Goal: Information Seeking & Learning: Learn about a topic

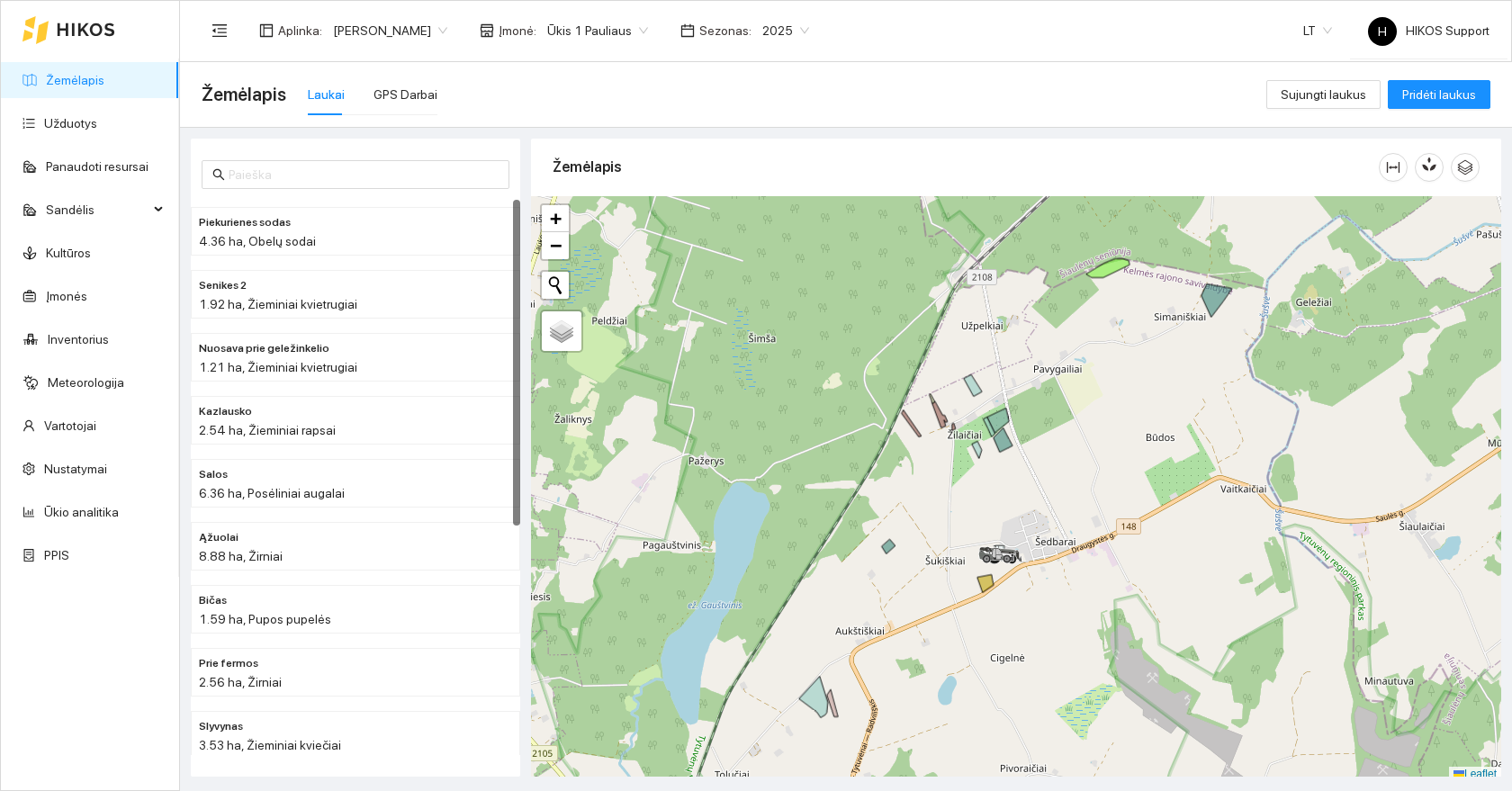
click at [548, 37] on span "Ūkis 1 Pauliaus" at bounding box center [598, 29] width 101 height 27
click at [521, 62] on div "Visos" at bounding box center [532, 66] width 99 height 20
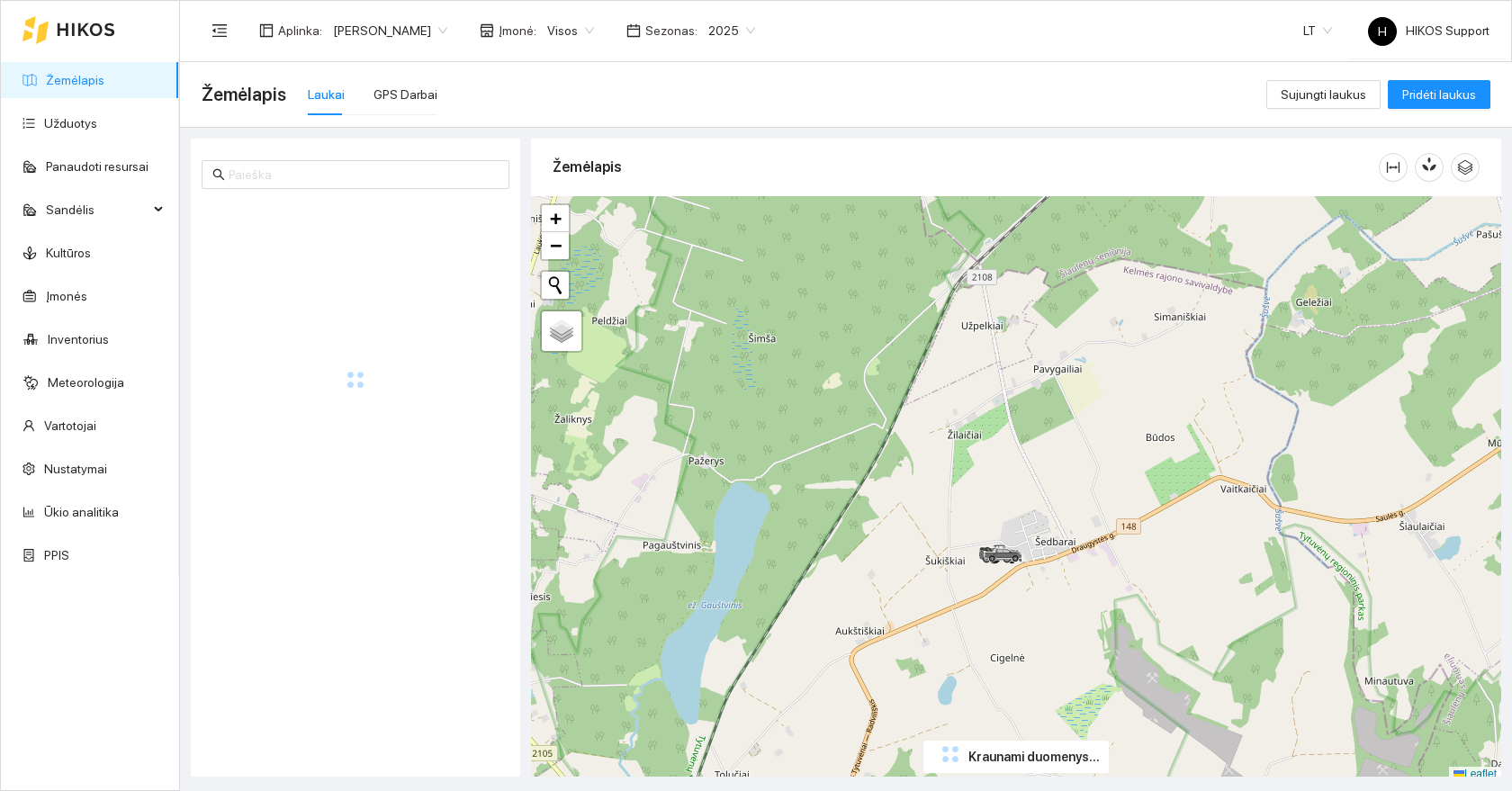
click at [369, 24] on span "[PERSON_NAME]" at bounding box center [390, 29] width 114 height 27
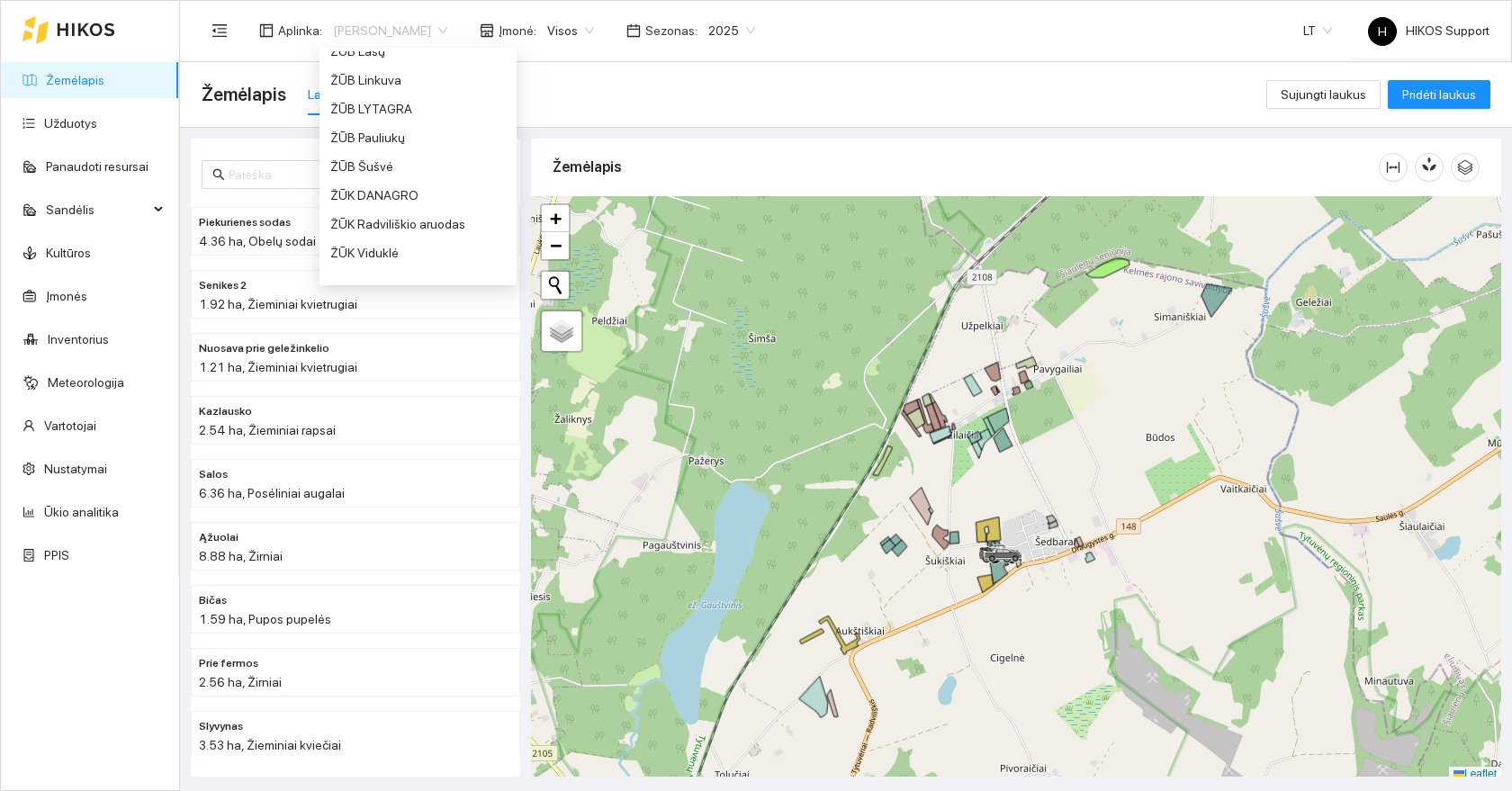
scroll to position [1487, 0]
click at [389, 127] on div "ŽŪB Pauliukų" at bounding box center [418, 134] width 176 height 20
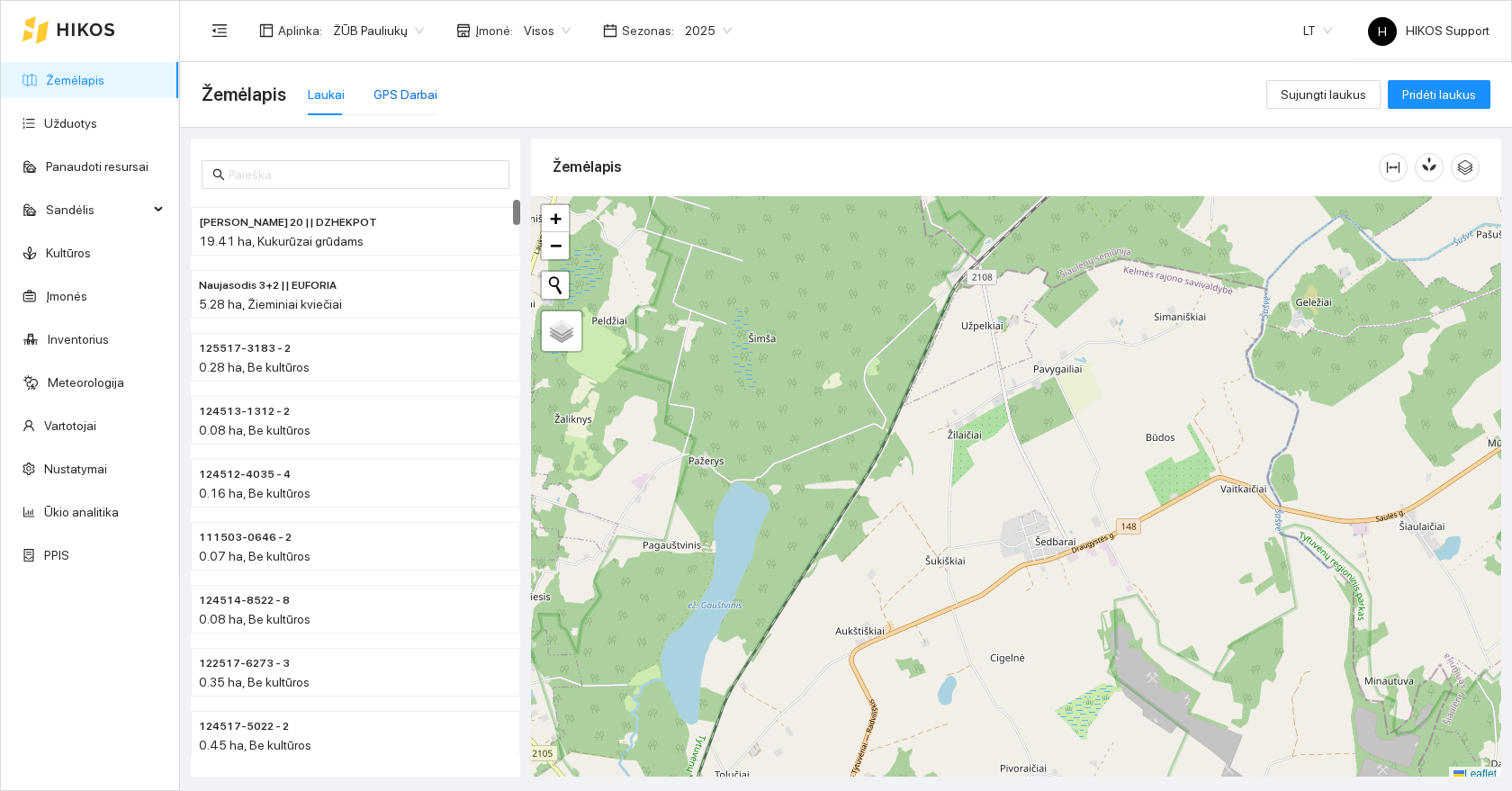
click at [401, 98] on div "GPS Darbai" at bounding box center [405, 94] width 64 height 20
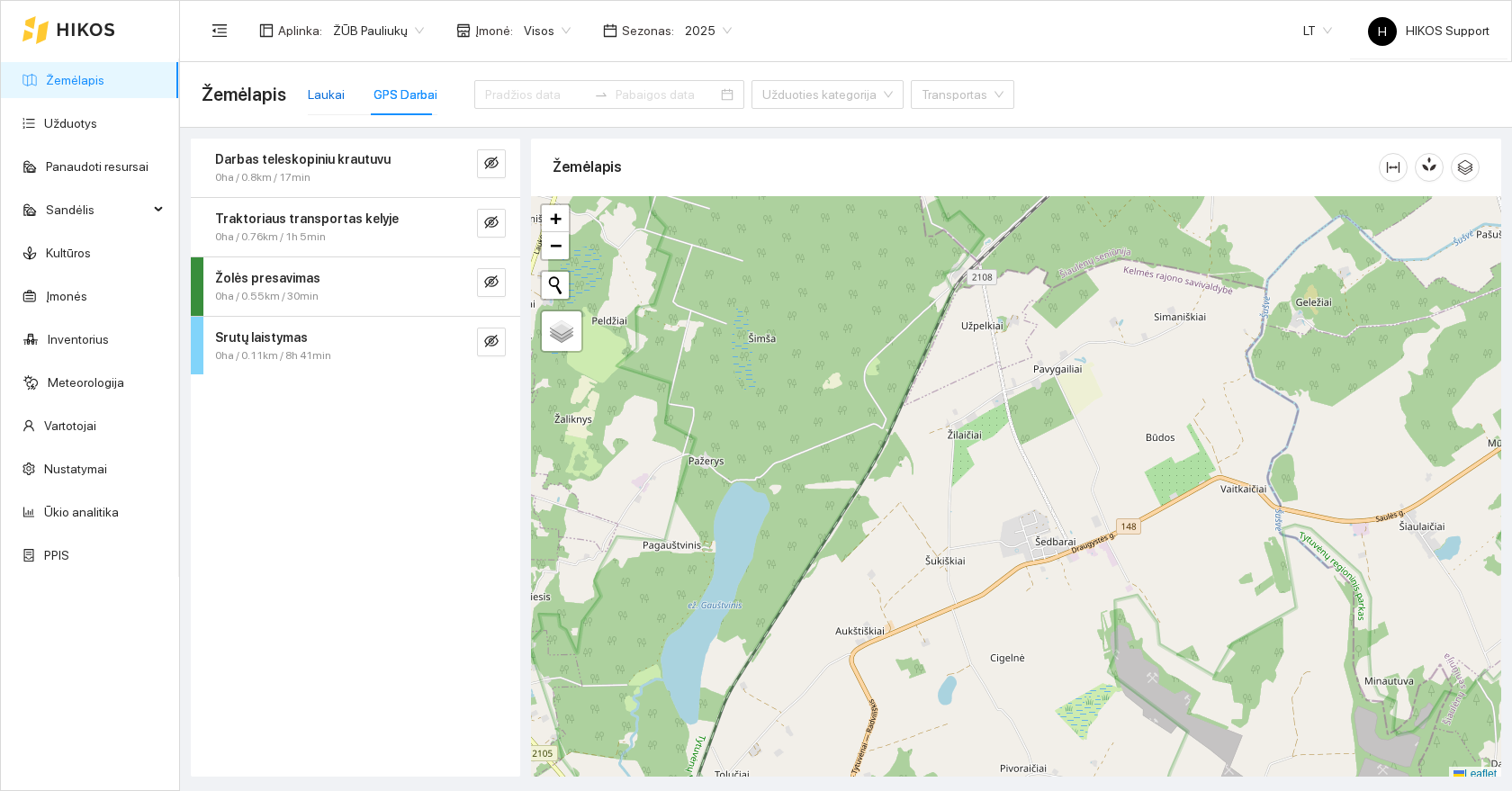
click at [324, 91] on div "Laukai" at bounding box center [326, 94] width 37 height 20
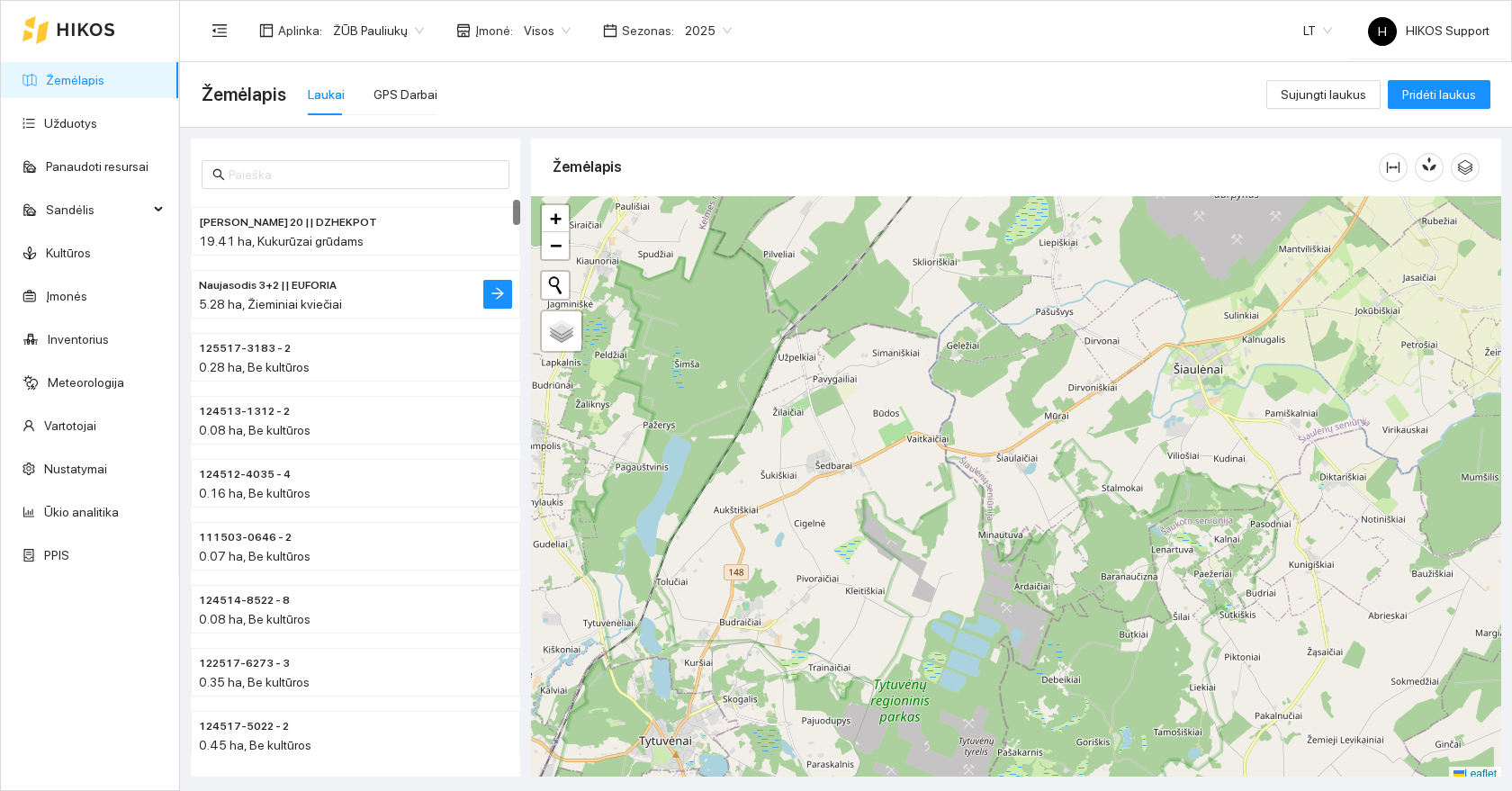
click at [375, 289] on h4 "Naujasodis 3+2 || EUFORIA" at bounding box center [319, 284] width 241 height 20
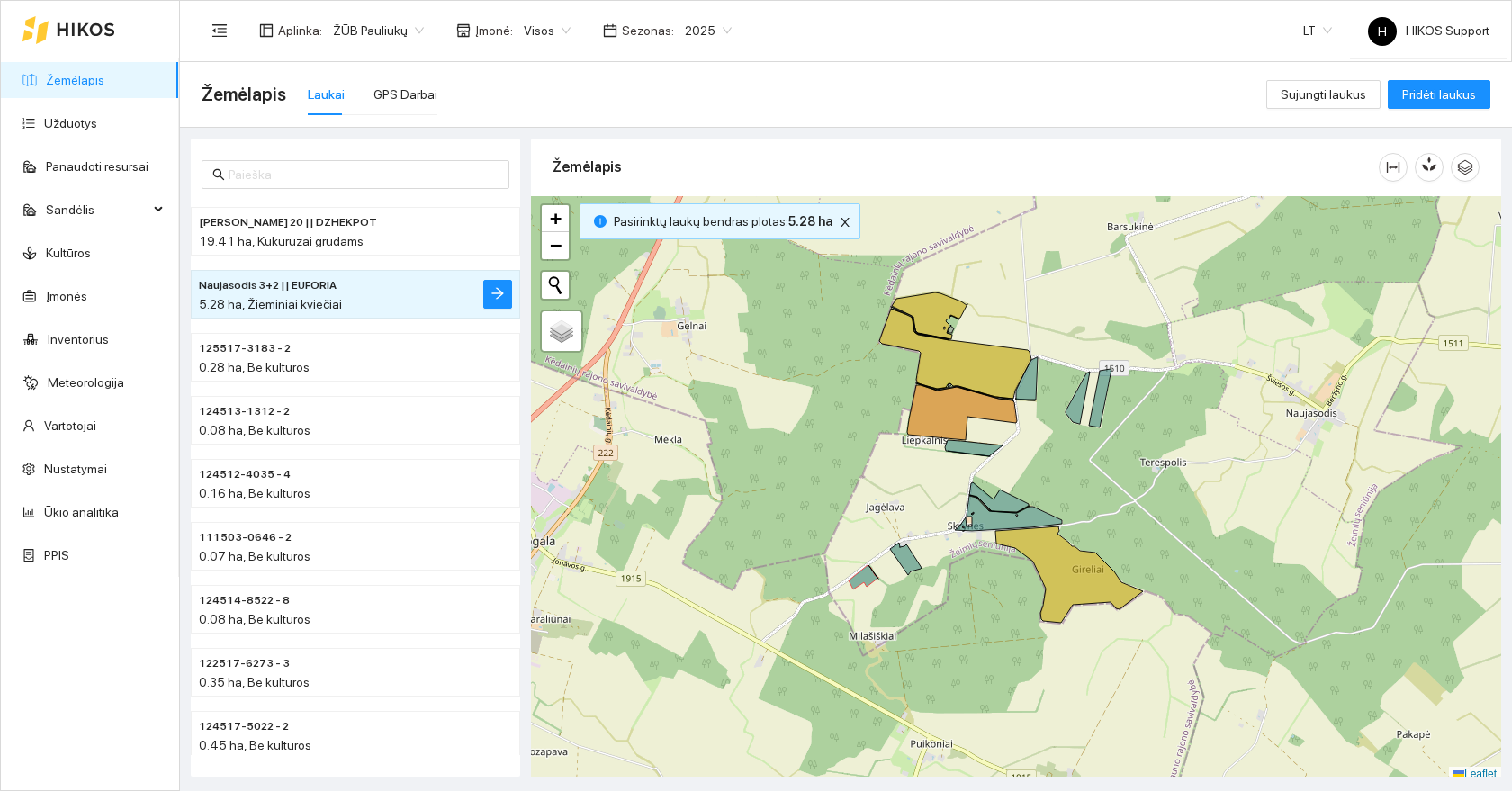
scroll to position [5, 0]
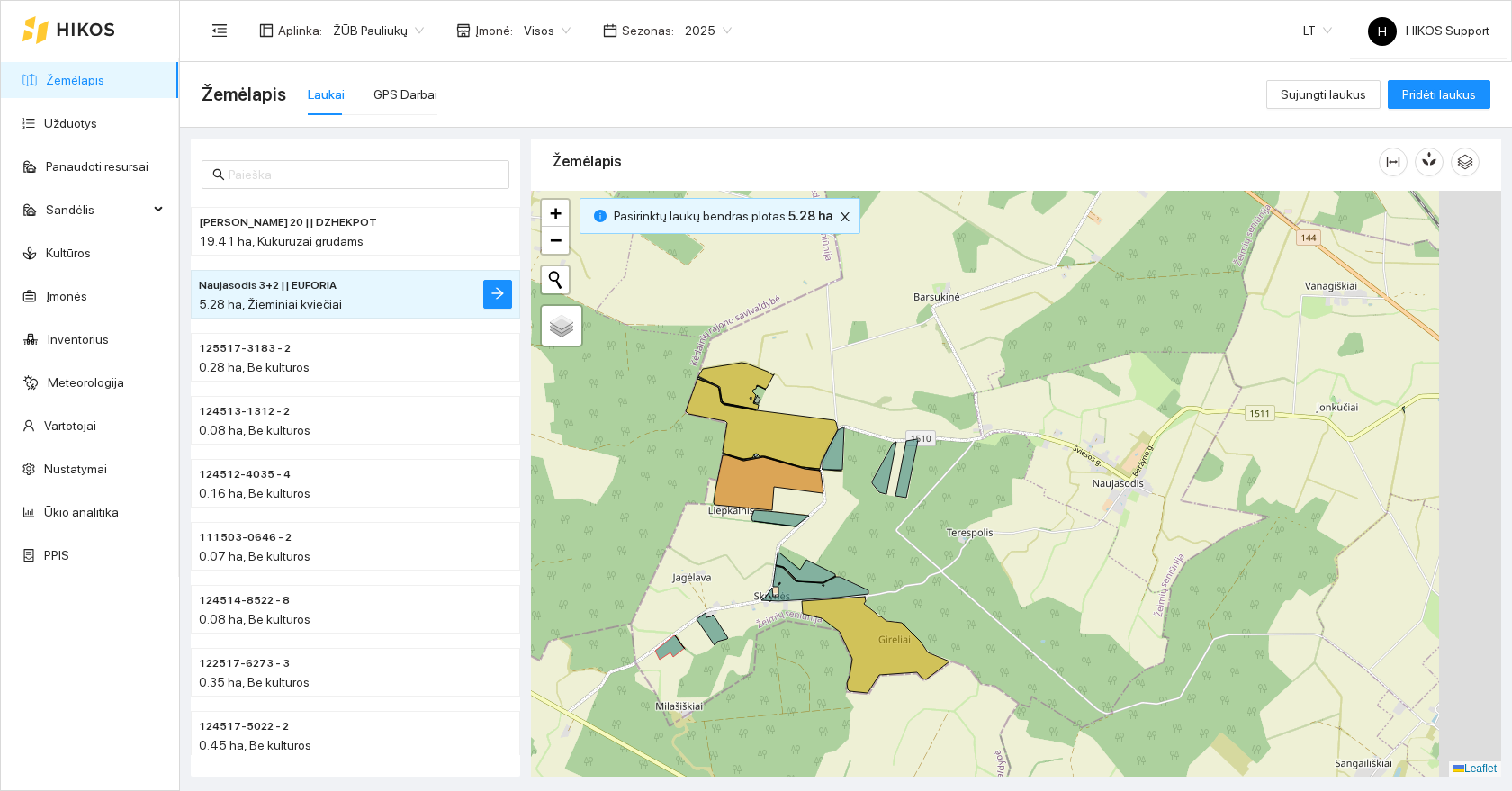
drag, startPoint x: 1170, startPoint y: 488, endPoint x: 916, endPoint y: 571, distance: 267.2
click at [916, 571] on div at bounding box center [1016, 483] width 970 height 586
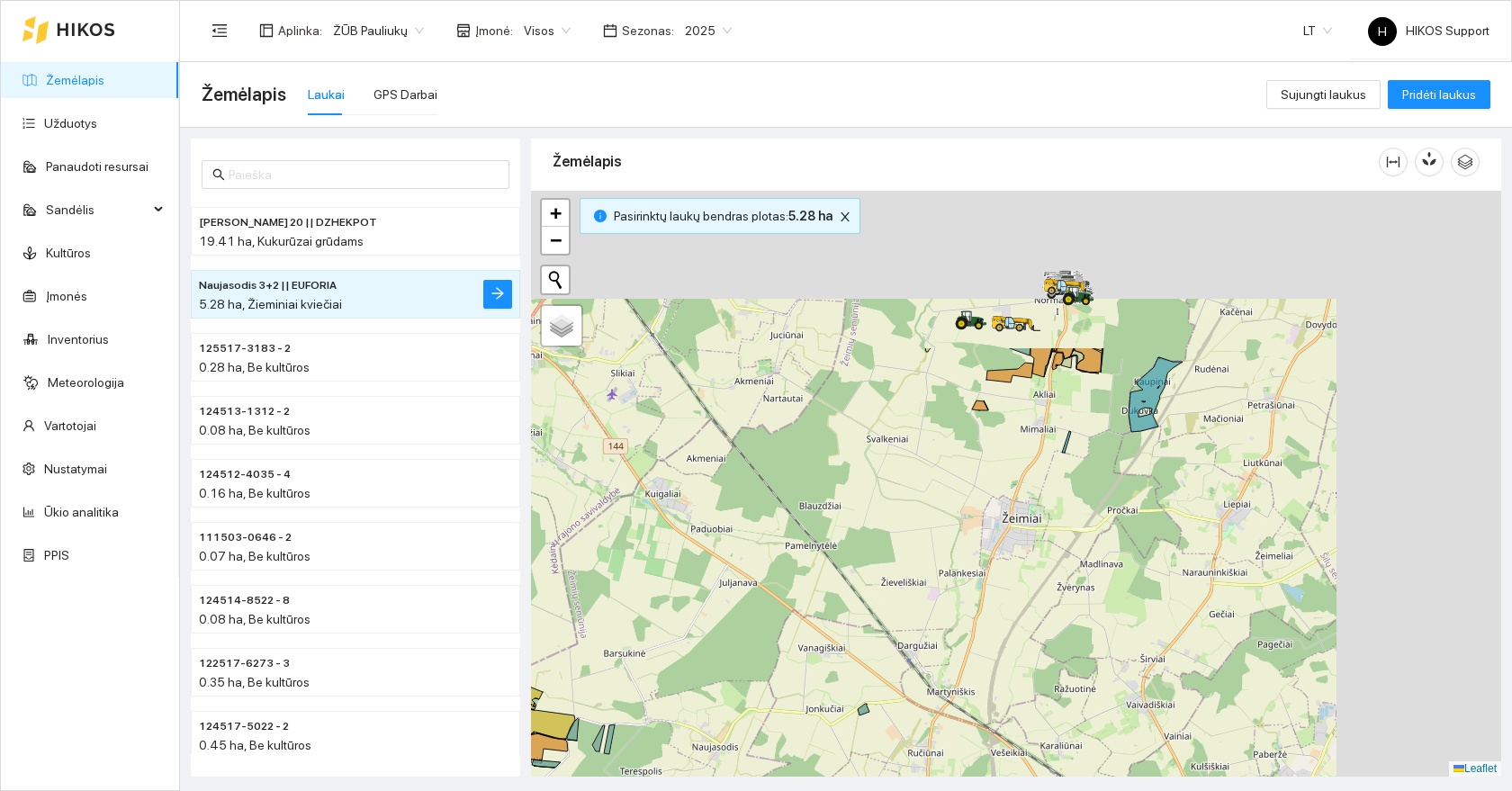
drag, startPoint x: 1242, startPoint y: 364, endPoint x: 827, endPoint y: 703, distance: 535.9
click at [827, 703] on div at bounding box center [1016, 483] width 970 height 586
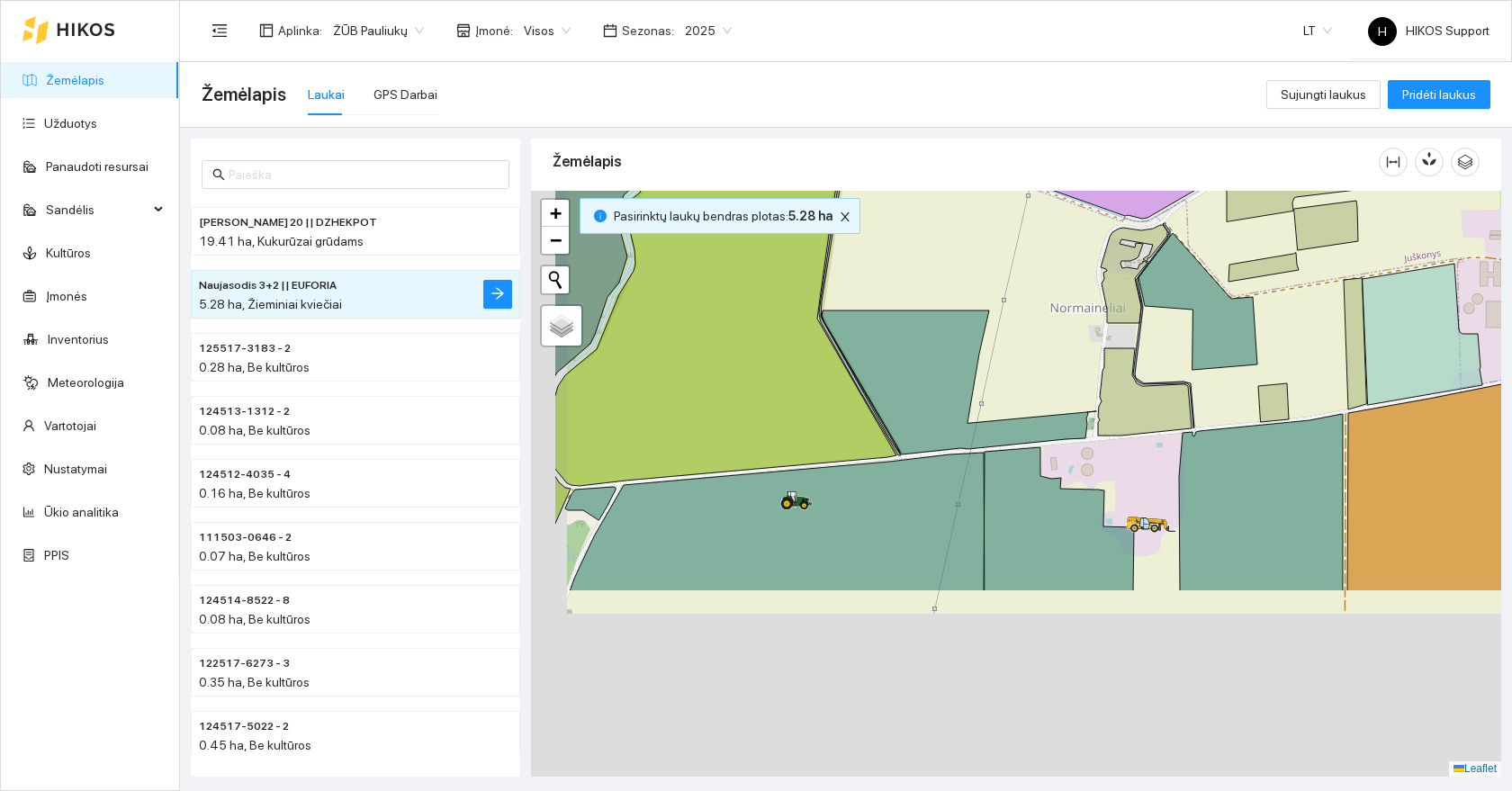
drag, startPoint x: 834, startPoint y: 528, endPoint x: 980, endPoint y: 262, distance: 303.4
click at [980, 262] on div at bounding box center [1016, 483] width 970 height 586
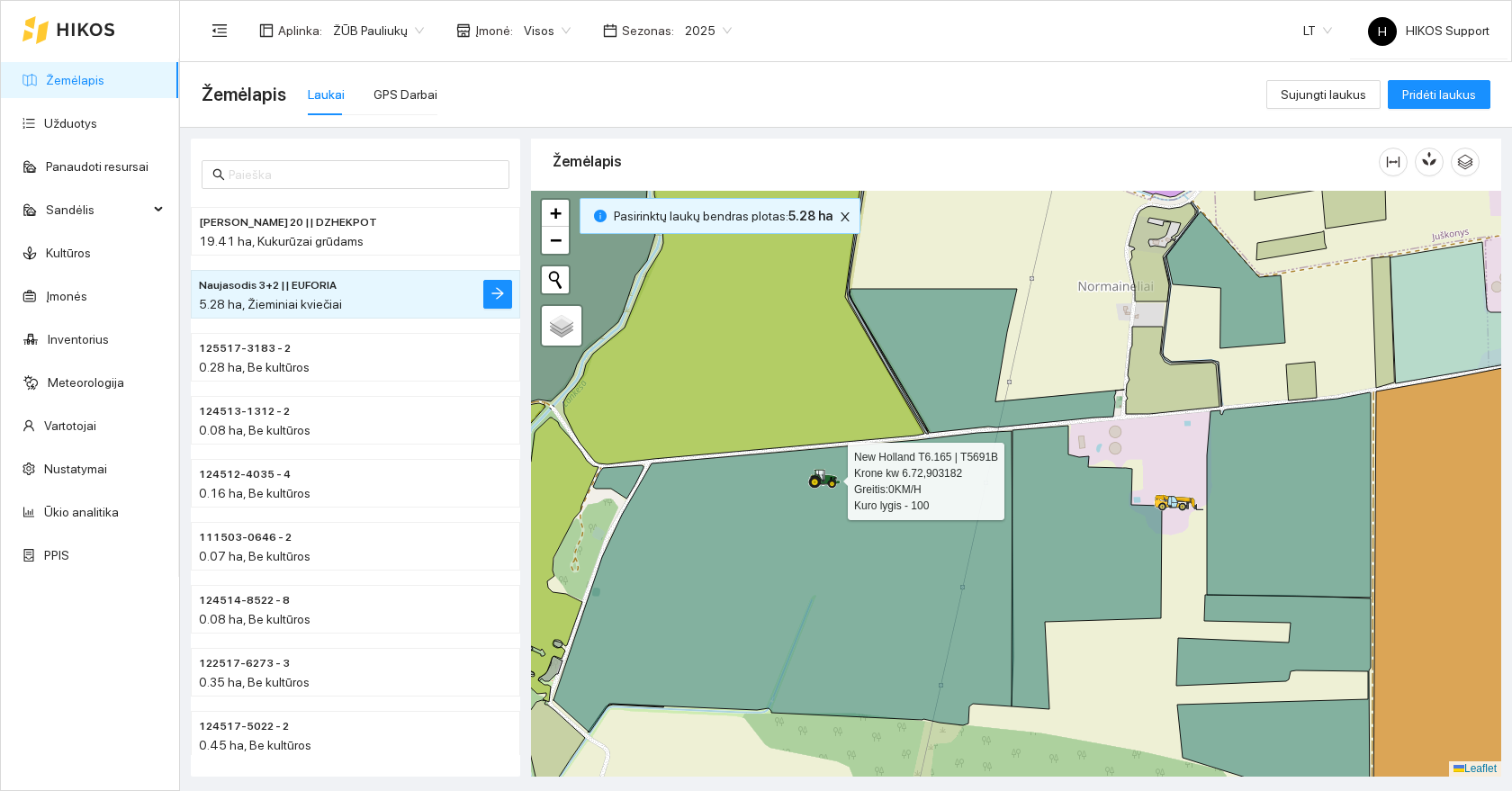
click at [826, 479] on icon at bounding box center [825, 476] width 30 height 15
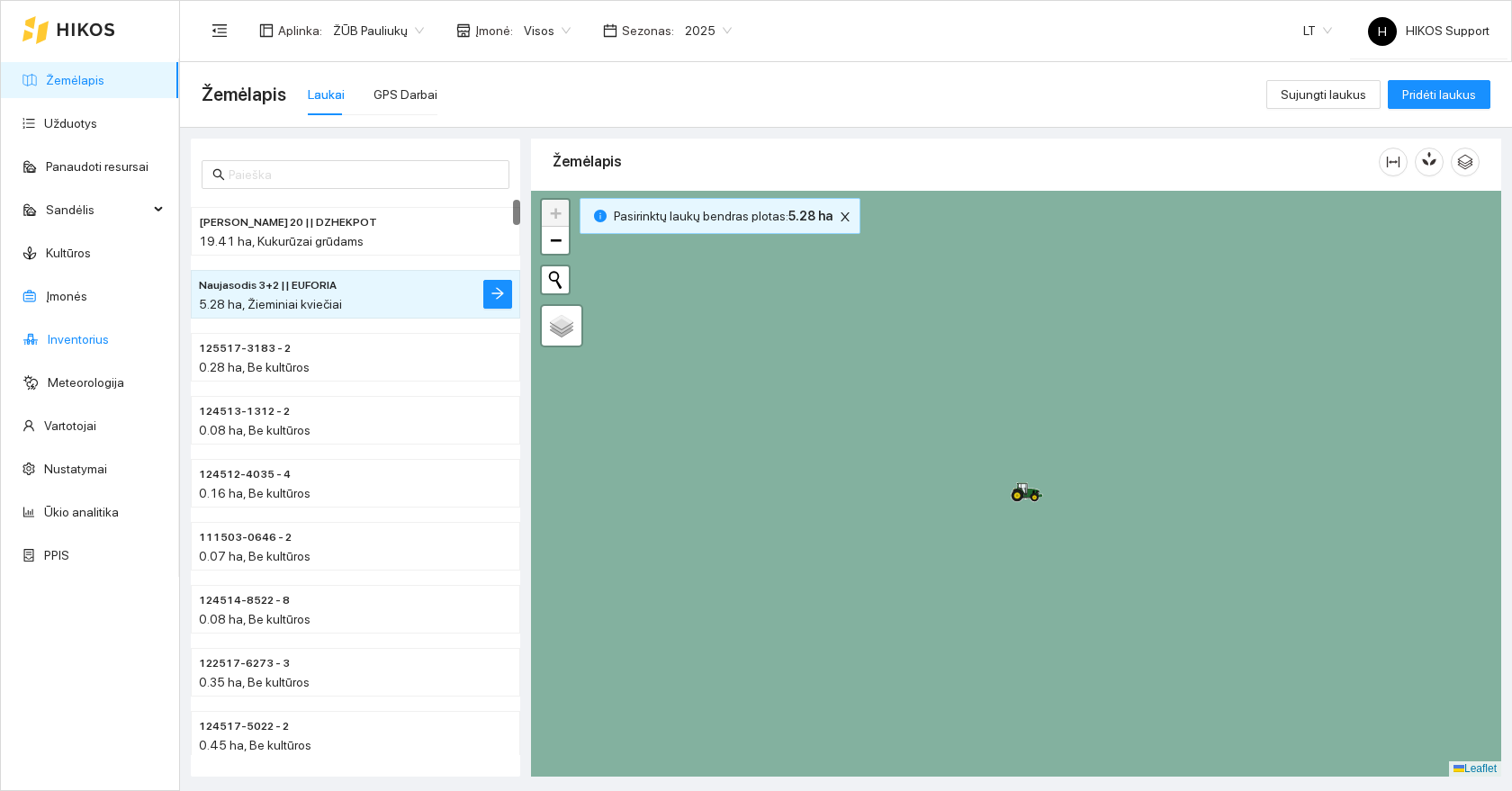
click at [59, 332] on link "Inventorius" at bounding box center [79, 339] width 61 height 15
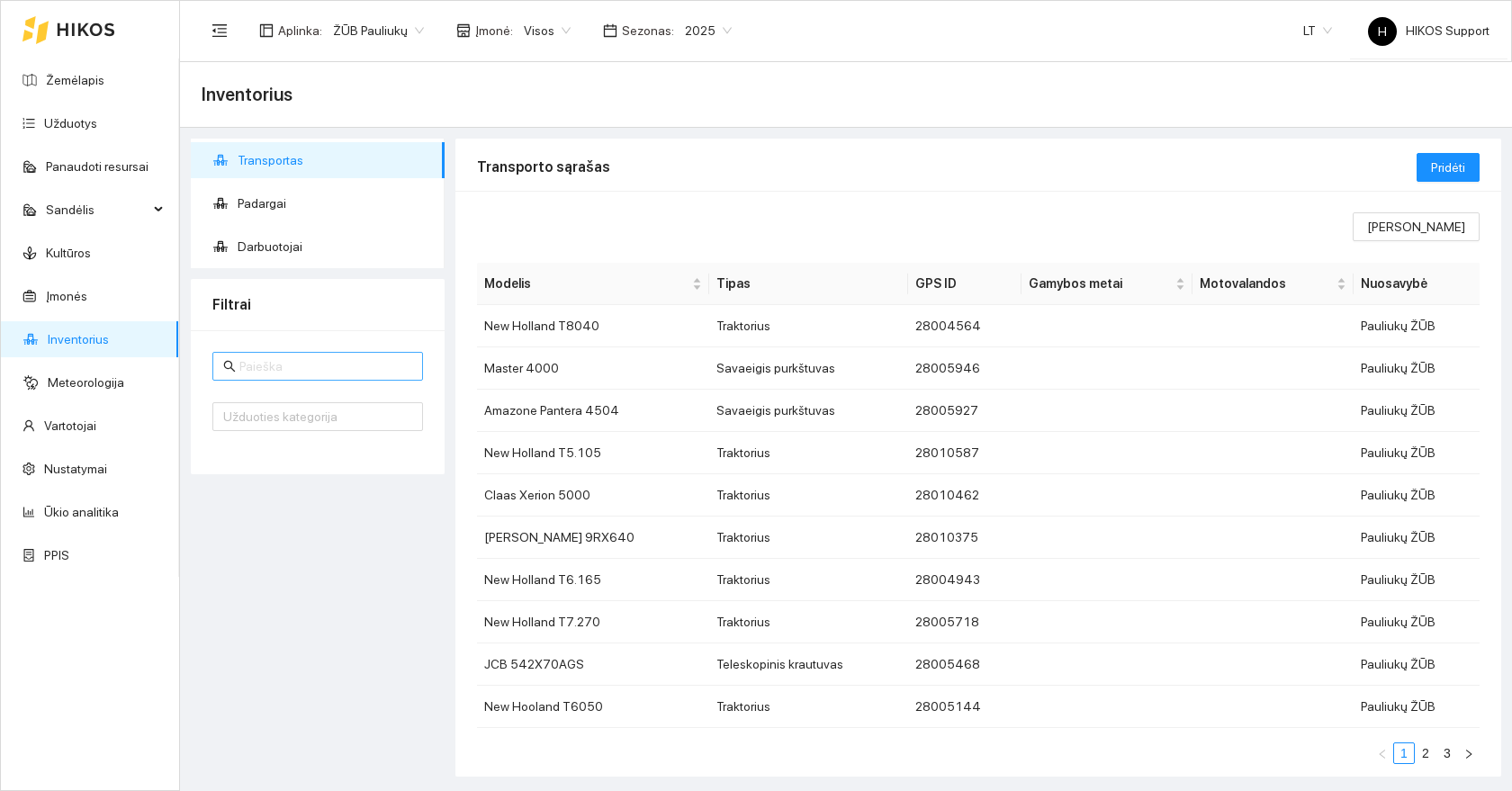
click at [262, 367] on input "text" at bounding box center [326, 367] width 173 height 20
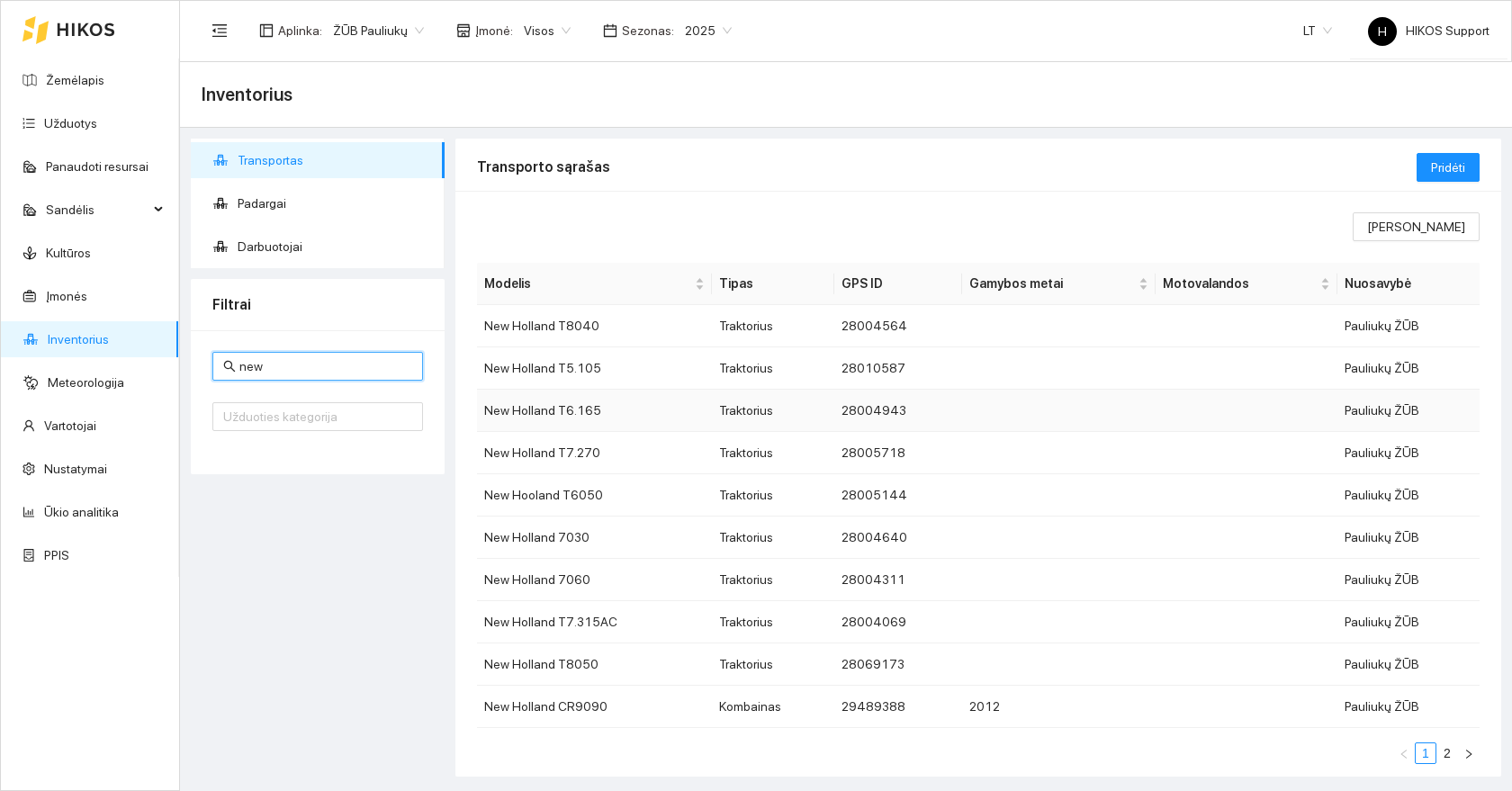
type input "new"
click at [534, 409] on td "New Holland T6.165" at bounding box center [594, 411] width 235 height 42
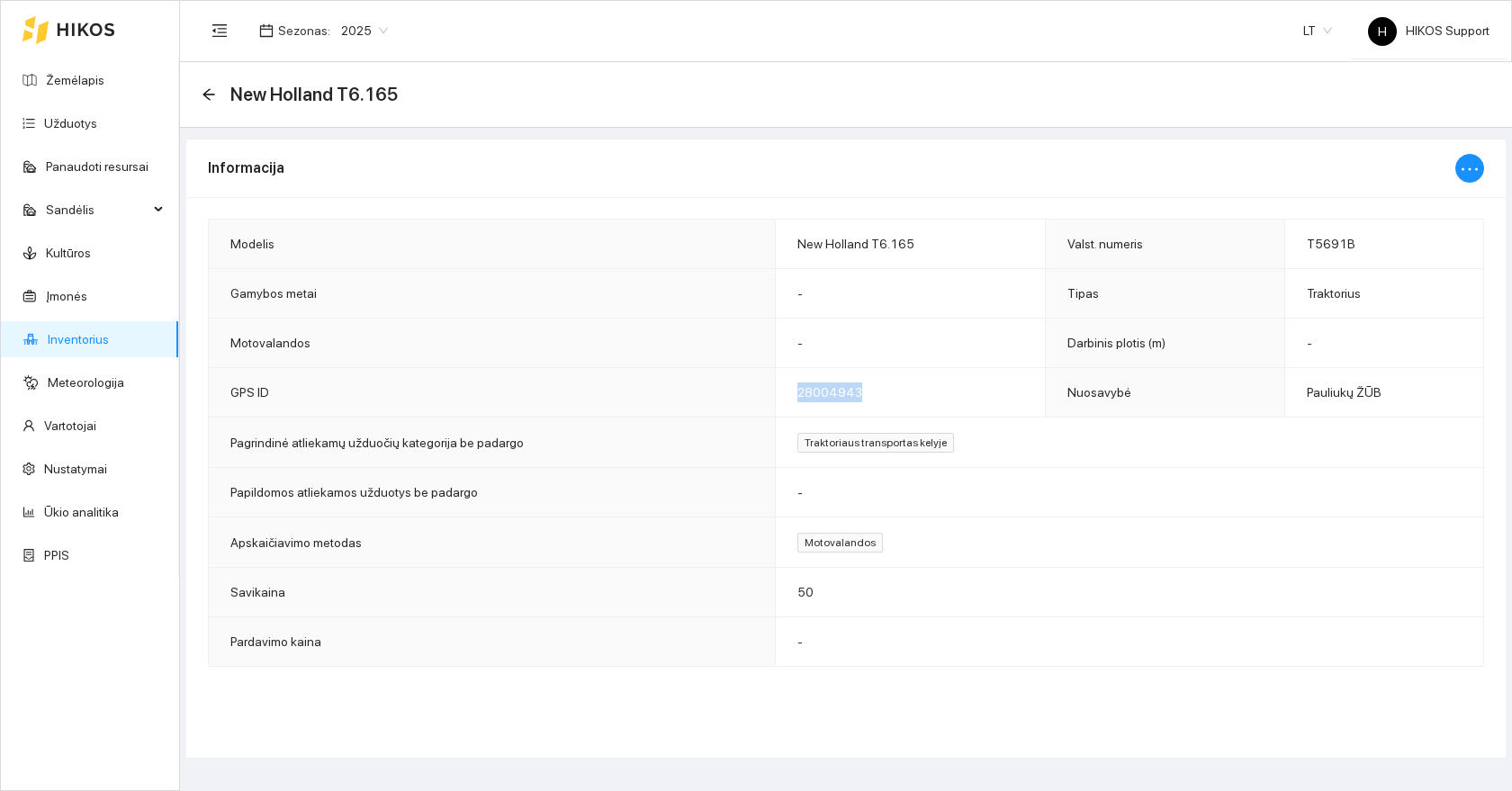
drag, startPoint x: 886, startPoint y: 391, endPoint x: 784, endPoint y: 390, distance: 102.0
click at [784, 390] on td "28004943" at bounding box center [910, 393] width 271 height 49
copy span "28004943"
click at [73, 80] on link "Žemėlapis" at bounding box center [76, 80] width 59 height 15
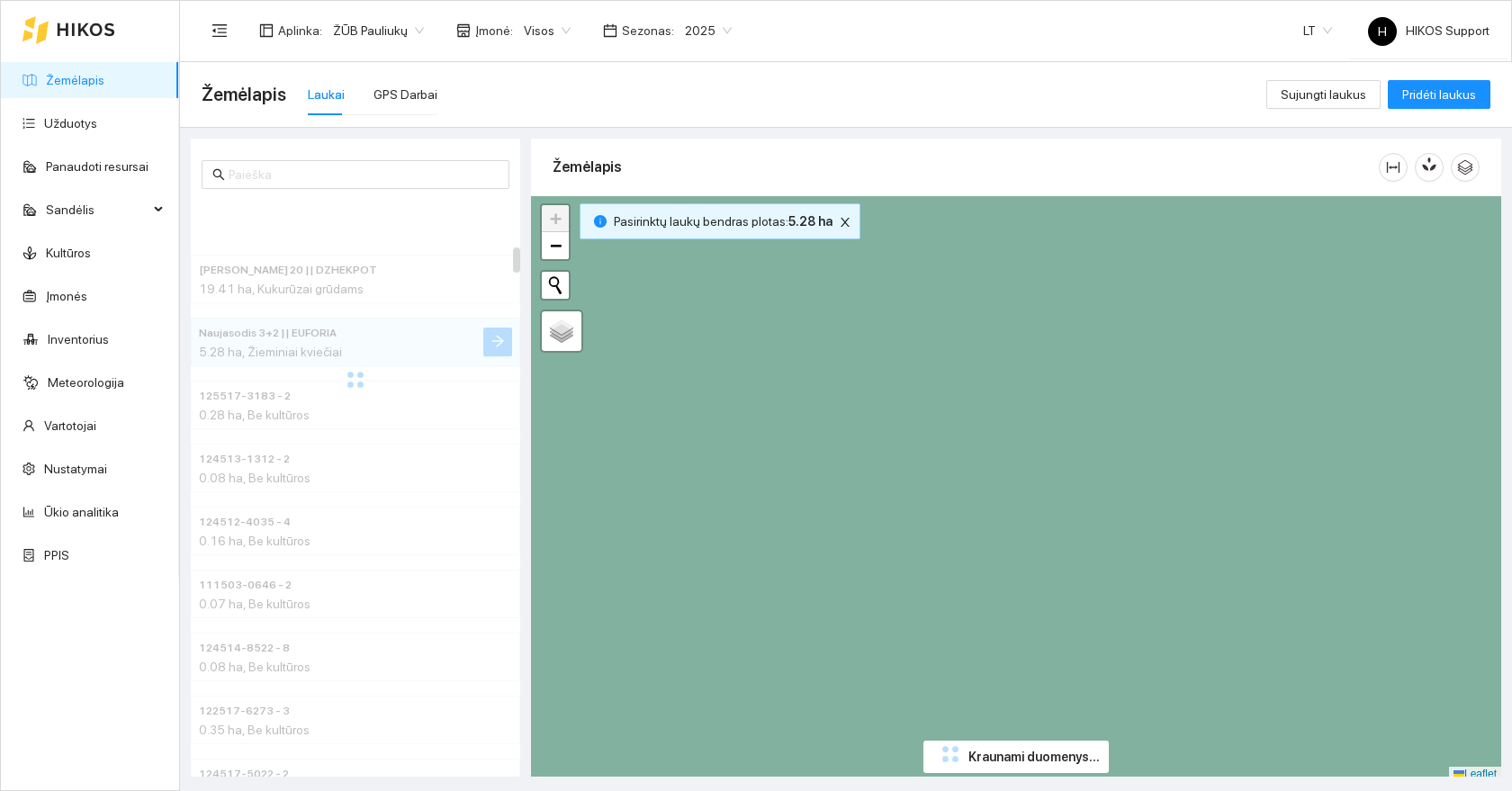
click at [375, 40] on span "ŽŪB Pauliukų" at bounding box center [378, 29] width 90 height 27
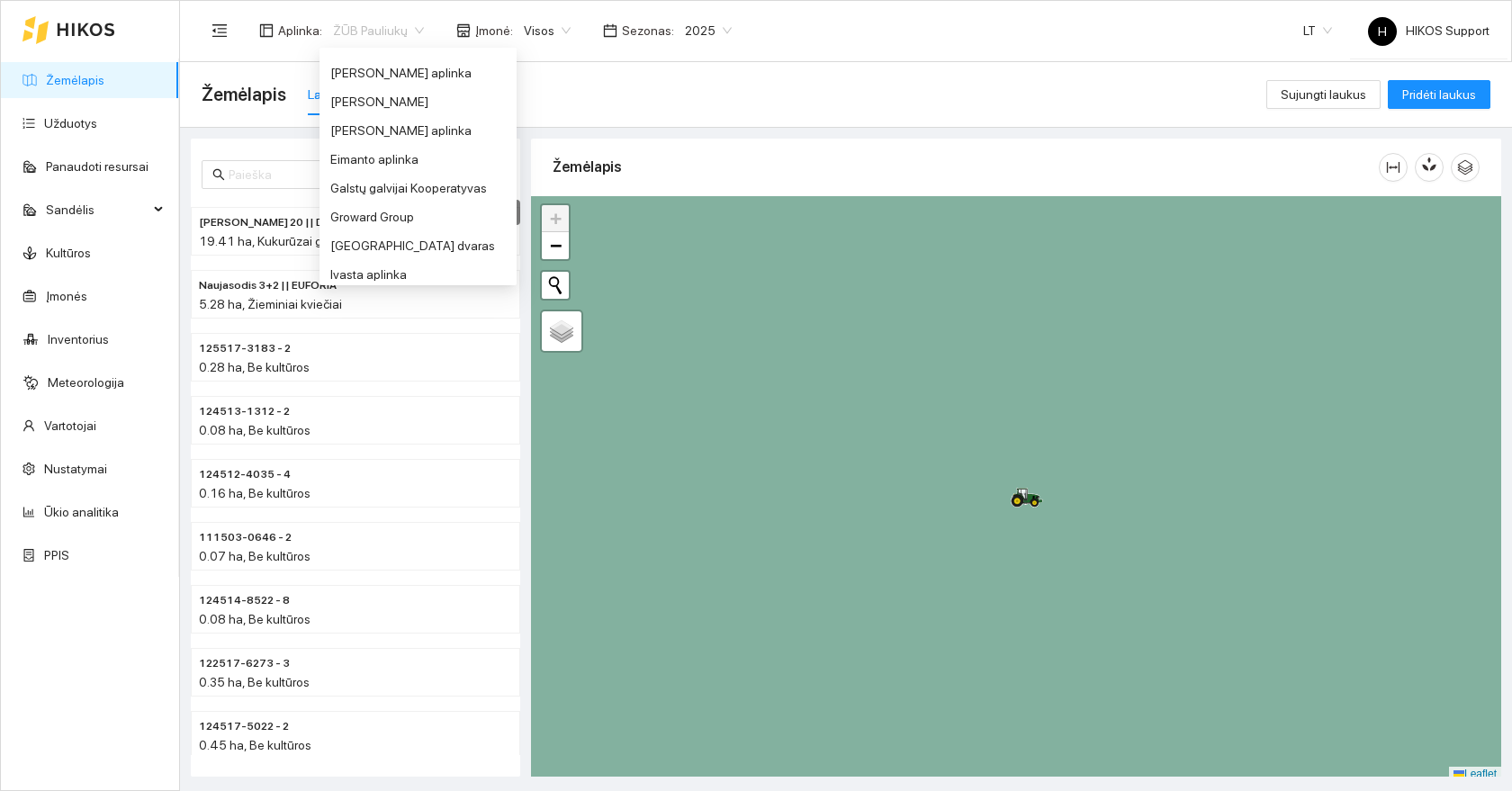
scroll to position [285, 0]
click at [383, 256] on div "Groward Group" at bounding box center [418, 269] width 198 height 28
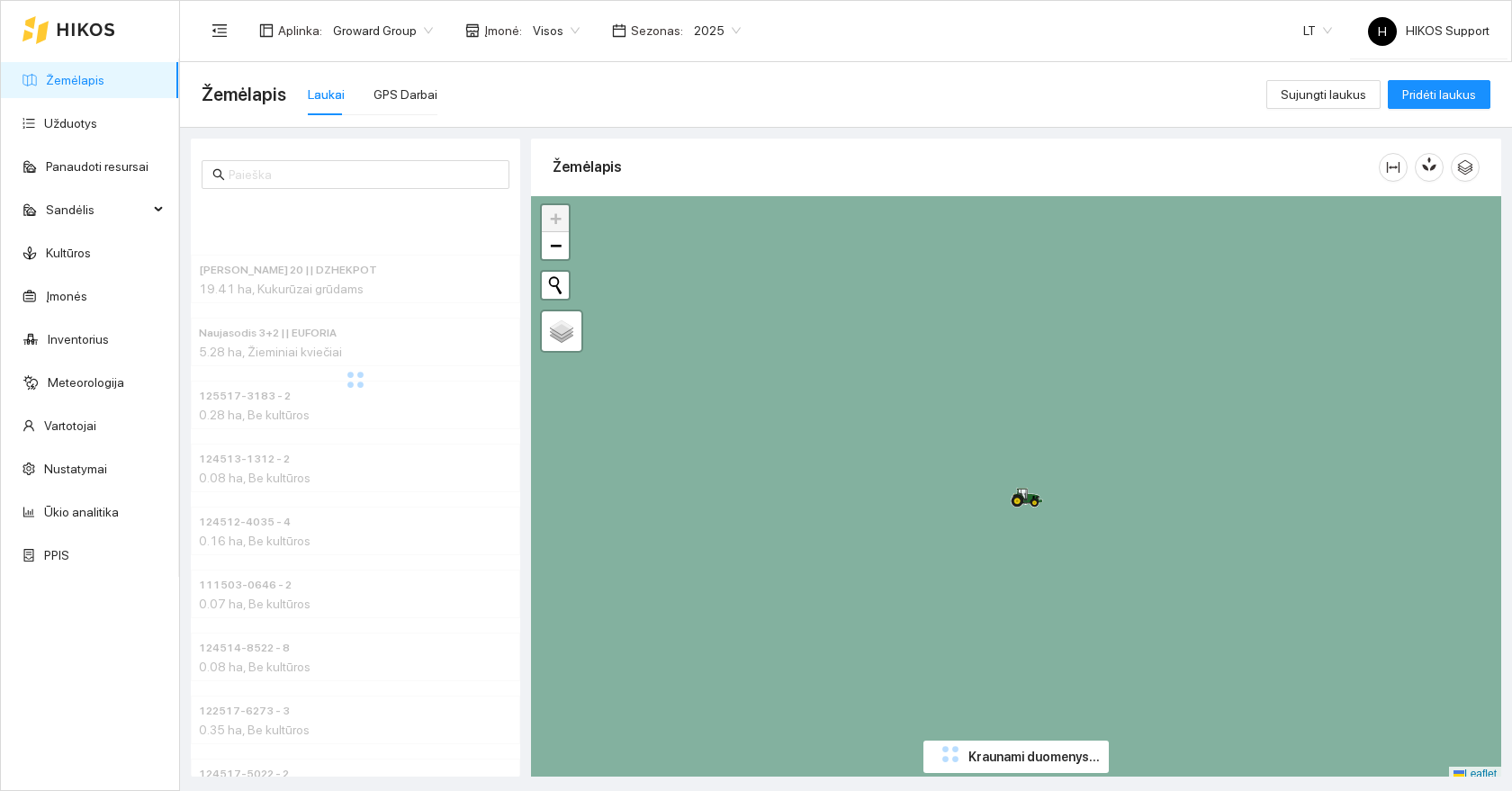
click at [70, 77] on link "Žemėlapis" at bounding box center [76, 80] width 59 height 15
click at [68, 116] on link "Užduotys" at bounding box center [71, 123] width 53 height 15
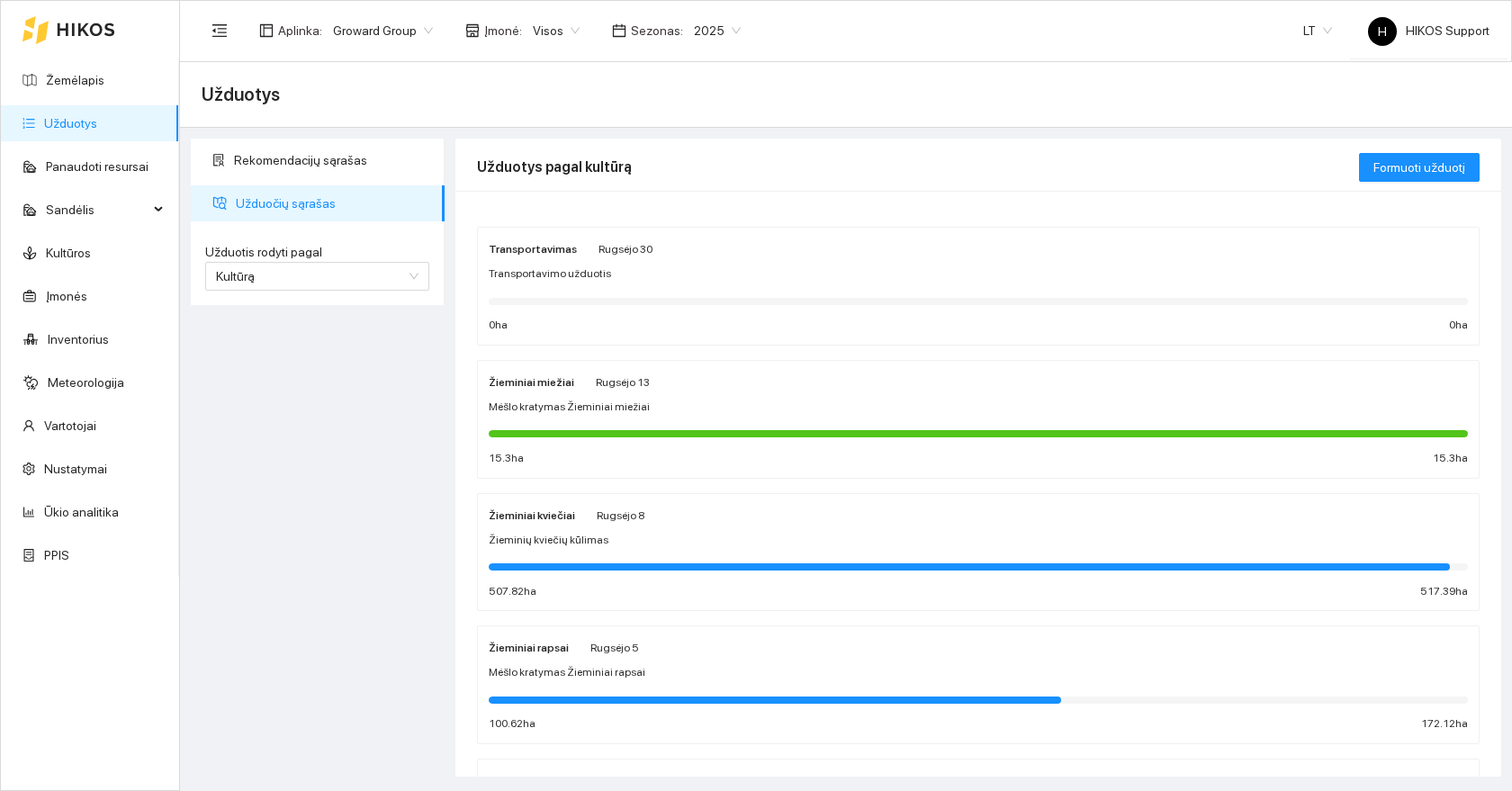
click at [706, 38] on span "2025" at bounding box center [718, 29] width 47 height 27
click at [691, 236] on div "2026" at bounding box center [704, 239] width 47 height 20
click at [69, 83] on link "Žemėlapis" at bounding box center [76, 80] width 59 height 15
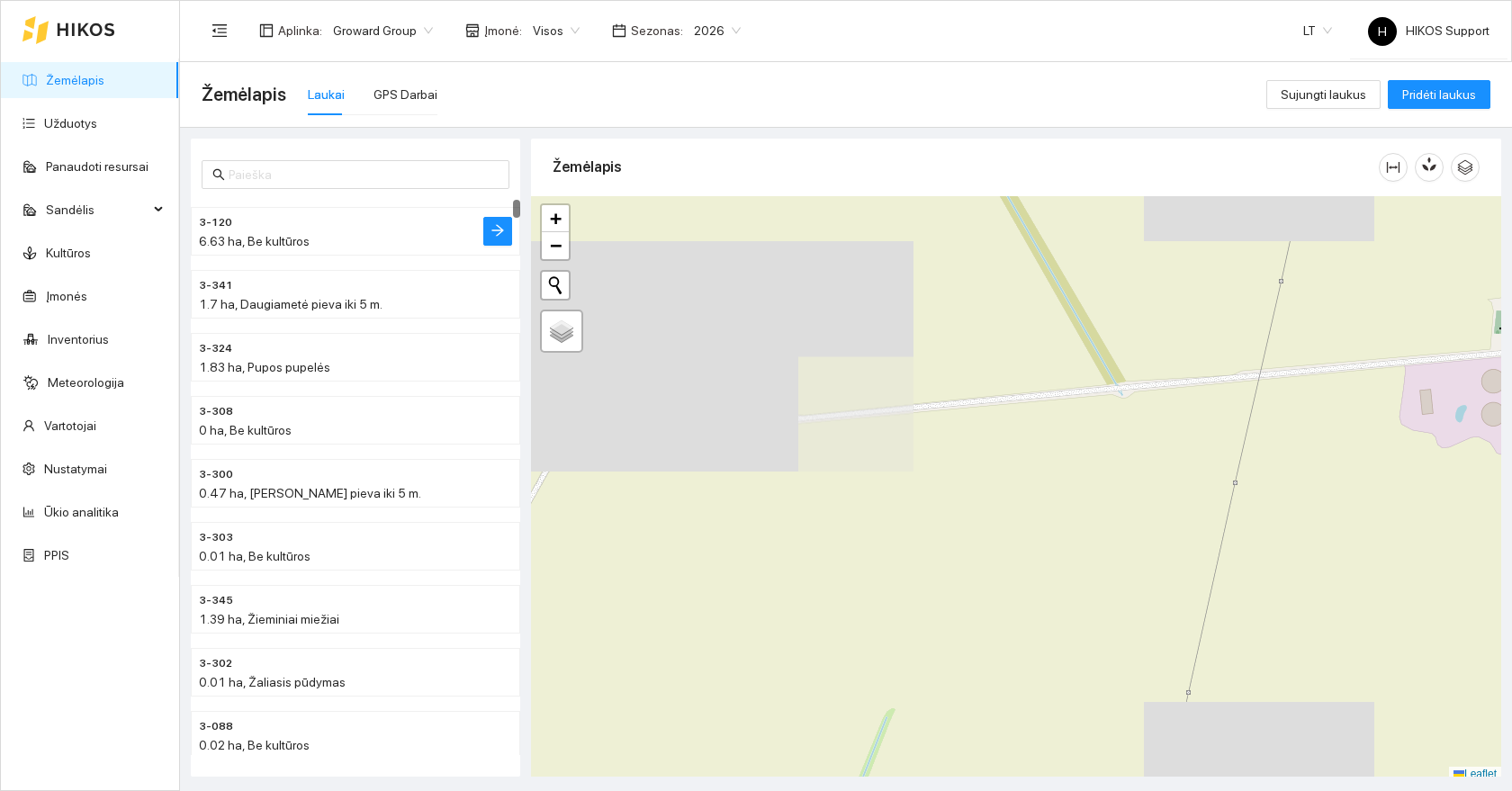
click at [338, 231] on div "6.63 ha, Be kultūros" at bounding box center [319, 241] width 241 height 20
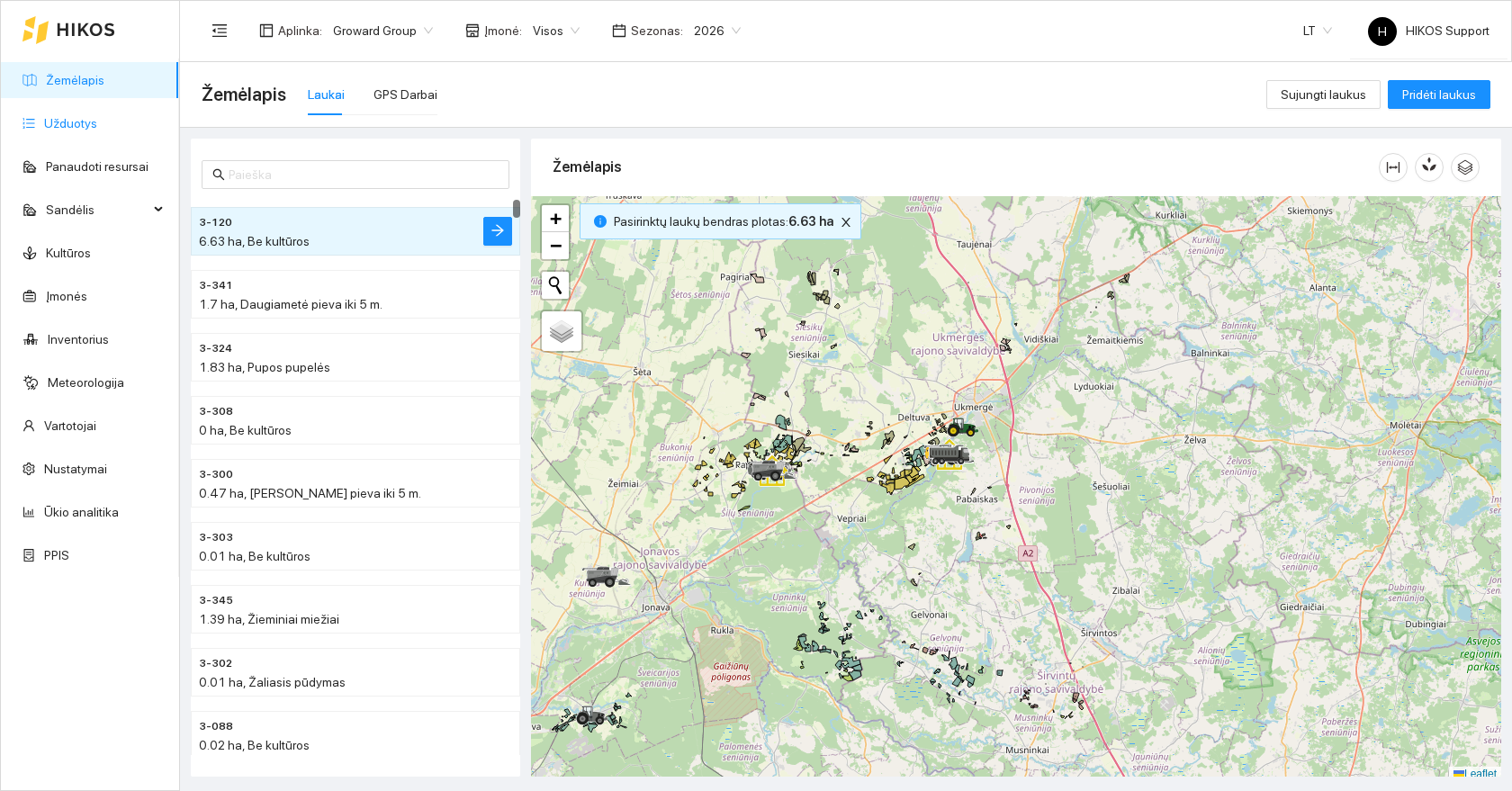
click at [88, 131] on link "Užduotys" at bounding box center [71, 123] width 53 height 15
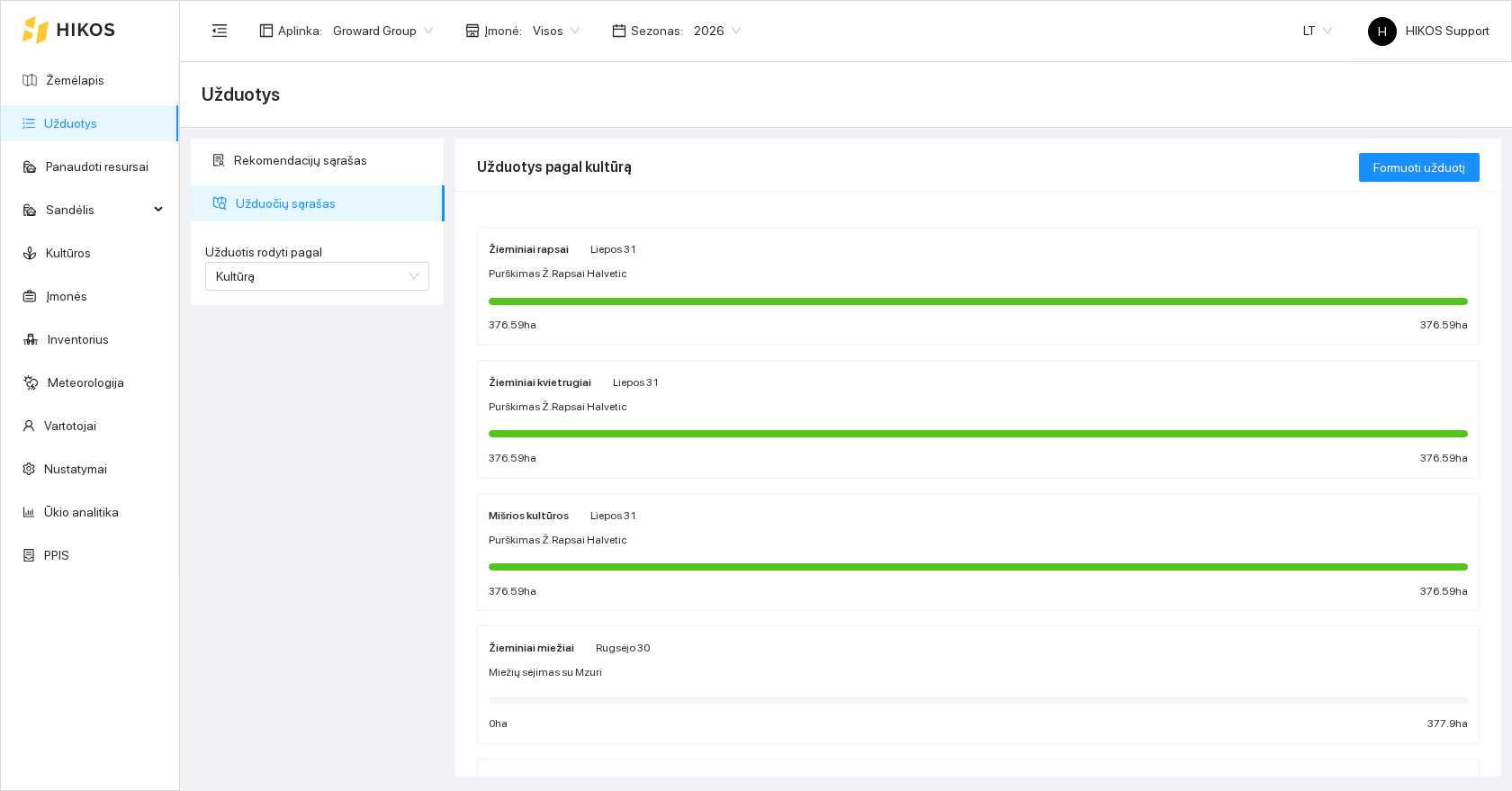
click at [742, 292] on div at bounding box center [978, 300] width 979 height 20
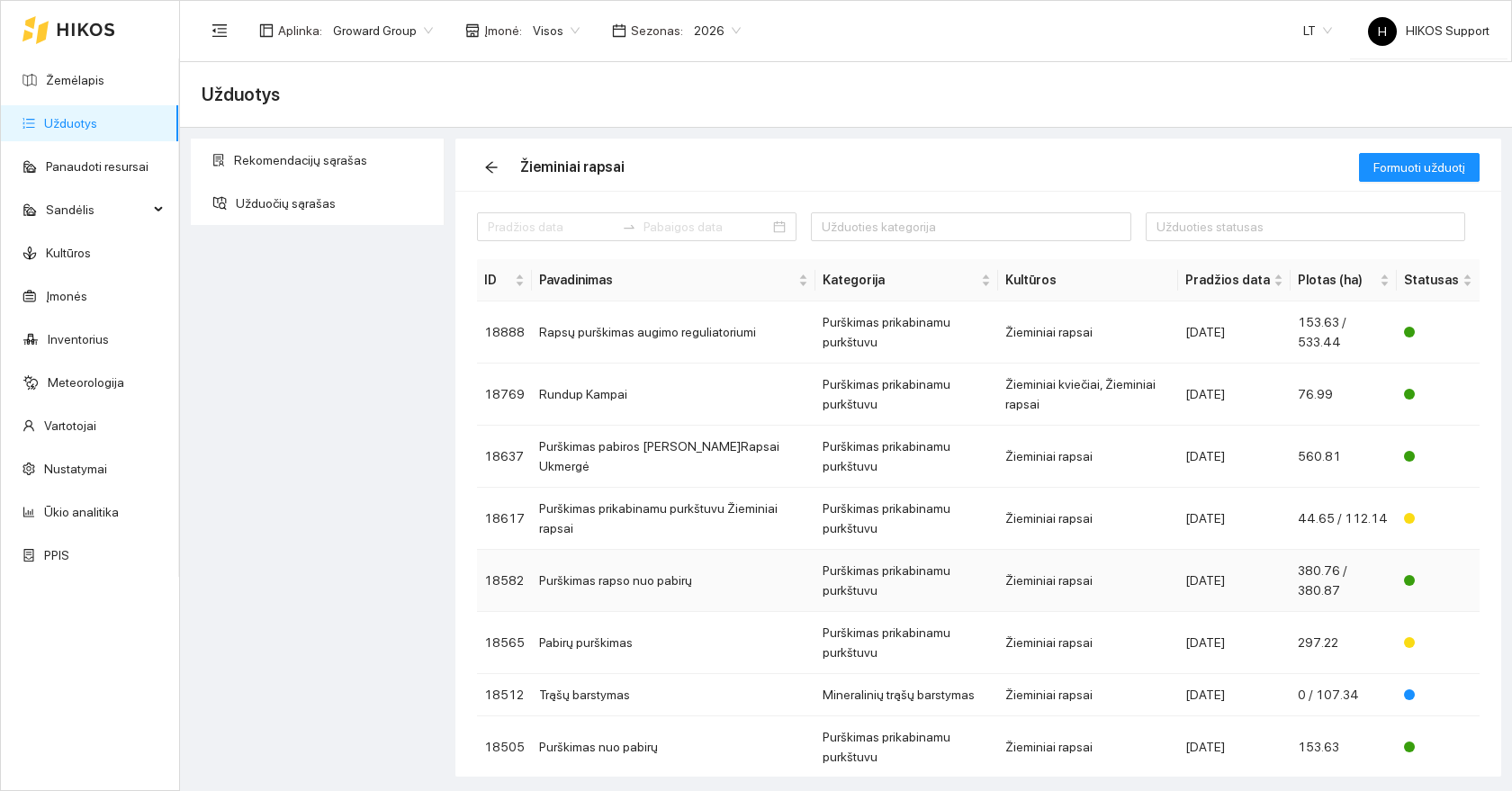
click at [913, 549] on td "Purškimas prikabinamu purkštuvu" at bounding box center [907, 580] width 183 height 62
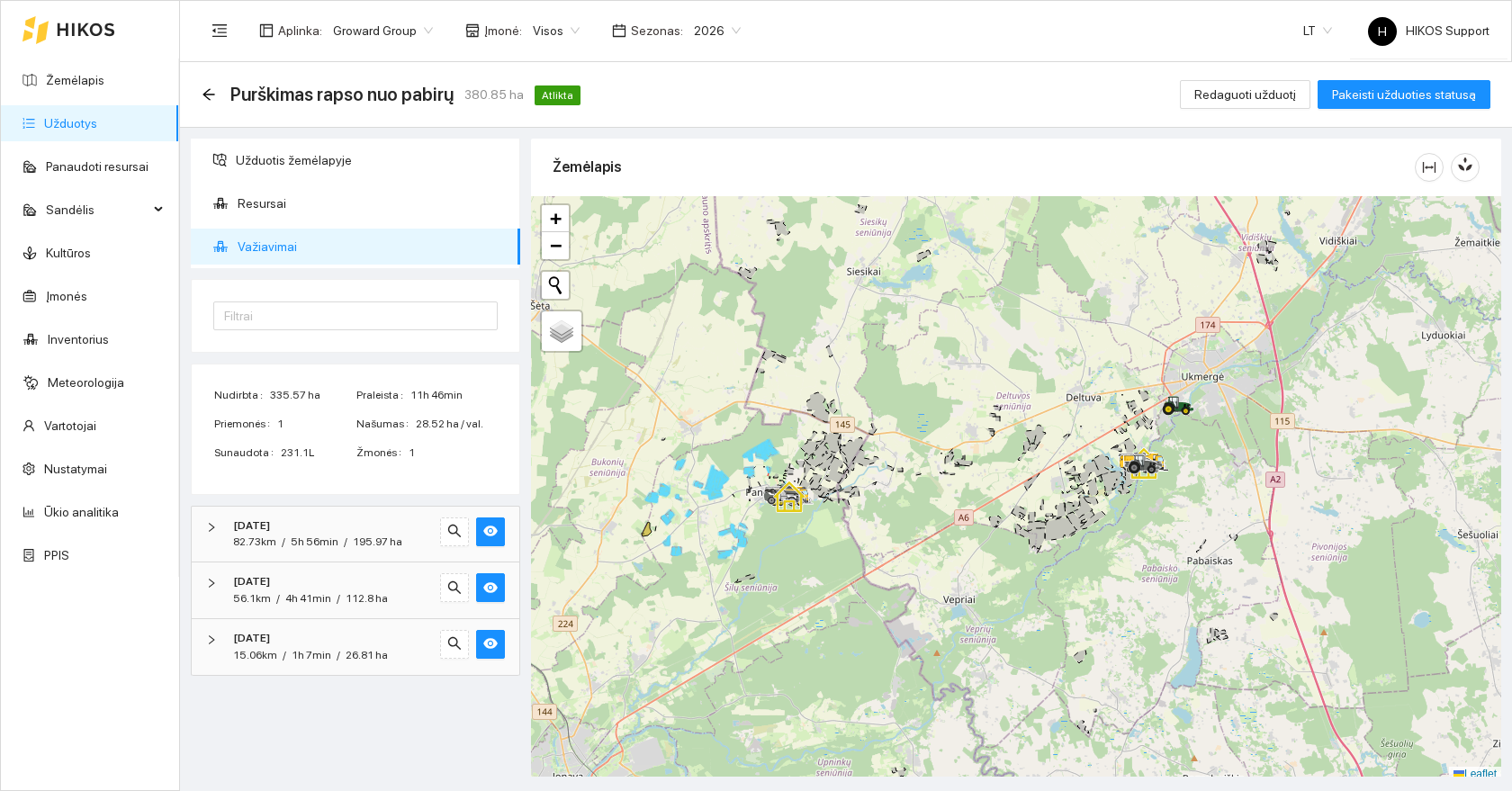
click at [840, 450] on div at bounding box center [1016, 489] width 970 height 586
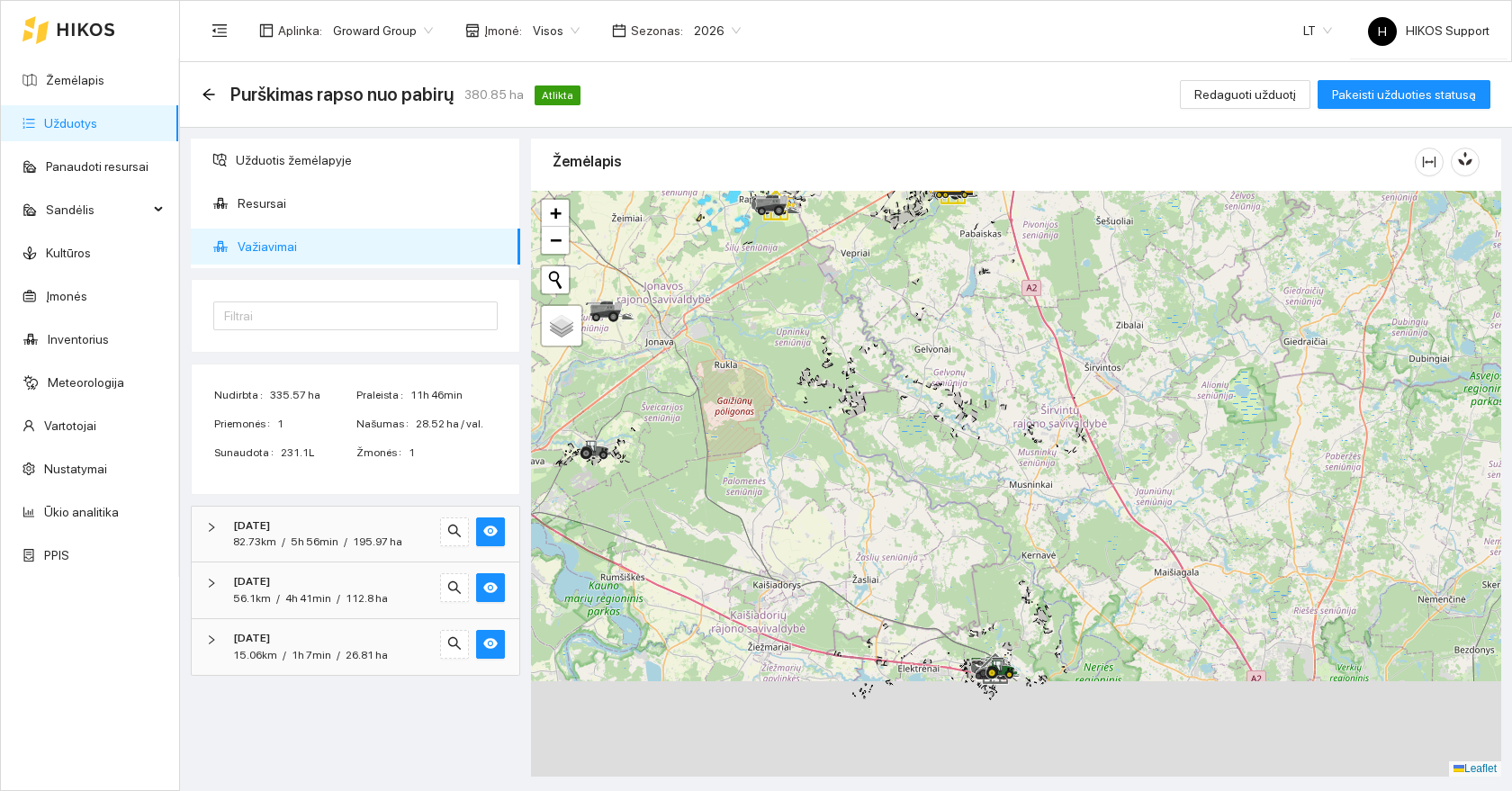
drag, startPoint x: 879, startPoint y: 604, endPoint x: 722, endPoint y: 462, distance: 211.7
click at [722, 462] on div at bounding box center [1016, 483] width 970 height 586
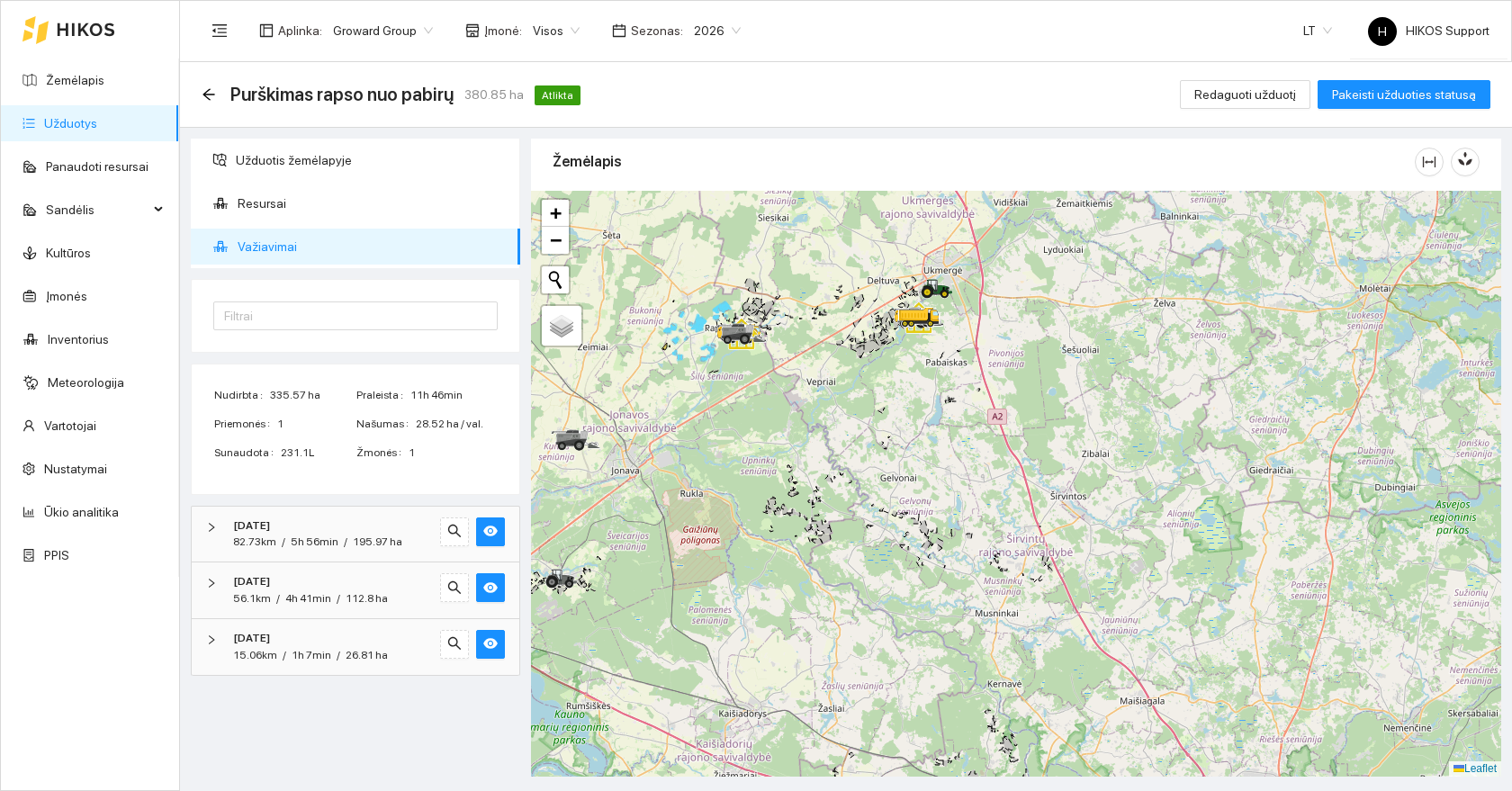
drag, startPoint x: 786, startPoint y: 428, endPoint x: 786, endPoint y: 570, distance: 142.0
click at [786, 570] on div at bounding box center [1016, 483] width 970 height 586
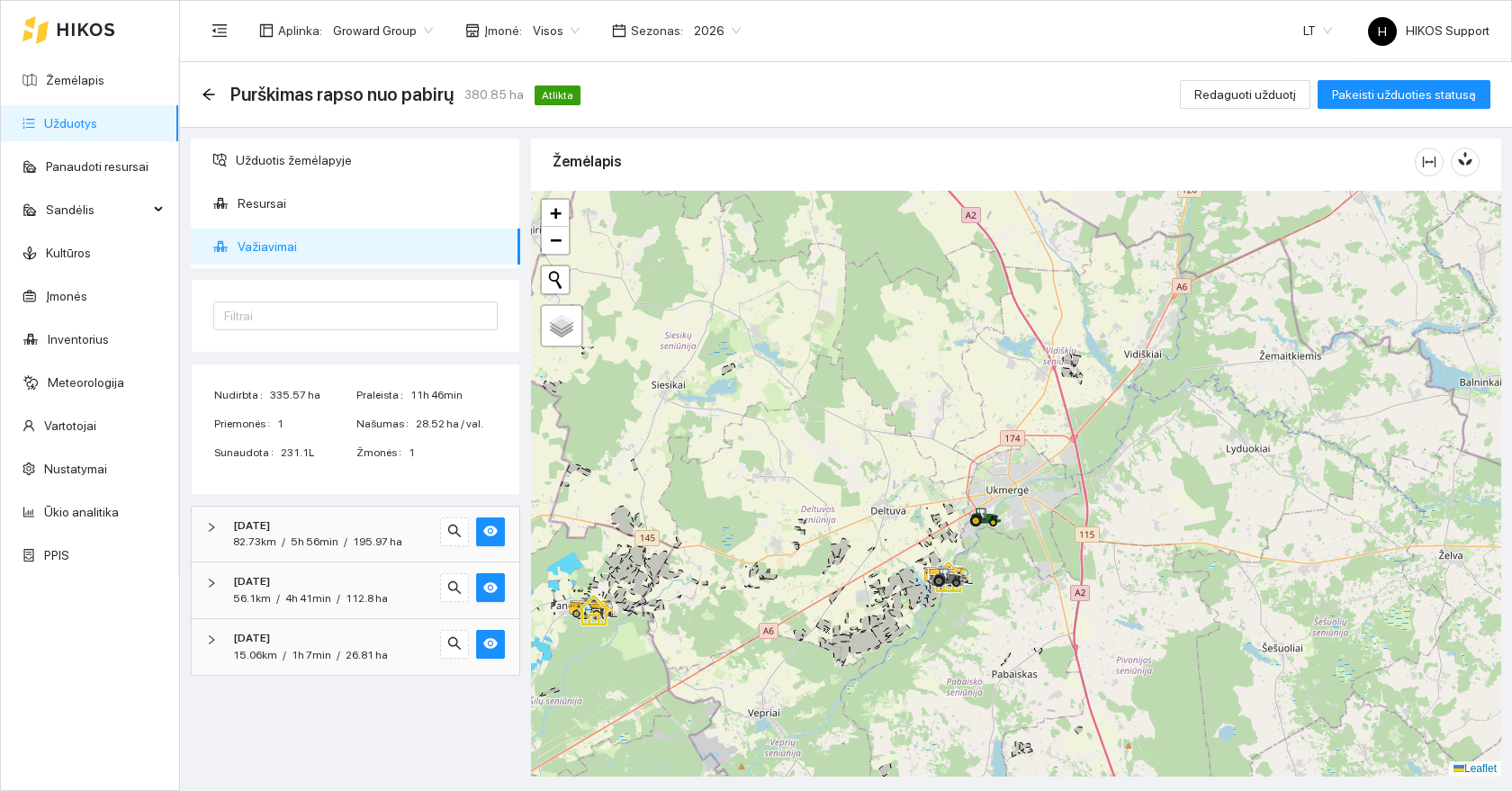
drag, startPoint x: 916, startPoint y: 263, endPoint x: 942, endPoint y: 511, distance: 249.4
click at [942, 511] on div at bounding box center [1016, 483] width 970 height 586
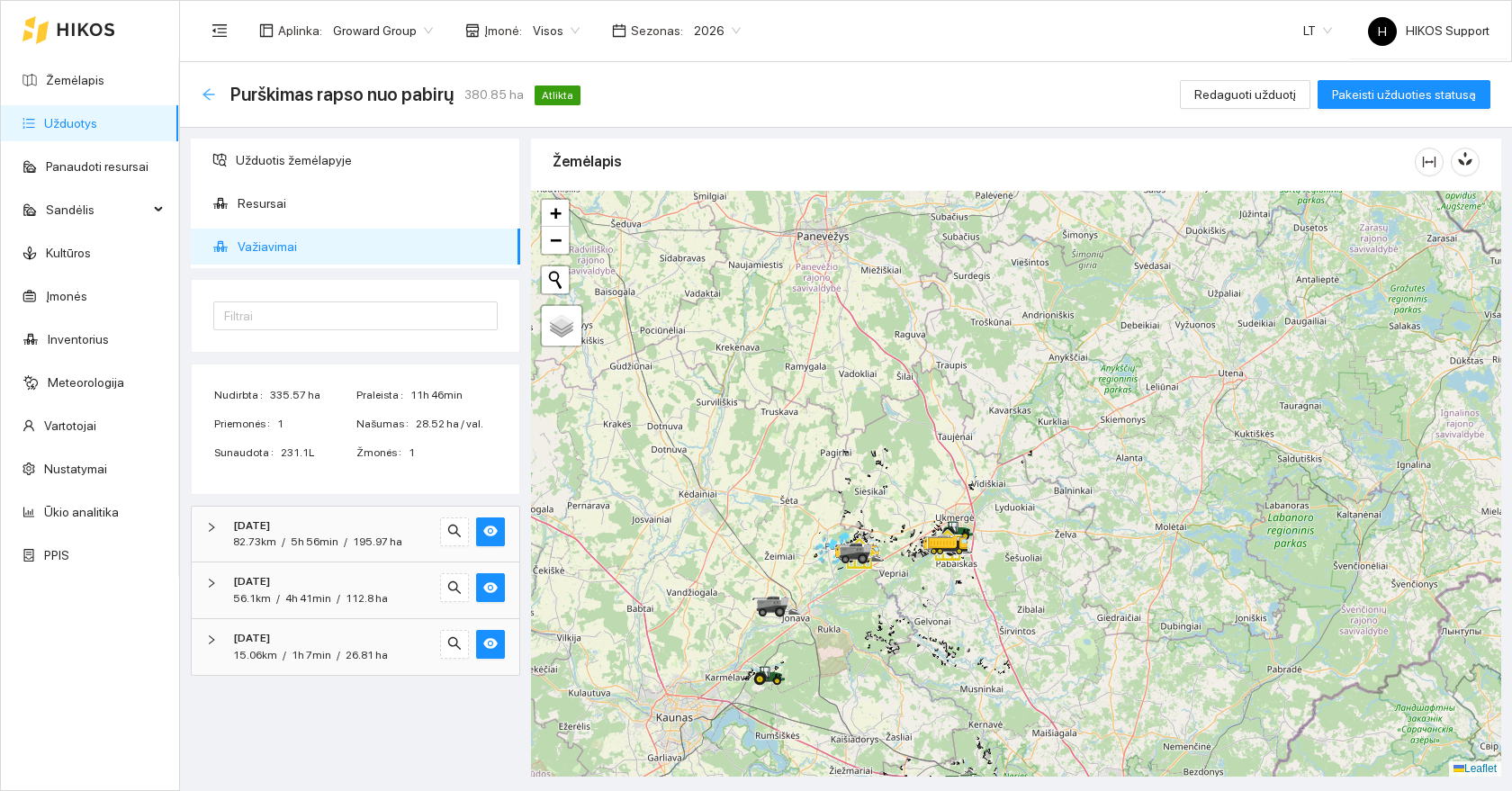
click at [214, 93] on icon "arrow-left" at bounding box center [208, 94] width 12 height 12
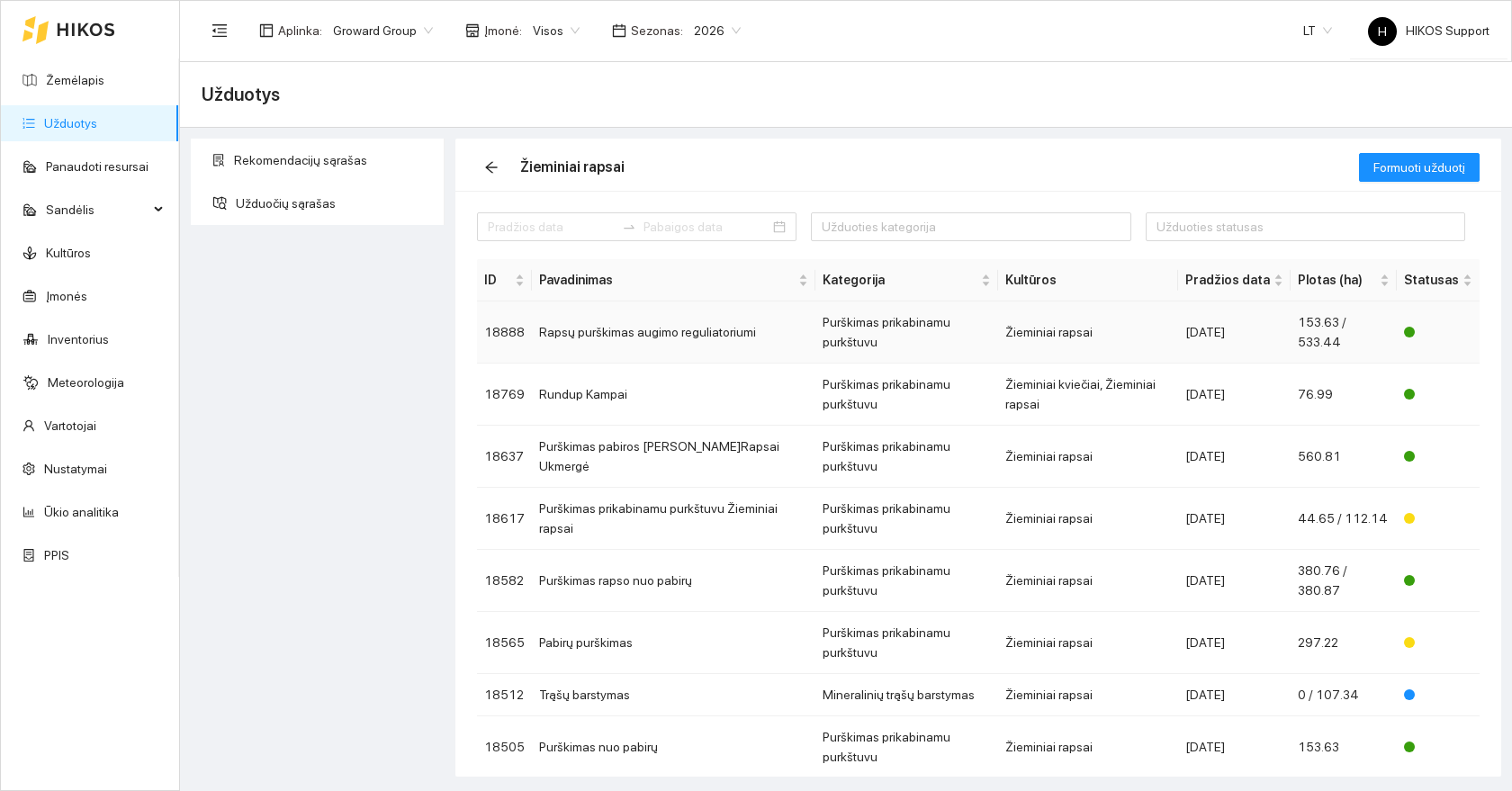
click at [895, 333] on td "Purškimas prikabinamu purkštuvu" at bounding box center [907, 332] width 183 height 62
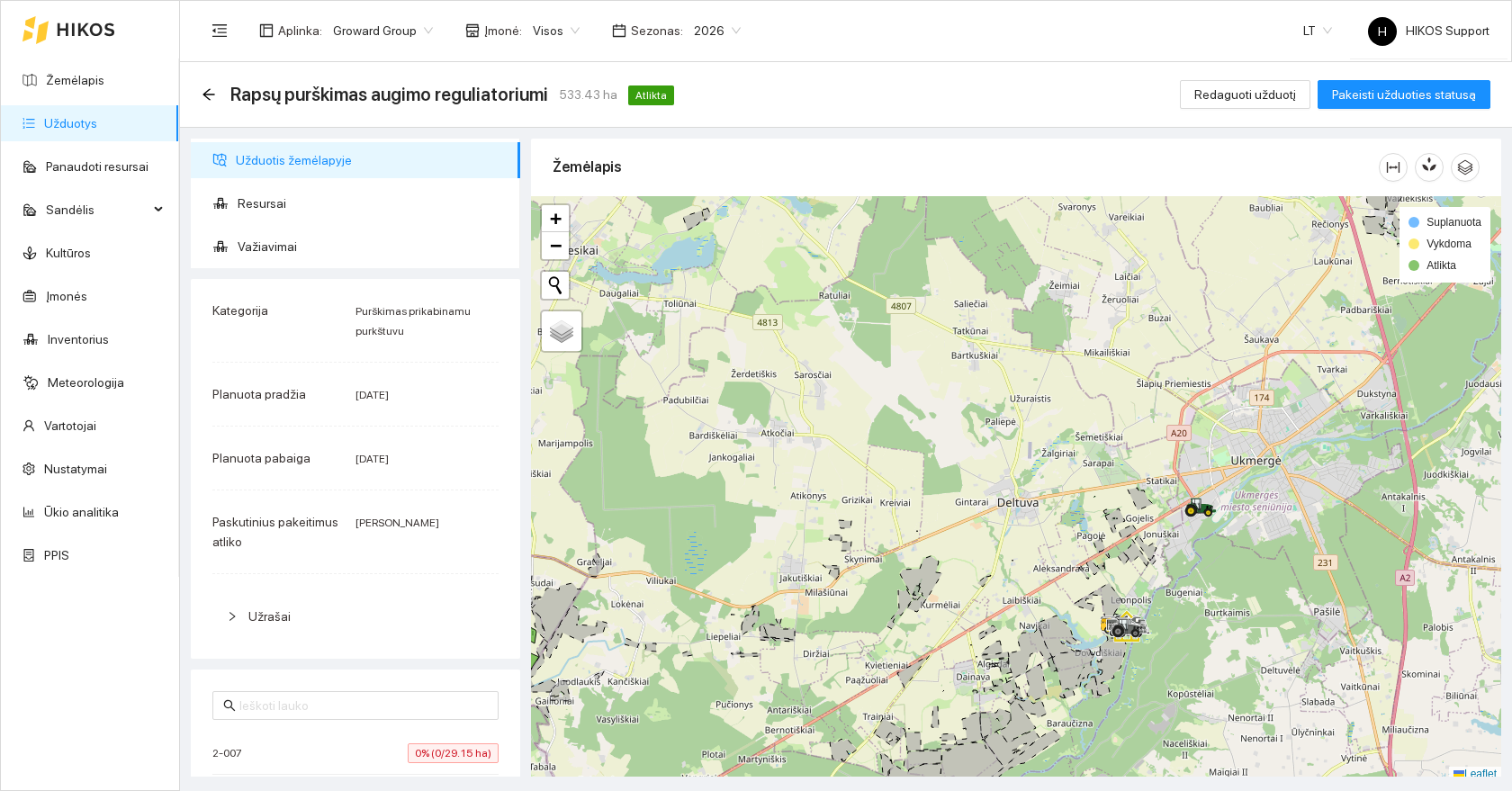
scroll to position [5, 0]
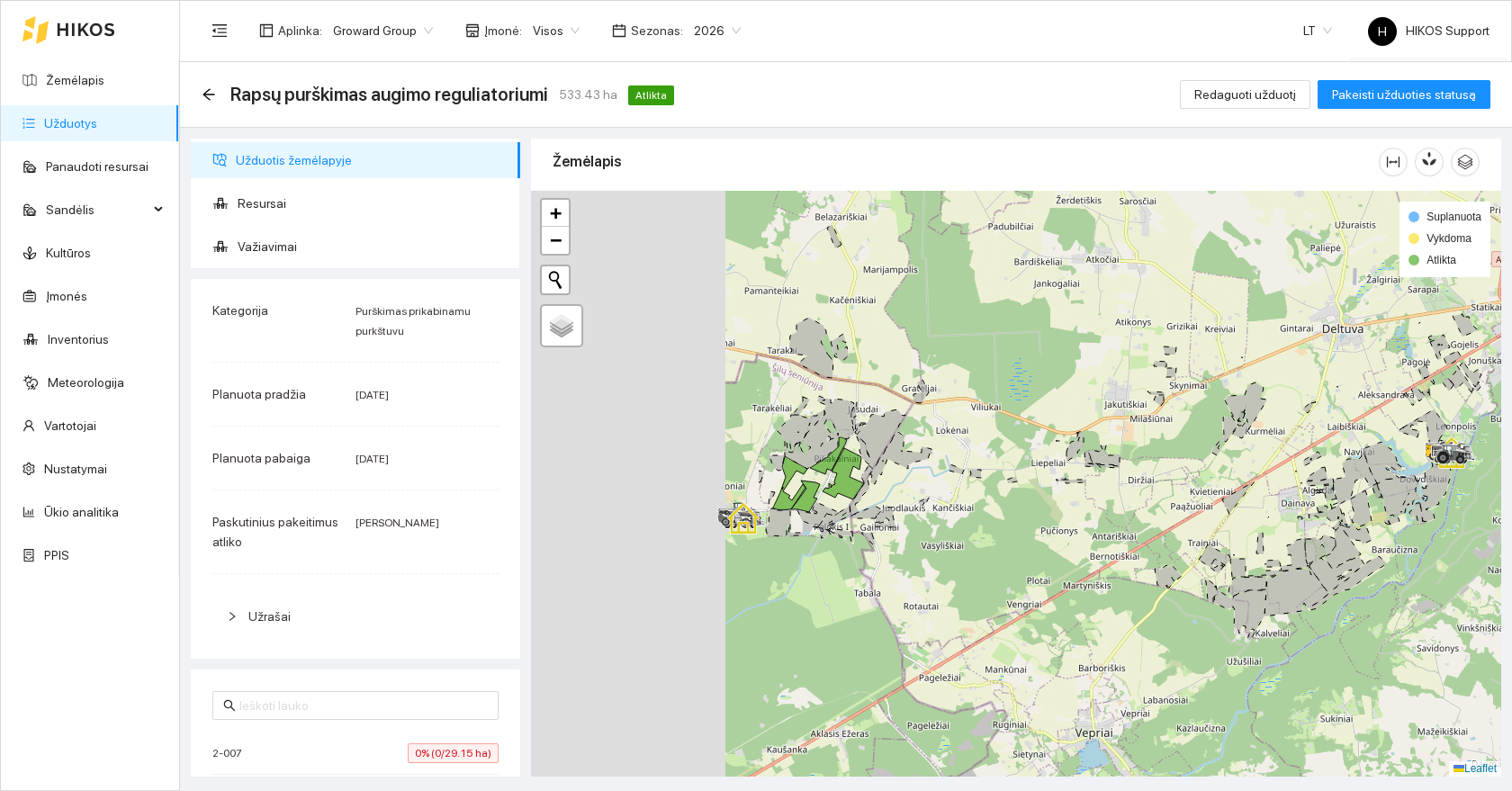
drag, startPoint x: 822, startPoint y: 635, endPoint x: 1197, endPoint y: 458, distance: 414.7
click at [1197, 458] on div at bounding box center [1016, 483] width 970 height 586
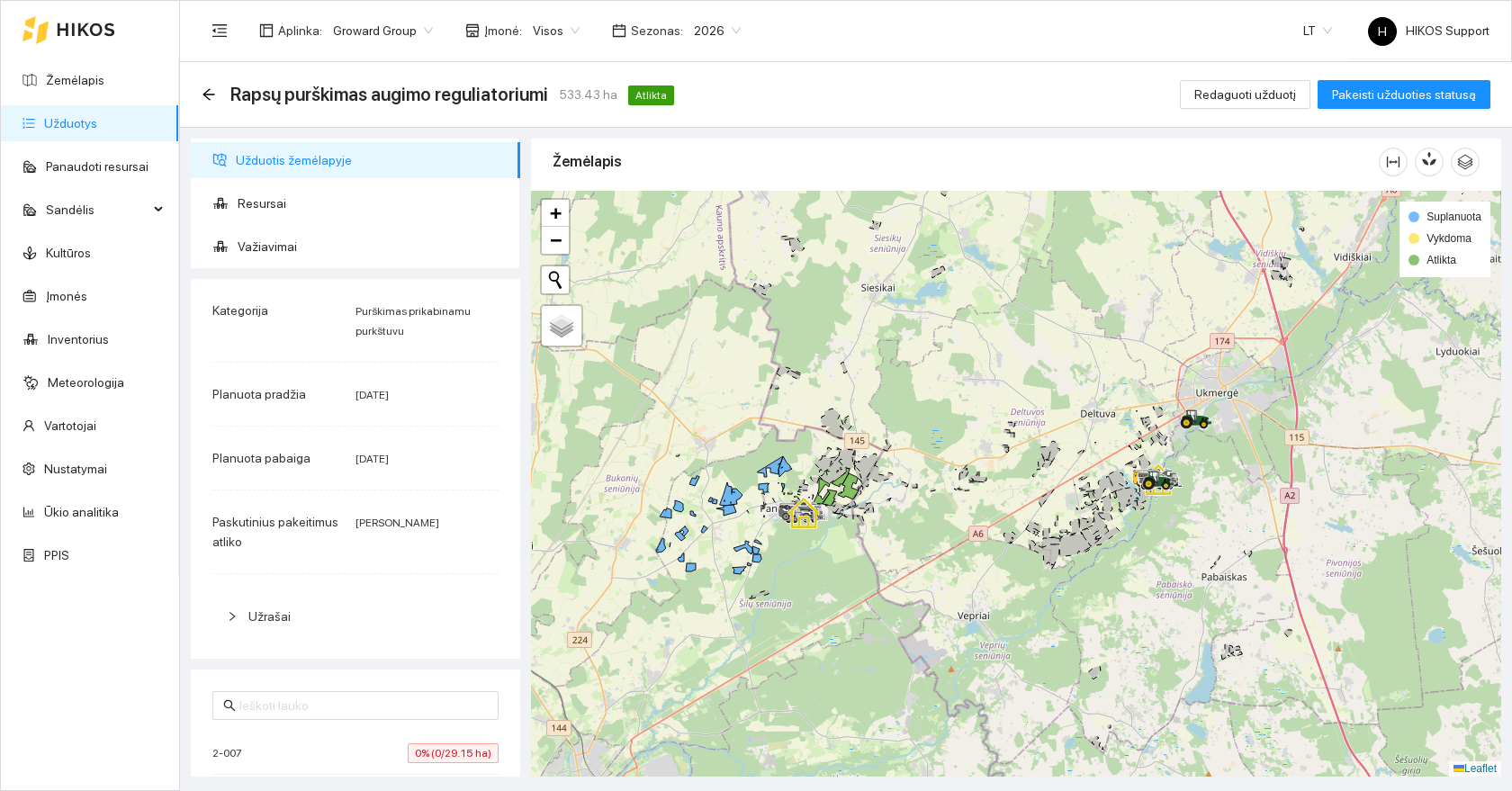
drag, startPoint x: 822, startPoint y: 691, endPoint x: 771, endPoint y: 504, distance: 193.8
click at [773, 504] on div at bounding box center [1016, 483] width 970 height 586
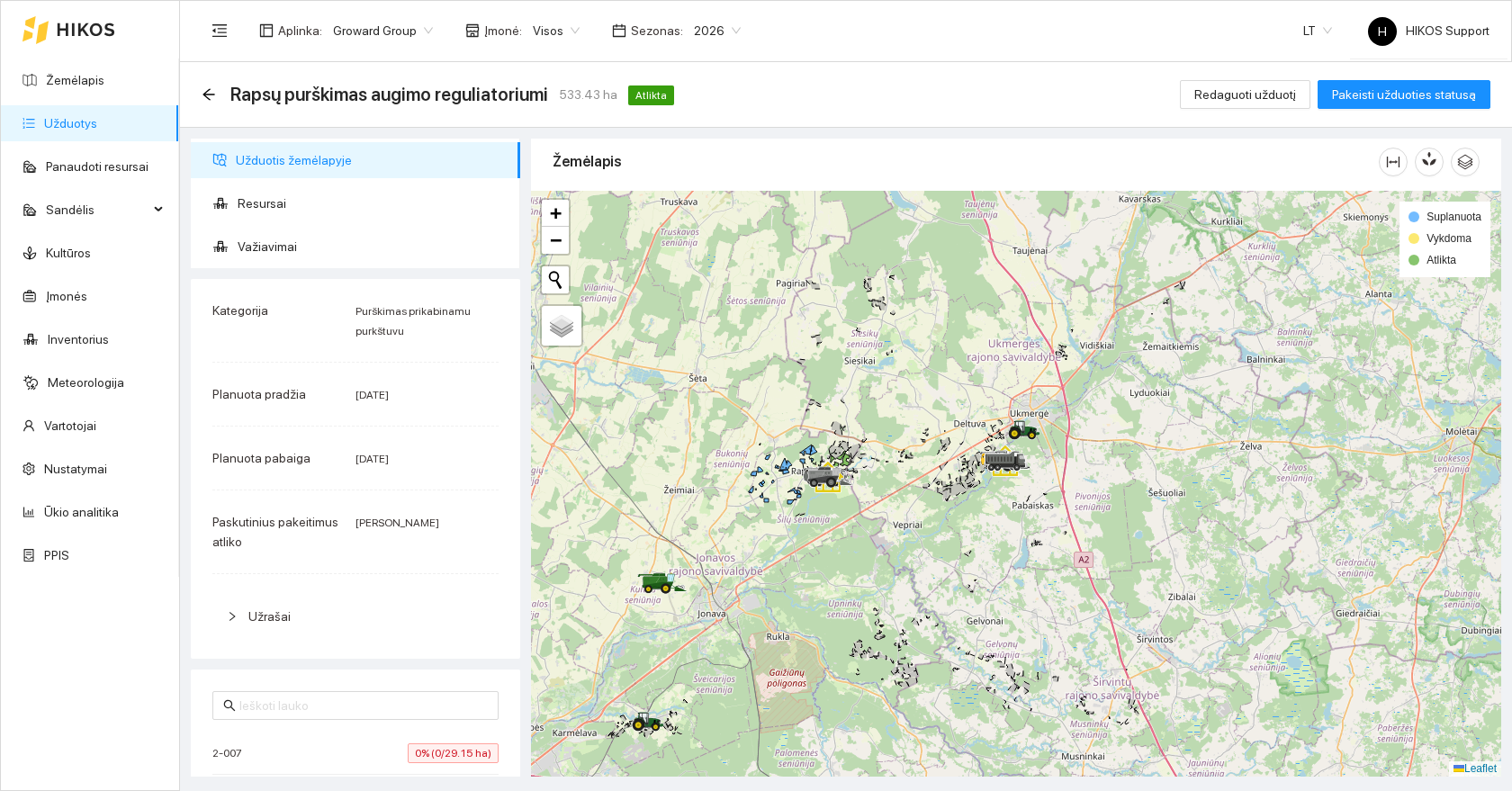
drag, startPoint x: 843, startPoint y: 641, endPoint x: 999, endPoint y: 475, distance: 227.8
click at [999, 475] on div at bounding box center [1016, 483] width 970 height 586
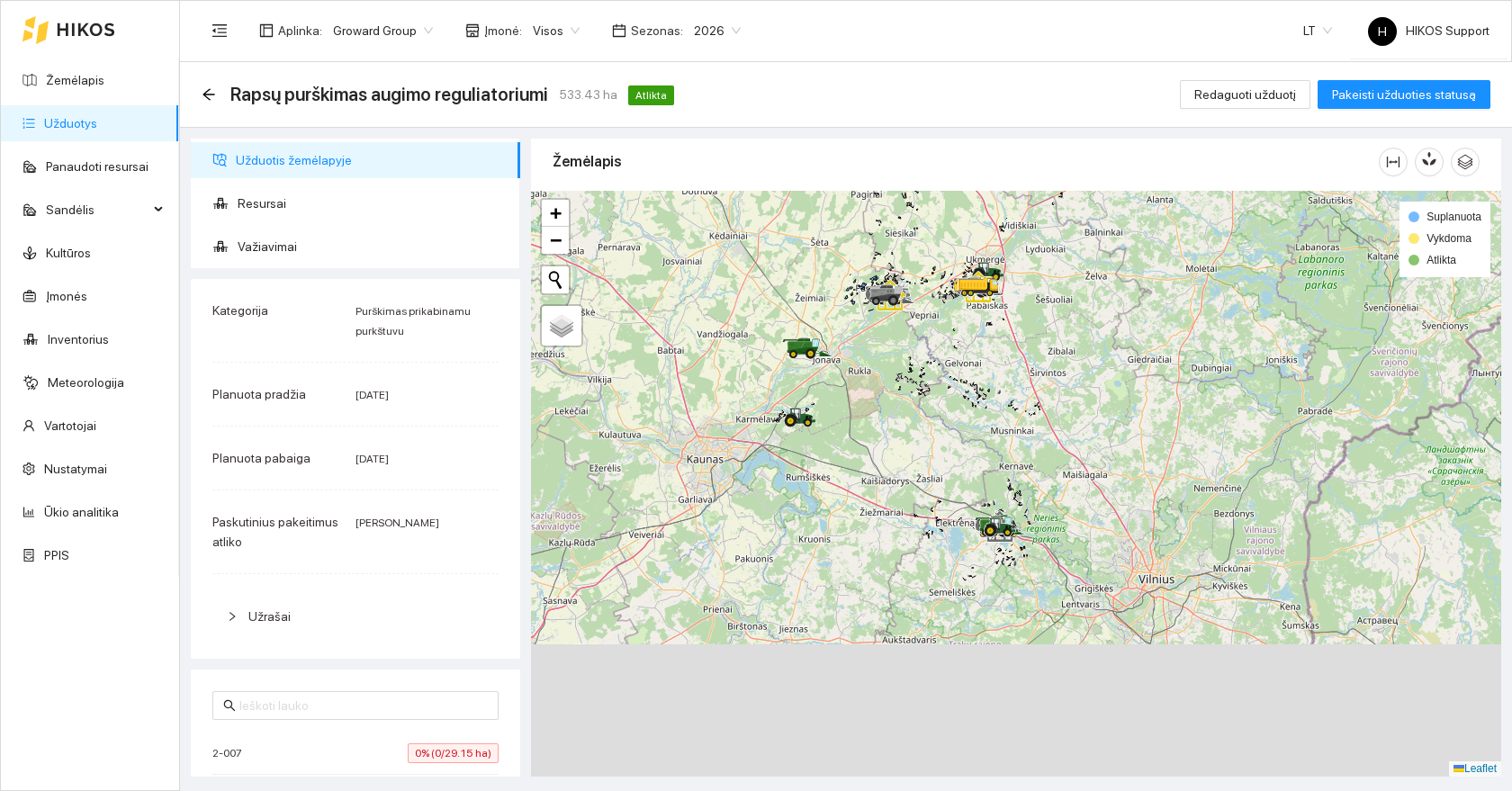
drag, startPoint x: 1049, startPoint y: 623, endPoint x: 1021, endPoint y: 470, distance: 155.5
click at [1021, 470] on div at bounding box center [1016, 483] width 970 height 586
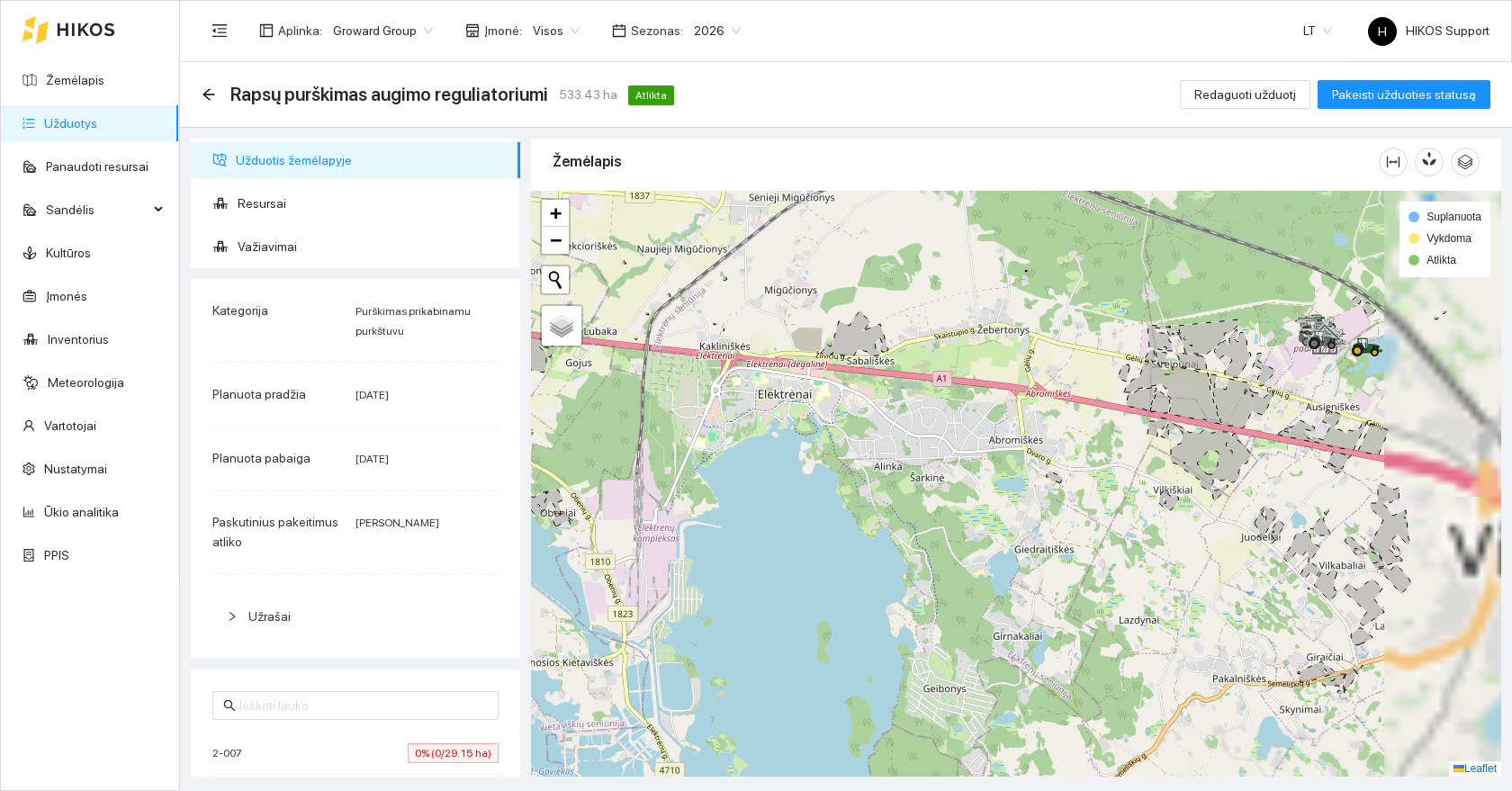
drag, startPoint x: 1323, startPoint y: 481, endPoint x: 1103, endPoint y: 562, distance: 234.4
click at [1103, 562] on div at bounding box center [1016, 483] width 970 height 586
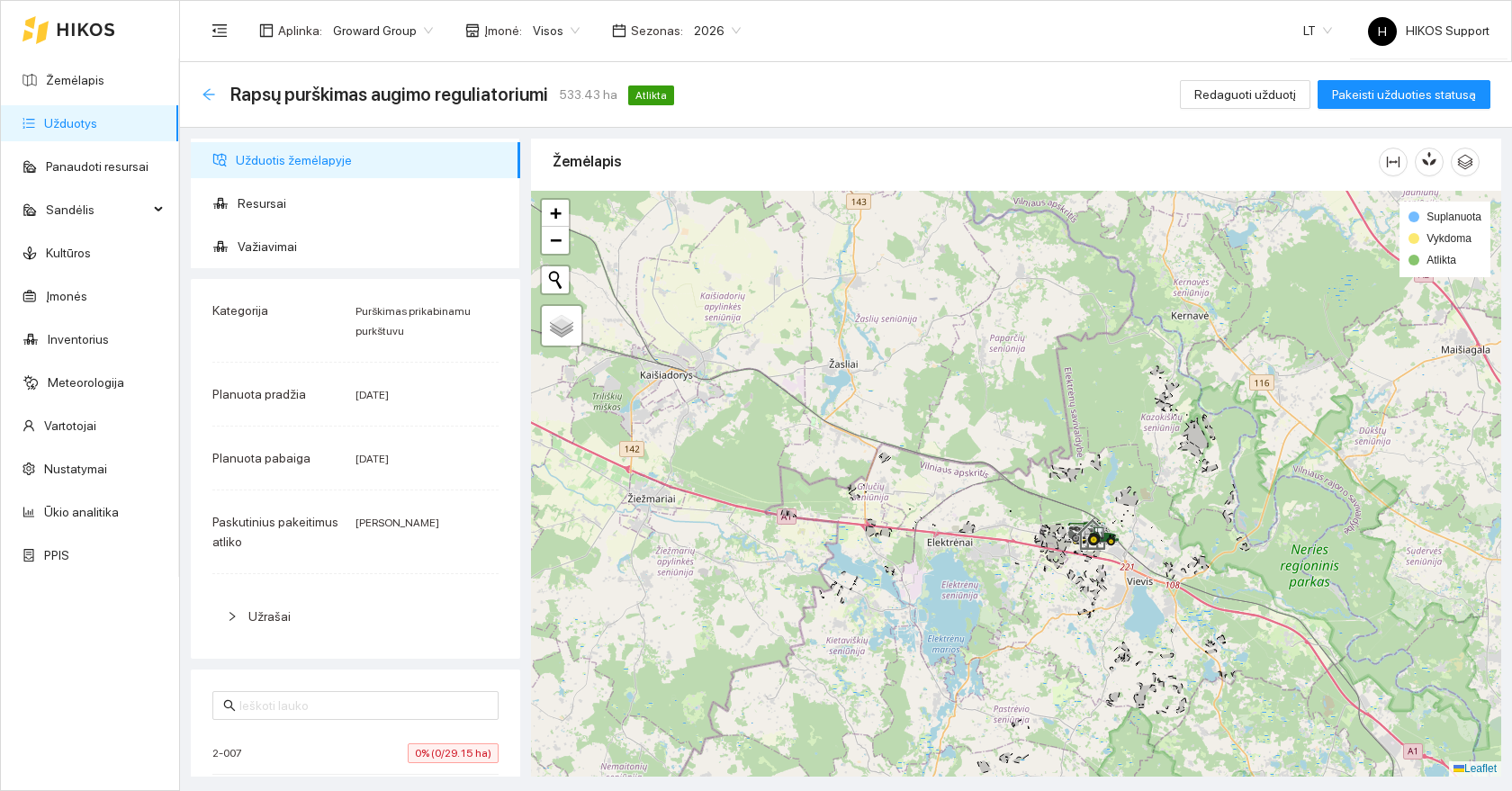
click at [204, 90] on icon "arrow-left" at bounding box center [208, 94] width 15 height 15
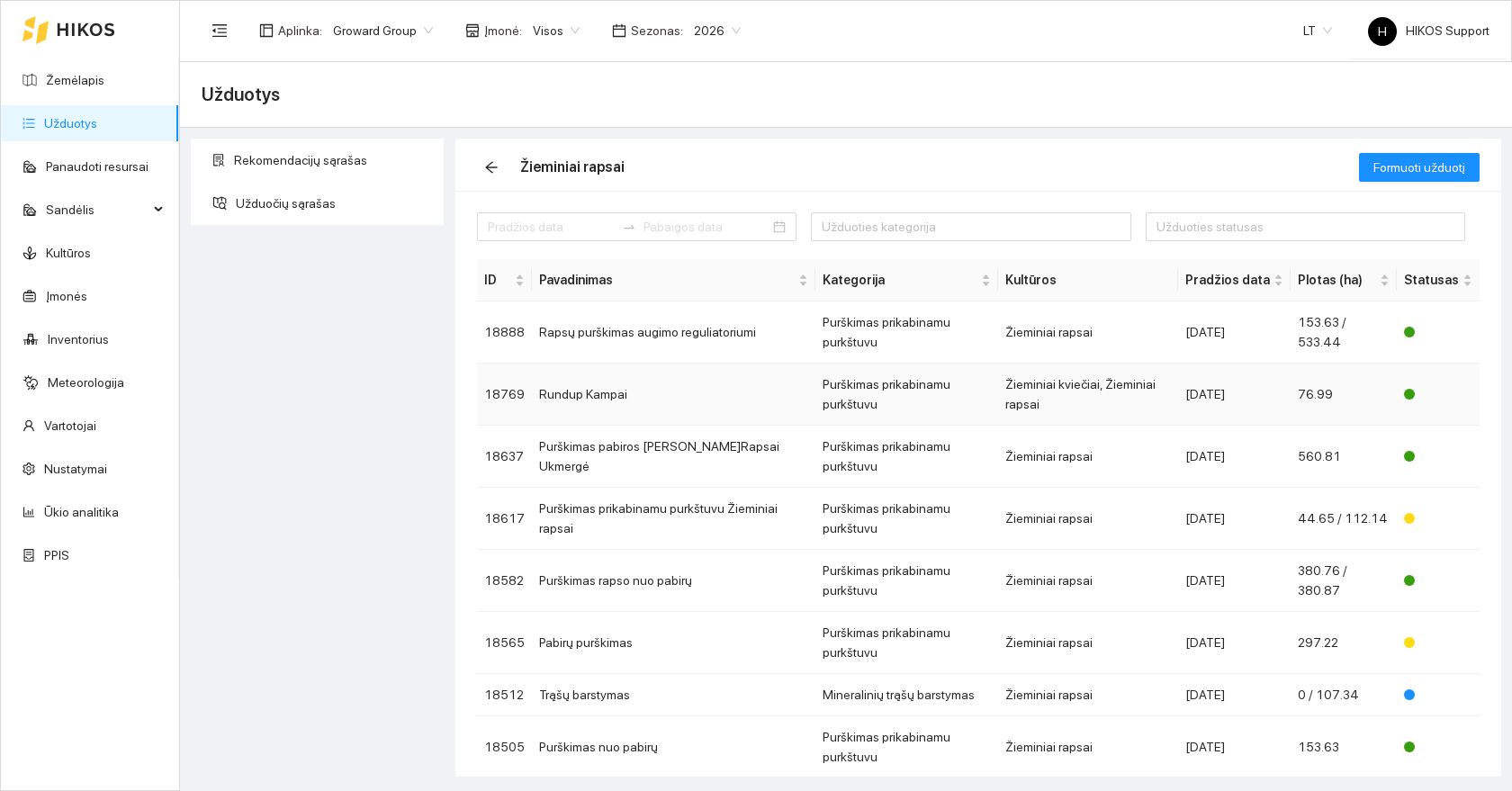
click at [732, 364] on td "Rundup Kampai" at bounding box center [673, 394] width 283 height 62
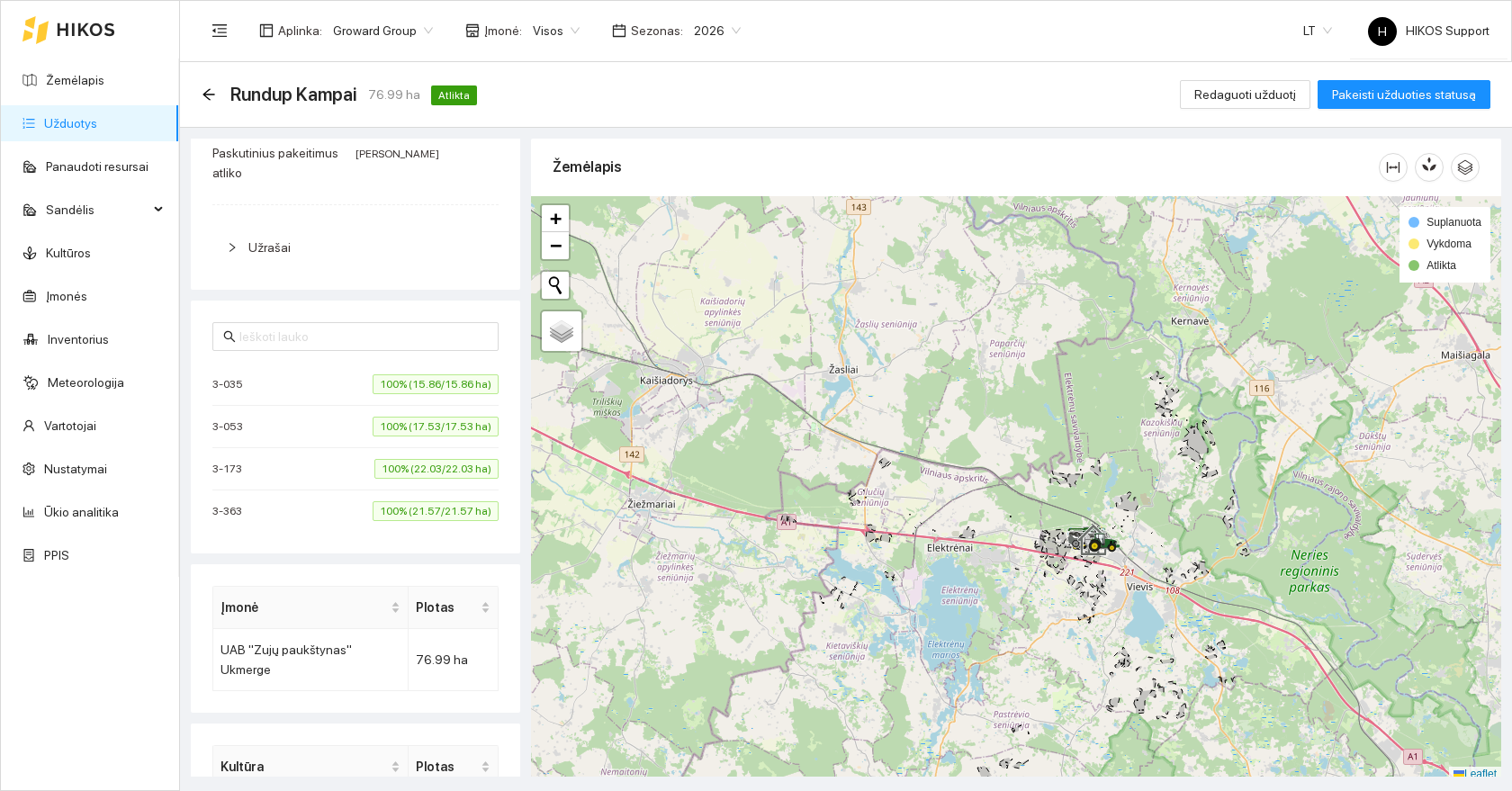
scroll to position [429, 0]
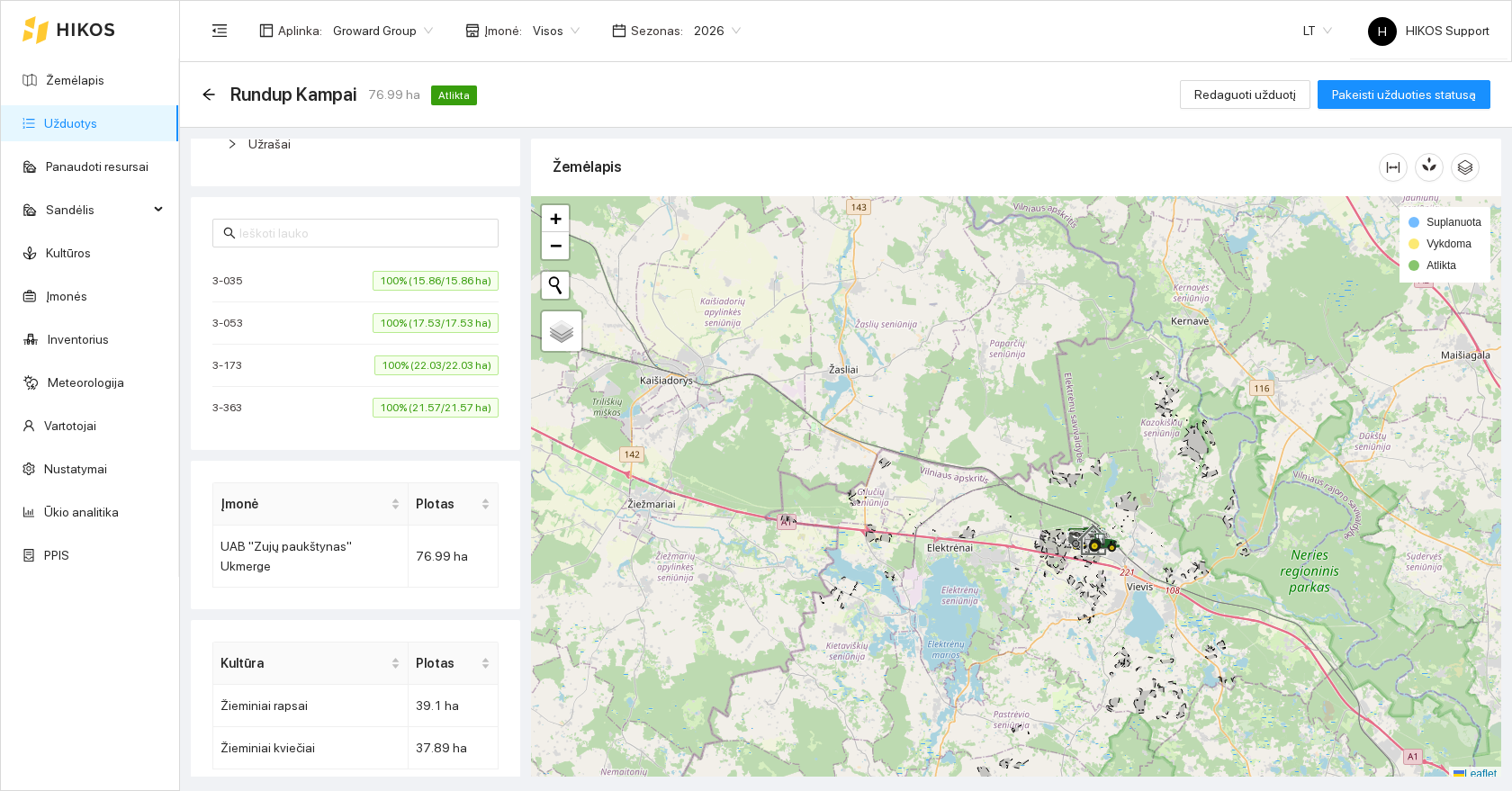
click at [437, 265] on li "3-035 100% (15.86/15.86 ha)" at bounding box center [355, 281] width 286 height 42
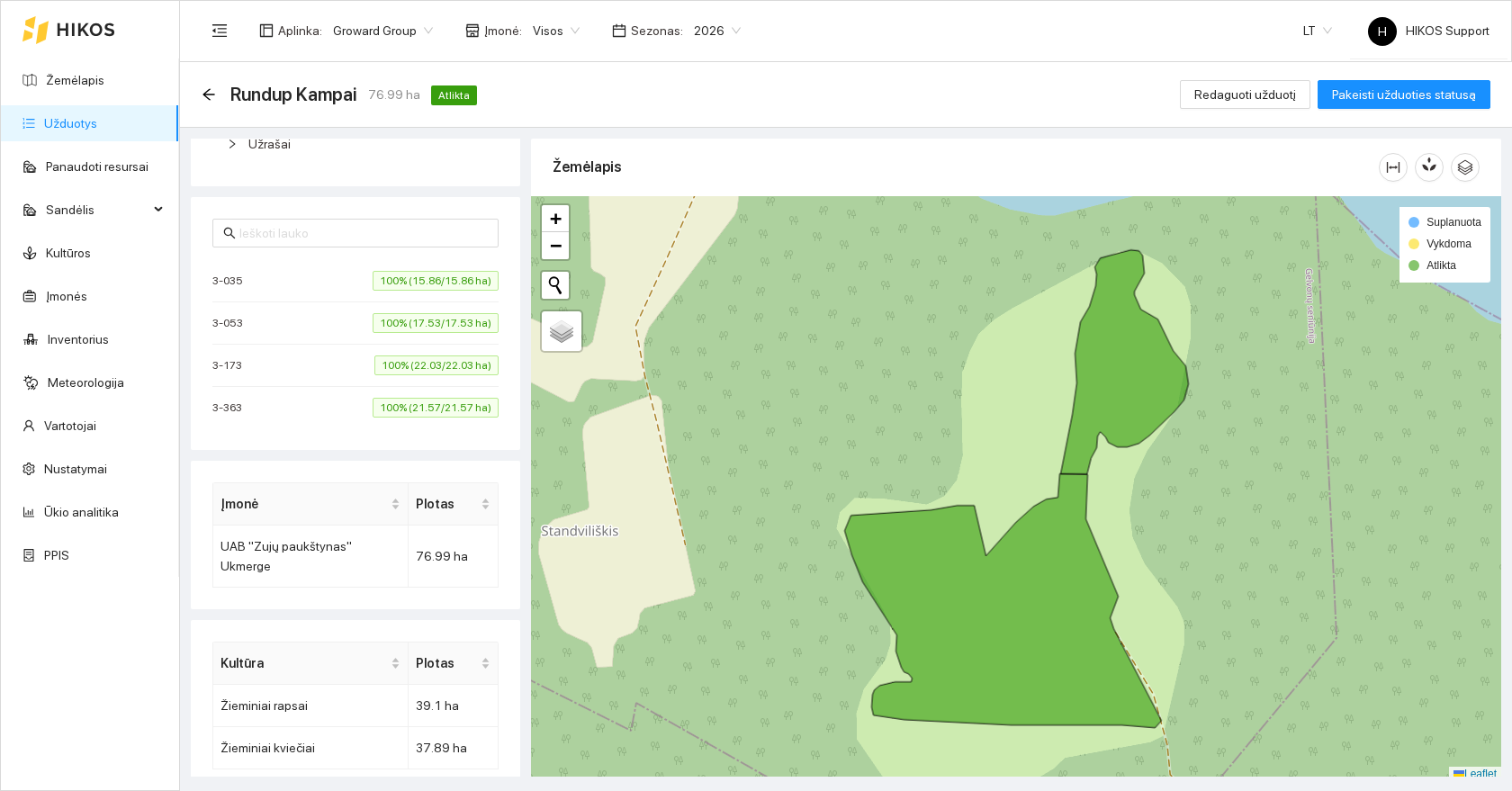
click at [419, 316] on span "100% (17.53/17.53 ha)" at bounding box center [436, 323] width 126 height 20
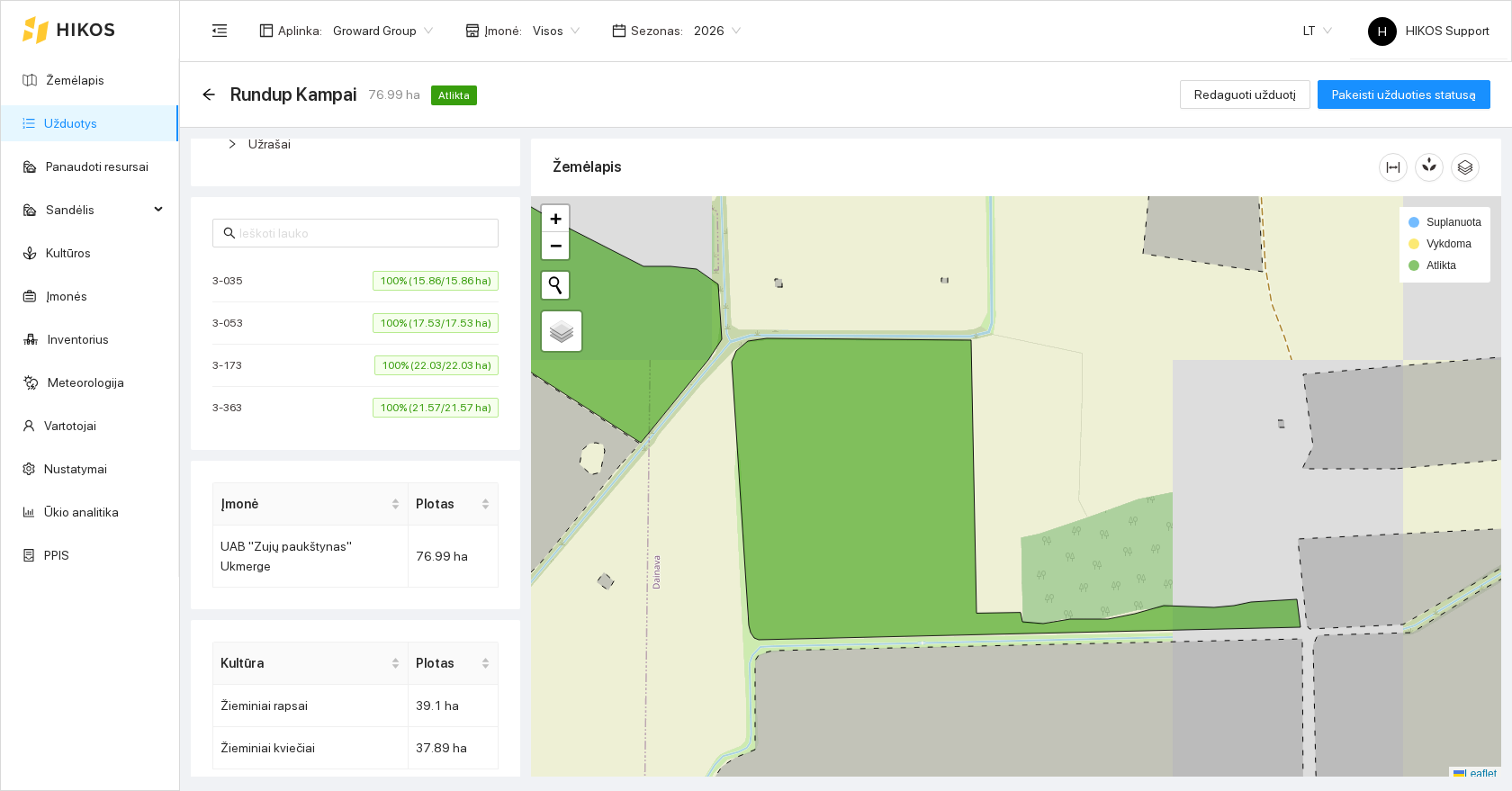
click at [414, 371] on span "100% (22.03/22.03 ha)" at bounding box center [436, 366] width 124 height 20
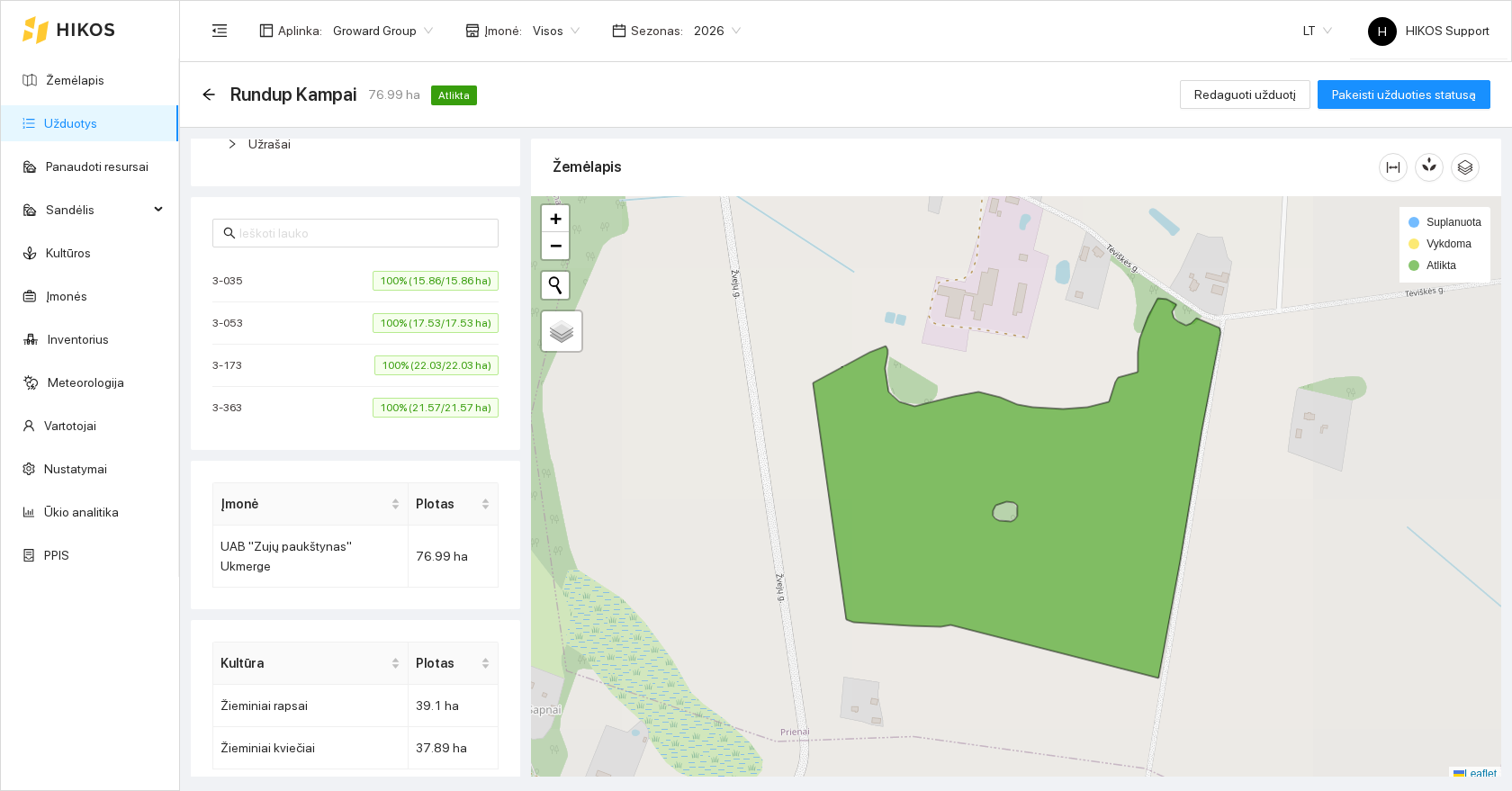
click at [409, 405] on span "100% (21.57/21.57 ha)" at bounding box center [436, 408] width 126 height 20
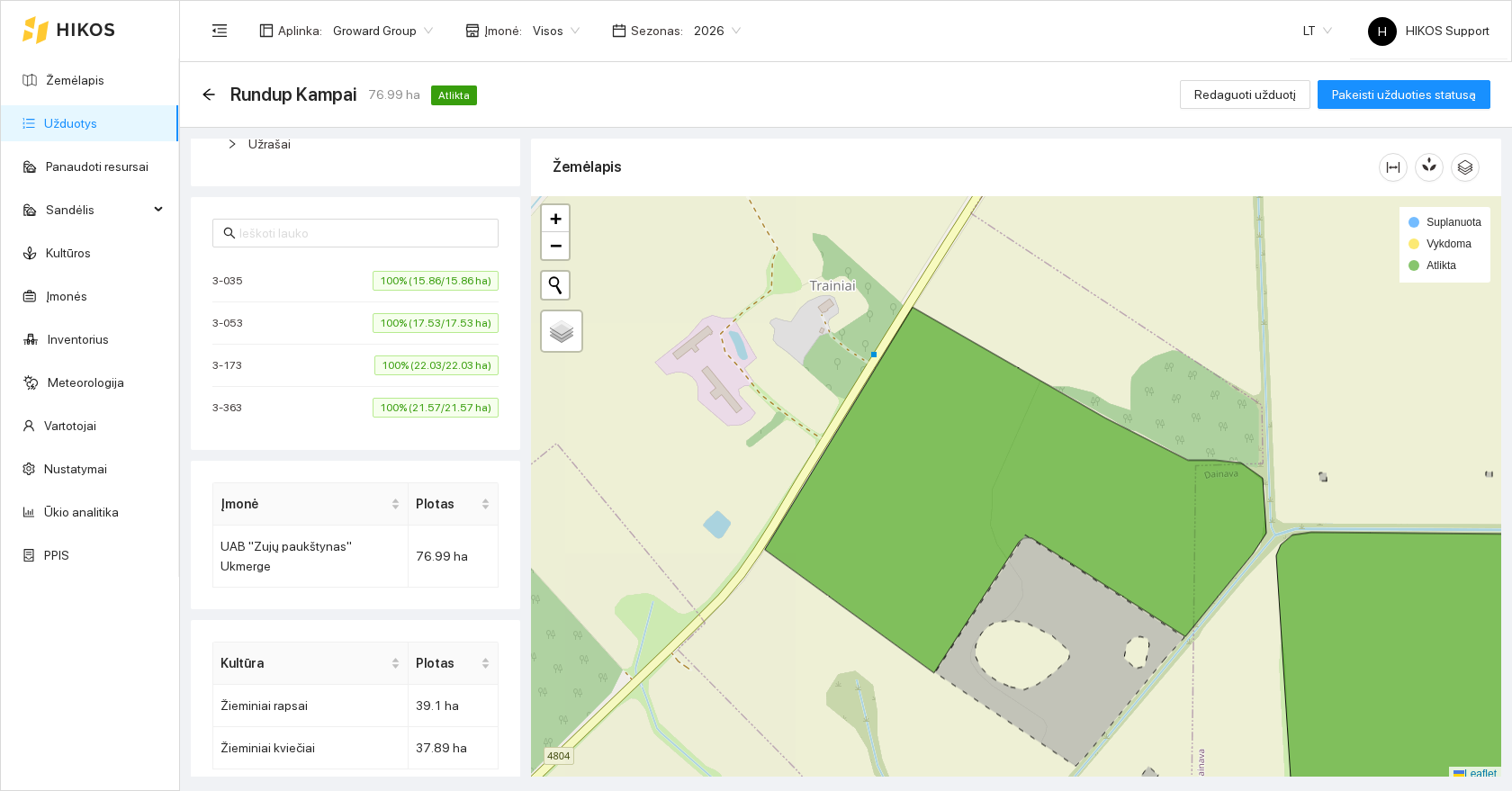
click at [417, 350] on li "3-173 100% (22.03/22.03 ha)" at bounding box center [355, 366] width 286 height 42
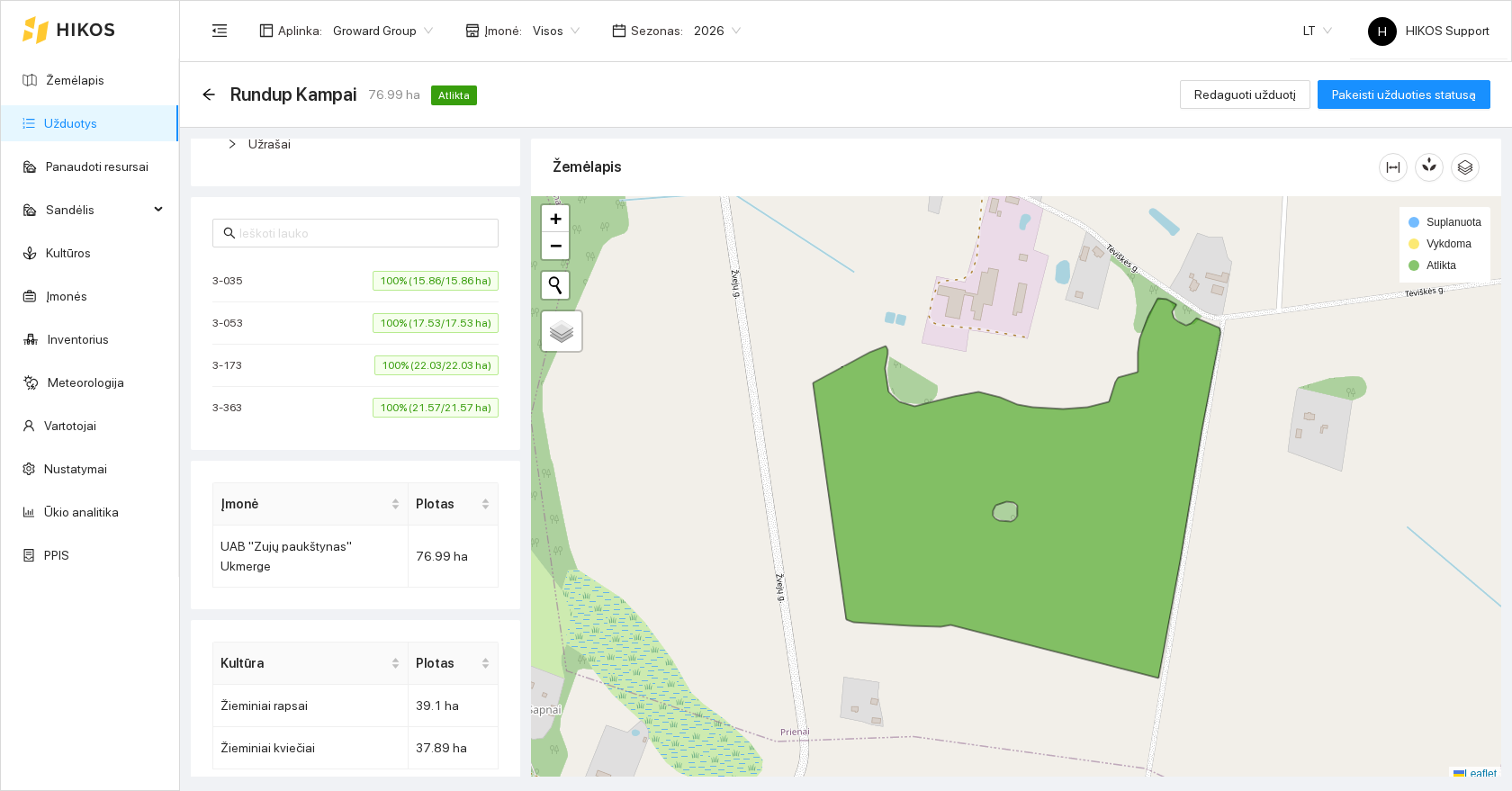
click at [414, 326] on span "100% (17.53/17.53 ha)" at bounding box center [436, 323] width 126 height 20
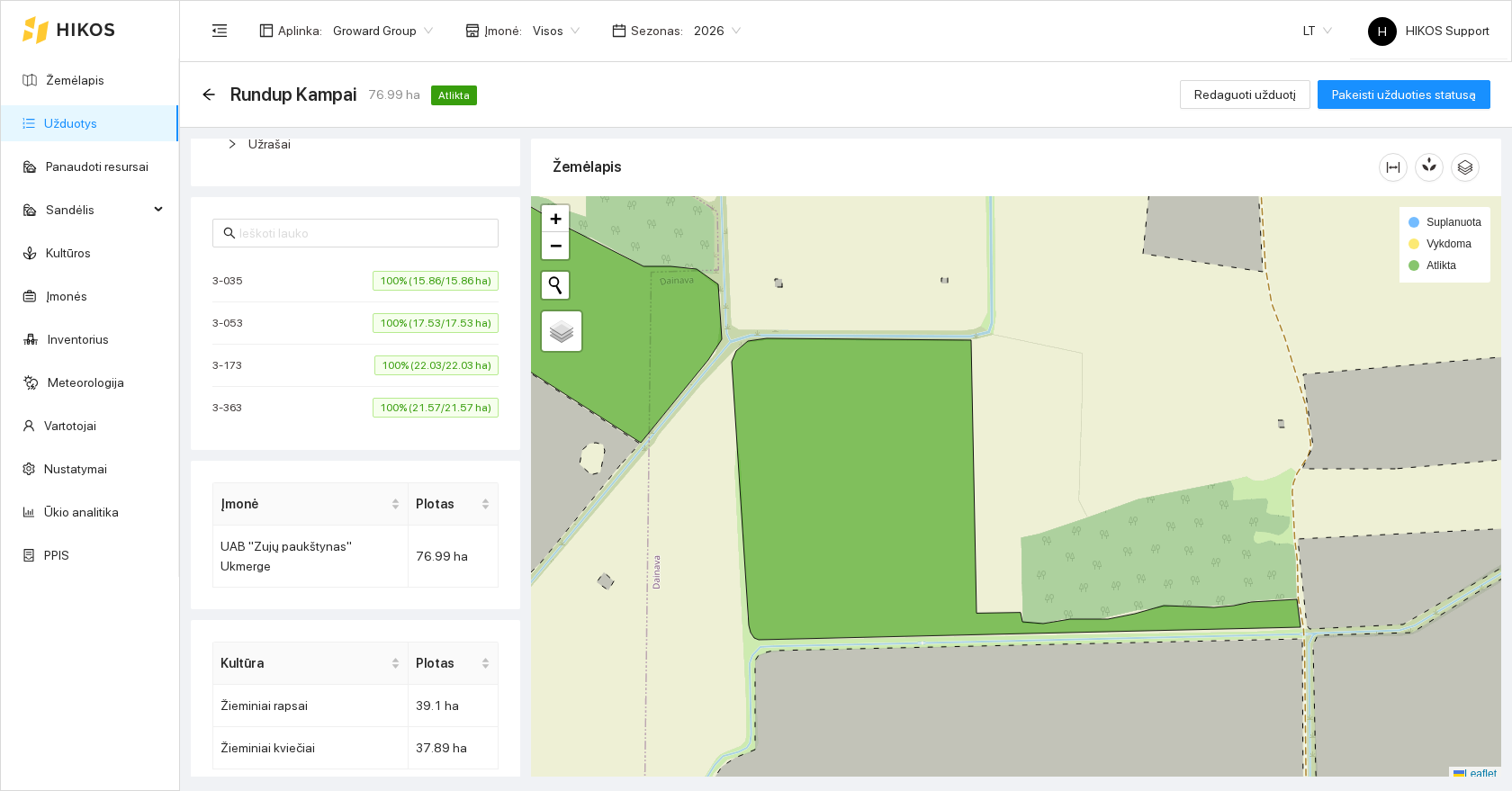
click at [416, 281] on span "100% (15.86/15.86 ha)" at bounding box center [436, 281] width 126 height 20
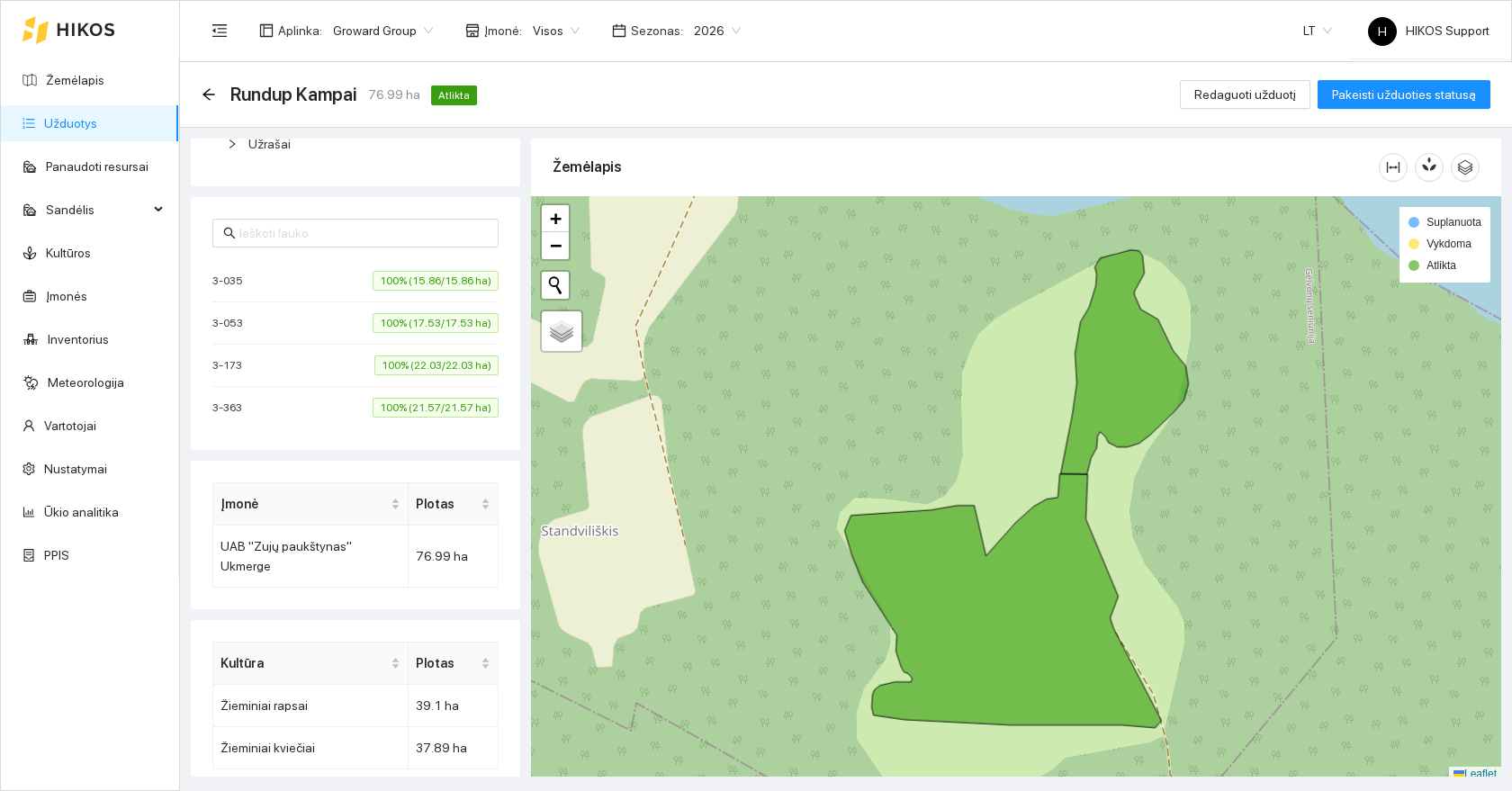
click at [392, 318] on span "100% (17.53/17.53 ha)" at bounding box center [436, 323] width 126 height 20
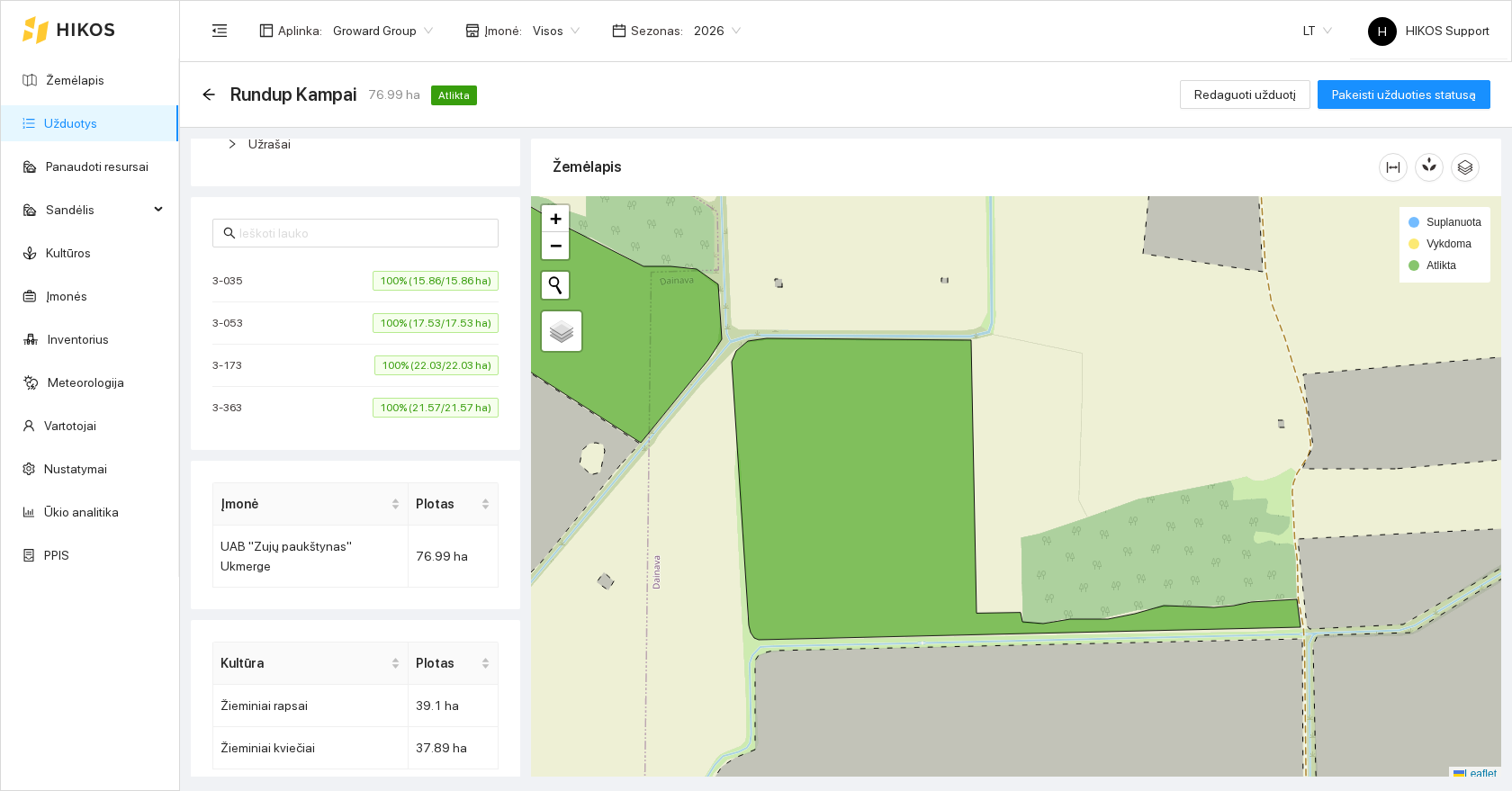
click at [390, 351] on li "3-173 100% (22.03/22.03 ha)" at bounding box center [355, 366] width 286 height 42
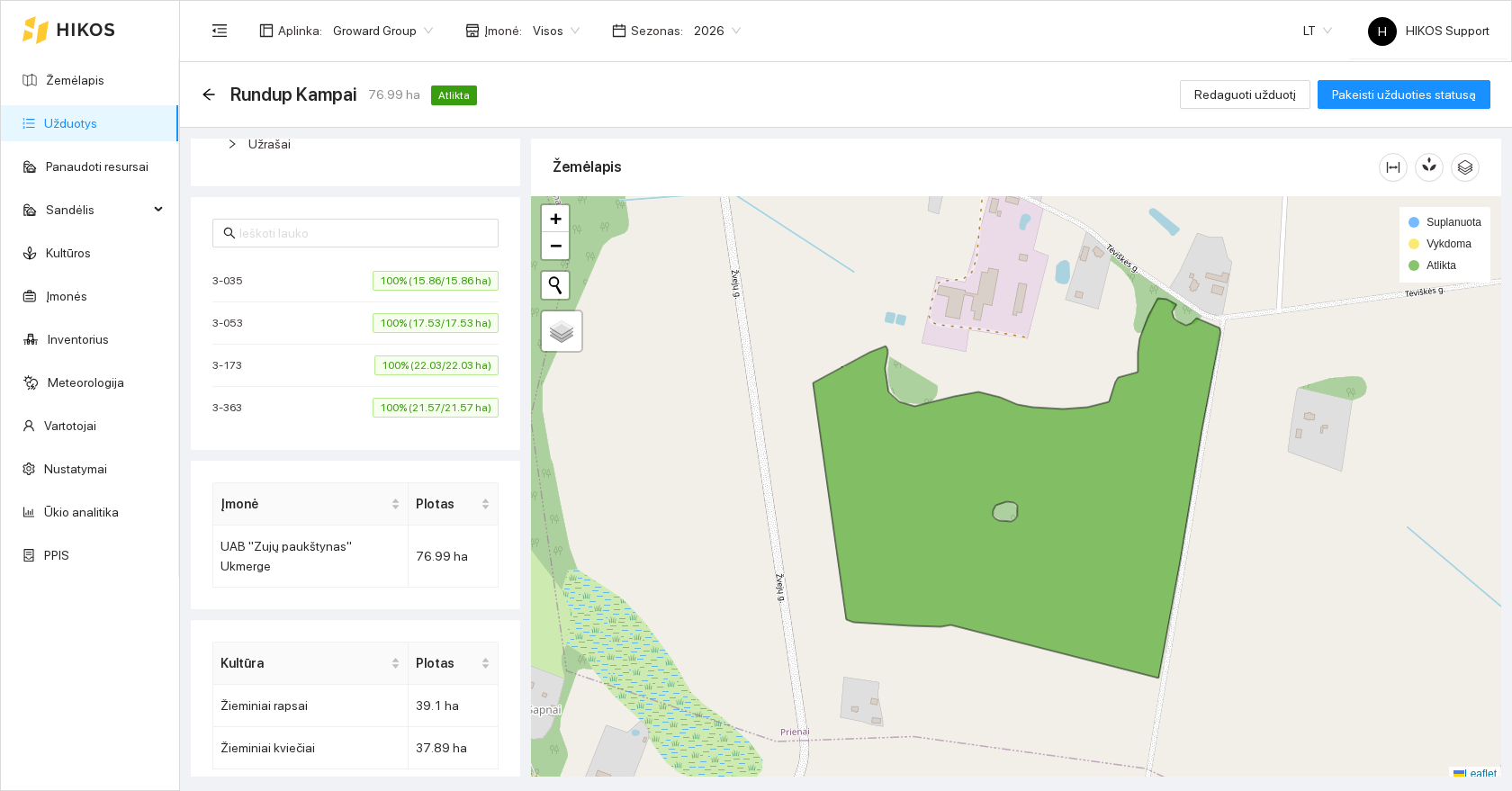
click at [389, 392] on li "3-363 100% (21.57/21.57 ha)" at bounding box center [355, 408] width 286 height 41
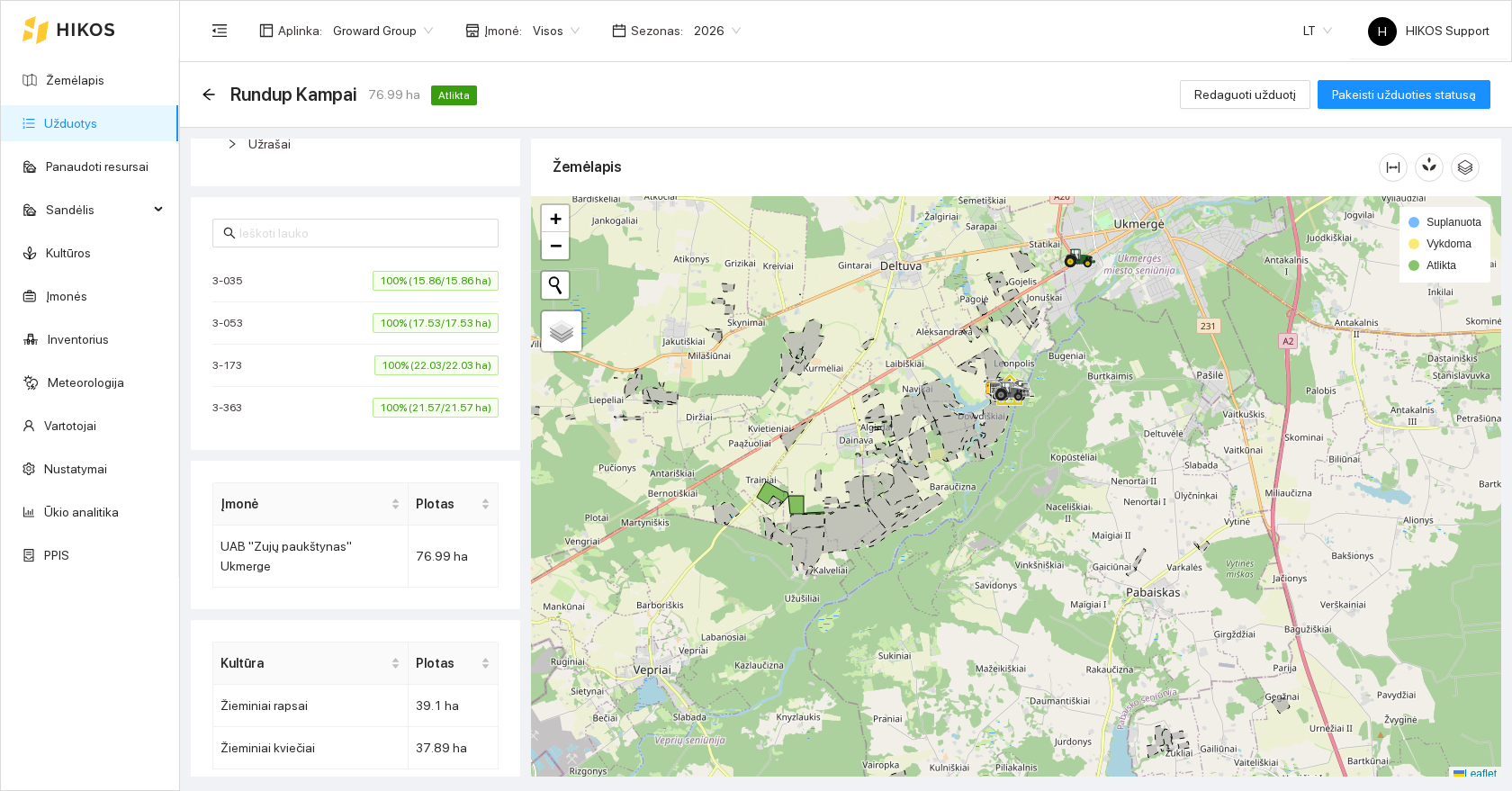
scroll to position [5, 0]
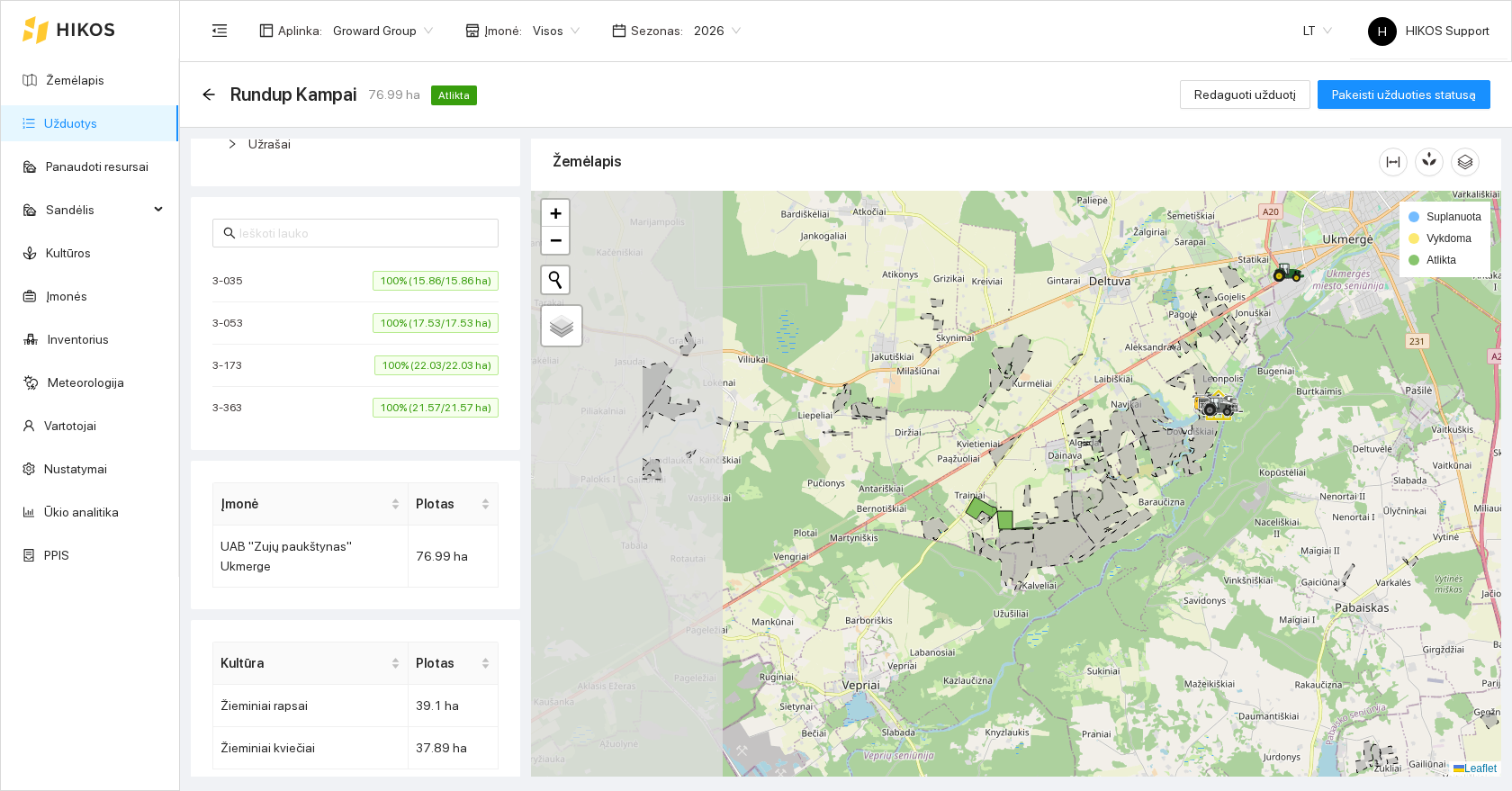
drag, startPoint x: 749, startPoint y: 554, endPoint x: 997, endPoint y: 591, distance: 250.7
click at [997, 591] on div at bounding box center [1016, 483] width 970 height 586
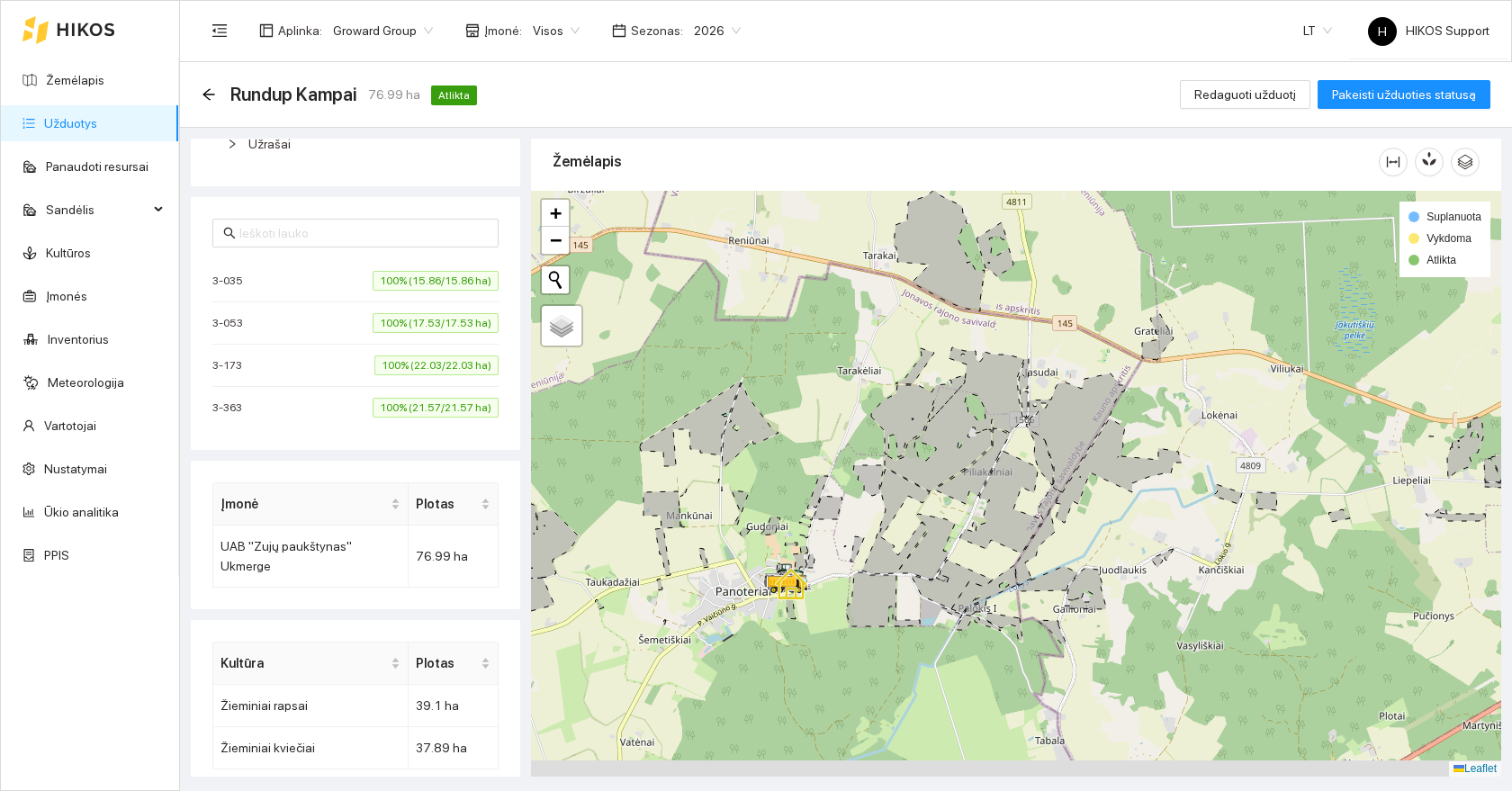
drag, startPoint x: 874, startPoint y: 616, endPoint x: 854, endPoint y: 405, distance: 211.9
click at [854, 405] on div at bounding box center [1016, 483] width 970 height 586
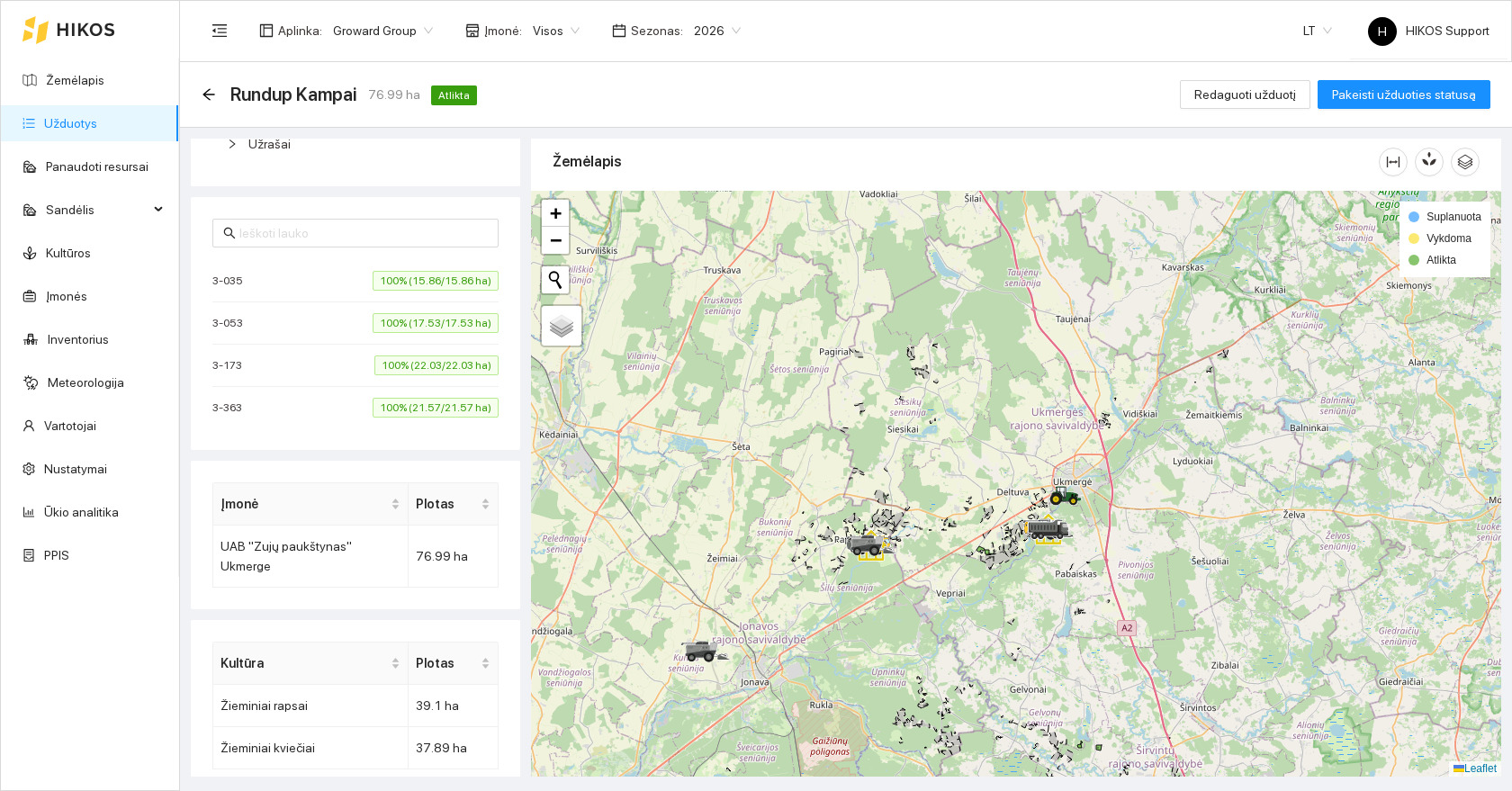
drag, startPoint x: 939, startPoint y: 454, endPoint x: 939, endPoint y: 535, distance: 81.0
click at [939, 535] on div at bounding box center [1016, 483] width 970 height 586
click at [206, 81] on div "Rundup Kampai 76.99 ha Atlikta" at bounding box center [343, 93] width 283 height 28
click at [206, 90] on icon "arrow-left" at bounding box center [208, 94] width 15 height 15
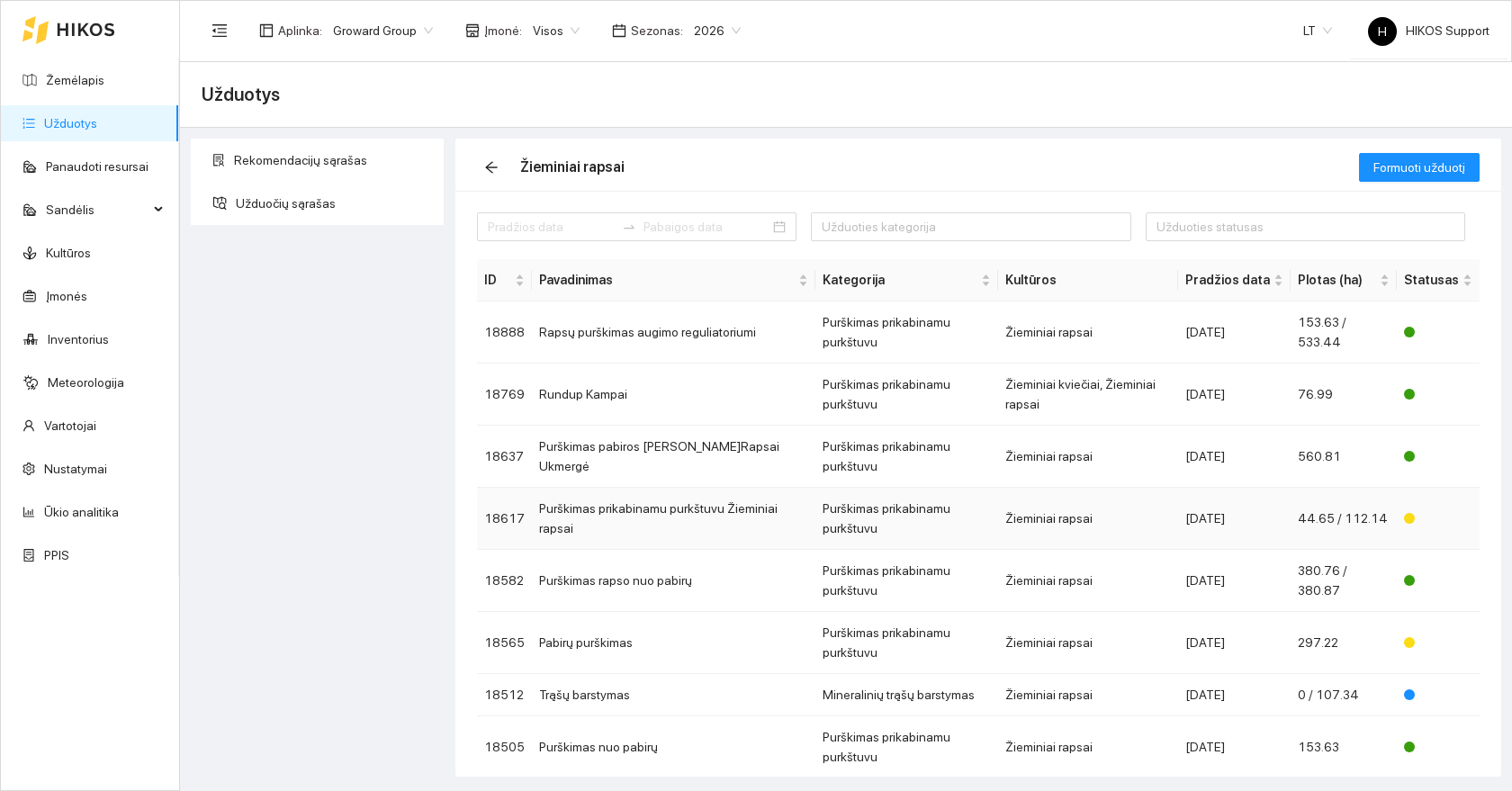
click at [973, 487] on td "Purškimas prikabinamu purkštuvu" at bounding box center [907, 518] width 183 height 62
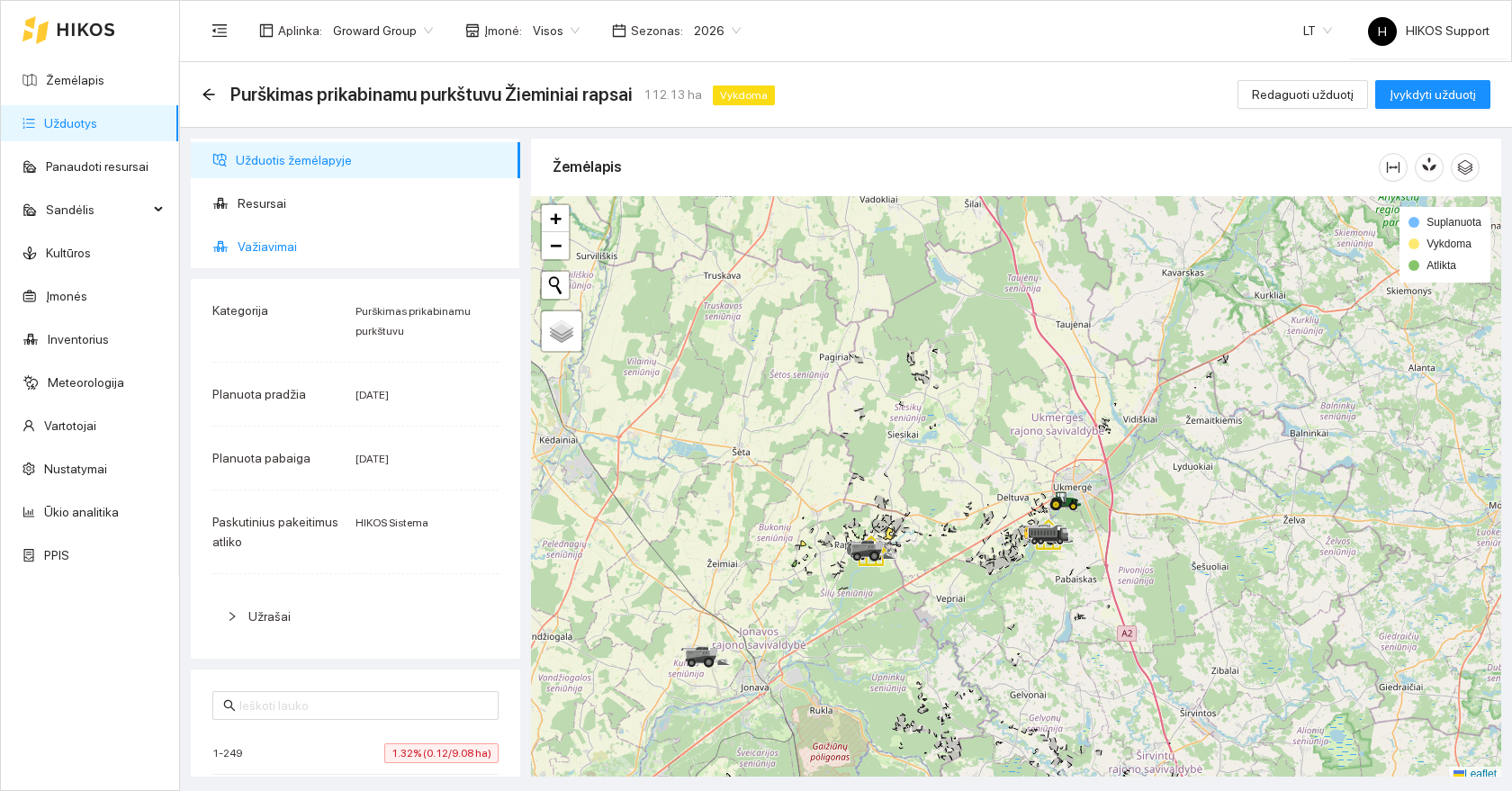
click at [294, 236] on span "Važiavimai" at bounding box center [372, 247] width 268 height 36
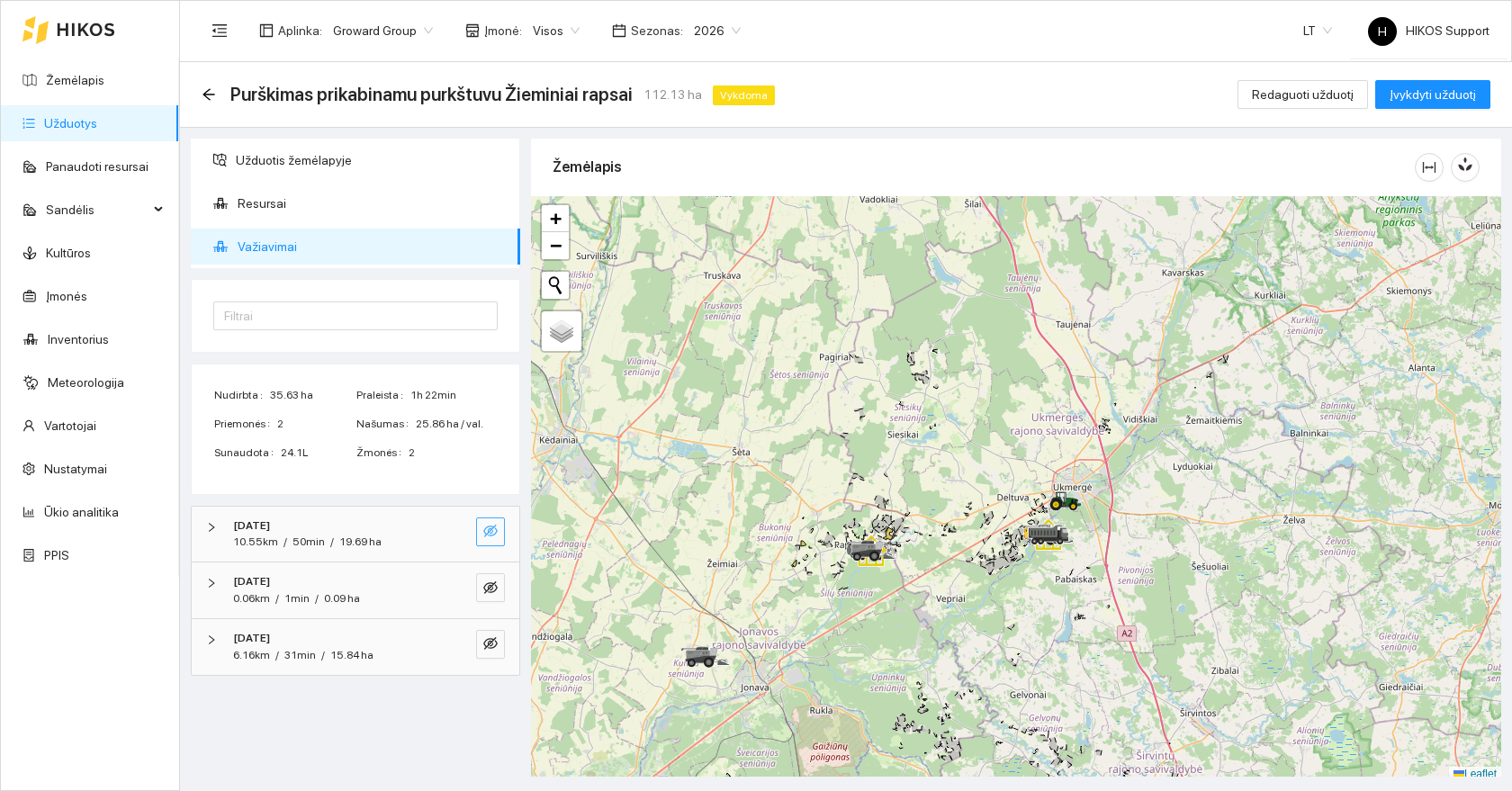
click at [496, 536] on icon "eye-invisible" at bounding box center [491, 531] width 15 height 15
click at [488, 593] on icon "eye-invisible" at bounding box center [491, 588] width 15 height 15
click at [487, 648] on icon "eye-invisible" at bounding box center [491, 643] width 15 height 13
click at [459, 527] on icon "search" at bounding box center [454, 531] width 15 height 15
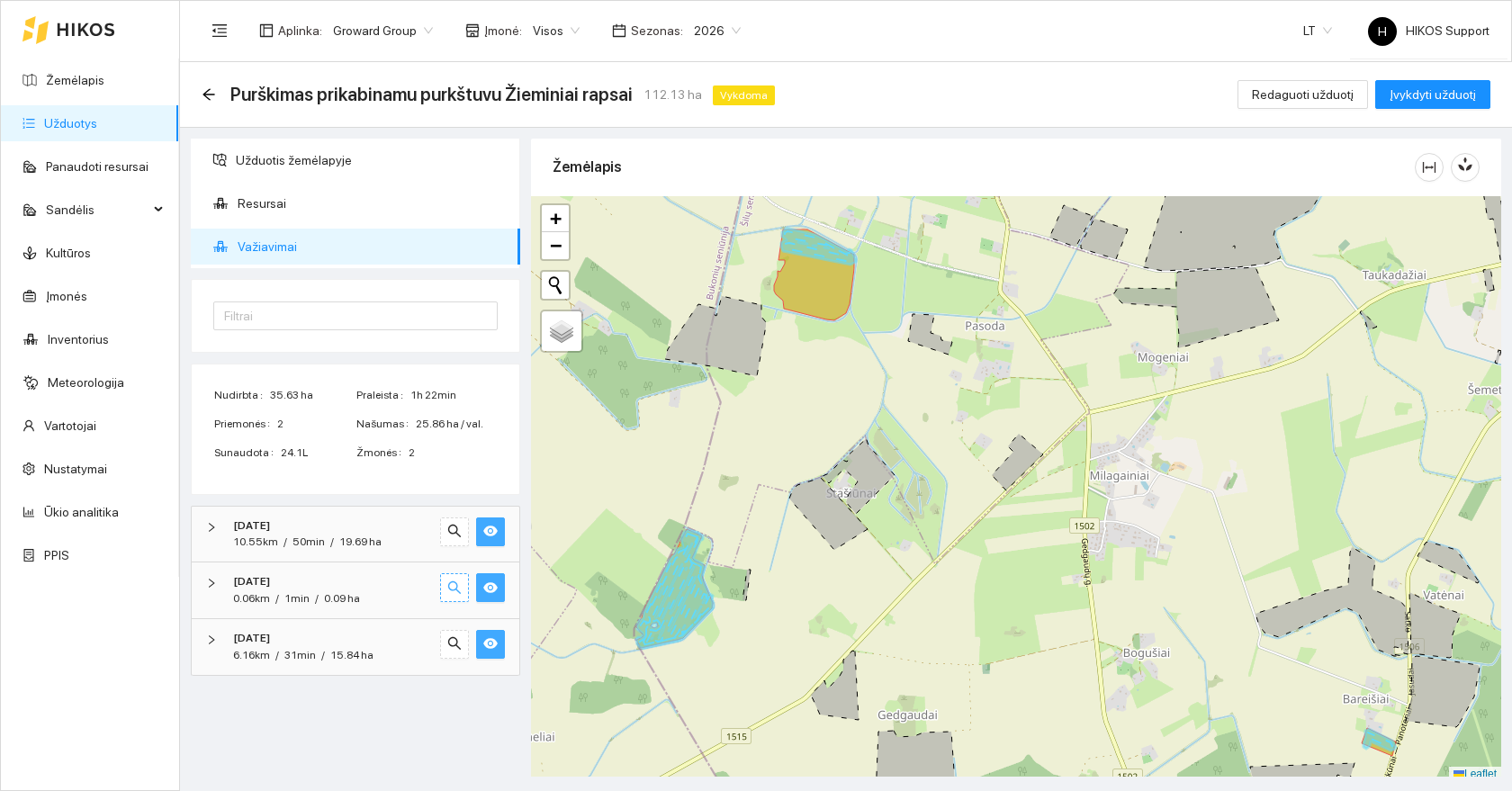
click at [458, 582] on icon "search" at bounding box center [454, 588] width 15 height 15
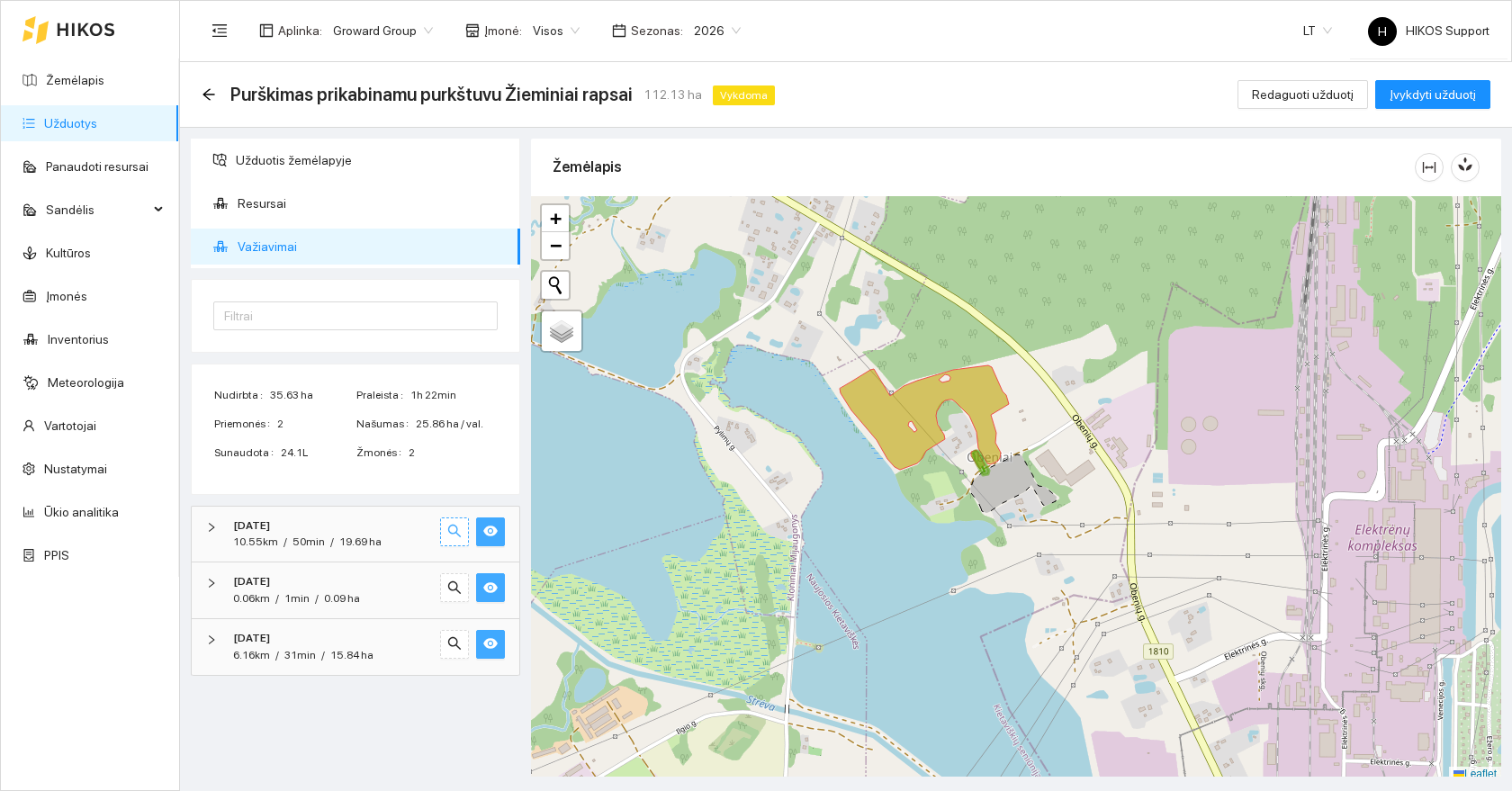
click at [463, 532] on button "button" at bounding box center [454, 532] width 29 height 28
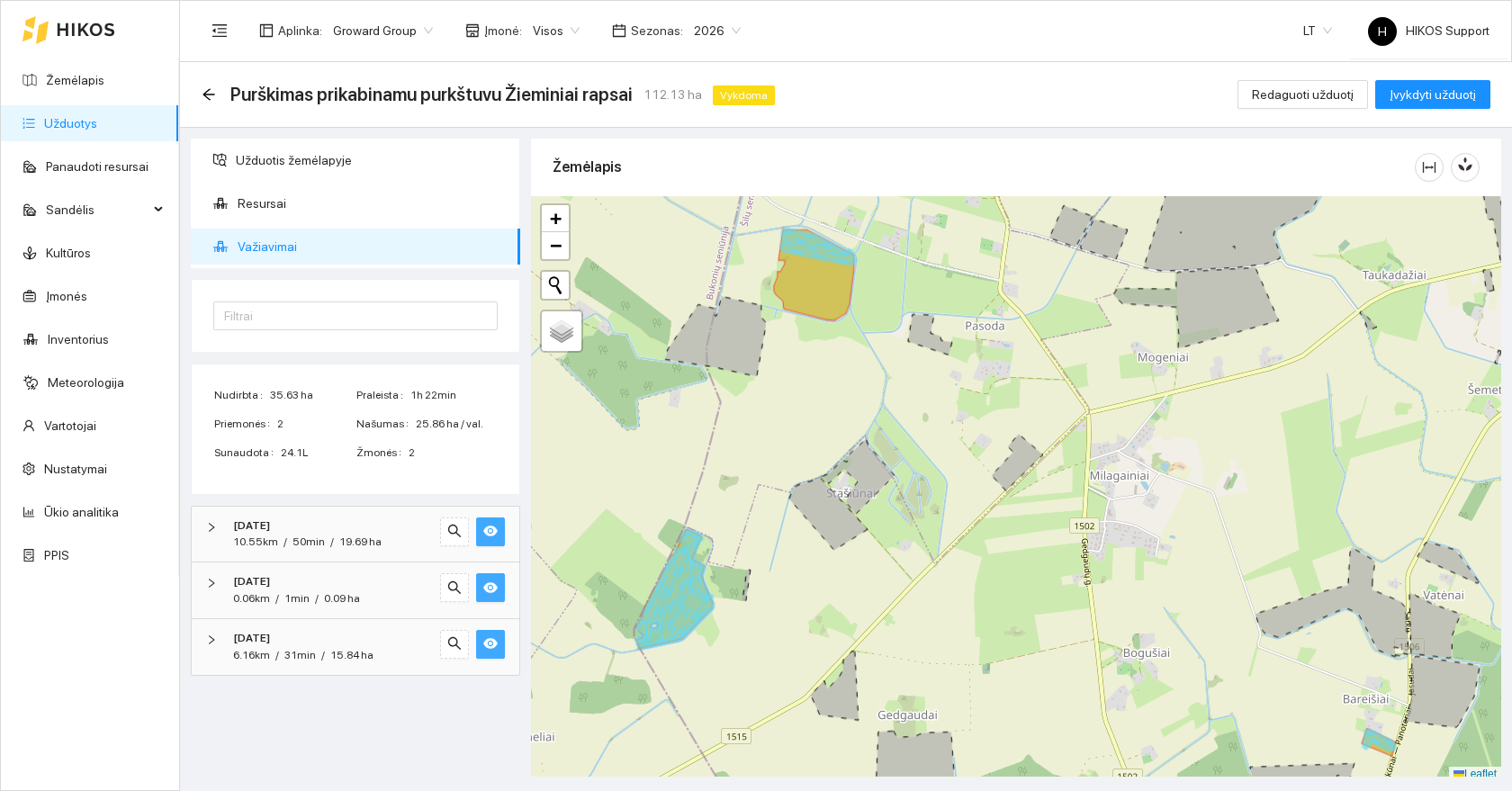
scroll to position [5, 0]
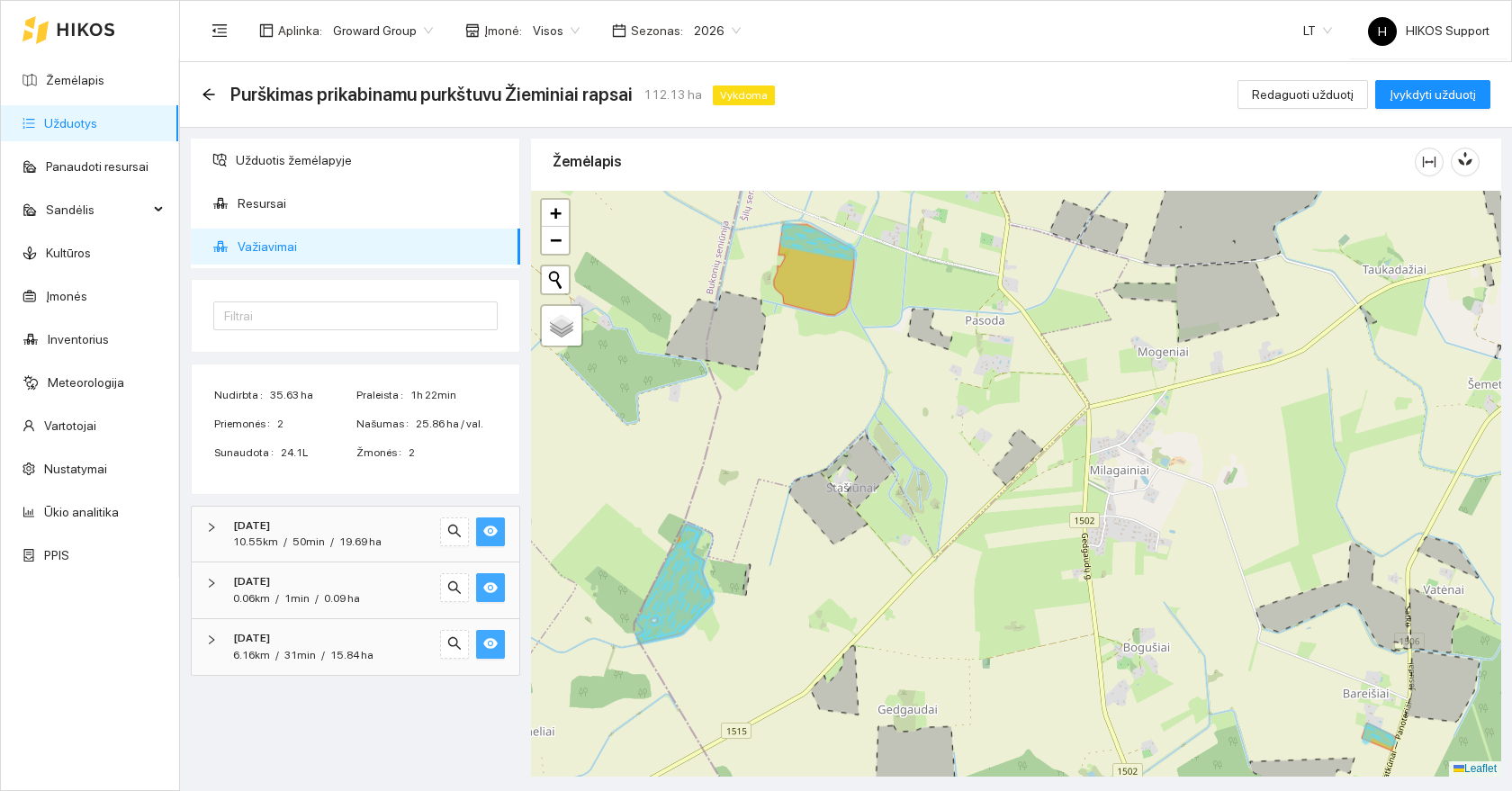
drag, startPoint x: 861, startPoint y: 467, endPoint x: 854, endPoint y: 624, distance: 157.2
click at [859, 508] on icon at bounding box center [858, 471] width 72 height 75
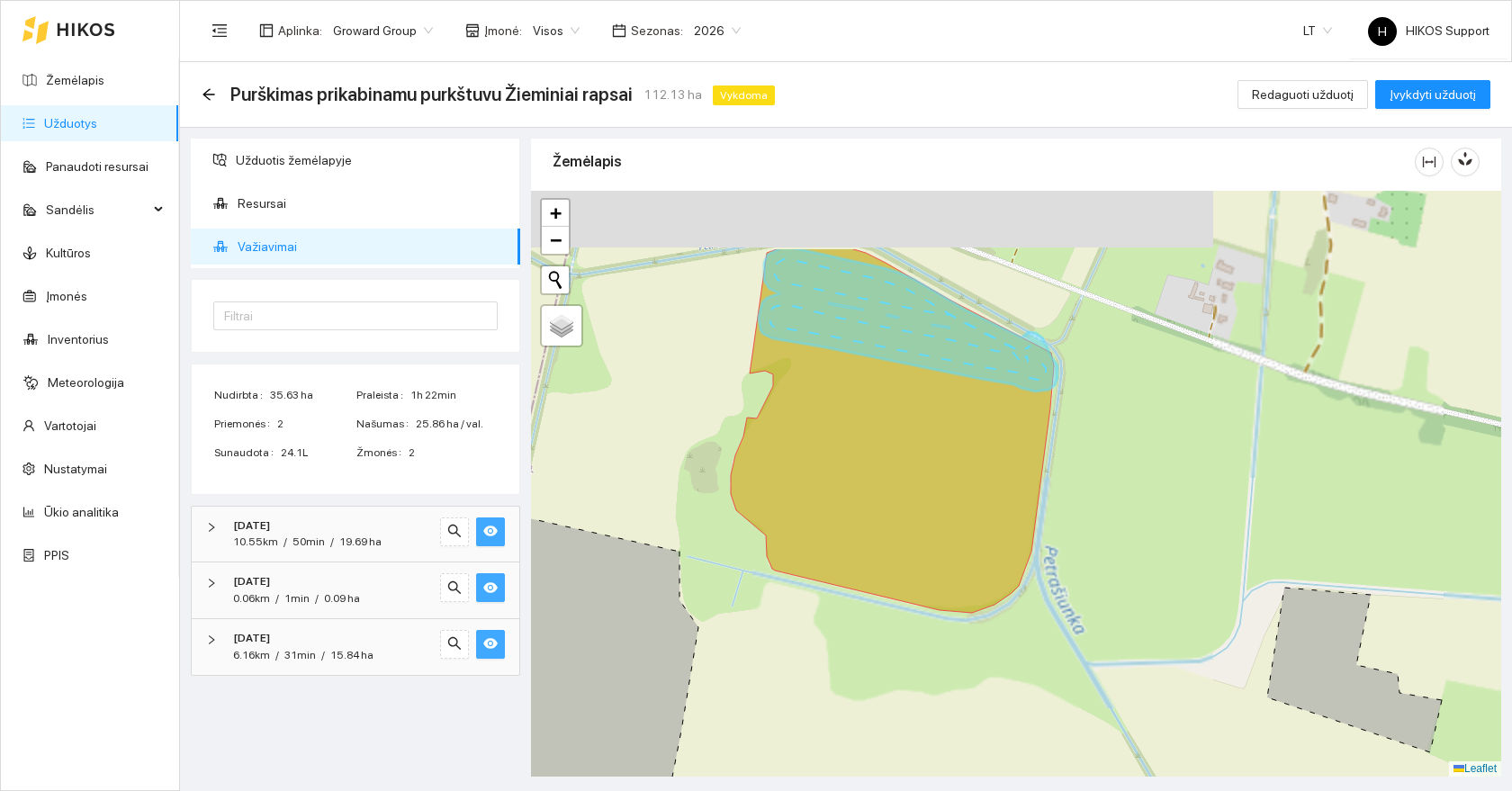
drag, startPoint x: 798, startPoint y: 459, endPoint x: 826, endPoint y: 583, distance: 127.1
click at [826, 583] on icon at bounding box center [893, 430] width 323 height 365
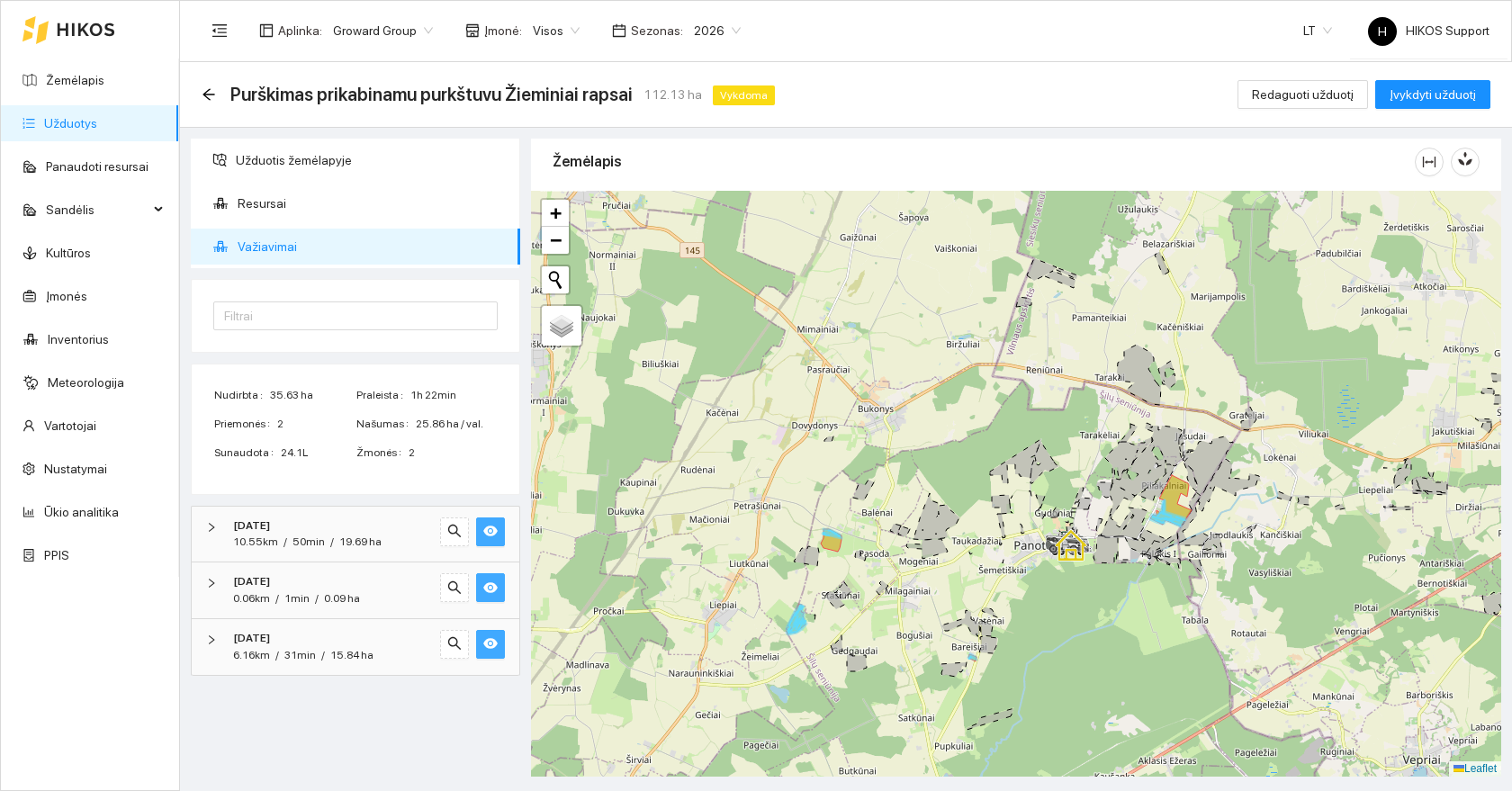
drag, startPoint x: 846, startPoint y: 665, endPoint x: 852, endPoint y: 611, distance: 54.3
click at [852, 611] on div at bounding box center [1016, 483] width 970 height 586
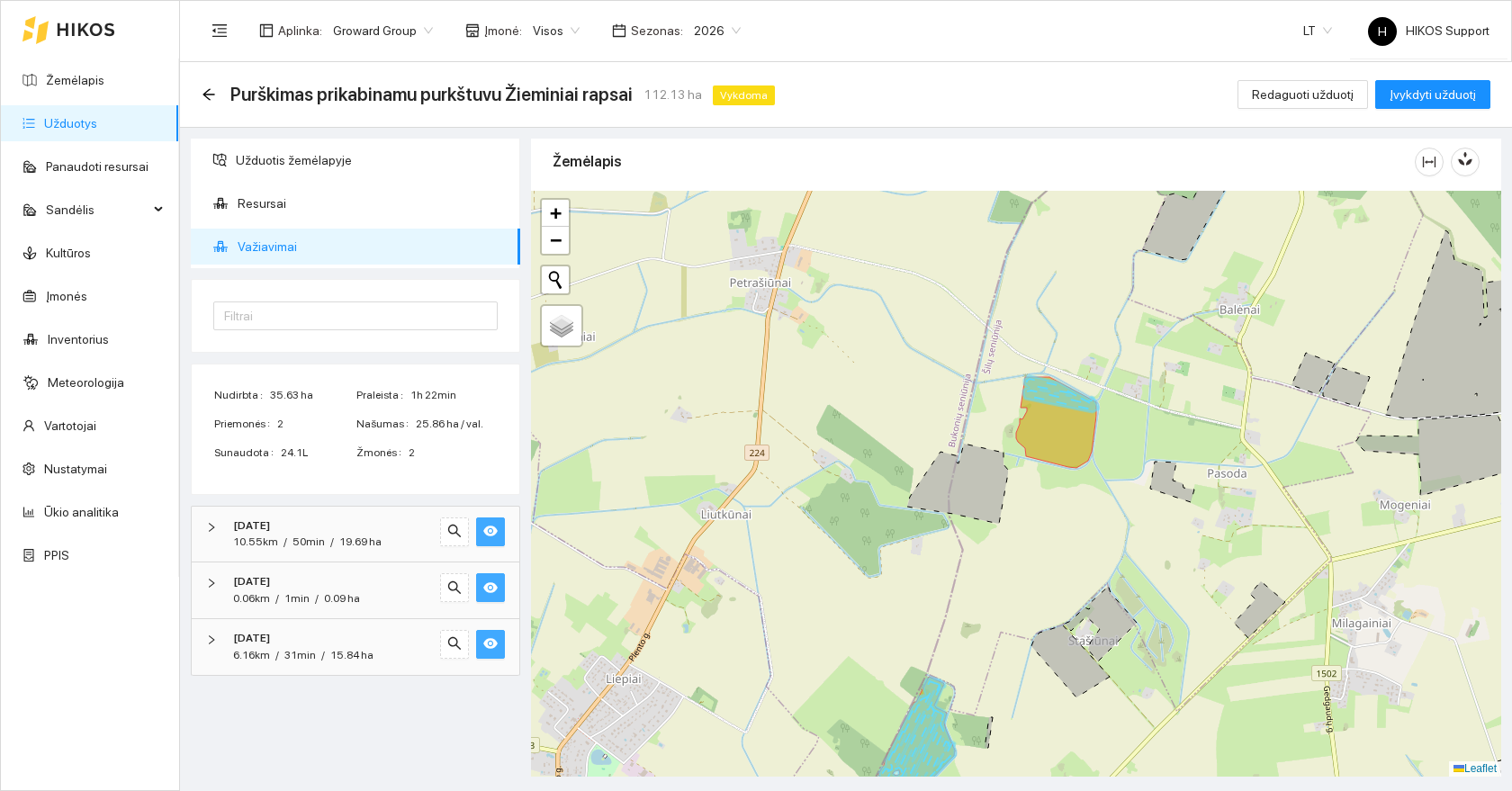
drag, startPoint x: 1195, startPoint y: 533, endPoint x: 1077, endPoint y: 564, distance: 122.0
click at [1077, 564] on div at bounding box center [1016, 483] width 970 height 586
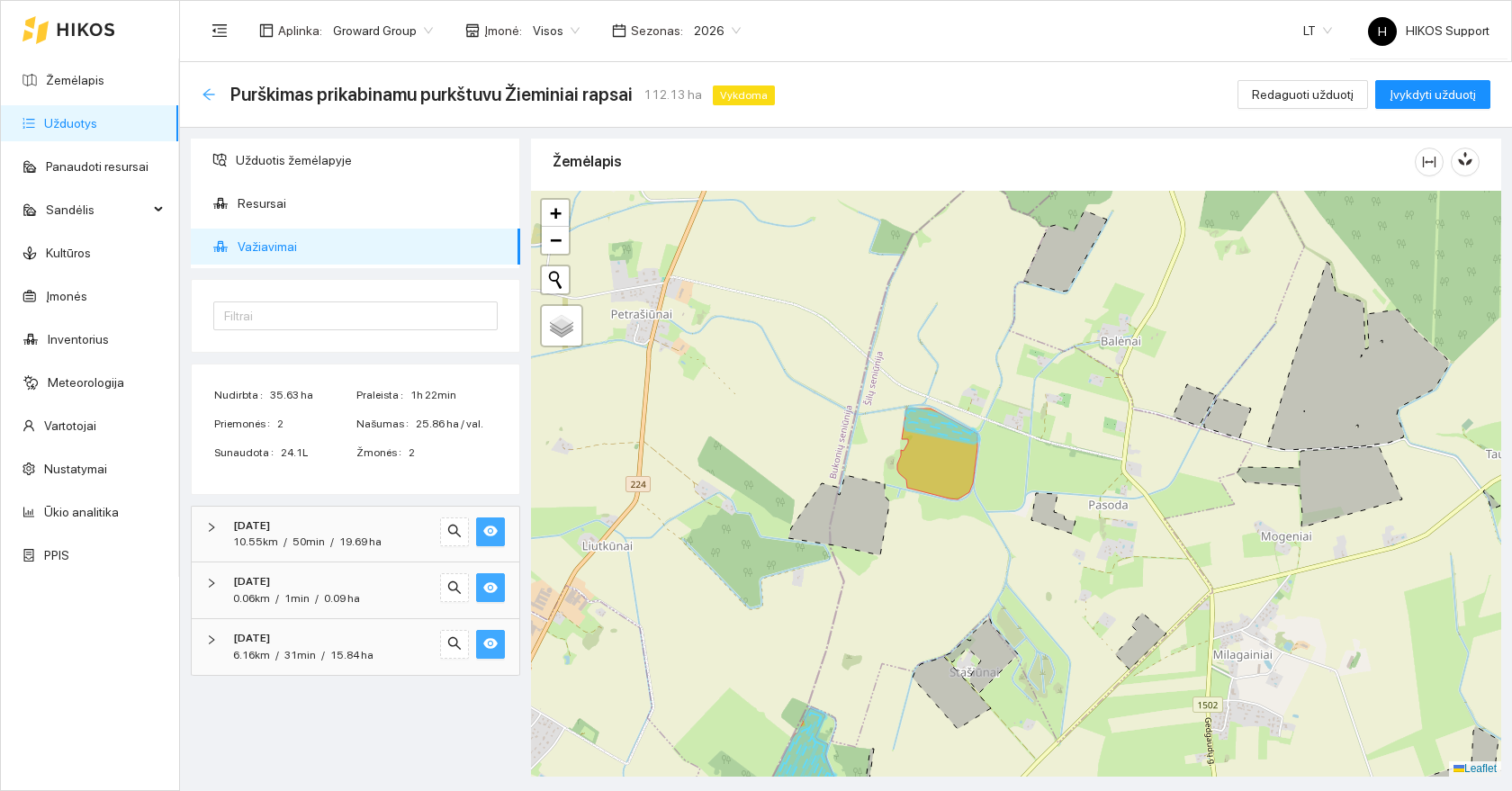
click at [204, 96] on icon "arrow-left" at bounding box center [208, 94] width 15 height 15
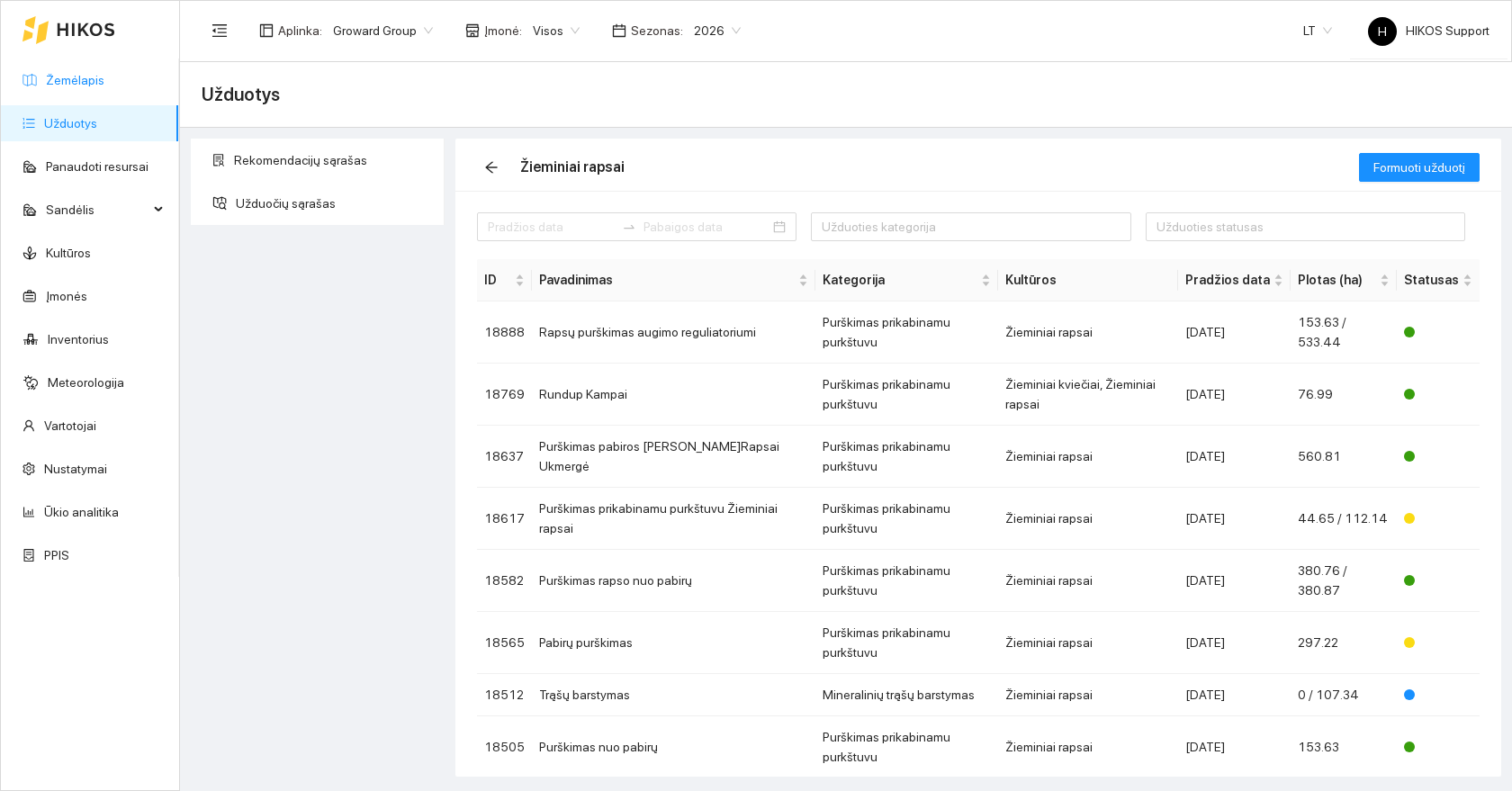
click at [62, 75] on link "Žemėlapis" at bounding box center [76, 80] width 59 height 15
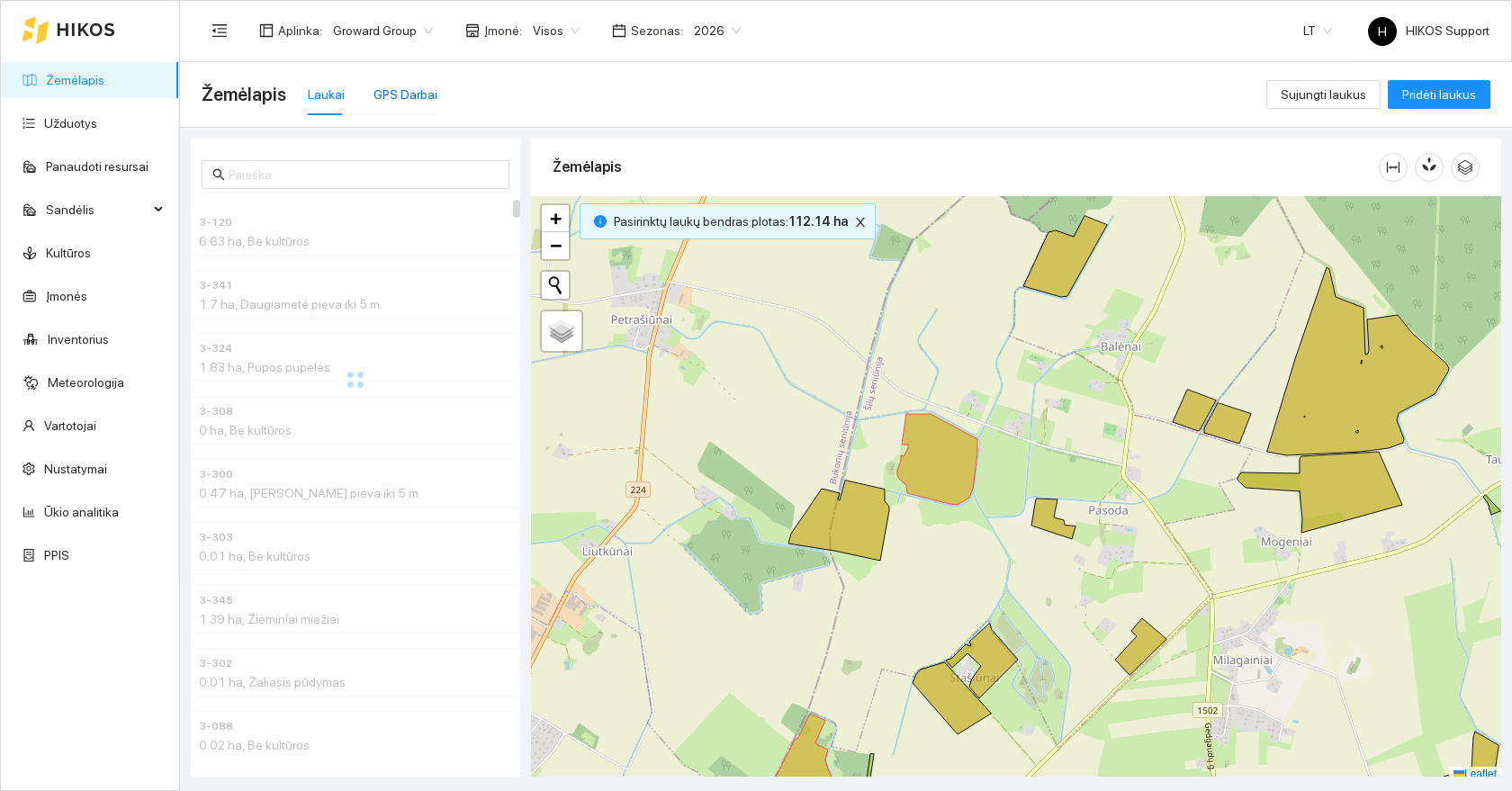
click at [391, 85] on div "GPS Darbai" at bounding box center [405, 94] width 64 height 20
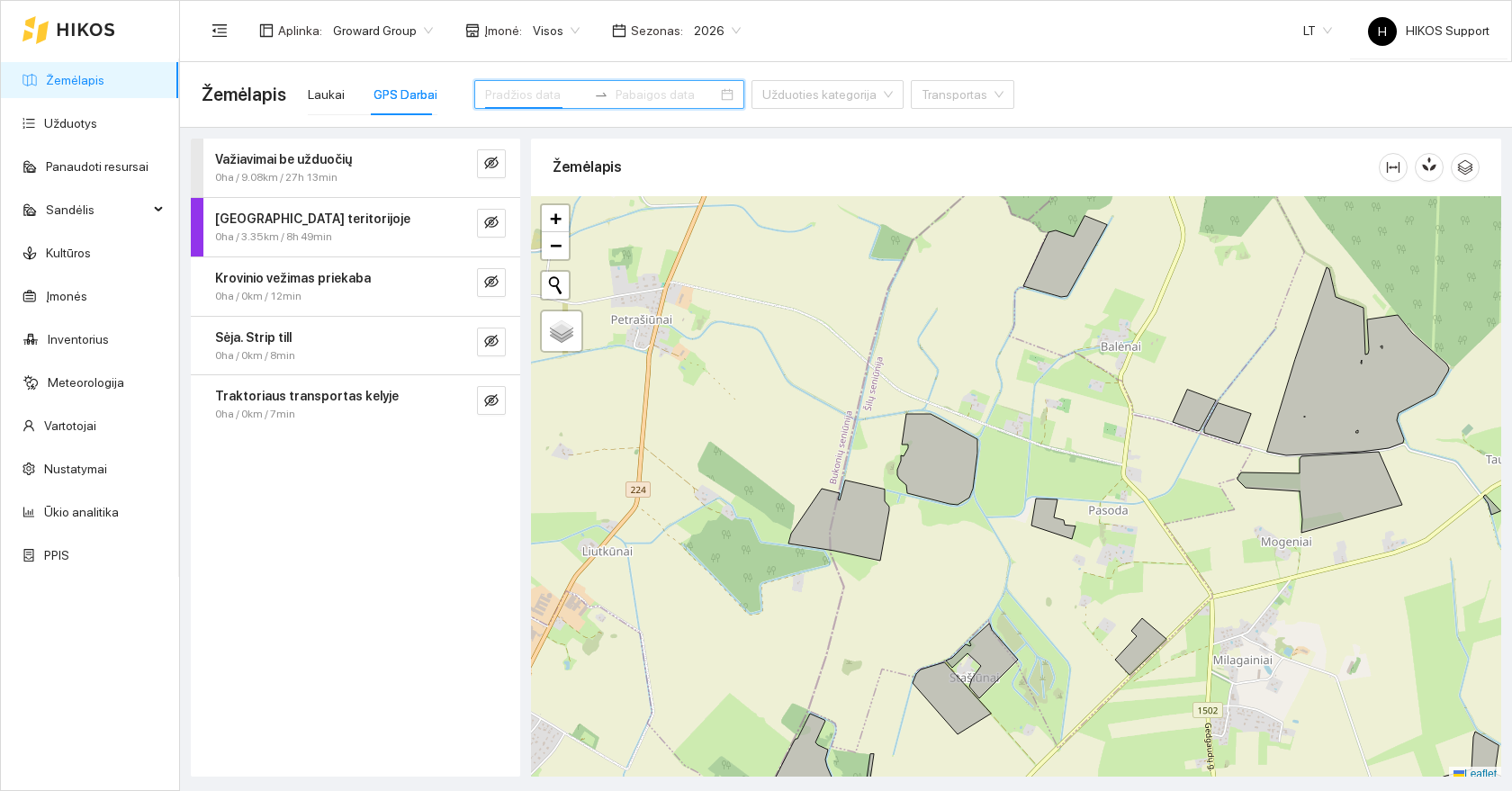
click at [509, 91] on input at bounding box center [536, 94] width 101 height 20
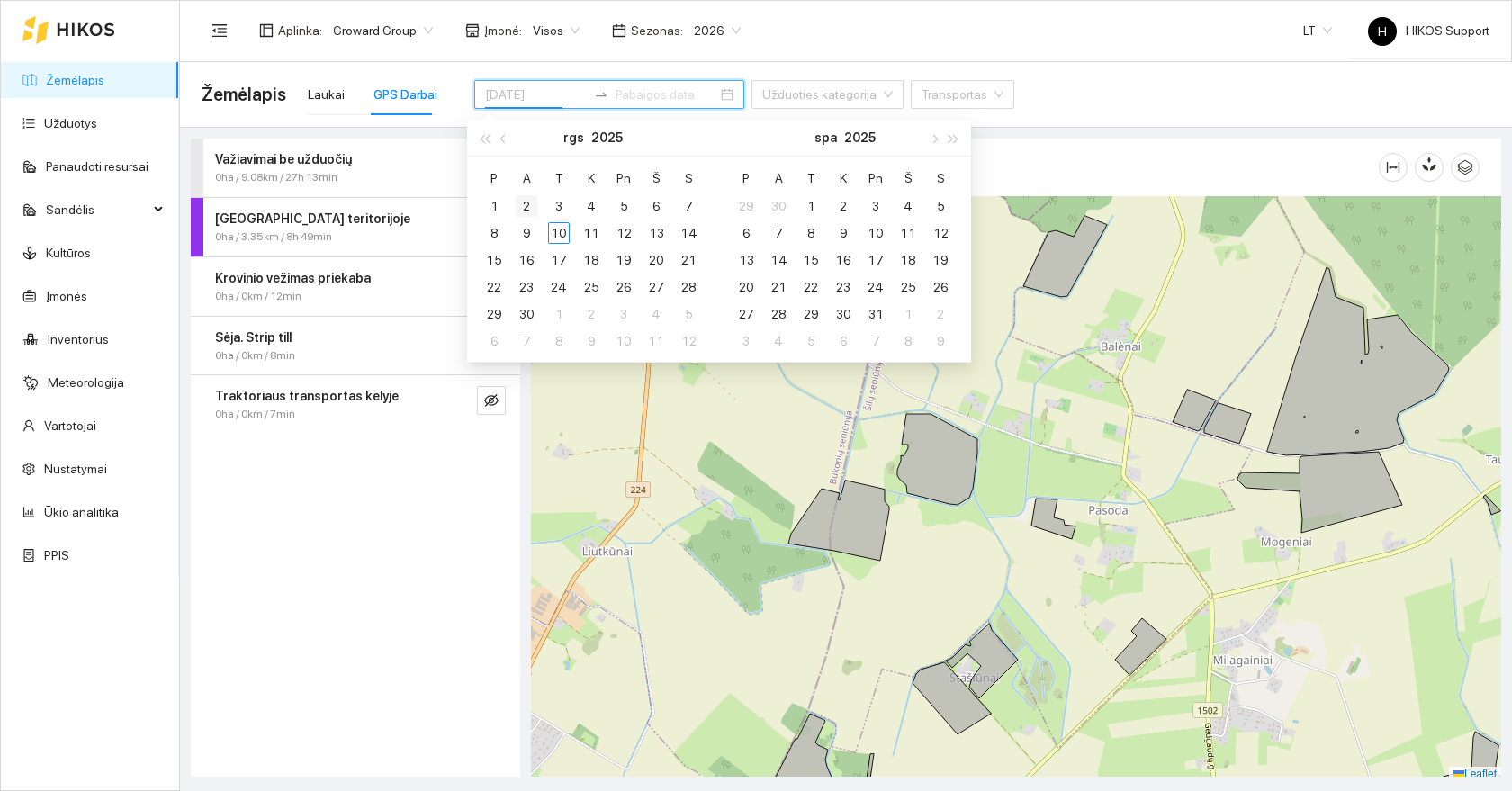
type input "[DATE]"
click at [529, 206] on div "2" at bounding box center [527, 206] width 22 height 22
type input "[DATE]"
click at [691, 201] on div "7" at bounding box center [689, 206] width 22 height 22
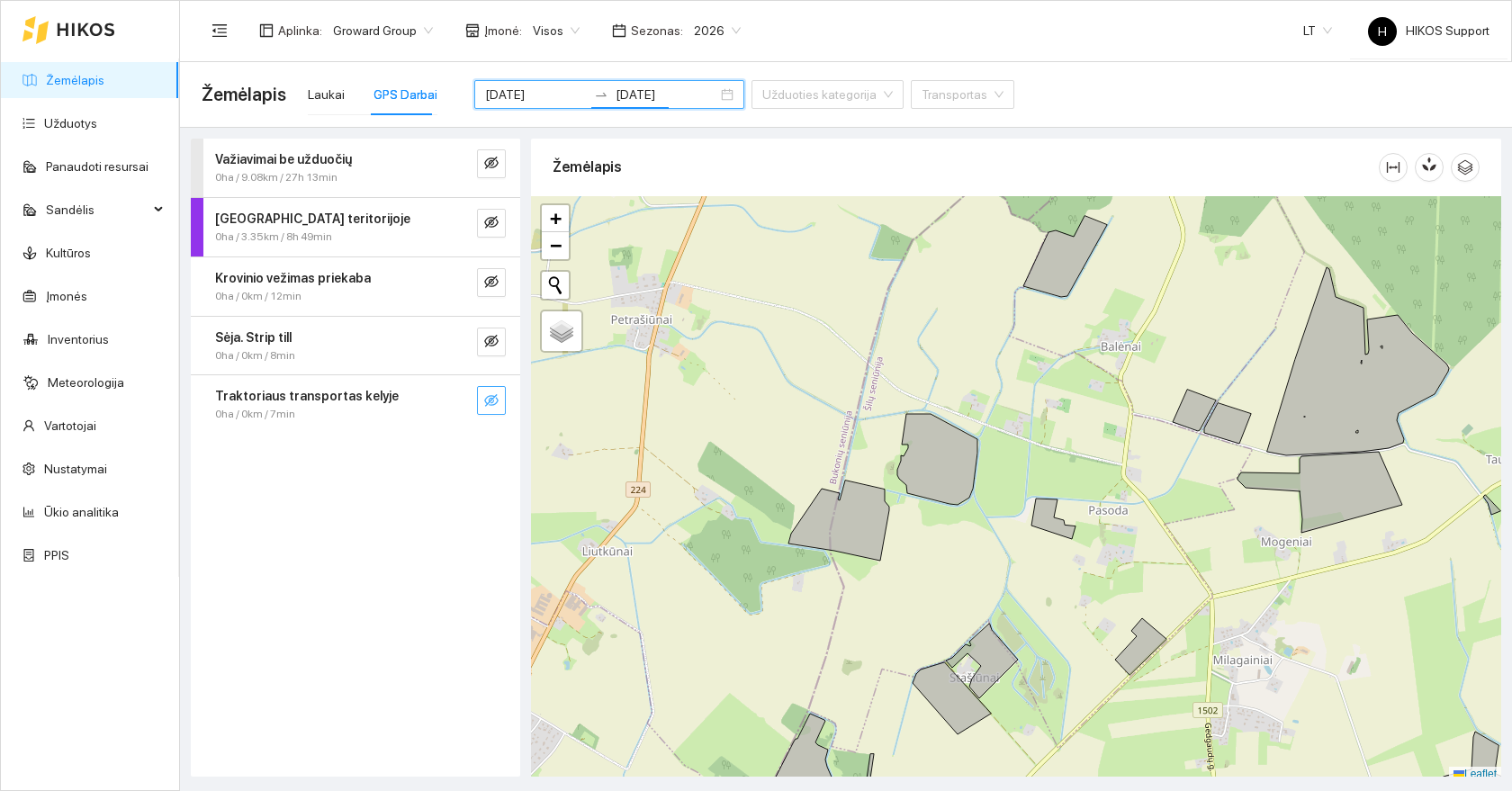
click at [494, 401] on icon "eye-invisible" at bounding box center [492, 400] width 15 height 15
click at [493, 334] on icon "eye-invisible" at bounding box center [492, 341] width 15 height 15
click at [490, 284] on icon "eye-invisible" at bounding box center [492, 281] width 15 height 15
click at [496, 221] on icon "eye-invisible" at bounding box center [492, 222] width 15 height 13
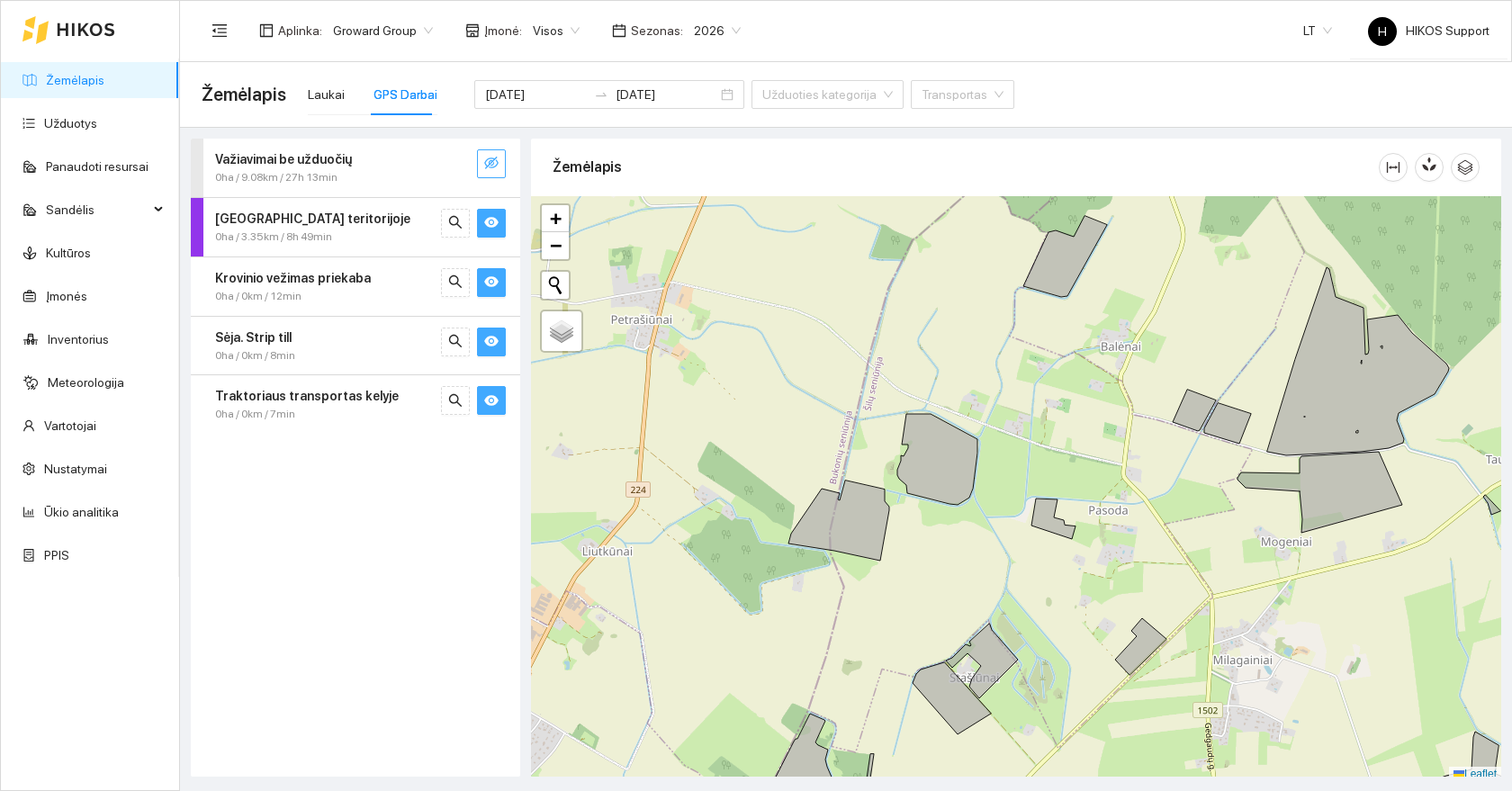
click at [492, 166] on icon "eye-invisible" at bounding box center [492, 162] width 15 height 15
click at [484, 164] on button "button" at bounding box center [491, 163] width 29 height 28
click at [487, 223] on icon "eye" at bounding box center [492, 222] width 15 height 11
click at [489, 287] on icon "eye" at bounding box center [492, 281] width 15 height 15
click at [487, 335] on icon "eye" at bounding box center [492, 341] width 15 height 15
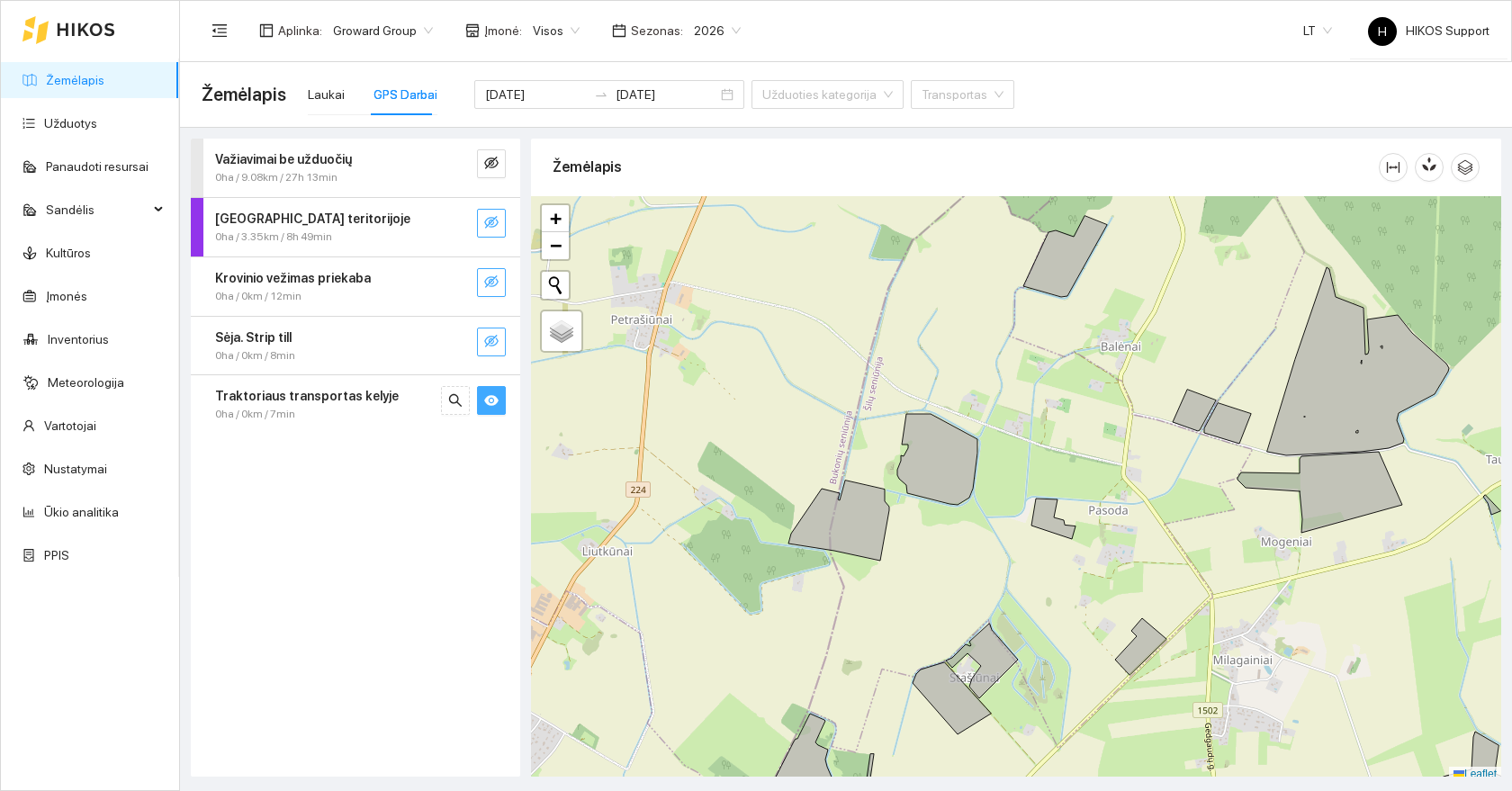
click at [484, 401] on button "button" at bounding box center [491, 400] width 29 height 28
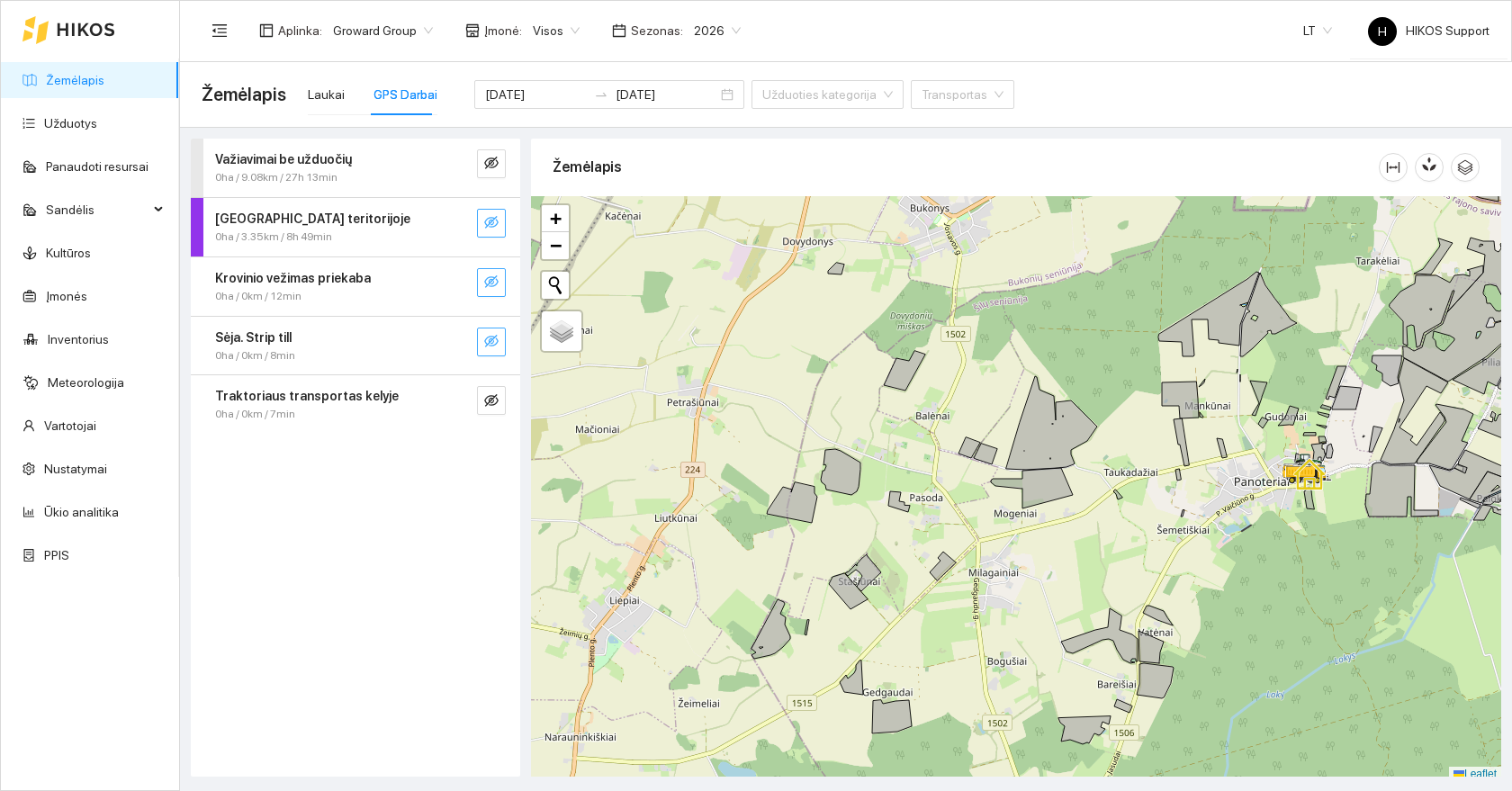
scroll to position [5, 0]
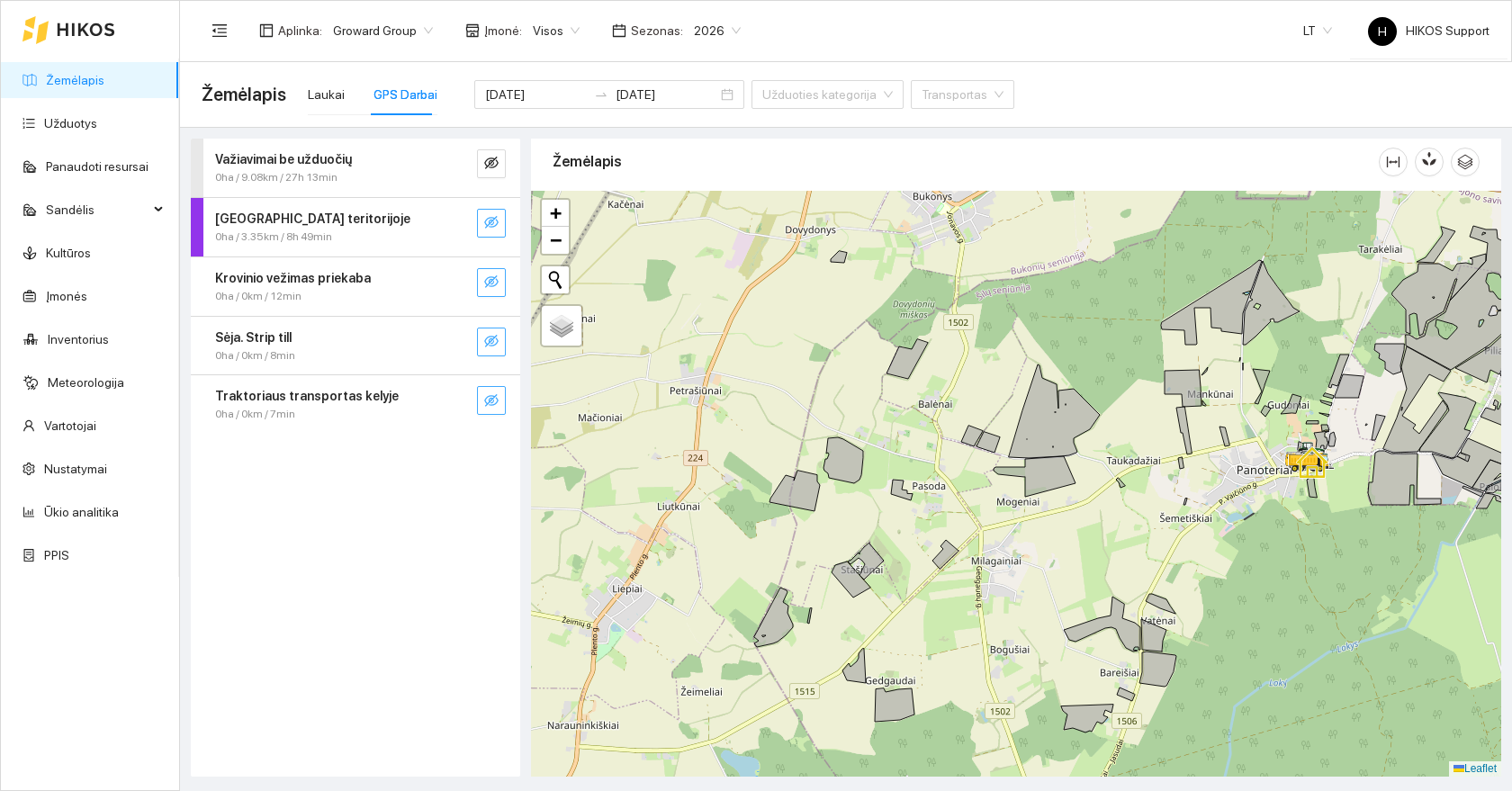
drag, startPoint x: 848, startPoint y: 498, endPoint x: 495, endPoint y: 402, distance: 365.8
click at [824, 483] on div at bounding box center [1016, 483] width 970 height 586
click at [870, 516] on div at bounding box center [1016, 483] width 970 height 586
click at [495, 402] on icon "eye-invisible" at bounding box center [492, 400] width 15 height 15
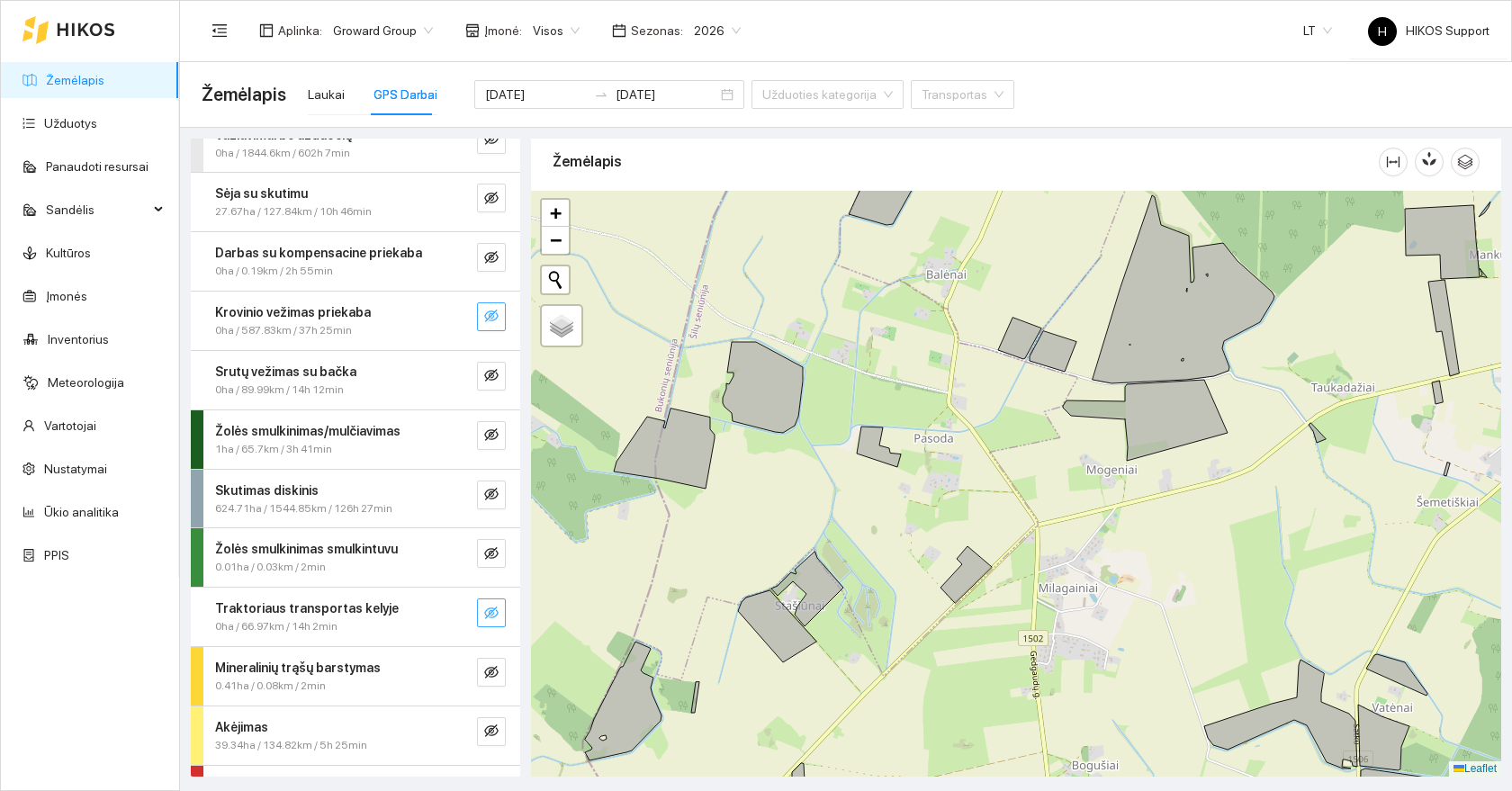
scroll to position [309, 0]
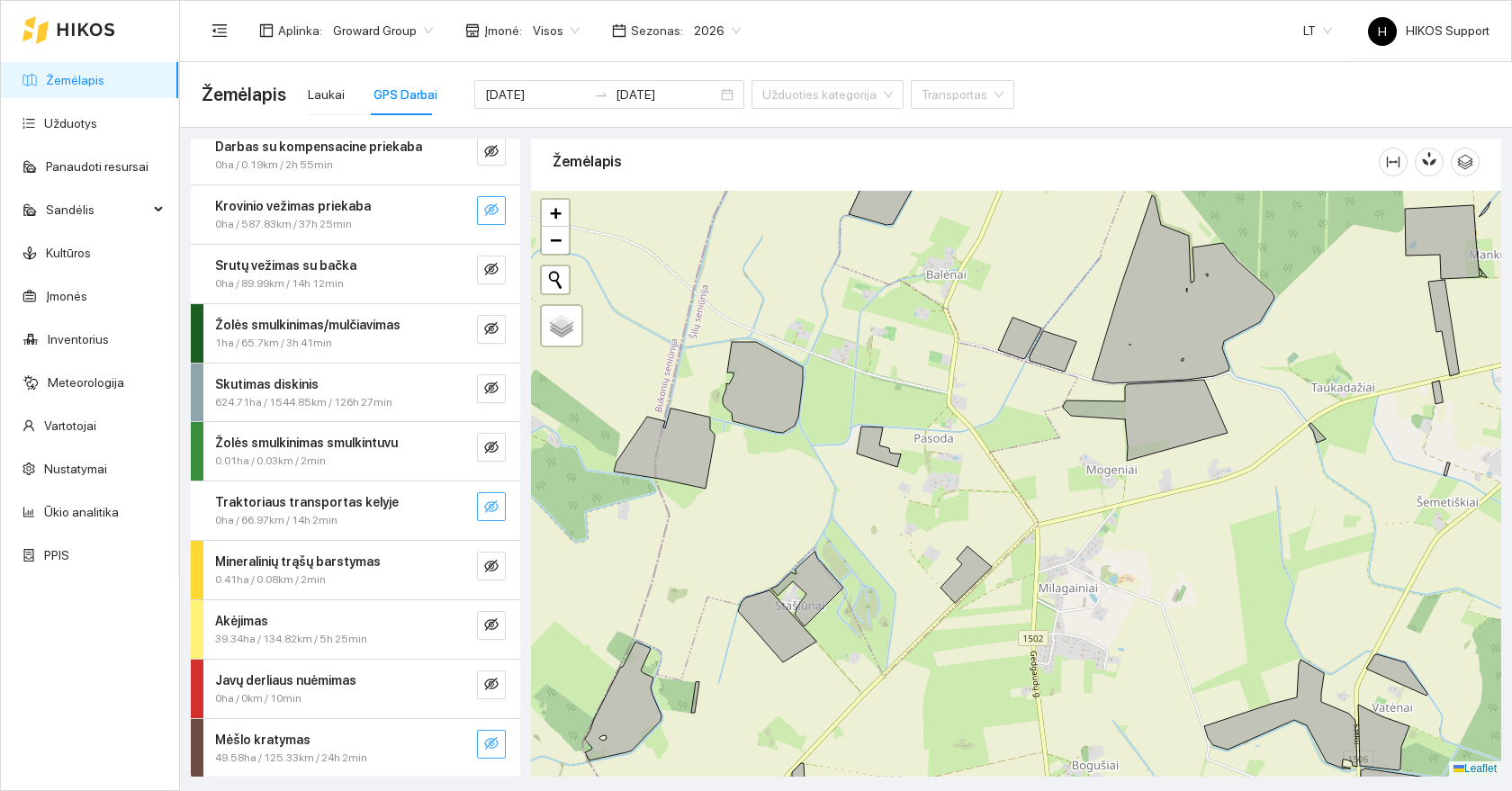
click at [493, 748] on icon "eye-invisible" at bounding box center [492, 743] width 15 height 15
click at [493, 748] on icon "eye" at bounding box center [492, 743] width 15 height 15
click at [493, 684] on icon "eye-invisible" at bounding box center [492, 684] width 15 height 15
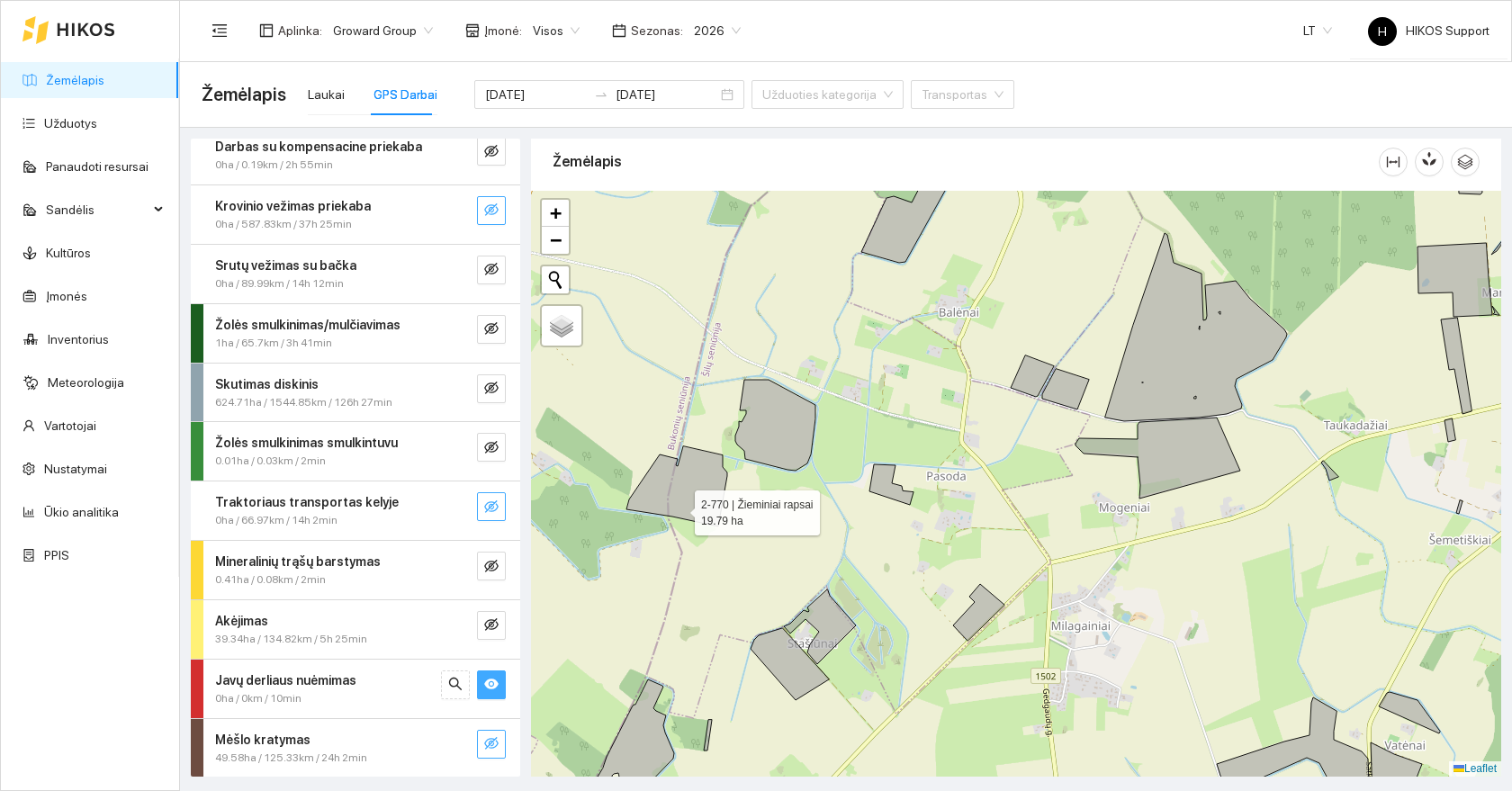
drag, startPoint x: 665, startPoint y: 467, endPoint x: 689, endPoint y: 520, distance: 58.2
click at [689, 520] on icon at bounding box center [676, 485] width 101 height 80
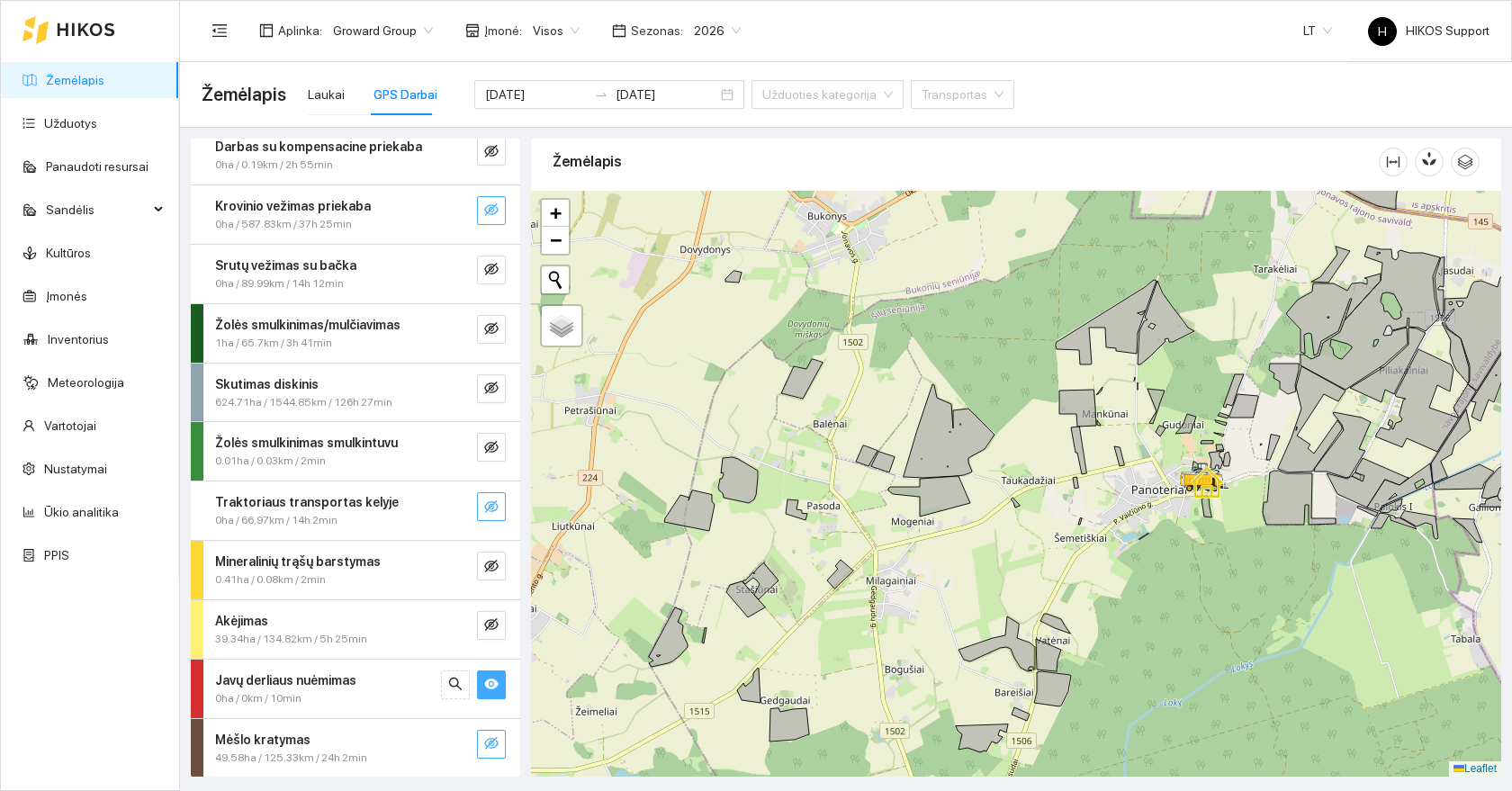
click at [492, 689] on icon "eye" at bounding box center [492, 684] width 15 height 15
click at [492, 633] on span "eye-invisible" at bounding box center [492, 625] width 15 height 17
click at [492, 633] on span "eye" at bounding box center [492, 625] width 15 height 17
click at [491, 564] on icon "eye-invisible" at bounding box center [492, 566] width 15 height 15
click at [491, 564] on icon "eye" at bounding box center [492, 565] width 15 height 11
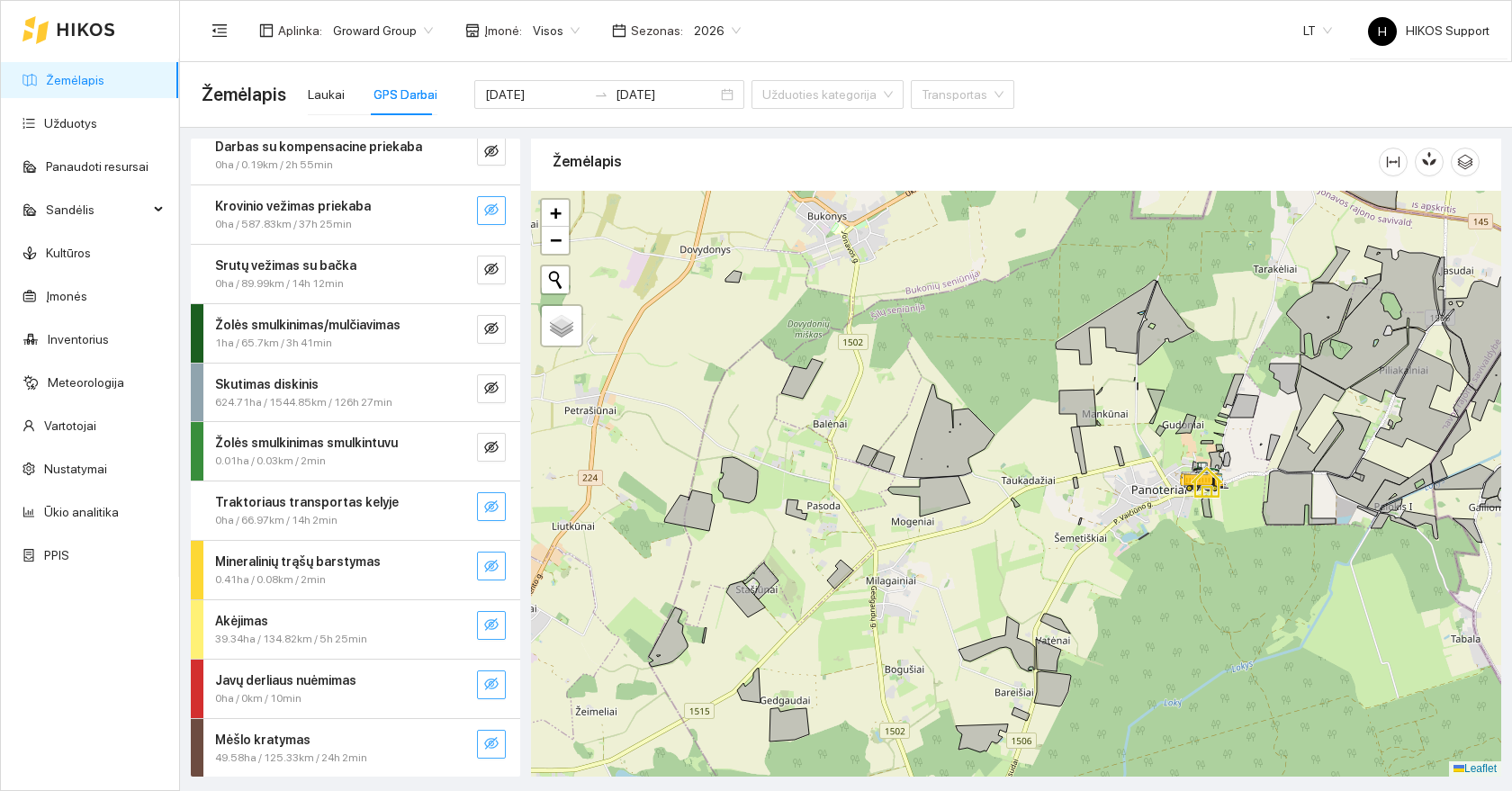
click at [489, 506] on icon "eye-invisible" at bounding box center [492, 506] width 15 height 13
click at [489, 506] on icon "eye" at bounding box center [492, 506] width 15 height 15
click at [488, 440] on icon "eye-invisible" at bounding box center [492, 447] width 15 height 15
click at [488, 440] on icon "eye" at bounding box center [492, 447] width 15 height 15
click at [493, 395] on span "eye-invisible" at bounding box center [492, 388] width 15 height 17
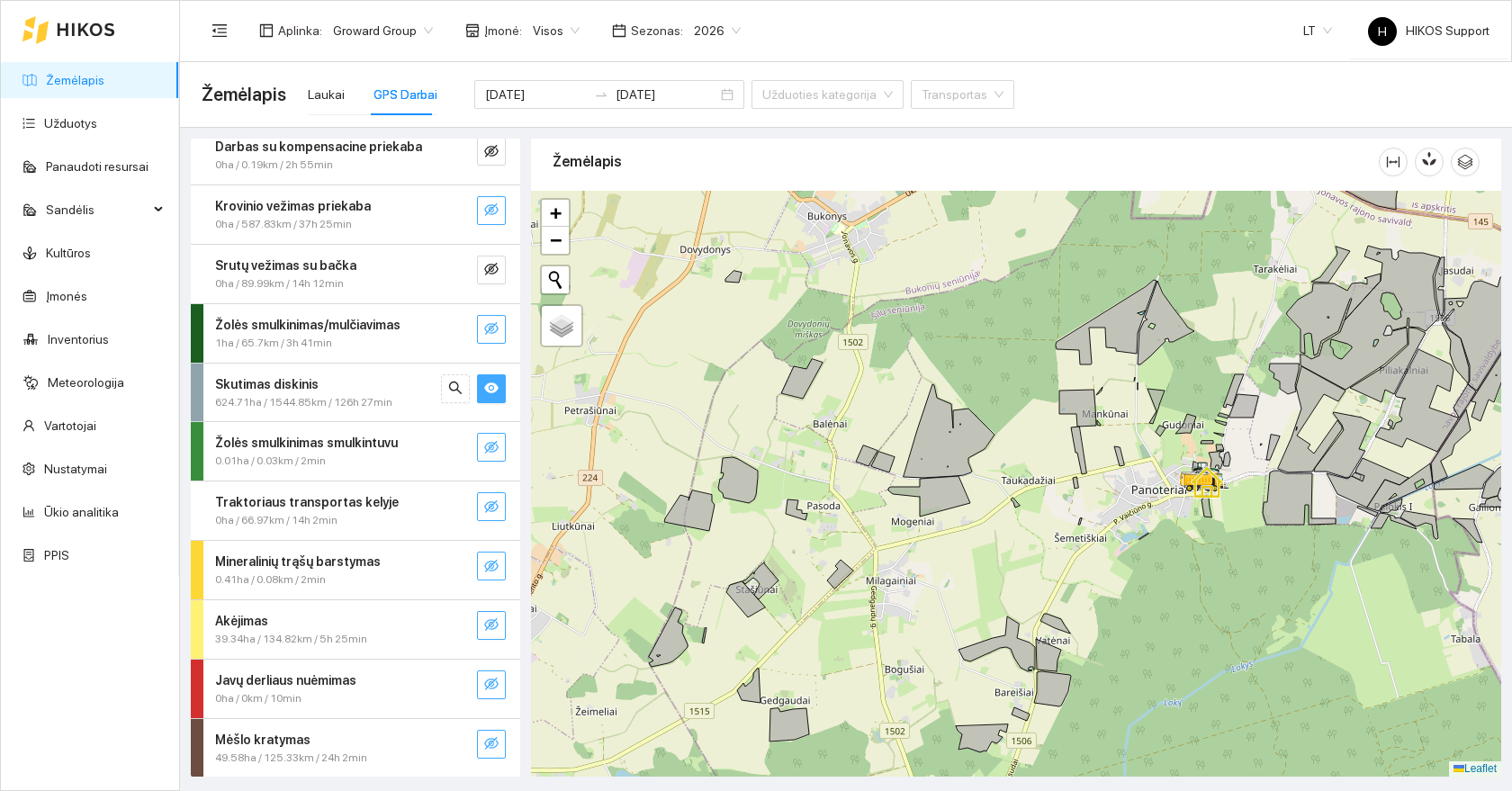
click at [494, 333] on icon "eye-invisible" at bounding box center [492, 328] width 15 height 15
click at [492, 272] on icon "eye-invisible" at bounding box center [492, 268] width 15 height 15
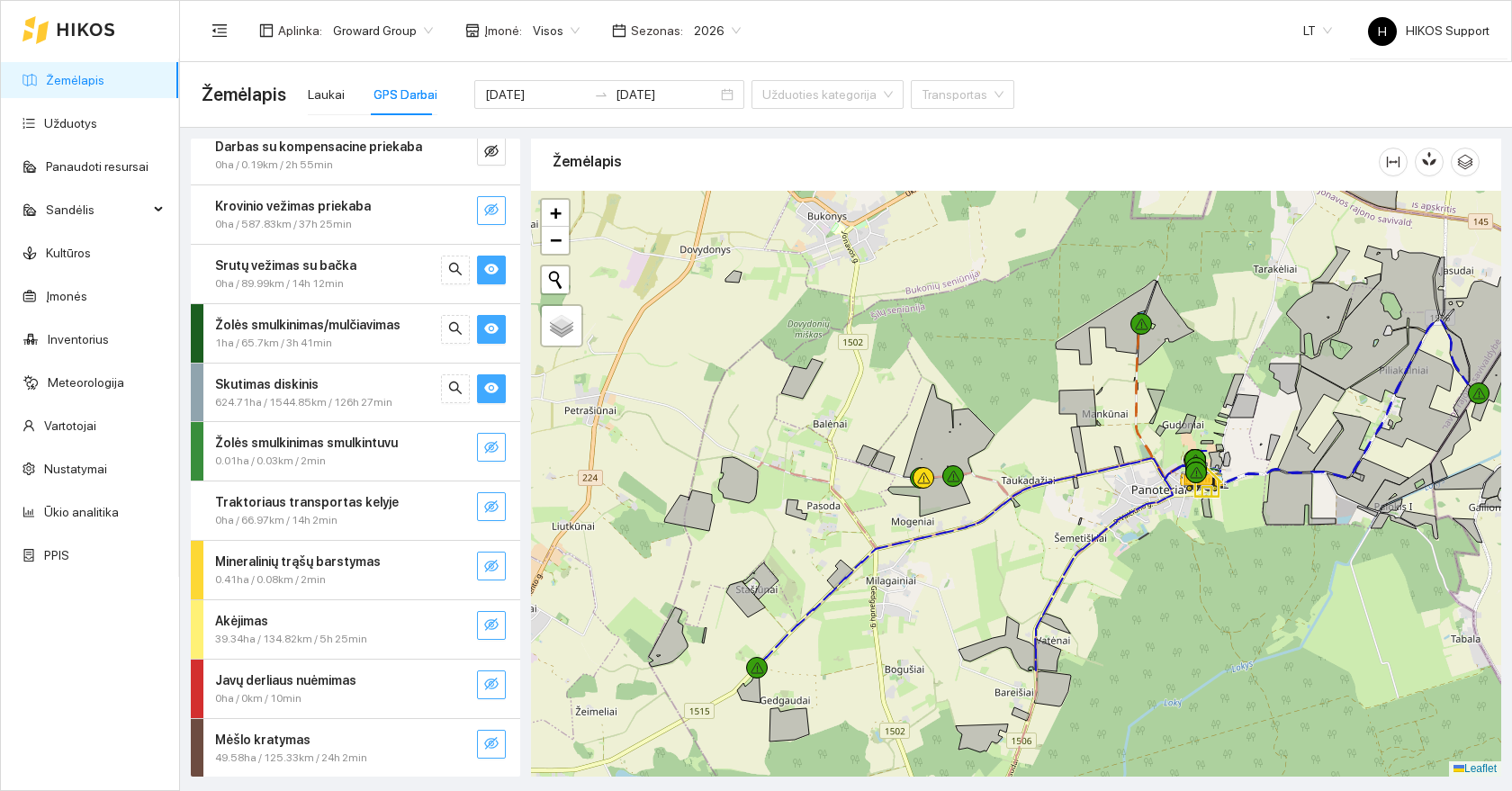
click at [496, 201] on button "button" at bounding box center [491, 210] width 29 height 28
click at [496, 144] on icon "eye-invisible" at bounding box center [492, 151] width 15 height 15
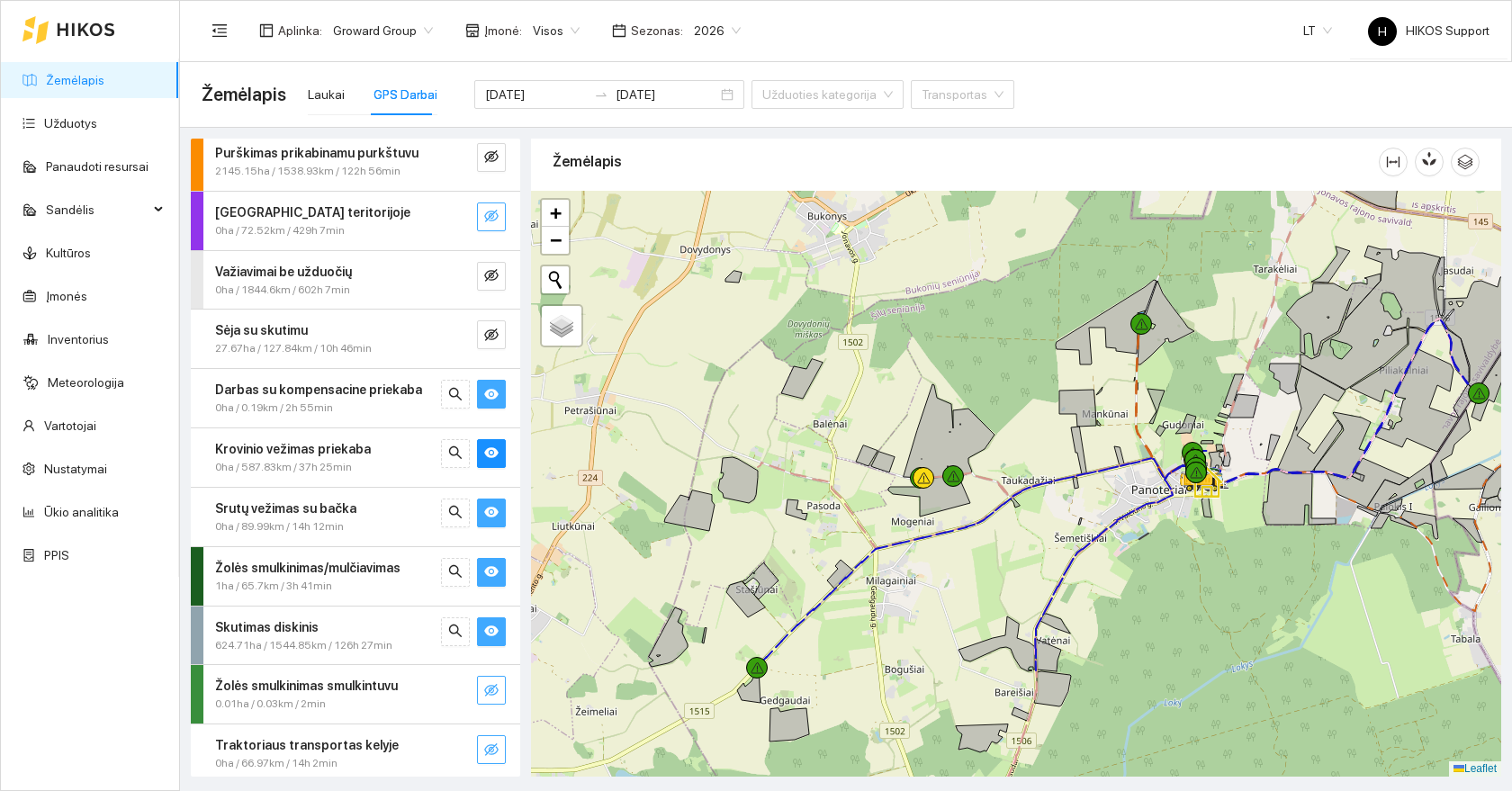
scroll to position [0, 0]
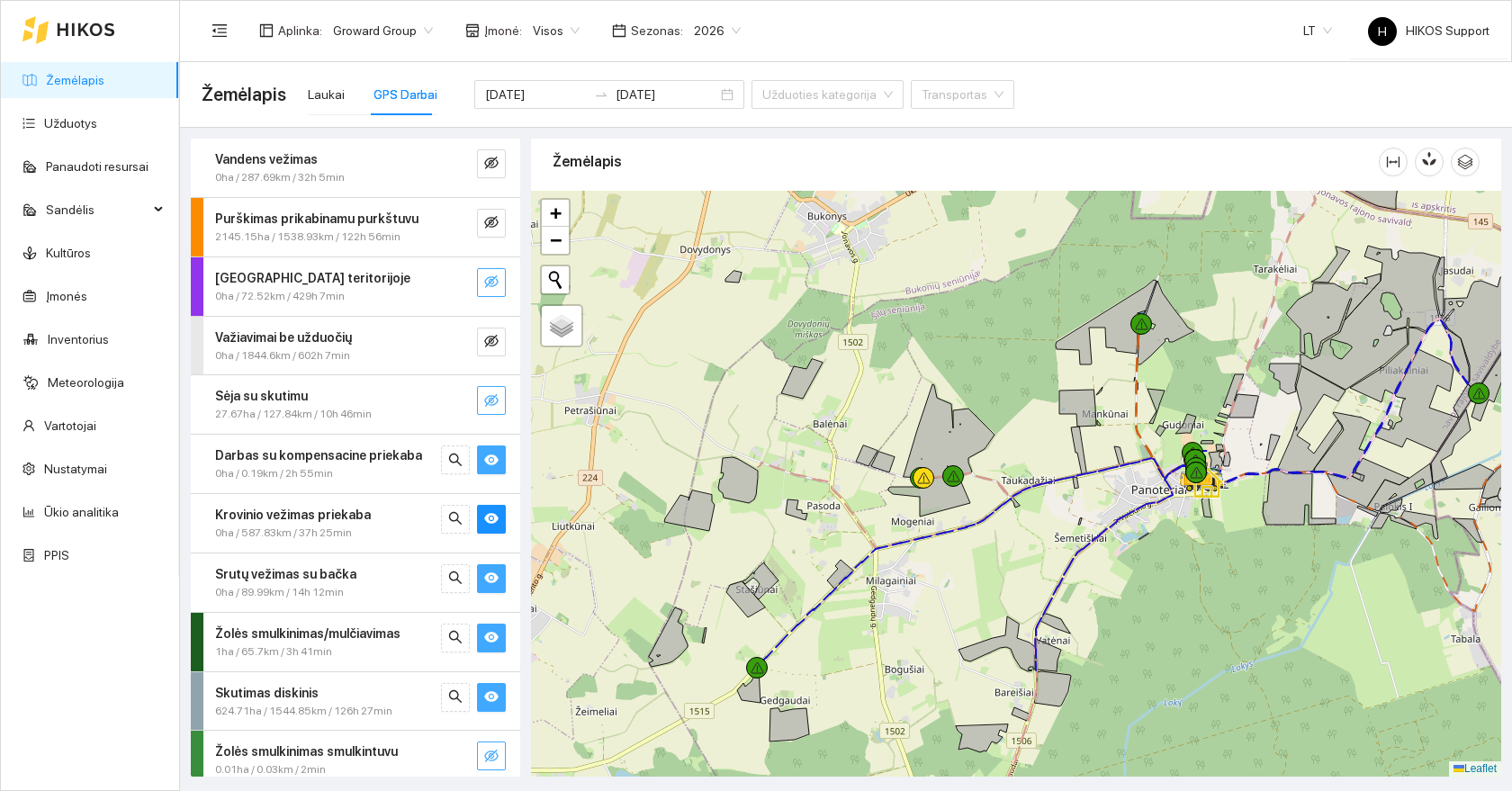
click at [495, 396] on icon "eye-invisible" at bounding box center [492, 400] width 15 height 13
click at [495, 338] on icon "eye-invisible" at bounding box center [492, 341] width 15 height 15
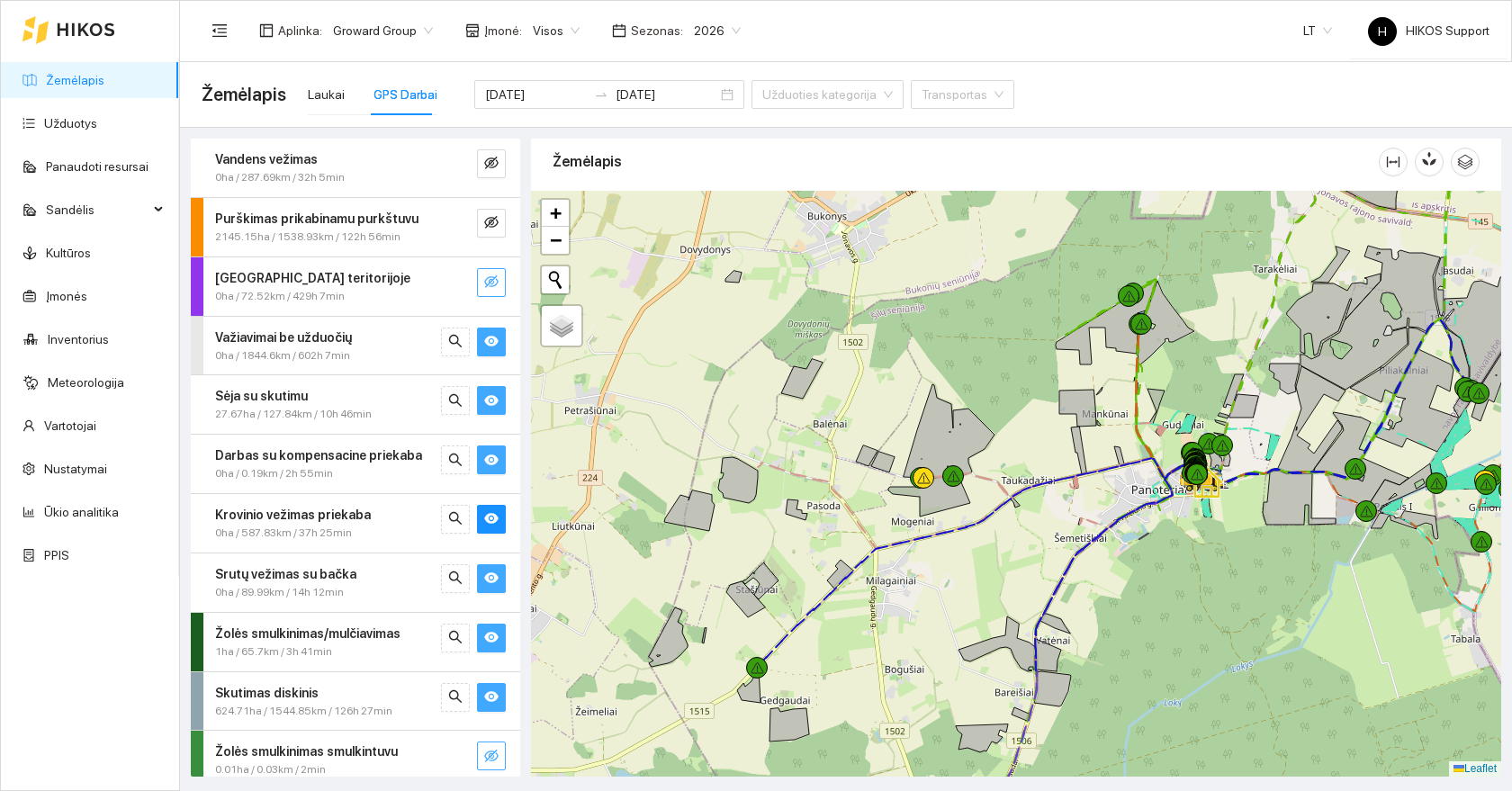
click at [492, 286] on icon "eye-invisible" at bounding box center [492, 281] width 15 height 13
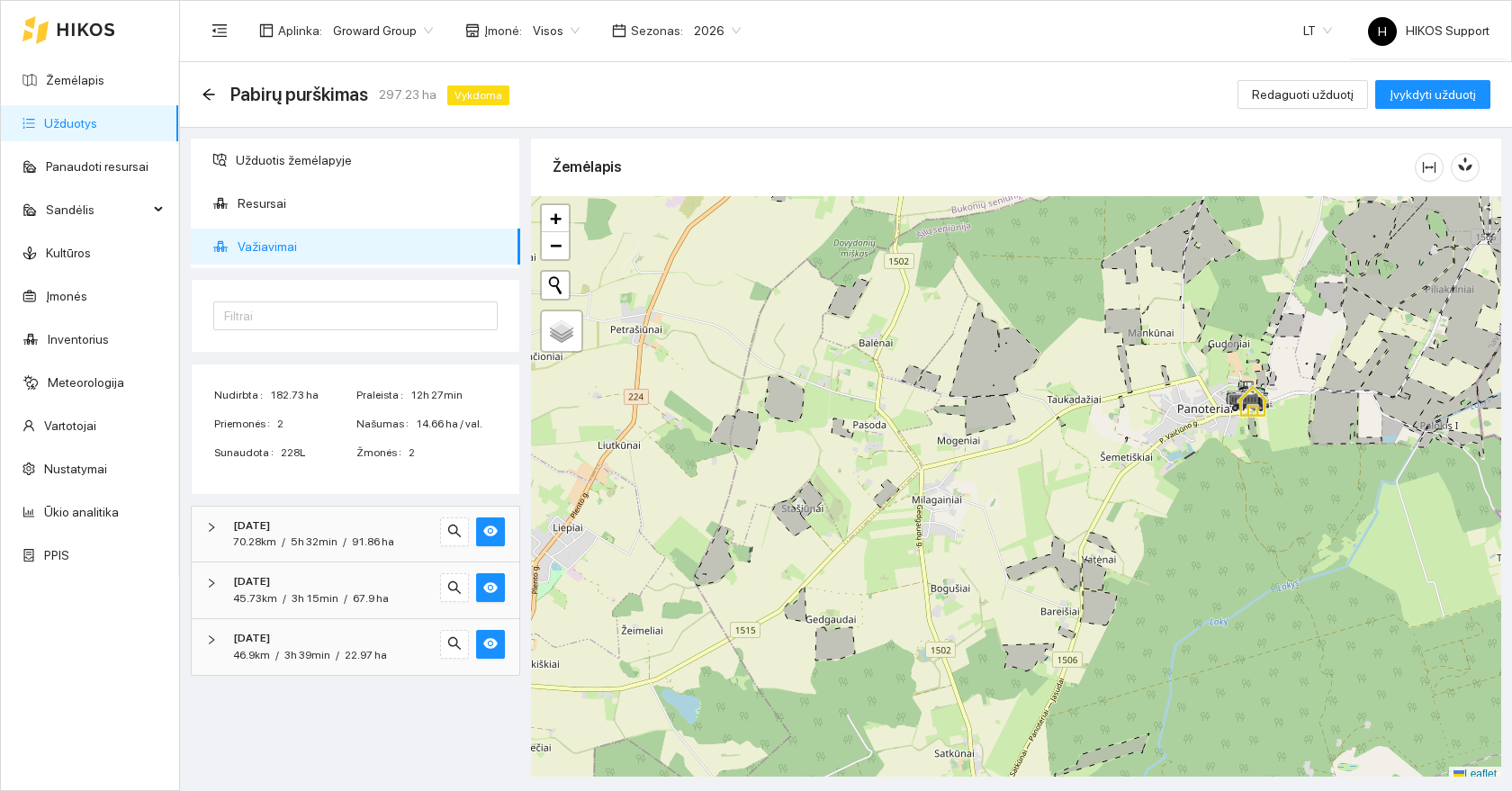
click at [212, 92] on icon "arrow-left" at bounding box center [208, 94] width 15 height 15
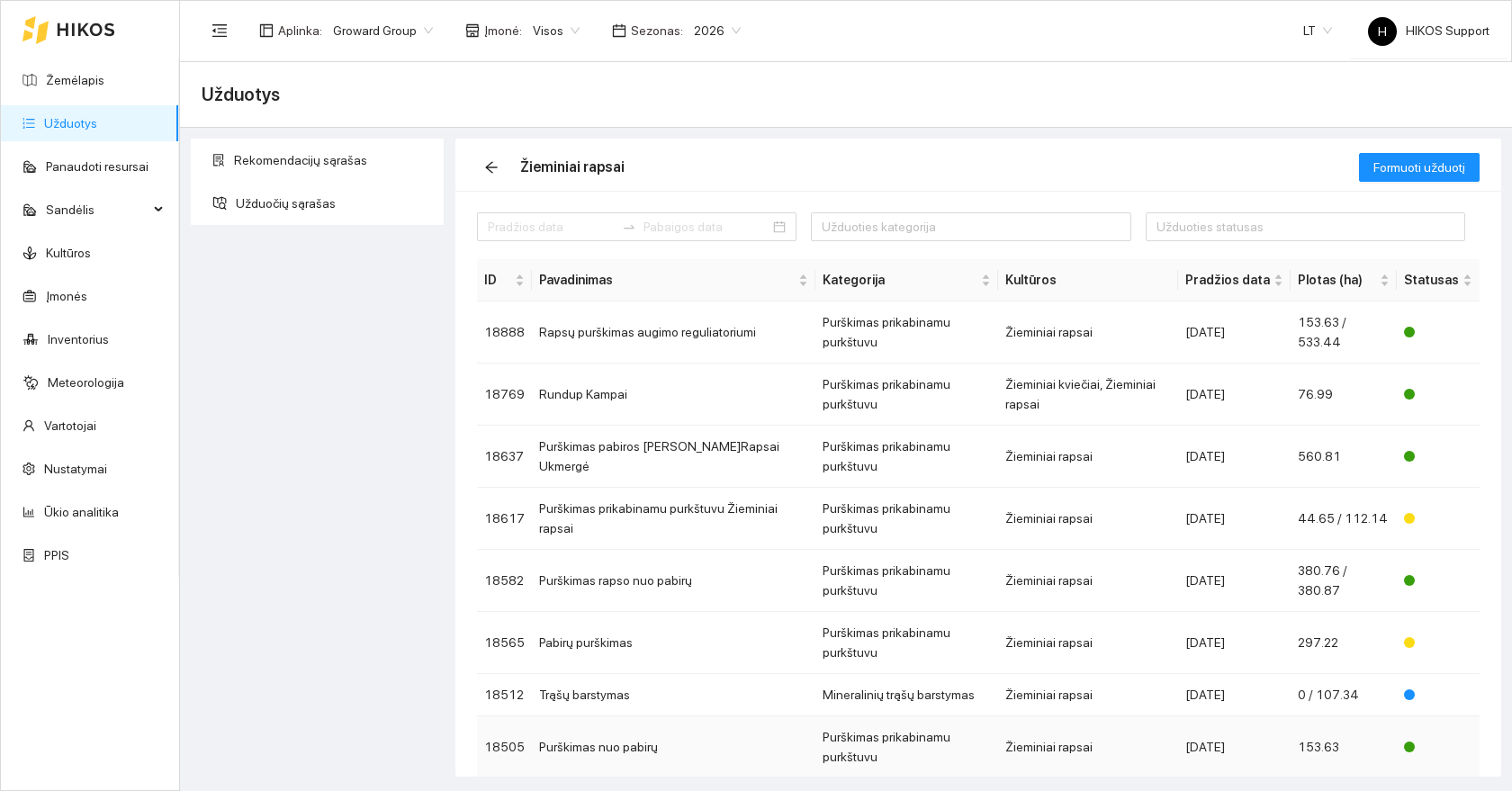
click at [920, 716] on td "Purškimas prikabinamu purkštuvu" at bounding box center [907, 747] width 183 height 62
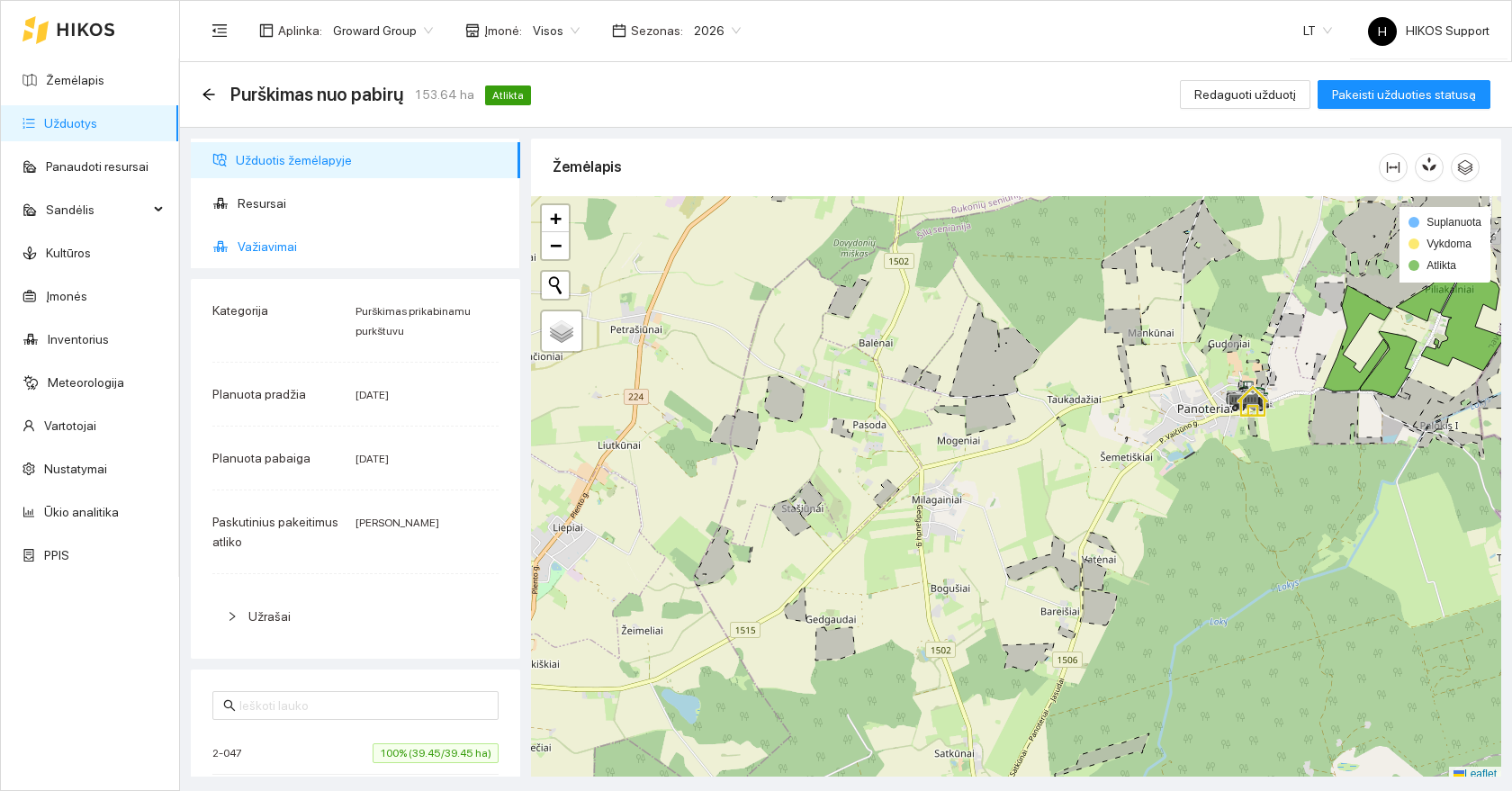
click at [319, 254] on span "Važiavimai" at bounding box center [372, 247] width 268 height 36
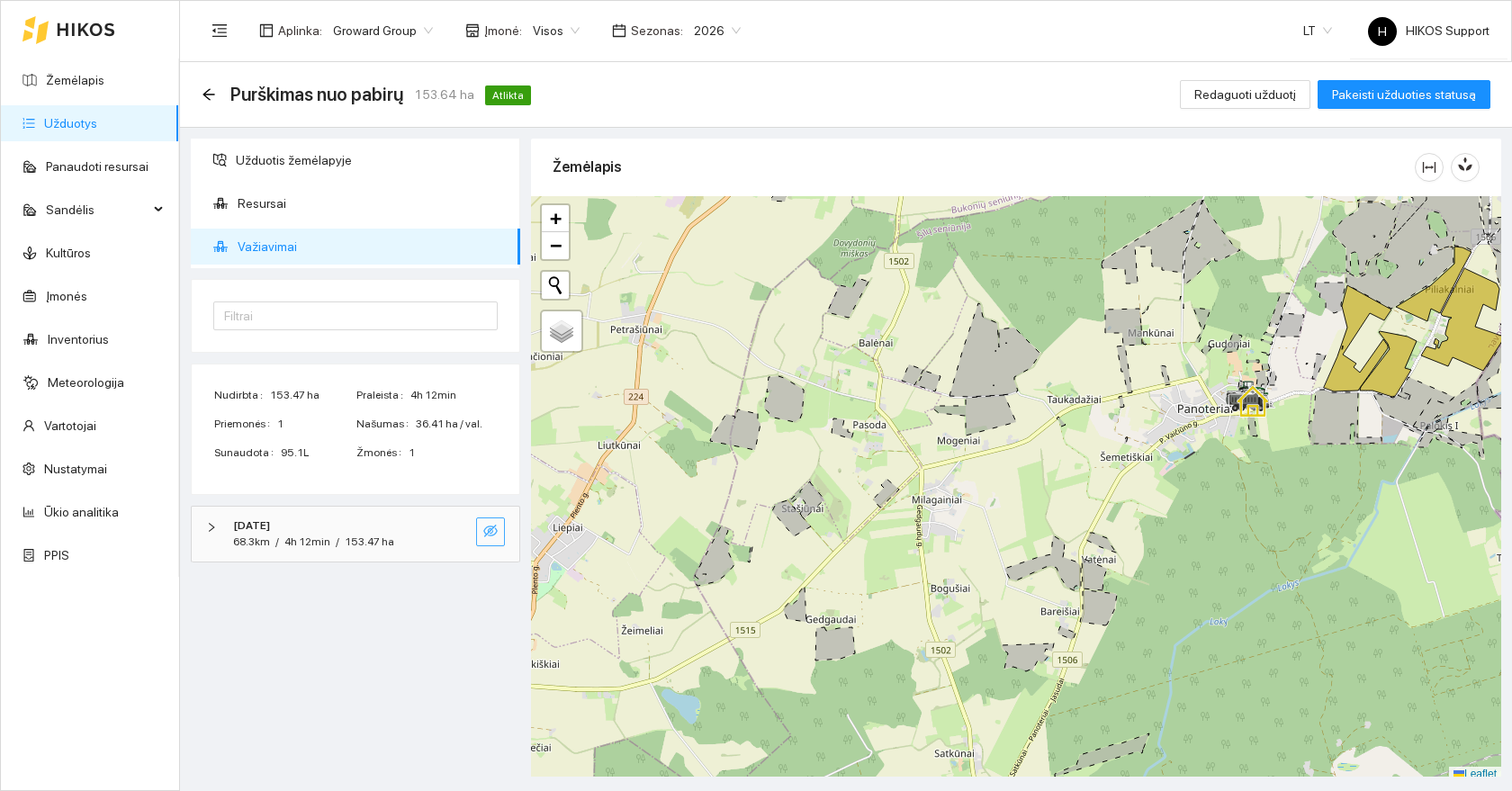
click at [492, 533] on icon "eye-invisible" at bounding box center [492, 532] width 4 height 4
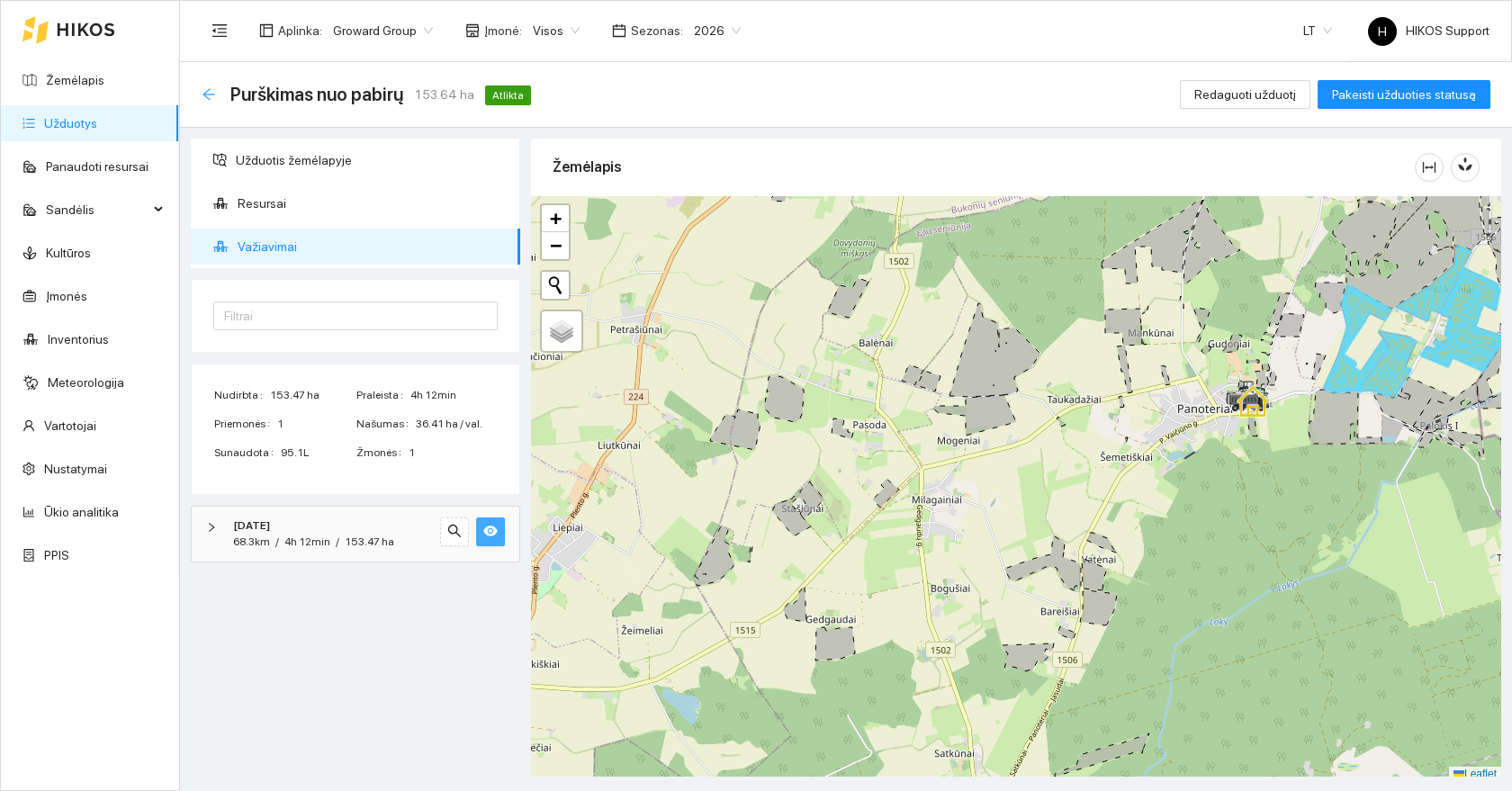
click at [208, 94] on icon "arrow-left" at bounding box center [208, 94] width 15 height 15
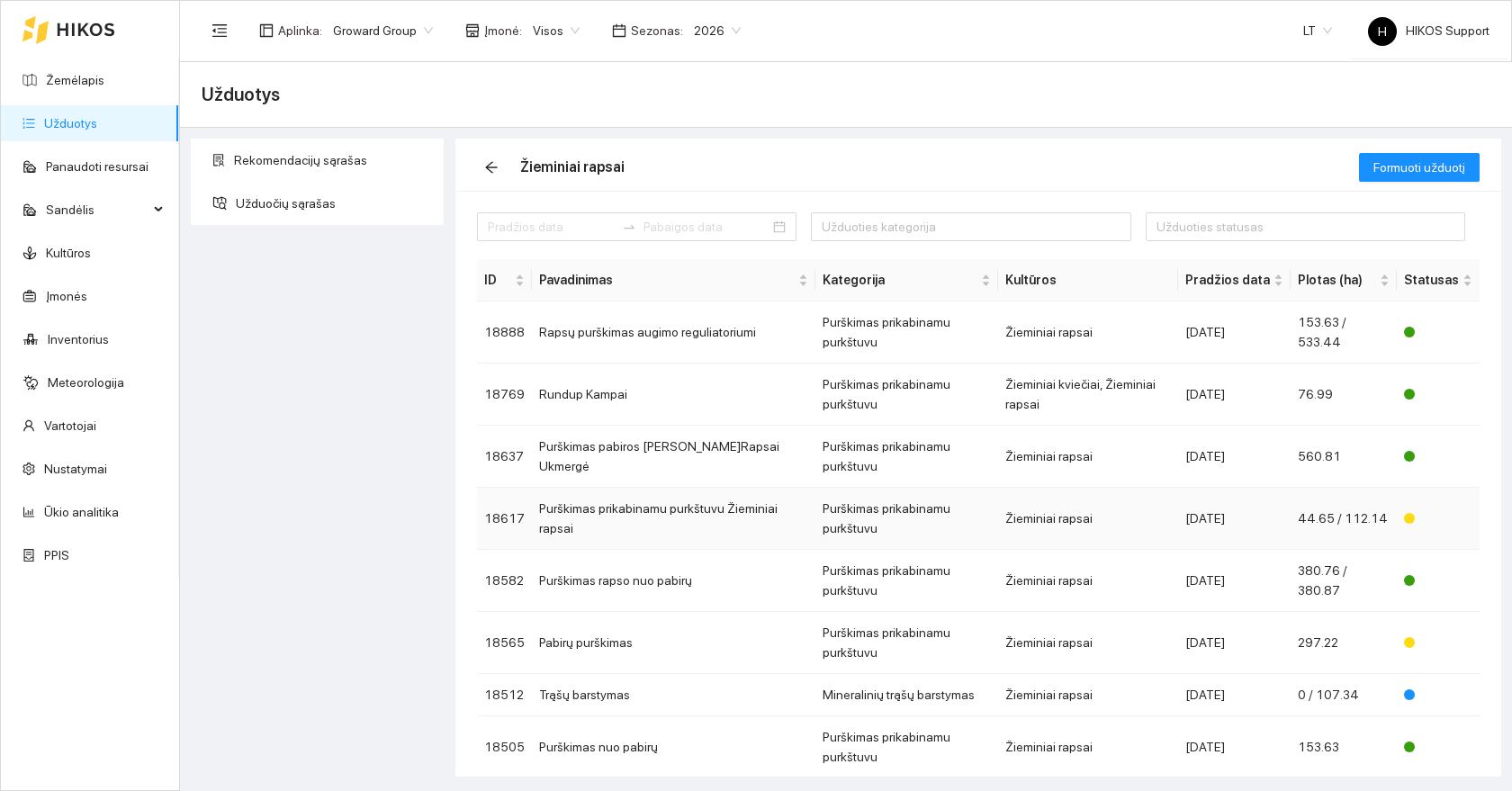
click at [1339, 487] on td "44.65 / 112.14" at bounding box center [1344, 518] width 106 height 62
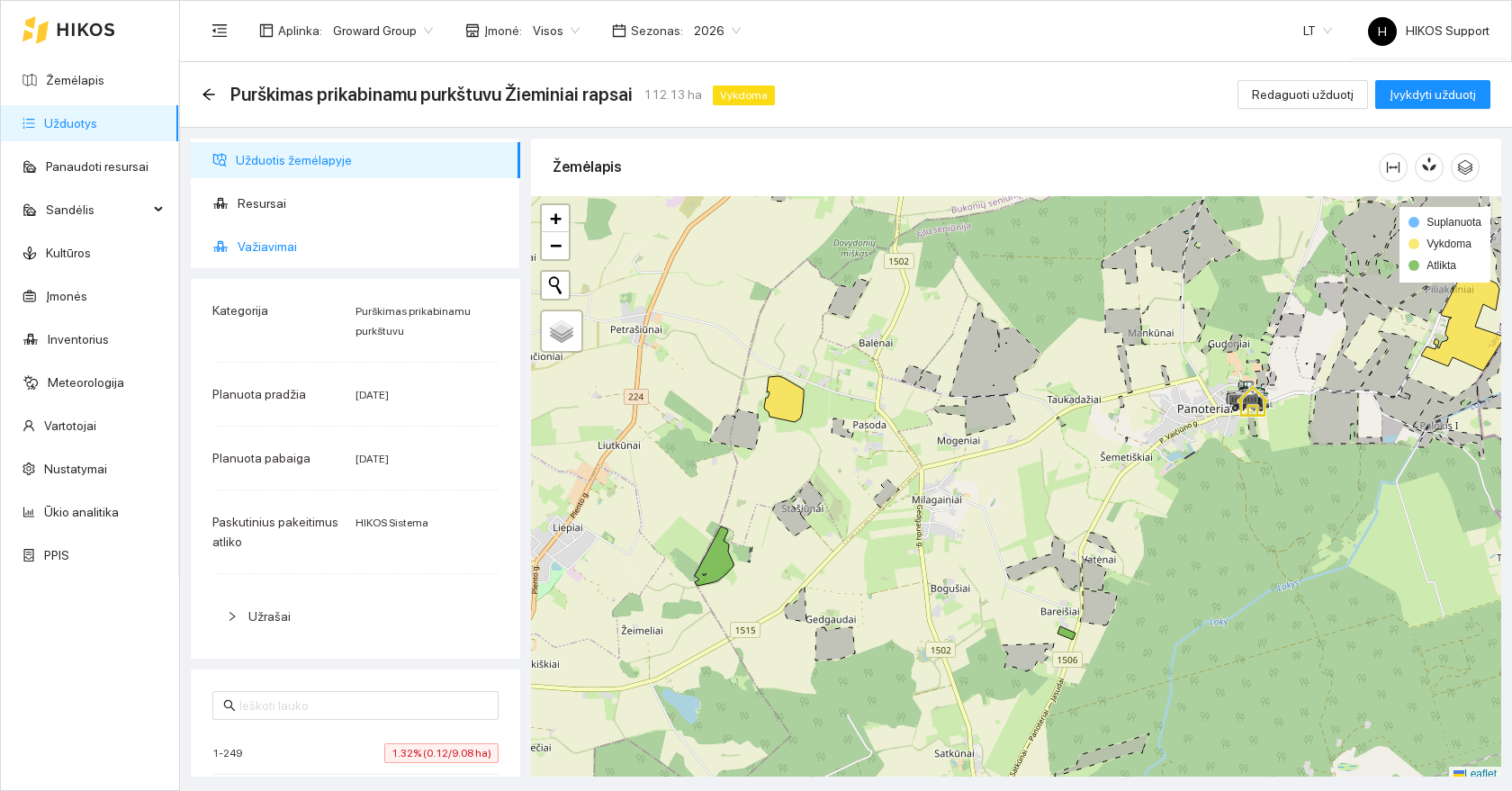
click at [367, 248] on span "Važiavimai" at bounding box center [372, 247] width 268 height 36
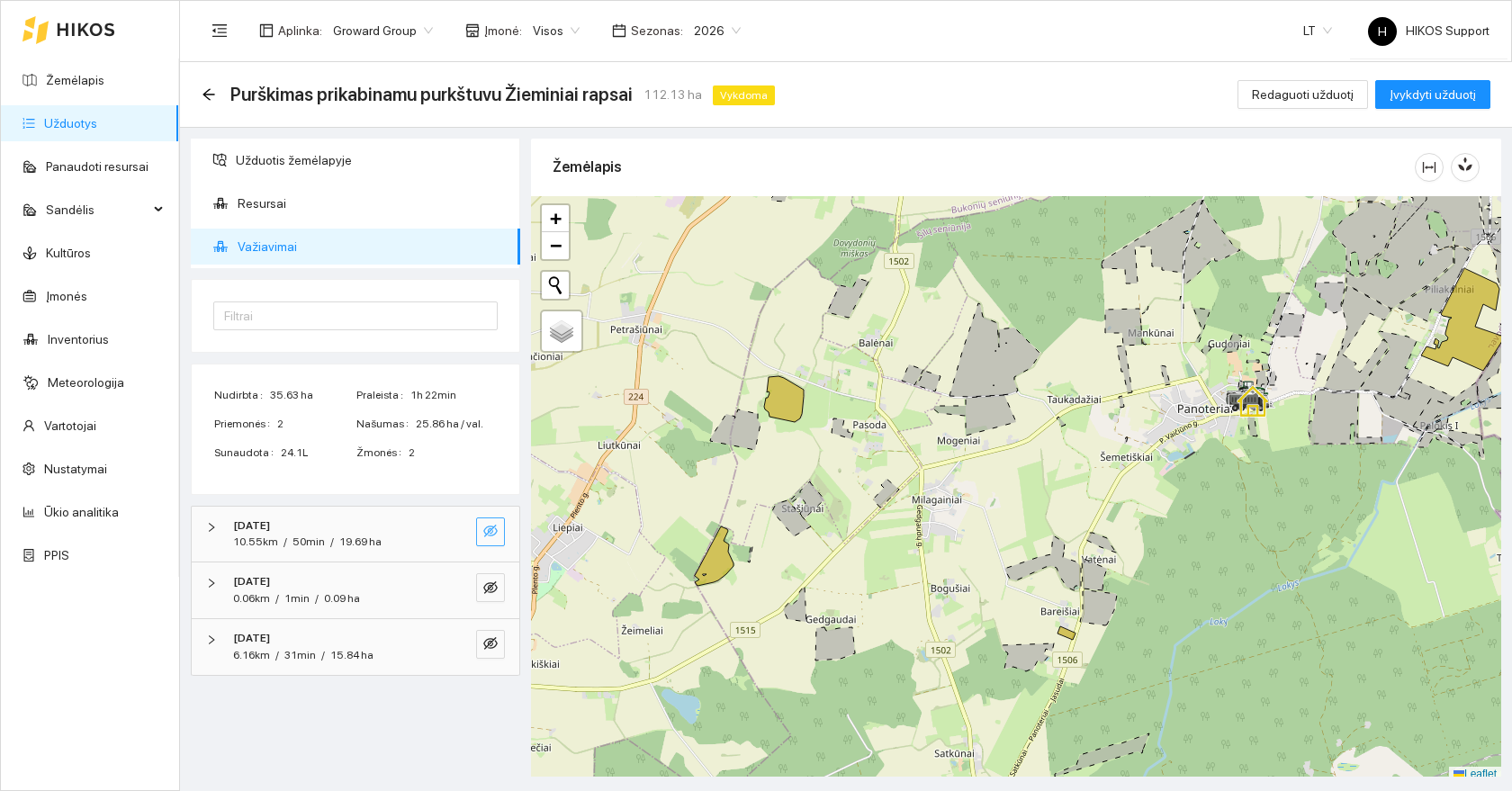
click at [495, 536] on icon "eye-invisible" at bounding box center [491, 531] width 15 height 15
click at [501, 589] on button "button" at bounding box center [490, 587] width 29 height 28
click at [494, 648] on icon "eye-invisible" at bounding box center [491, 643] width 15 height 15
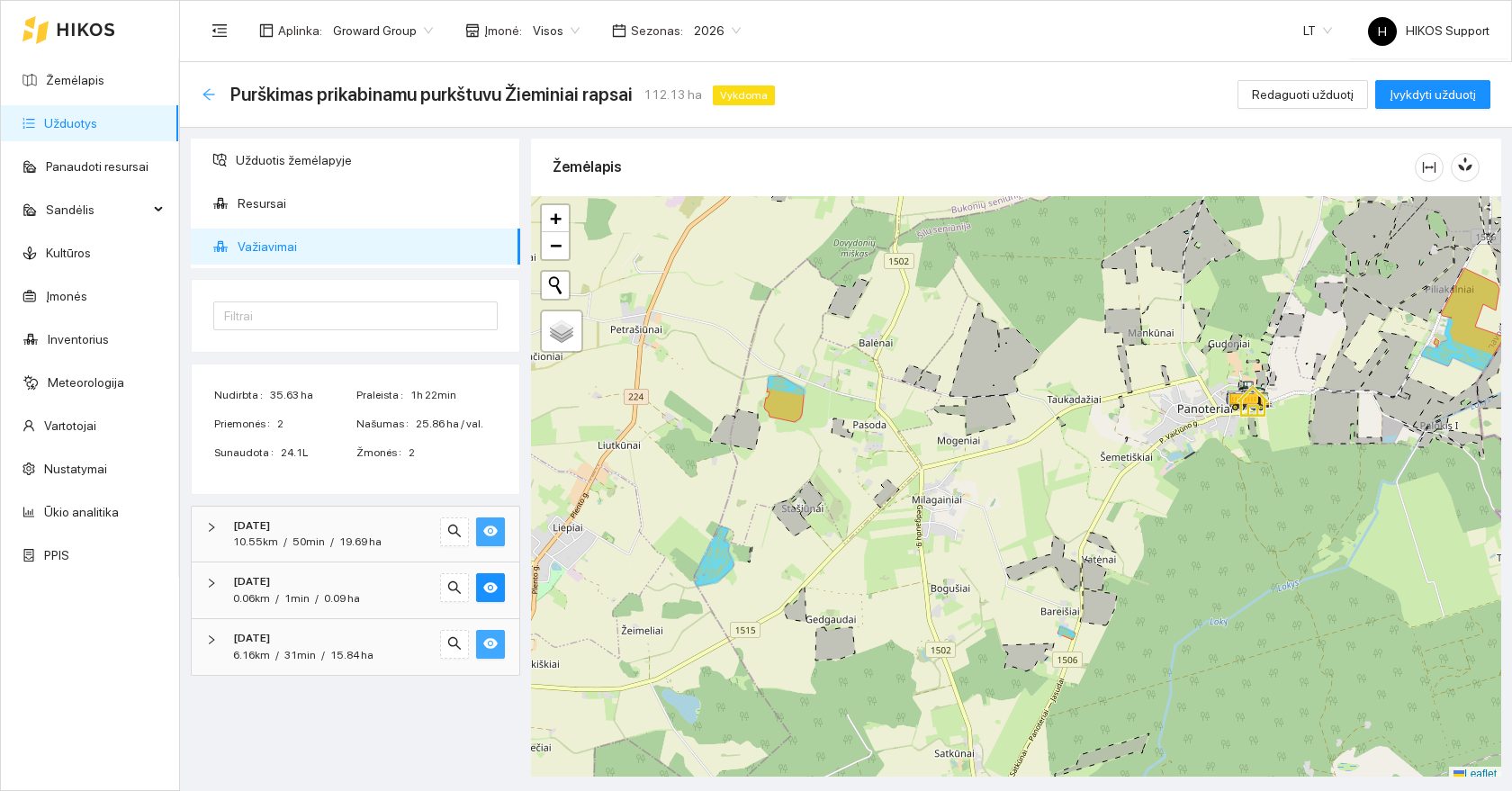
click at [211, 94] on icon "arrow-left" at bounding box center [208, 94] width 15 height 15
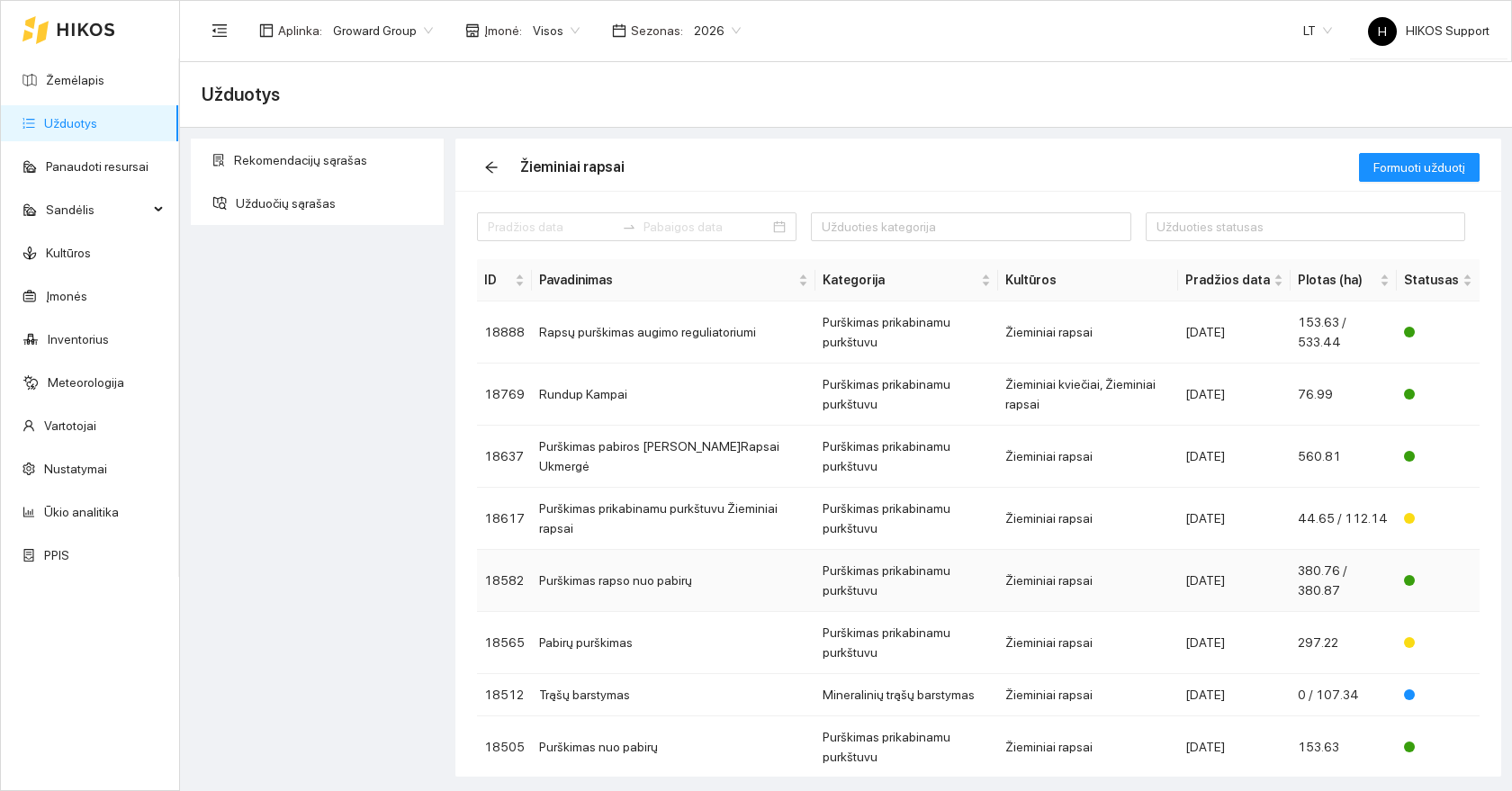
click at [702, 549] on td "Purškimas rapso nuo pabirų" at bounding box center [673, 580] width 283 height 62
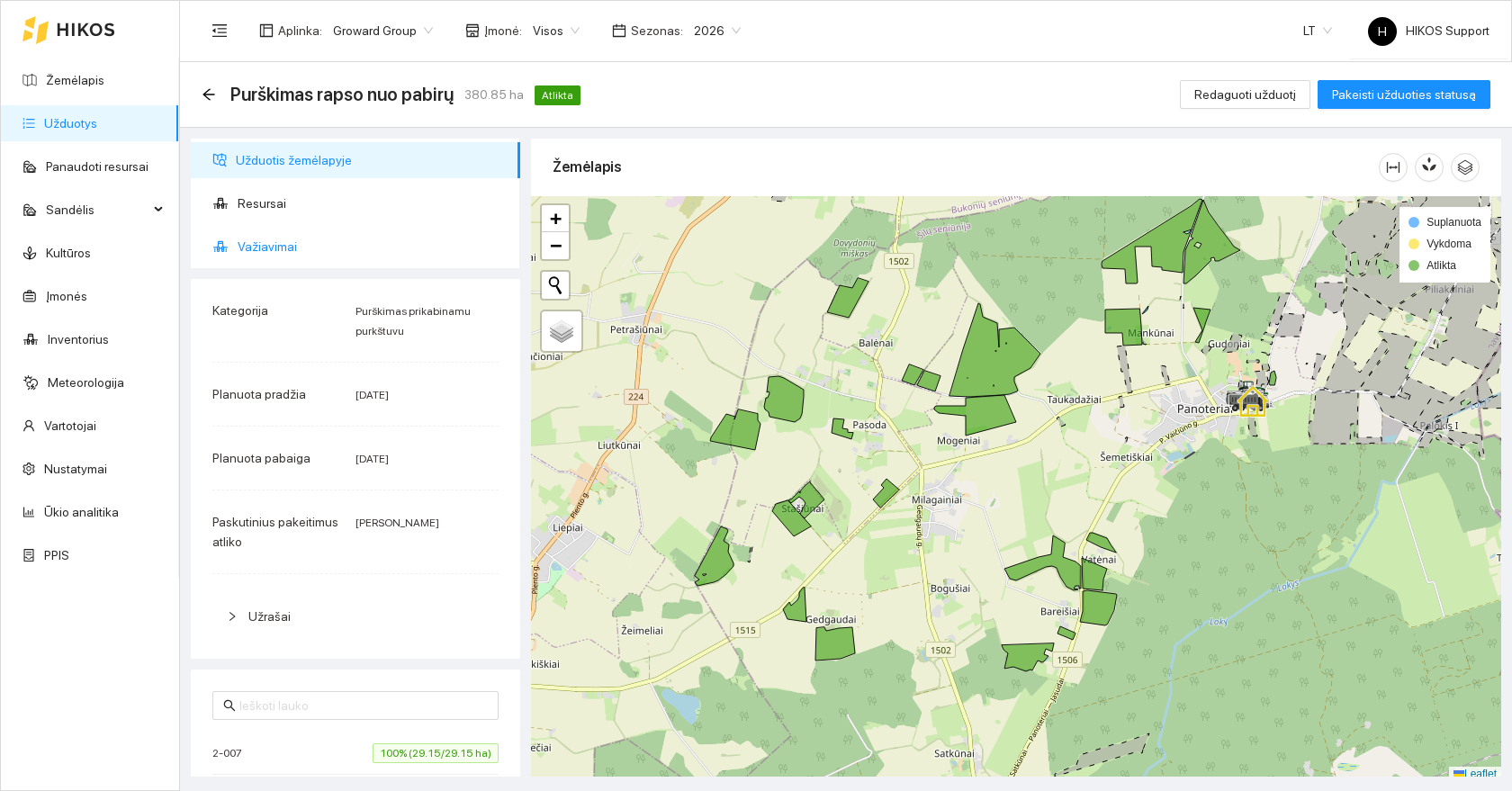
click at [369, 251] on span "Važiavimai" at bounding box center [372, 247] width 268 height 36
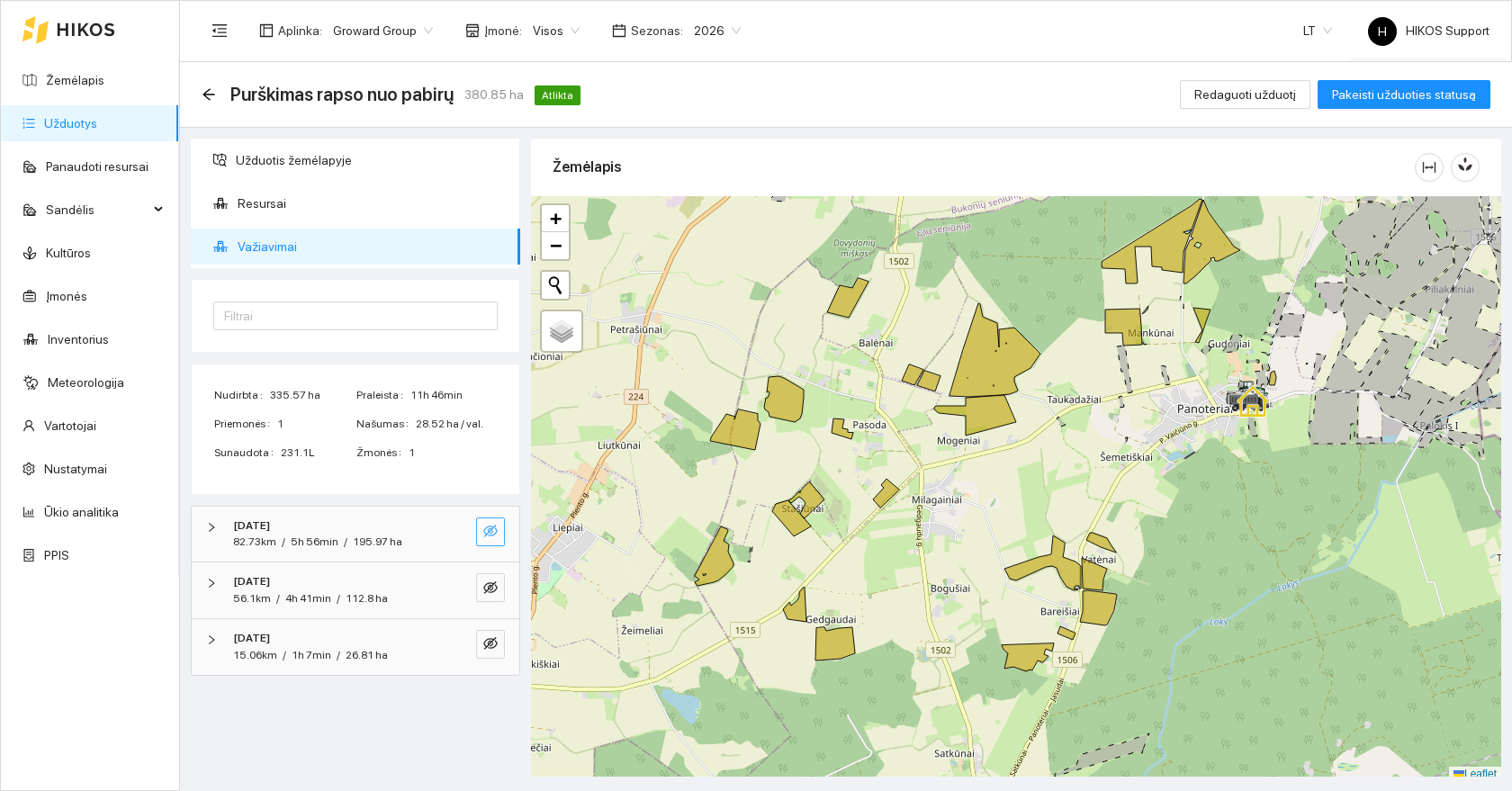
click at [490, 527] on icon "eye-invisible" at bounding box center [491, 531] width 15 height 15
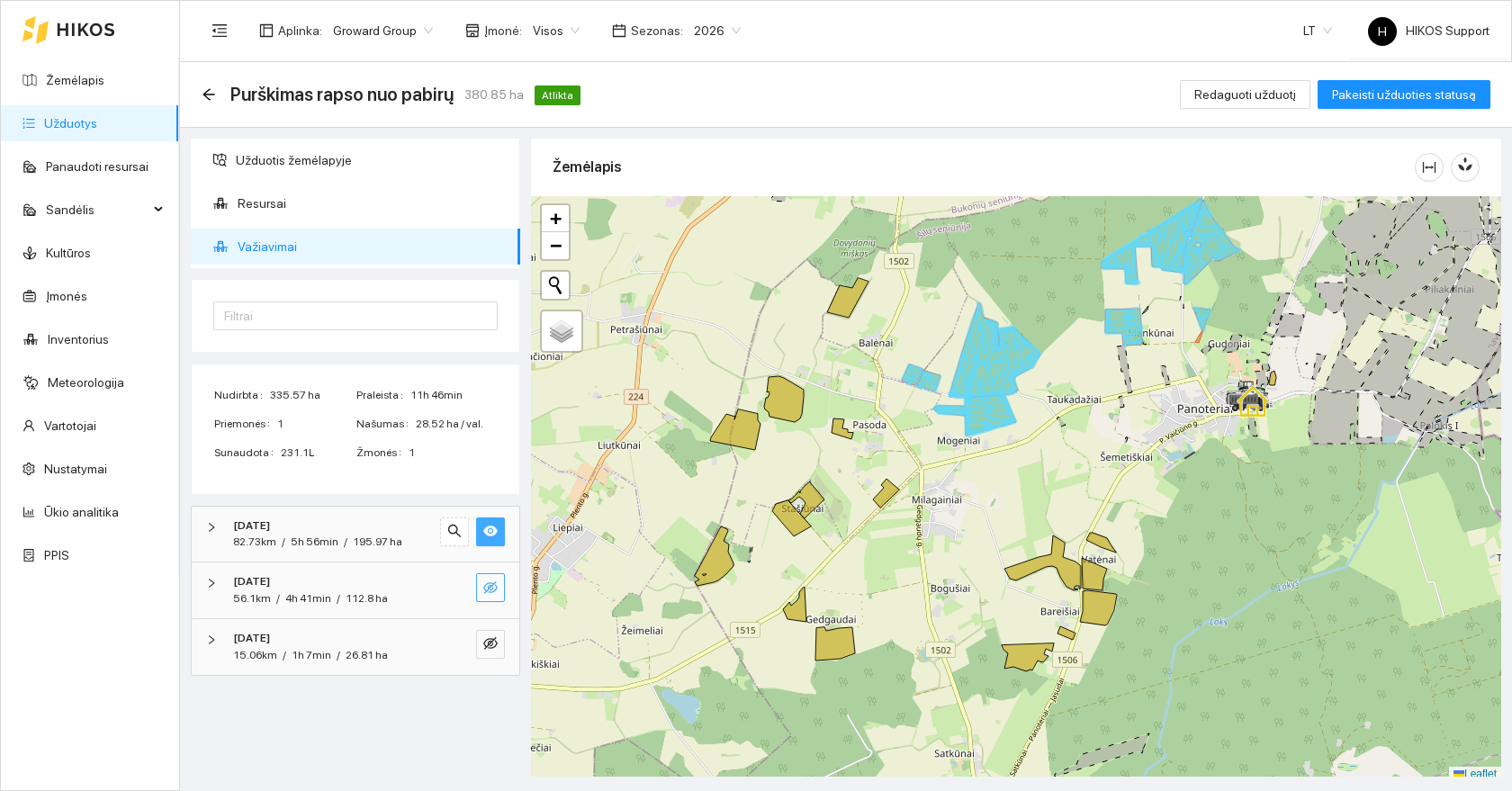
click at [493, 587] on icon "eye-invisible" at bounding box center [492, 589] width 4 height 4
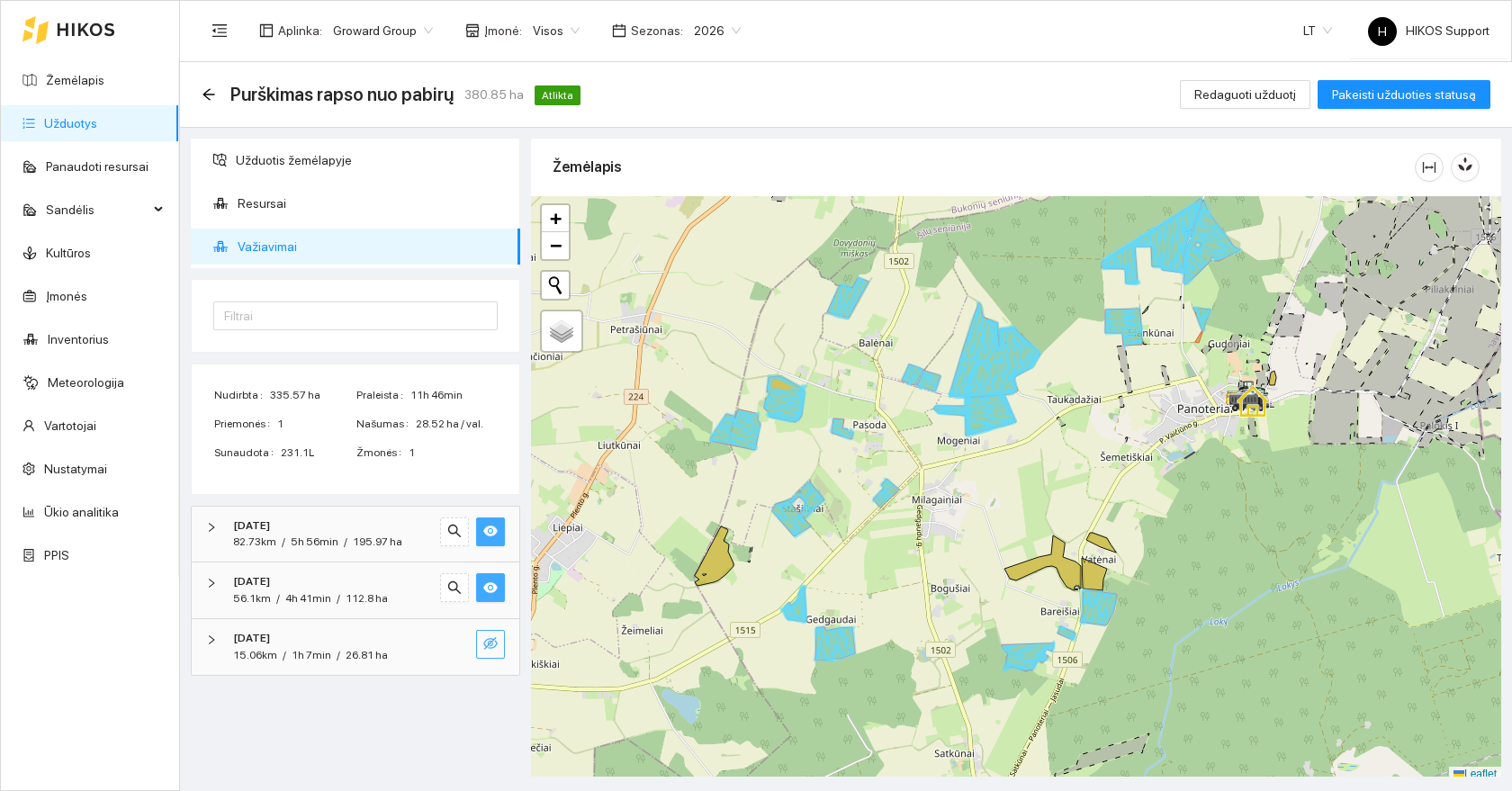
click at [495, 645] on icon "eye-invisible" at bounding box center [491, 643] width 15 height 15
click at [208, 91] on icon "arrow-left" at bounding box center [208, 94] width 15 height 15
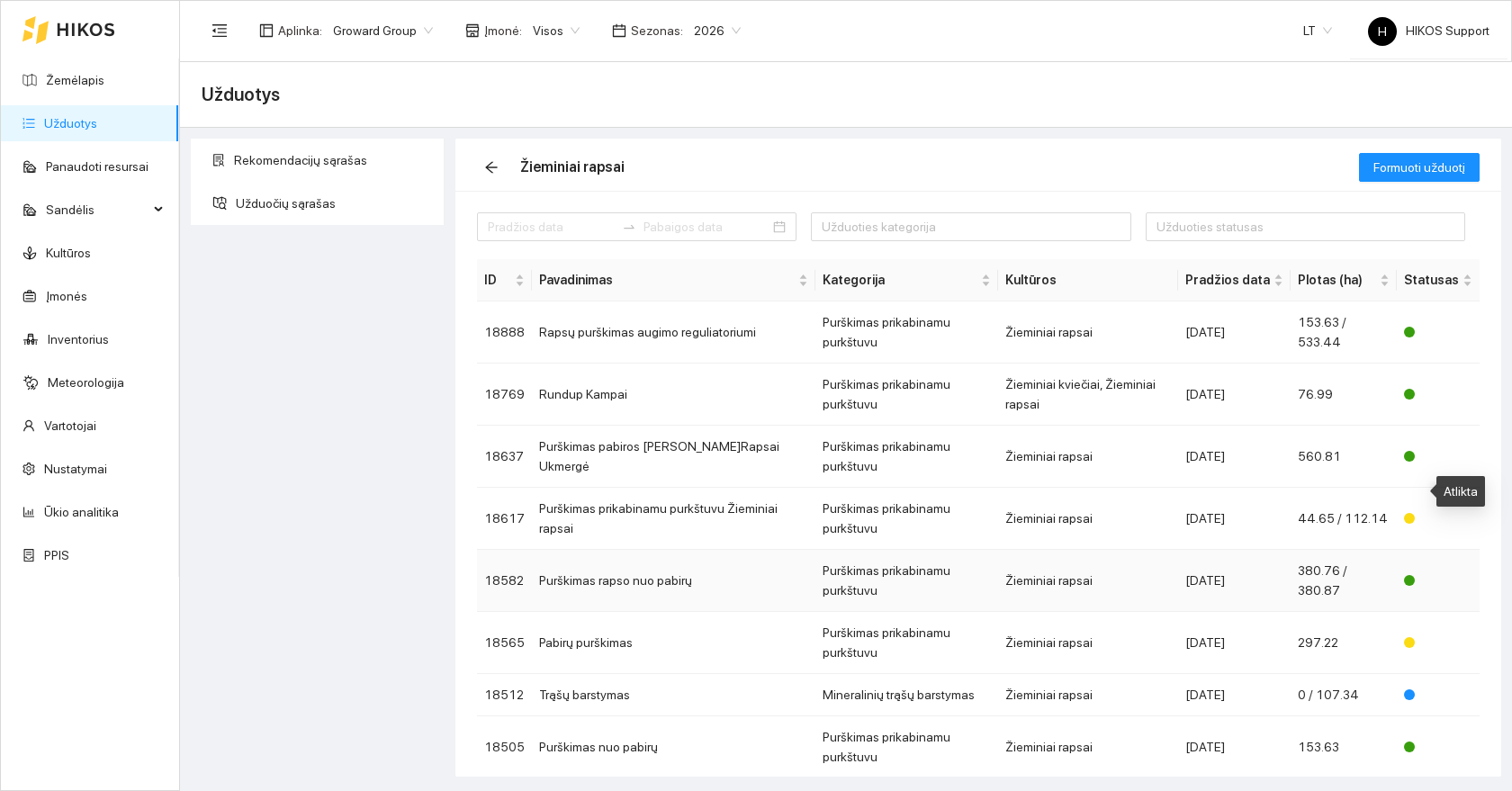
click at [1415, 575] on div at bounding box center [1409, 580] width 11 height 11
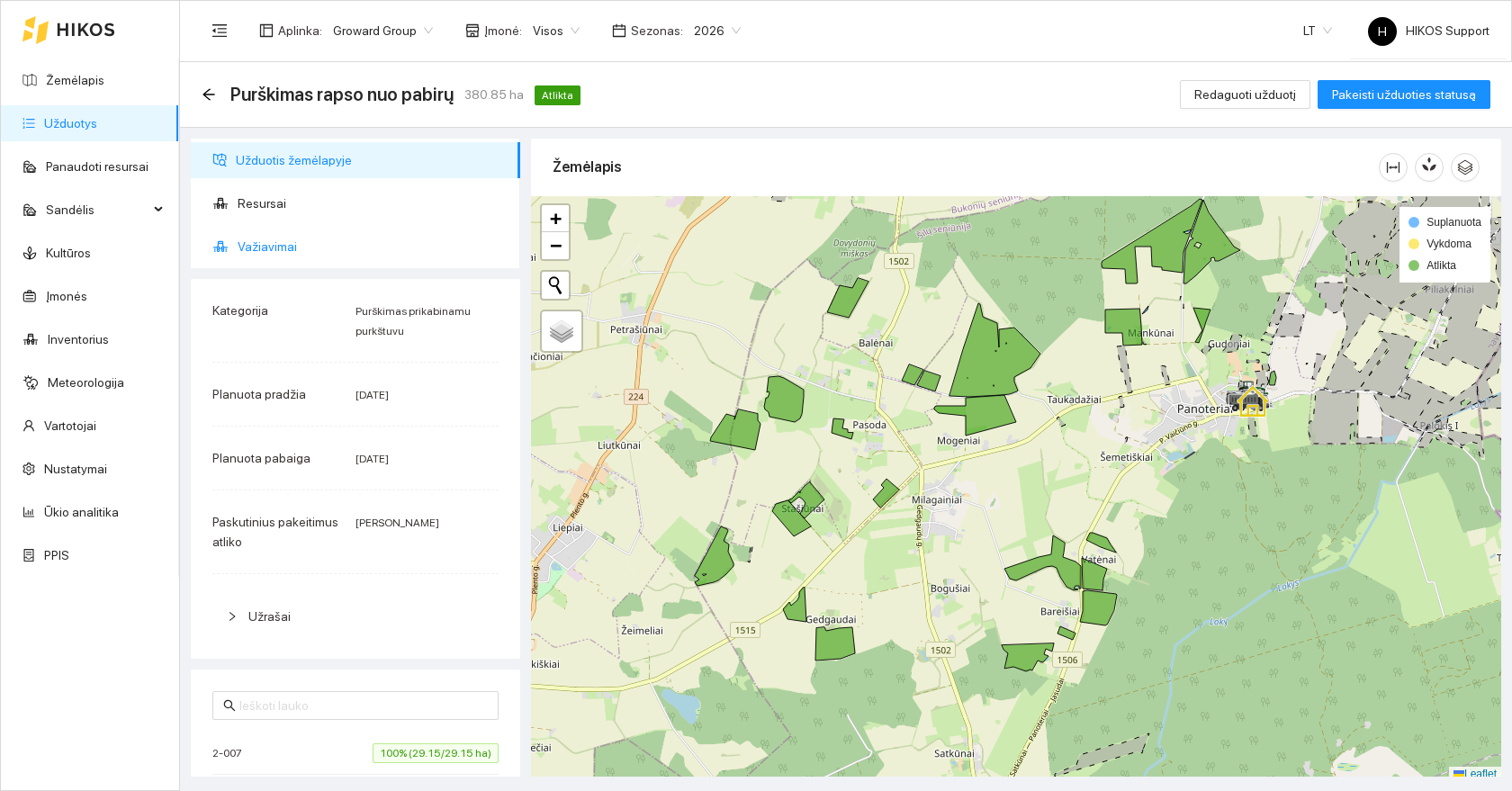
click at [304, 239] on span "Važiavimai" at bounding box center [372, 247] width 268 height 36
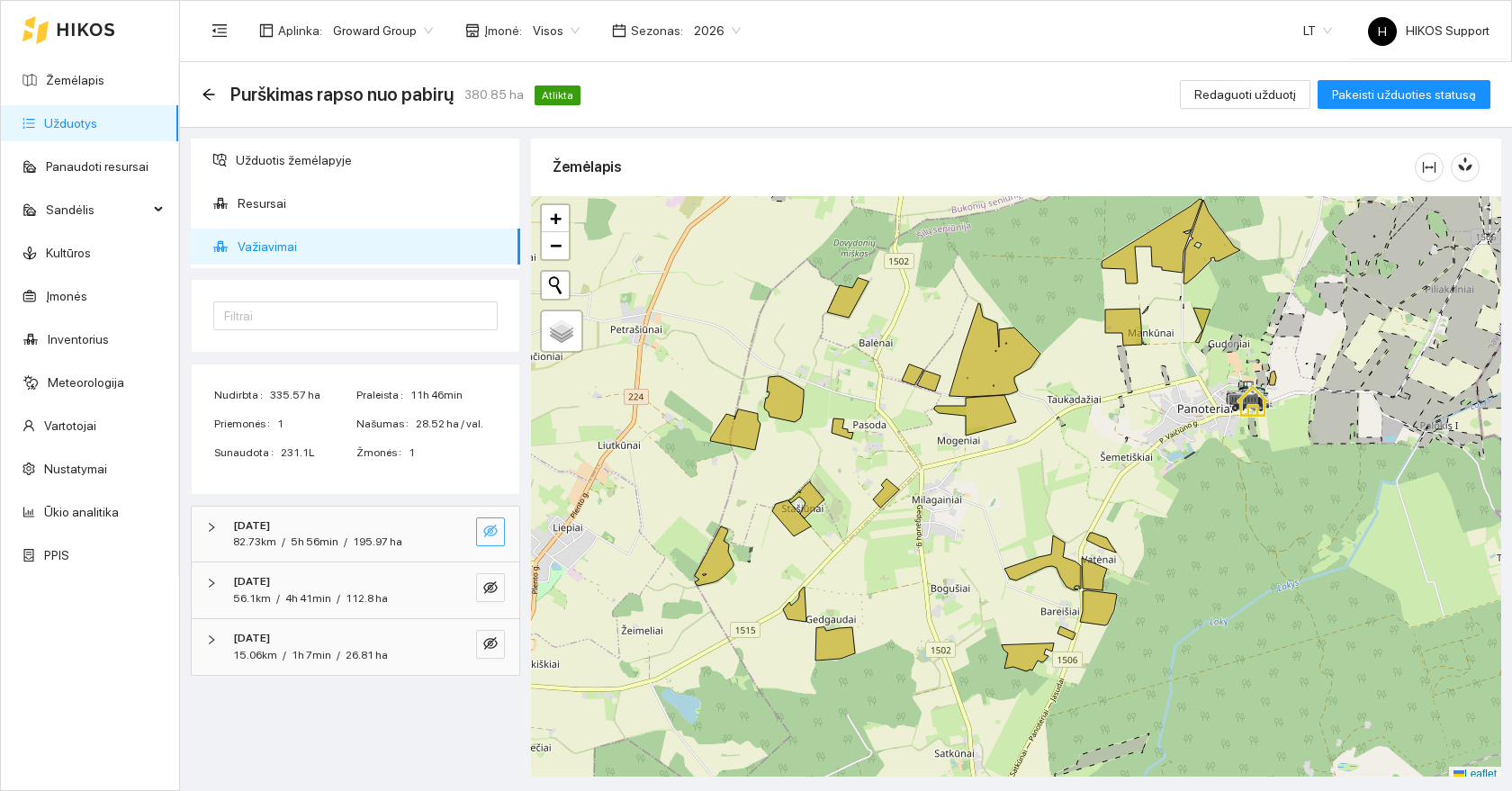
click at [498, 534] on button "button" at bounding box center [490, 532] width 29 height 28
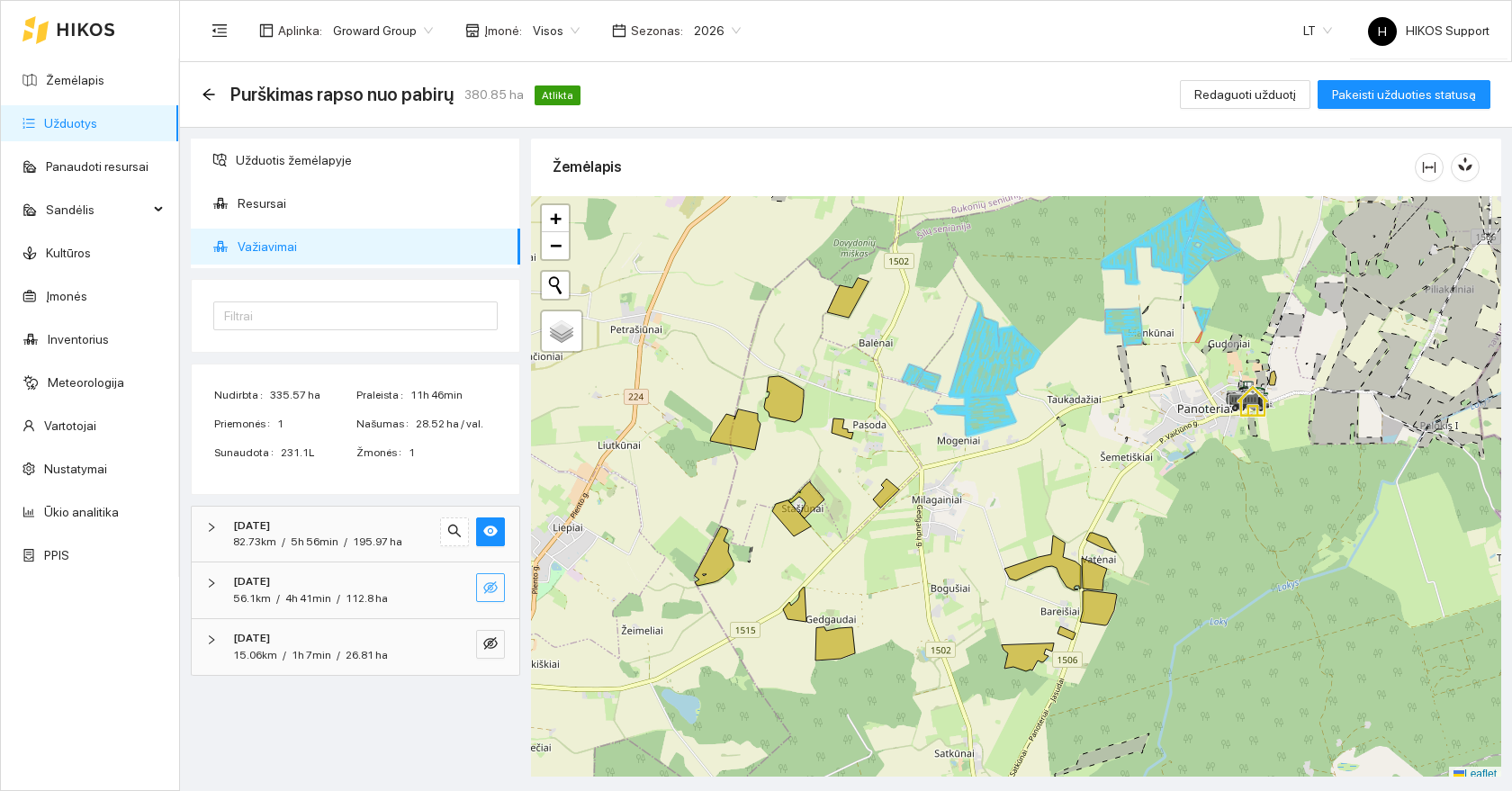
click at [485, 599] on button "button" at bounding box center [490, 587] width 29 height 28
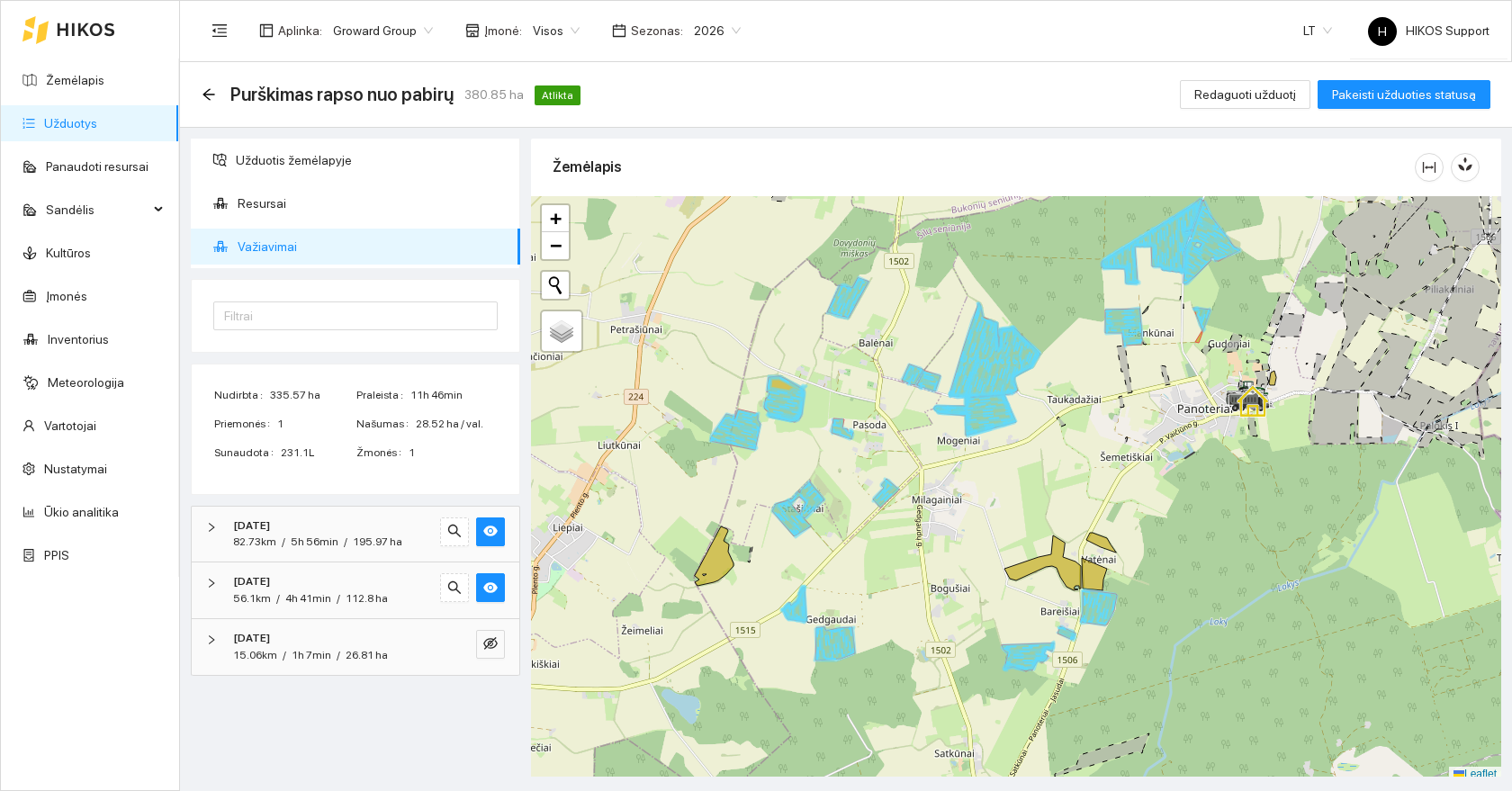
click at [485, 660] on div "2025-09-04 15.06km / 1h 7min / 26.81 ha" at bounding box center [355, 647] width 327 height 56
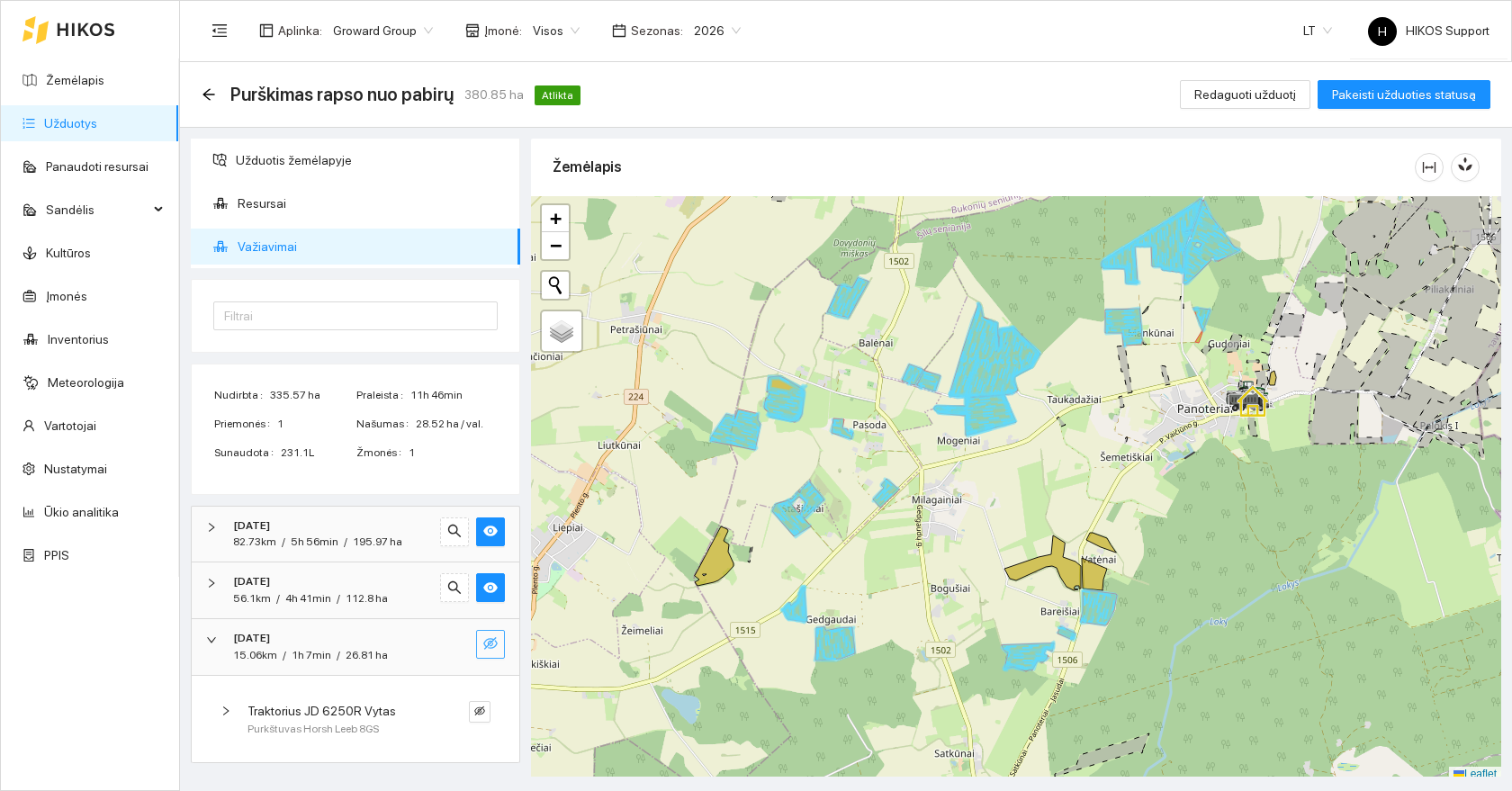
click at [492, 643] on icon "eye-invisible" at bounding box center [491, 643] width 15 height 13
click at [365, 635] on div "2025-09-04" at bounding box center [330, 638] width 196 height 17
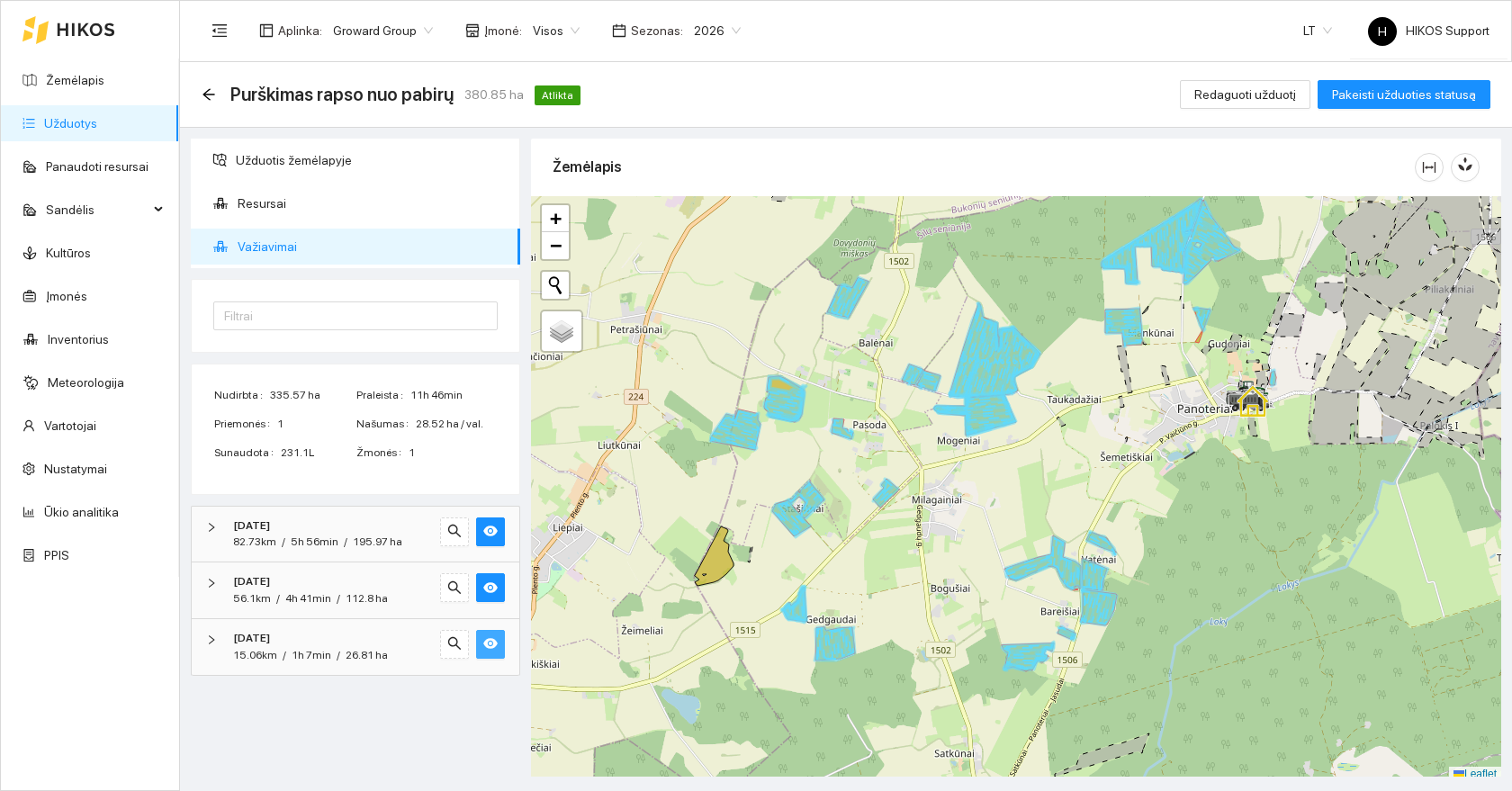
click at [207, 85] on div "Purškimas rapso nuo pabirų 380.85 ha Atlikta" at bounding box center [394, 93] width 386 height 28
click at [207, 92] on icon "arrow-left" at bounding box center [208, 94] width 15 height 15
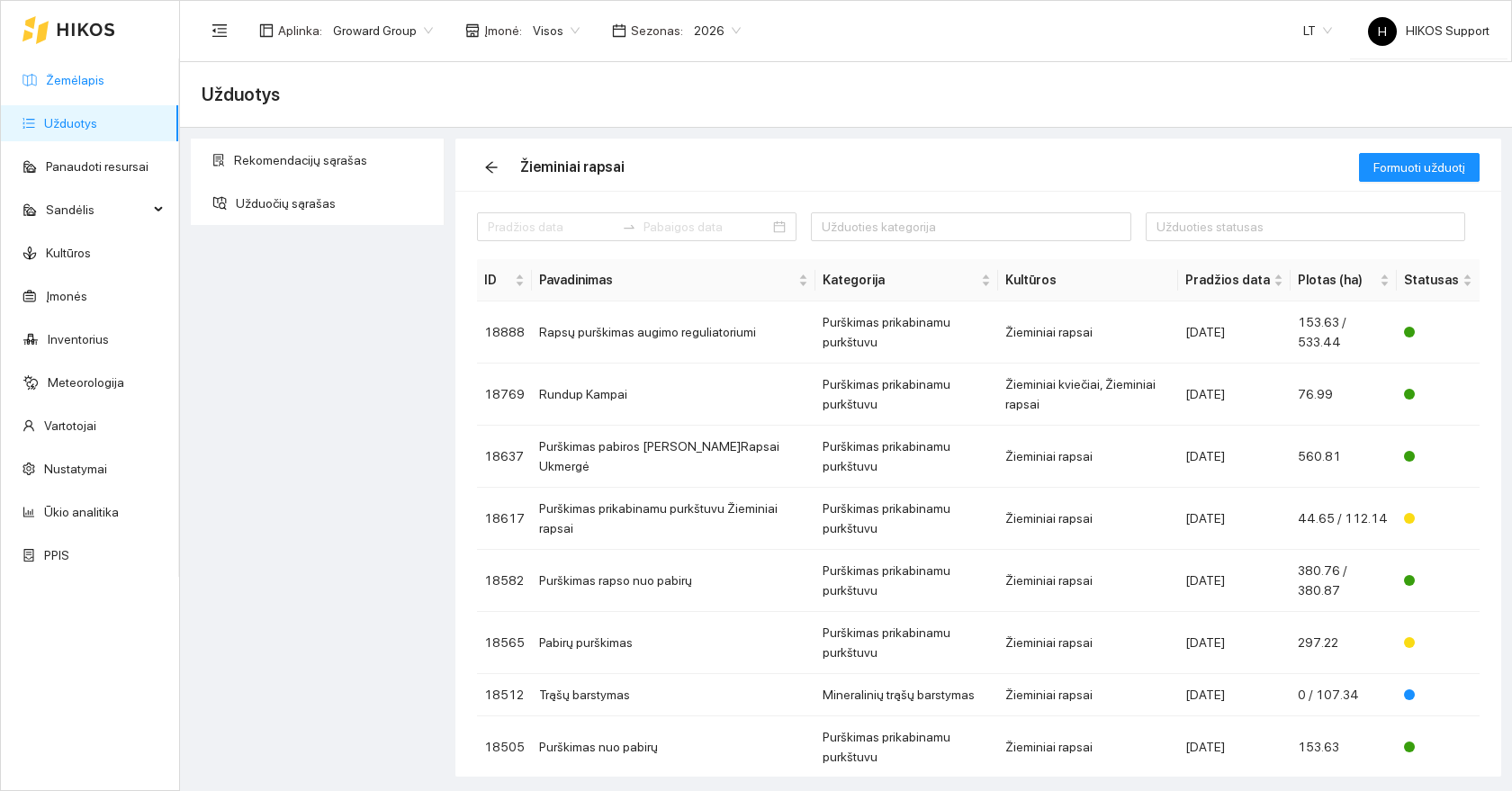
click at [82, 87] on link "Žemėlapis" at bounding box center [76, 80] width 59 height 15
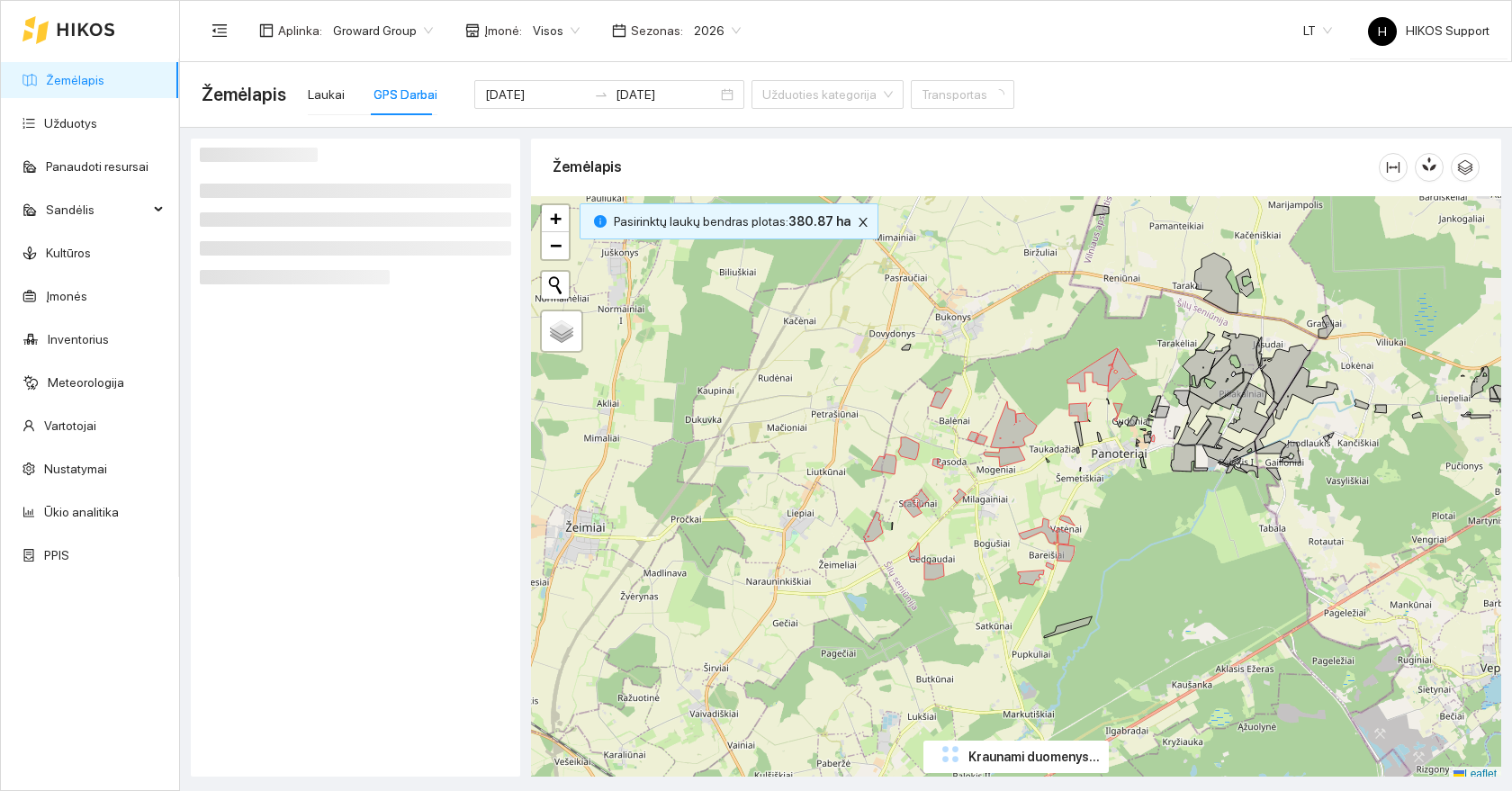
scroll to position [5, 0]
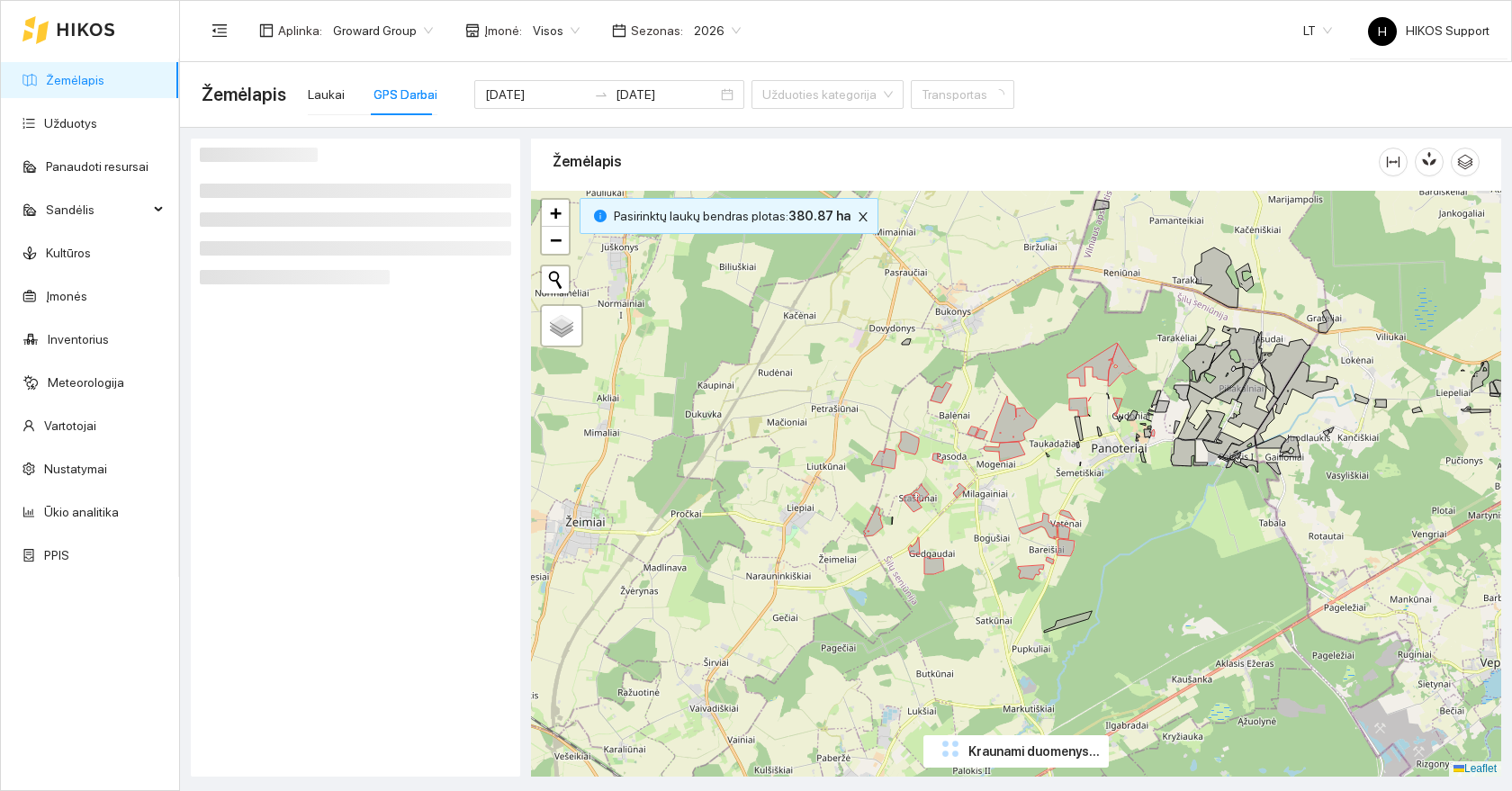
drag, startPoint x: 1201, startPoint y: 568, endPoint x: 1119, endPoint y: 586, distance: 84.0
click at [1119, 586] on div "+ − Nieko nerasta. Bandykite dar kartą. Žemėlapis Palydovas Leaflet" at bounding box center [1016, 483] width 970 height 586
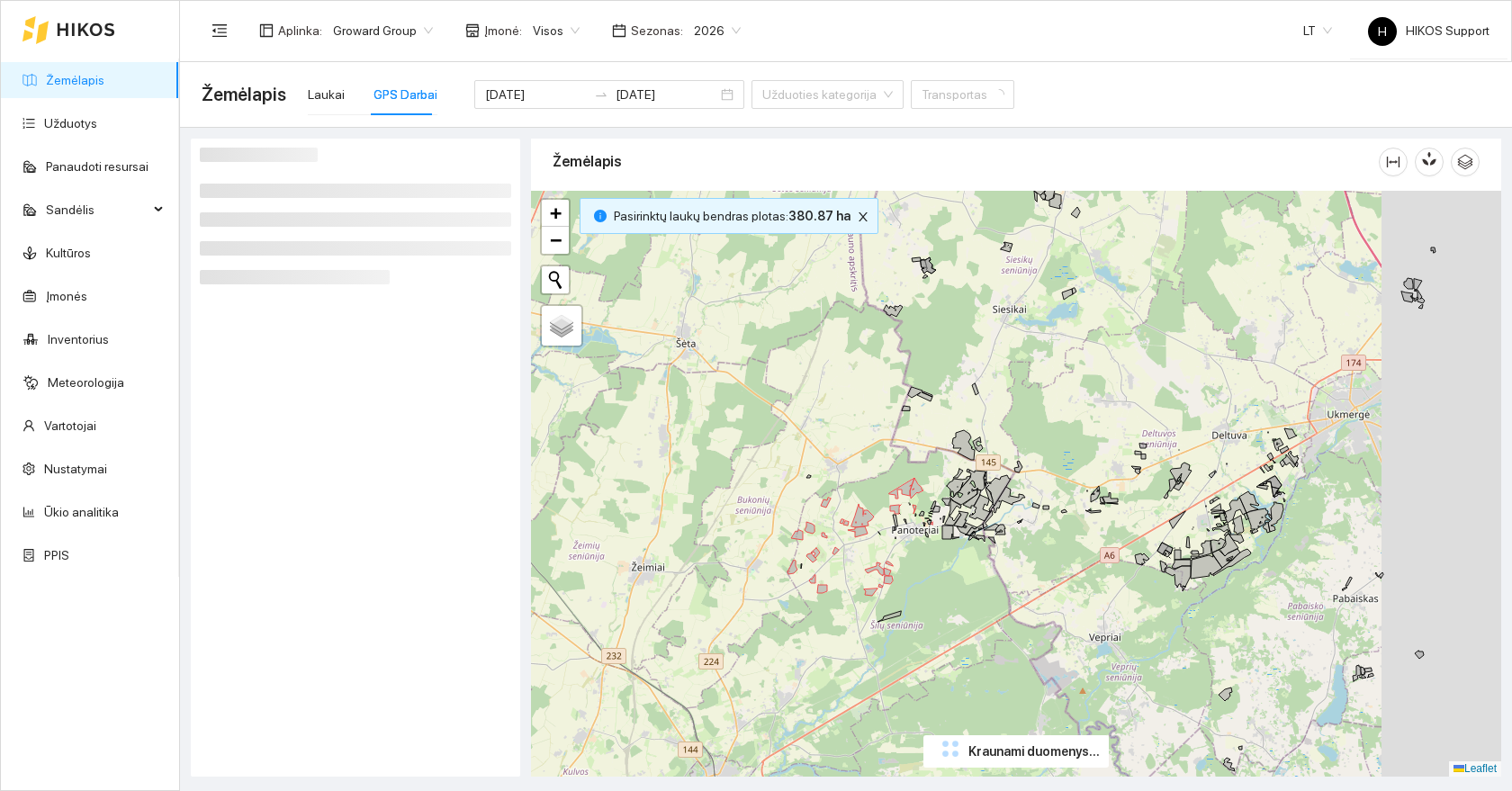
drag, startPoint x: 1195, startPoint y: 635, endPoint x: 1030, endPoint y: 639, distance: 165.0
click at [1030, 639] on div "+ − Nieko nerasta. Bandykite dar kartą. Žemėlapis Palydovas Leaflet" at bounding box center [1016, 483] width 970 height 586
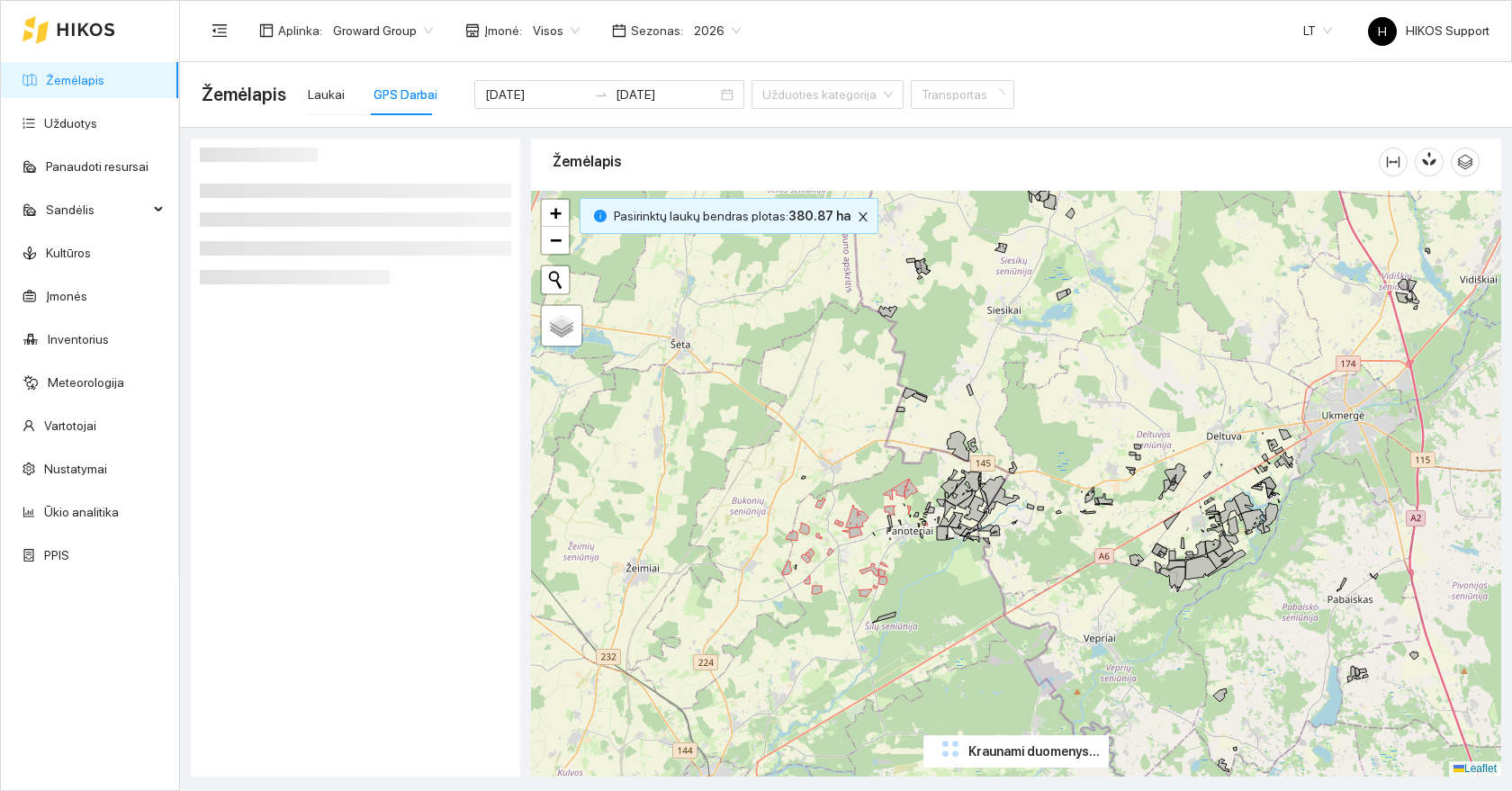
drag, startPoint x: 1030, startPoint y: 559, endPoint x: 994, endPoint y: 580, distance: 41.7
click at [994, 580] on div "+ − Nieko nerasta. Bandykite dar kartą. Žemėlapis Palydovas Leaflet" at bounding box center [1016, 483] width 970 height 586
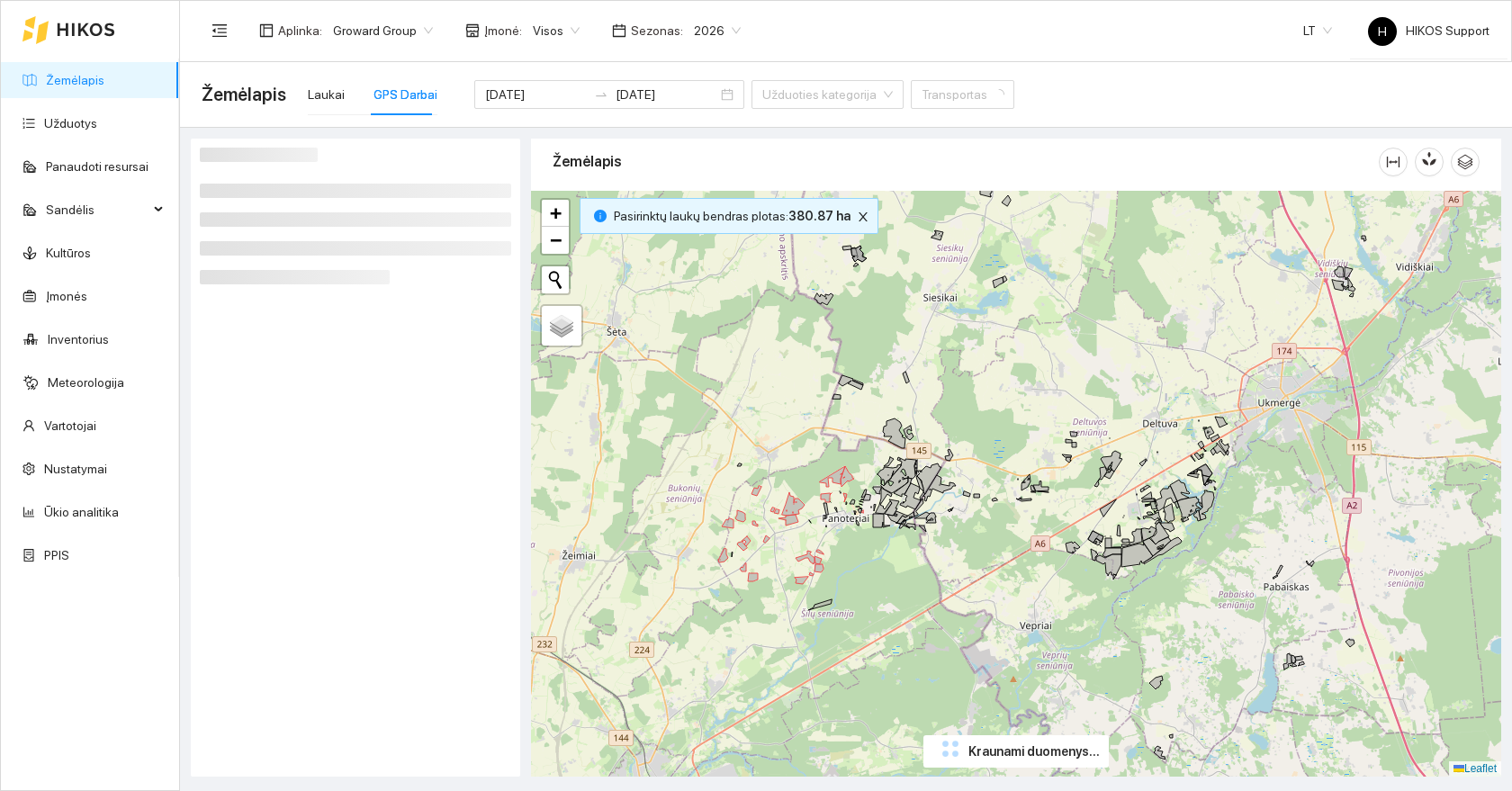
drag, startPoint x: 1015, startPoint y: 611, endPoint x: 902, endPoint y: 557, distance: 125.2
click at [902, 557] on div "+ − Nieko nerasta. Bandykite dar kartą. Žemėlapis Palydovas Leaflet" at bounding box center [1016, 483] width 970 height 586
click at [857, 219] on icon "close" at bounding box center [863, 216] width 13 height 13
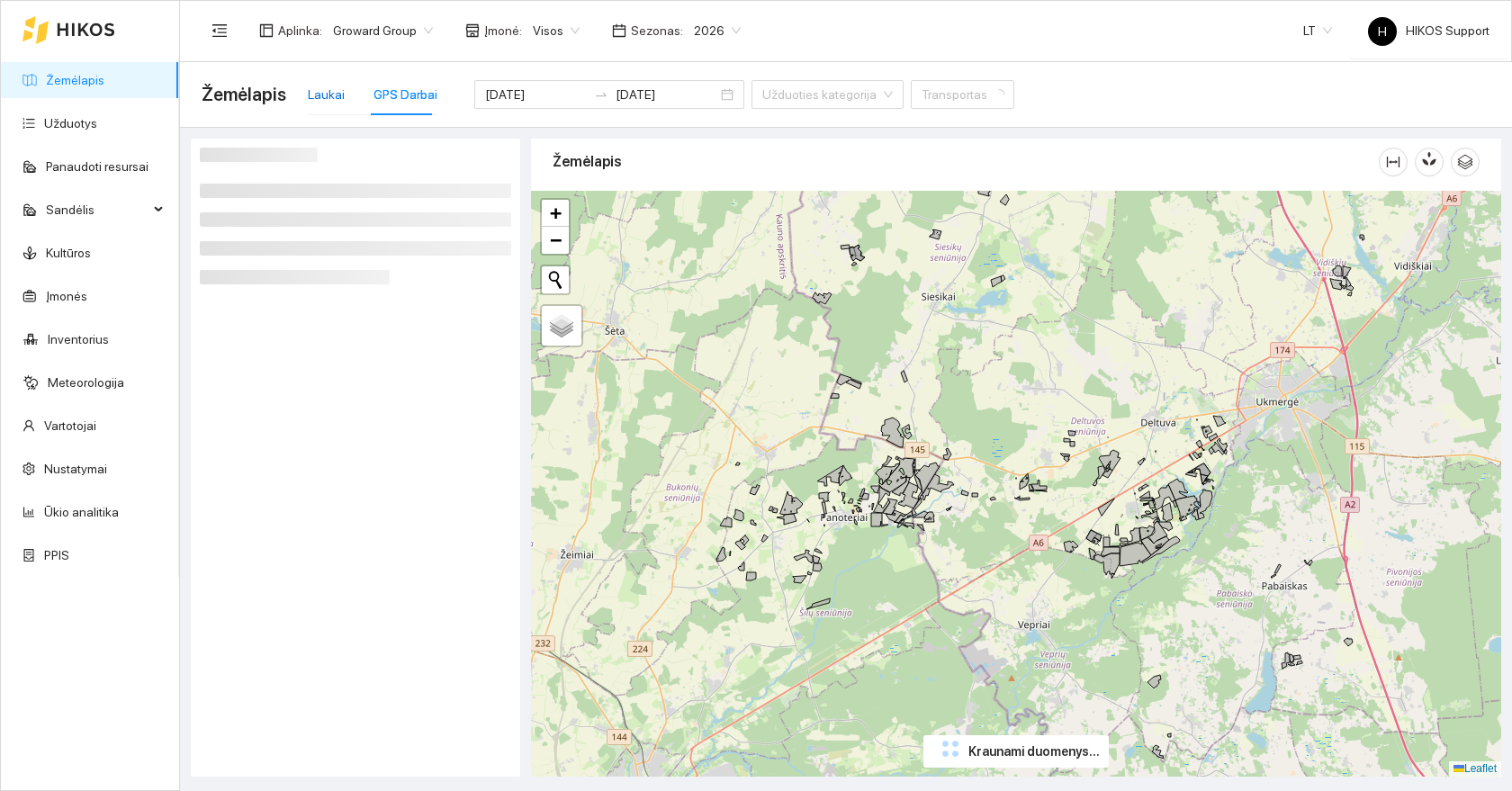
click at [325, 102] on div "Laukai" at bounding box center [326, 94] width 37 height 20
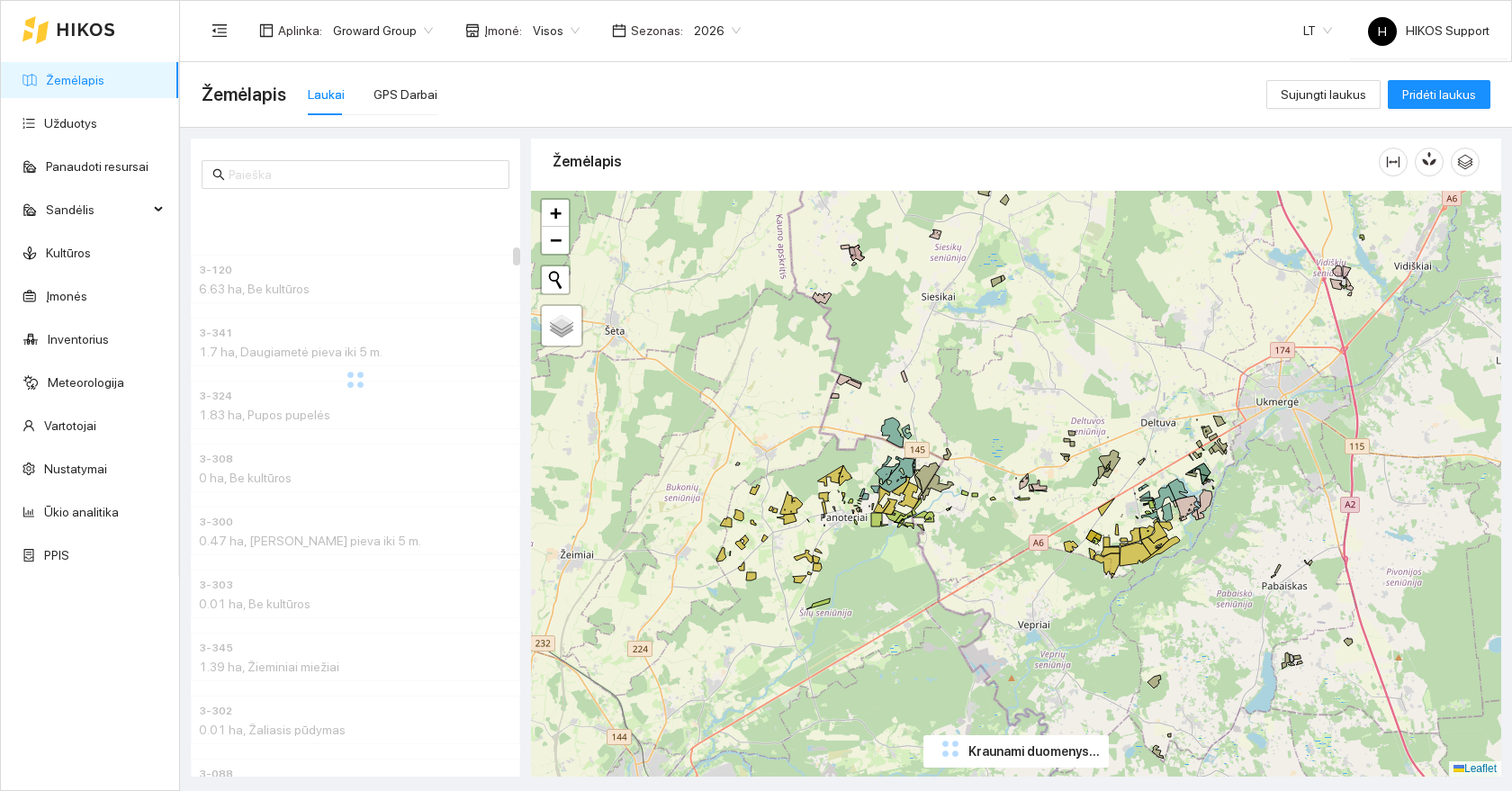
click at [86, 86] on link "Žemėlapis" at bounding box center [76, 80] width 59 height 15
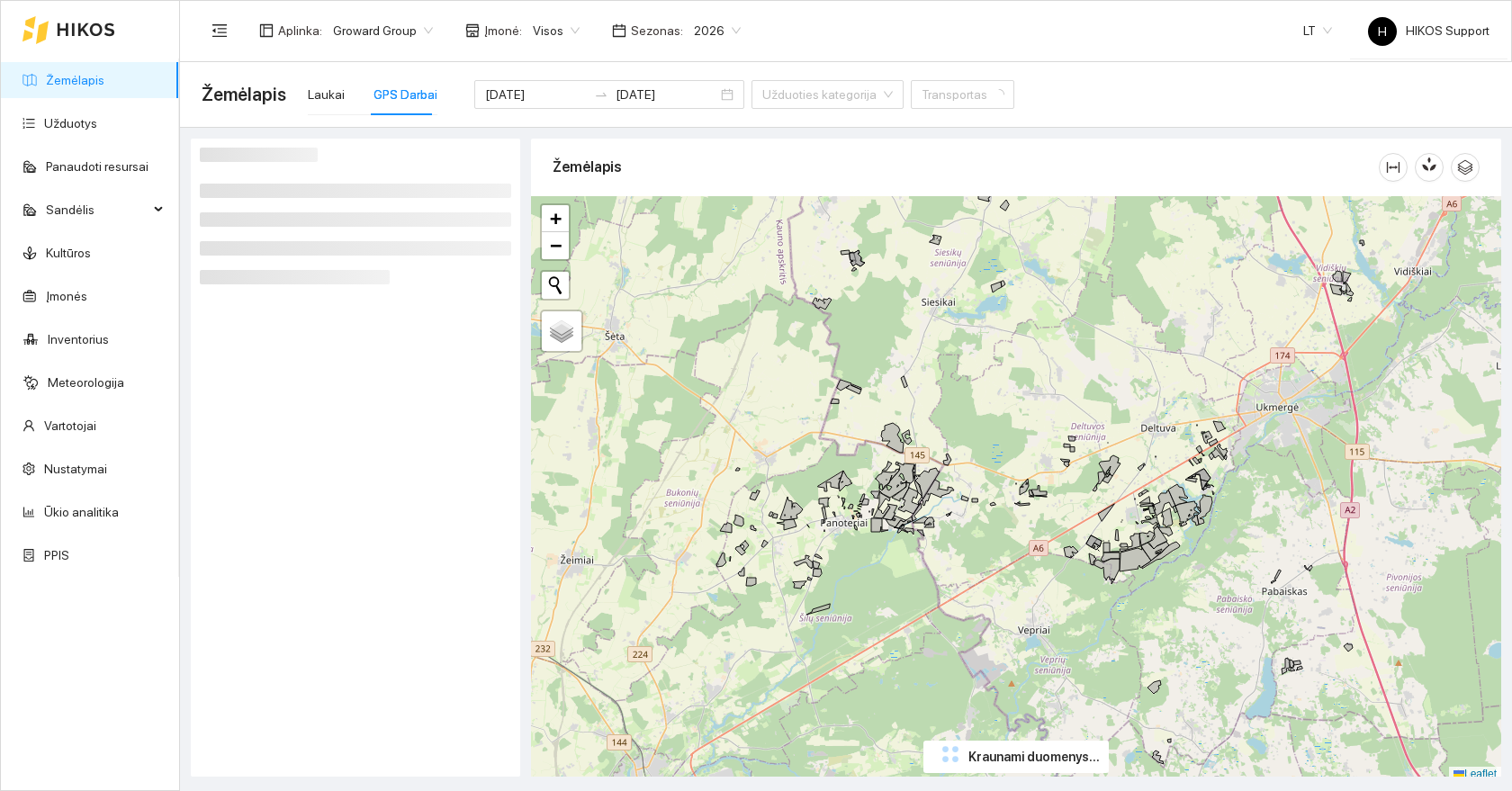
scroll to position [5, 0]
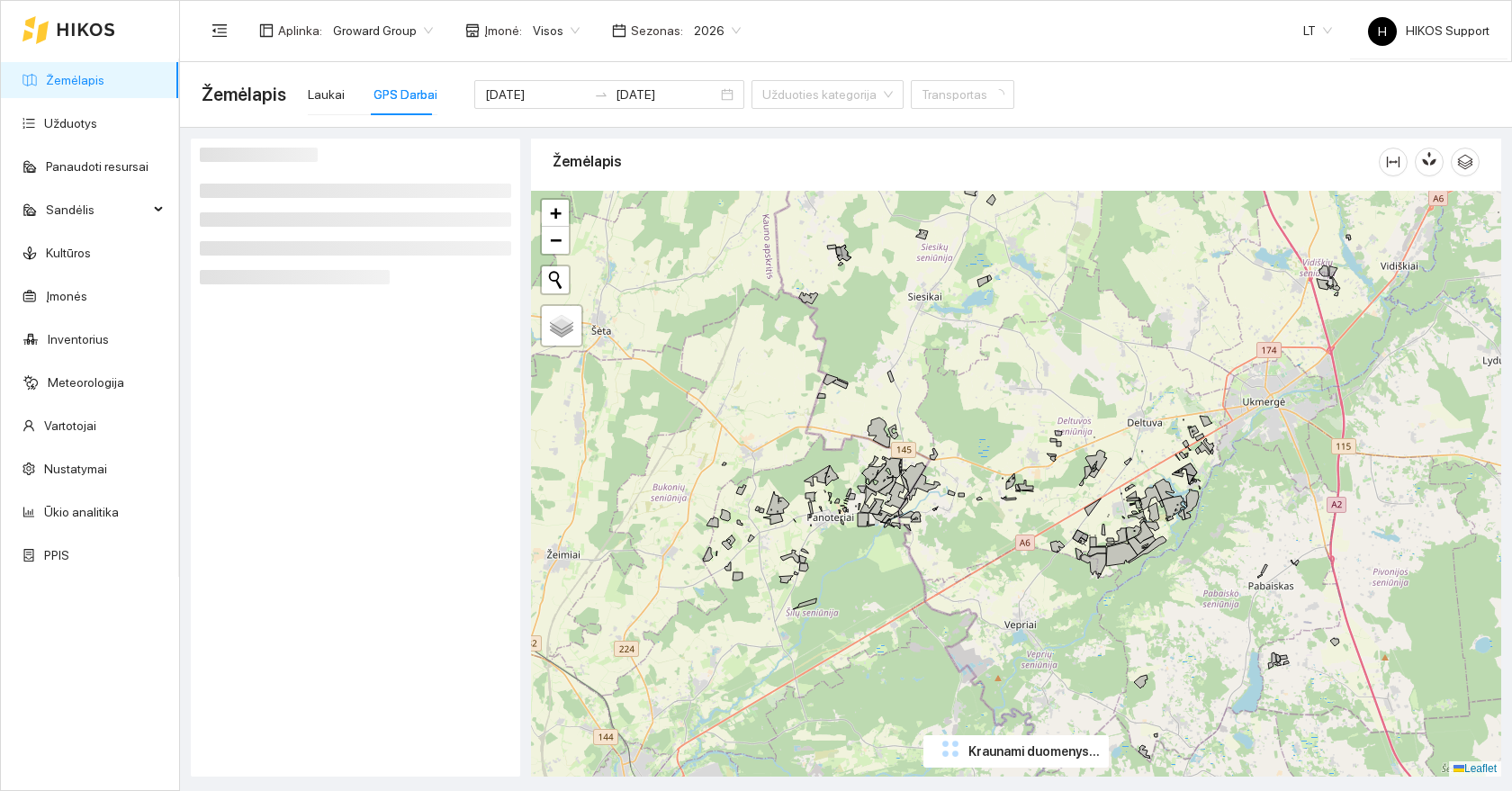
drag, startPoint x: 867, startPoint y: 559, endPoint x: 853, endPoint y: 559, distance: 14.0
click at [853, 559] on div "+ − Nieko nerasta. Bandykite dar kartą. Žemėlapis Palydovas Leaflet" at bounding box center [1016, 483] width 970 height 586
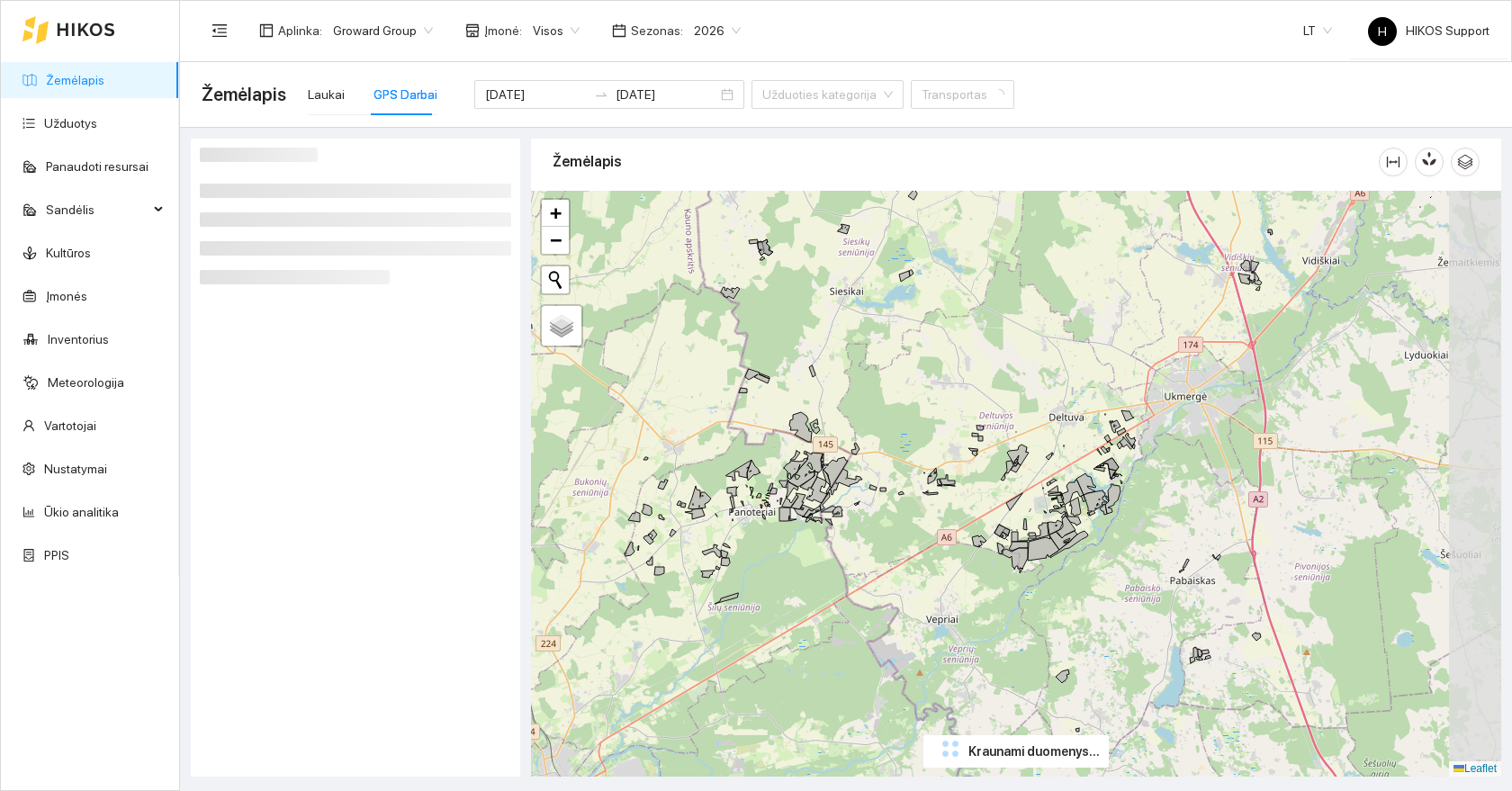
drag, startPoint x: 858, startPoint y: 542, endPoint x: 780, endPoint y: 537, distance: 78.2
click at [780, 537] on div "+ − Nieko nerasta. Bandykite dar kartą. Žemėlapis Palydovas Leaflet" at bounding box center [1016, 483] width 970 height 586
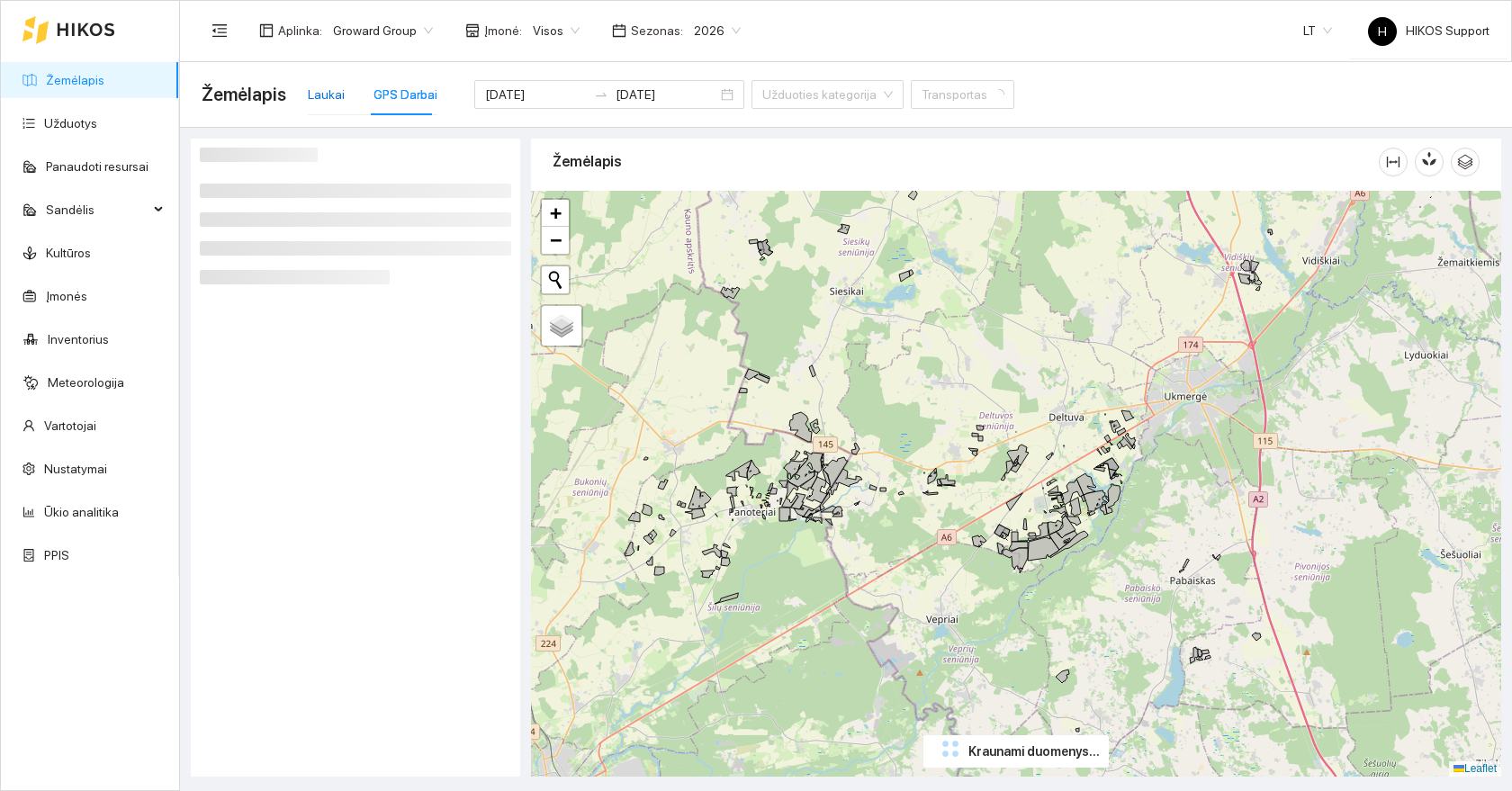
click at [318, 94] on div "Laukai" at bounding box center [326, 94] width 37 height 20
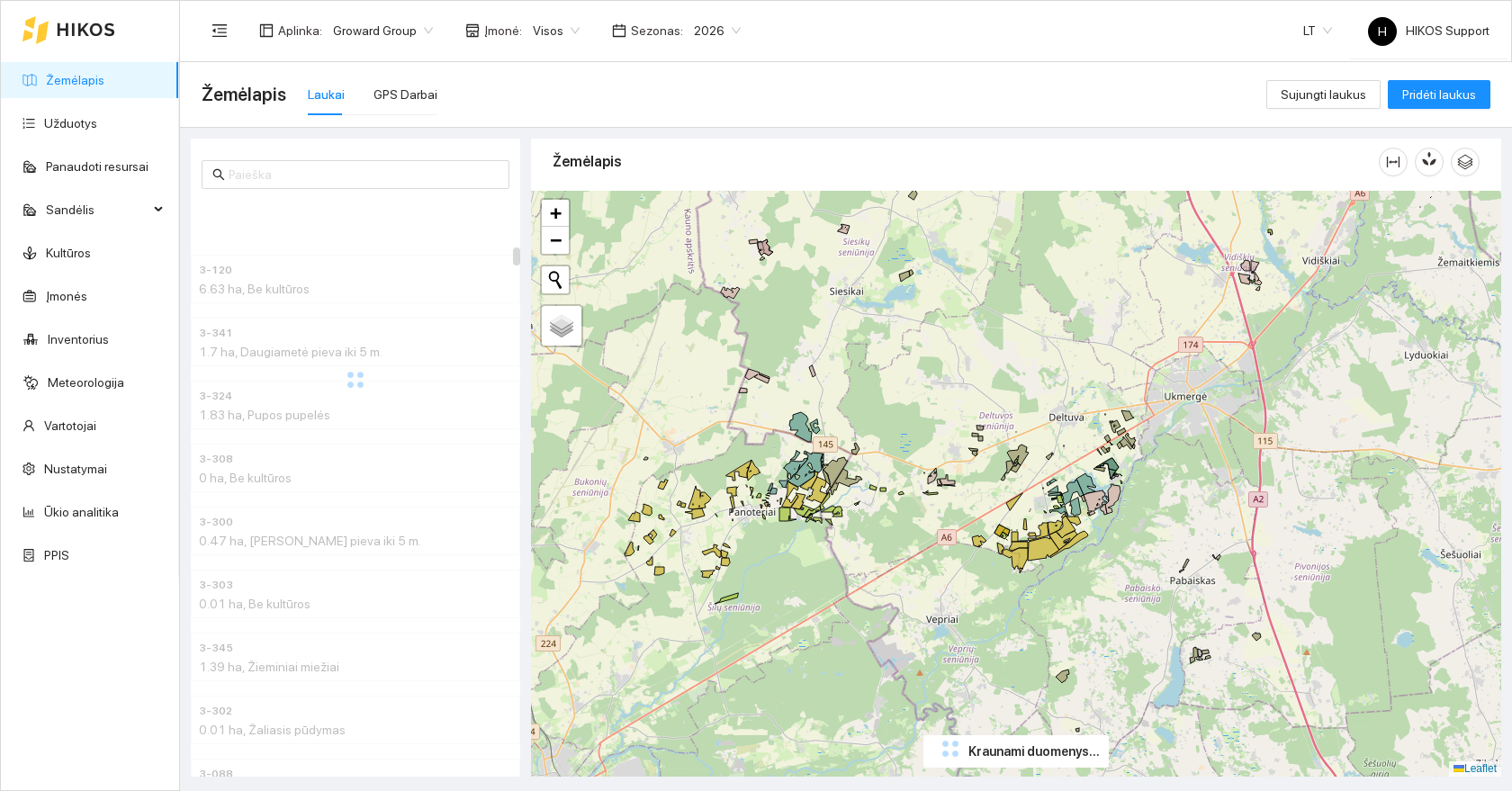
click at [845, 553] on div "+ − Nieko nerasta. Bandykite dar kartą. Žemėlapis Palydovas Leaflet" at bounding box center [1016, 483] width 970 height 586
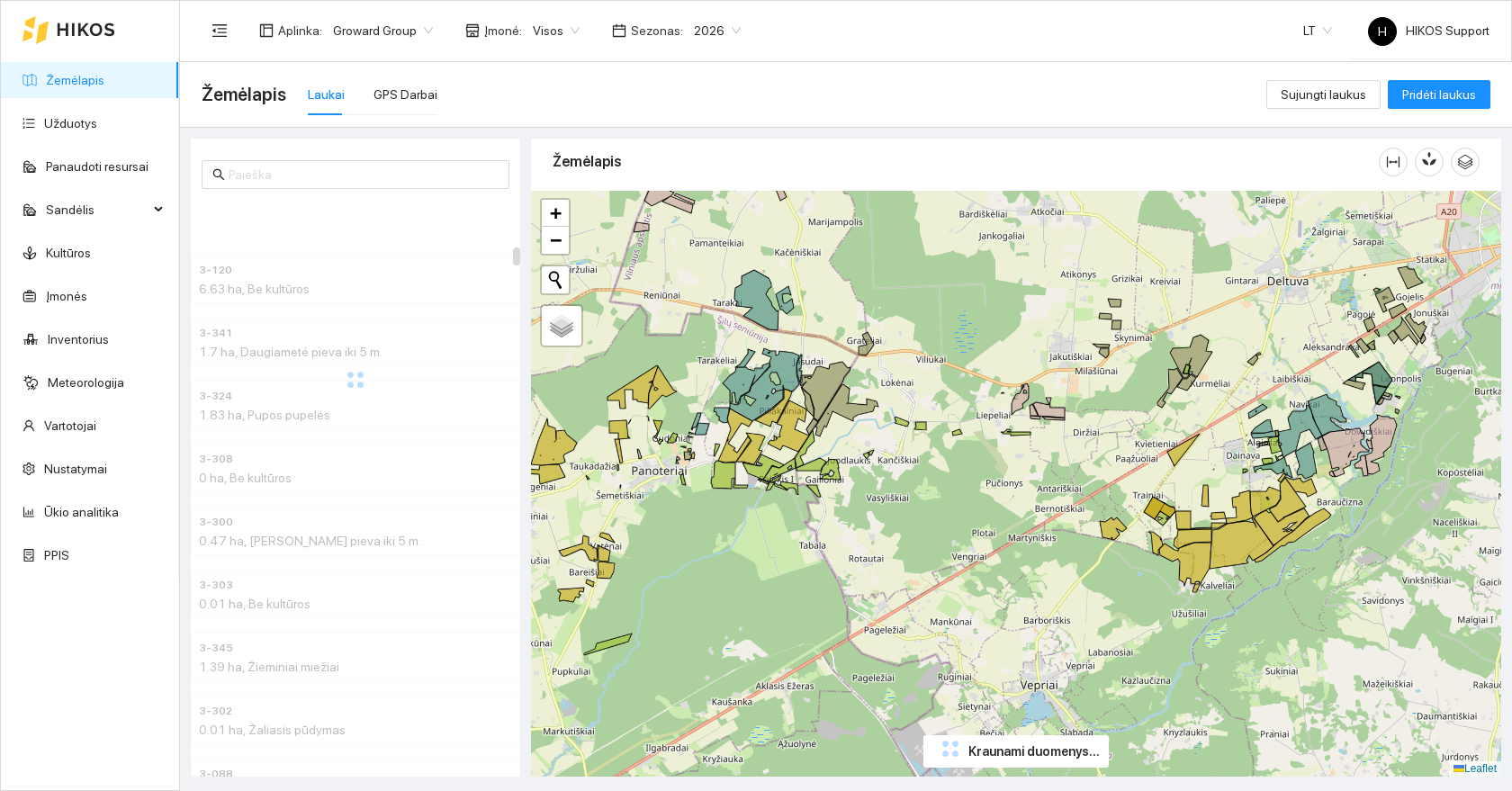
drag, startPoint x: 710, startPoint y: 550, endPoint x: 859, endPoint y: 560, distance: 149.3
click at [859, 560] on div "+ − Nieko nerasta. Bandykite dar kartą. Žemėlapis Palydovas Leaflet" at bounding box center [1016, 483] width 970 height 586
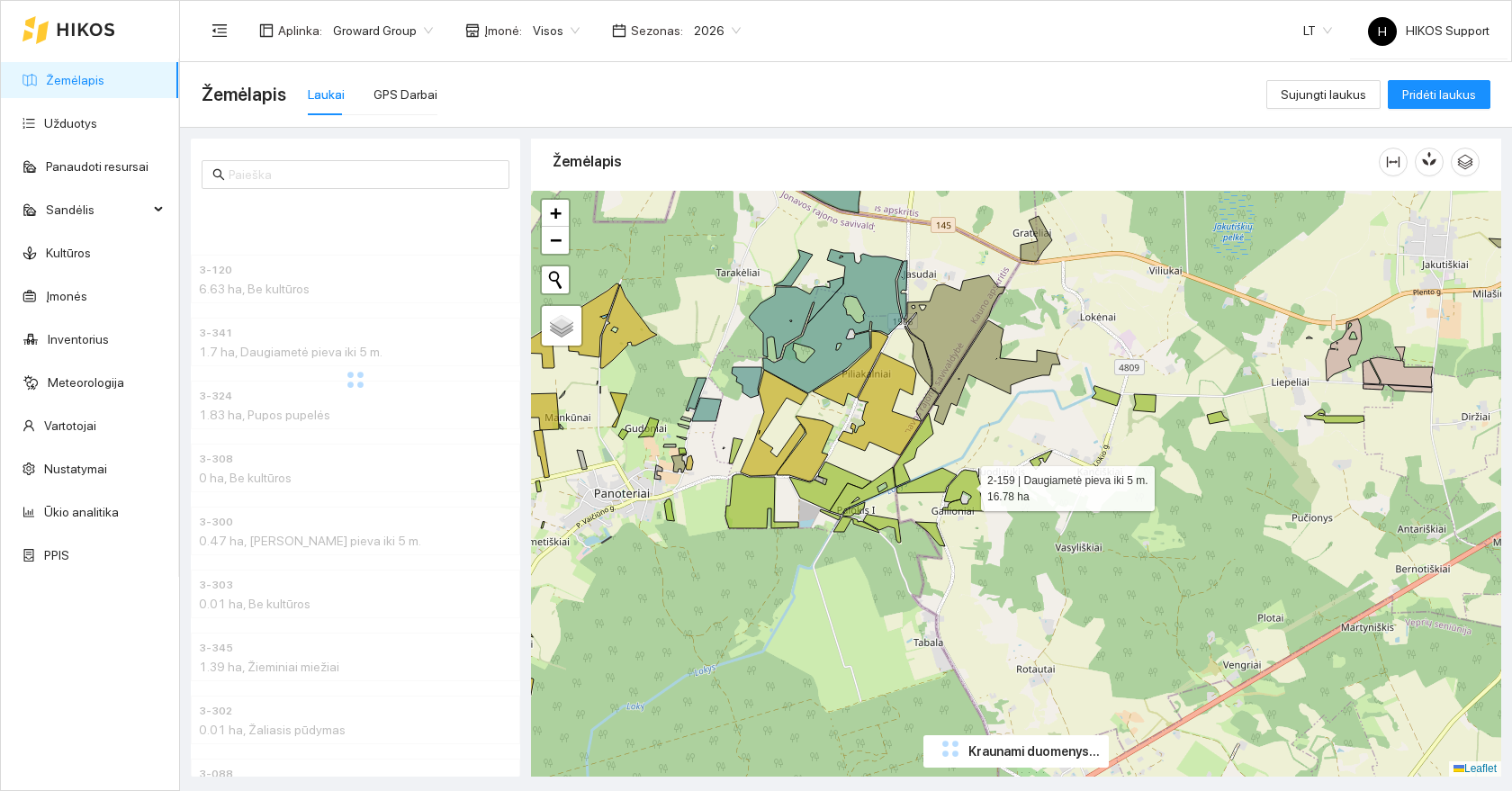
click at [965, 483] on icon at bounding box center [963, 490] width 42 height 41
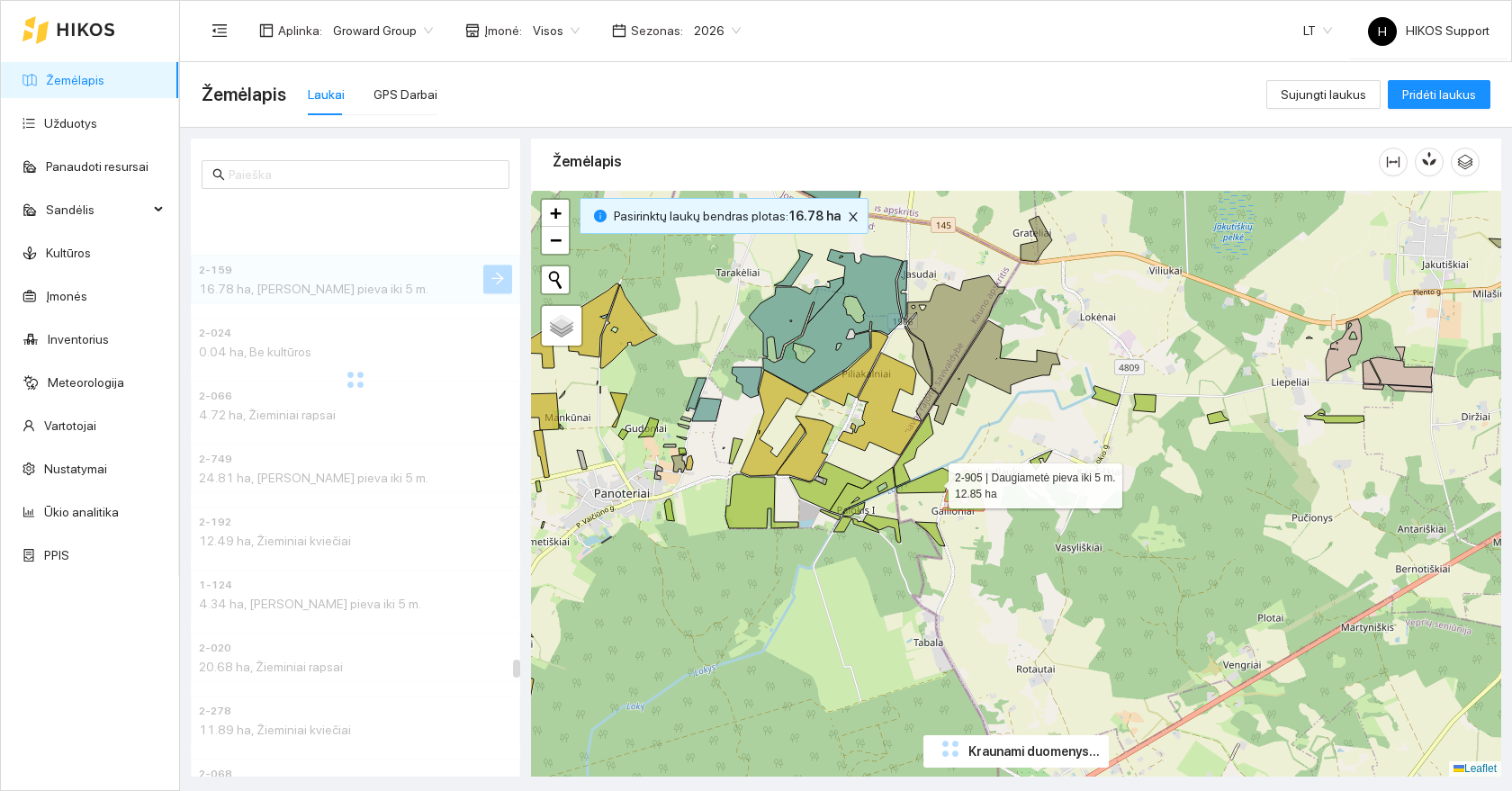
click at [928, 478] on icon at bounding box center [926, 480] width 60 height 26
click at [901, 456] on icon at bounding box center [913, 449] width 39 height 74
click at [920, 443] on icon at bounding box center [913, 449] width 39 height 74
click at [931, 477] on icon at bounding box center [926, 480] width 60 height 26
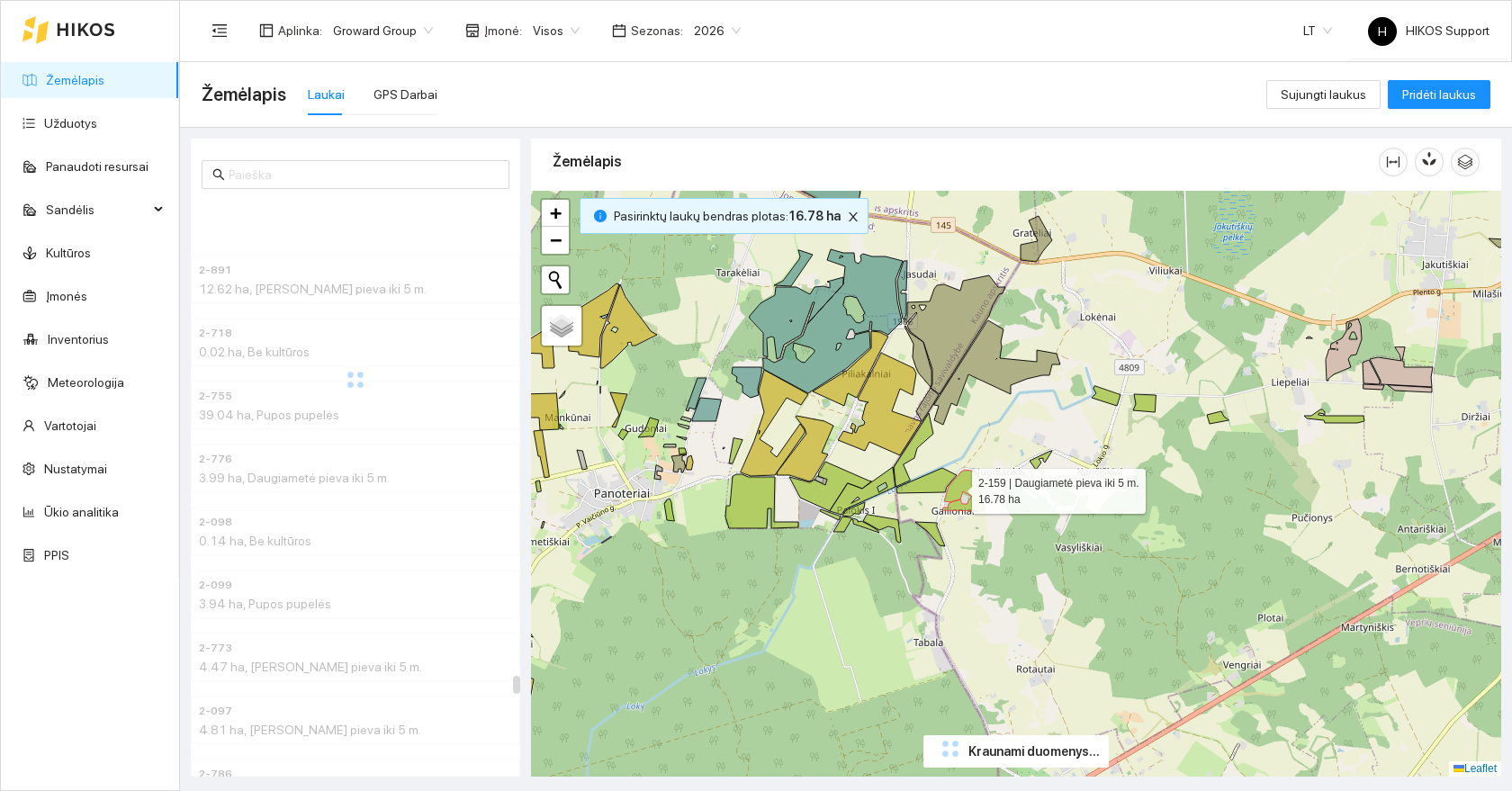
click at [958, 488] on icon at bounding box center [963, 490] width 42 height 41
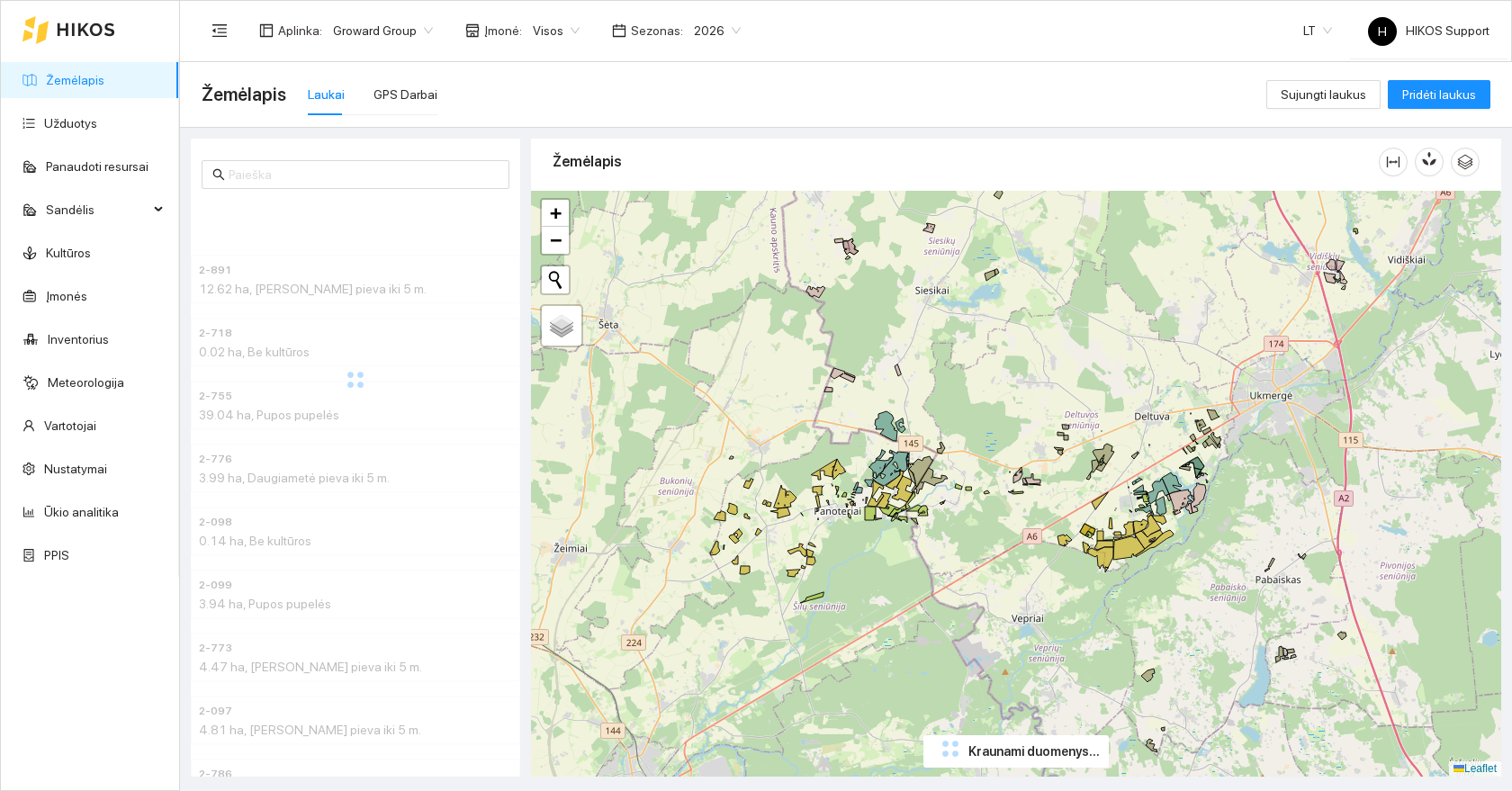
drag, startPoint x: 1093, startPoint y: 553, endPoint x: 1018, endPoint y: 551, distance: 75.0
click at [1018, 551] on div "+ − Nieko nerasta. Bandykite dar kartą. Žemėlapis Palydovas Leaflet" at bounding box center [1016, 483] width 970 height 586
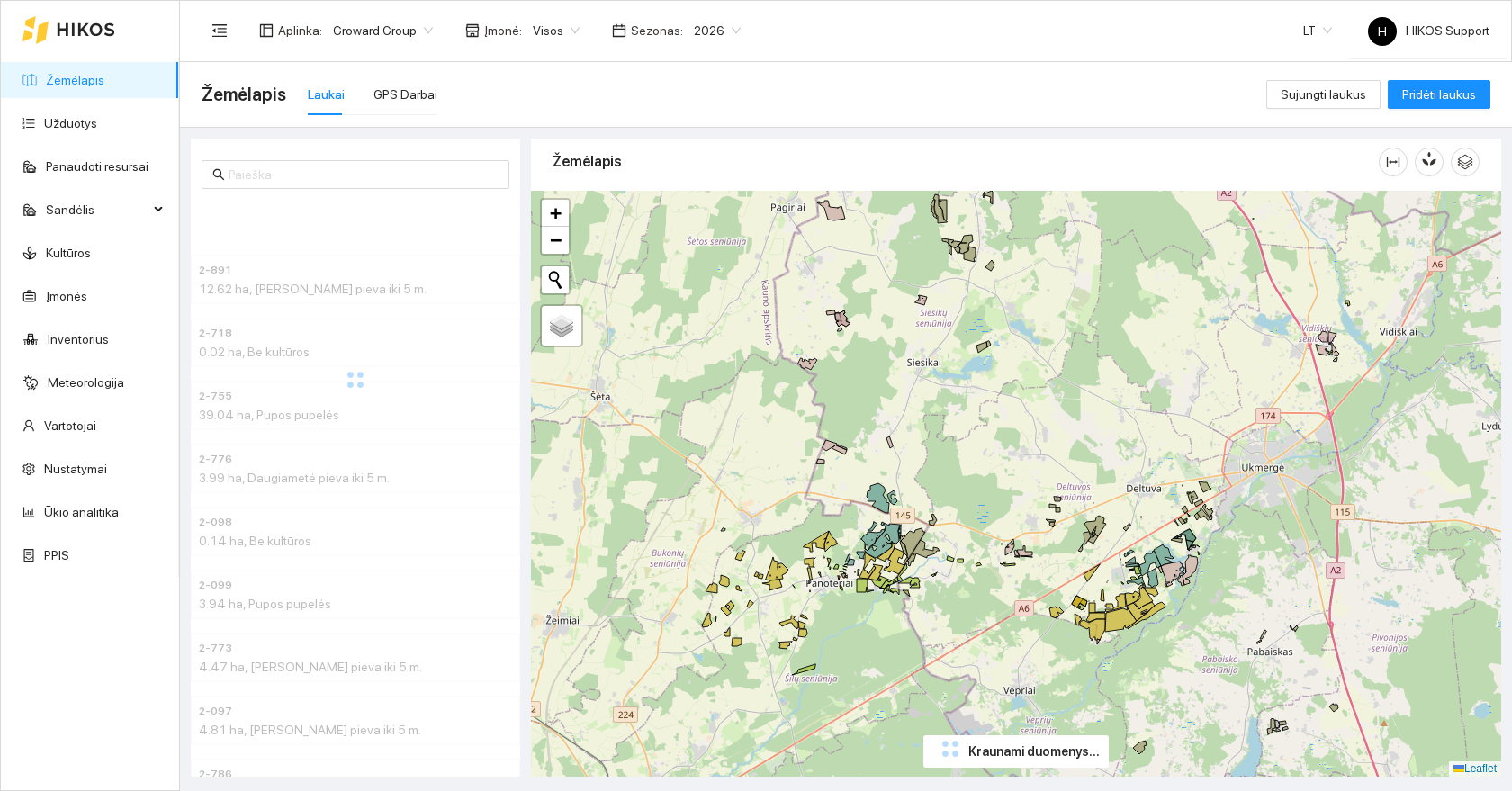
drag, startPoint x: 878, startPoint y: 521, endPoint x: 835, endPoint y: 495, distance: 50.2
click at [835, 495] on div "+ − Nieko nerasta. Bandykite dar kartą. Žemėlapis Palydovas Leaflet" at bounding box center [1016, 483] width 970 height 586
click at [837, 451] on icon at bounding box center [835, 447] width 25 height 15
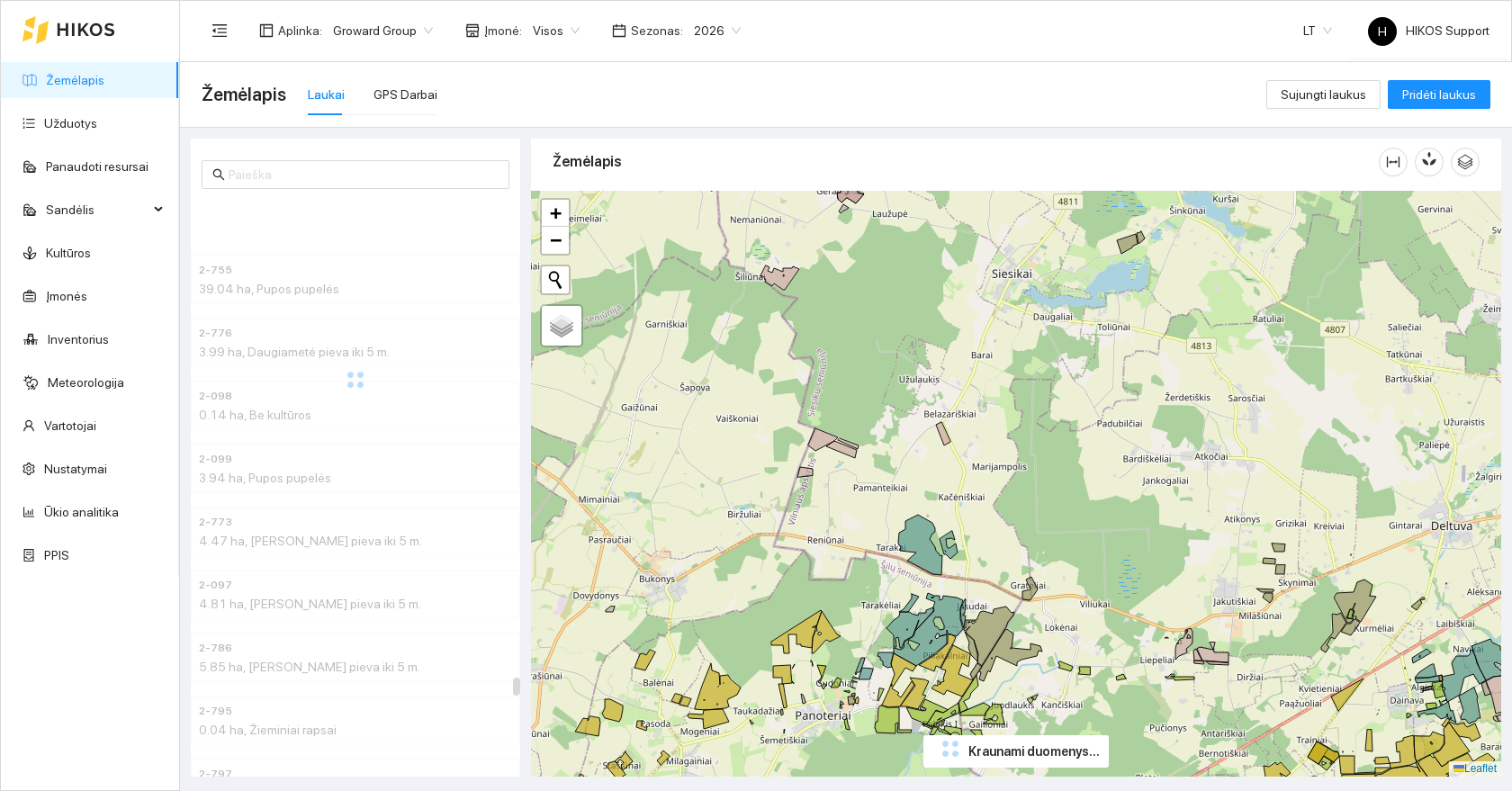
click at [833, 407] on div "+ − Nieko nerasta. Bandykite dar kartą. Žemėlapis Palydovas Leaflet" at bounding box center [1016, 483] width 970 height 586
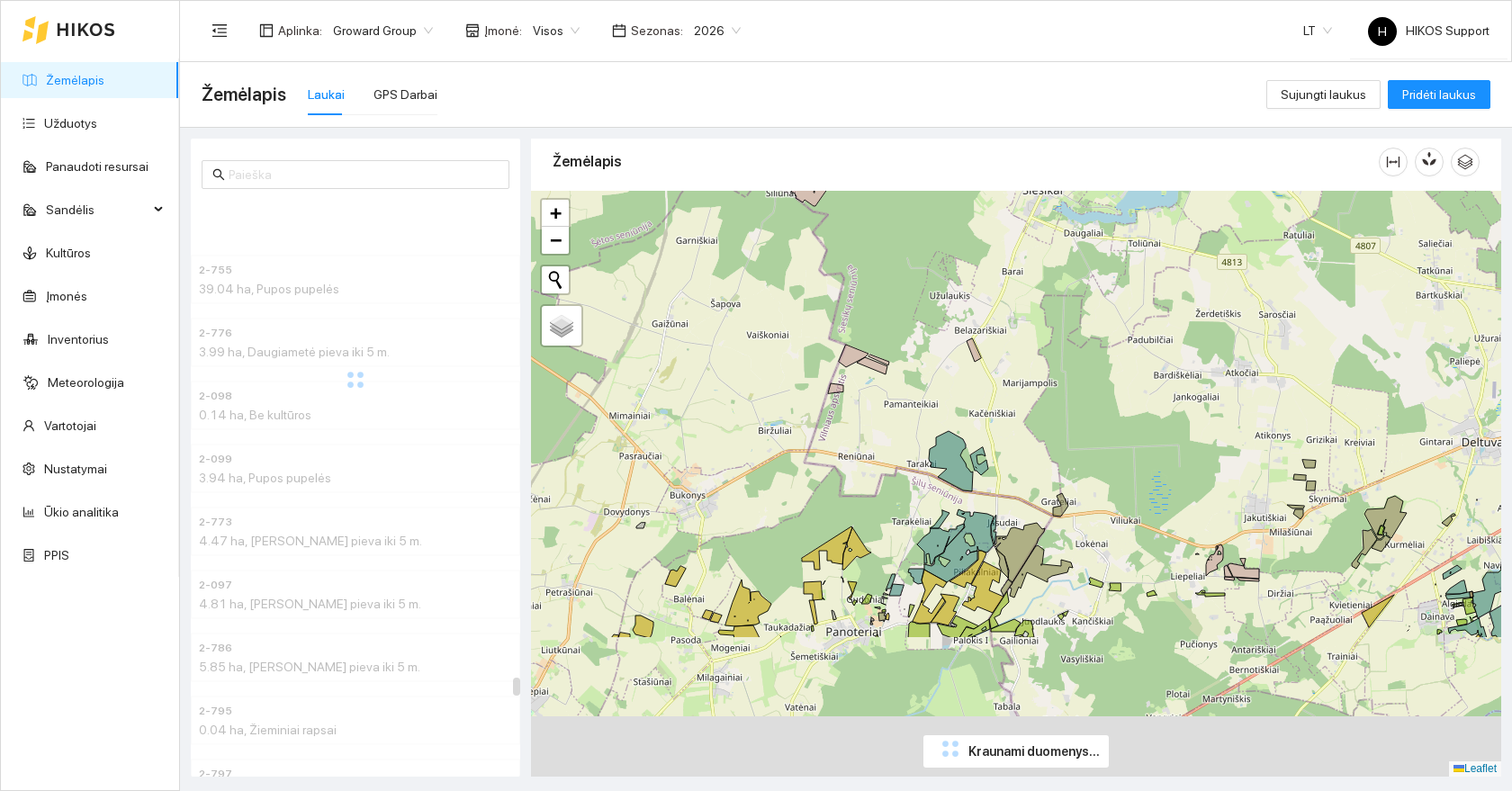
drag, startPoint x: 861, startPoint y: 717, endPoint x: 913, endPoint y: 509, distance: 214.4
click at [913, 509] on div "+ − Nieko nerasta. Bandykite dar kartą. Žemėlapis Palydovas Leaflet" at bounding box center [1016, 483] width 970 height 586
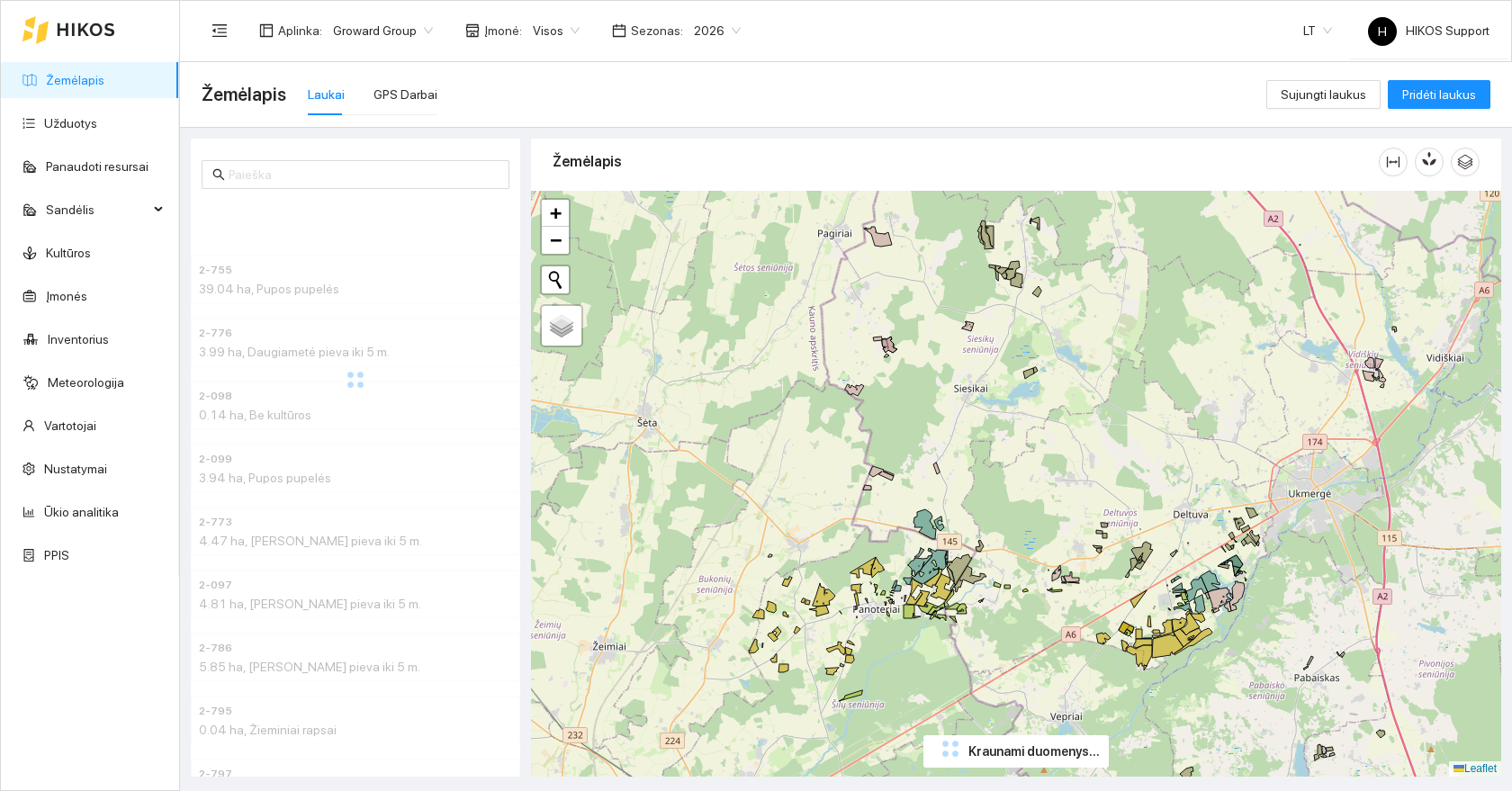
drag, startPoint x: 902, startPoint y: 663, endPoint x: 917, endPoint y: 541, distance: 122.9
click at [917, 541] on div "+ − Nieko nerasta. Bandykite dar kartą. Žemėlapis Palydovas Leaflet" at bounding box center [1016, 483] width 970 height 586
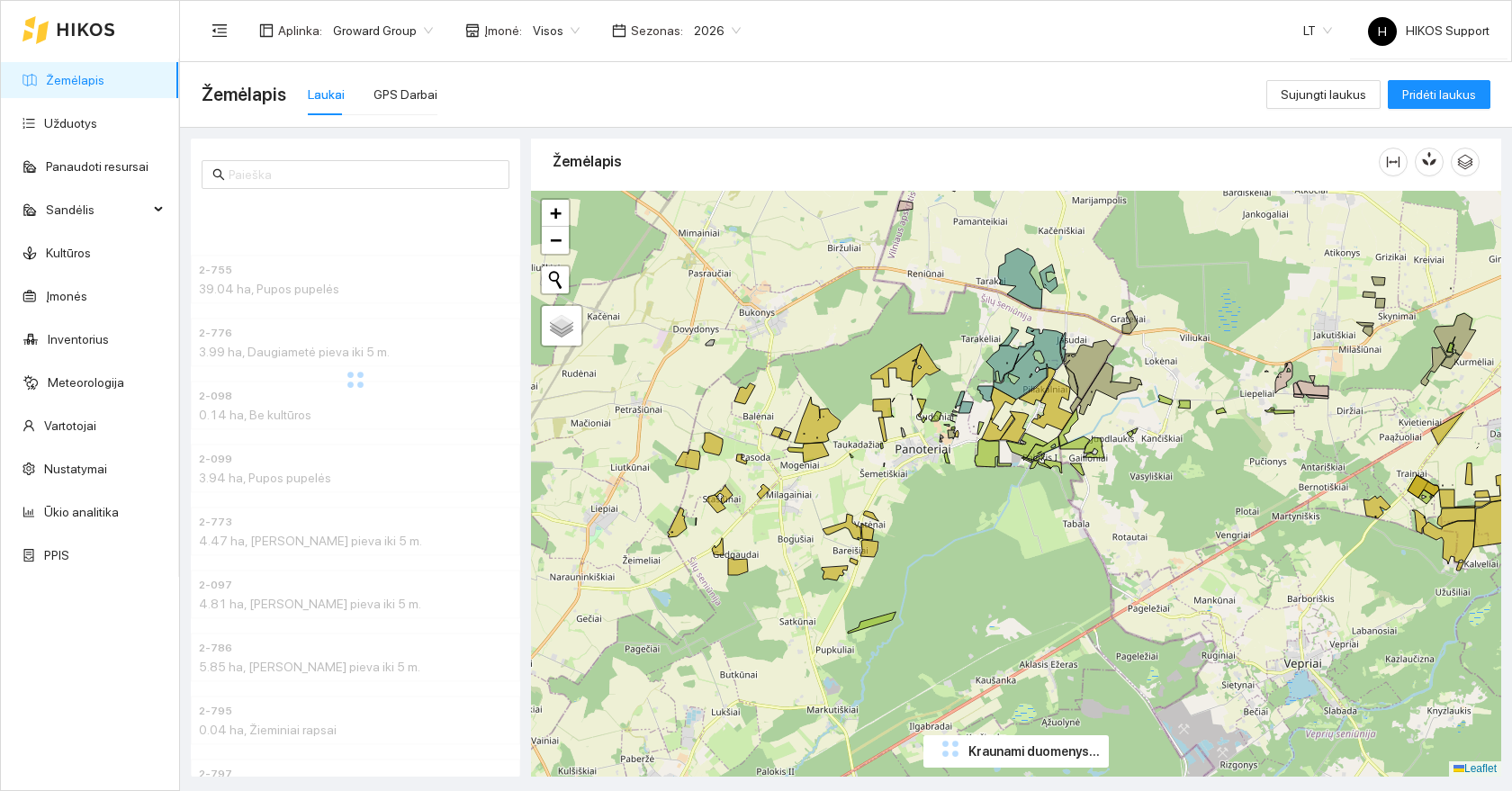
click at [103, 85] on link "Žemėlapis" at bounding box center [76, 80] width 59 height 15
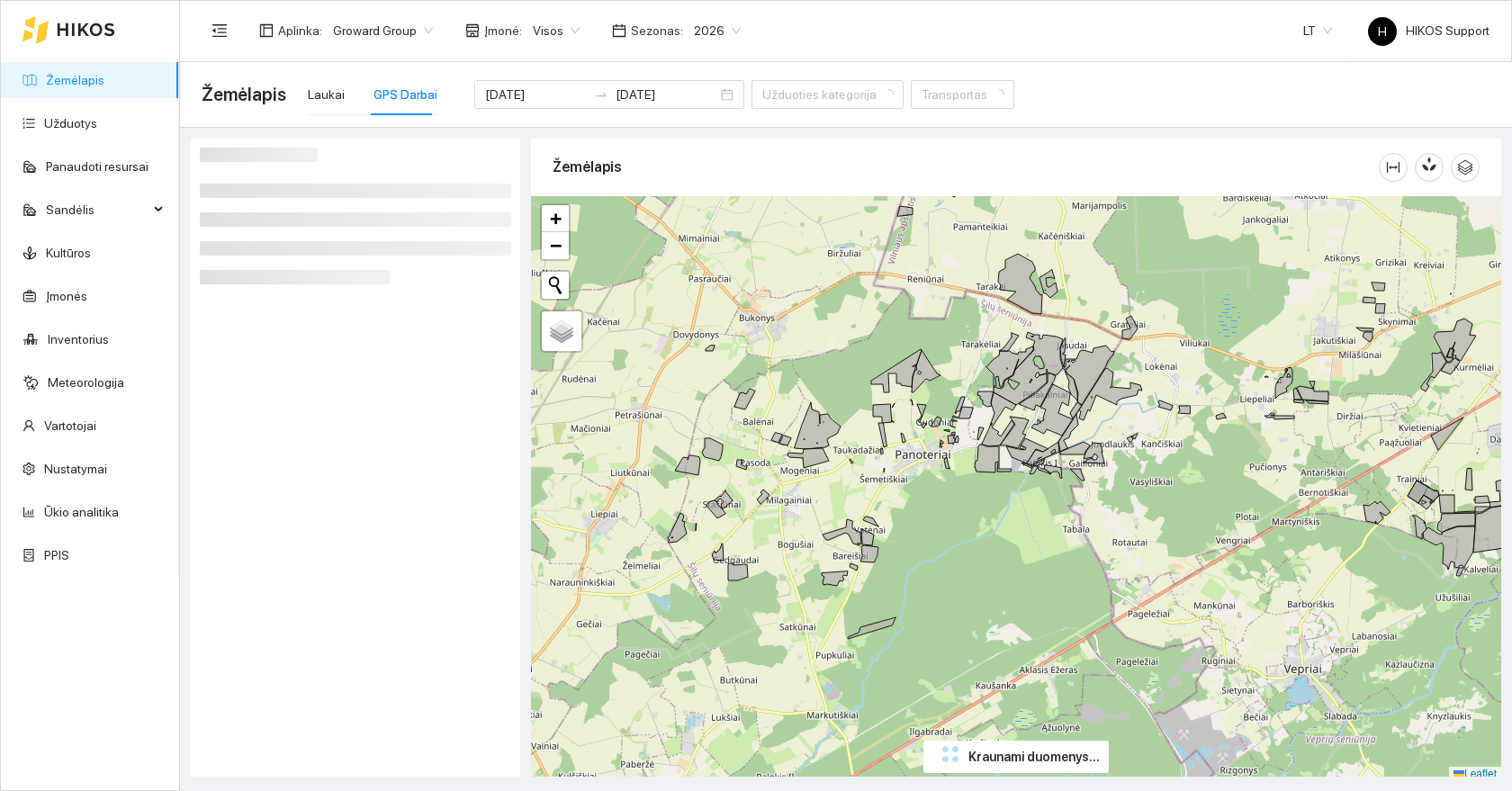
scroll to position [5, 0]
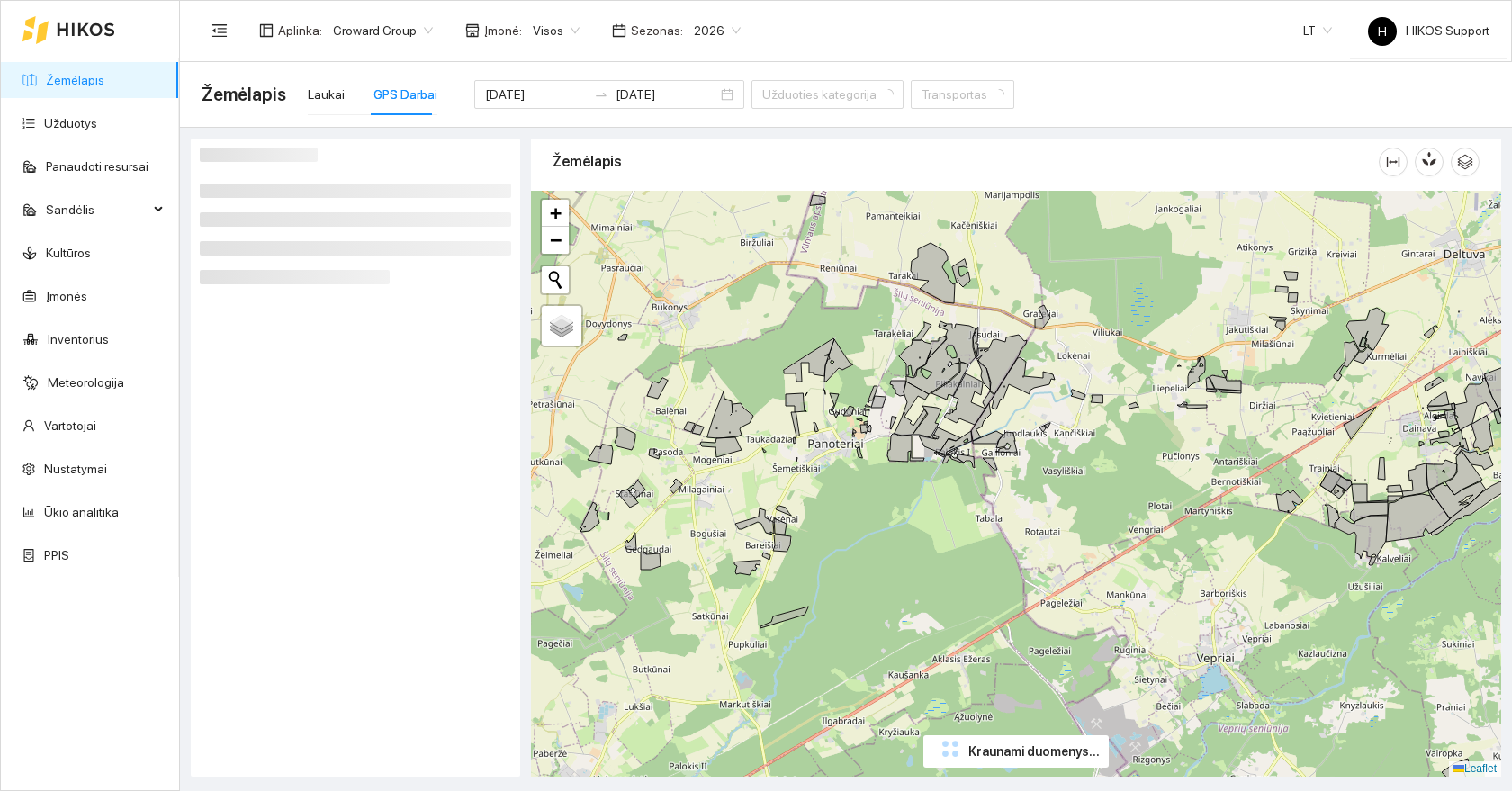
drag, startPoint x: 1064, startPoint y: 534, endPoint x: 953, endPoint y: 523, distance: 111.5
click at [953, 523] on div "+ − Nieko nerasta. Bandykite dar kartą. Žemėlapis Palydovas Leaflet" at bounding box center [1016, 483] width 970 height 586
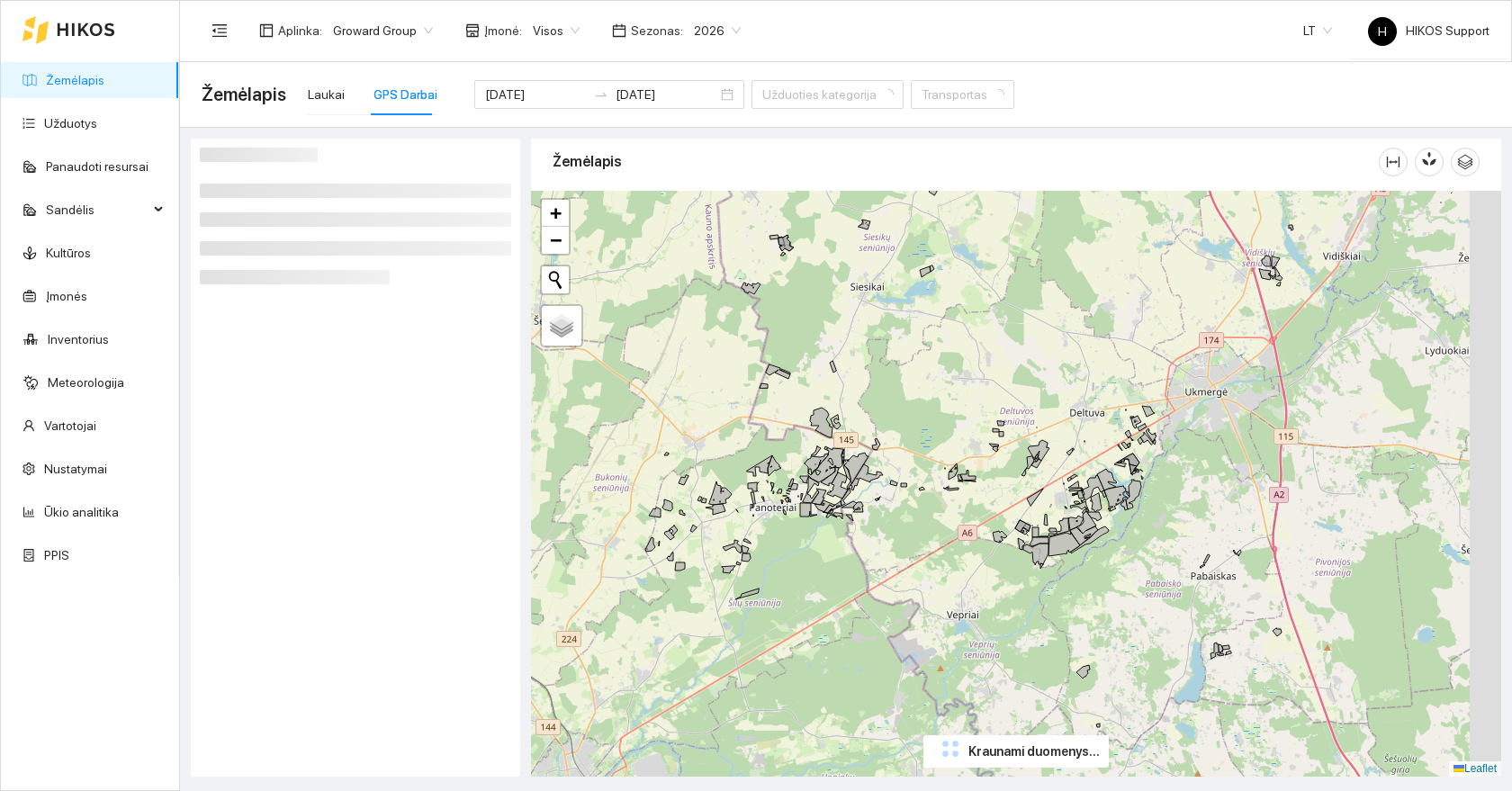
drag, startPoint x: 1070, startPoint y: 565, endPoint x: 958, endPoint y: 594, distance: 115.7
click at [958, 594] on div "+ − Nieko nerasta. Bandykite dar kartą. Žemėlapis Palydovas Leaflet" at bounding box center [1016, 483] width 970 height 586
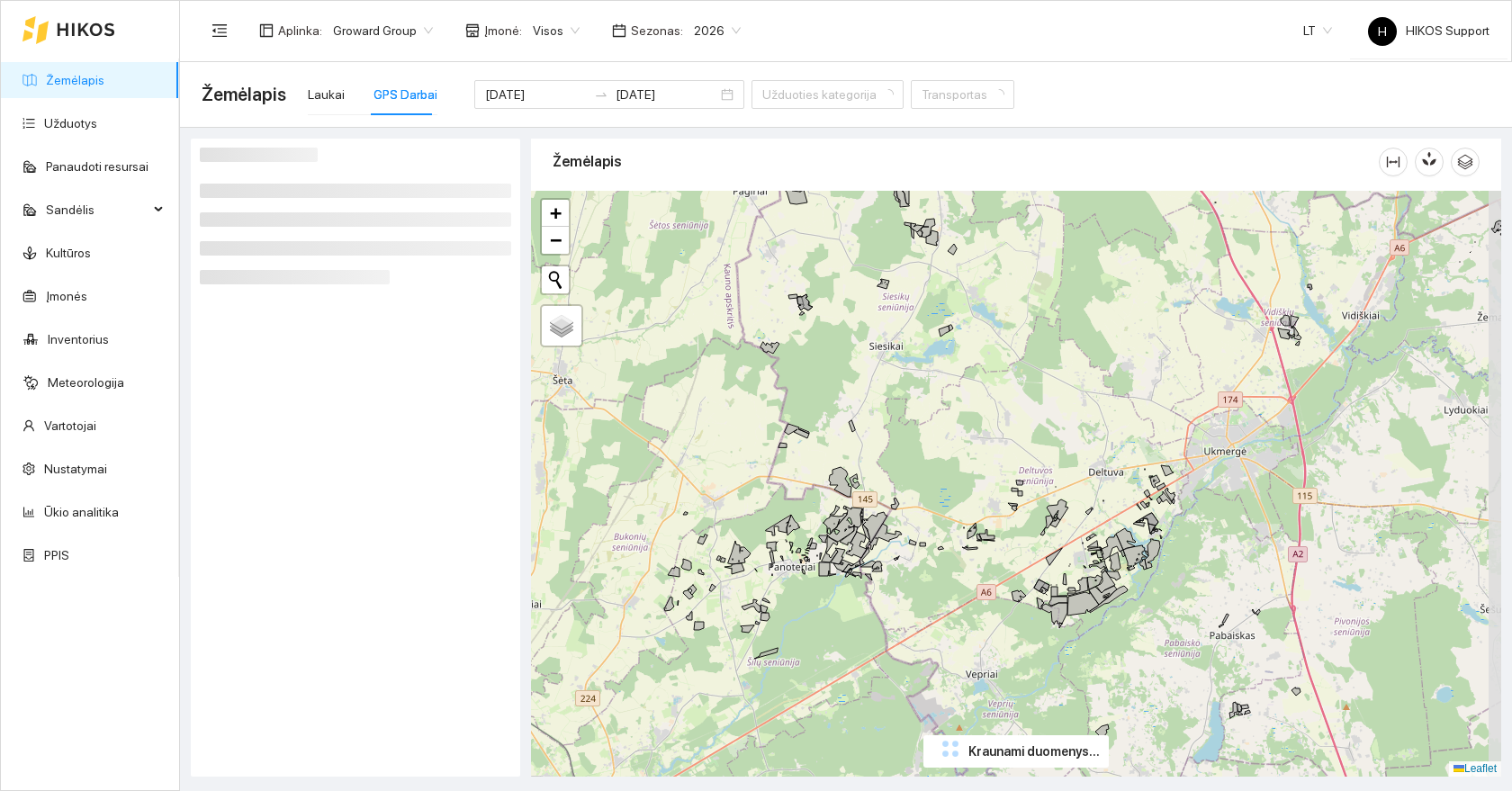
drag, startPoint x: 988, startPoint y: 725, endPoint x: 966, endPoint y: 686, distance: 44.8
click at [966, 686] on div "+ − Nieko nerasta. Bandykite dar kartą. Žemėlapis Palydovas Leaflet" at bounding box center [1016, 483] width 970 height 586
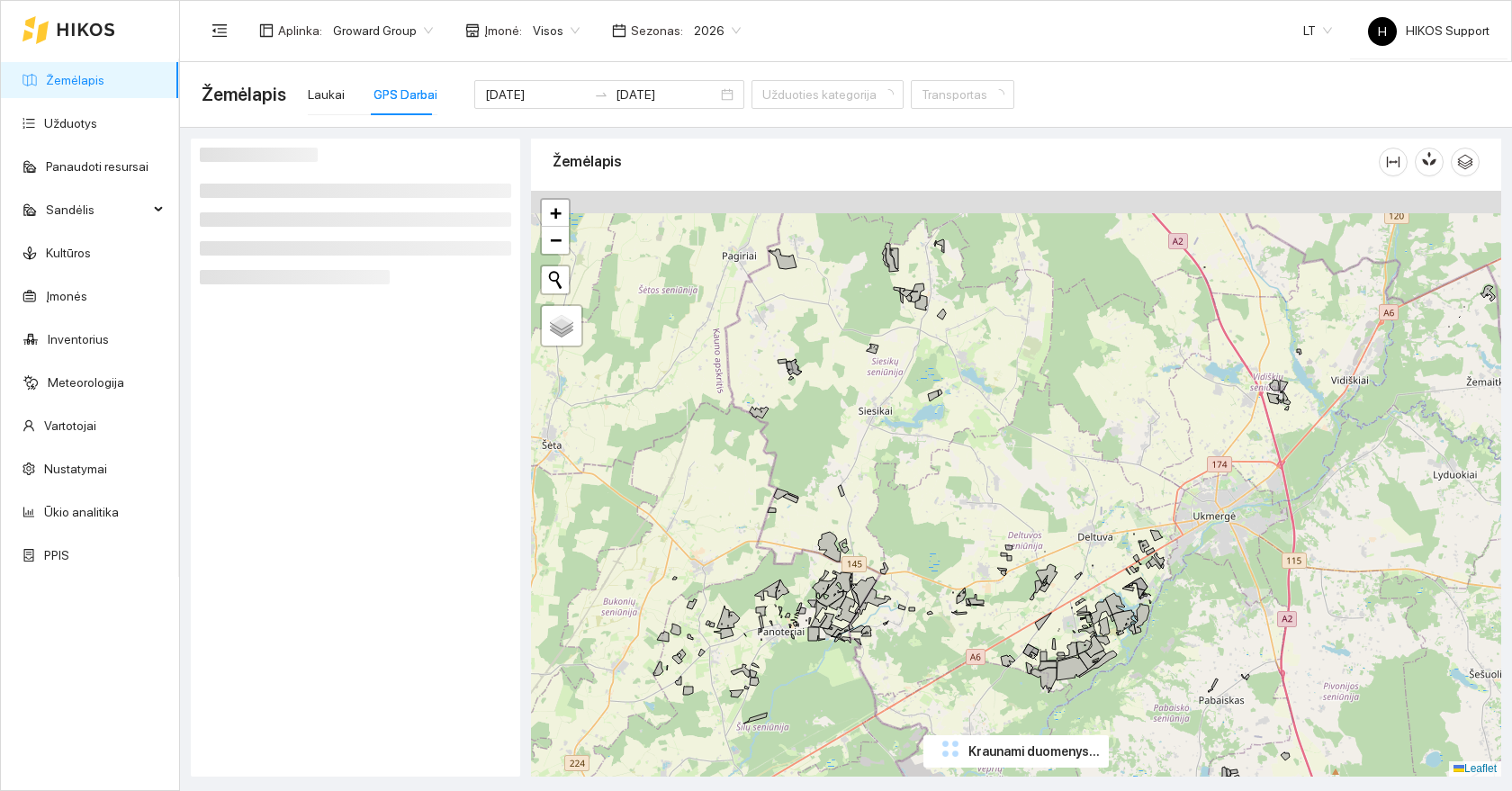
drag, startPoint x: 893, startPoint y: 357, endPoint x: 871, endPoint y: 463, distance: 108.3
click at [871, 463] on div "+ − Nieko nerasta. Bandykite dar kartą. Žemėlapis Palydovas Leaflet" at bounding box center [1016, 483] width 970 height 586
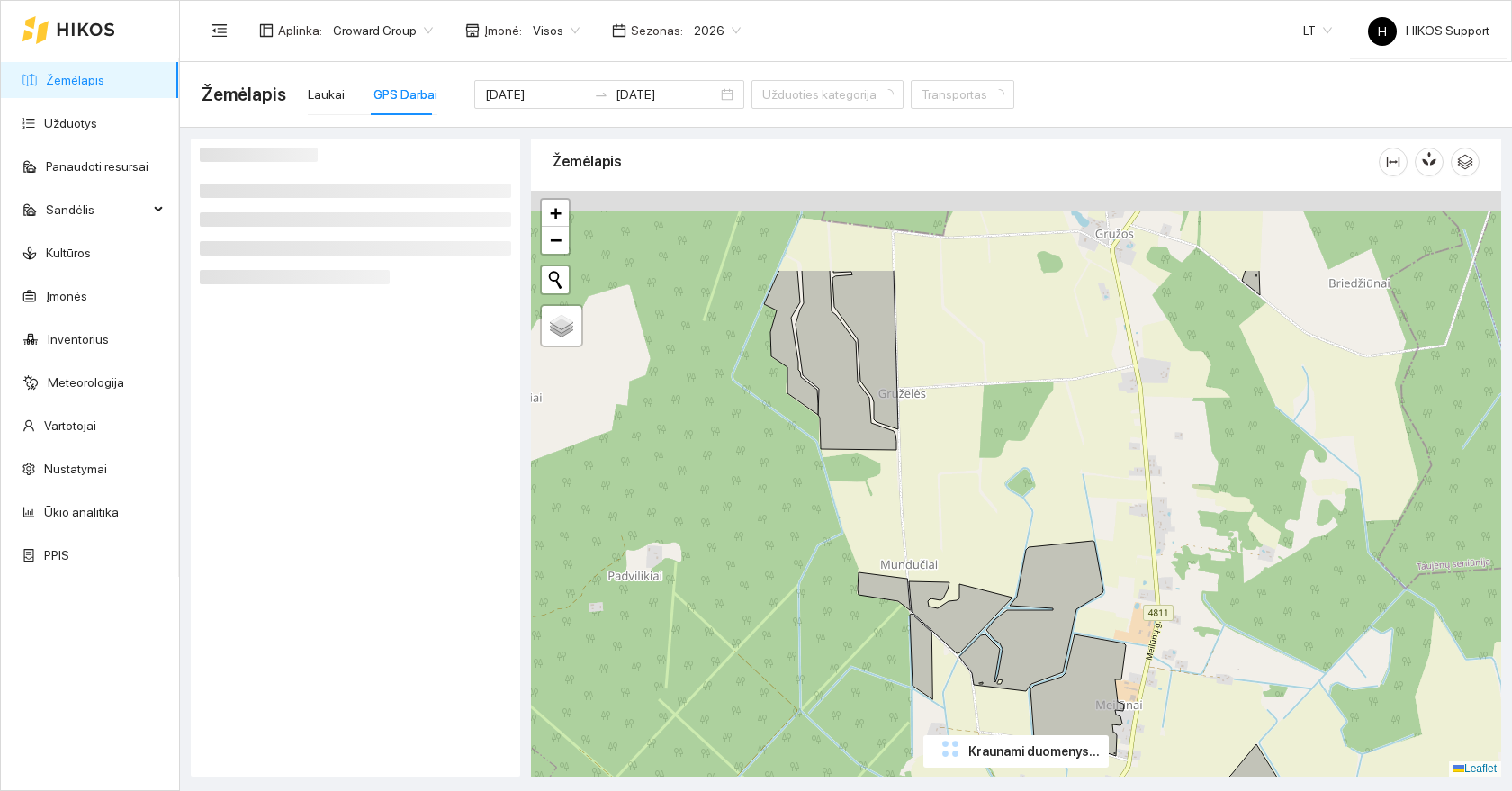
drag, startPoint x: 961, startPoint y: 260, endPoint x: 946, endPoint y: 445, distance: 185.6
click at [946, 445] on div "+ − Nieko nerasta. Bandykite dar kartą. Žemėlapis Palydovas Leaflet" at bounding box center [1016, 483] width 970 height 586
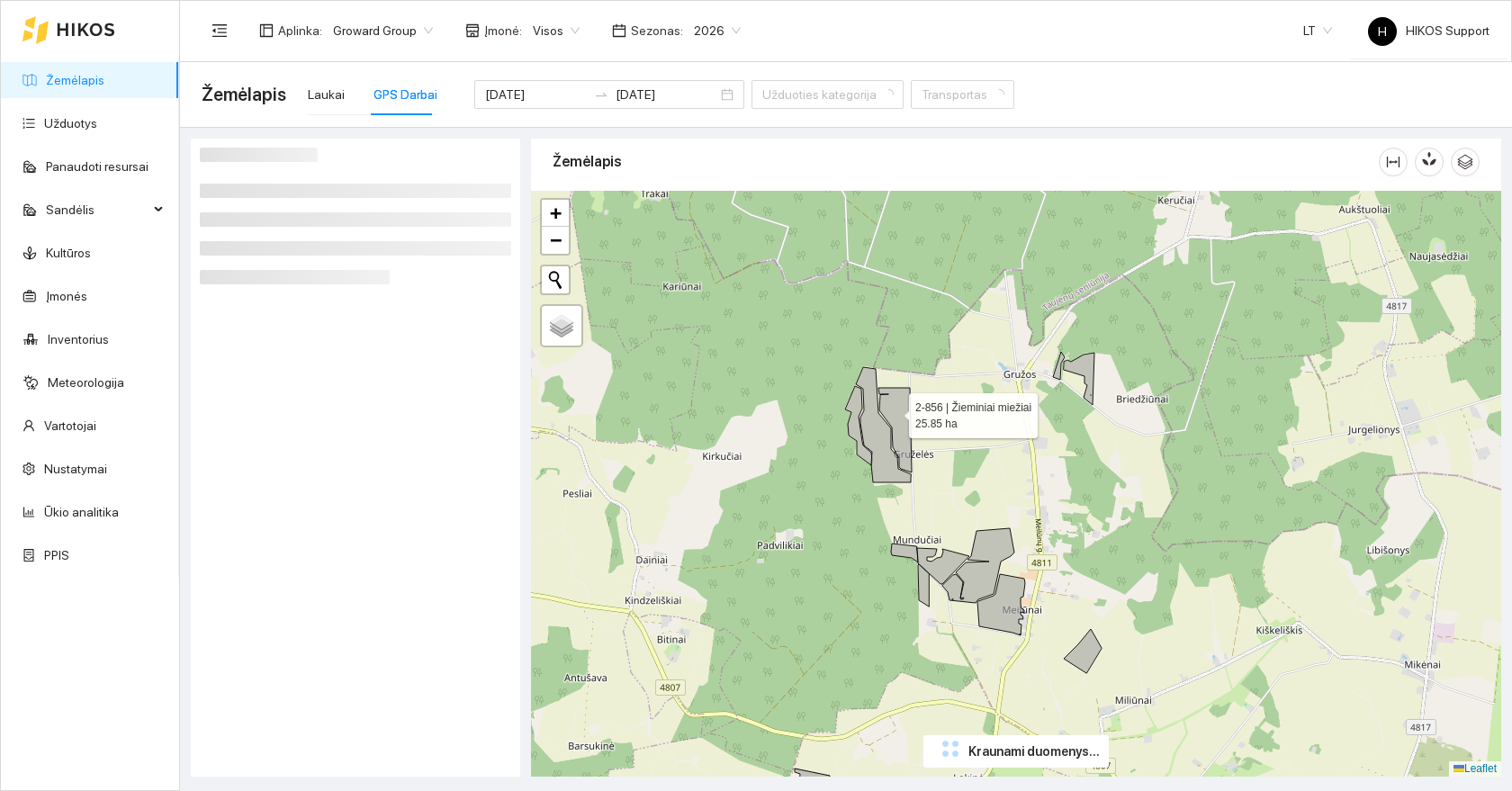
click at [901, 419] on icon at bounding box center [896, 430] width 33 height 85
click at [877, 429] on icon at bounding box center [884, 424] width 55 height 115
click at [308, 86] on div "Laukai" at bounding box center [326, 94] width 37 height 20
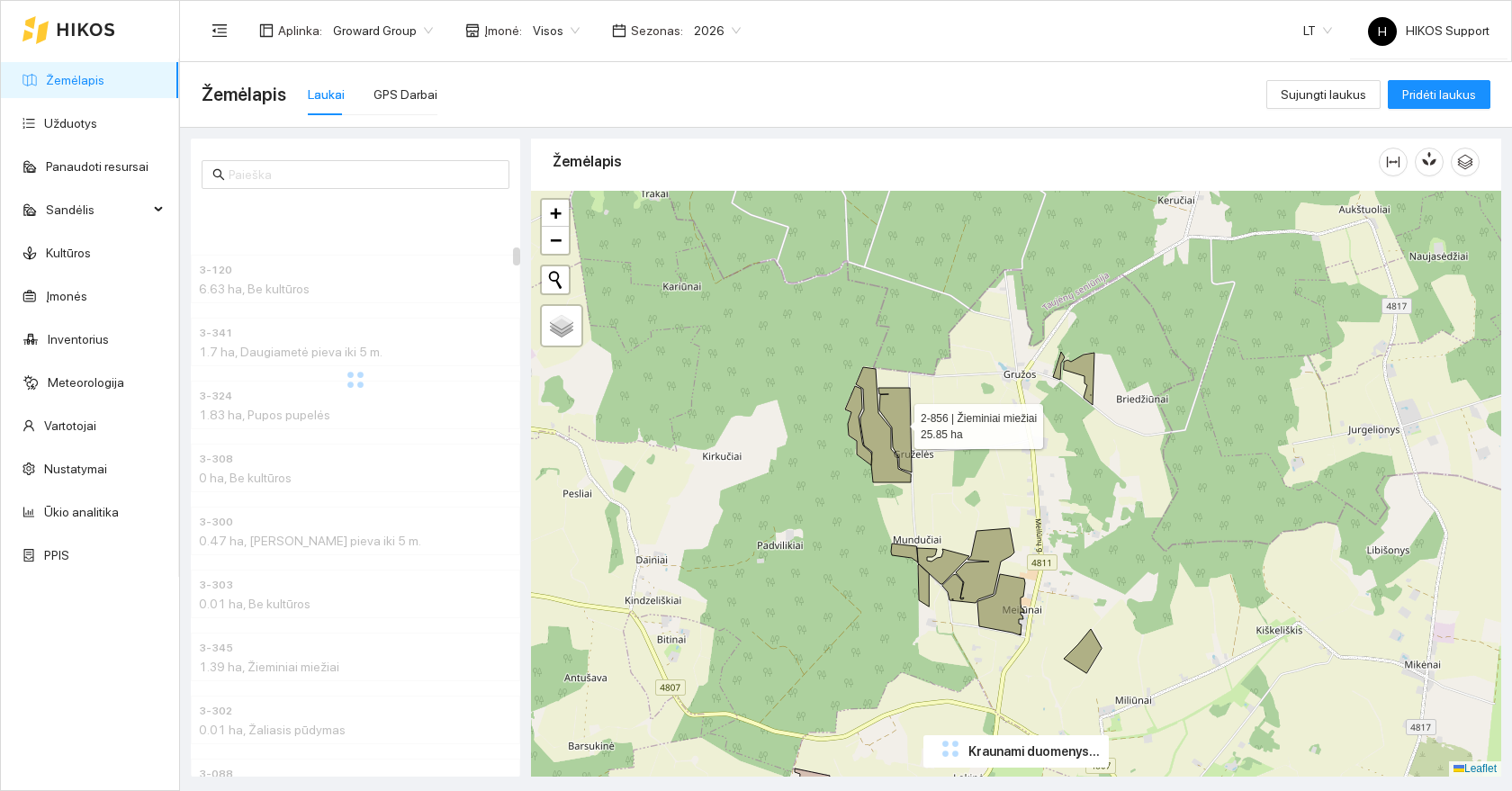
click at [904, 434] on icon at bounding box center [896, 430] width 33 height 85
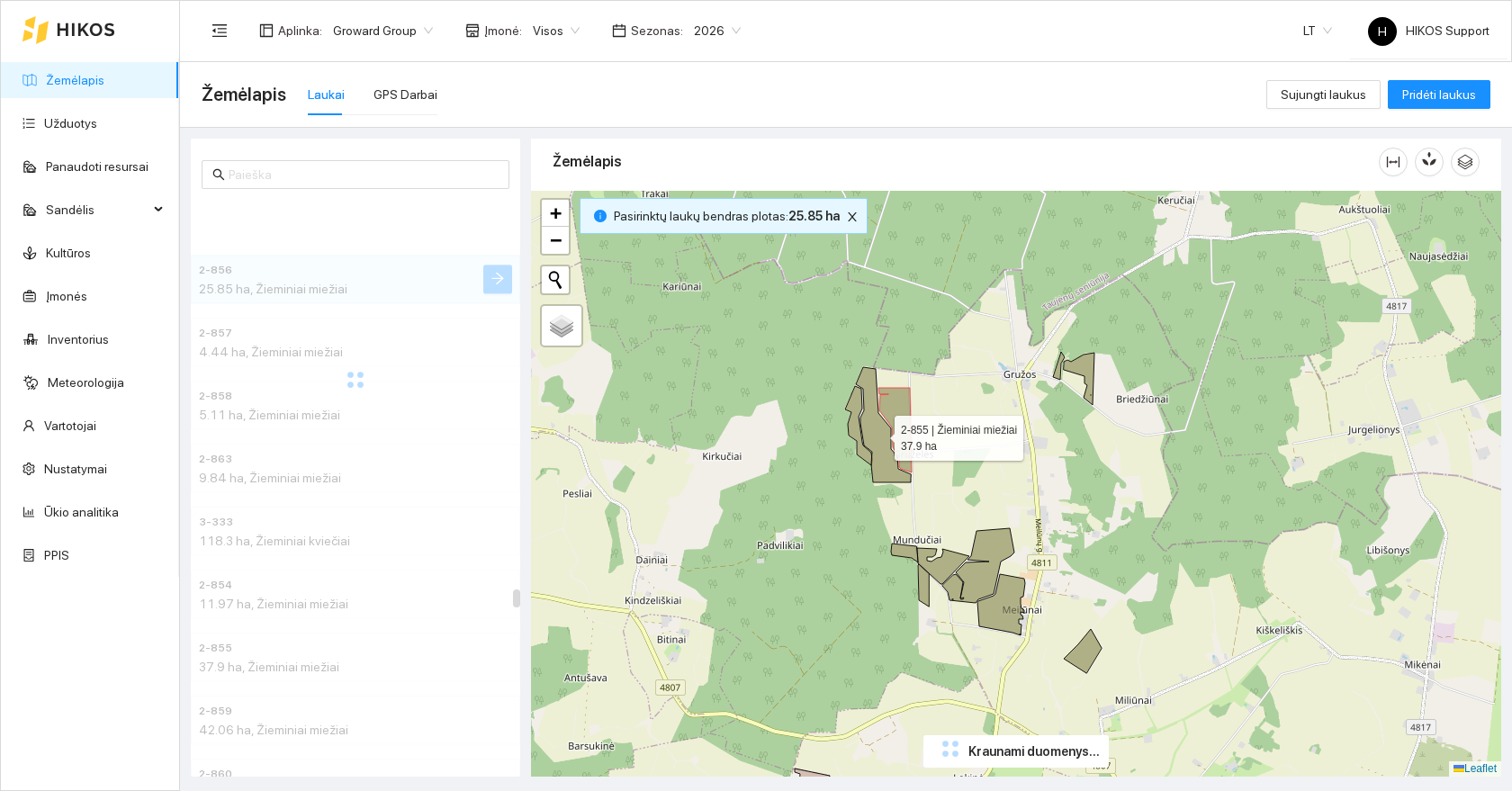
click at [881, 439] on icon at bounding box center [884, 424] width 55 height 115
click at [856, 432] on icon at bounding box center [858, 425] width 27 height 80
click at [877, 432] on icon at bounding box center [884, 424] width 55 height 115
click at [901, 430] on icon at bounding box center [896, 430] width 33 height 85
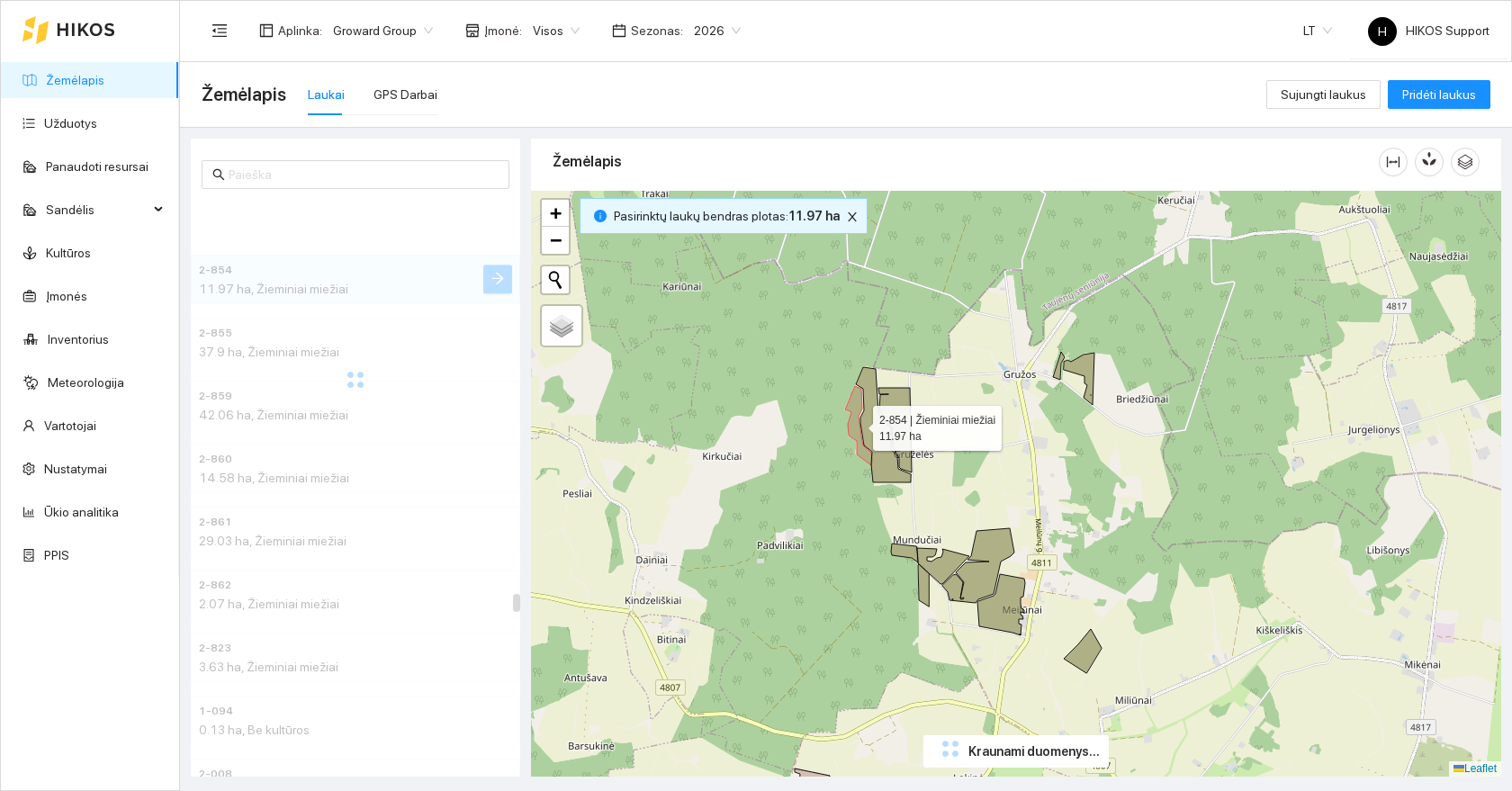
click at [850, 422] on icon at bounding box center [858, 425] width 27 height 80
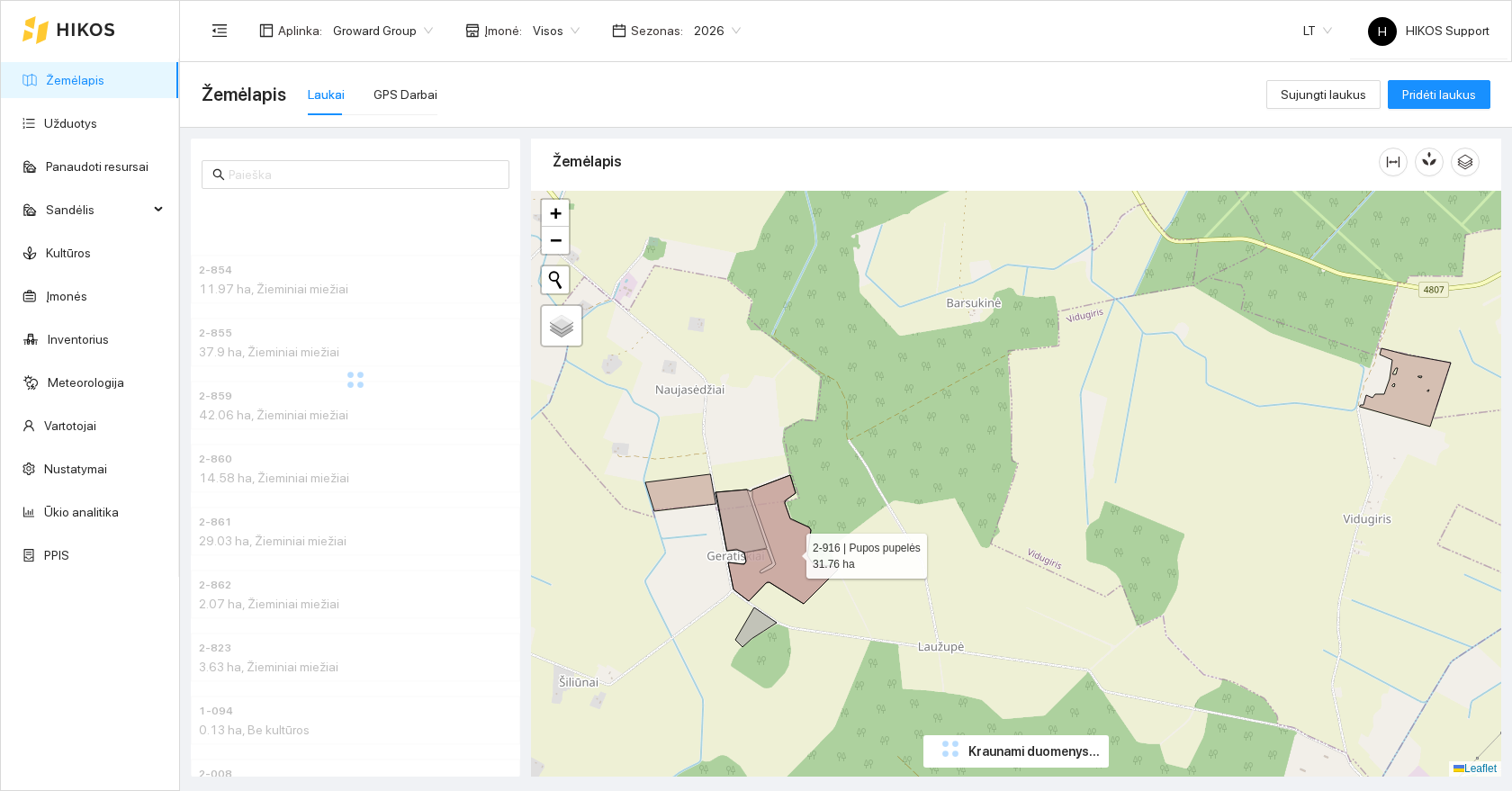
click at [790, 551] on icon at bounding box center [778, 538] width 122 height 129
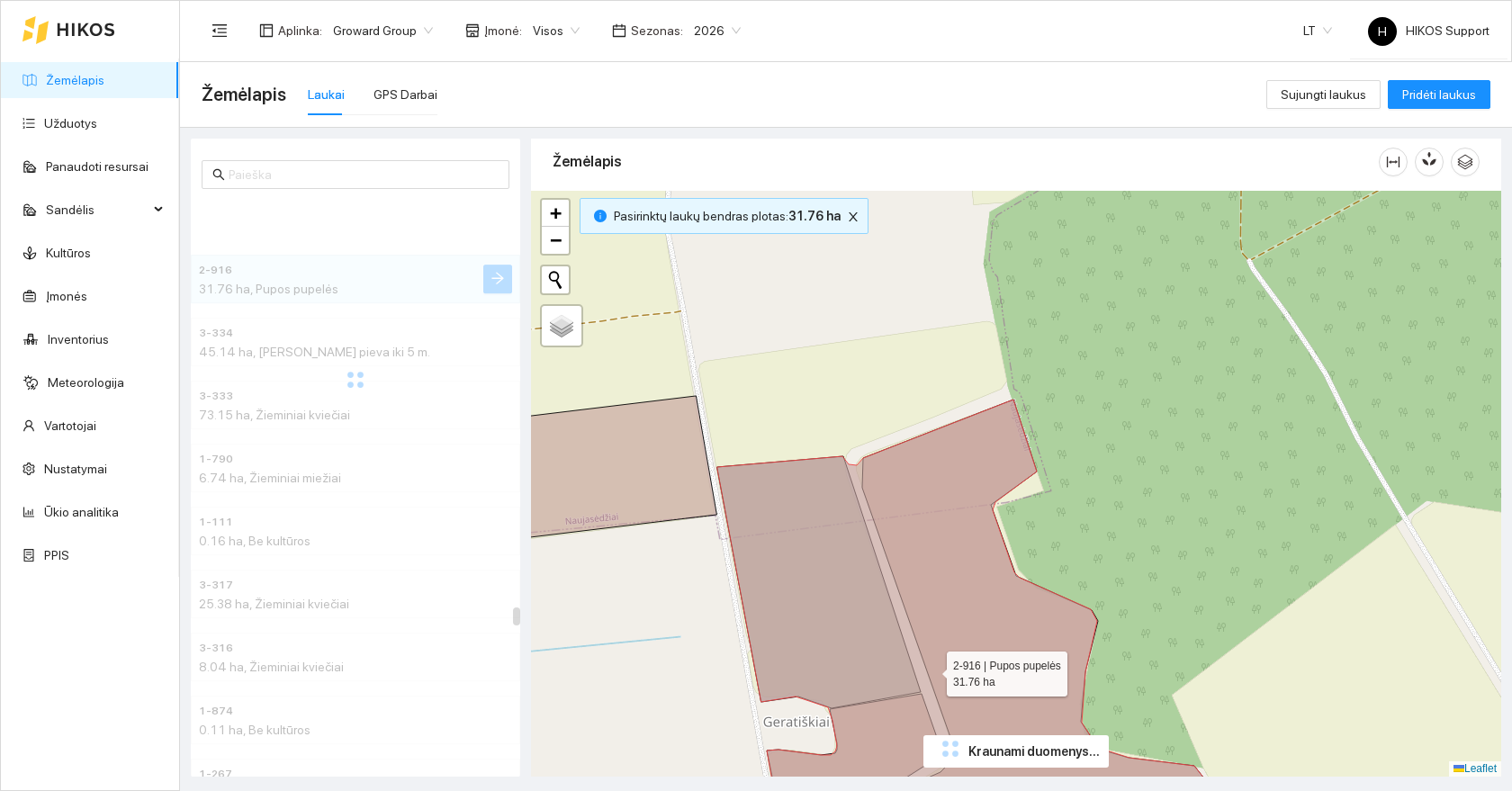
drag, startPoint x: 941, startPoint y: 603, endPoint x: 832, endPoint y: 390, distance: 239.3
click at [838, 400] on icon at bounding box center [960, 618] width 487 height 436
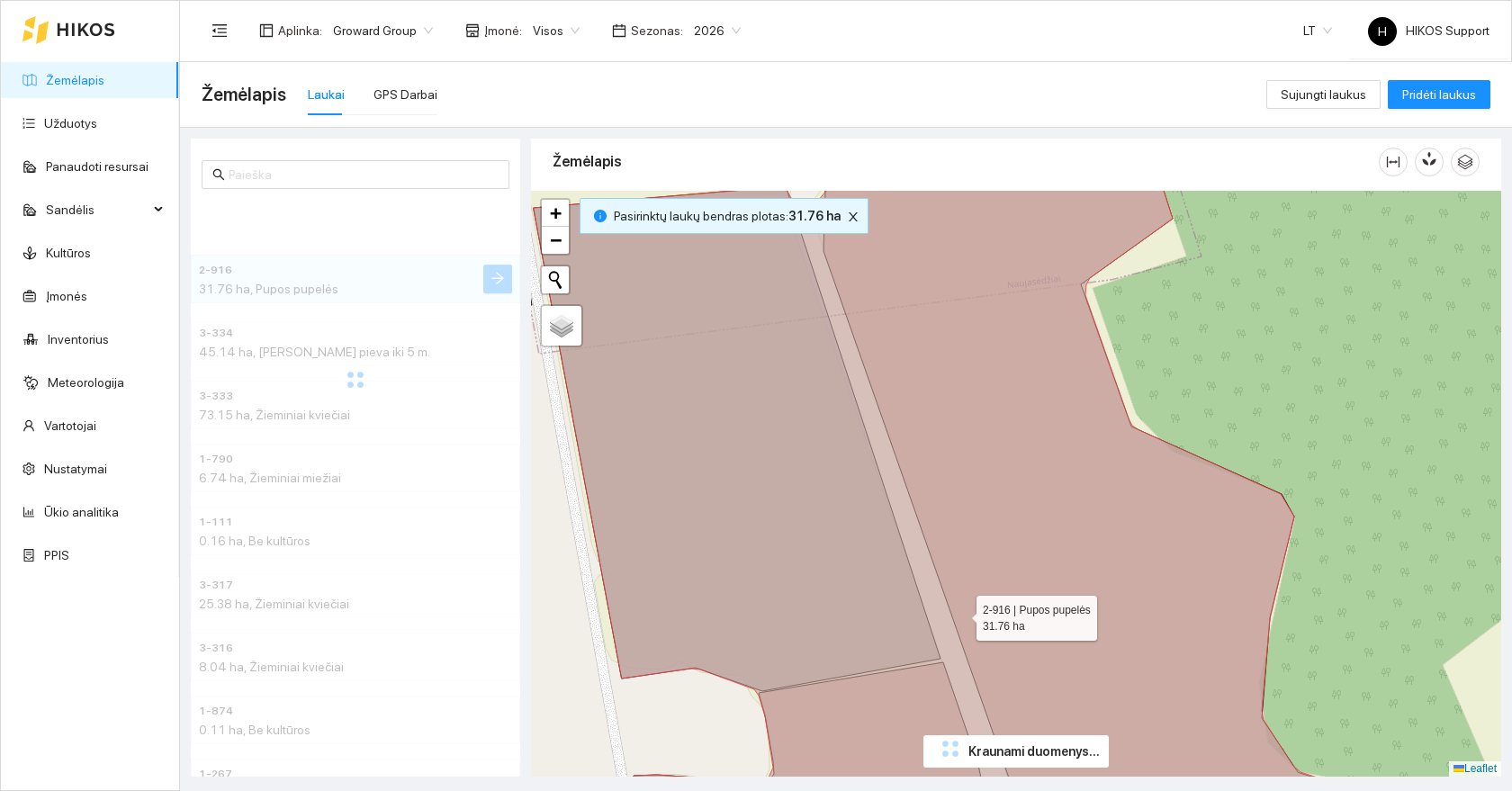
drag, startPoint x: 843, startPoint y: 338, endPoint x: 959, endPoint y: 538, distance: 231.2
click at [959, 538] on icon at bounding box center [1020, 483] width 974 height 705
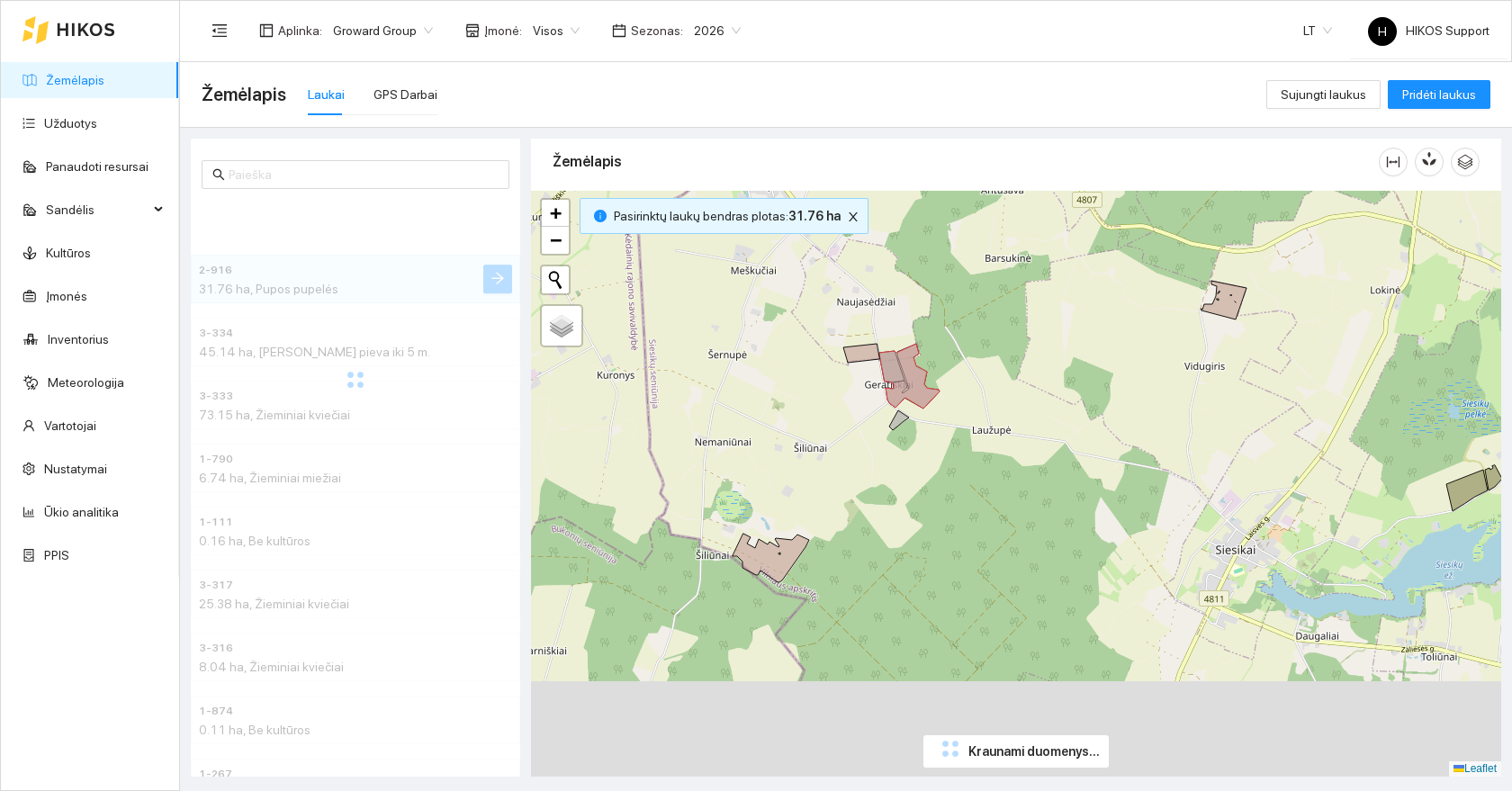
drag, startPoint x: 1186, startPoint y: 674, endPoint x: 1086, endPoint y: 401, distance: 290.7
click at [1086, 401] on div "+ − Nieko nerasta. Bandykite dar kartą. Žemėlapis Palydovas Leaflet" at bounding box center [1016, 483] width 970 height 586
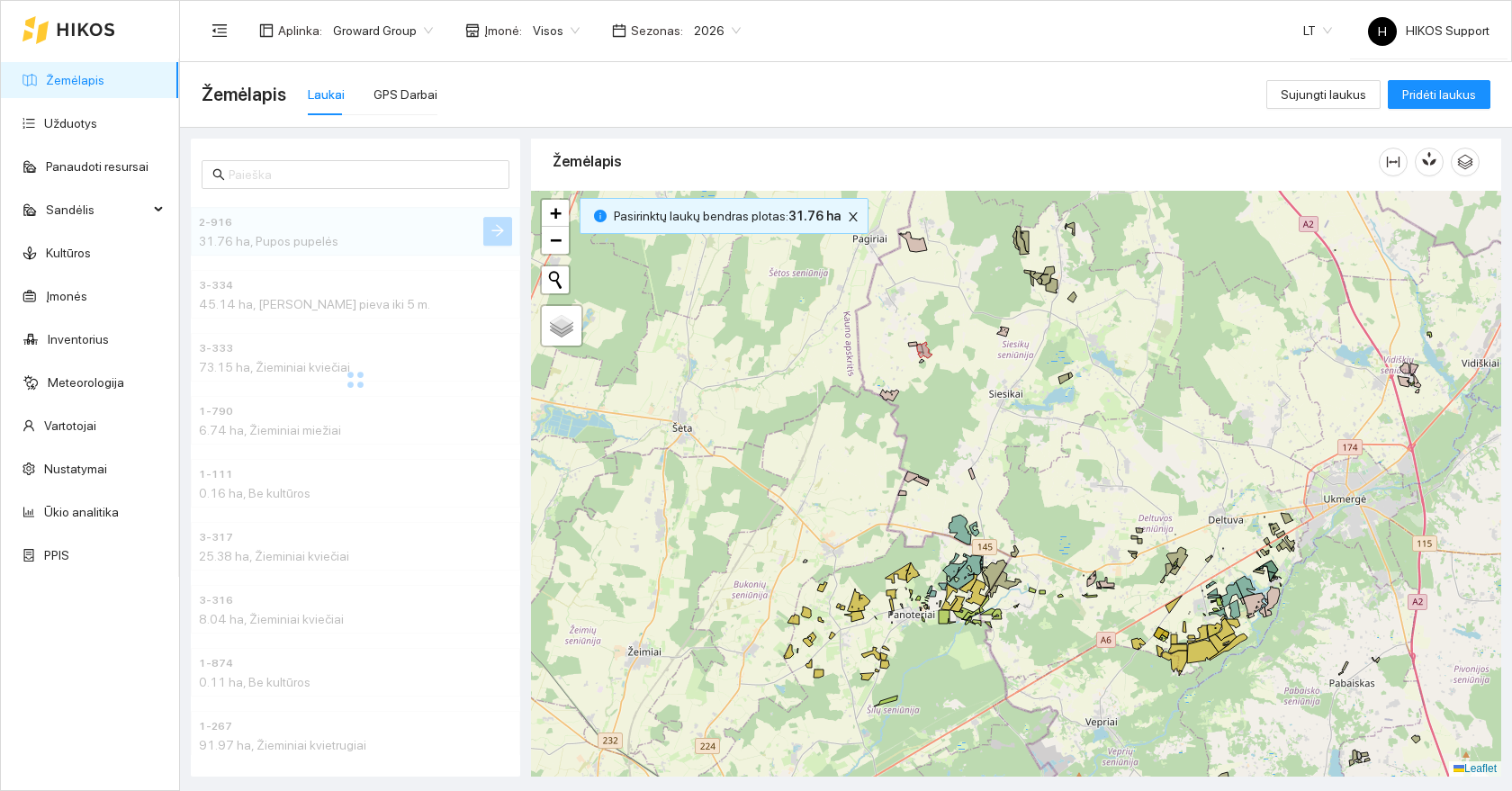
scroll to position [0, 0]
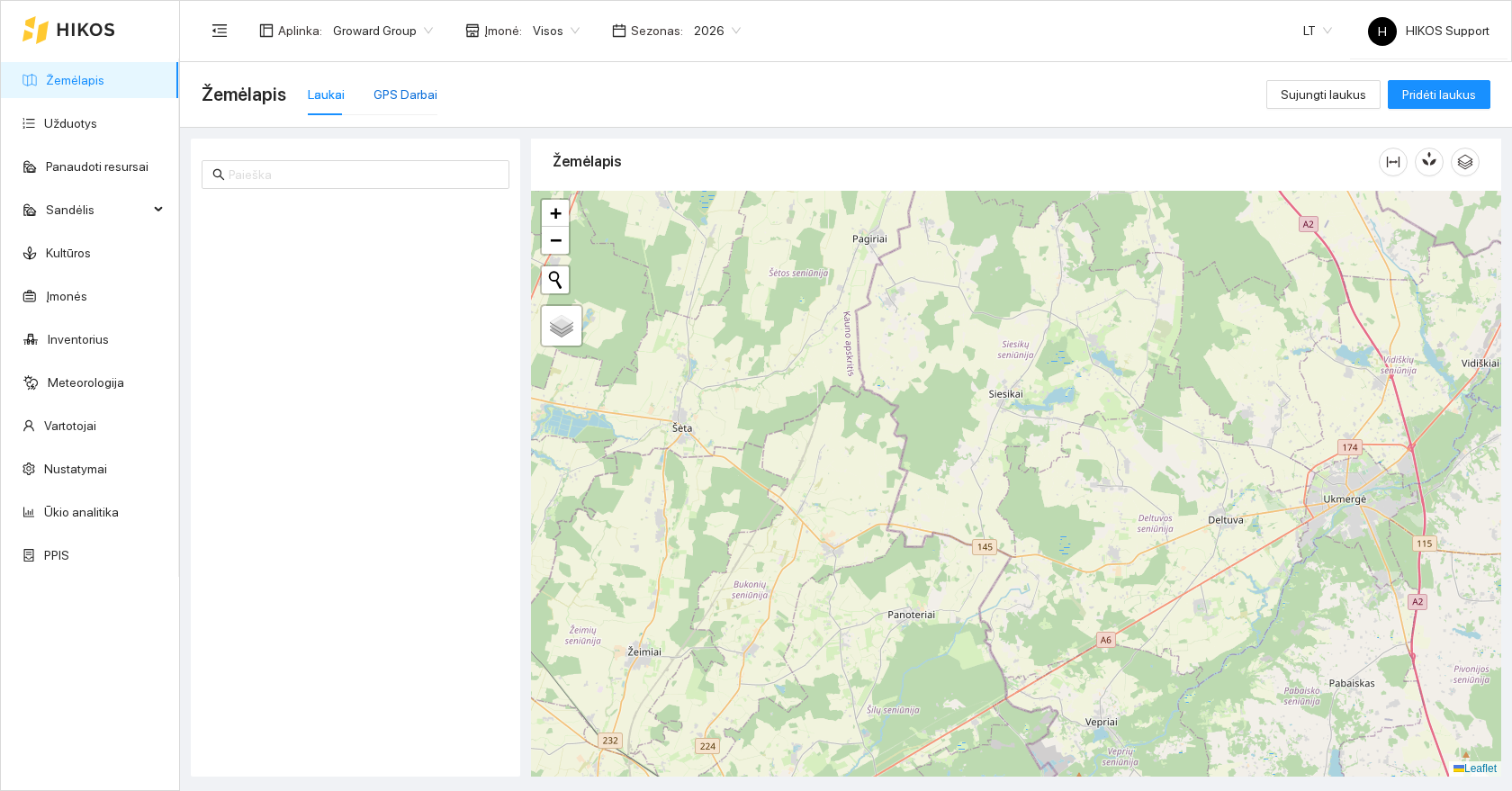
click at [392, 90] on div "GPS Darbai" at bounding box center [405, 94] width 64 height 20
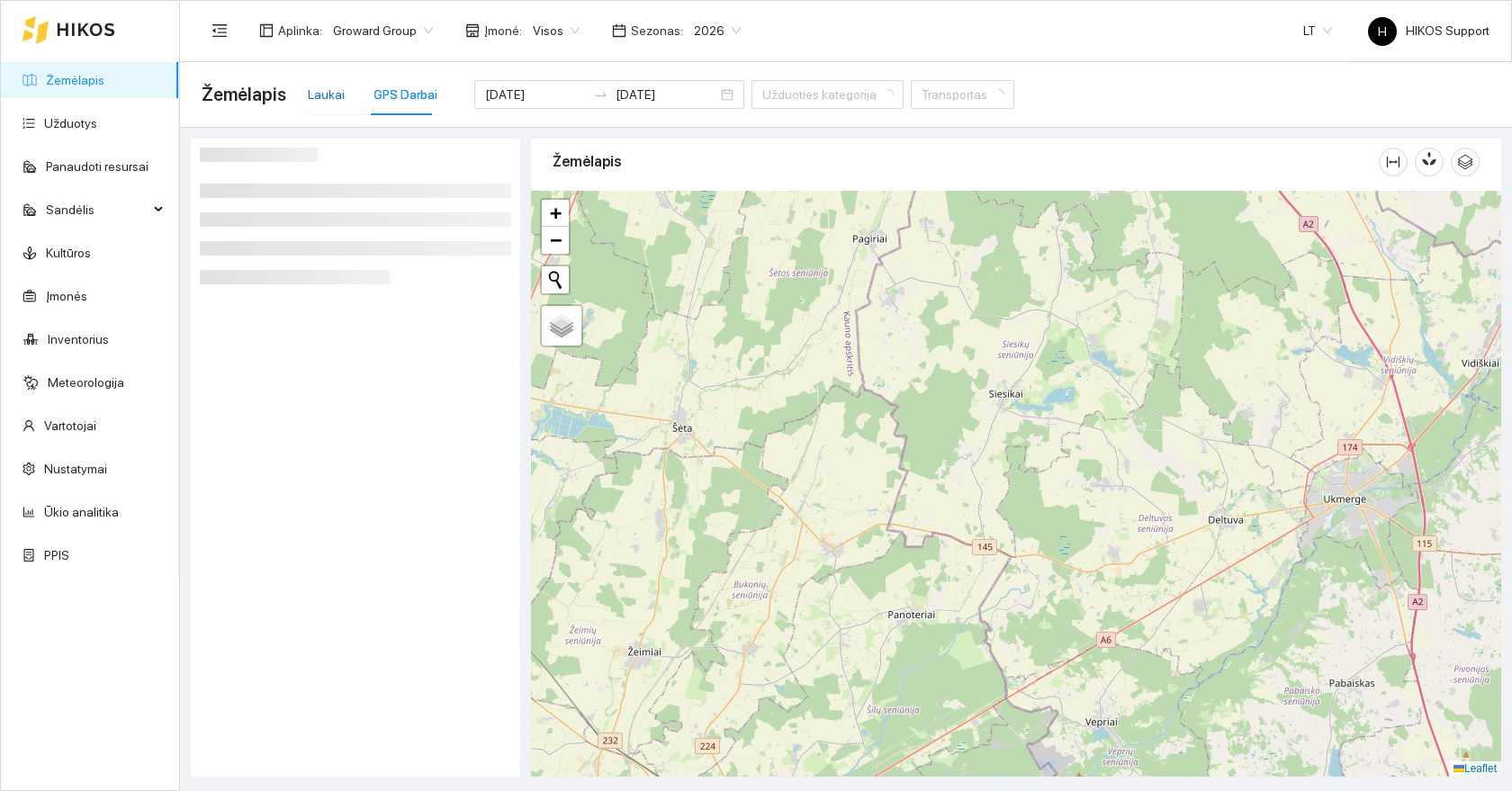
click at [318, 94] on div "Laukai" at bounding box center [326, 94] width 37 height 20
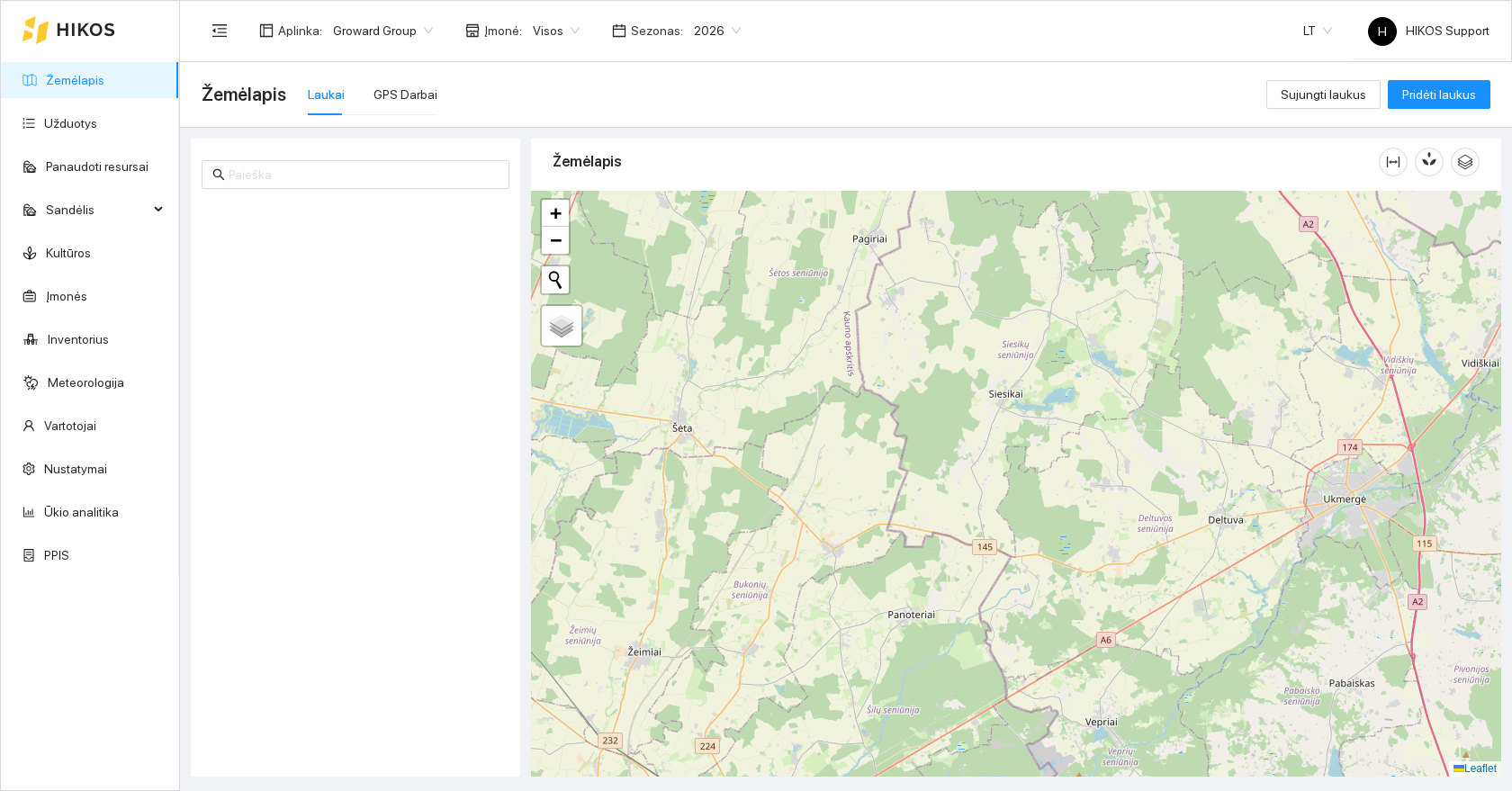
click at [77, 73] on link "Žemėlapis" at bounding box center [76, 80] width 59 height 15
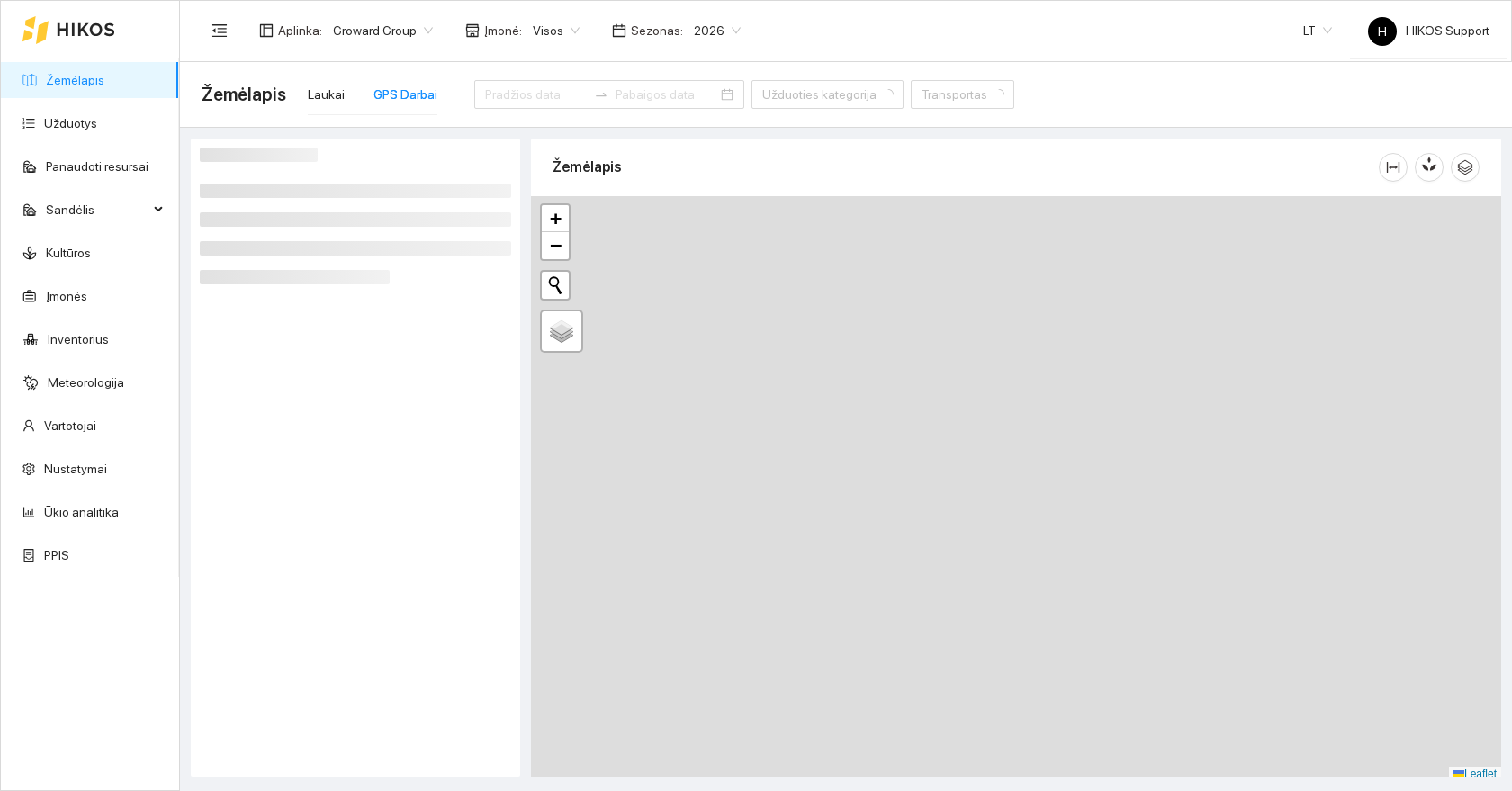
type input "2025-09-02"
type input "2025-09-07"
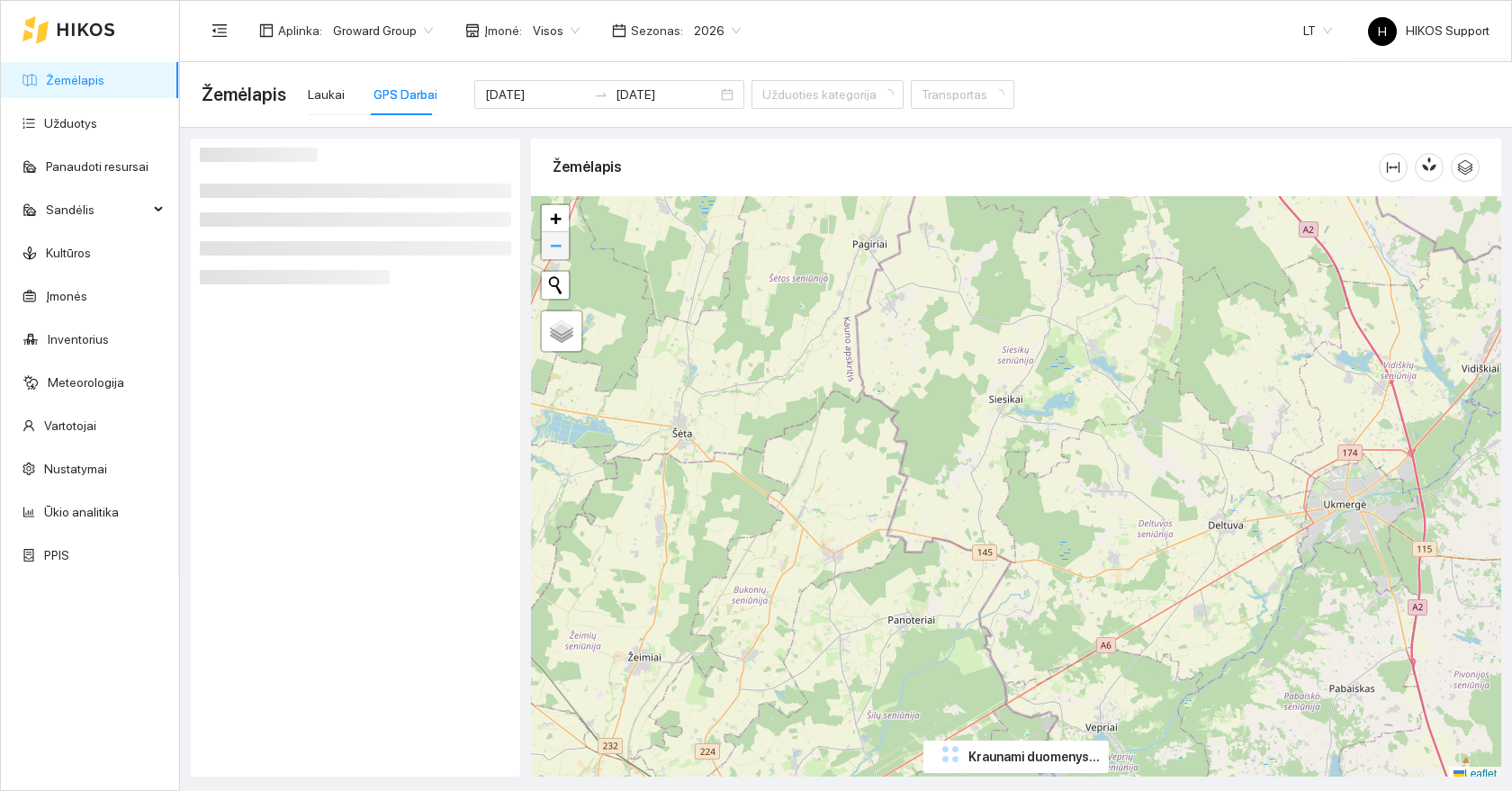
click at [557, 243] on span "−" at bounding box center [555, 245] width 12 height 23
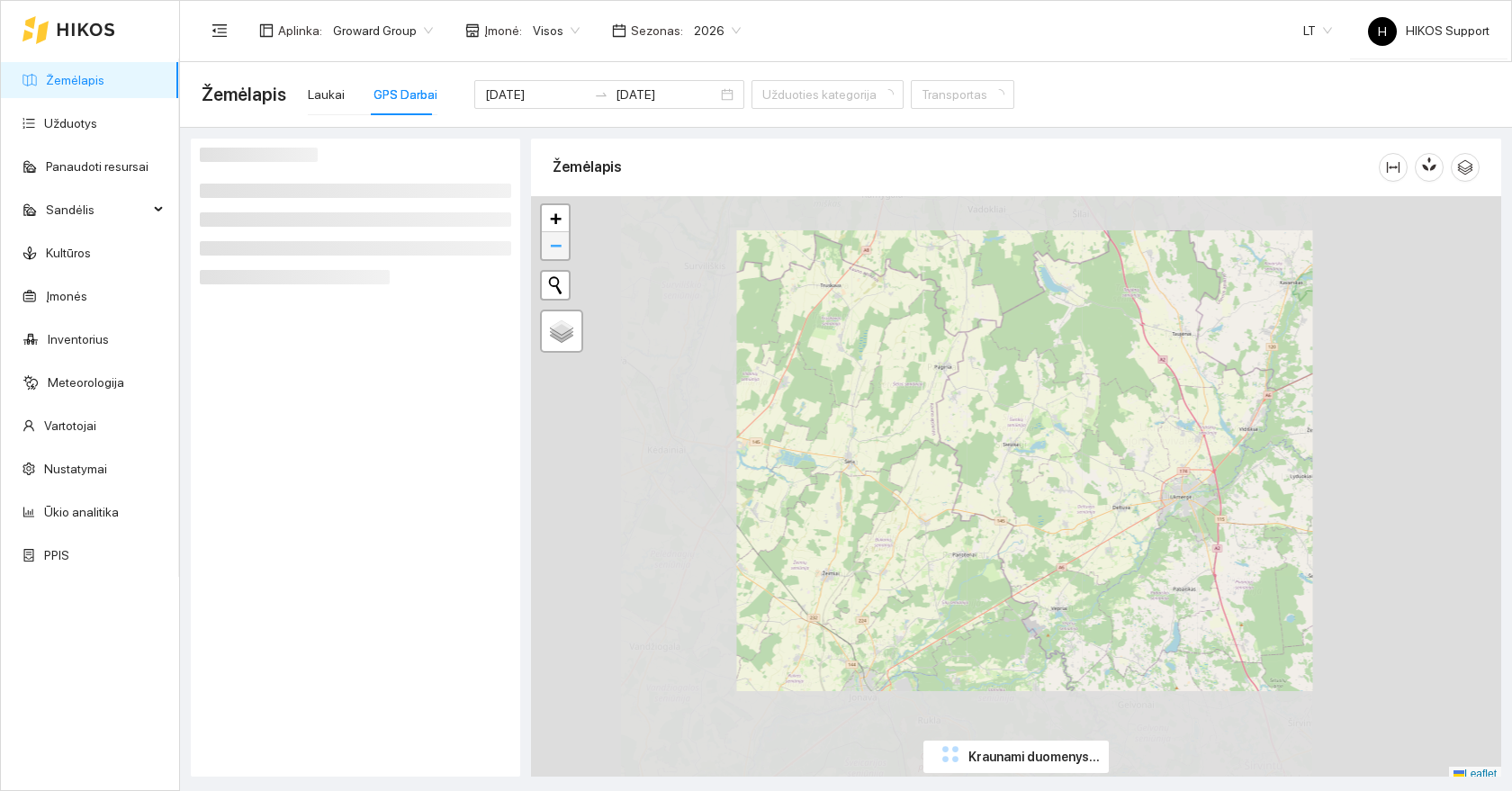
scroll to position [5, 0]
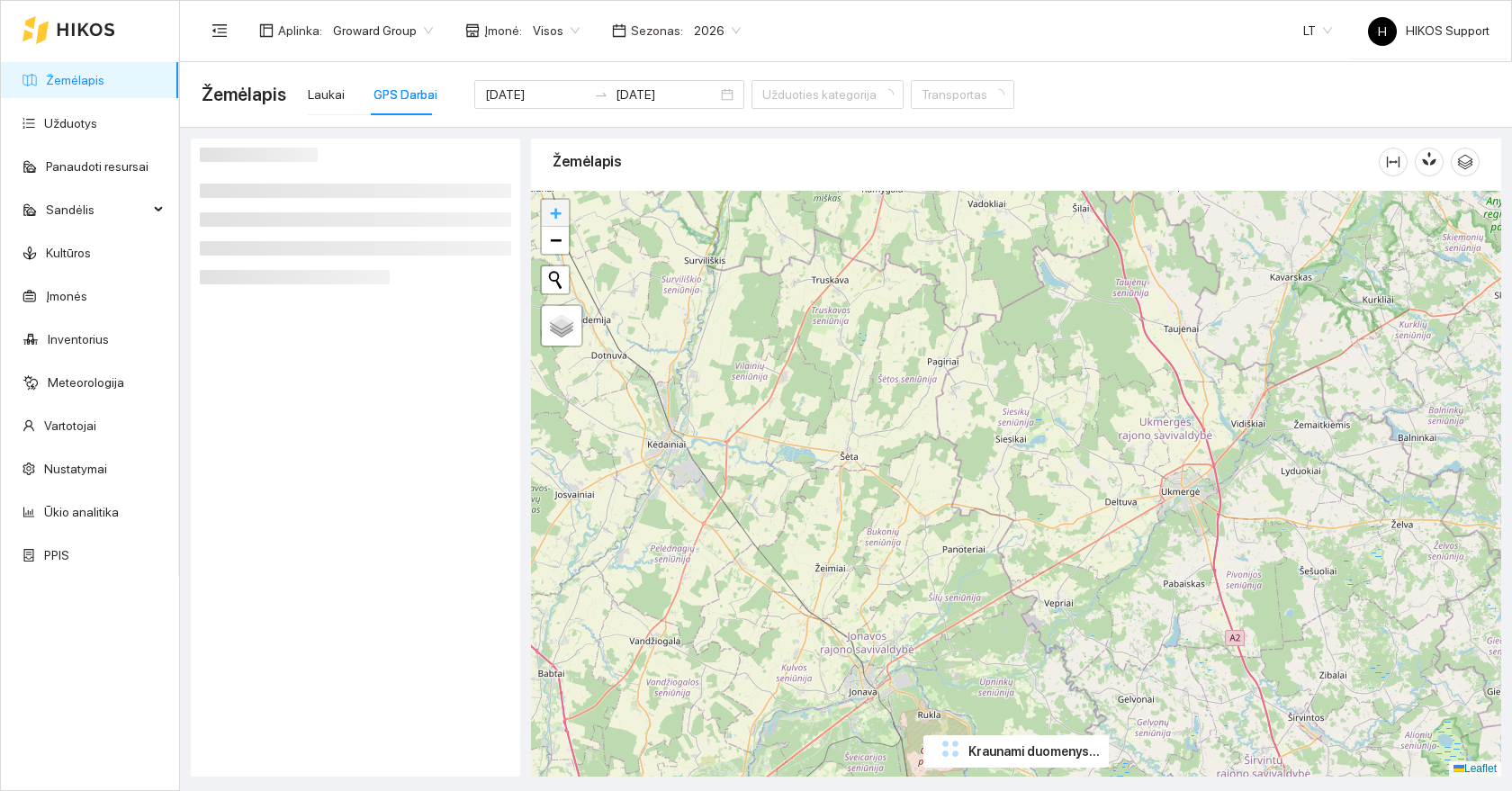
click at [557, 218] on span "+" at bounding box center [555, 212] width 12 height 23
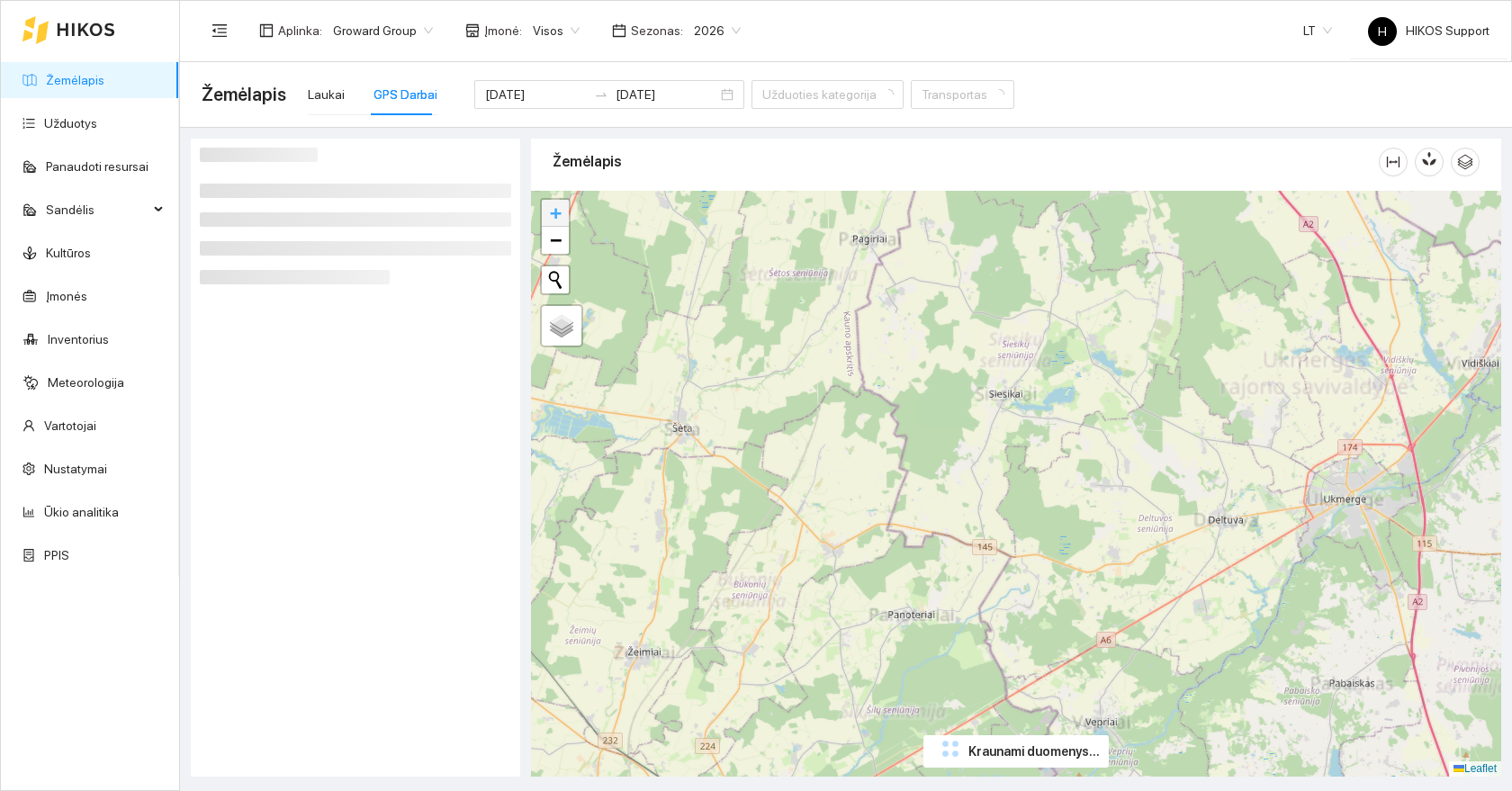
click at [557, 218] on span "+" at bounding box center [555, 212] width 12 height 23
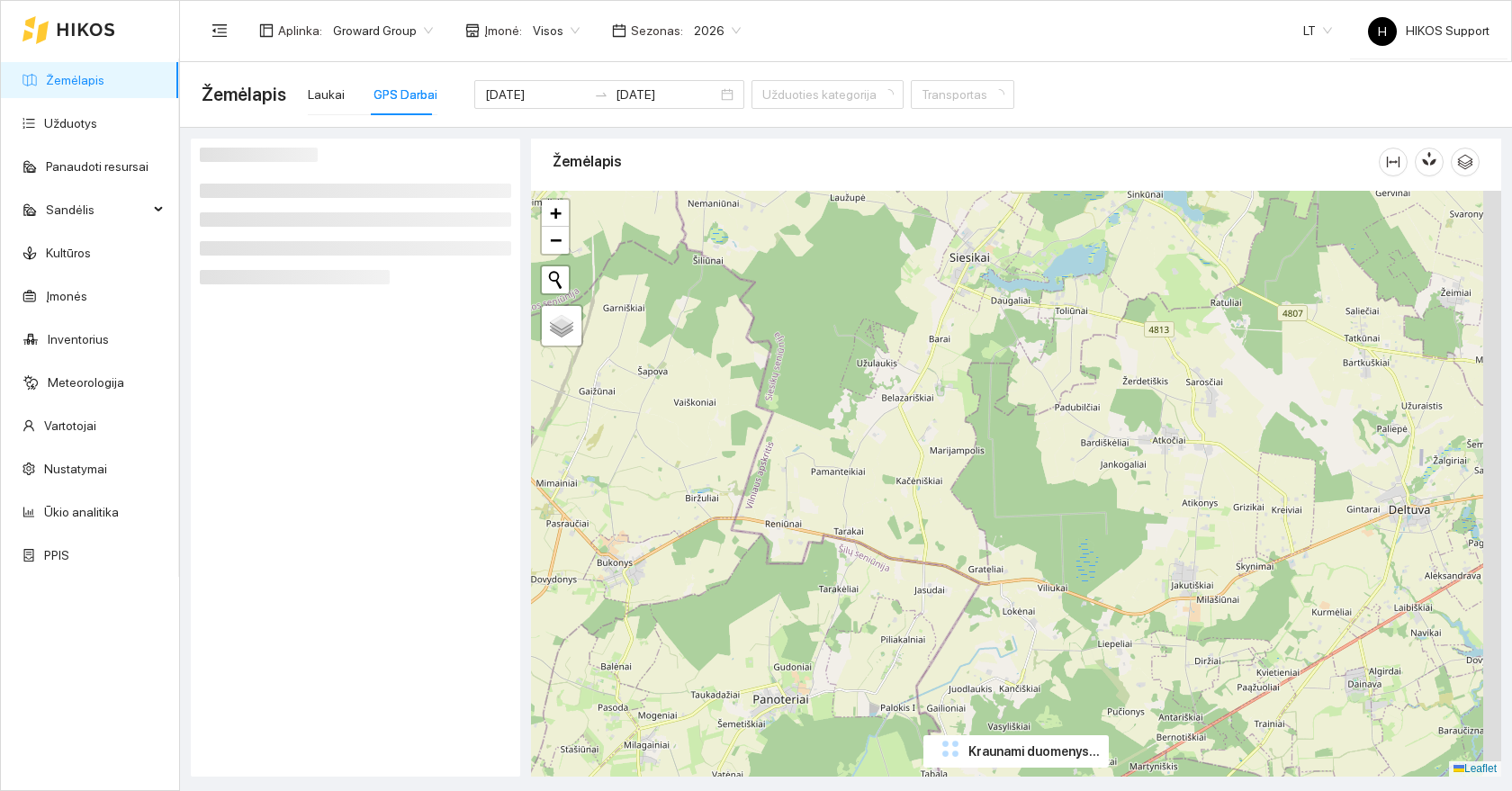
drag, startPoint x: 1042, startPoint y: 658, endPoint x: 1006, endPoint y: 599, distance: 69.1
click at [1006, 599] on div "+ − Nieko nerasta. Bandykite dar kartą. Žemėlapis Palydovas Leaflet" at bounding box center [1016, 483] width 970 height 586
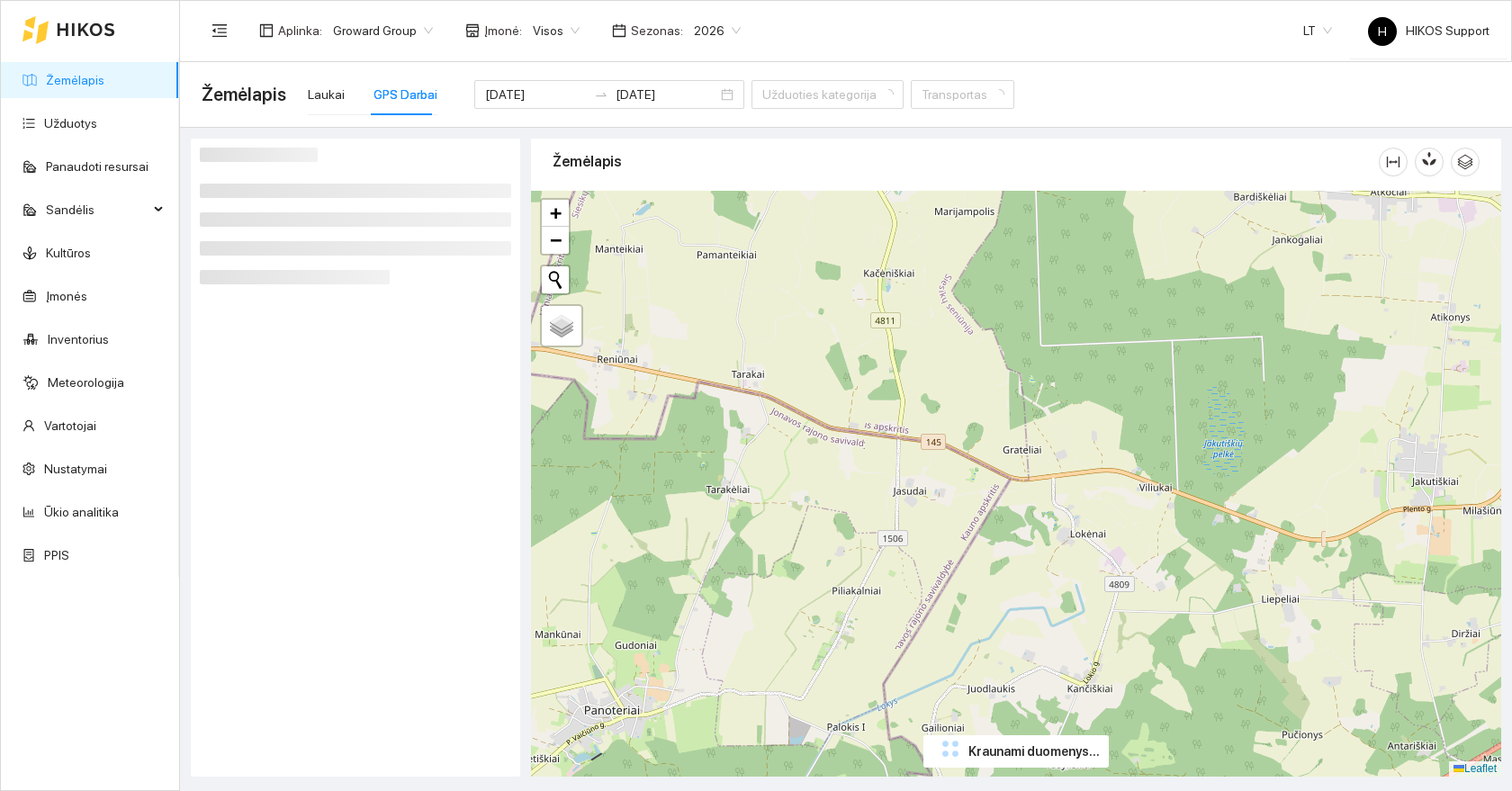
drag, startPoint x: 888, startPoint y: 446, endPoint x: 996, endPoint y: 593, distance: 182.4
click at [1000, 593] on div "+ − Nieko nerasta. Bandykite dar kartą. Žemėlapis Palydovas Leaflet" at bounding box center [1016, 483] width 970 height 586
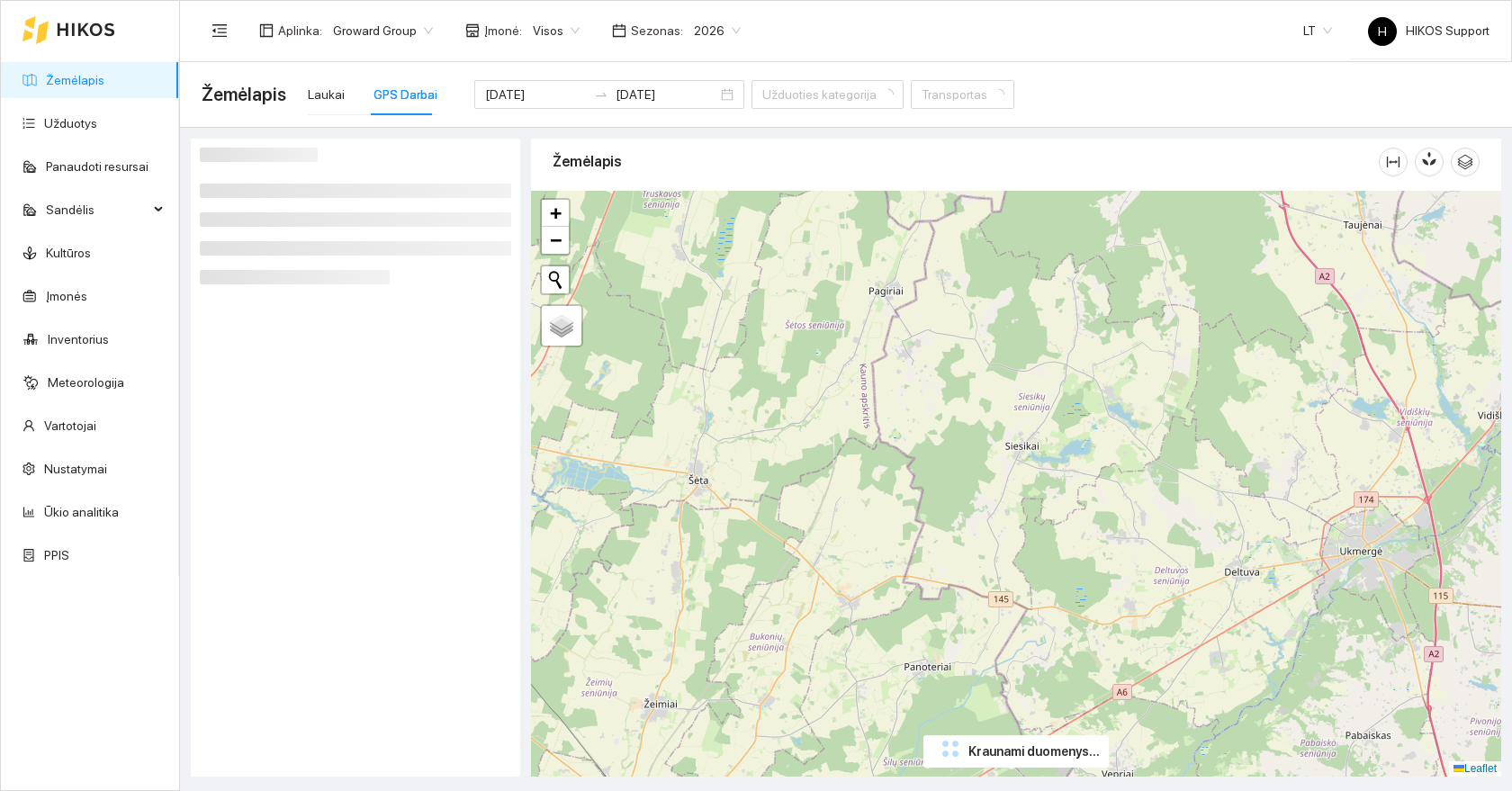
drag, startPoint x: 1058, startPoint y: 634, endPoint x: 886, endPoint y: 571, distance: 183.2
click at [886, 571] on div "+ − Nieko nerasta. Bandykite dar kartą. Žemėlapis Palydovas Leaflet" at bounding box center [1016, 483] width 970 height 586
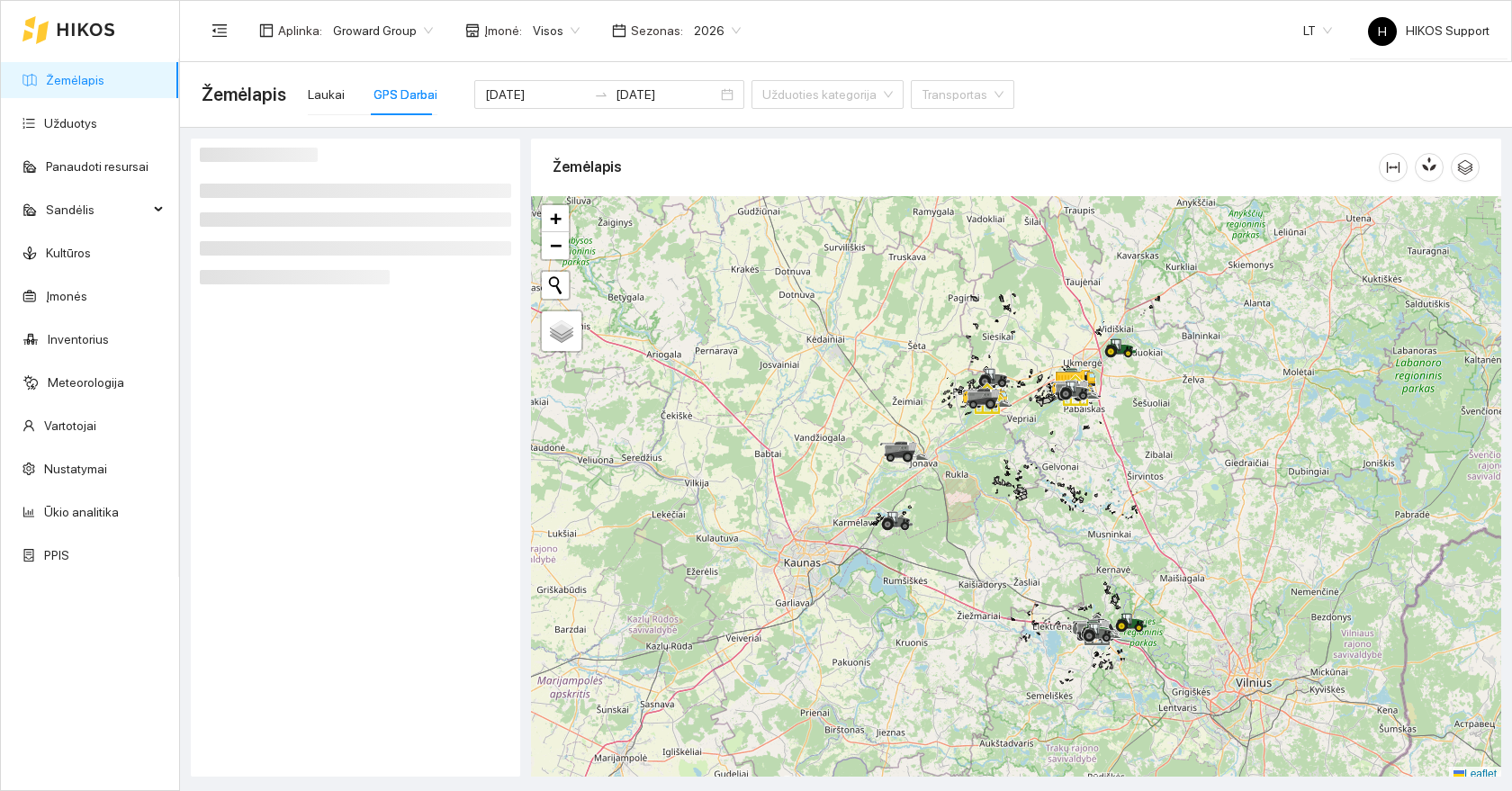
click at [1011, 434] on div at bounding box center [1016, 489] width 970 height 586
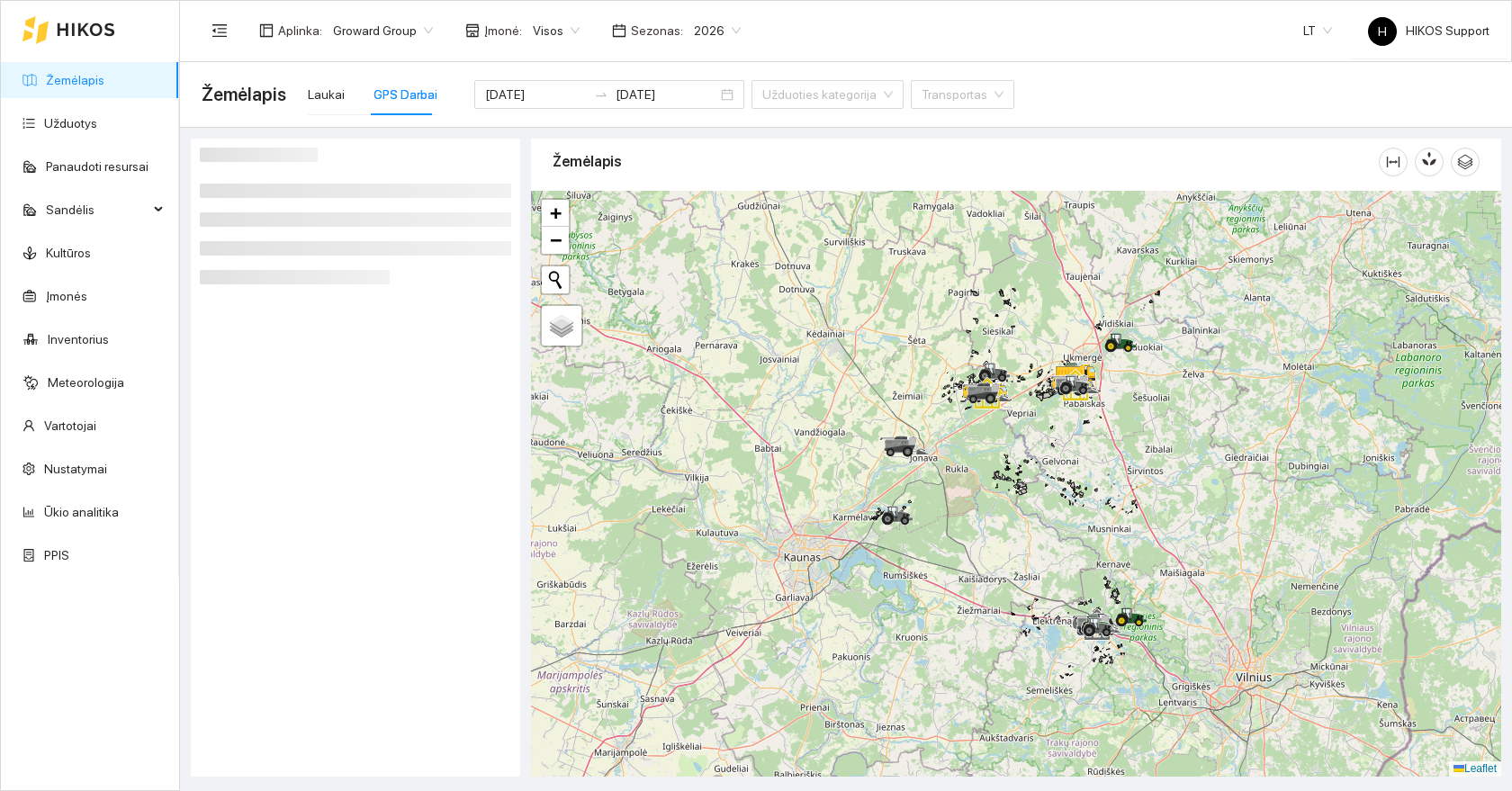
click at [1011, 434] on div at bounding box center [1016, 483] width 970 height 586
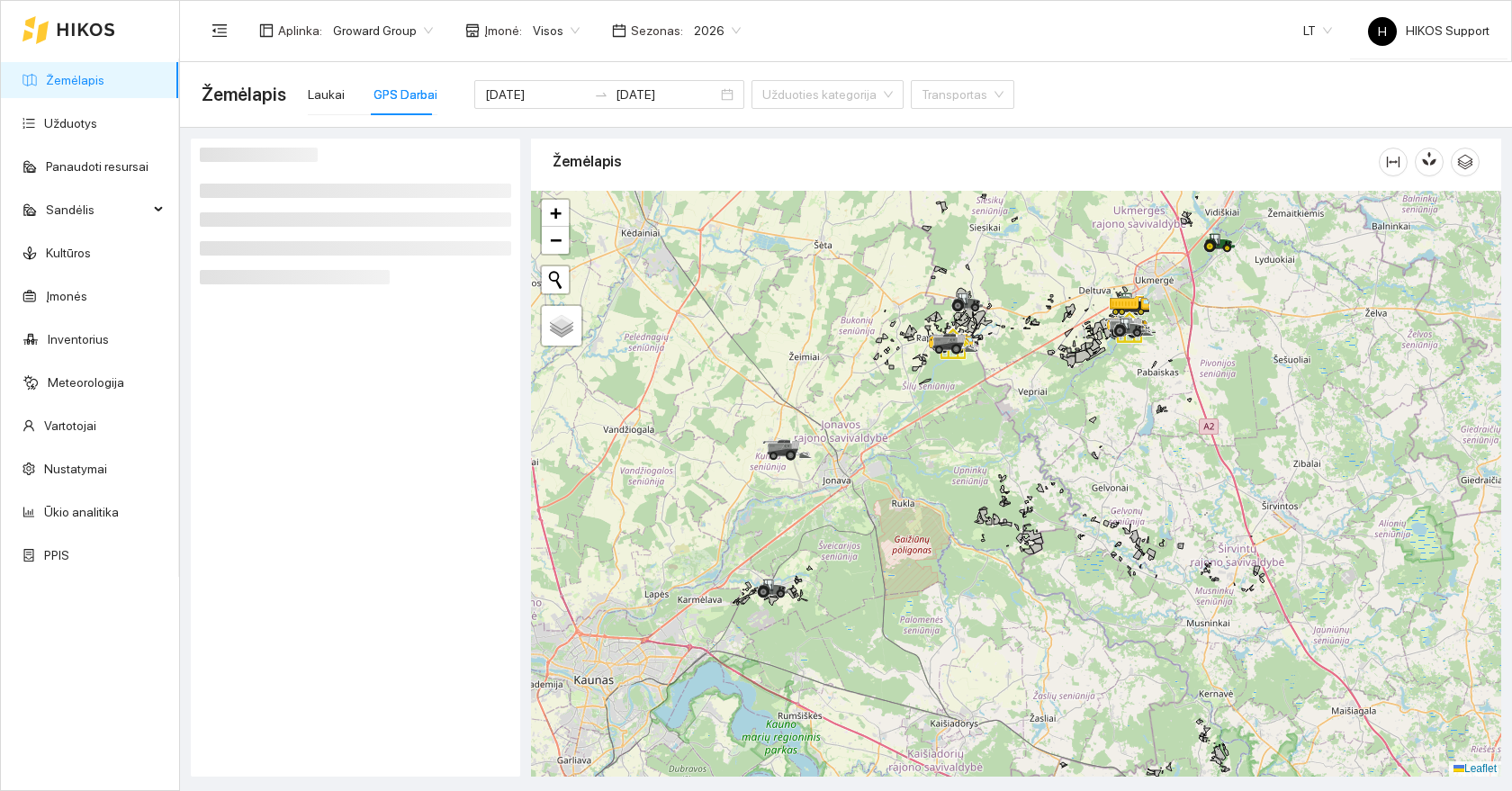
click at [981, 415] on div at bounding box center [1016, 483] width 970 height 586
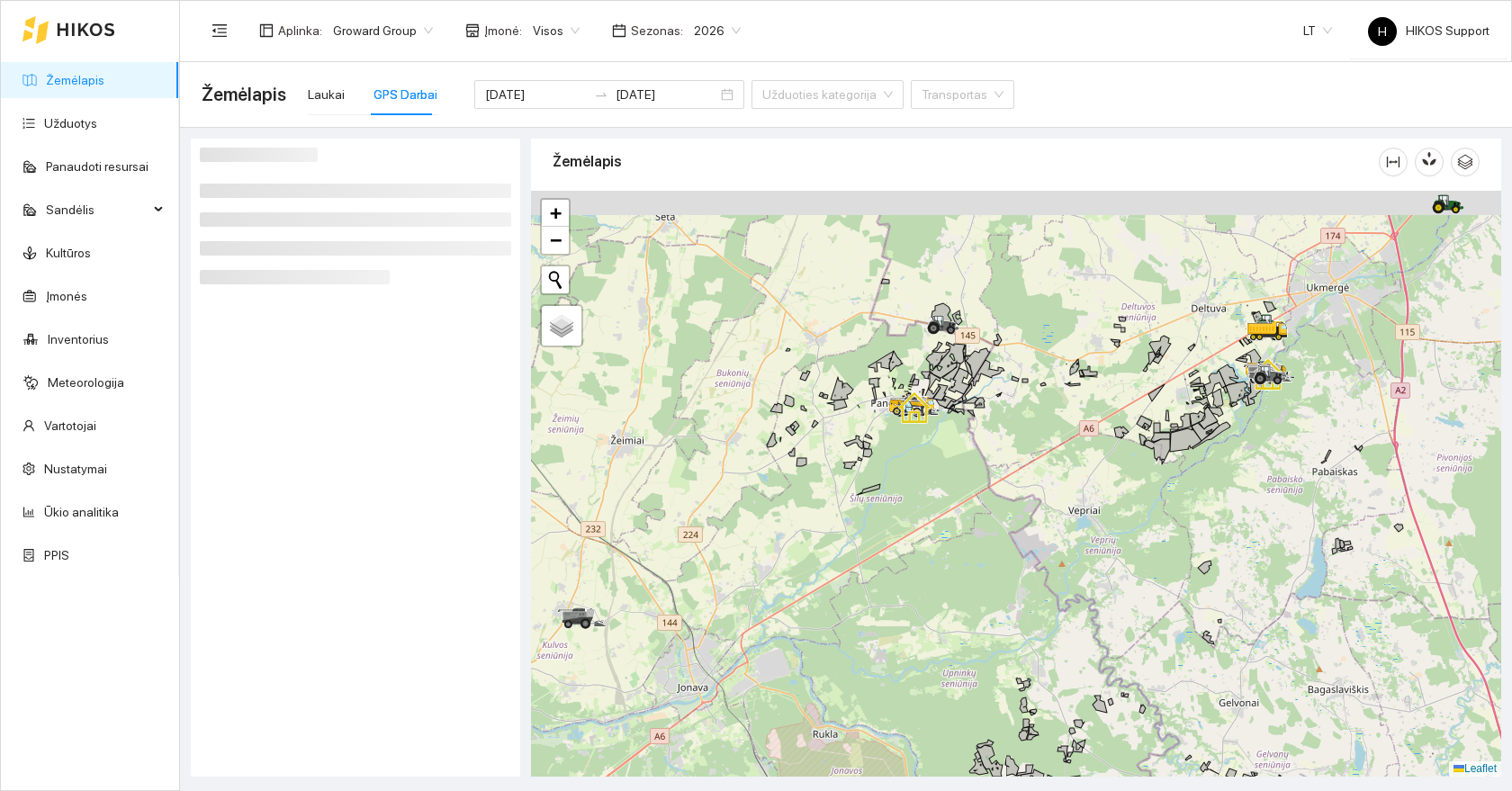
drag, startPoint x: 913, startPoint y: 314, endPoint x: 913, endPoint y: 461, distance: 147.0
click at [913, 461] on div at bounding box center [1016, 483] width 970 height 586
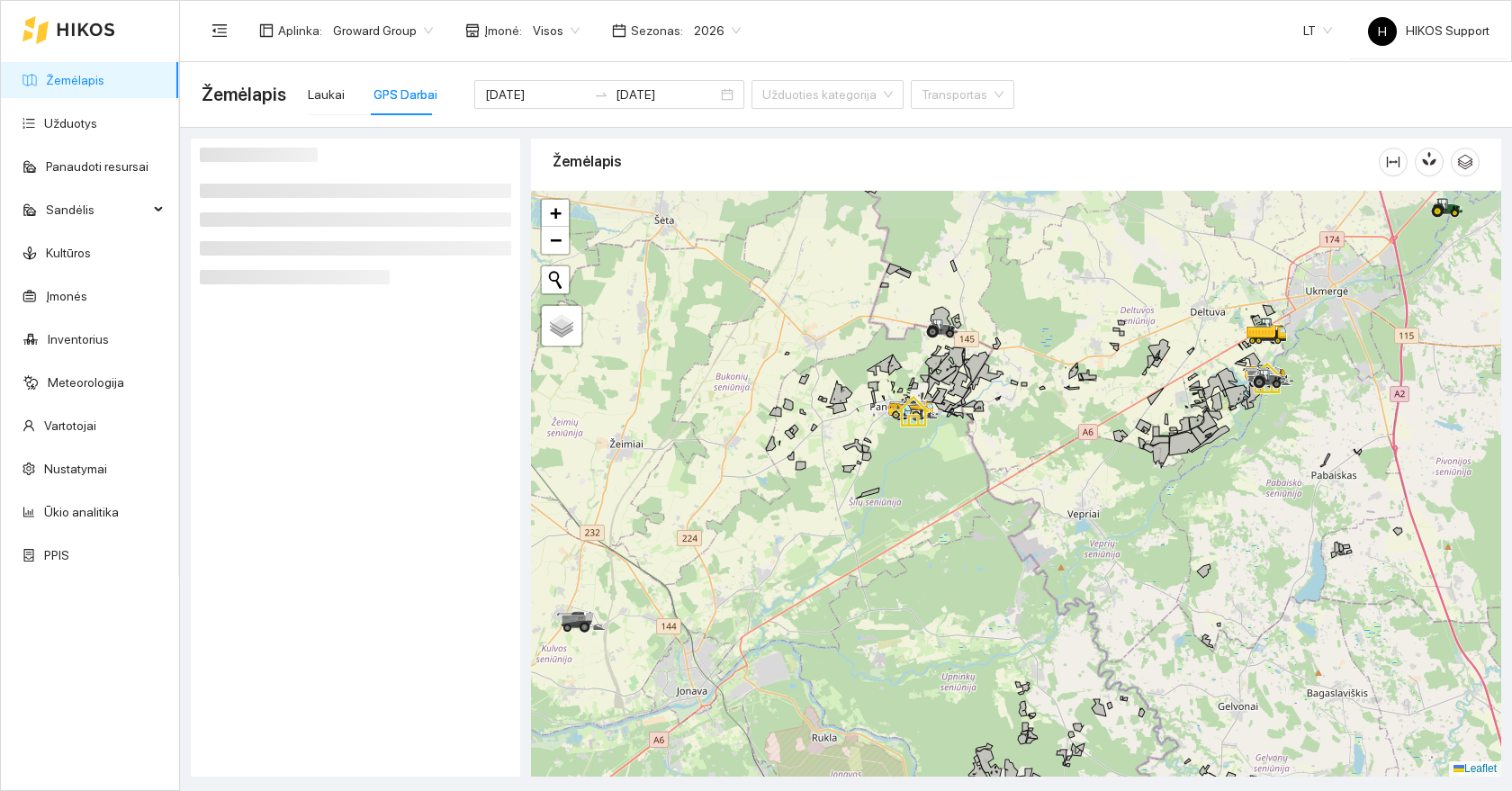
click at [916, 446] on div at bounding box center [1016, 483] width 970 height 586
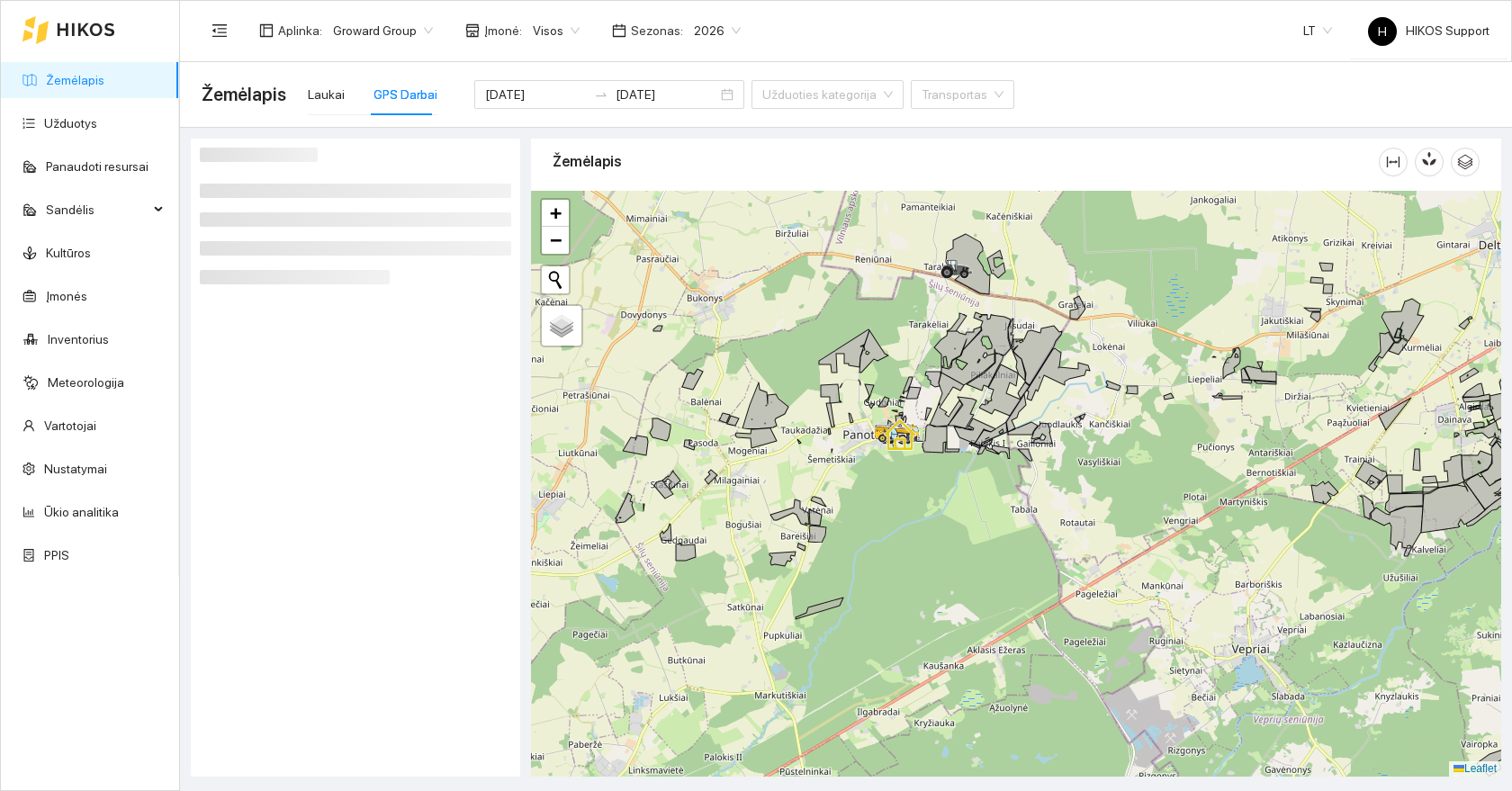
drag, startPoint x: 881, startPoint y: 251, endPoint x: 892, endPoint y: 379, distance: 128.5
click at [892, 378] on div at bounding box center [1016, 483] width 970 height 586
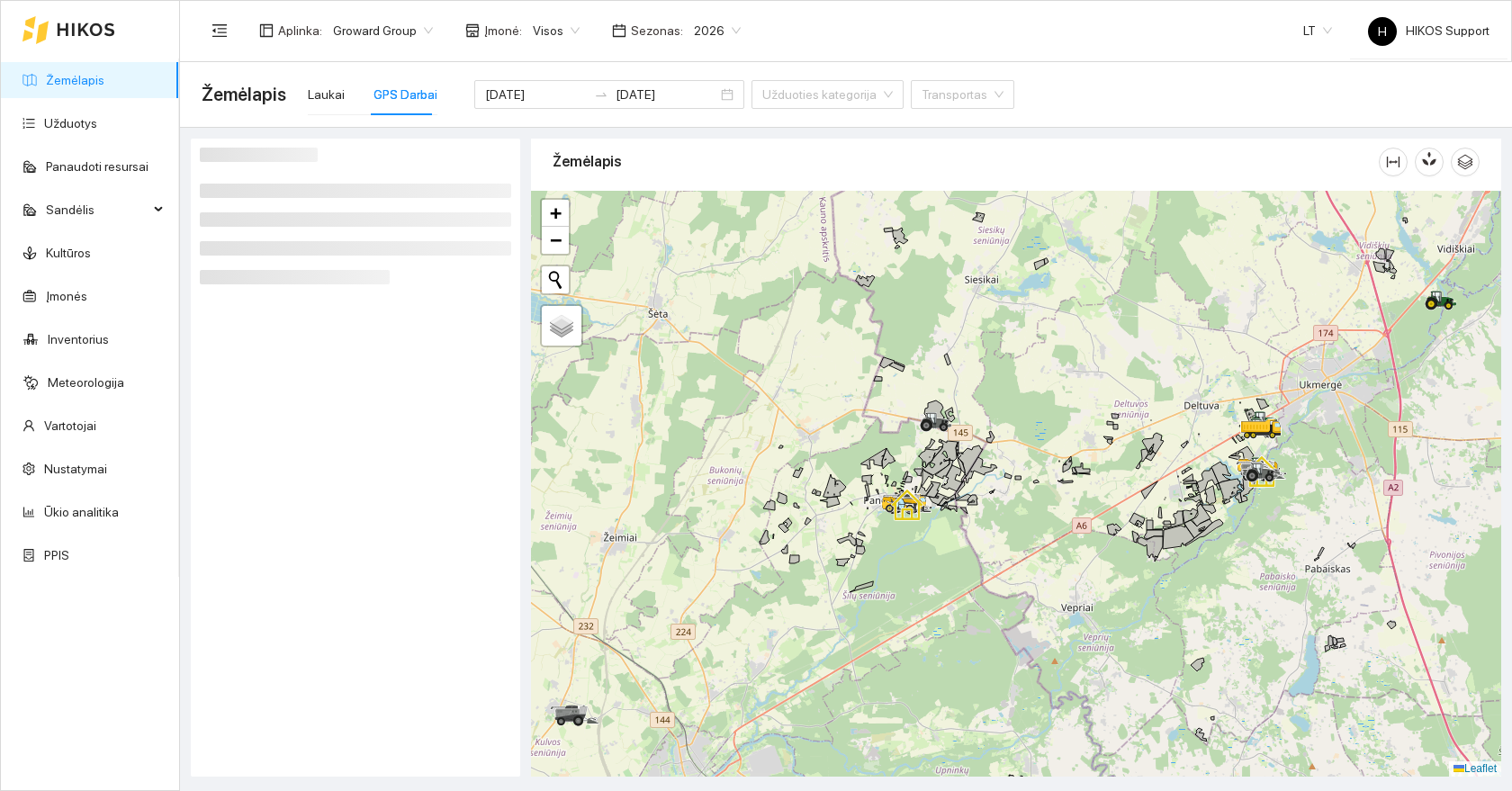
click at [905, 427] on div at bounding box center [1016, 483] width 970 height 586
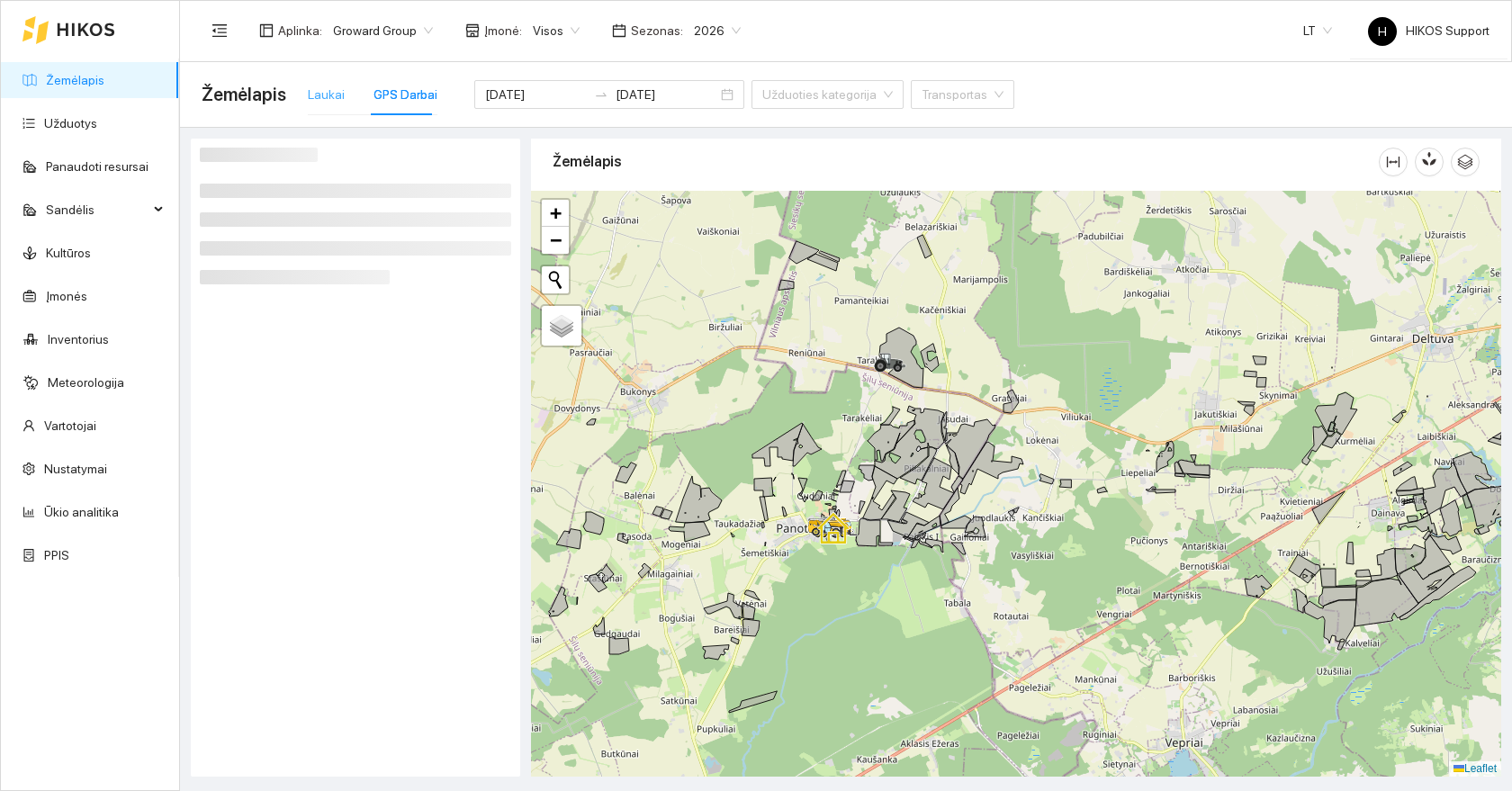
drag, startPoint x: 976, startPoint y: 645, endPoint x: 324, endPoint y: 92, distance: 854.9
click at [993, 561] on div at bounding box center [1016, 483] width 970 height 586
click at [324, 92] on div "Laukai" at bounding box center [326, 94] width 37 height 20
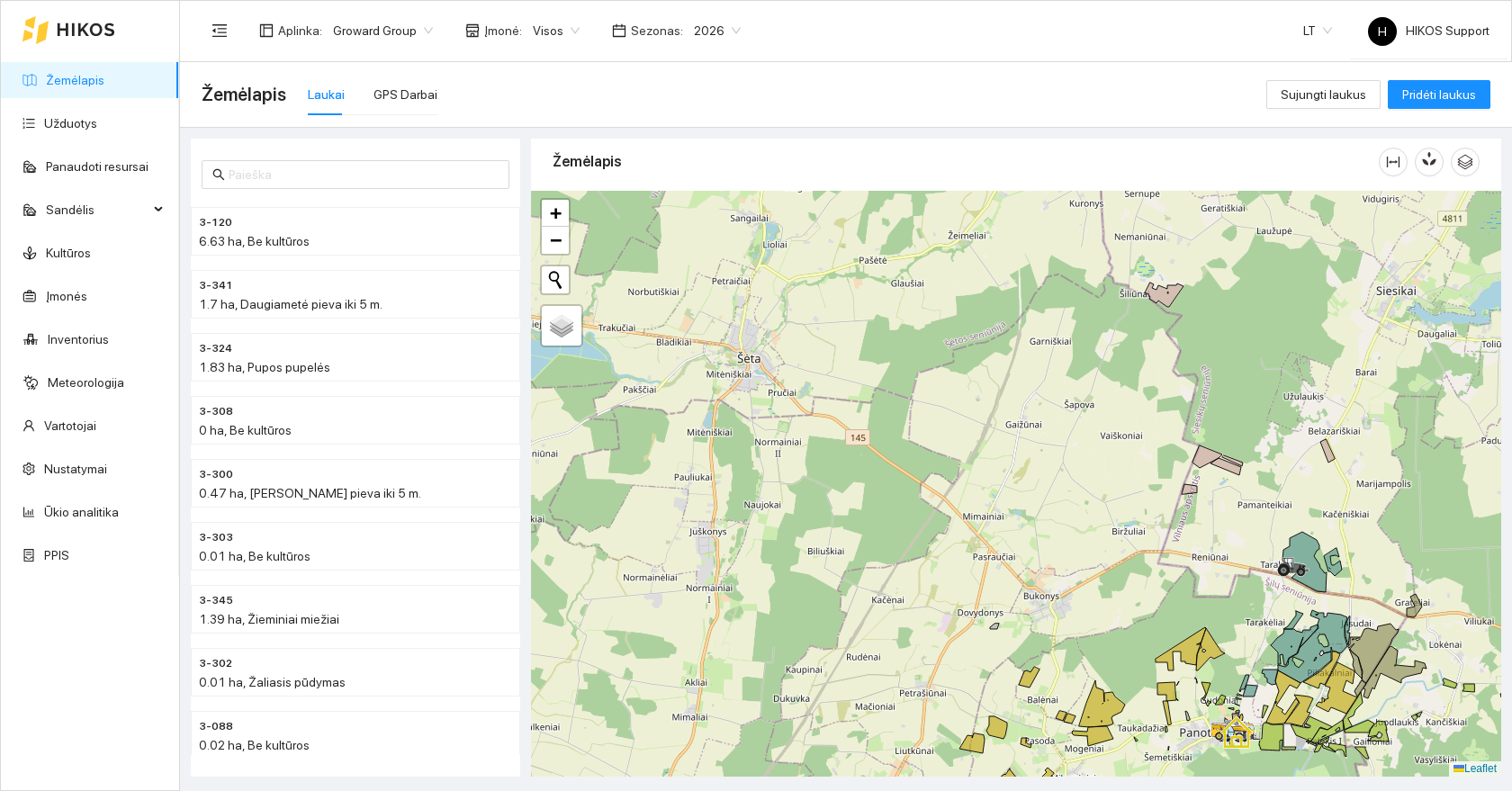
drag, startPoint x: 933, startPoint y: 387, endPoint x: 1254, endPoint y: 523, distance: 348.6
click at [1254, 523] on div at bounding box center [1016, 483] width 970 height 586
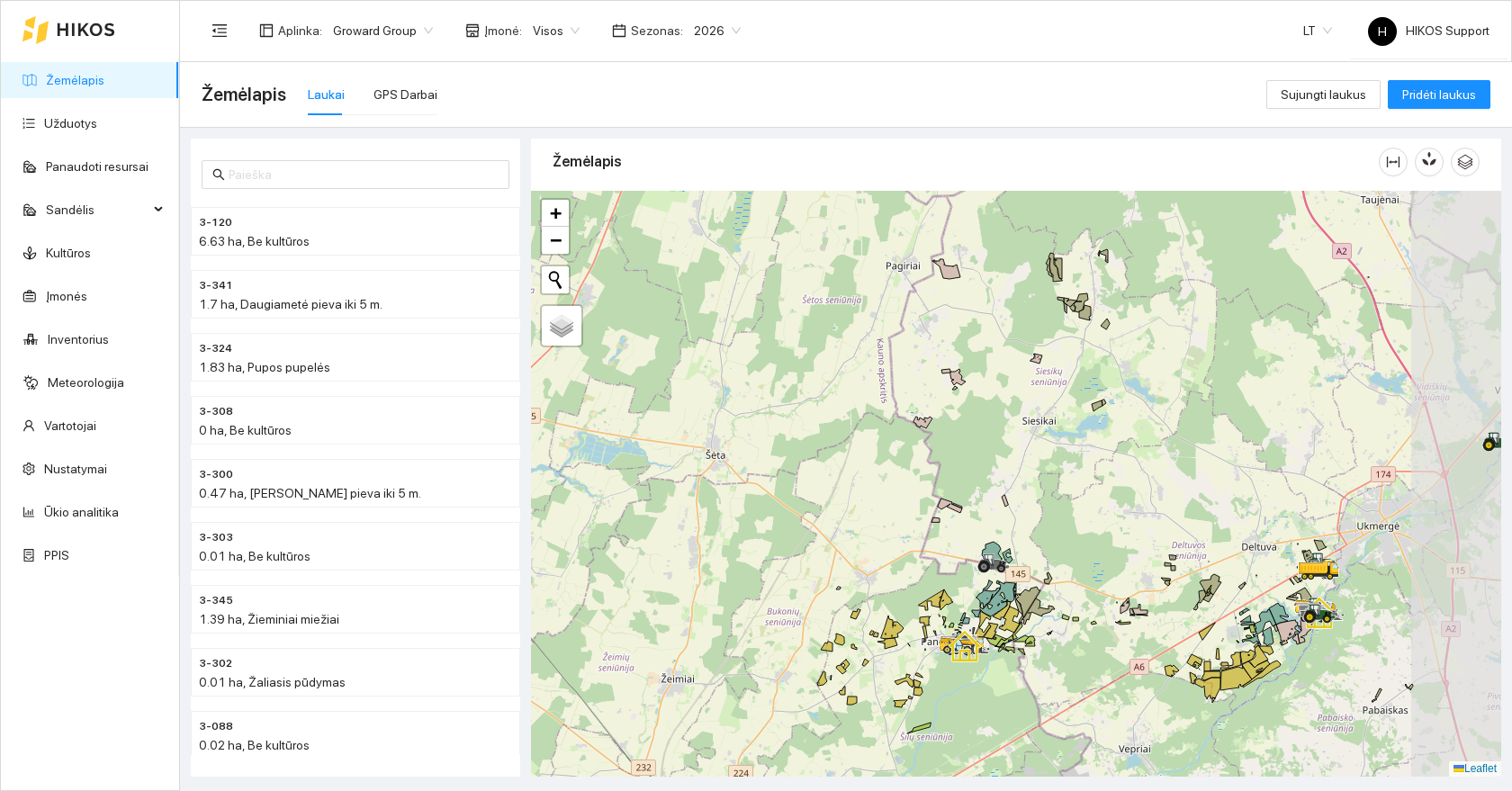
drag, startPoint x: 1262, startPoint y: 719, endPoint x: 1077, endPoint y: 709, distance: 185.3
click at [1077, 709] on div at bounding box center [1016, 483] width 970 height 586
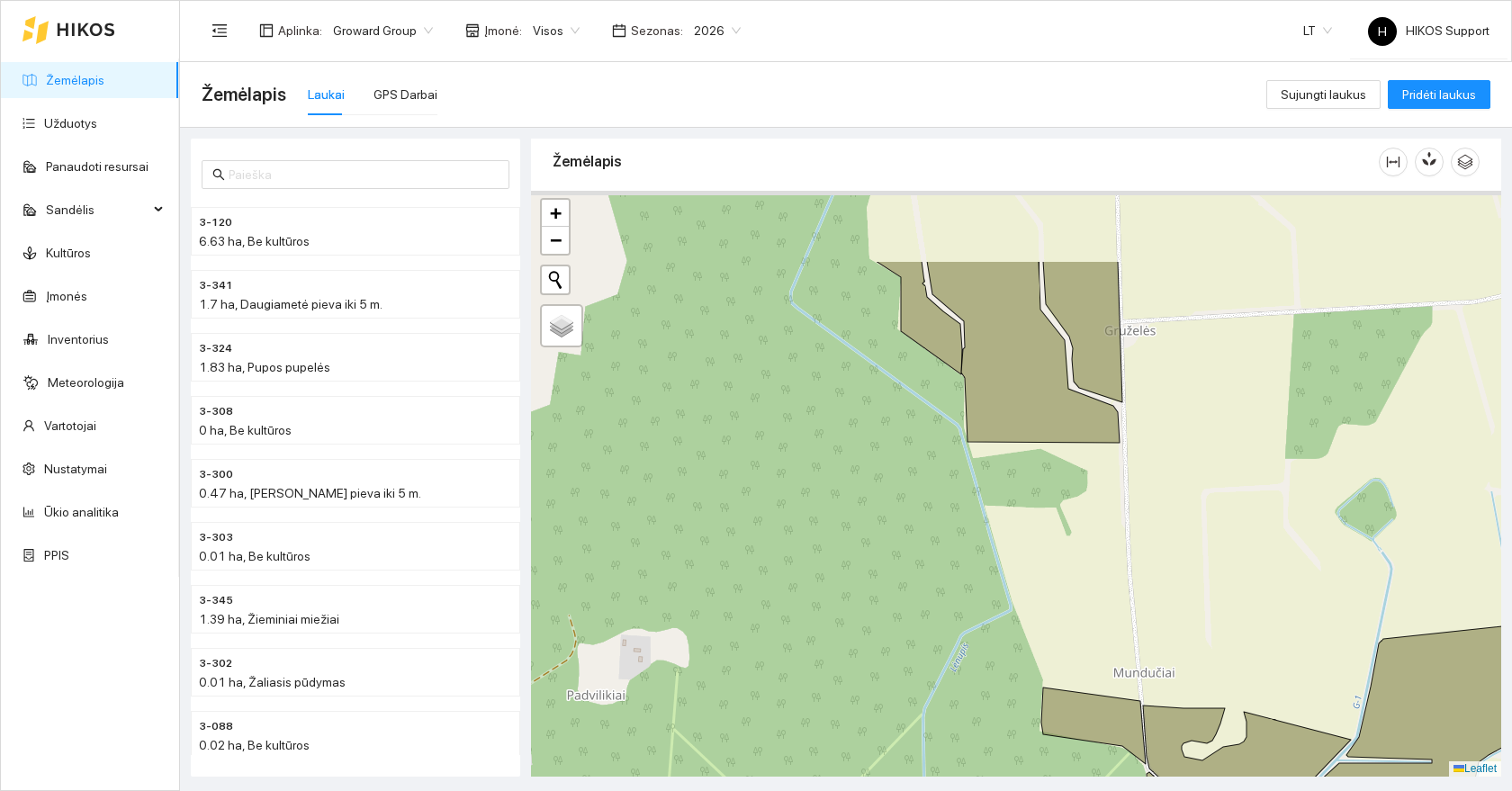
drag, startPoint x: 1308, startPoint y: 306, endPoint x: 1186, endPoint y: 533, distance: 257.7
click at [1190, 531] on div at bounding box center [1016, 483] width 970 height 586
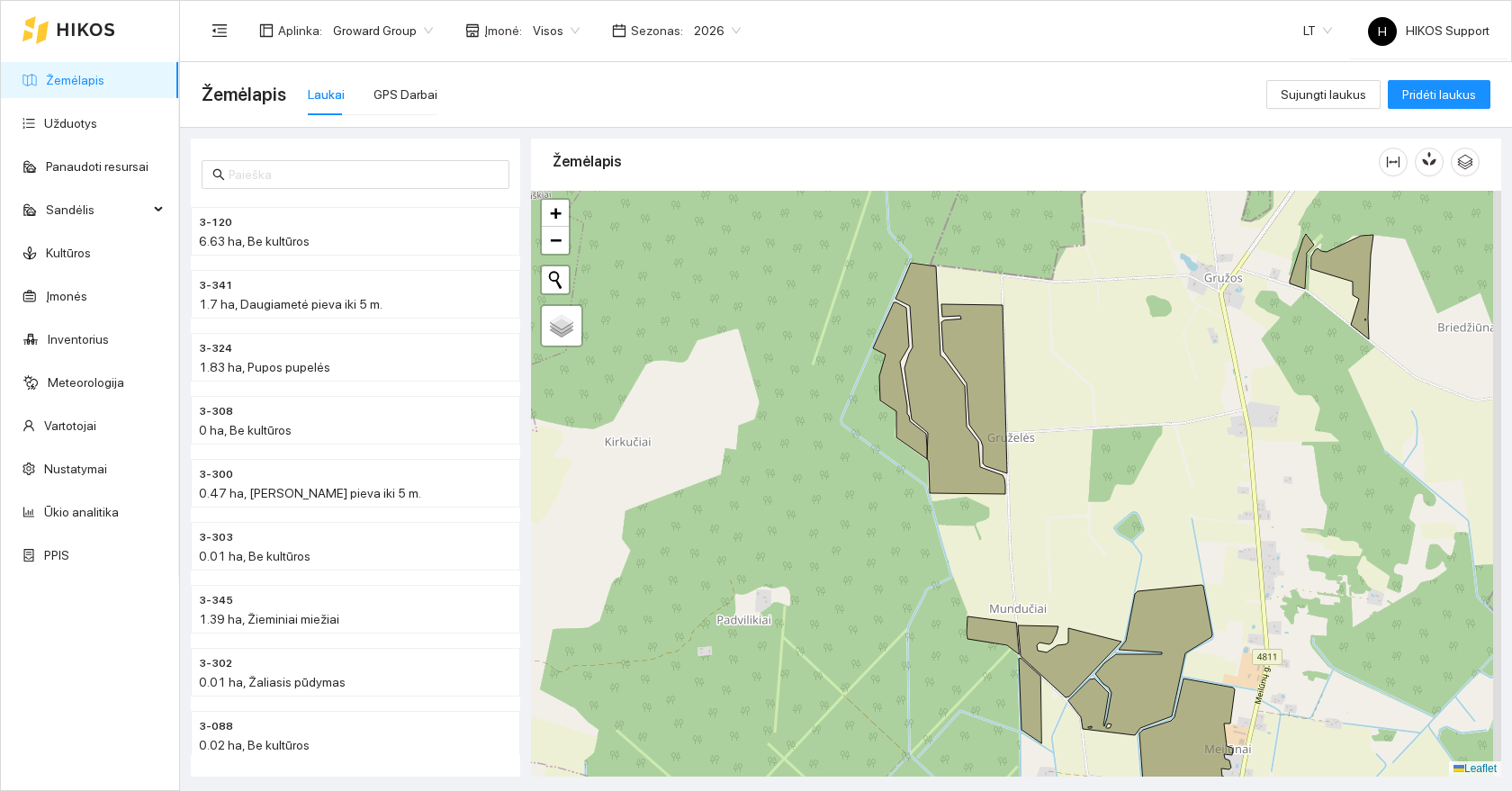
drag, startPoint x: 1146, startPoint y: 606, endPoint x: 867, endPoint y: 378, distance: 360.3
click at [867, 378] on div at bounding box center [1016, 483] width 970 height 586
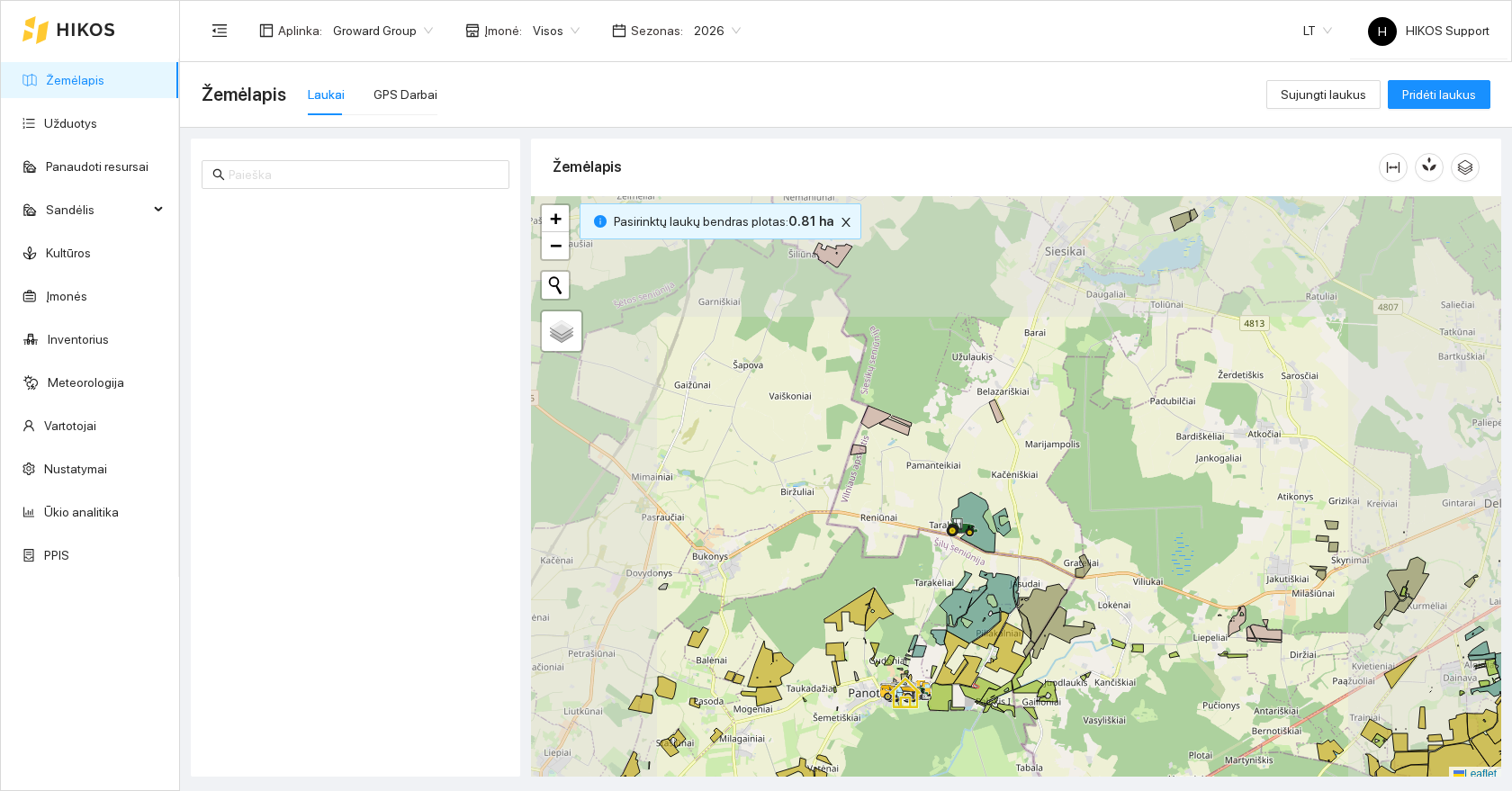
scroll to position [5, 0]
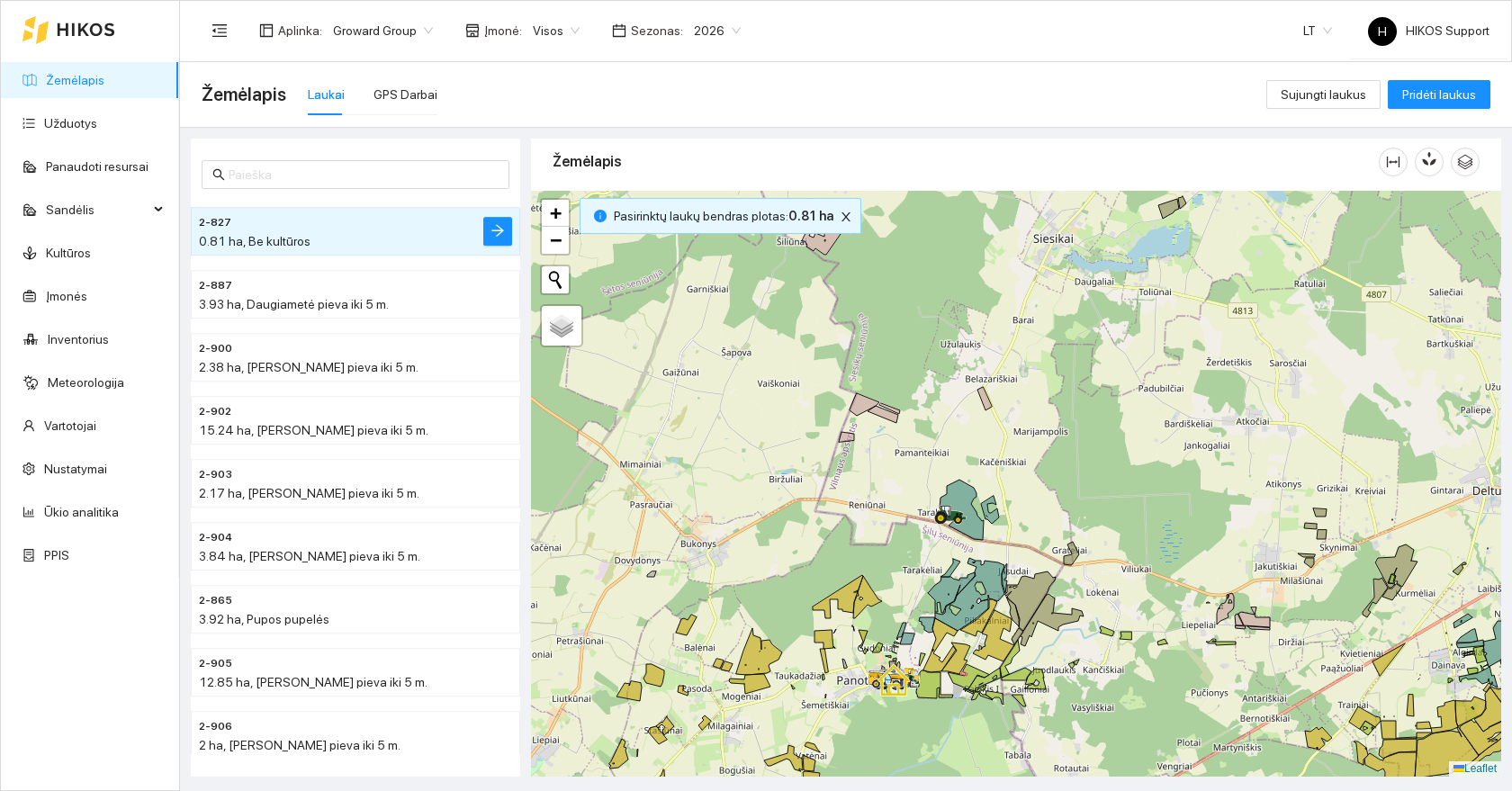
drag, startPoint x: 1135, startPoint y: 696, endPoint x: 1097, endPoint y: 678, distance: 42.0
click at [1097, 678] on div at bounding box center [1016, 483] width 970 height 586
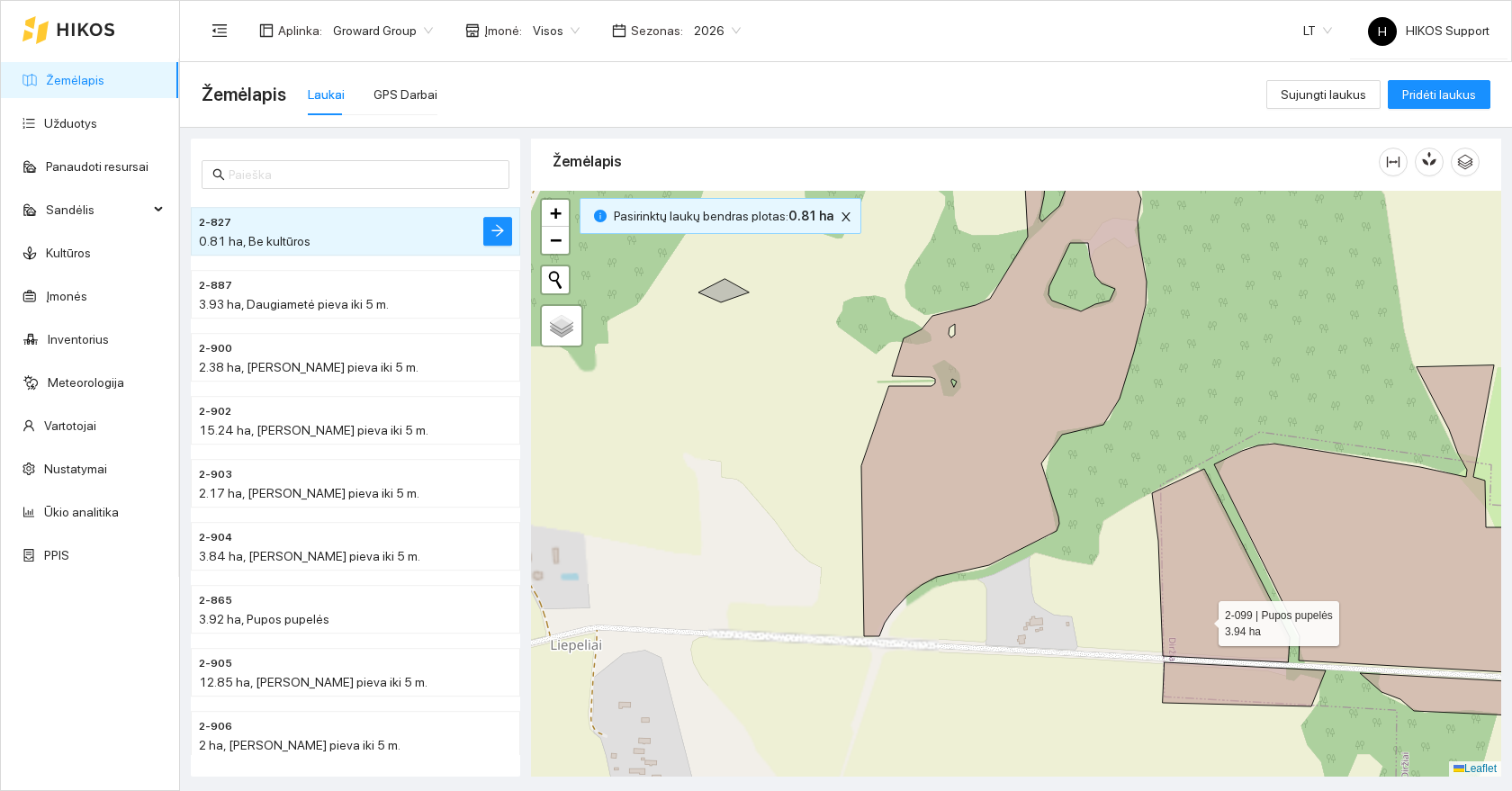
drag, startPoint x: 1254, startPoint y: 619, endPoint x: 646, endPoint y: 547, distance: 612.2
click at [1152, 547] on icon at bounding box center [1221, 565] width 138 height 194
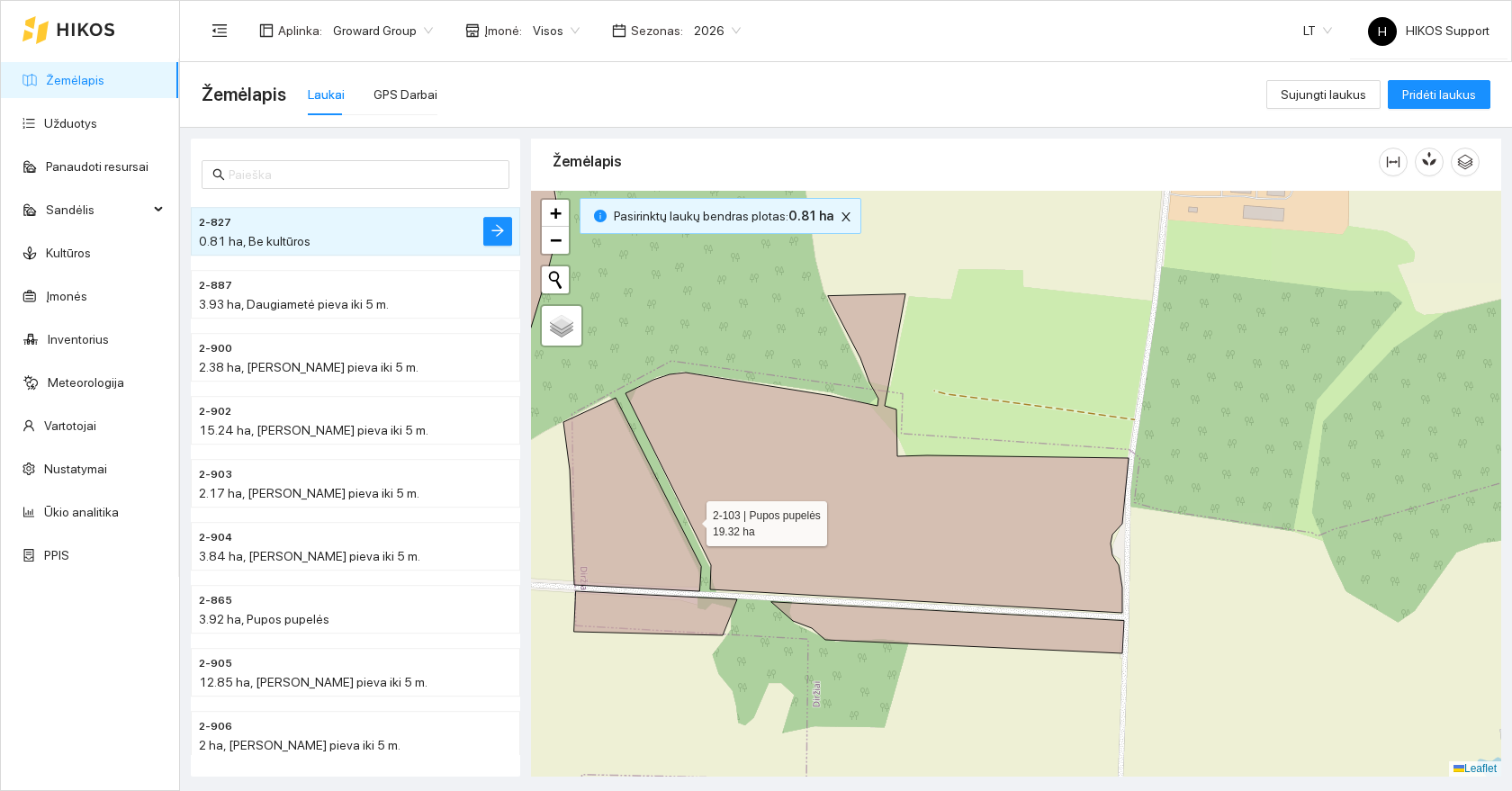
click at [702, 510] on icon at bounding box center [877, 453] width 503 height 318
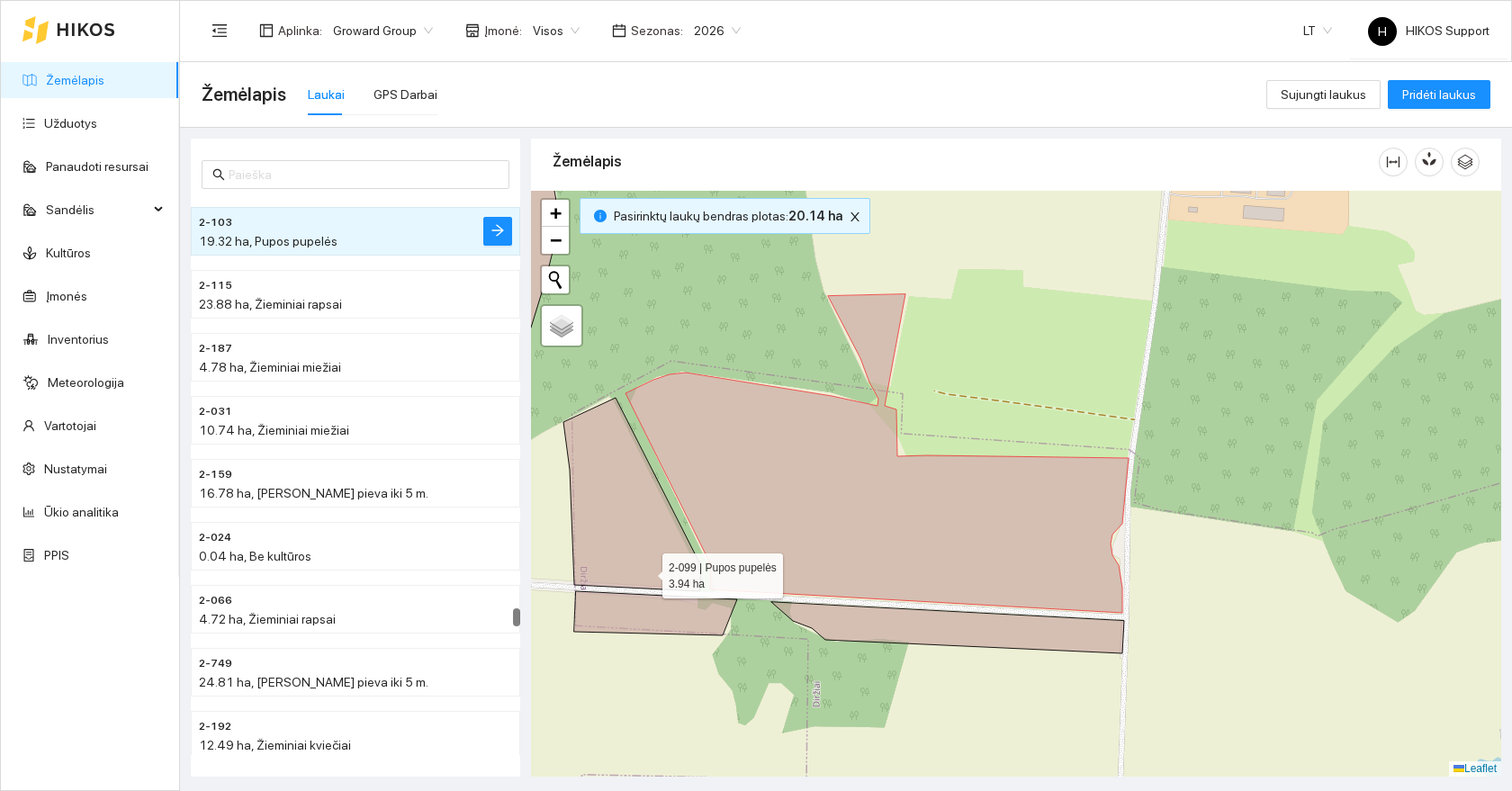
click at [643, 567] on icon at bounding box center [632, 494] width 138 height 194
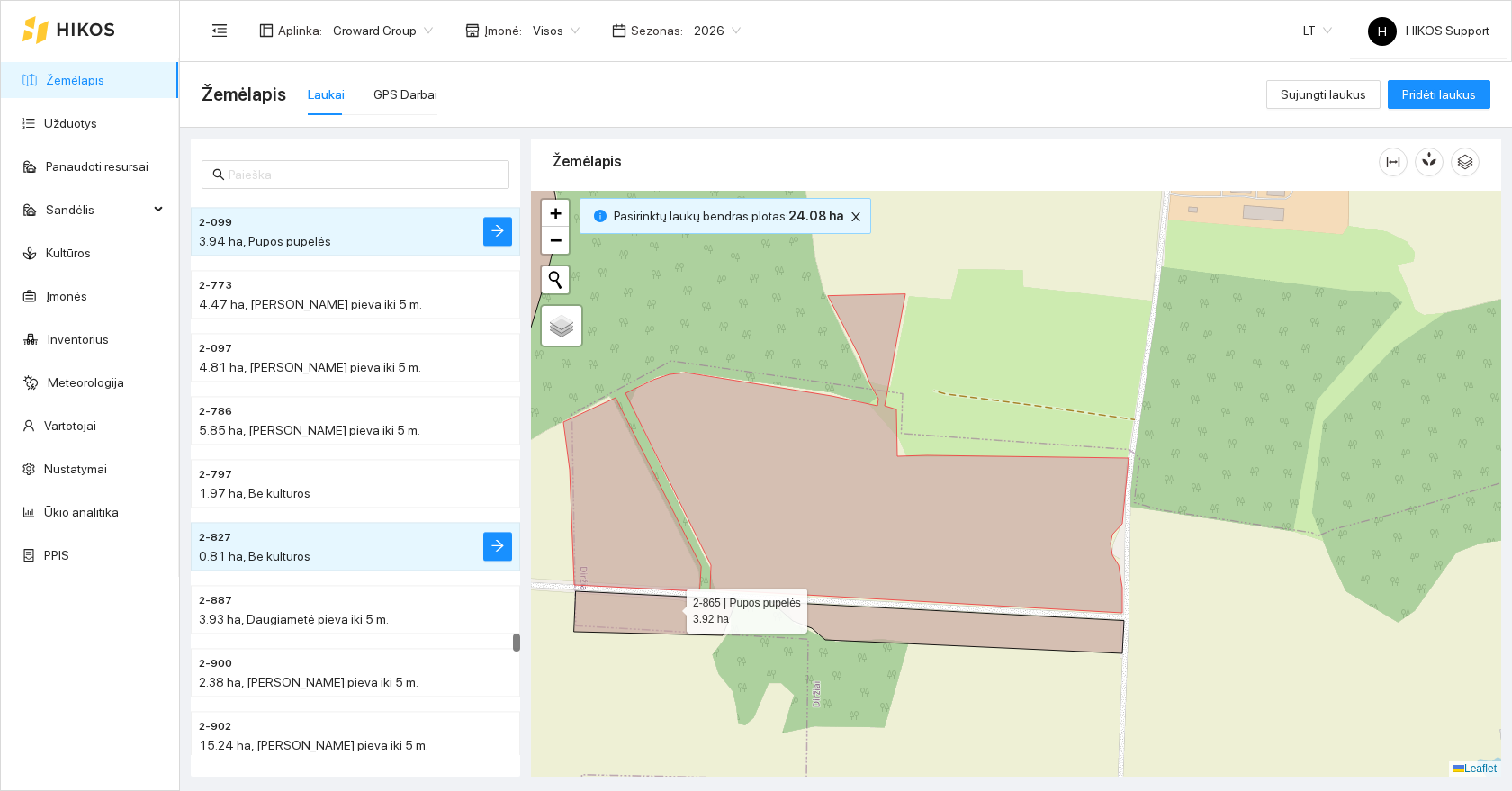
click at [670, 606] on icon at bounding box center [848, 622] width 550 height 62
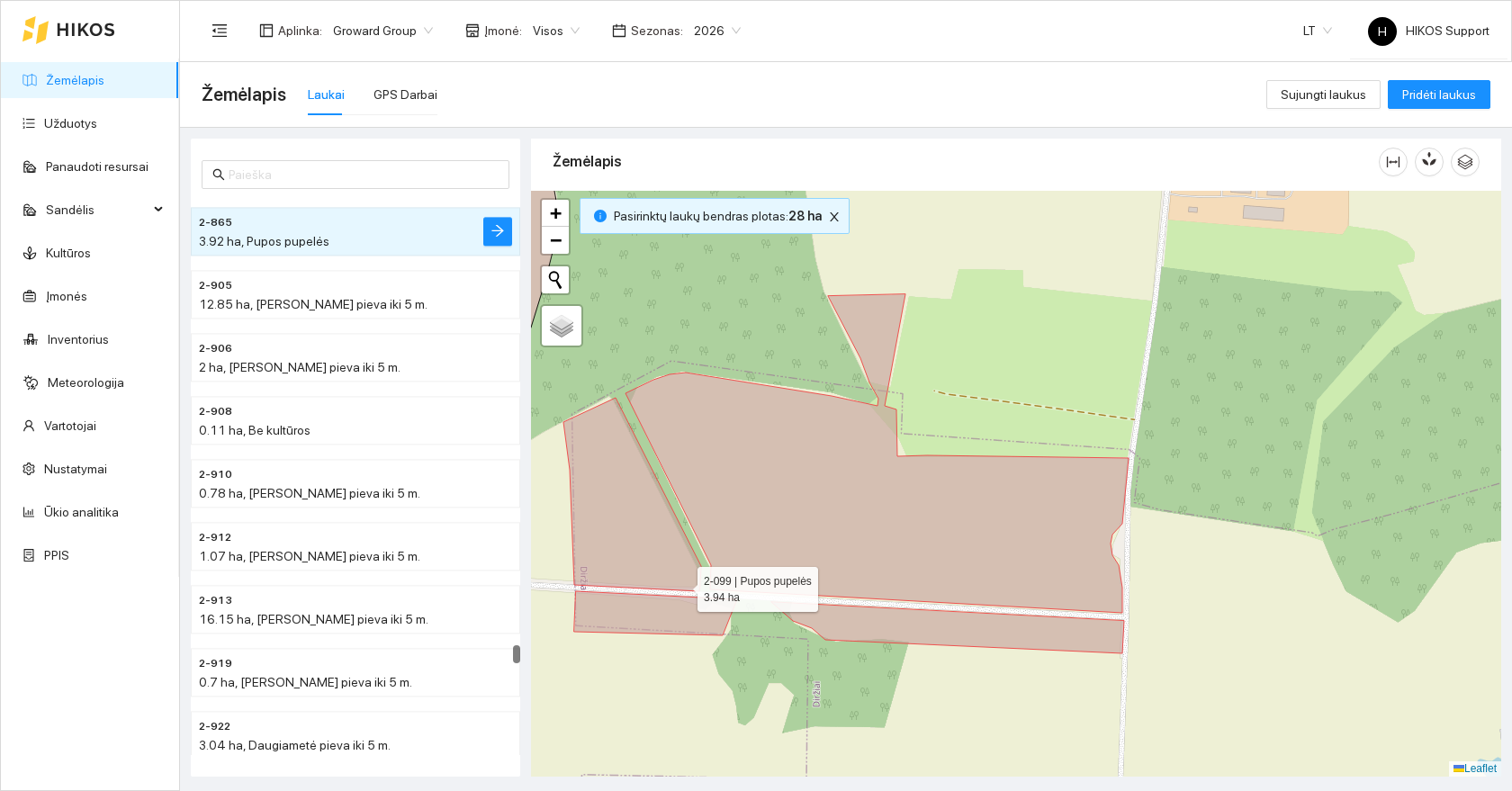
click at [696, 547] on div at bounding box center [1016, 483] width 970 height 586
click at [763, 532] on icon at bounding box center [877, 453] width 503 height 318
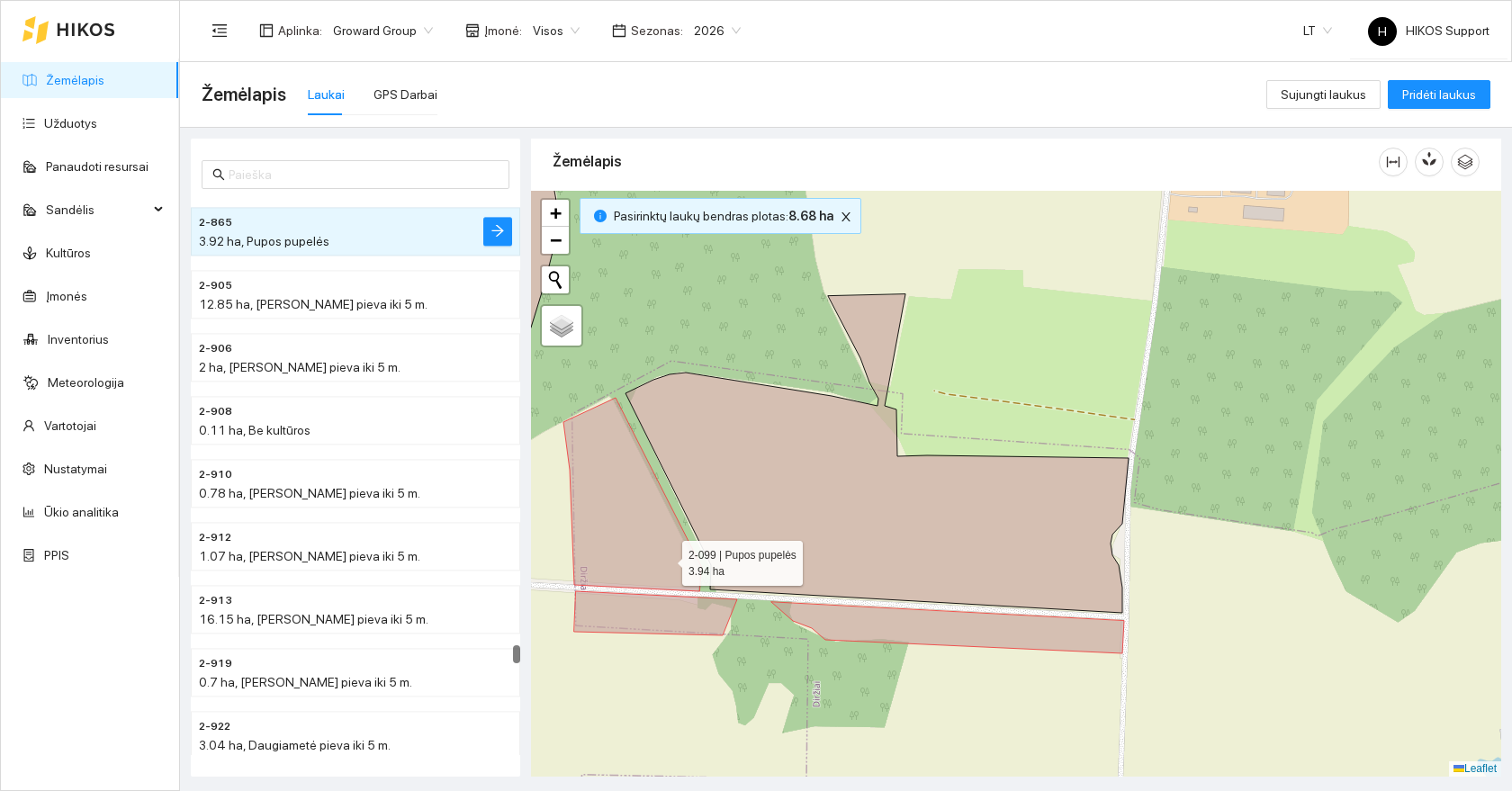
click at [649, 557] on icon at bounding box center [632, 494] width 138 height 194
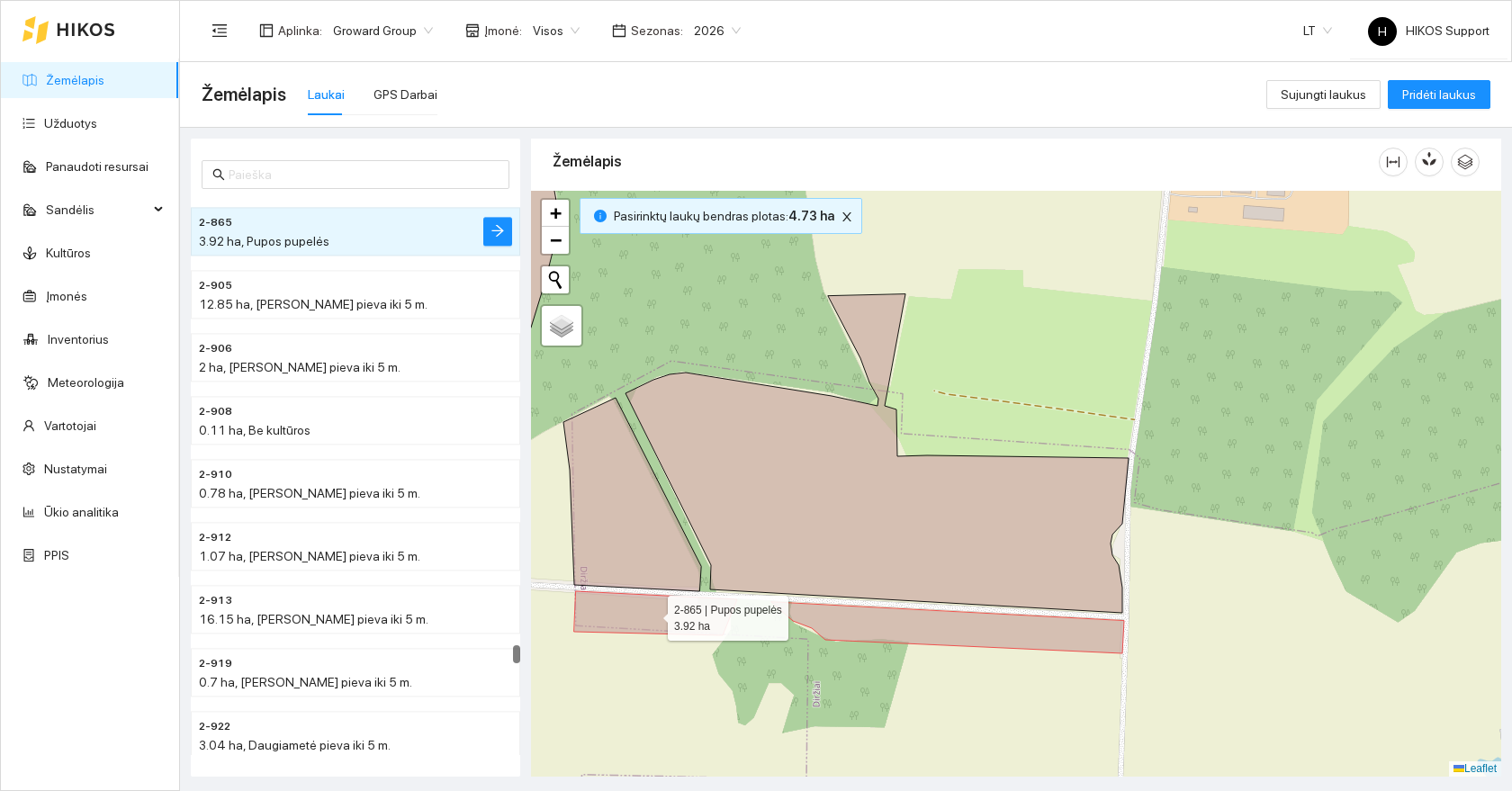
click at [653, 604] on icon at bounding box center [848, 622] width 550 height 62
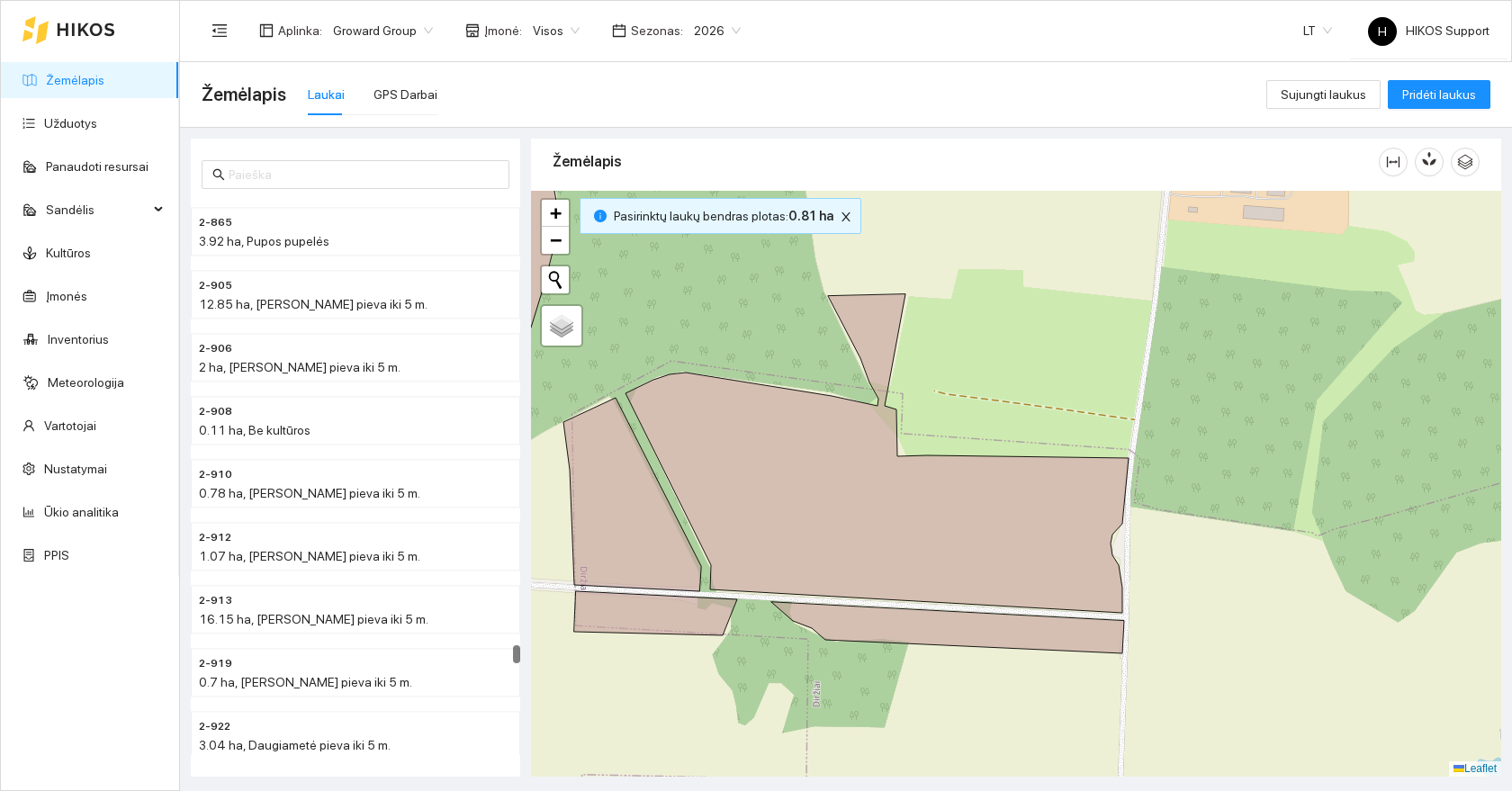
click at [872, 601] on div at bounding box center [1016, 483] width 970 height 586
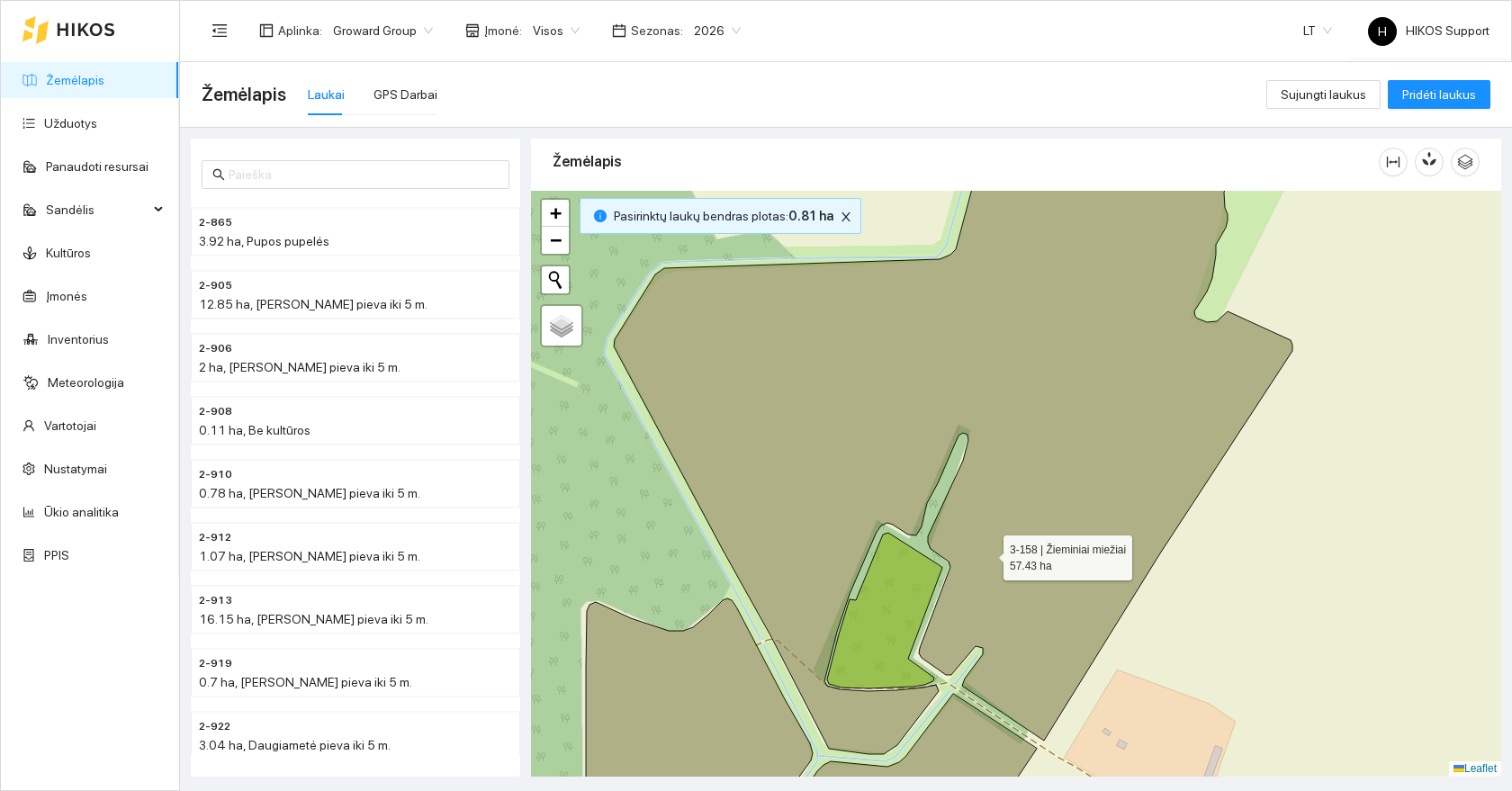
click at [988, 553] on icon at bounding box center [954, 443] width 678 height 623
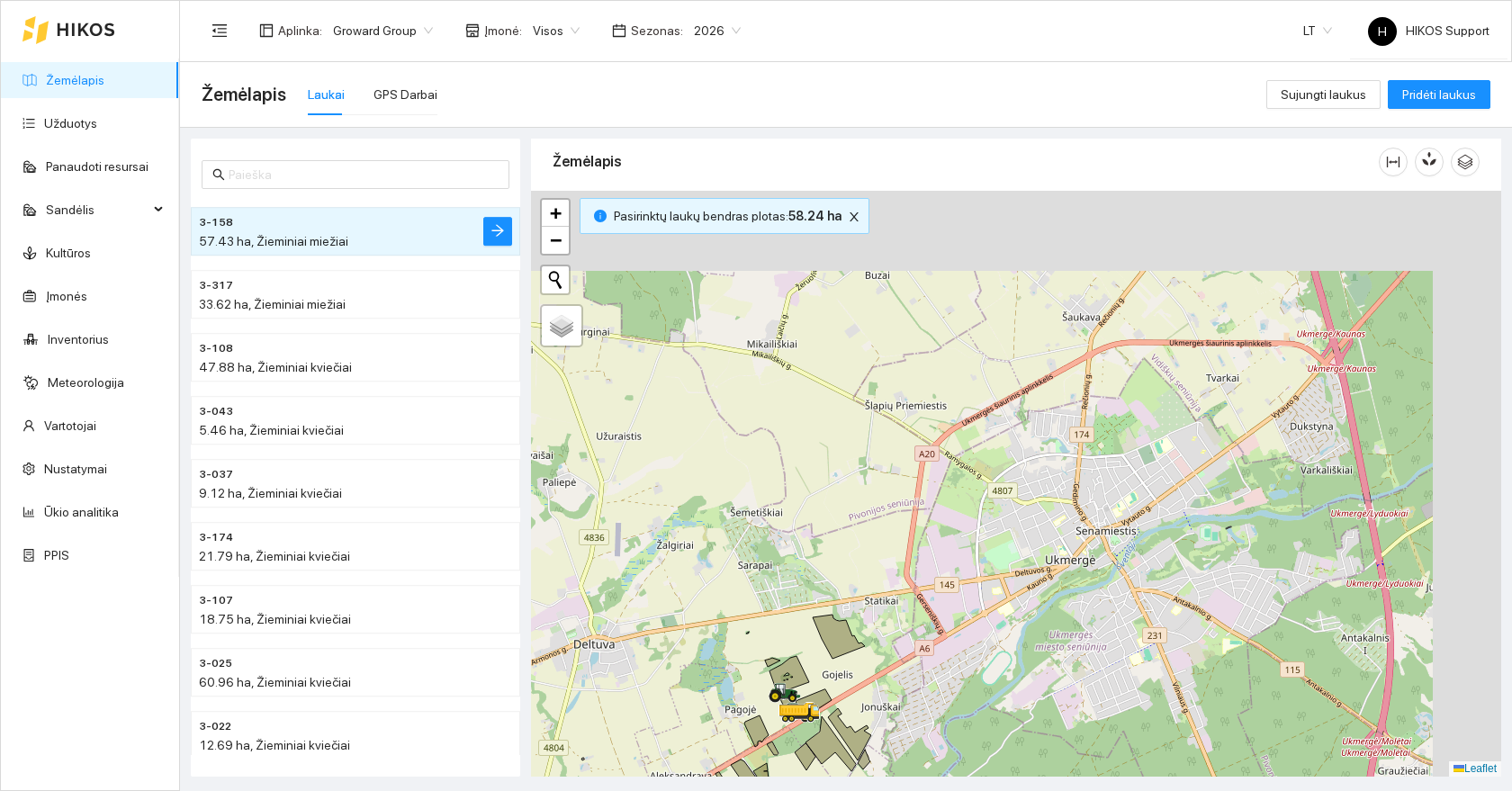
drag, startPoint x: 1312, startPoint y: 381, endPoint x: 966, endPoint y: 659, distance: 443.8
click at [966, 659] on div at bounding box center [1016, 483] width 970 height 586
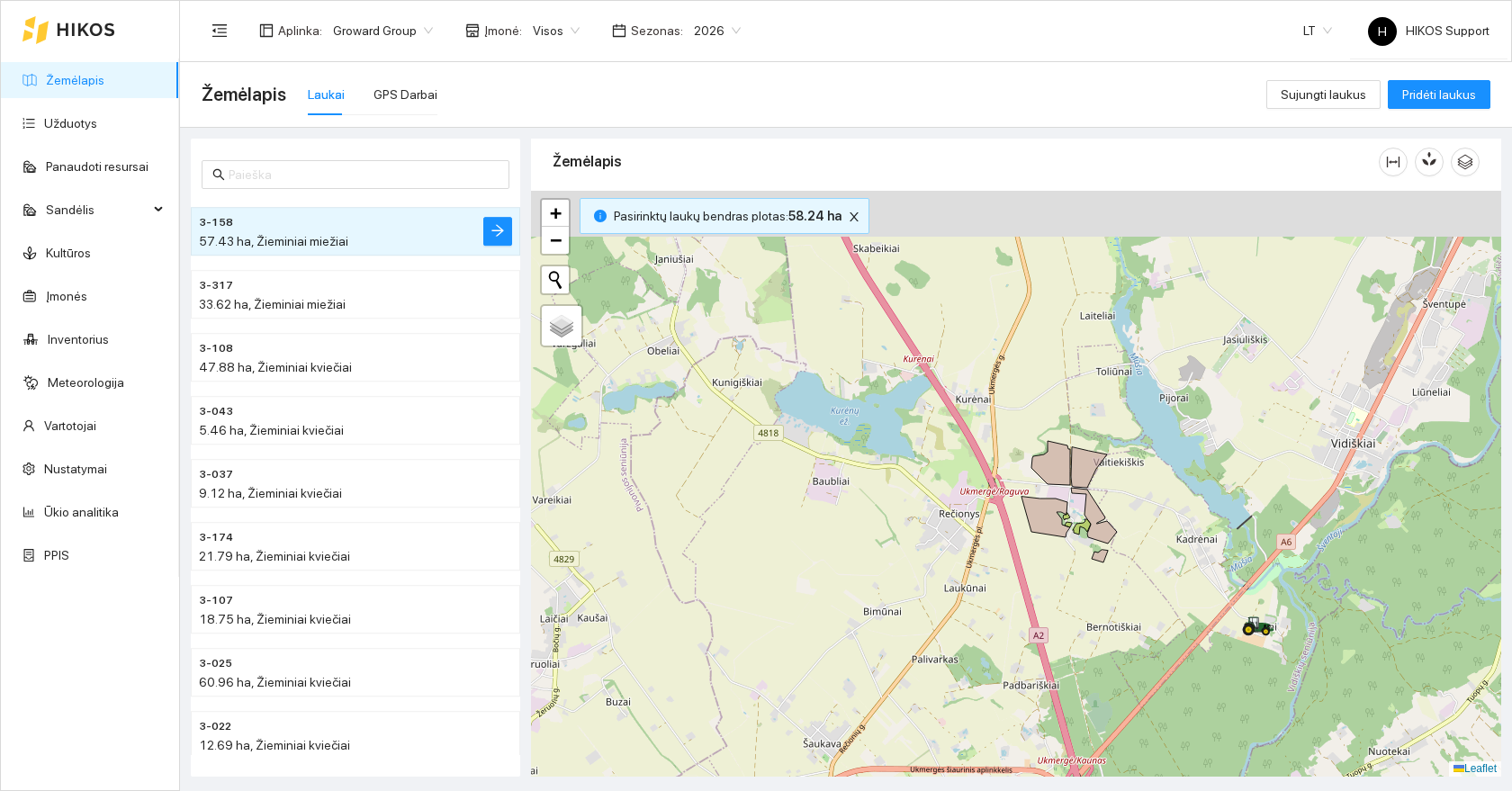
drag, startPoint x: 1105, startPoint y: 374, endPoint x: 1087, endPoint y: 656, distance: 282.6
click at [1087, 656] on div at bounding box center [1016, 483] width 970 height 586
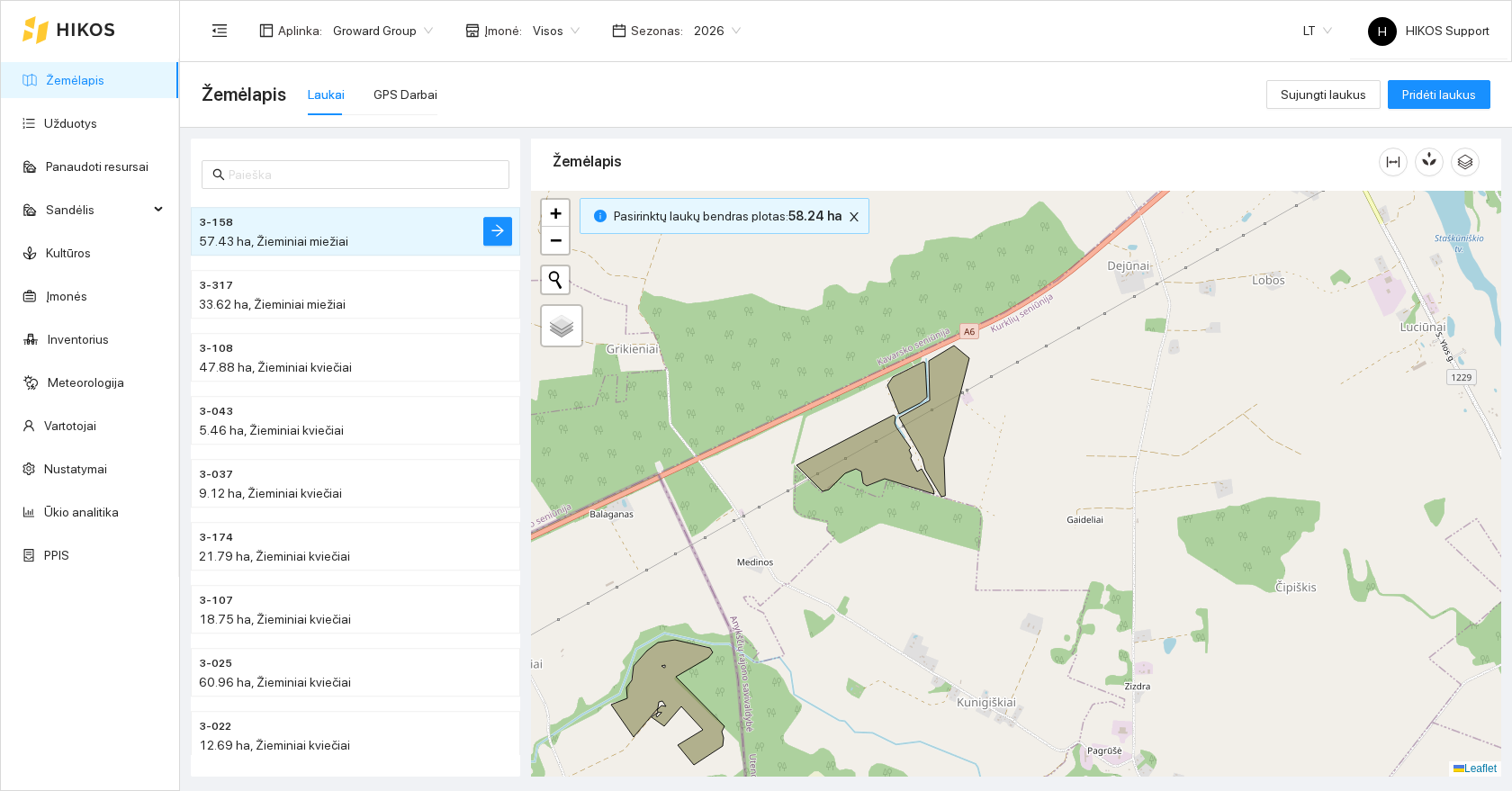
drag, startPoint x: 772, startPoint y: 703, endPoint x: 953, endPoint y: 443, distance: 316.8
click at [953, 443] on div at bounding box center [1016, 483] width 970 height 586
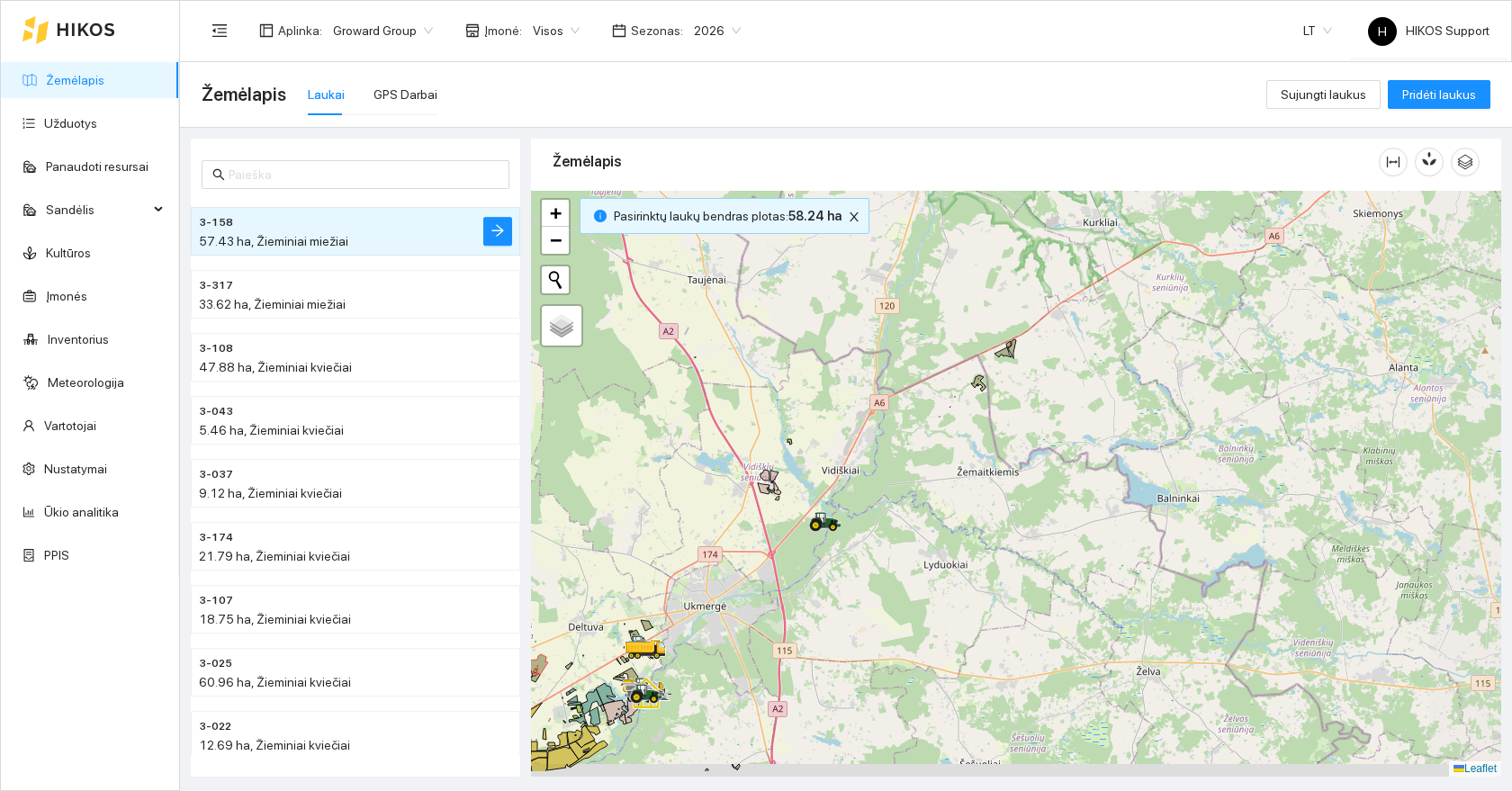
drag, startPoint x: 877, startPoint y: 529, endPoint x: 1090, endPoint y: 365, distance: 268.8
click at [1090, 365] on div at bounding box center [1016, 483] width 970 height 586
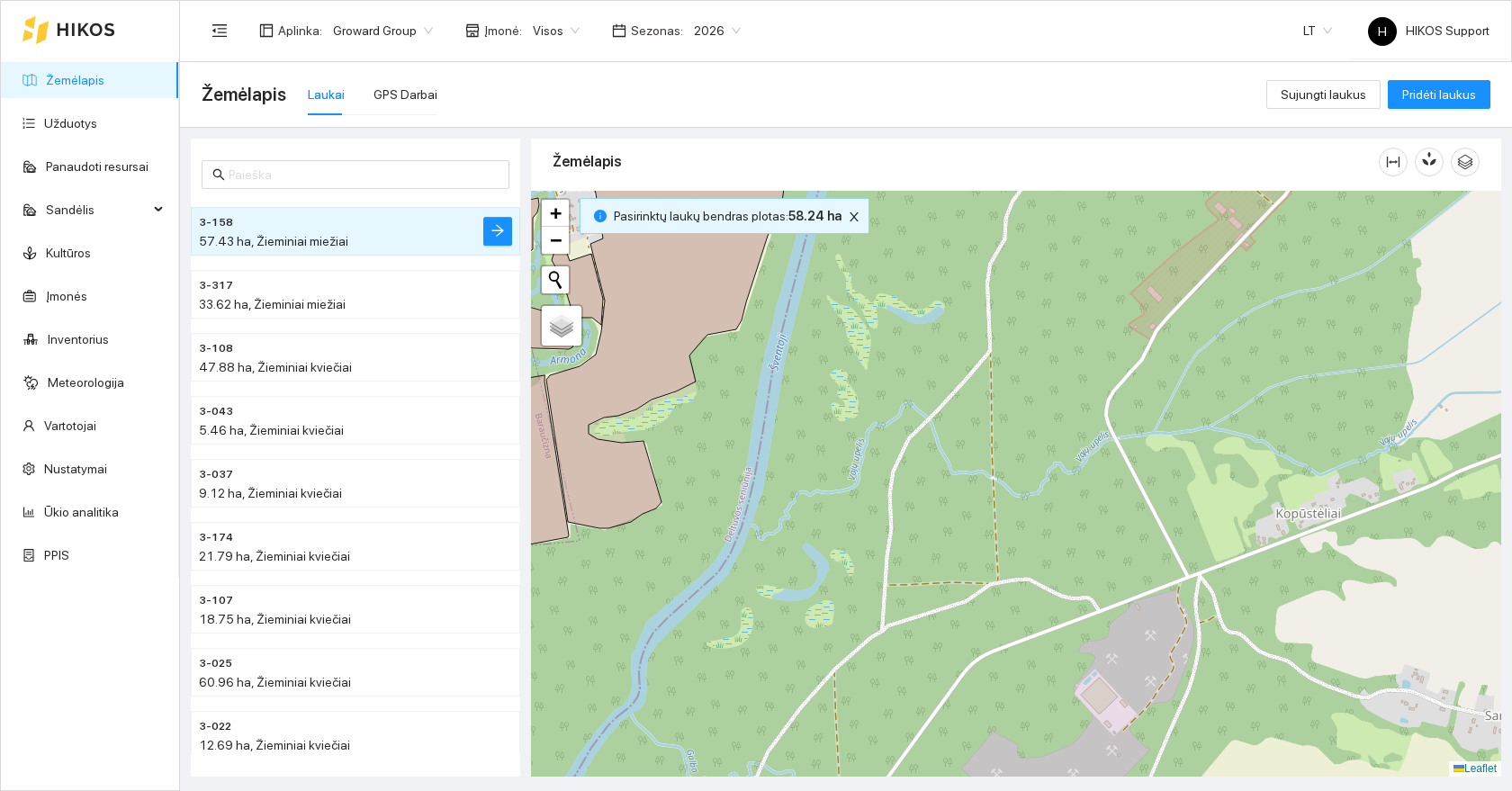
drag, startPoint x: 643, startPoint y: 567, endPoint x: 1159, endPoint y: 648, distance: 522.3
click at [1159, 648] on div at bounding box center [1016, 483] width 970 height 586
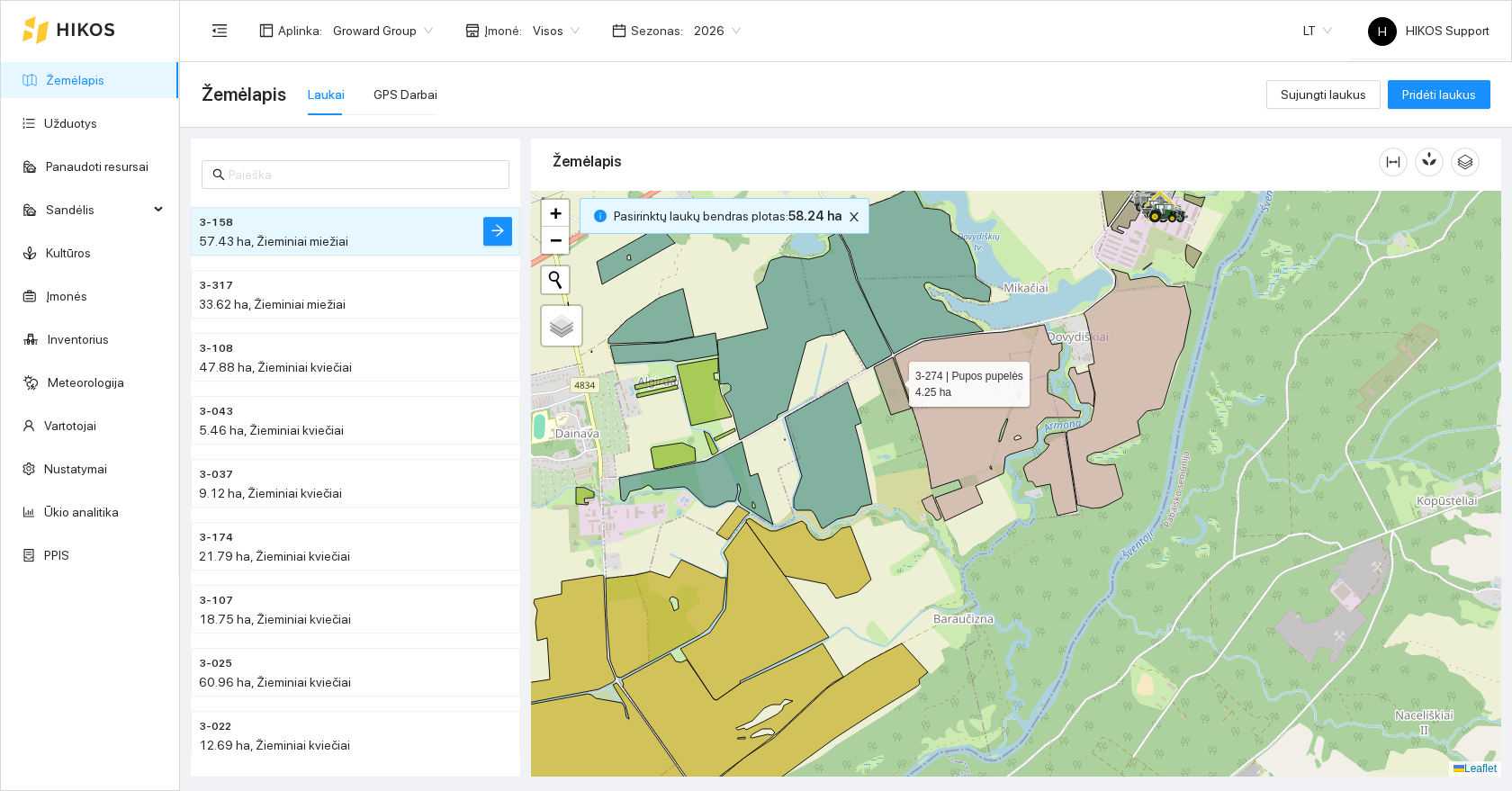
click at [893, 381] on icon at bounding box center [893, 386] width 37 height 58
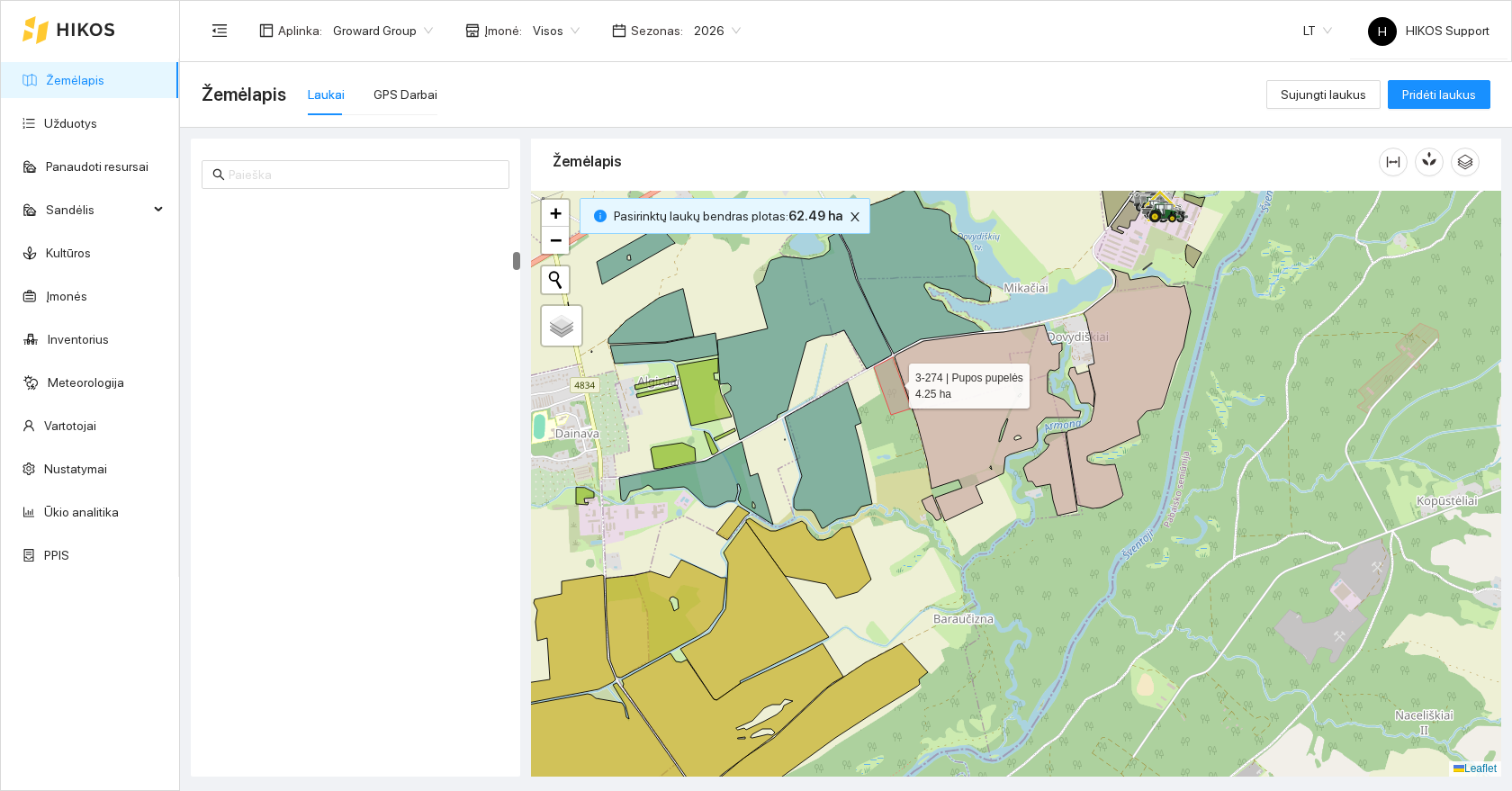
scroll to position [3142, 0]
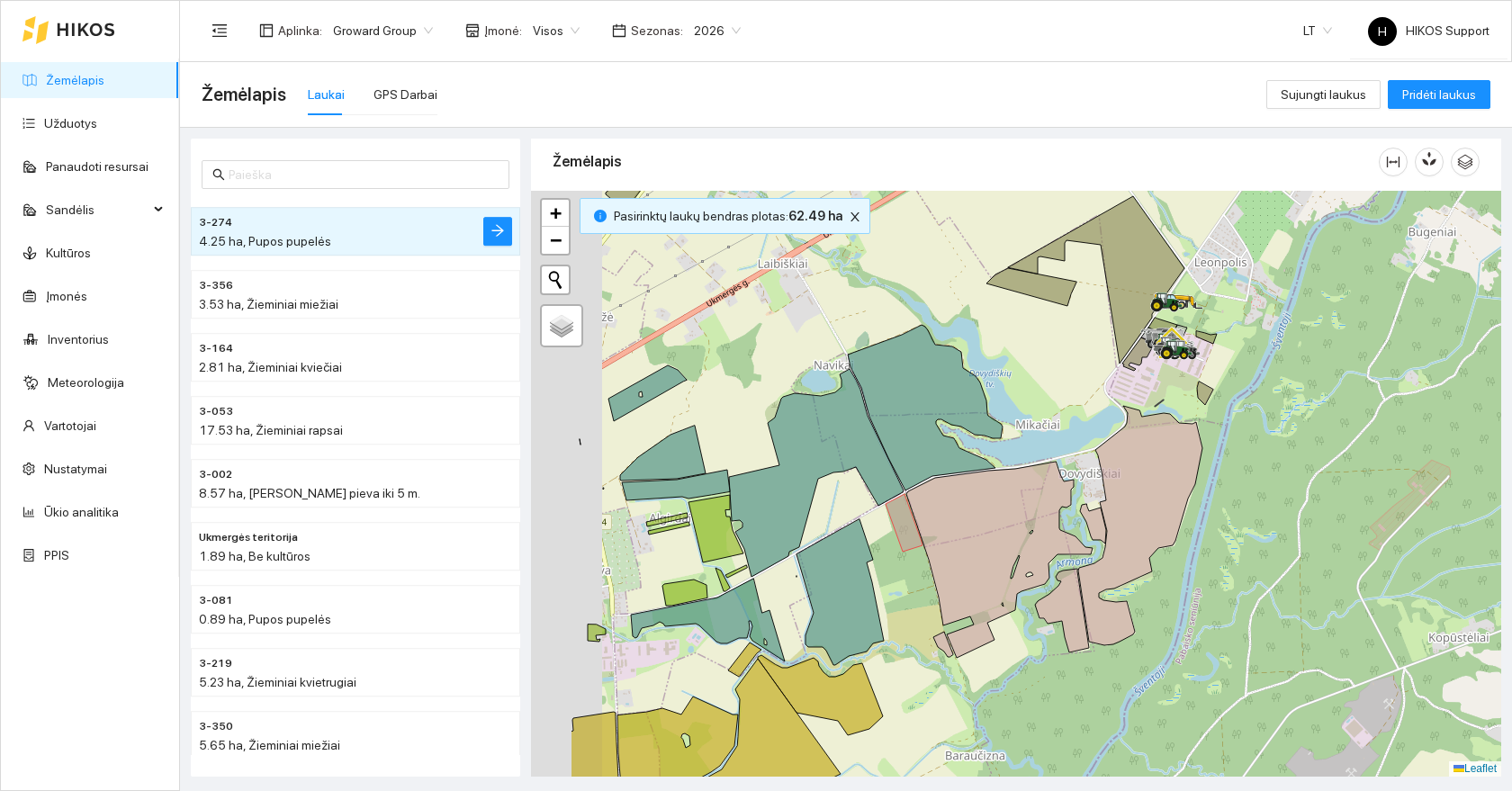
drag, startPoint x: 681, startPoint y: 474, endPoint x: 852, endPoint y: 518, distance: 176.6
click at [852, 518] on div at bounding box center [1016, 483] width 970 height 586
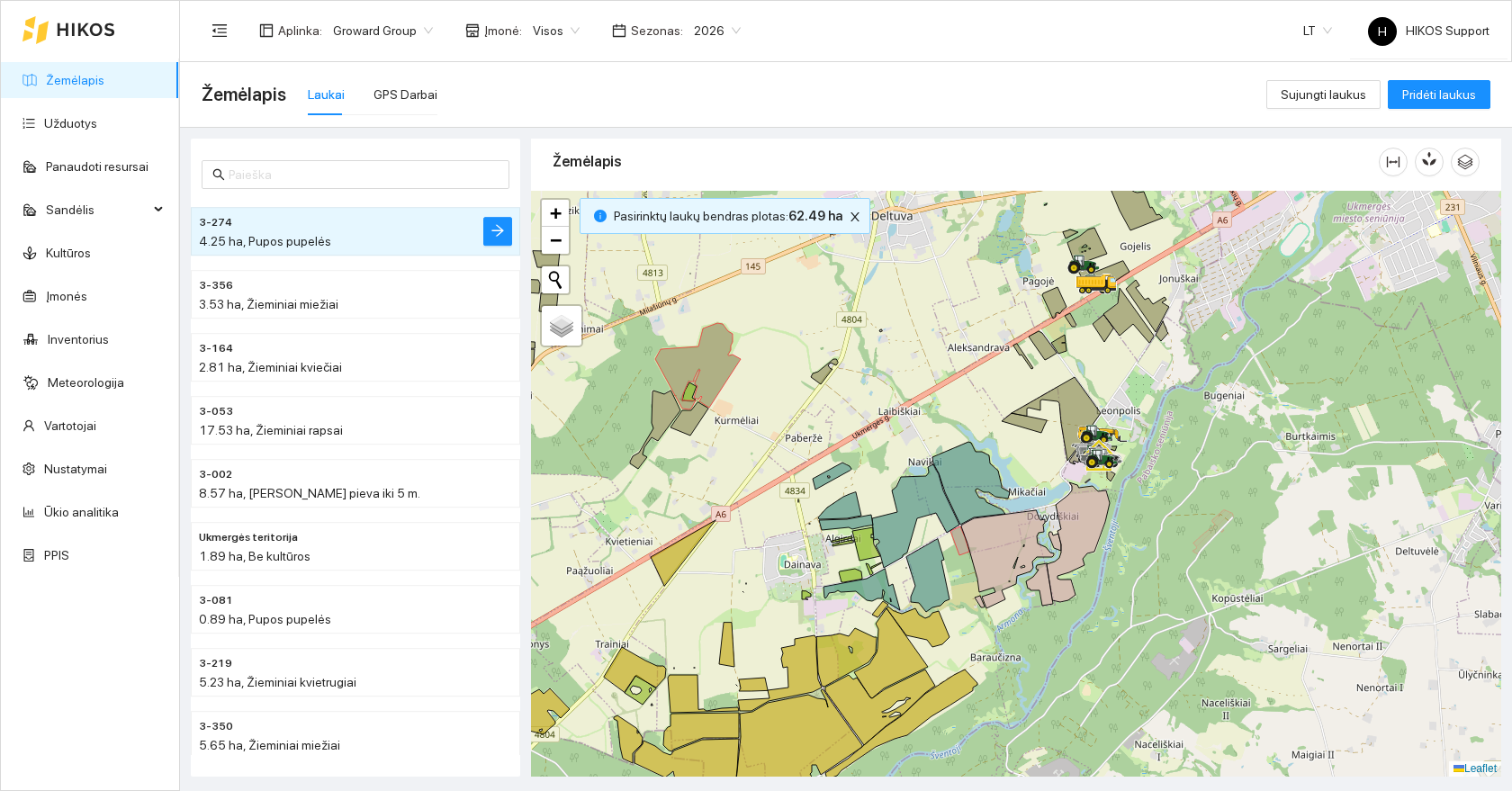
drag, startPoint x: 695, startPoint y: 555, endPoint x: 1325, endPoint y: 476, distance: 634.9
click at [1325, 476] on div at bounding box center [1016, 483] width 970 height 586
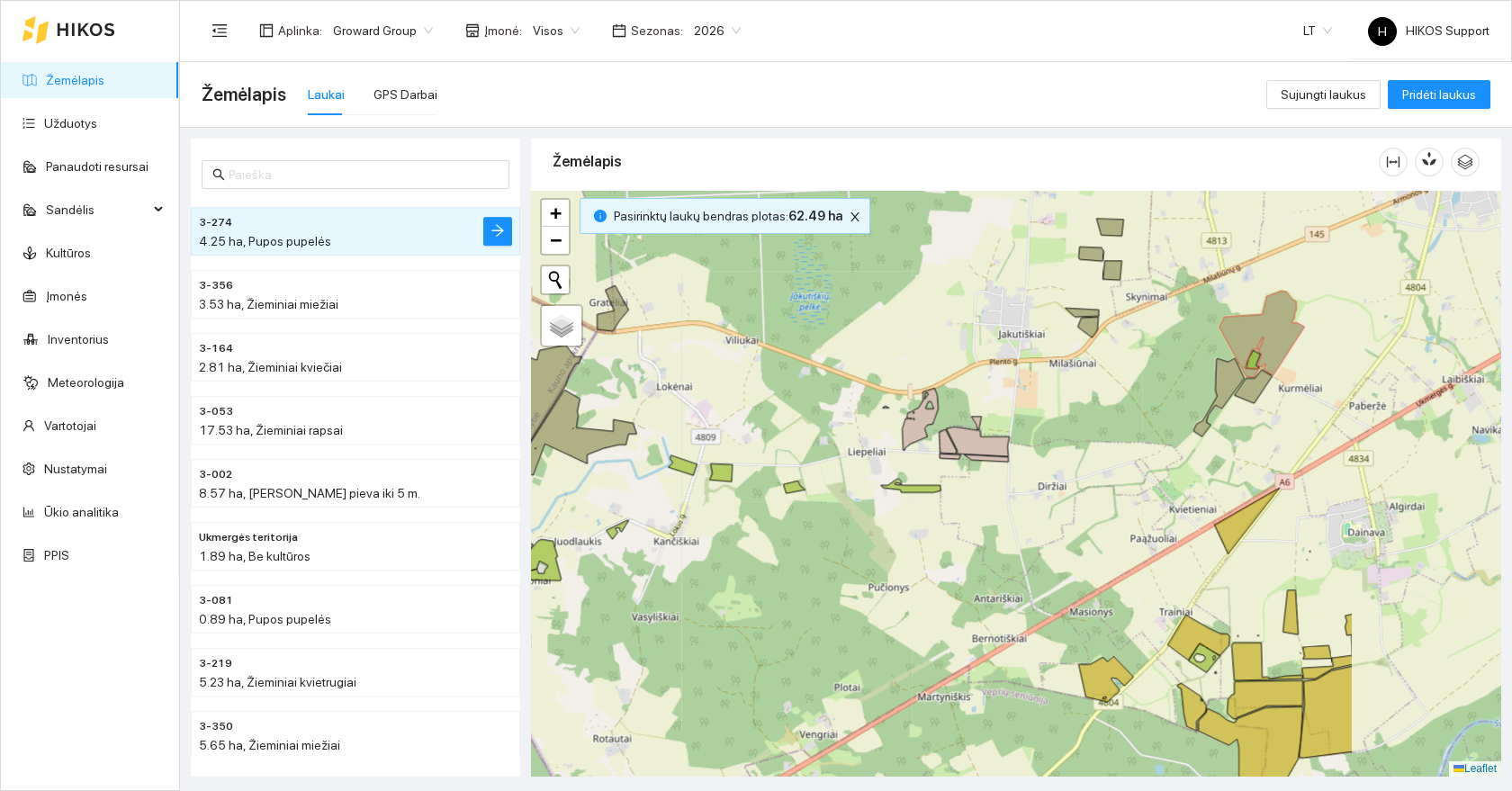
drag, startPoint x: 1251, startPoint y: 469, endPoint x: 1019, endPoint y: 526, distance: 238.9
click at [1019, 526] on div at bounding box center [1016, 483] width 970 height 586
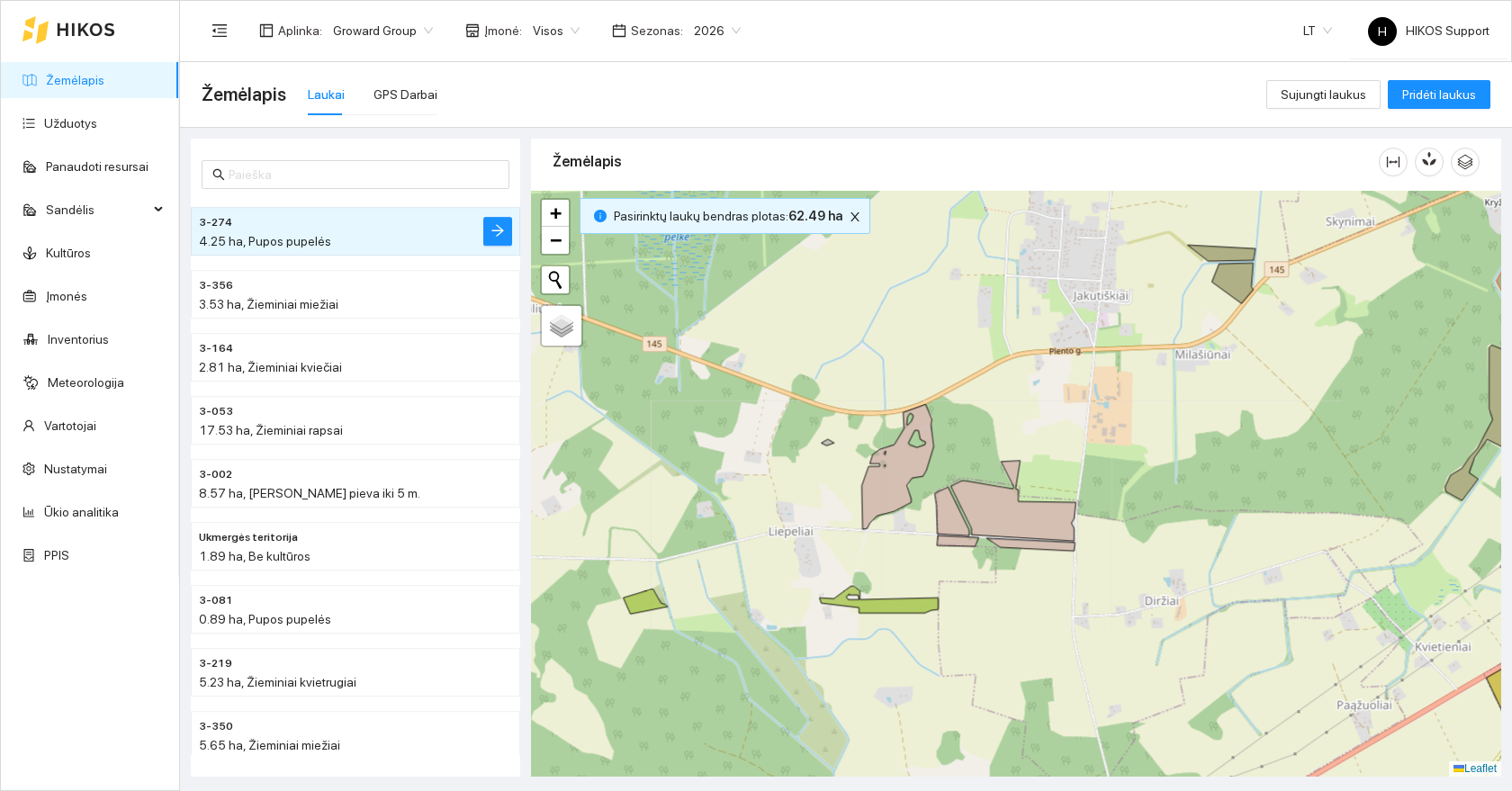
drag, startPoint x: 777, startPoint y: 606, endPoint x: 1124, endPoint y: 593, distance: 347.2
click at [1124, 593] on div at bounding box center [1016, 483] width 970 height 586
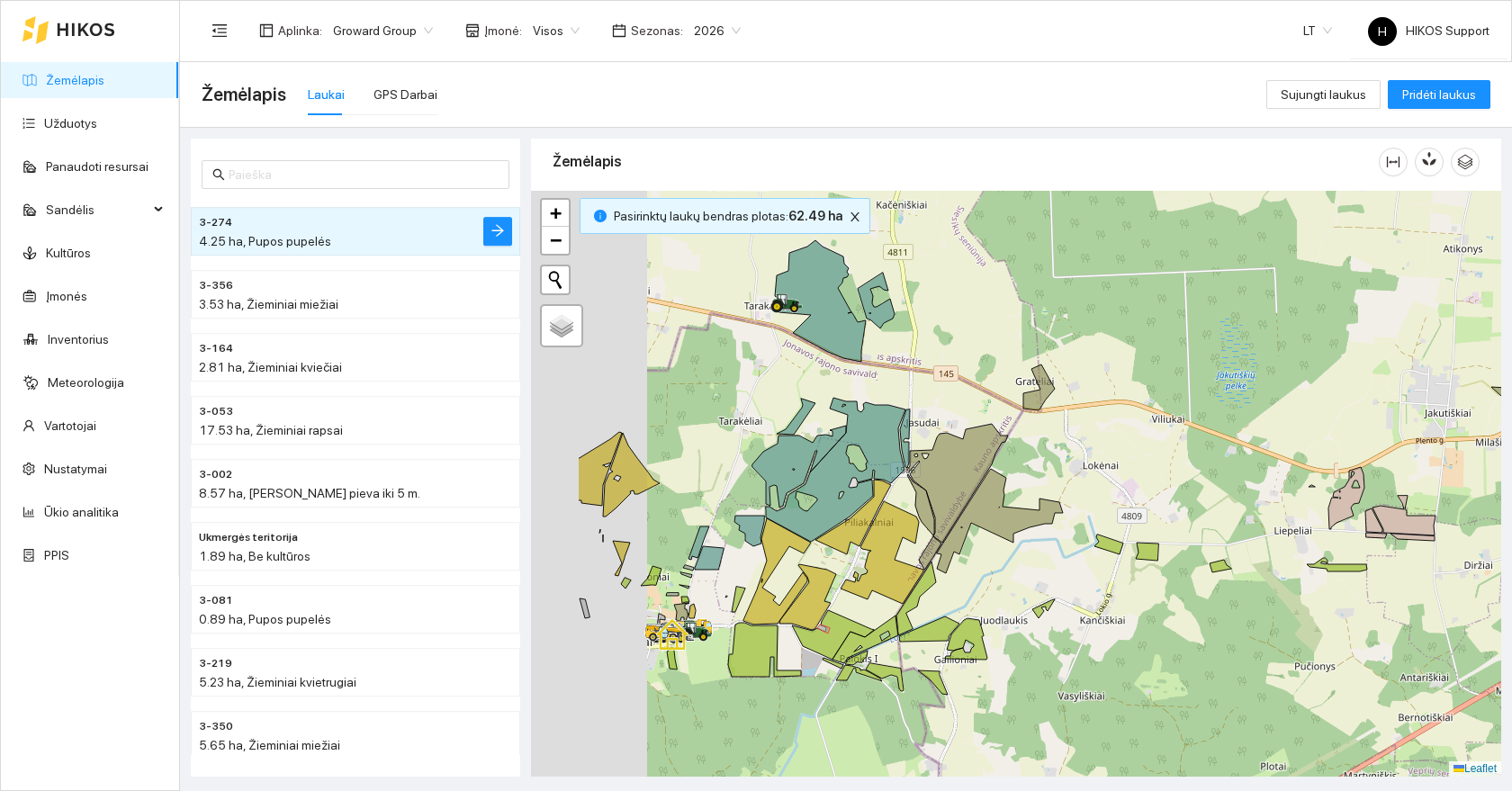
drag, startPoint x: 921, startPoint y: 646, endPoint x: 1168, endPoint y: 633, distance: 247.3
click at [1168, 633] on div at bounding box center [1016, 483] width 970 height 586
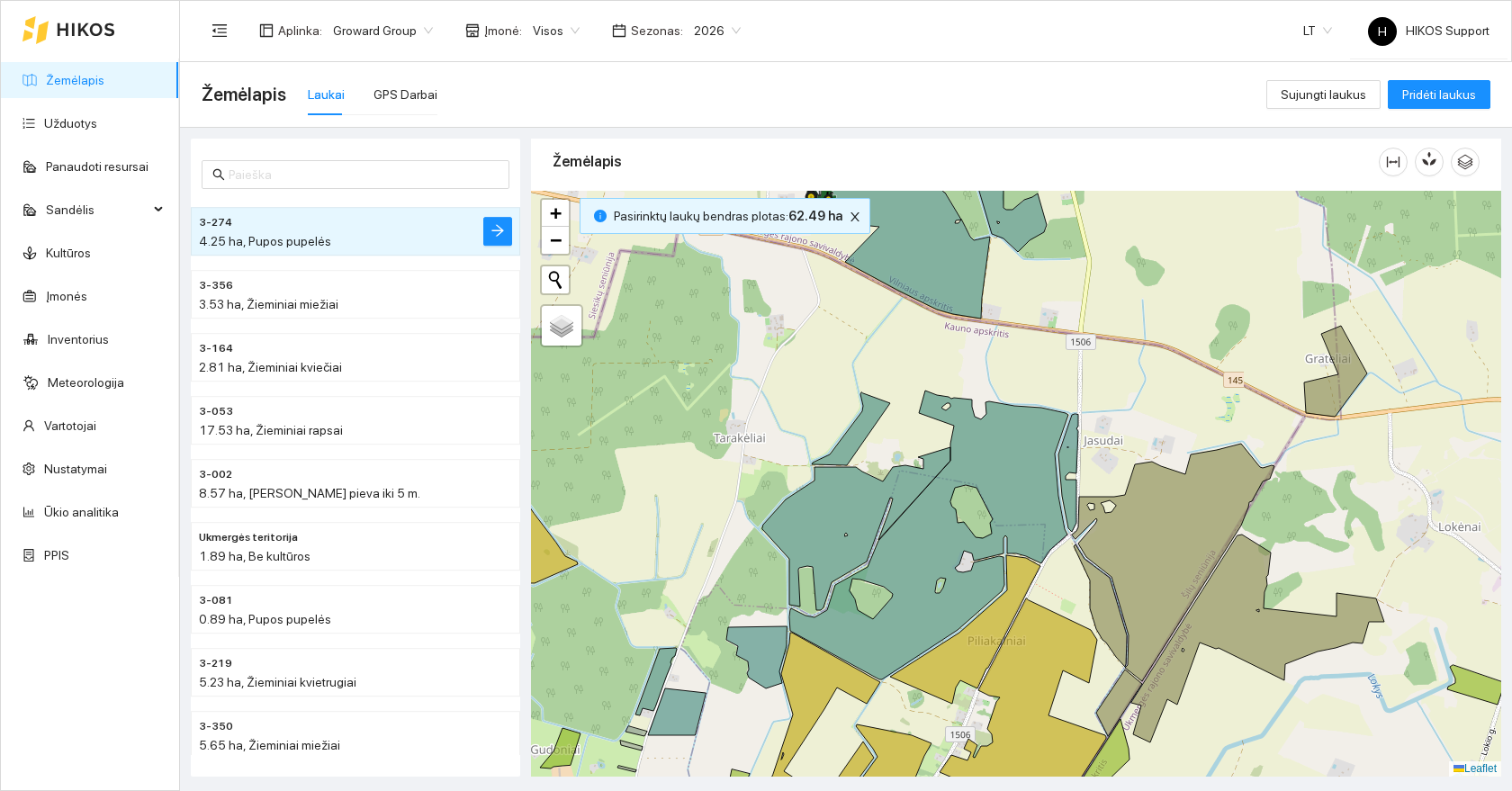
drag, startPoint x: 1065, startPoint y: 595, endPoint x: 1077, endPoint y: 338, distance: 257.3
click at [1077, 338] on div at bounding box center [1016, 483] width 970 height 586
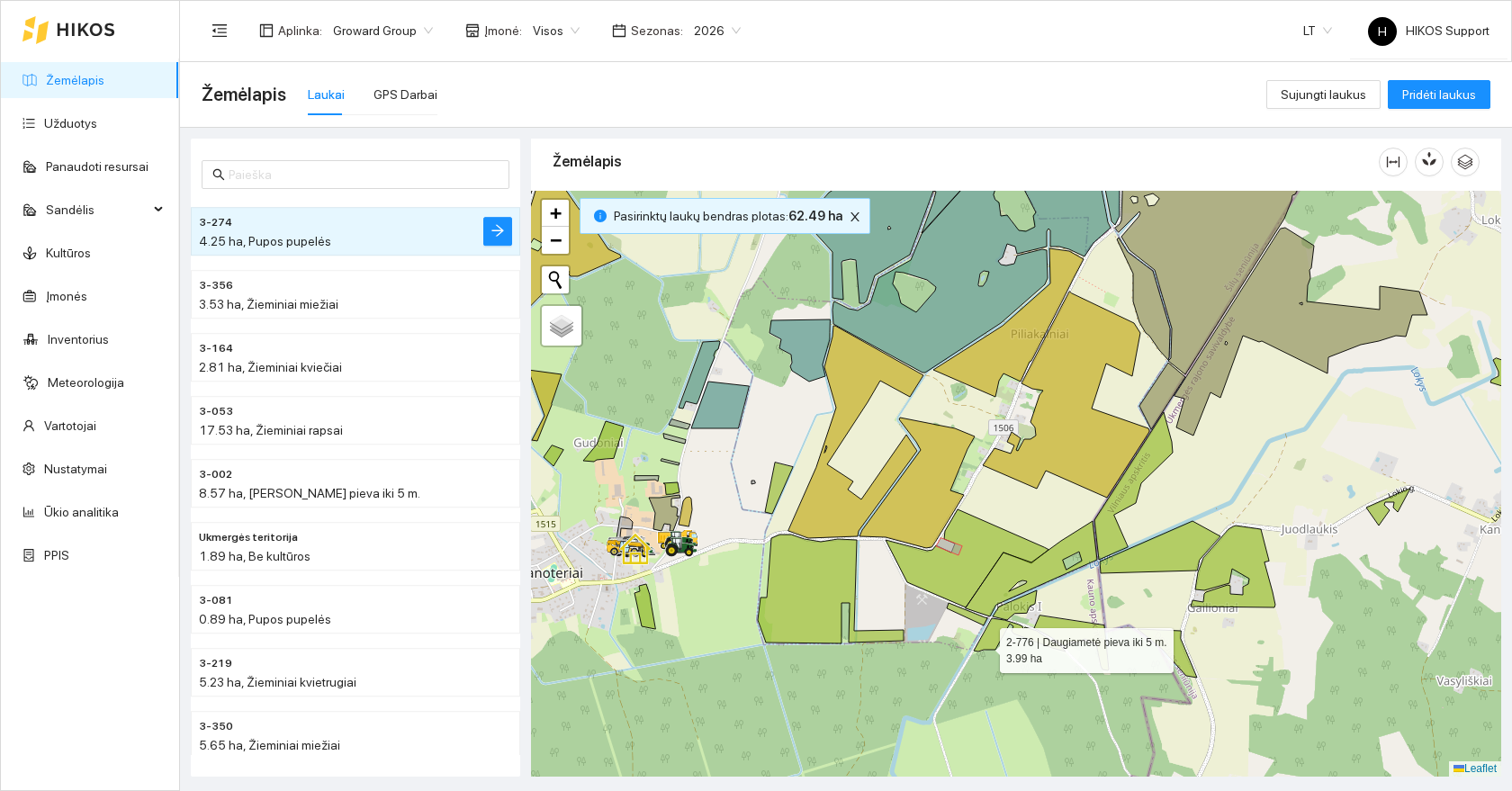
drag, startPoint x: 952, startPoint y: 699, endPoint x: 991, endPoint y: 622, distance: 86.3
click at [991, 622] on div at bounding box center [1016, 483] width 970 height 586
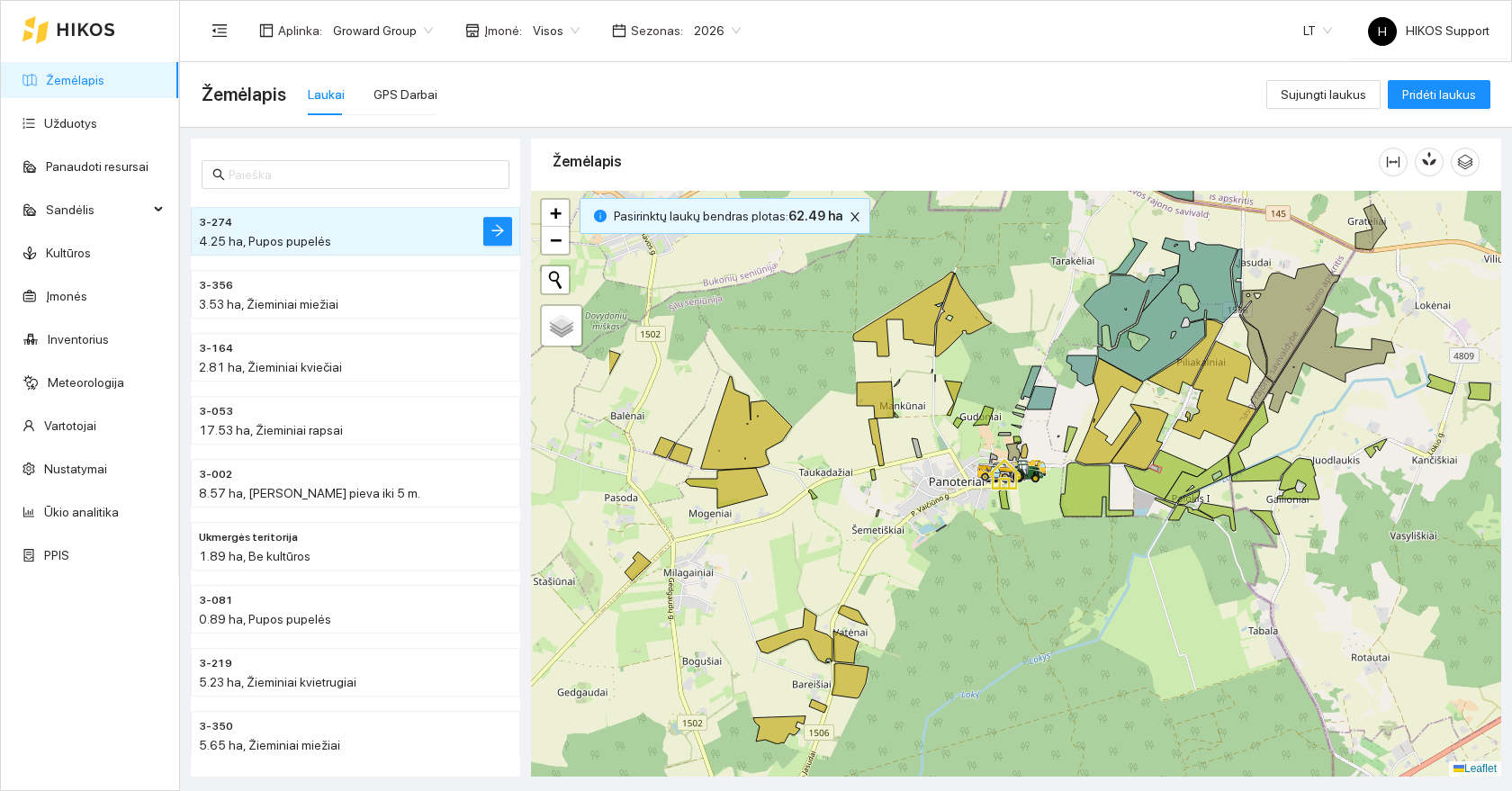
drag, startPoint x: 774, startPoint y: 656, endPoint x: 957, endPoint y: 520, distance: 228.0
click at [957, 520] on div at bounding box center [1016, 483] width 970 height 586
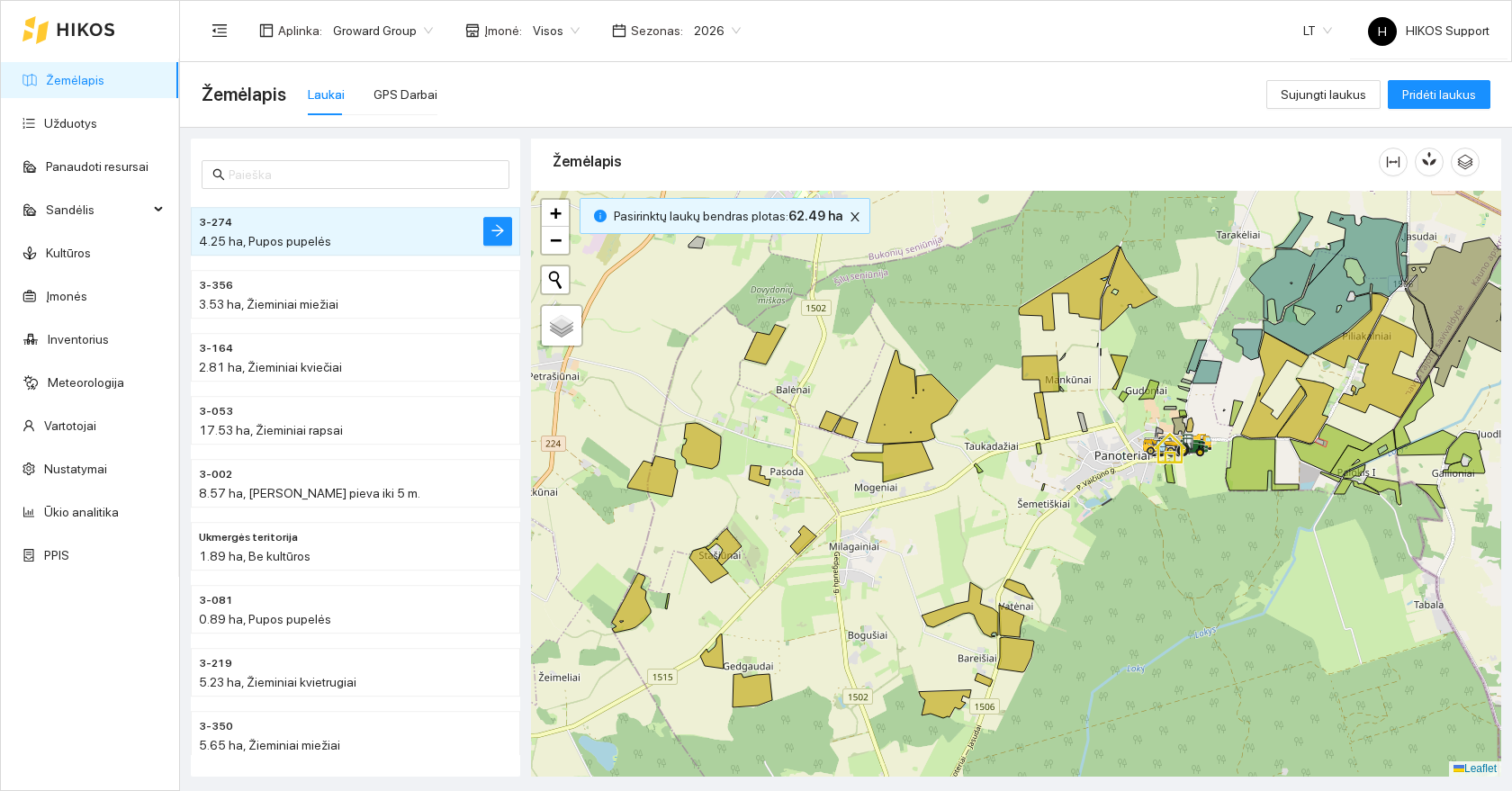
drag, startPoint x: 738, startPoint y: 541, endPoint x: 884, endPoint y: 578, distance: 150.6
click at [884, 578] on div at bounding box center [1016, 483] width 970 height 586
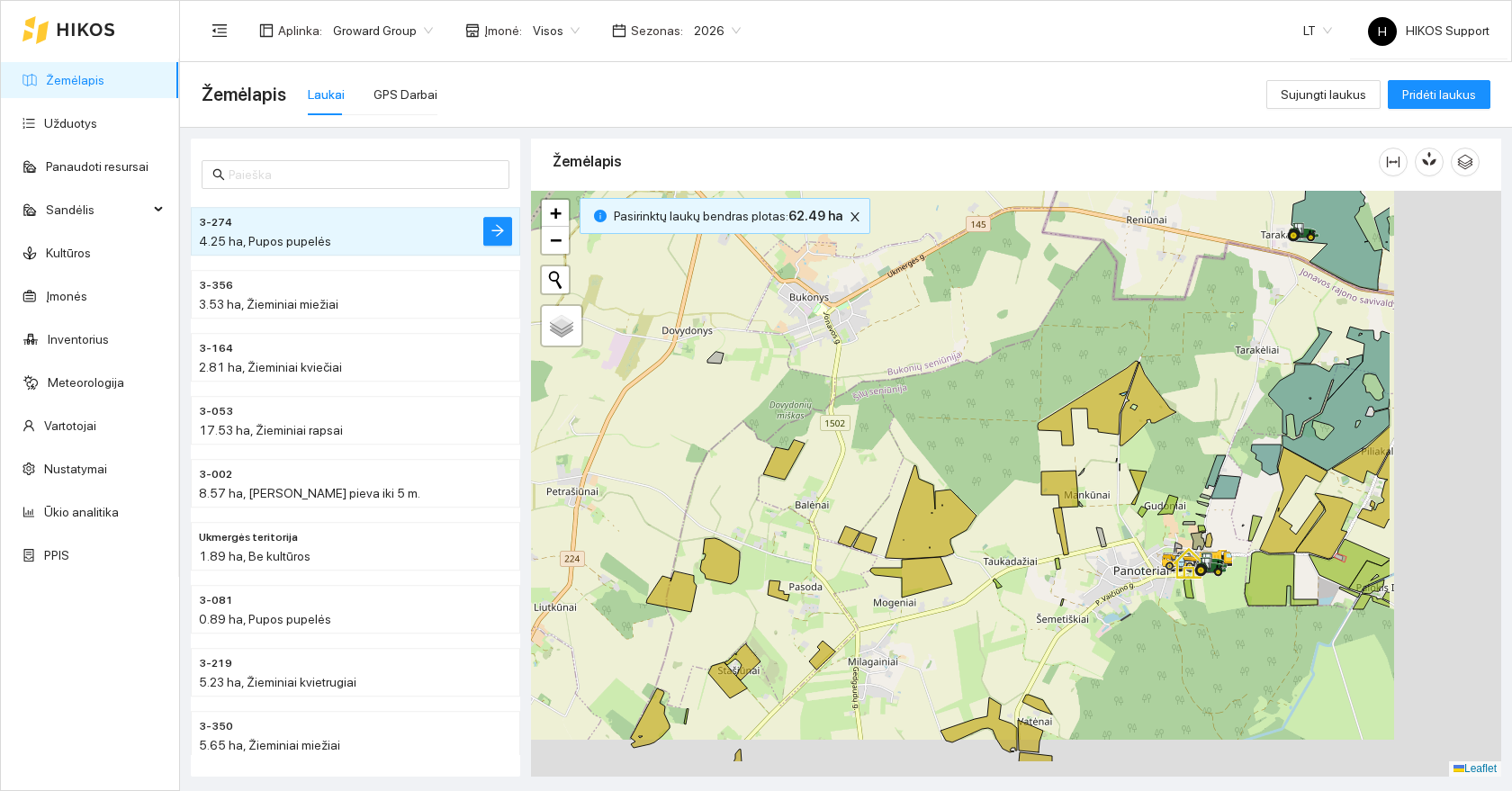
drag, startPoint x: 1197, startPoint y: 650, endPoint x: 987, endPoint y: 575, distance: 223.0
click at [987, 575] on div at bounding box center [1016, 483] width 970 height 586
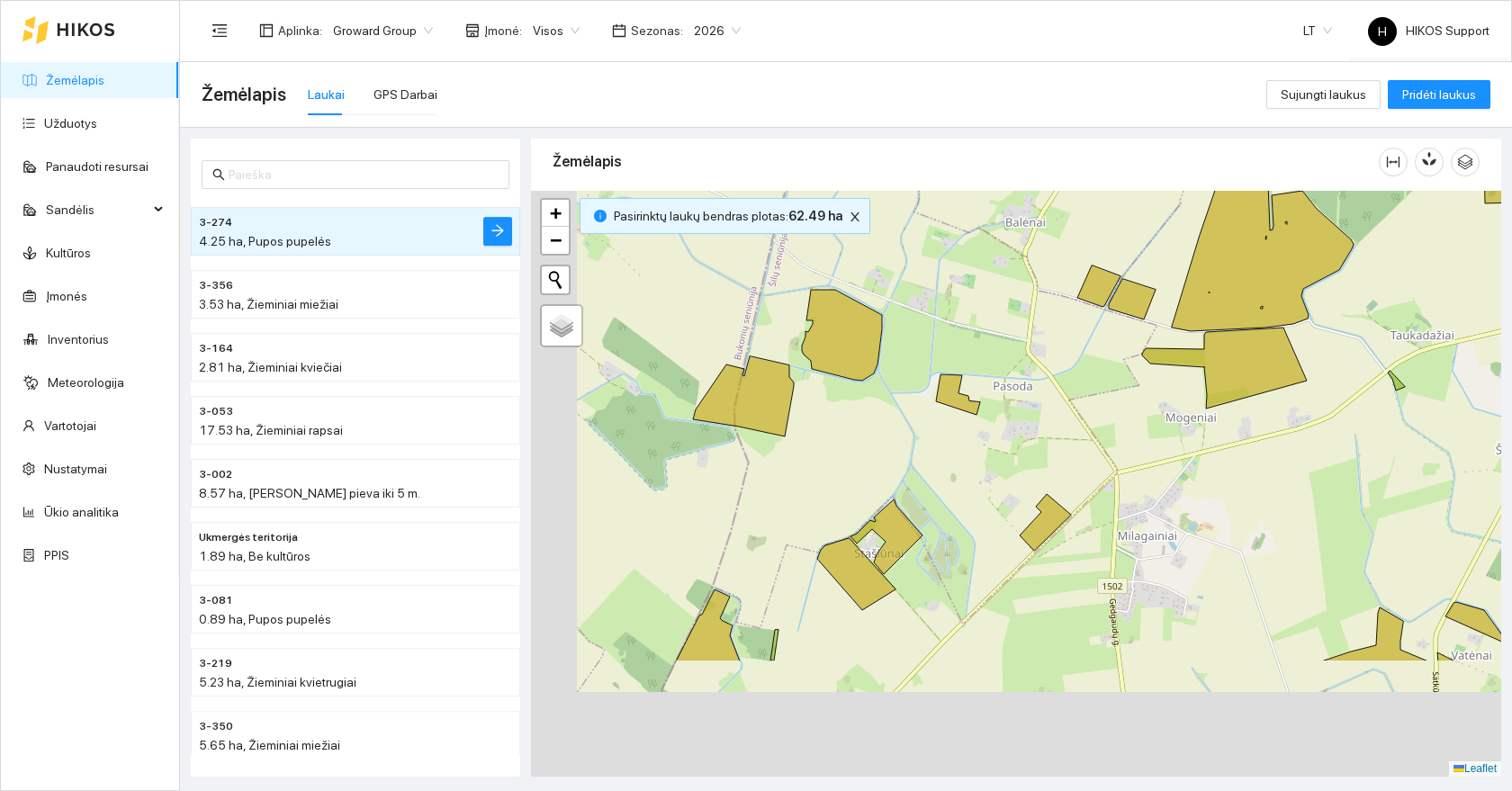
drag, startPoint x: 825, startPoint y: 723, endPoint x: 975, endPoint y: 540, distance: 236.6
click at [975, 540] on div at bounding box center [1016, 483] width 970 height 586
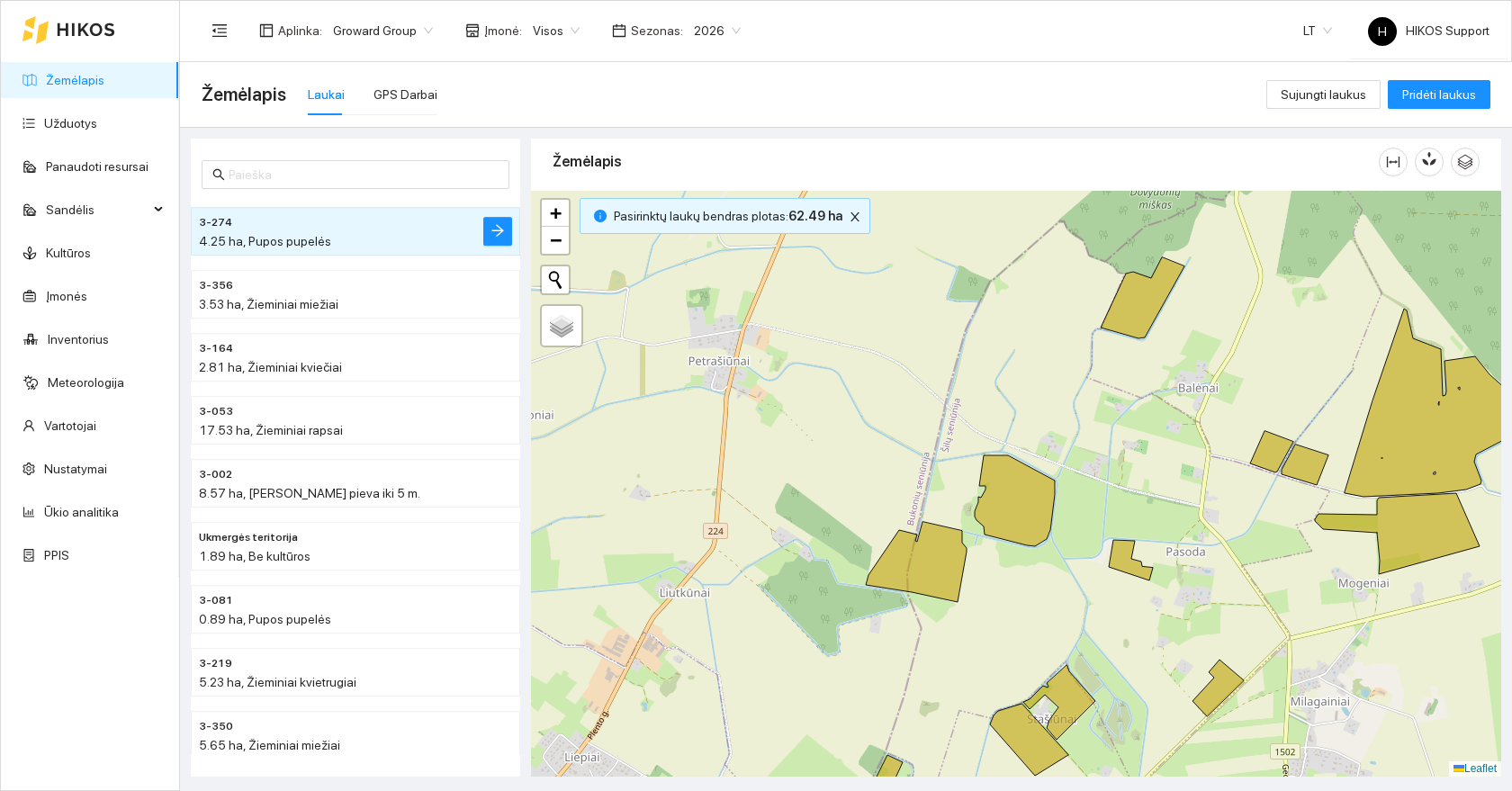
drag, startPoint x: 1208, startPoint y: 732, endPoint x: 1000, endPoint y: 691, distance: 212.0
click at [1000, 691] on div at bounding box center [1016, 483] width 970 height 586
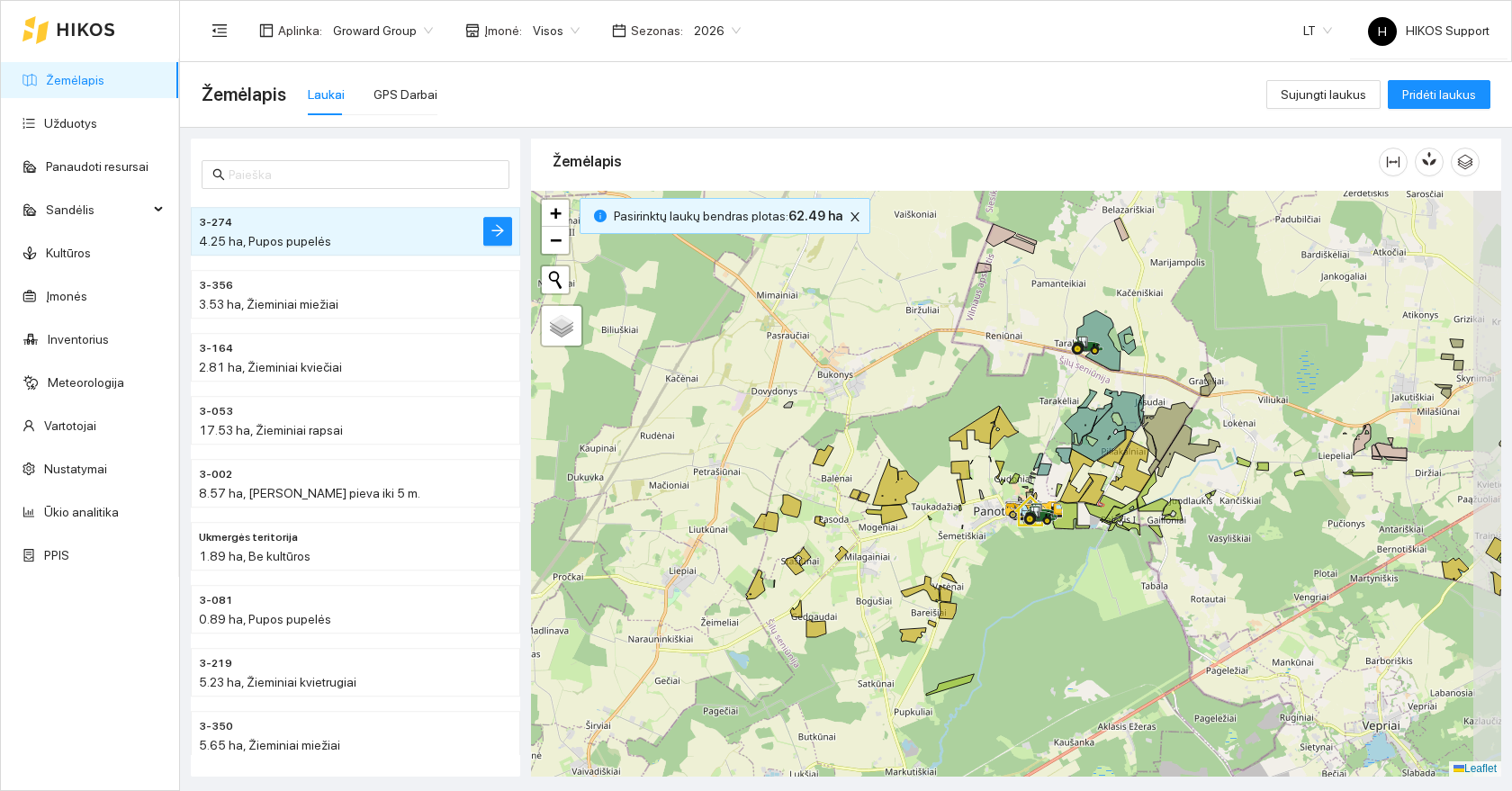
drag, startPoint x: 1081, startPoint y: 695, endPoint x: 1011, endPoint y: 600, distance: 118.0
click at [1011, 600] on div at bounding box center [1016, 483] width 970 height 586
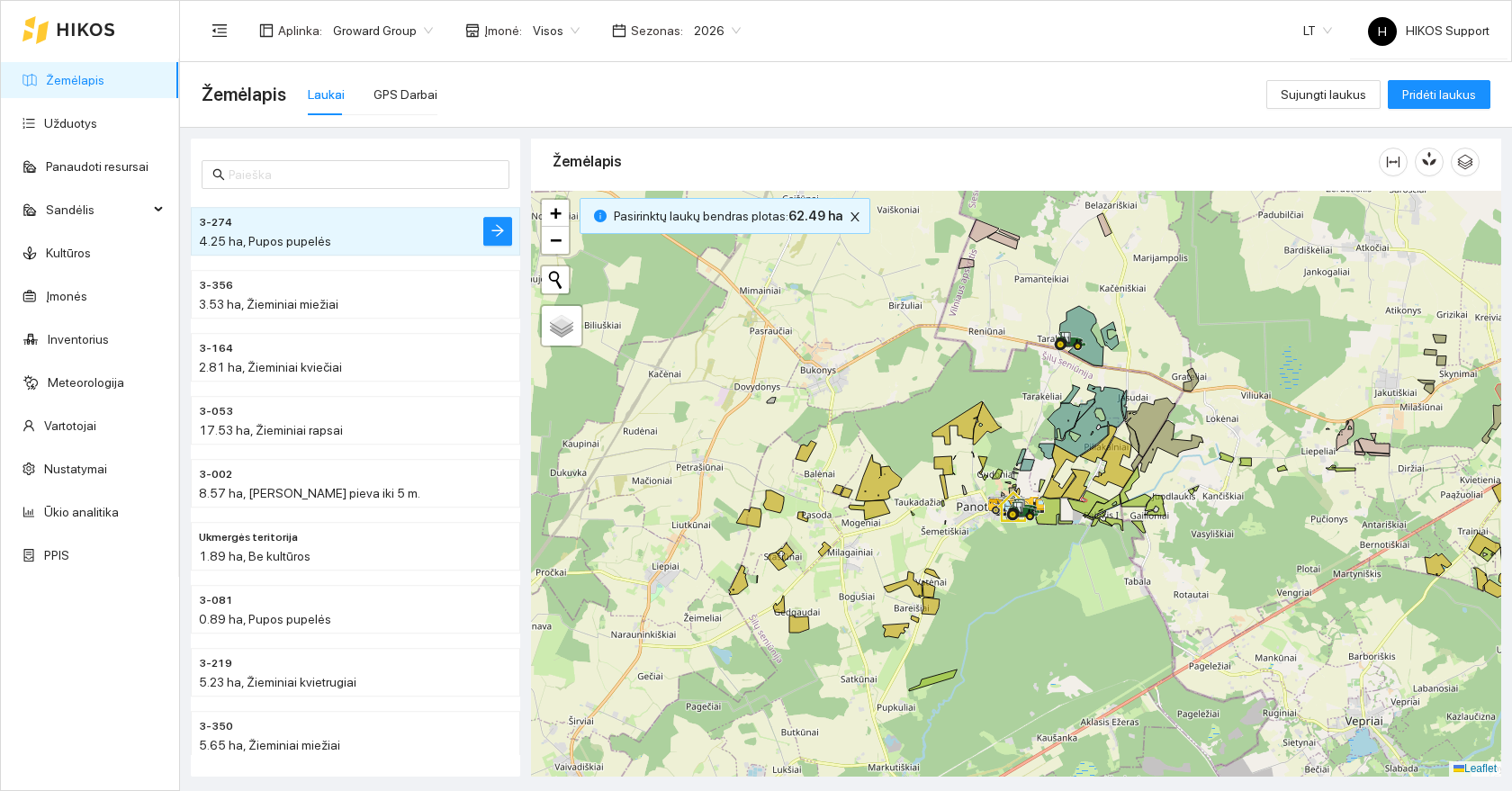
drag, startPoint x: 974, startPoint y: 368, endPoint x: 974, endPoint y: 379, distance: 11.0
click at [974, 379] on div at bounding box center [1016, 483] width 970 height 586
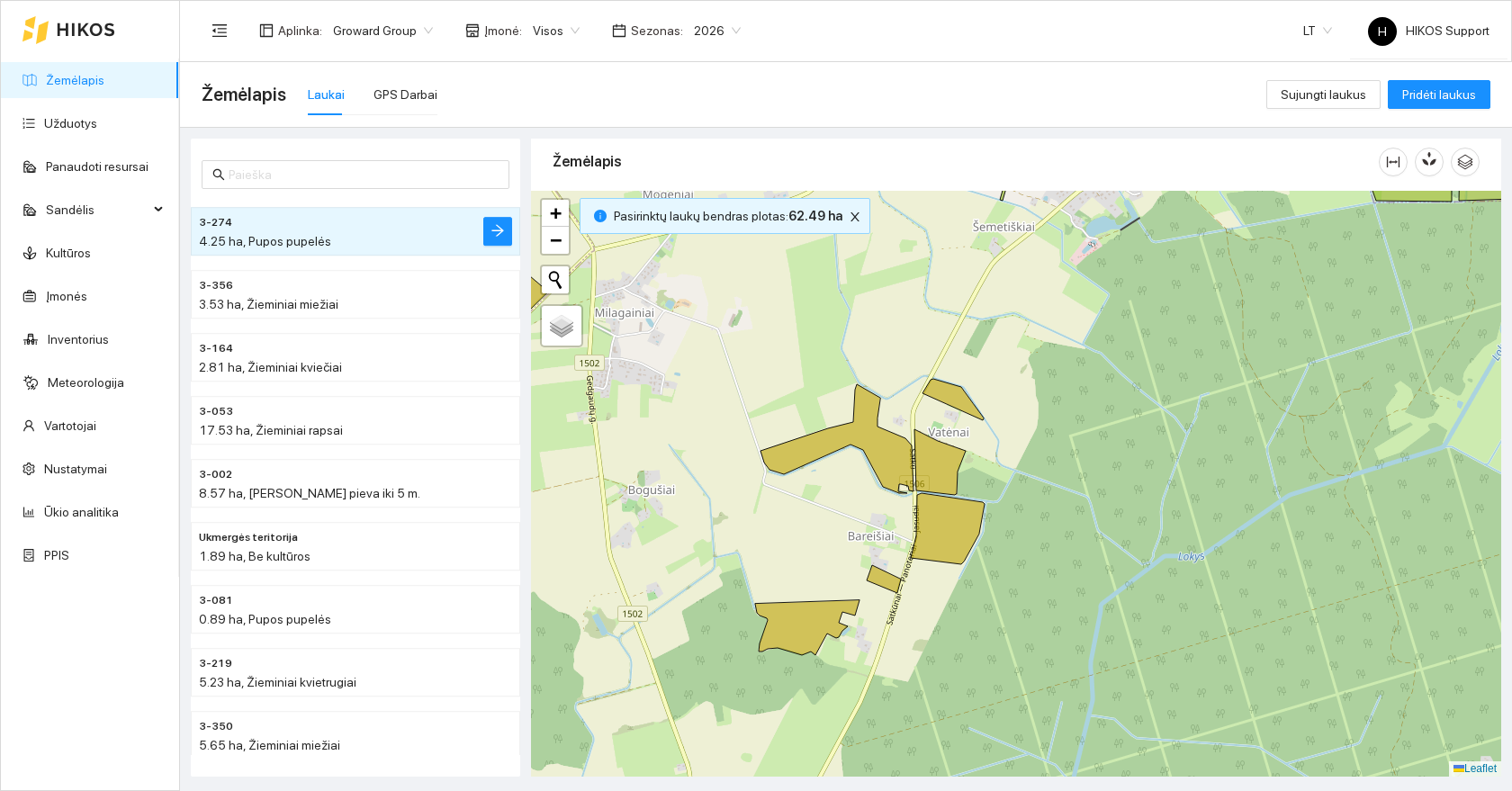
drag, startPoint x: 947, startPoint y: 714, endPoint x: 990, endPoint y: 454, distance: 263.5
click at [990, 454] on div at bounding box center [1016, 483] width 970 height 586
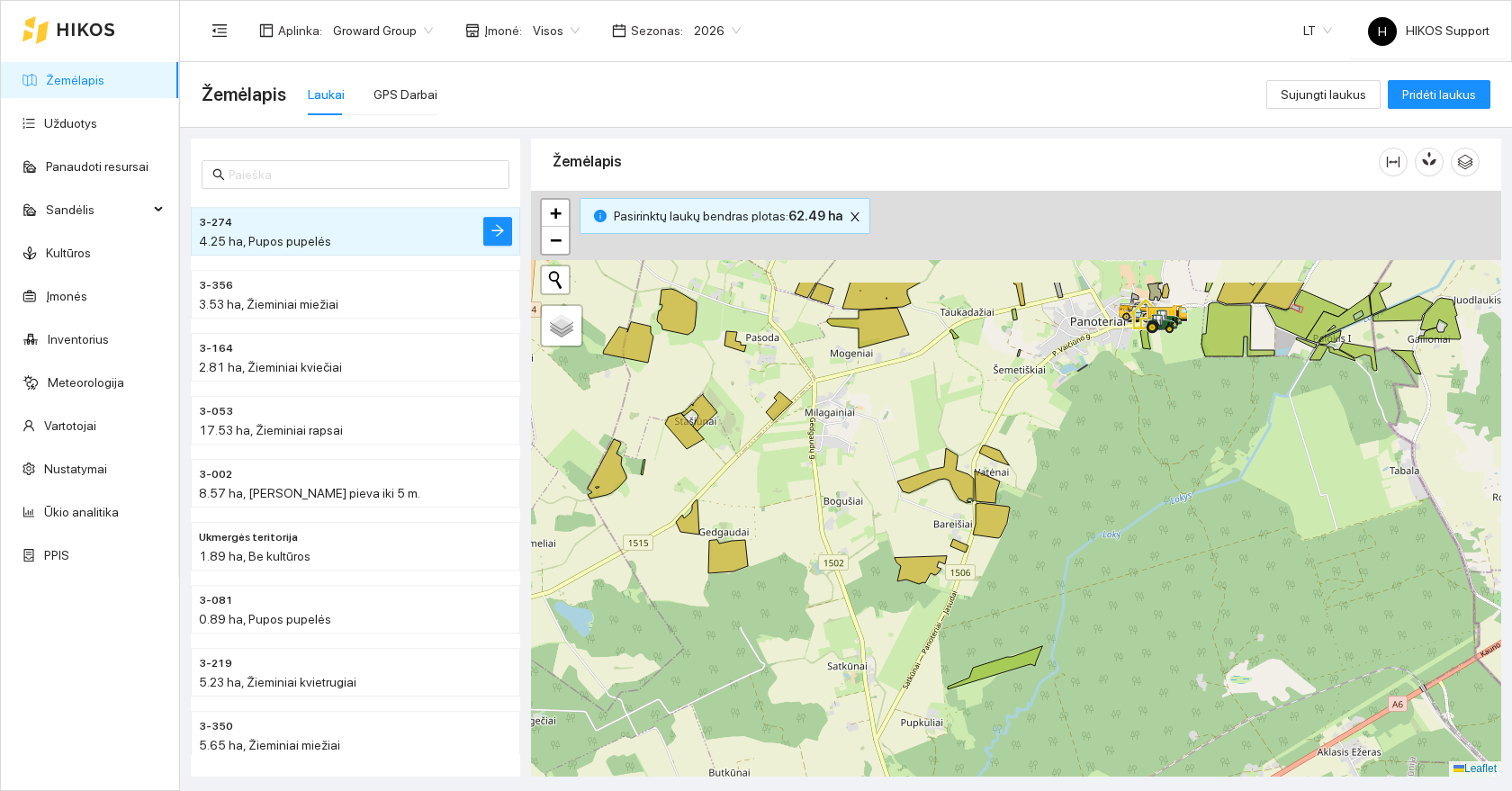
drag, startPoint x: 963, startPoint y: 433, endPoint x: 988, endPoint y: 624, distance: 192.6
click at [988, 624] on div at bounding box center [1016, 483] width 970 height 586
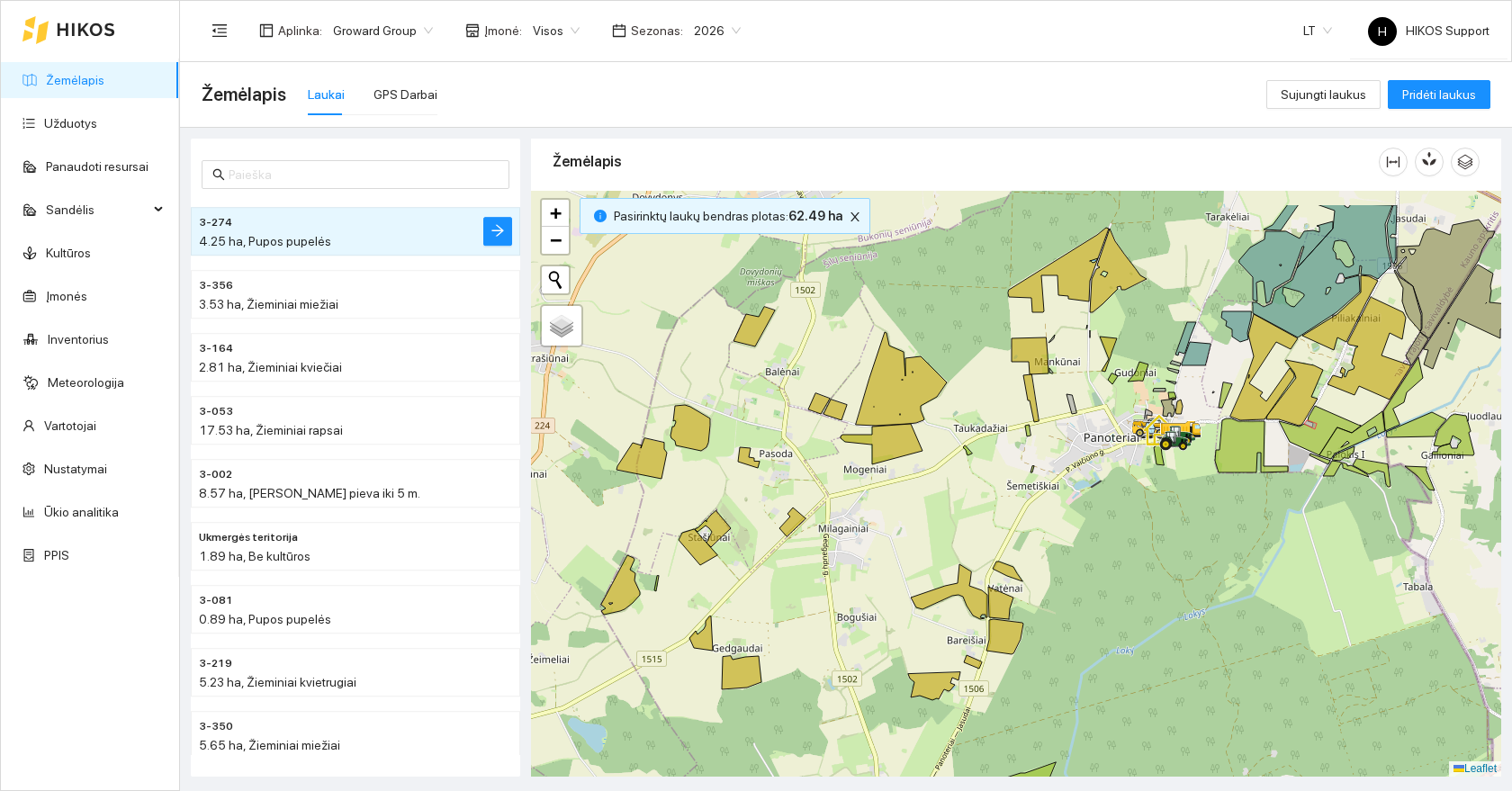
drag, startPoint x: 962, startPoint y: 461, endPoint x: 967, endPoint y: 536, distance: 75.2
click at [967, 536] on div at bounding box center [1016, 483] width 970 height 586
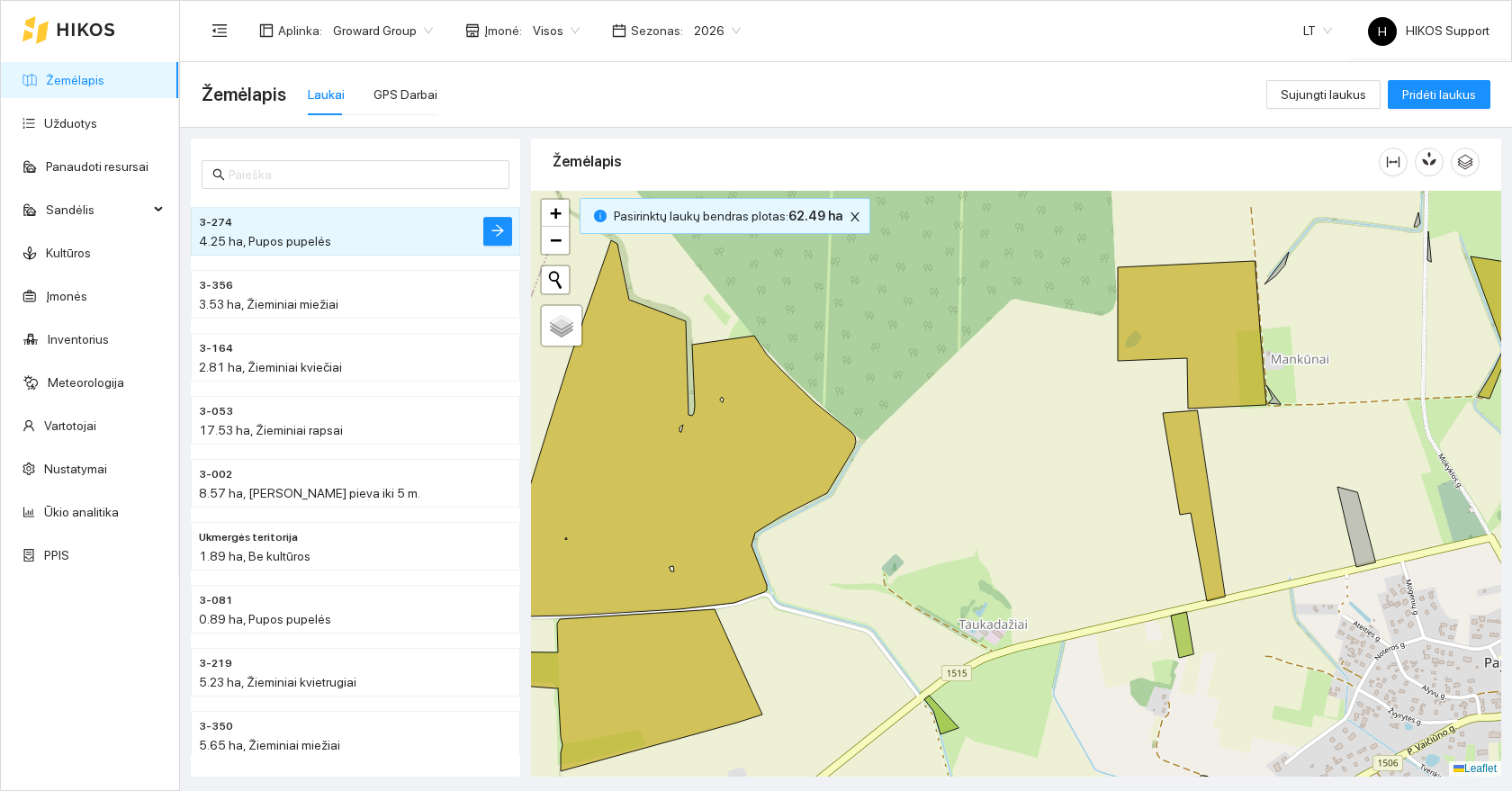
drag, startPoint x: 1155, startPoint y: 443, endPoint x: 849, endPoint y: 605, distance: 346.2
click at [856, 605] on div at bounding box center [1016, 483] width 970 height 586
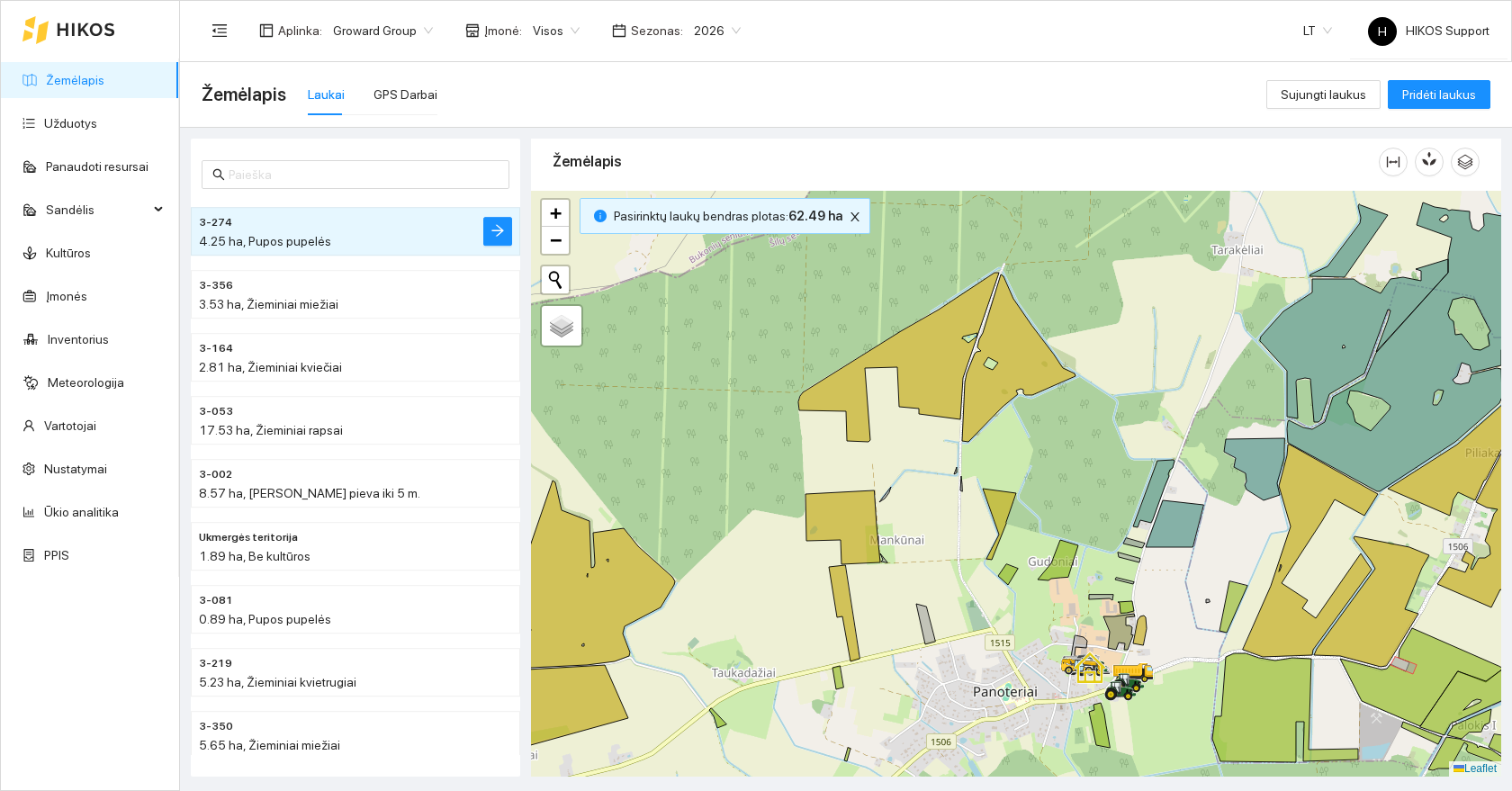
drag, startPoint x: 1056, startPoint y: 629, endPoint x: 819, endPoint y: 636, distance: 237.1
click at [819, 636] on div at bounding box center [1016, 483] width 970 height 586
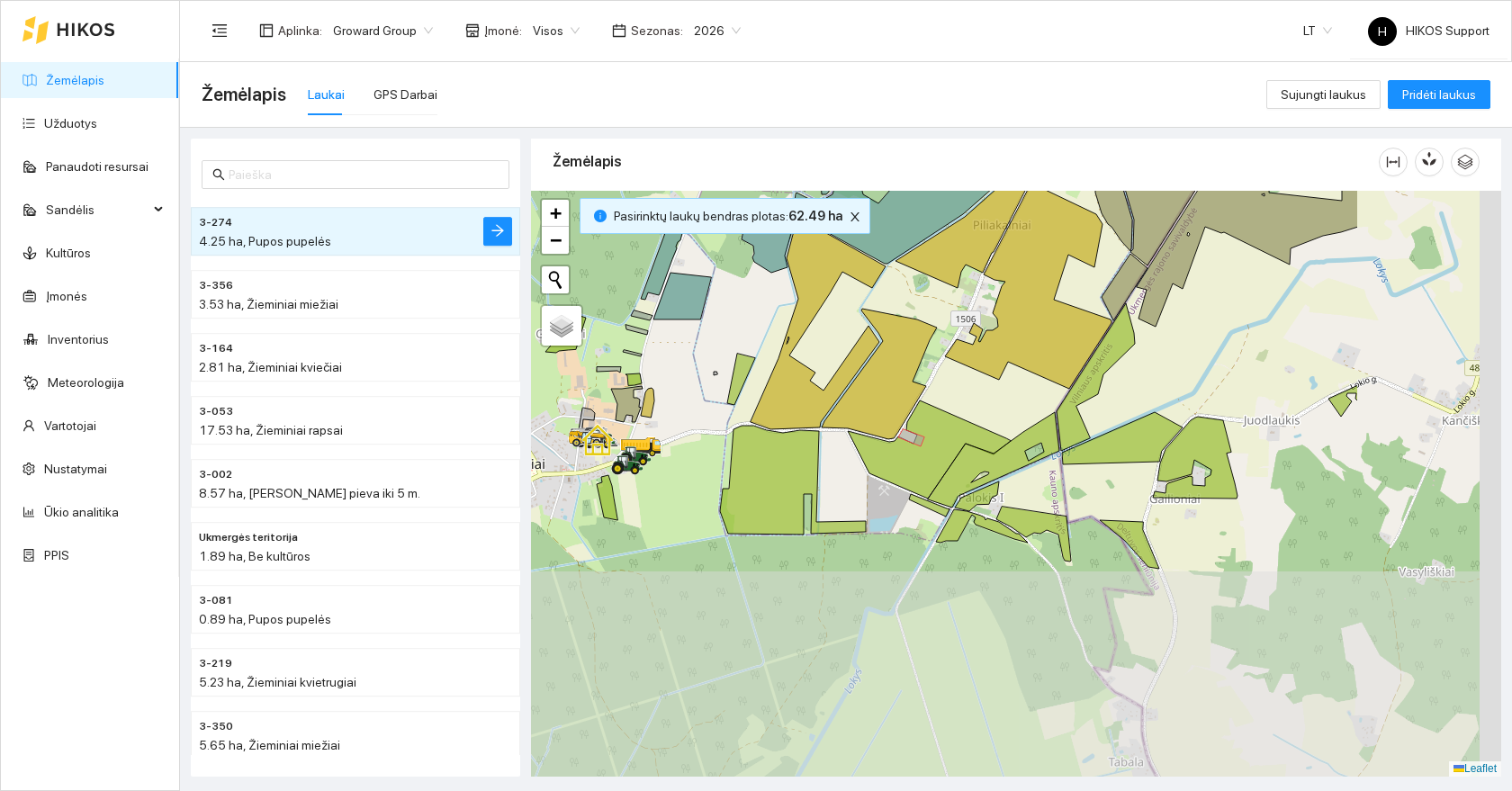
drag, startPoint x: 1060, startPoint y: 721, endPoint x: 817, endPoint y: 484, distance: 339.4
click at [817, 484] on div at bounding box center [1016, 483] width 970 height 586
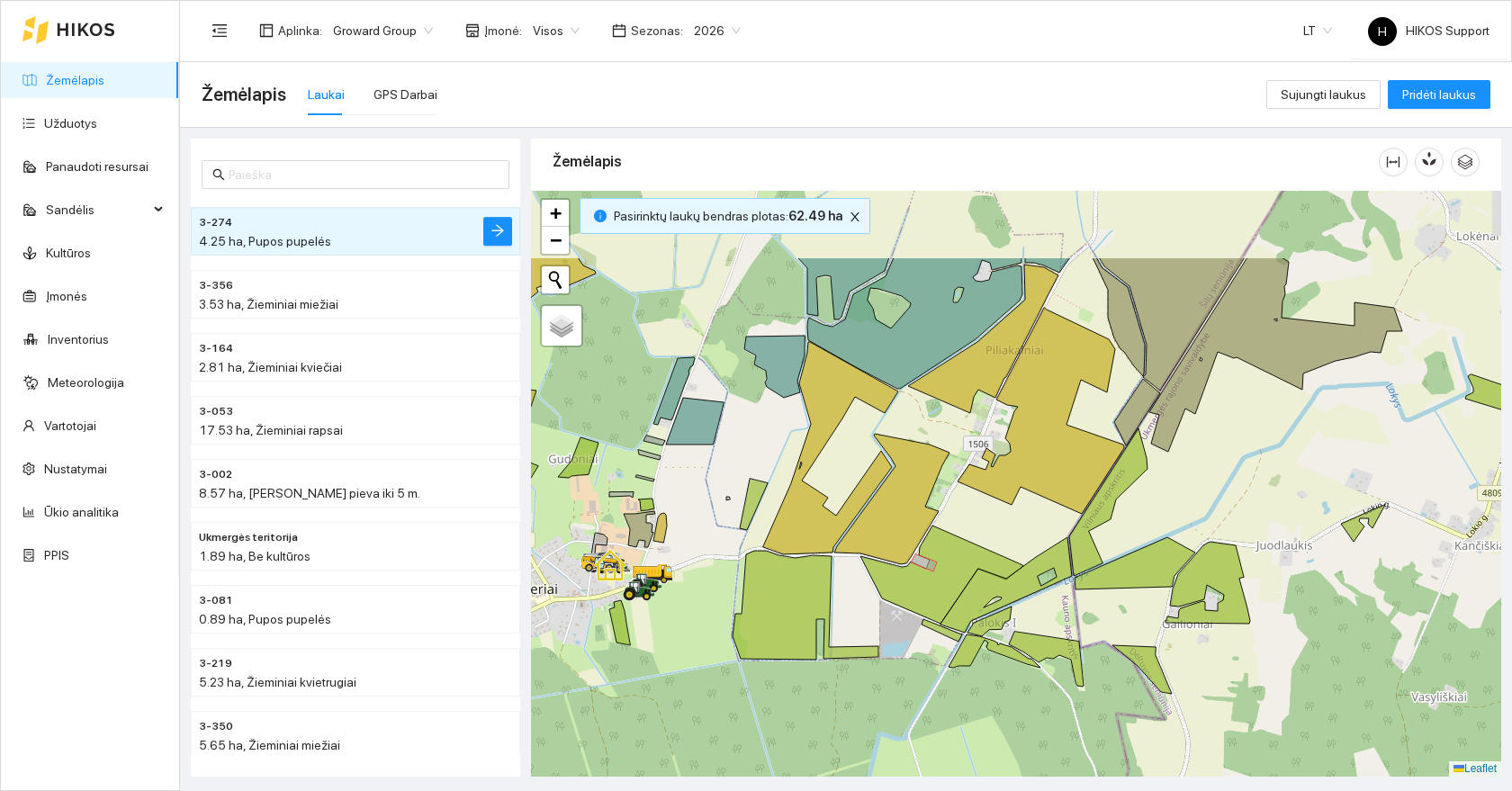
drag, startPoint x: 934, startPoint y: 365, endPoint x: 953, endPoint y: 590, distance: 225.8
click at [954, 590] on div at bounding box center [1016, 483] width 970 height 586
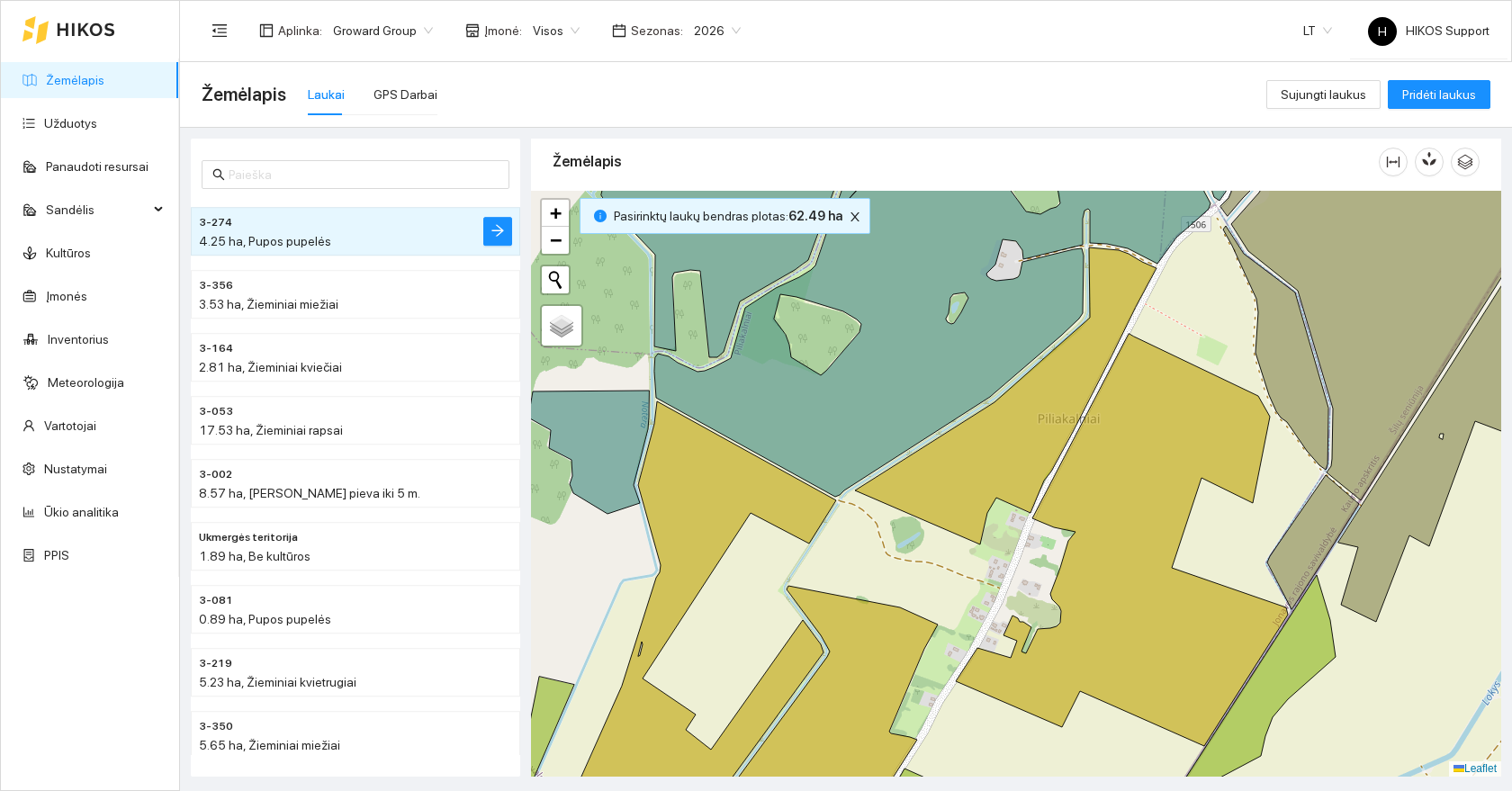
drag, startPoint x: 935, startPoint y: 537, endPoint x: 787, endPoint y: 743, distance: 253.7
click at [787, 743] on div at bounding box center [1016, 483] width 970 height 586
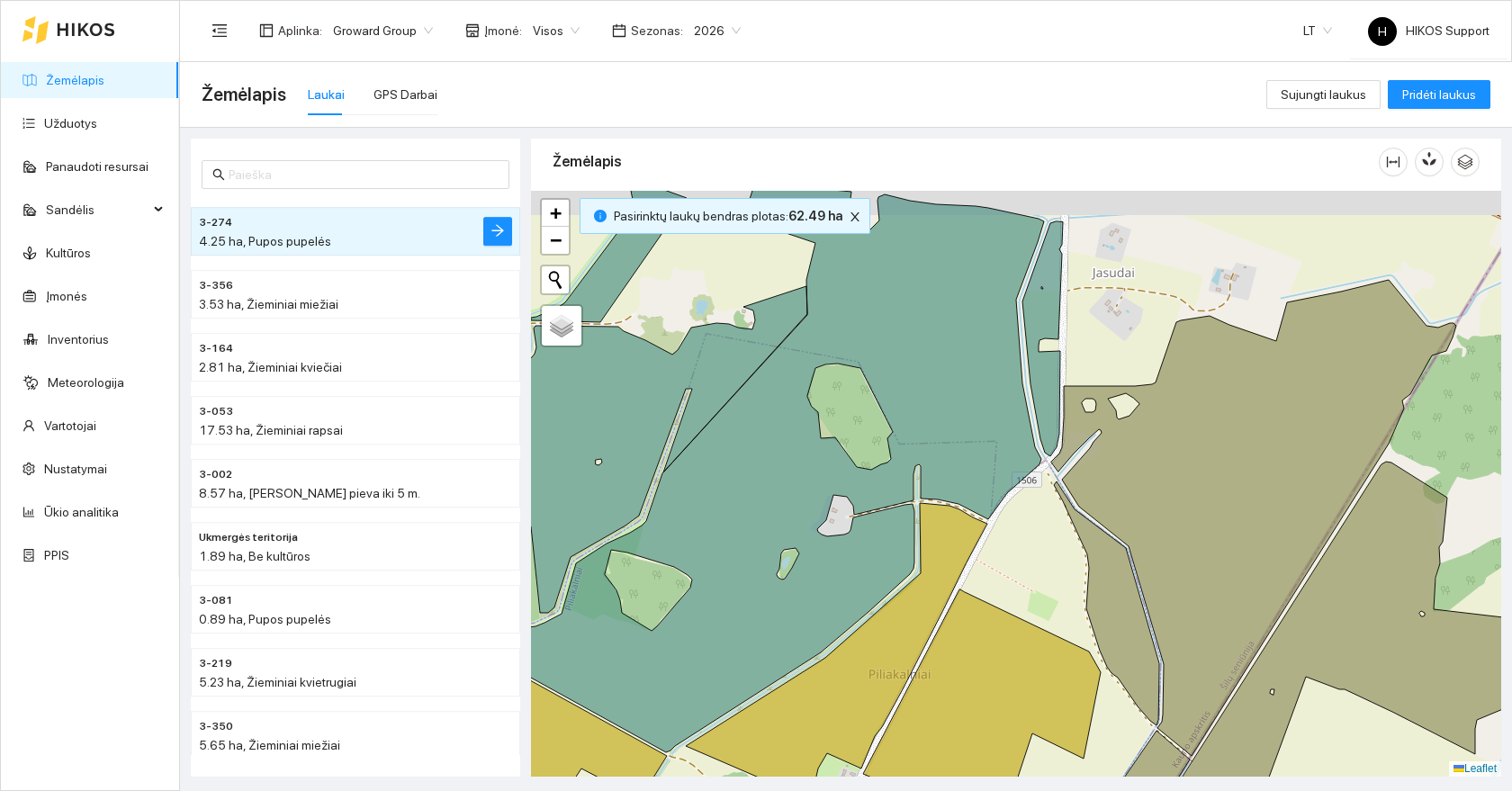
drag, startPoint x: 1037, startPoint y: 520, endPoint x: 988, endPoint y: 682, distance: 169.2
click at [988, 682] on div at bounding box center [1016, 483] width 970 height 586
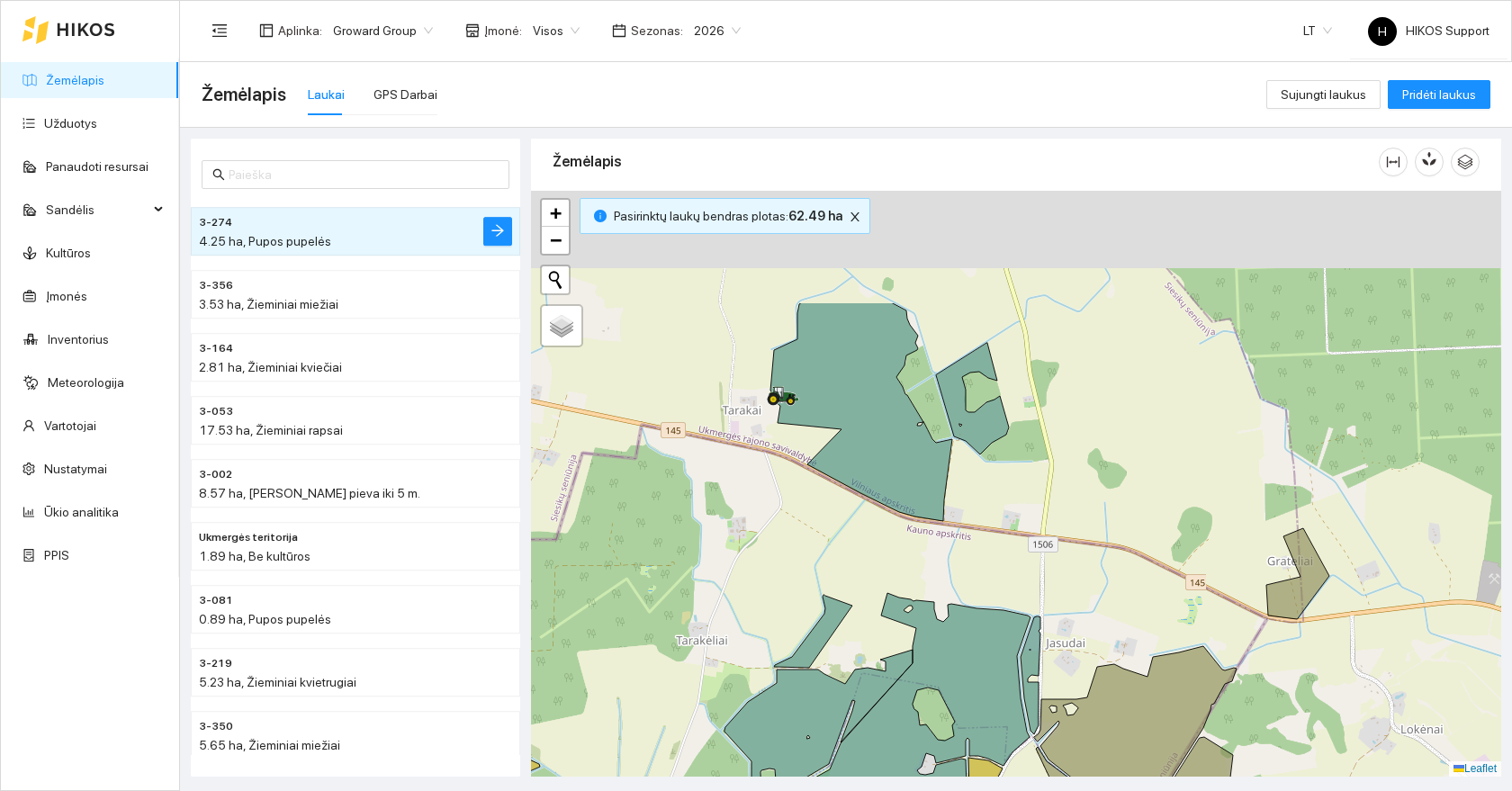
drag, startPoint x: 833, startPoint y: 379, endPoint x: 857, endPoint y: 571, distance: 193.5
click at [857, 568] on div at bounding box center [1016, 483] width 970 height 586
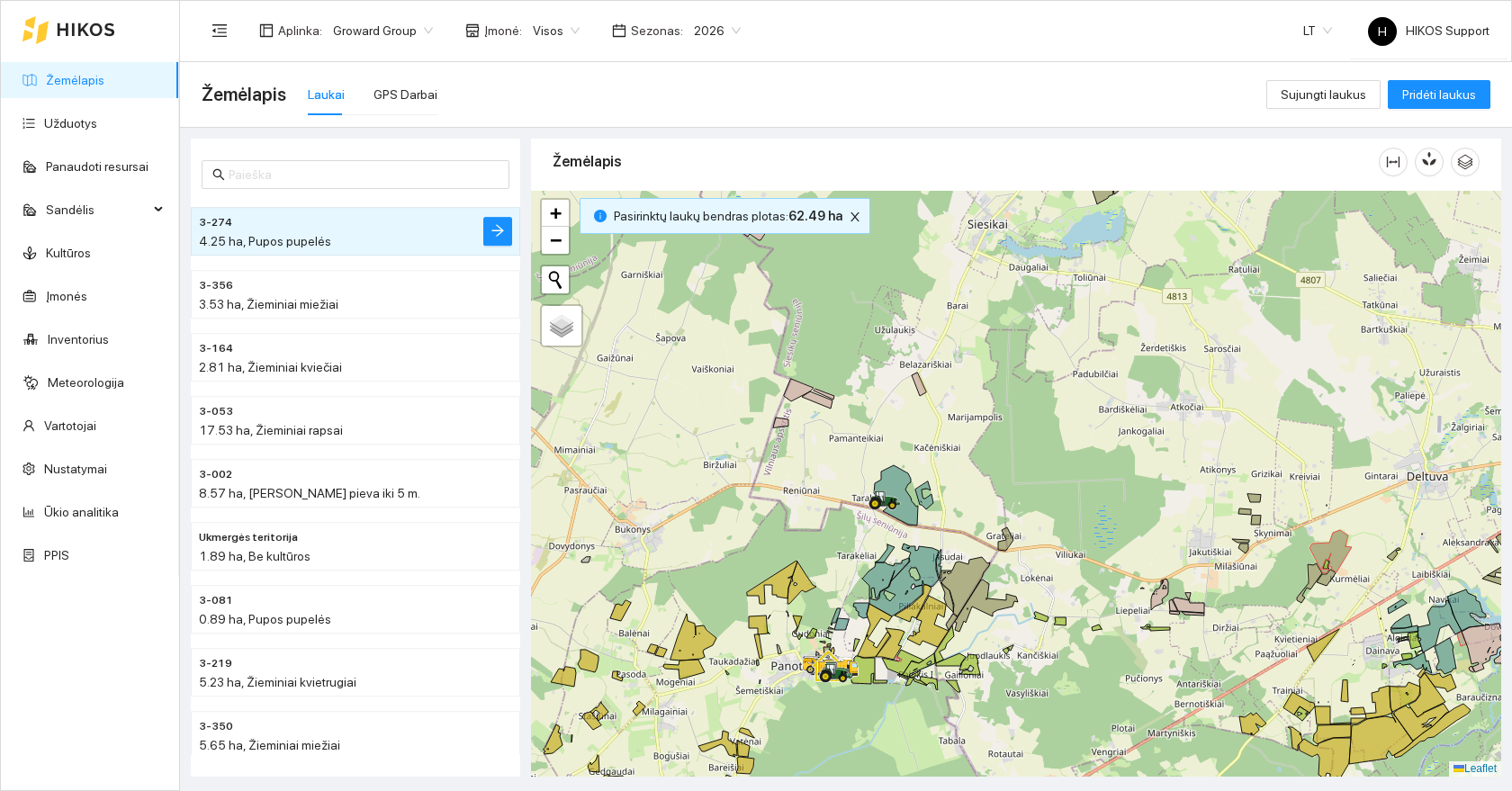
drag, startPoint x: 896, startPoint y: 407, endPoint x: 883, endPoint y: 538, distance: 131.6
click at [883, 538] on div at bounding box center [1016, 483] width 970 height 586
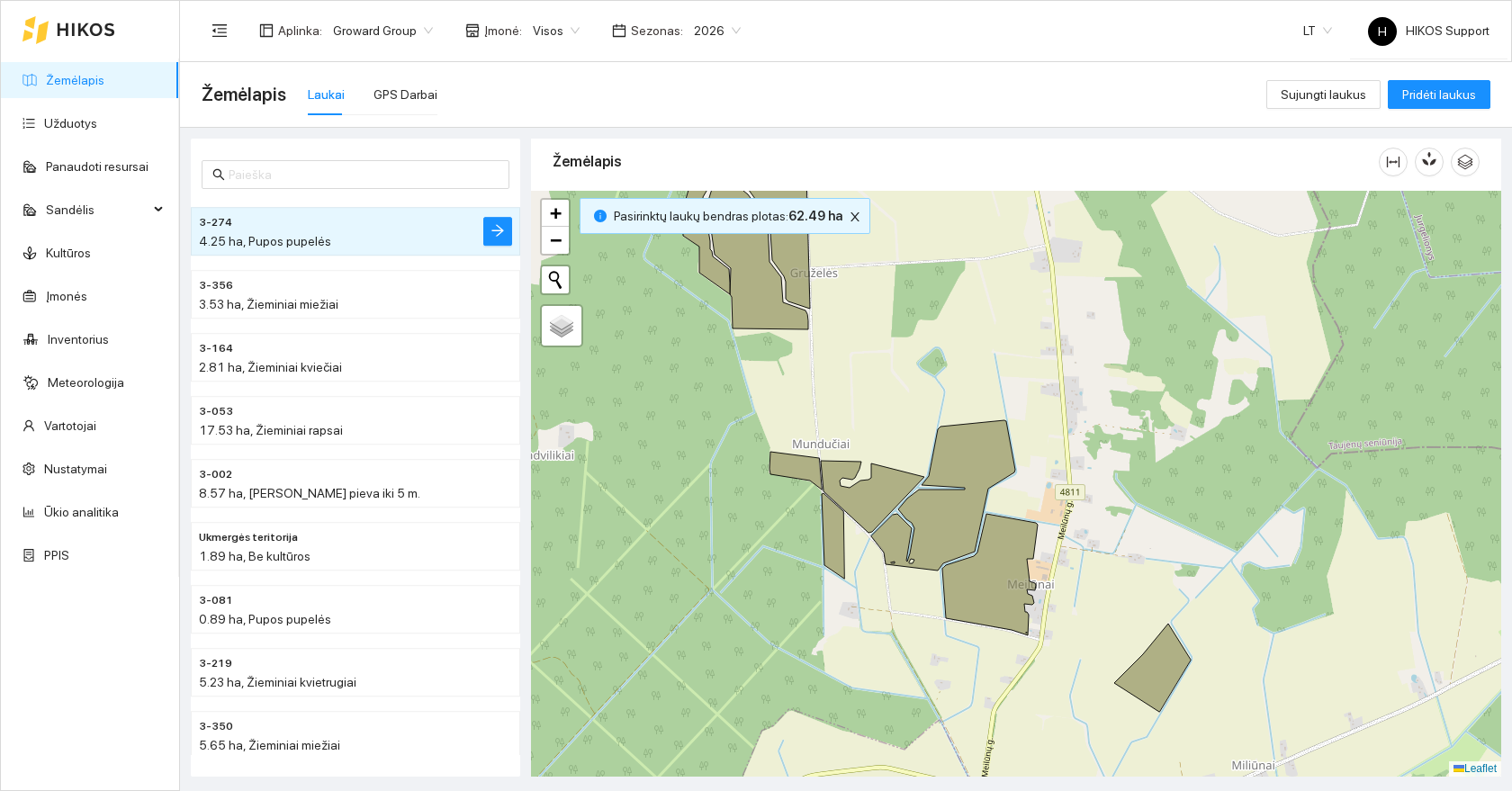
drag, startPoint x: 960, startPoint y: 320, endPoint x: 1013, endPoint y: 516, distance: 203.0
click at [1013, 516] on div at bounding box center [1016, 483] width 970 height 586
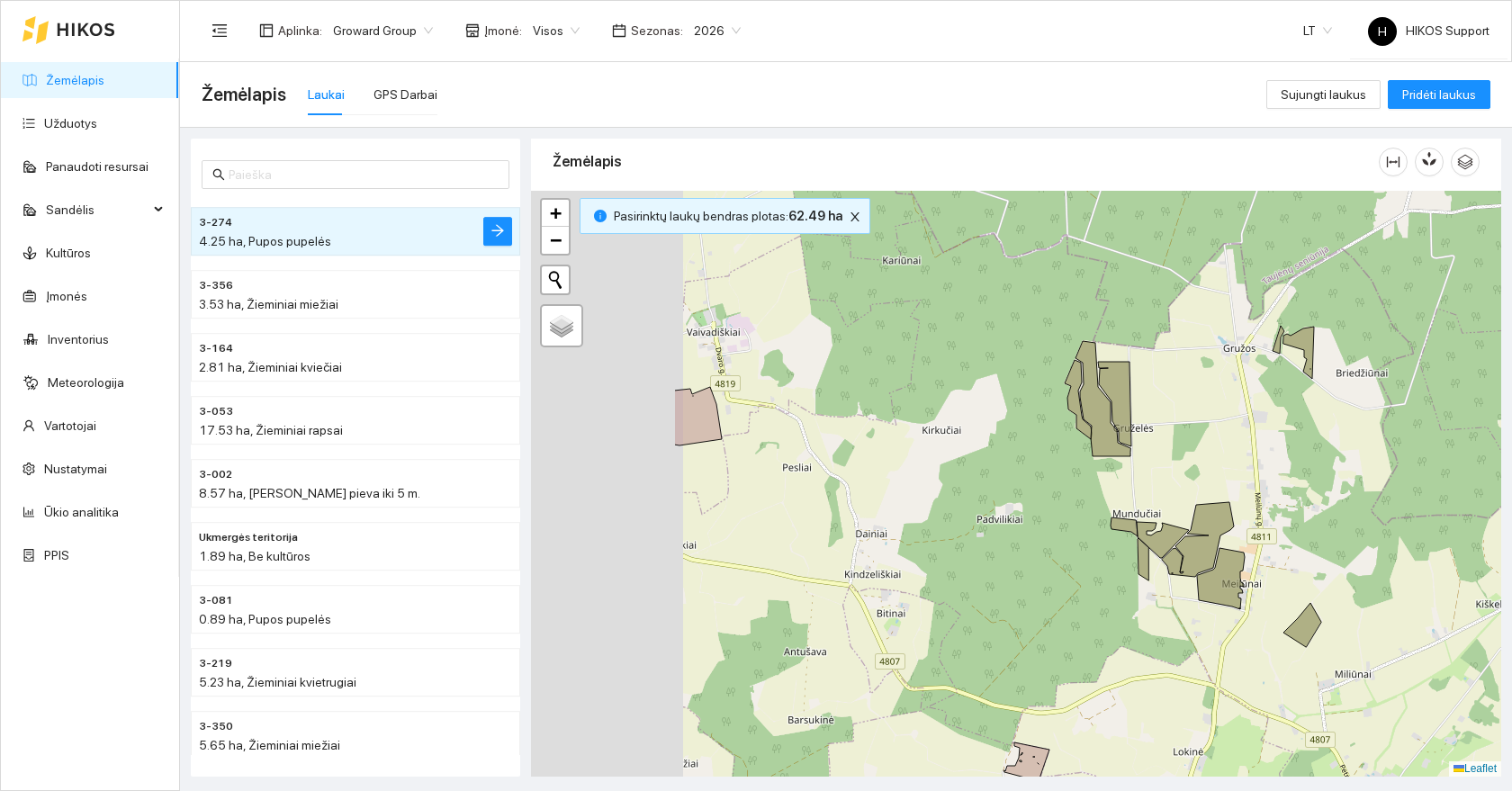
drag, startPoint x: 753, startPoint y: 633, endPoint x: 1069, endPoint y: 571, distance: 322.0
click at [1069, 571] on div at bounding box center [1016, 483] width 970 height 586
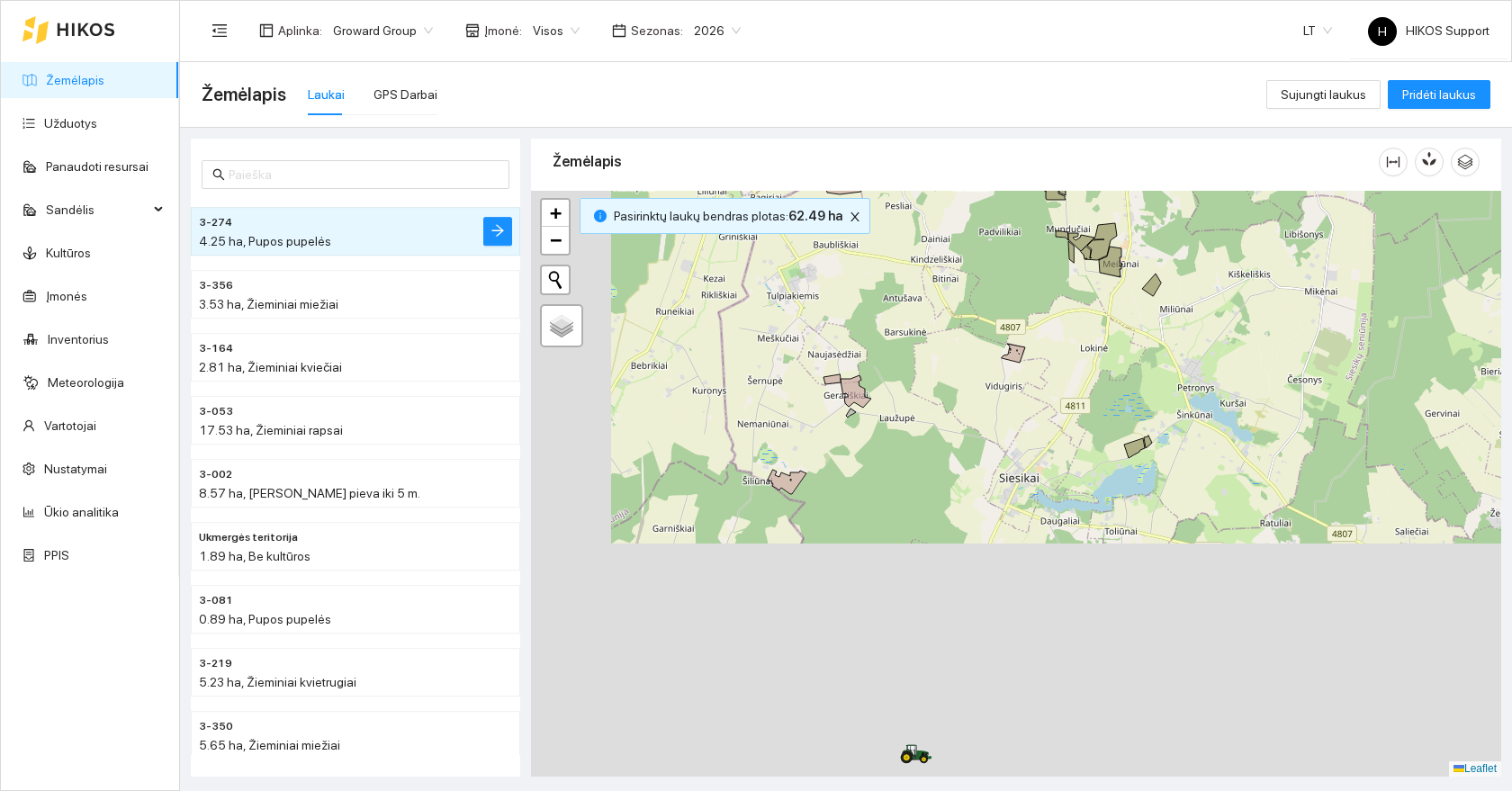
drag, startPoint x: 810, startPoint y: 651, endPoint x: 897, endPoint y: 364, distance: 299.9
click at [897, 367] on div at bounding box center [1016, 483] width 970 height 586
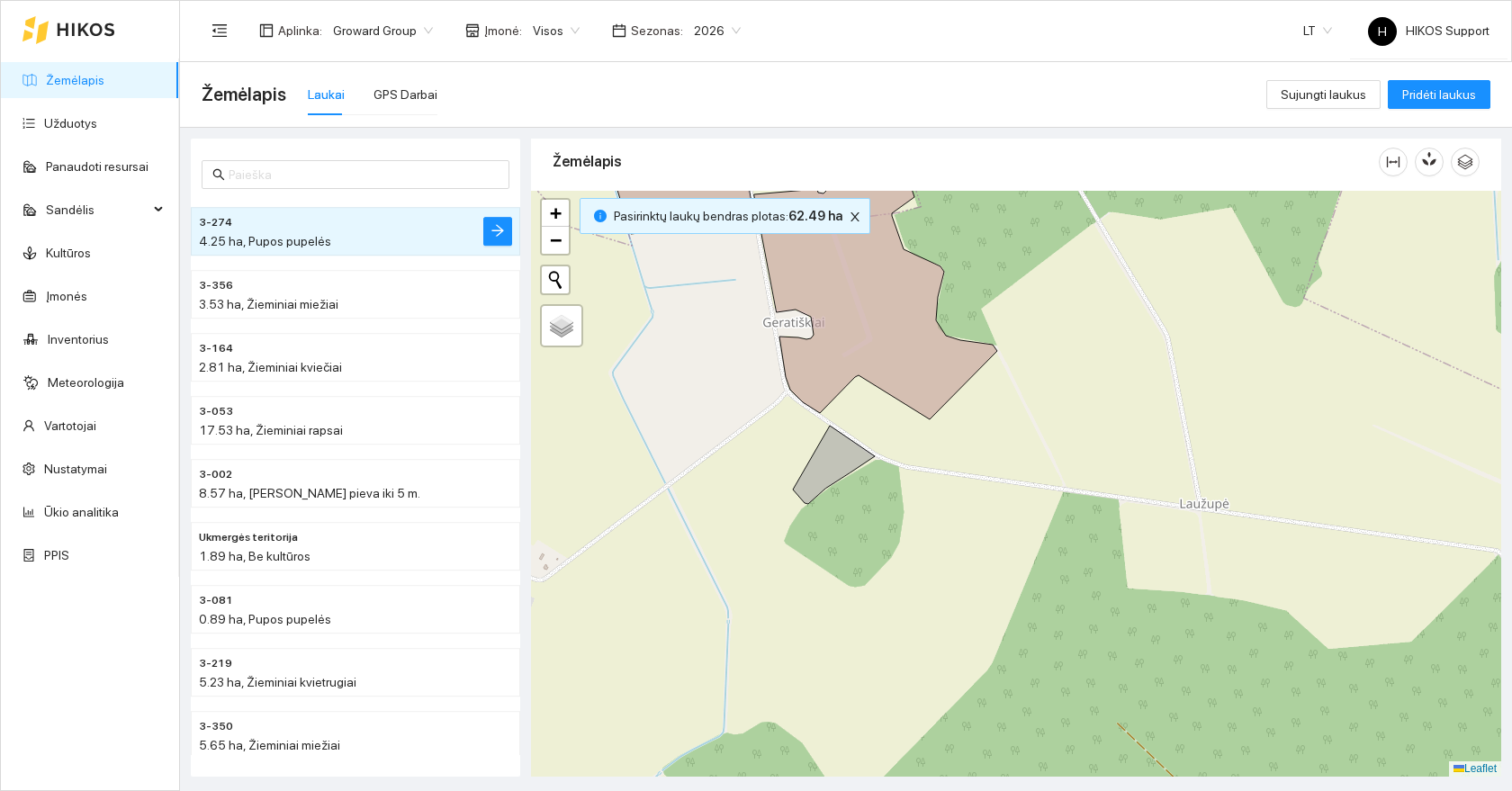
drag, startPoint x: 1013, startPoint y: 278, endPoint x: 1066, endPoint y: 476, distance: 205.0
click at [1066, 476] on div at bounding box center [1016, 483] width 970 height 586
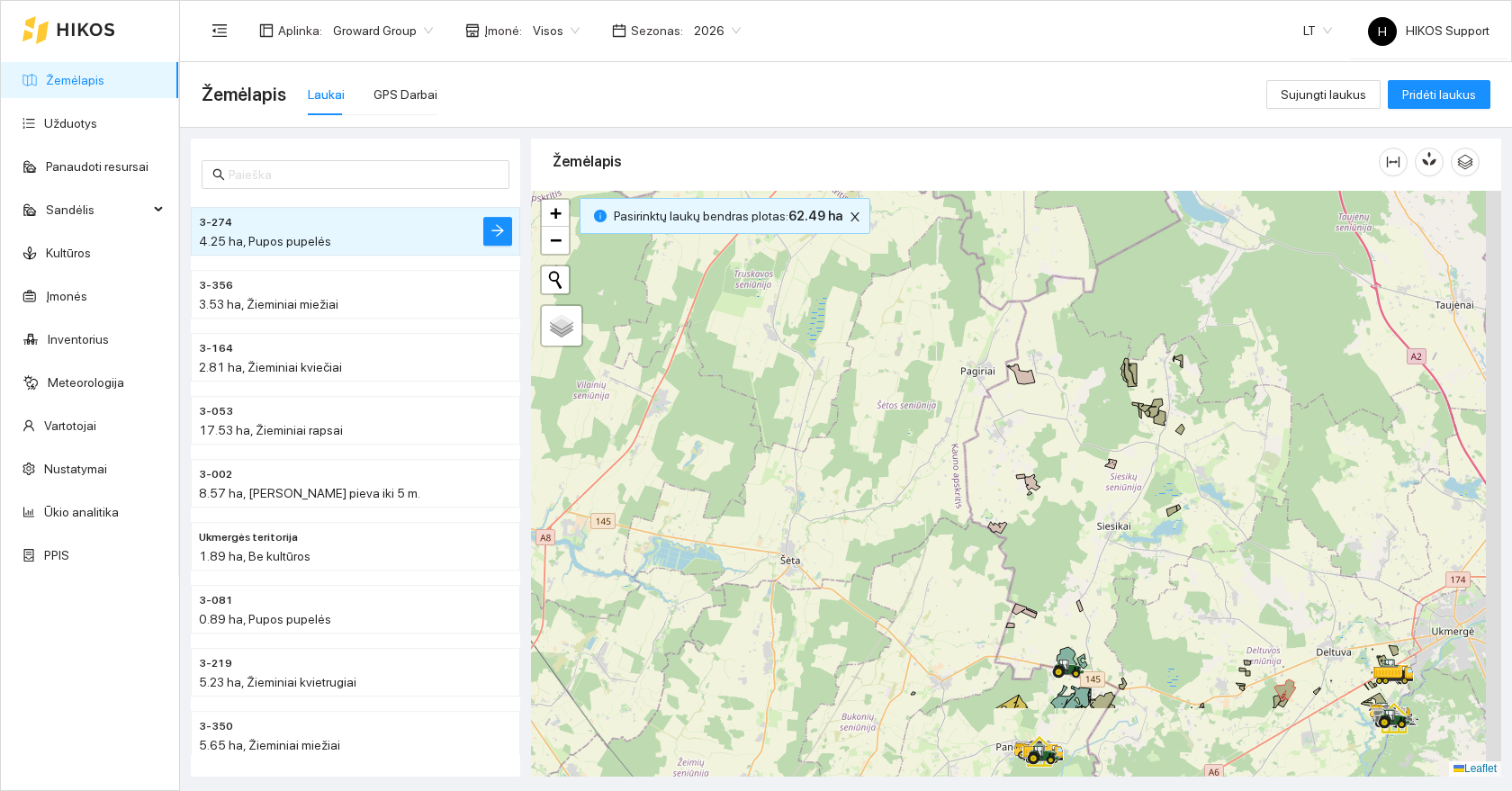
drag, startPoint x: 1256, startPoint y: 690, endPoint x: 953, endPoint y: 457, distance: 382.2
click at [953, 457] on div at bounding box center [1016, 483] width 970 height 586
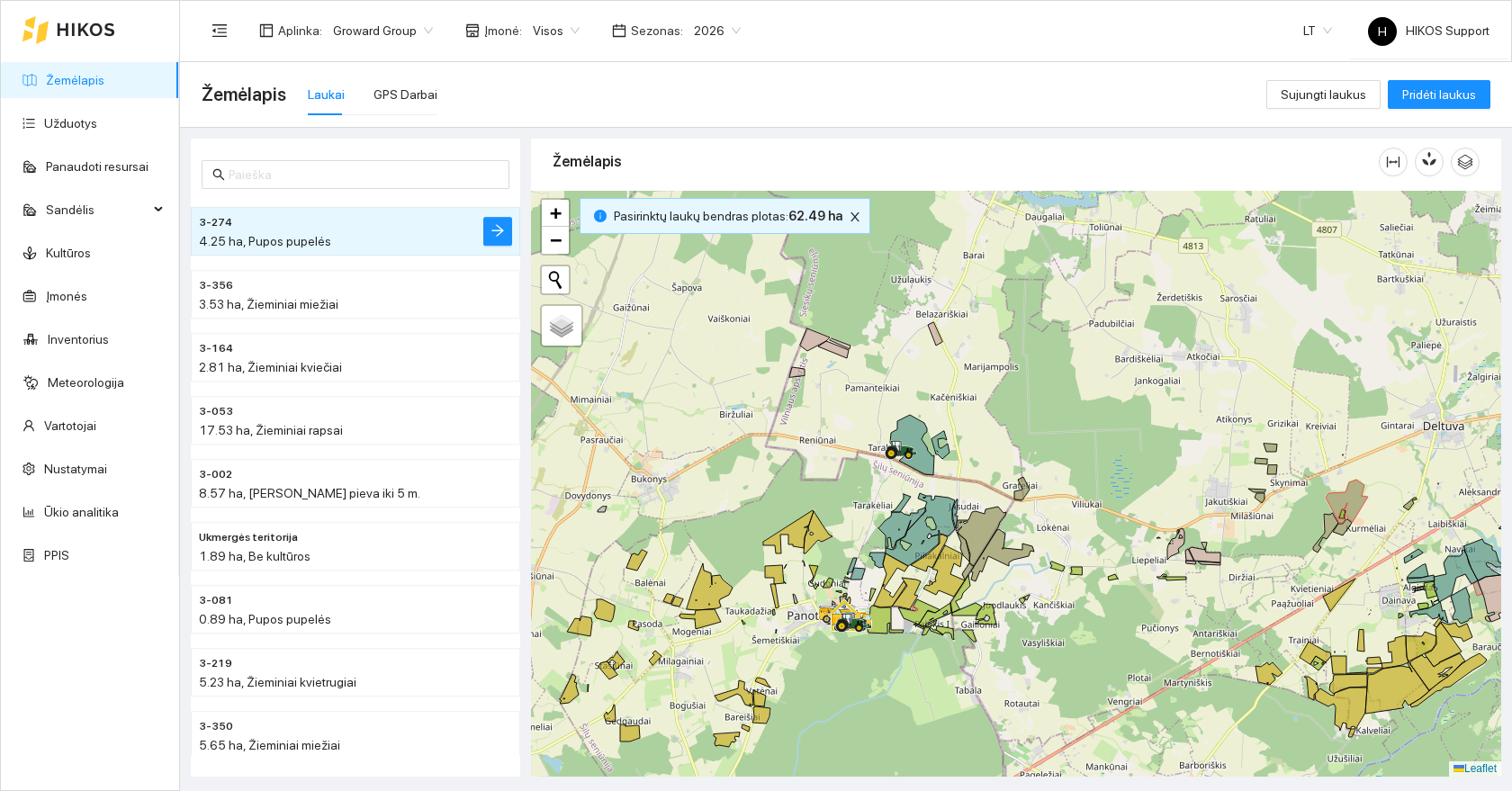
drag, startPoint x: 1118, startPoint y: 708, endPoint x: 995, endPoint y: 677, distance: 126.8
click at [995, 677] on div at bounding box center [1016, 483] width 970 height 586
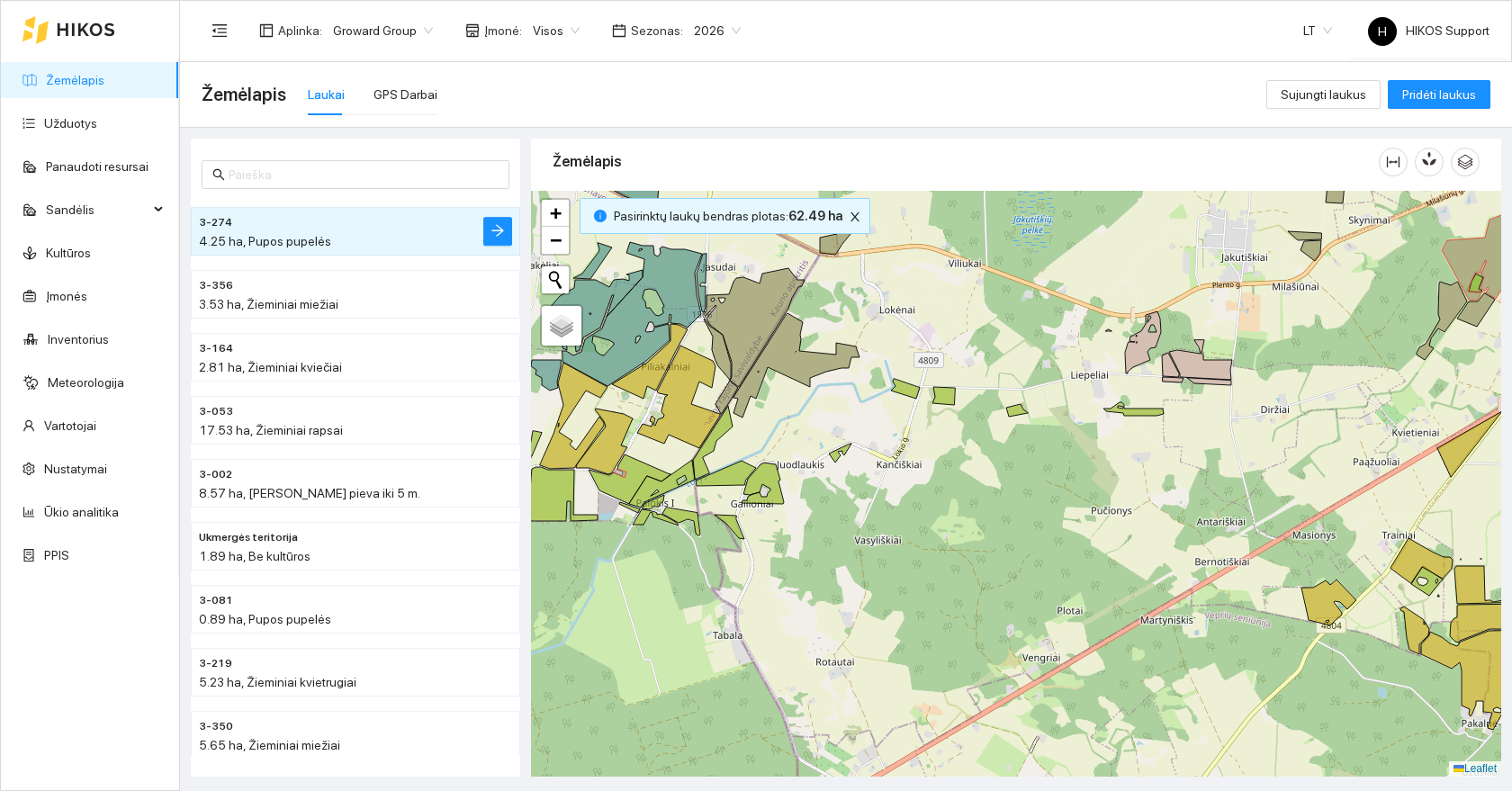
click at [709, 25] on span "2026" at bounding box center [718, 29] width 47 height 27
click at [833, 86] on div "Žemėlapis Laukai GPS Darbai" at bounding box center [733, 94] width 1065 height 58
click at [64, 118] on link "Užduotys" at bounding box center [71, 123] width 53 height 15
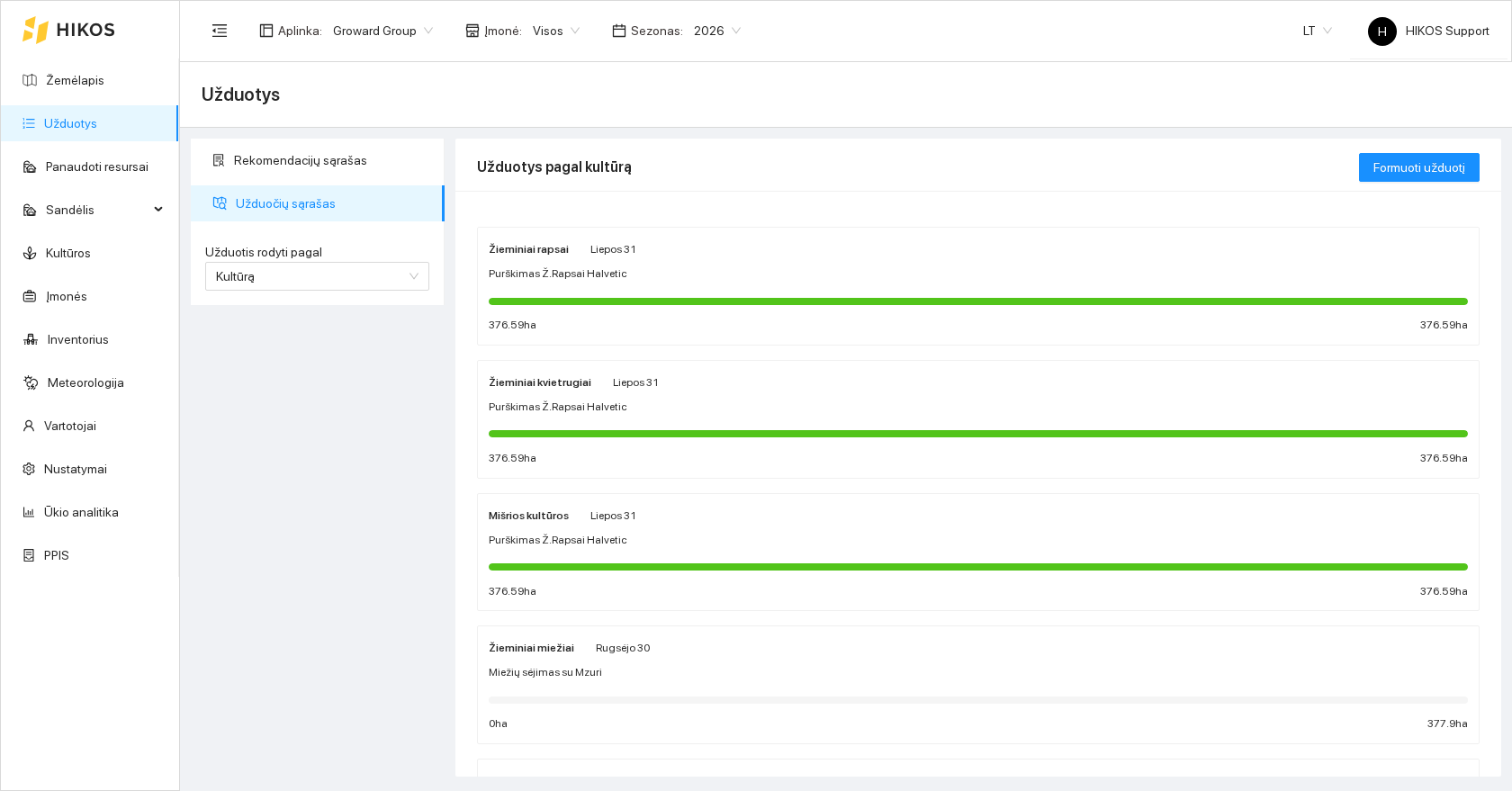
click at [658, 400] on div "Purškimas Ž.Rapsai Halvetic" at bounding box center [978, 407] width 979 height 17
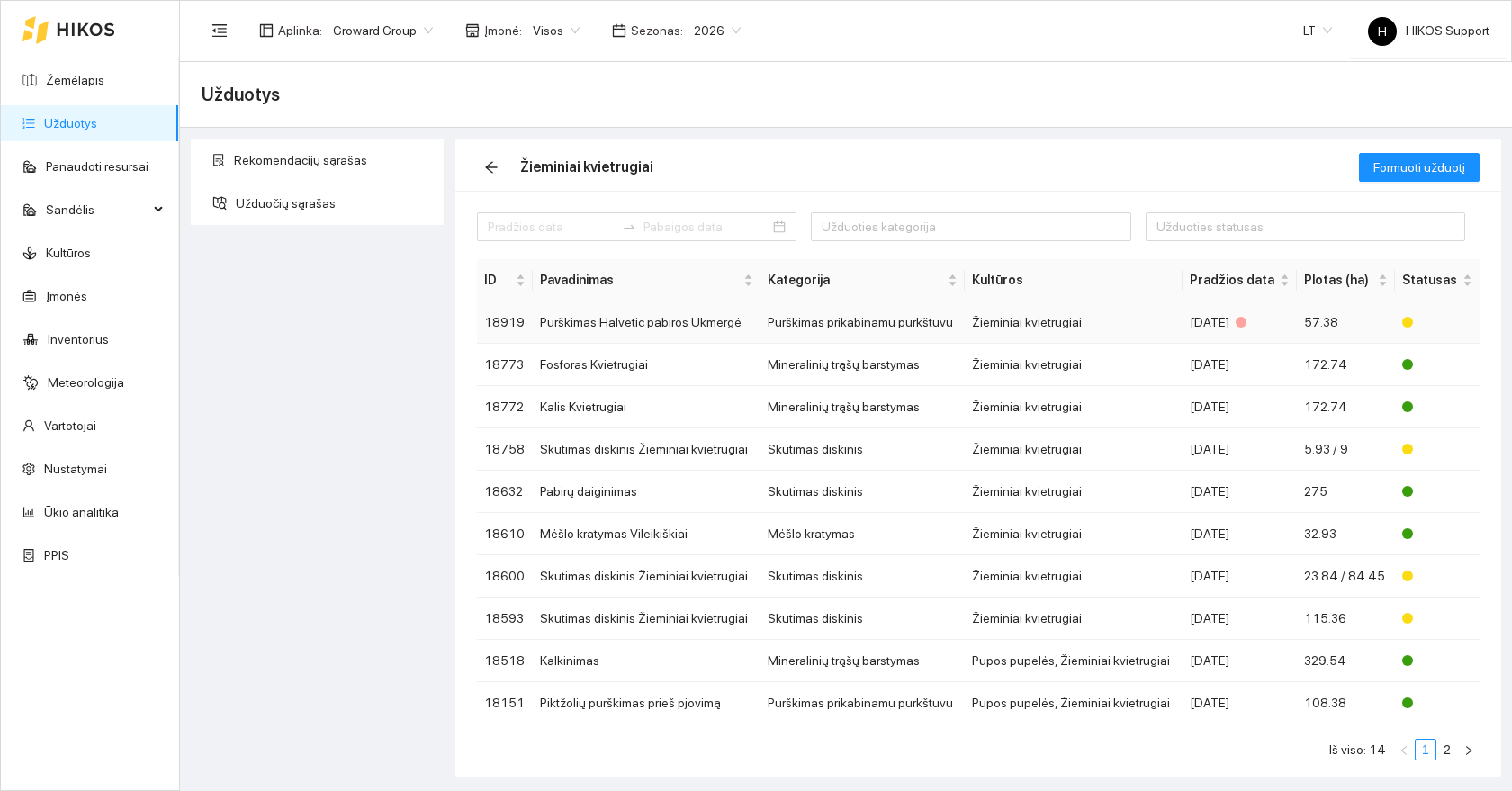
click at [1404, 330] on td at bounding box center [1437, 322] width 85 height 42
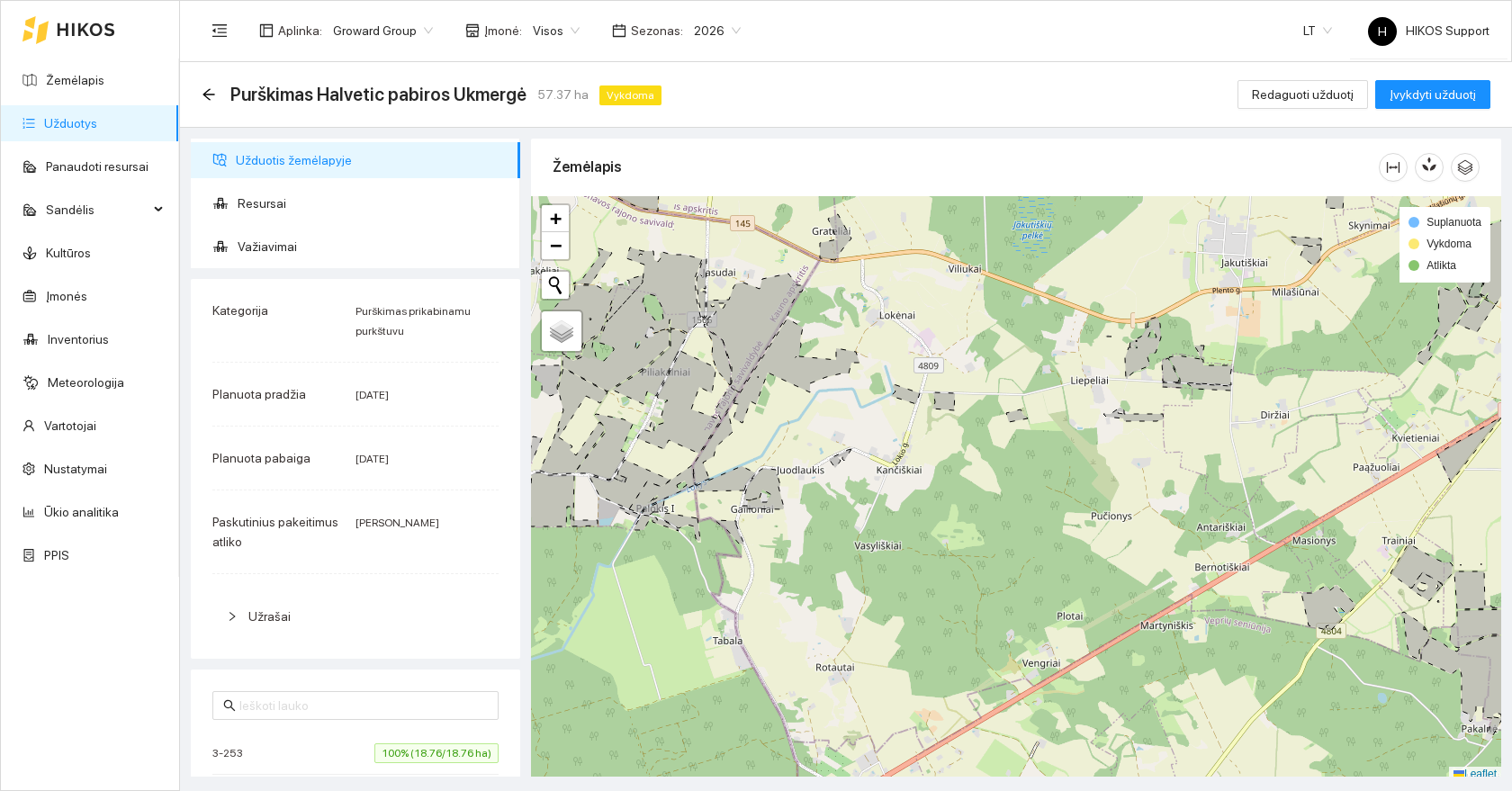
click at [437, 759] on span "100% (18.76/18.76 ha)" at bounding box center [436, 753] width 124 height 20
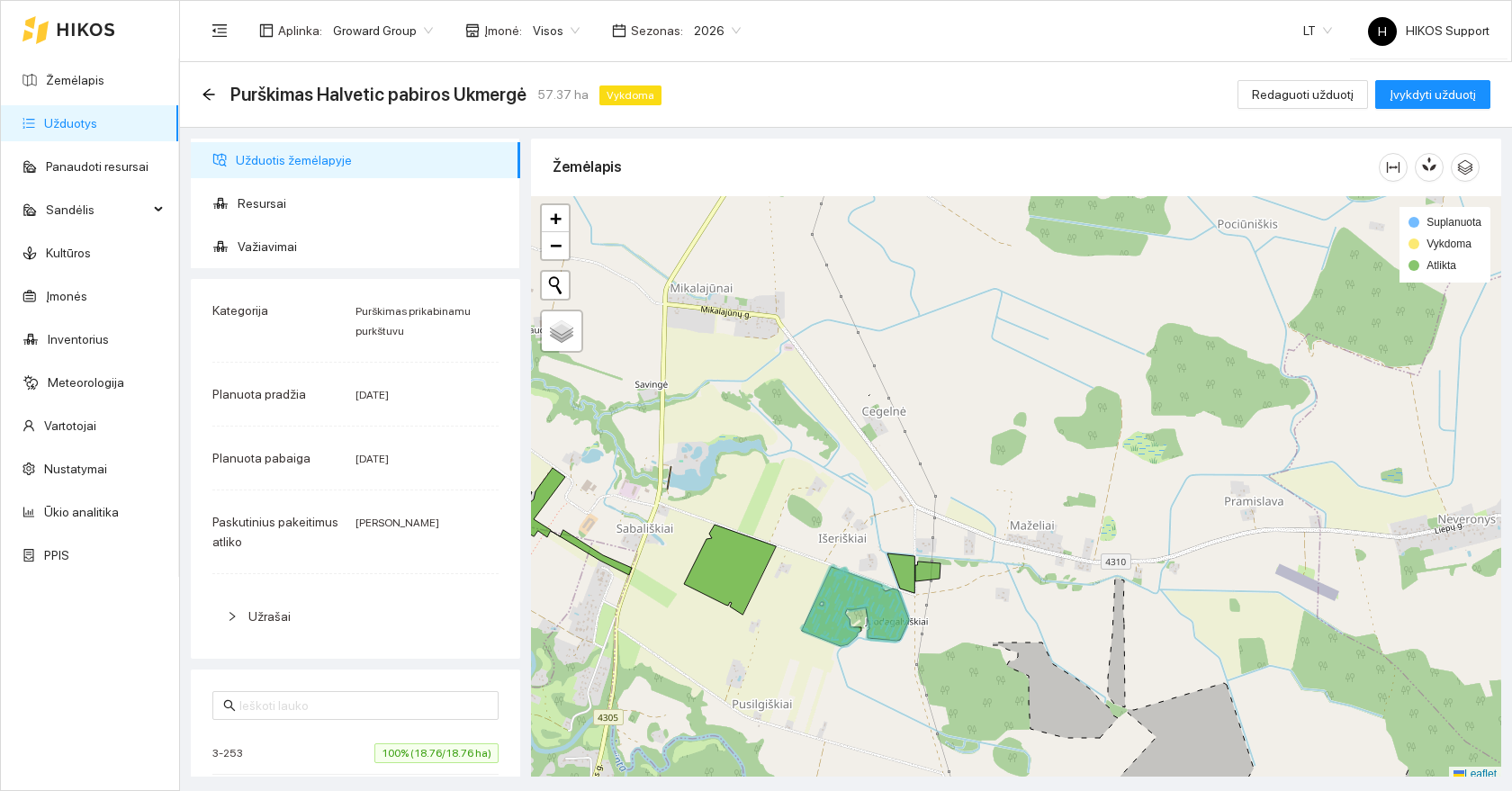
scroll to position [5, 0]
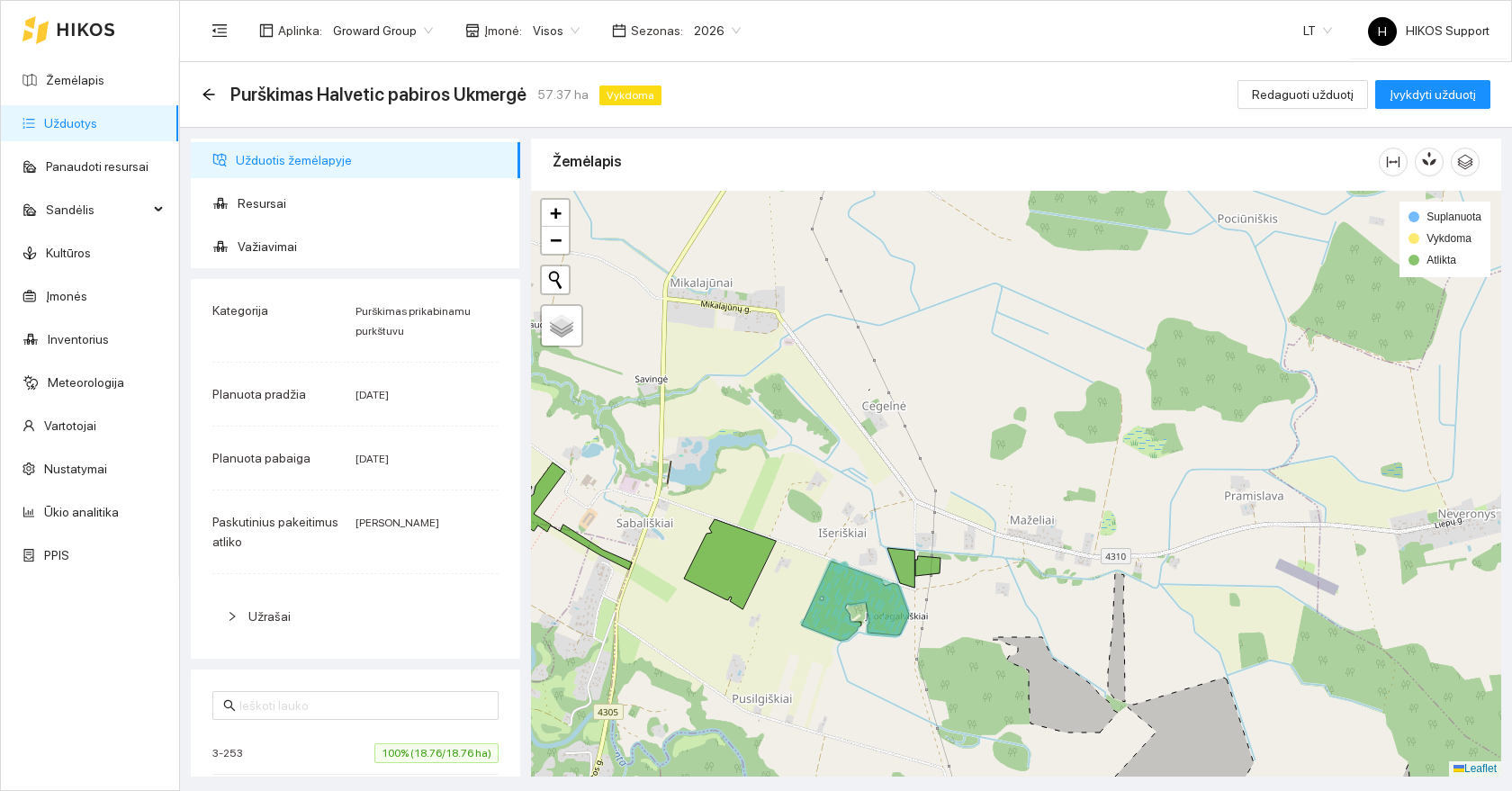
drag, startPoint x: 704, startPoint y: 655, endPoint x: 1000, endPoint y: 487, distance: 340.4
click at [1000, 487] on div at bounding box center [1016, 483] width 970 height 586
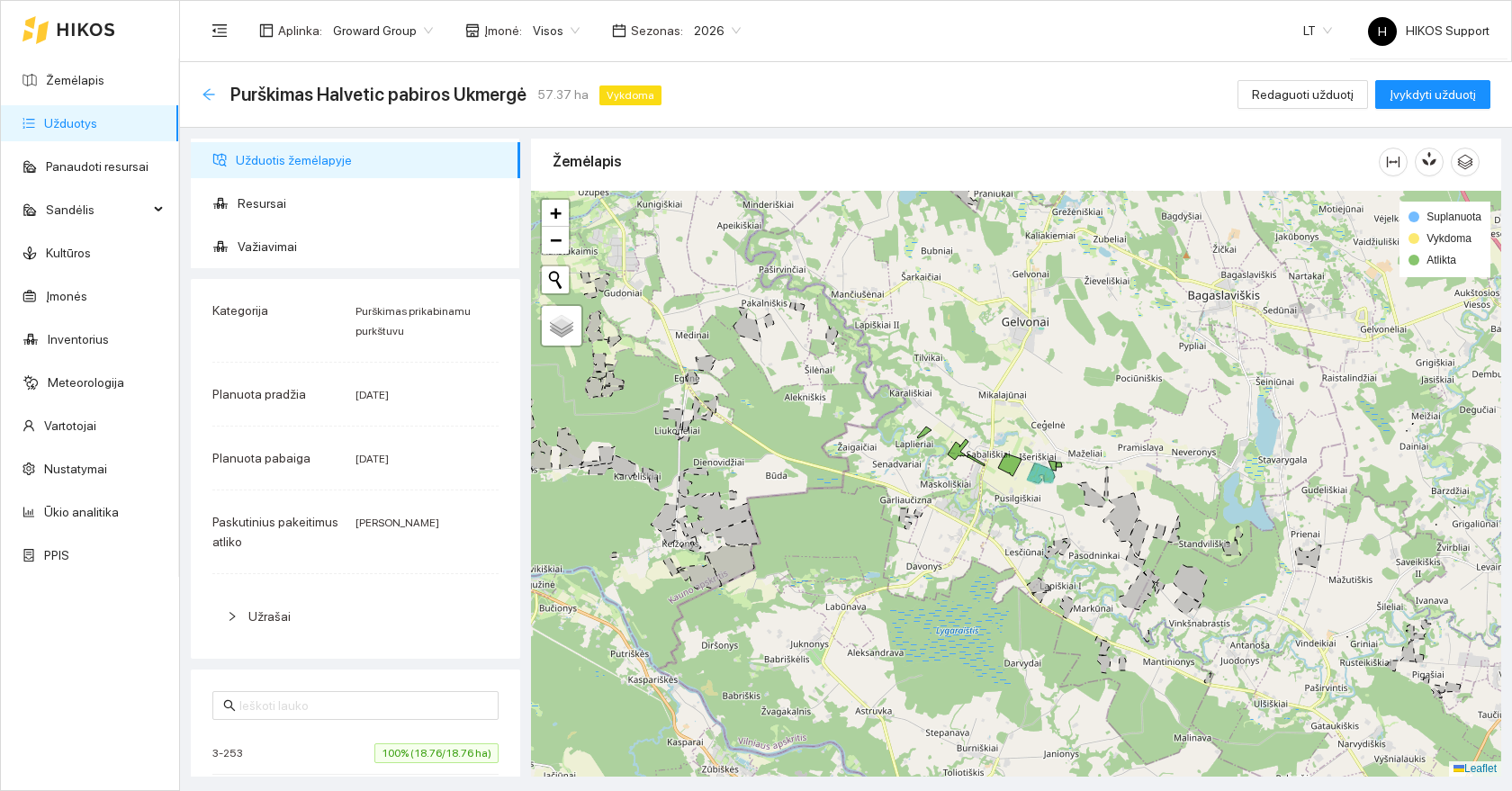
click at [202, 89] on icon "arrow-left" at bounding box center [208, 94] width 15 height 15
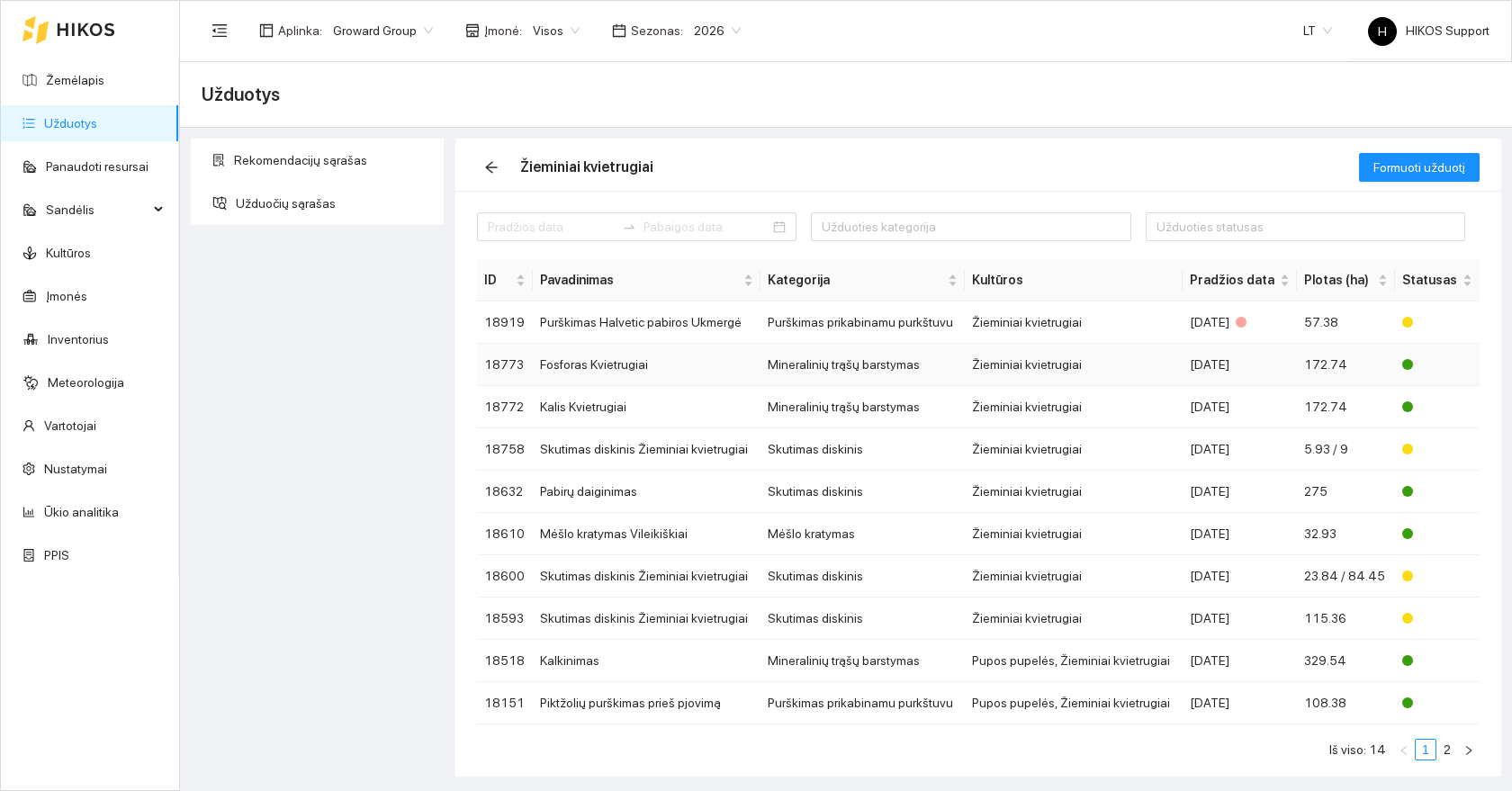
click at [1052, 369] on td "Žieminiai kvietrugiai" at bounding box center [1074, 365] width 217 height 42
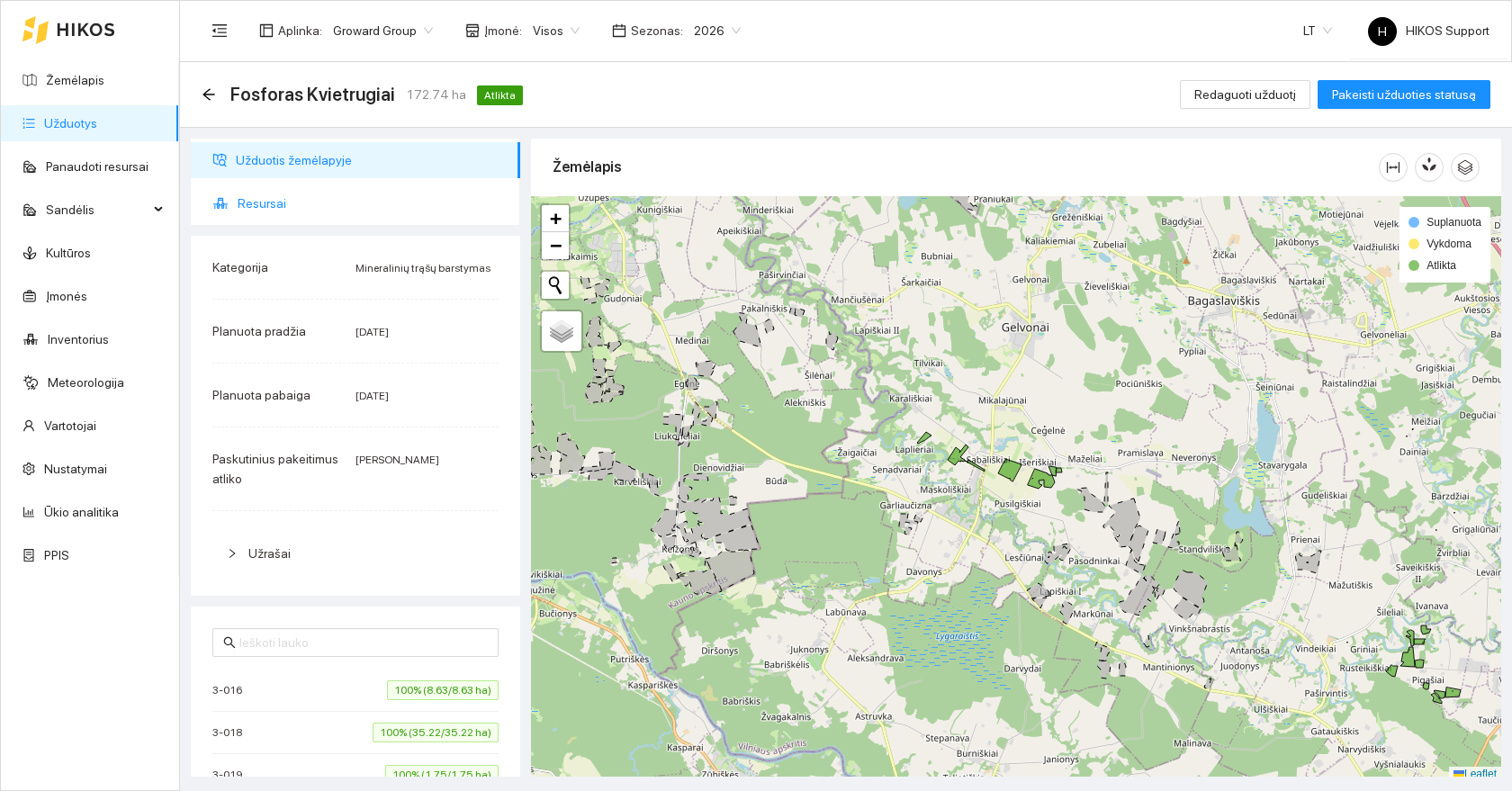
click at [290, 208] on span "Resursai" at bounding box center [372, 203] width 268 height 36
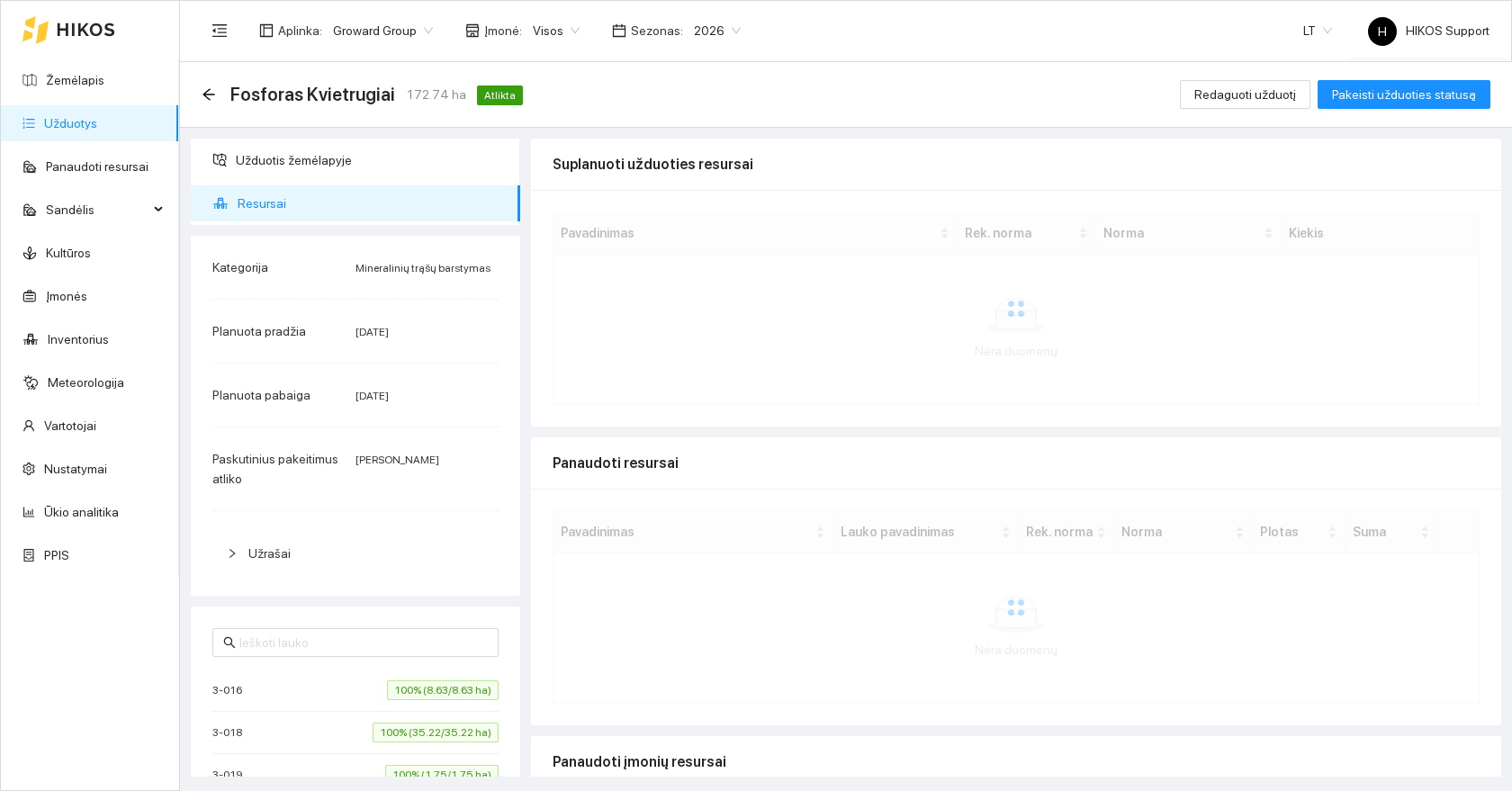
click at [290, 208] on span "Resursai" at bounding box center [372, 203] width 268 height 36
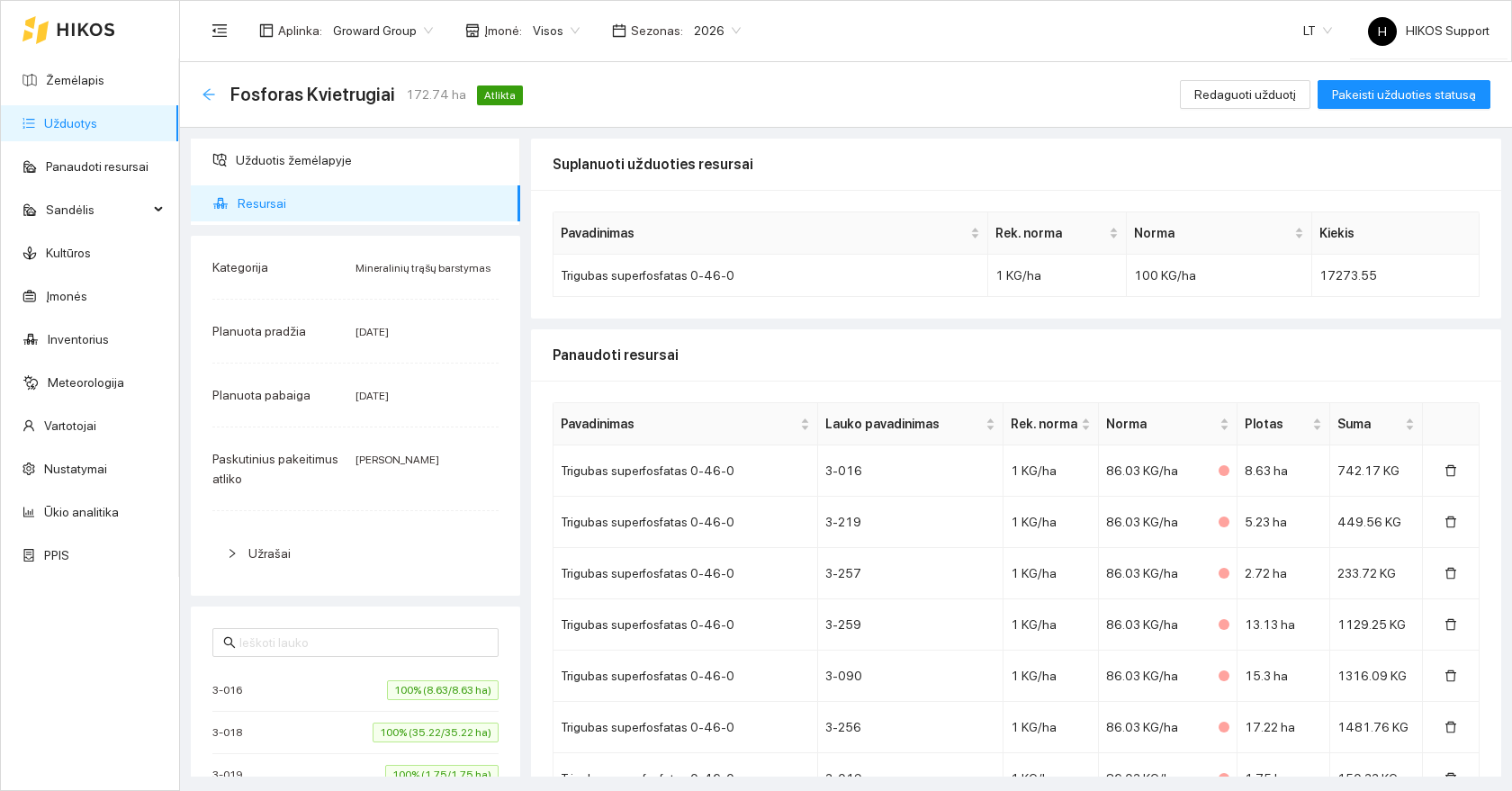
click at [207, 91] on icon "arrow-left" at bounding box center [208, 94] width 12 height 12
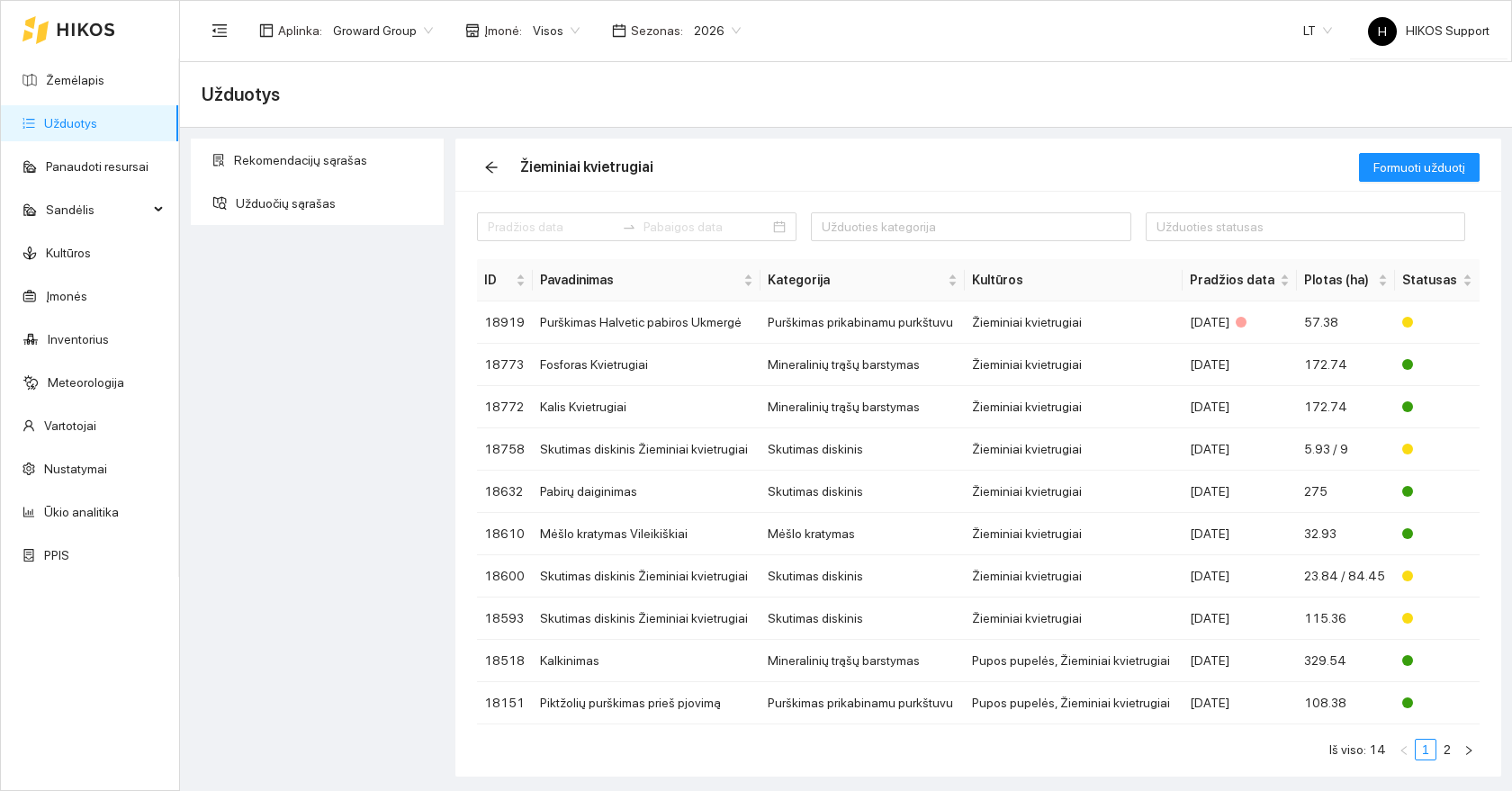
click at [83, 119] on link "Užduotys" at bounding box center [71, 123] width 53 height 15
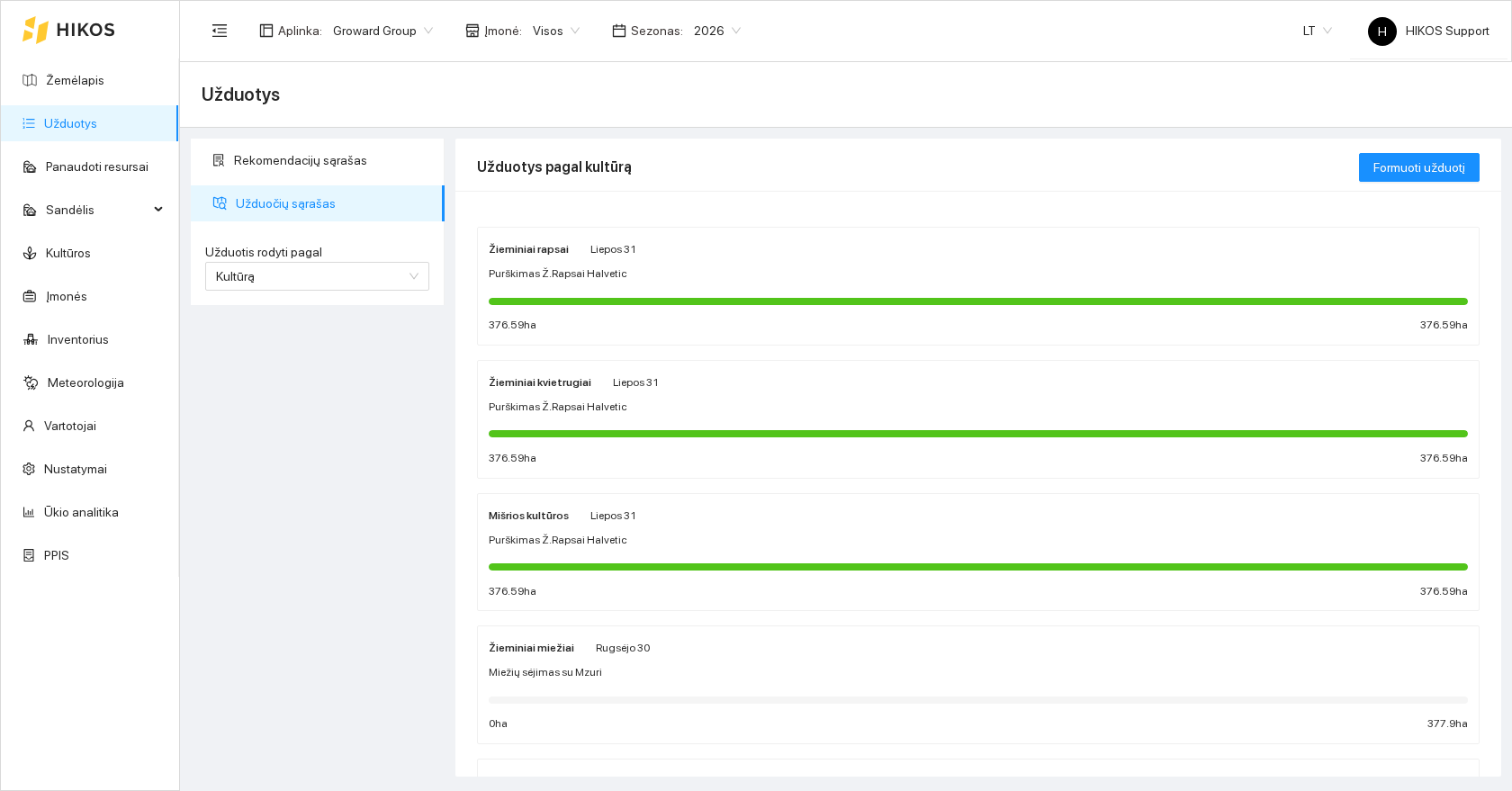
click at [718, 408] on div "Purškimas Ž.Rapsai Halvetic" at bounding box center [978, 407] width 979 height 17
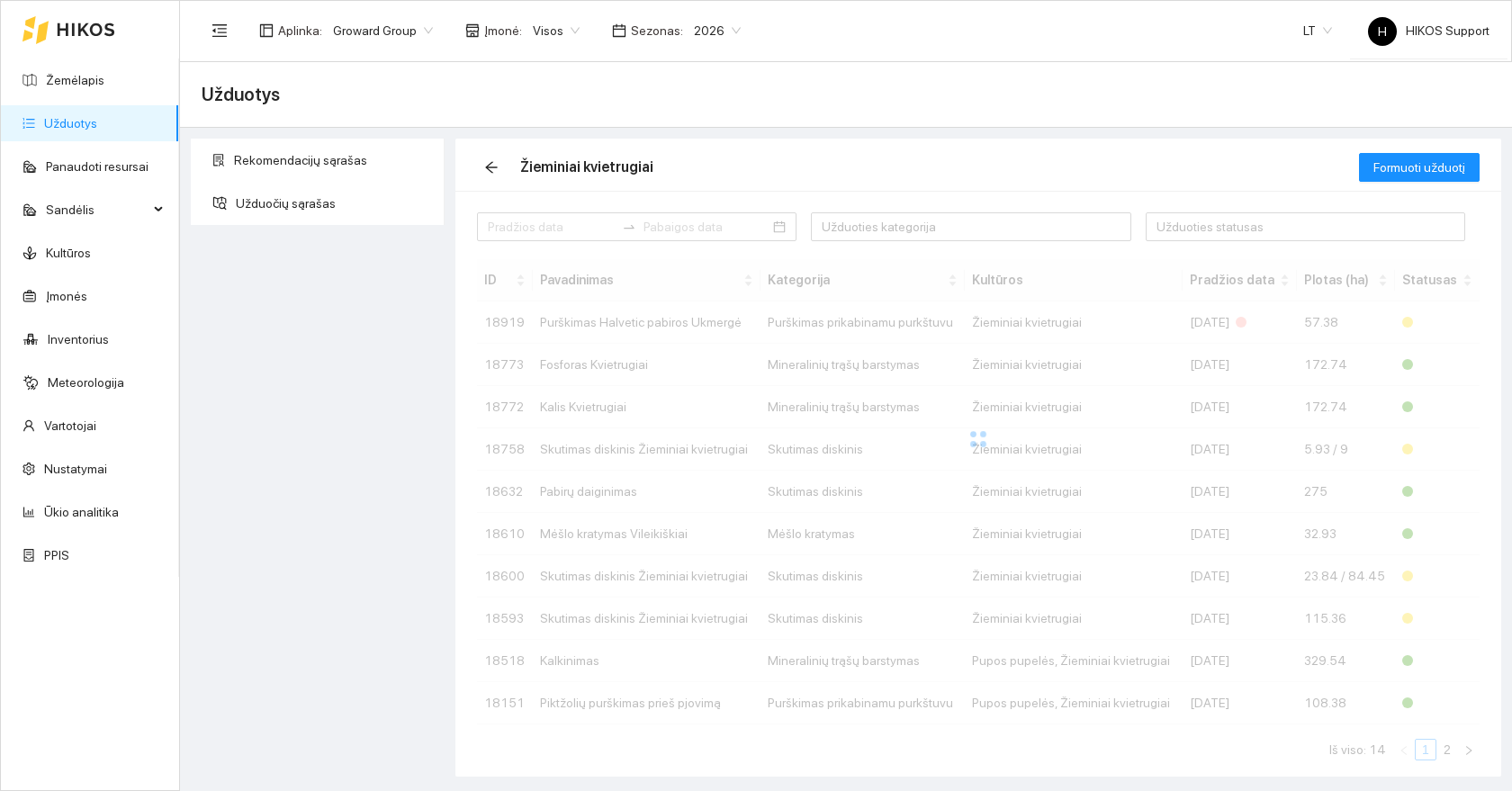
scroll to position [20, 0]
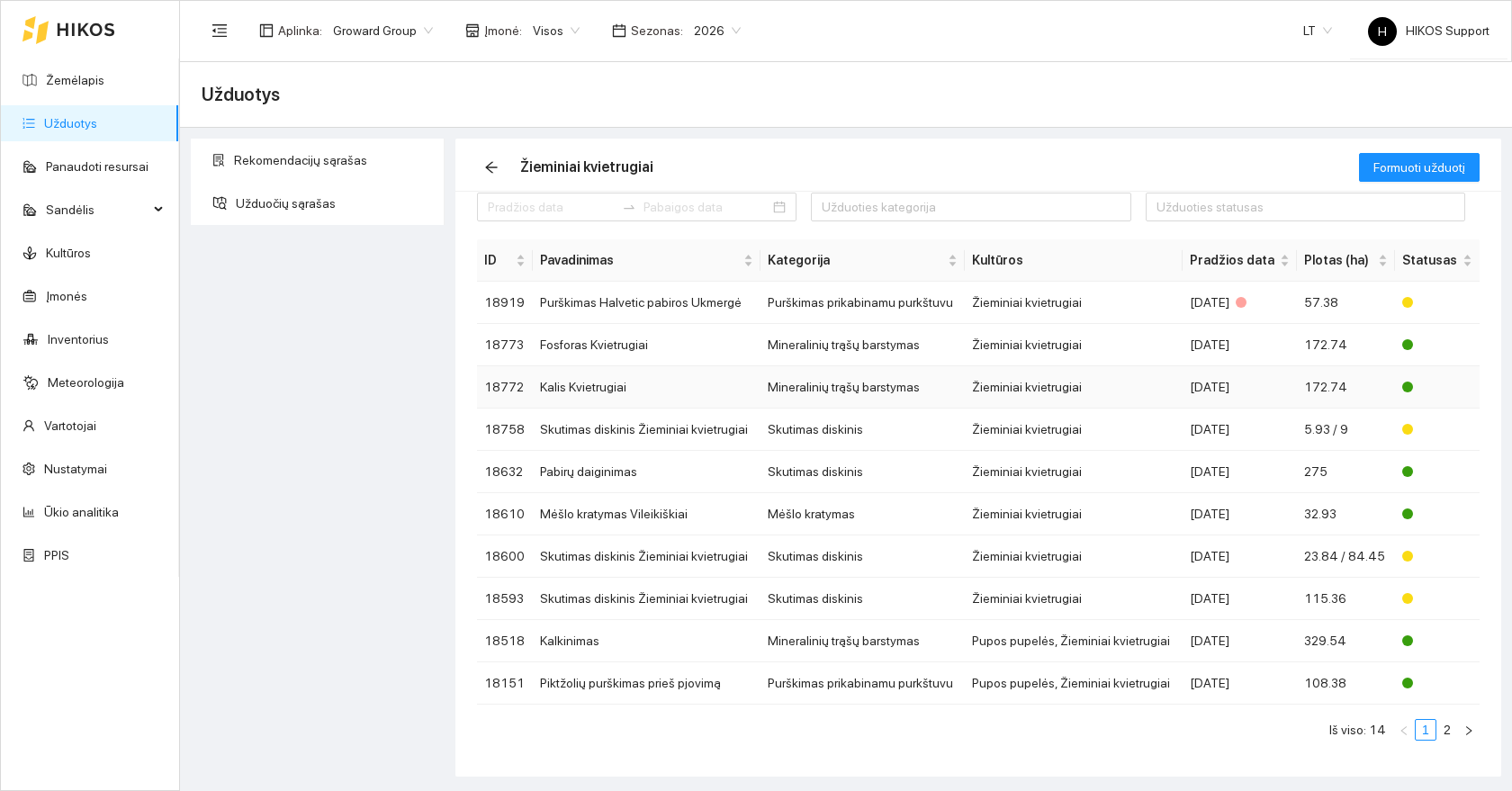
click at [779, 380] on td "Mineralinių trąšų barstymas" at bounding box center [863, 387] width 204 height 42
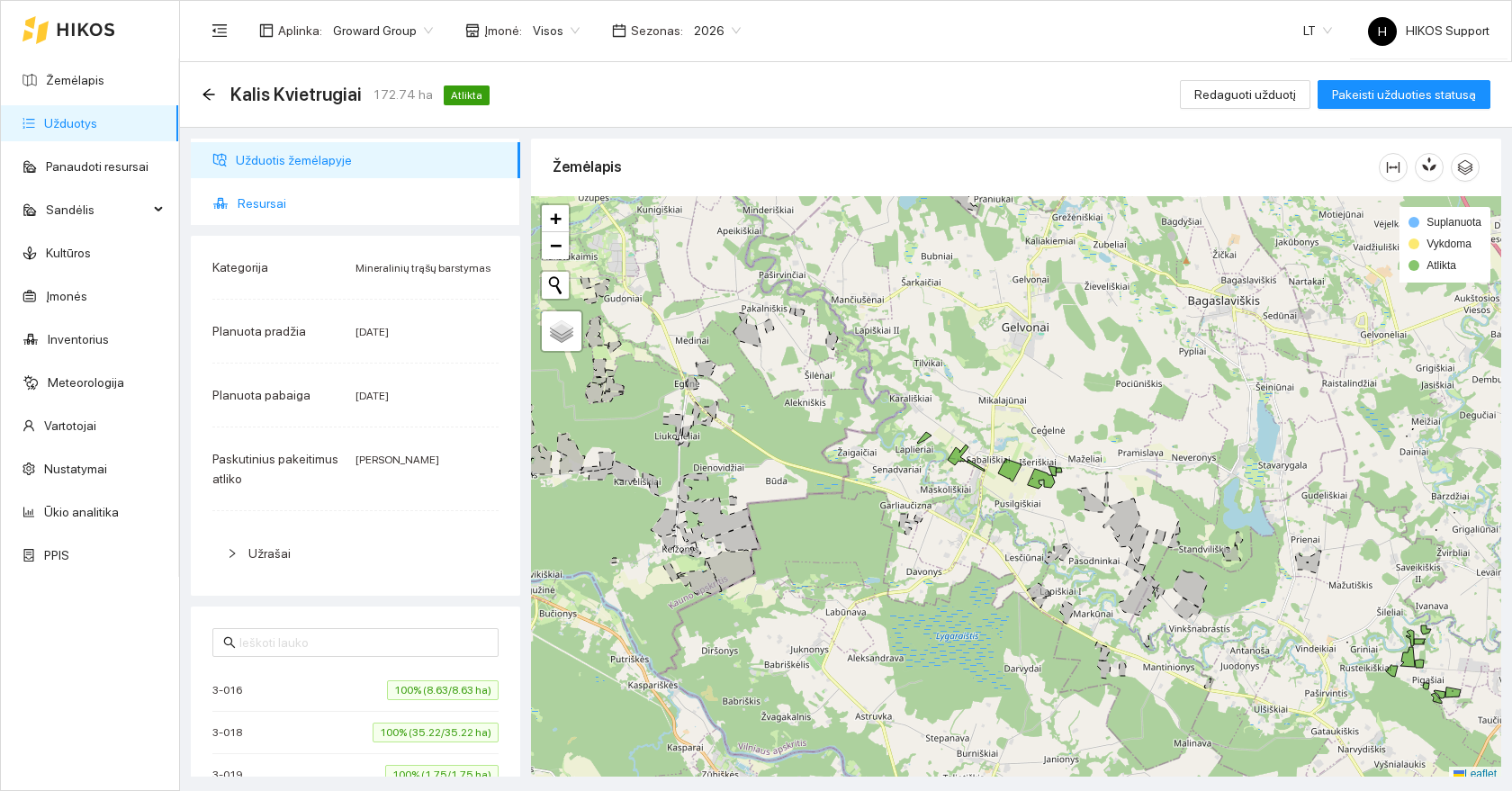
click at [278, 187] on span "Resursai" at bounding box center [372, 203] width 268 height 36
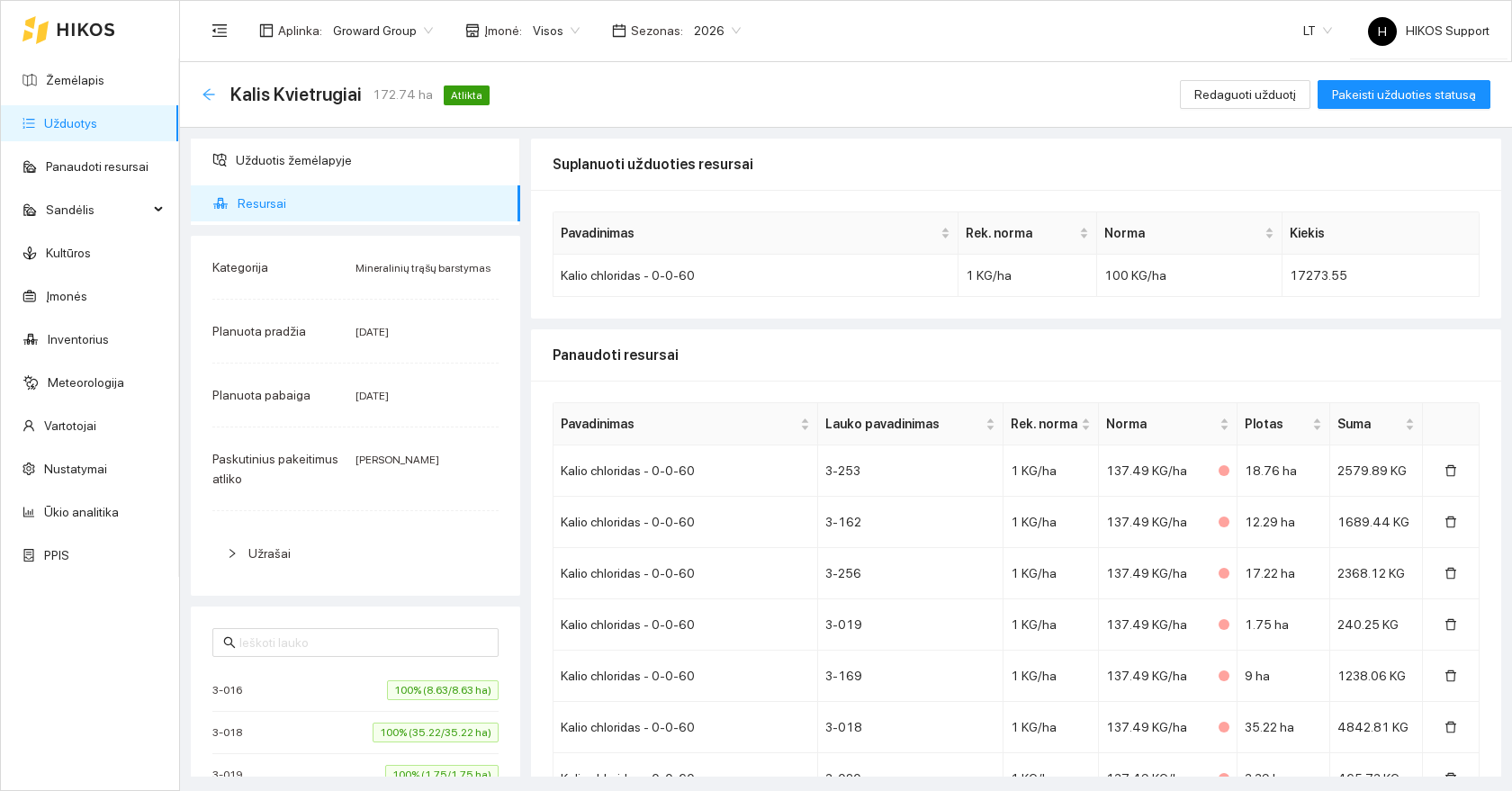
click at [207, 91] on icon "arrow-left" at bounding box center [208, 94] width 15 height 15
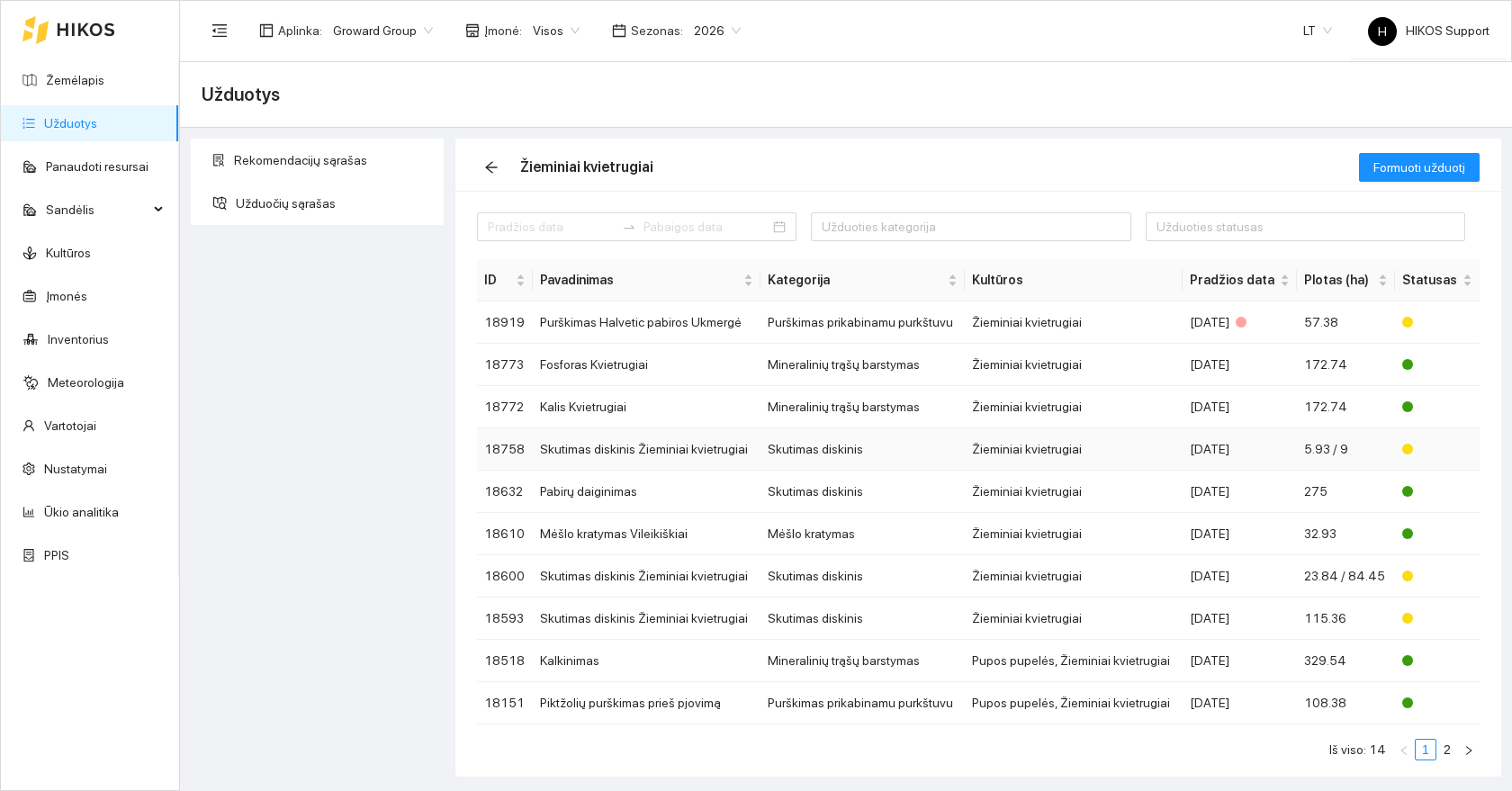
click at [1017, 451] on td "Žieminiai kvietrugiai" at bounding box center [1074, 449] width 217 height 42
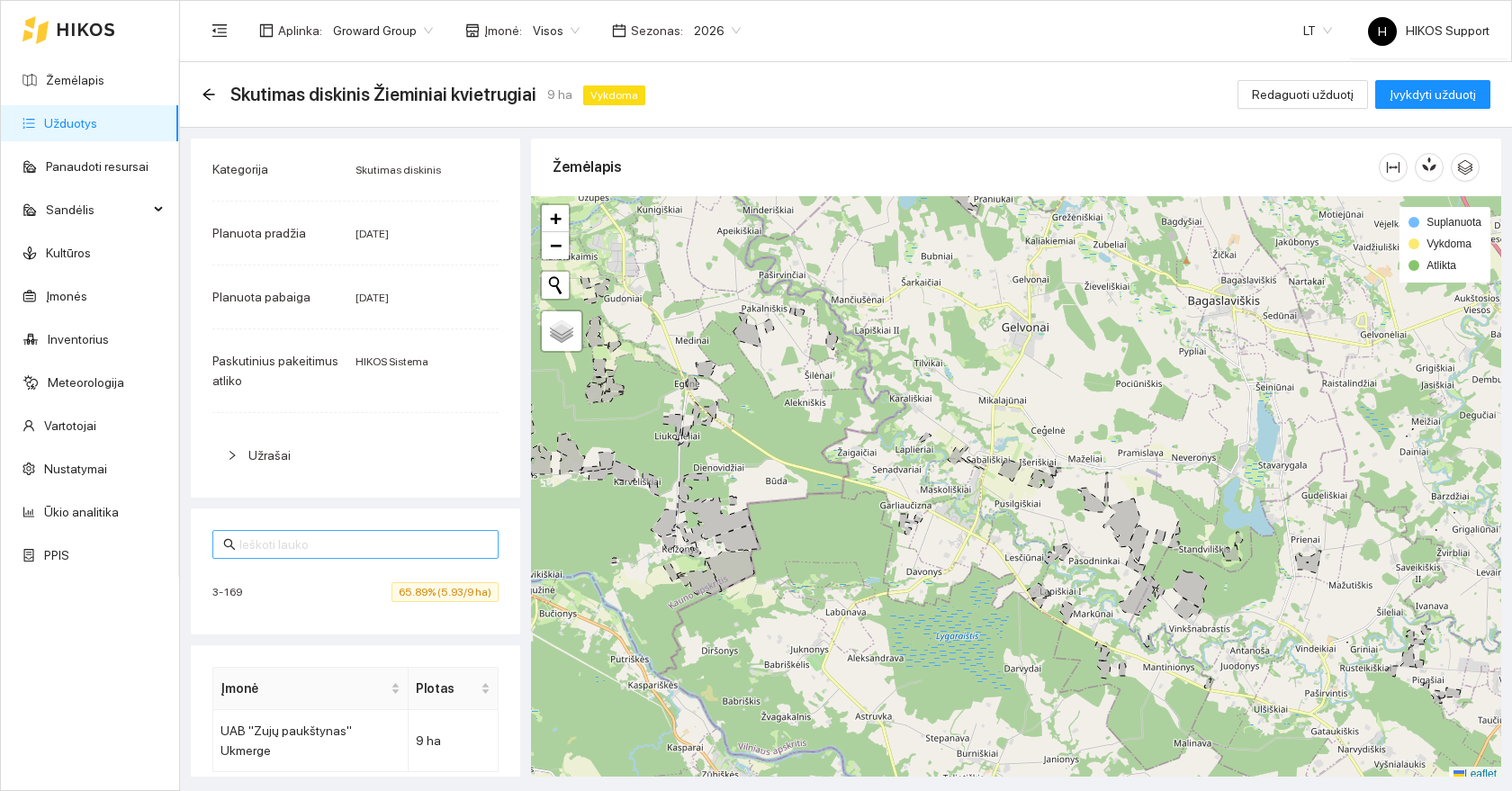
scroll to position [283, 0]
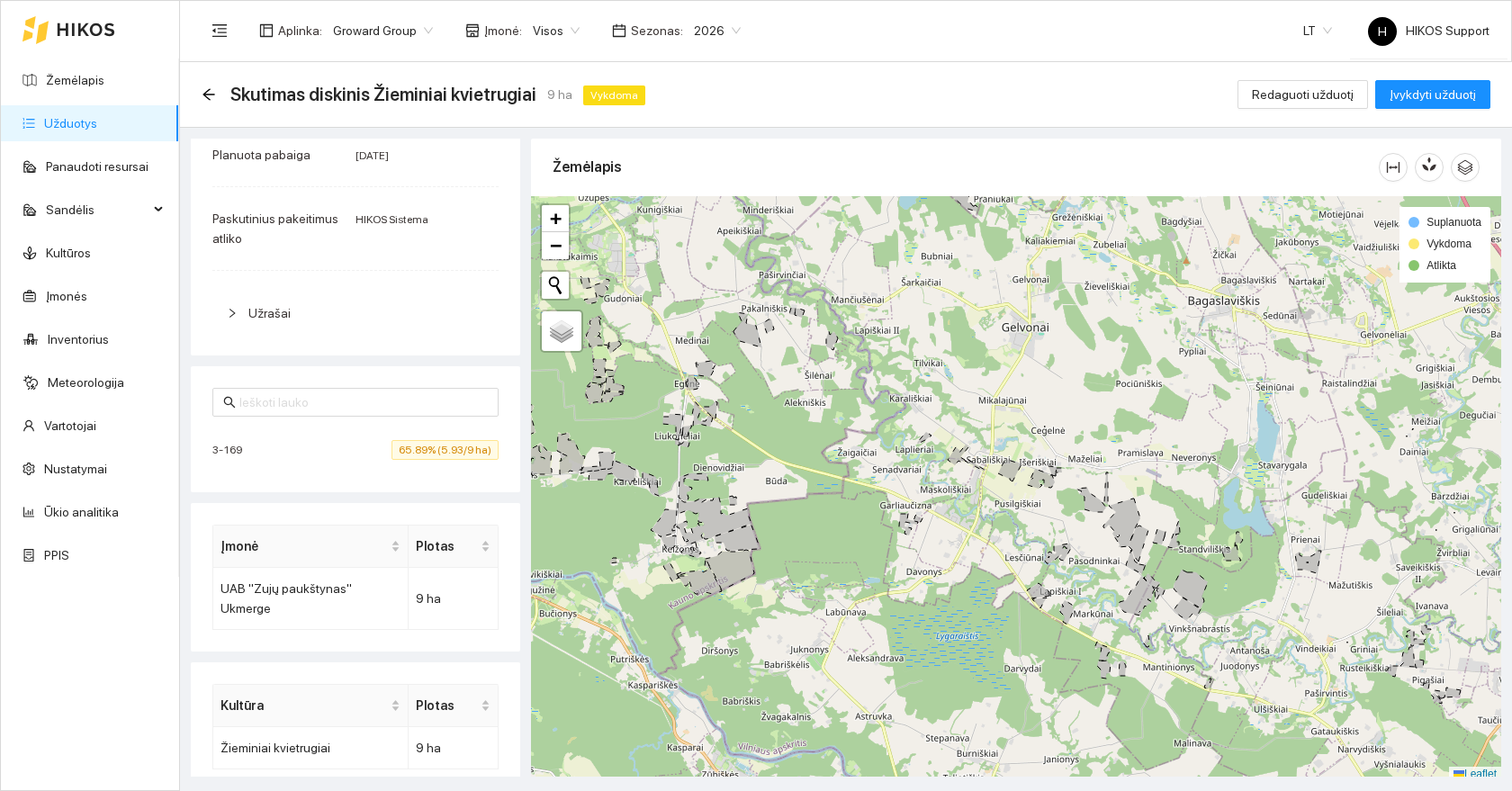
click at [444, 447] on span "65.89% (5.93/9 ha)" at bounding box center [444, 450] width 107 height 20
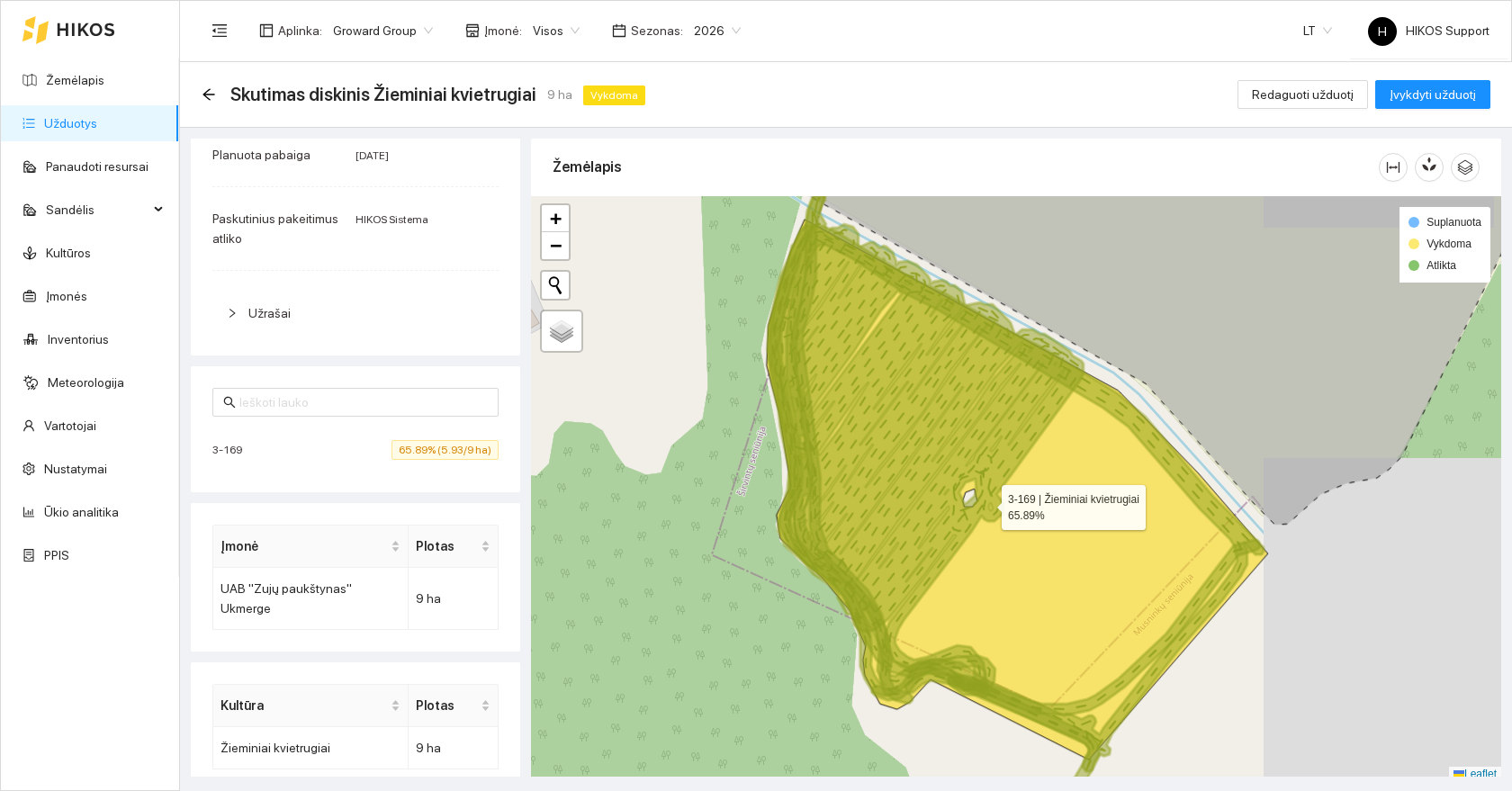
scroll to position [5, 0]
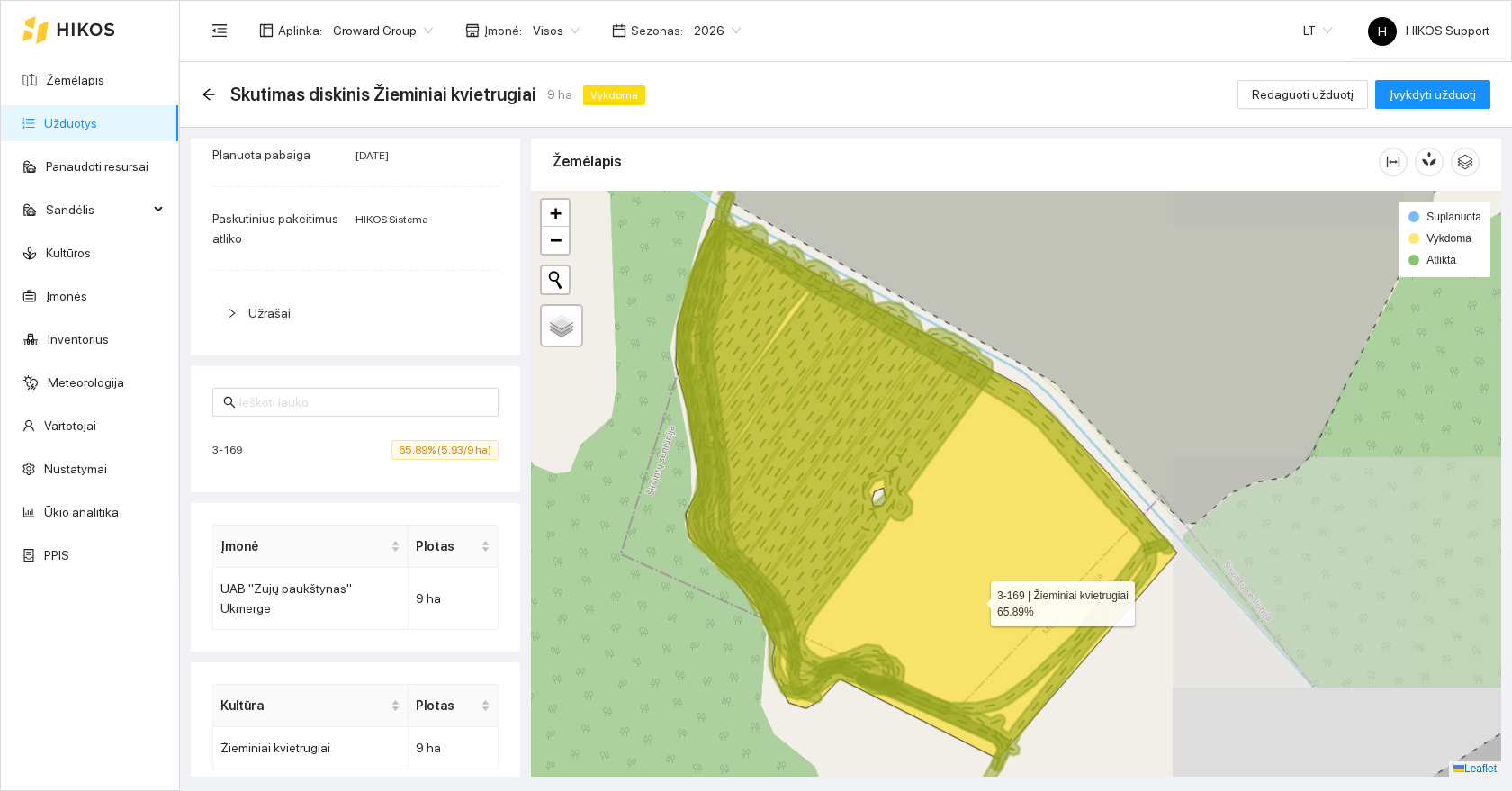
drag, startPoint x: 1073, startPoint y: 593, endPoint x: 977, endPoint y: 598, distance: 96.1
click at [977, 598] on icon at bounding box center [927, 488] width 501 height 539
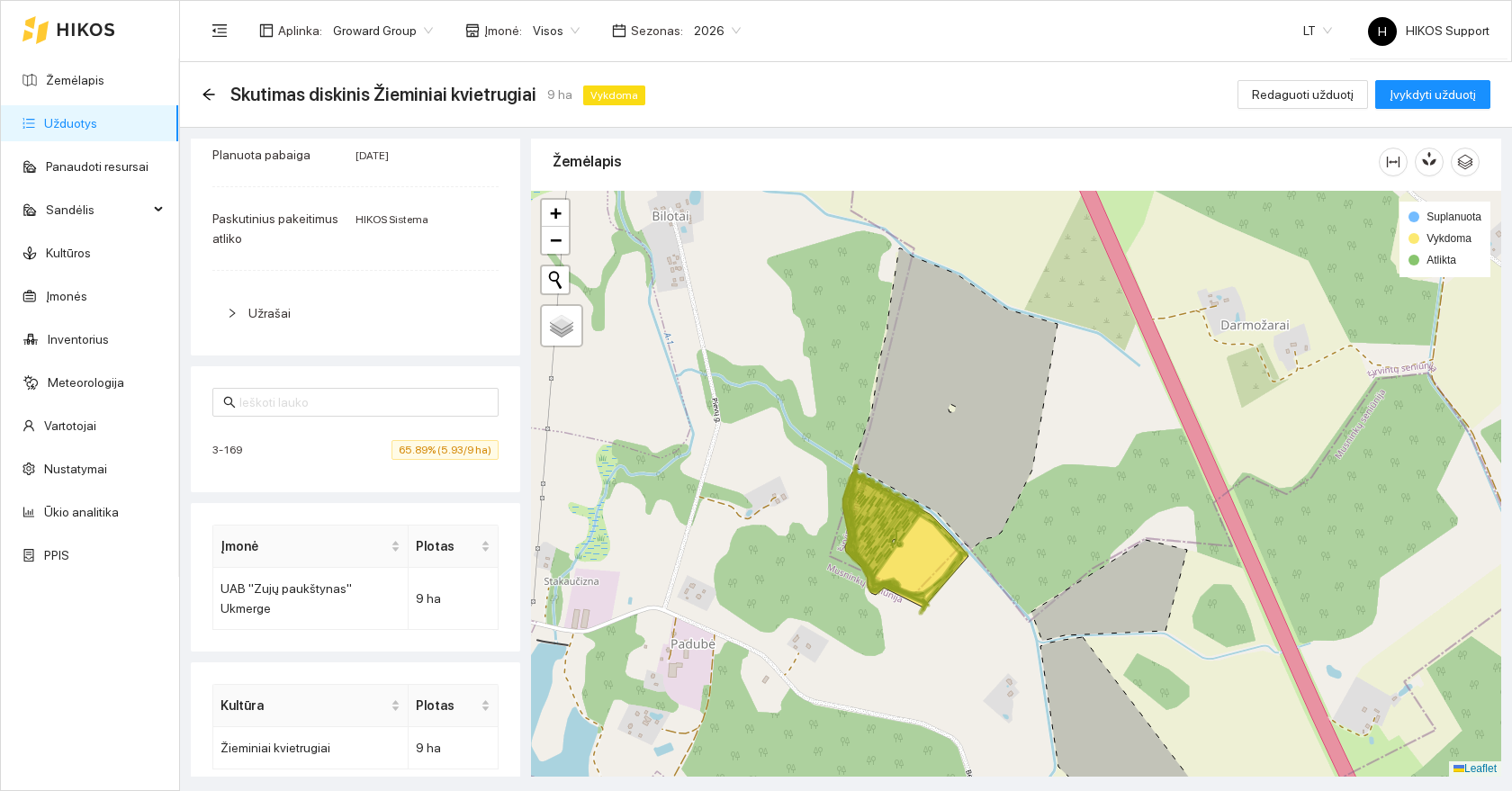
drag, startPoint x: 1057, startPoint y: 646, endPoint x: 990, endPoint y: 634, distance: 68.1
click at [990, 634] on div at bounding box center [1016, 483] width 970 height 586
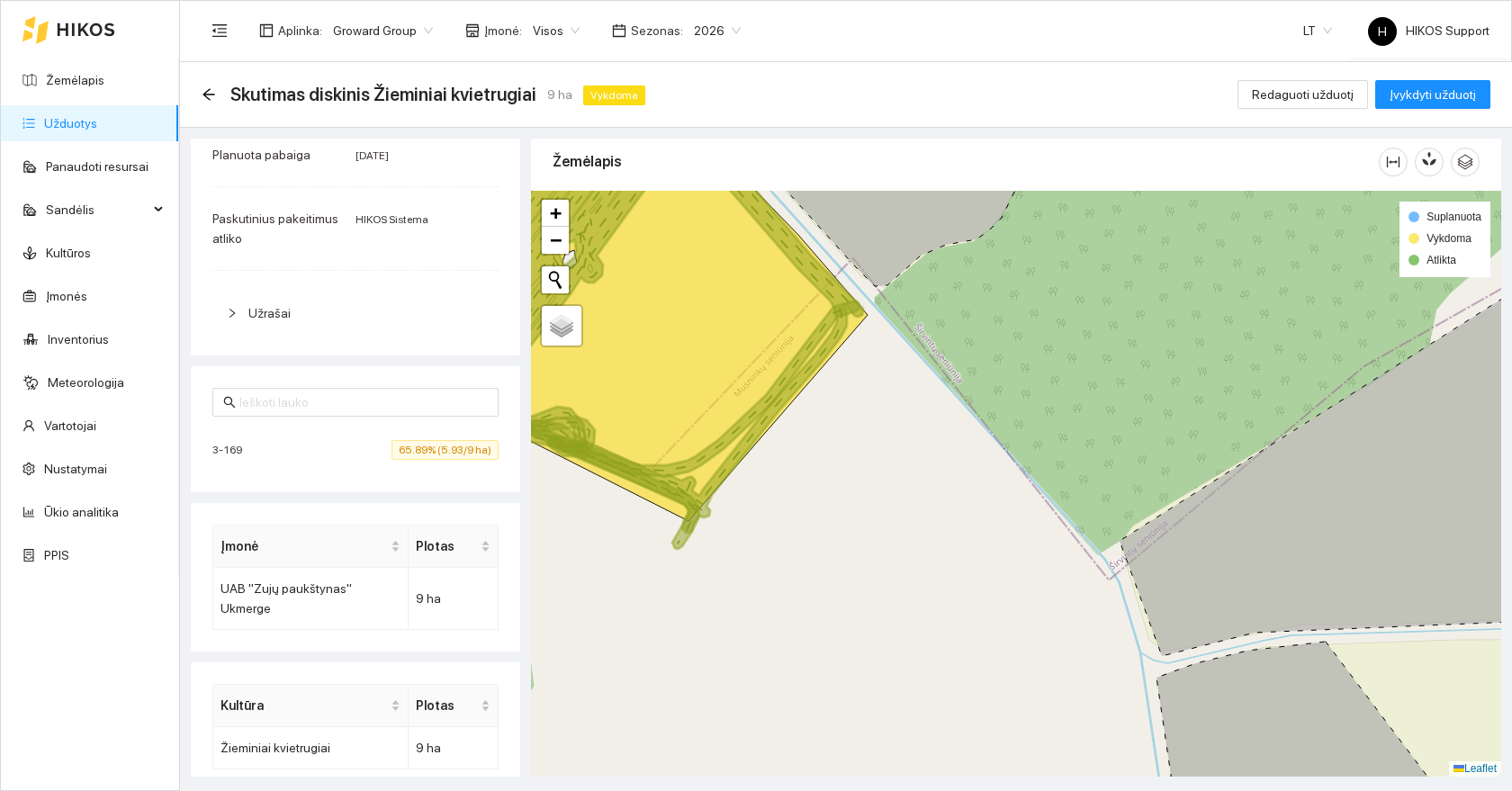
drag, startPoint x: 828, startPoint y: 475, endPoint x: 1042, endPoint y: 602, distance: 248.8
click at [1042, 602] on div at bounding box center [1016, 483] width 970 height 586
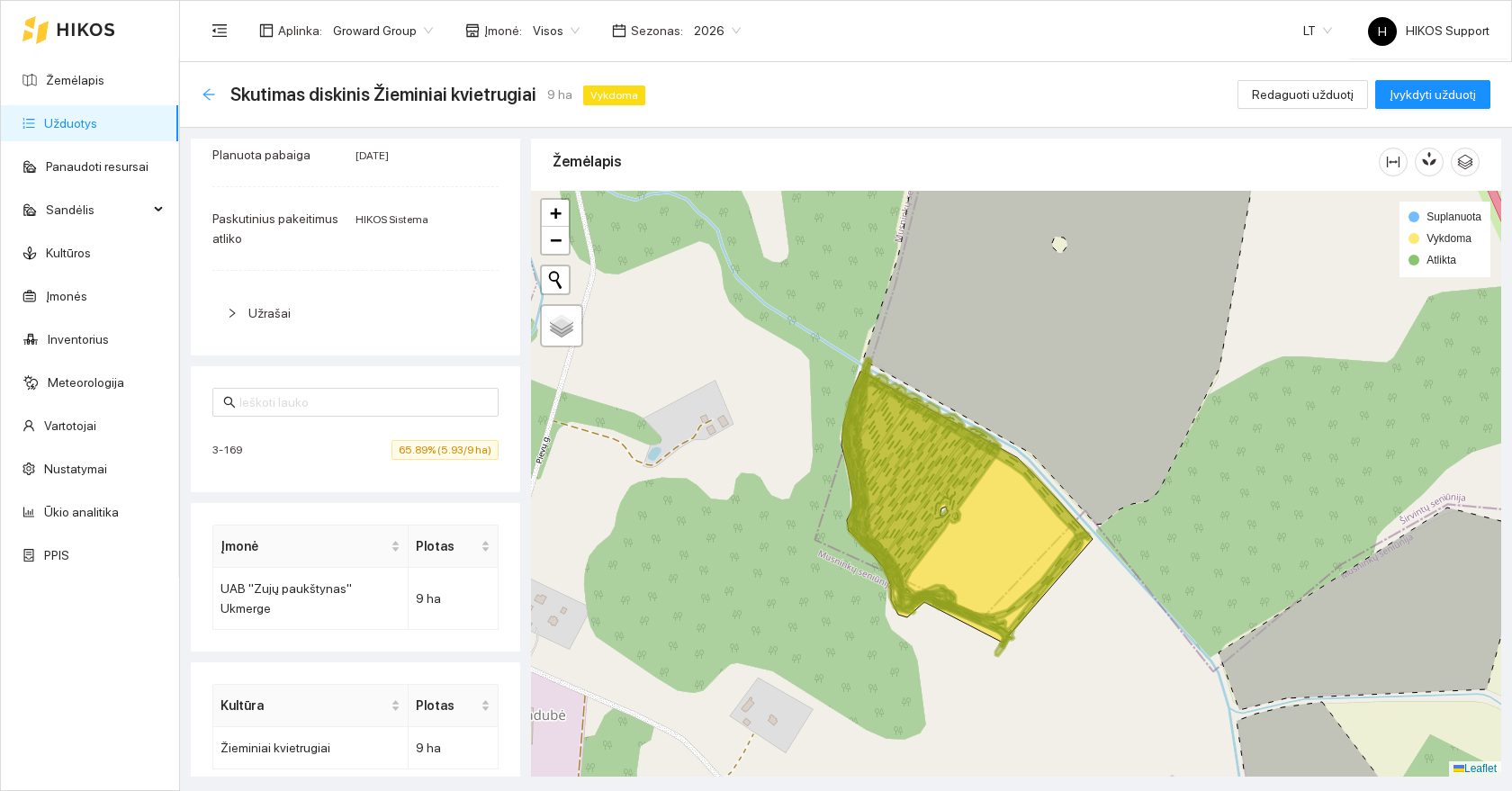
click at [204, 89] on icon "arrow-left" at bounding box center [208, 94] width 15 height 15
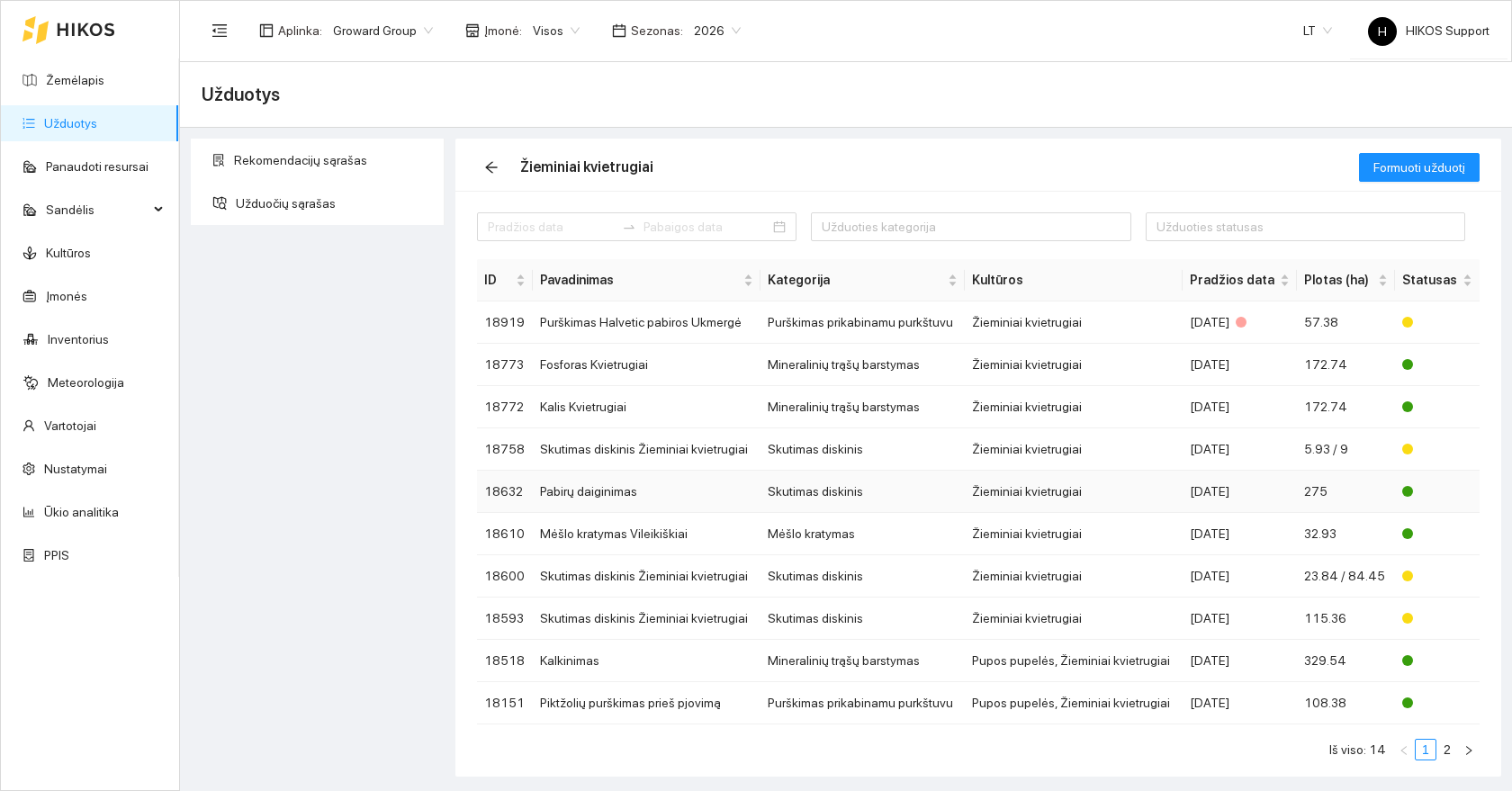
click at [838, 496] on td "Skutimas diskinis" at bounding box center [863, 491] width 204 height 42
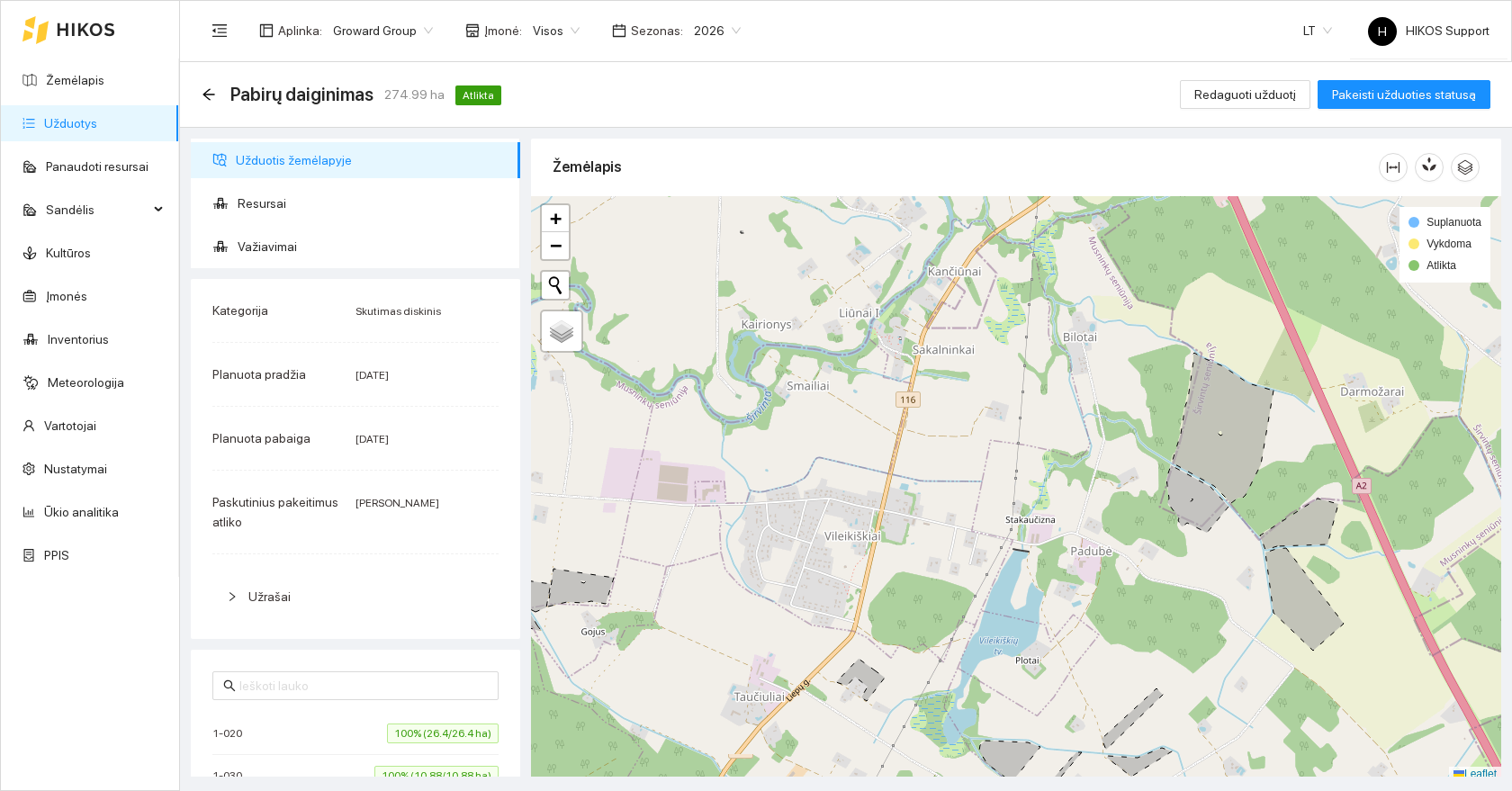
scroll to position [5, 0]
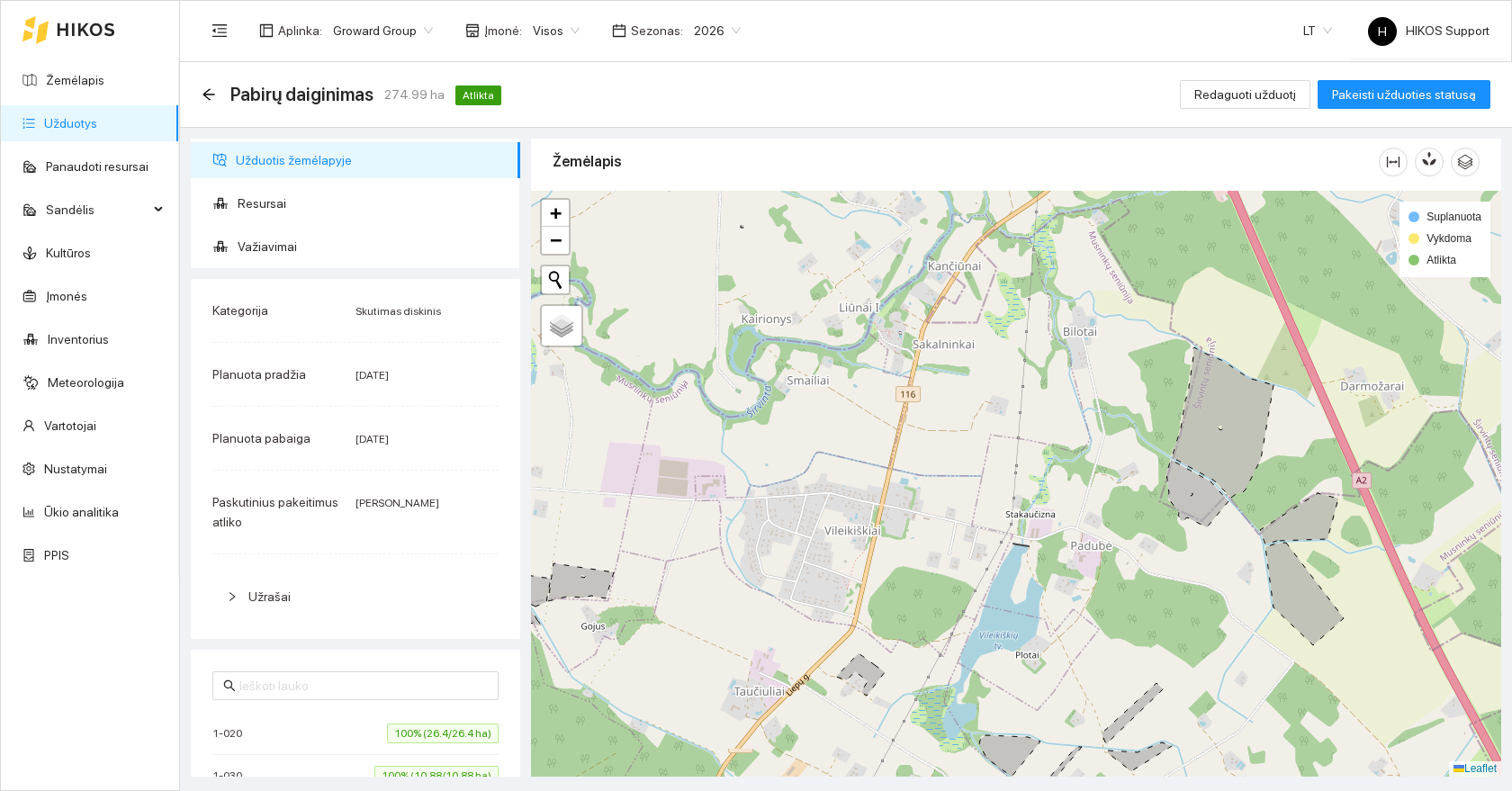
drag, startPoint x: 1284, startPoint y: 563, endPoint x: 1097, endPoint y: 534, distance: 189.2
click at [1265, 542] on icon at bounding box center [1305, 593] width 79 height 102
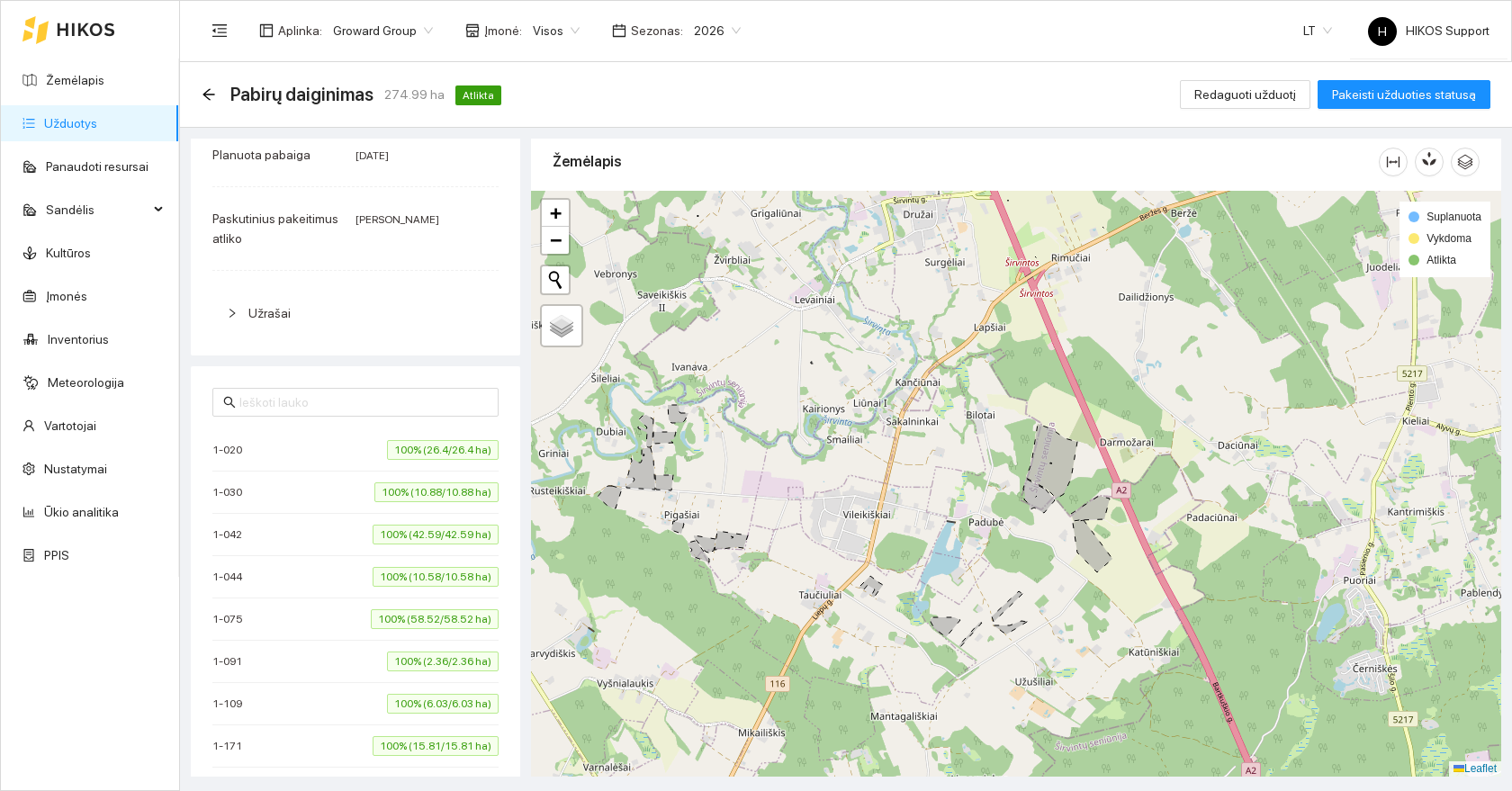
scroll to position [0, 0]
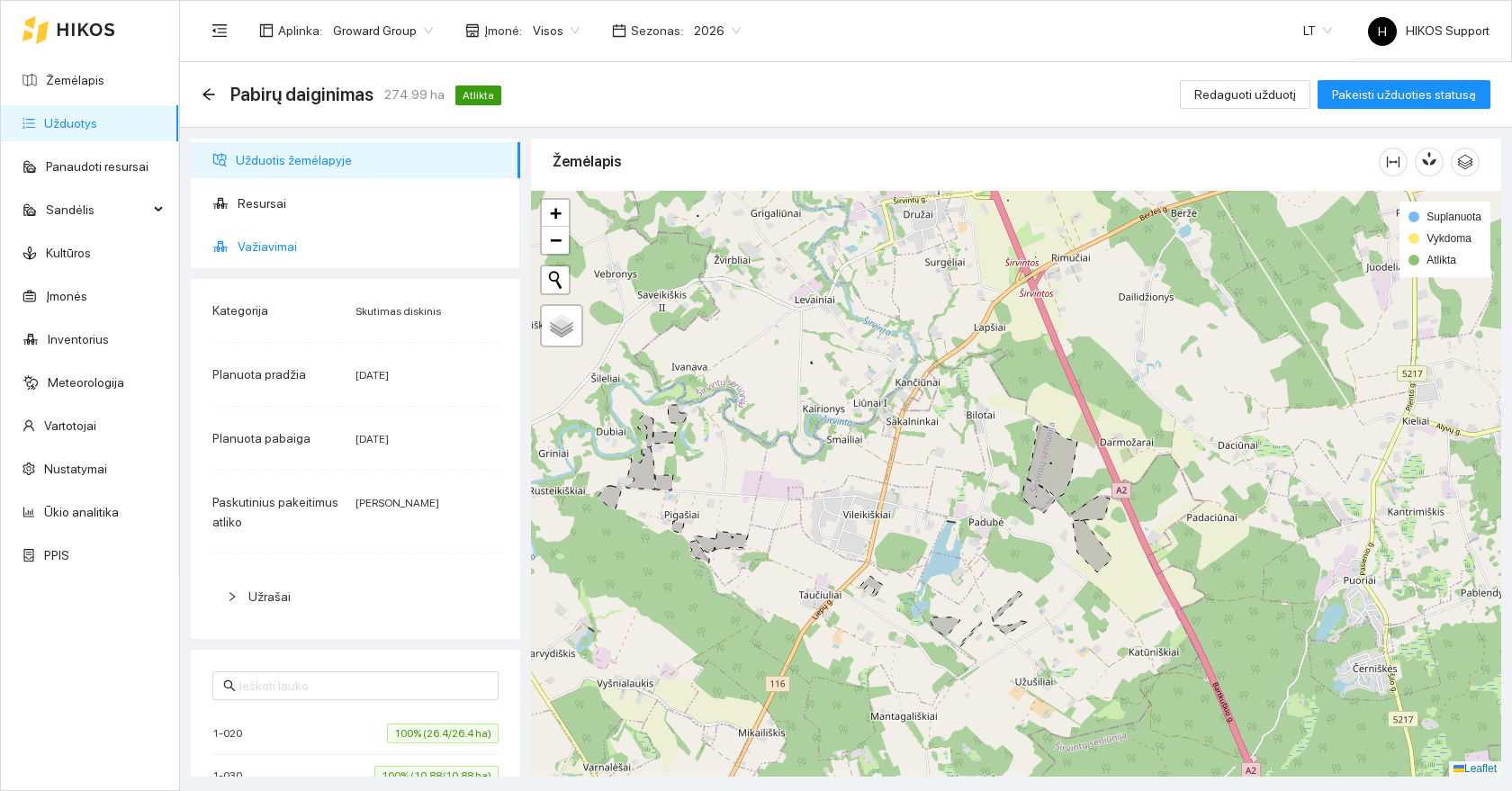
click at [267, 241] on span "Važiavimai" at bounding box center [372, 247] width 268 height 36
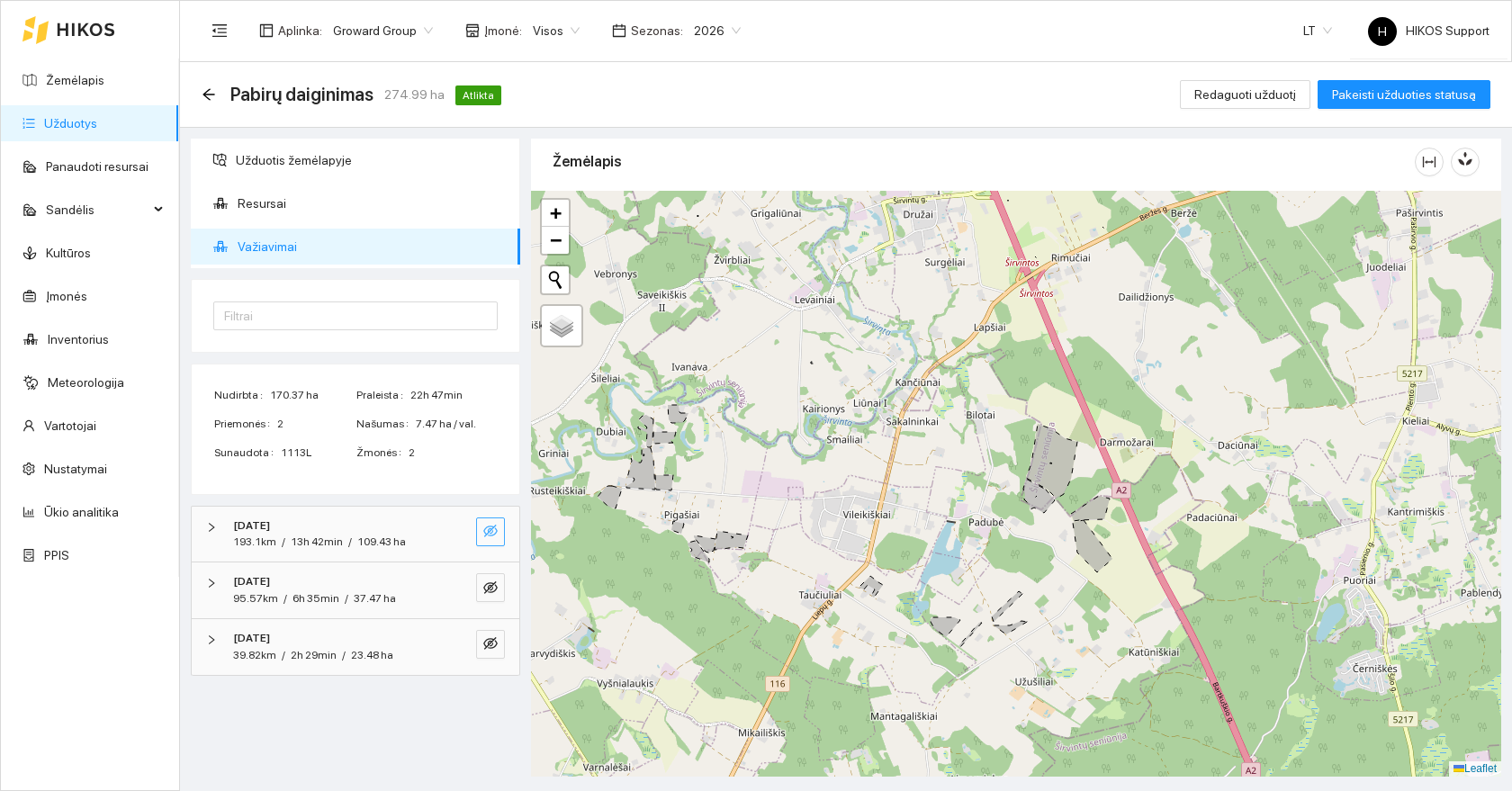
click at [496, 527] on icon "eye-invisible" at bounding box center [491, 531] width 15 height 15
click at [489, 583] on icon "eye-invisible" at bounding box center [491, 588] width 15 height 15
click at [489, 650] on icon "eye-invisible" at bounding box center [491, 643] width 15 height 15
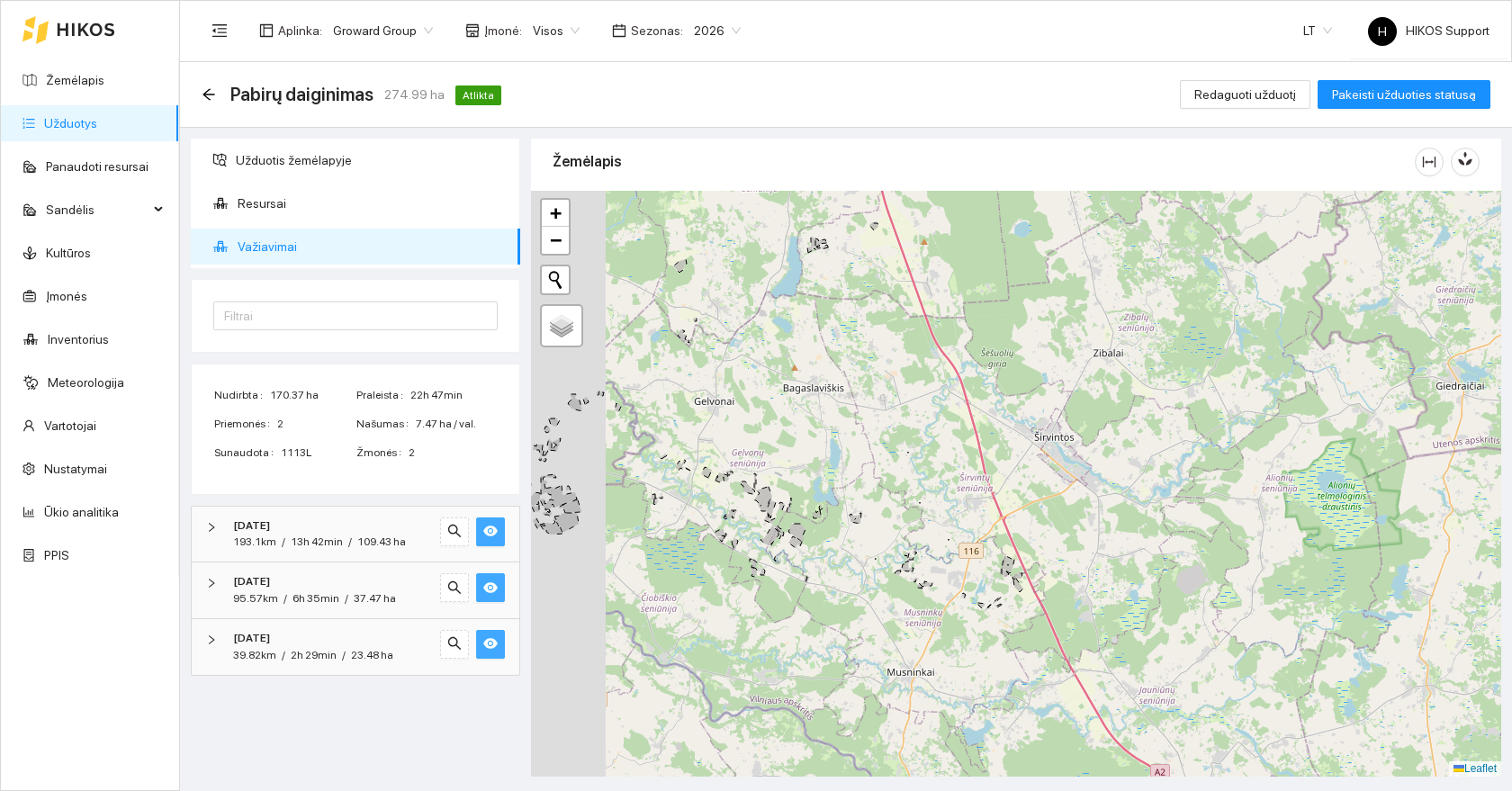
drag, startPoint x: 732, startPoint y: 616, endPoint x: 887, endPoint y: 642, distance: 157.2
click at [887, 642] on div at bounding box center [1016, 483] width 970 height 586
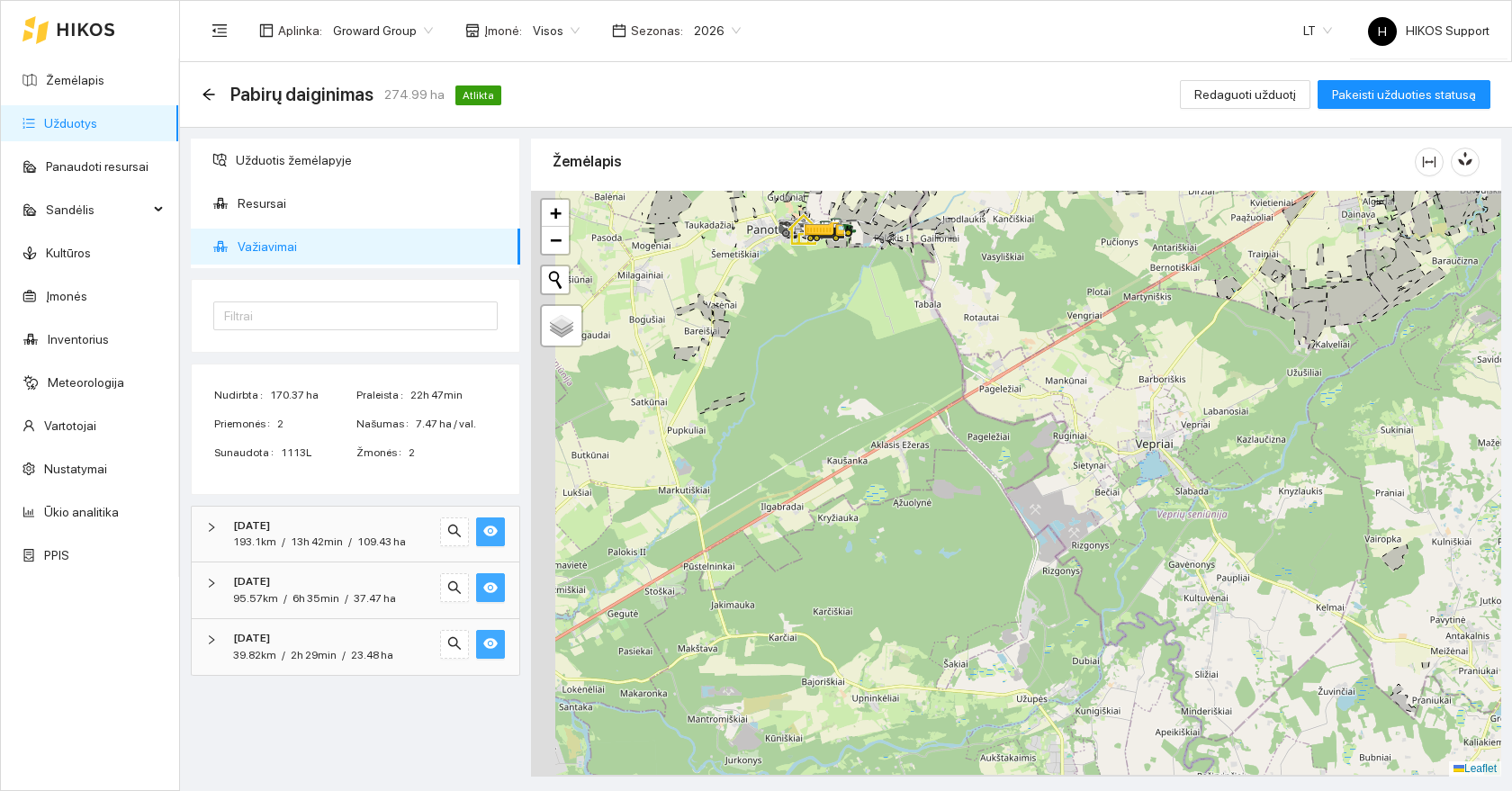
drag, startPoint x: 635, startPoint y: 648, endPoint x: 966, endPoint y: 542, distance: 347.6
click at [966, 542] on div at bounding box center [1016, 483] width 970 height 586
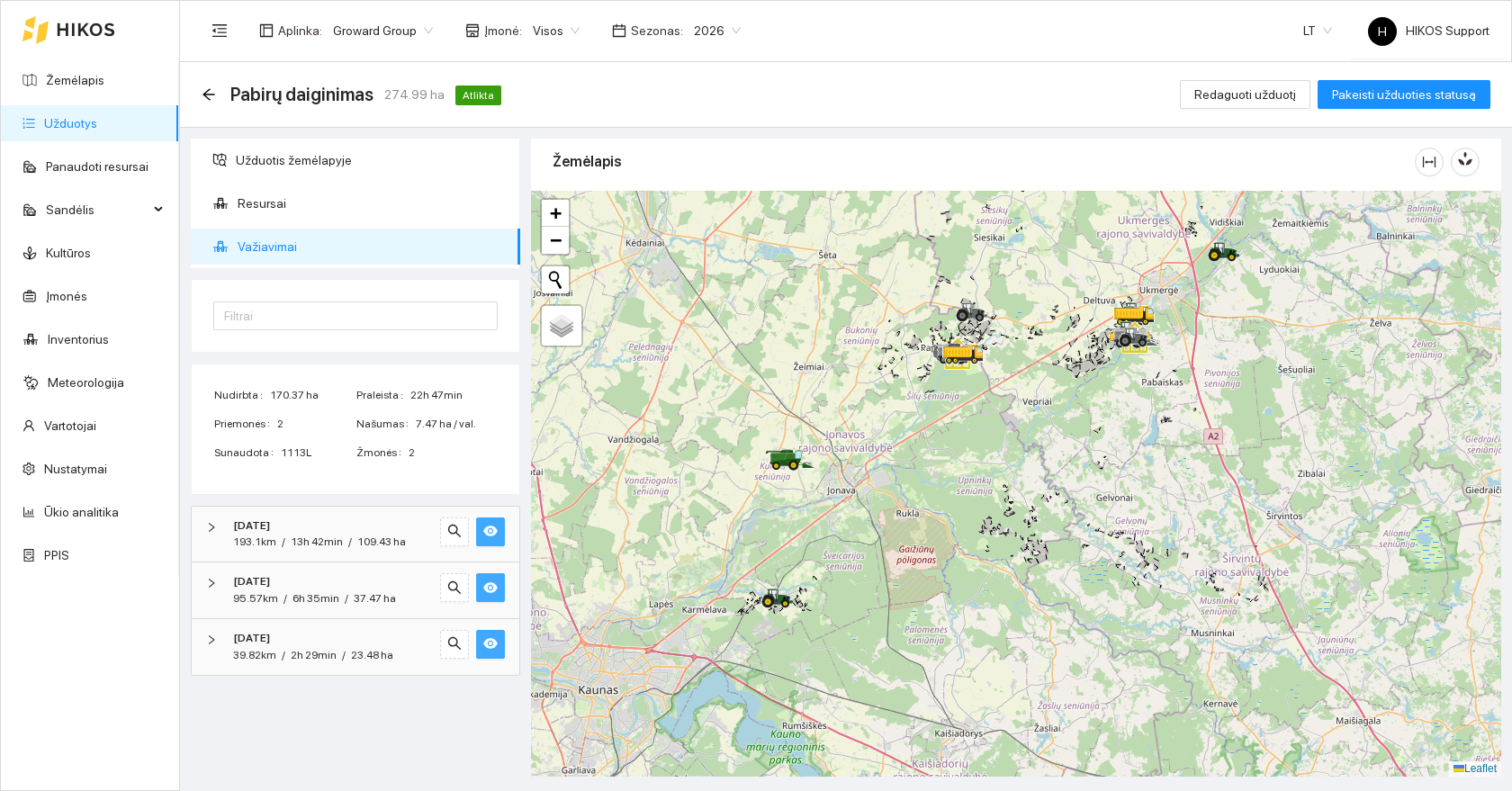
drag, startPoint x: 935, startPoint y: 681, endPoint x: 924, endPoint y: 573, distance: 108.6
click at [924, 573] on div at bounding box center [1016, 483] width 970 height 586
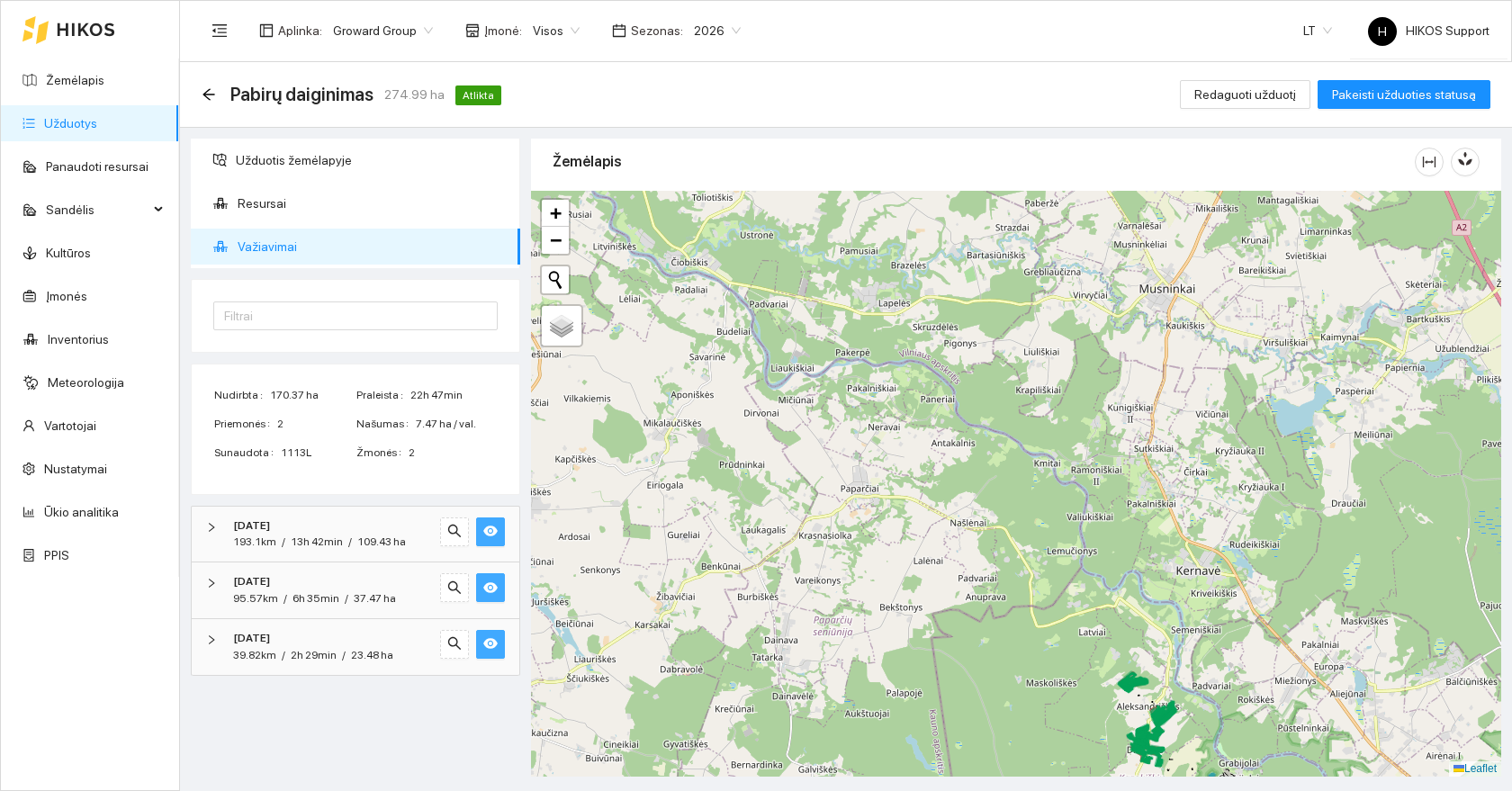
drag, startPoint x: 1227, startPoint y: 743, endPoint x: 1116, endPoint y: 538, distance: 233.1
click at [1116, 538] on div at bounding box center [1016, 483] width 970 height 586
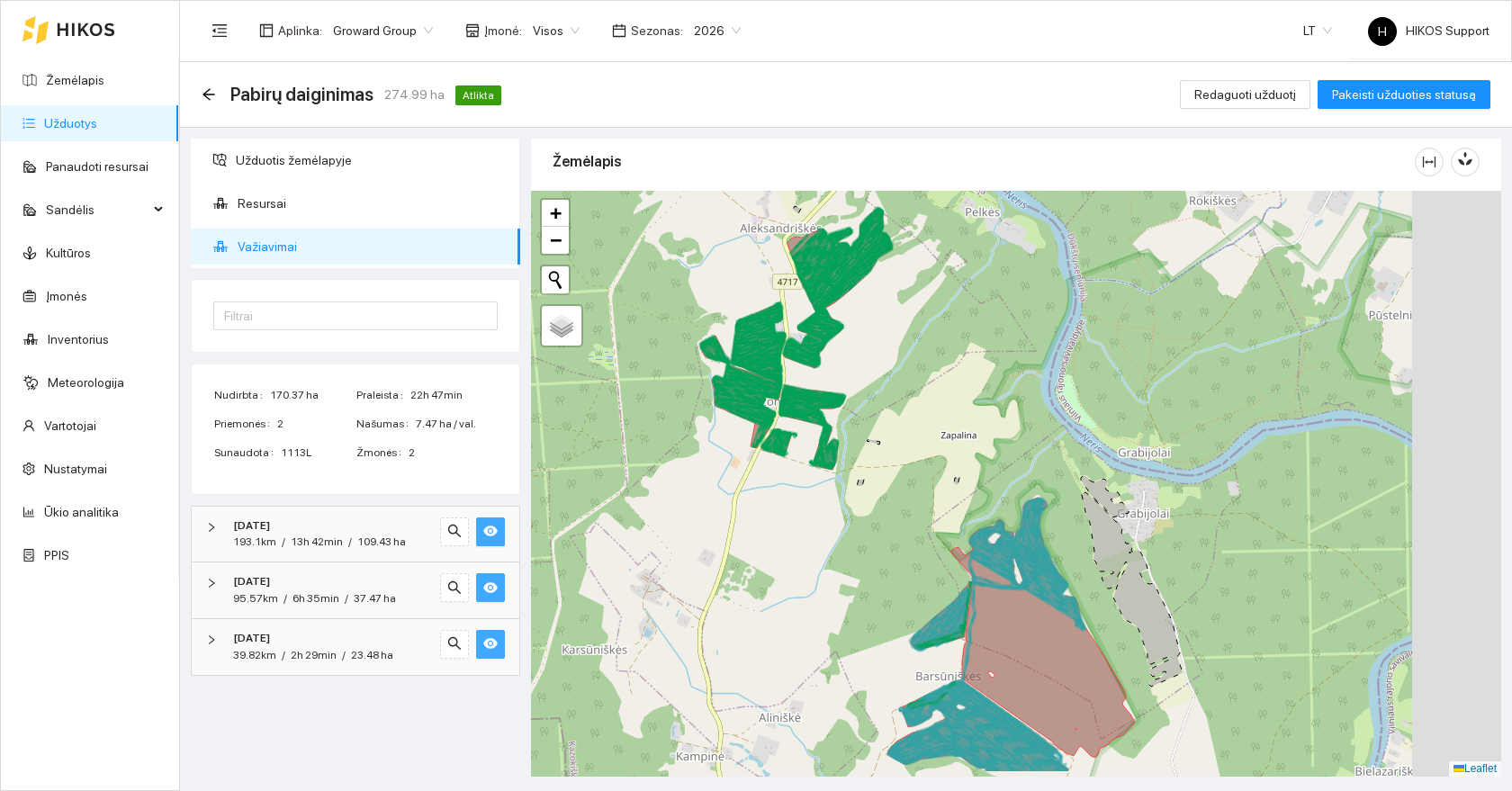
drag, startPoint x: 1175, startPoint y: 456, endPoint x: 983, endPoint y: 336, distance: 226.4
click at [983, 336] on div at bounding box center [1016, 483] width 970 height 586
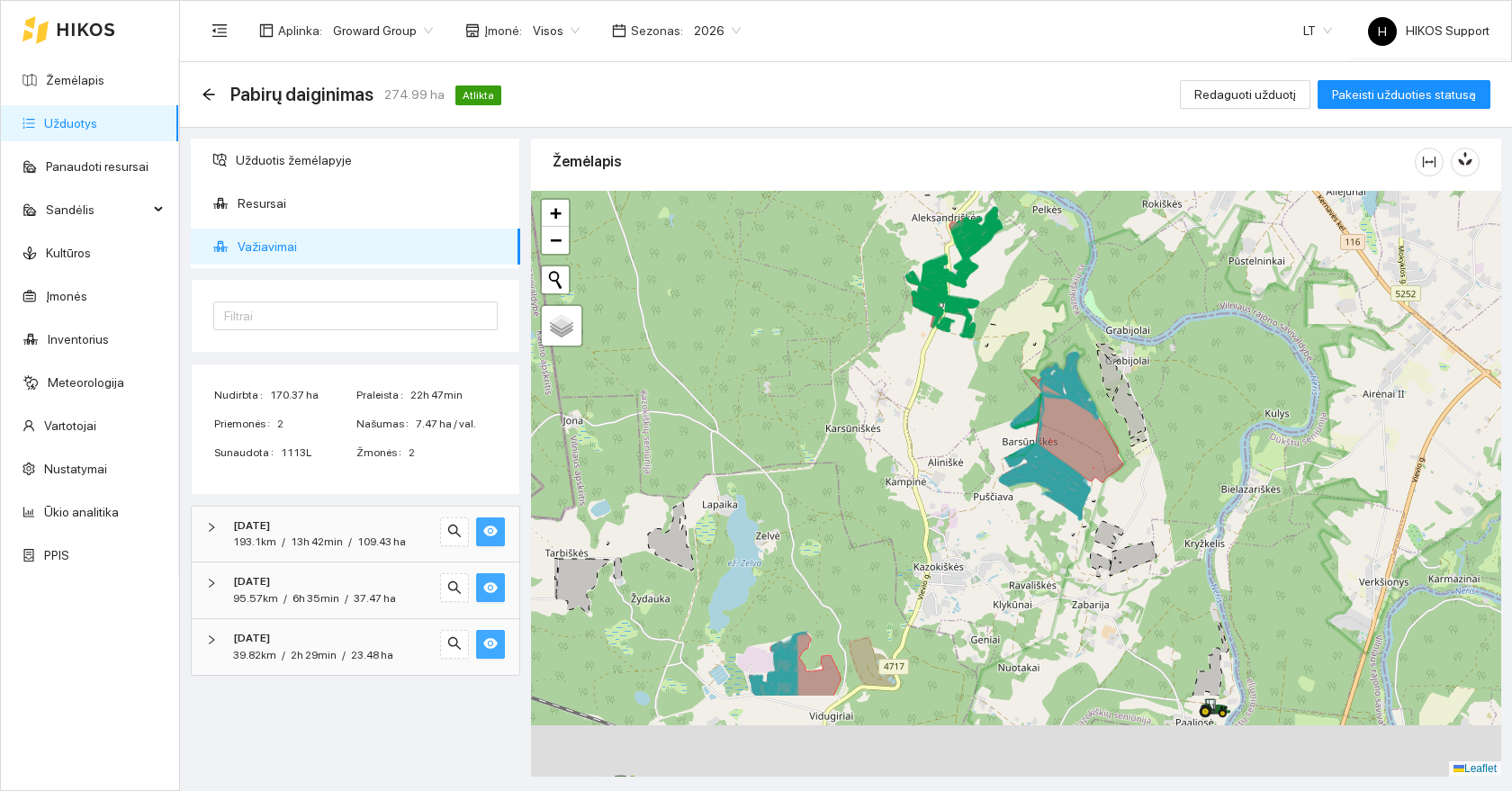
drag, startPoint x: 826, startPoint y: 665, endPoint x: 1012, endPoint y: 512, distance: 240.8
click at [1012, 512] on div at bounding box center [1016, 483] width 970 height 586
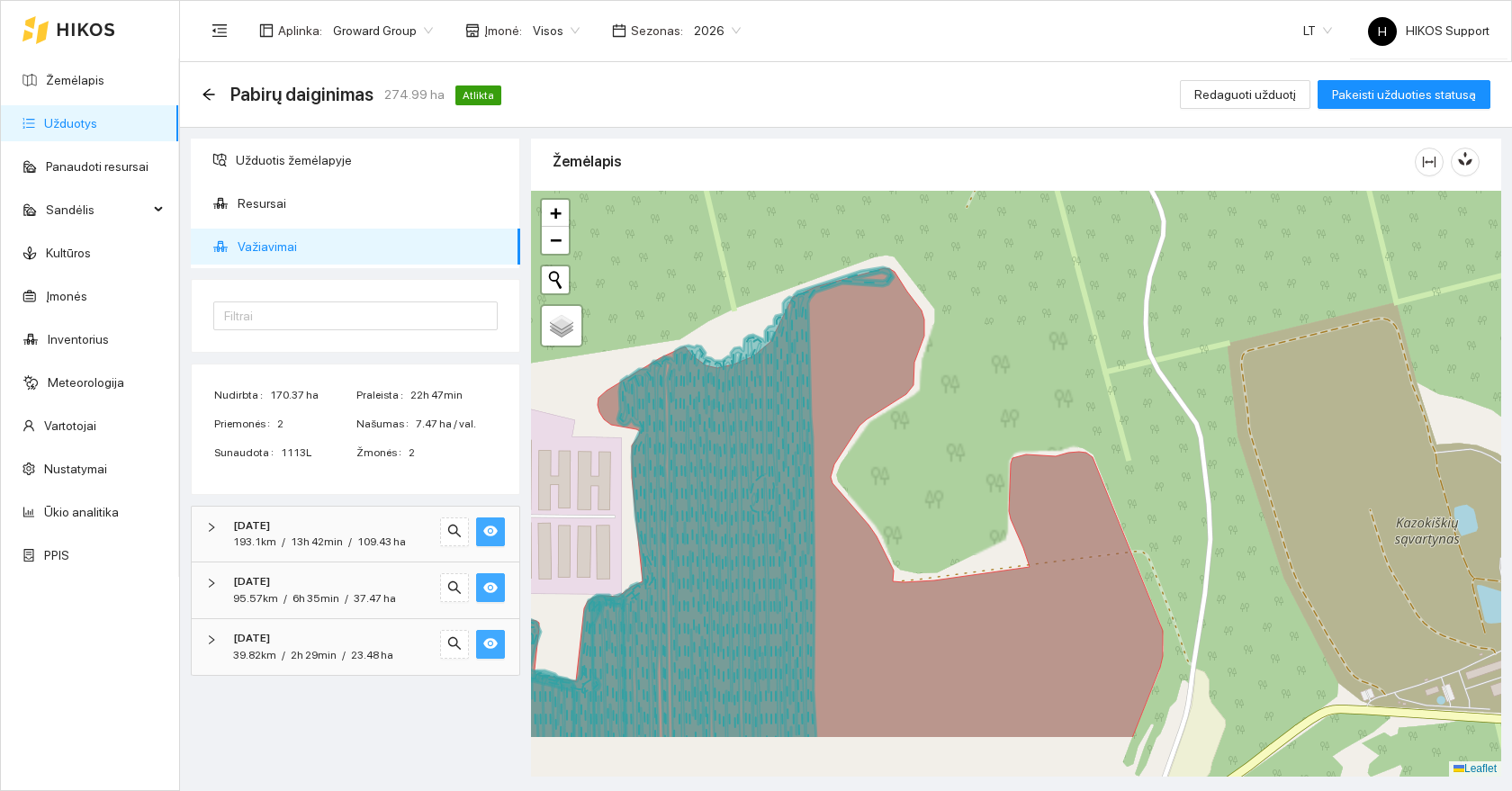
drag, startPoint x: 942, startPoint y: 635, endPoint x: 942, endPoint y: 345, distance: 290.0
click at [942, 345] on div at bounding box center [1016, 483] width 970 height 586
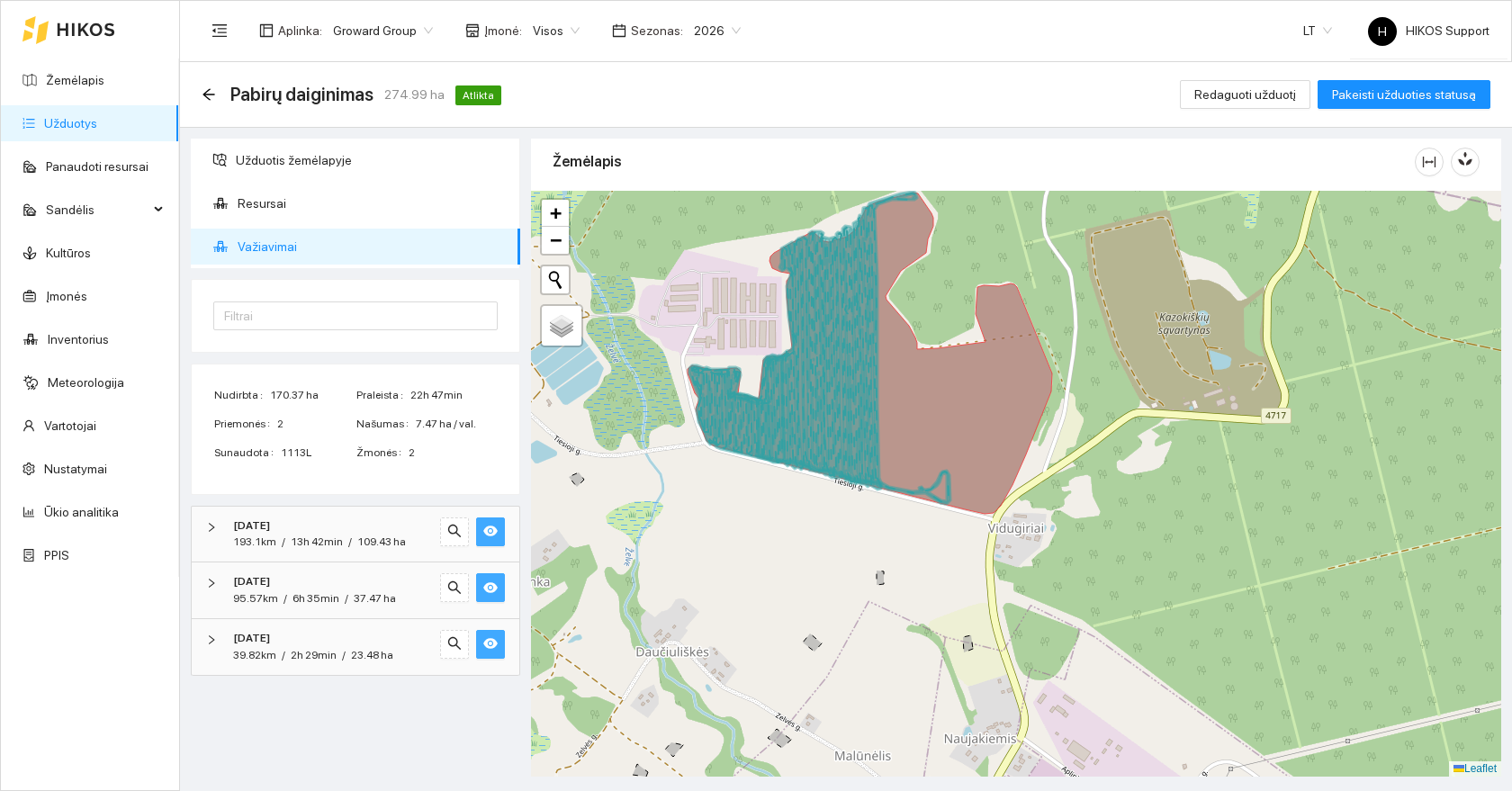
drag, startPoint x: 1121, startPoint y: 493, endPoint x: 1014, endPoint y: 575, distance: 134.8
click at [1014, 575] on div at bounding box center [1016, 483] width 970 height 586
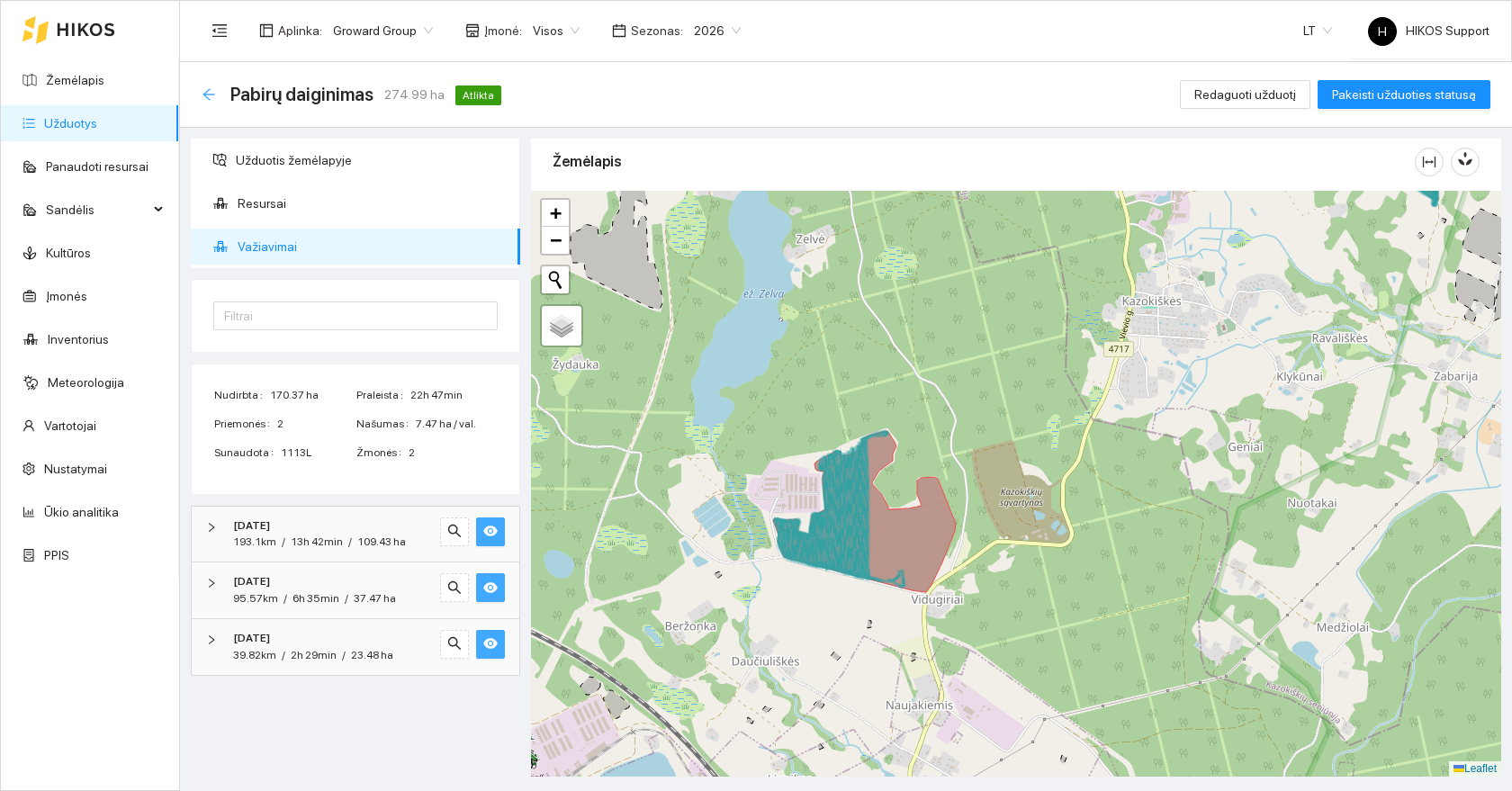
click at [208, 89] on icon "arrow-left" at bounding box center [208, 94] width 12 height 12
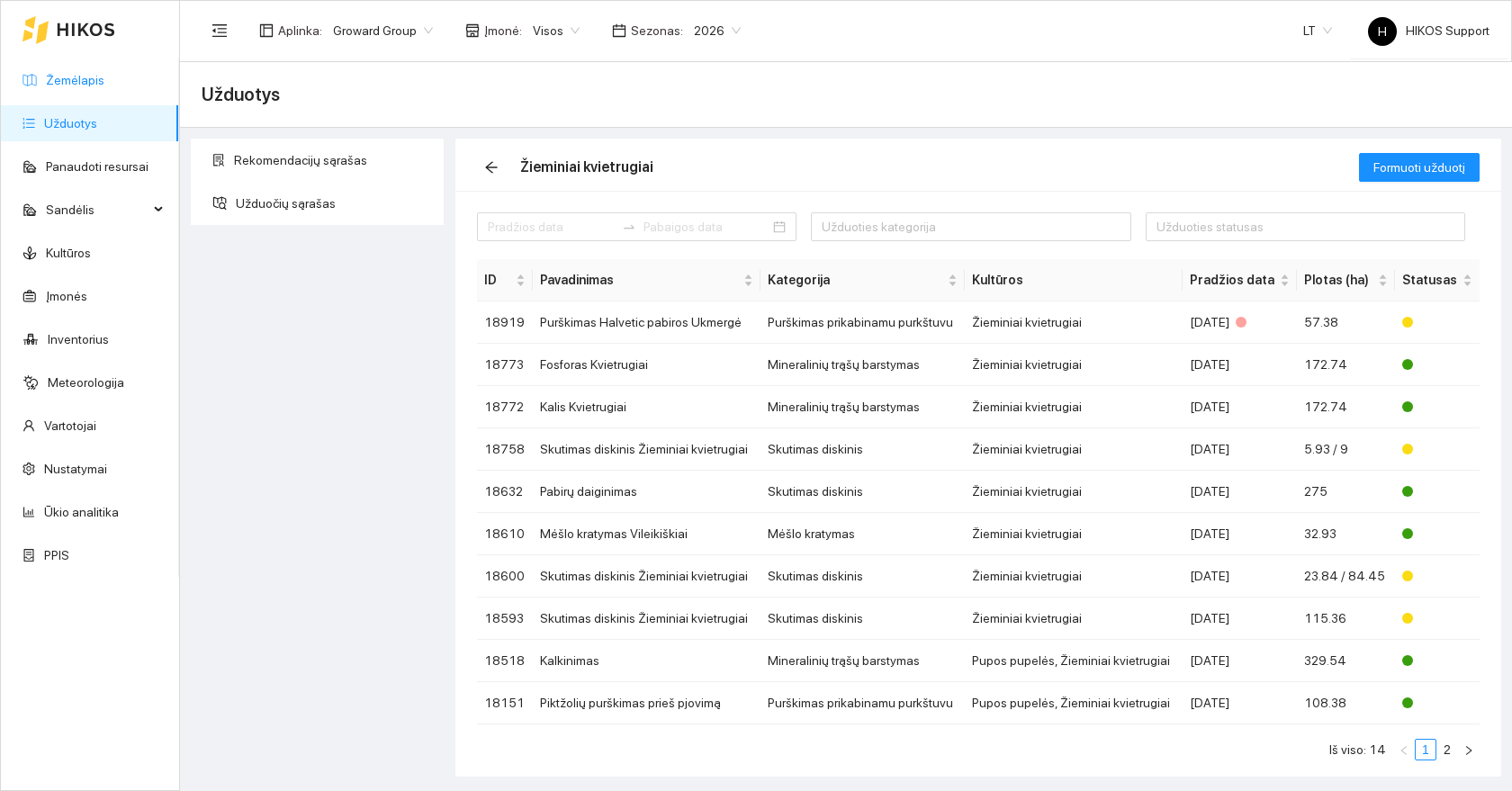
click at [47, 73] on link "Žemėlapis" at bounding box center [76, 80] width 59 height 15
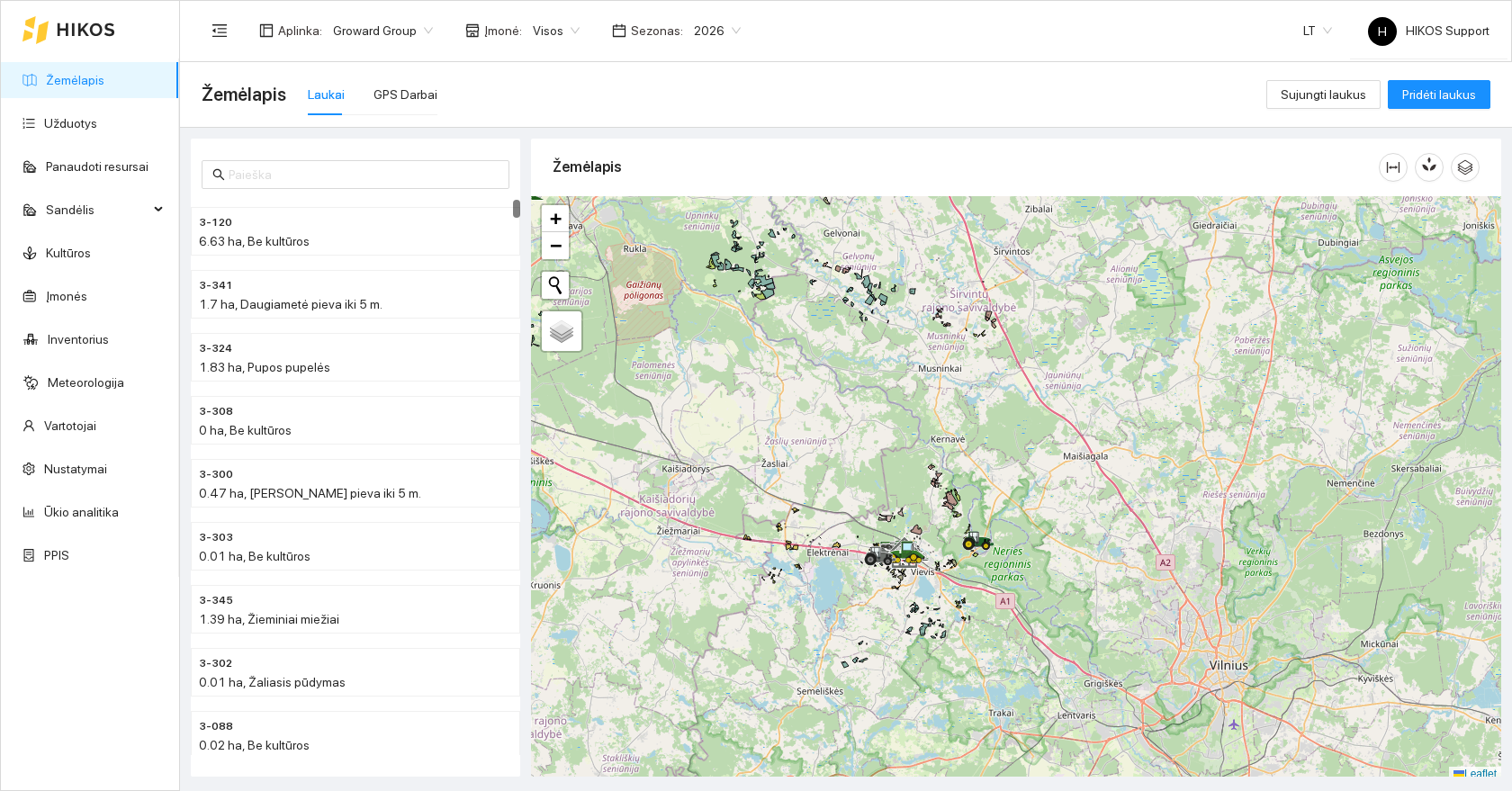
click at [70, 80] on link "Žemėlapis" at bounding box center [76, 80] width 59 height 15
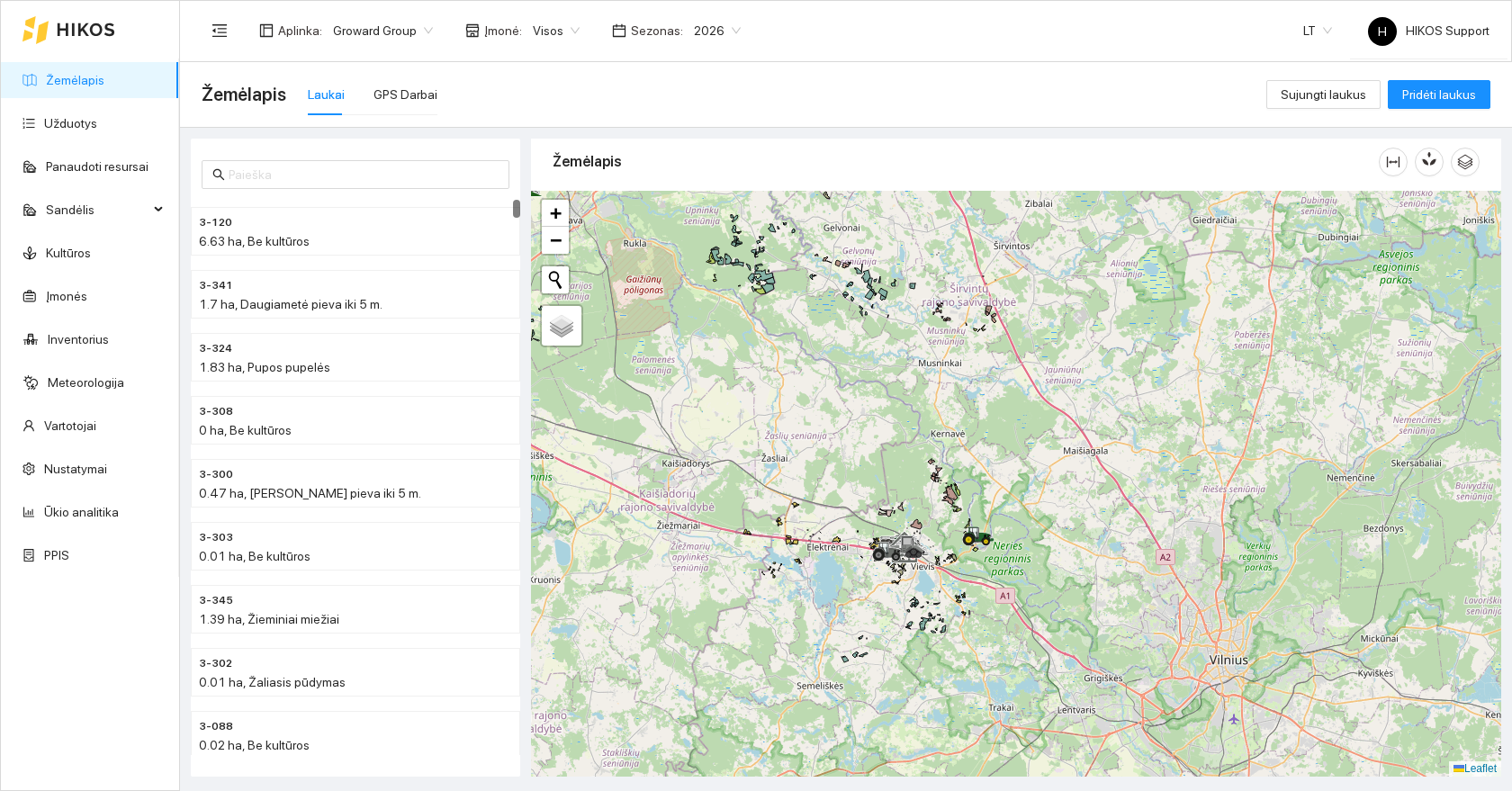
drag, startPoint x: 845, startPoint y: 419, endPoint x: 898, endPoint y: 471, distance: 74.2
click at [898, 471] on div at bounding box center [1016, 483] width 970 height 586
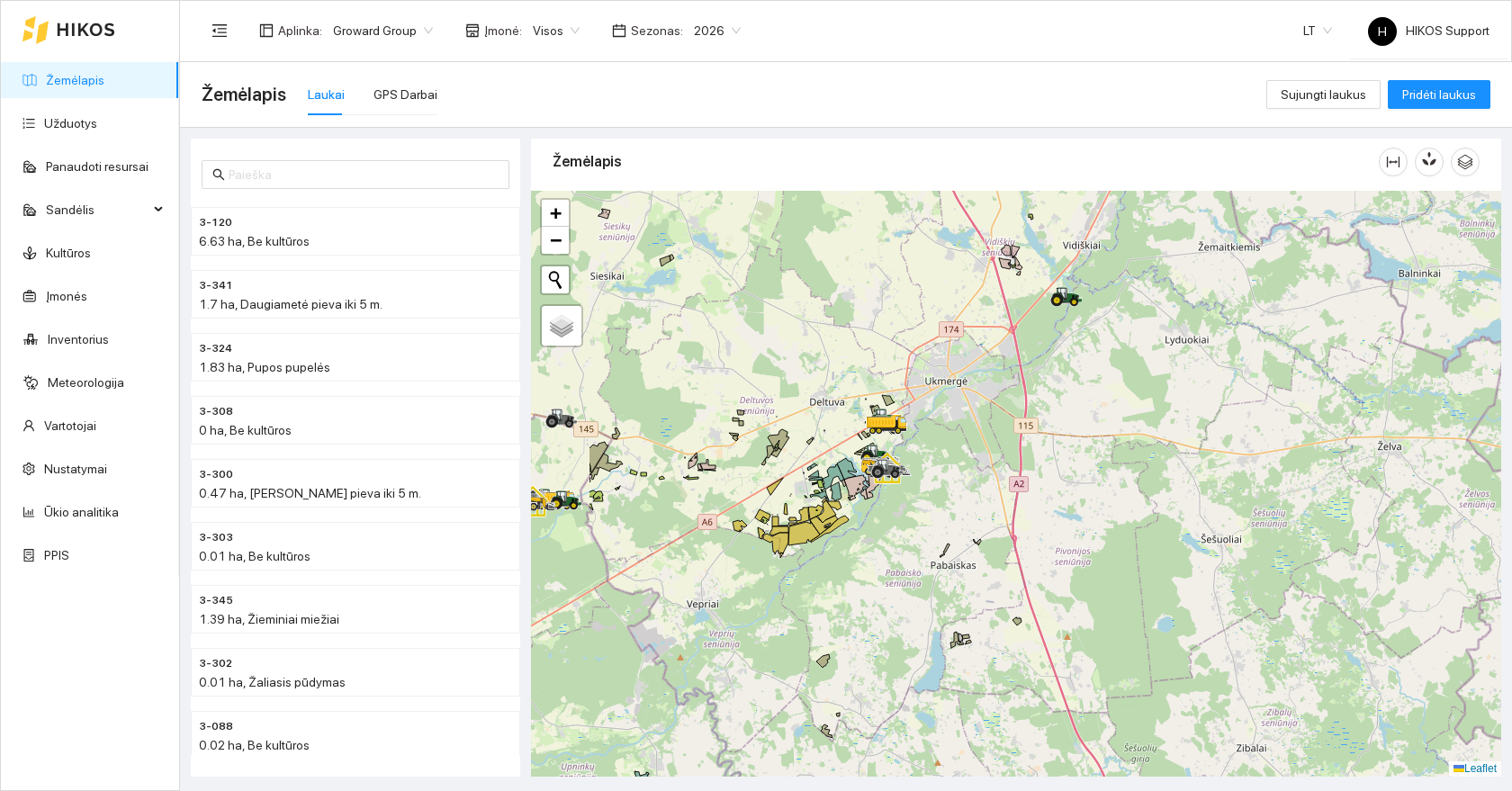
drag, startPoint x: 845, startPoint y: 384, endPoint x: 1036, endPoint y: 511, distance: 229.4
click at [1036, 511] on div at bounding box center [1016, 483] width 970 height 586
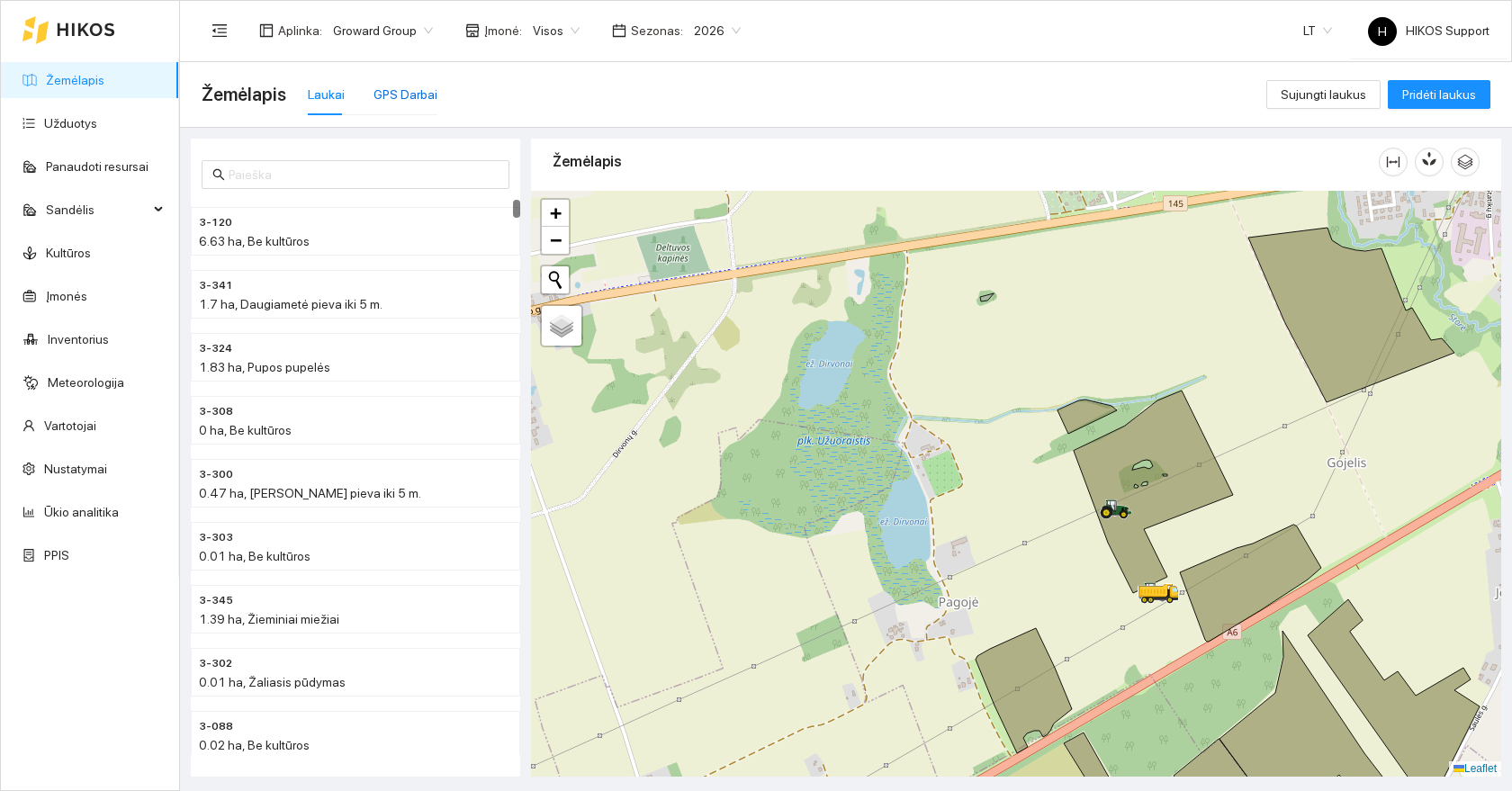
click at [400, 98] on div "GPS Darbai" at bounding box center [405, 94] width 64 height 20
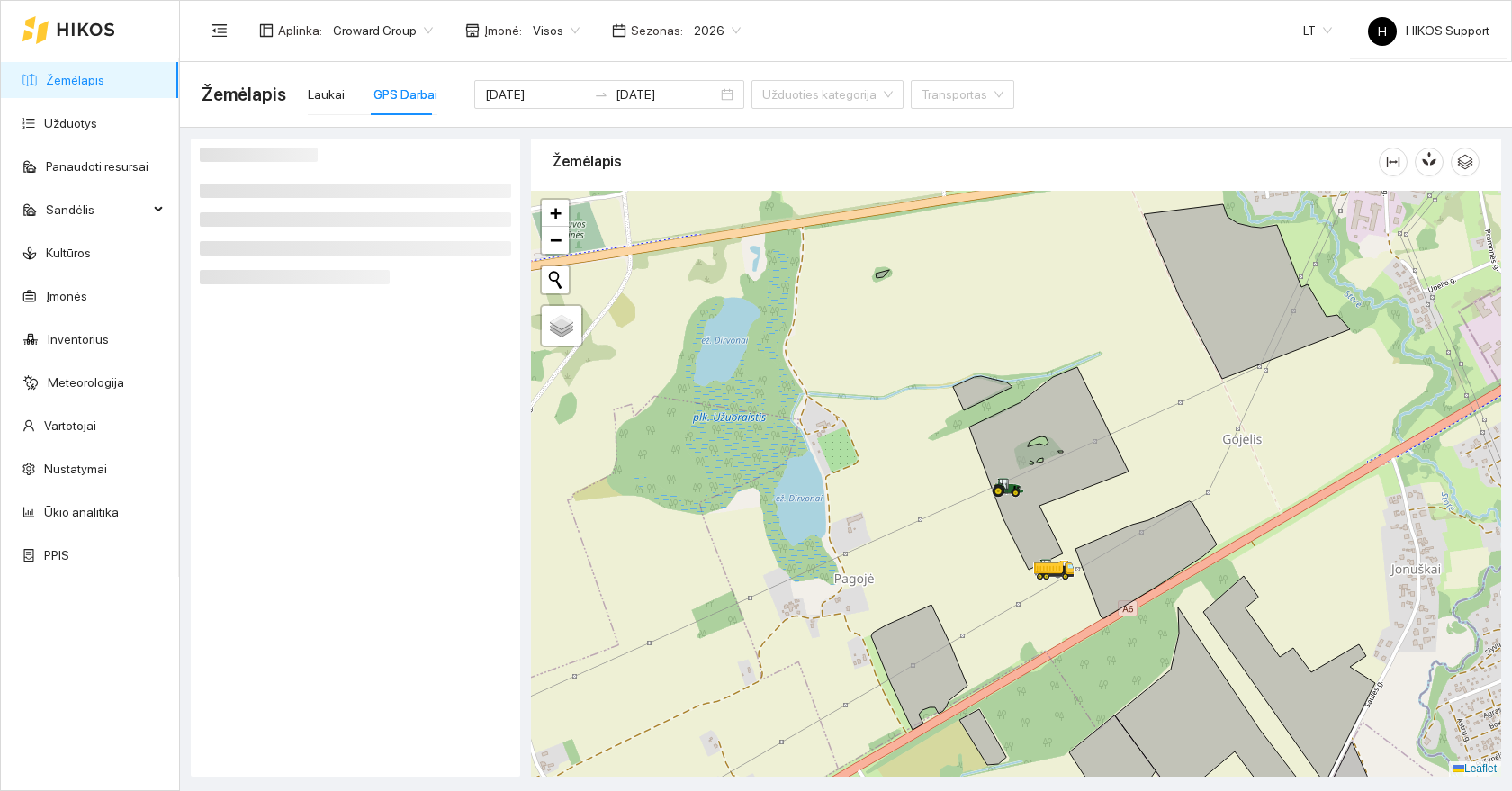
drag, startPoint x: 1358, startPoint y: 568, endPoint x: 1248, endPoint y: 544, distance: 112.6
click at [1248, 544] on div at bounding box center [1016, 483] width 970 height 586
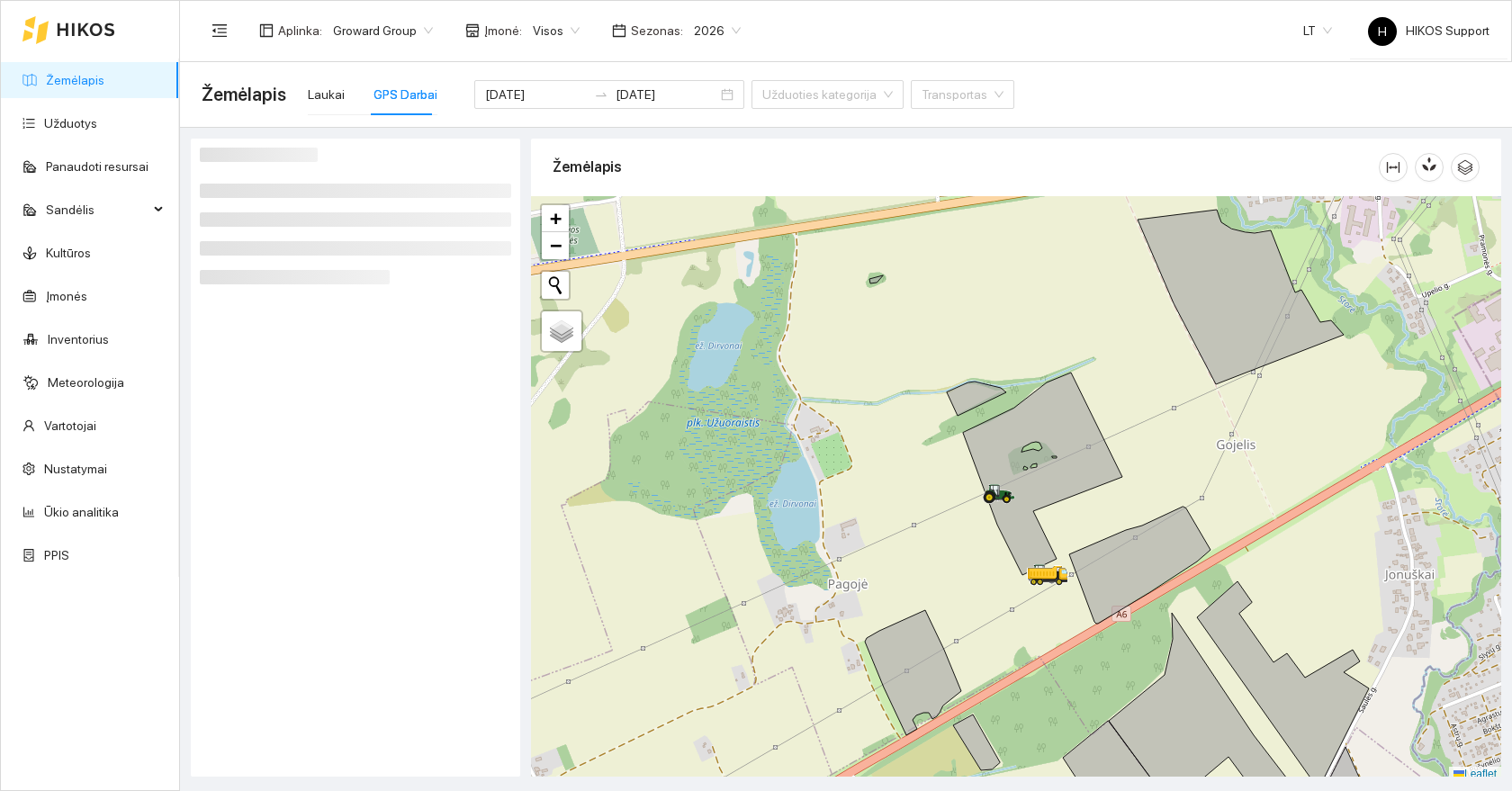
scroll to position [5, 0]
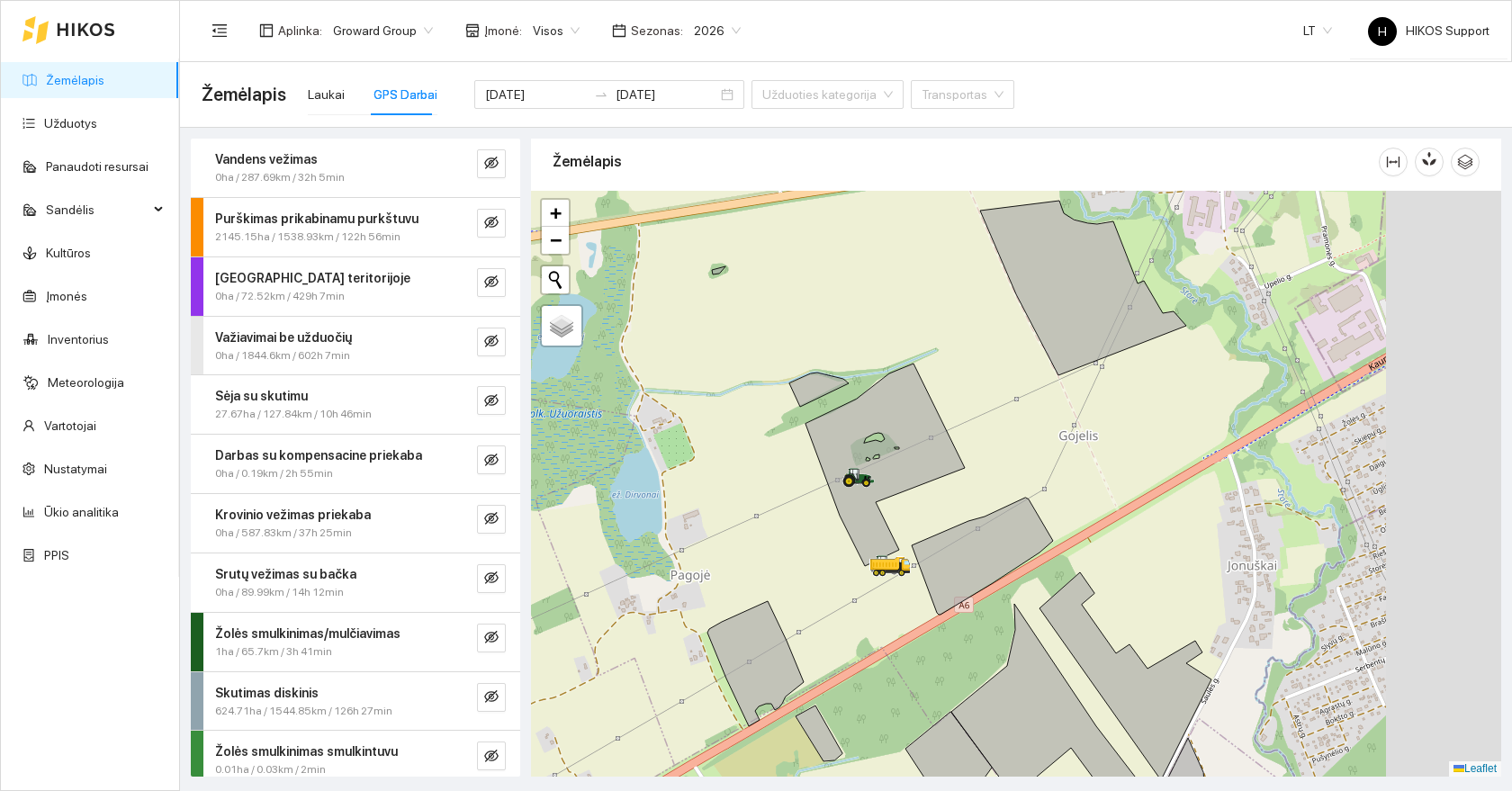
drag, startPoint x: 1241, startPoint y: 503, endPoint x: 1083, endPoint y: 498, distance: 158.1
click at [1083, 498] on div at bounding box center [1016, 483] width 970 height 586
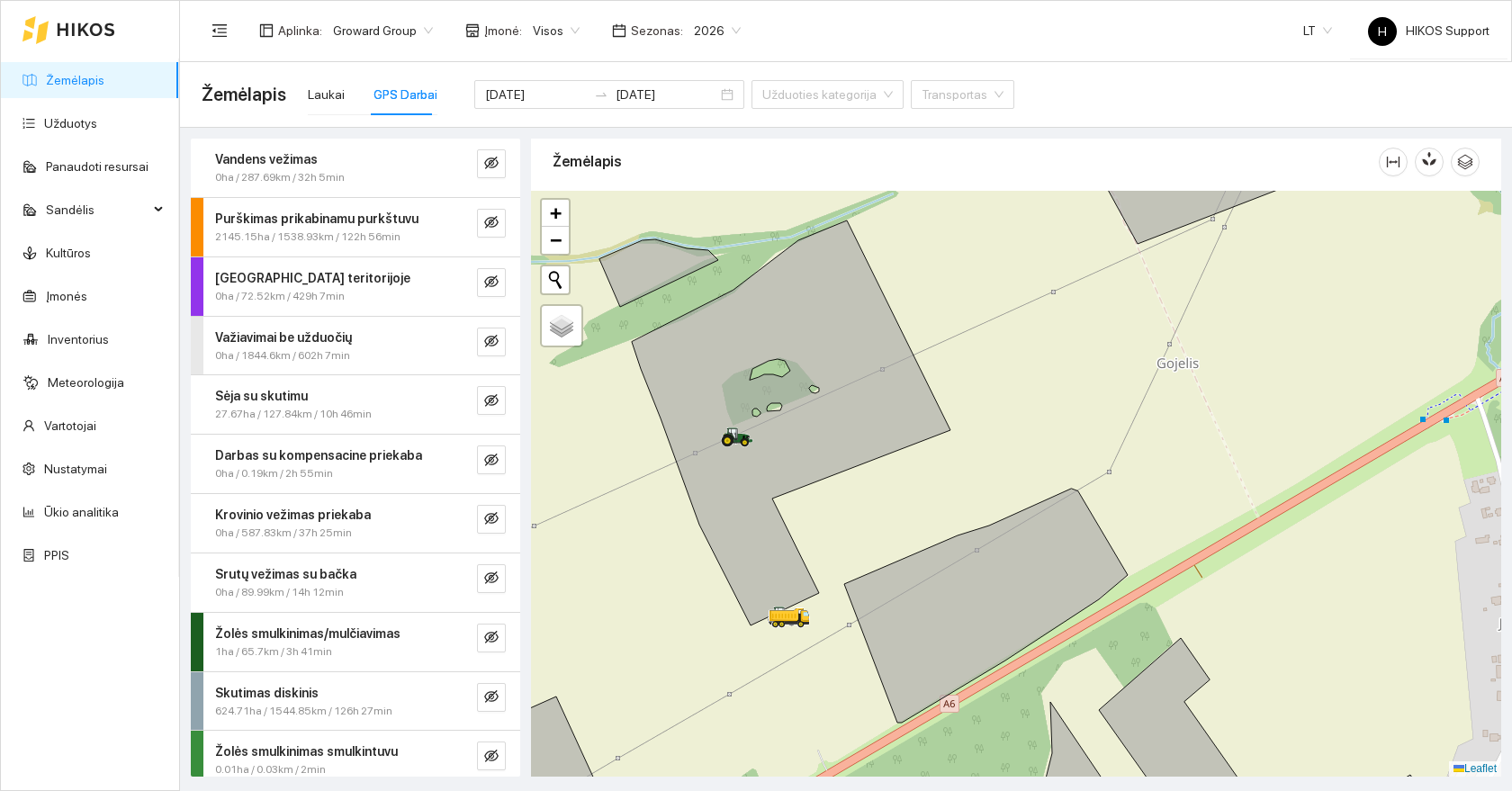
drag, startPoint x: 908, startPoint y: 523, endPoint x: 891, endPoint y: 508, distance: 22.7
click at [891, 508] on div at bounding box center [1016, 483] width 970 height 586
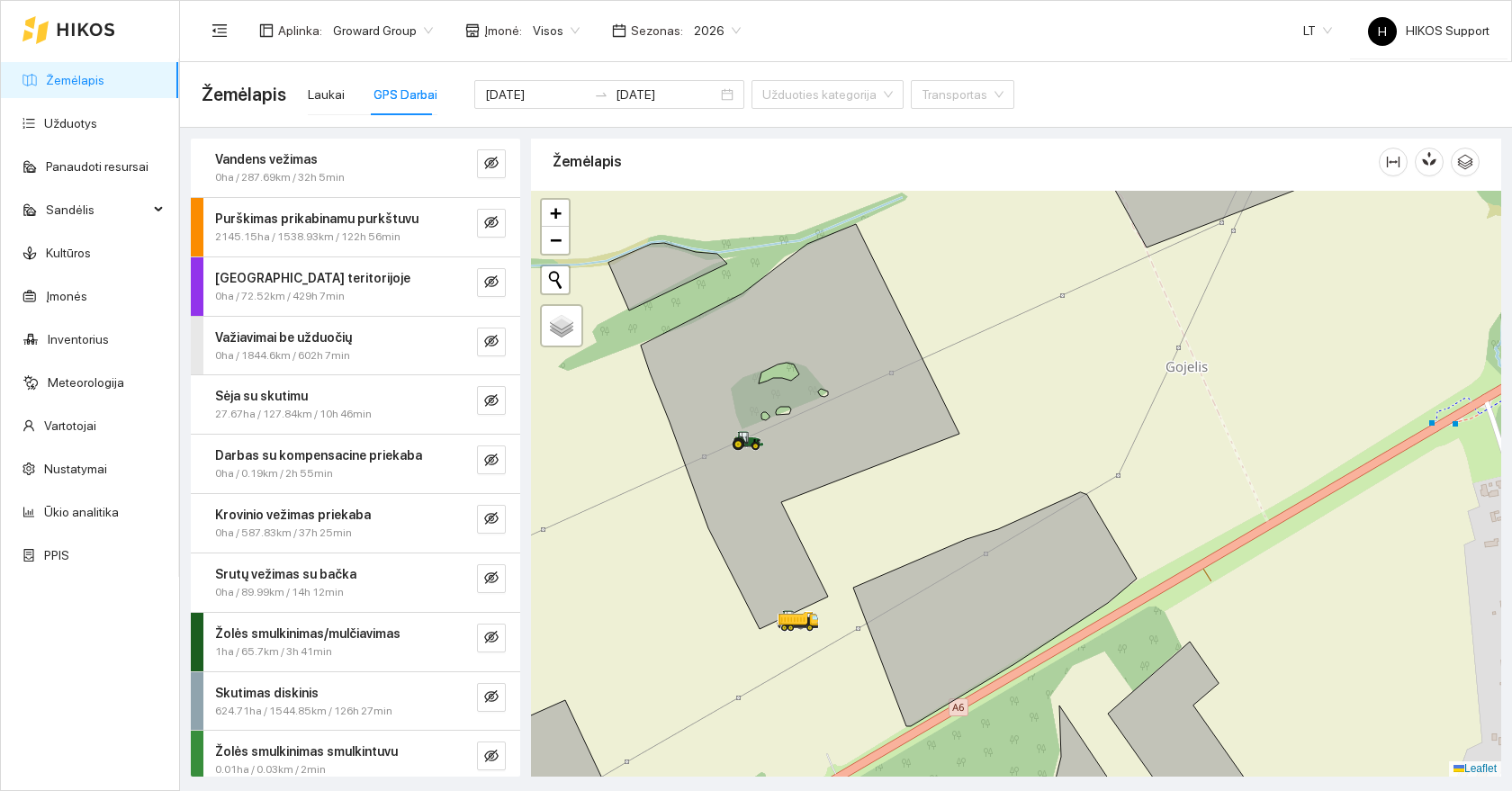
scroll to position [11, 0]
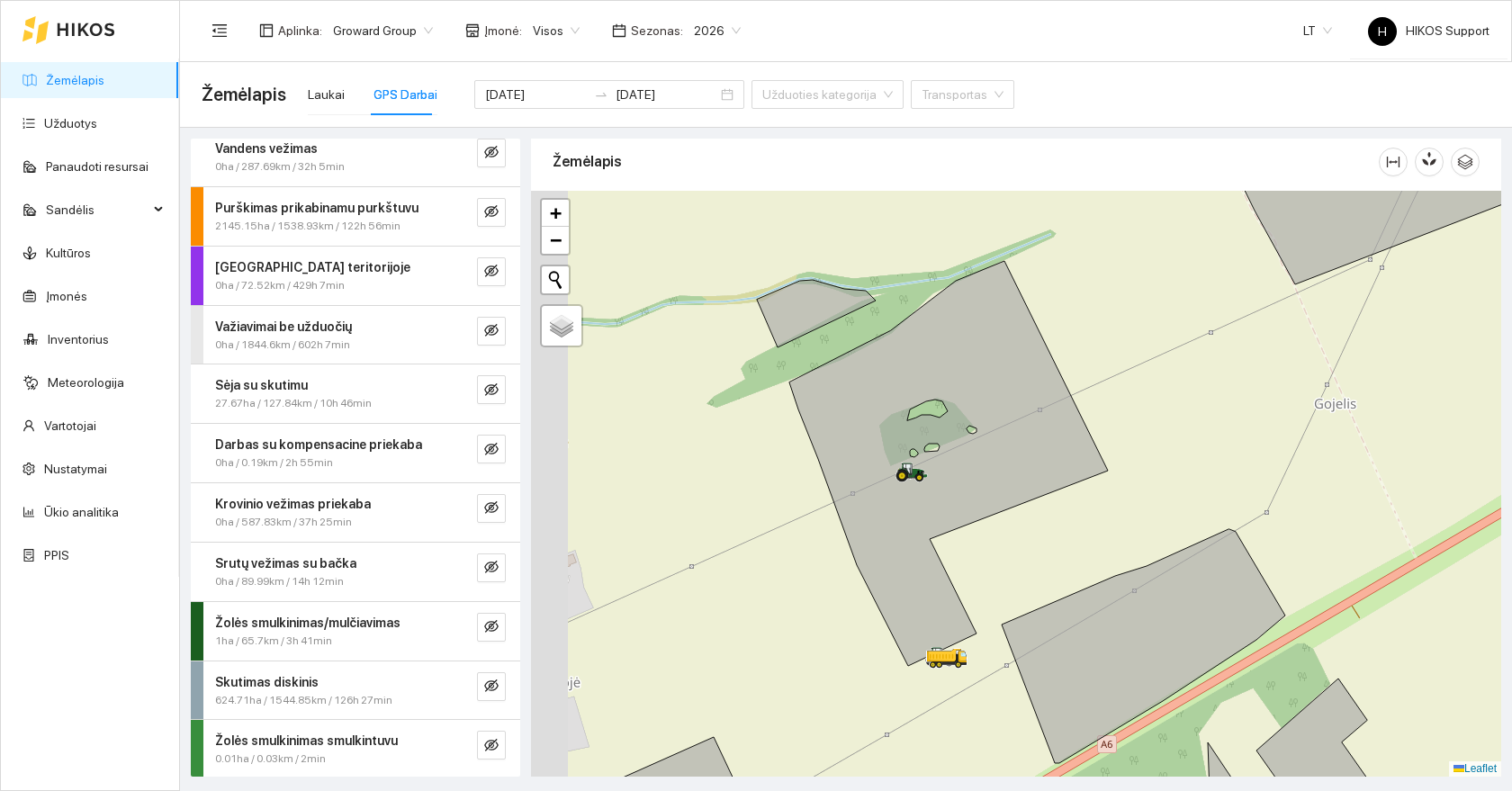
drag, startPoint x: 635, startPoint y: 456, endPoint x: 785, endPoint y: 494, distance: 154.7
click at [785, 494] on div at bounding box center [1016, 483] width 970 height 586
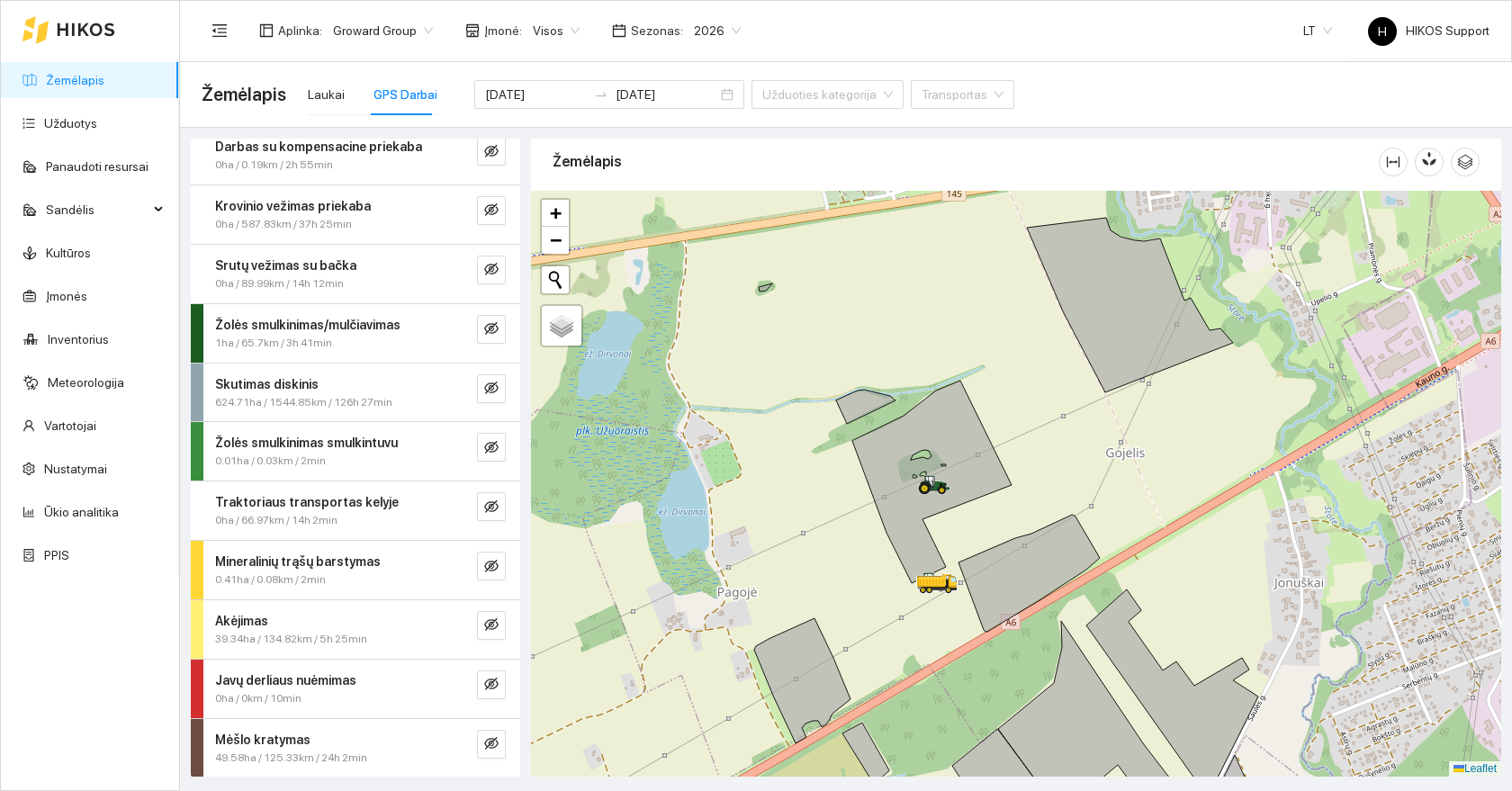
scroll to position [0, 0]
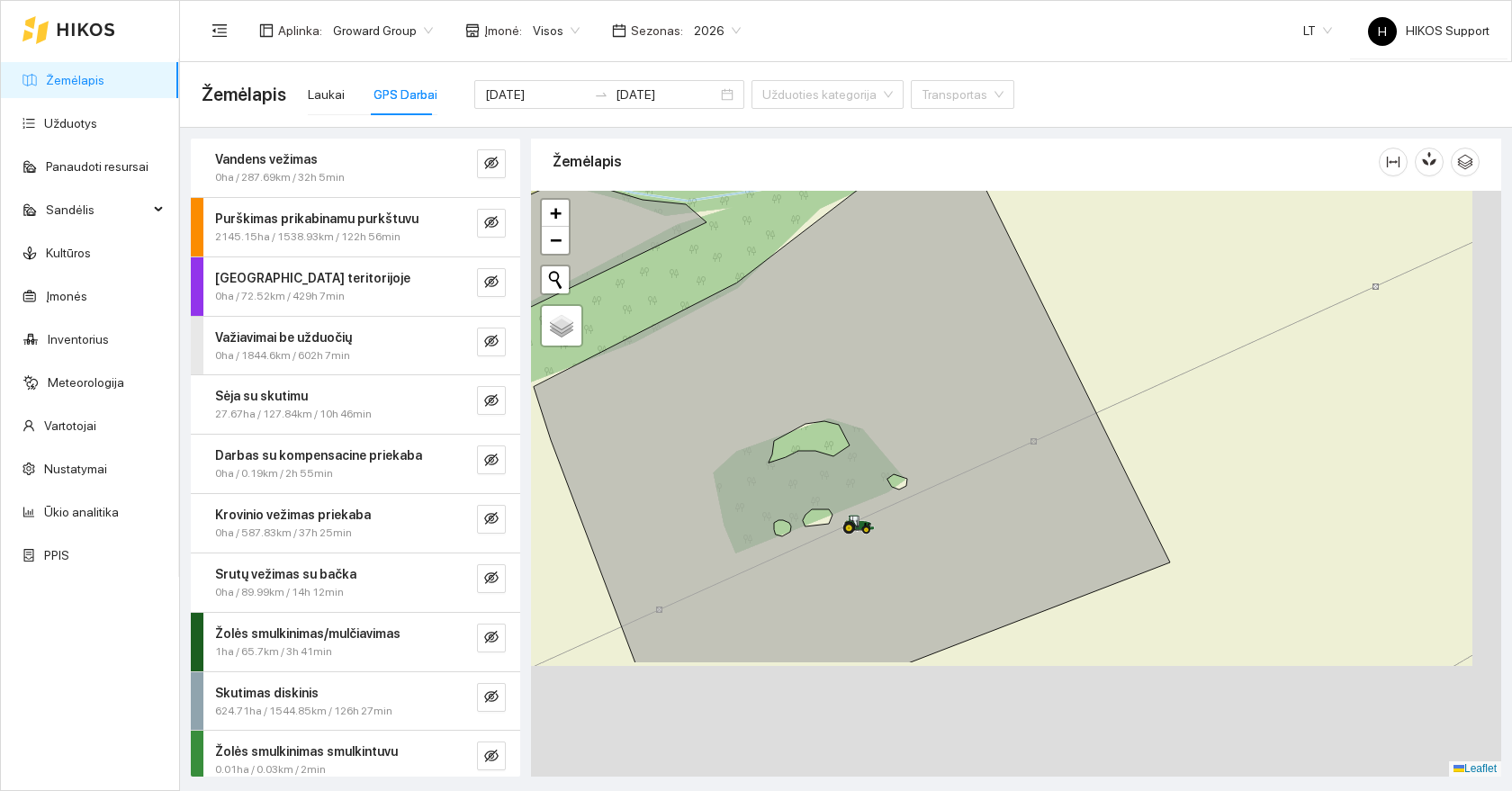
drag, startPoint x: 1273, startPoint y: 638, endPoint x: 1191, endPoint y: 336, distance: 312.9
click at [1191, 338] on div at bounding box center [1016, 483] width 970 height 586
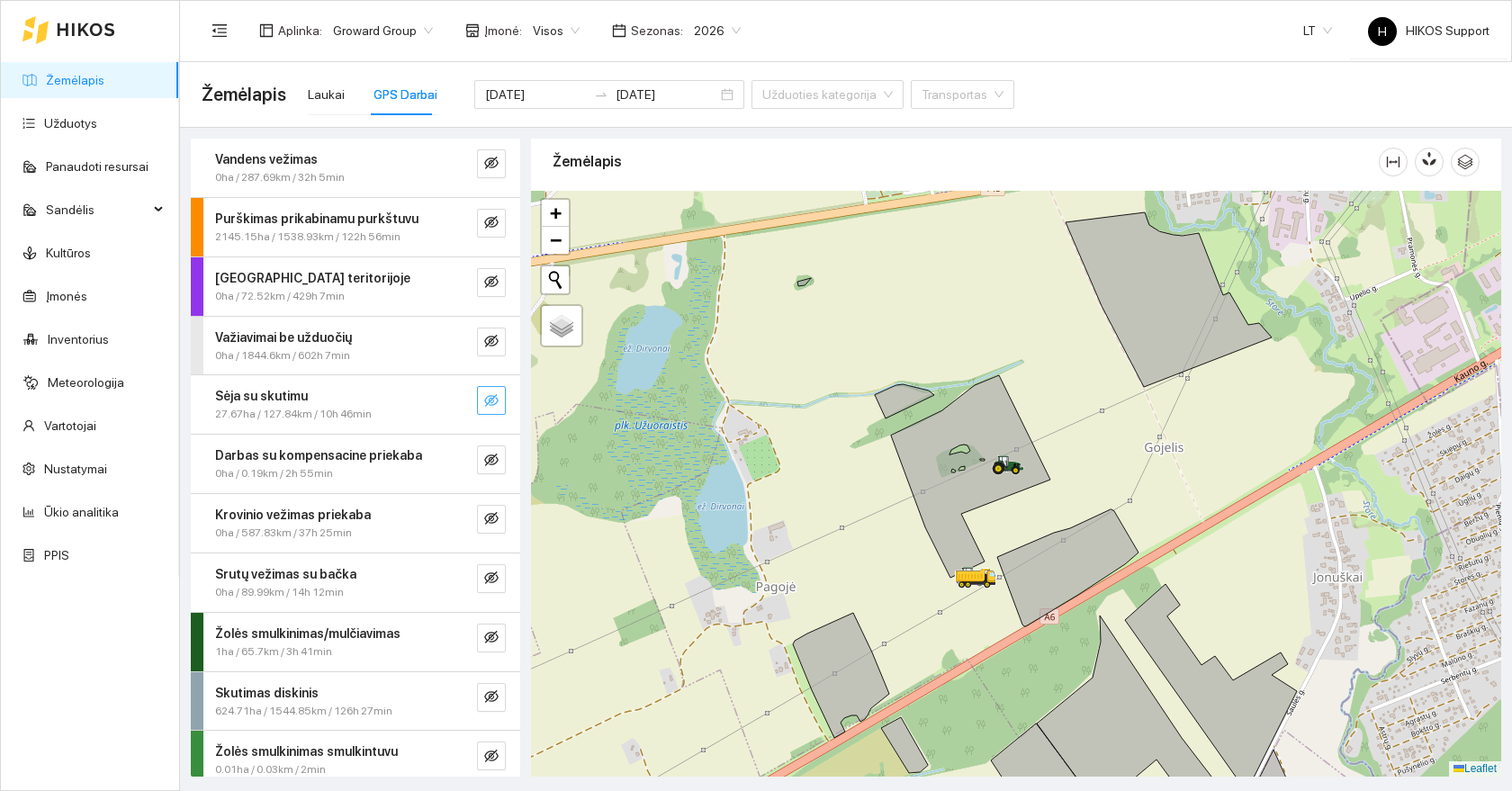
click at [494, 399] on icon "eye-invisible" at bounding box center [492, 400] width 15 height 15
click at [454, 398] on icon "search" at bounding box center [455, 400] width 15 height 15
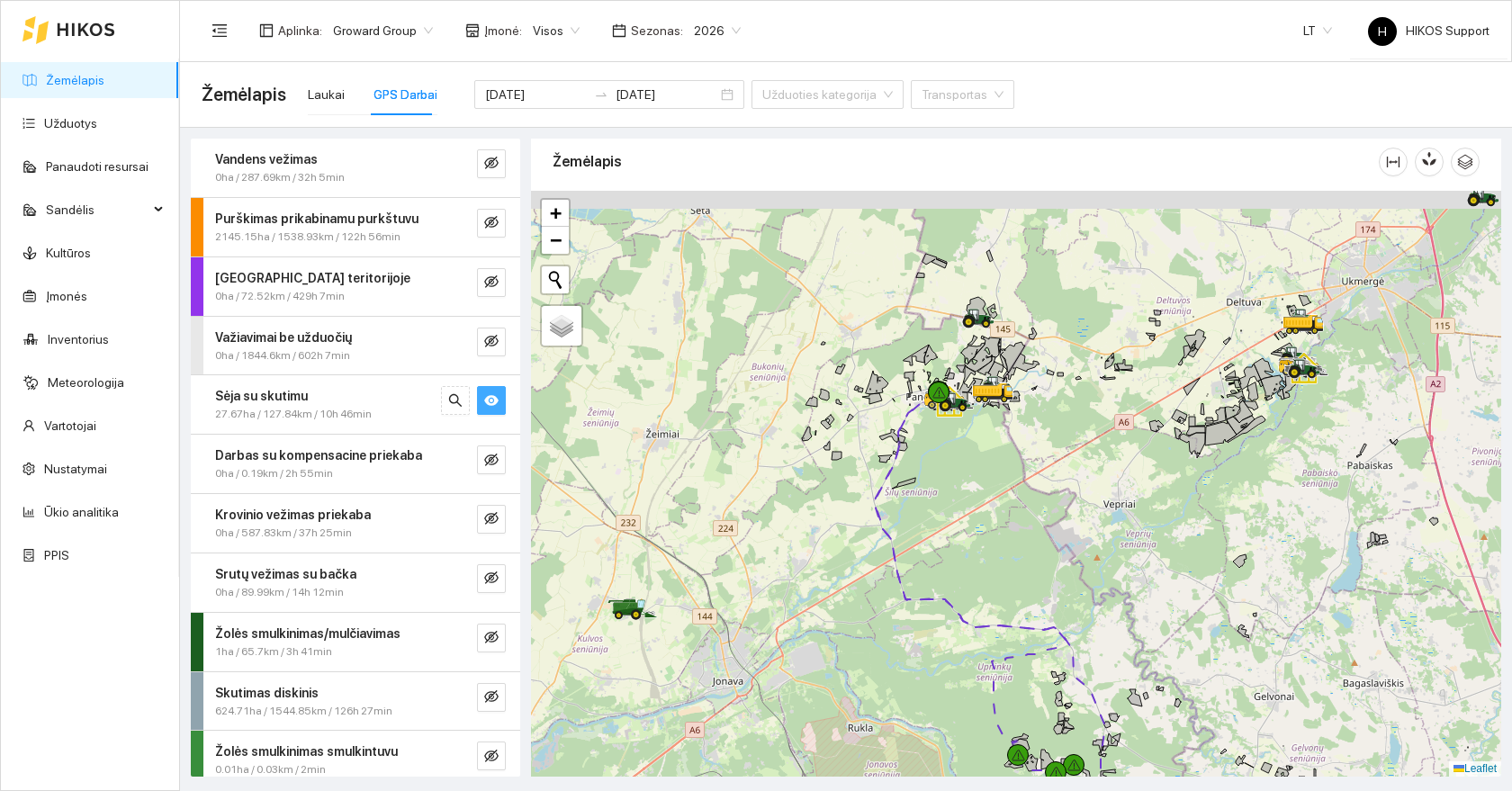
drag, startPoint x: 1299, startPoint y: 410, endPoint x: 1175, endPoint y: 598, distance: 225.2
click at [1181, 598] on div at bounding box center [1016, 483] width 970 height 586
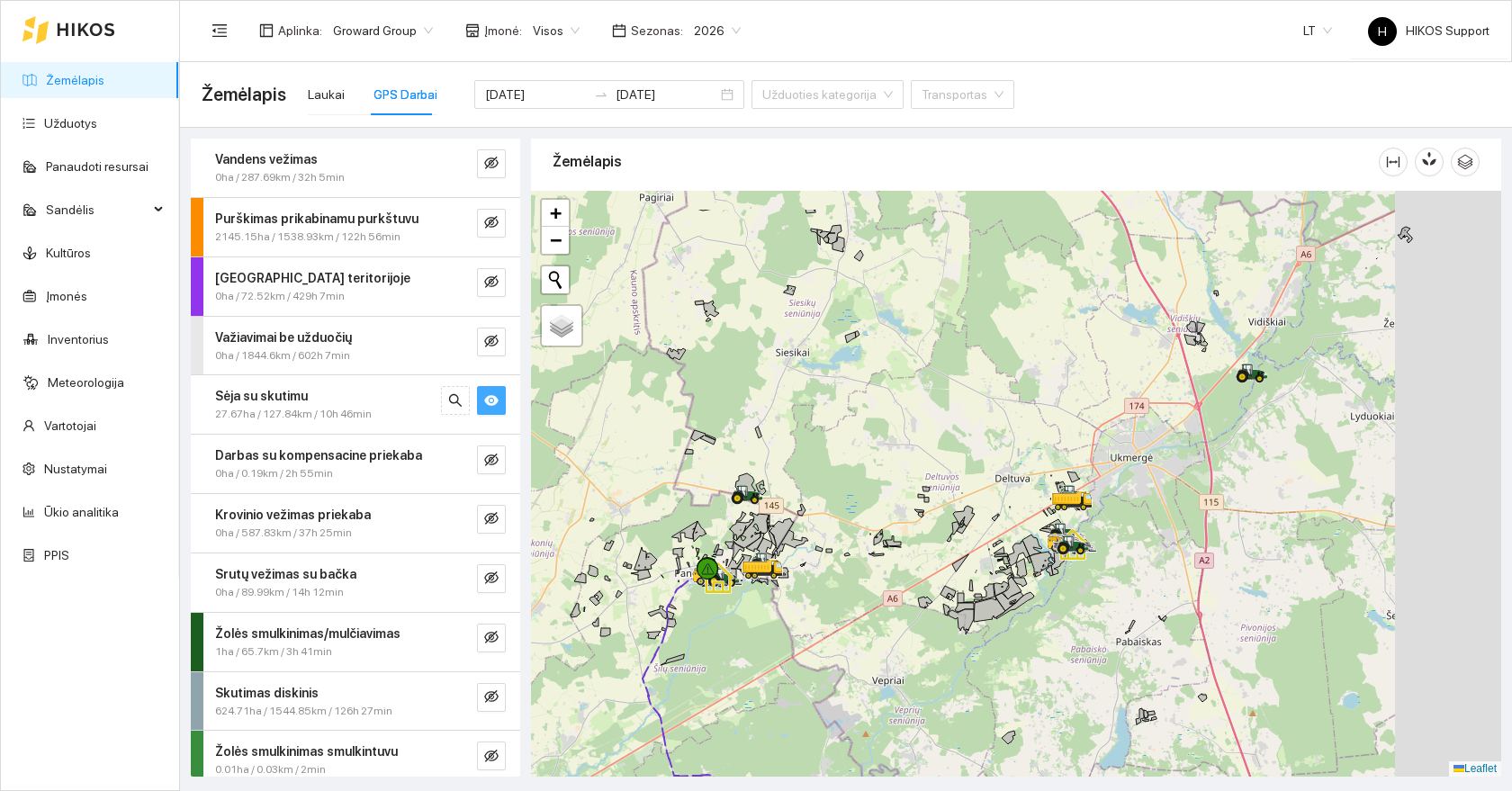
drag, startPoint x: 1331, startPoint y: 400, endPoint x: 1194, endPoint y: 488, distance: 162.8
click at [1194, 488] on div at bounding box center [1016, 483] width 970 height 586
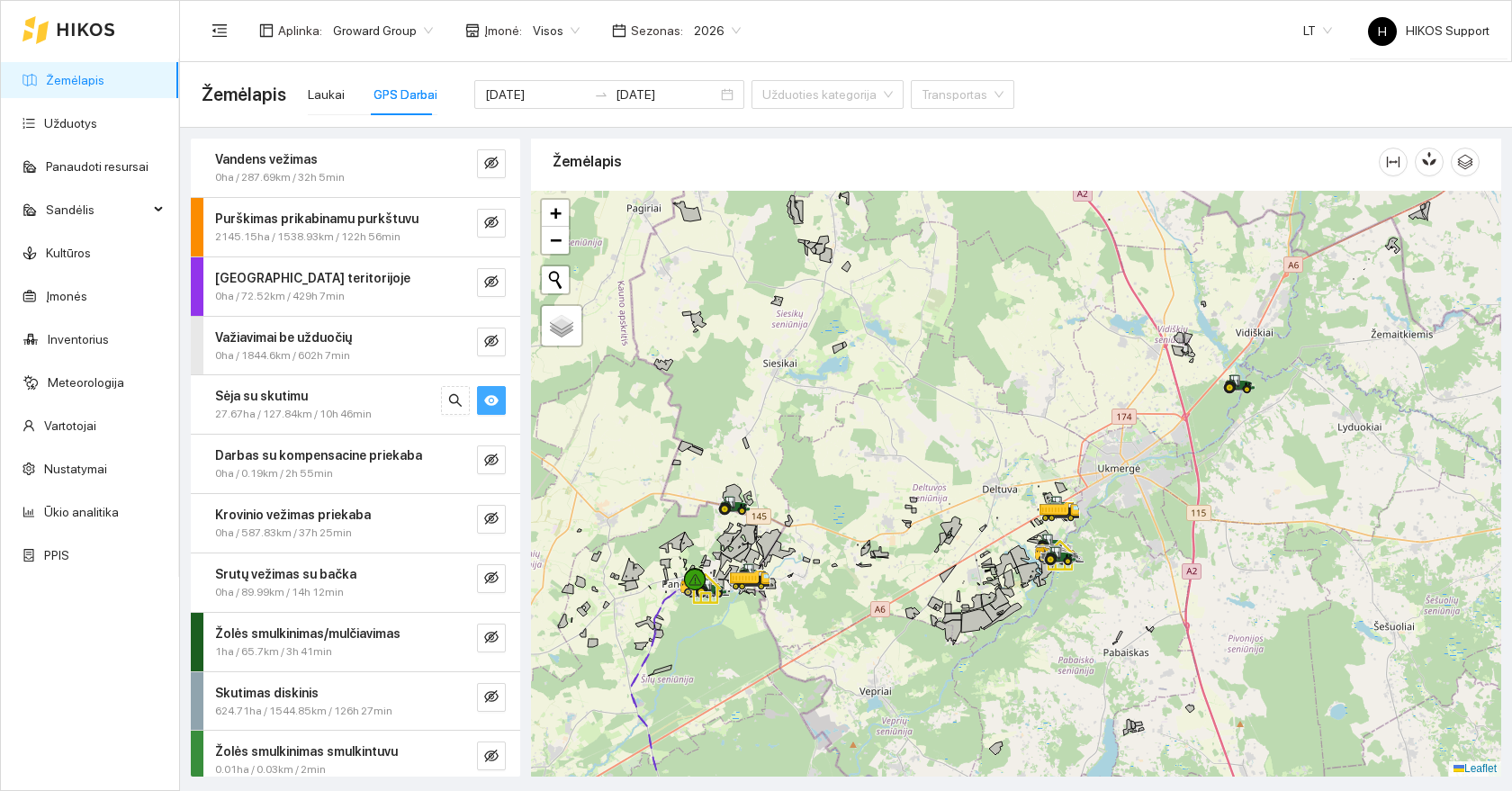
click at [1085, 536] on div at bounding box center [1016, 483] width 970 height 586
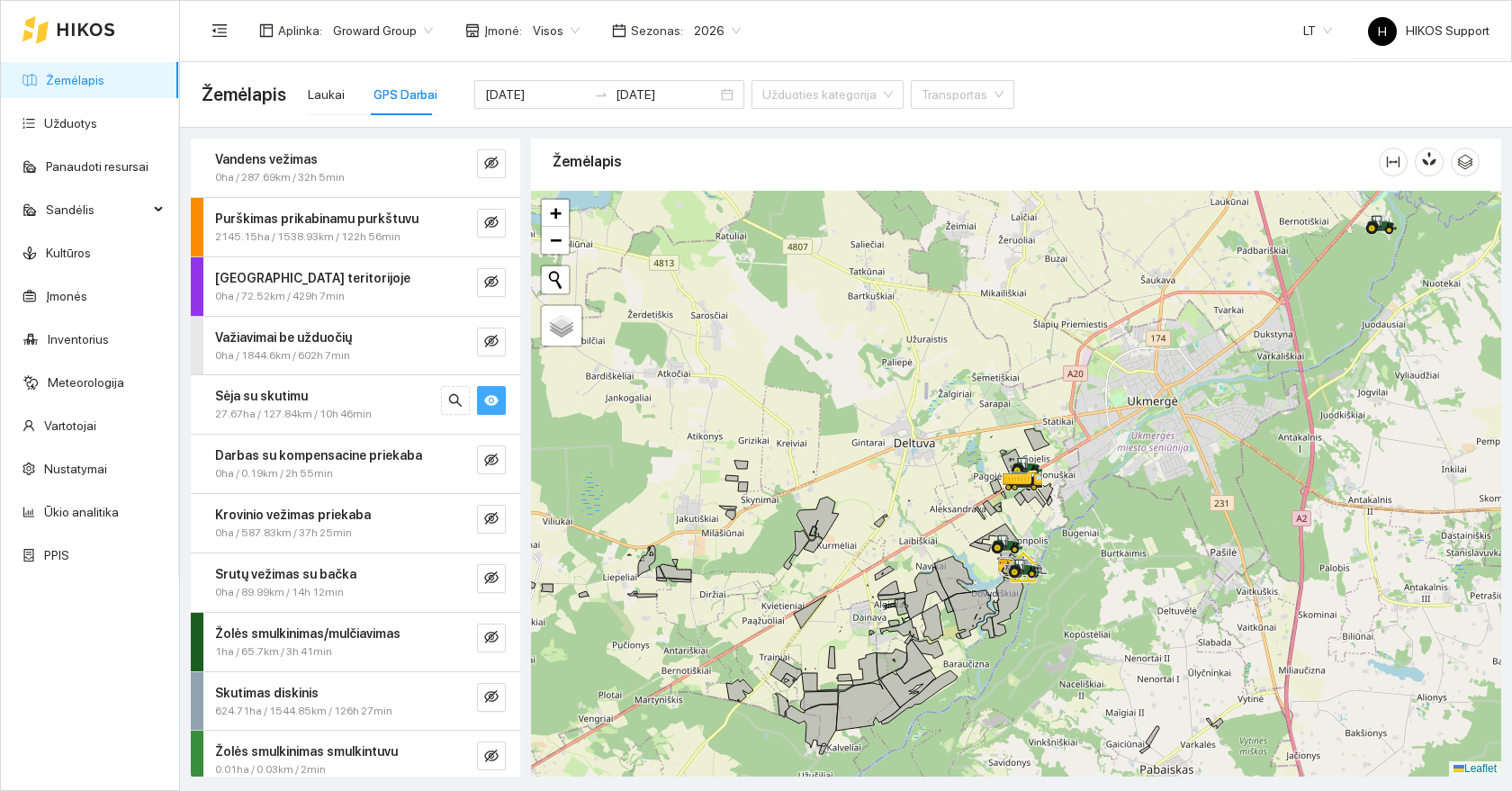
click at [1091, 492] on div at bounding box center [1016, 483] width 970 height 586
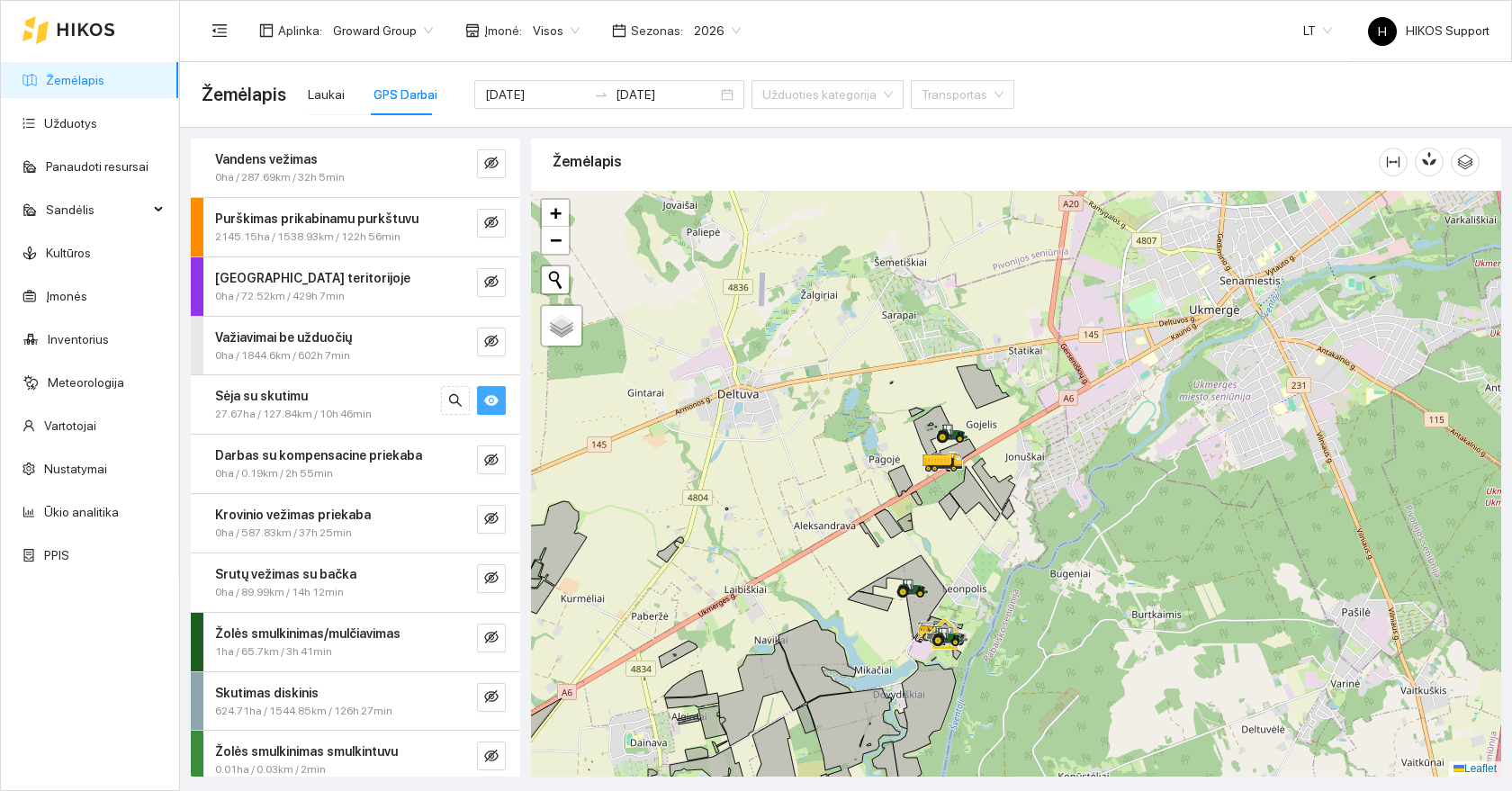
click at [1030, 446] on div at bounding box center [1016, 483] width 970 height 586
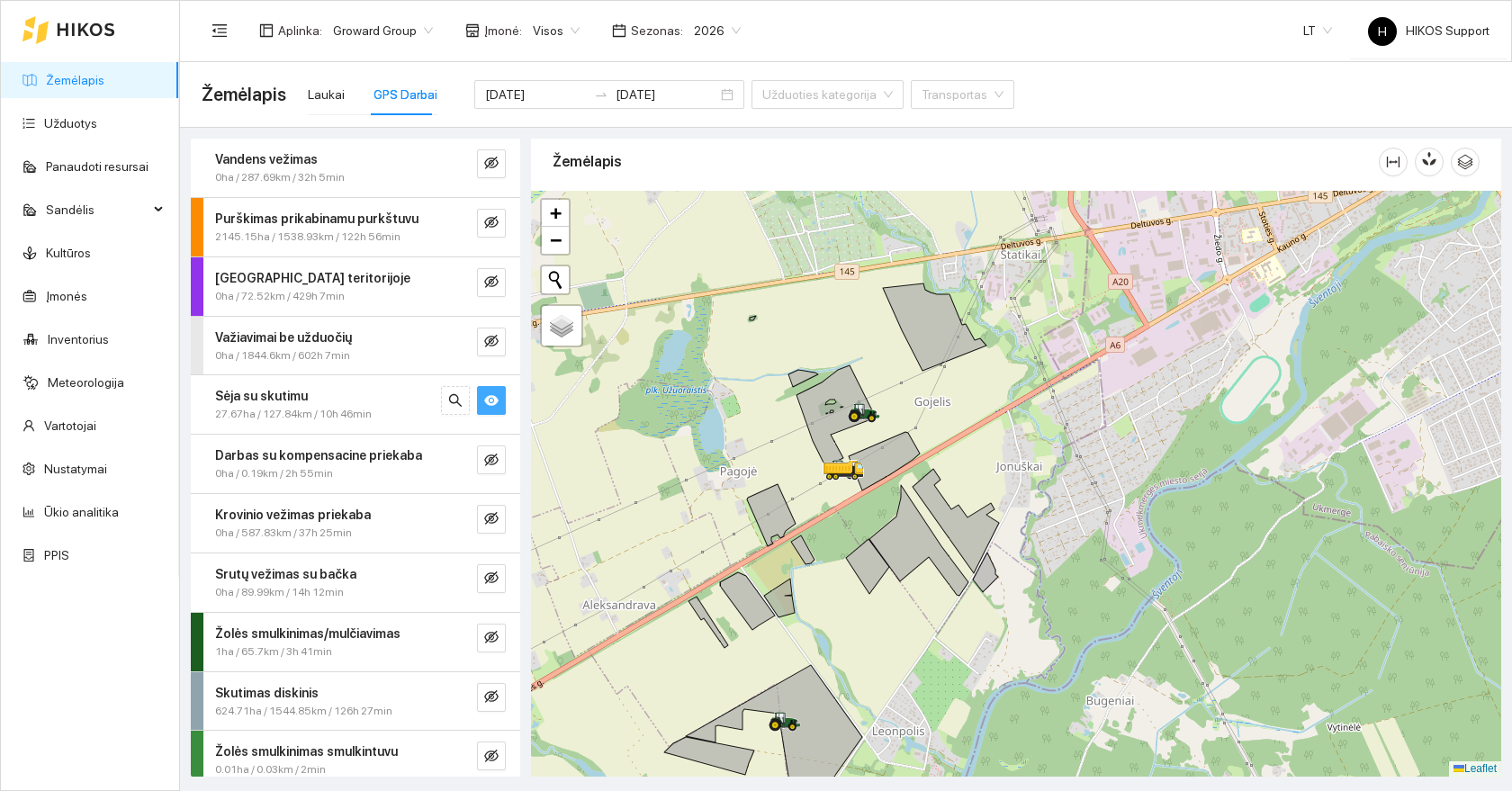
click at [922, 399] on div at bounding box center [1016, 483] width 970 height 586
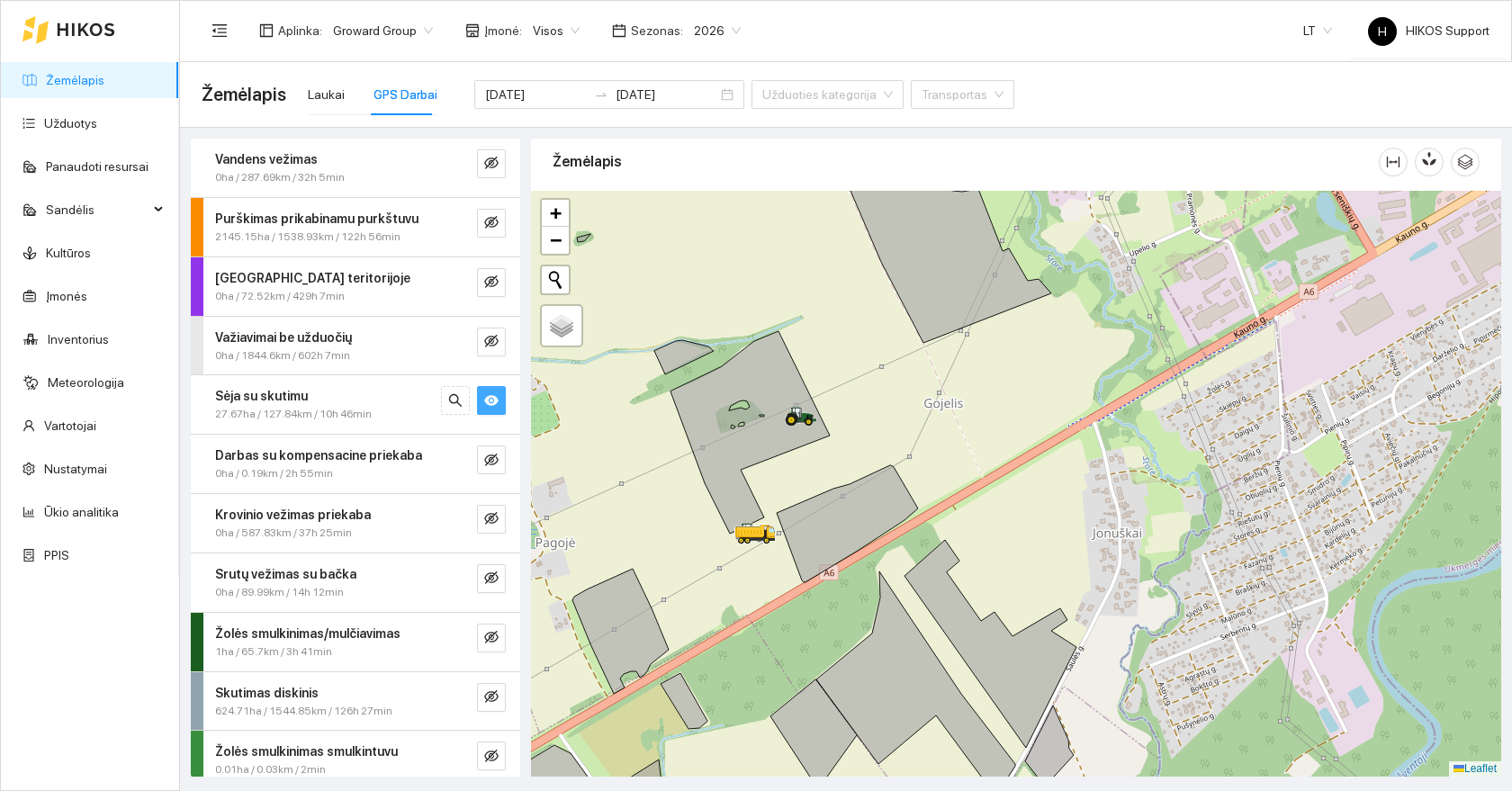
click at [493, 400] on icon "eye" at bounding box center [492, 400] width 15 height 11
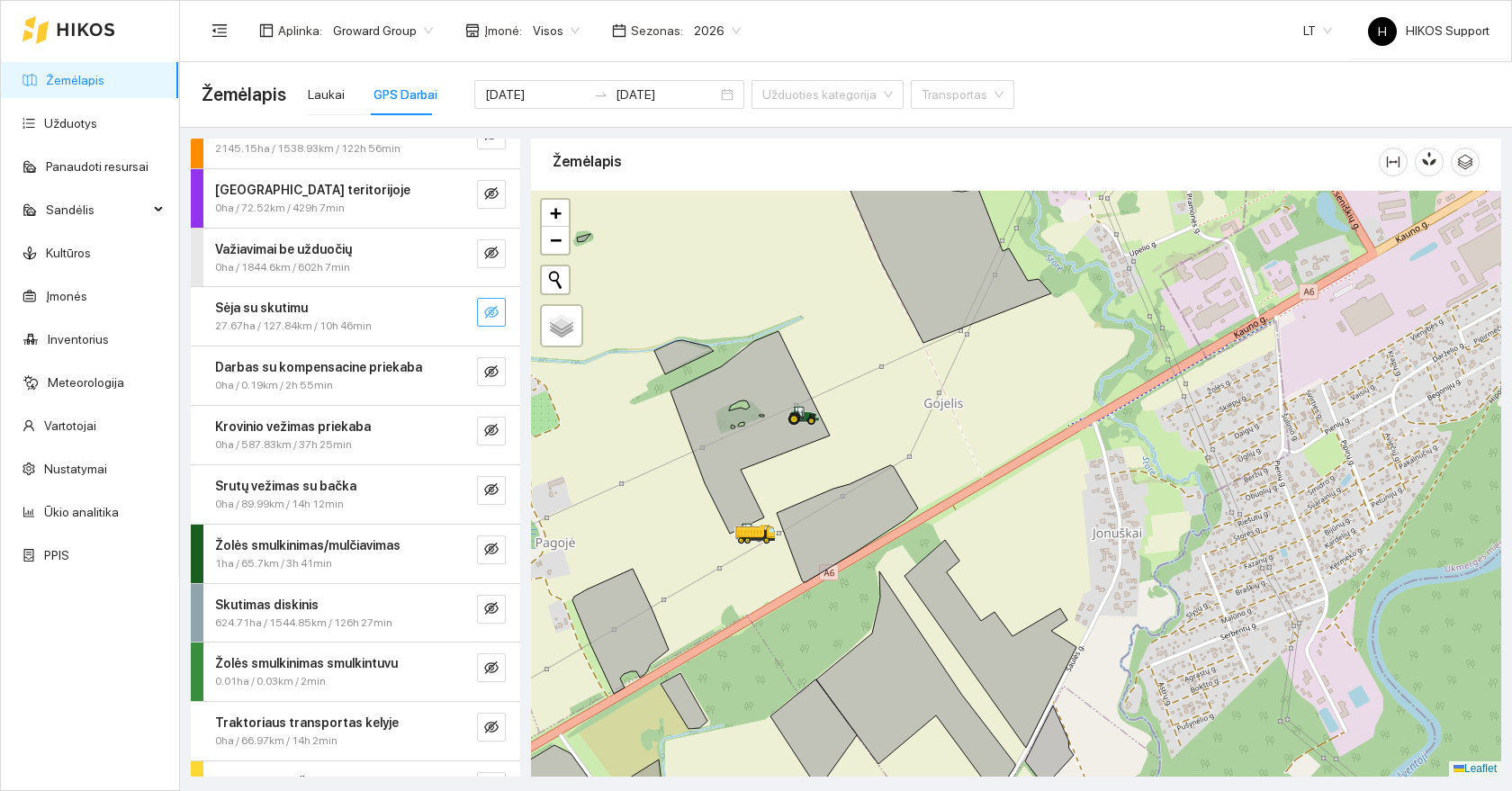
scroll to position [78, 0]
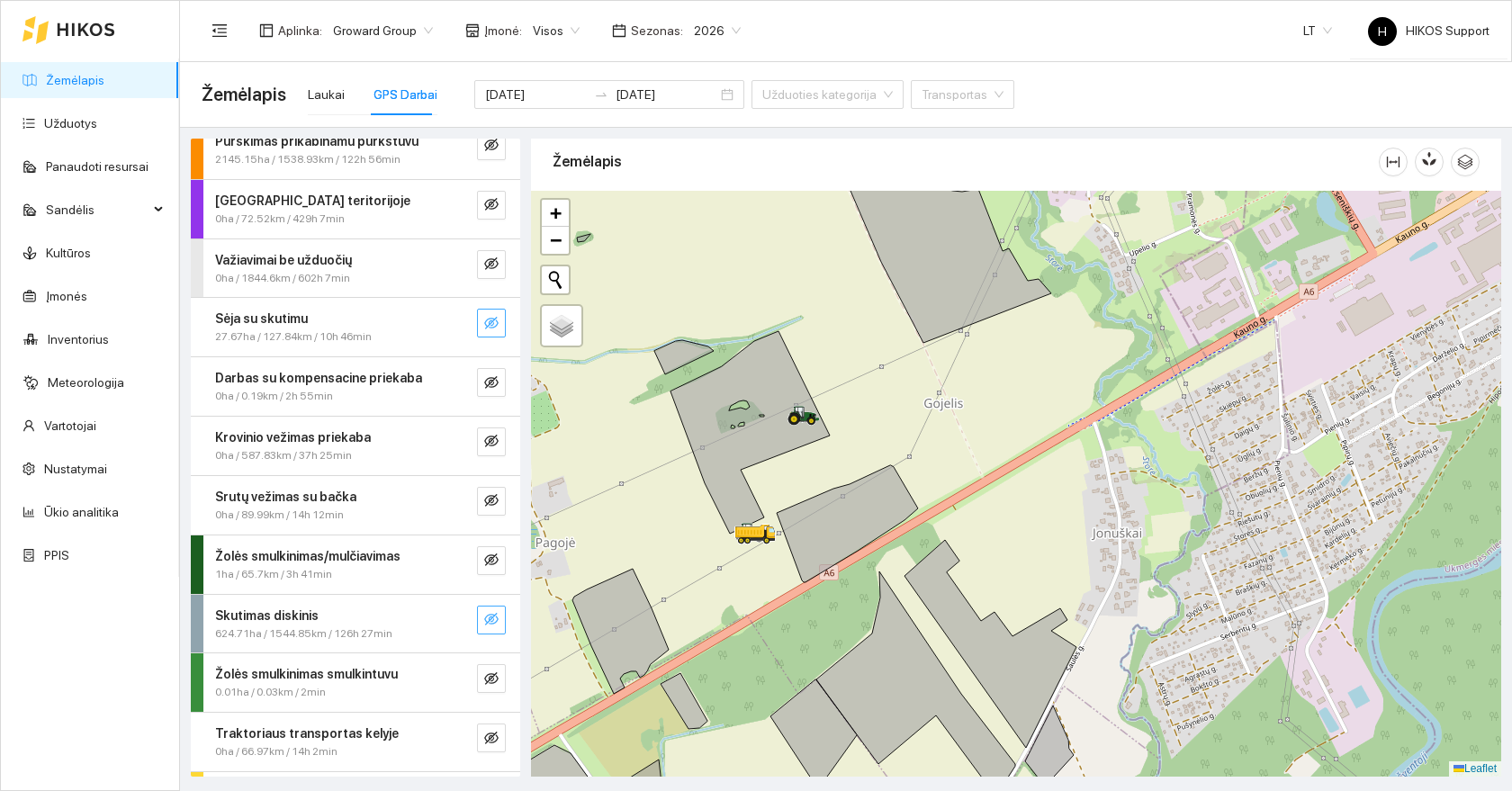
click at [494, 621] on icon "eye-invisible" at bounding box center [492, 619] width 15 height 15
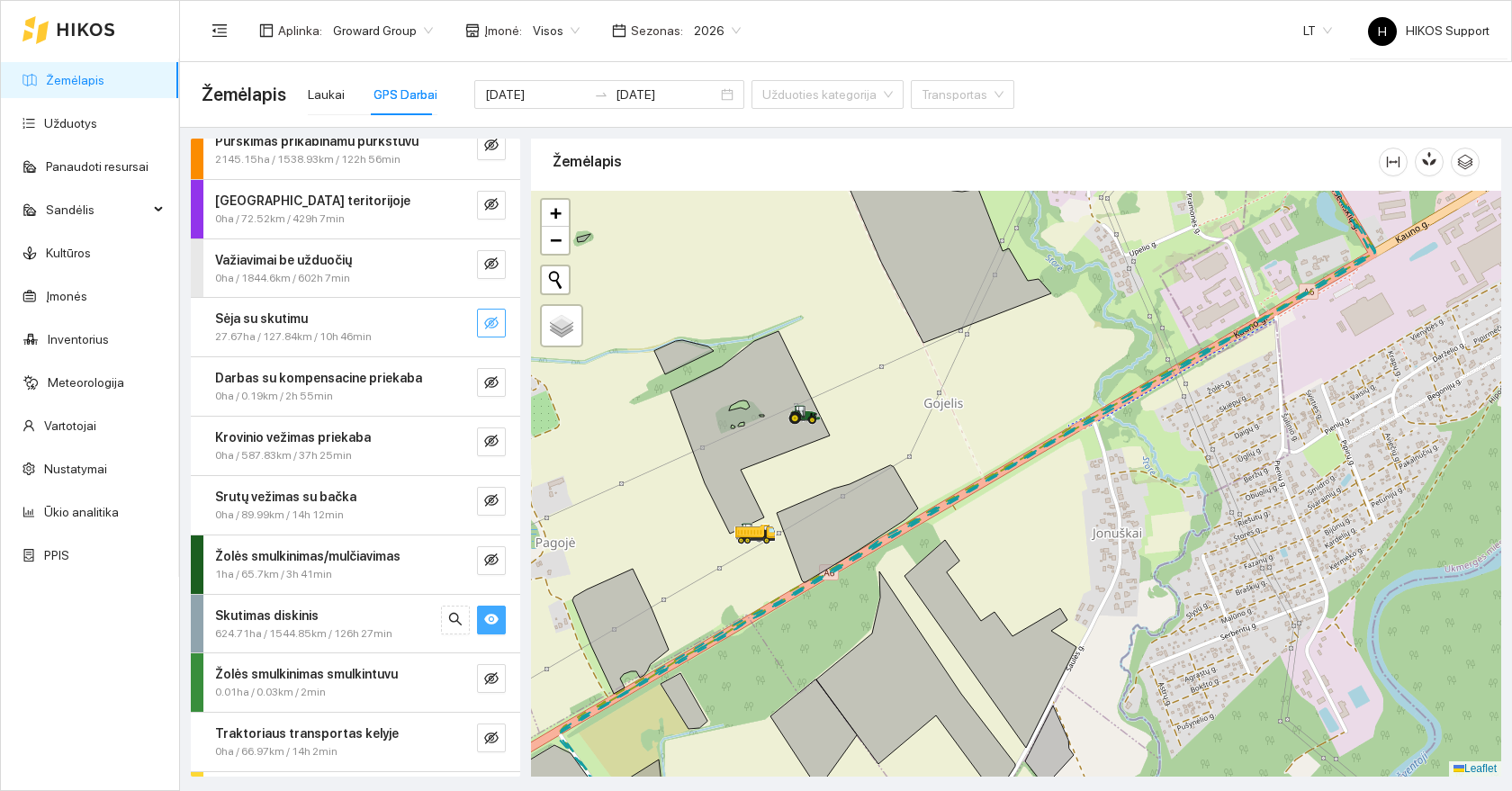
click at [494, 621] on icon "eye" at bounding box center [492, 619] width 15 height 11
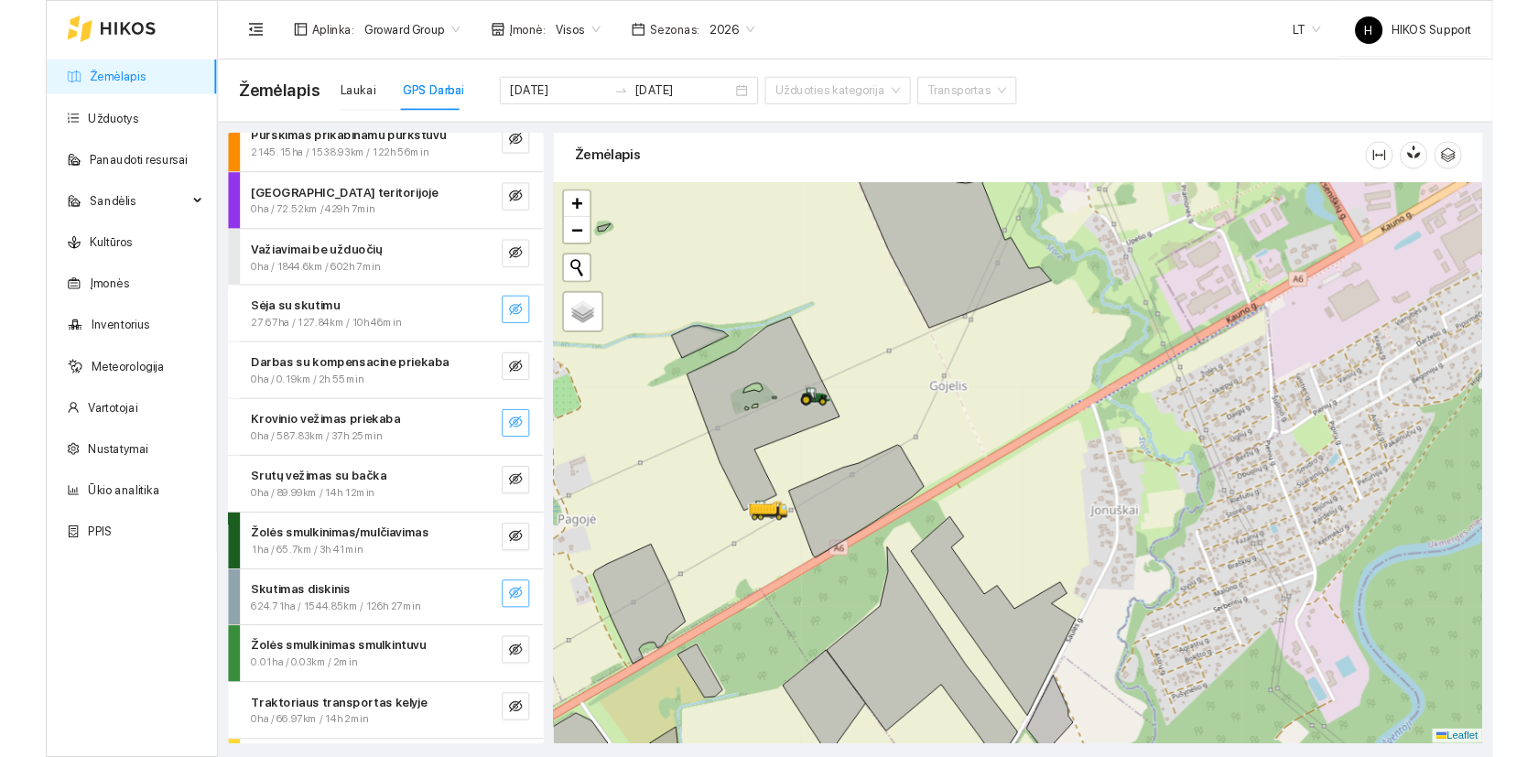
scroll to position [0, 0]
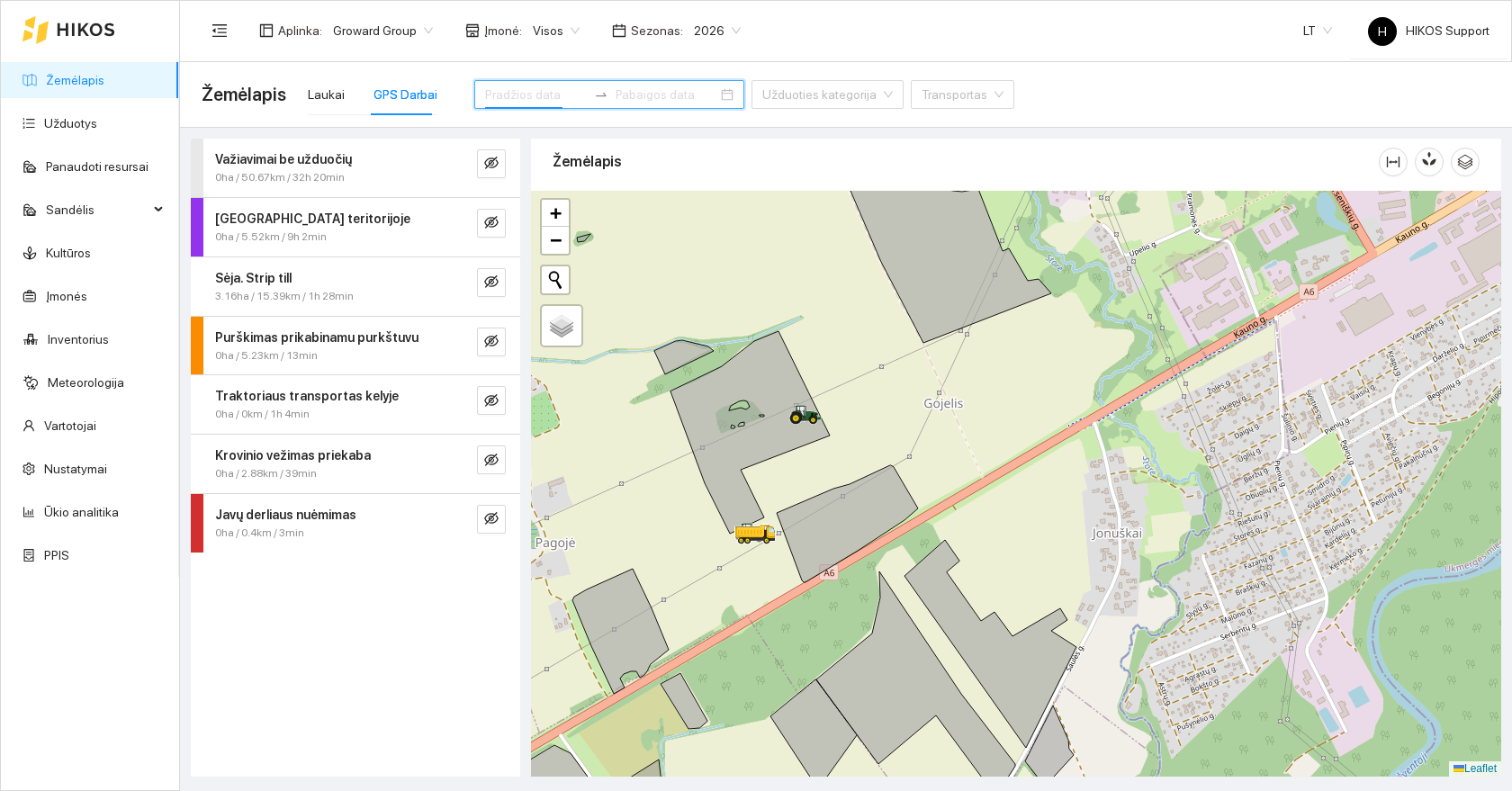
click at [506, 90] on input at bounding box center [536, 94] width 101 height 20
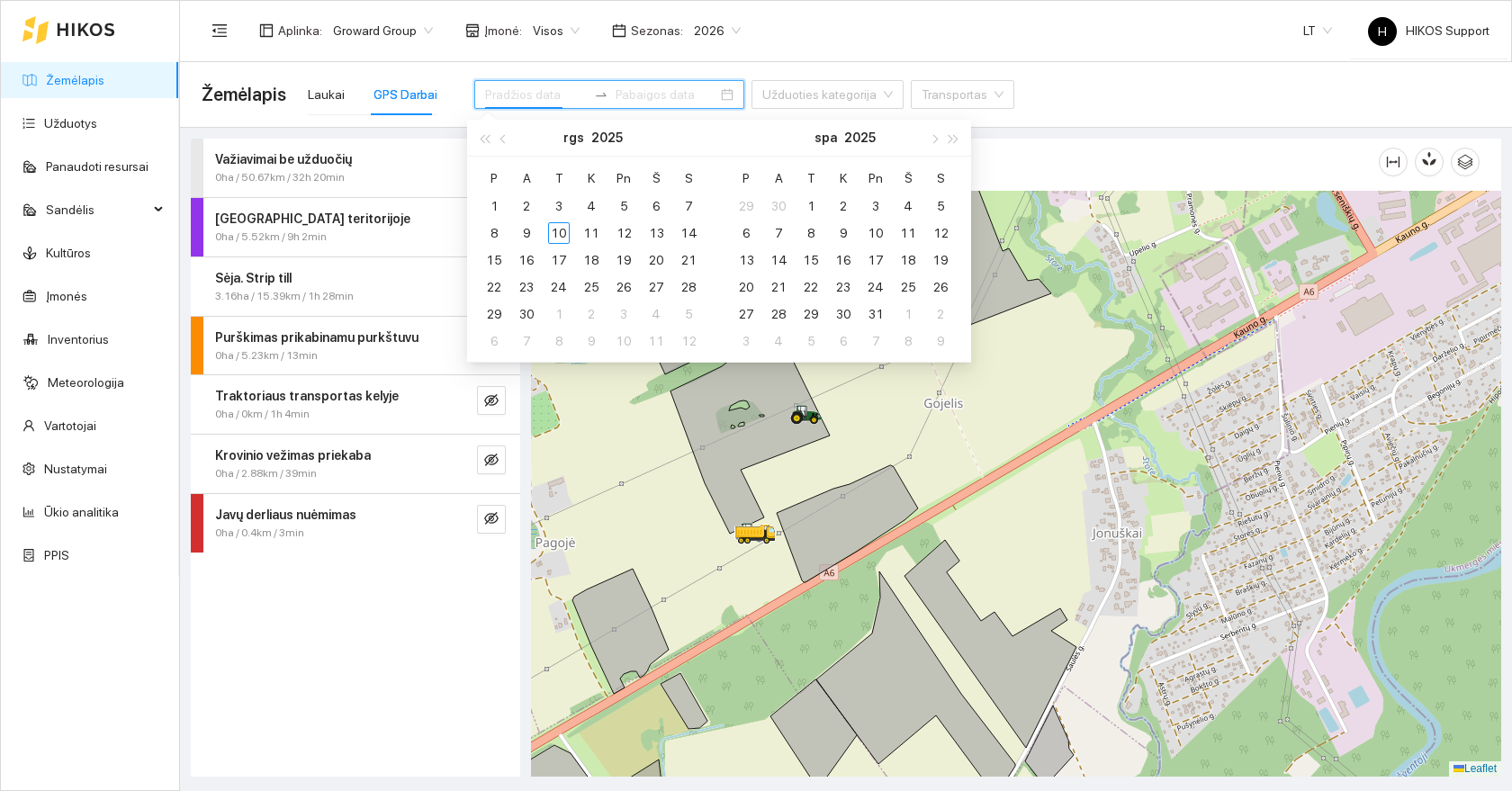
click at [507, 84] on div at bounding box center [610, 93] width 270 height 28
click at [468, 64] on div "Žemėlapis Laukai GPS Darbai Užduoties kategorija Transportas" at bounding box center [845, 94] width 1289 height 65
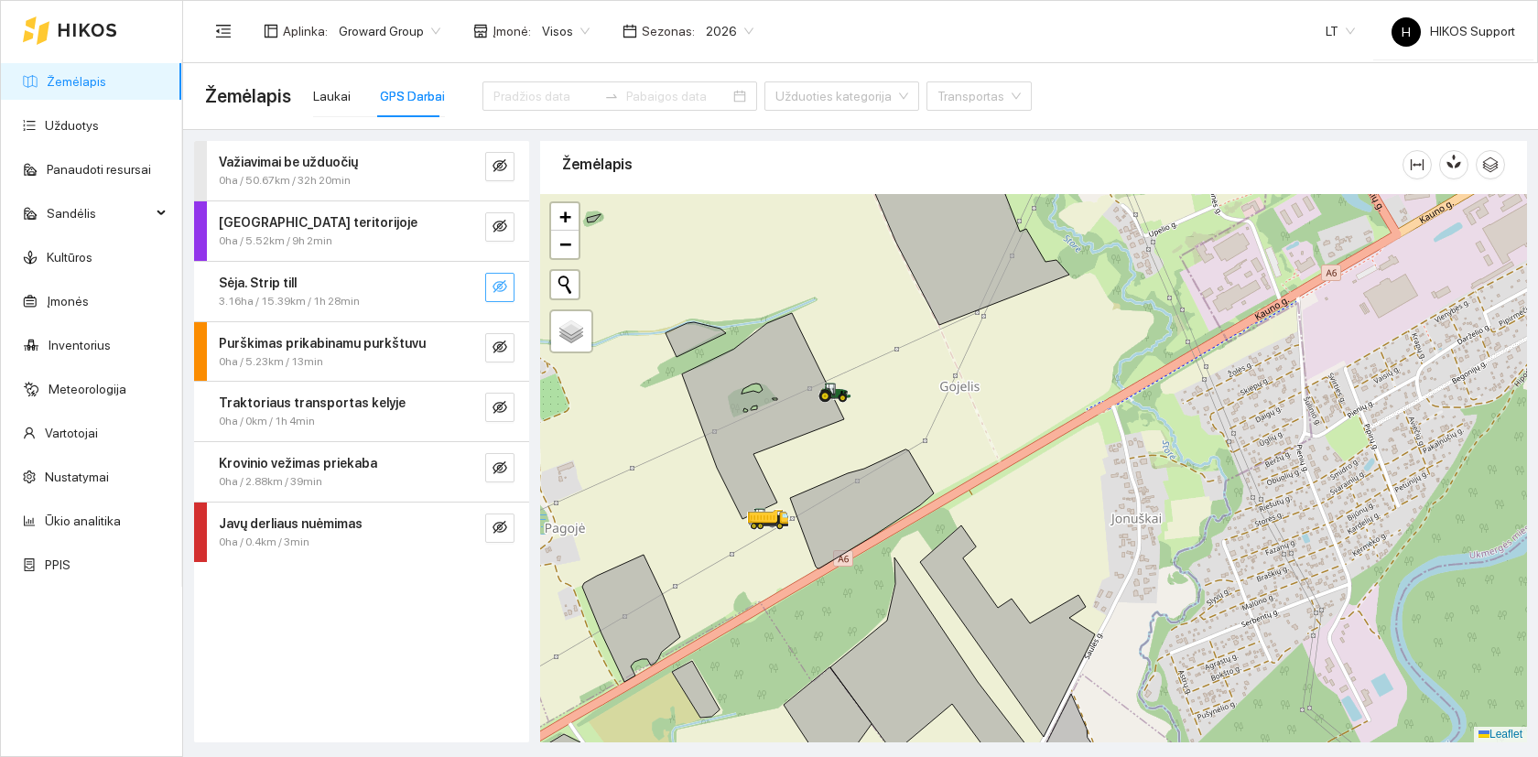
click at [512, 281] on button "button" at bounding box center [499, 287] width 29 height 29
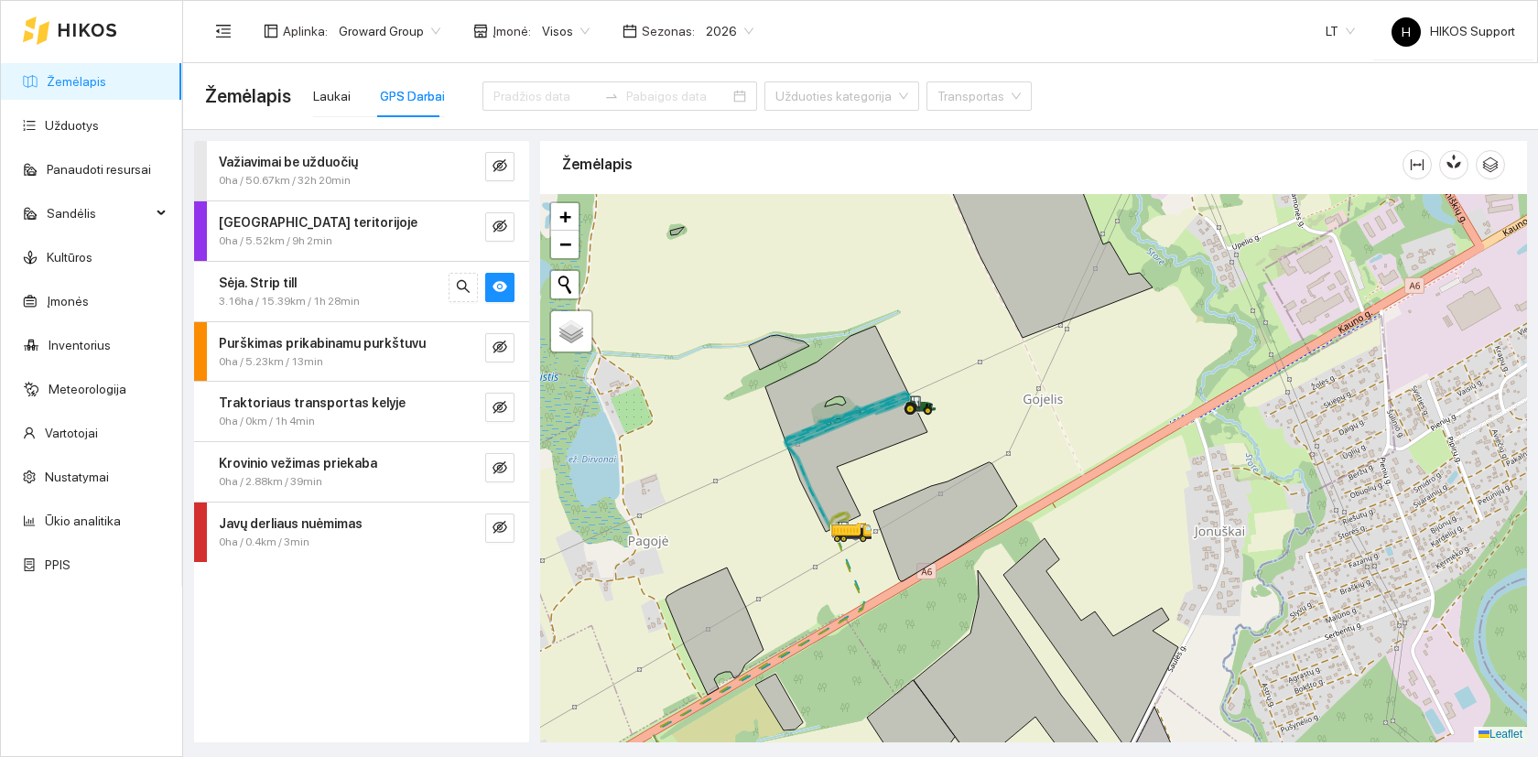
drag, startPoint x: 796, startPoint y: 444, endPoint x: 897, endPoint y: 462, distance: 103.1
click at [897, 462] on div at bounding box center [1033, 468] width 987 height 549
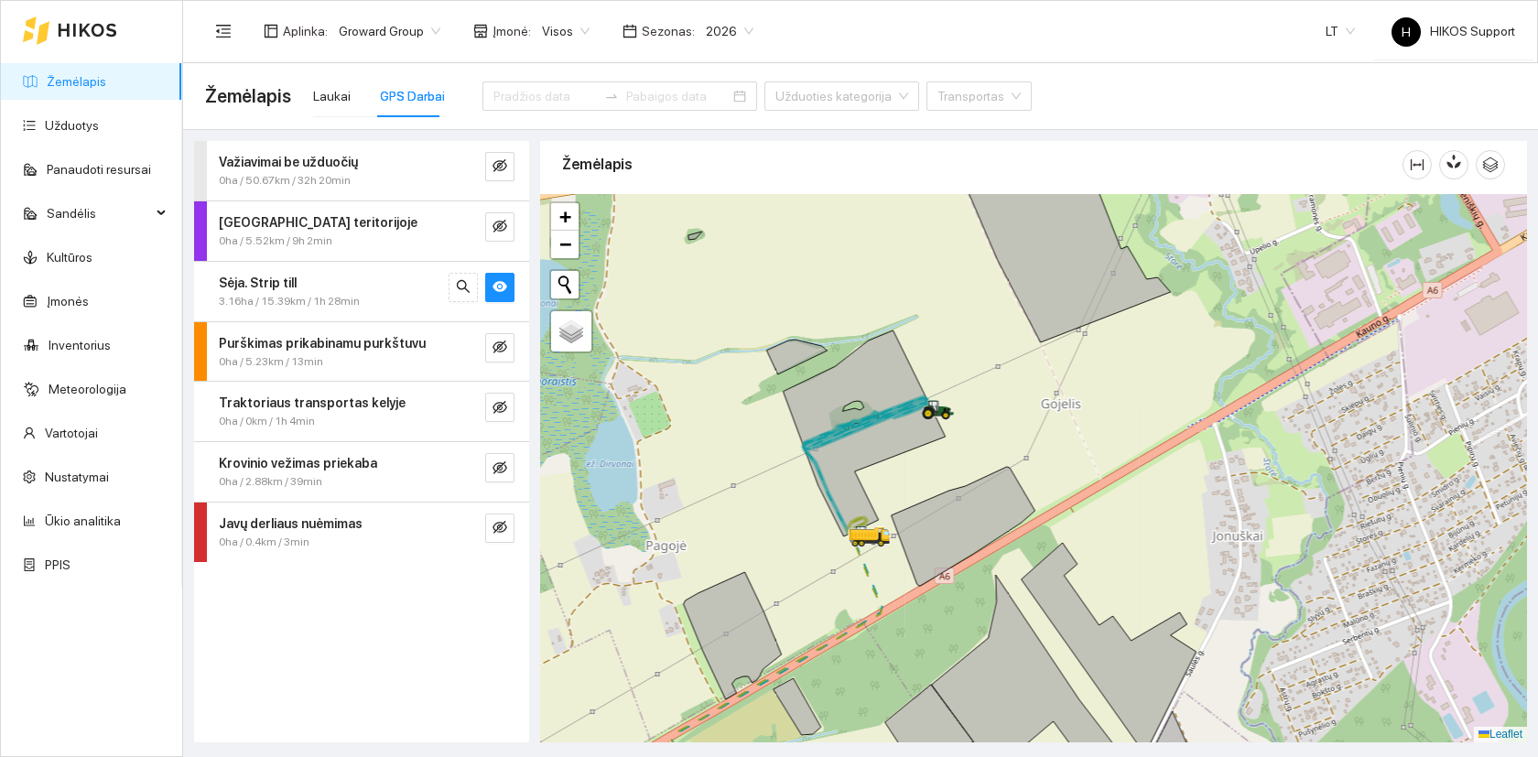
click at [897, 462] on div at bounding box center [1033, 468] width 987 height 549
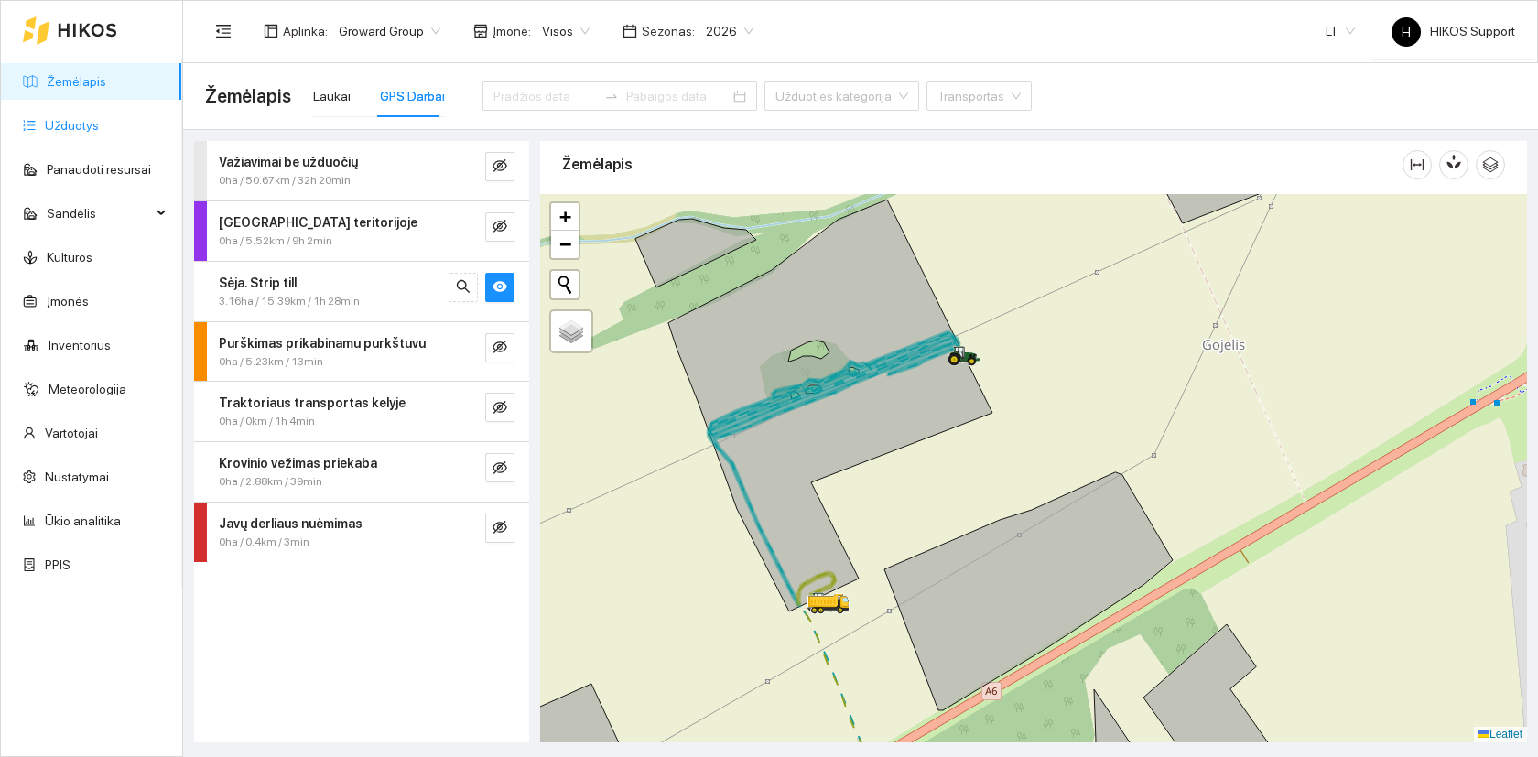
click at [66, 123] on link "Užduotys" at bounding box center [72, 125] width 54 height 15
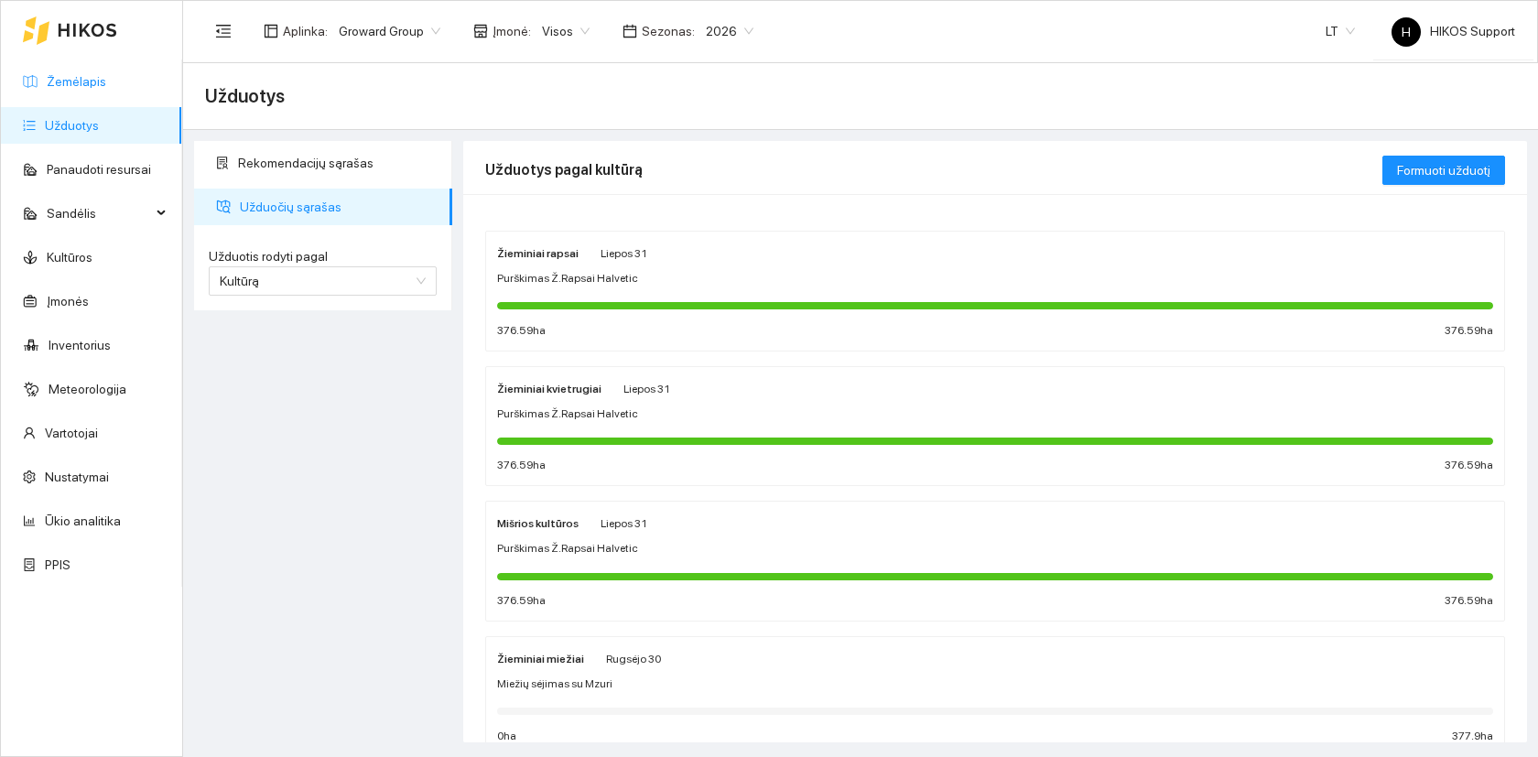
click at [69, 75] on link "Žemėlapis" at bounding box center [77, 81] width 60 height 15
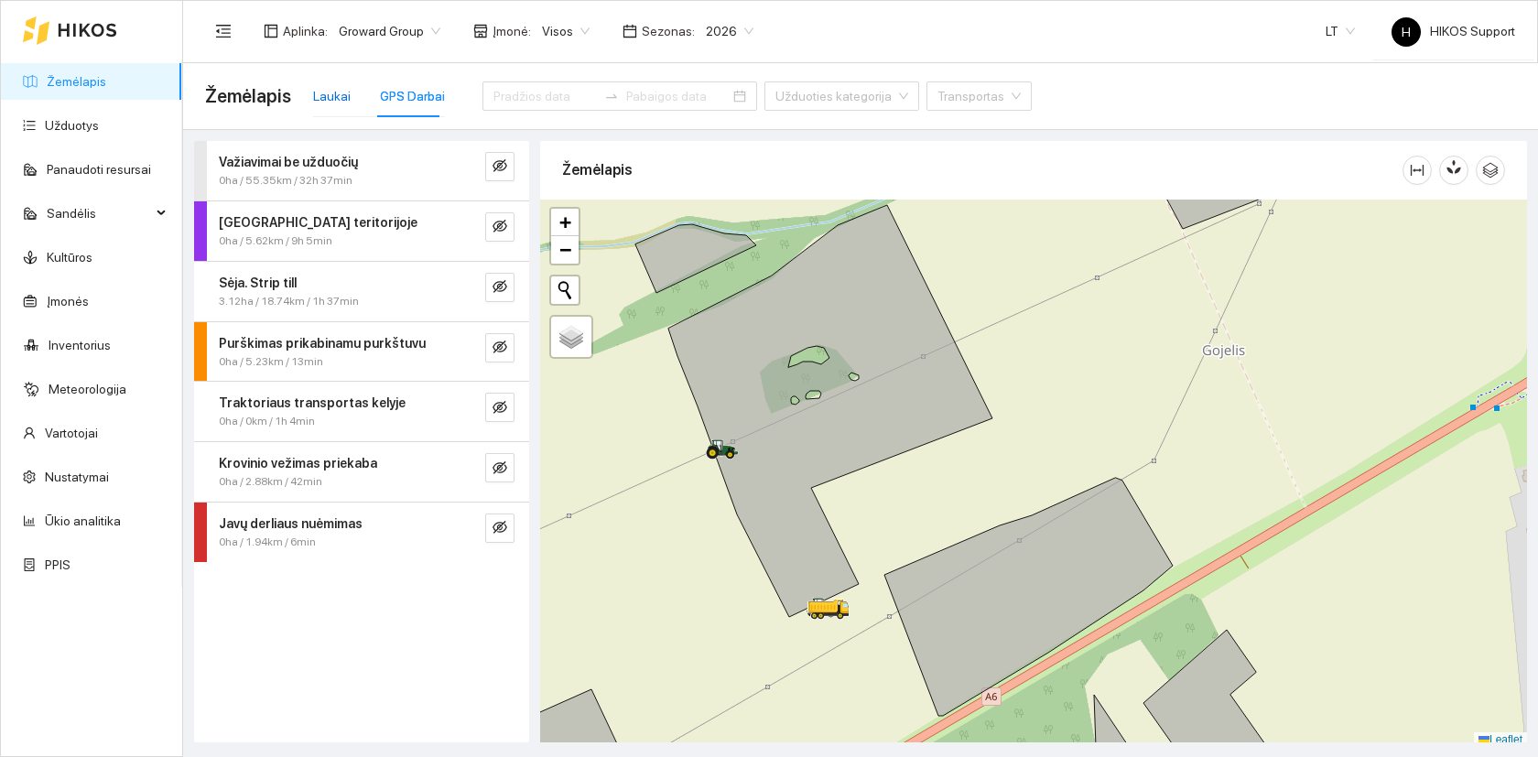
click at [340, 101] on div "Laukai" at bounding box center [332, 96] width 38 height 20
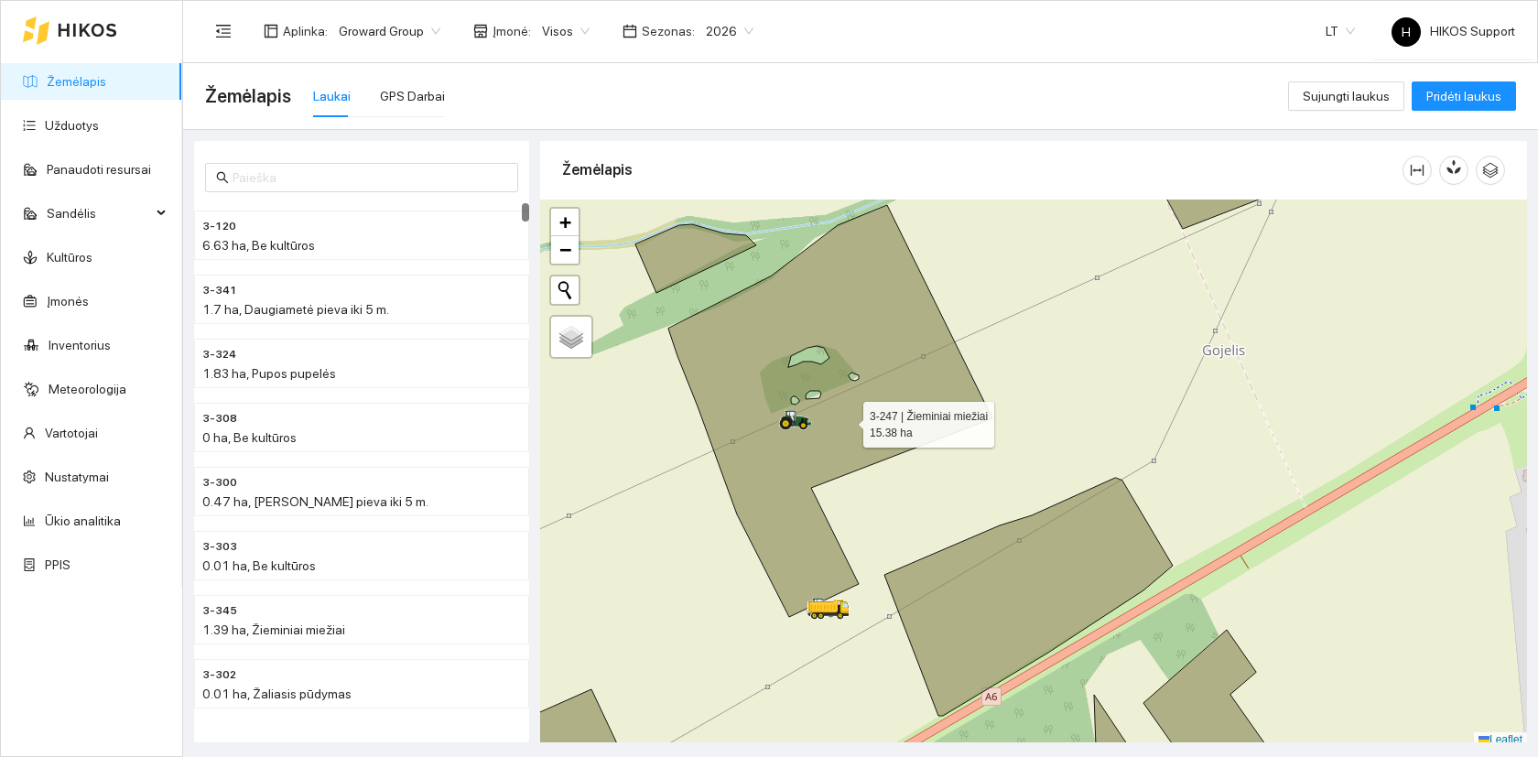
click at [847, 420] on icon at bounding box center [813, 411] width 357 height 412
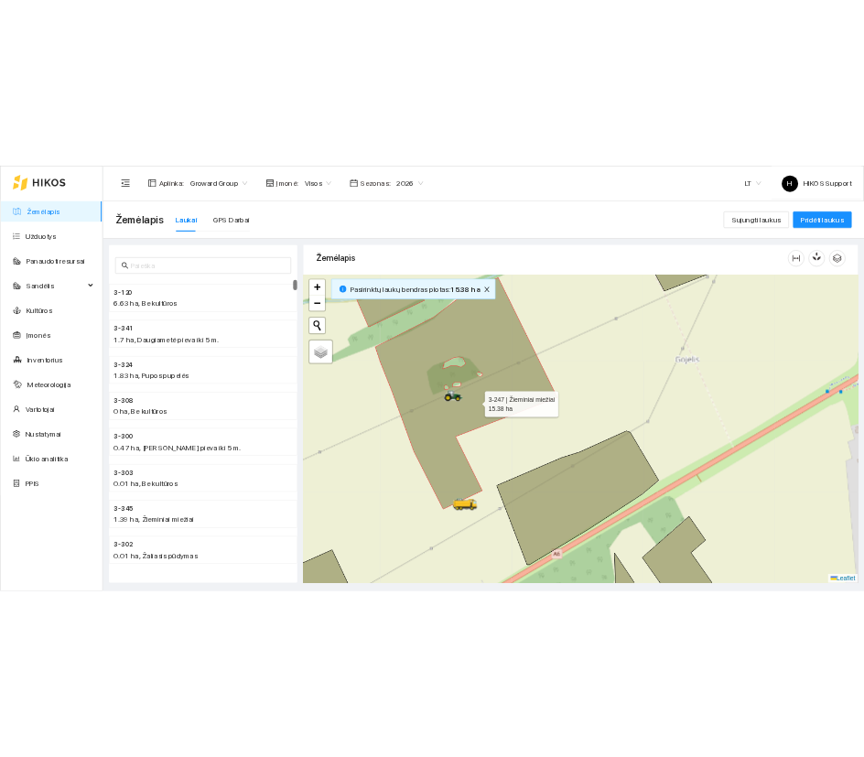
scroll to position [8822, 0]
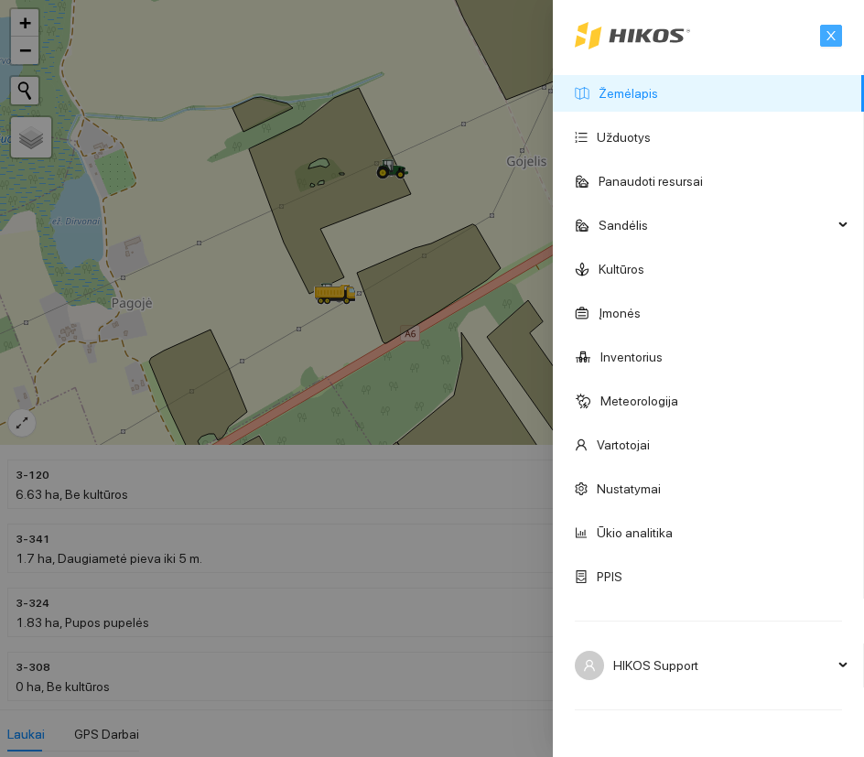
click at [831, 31] on icon "close" at bounding box center [831, 35] width 13 height 13
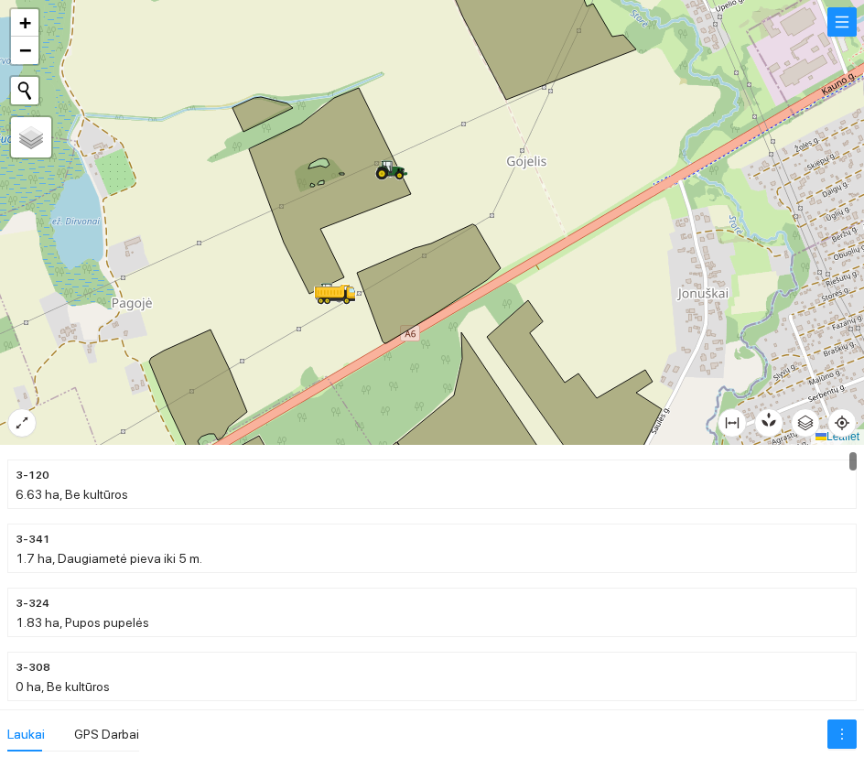
click at [90, 715] on div "Laukai GPS Darbai" at bounding box center [432, 734] width 864 height 48
click at [88, 722] on div "GPS Darbai" at bounding box center [106, 734] width 65 height 35
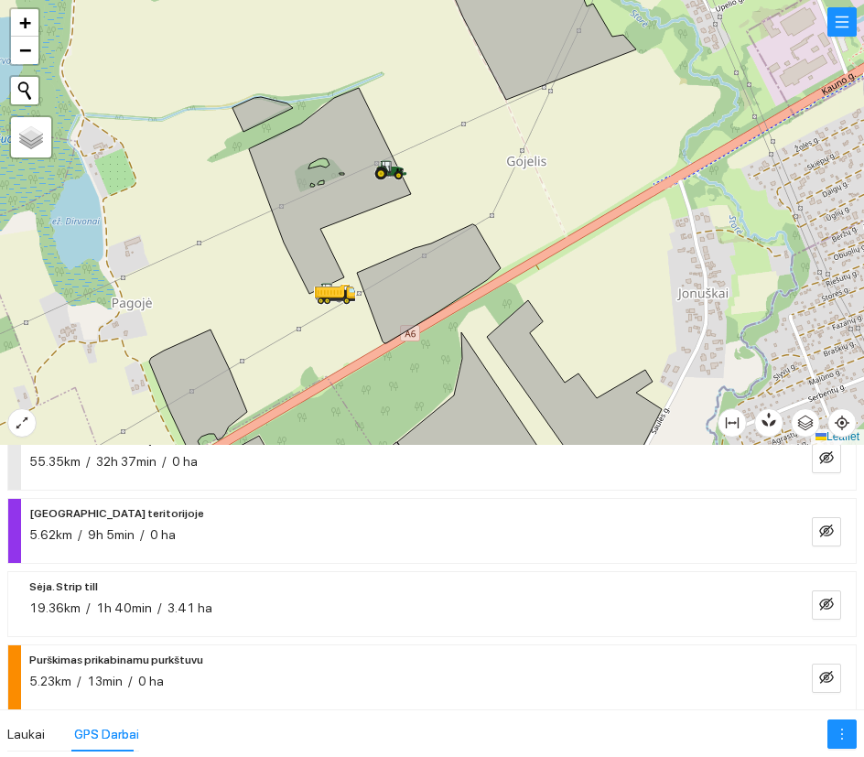
scroll to position [87, 0]
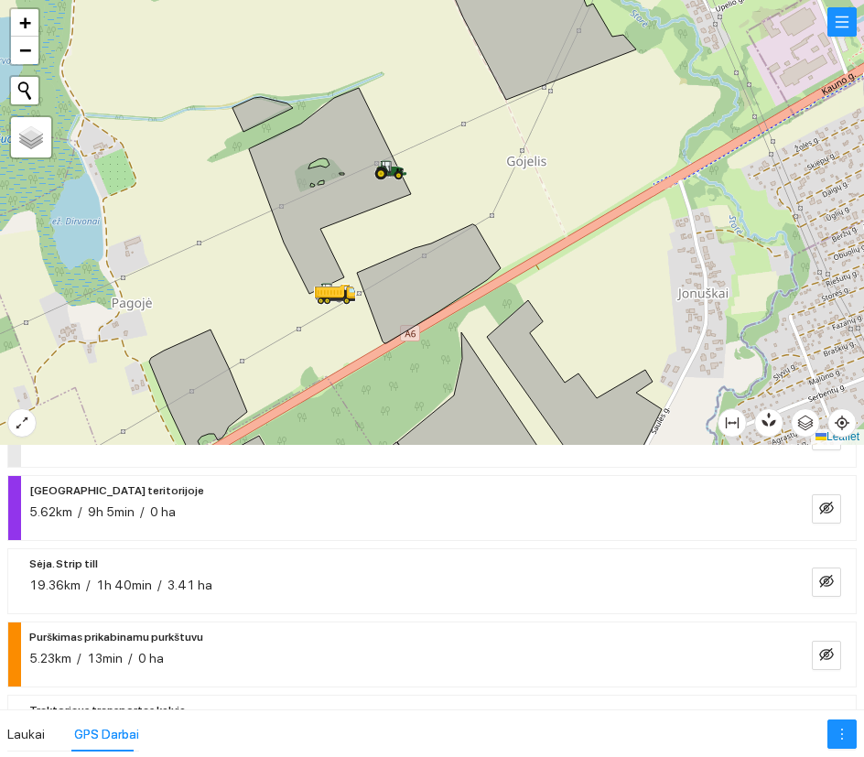
click at [113, 567] on h4 "Sėja. Strip till" at bounding box center [120, 564] width 183 height 22
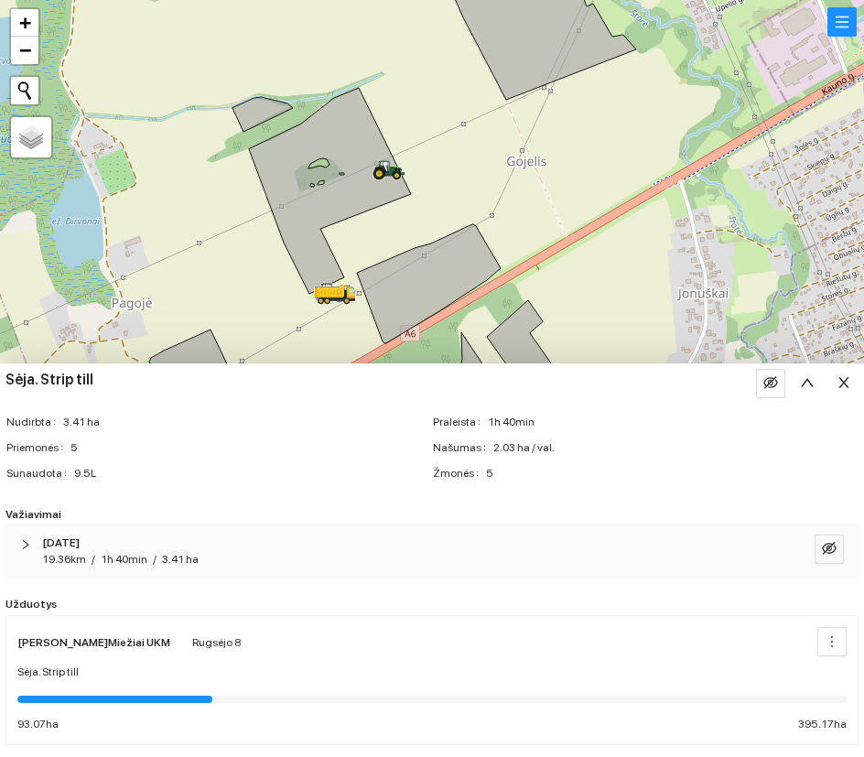
scroll to position [8, 0]
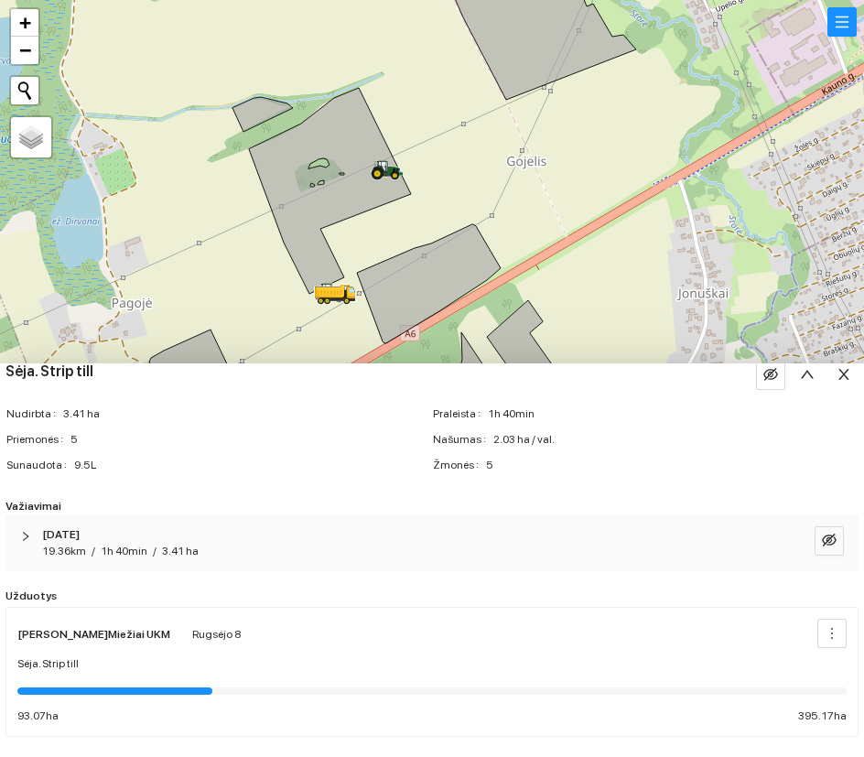
click at [129, 658] on div "Sėja. Strip till" at bounding box center [432, 664] width 830 height 17
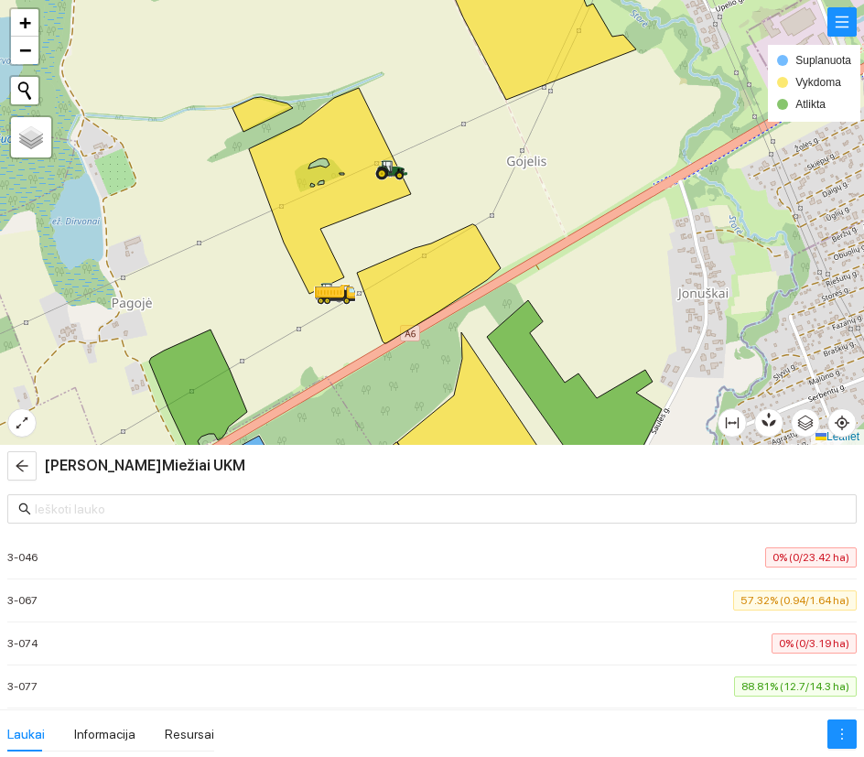
click at [821, 555] on span "0% (0/23.42 ha)" at bounding box center [812, 558] width 92 height 20
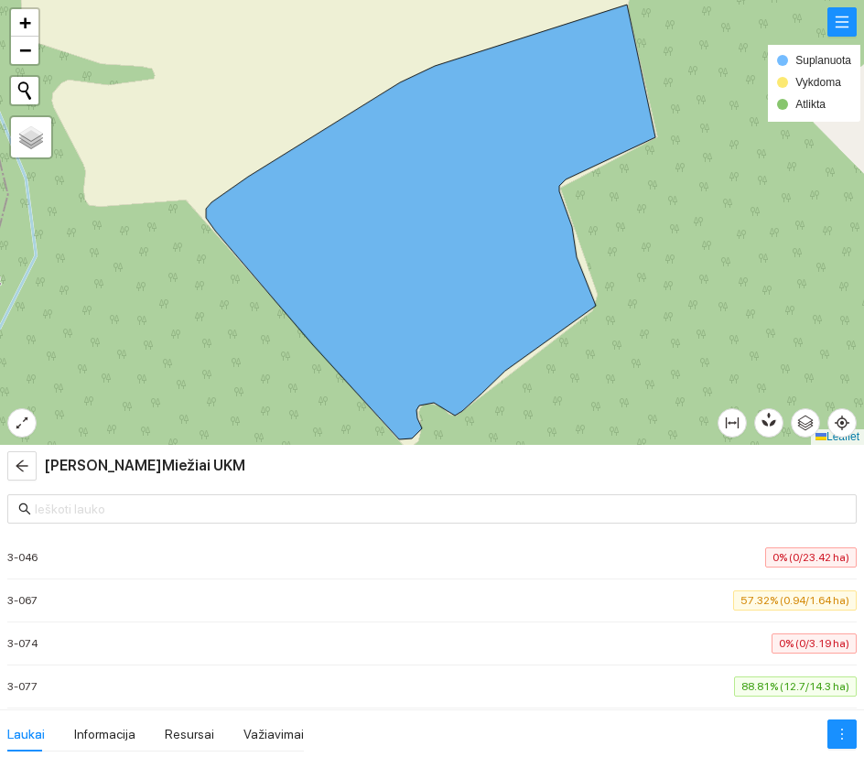
click at [794, 592] on span "57.32% (0.94/1.64 ha)" at bounding box center [795, 601] width 124 height 20
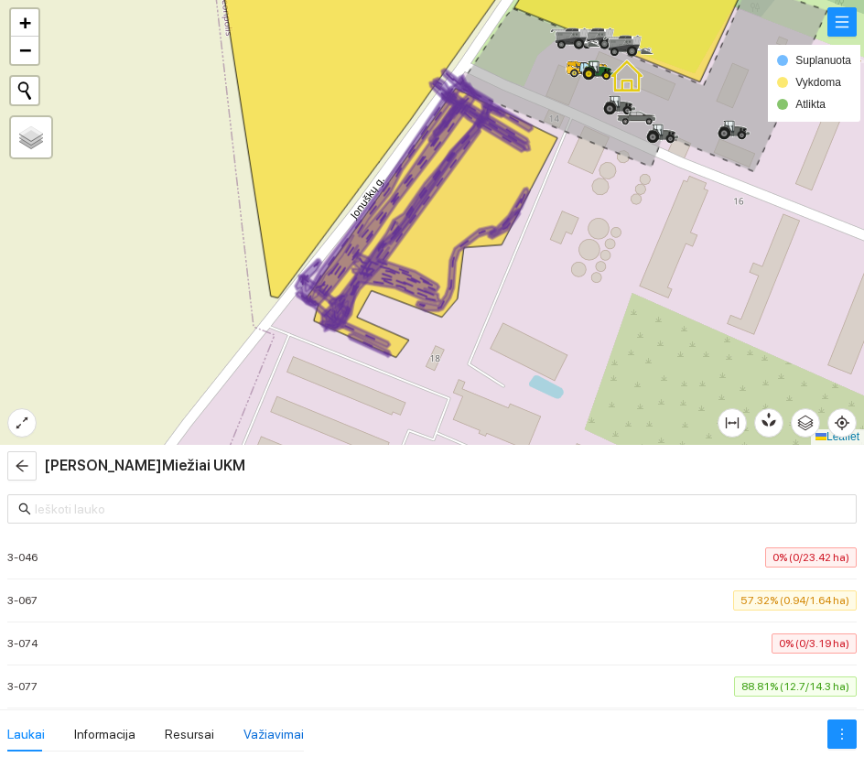
click at [273, 733] on div "Važiavimai" at bounding box center [274, 734] width 60 height 20
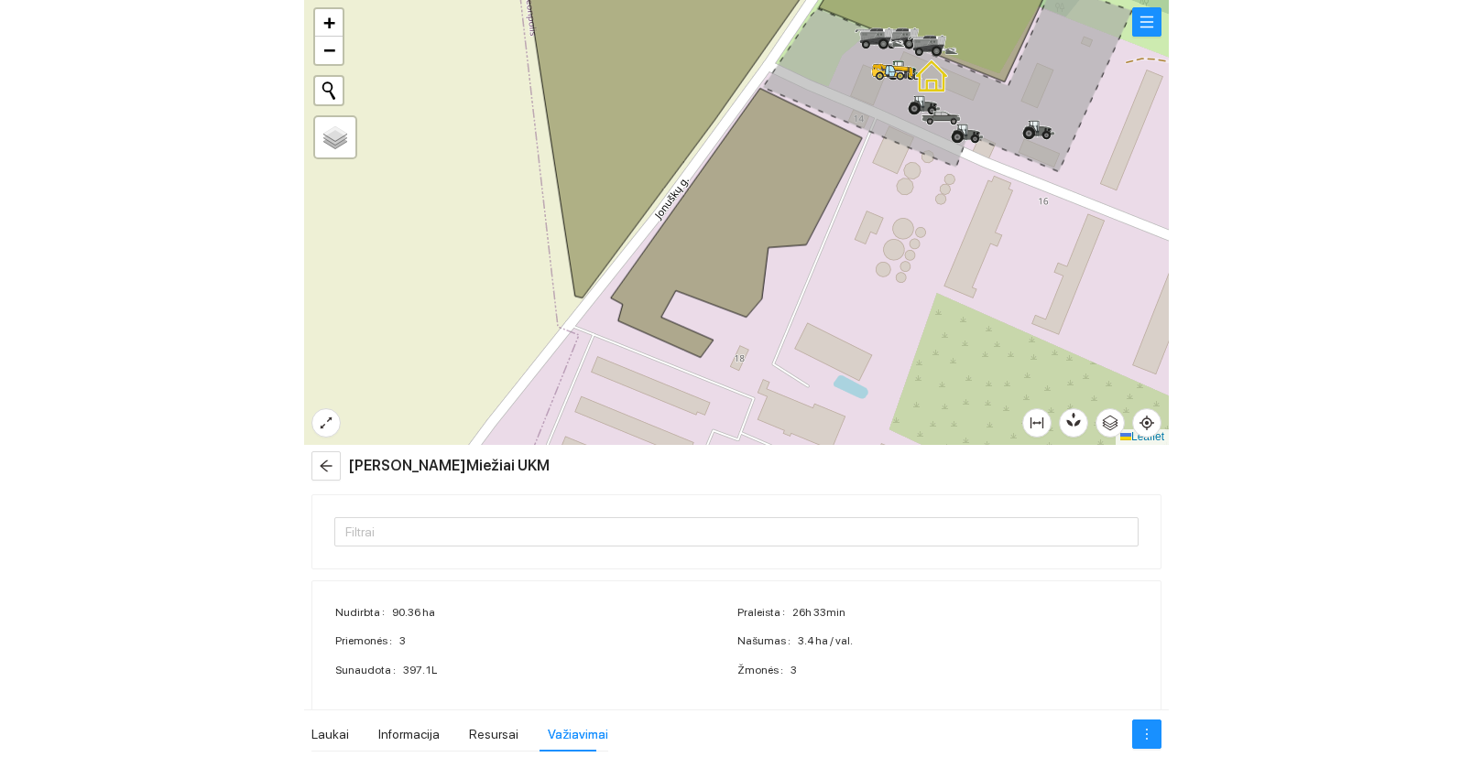
scroll to position [195, 0]
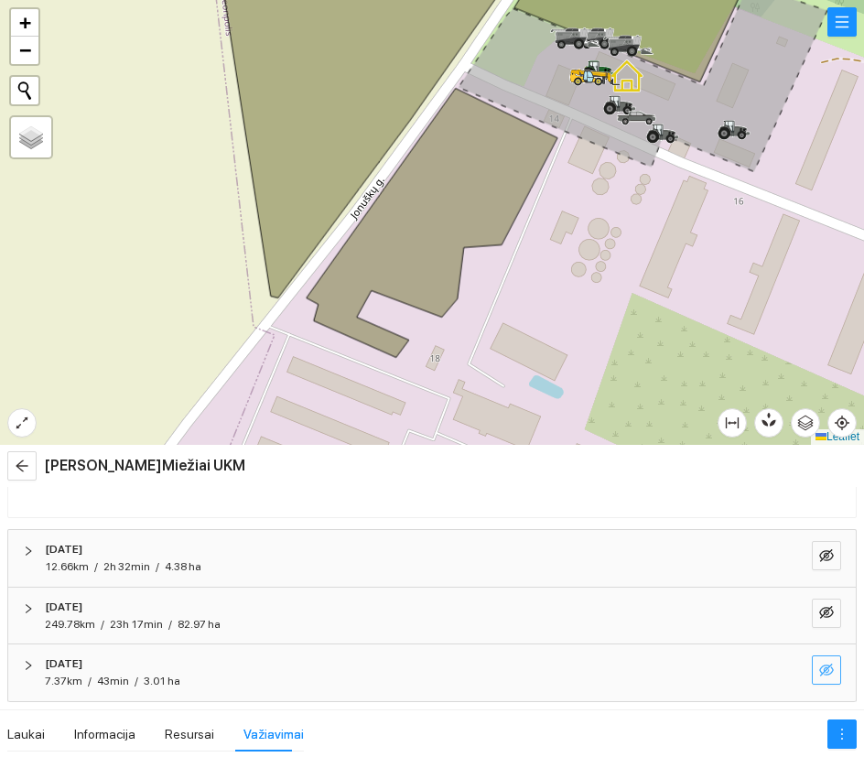
click at [825, 670] on icon "eye-invisible" at bounding box center [827, 670] width 15 height 13
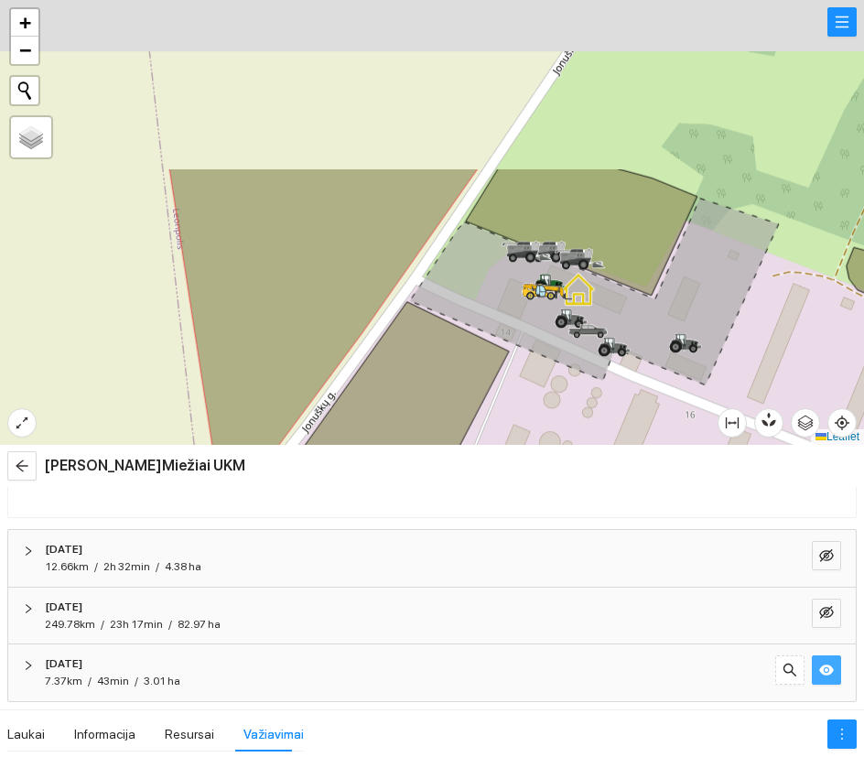
drag, startPoint x: 589, startPoint y: 166, endPoint x: 539, endPoint y: 381, distance: 220.8
click at [539, 381] on div at bounding box center [432, 222] width 864 height 445
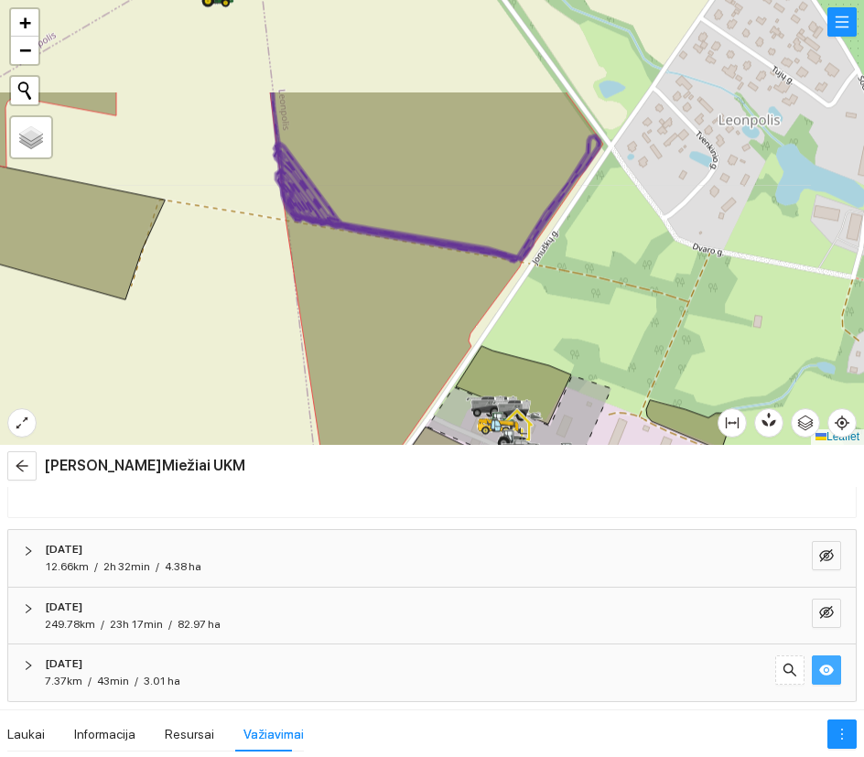
drag, startPoint x: 623, startPoint y: 133, endPoint x: 603, endPoint y: 377, distance: 245.2
click at [603, 377] on div at bounding box center [432, 222] width 864 height 445
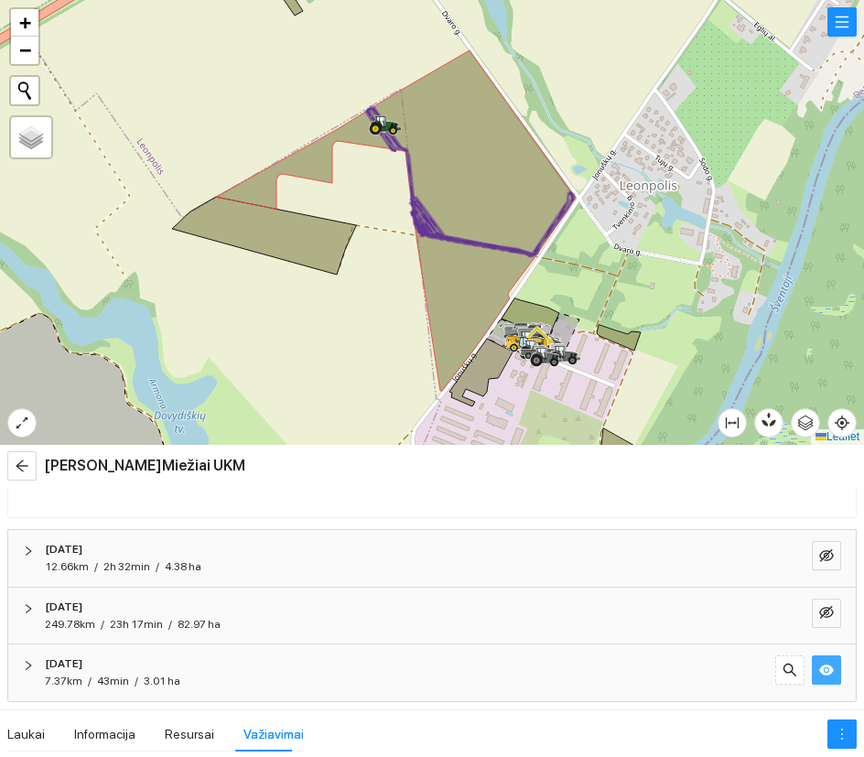
drag, startPoint x: 314, startPoint y: 344, endPoint x: 319, endPoint y: 358, distance: 14.5
click at [319, 358] on div at bounding box center [432, 222] width 864 height 445
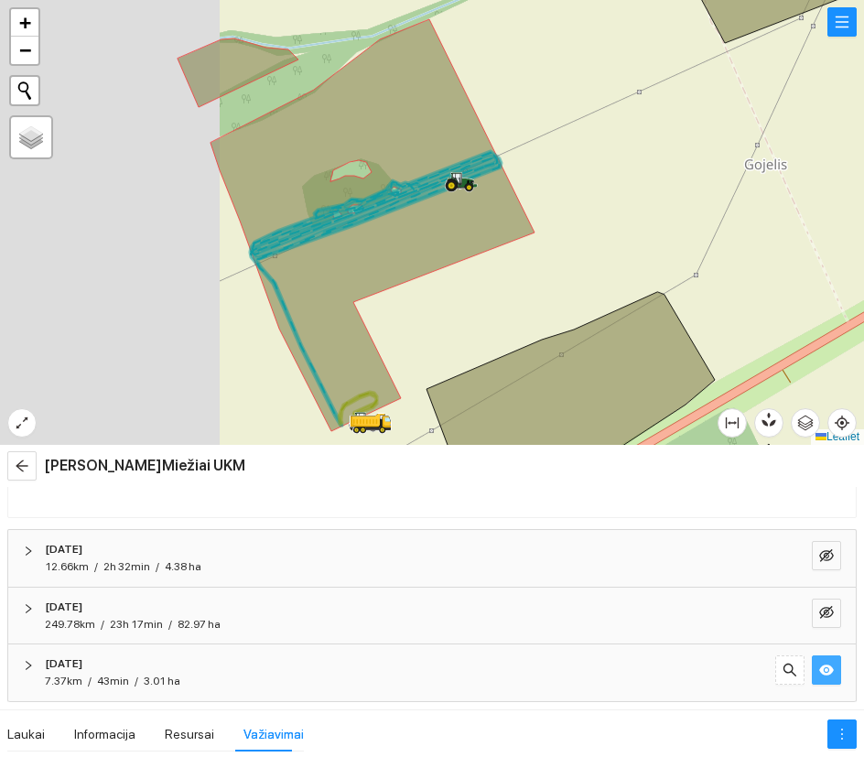
drag, startPoint x: 328, startPoint y: 144, endPoint x: 568, endPoint y: 147, distance: 239.9
click at [568, 147] on div at bounding box center [432, 222] width 864 height 445
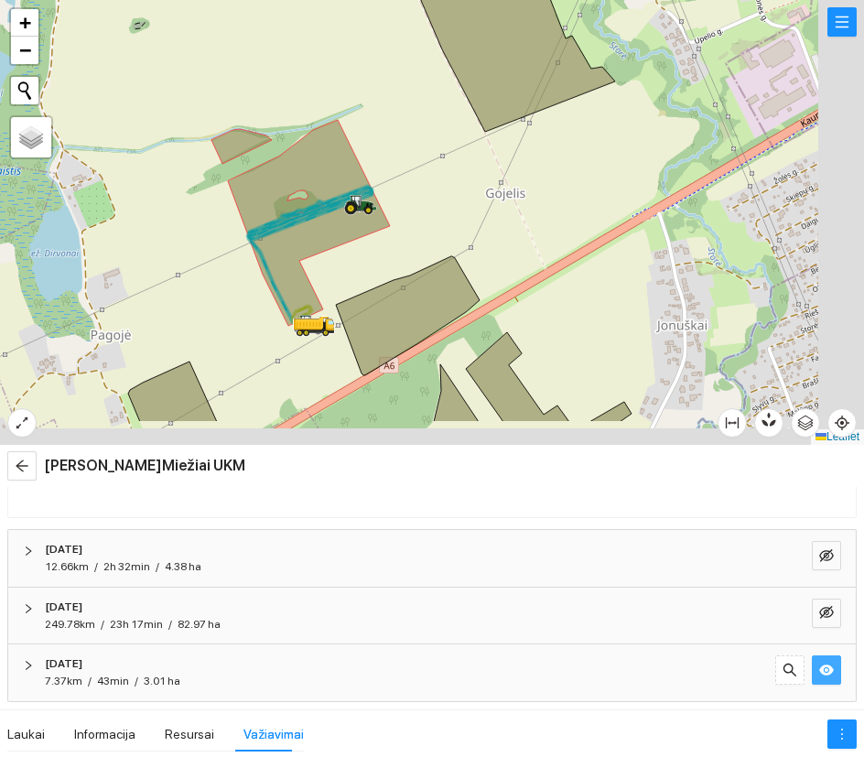
drag, startPoint x: 491, startPoint y: 354, endPoint x: 394, endPoint y: 284, distance: 120.0
click at [394, 284] on icon at bounding box center [408, 315] width 144 height 119
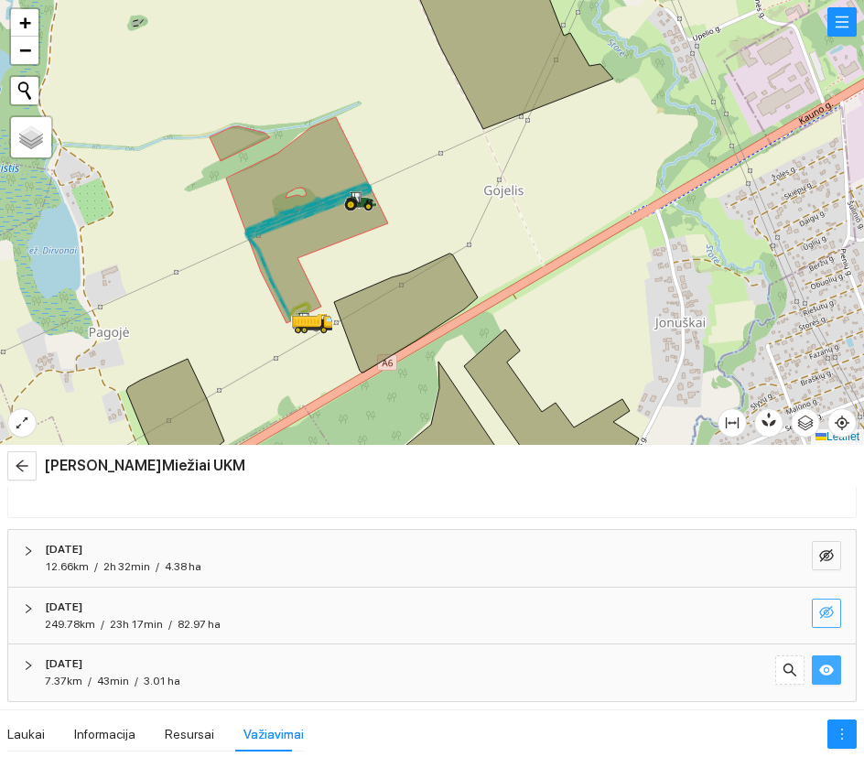
click at [822, 612] on icon "eye-invisible" at bounding box center [827, 612] width 15 height 15
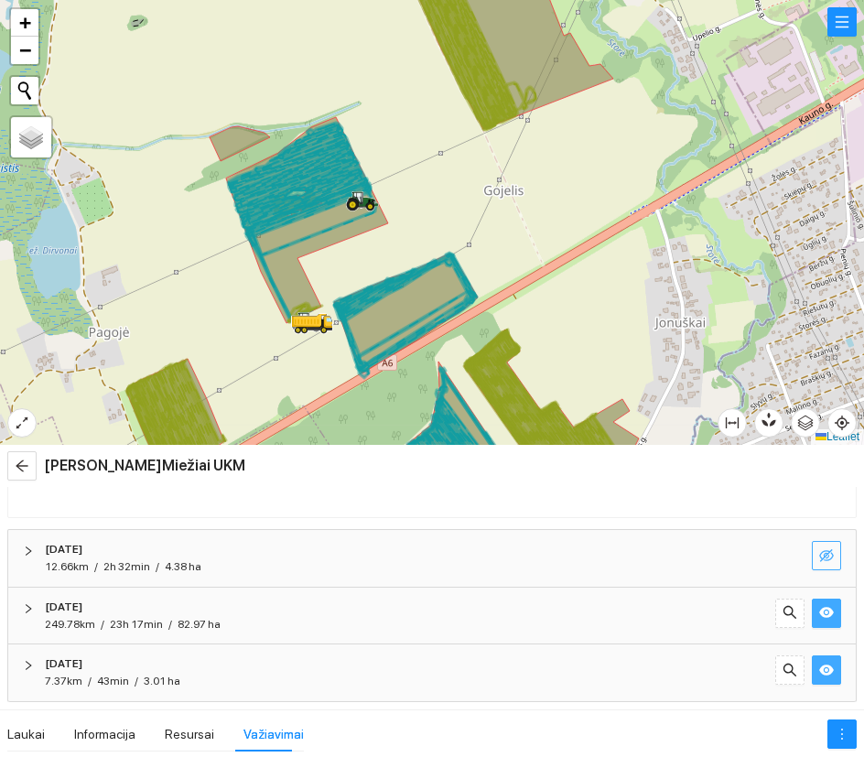
click at [825, 552] on icon "eye-invisible" at bounding box center [827, 556] width 15 height 15
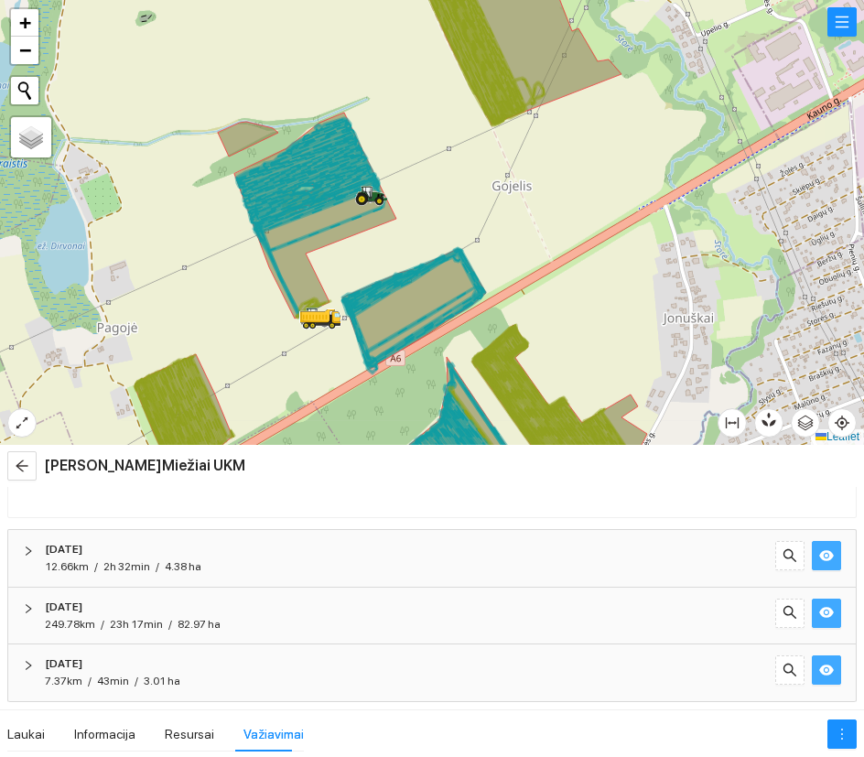
drag, startPoint x: 451, startPoint y: 350, endPoint x: 460, endPoint y: 345, distance: 9.4
click at [460, 345] on div at bounding box center [432, 222] width 864 height 445
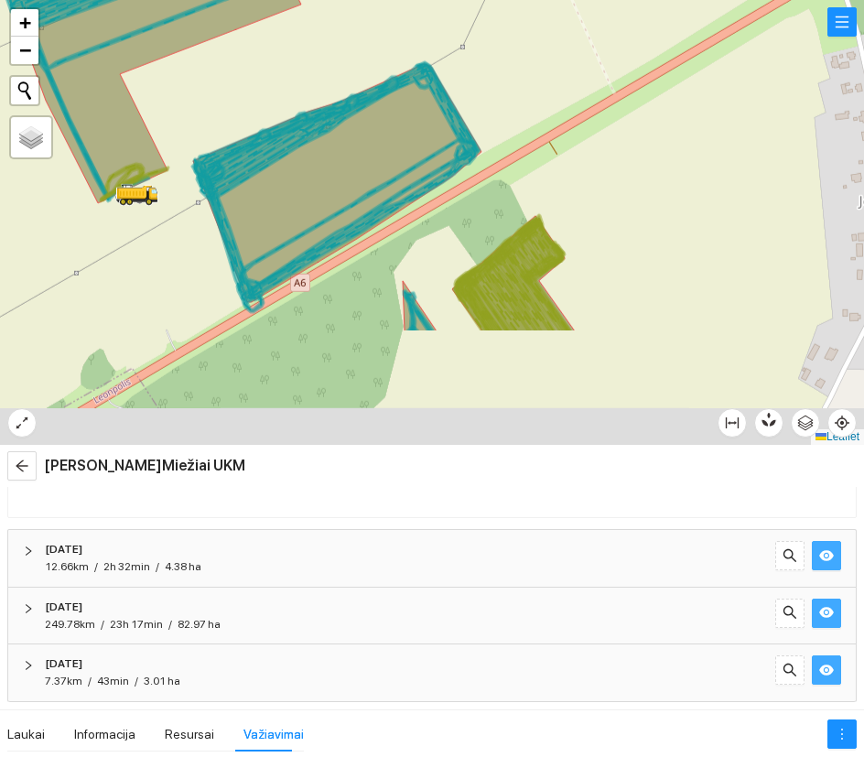
drag, startPoint x: 518, startPoint y: 204, endPoint x: 357, endPoint y: 40, distance: 229.9
click at [359, 42] on div at bounding box center [432, 222] width 864 height 445
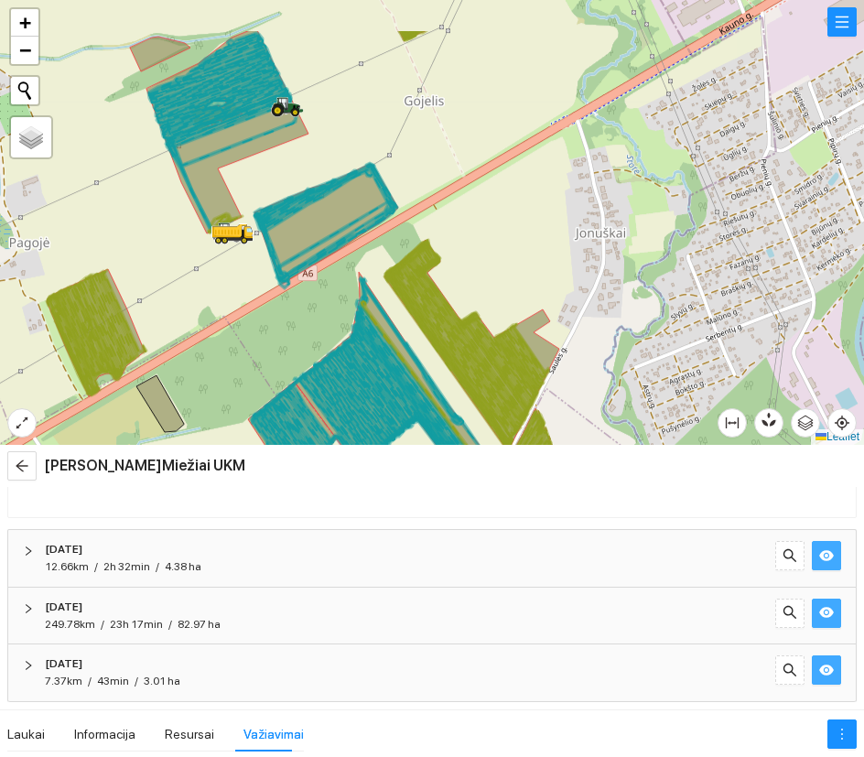
drag, startPoint x: 309, startPoint y: 64, endPoint x: 382, endPoint y: 226, distance: 177.9
click at [382, 226] on div at bounding box center [432, 222] width 864 height 445
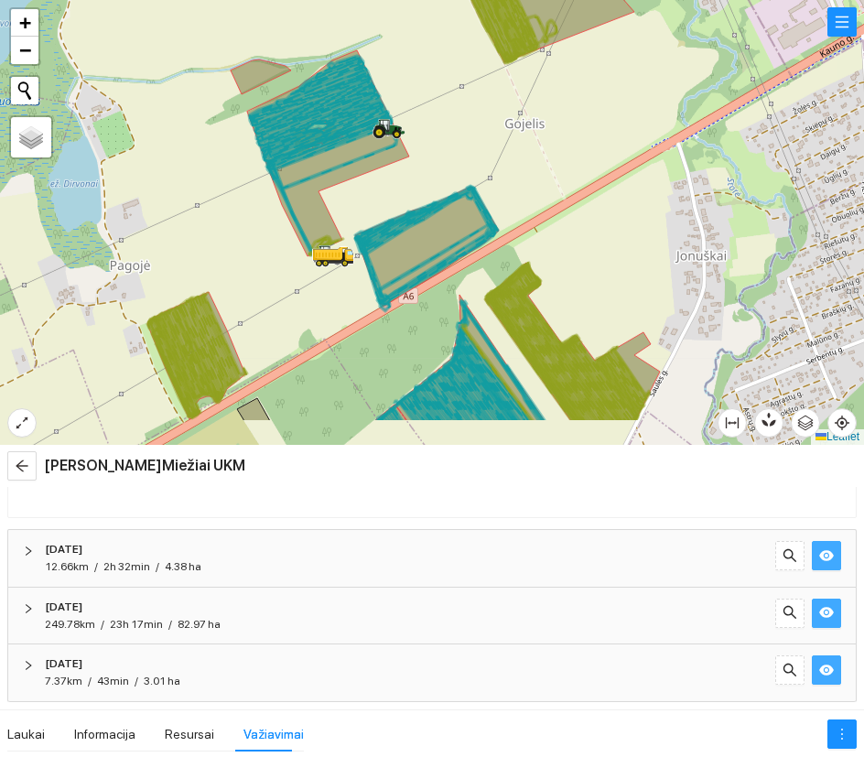
drag, startPoint x: 383, startPoint y: 249, endPoint x: 432, endPoint y: 102, distance: 155.5
click at [432, 102] on div at bounding box center [432, 222] width 864 height 445
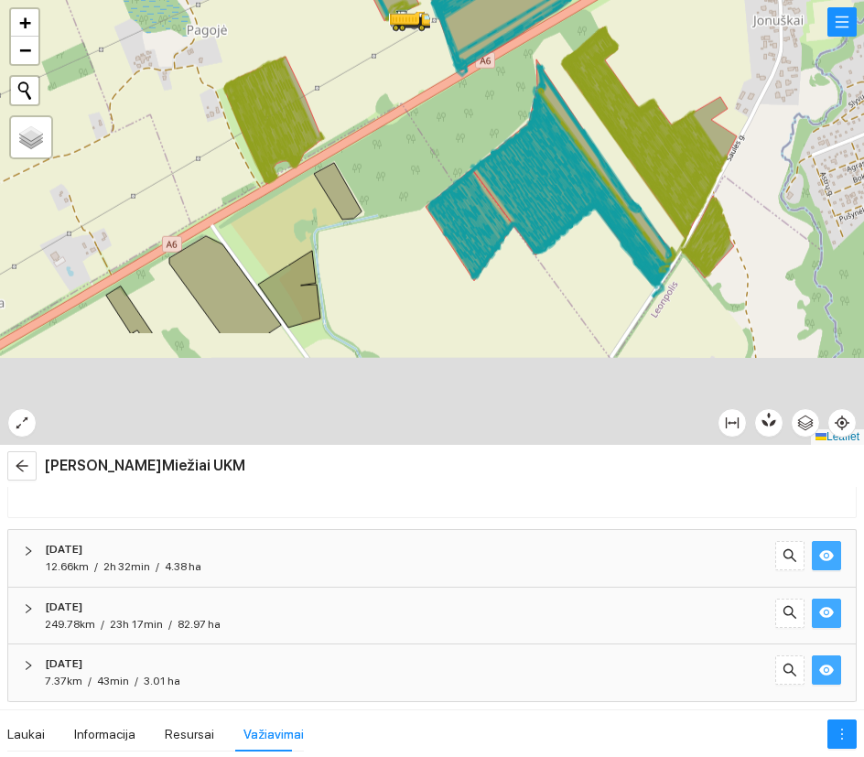
drag, startPoint x: 301, startPoint y: 260, endPoint x: 418, endPoint y: 20, distance: 266.6
click at [418, 20] on div at bounding box center [432, 222] width 864 height 445
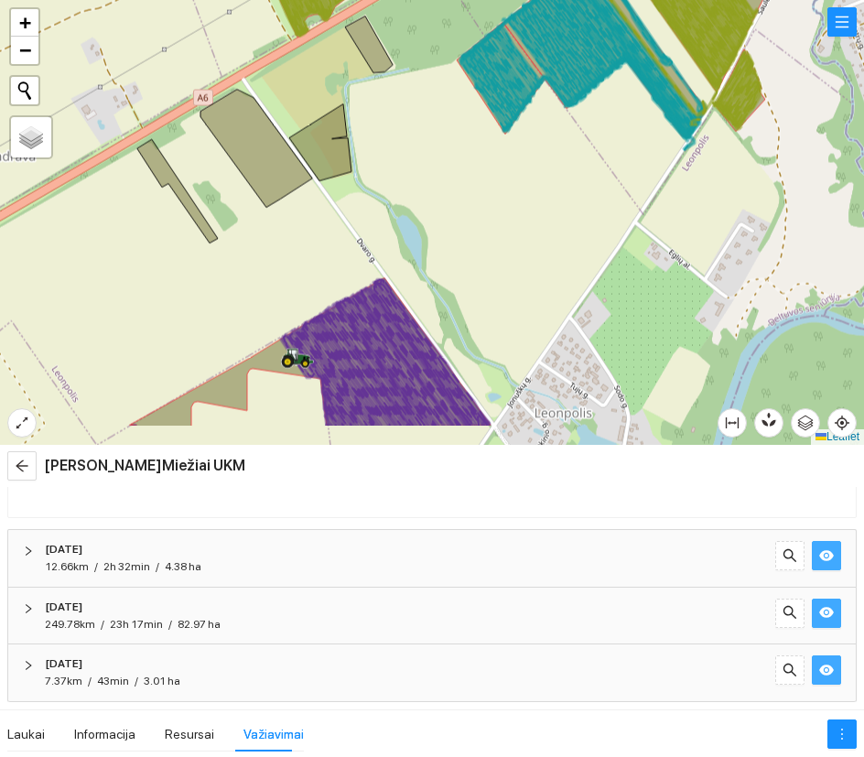
drag, startPoint x: 423, startPoint y: 291, endPoint x: 377, endPoint y: 24, distance: 271.3
click at [377, 24] on div at bounding box center [432, 222] width 864 height 445
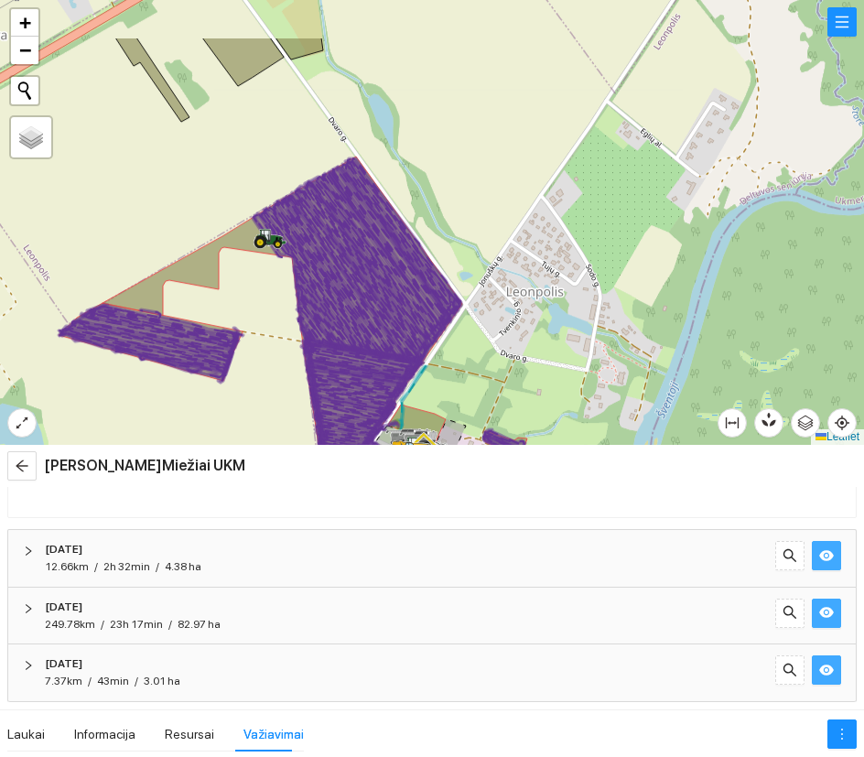
drag, startPoint x: 470, startPoint y: 111, endPoint x: 451, endPoint y: 369, distance: 258.9
click at [452, 368] on div at bounding box center [432, 222] width 864 height 445
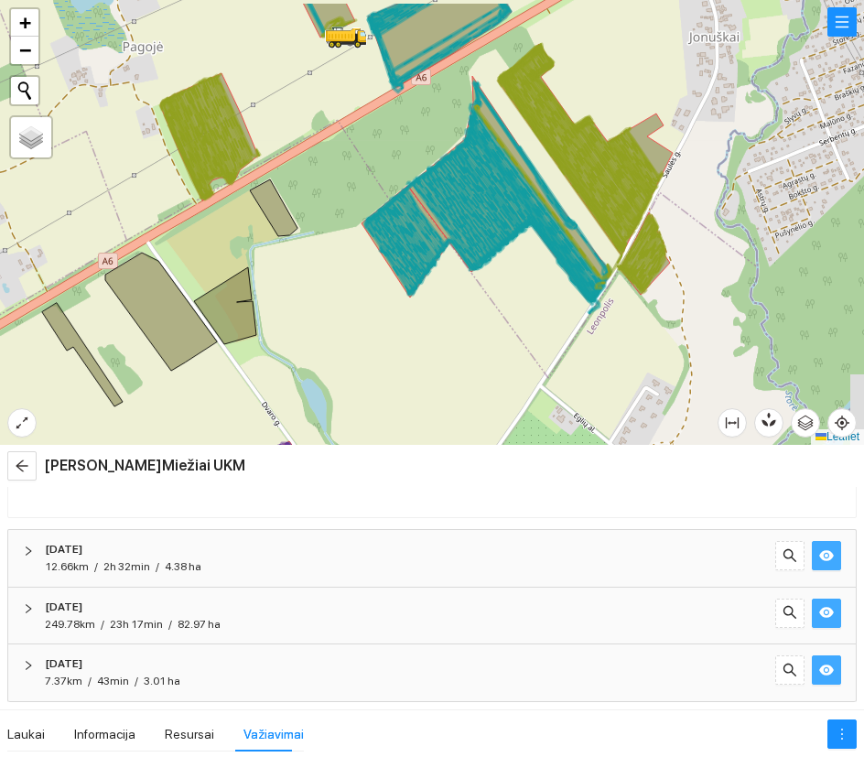
drag, startPoint x: 505, startPoint y: 126, endPoint x: 355, endPoint y: 429, distance: 337.4
click at [355, 429] on div at bounding box center [432, 222] width 864 height 445
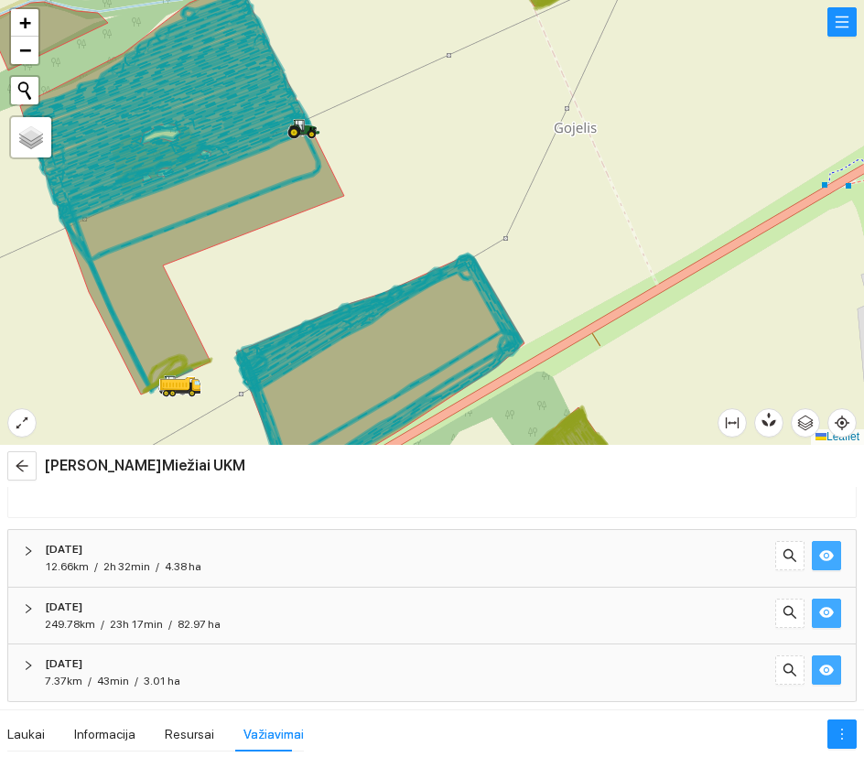
drag, startPoint x: 415, startPoint y: 147, endPoint x: 286, endPoint y: 417, distance: 298.6
click at [286, 417] on div at bounding box center [432, 222] width 864 height 445
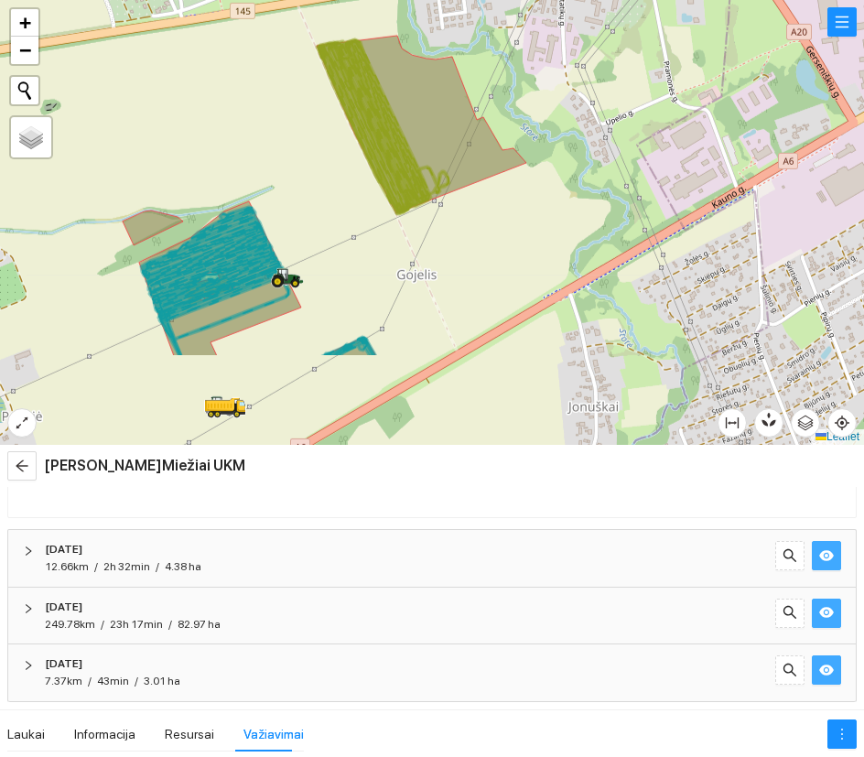
drag, startPoint x: 364, startPoint y: 400, endPoint x: 424, endPoint y: 253, distance: 159.0
click at [424, 253] on div at bounding box center [432, 222] width 864 height 445
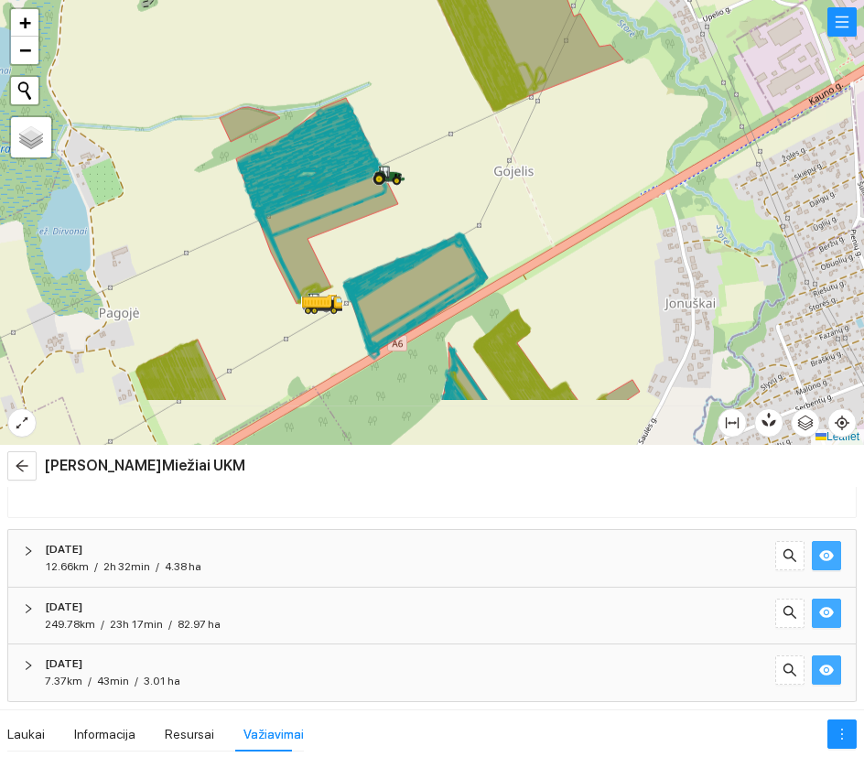
drag, startPoint x: 136, startPoint y: 266, endPoint x: 225, endPoint y: 179, distance: 125.0
click at [225, 179] on div at bounding box center [432, 222] width 864 height 445
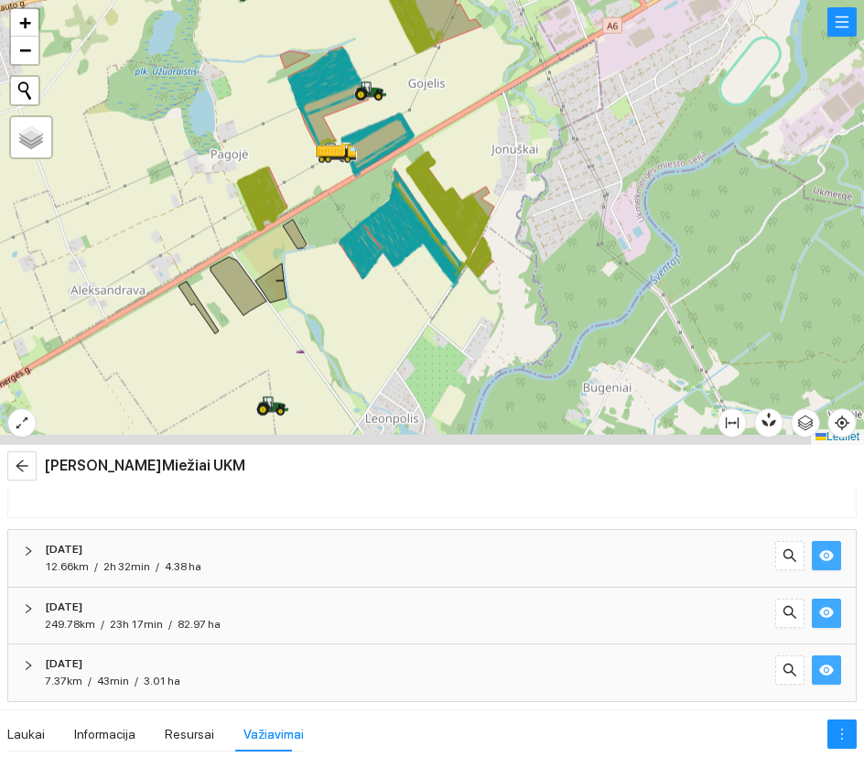
drag, startPoint x: 362, startPoint y: 390, endPoint x: 420, endPoint y: 212, distance: 187.9
click at [419, 212] on icon at bounding box center [391, 234] width 58 height 61
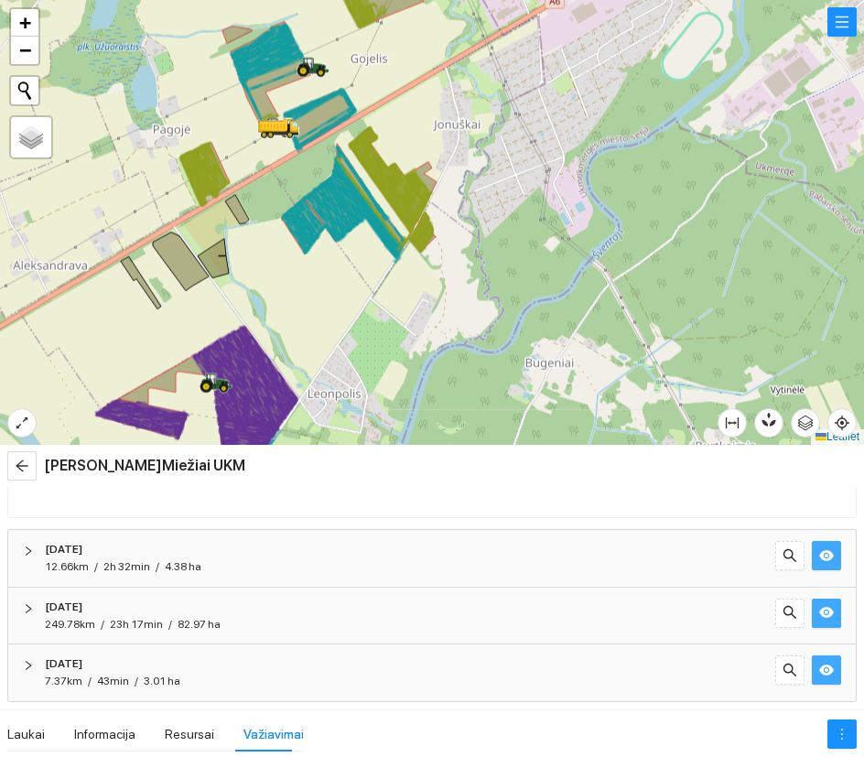
drag, startPoint x: 553, startPoint y: 191, endPoint x: 417, endPoint y: 225, distance: 140.6
click at [417, 225] on div at bounding box center [432, 222] width 864 height 445
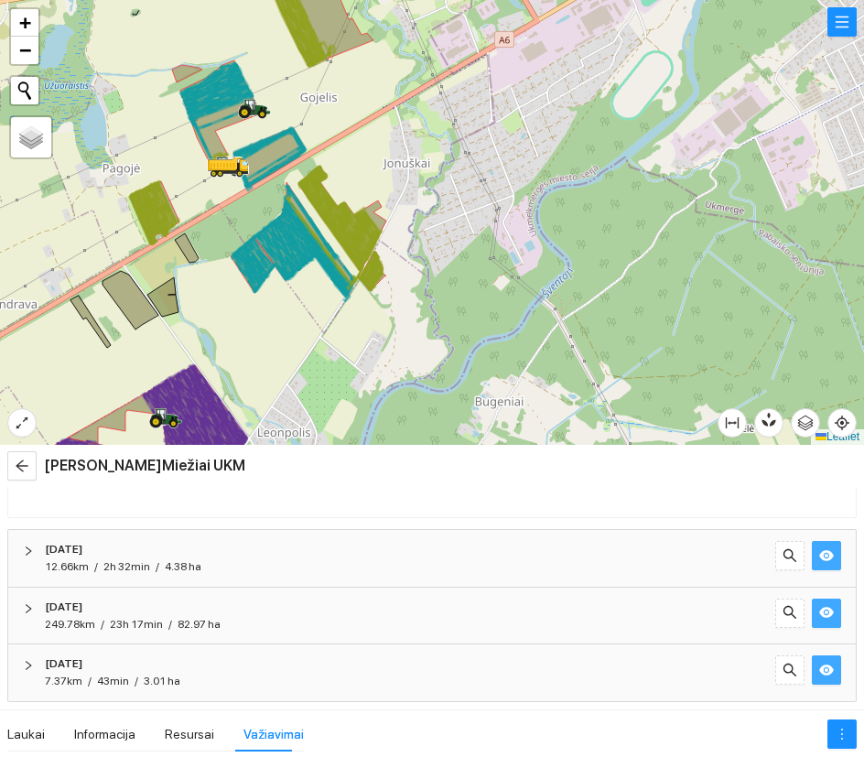
drag, startPoint x: 303, startPoint y: 103, endPoint x: 312, endPoint y: 125, distance: 23.8
click at [312, 125] on div at bounding box center [432, 222] width 864 height 445
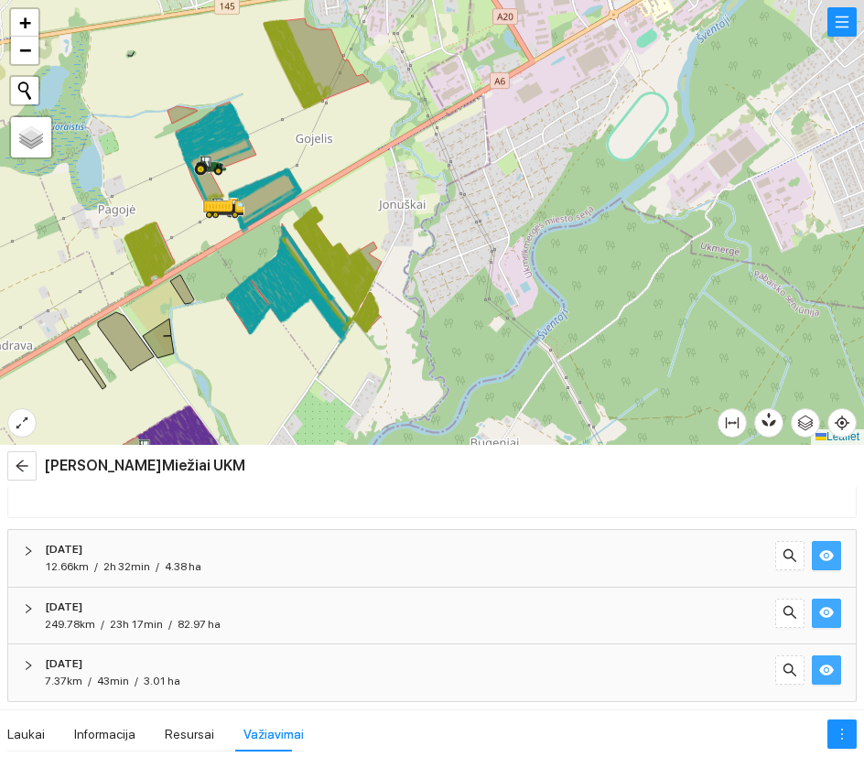
drag, startPoint x: 411, startPoint y: 216, endPoint x: 402, endPoint y: 282, distance: 66.6
click at [402, 282] on div at bounding box center [432, 222] width 864 height 445
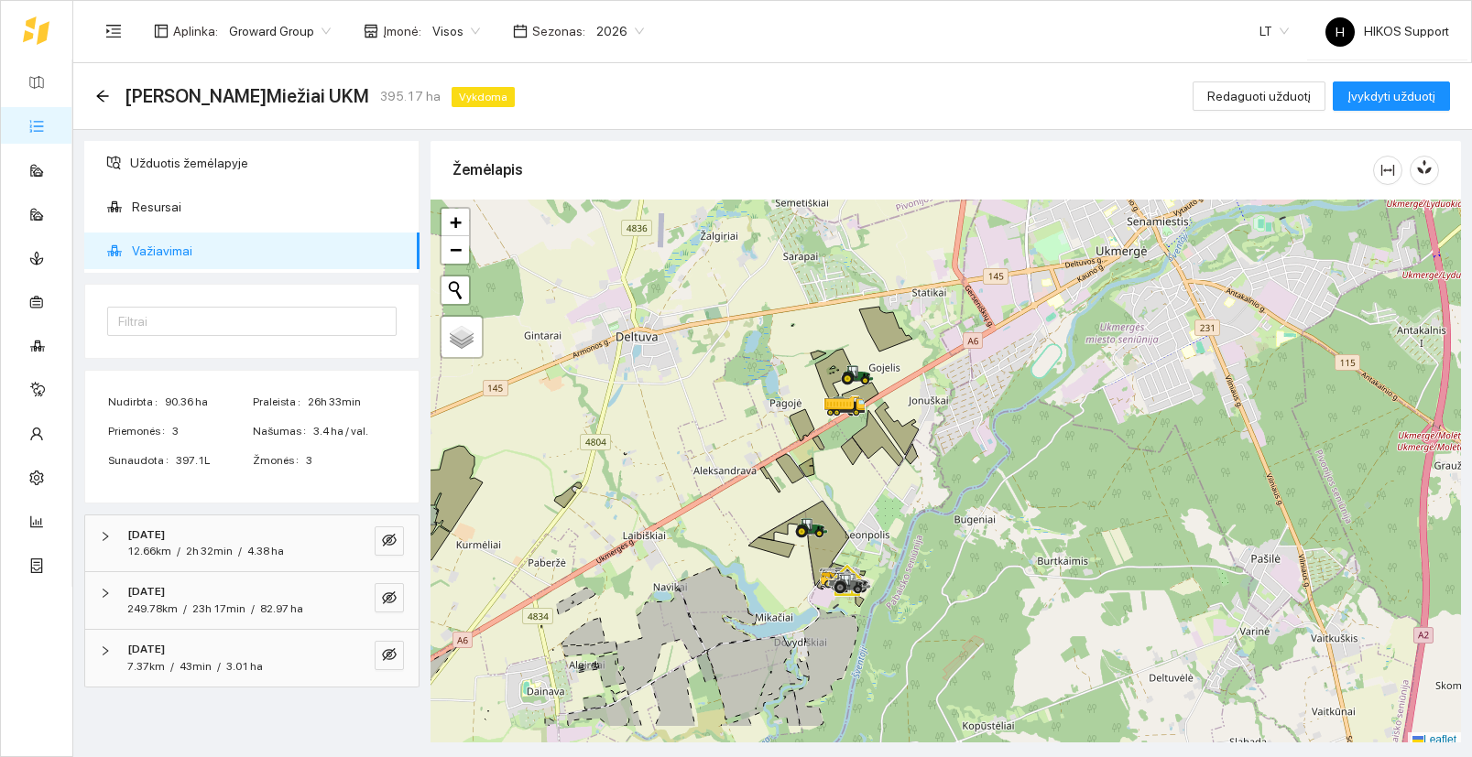
scroll to position [5, 0]
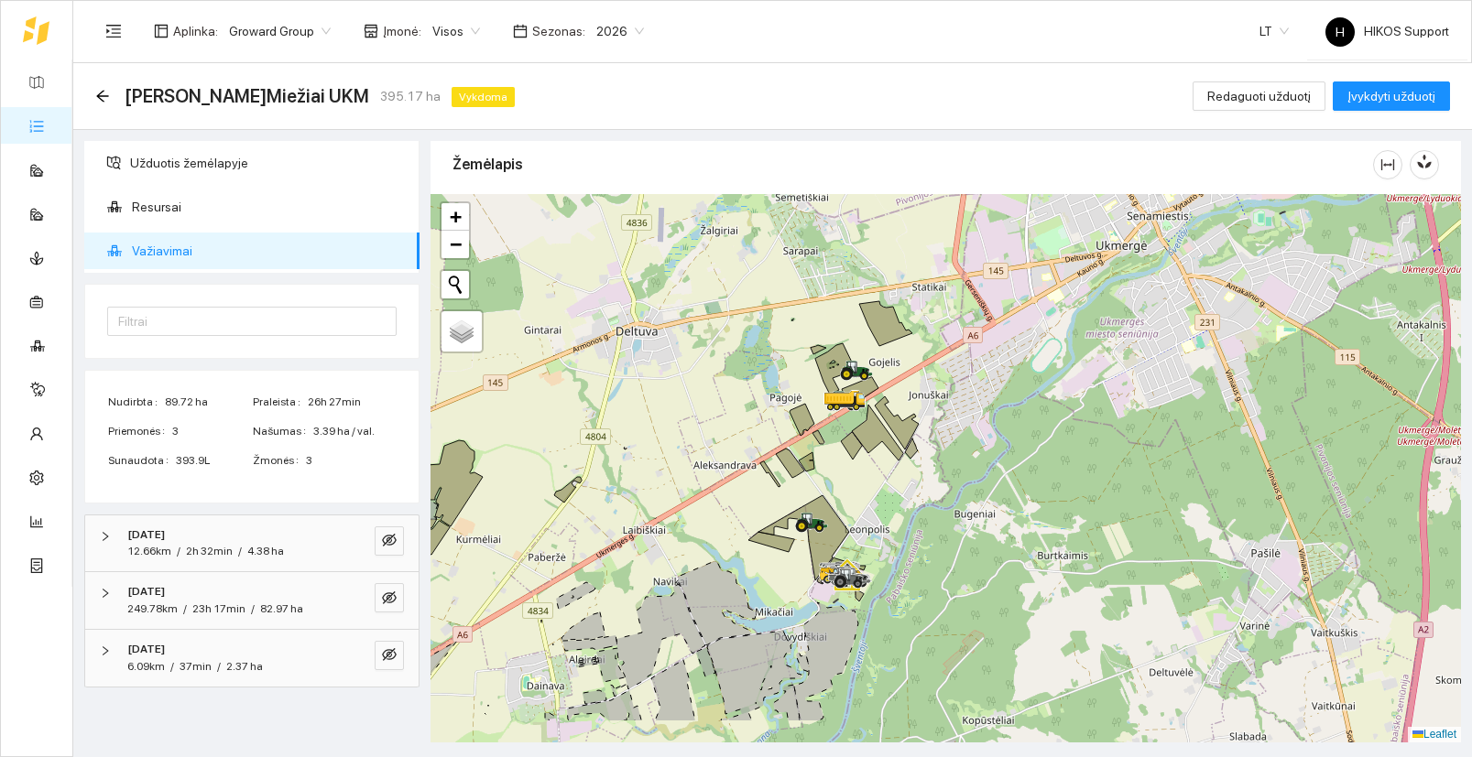
drag, startPoint x: 907, startPoint y: 527, endPoint x: 906, endPoint y: 513, distance: 14.7
click at [906, 513] on div at bounding box center [945, 468] width 1030 height 549
click at [101, 94] on icon "arrow-left" at bounding box center [102, 96] width 15 height 15
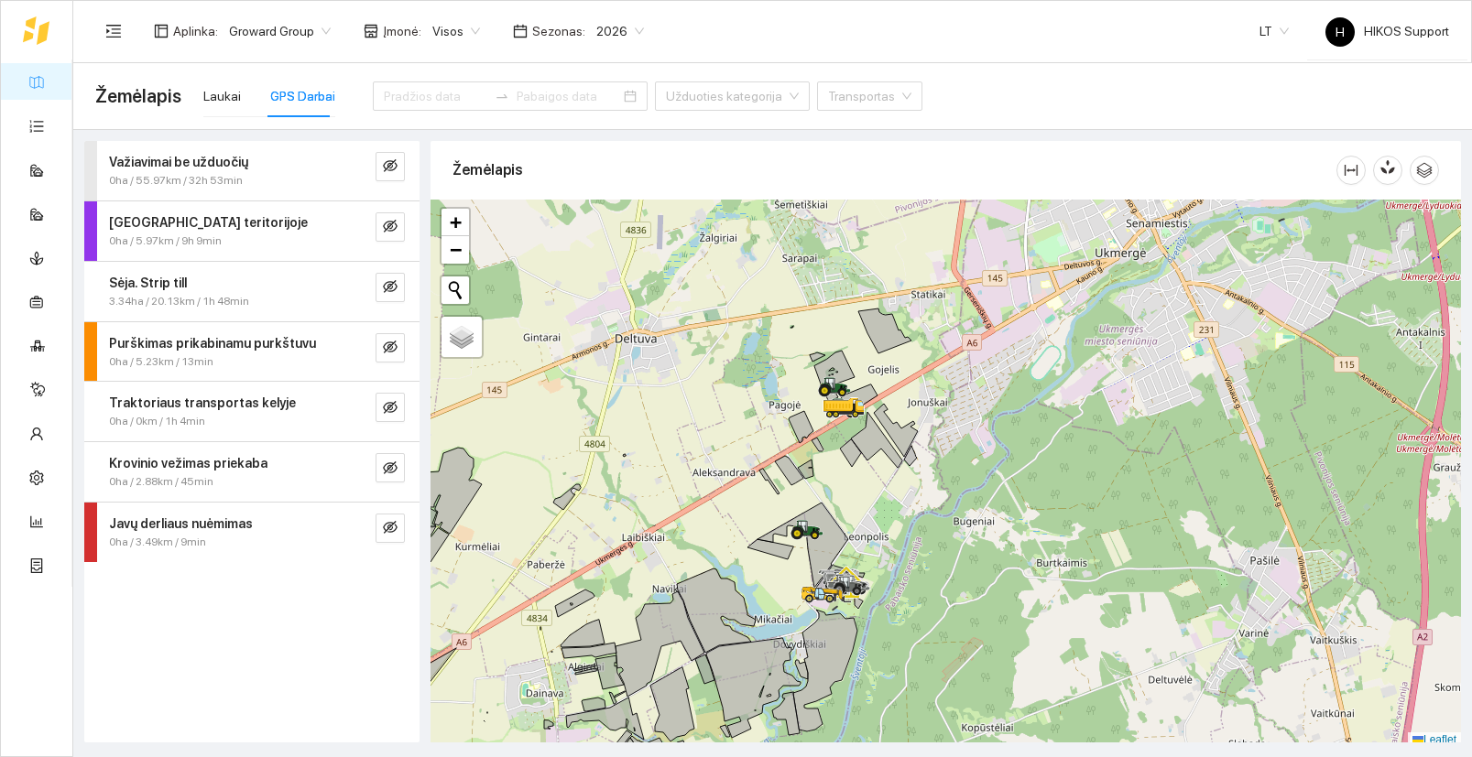
click at [53, 86] on link "Žemėlapis" at bounding box center [83, 81] width 60 height 15
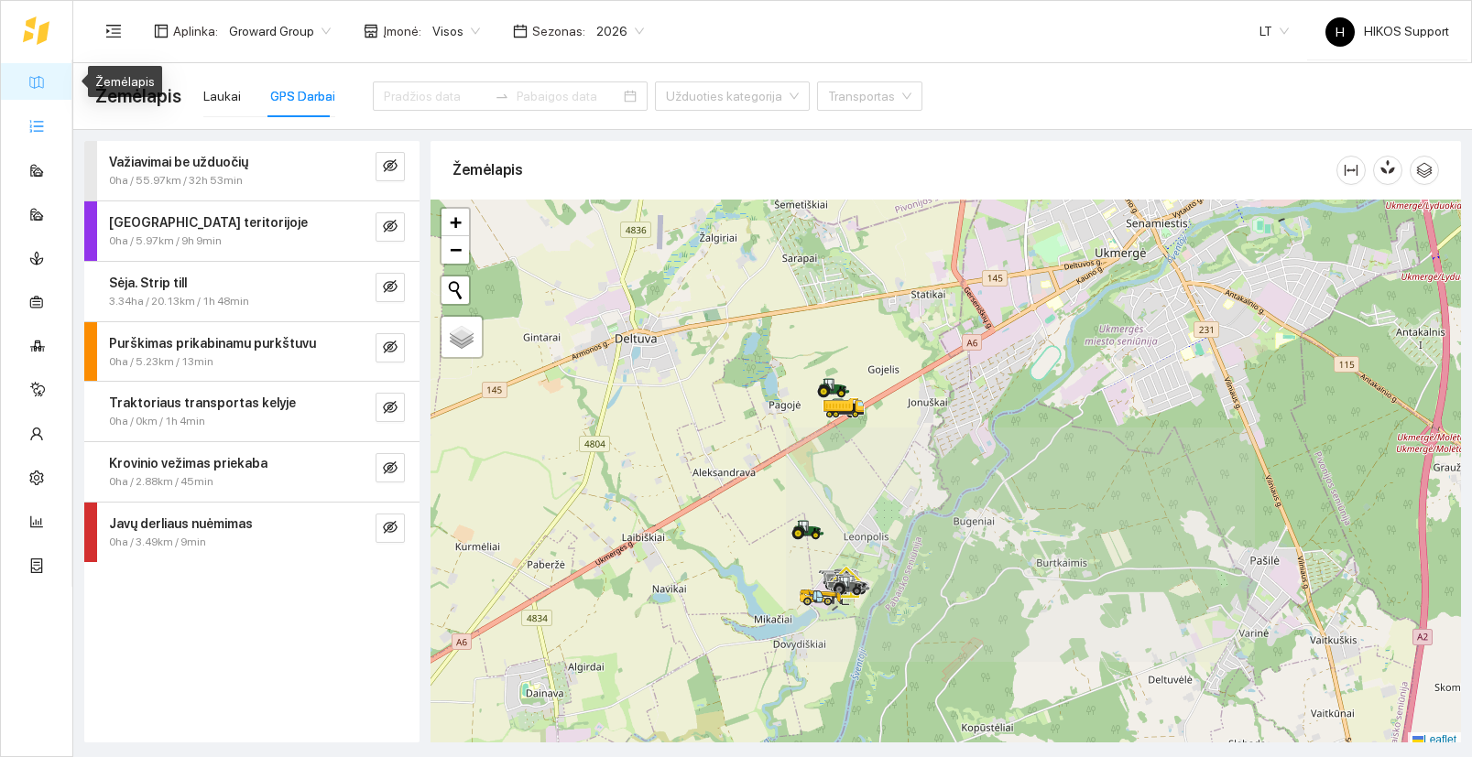
click at [53, 124] on link "Užduotys" at bounding box center [80, 125] width 54 height 15
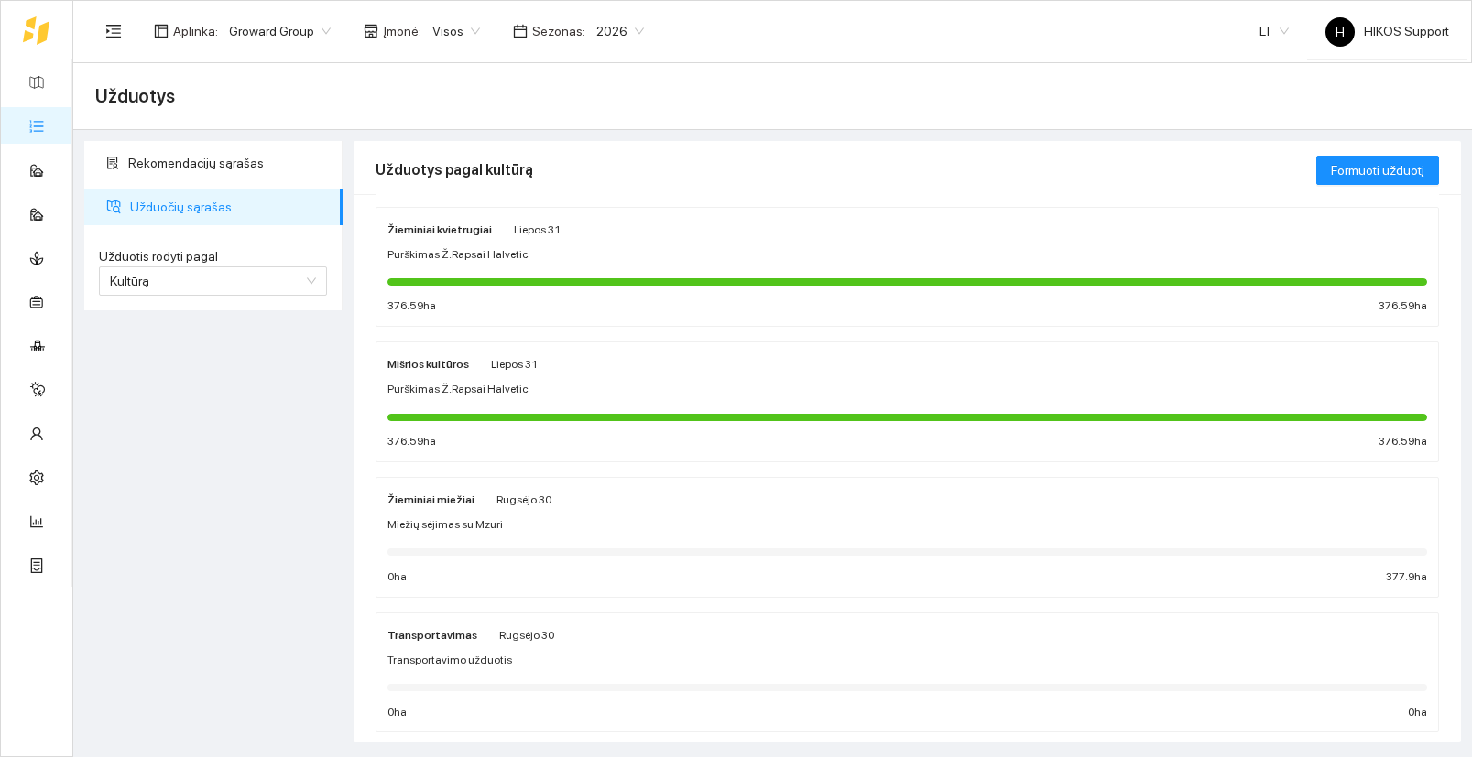
scroll to position [164, 0]
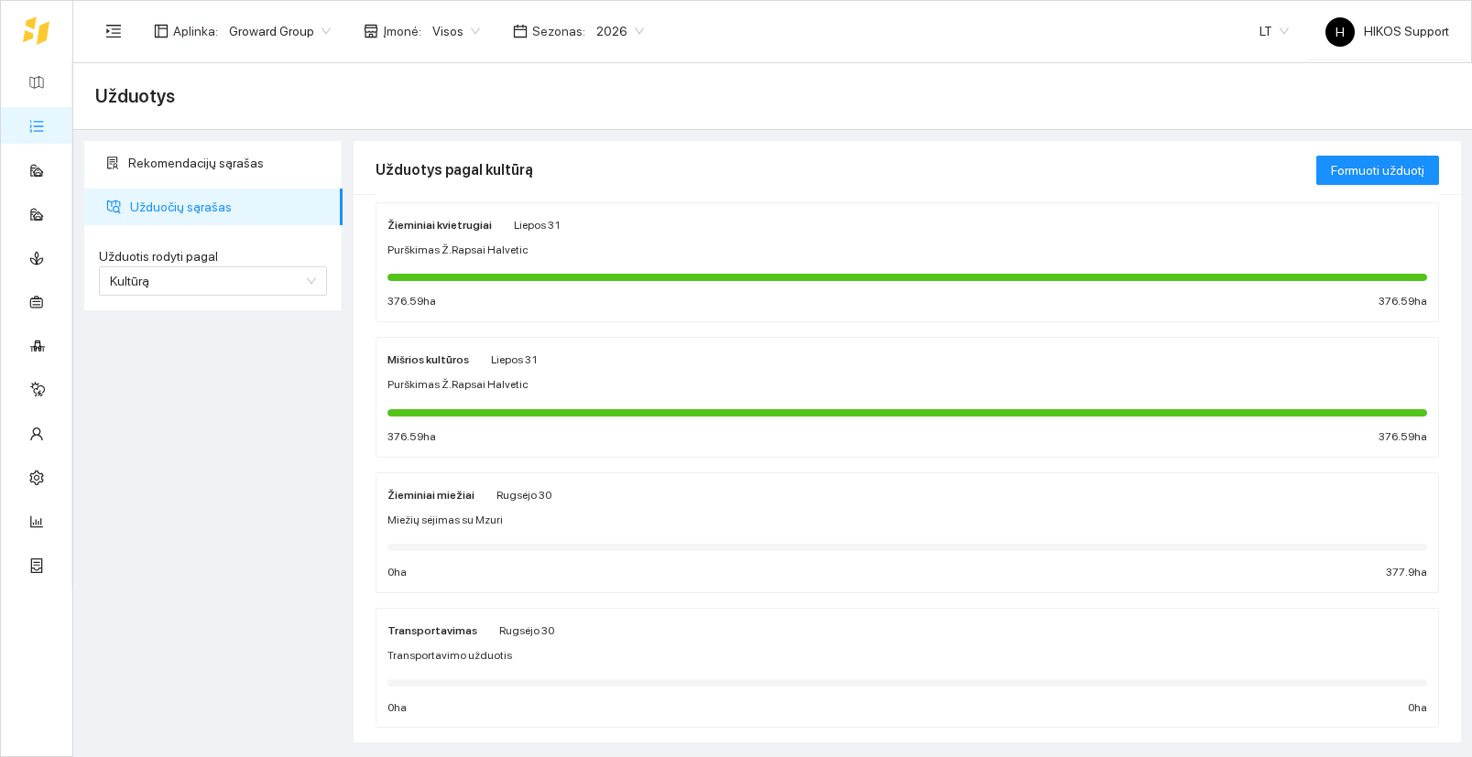
click at [648, 538] on div at bounding box center [906, 547] width 1039 height 20
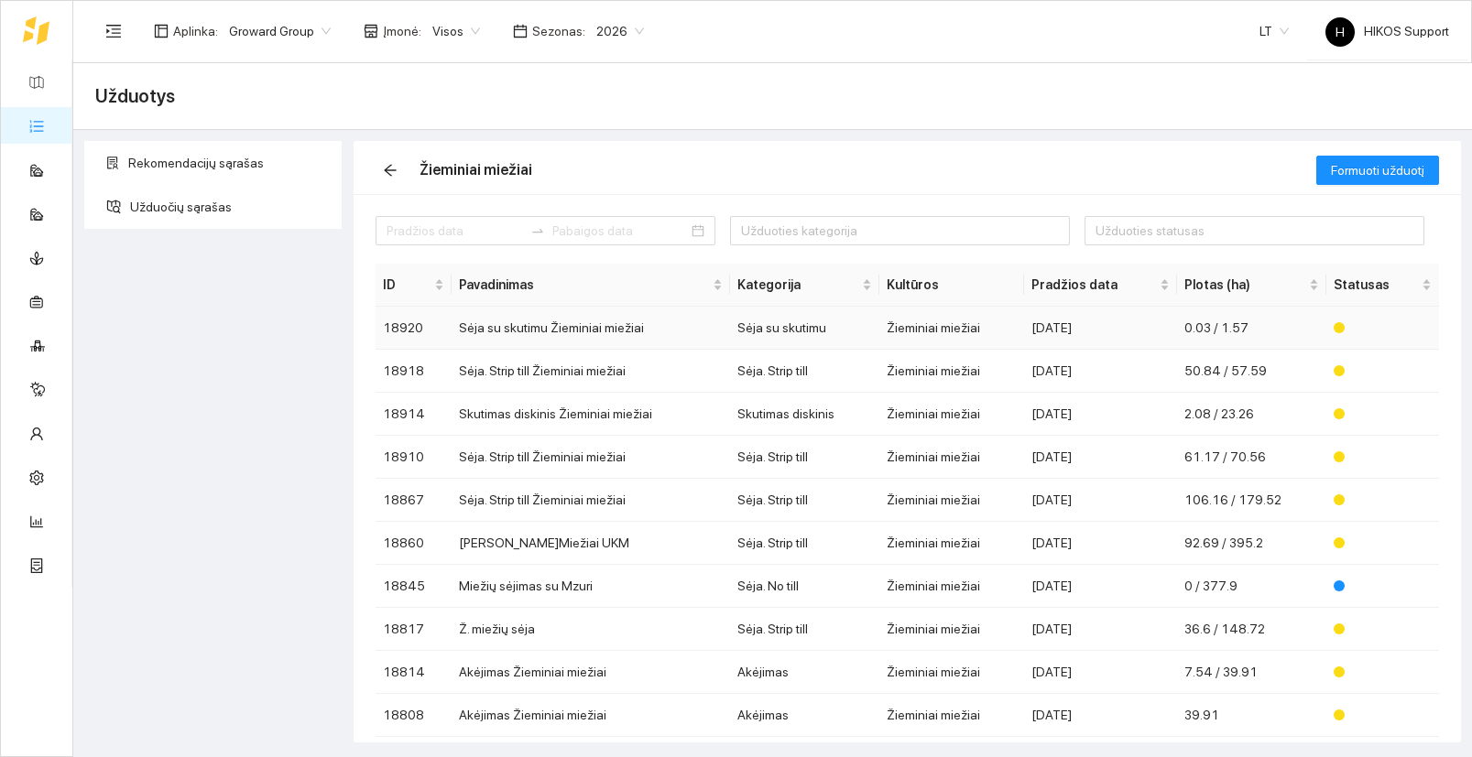
click at [619, 332] on td "Sėja su skutimu Žieminiai miežiai" at bounding box center [590, 328] width 278 height 43
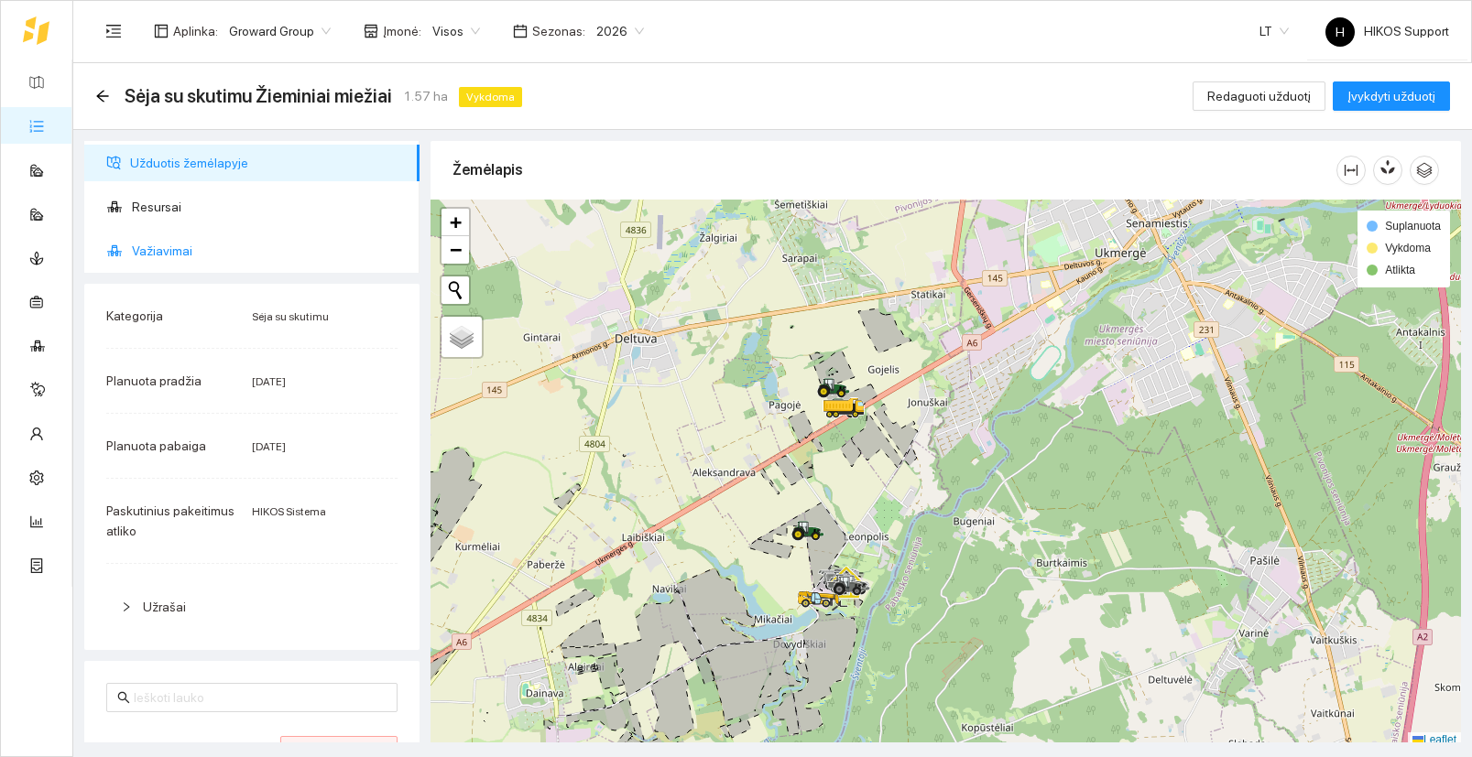
click at [176, 253] on span "Važiavimai" at bounding box center [268, 251] width 273 height 37
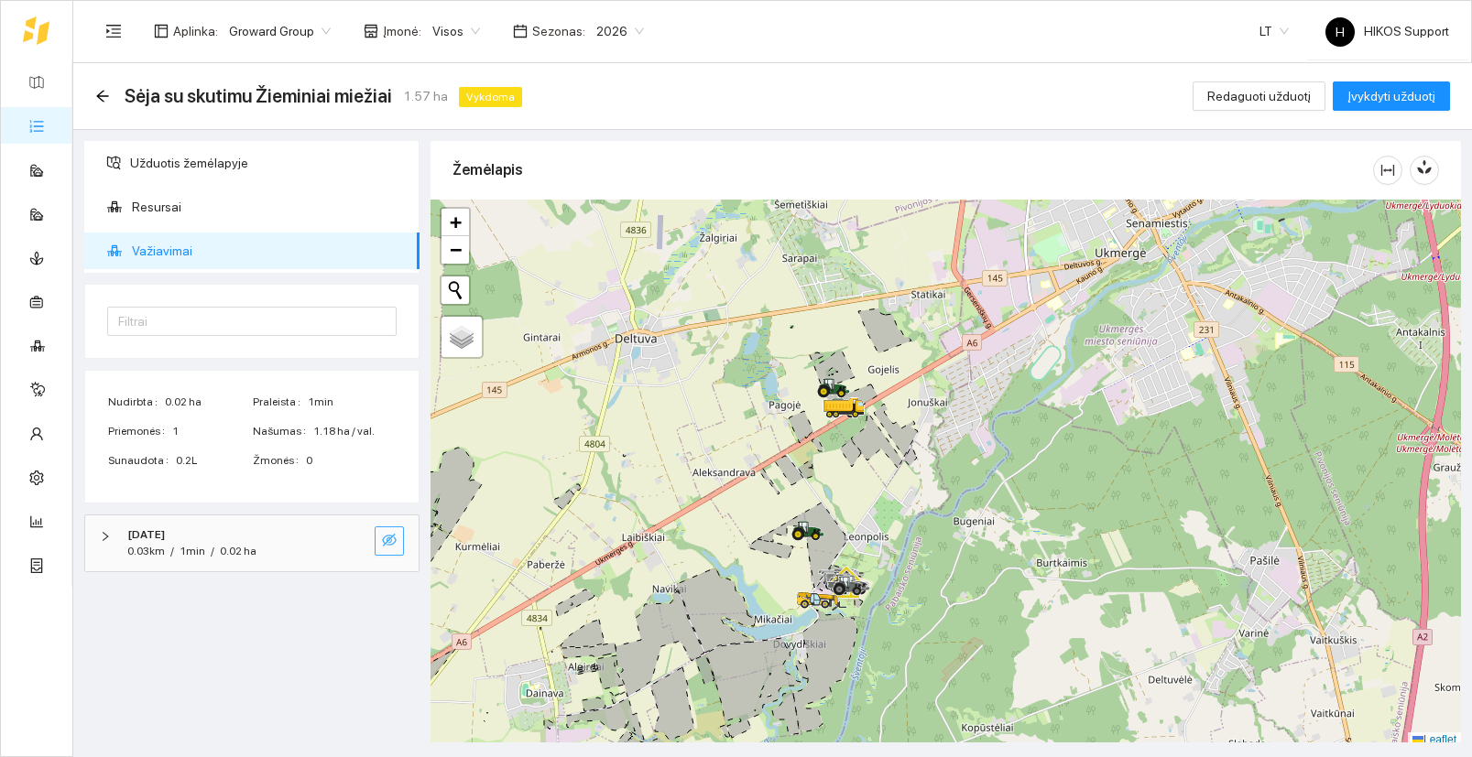
click at [392, 544] on icon "eye-invisible" at bounding box center [389, 540] width 15 height 13
click at [343, 537] on button "button" at bounding box center [352, 541] width 29 height 29
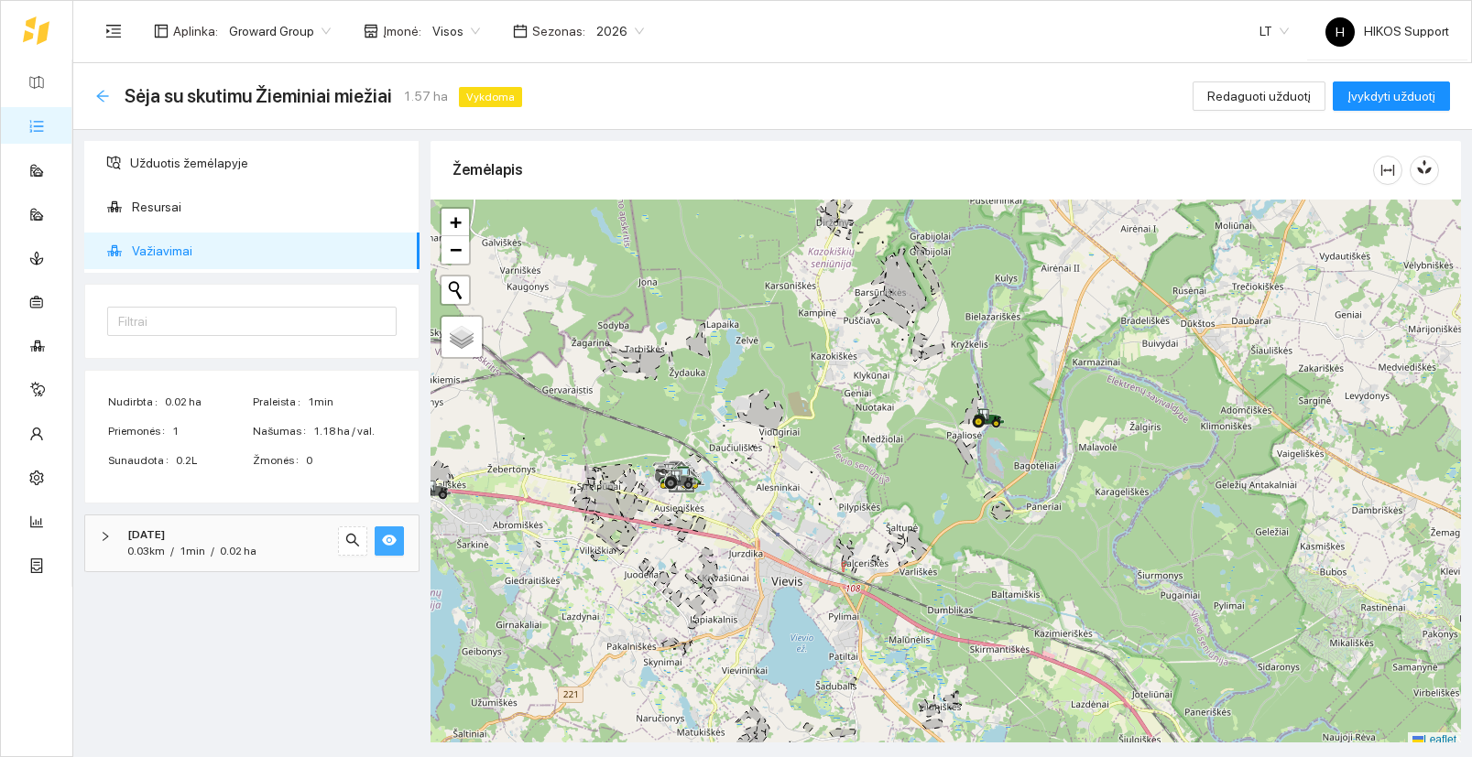
click at [98, 97] on icon "arrow-left" at bounding box center [102, 96] width 12 height 12
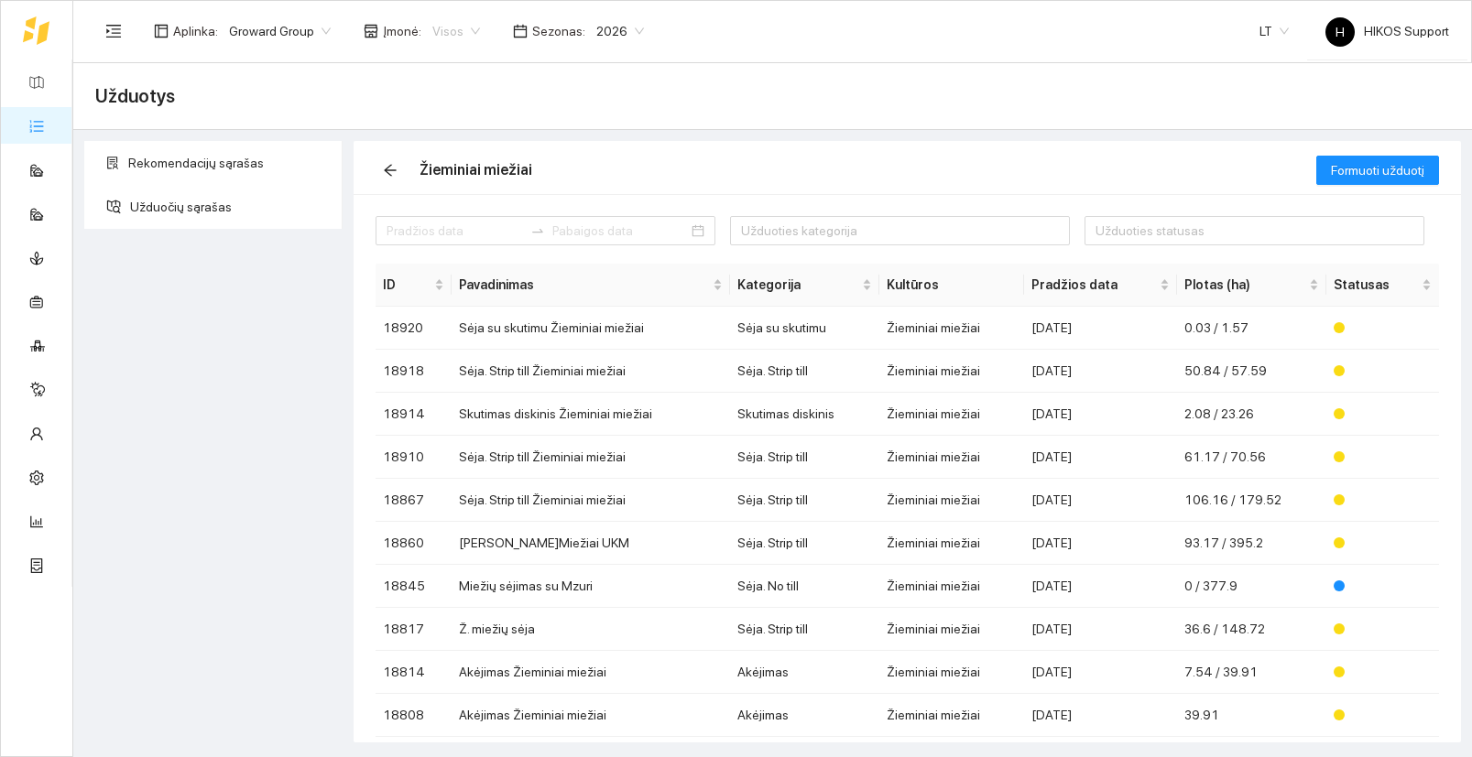
click at [456, 33] on span "Visos" at bounding box center [456, 30] width 48 height 27
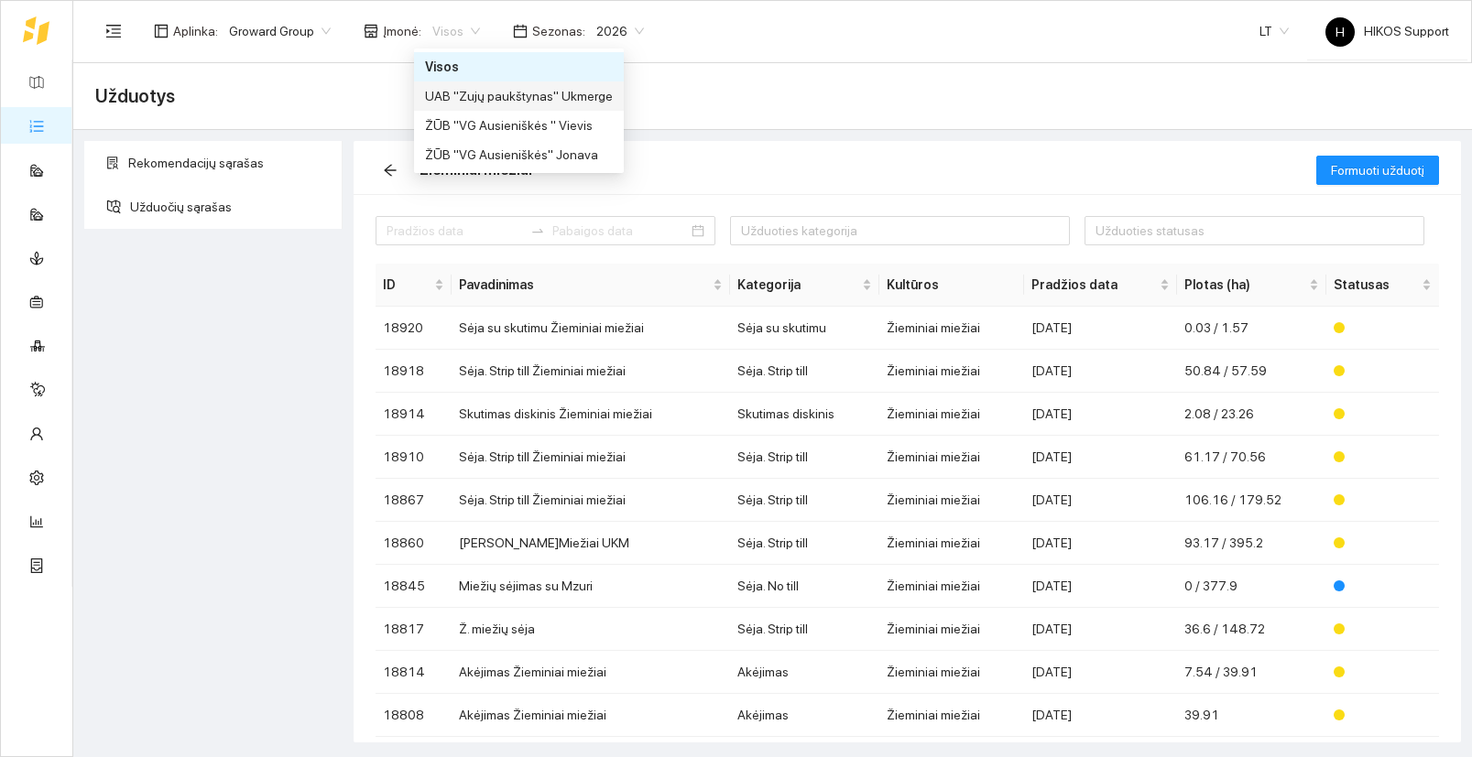
click at [521, 100] on div "UAB "Zujų paukštynas" Ukmerge" at bounding box center [519, 96] width 188 height 20
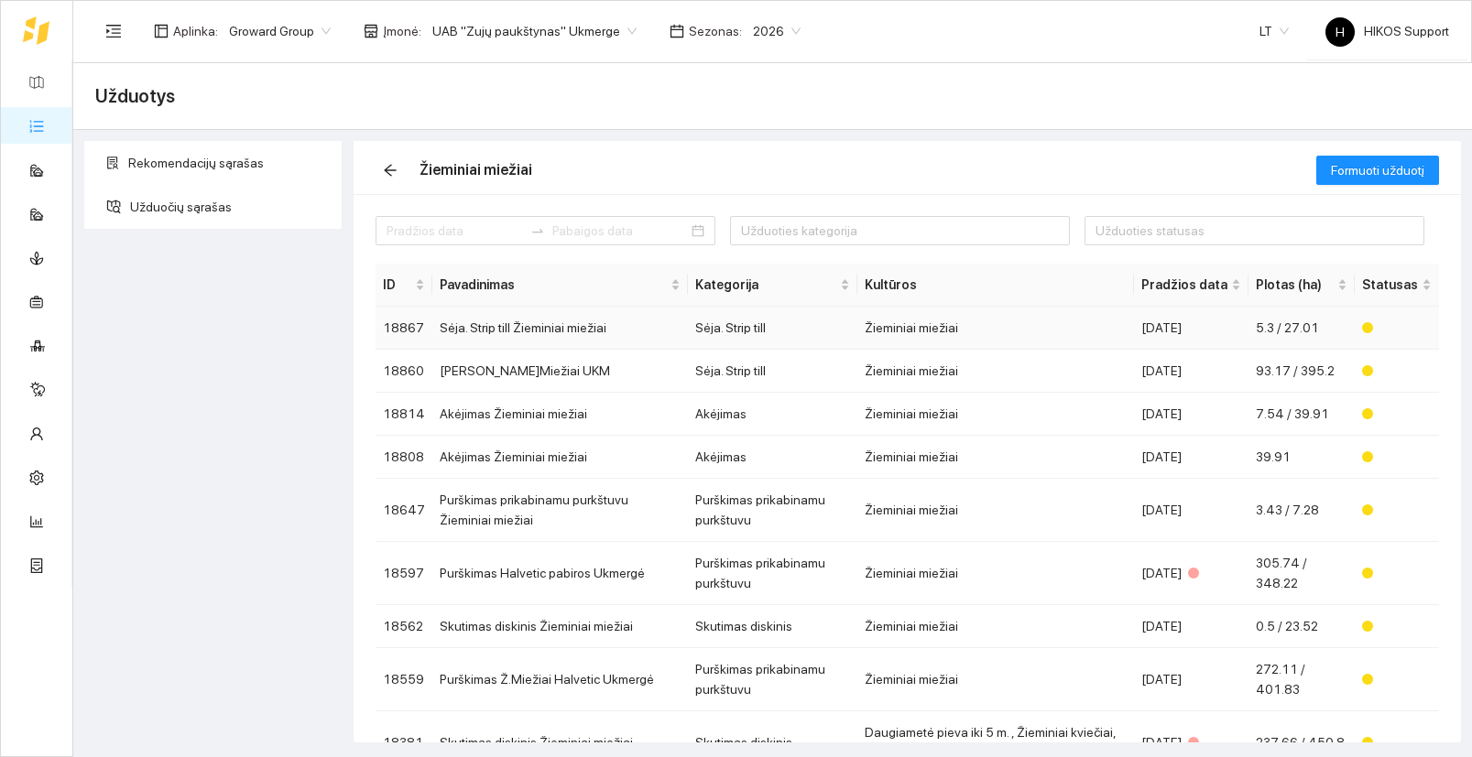
click at [559, 331] on td "Sėja. Strip till Žieminiai miežiai" at bounding box center [559, 328] width 255 height 43
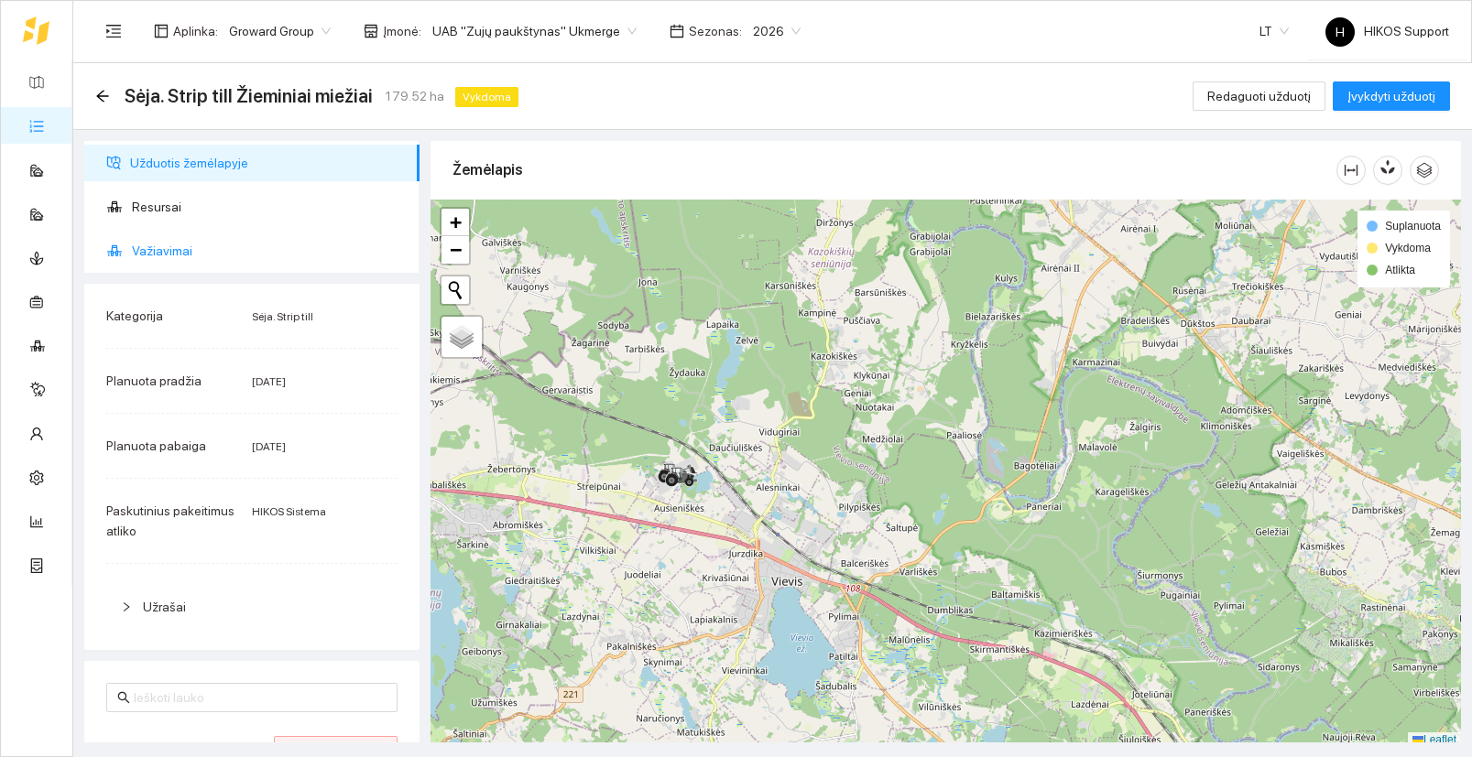
click at [208, 253] on span "Važiavimai" at bounding box center [268, 251] width 273 height 37
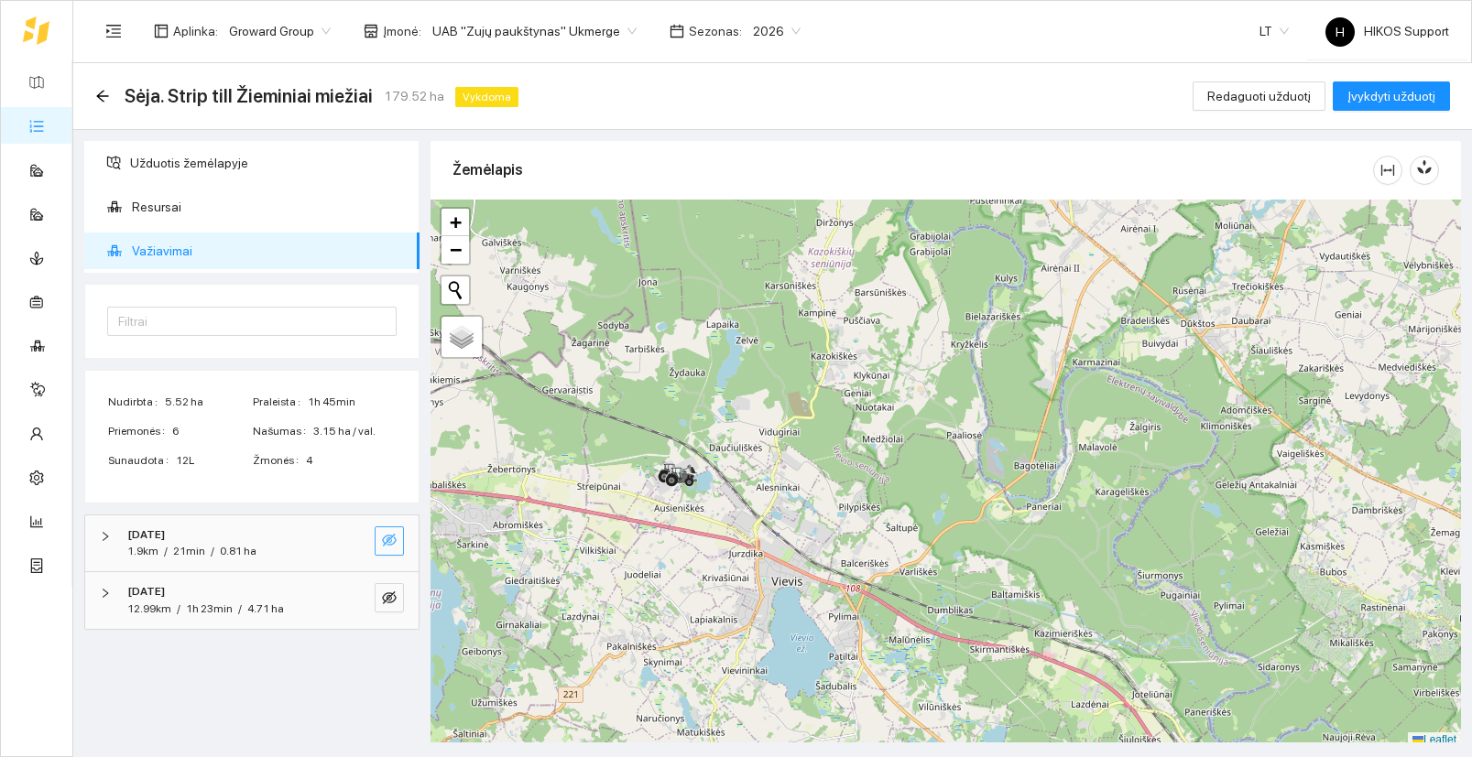
click at [391, 539] on icon "eye-invisible" at bounding box center [390, 541] width 4 height 4
click at [391, 603] on icon "eye-invisible" at bounding box center [389, 598] width 15 height 15
click at [358, 549] on span "search" at bounding box center [352, 541] width 15 height 17
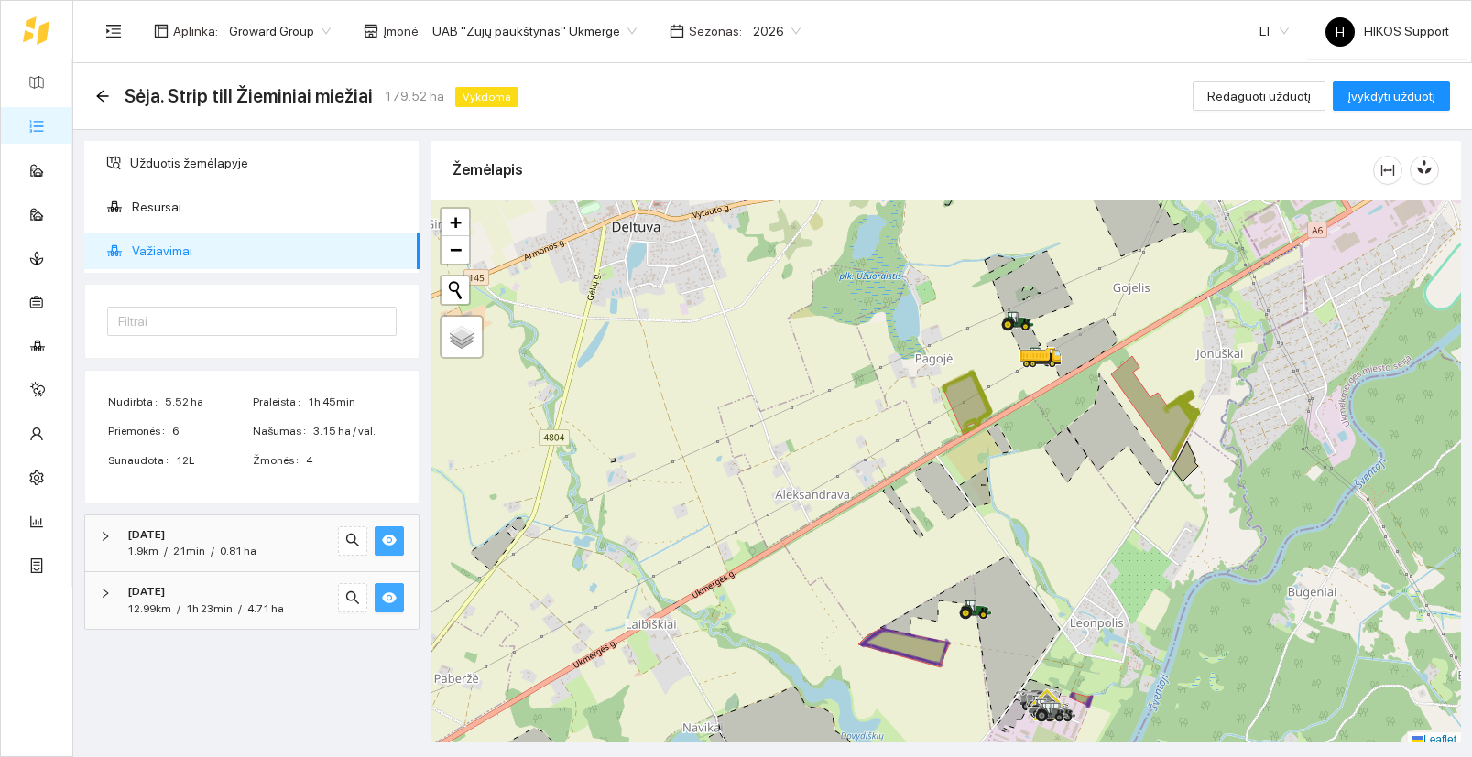
scroll to position [5, 0]
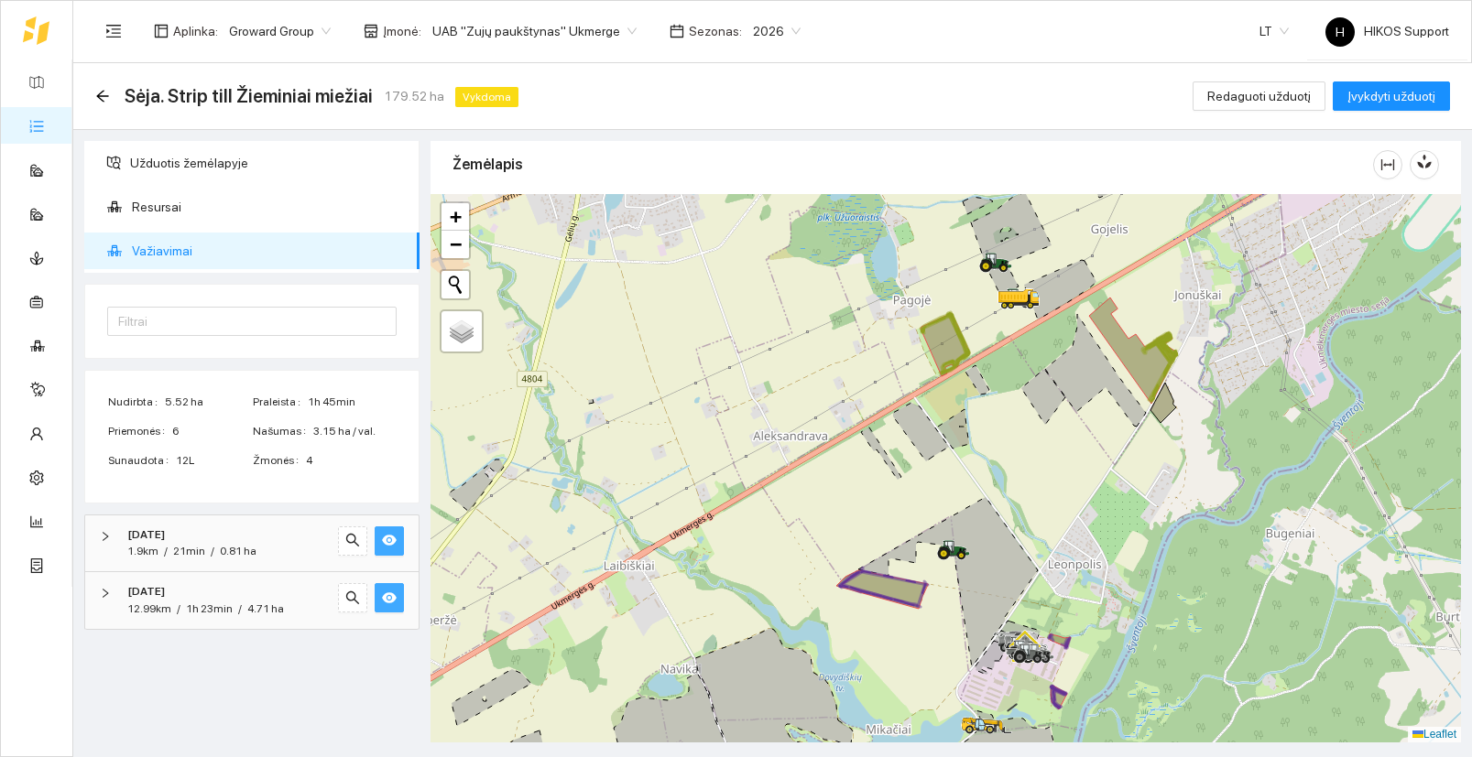
drag, startPoint x: 1181, startPoint y: 541, endPoint x: 1158, endPoint y: 484, distance: 61.2
click at [1158, 484] on div at bounding box center [945, 468] width 1030 height 549
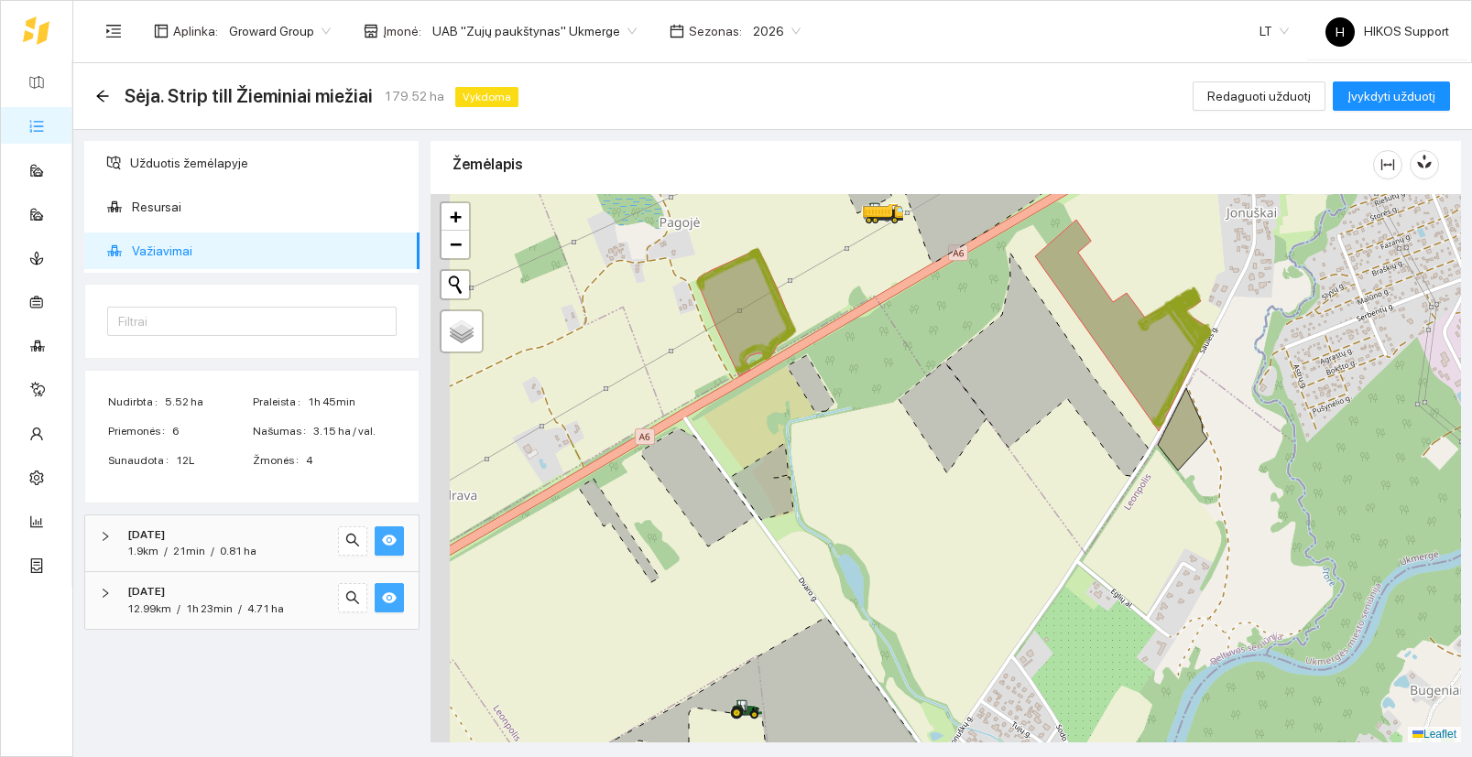
drag, startPoint x: 928, startPoint y: 646, endPoint x: 997, endPoint y: 521, distance: 142.7
click at [997, 521] on div at bounding box center [945, 468] width 1030 height 549
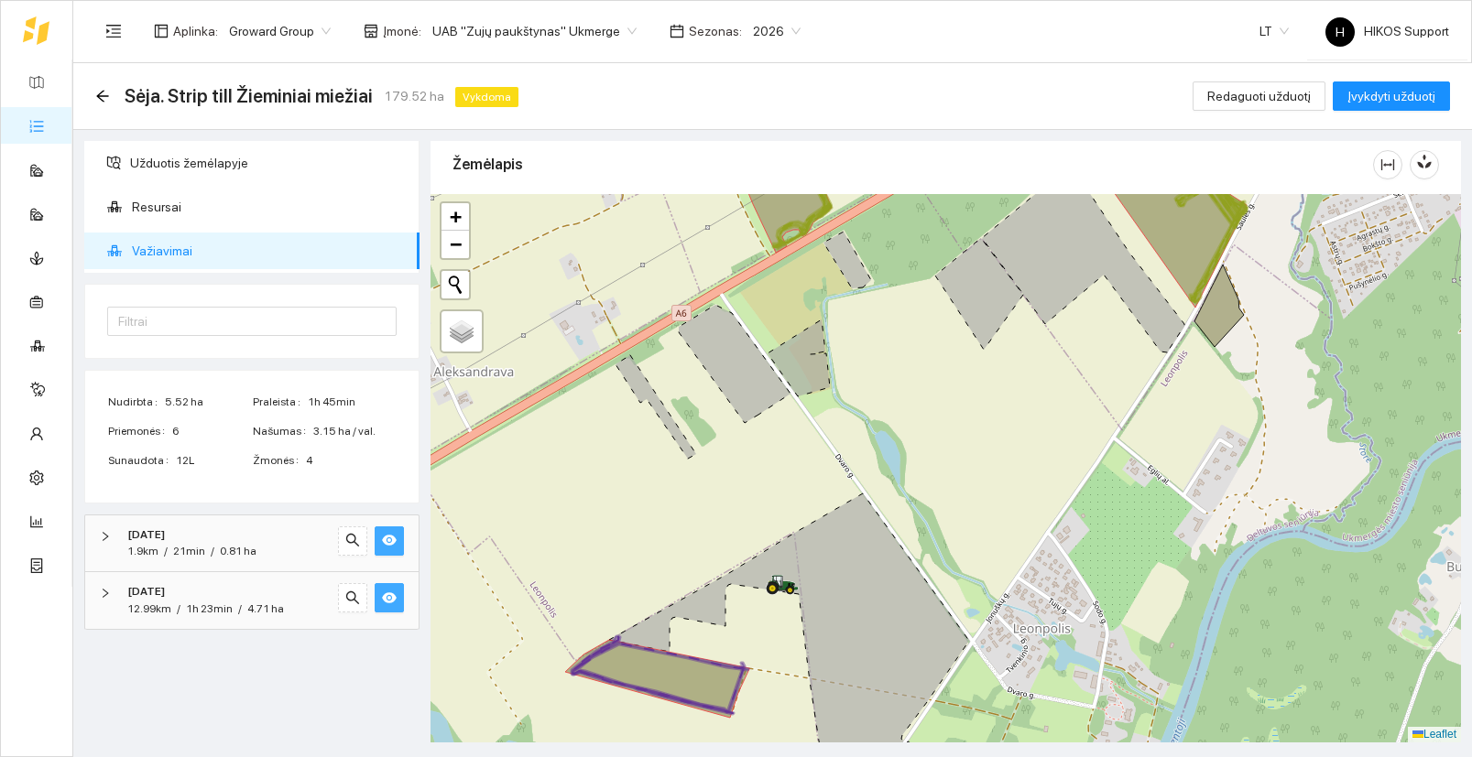
drag, startPoint x: 713, startPoint y: 667, endPoint x: 749, endPoint y: 541, distance: 130.4
click at [749, 541] on icon at bounding box center [789, 621] width 360 height 254
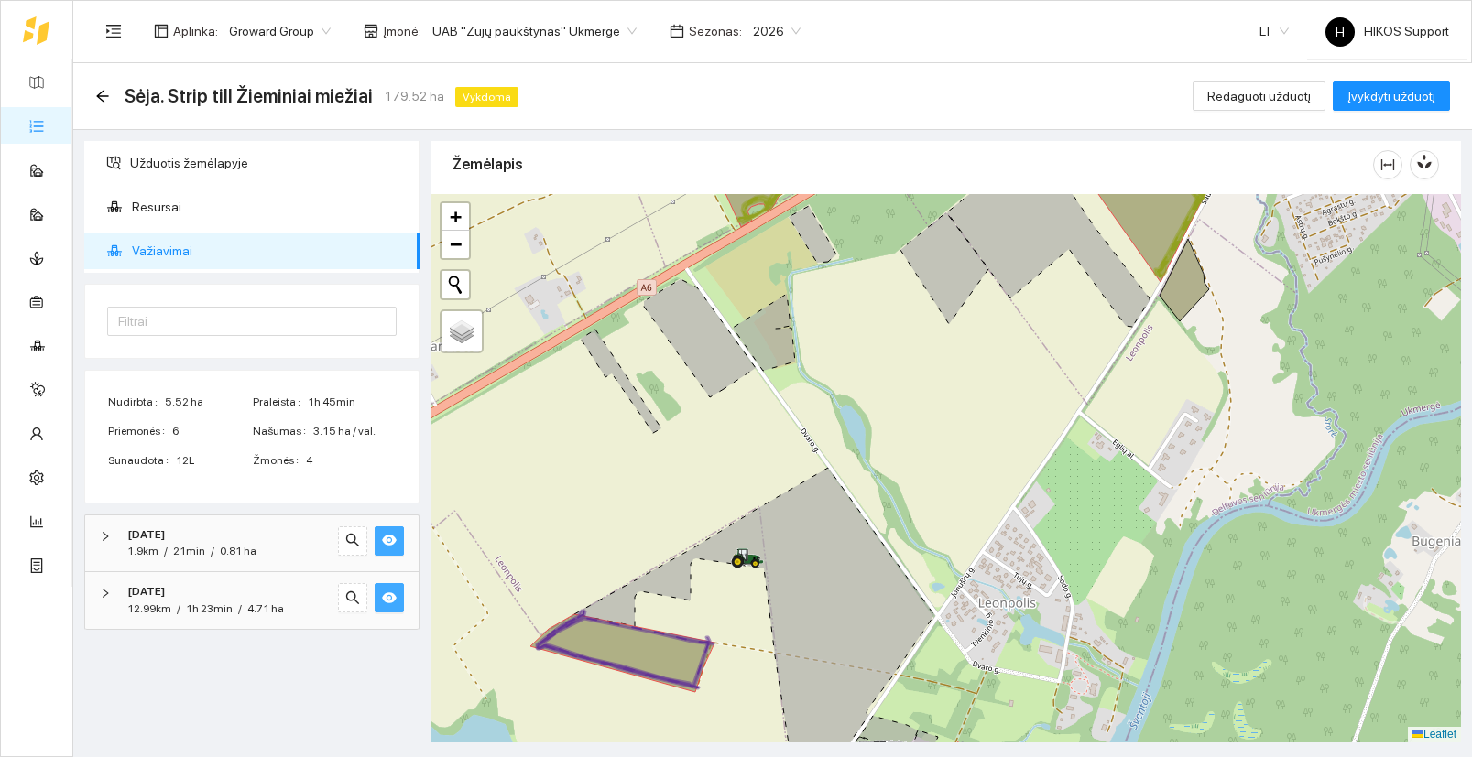
drag, startPoint x: 1045, startPoint y: 396, endPoint x: 744, endPoint y: 583, distance: 355.0
click at [744, 583] on div at bounding box center [945, 468] width 1030 height 549
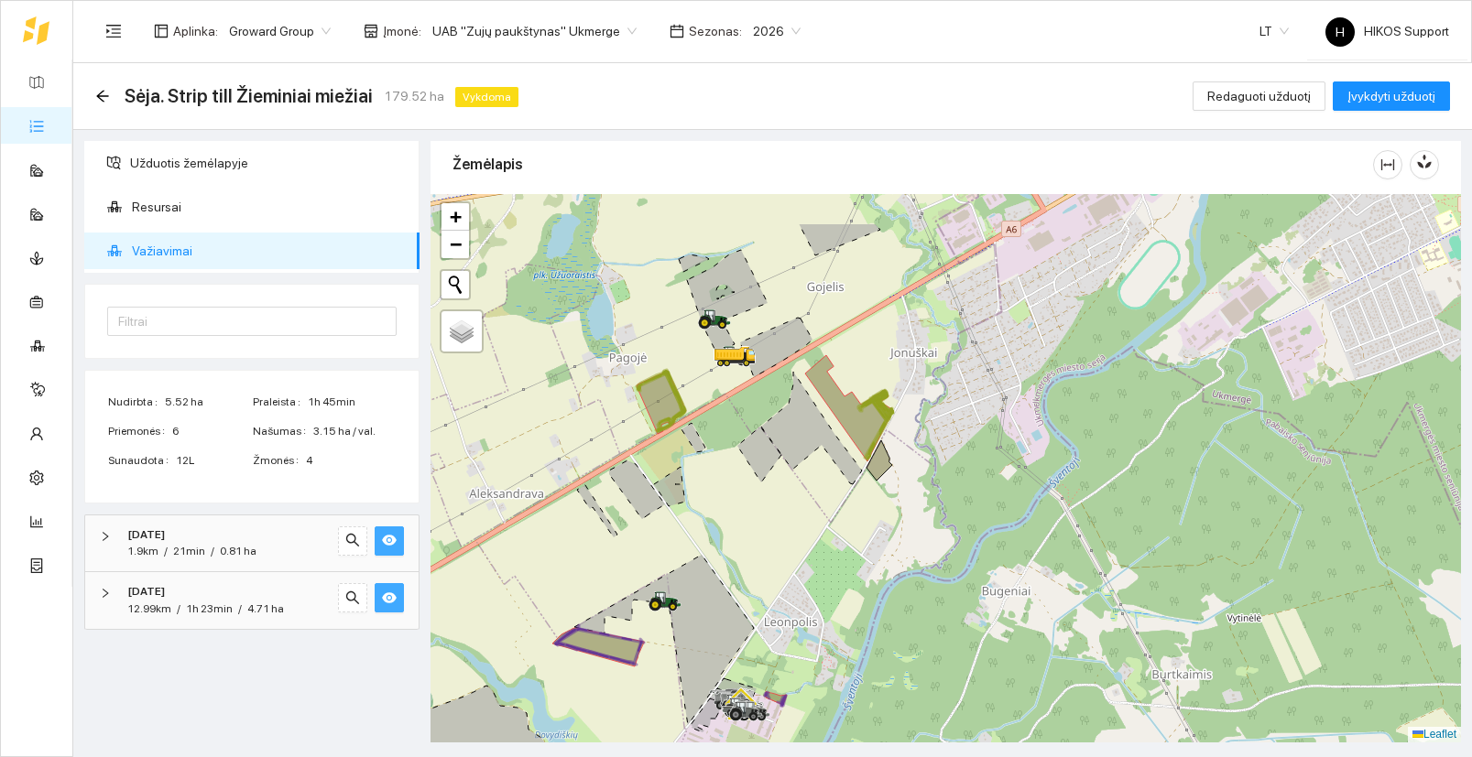
drag, startPoint x: 873, startPoint y: 295, endPoint x: 855, endPoint y: 380, distance: 86.9
click at [855, 380] on div at bounding box center [945, 468] width 1030 height 549
drag, startPoint x: 871, startPoint y: 365, endPoint x: 864, endPoint y: 377, distance: 13.5
click at [864, 377] on div at bounding box center [945, 468] width 1030 height 549
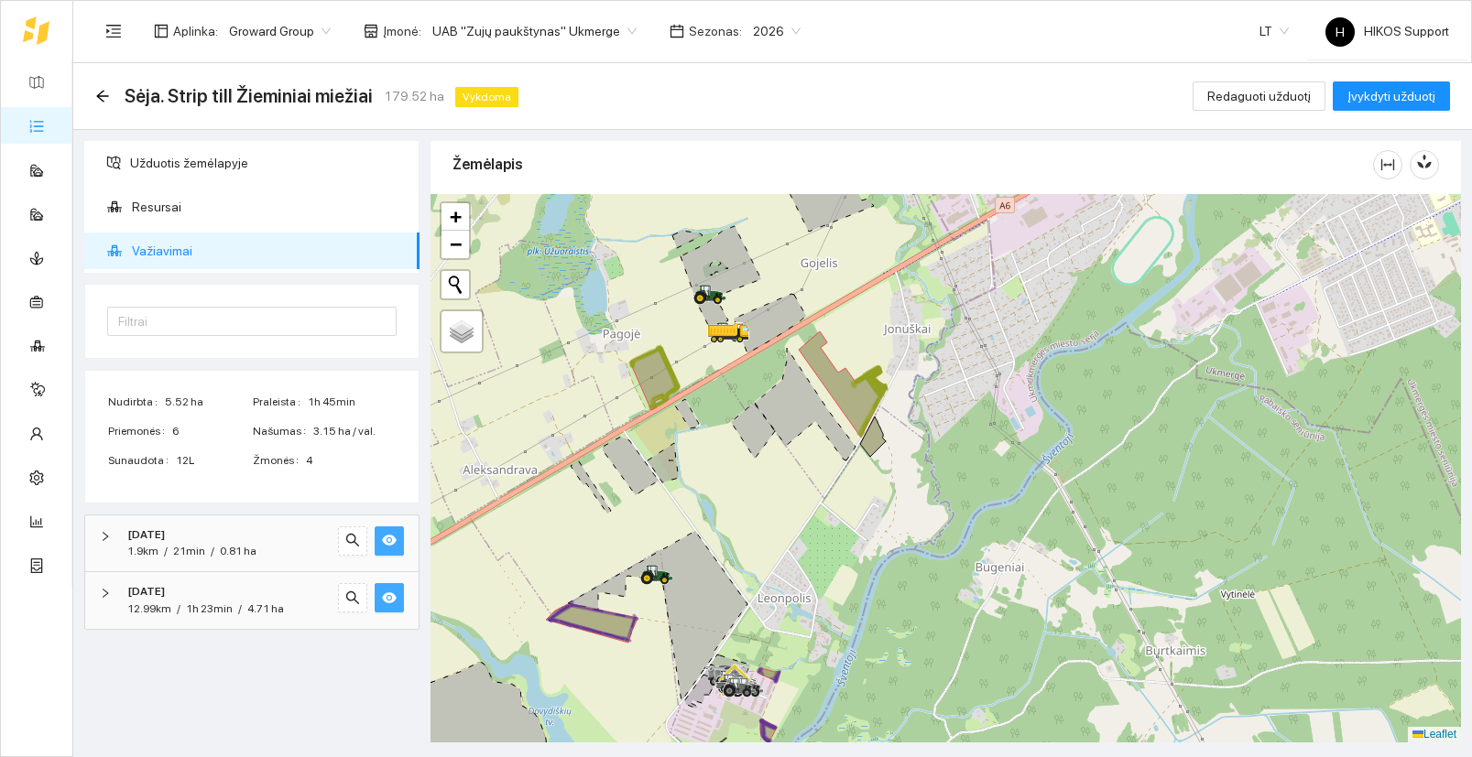
drag, startPoint x: 788, startPoint y: 597, endPoint x: 788, endPoint y: 331, distance: 265.6
click at [788, 331] on div at bounding box center [945, 468] width 1030 height 549
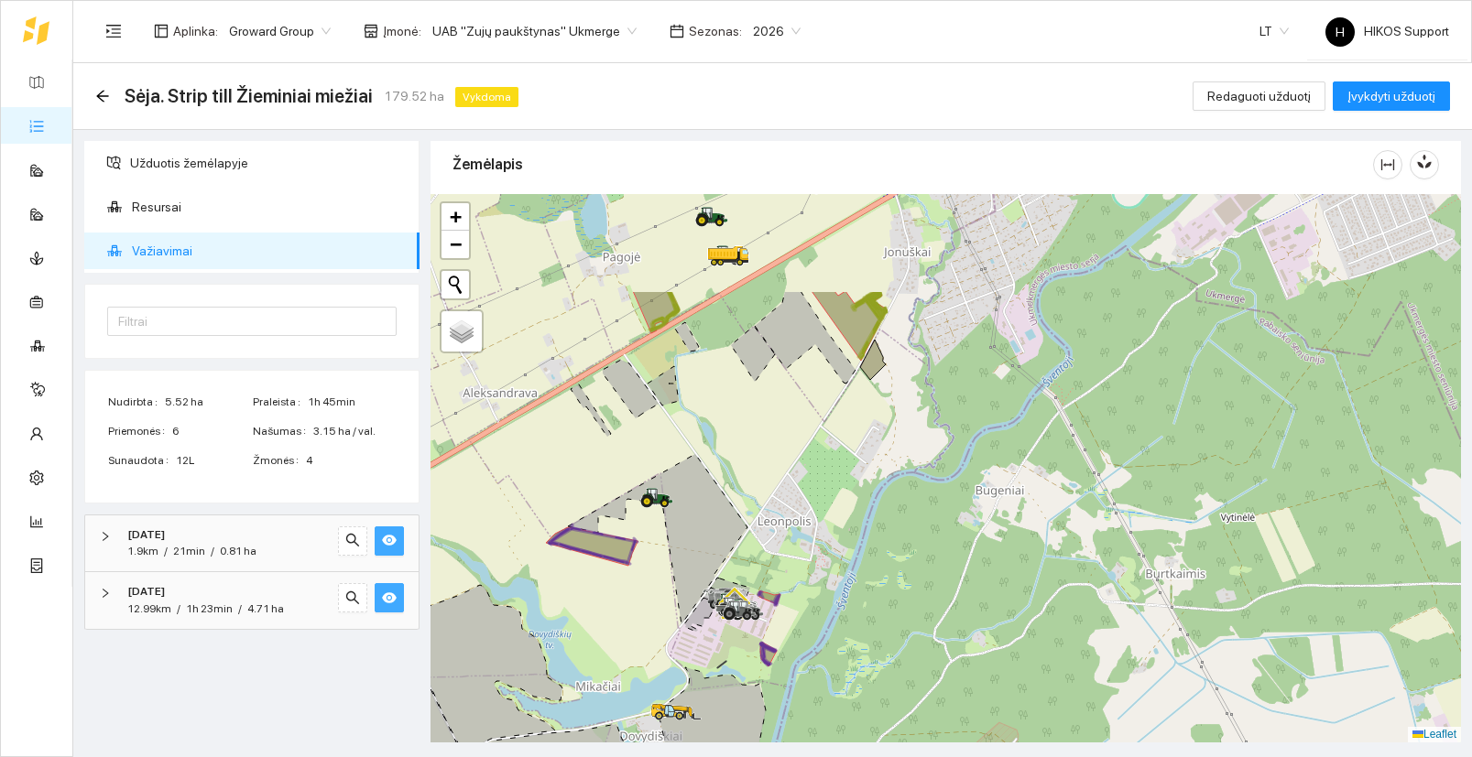
drag, startPoint x: 816, startPoint y: 333, endPoint x: 814, endPoint y: 549, distance: 215.2
click at [814, 549] on div at bounding box center [945, 468] width 1030 height 549
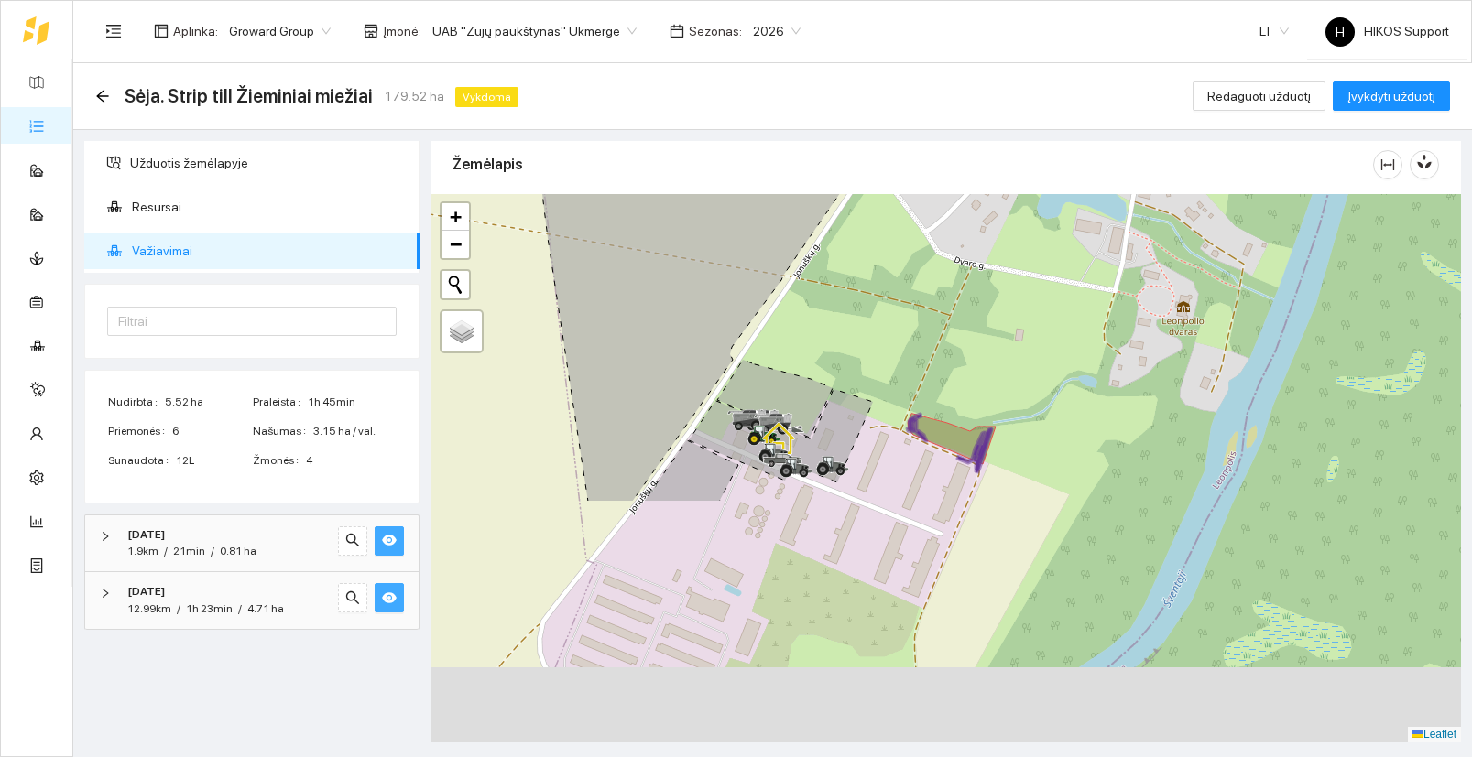
drag, startPoint x: 738, startPoint y: 658, endPoint x: 747, endPoint y: 341, distance: 317.9
click at [747, 360] on icon at bounding box center [774, 399] width 115 height 78
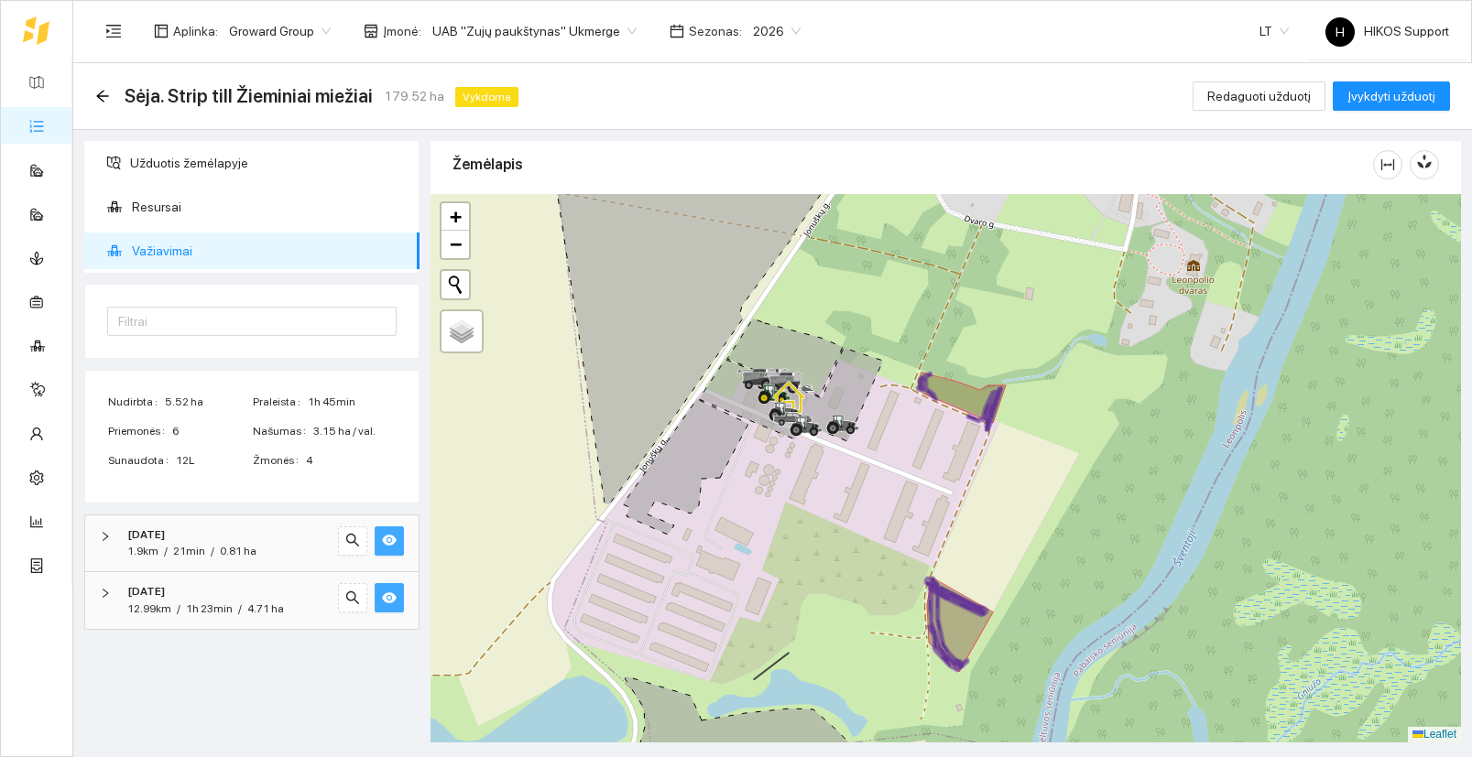
drag, startPoint x: 819, startPoint y: 448, endPoint x: 952, endPoint y: 569, distance: 180.2
click at [952, 569] on div at bounding box center [945, 468] width 1030 height 549
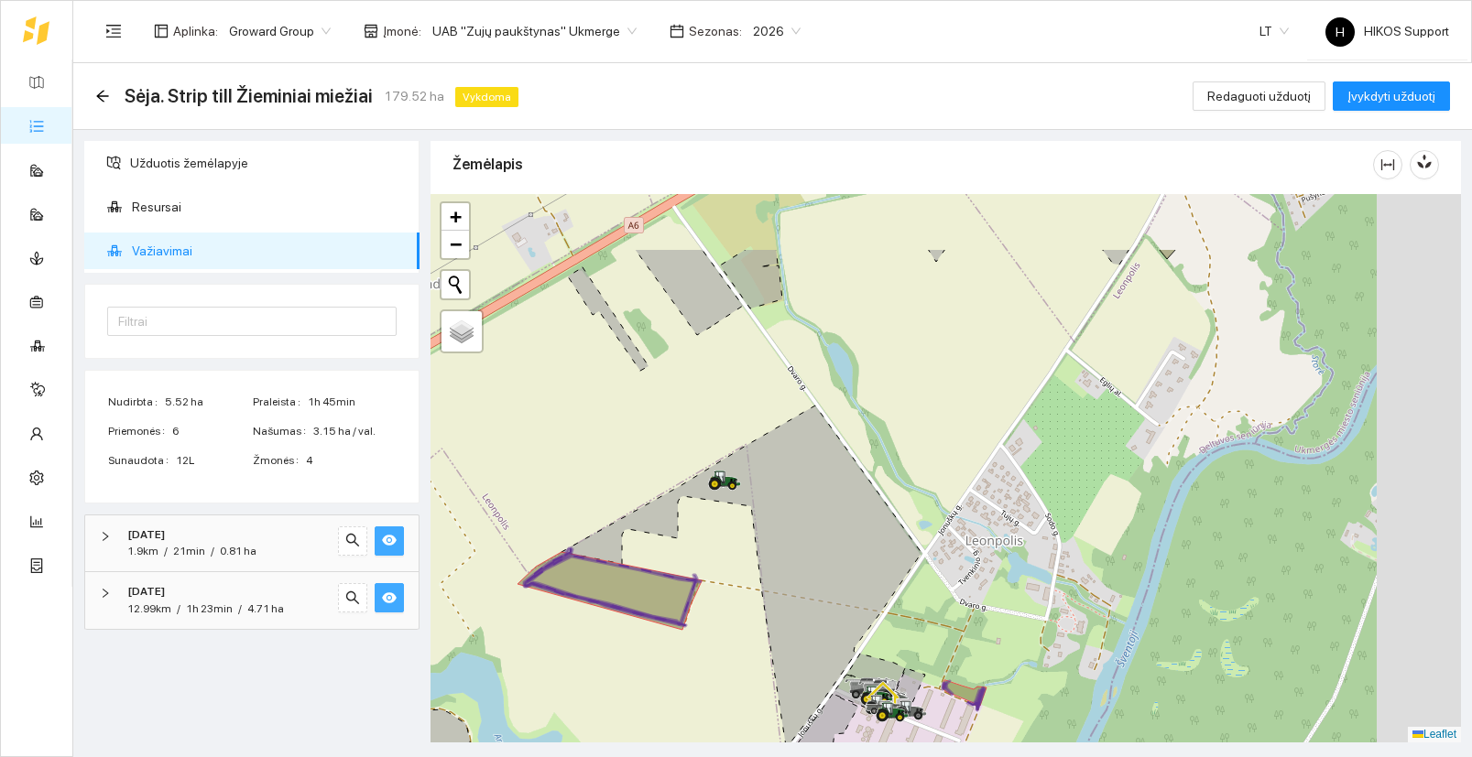
drag, startPoint x: 963, startPoint y: 394, endPoint x: 835, endPoint y: 564, distance: 213.2
click at [835, 564] on icon at bounding box center [741, 576] width 360 height 341
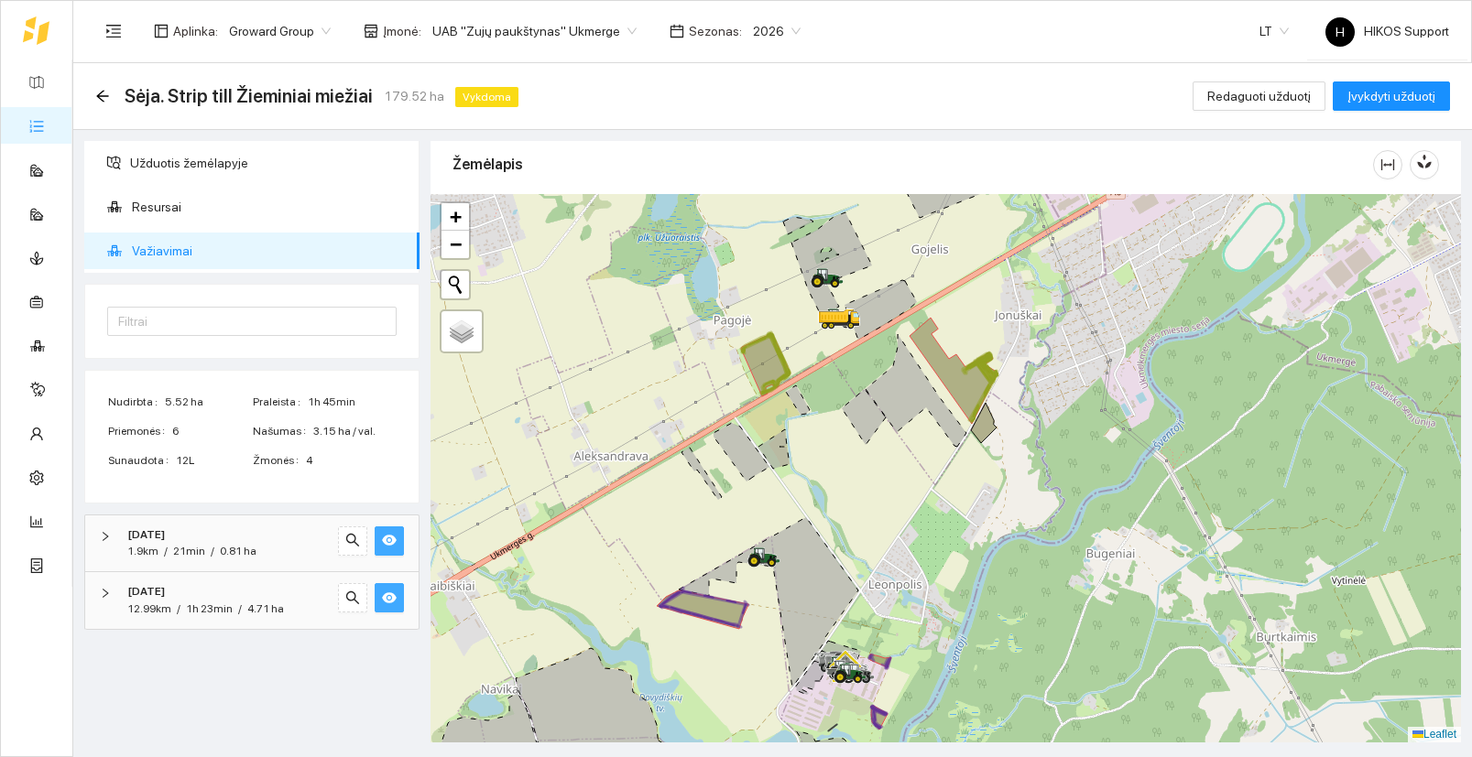
click at [93, 92] on div "Sėja. Strip till Žieminiai miežiai 179.52 ha Vykdoma Redaguoti užduotį Įvykdyti…" at bounding box center [772, 96] width 1398 height 67
click at [104, 97] on icon "arrow-left" at bounding box center [102, 96] width 15 height 15
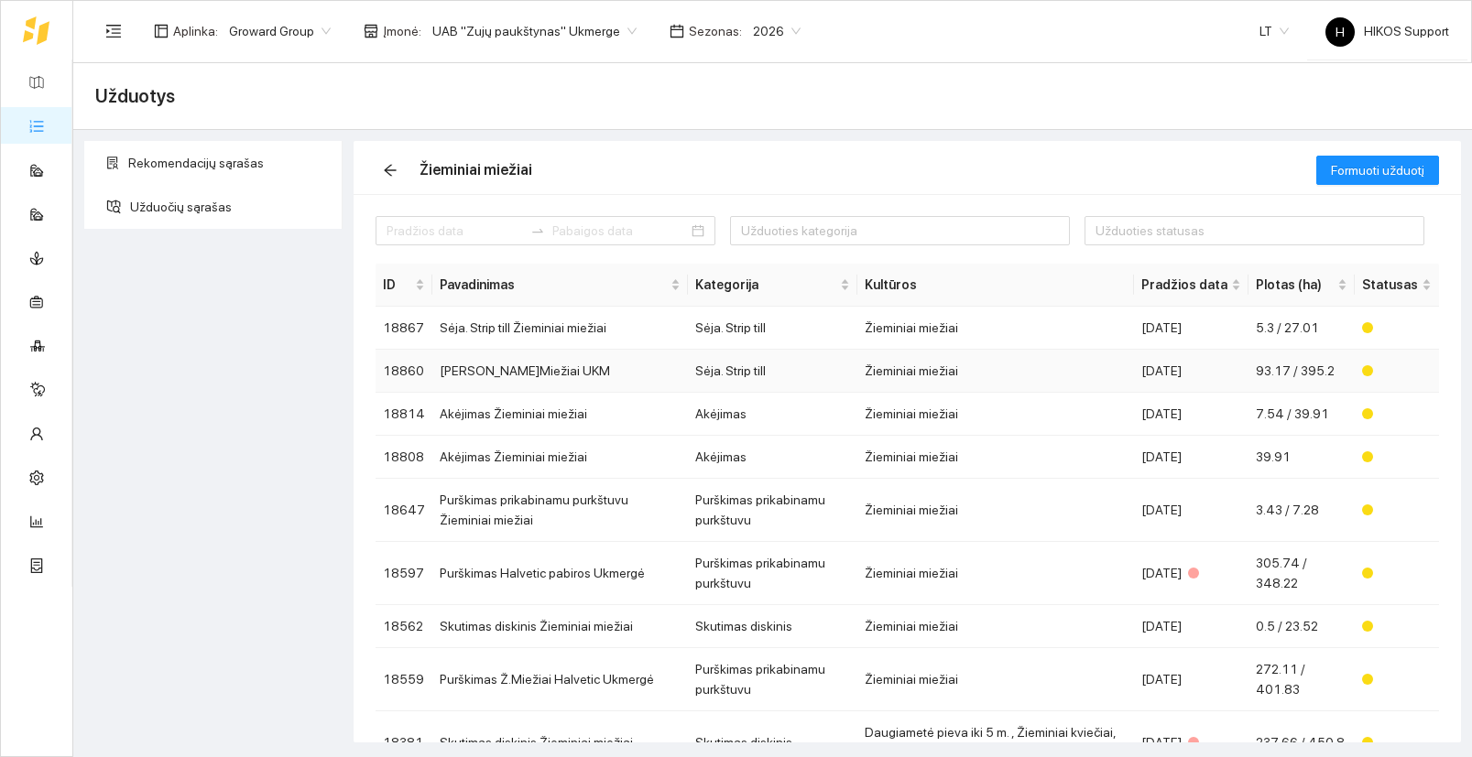
click at [916, 372] on td "Žieminiai miežiai" at bounding box center [995, 371] width 277 height 43
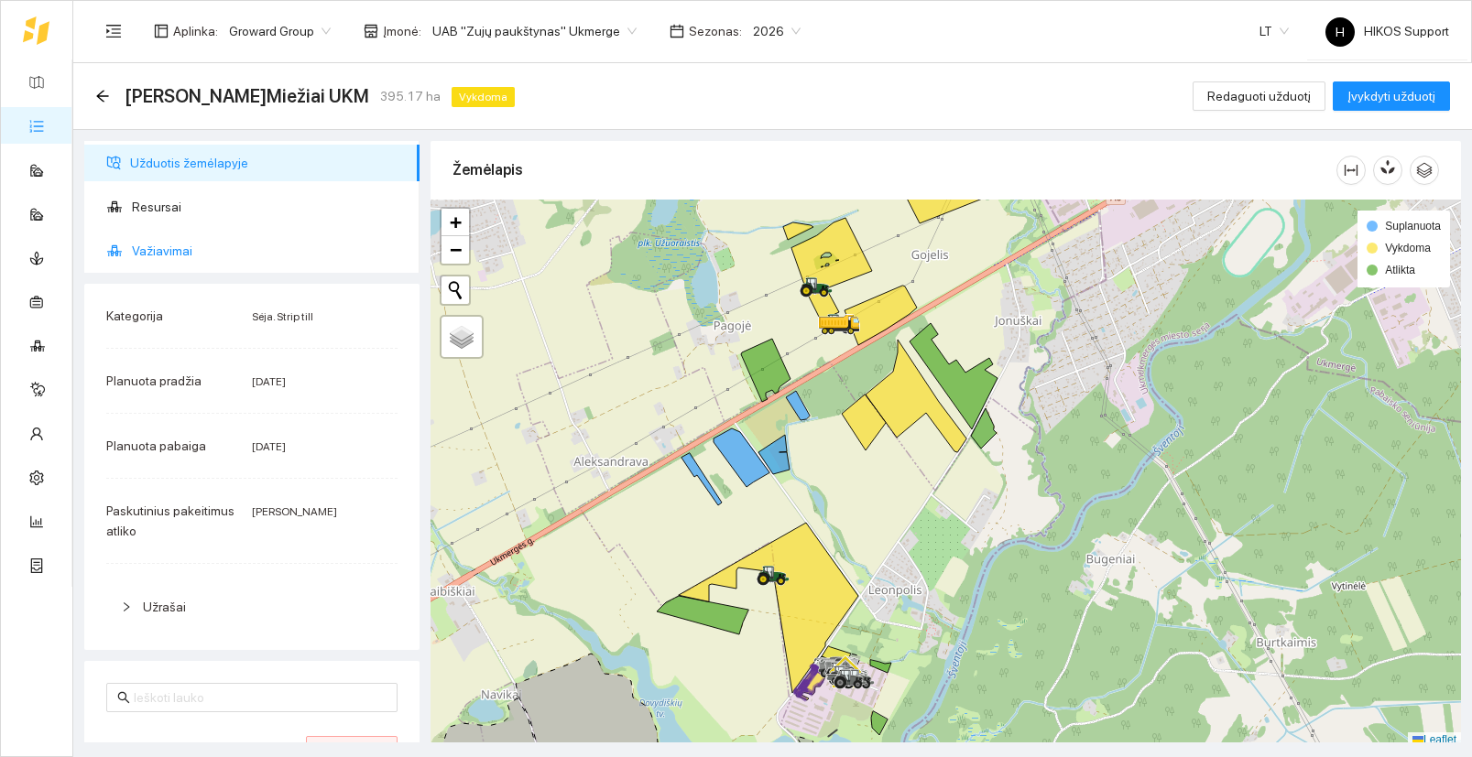
click at [158, 240] on span "Važiavimai" at bounding box center [268, 251] width 273 height 37
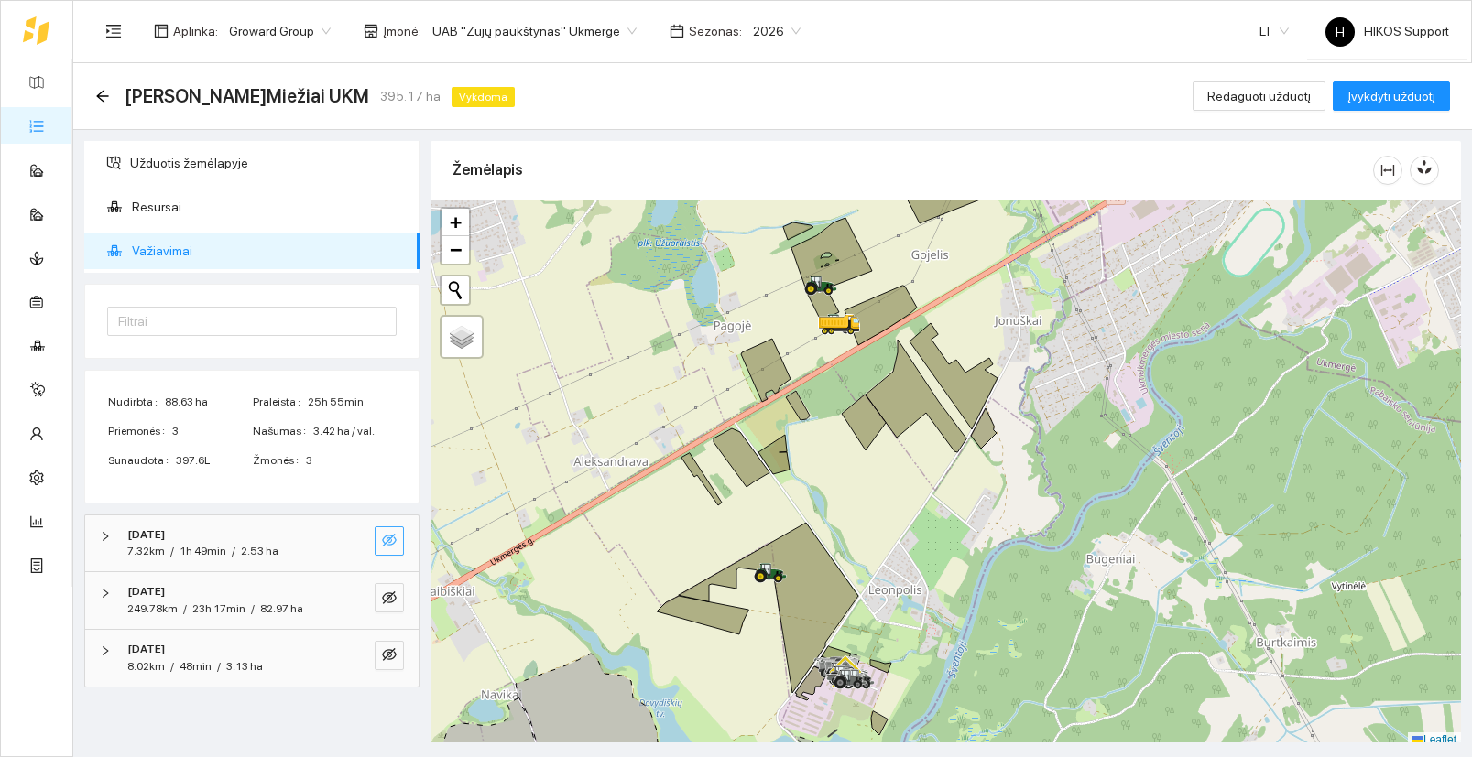
click at [386, 537] on icon "eye-invisible" at bounding box center [389, 540] width 15 height 13
click at [390, 603] on icon "eye-invisible" at bounding box center [389, 598] width 15 height 15
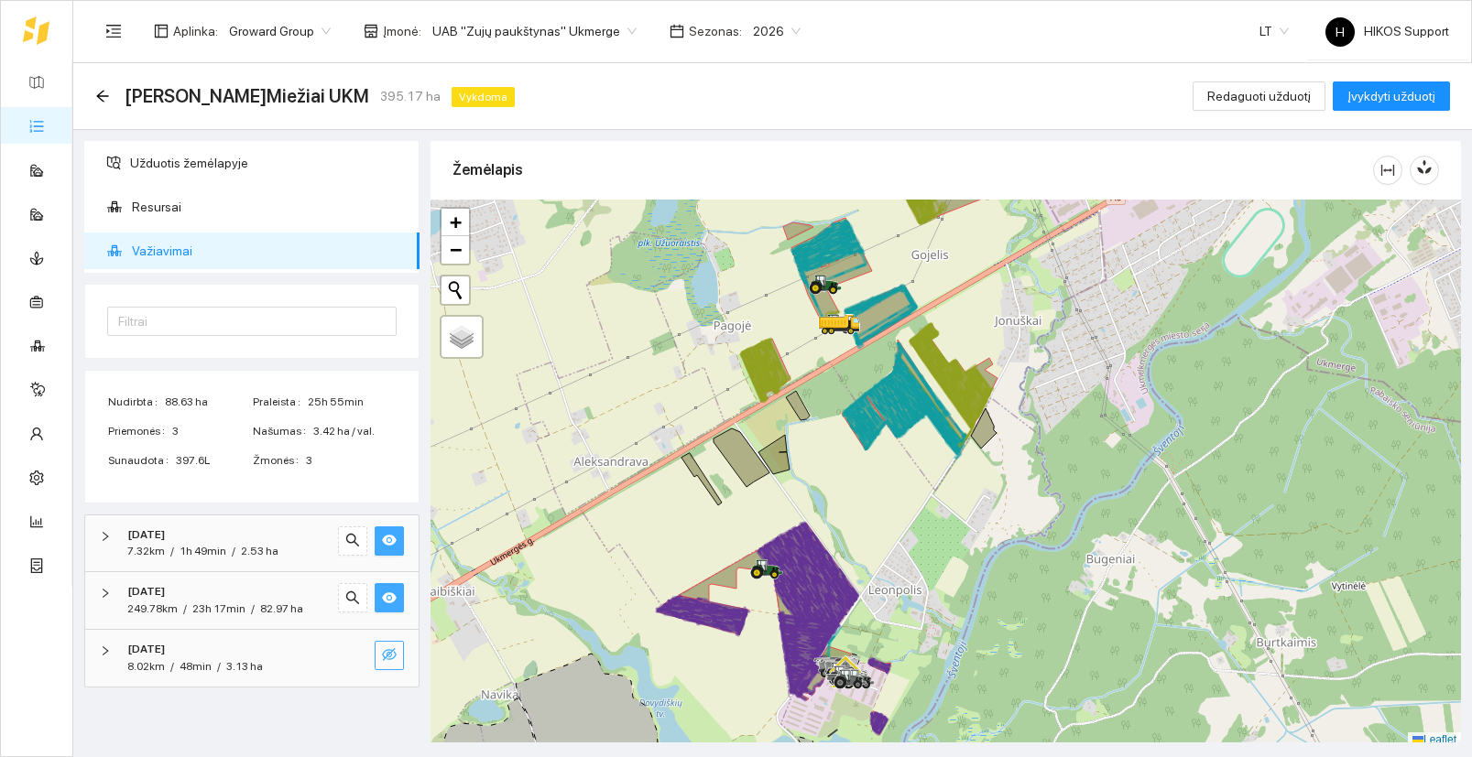
click at [392, 652] on icon "eye-invisible" at bounding box center [389, 654] width 15 height 13
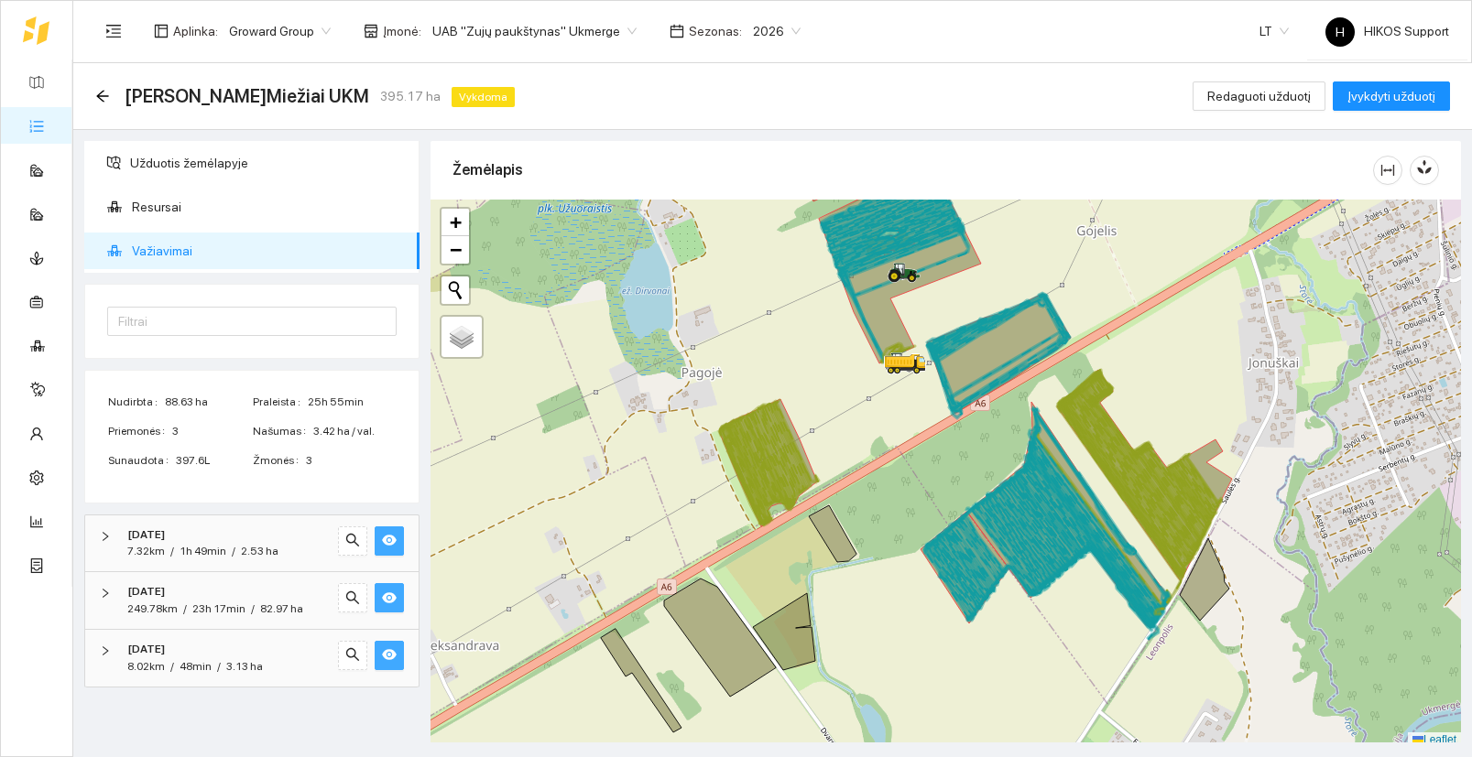
scroll to position [5, 0]
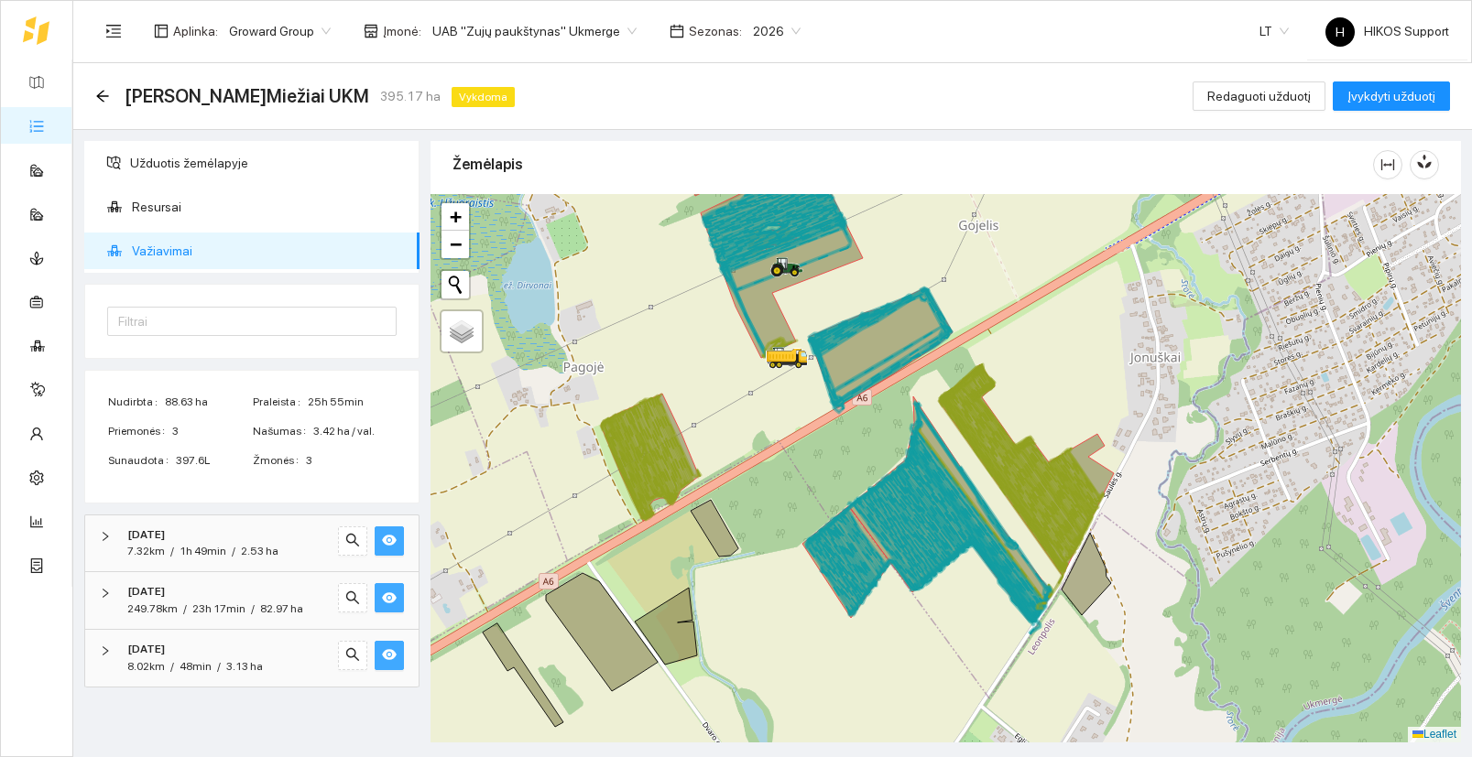
drag, startPoint x: 1267, startPoint y: 518, endPoint x: 1144, endPoint y: 518, distance: 123.6
click at [1144, 518] on div at bounding box center [945, 468] width 1030 height 549
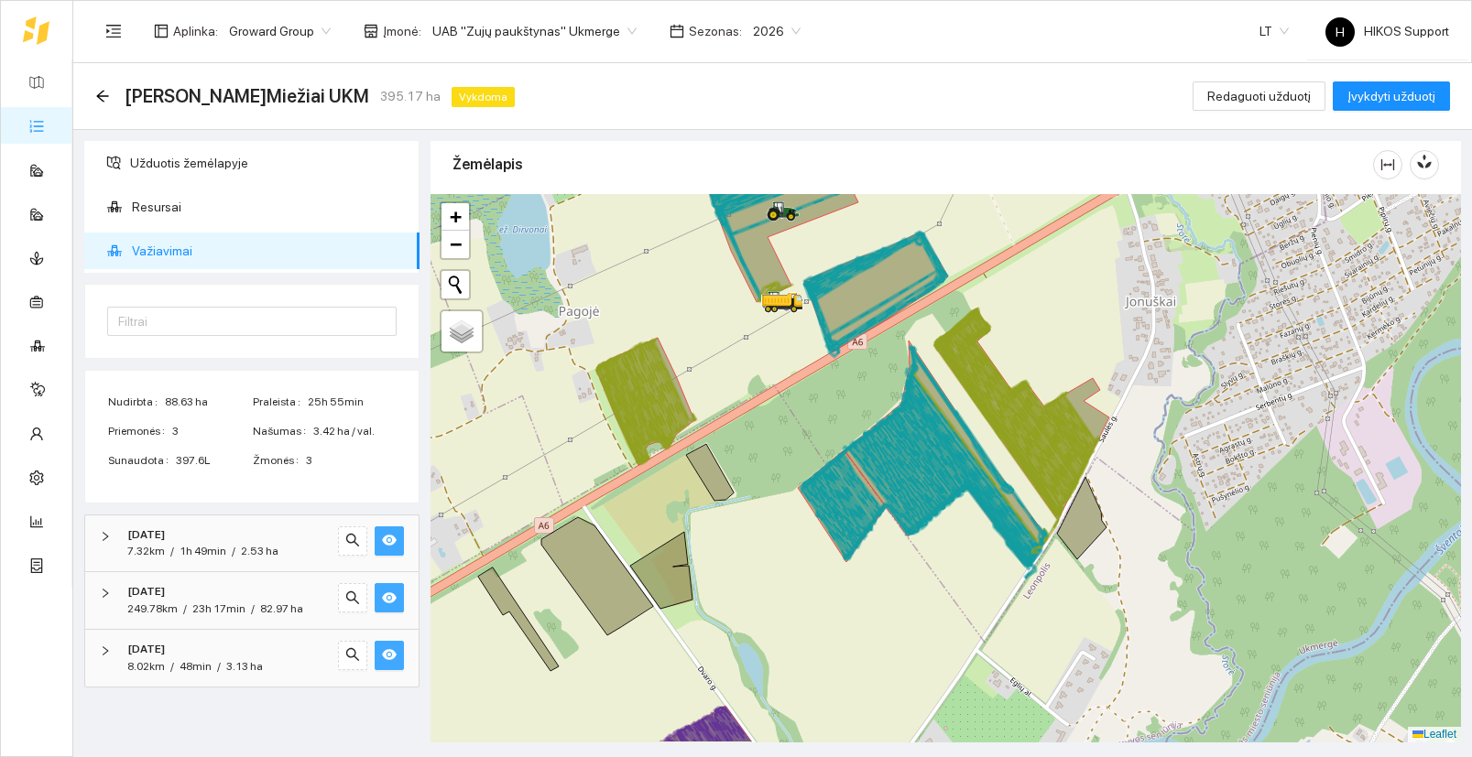
drag, startPoint x: 1060, startPoint y: 605, endPoint x: 1059, endPoint y: 537, distance: 68.7
click at [1061, 537] on div at bounding box center [945, 468] width 1030 height 549
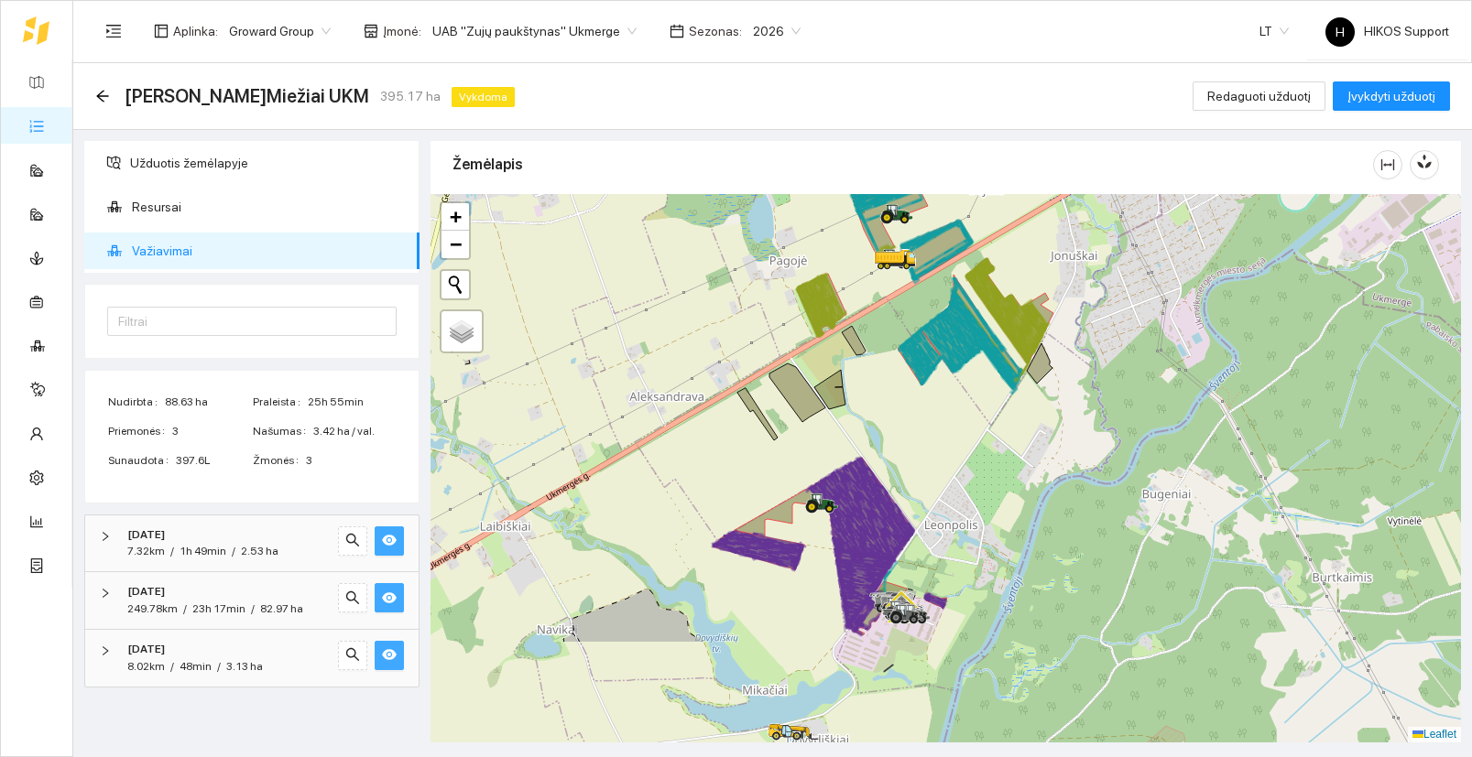
drag, startPoint x: 1041, startPoint y: 652, endPoint x: 977, endPoint y: 351, distance: 308.0
click at [977, 353] on div at bounding box center [945, 468] width 1030 height 549
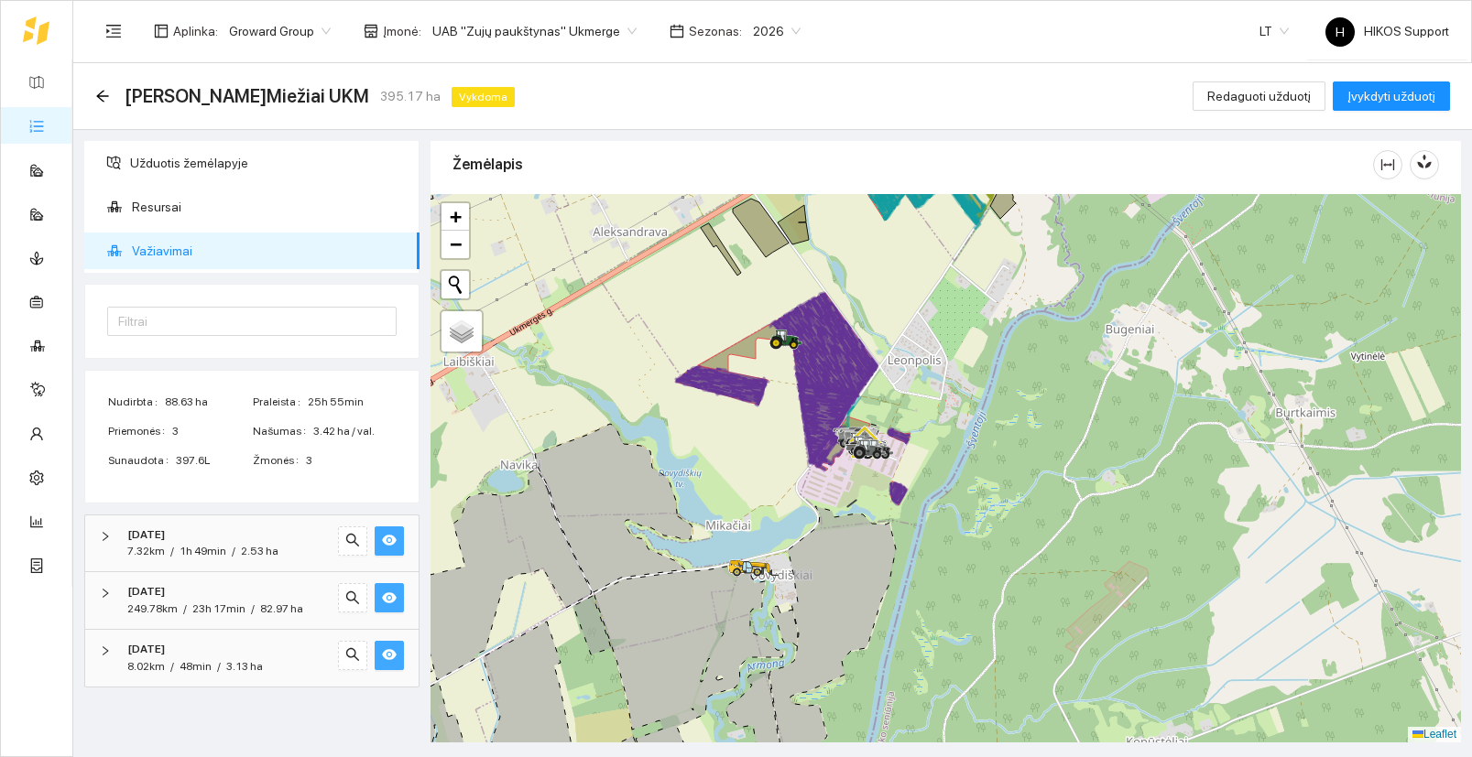
drag, startPoint x: 961, startPoint y: 351, endPoint x: 963, endPoint y: 611, distance: 260.1
click at [963, 611] on div at bounding box center [945, 468] width 1030 height 549
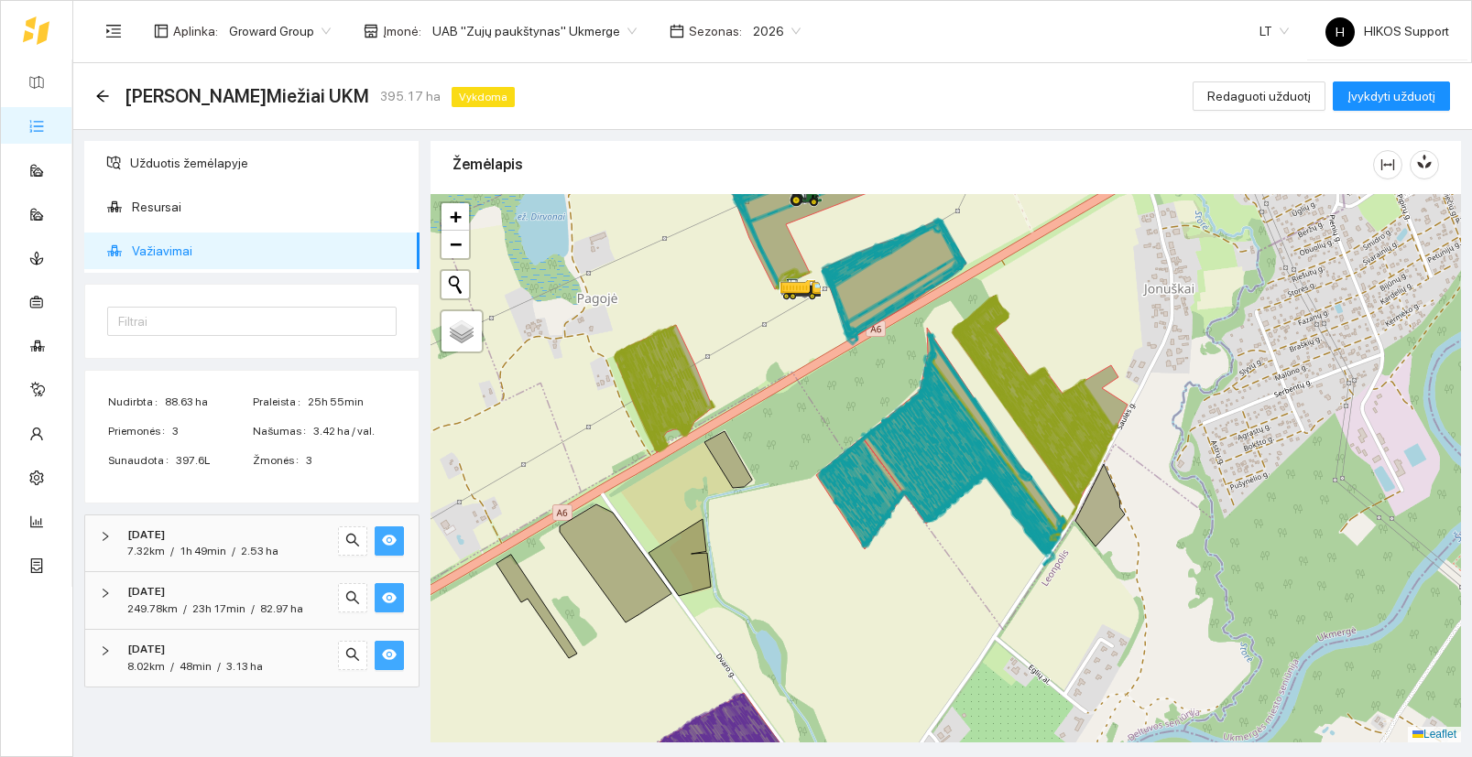
drag, startPoint x: 1125, startPoint y: 271, endPoint x: 1037, endPoint y: 412, distance: 166.2
click at [1037, 412] on div at bounding box center [945, 468] width 1030 height 549
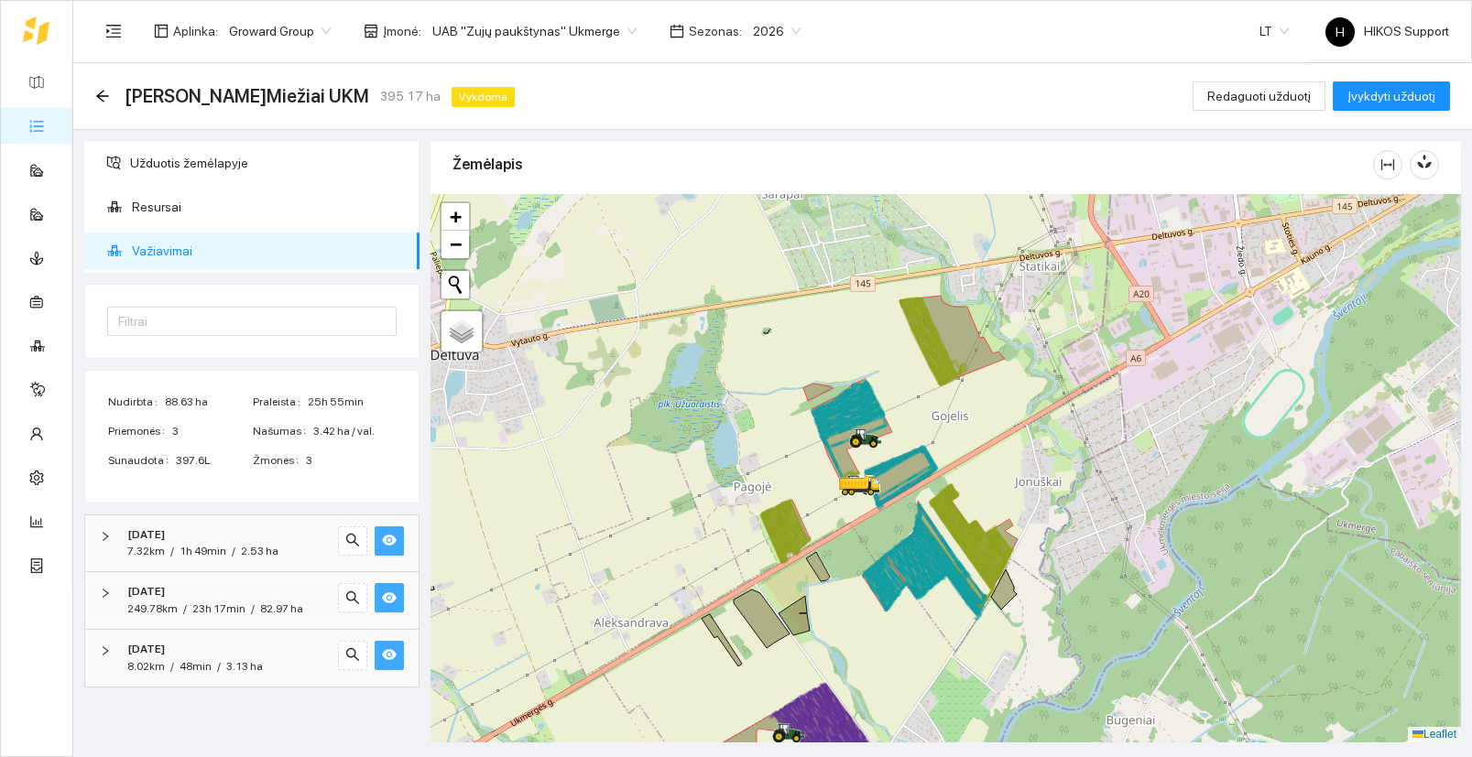
drag, startPoint x: 1092, startPoint y: 394, endPoint x: 1069, endPoint y: 459, distance: 69.2
click at [1069, 459] on div at bounding box center [945, 468] width 1030 height 549
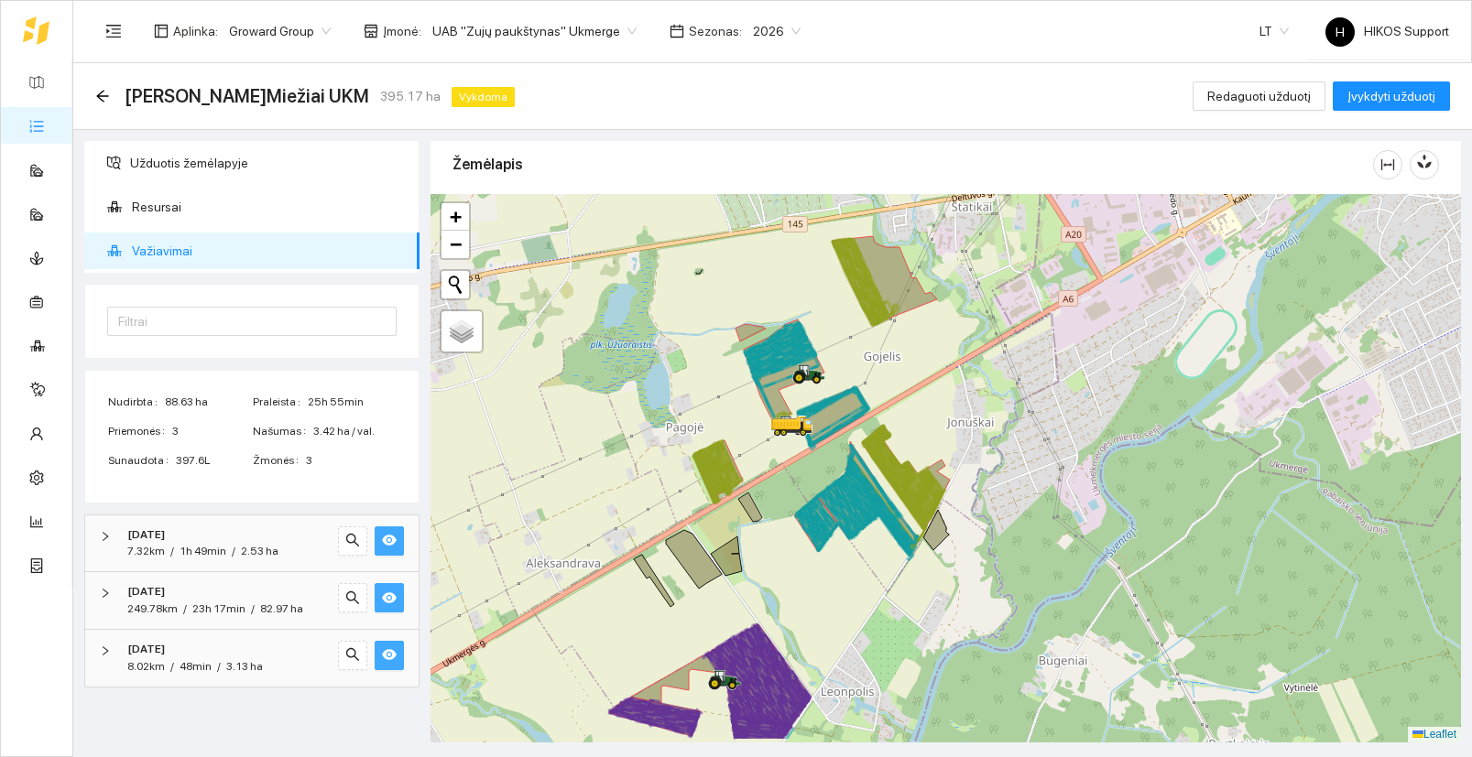
drag, startPoint x: 1124, startPoint y: 599, endPoint x: 1056, endPoint y: 540, distance: 89.6
click at [1056, 540] on div at bounding box center [945, 468] width 1030 height 549
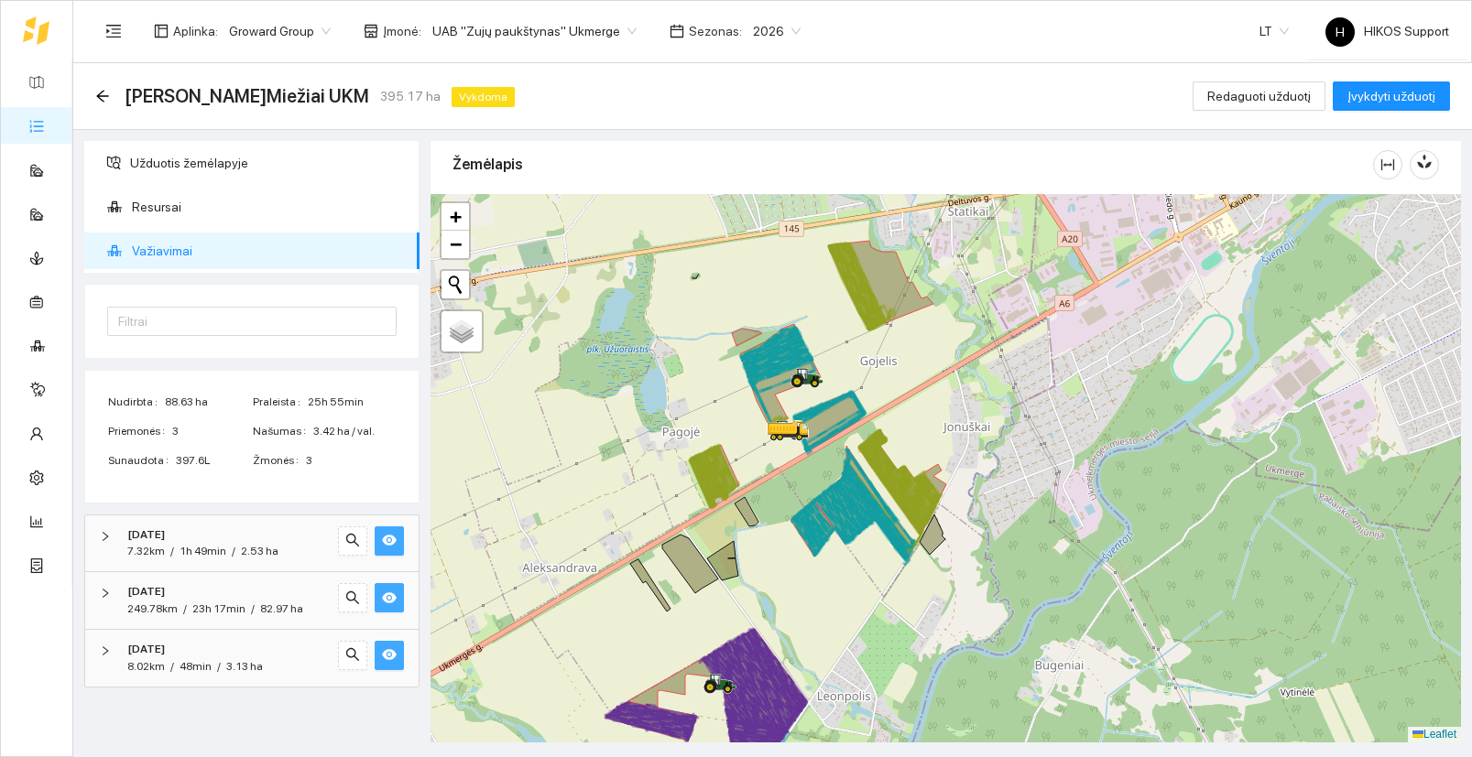
click at [986, 445] on div at bounding box center [945, 468] width 1030 height 549
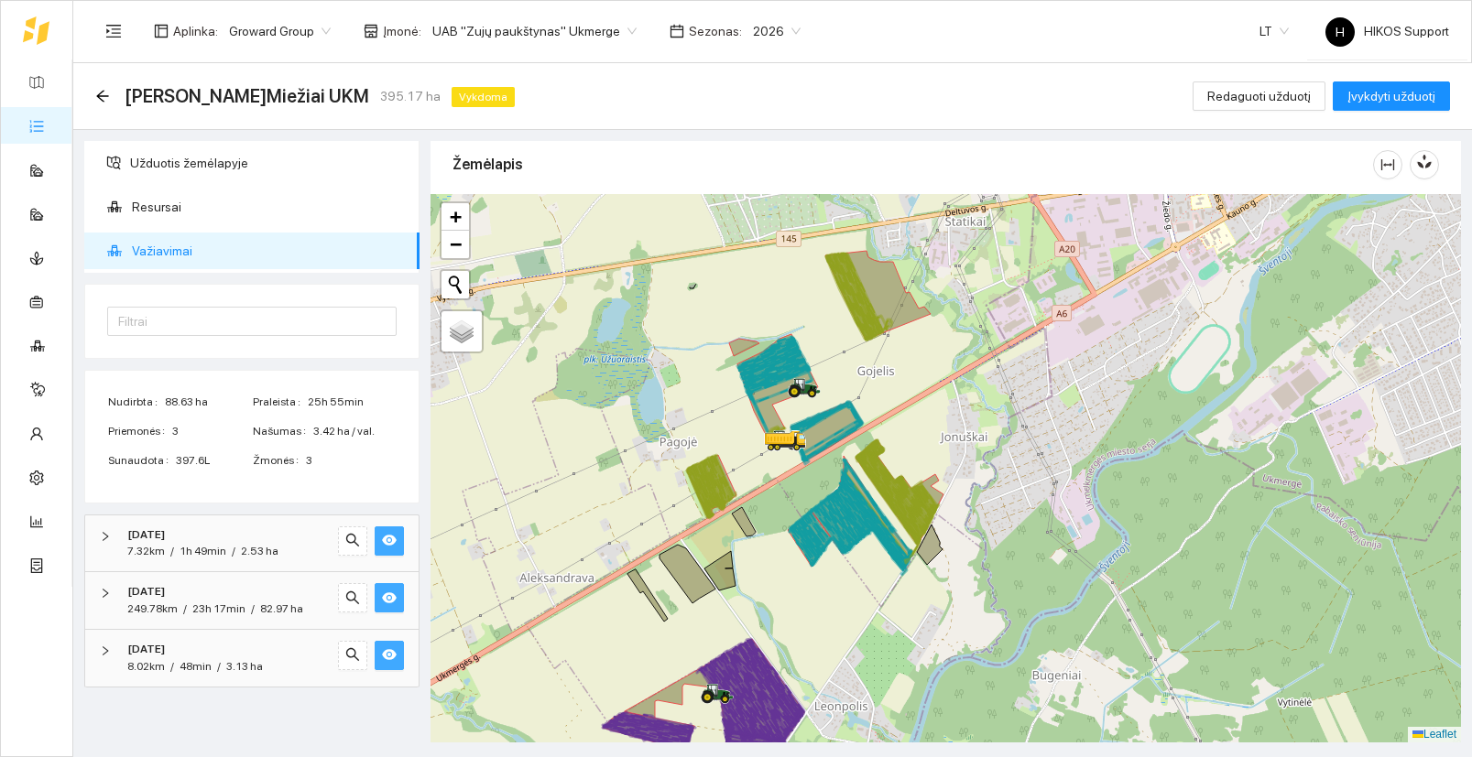
click at [999, 483] on div at bounding box center [945, 468] width 1030 height 549
click at [100, 95] on icon "arrow-left" at bounding box center [102, 96] width 12 height 12
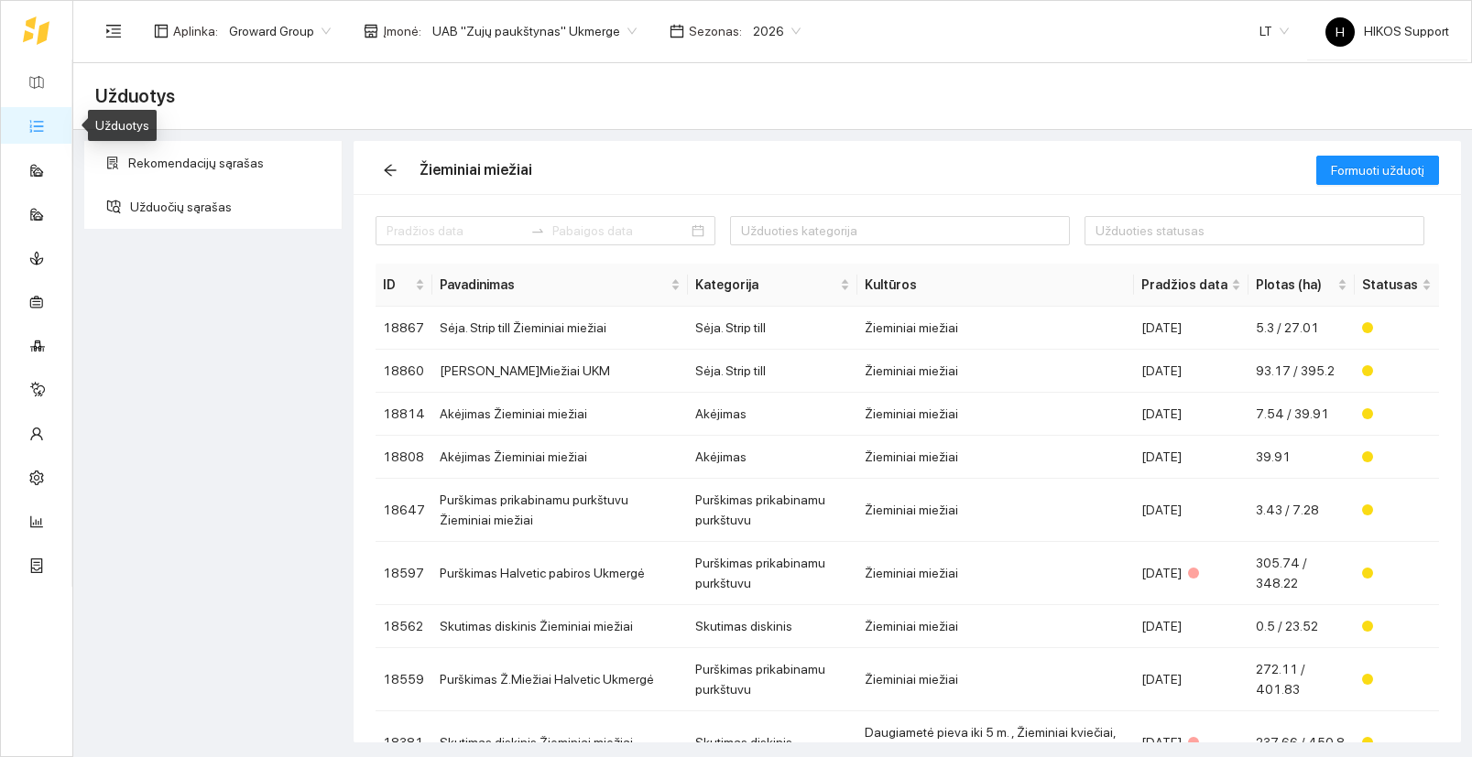
click at [53, 120] on link "Užduotys" at bounding box center [80, 125] width 54 height 15
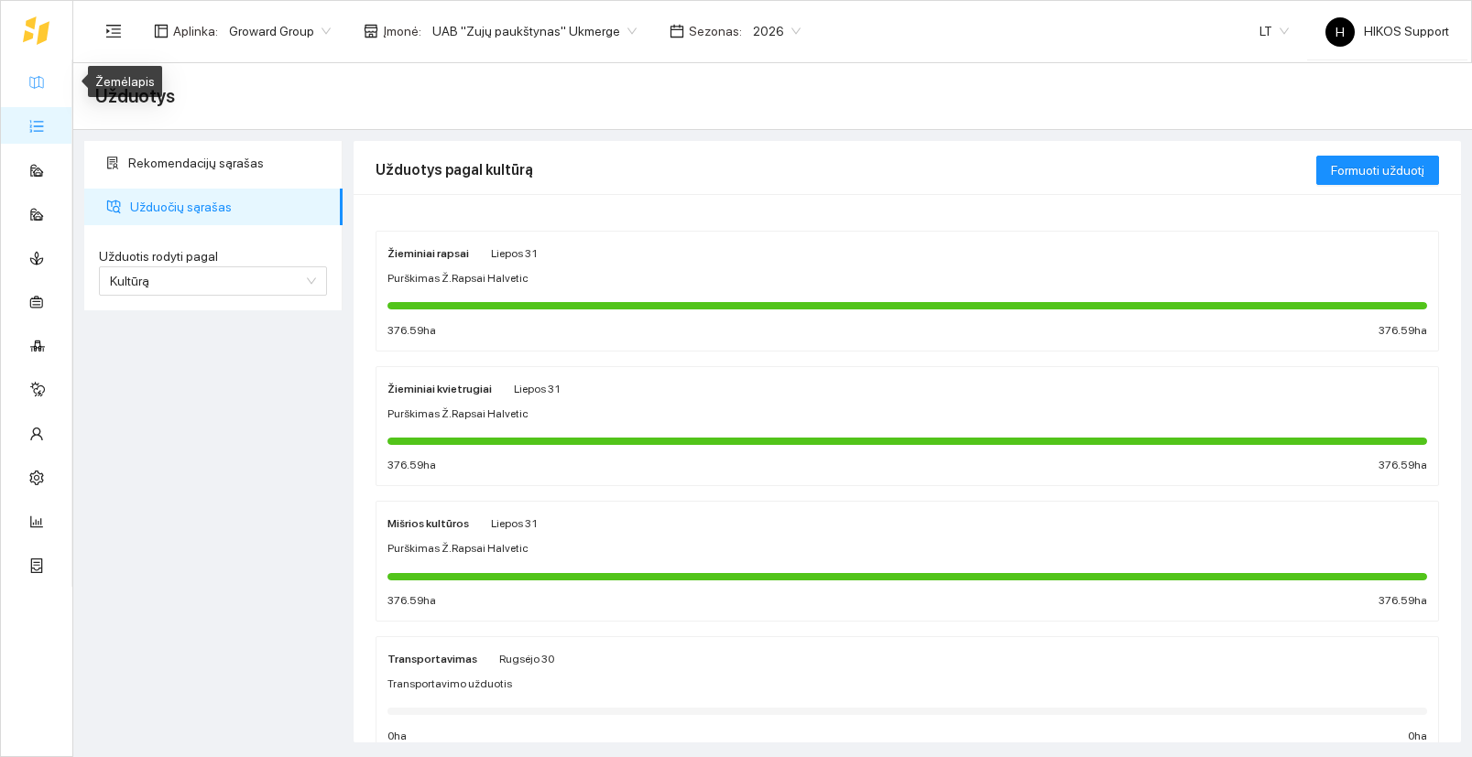
click at [53, 81] on link "Žemėlapis" at bounding box center [83, 81] width 60 height 15
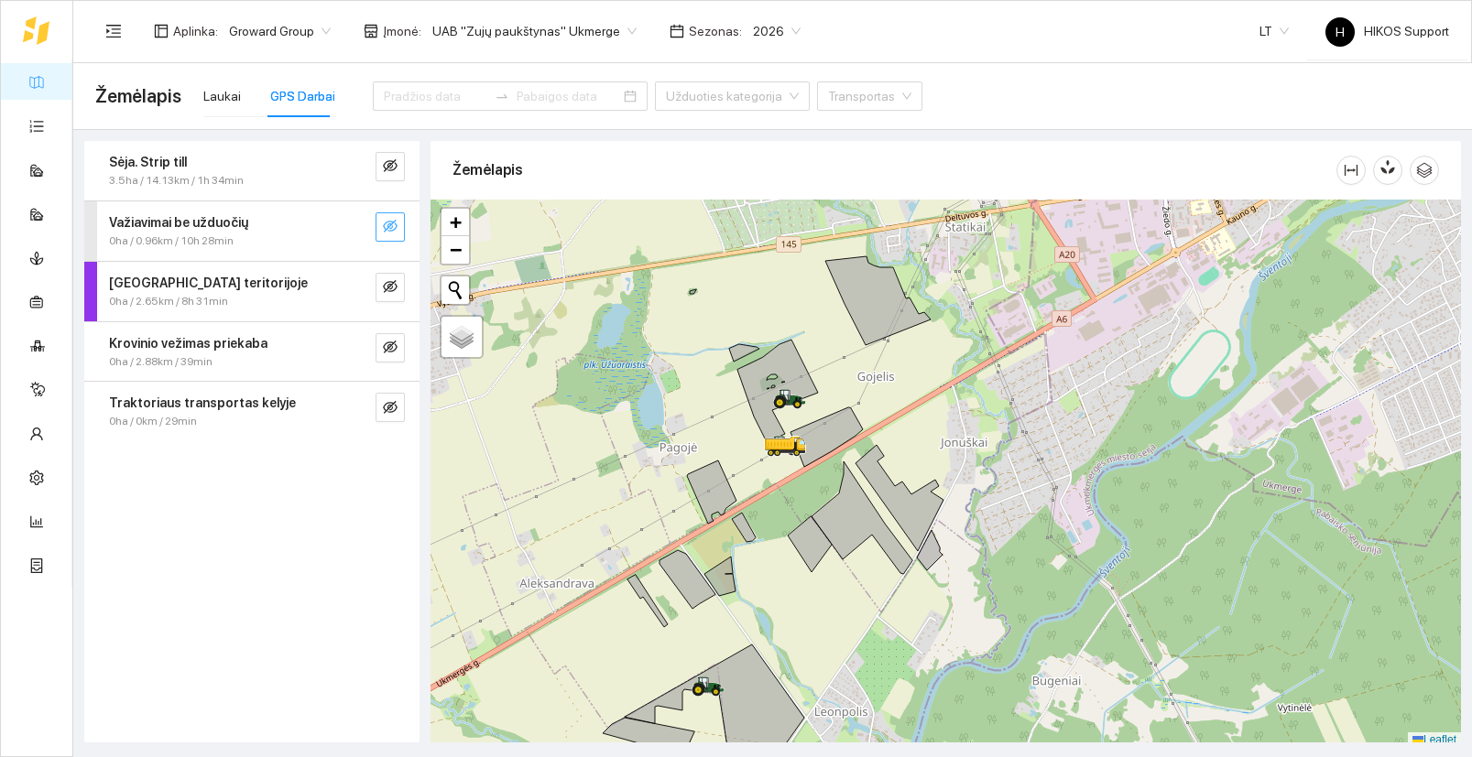
click at [399, 234] on button "button" at bounding box center [389, 226] width 29 height 29
click at [352, 224] on icon "search" at bounding box center [353, 226] width 15 height 15
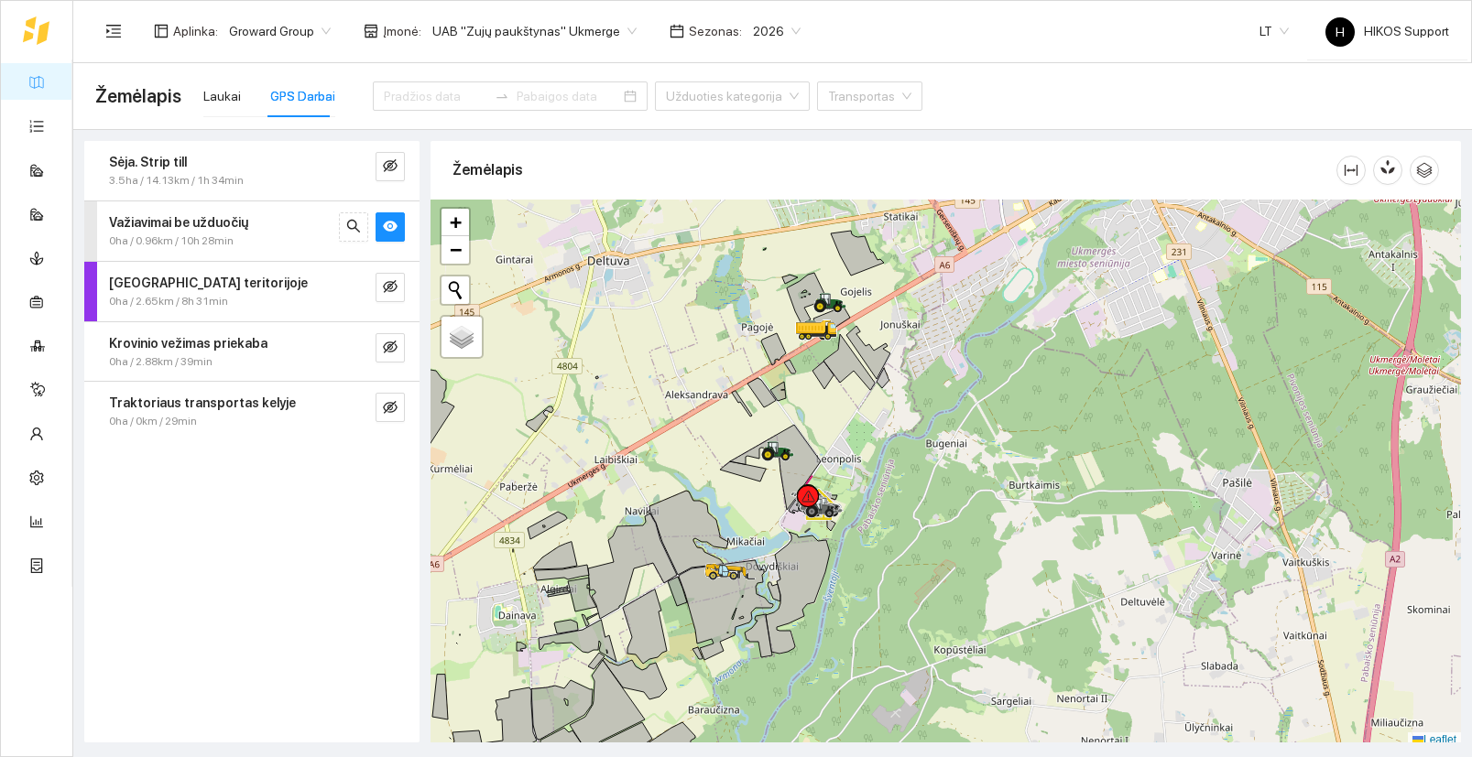
scroll to position [5, 0]
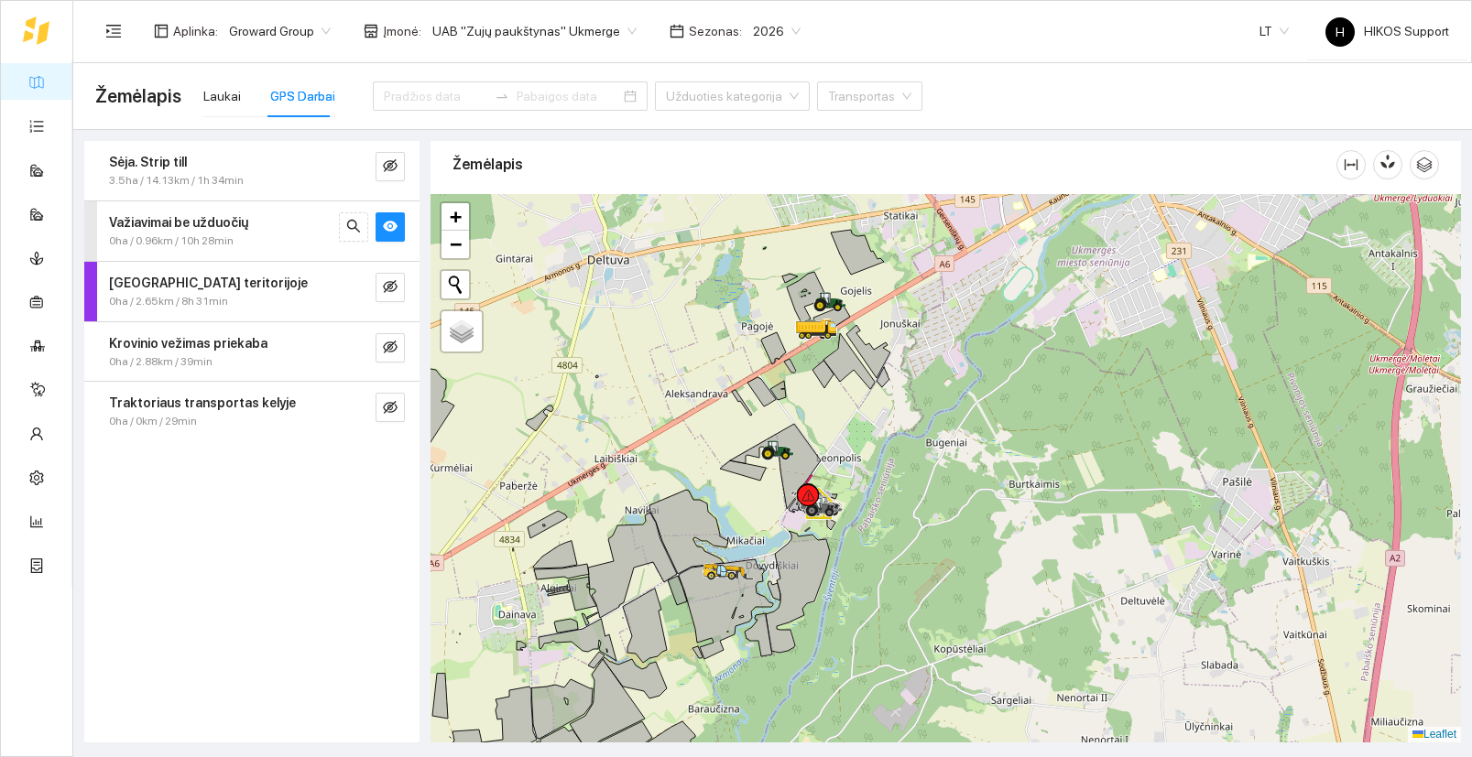
drag, startPoint x: 877, startPoint y: 429, endPoint x: 877, endPoint y: 469, distance: 40.3
click at [877, 469] on div at bounding box center [945, 468] width 1030 height 549
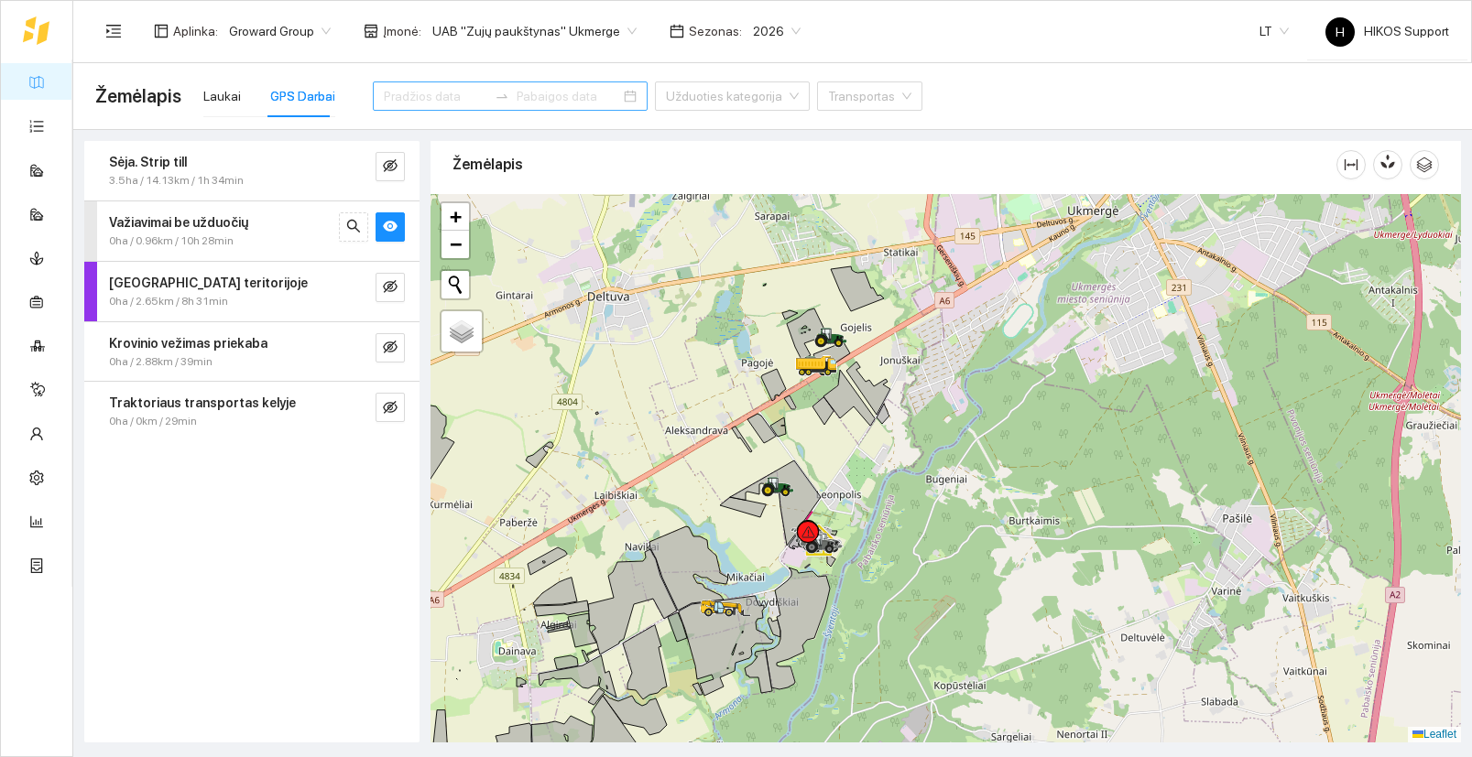
click at [391, 99] on input at bounding box center [435, 96] width 103 height 20
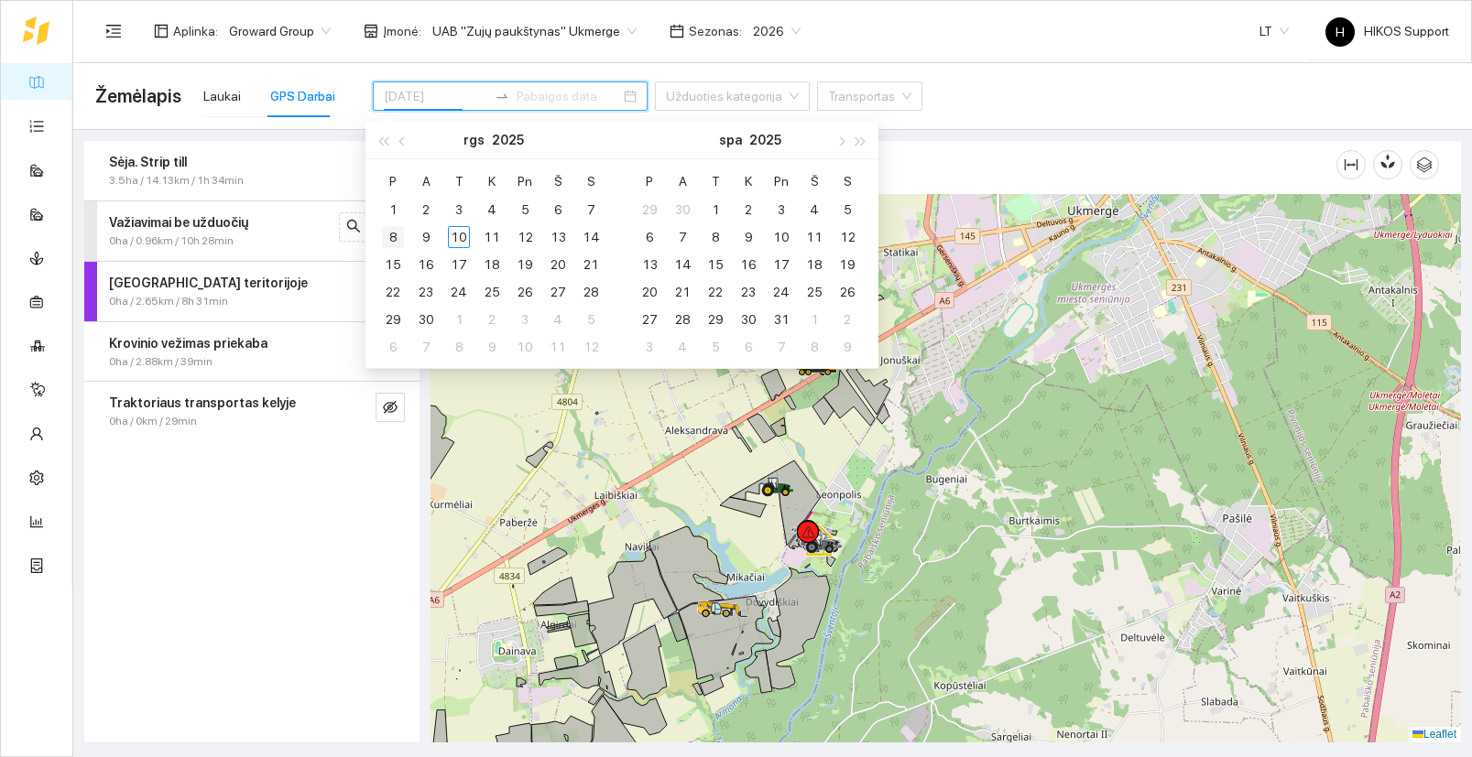
type input "[DATE]"
click at [394, 238] on div "8" at bounding box center [393, 237] width 22 height 22
type input "[DATE]"
click at [468, 240] on div "10" at bounding box center [459, 237] width 22 height 22
click at [893, 551] on div at bounding box center [945, 468] width 1030 height 549
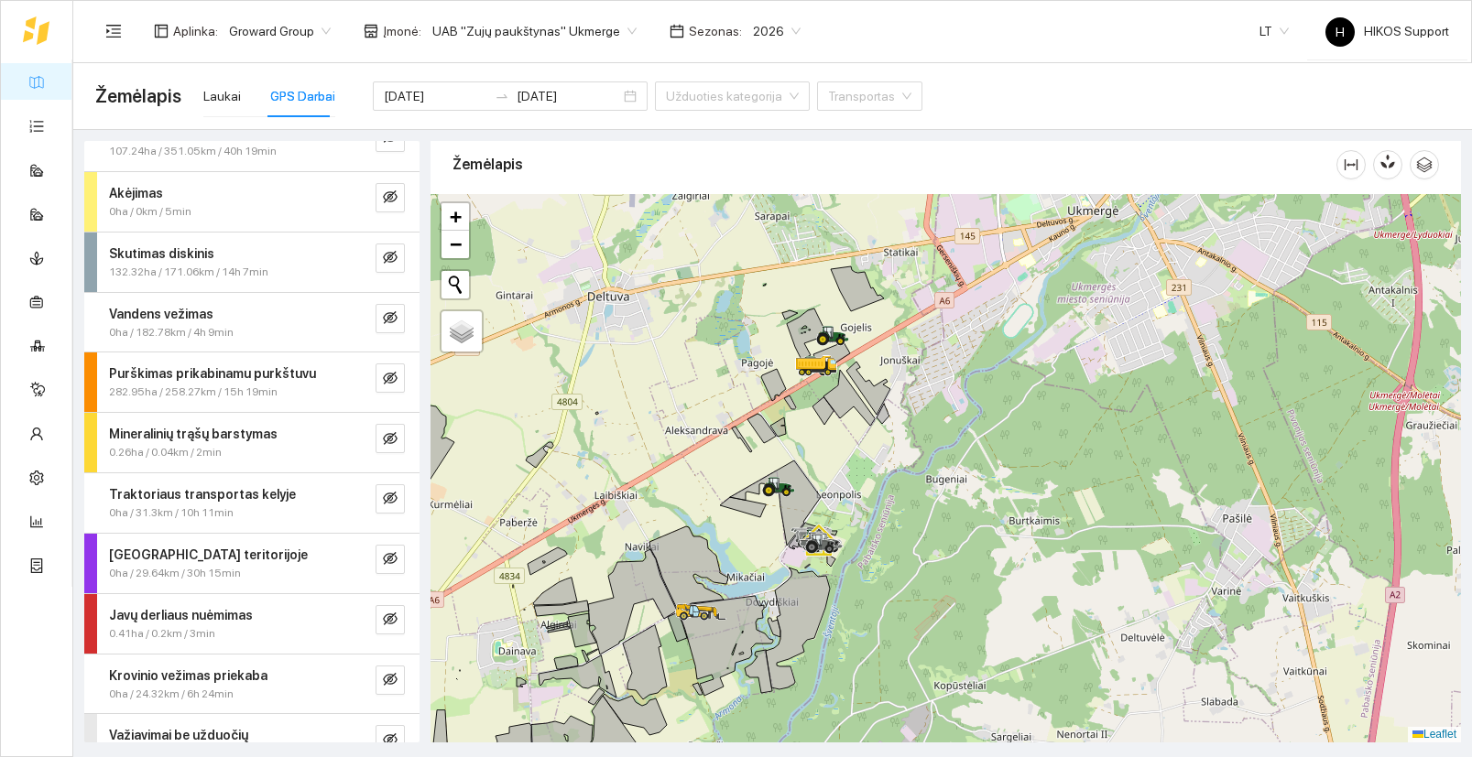
scroll to position [60, 0]
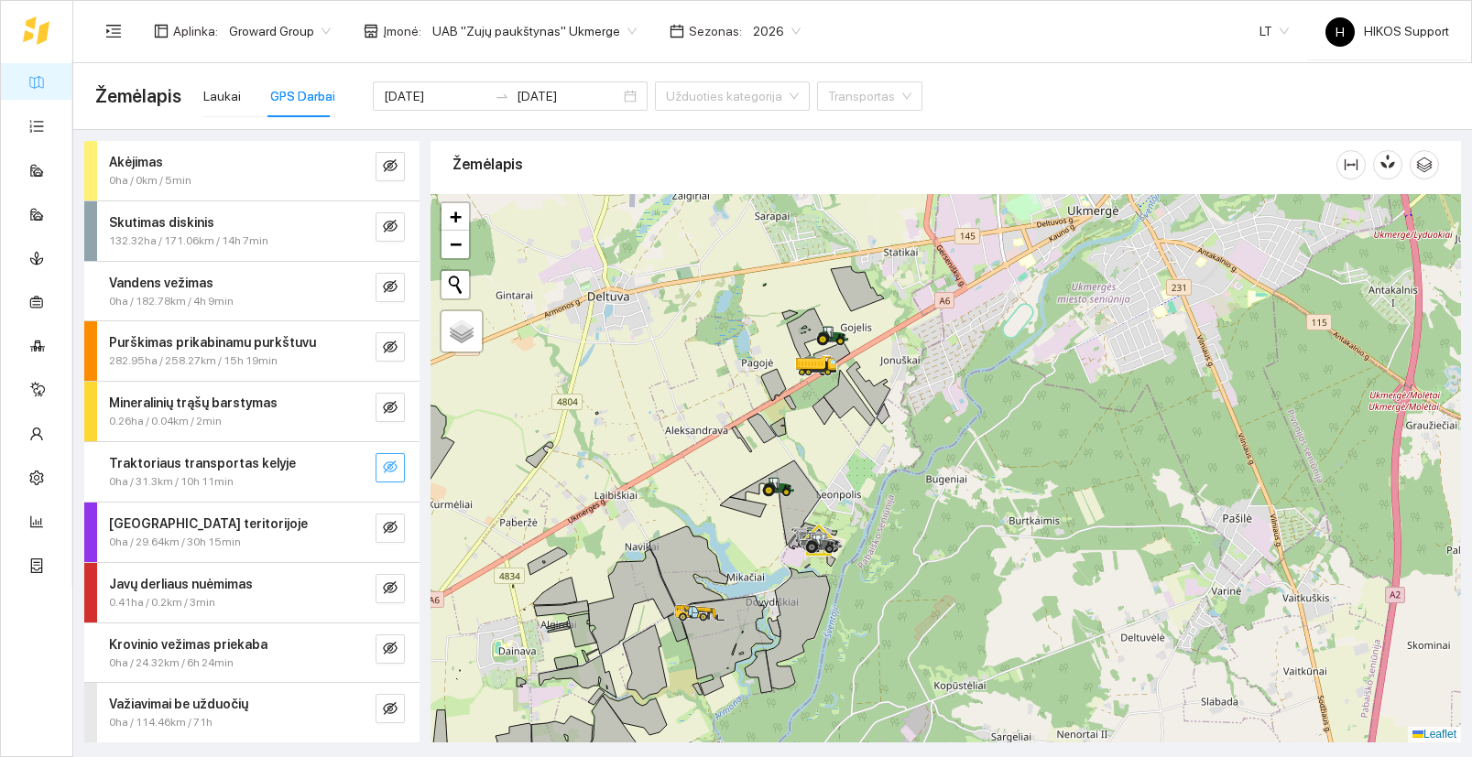
click at [395, 465] on icon "eye-invisible" at bounding box center [390, 467] width 15 height 15
click at [921, 364] on div at bounding box center [945, 468] width 1030 height 549
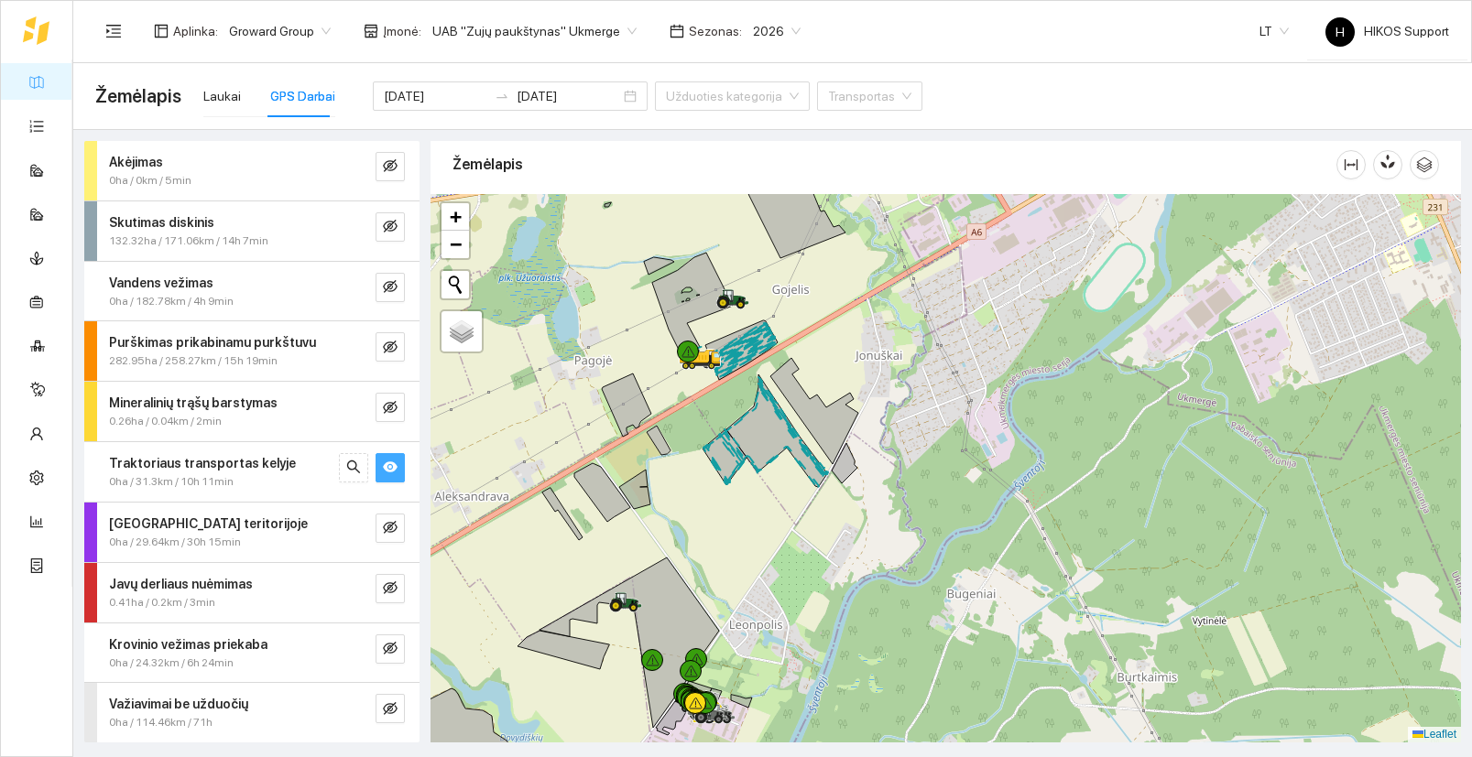
click at [849, 354] on div at bounding box center [945, 468] width 1030 height 549
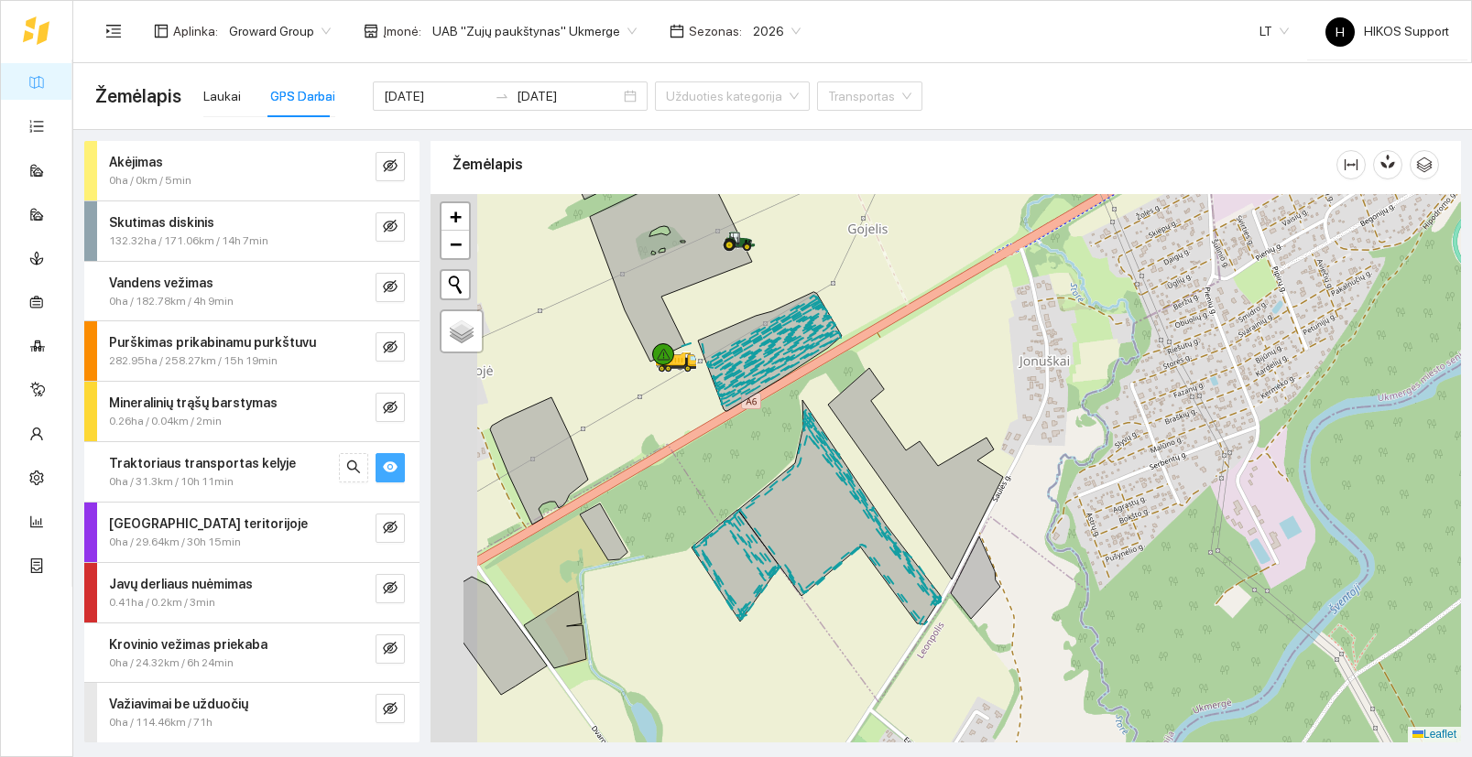
drag, startPoint x: 790, startPoint y: 354, endPoint x: 952, endPoint y: 366, distance: 162.5
click at [952, 365] on div at bounding box center [945, 468] width 1030 height 549
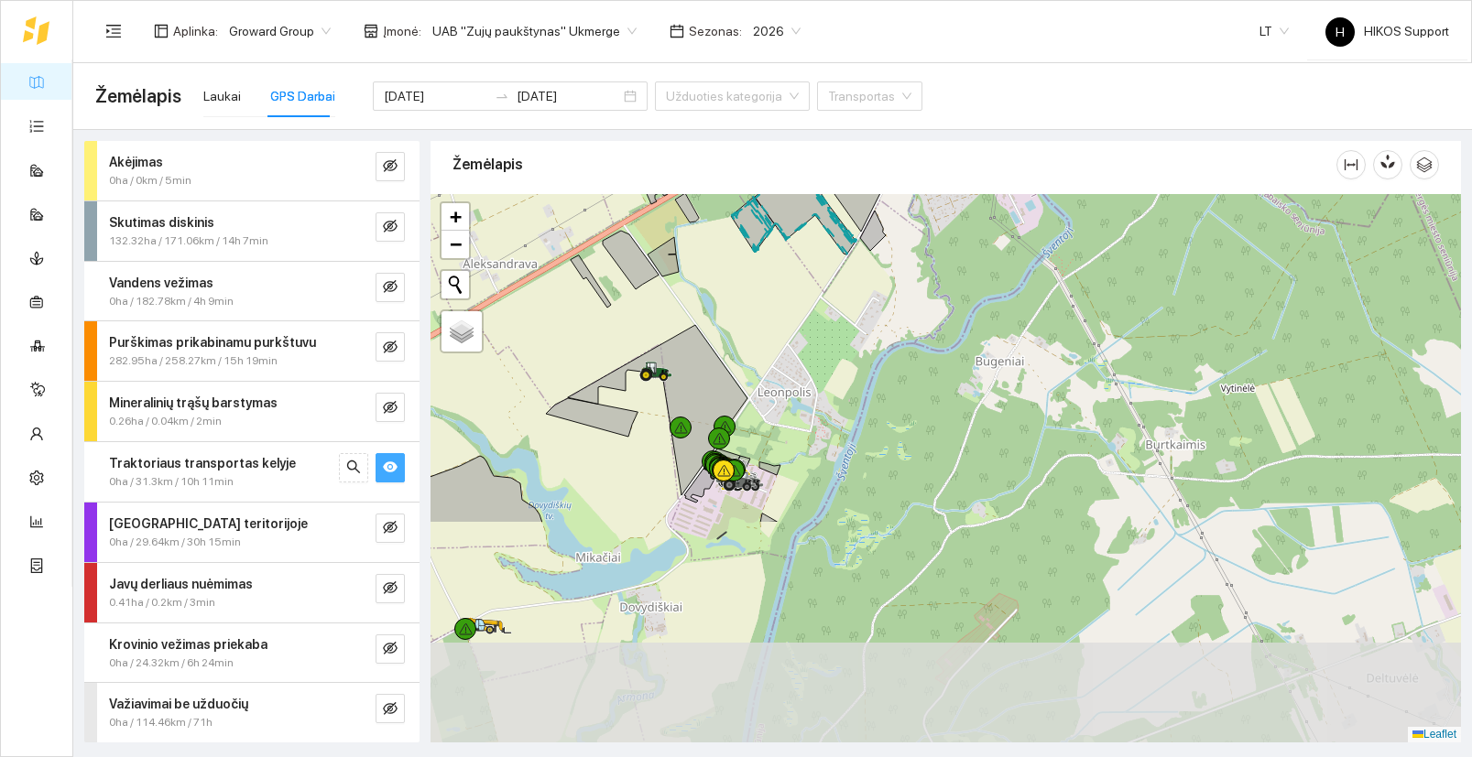
drag, startPoint x: 919, startPoint y: 554, endPoint x: 855, endPoint y: 278, distance: 283.0
click at [855, 278] on div at bounding box center [945, 468] width 1030 height 549
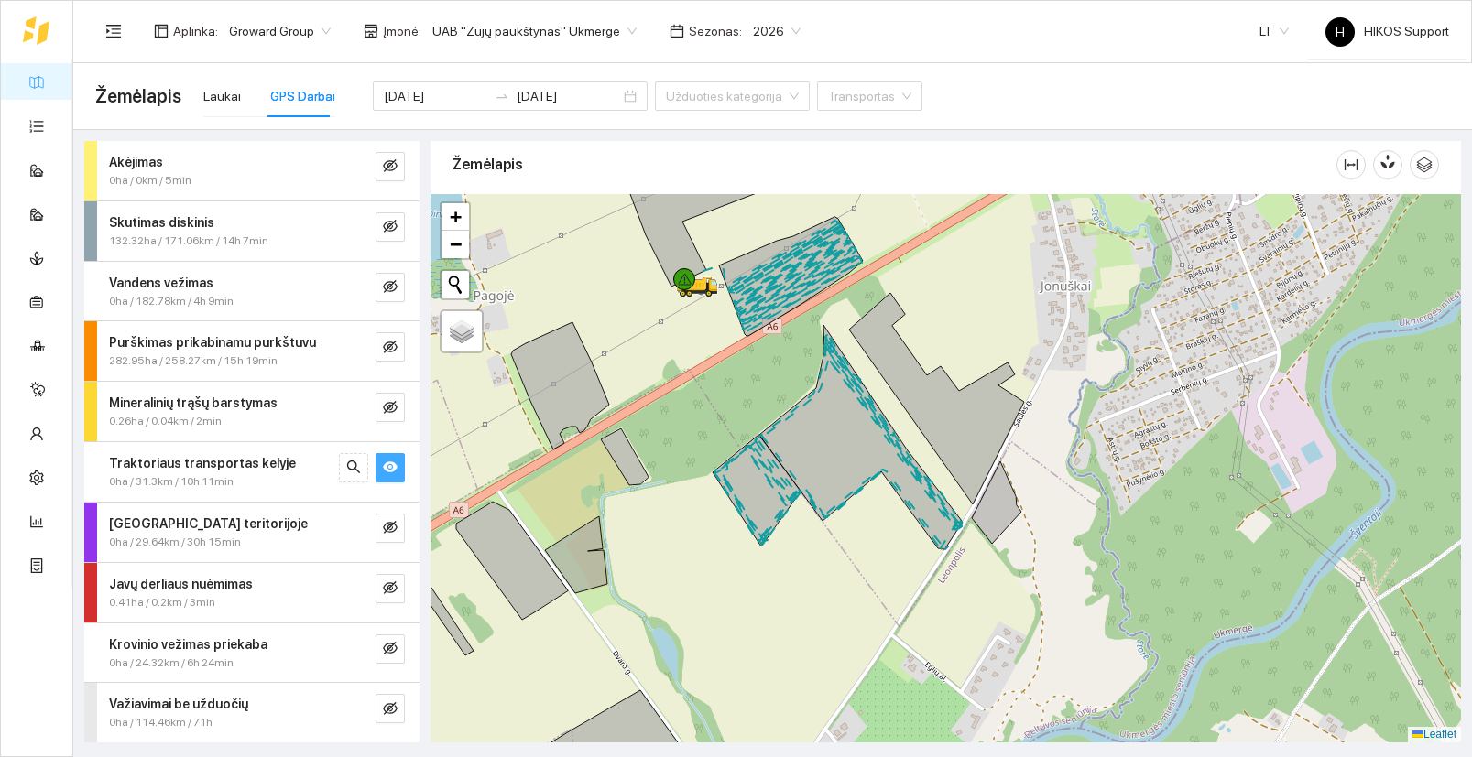
drag, startPoint x: 998, startPoint y: 277, endPoint x: 993, endPoint y: 355, distance: 78.9
click at [993, 355] on div at bounding box center [945, 468] width 1030 height 549
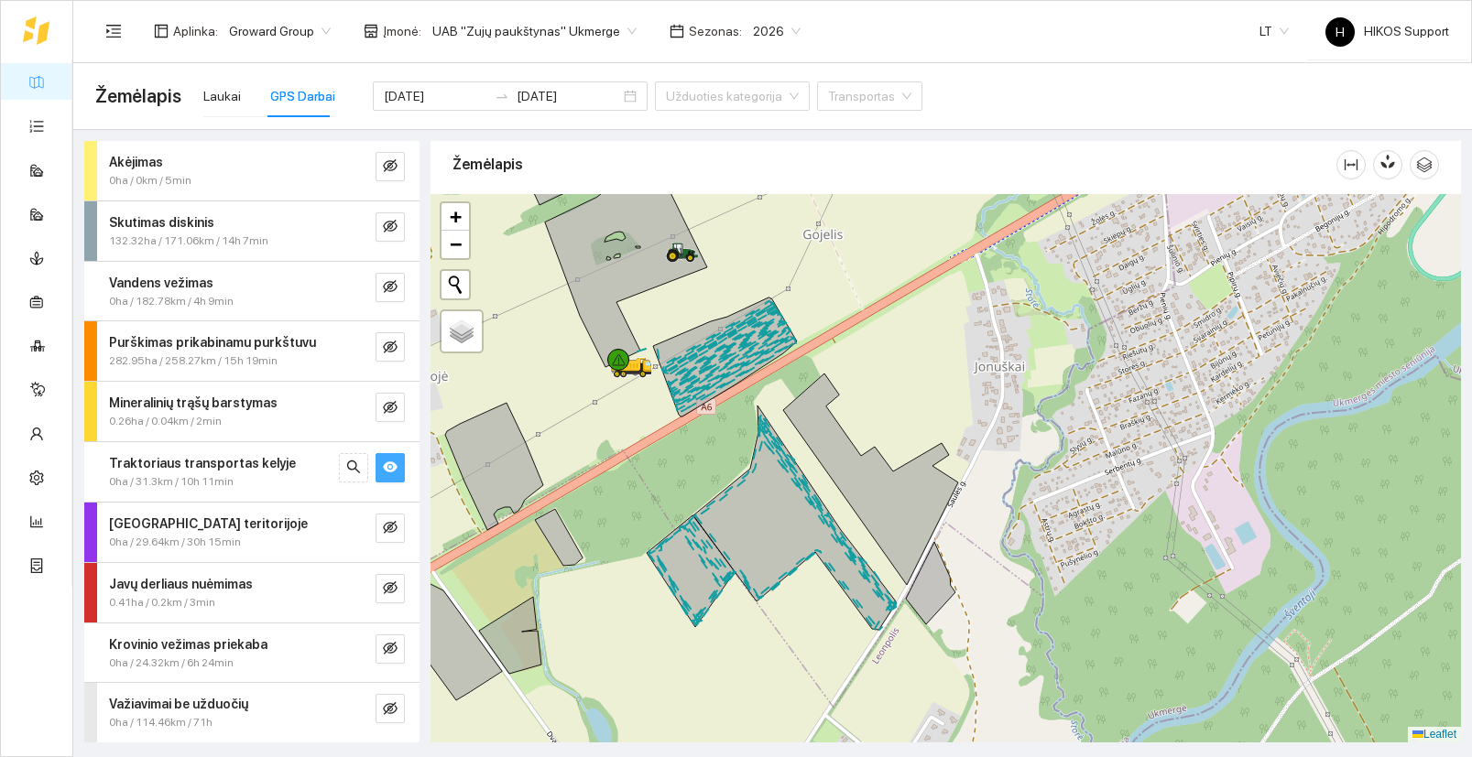
drag, startPoint x: 991, startPoint y: 391, endPoint x: 877, endPoint y: 430, distance: 120.2
click at [877, 430] on div at bounding box center [945, 468] width 1030 height 549
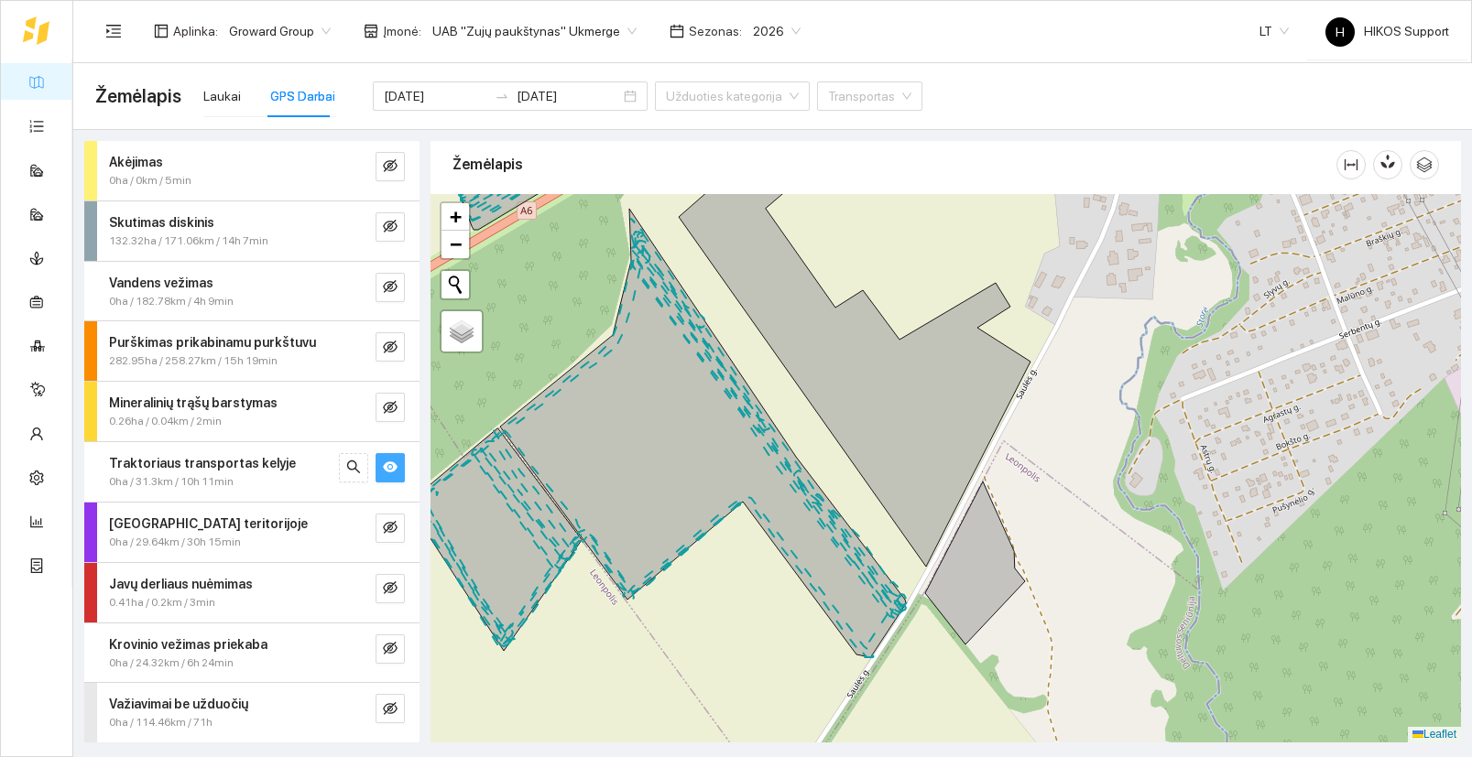
drag, startPoint x: 730, startPoint y: 599, endPoint x: 753, endPoint y: 494, distance: 107.8
click at [753, 494] on div at bounding box center [945, 468] width 1030 height 549
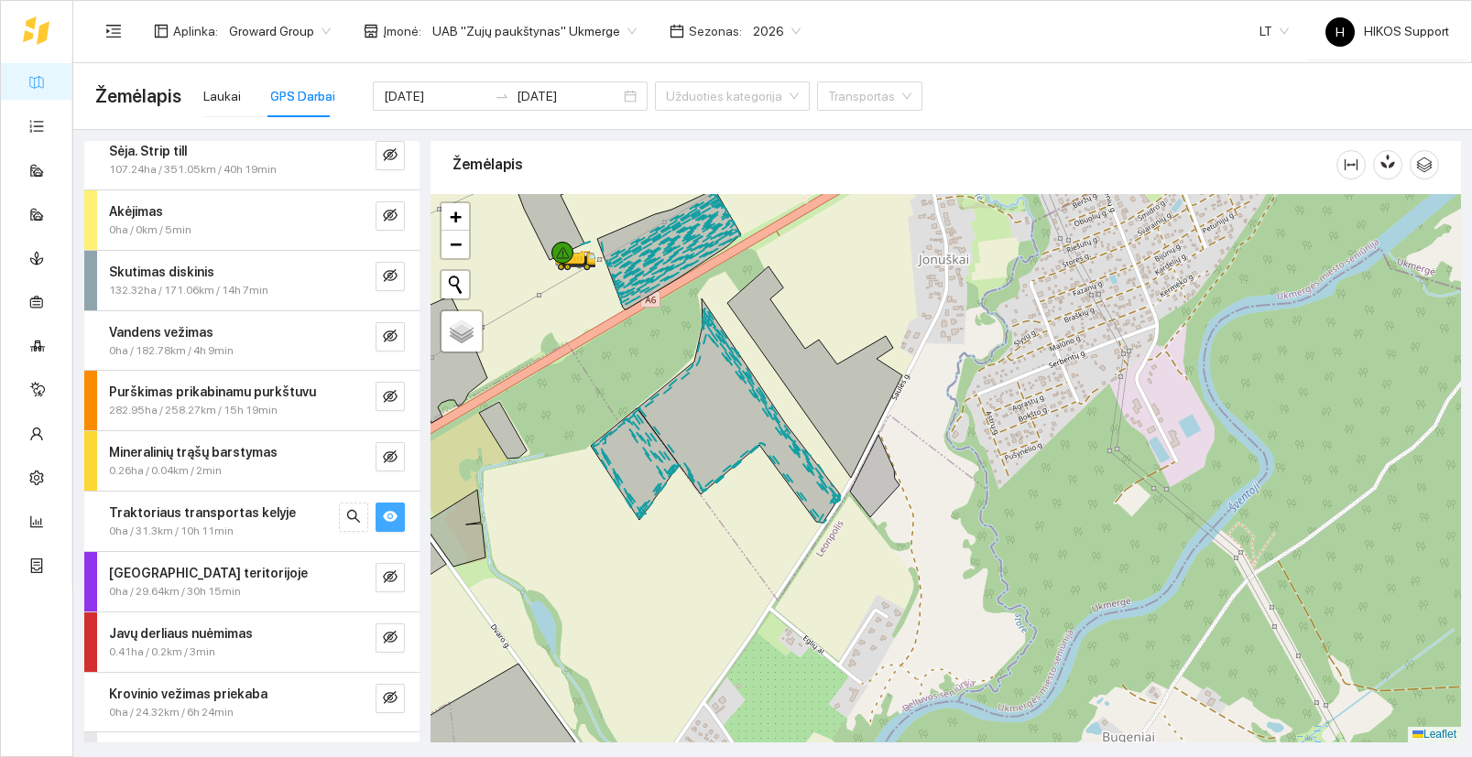
scroll to position [0, 0]
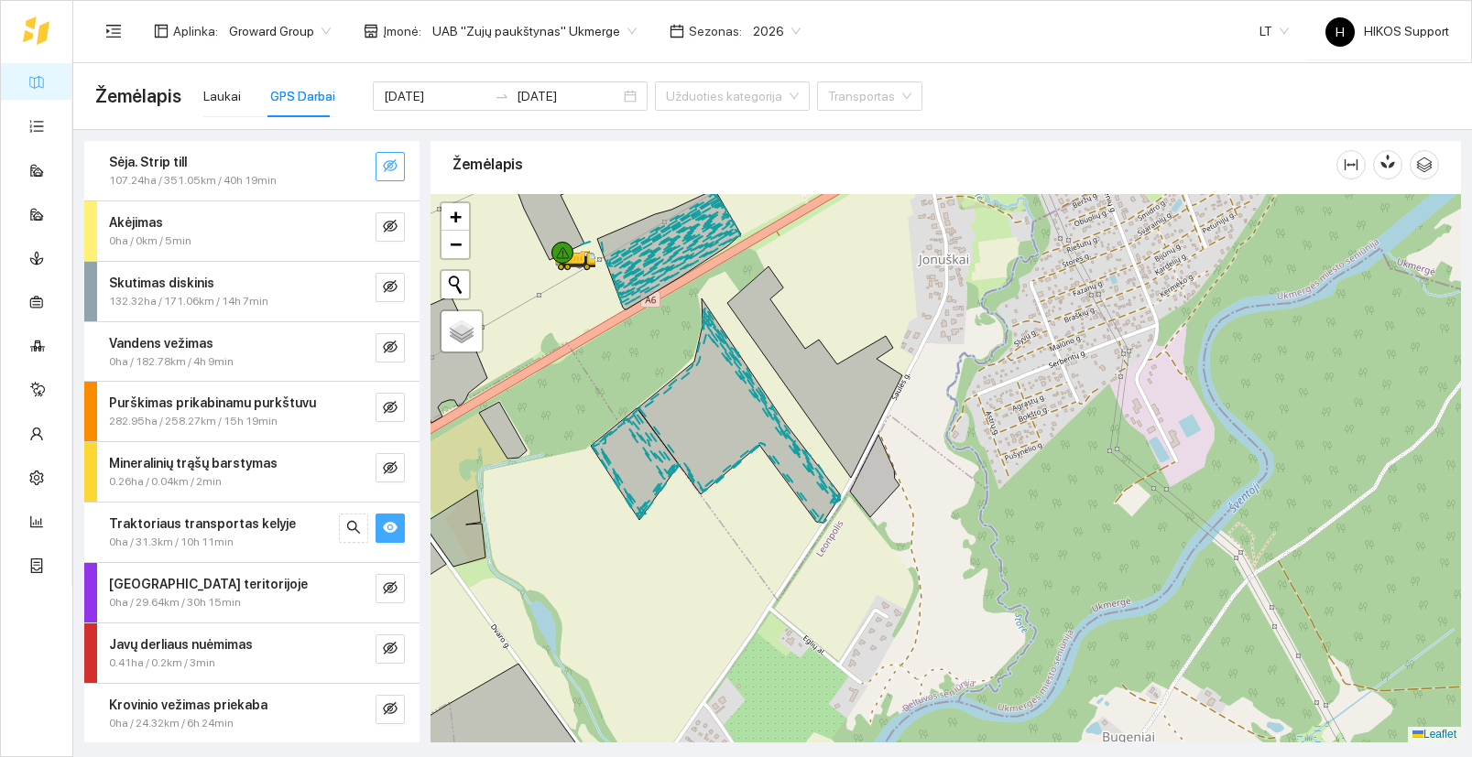
click at [388, 164] on icon "eye-invisible" at bounding box center [390, 165] width 15 height 13
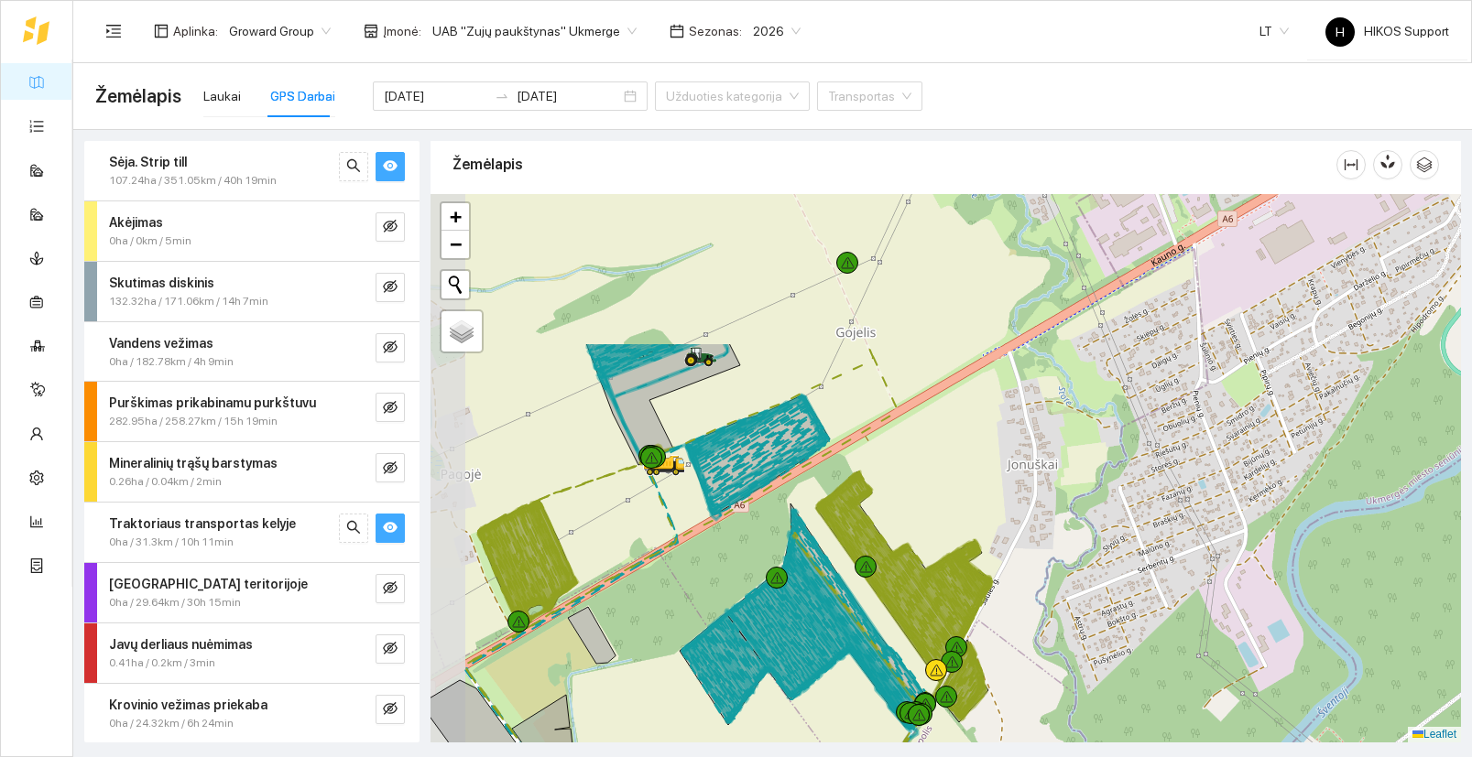
drag, startPoint x: 827, startPoint y: 261, endPoint x: 916, endPoint y: 470, distance: 226.9
click at [916, 470] on div at bounding box center [945, 468] width 1030 height 549
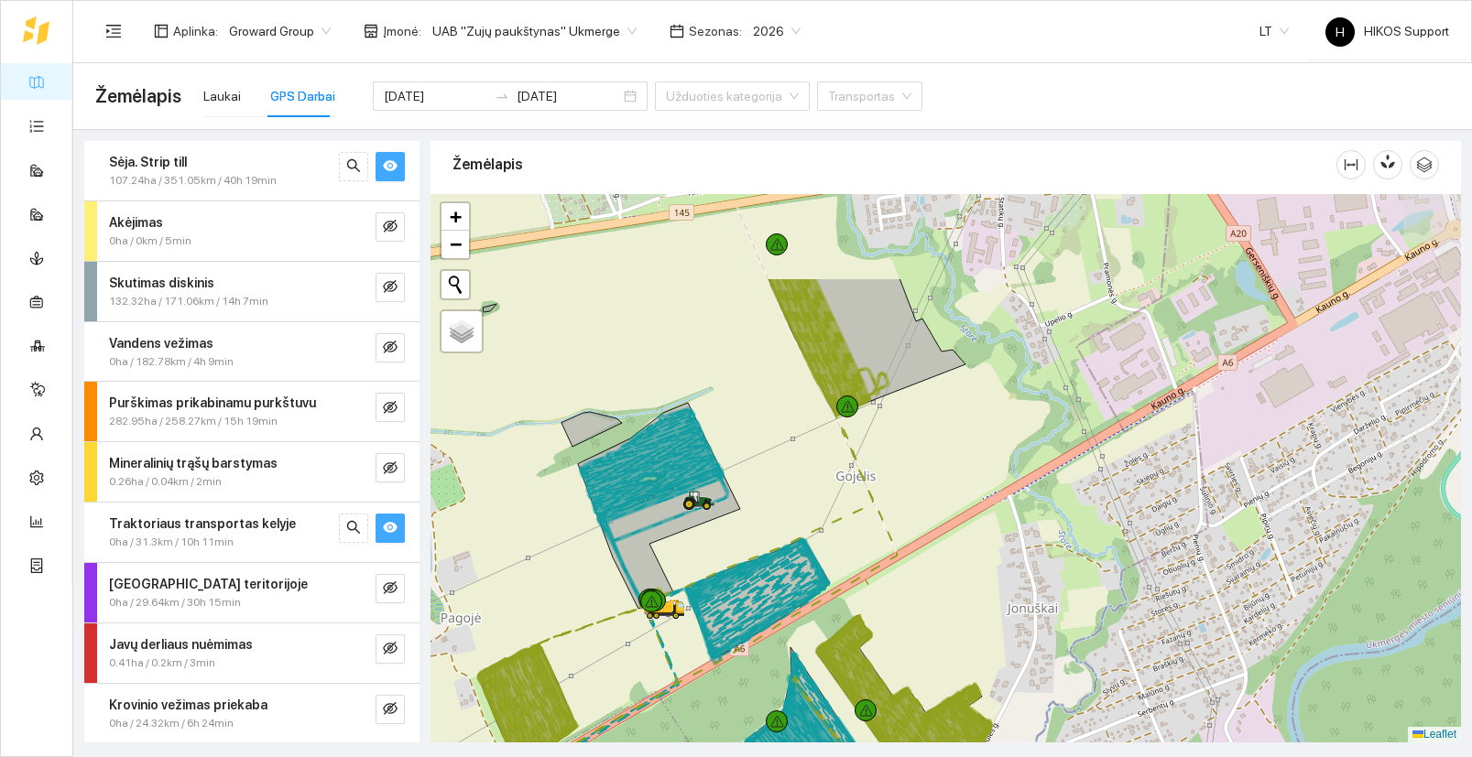
drag, startPoint x: 982, startPoint y: 363, endPoint x: 982, endPoint y: 503, distance: 140.1
click at [982, 503] on div at bounding box center [945, 468] width 1030 height 549
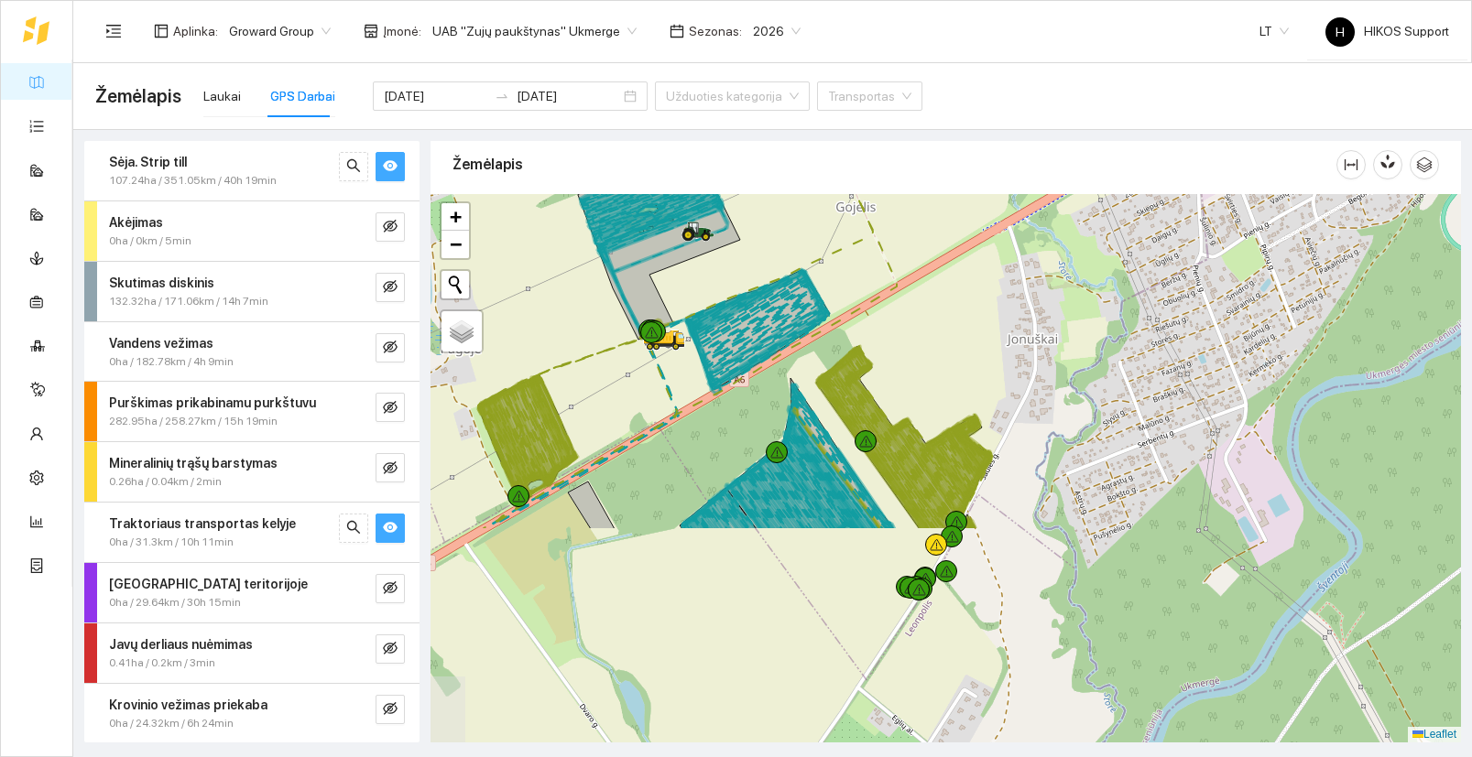
drag, startPoint x: 988, startPoint y: 558, endPoint x: 988, endPoint y: 289, distance: 268.3
click at [988, 289] on div at bounding box center [945, 468] width 1030 height 549
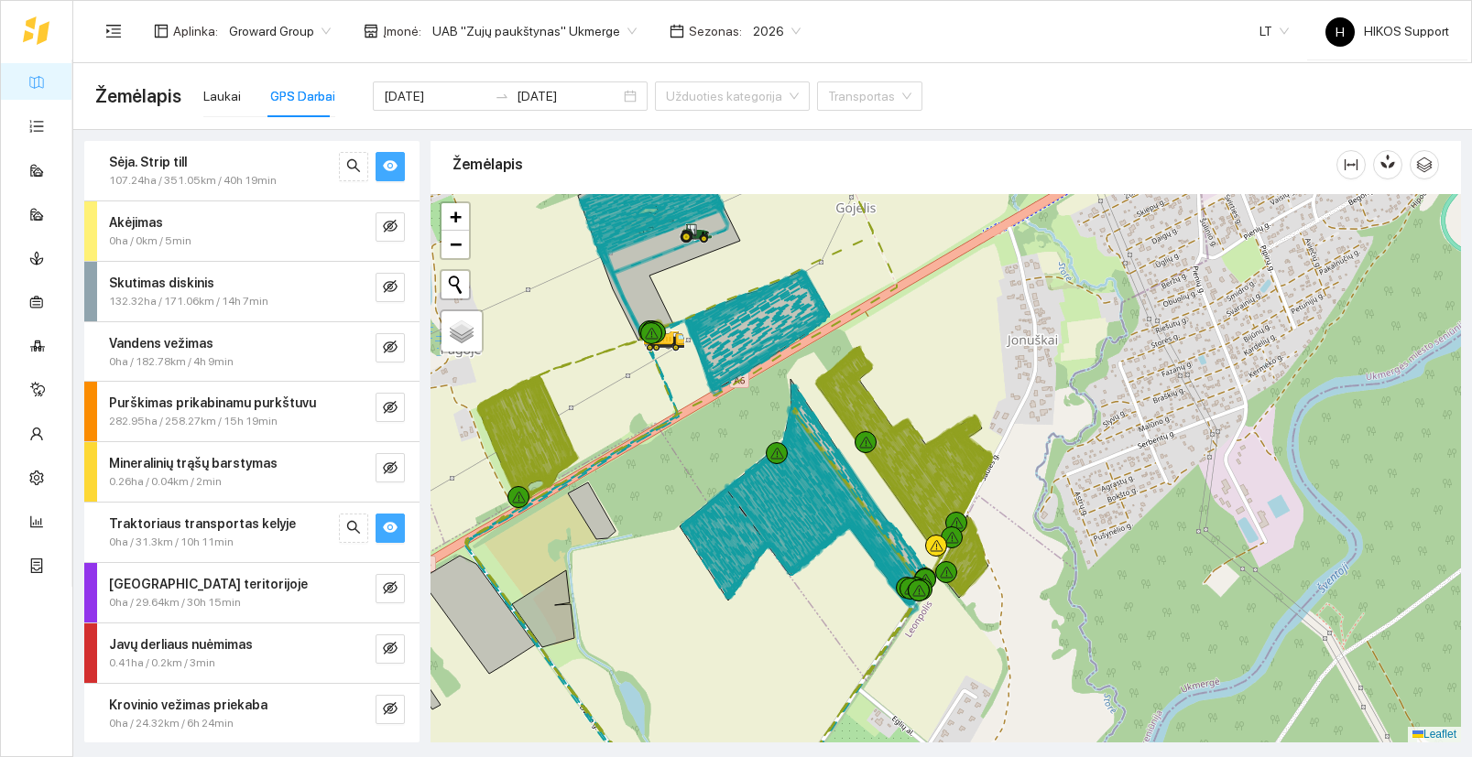
click at [874, 484] on div at bounding box center [945, 468] width 1030 height 549
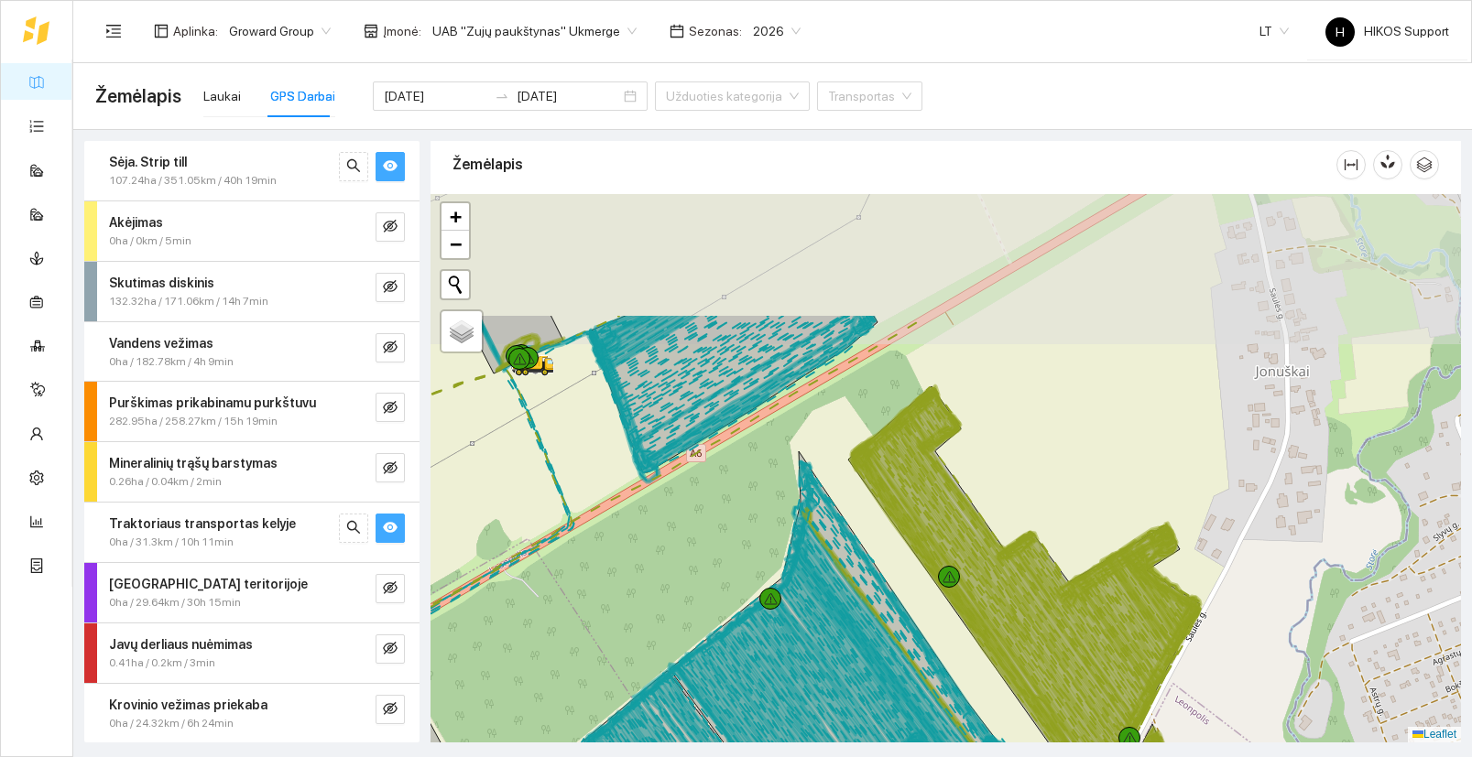
drag, startPoint x: 958, startPoint y: 277, endPoint x: 1049, endPoint y: 453, distance: 199.0
click at [1049, 453] on div at bounding box center [945, 468] width 1030 height 549
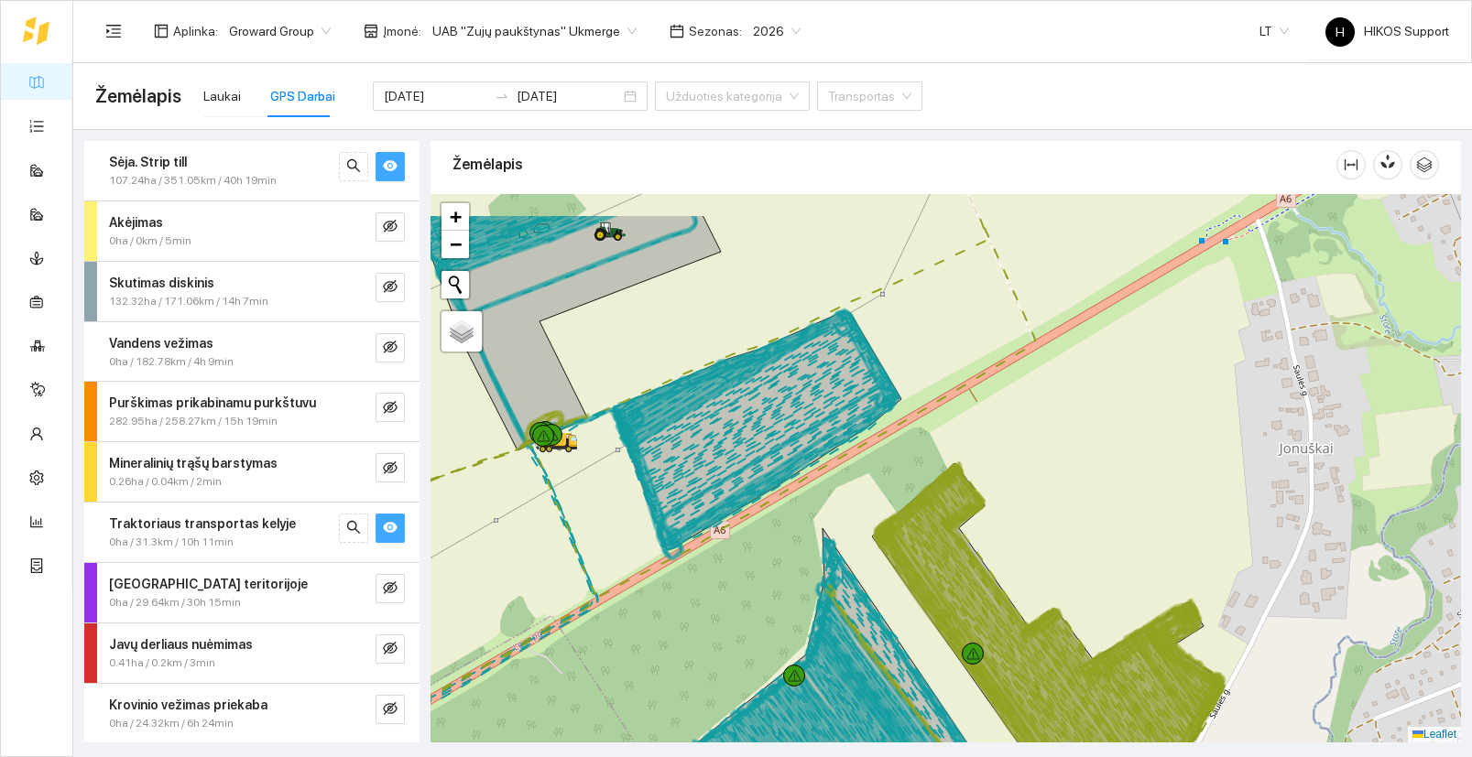
drag, startPoint x: 992, startPoint y: 306, endPoint x: 1016, endPoint y: 383, distance: 80.5
click at [1016, 383] on div at bounding box center [945, 468] width 1030 height 549
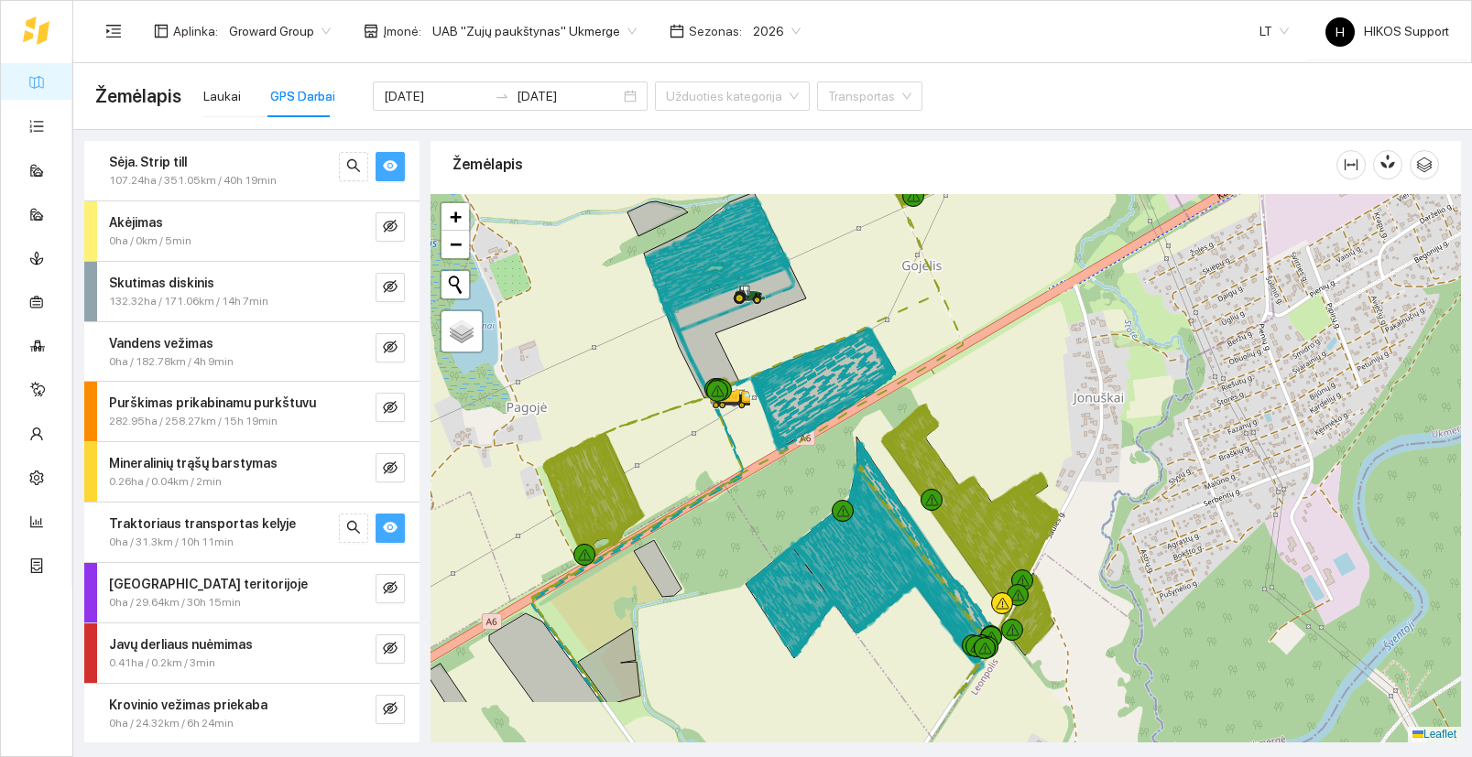
drag, startPoint x: 744, startPoint y: 614, endPoint x: 764, endPoint y: 519, distance: 96.4
click at [764, 519] on div at bounding box center [945, 468] width 1030 height 549
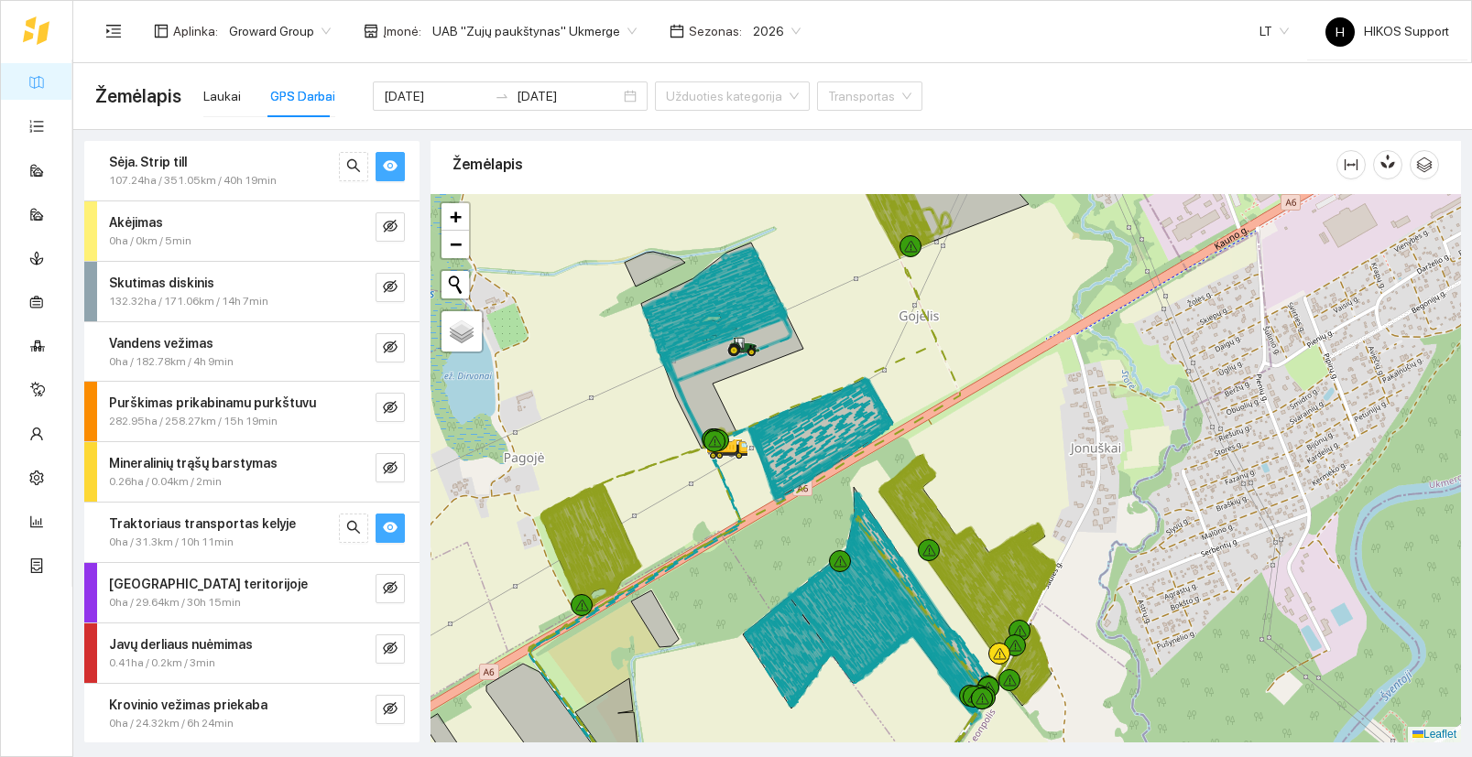
drag, startPoint x: 899, startPoint y: 328, endPoint x: 897, endPoint y: 377, distance: 49.5
click at [897, 377] on div at bounding box center [945, 468] width 1030 height 549
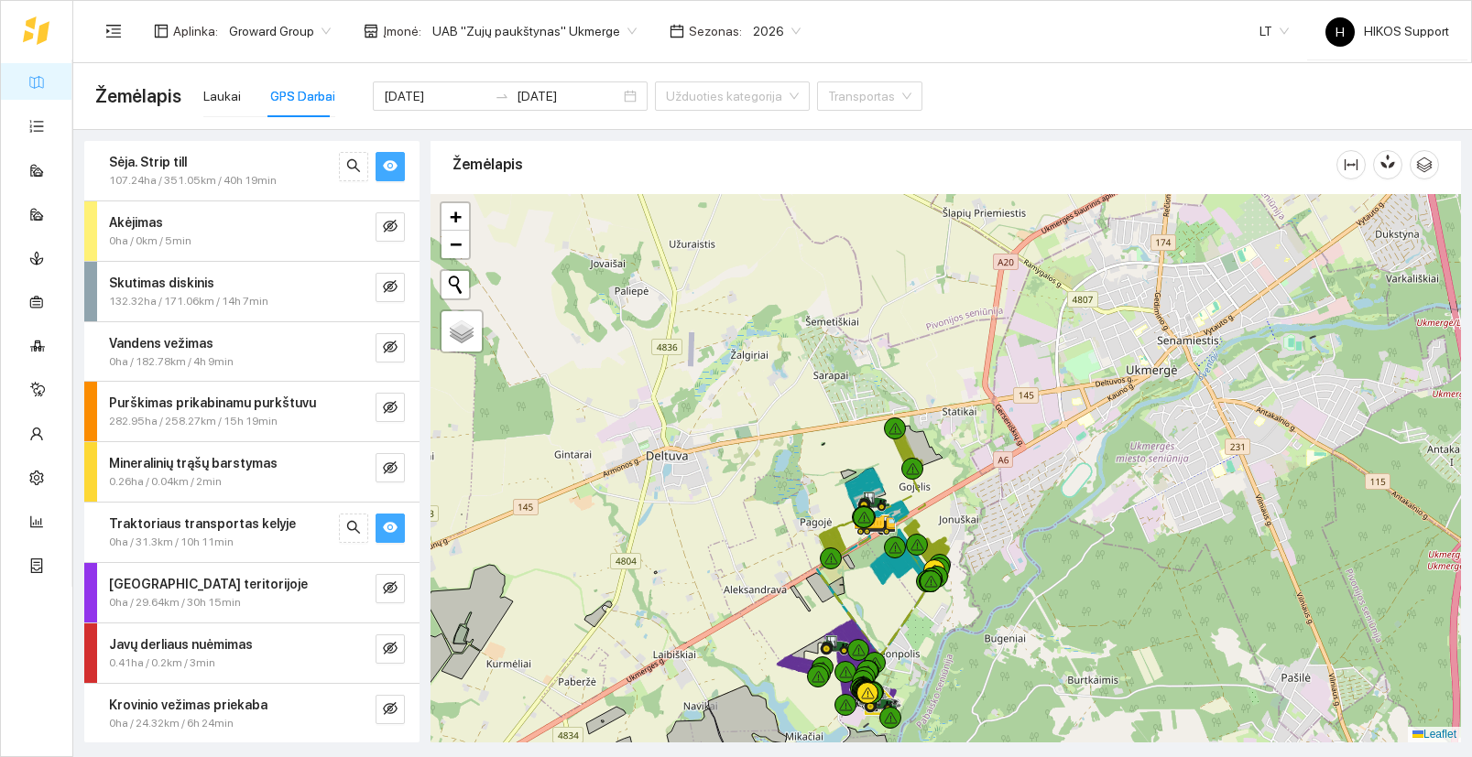
drag, startPoint x: 1019, startPoint y: 693, endPoint x: 976, endPoint y: 542, distance: 157.1
click at [976, 542] on div at bounding box center [945, 468] width 1030 height 549
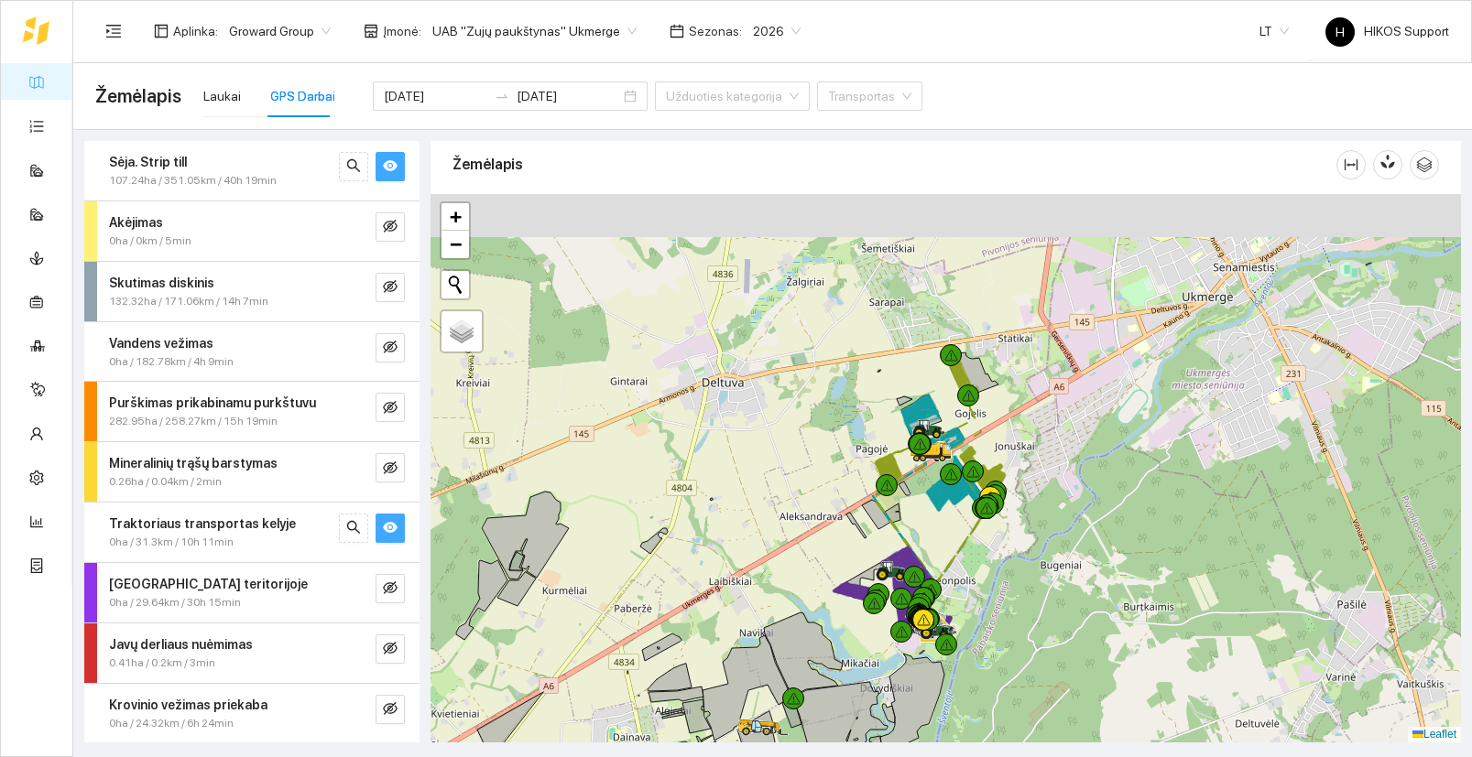
drag, startPoint x: 1064, startPoint y: 396, endPoint x: 1059, endPoint y: 508, distance: 112.8
click at [1059, 508] on div at bounding box center [945, 468] width 1030 height 549
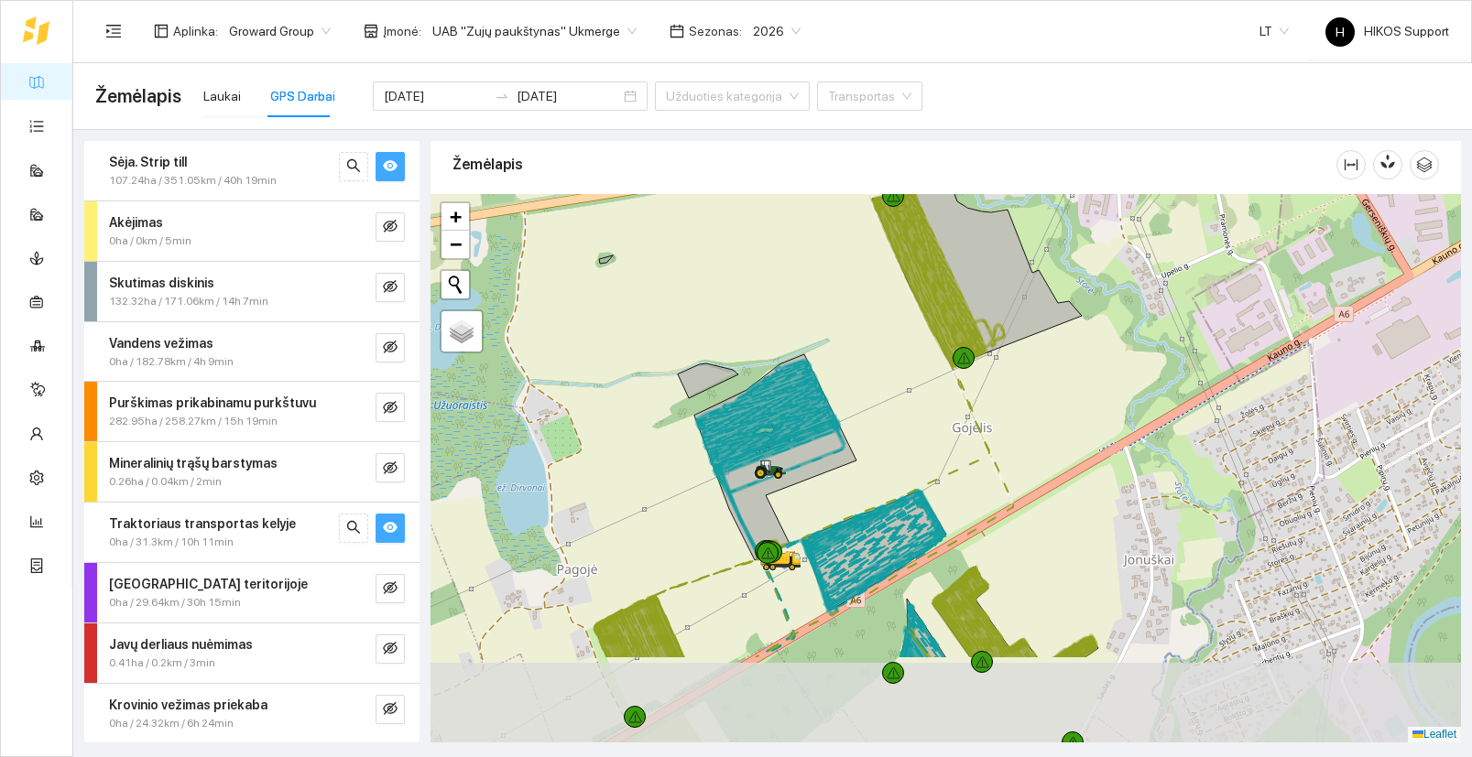
drag, startPoint x: 1034, startPoint y: 558, endPoint x: 912, endPoint y: 417, distance: 186.3
click at [913, 417] on div at bounding box center [945, 468] width 1030 height 549
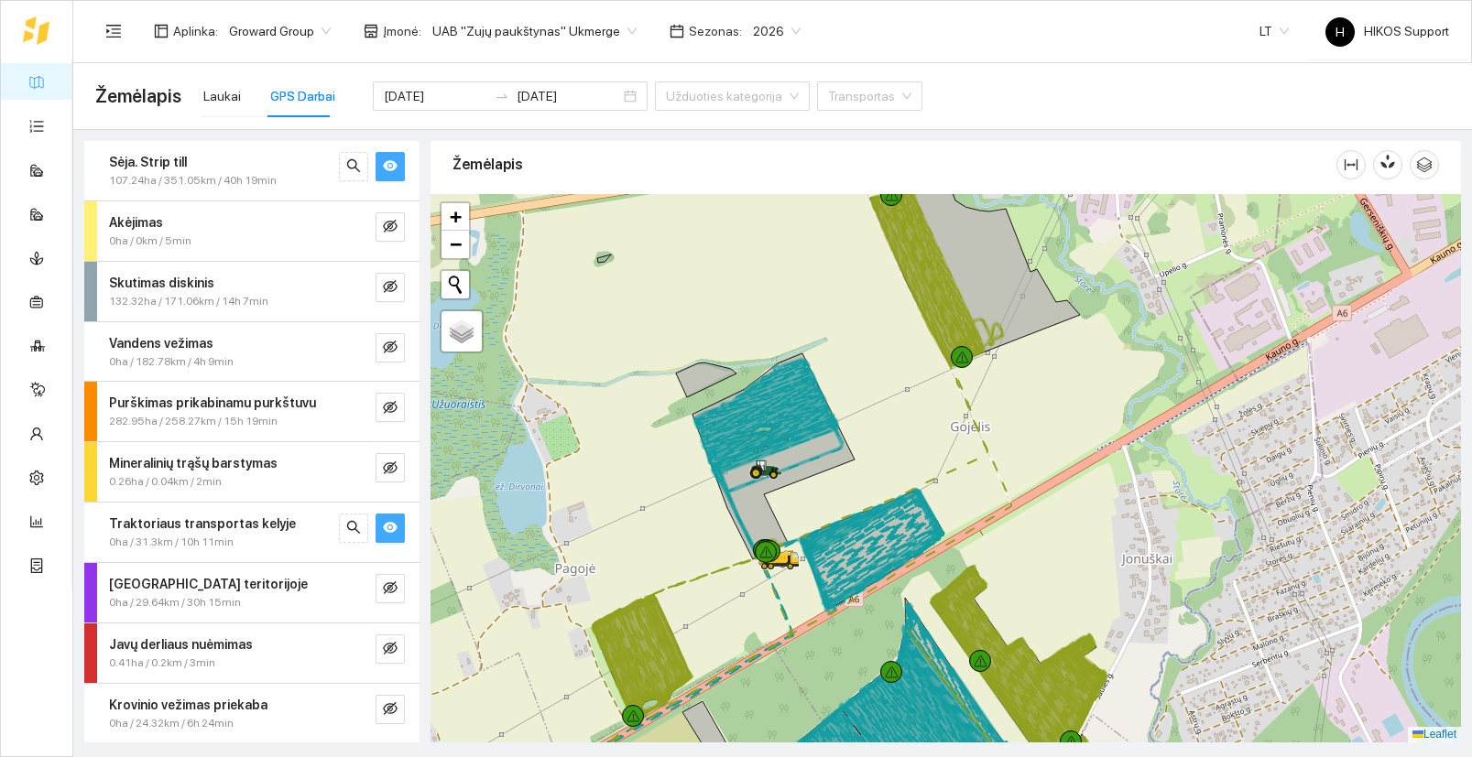
click at [391, 167] on icon "eye" at bounding box center [390, 165] width 15 height 15
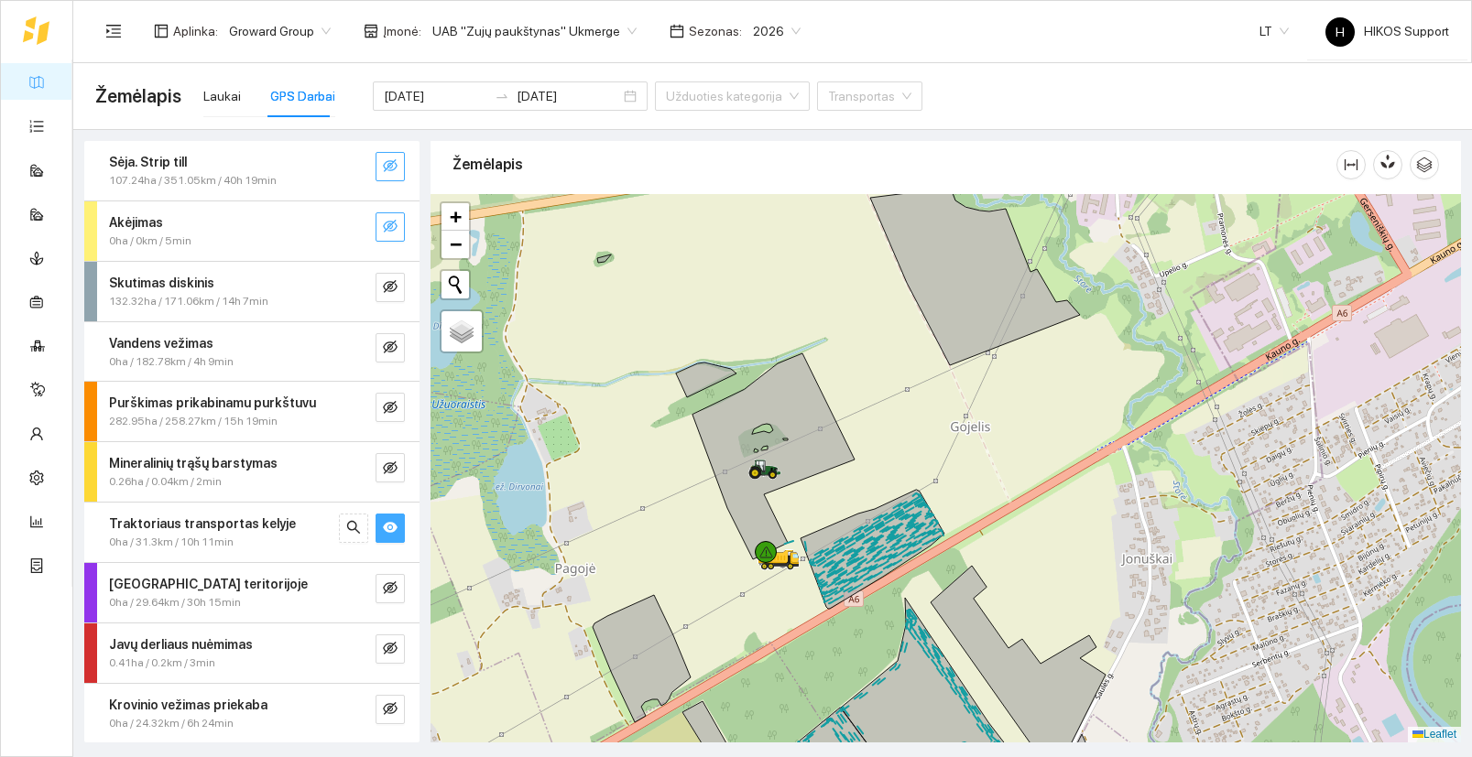
click at [391, 223] on icon "eye-invisible" at bounding box center [390, 226] width 15 height 15
click at [354, 223] on icon "search" at bounding box center [353, 226] width 15 height 15
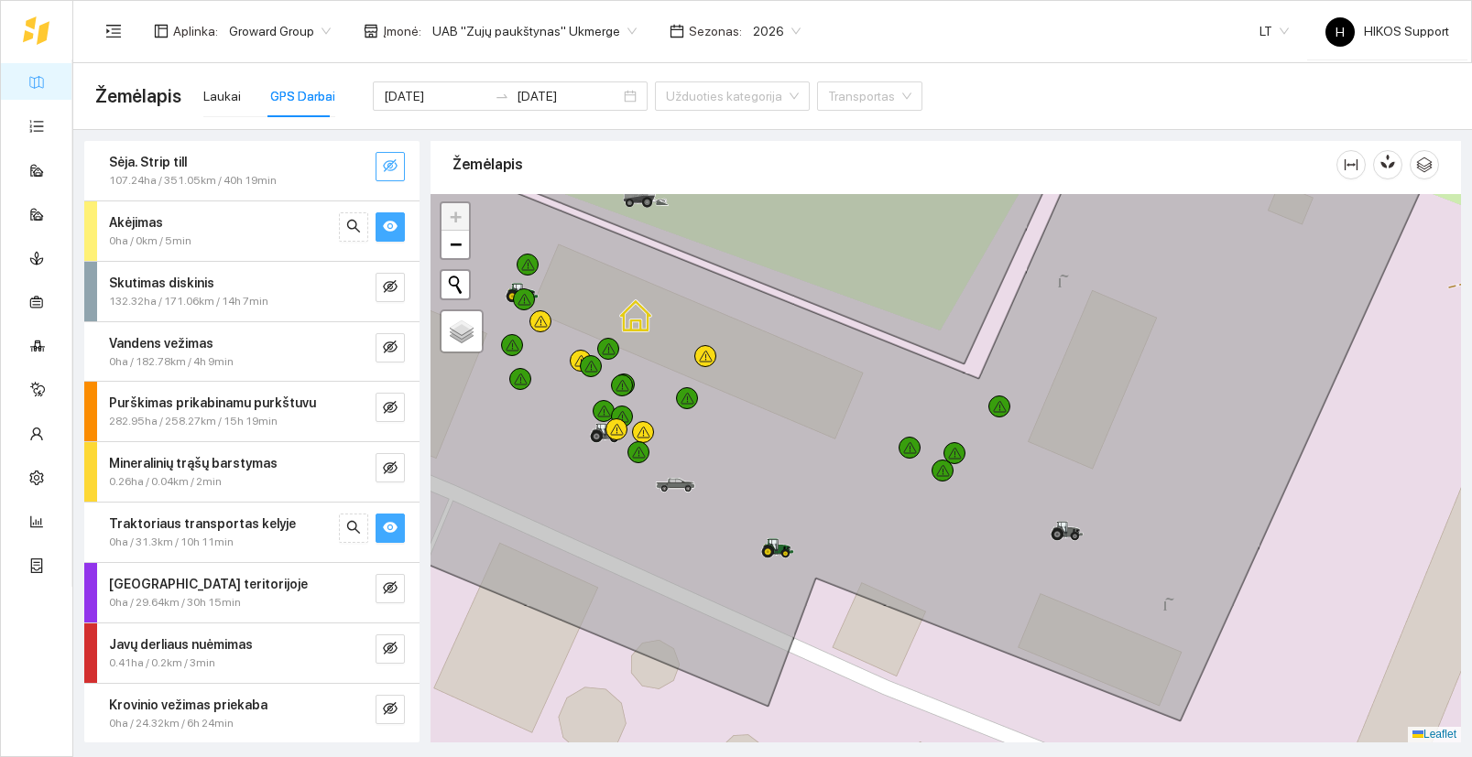
click at [397, 230] on icon "eye" at bounding box center [390, 226] width 15 height 15
click at [397, 277] on button "button" at bounding box center [389, 287] width 29 height 29
click at [348, 287] on icon "search" at bounding box center [353, 286] width 13 height 13
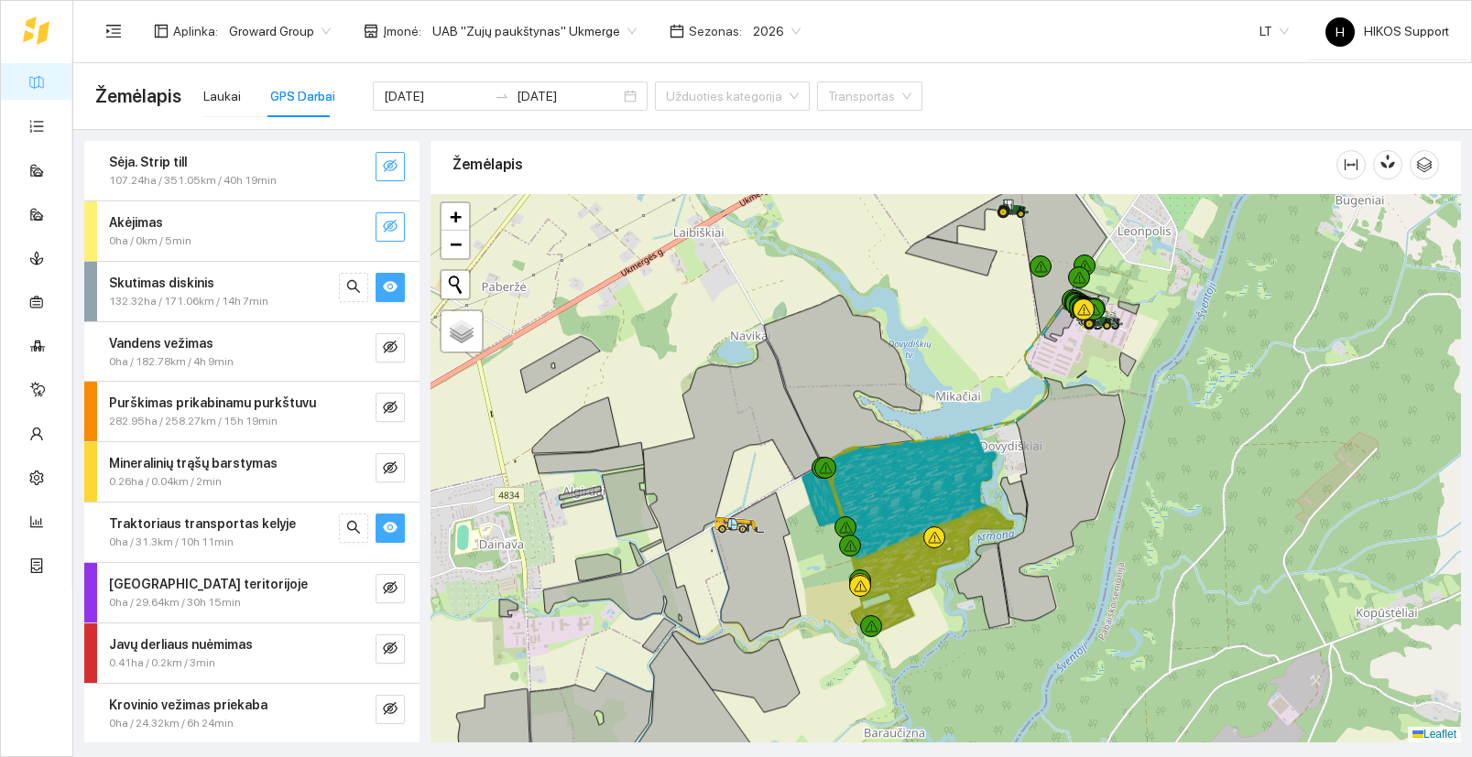
click at [389, 293] on icon "eye" at bounding box center [390, 286] width 15 height 15
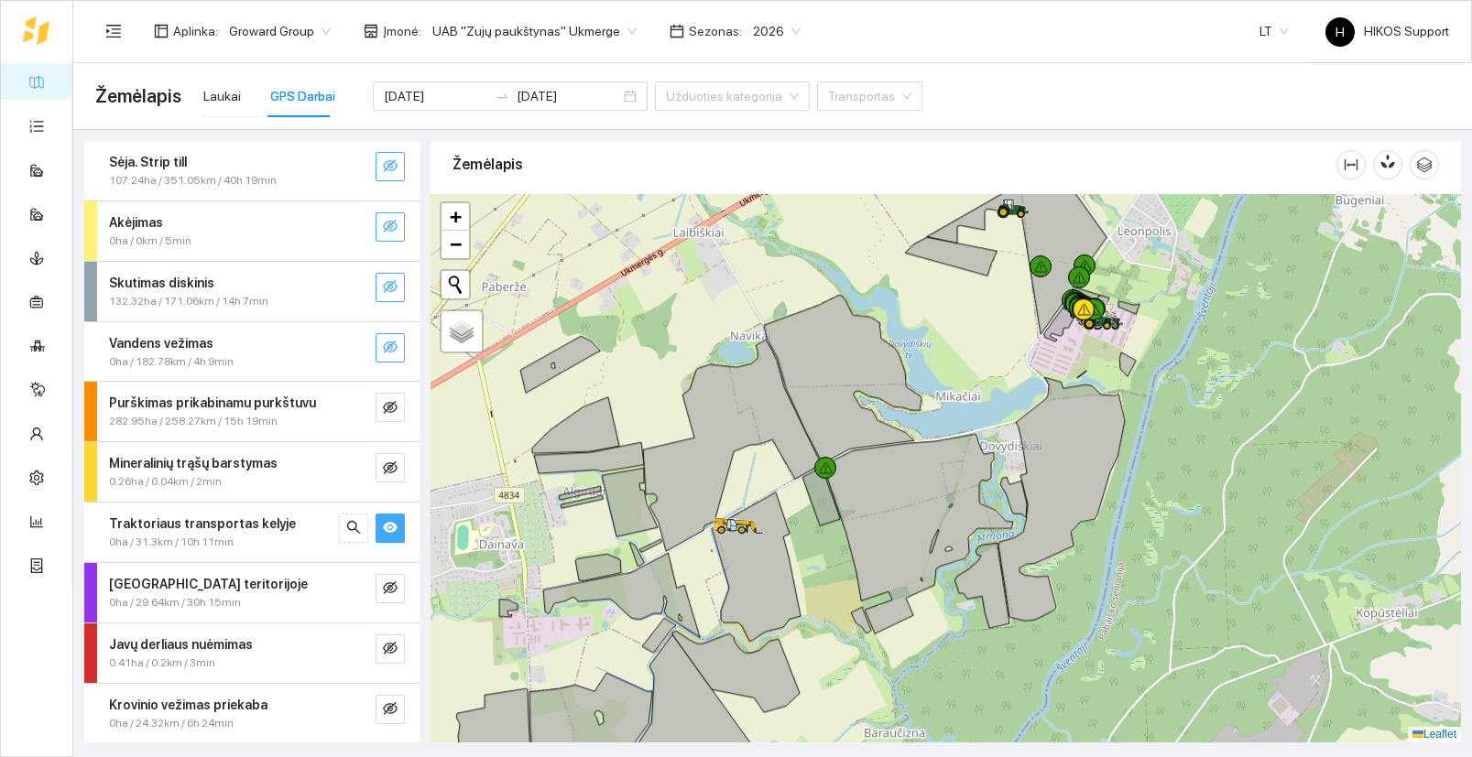
click at [388, 353] on icon "eye-invisible" at bounding box center [390, 347] width 15 height 15
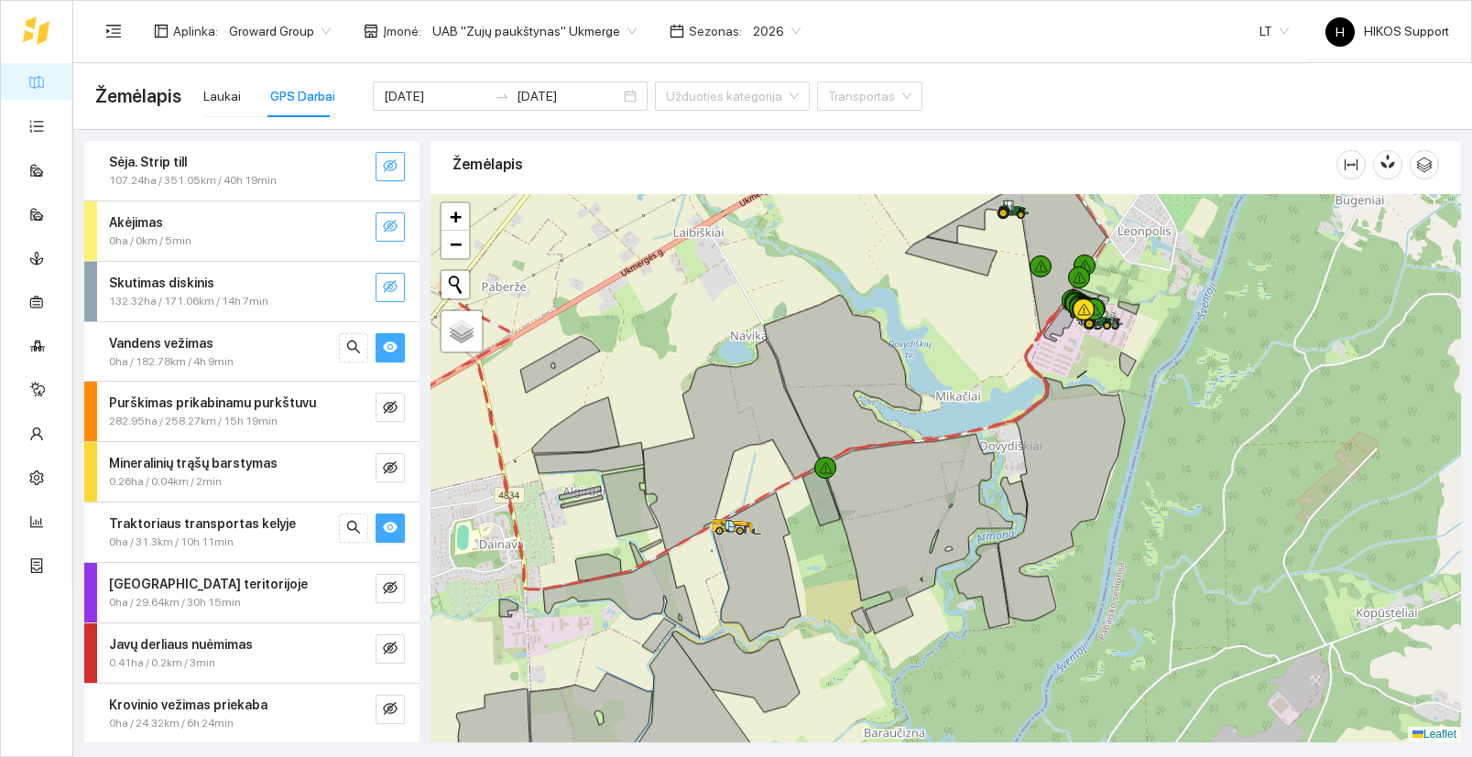
click at [394, 288] on icon "eye-invisible" at bounding box center [390, 286] width 15 height 15
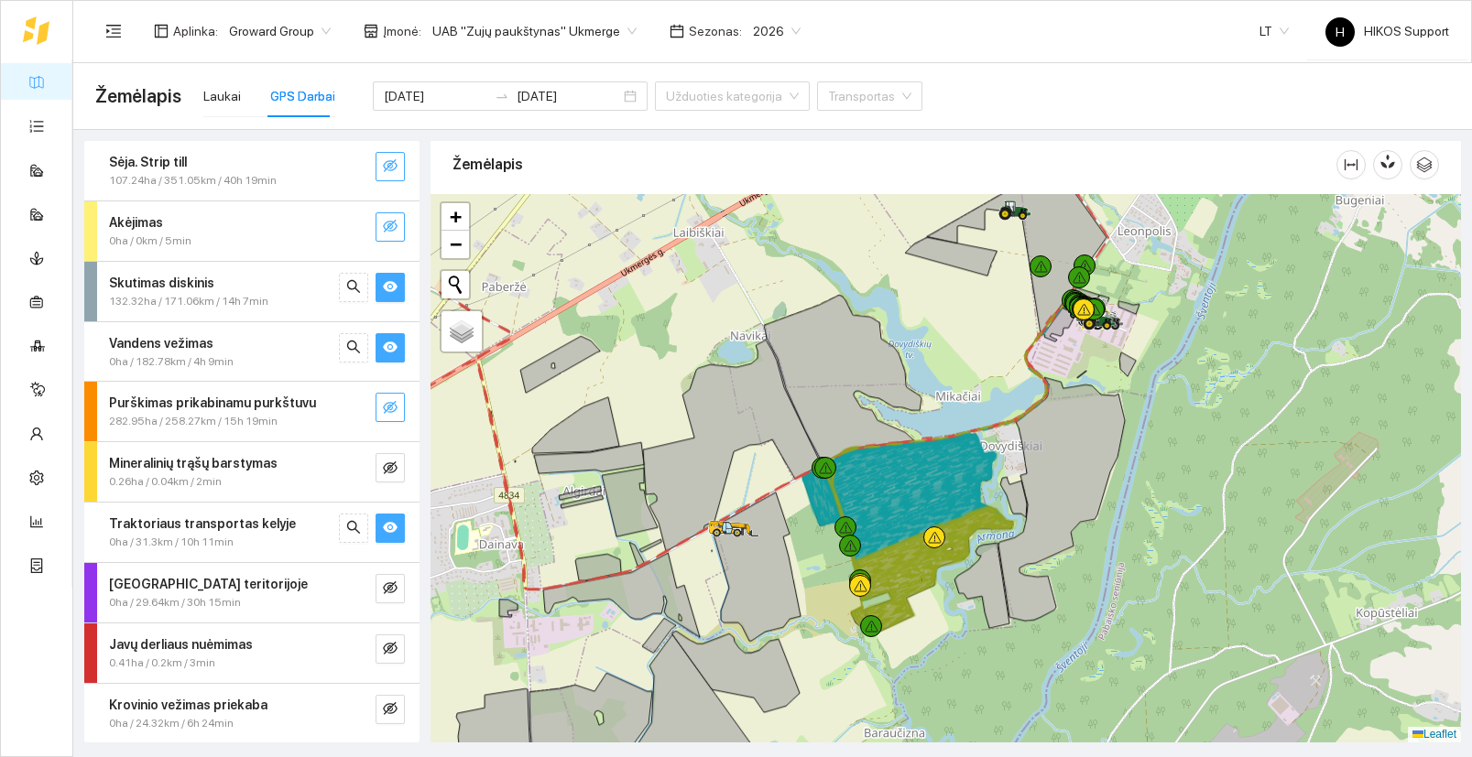
click at [384, 412] on icon "eye-invisible" at bounding box center [390, 407] width 15 height 13
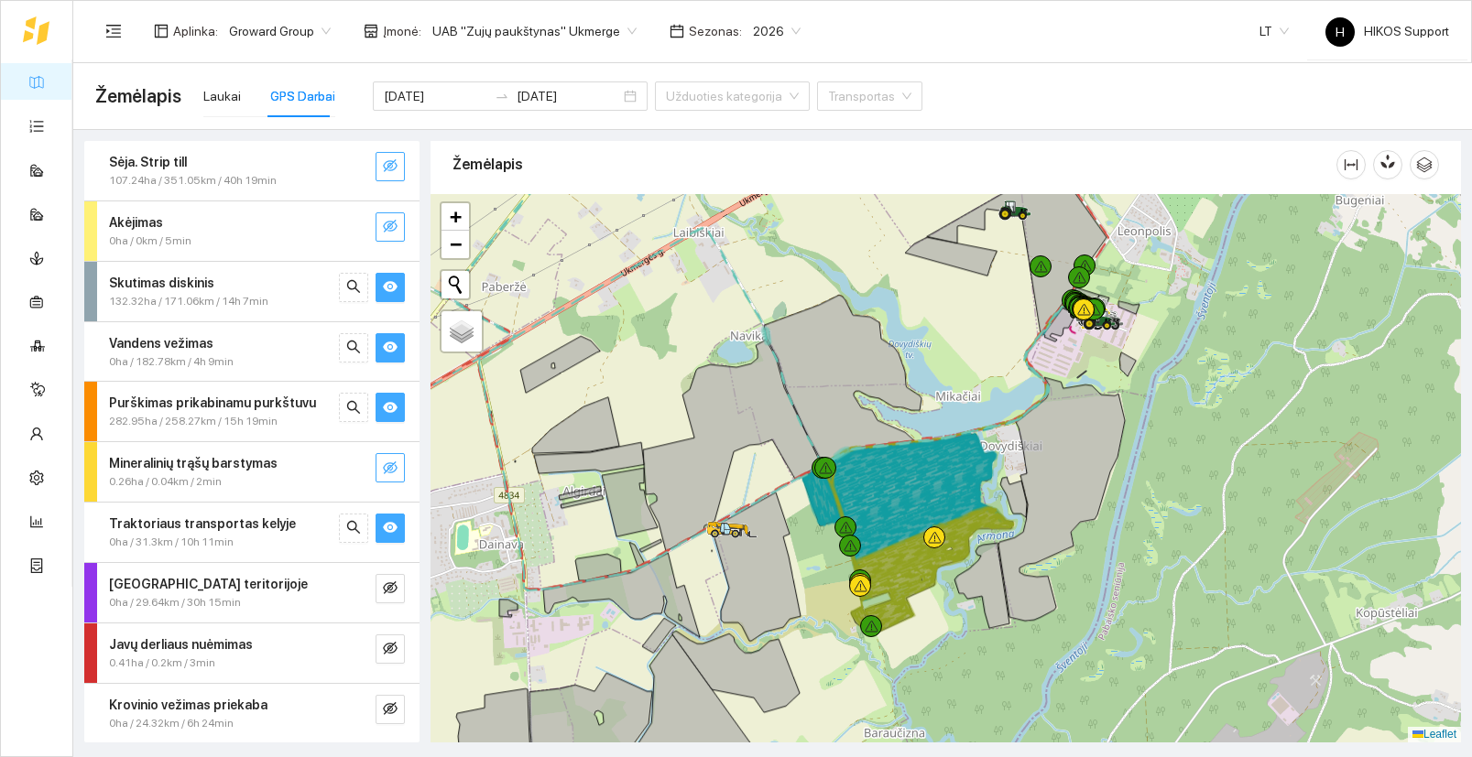
click at [394, 465] on icon "eye-invisible" at bounding box center [390, 468] width 15 height 15
click at [354, 464] on icon "search" at bounding box center [353, 468] width 15 height 15
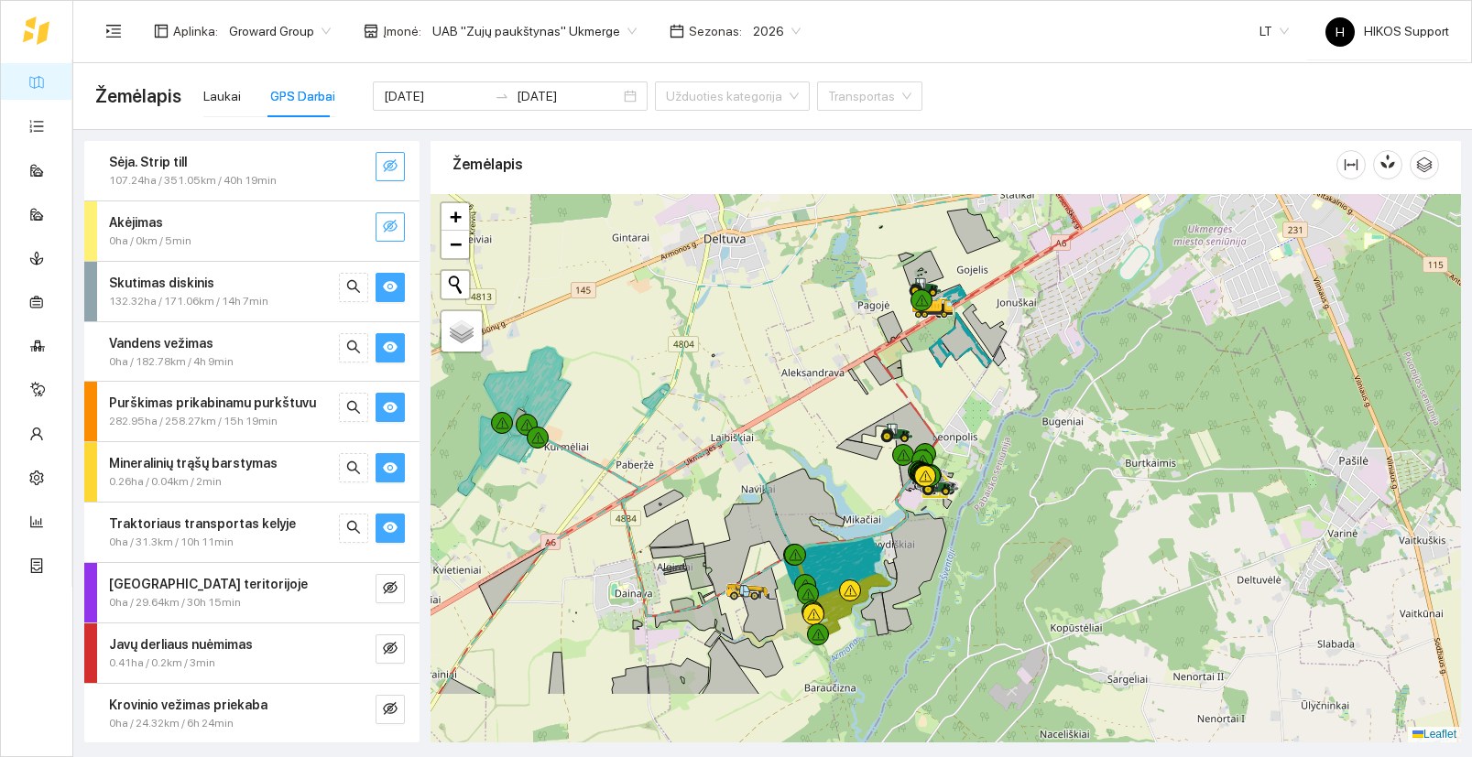
drag, startPoint x: 1127, startPoint y: 646, endPoint x: 1062, endPoint y: 515, distance: 147.0
click at [1062, 515] on div at bounding box center [945, 468] width 1030 height 549
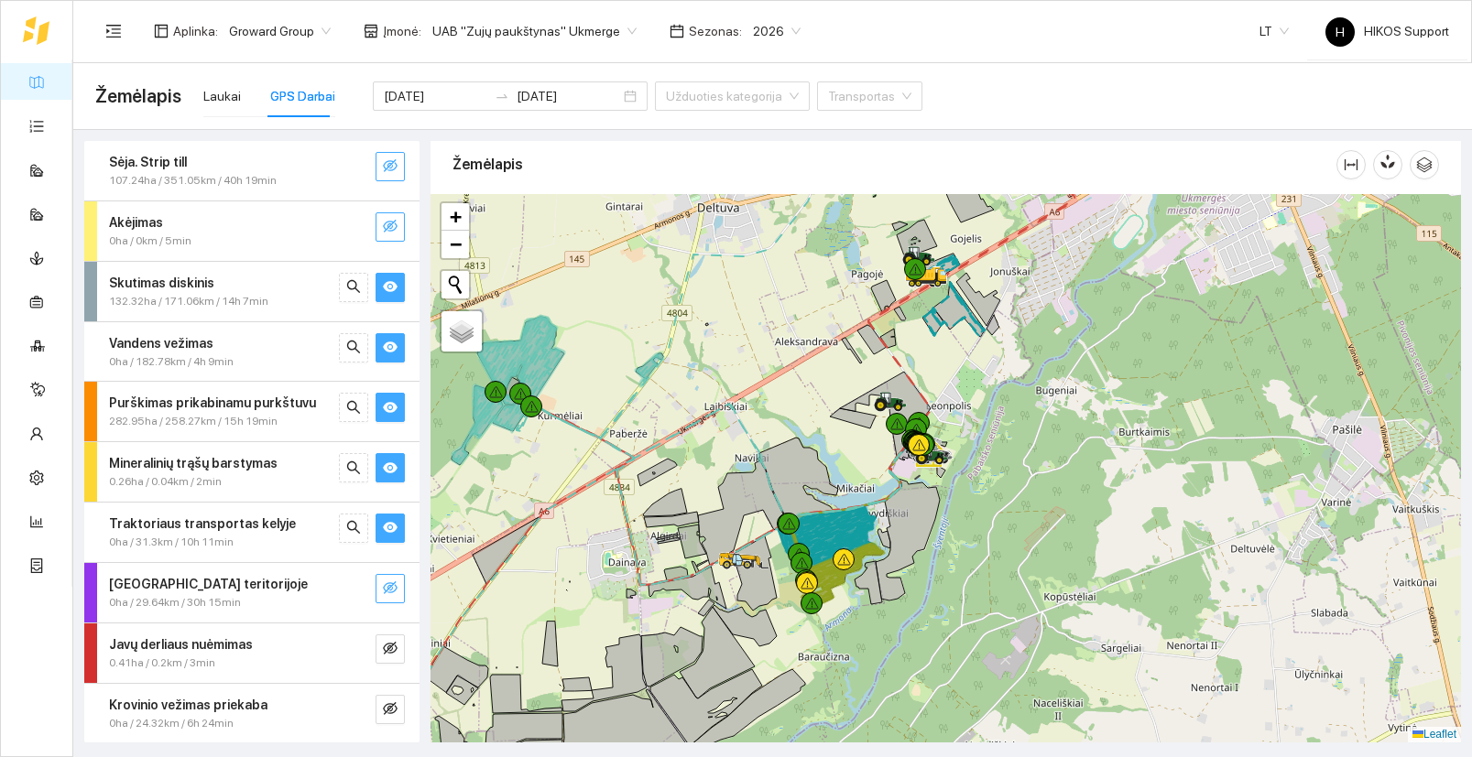
click at [386, 588] on icon "eye-invisible" at bounding box center [390, 588] width 15 height 15
click at [389, 652] on icon "eye-invisible" at bounding box center [390, 648] width 15 height 15
click at [389, 706] on icon "eye-invisible" at bounding box center [390, 708] width 15 height 13
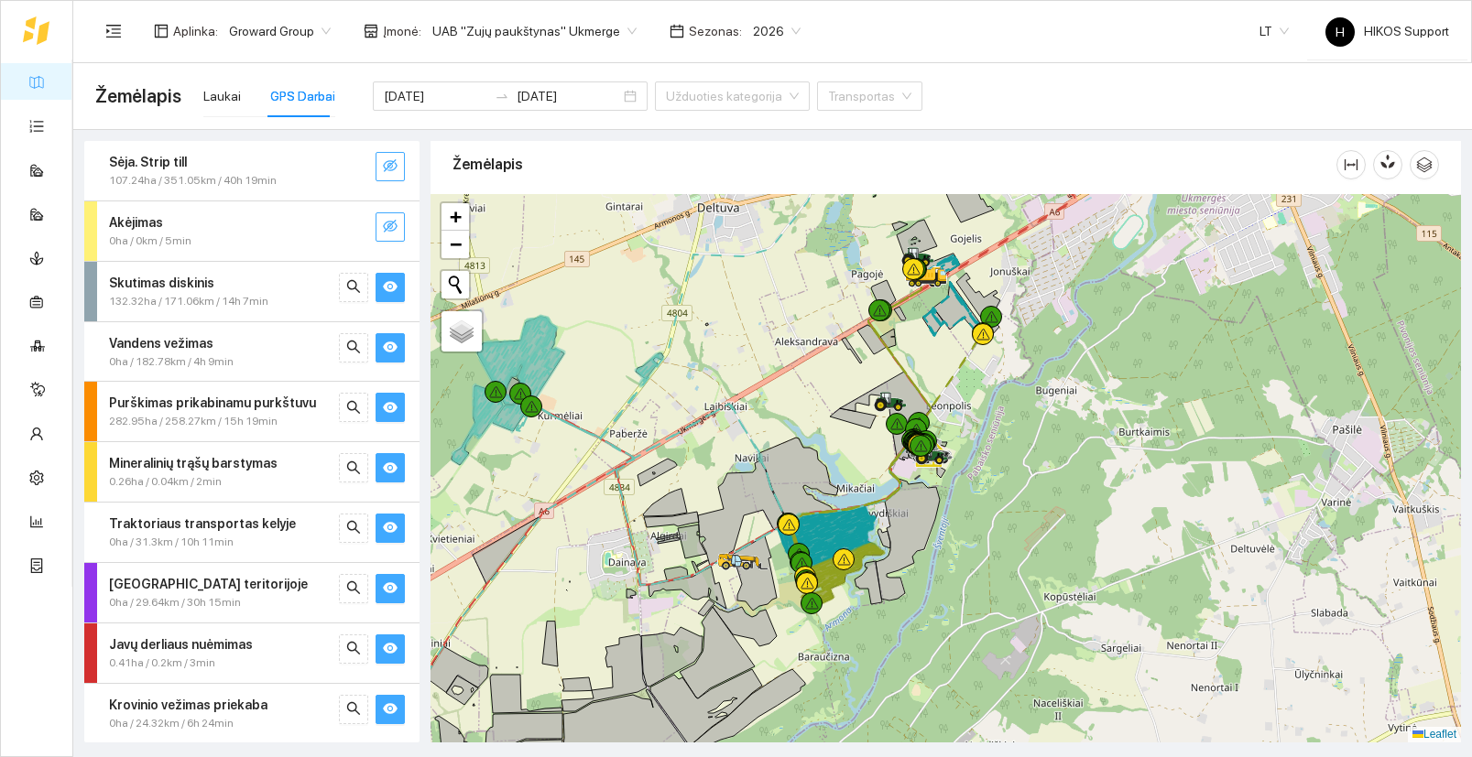
scroll to position [60, 0]
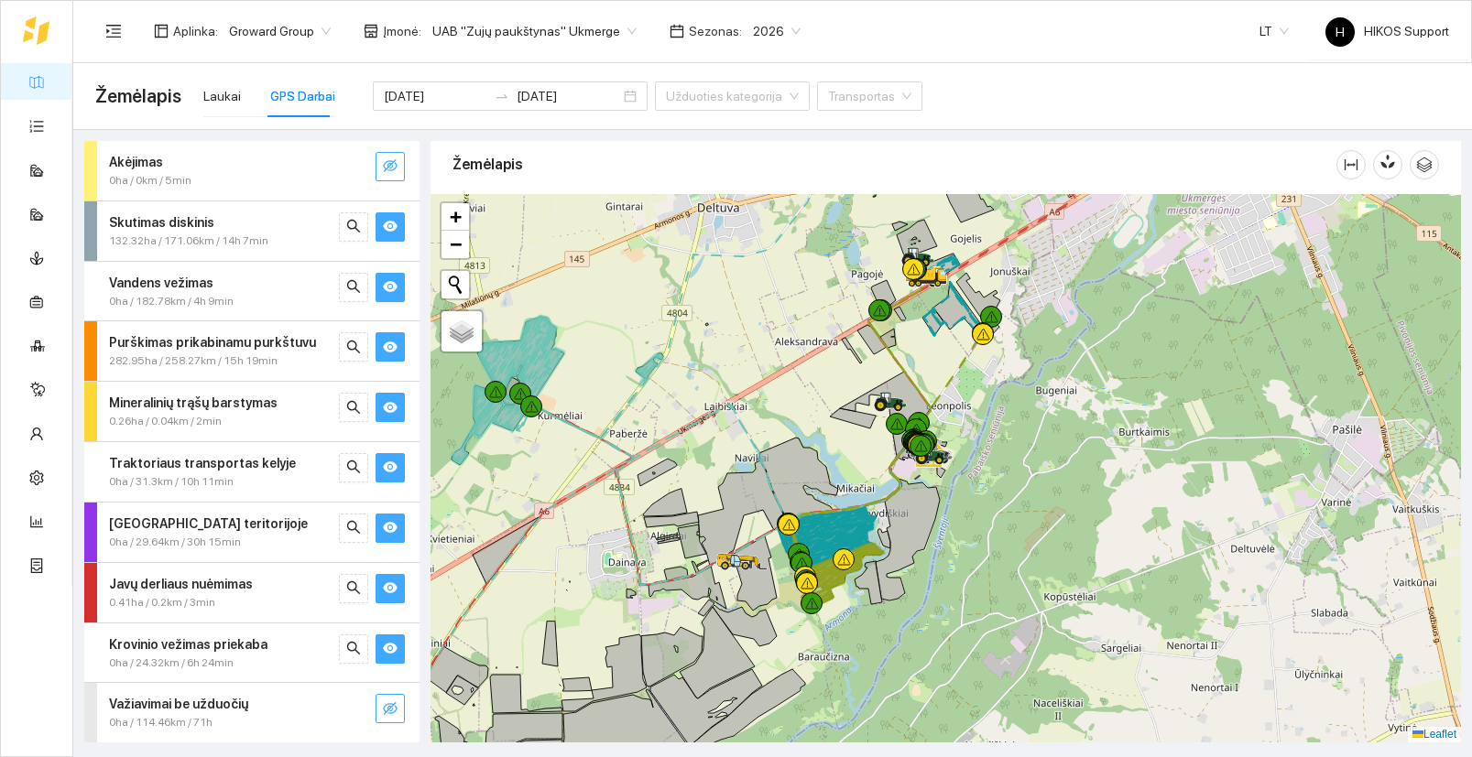
click at [389, 706] on icon "eye-invisible" at bounding box center [390, 708] width 15 height 15
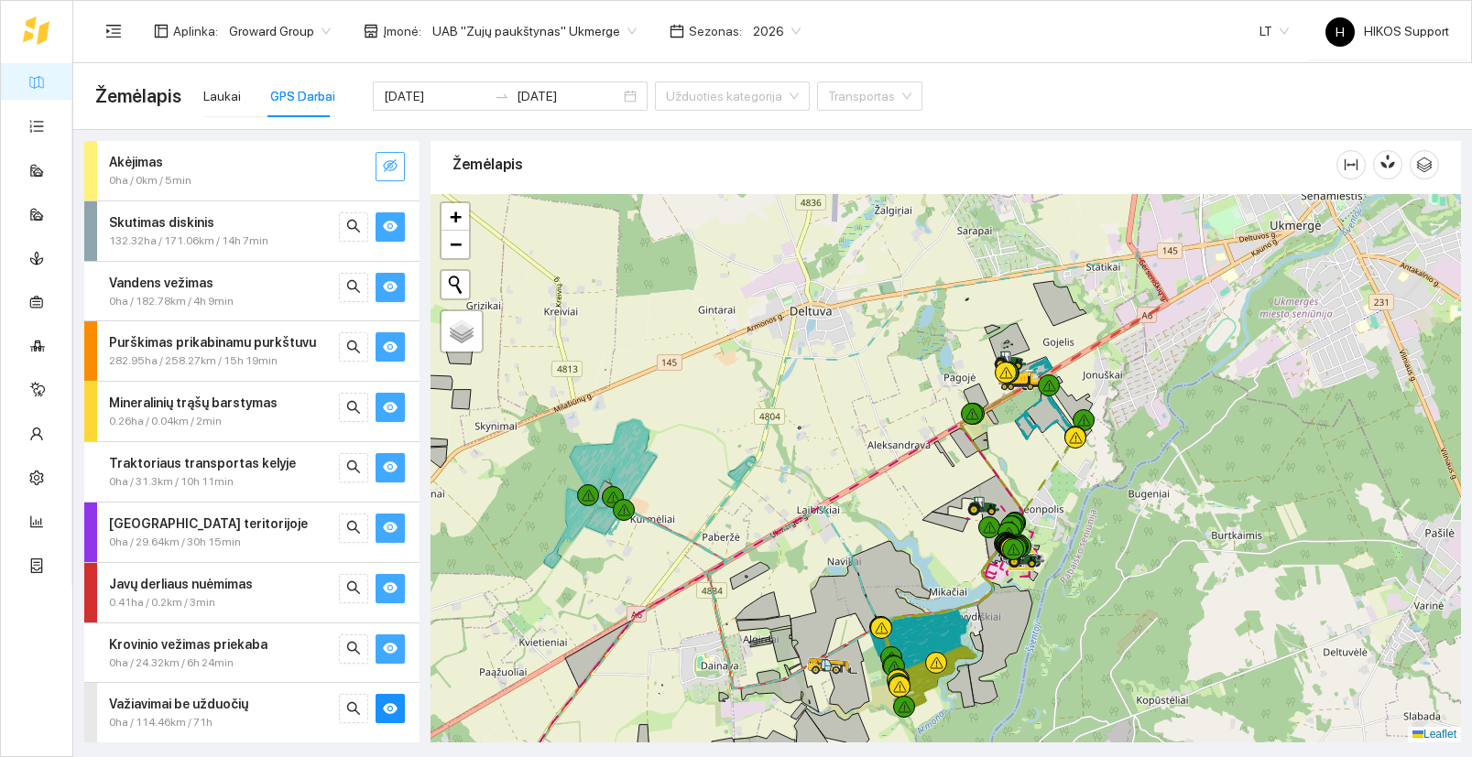
drag, startPoint x: 1028, startPoint y: 403, endPoint x: 1149, endPoint y: 510, distance: 161.5
click at [1149, 510] on div at bounding box center [945, 468] width 1030 height 549
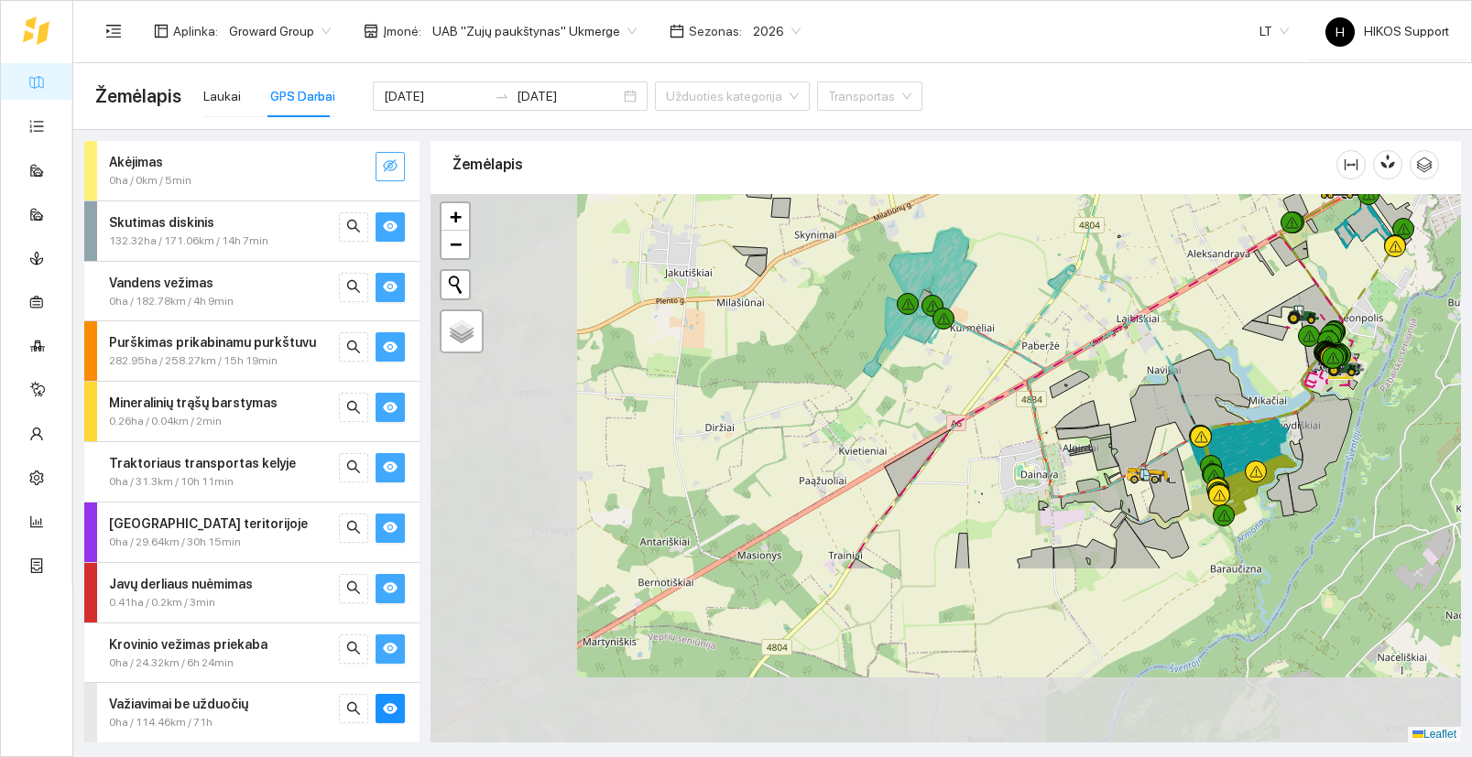
drag, startPoint x: 788, startPoint y: 565, endPoint x: 1048, endPoint y: 350, distance: 336.8
click at [1048, 350] on div at bounding box center [945, 468] width 1030 height 549
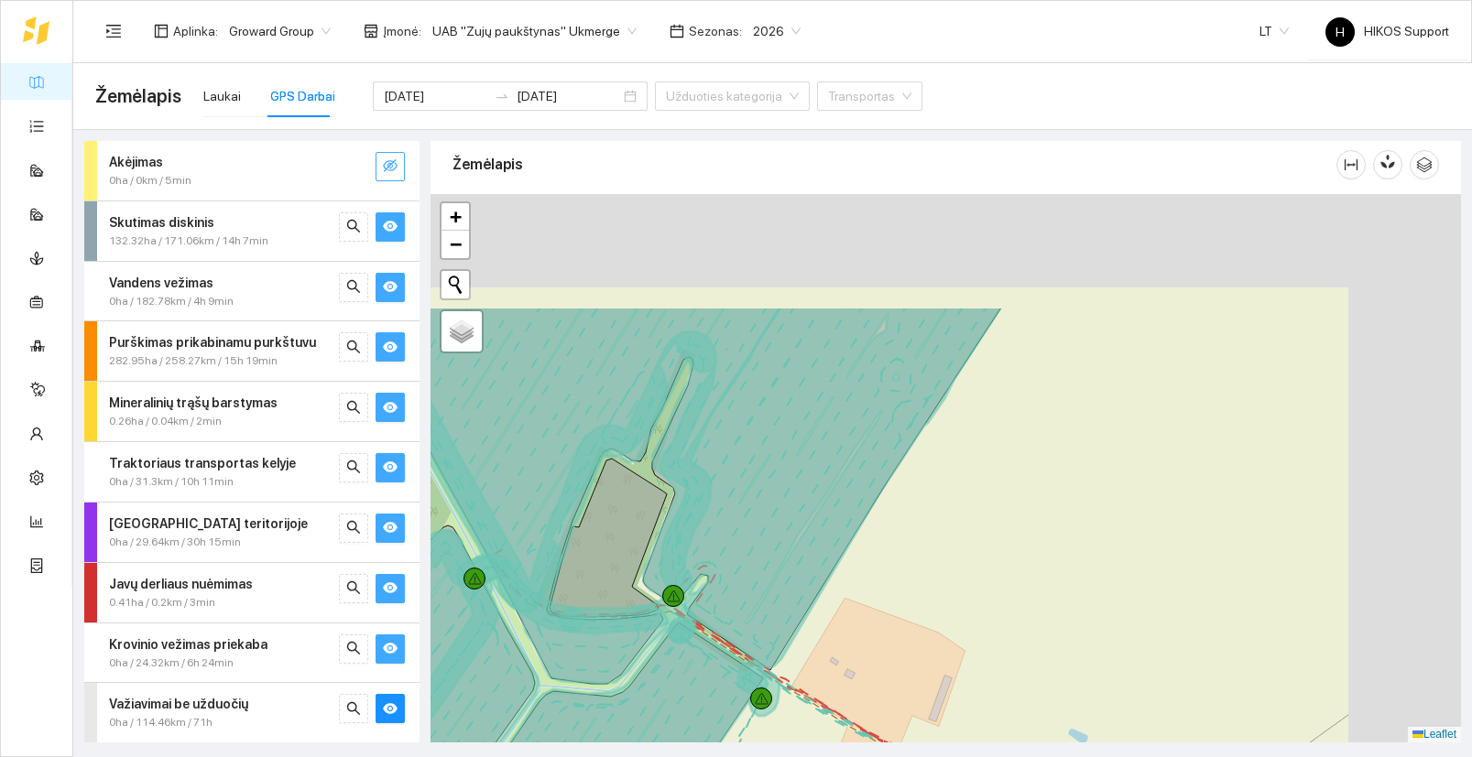
drag, startPoint x: 1094, startPoint y: 319, endPoint x: 950, endPoint y: 493, distance: 226.3
click at [950, 493] on div at bounding box center [945, 468] width 1030 height 549
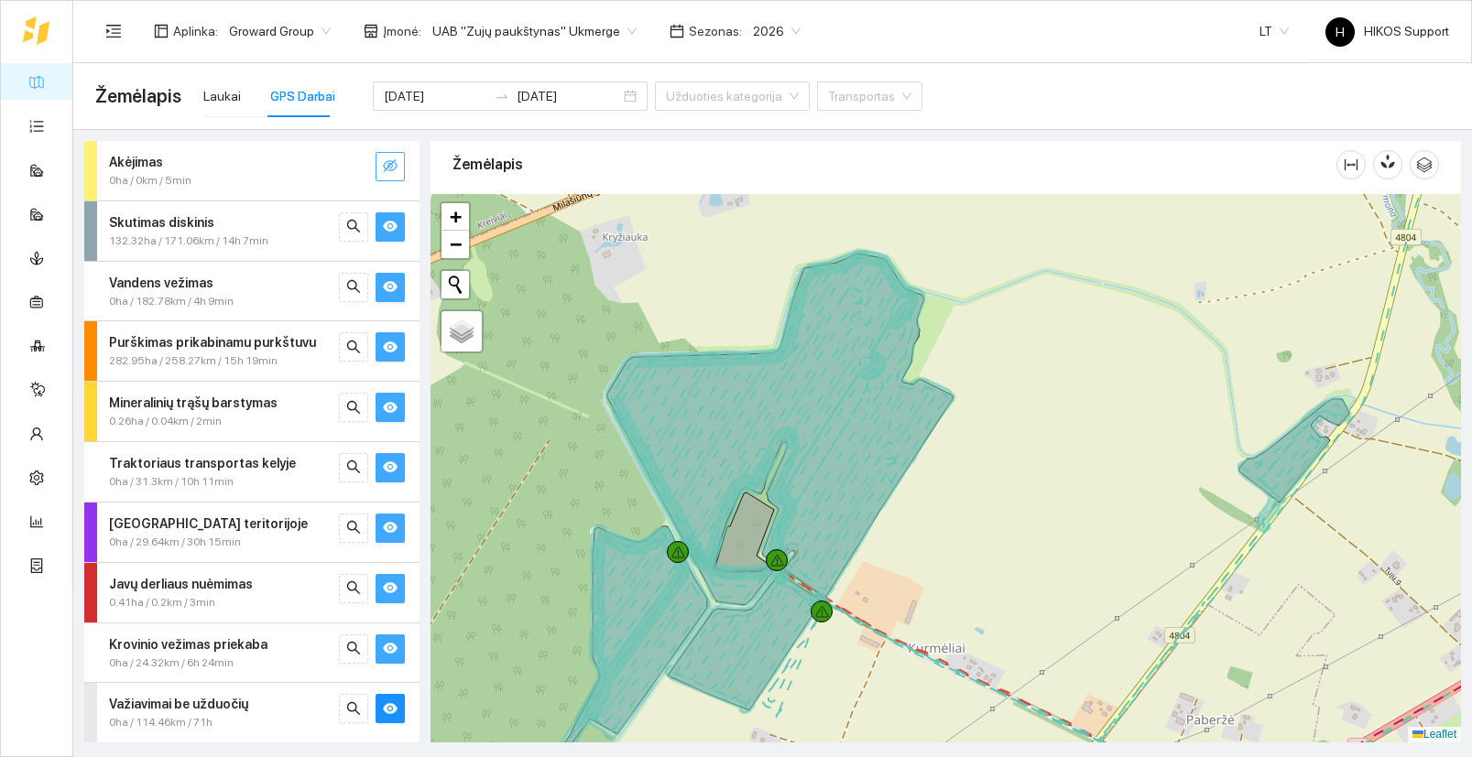
drag, startPoint x: 1168, startPoint y: 522, endPoint x: 836, endPoint y: 535, distance: 332.6
click at [836, 535] on div at bounding box center [945, 468] width 1030 height 549
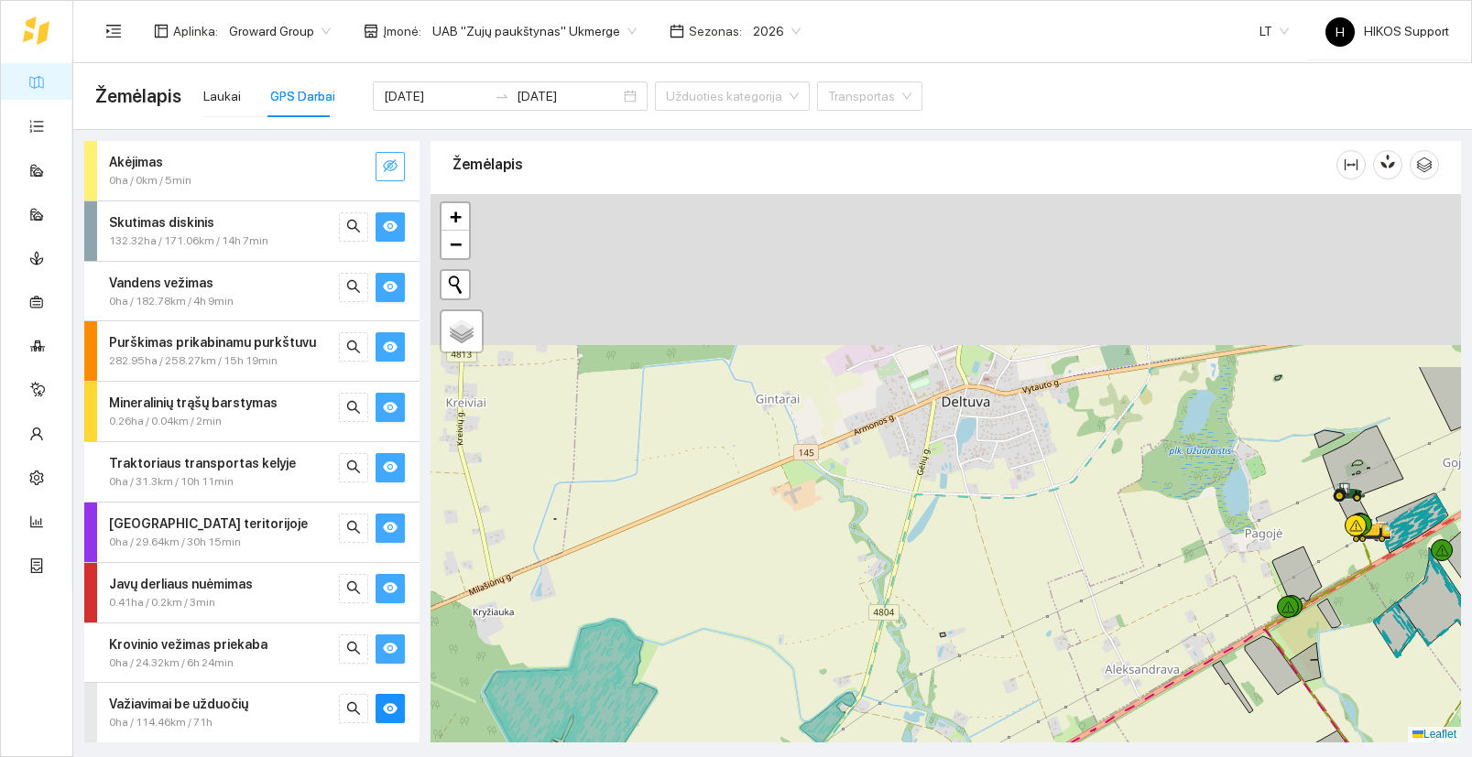
drag, startPoint x: 1027, startPoint y: 481, endPoint x: 996, endPoint y: 647, distance: 169.4
click at [996, 647] on div at bounding box center [945, 468] width 1030 height 549
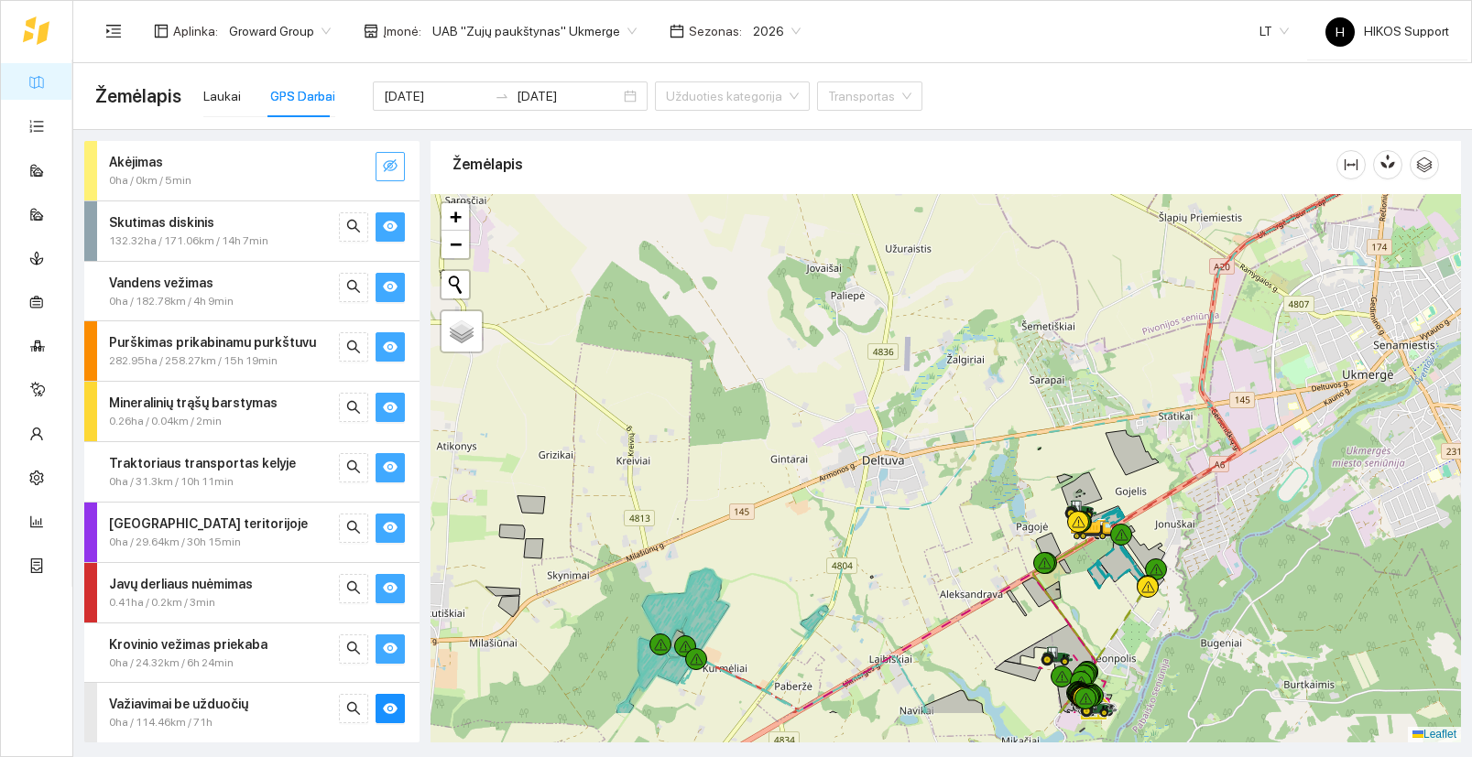
drag, startPoint x: 1124, startPoint y: 646, endPoint x: 1034, endPoint y: 558, distance: 126.3
click at [1034, 558] on div at bounding box center [1044, 563] width 22 height 22
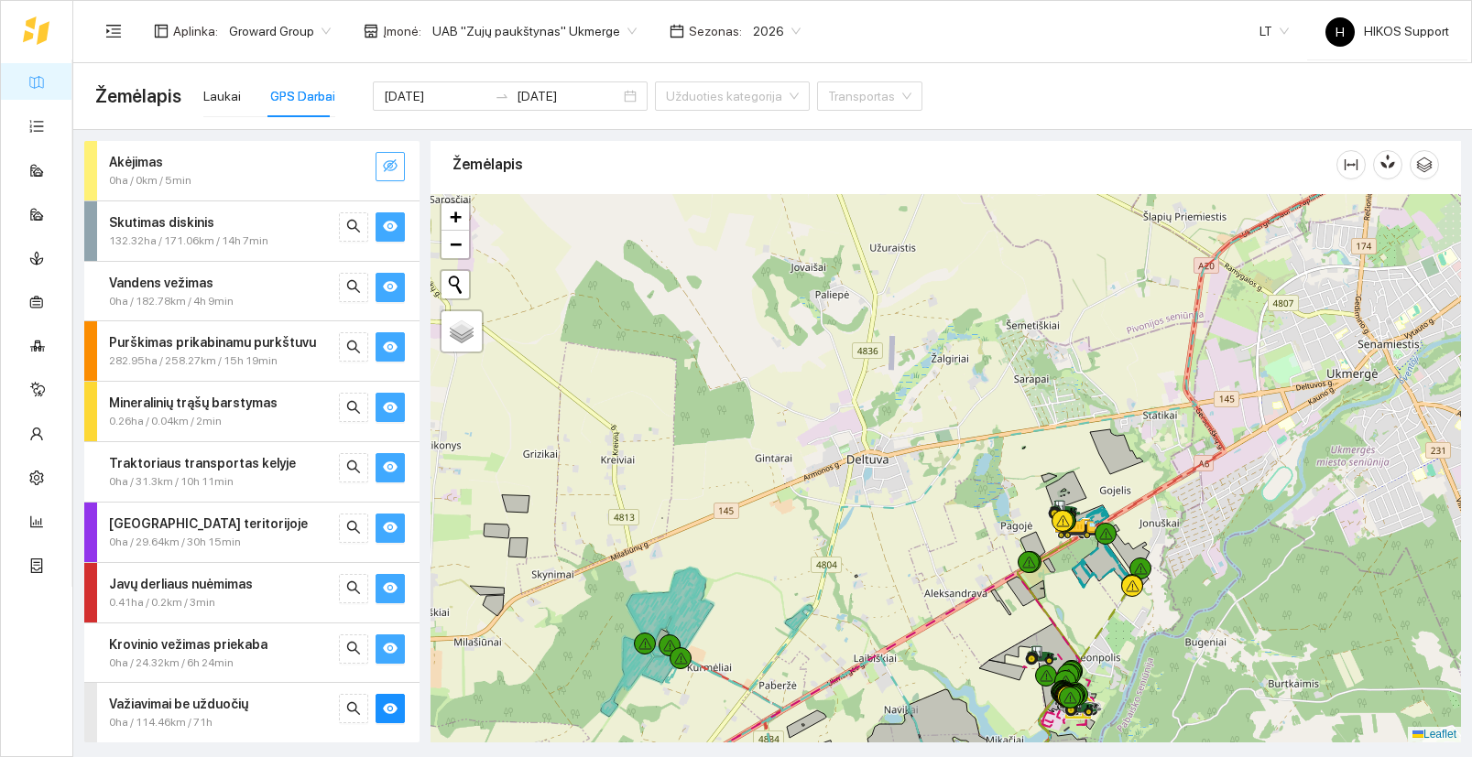
drag, startPoint x: 1109, startPoint y: 336, endPoint x: 842, endPoint y: 488, distance: 307.6
click at [842, 488] on div at bounding box center [945, 468] width 1030 height 549
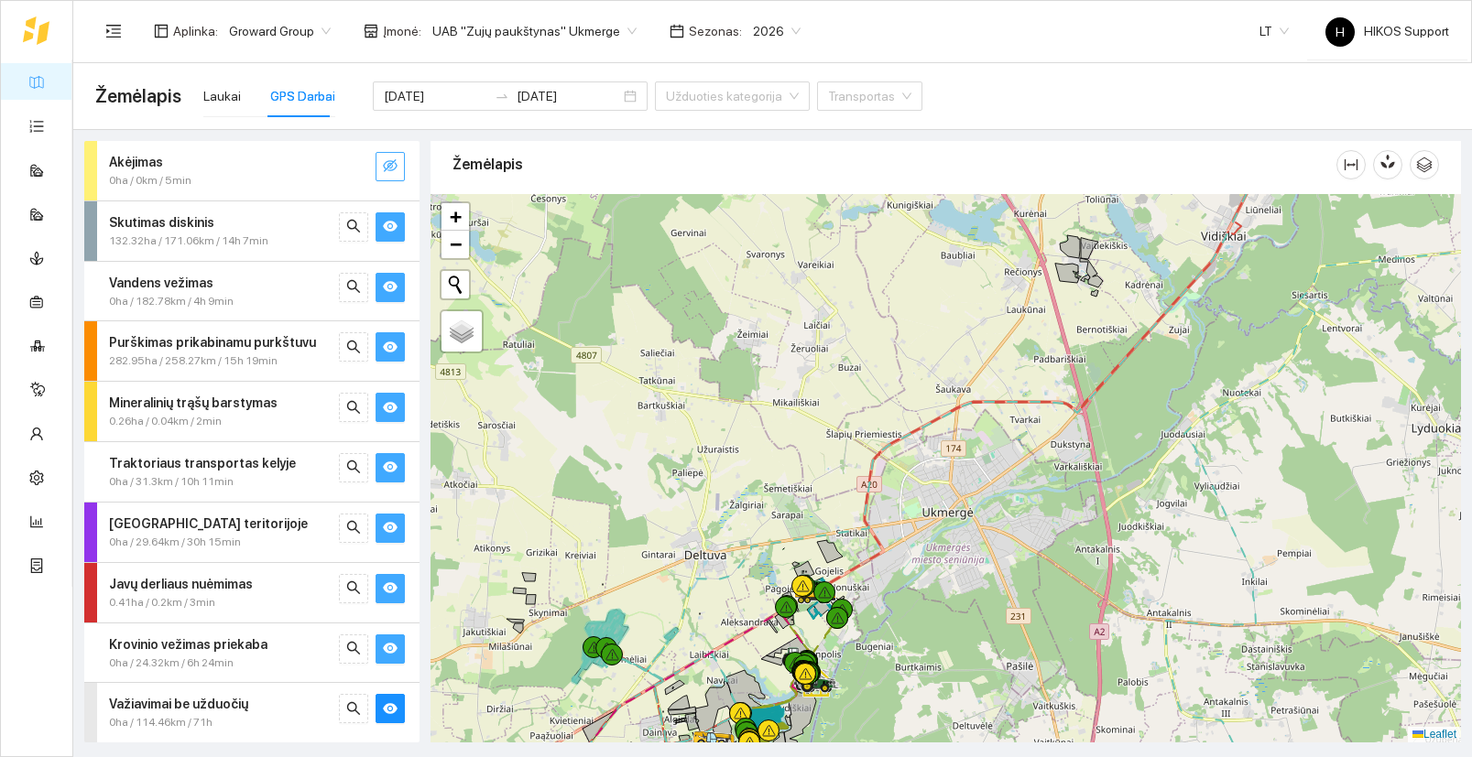
drag, startPoint x: 1168, startPoint y: 397, endPoint x: 1006, endPoint y: 513, distance: 199.0
click at [1006, 513] on div at bounding box center [945, 468] width 1030 height 549
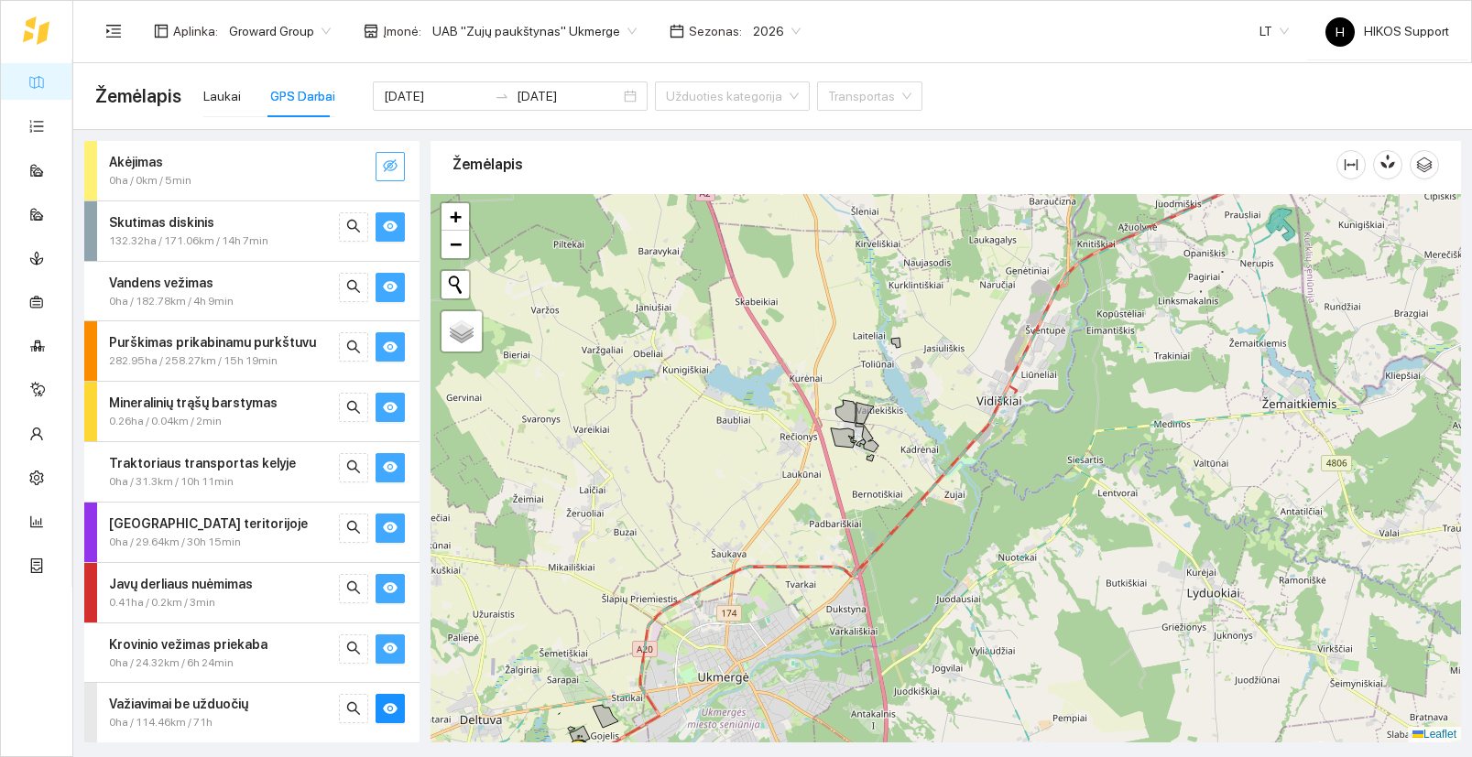
drag, startPoint x: 1062, startPoint y: 364, endPoint x: 1045, endPoint y: 483, distance: 120.3
click at [1045, 483] on div at bounding box center [945, 468] width 1030 height 549
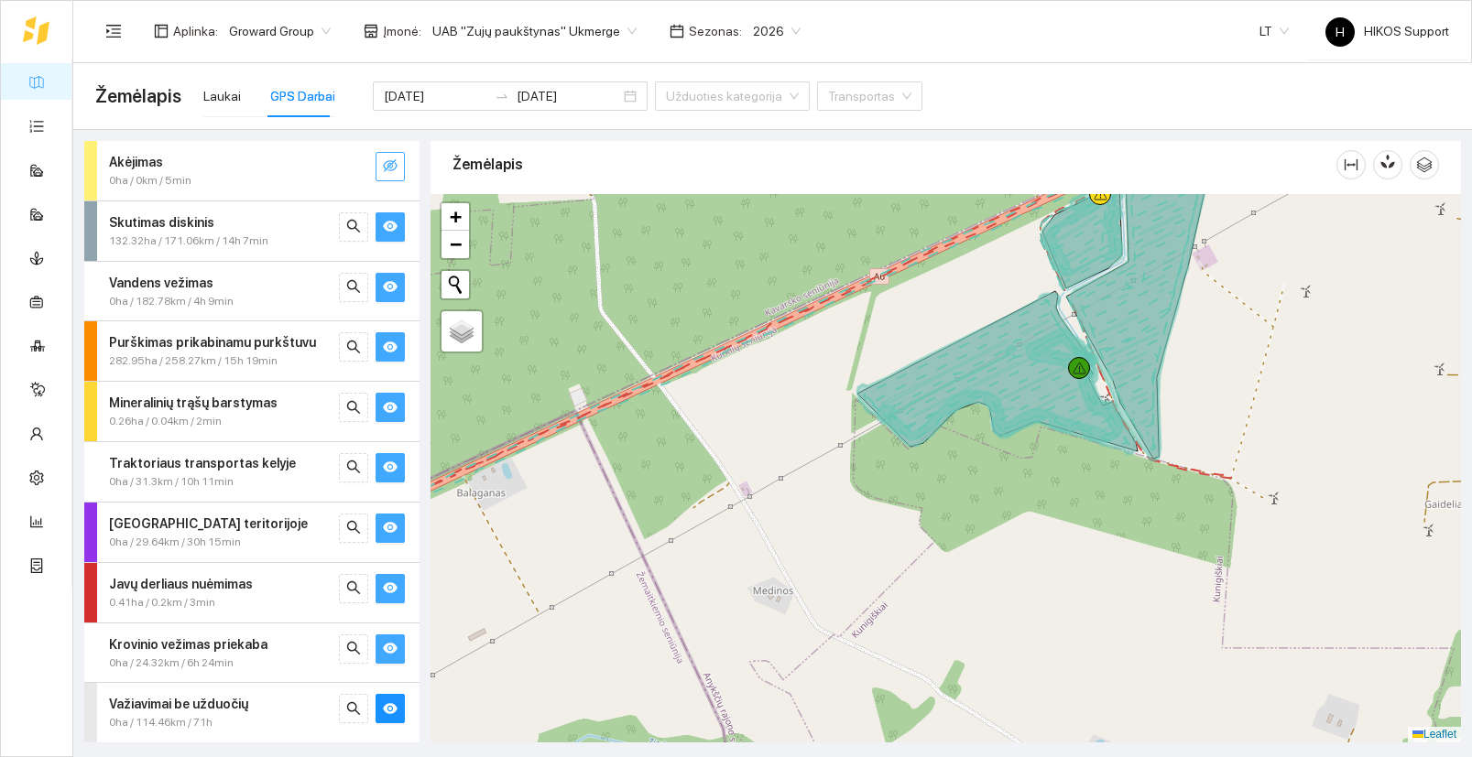
drag, startPoint x: 1296, startPoint y: 286, endPoint x: 1192, endPoint y: 378, distance: 138.8
click at [1192, 378] on div at bounding box center [945, 468] width 1030 height 549
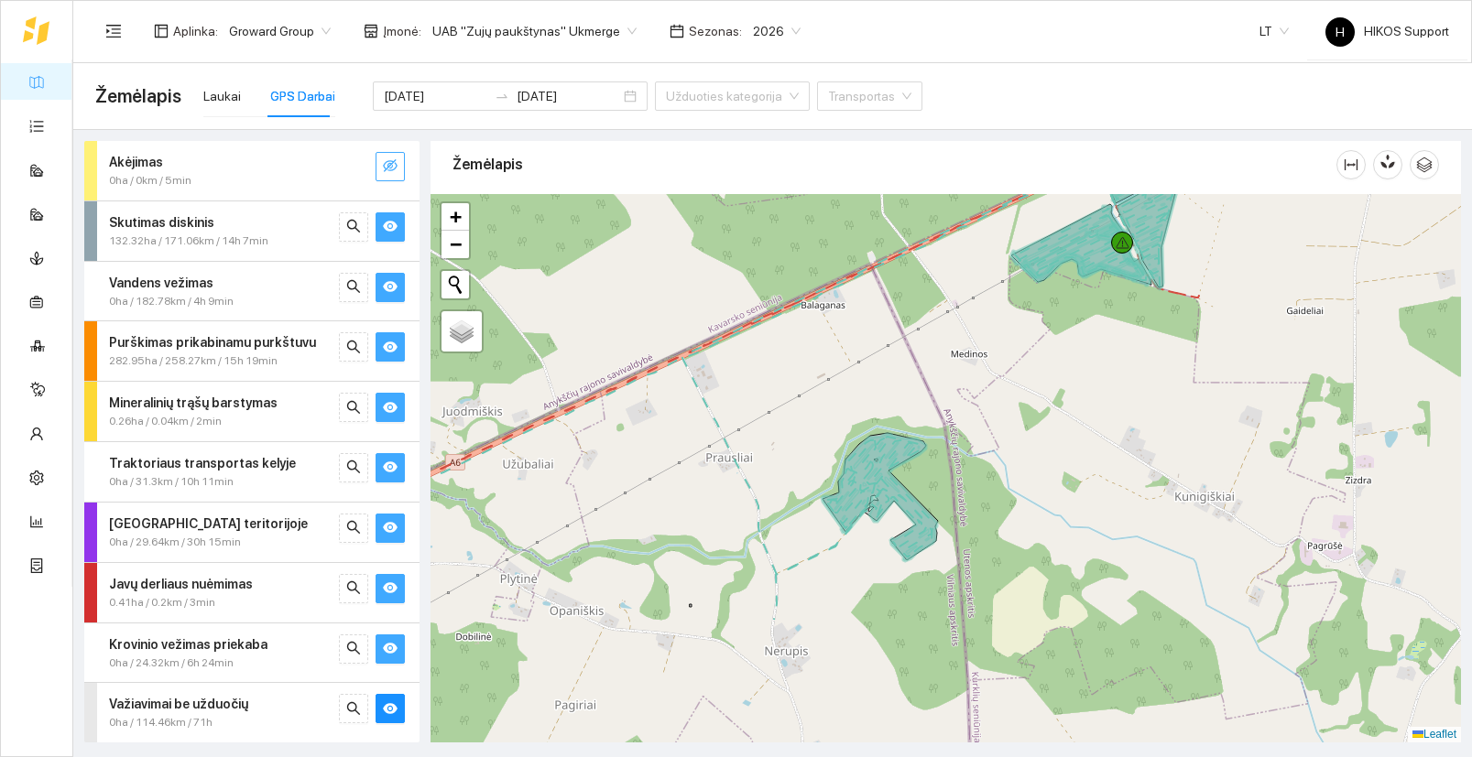
drag, startPoint x: 1093, startPoint y: 606, endPoint x: 1132, endPoint y: 429, distance: 181.8
click at [1132, 429] on div at bounding box center [945, 468] width 1030 height 549
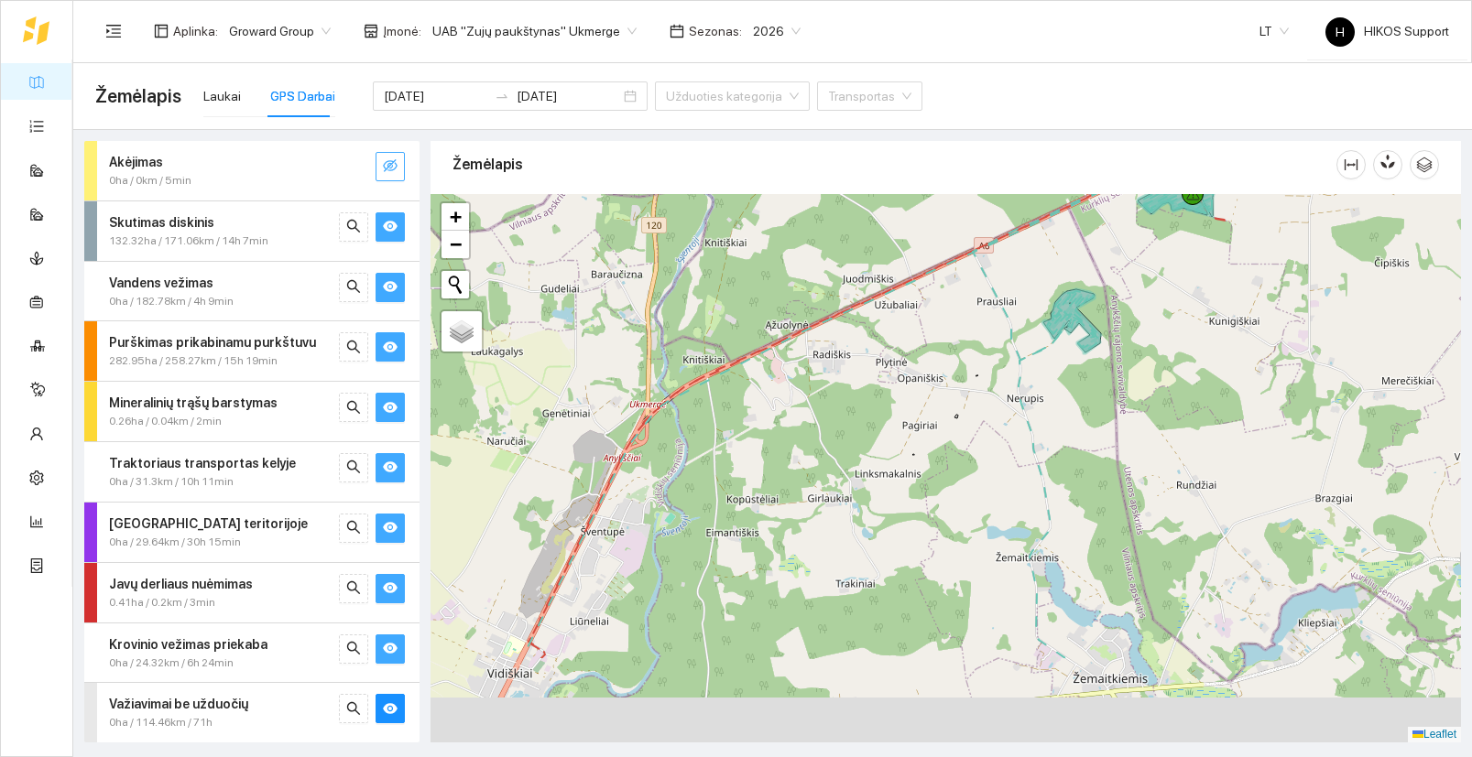
drag, startPoint x: 1059, startPoint y: 625, endPoint x: 1179, endPoint y: 462, distance: 202.4
click at [1179, 462] on div at bounding box center [945, 468] width 1030 height 549
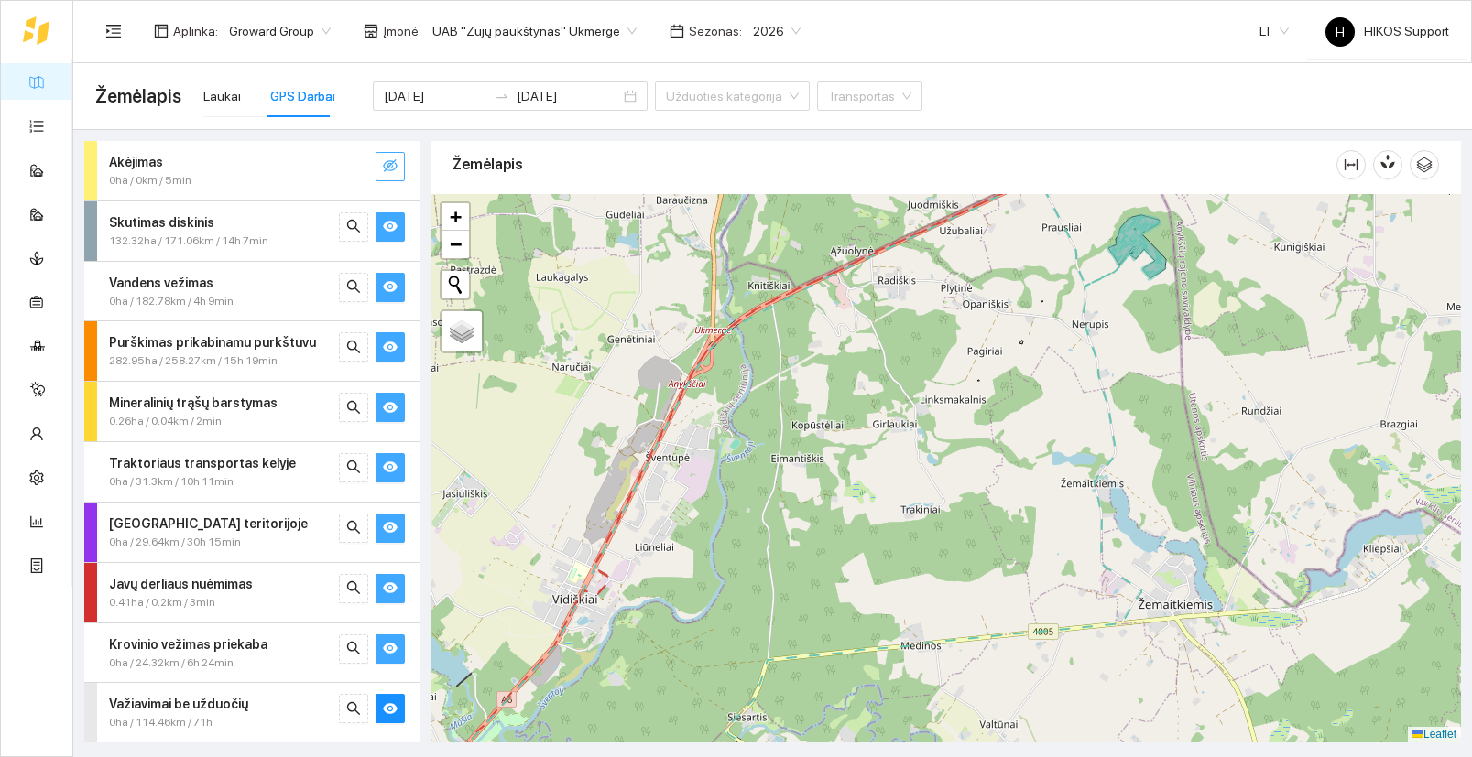
drag, startPoint x: 812, startPoint y: 618, endPoint x: 1070, endPoint y: 407, distance: 333.1
click at [1069, 407] on div at bounding box center [945, 468] width 1030 height 549
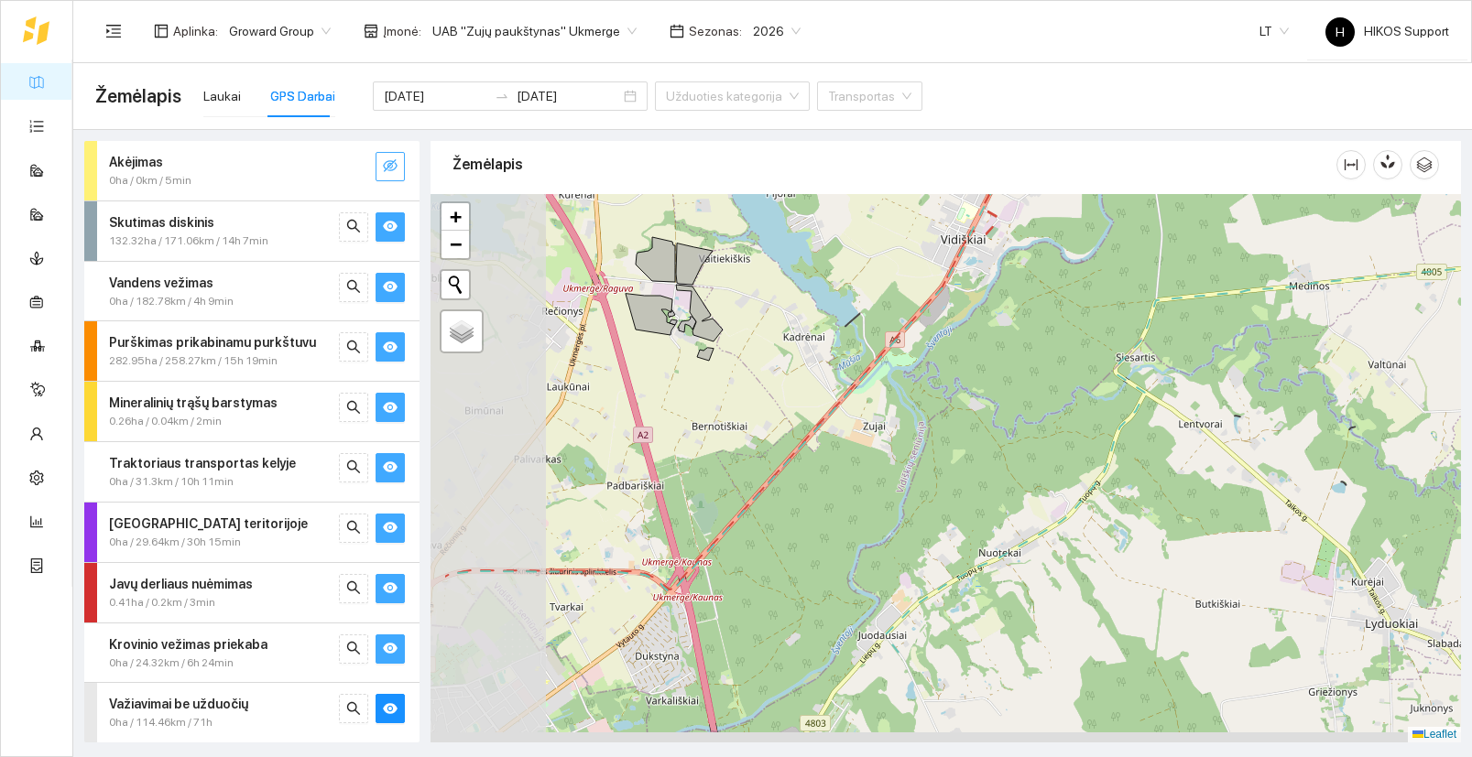
drag, startPoint x: 795, startPoint y: 599, endPoint x: 1053, endPoint y: 342, distance: 364.5
click at [1052, 342] on div at bounding box center [945, 468] width 1030 height 549
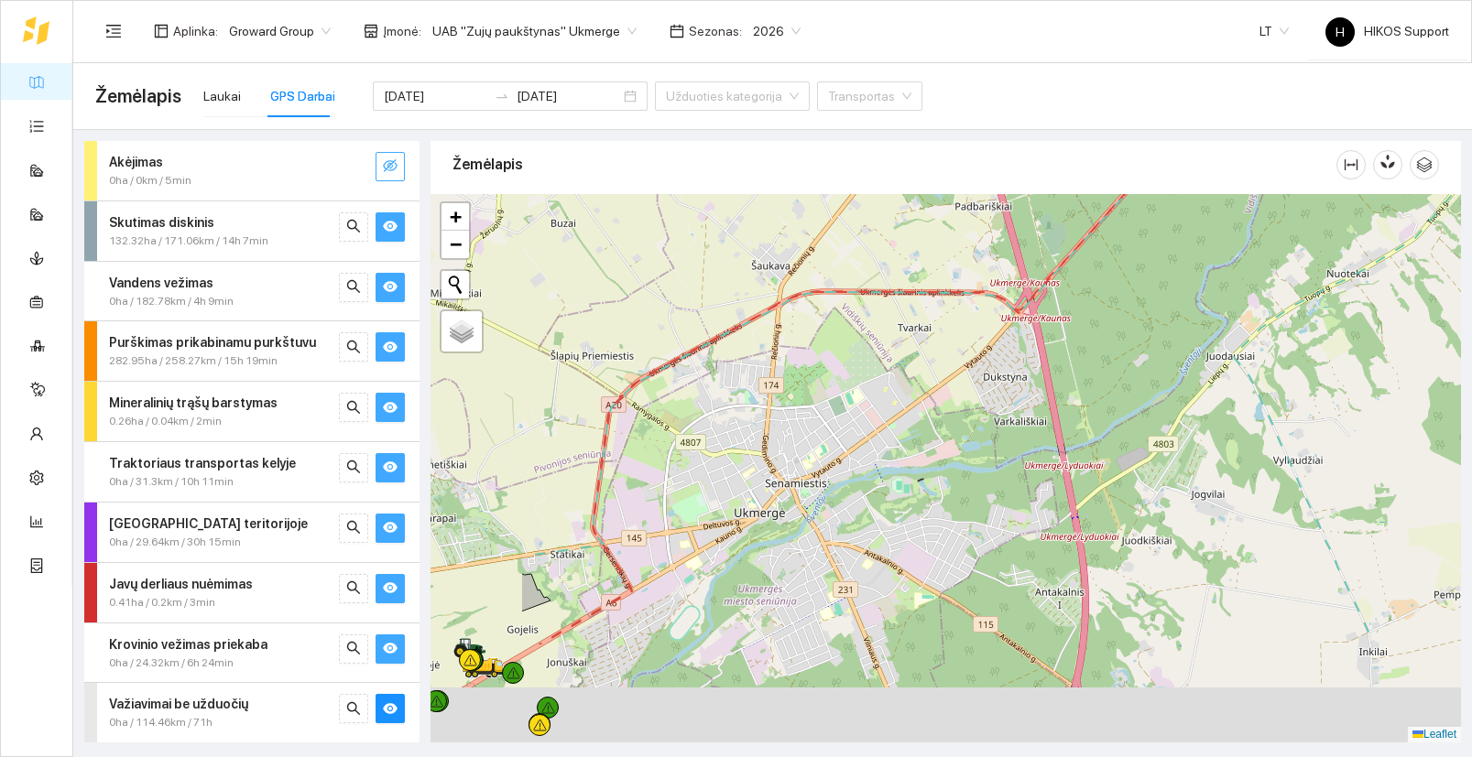
drag, startPoint x: 875, startPoint y: 543, endPoint x: 1145, endPoint y: 362, distance: 324.6
click at [1145, 362] on div at bounding box center [945, 468] width 1030 height 549
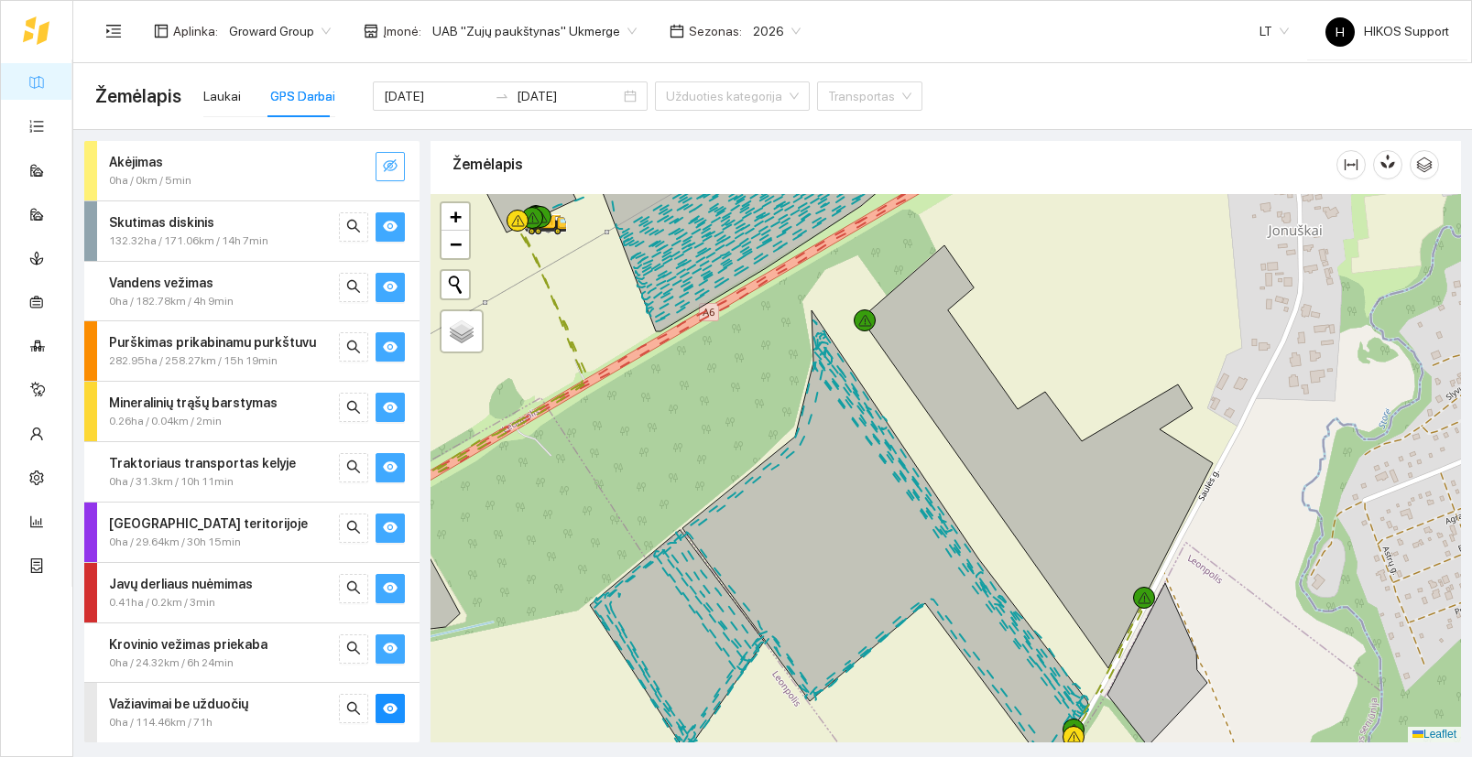
drag, startPoint x: 770, startPoint y: 695, endPoint x: 777, endPoint y: 572, distance: 122.9
click at [777, 572] on div at bounding box center [945, 468] width 1030 height 549
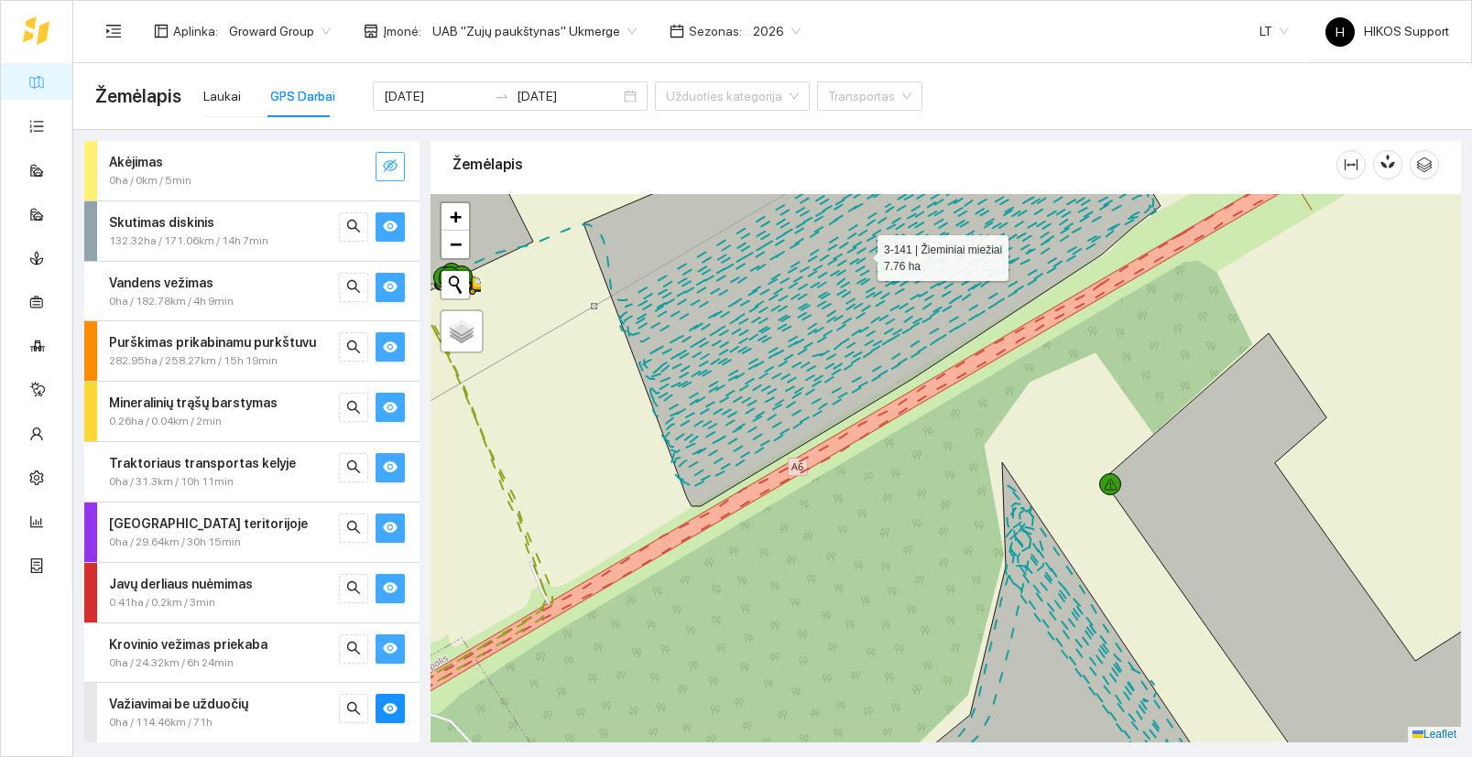
drag, startPoint x: 952, startPoint y: 339, endPoint x: 863, endPoint y: 479, distance: 166.4
click at [863, 479] on icon at bounding box center [871, 322] width 577 height 368
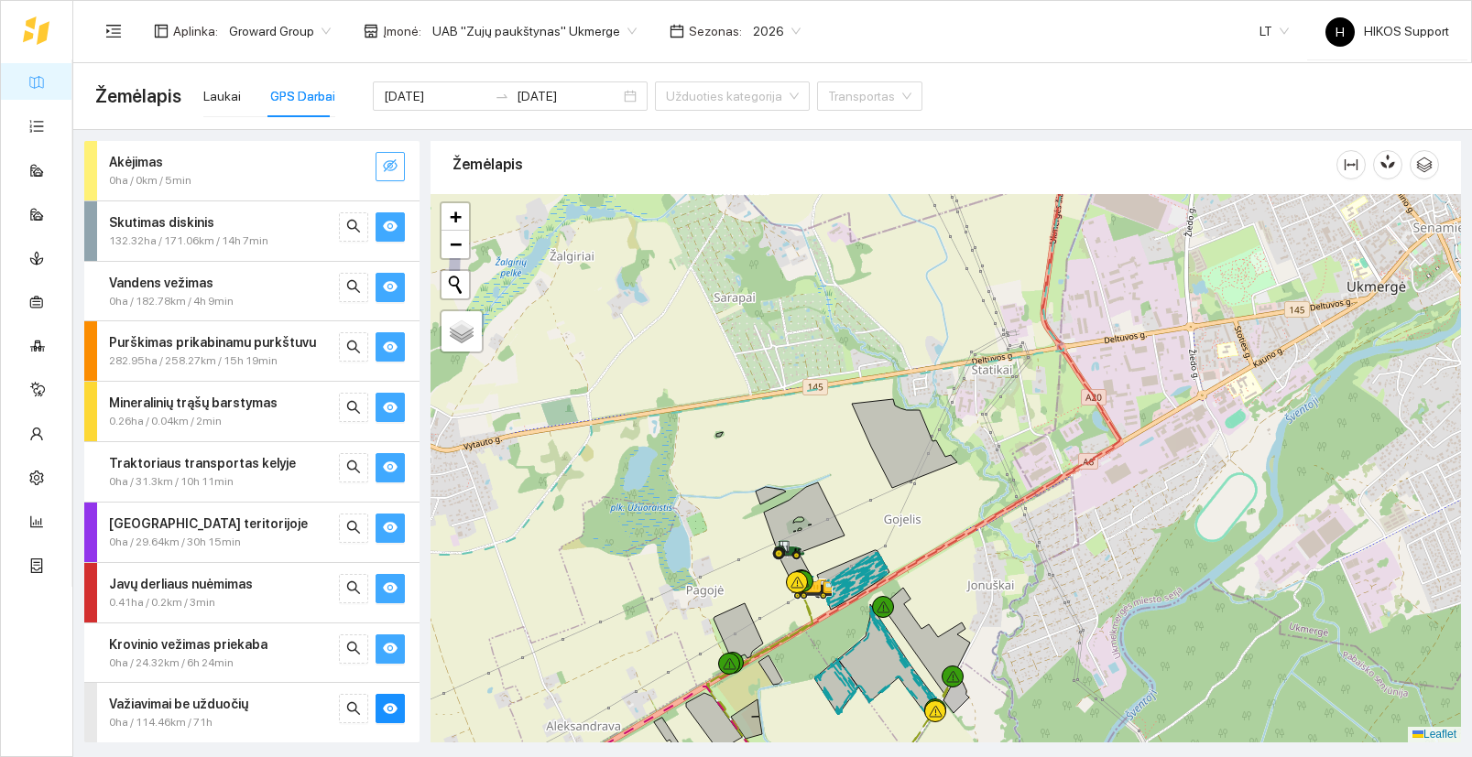
drag, startPoint x: 1233, startPoint y: 466, endPoint x: 964, endPoint y: 638, distance: 319.6
click at [964, 638] on div at bounding box center [945, 468] width 1030 height 549
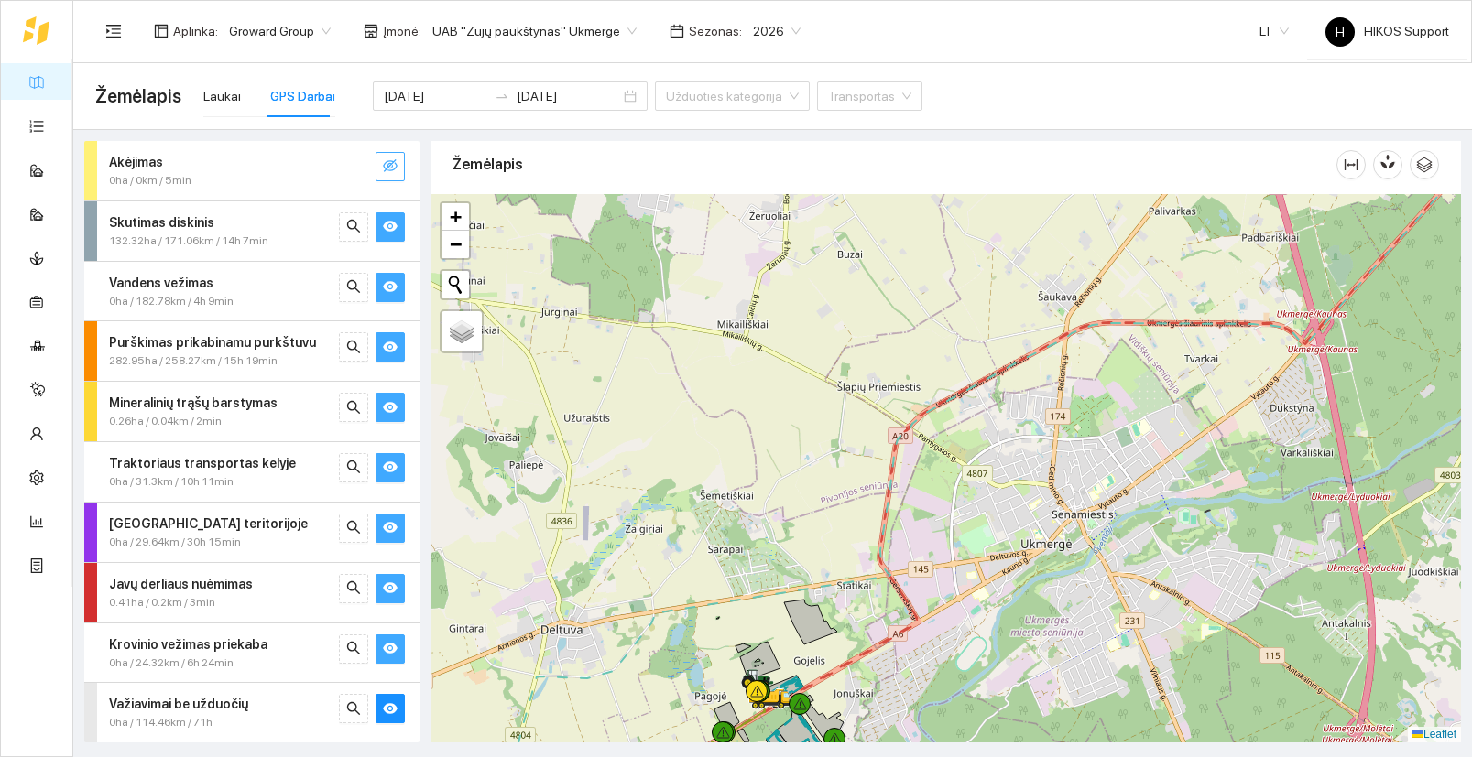
drag, startPoint x: 1154, startPoint y: 584, endPoint x: 935, endPoint y: 654, distance: 229.7
click at [935, 654] on div at bounding box center [945, 468] width 1030 height 549
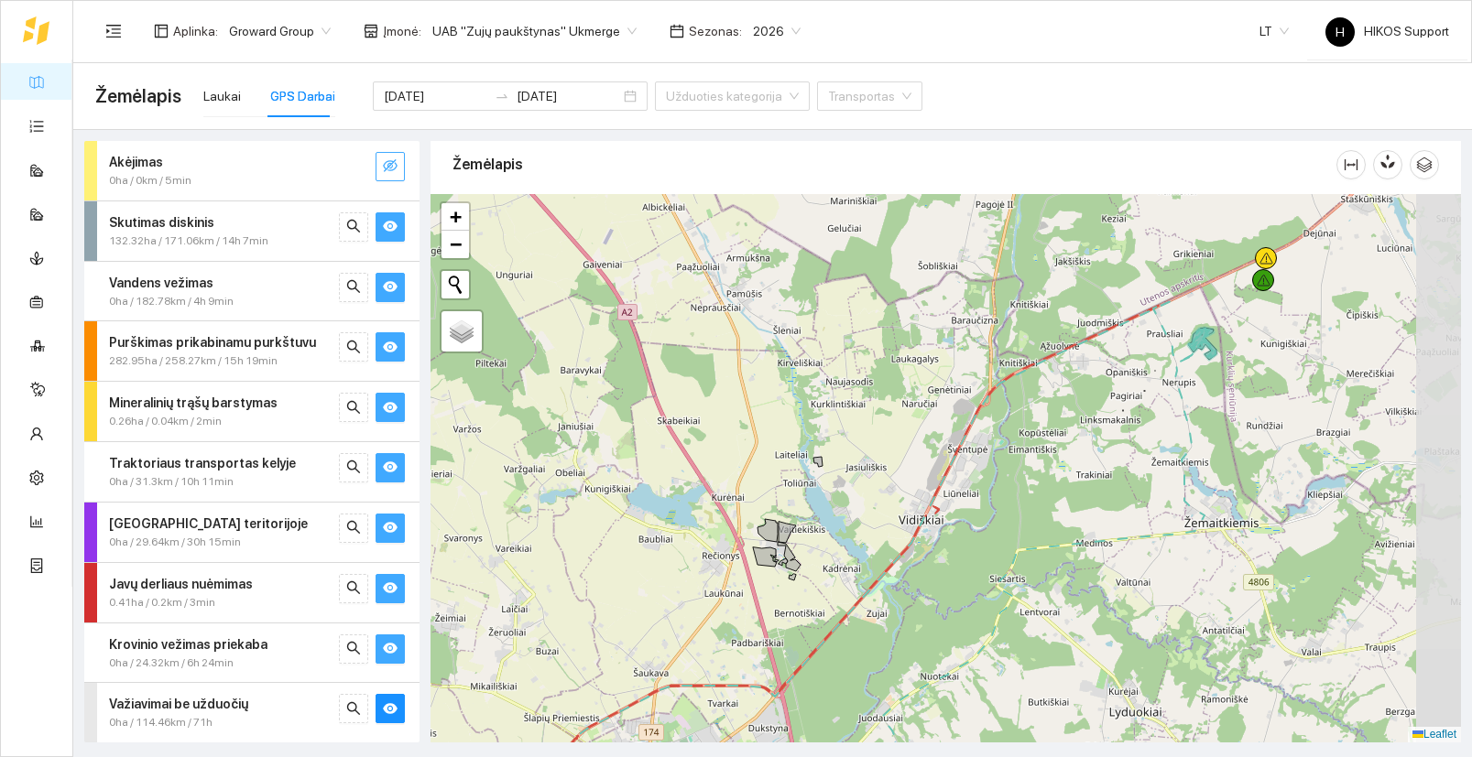
drag, startPoint x: 1273, startPoint y: 502, endPoint x: 1021, endPoint y: 675, distance: 305.6
click at [1022, 675] on div at bounding box center [945, 468] width 1030 height 549
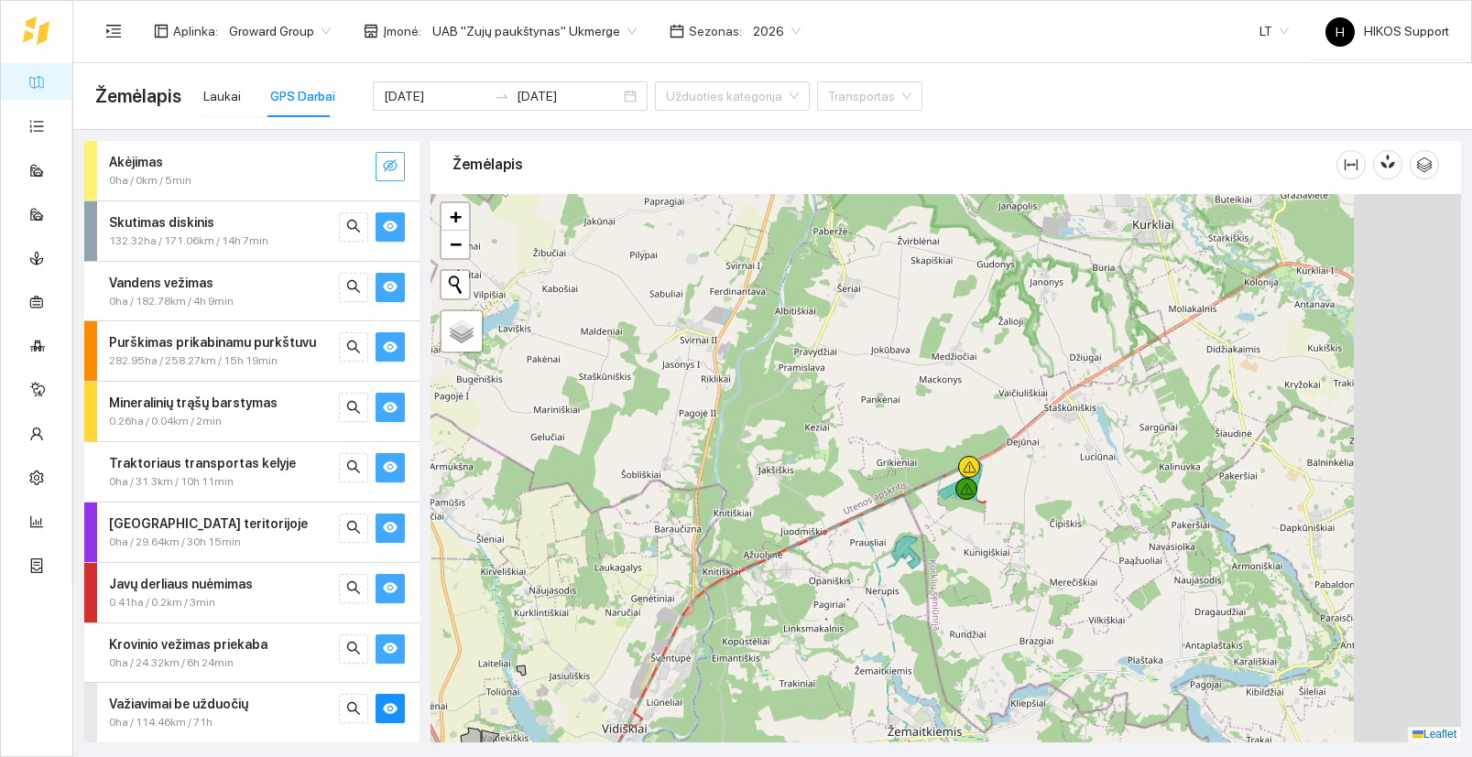
drag, startPoint x: 1154, startPoint y: 457, endPoint x: 961, endPoint y: 605, distance: 242.9
click at [961, 605] on div at bounding box center [945, 468] width 1030 height 549
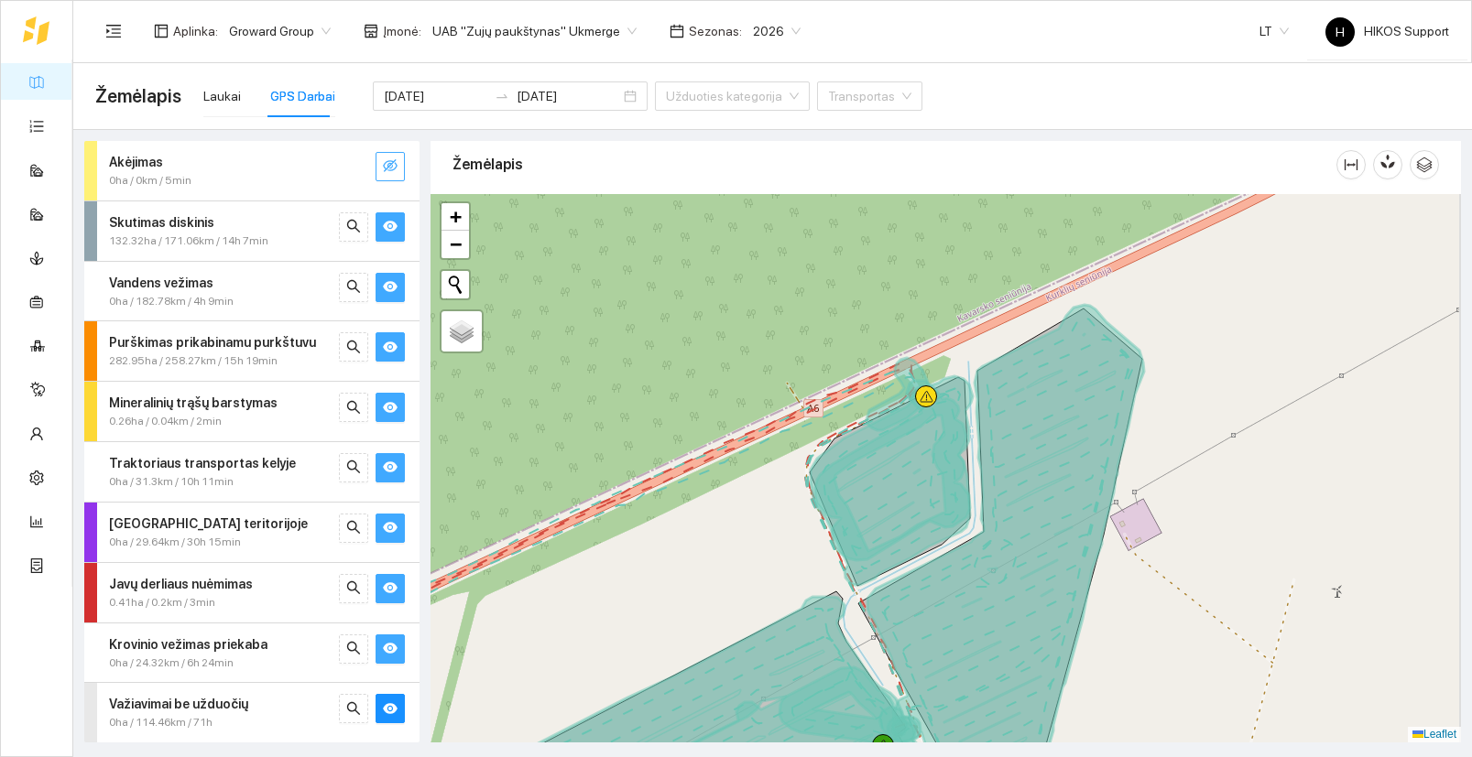
drag, startPoint x: 1116, startPoint y: 682, endPoint x: 996, endPoint y: 459, distance: 253.6
click at [996, 459] on div at bounding box center [945, 468] width 1030 height 549
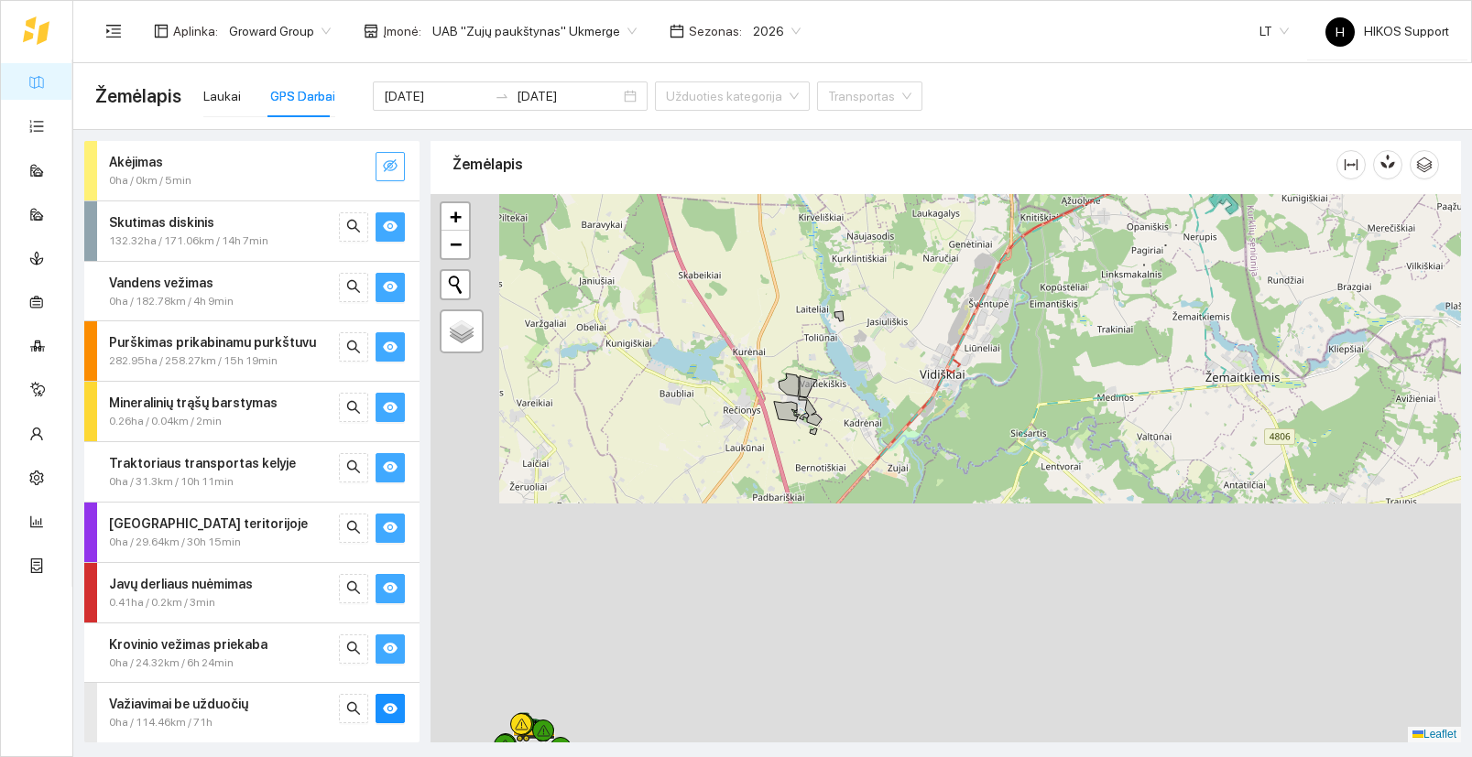
drag, startPoint x: 814, startPoint y: 667, endPoint x: 1126, endPoint y: 321, distance: 465.5
click at [1126, 321] on div at bounding box center [945, 468] width 1030 height 549
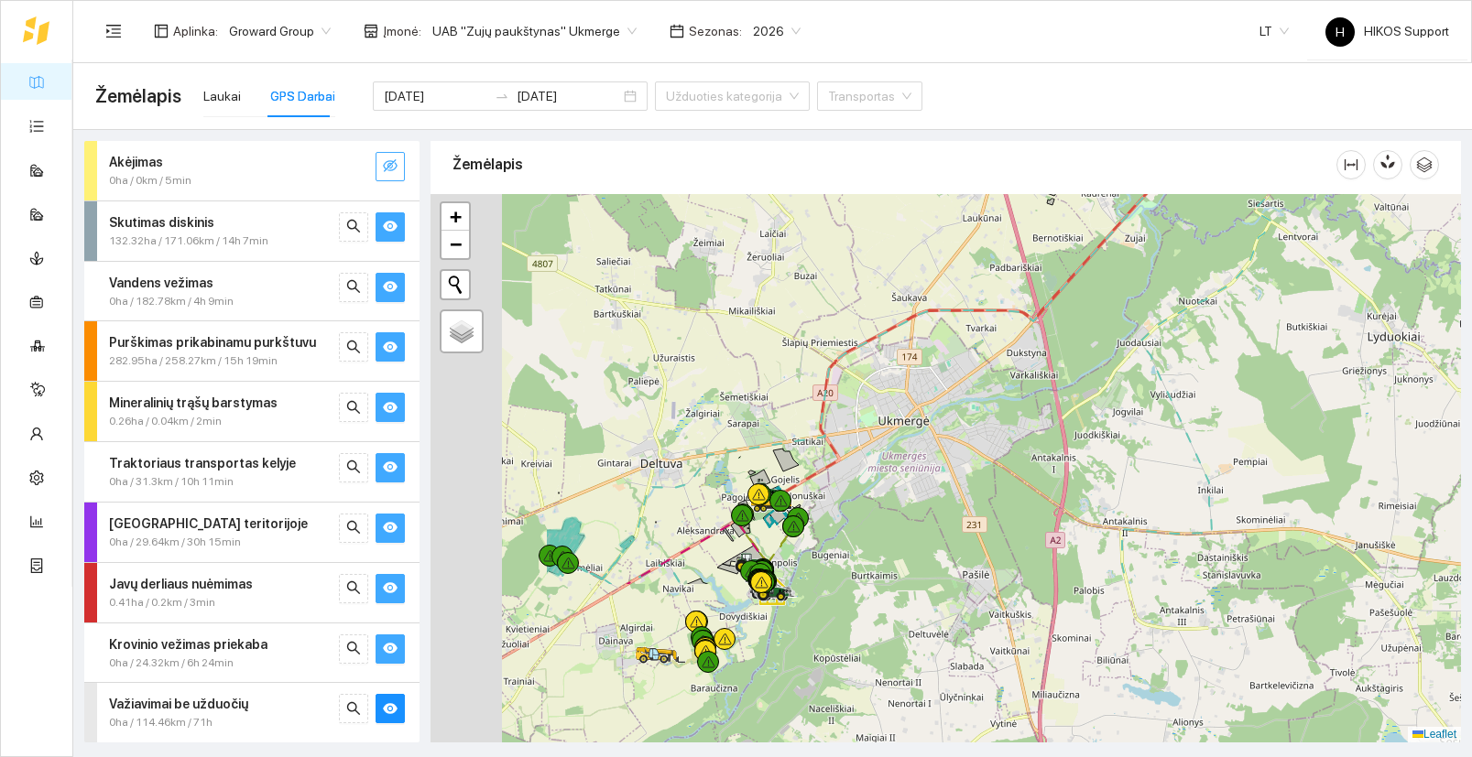
drag, startPoint x: 670, startPoint y: 595, endPoint x: 924, endPoint y: 357, distance: 347.9
click at [924, 357] on div at bounding box center [945, 468] width 1030 height 549
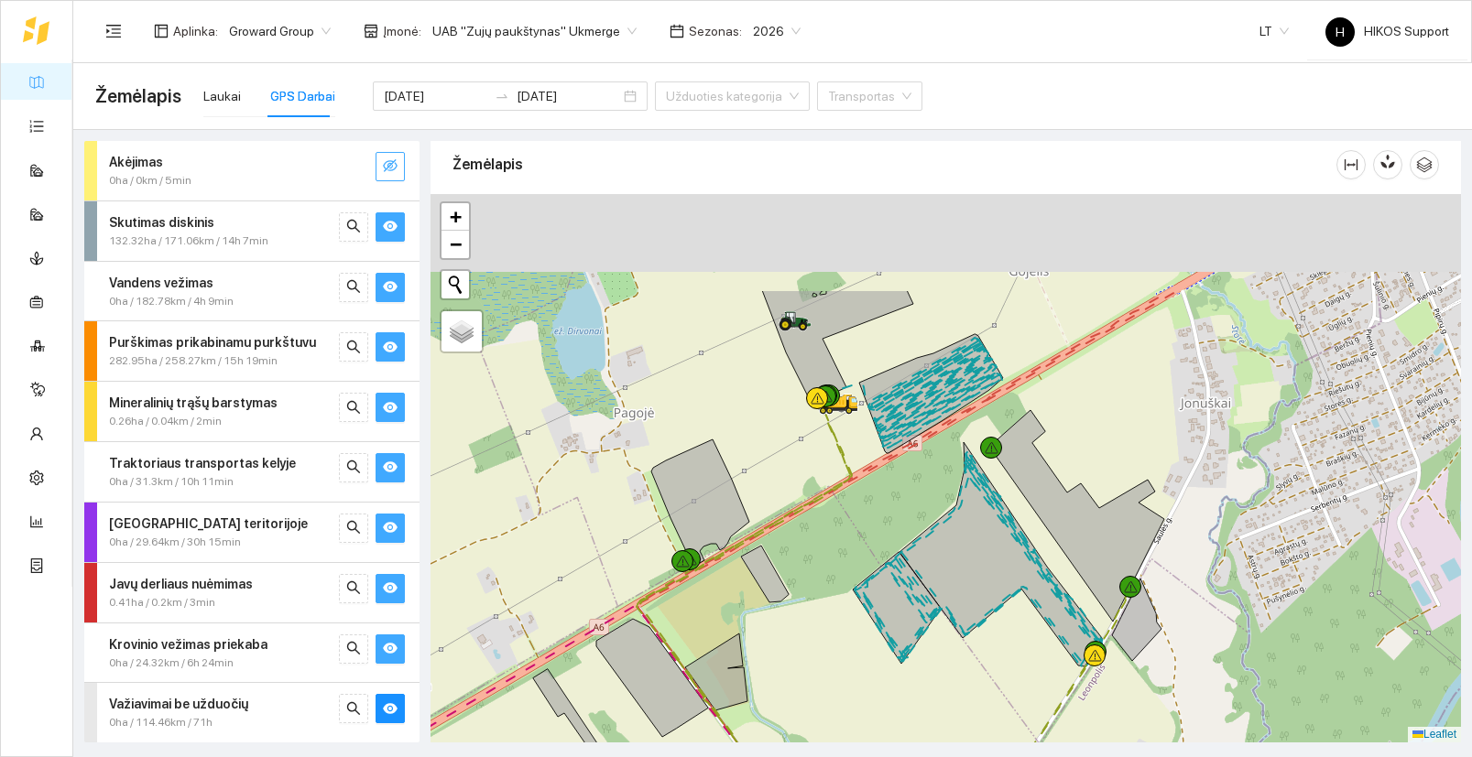
drag, startPoint x: 1027, startPoint y: 223, endPoint x: 925, endPoint y: 414, distance: 217.1
click at [925, 414] on icon at bounding box center [913, 393] width 178 height 111
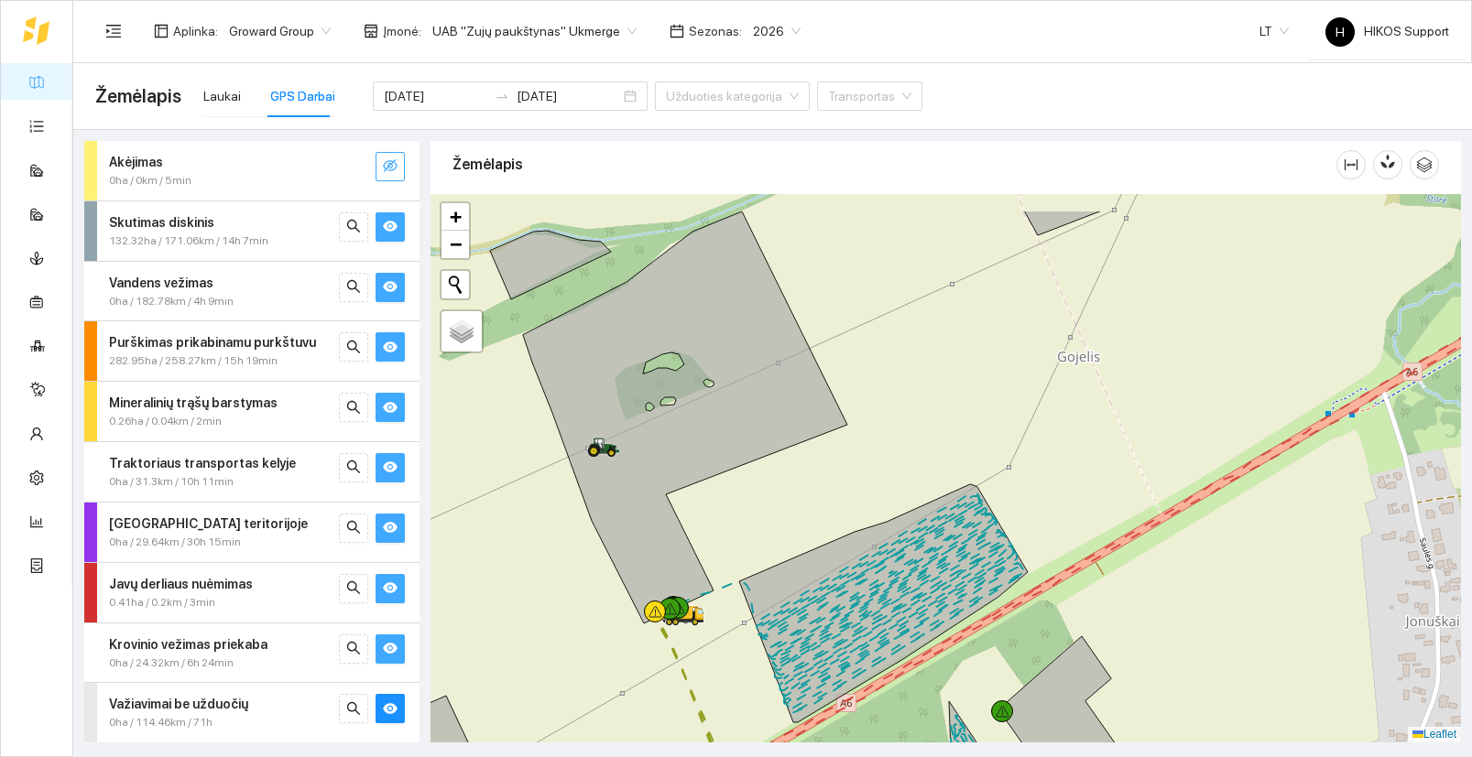
drag, startPoint x: 705, startPoint y: 370, endPoint x: 791, endPoint y: 487, distance: 145.4
click at [791, 487] on icon at bounding box center [668, 418] width 357 height 412
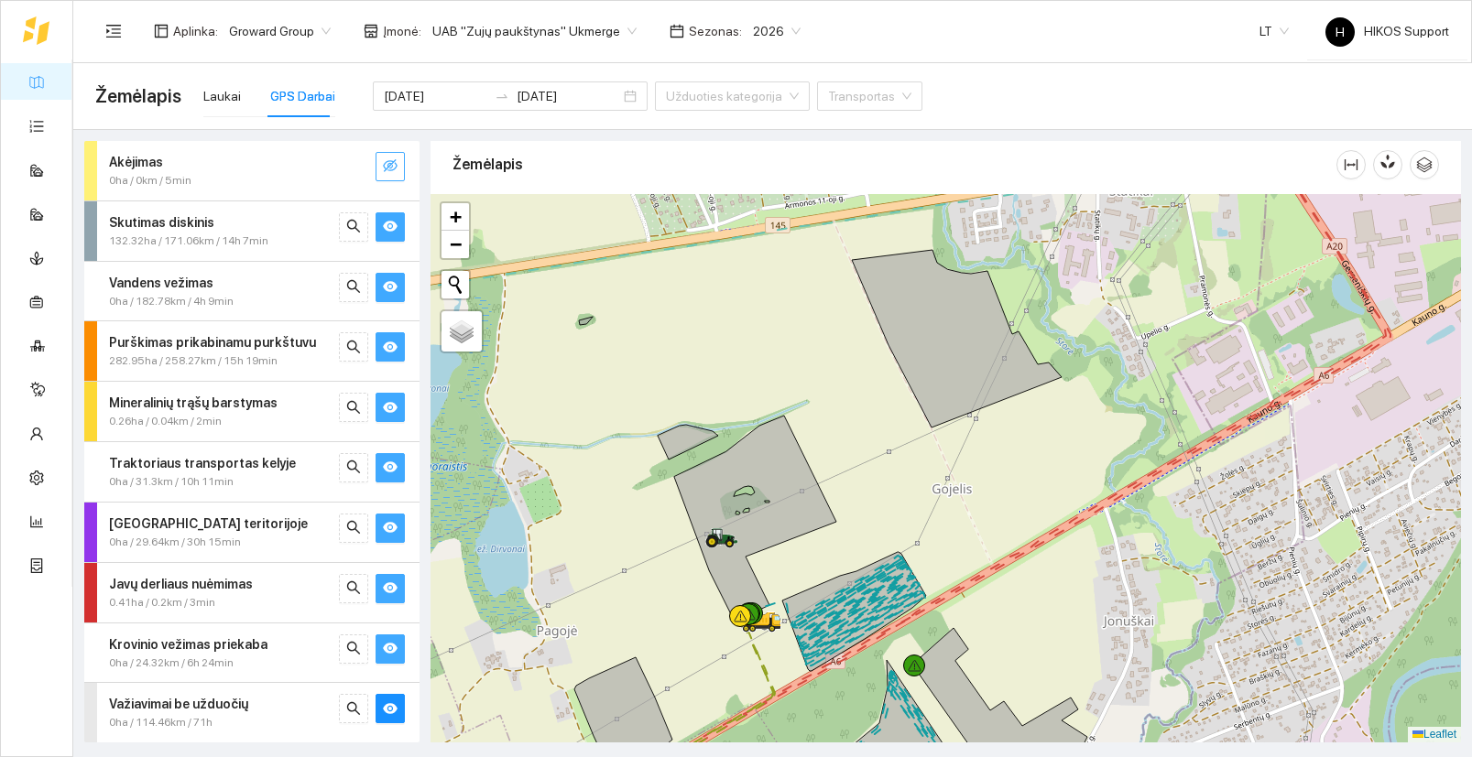
drag, startPoint x: 788, startPoint y: 692, endPoint x: 887, endPoint y: 557, distance: 167.8
click at [887, 557] on div at bounding box center [945, 468] width 1030 height 549
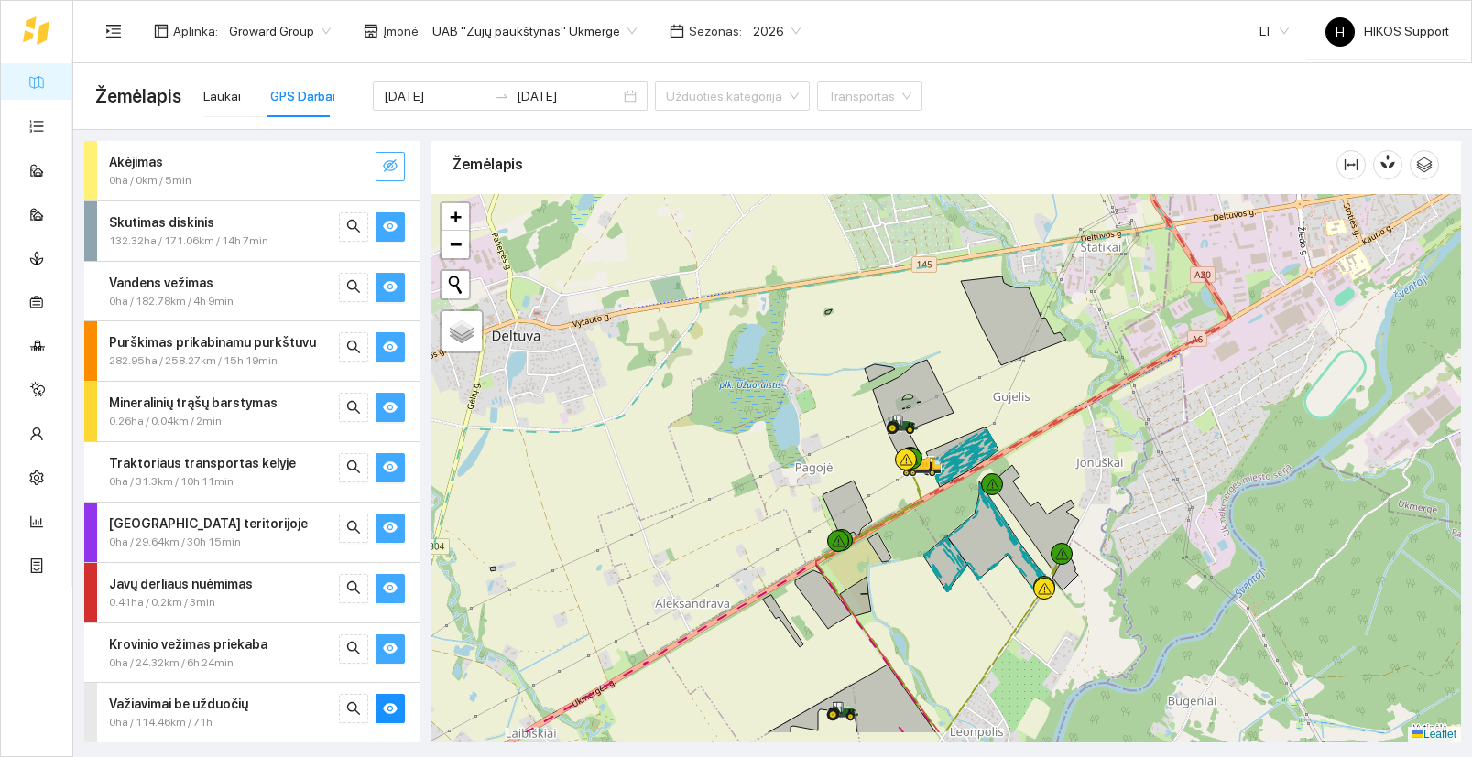
drag, startPoint x: 975, startPoint y: 684, endPoint x: 1057, endPoint y: 581, distance: 131.7
click at [1057, 581] on div at bounding box center [945, 468] width 1030 height 549
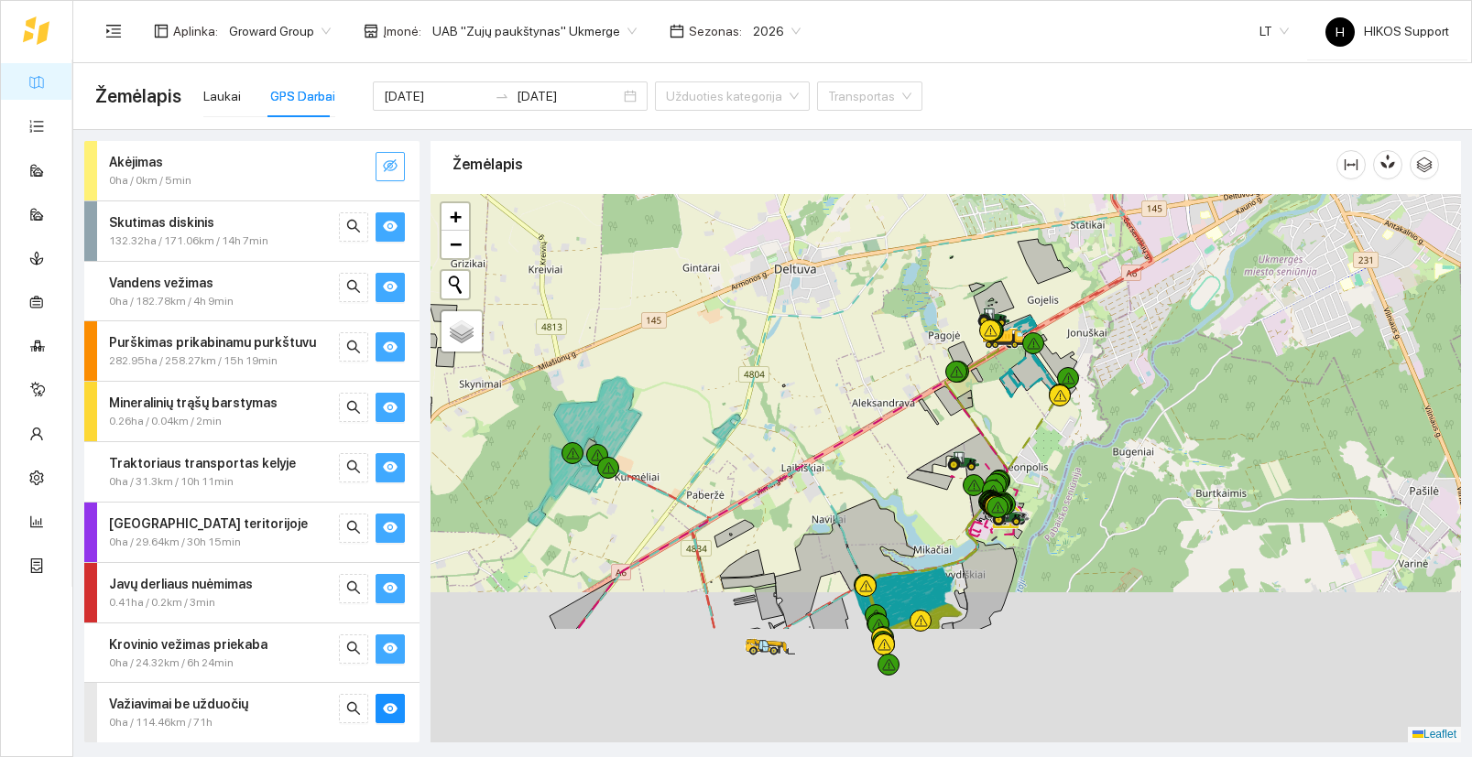
drag, startPoint x: 1054, startPoint y: 655, endPoint x: 1043, endPoint y: 487, distance: 167.9
click at [1043, 487] on div at bounding box center [945, 468] width 1030 height 549
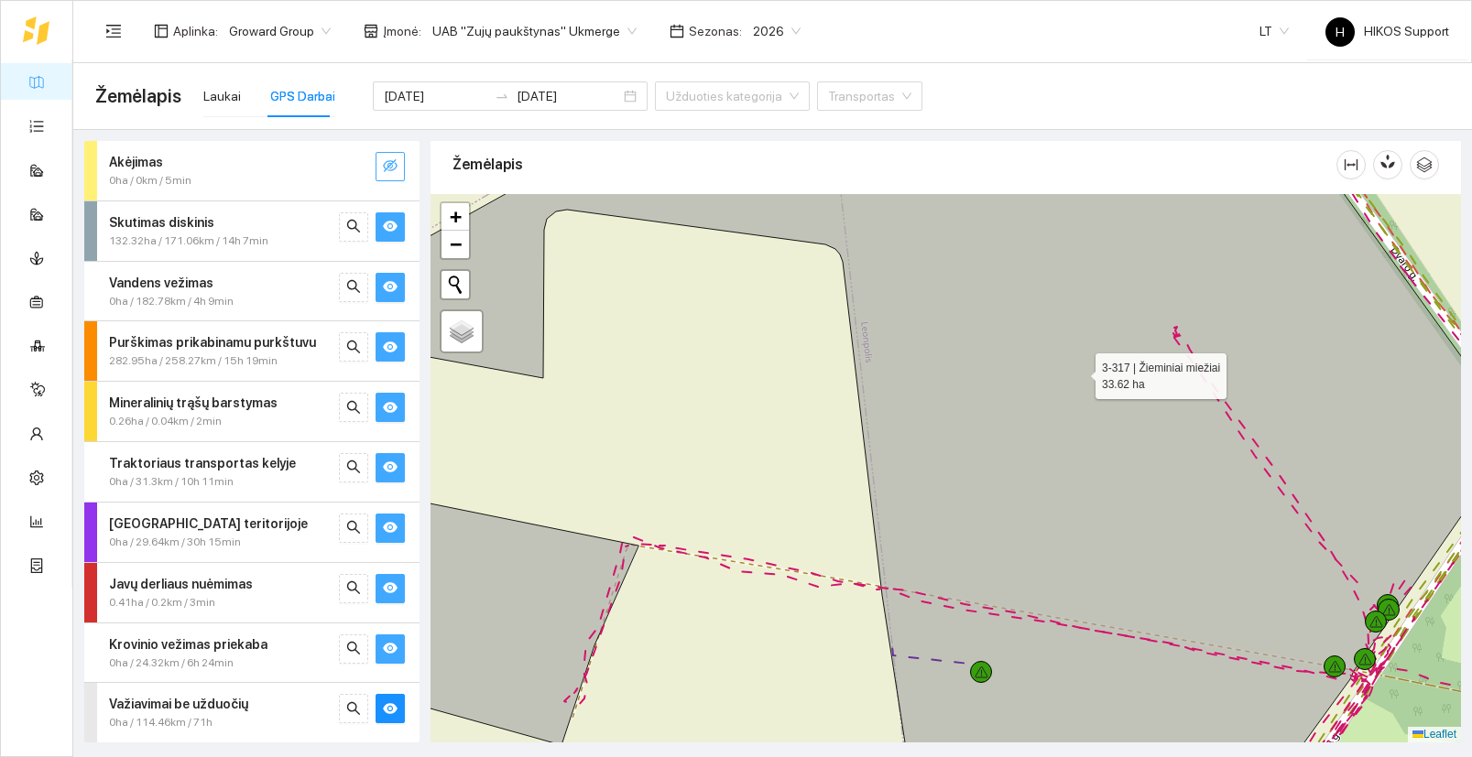
drag, startPoint x: 1145, startPoint y: 331, endPoint x: 926, endPoint y: 500, distance: 276.2
click at [926, 500] on icon at bounding box center [903, 489] width 1228 height 660
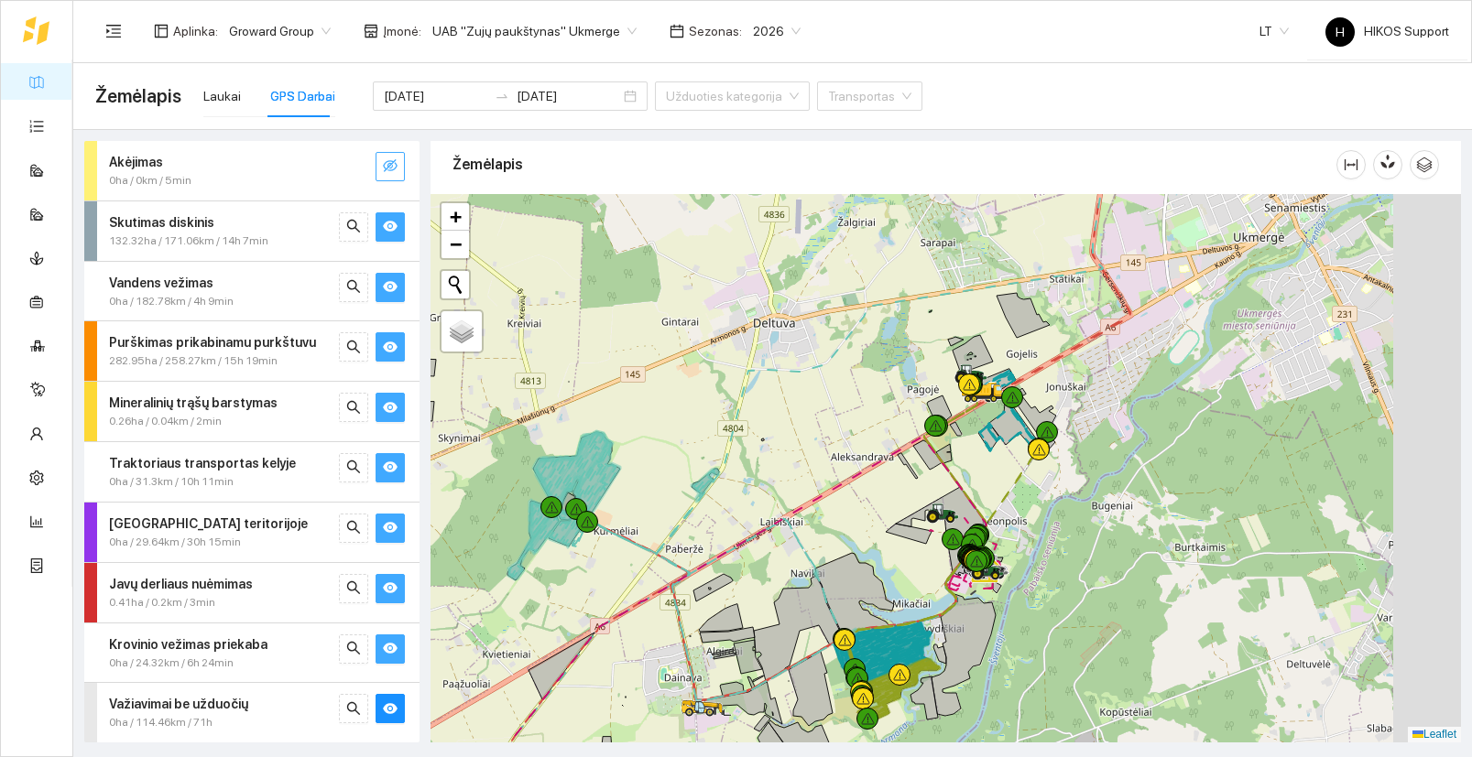
drag, startPoint x: 1209, startPoint y: 473, endPoint x: 1106, endPoint y: 523, distance: 114.3
click at [1106, 523] on div at bounding box center [945, 468] width 1030 height 549
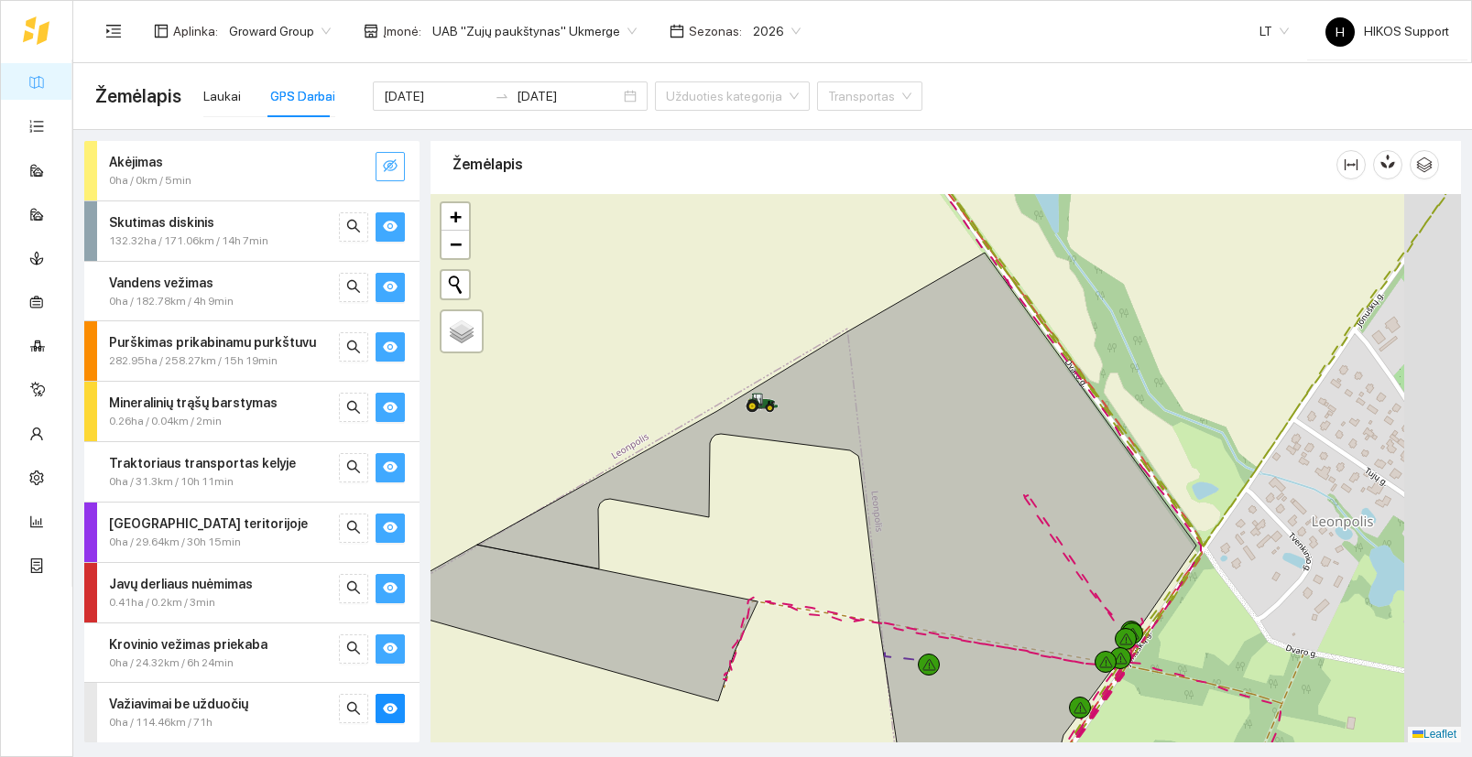
drag, startPoint x: 929, startPoint y: 572, endPoint x: 810, endPoint y: 480, distance: 150.7
click at [810, 480] on div at bounding box center [945, 468] width 1030 height 549
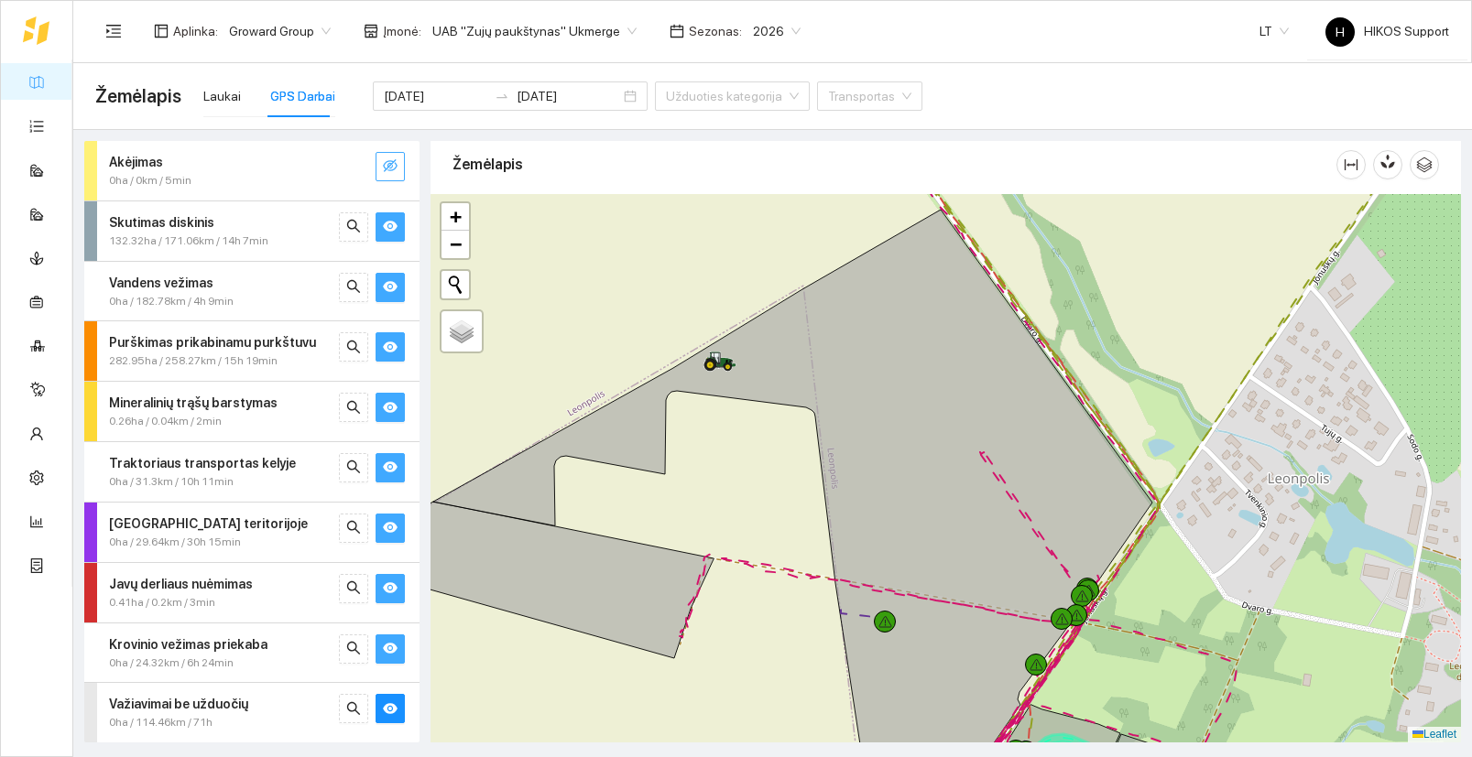
click at [397, 167] on button "button" at bounding box center [389, 166] width 29 height 29
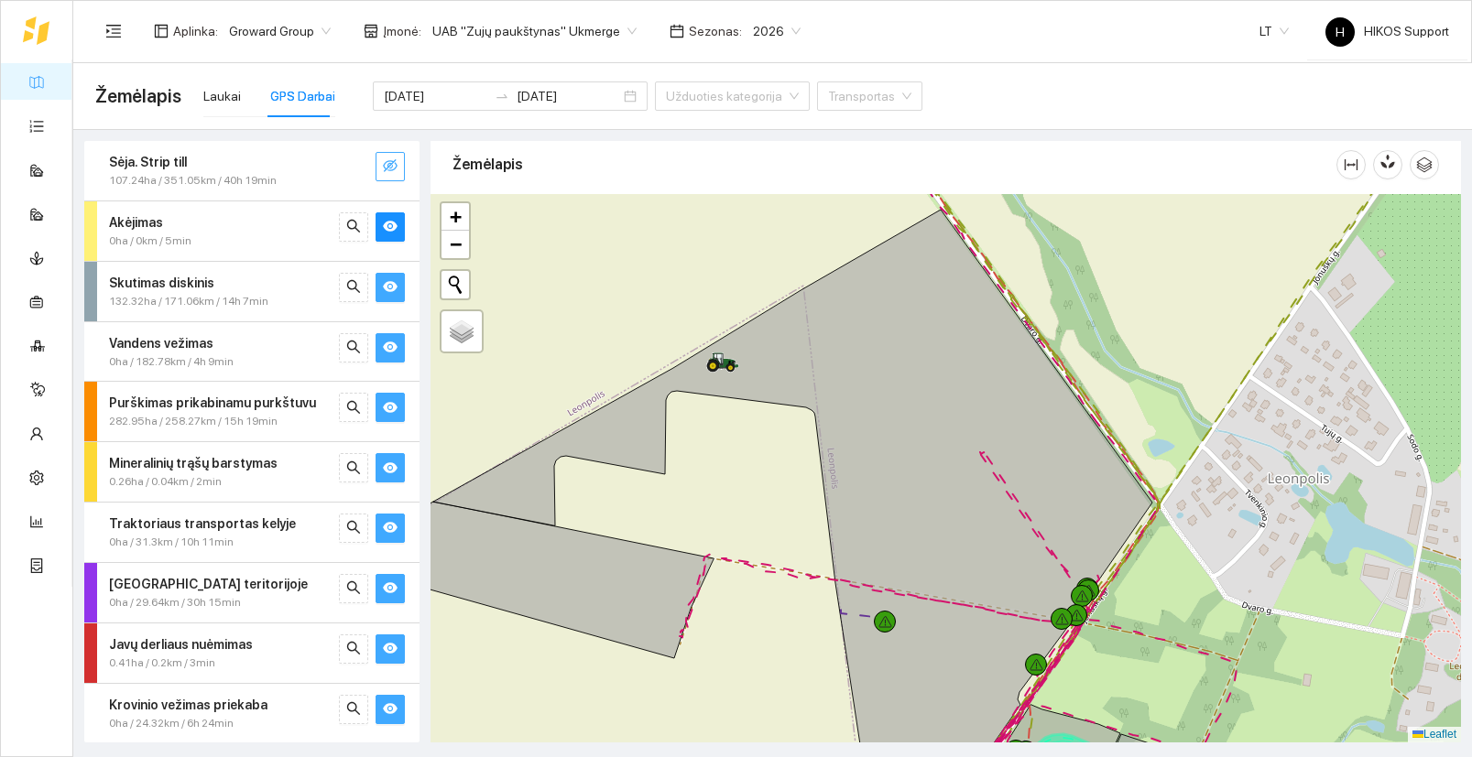
click at [391, 171] on icon "eye-invisible" at bounding box center [390, 165] width 15 height 15
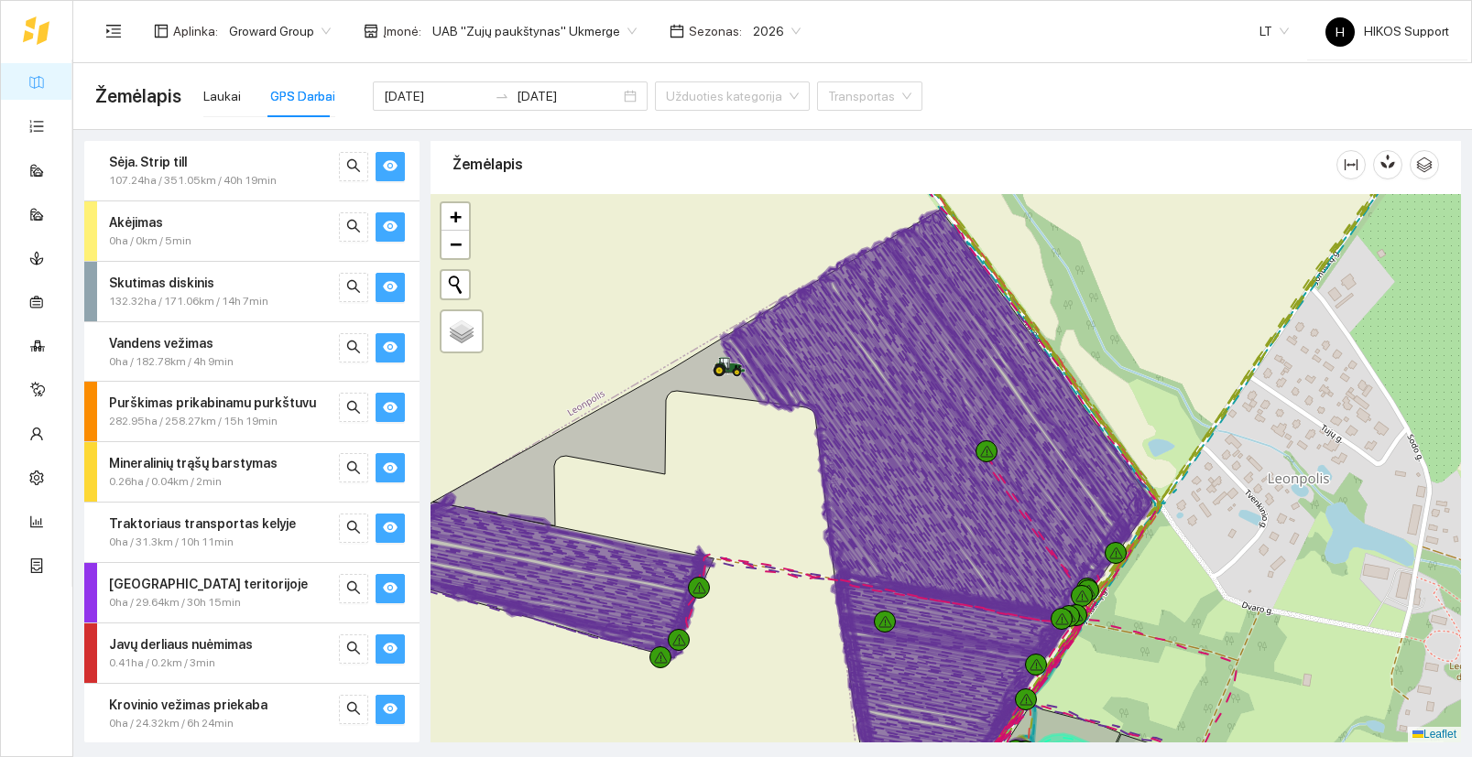
click at [395, 237] on button "button" at bounding box center [389, 226] width 29 height 29
click at [391, 285] on icon "eye" at bounding box center [390, 286] width 15 height 15
click at [392, 342] on icon "eye" at bounding box center [390, 347] width 15 height 15
click at [397, 400] on icon "eye" at bounding box center [390, 407] width 15 height 15
click at [391, 466] on icon "eye" at bounding box center [390, 468] width 15 height 15
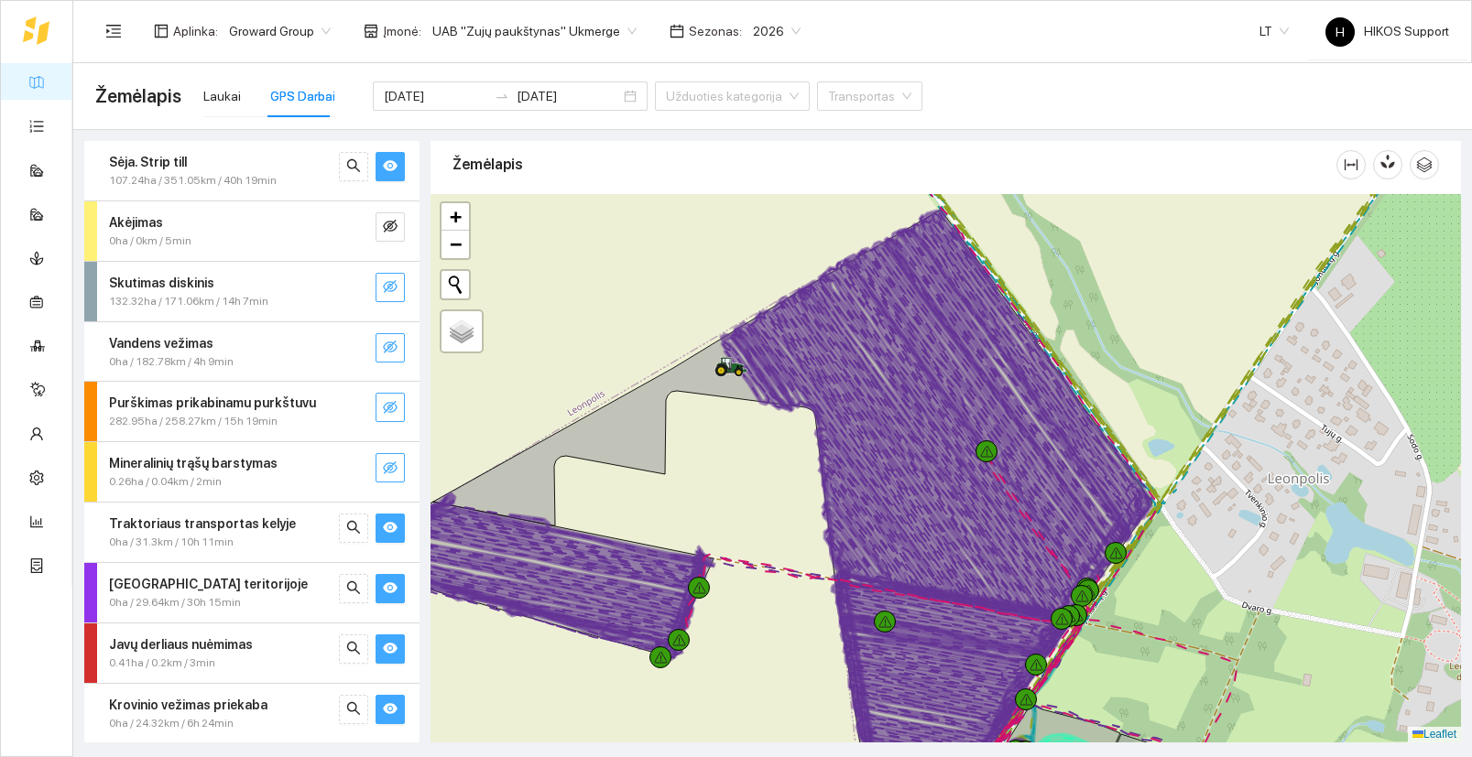
click at [388, 520] on icon "eye" at bounding box center [390, 527] width 15 height 15
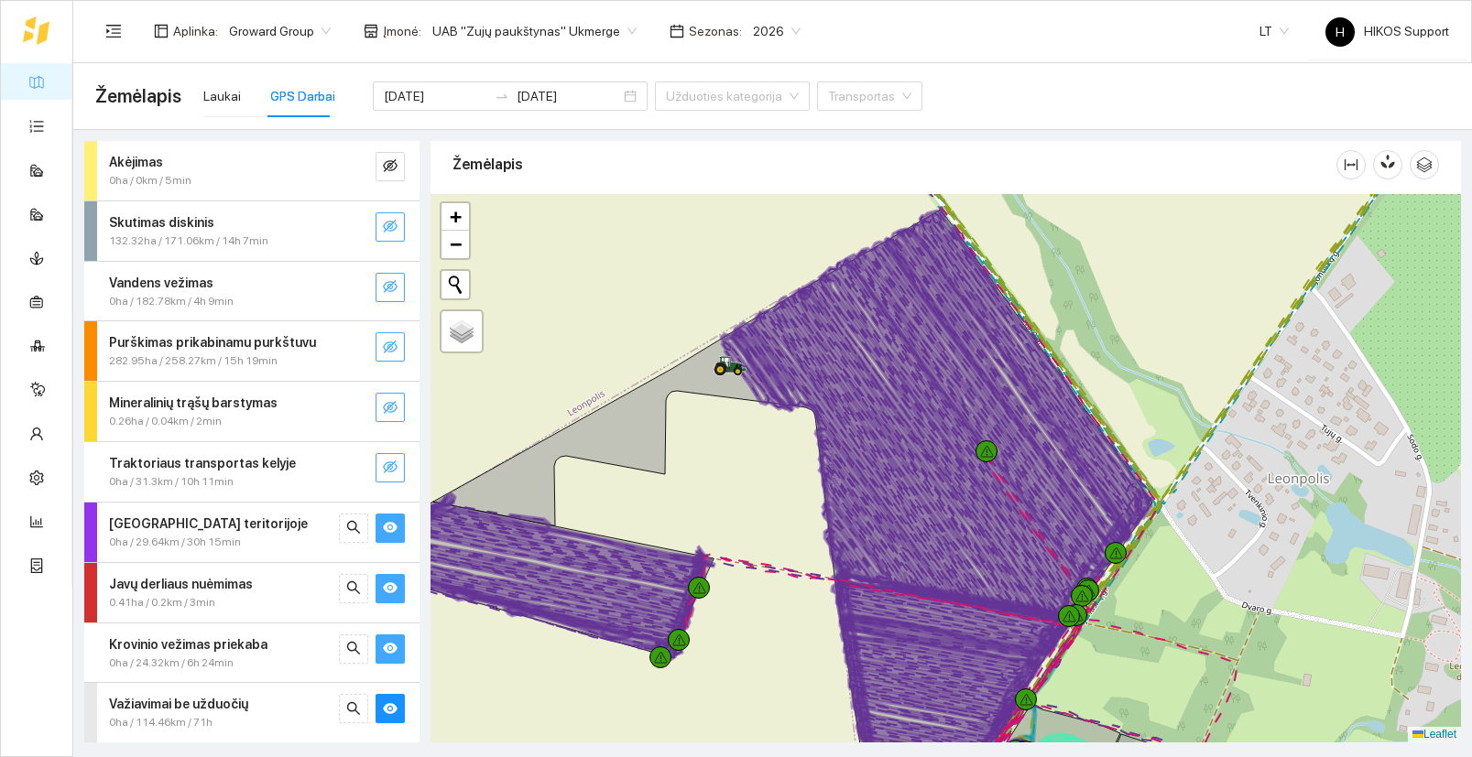
click at [391, 531] on icon "eye" at bounding box center [390, 528] width 15 height 11
click at [388, 583] on icon "eye" at bounding box center [390, 587] width 15 height 11
click at [388, 641] on icon "eye" at bounding box center [390, 648] width 15 height 15
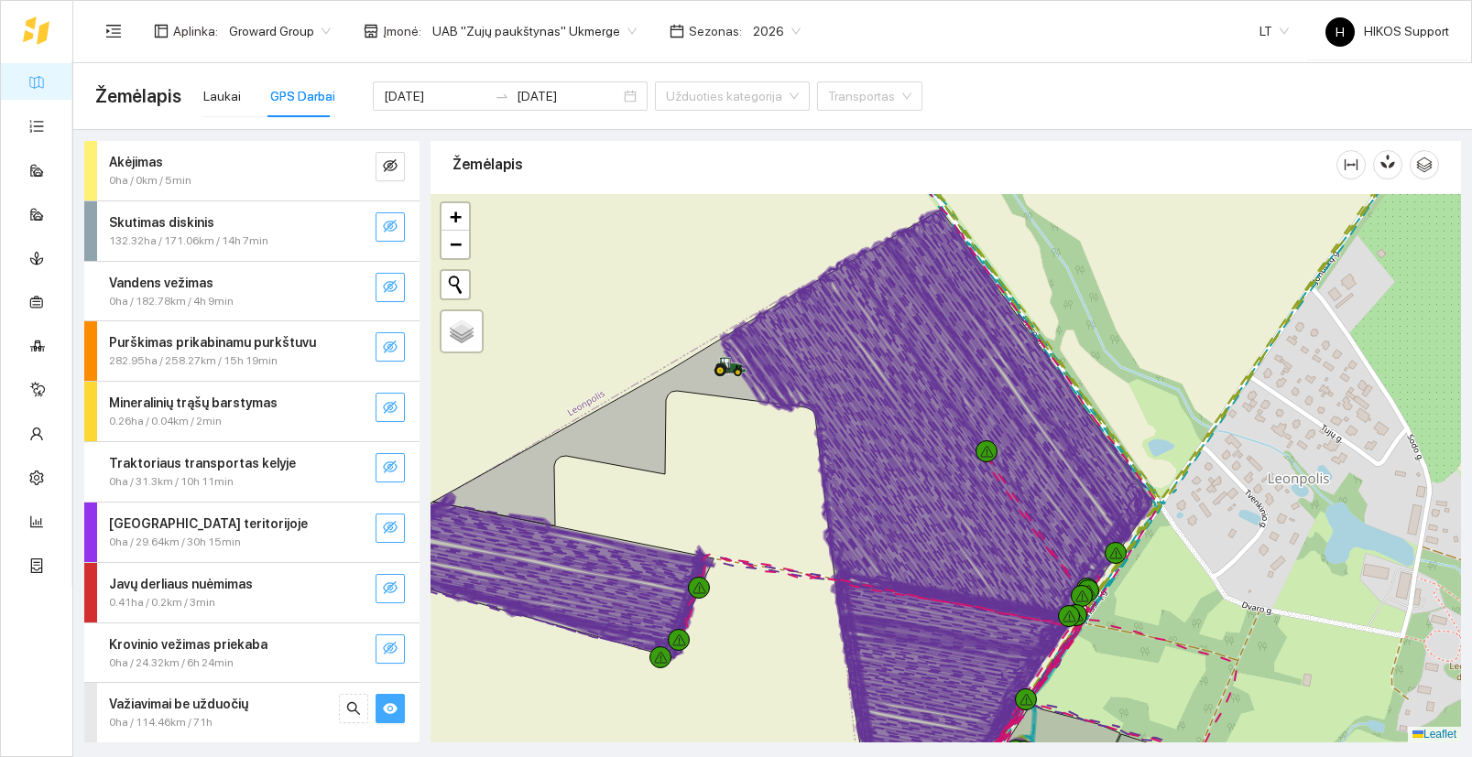
click at [391, 703] on icon "eye" at bounding box center [390, 708] width 15 height 11
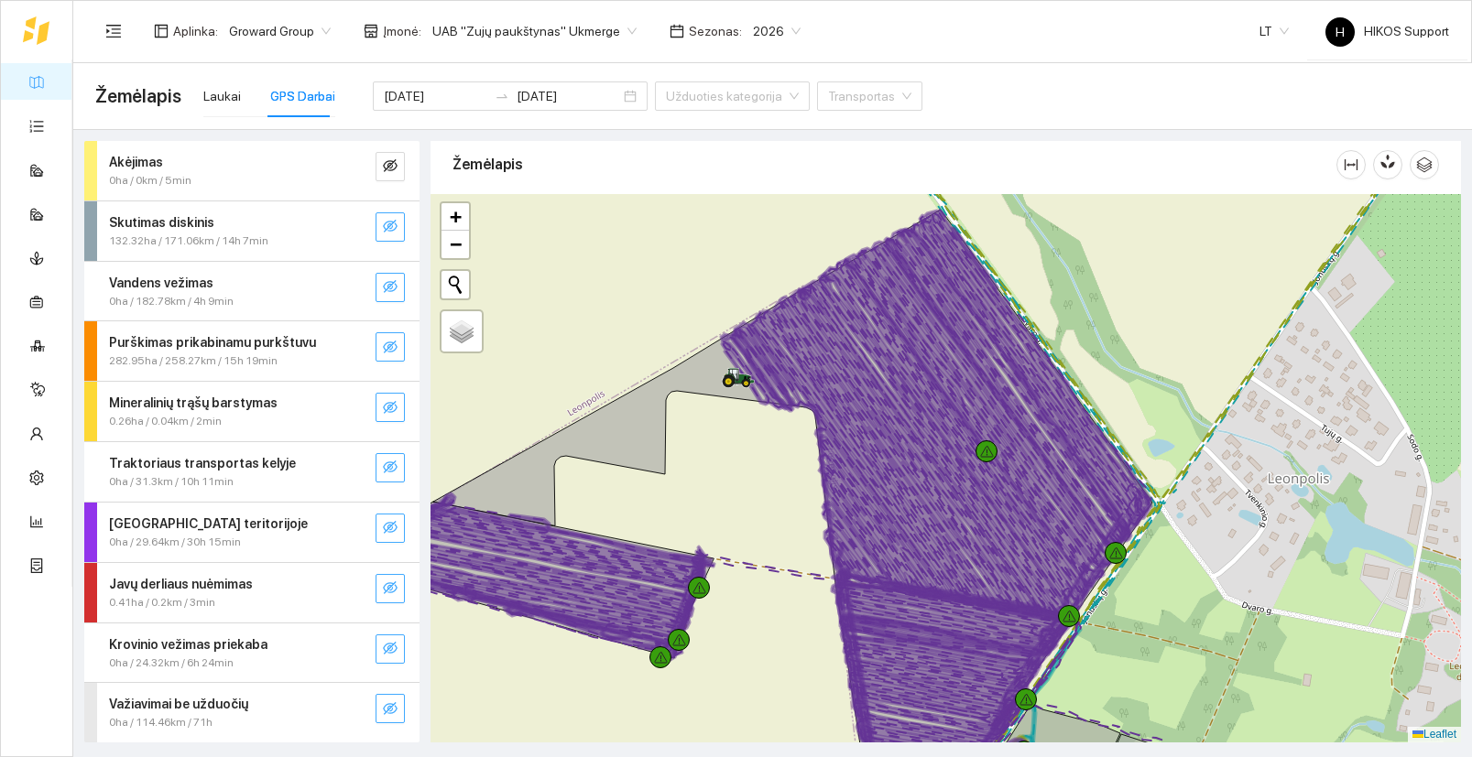
scroll to position [0, 0]
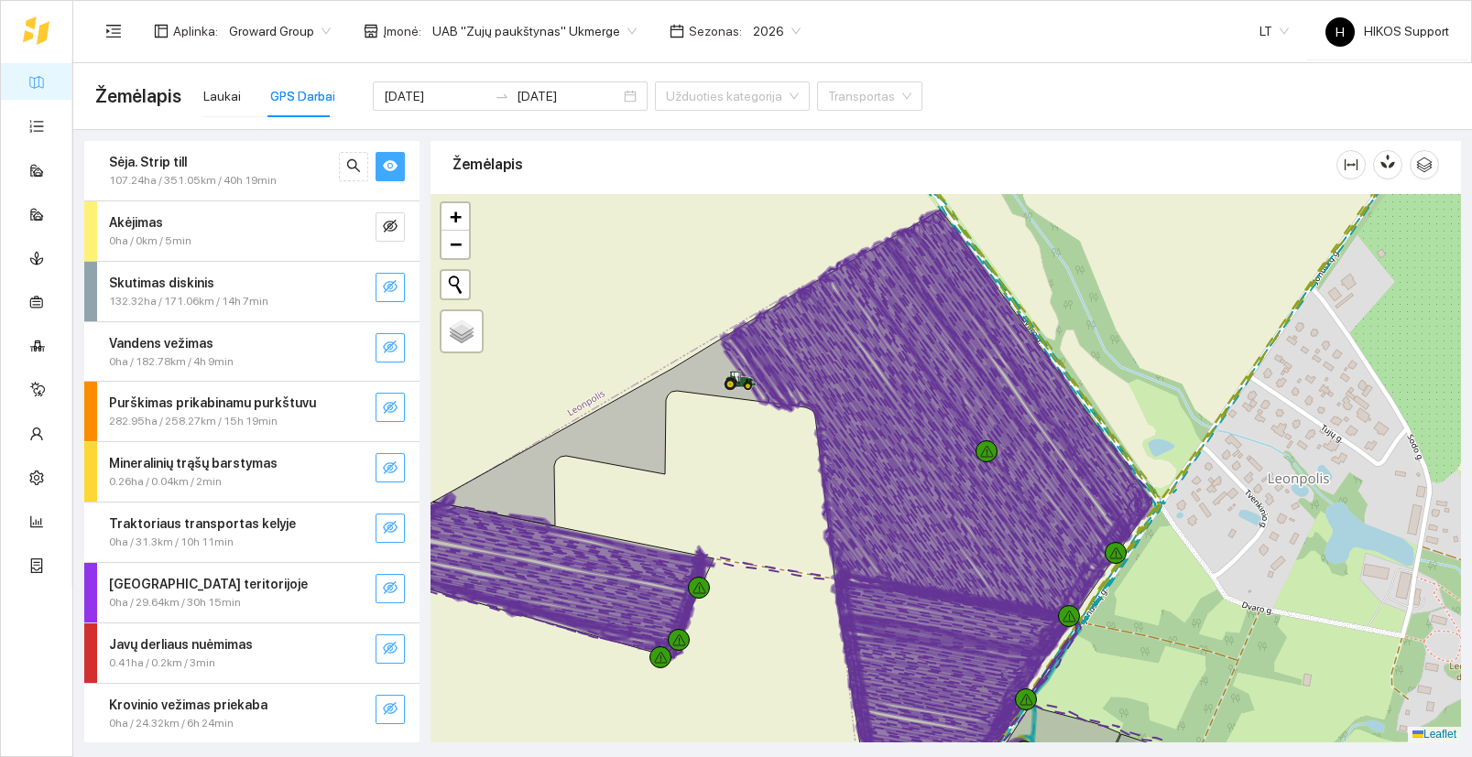
click at [395, 160] on icon "eye" at bounding box center [390, 165] width 15 height 15
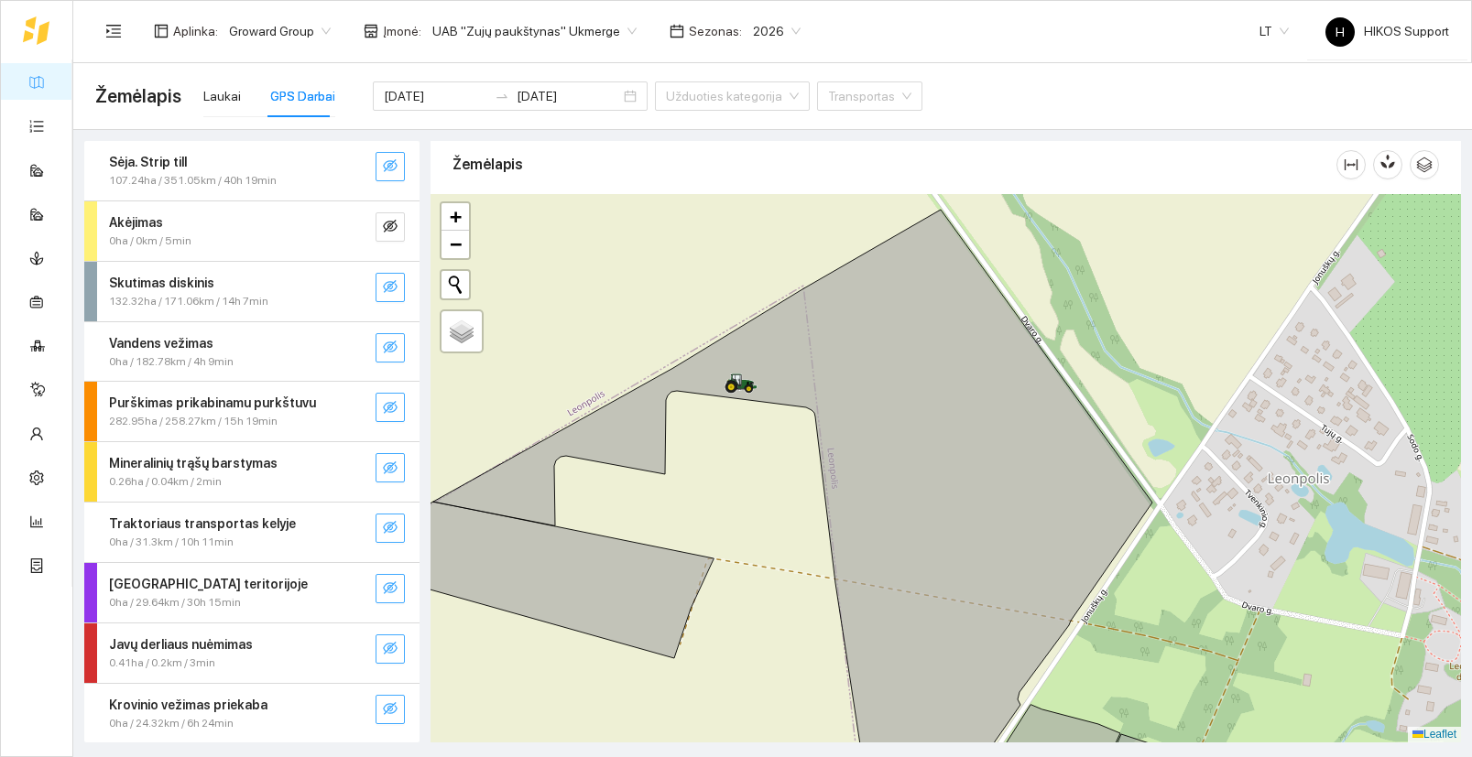
click at [395, 160] on icon "eye-invisible" at bounding box center [390, 165] width 15 height 13
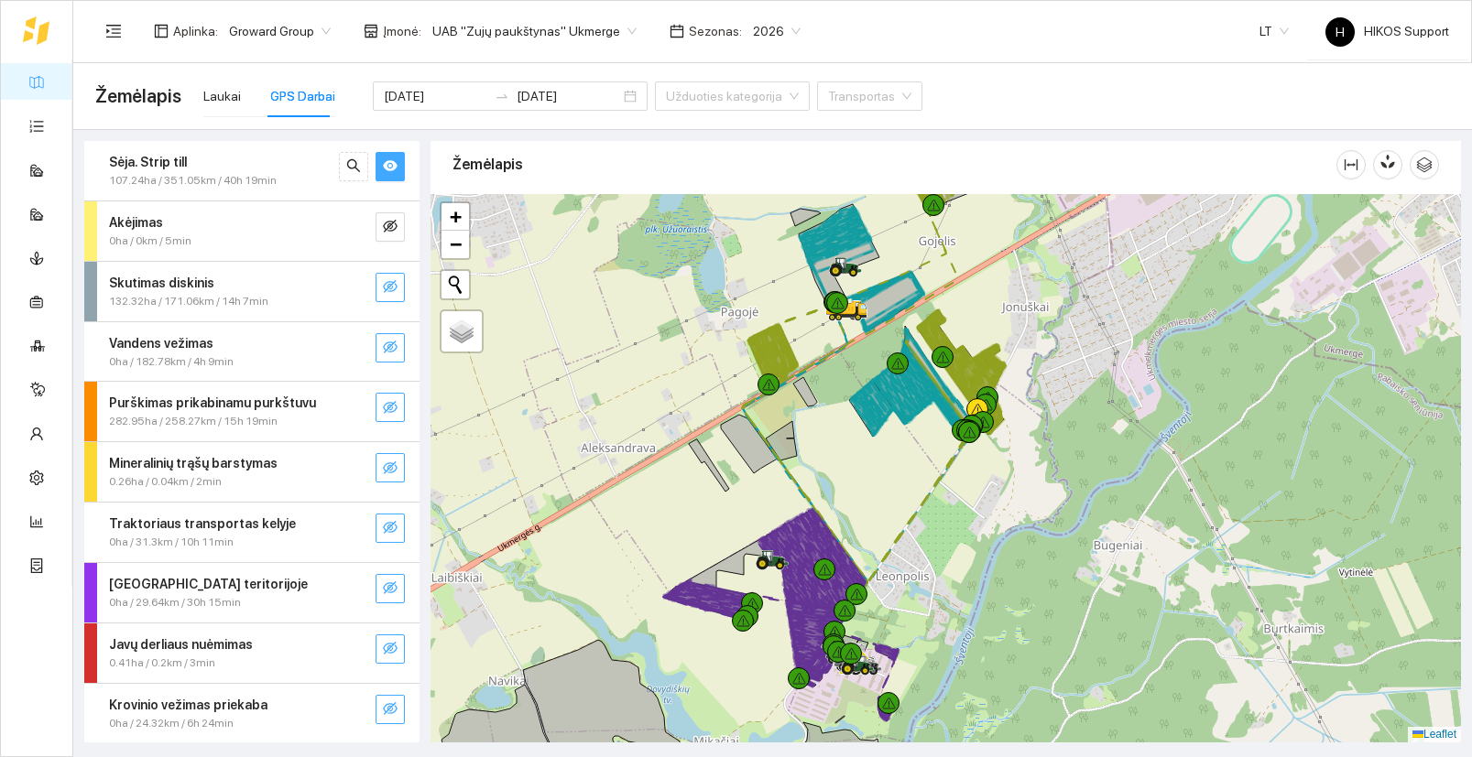
drag, startPoint x: 964, startPoint y: 531, endPoint x: 964, endPoint y: 612, distance: 80.6
click at [964, 612] on div at bounding box center [945, 468] width 1030 height 549
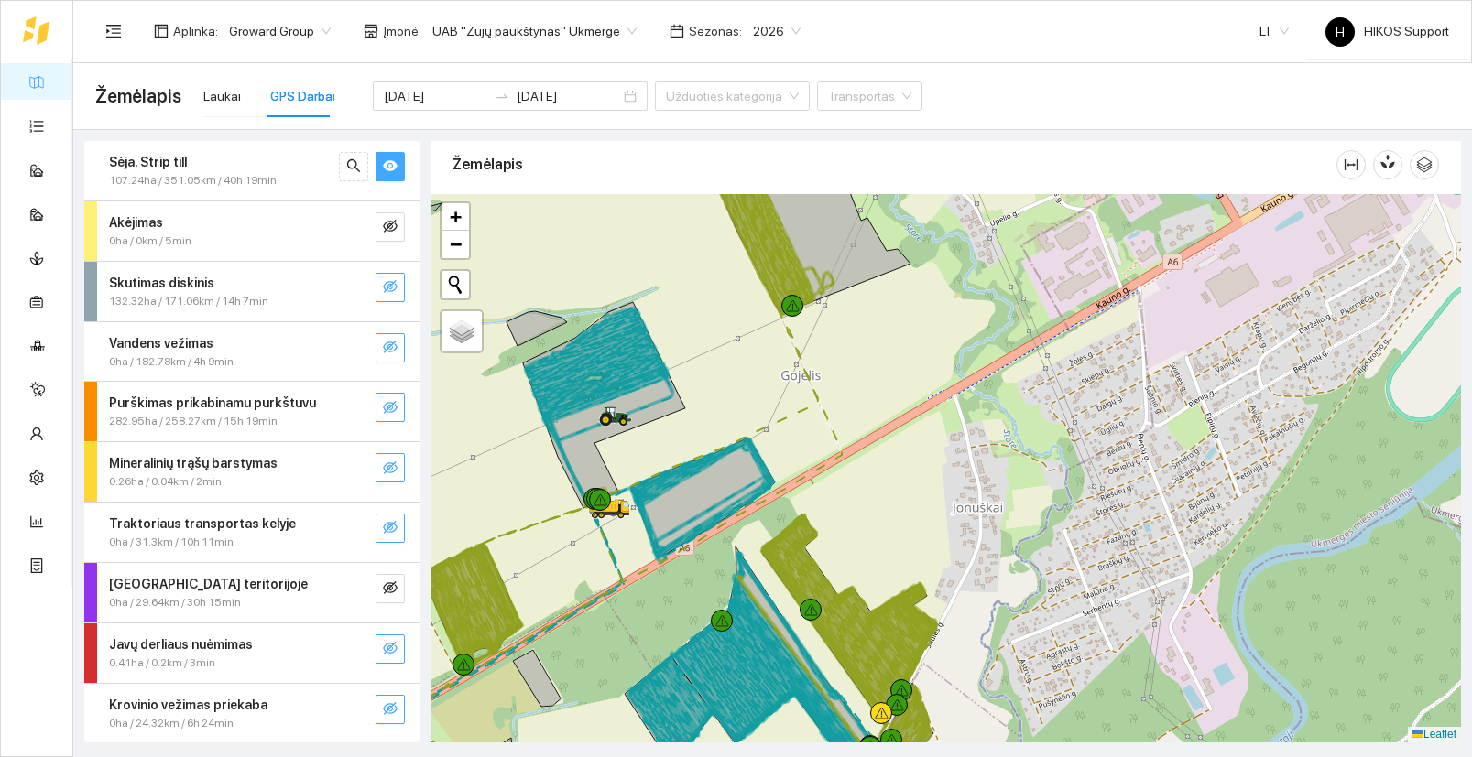
drag, startPoint x: 689, startPoint y: 399, endPoint x: 821, endPoint y: 449, distance: 141.7
click at [821, 449] on div at bounding box center [945, 468] width 1030 height 549
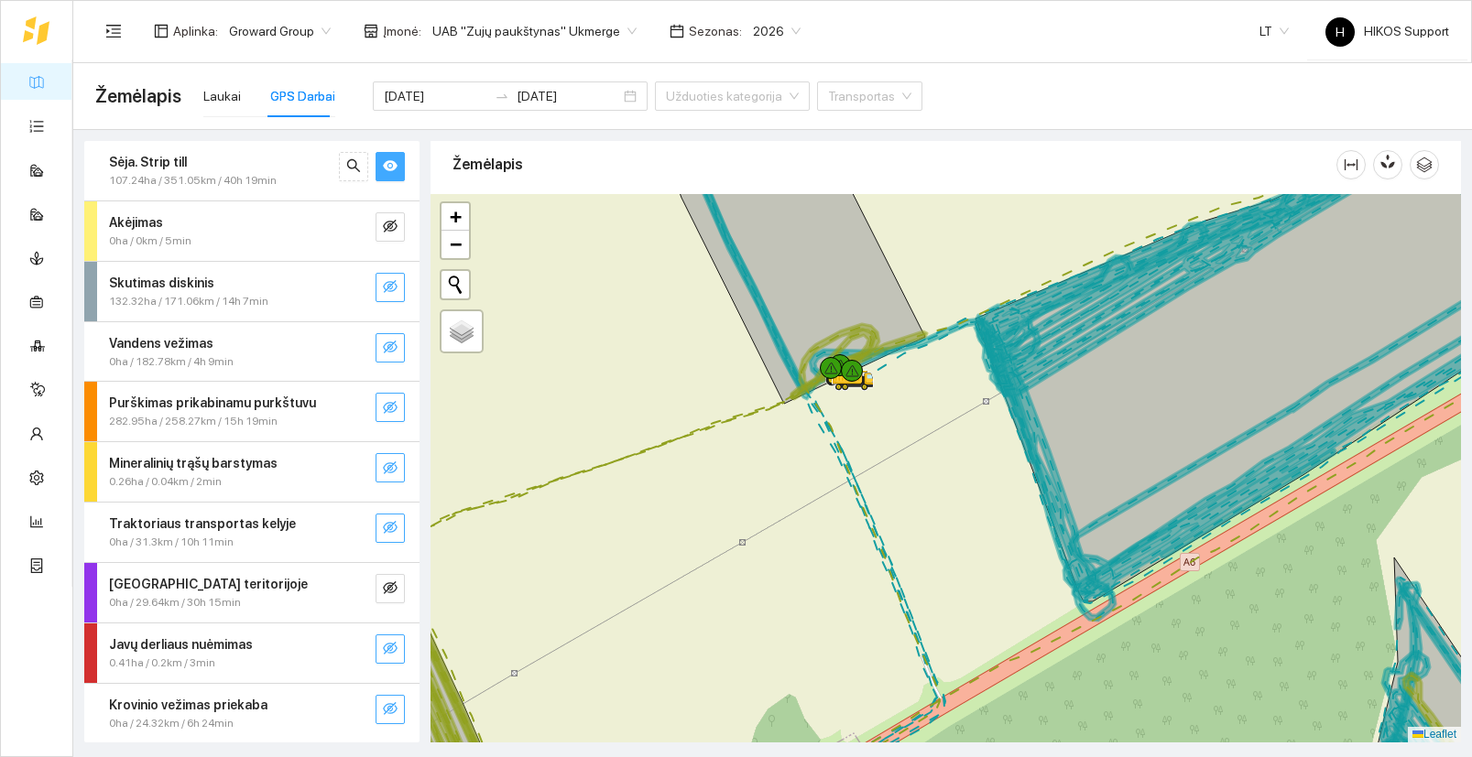
drag, startPoint x: 1006, startPoint y: 281, endPoint x: 850, endPoint y: 505, distance: 273.6
click at [850, 505] on div at bounding box center [945, 468] width 1030 height 549
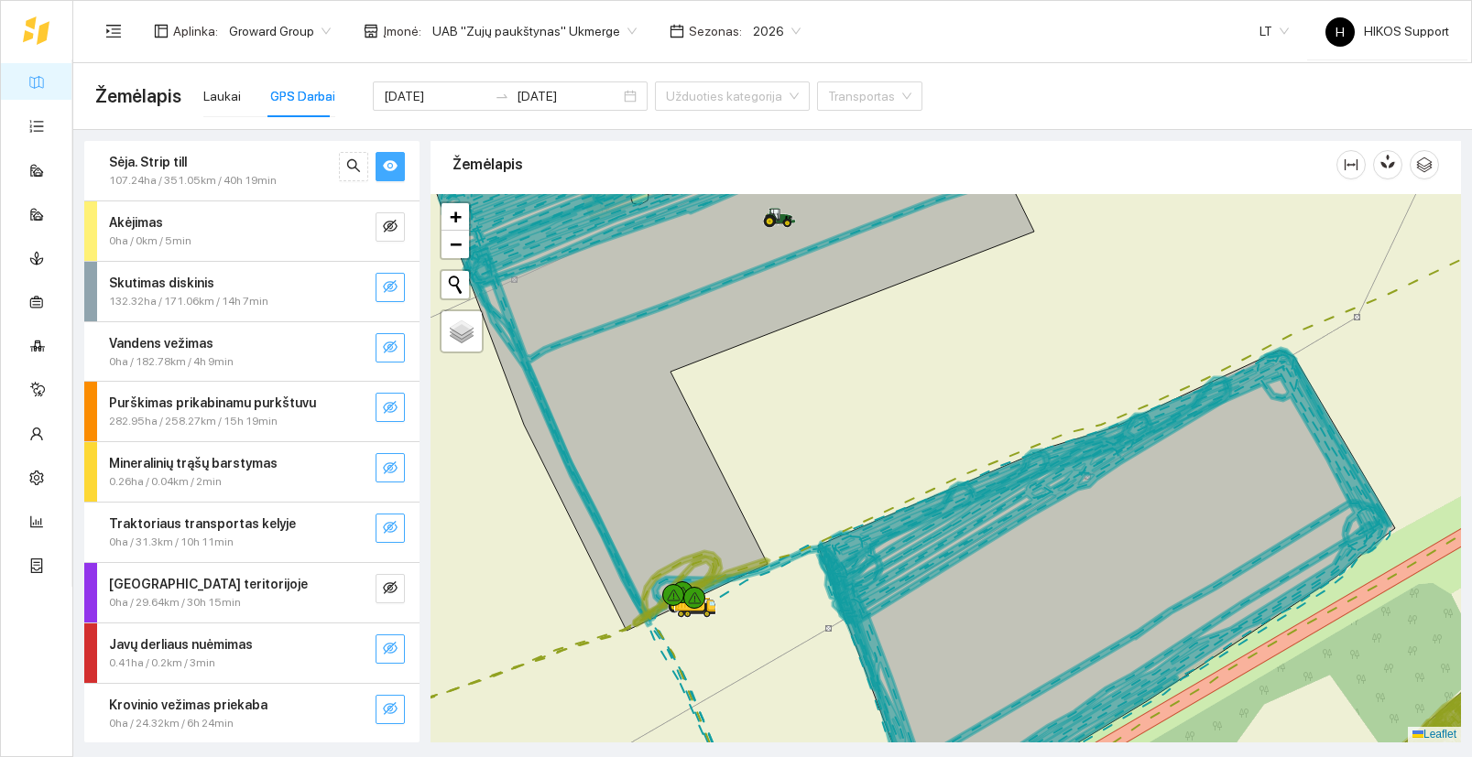
drag, startPoint x: 831, startPoint y: 376, endPoint x: 834, endPoint y: 505, distance: 128.2
click at [834, 505] on div at bounding box center [945, 468] width 1030 height 549
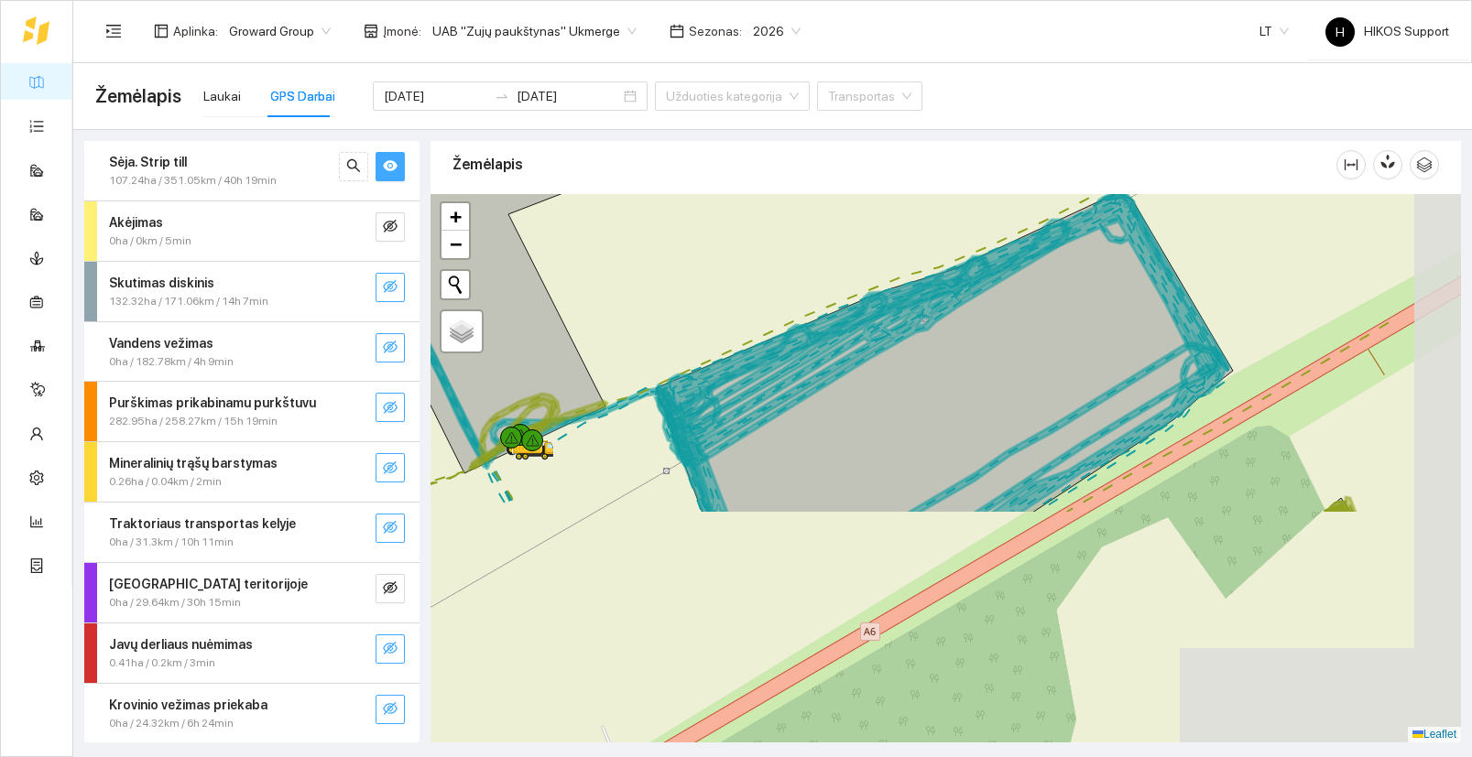
drag, startPoint x: 1164, startPoint y: 625, endPoint x: 999, endPoint y: 341, distance: 328.3
click at [999, 341] on icon at bounding box center [944, 353] width 577 height 320
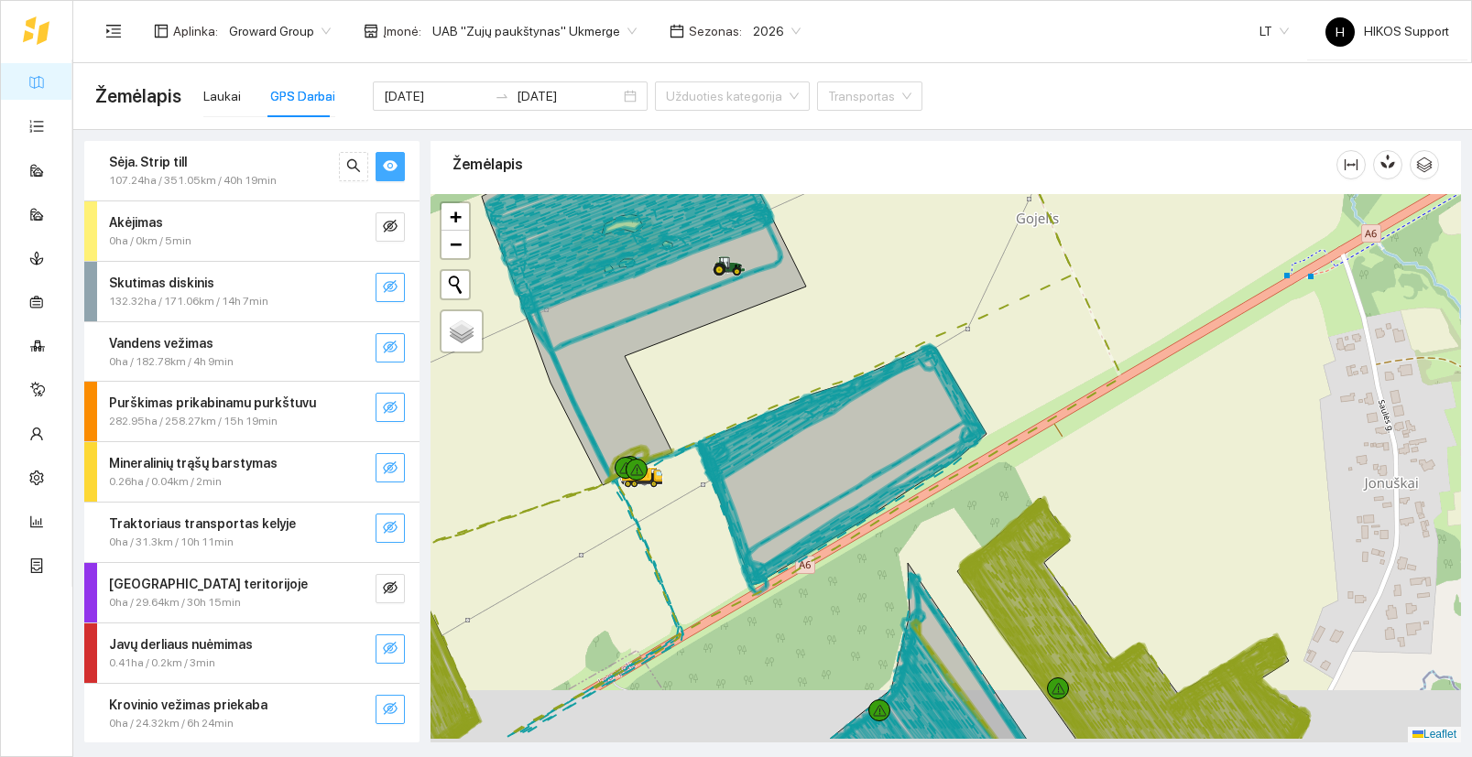
drag, startPoint x: 1080, startPoint y: 612, endPoint x: 1038, endPoint y: 516, distance: 103.8
click at [1038, 516] on div at bounding box center [945, 468] width 1030 height 549
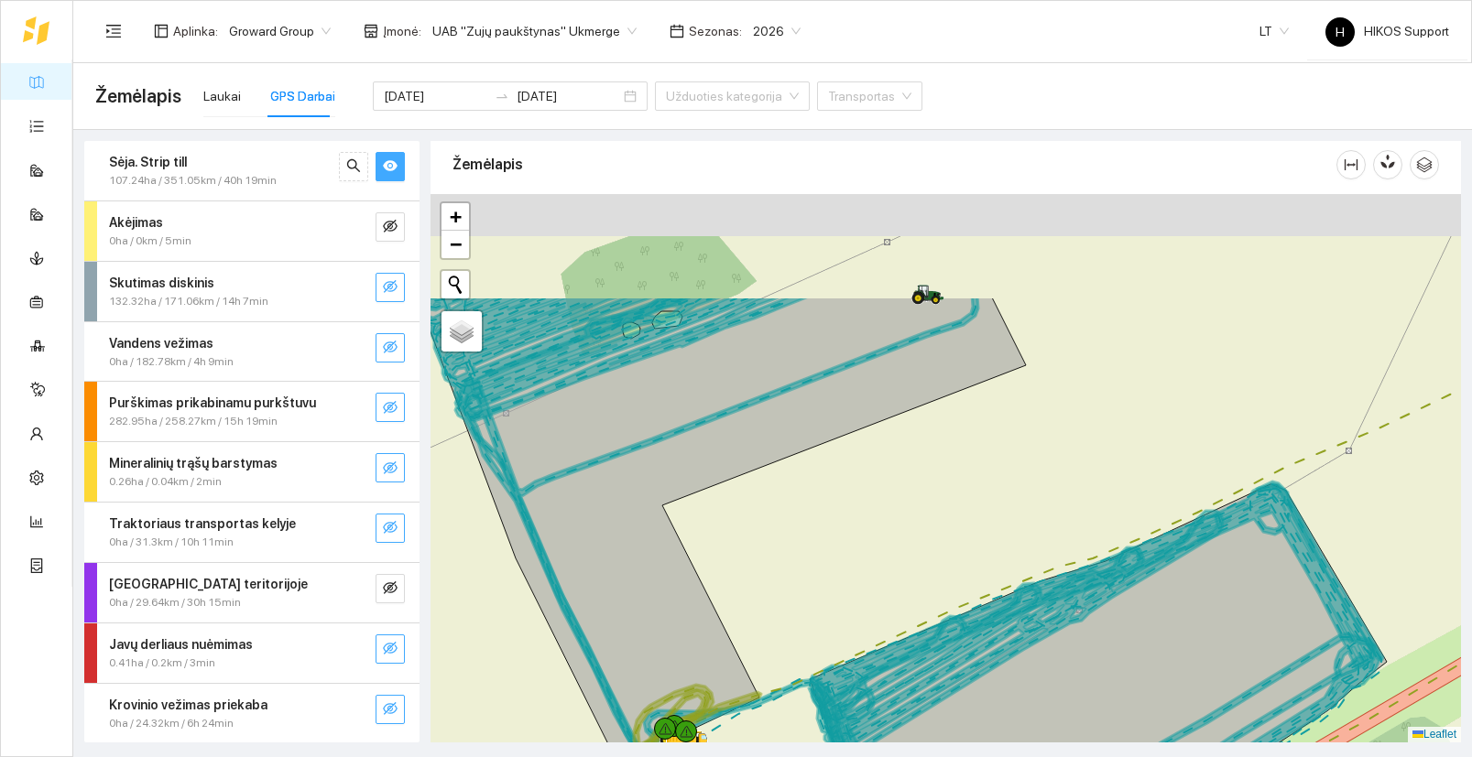
drag, startPoint x: 921, startPoint y: 383, endPoint x: 877, endPoint y: 570, distance: 191.9
click at [882, 573] on div at bounding box center [945, 468] width 1030 height 549
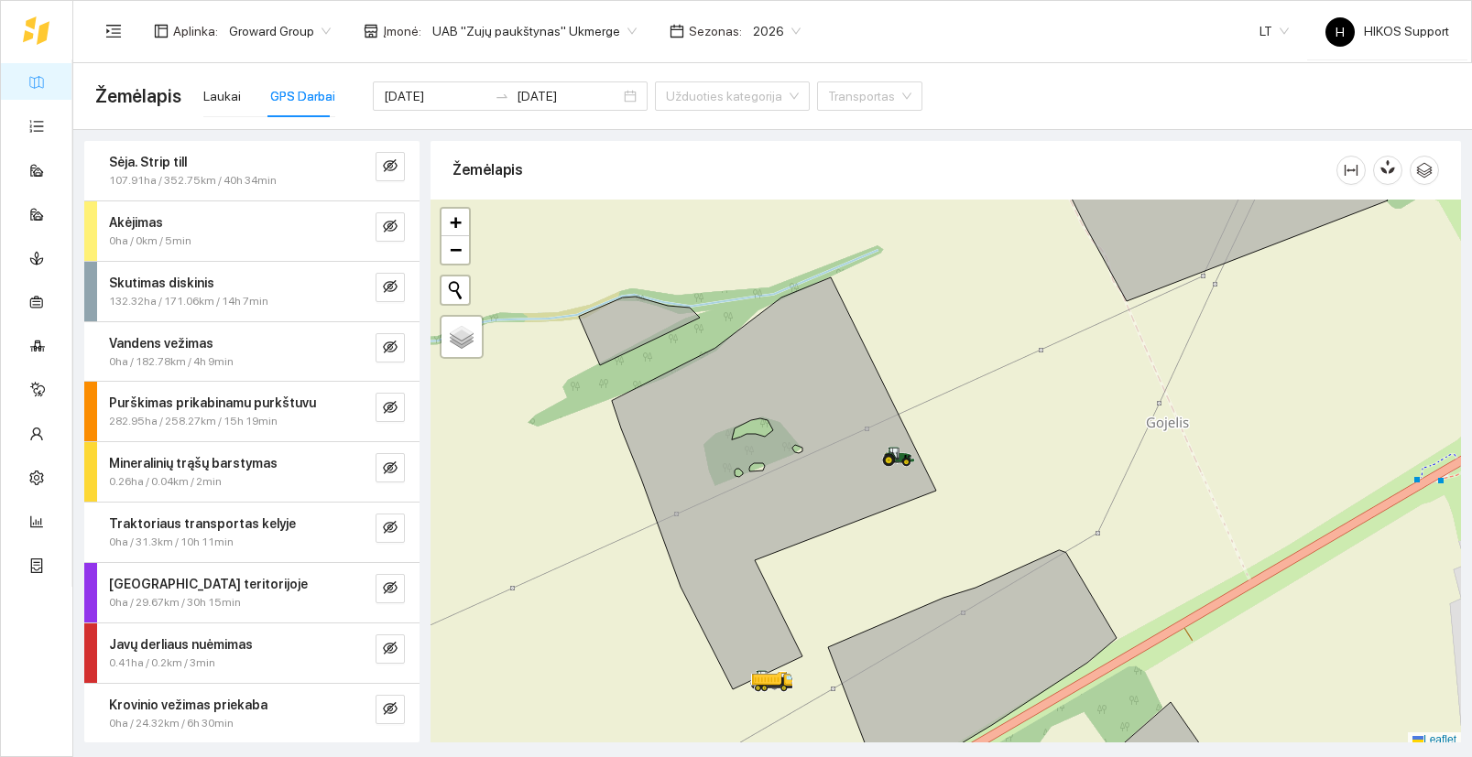
scroll to position [5, 0]
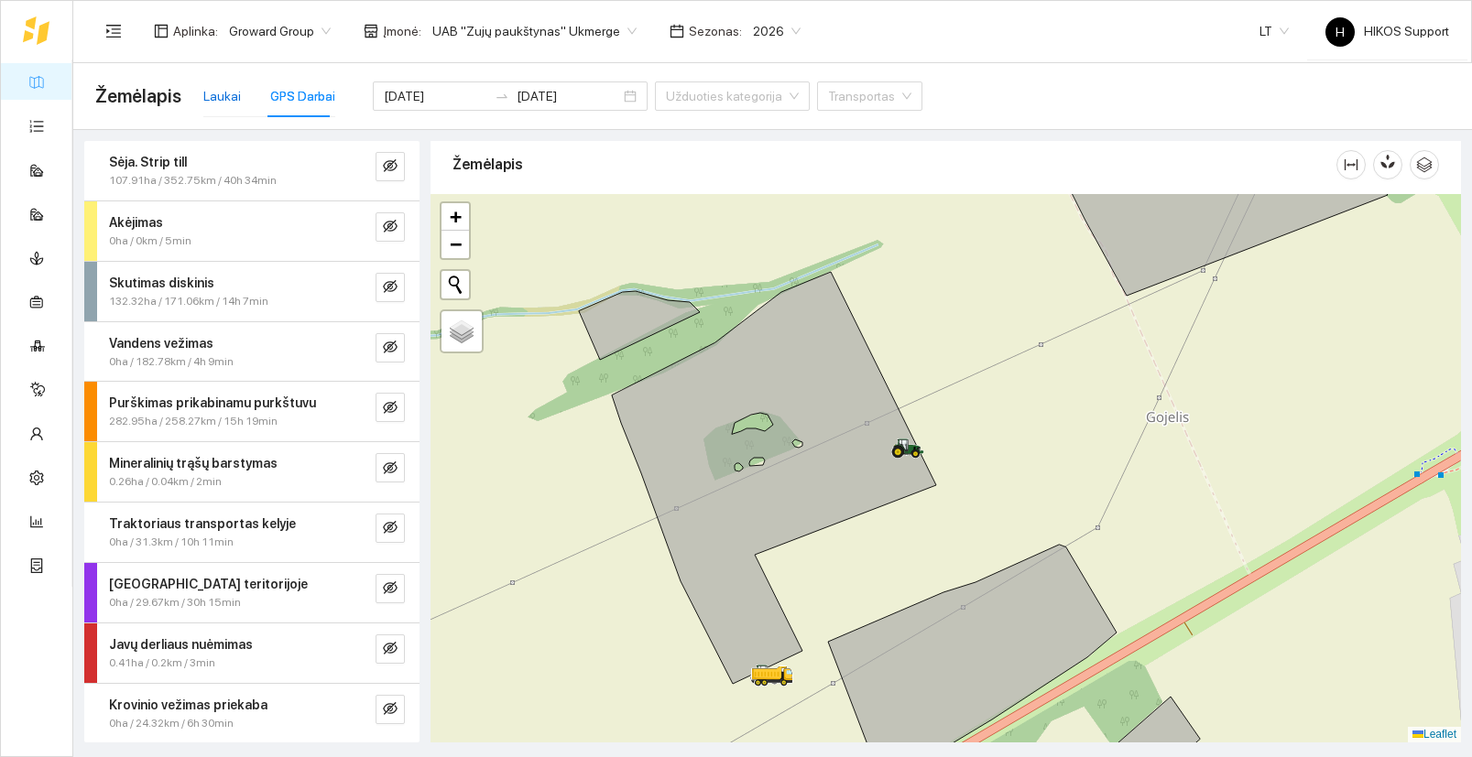
click at [217, 92] on div "Laukai" at bounding box center [222, 96] width 38 height 20
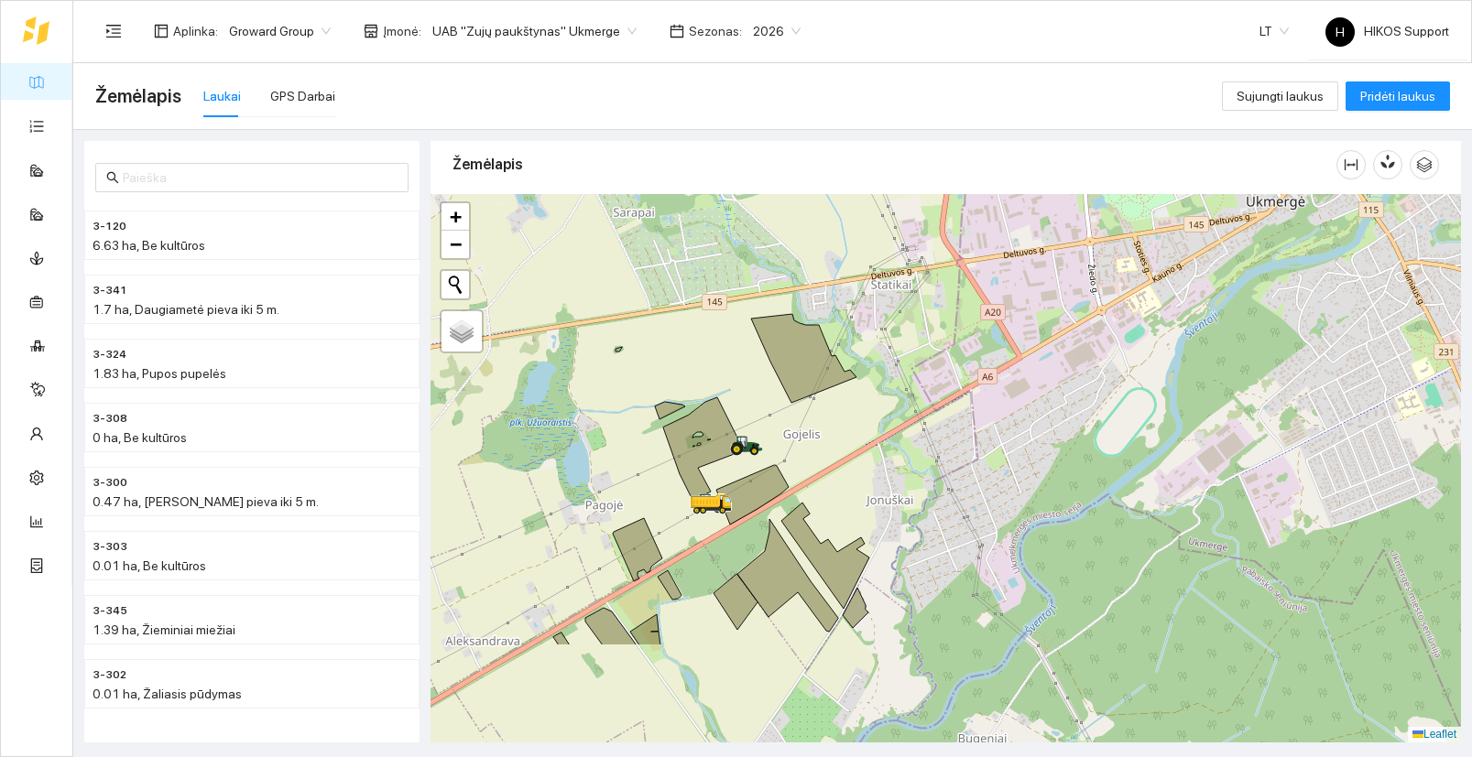
drag, startPoint x: 837, startPoint y: 635, endPoint x: 854, endPoint y: 480, distance: 155.7
click at [854, 480] on div at bounding box center [945, 468] width 1030 height 549
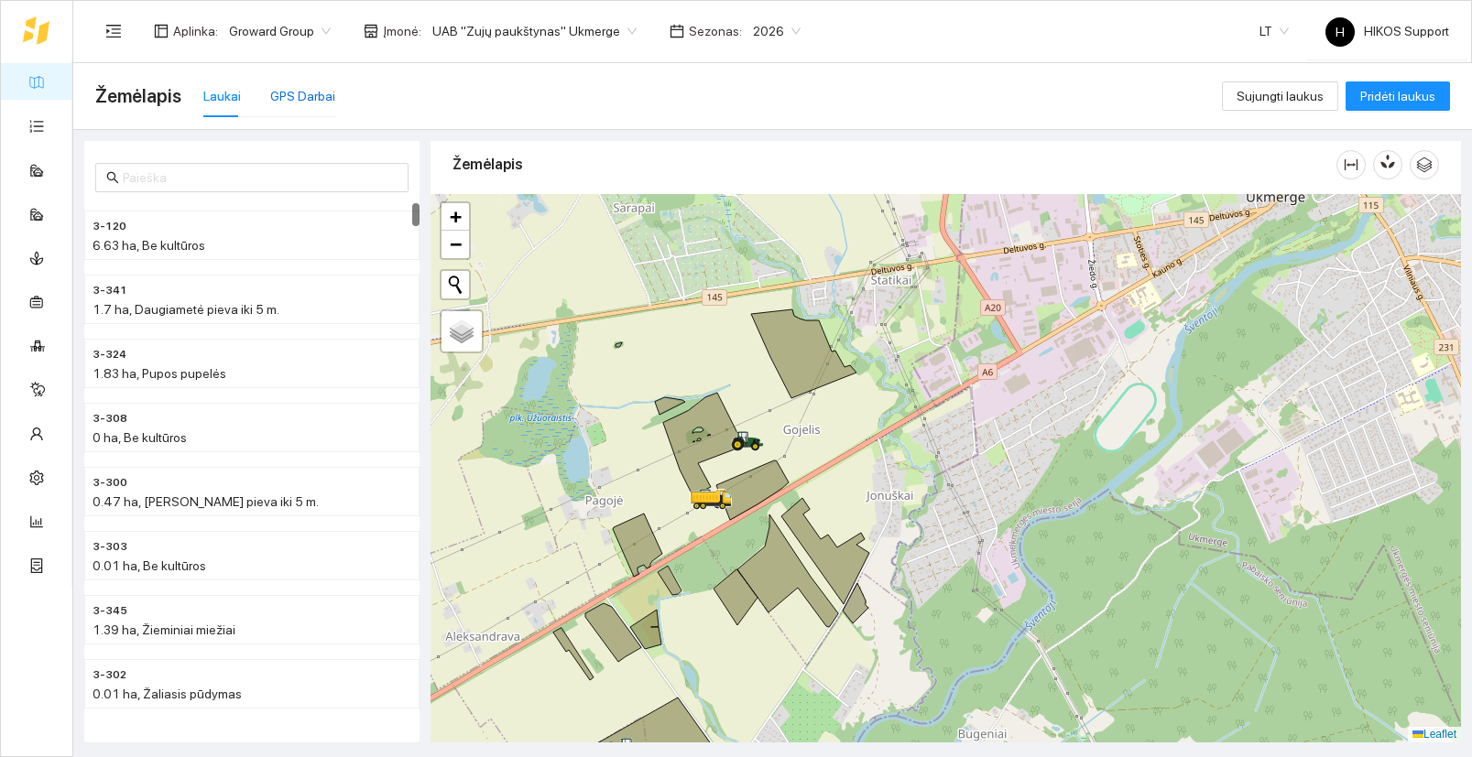
click at [303, 105] on div "GPS Darbai" at bounding box center [302, 96] width 65 height 20
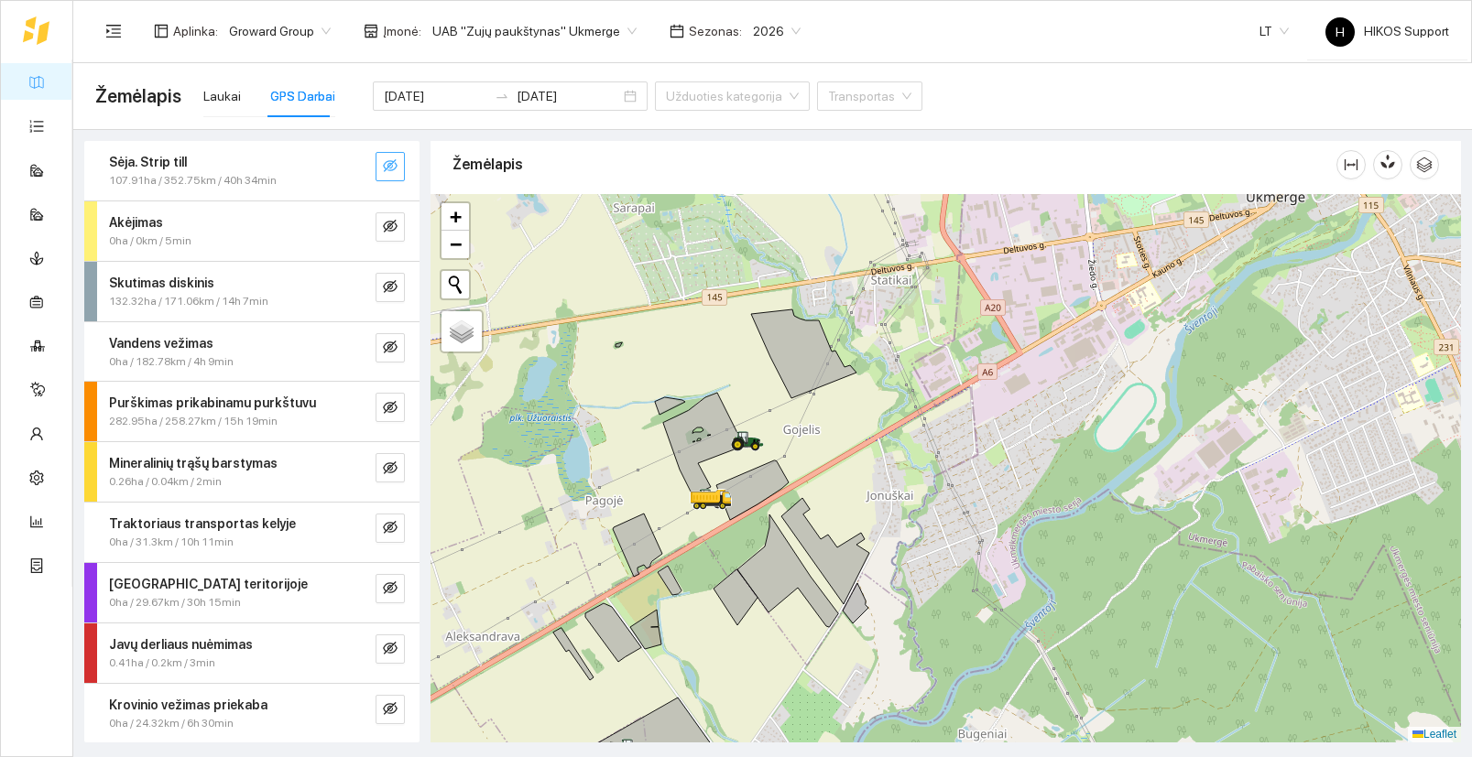
click at [389, 166] on icon "eye-invisible" at bounding box center [390, 165] width 15 height 13
click at [397, 287] on button "button" at bounding box center [389, 287] width 29 height 29
click at [392, 169] on icon "eye-invisible" at bounding box center [390, 165] width 15 height 13
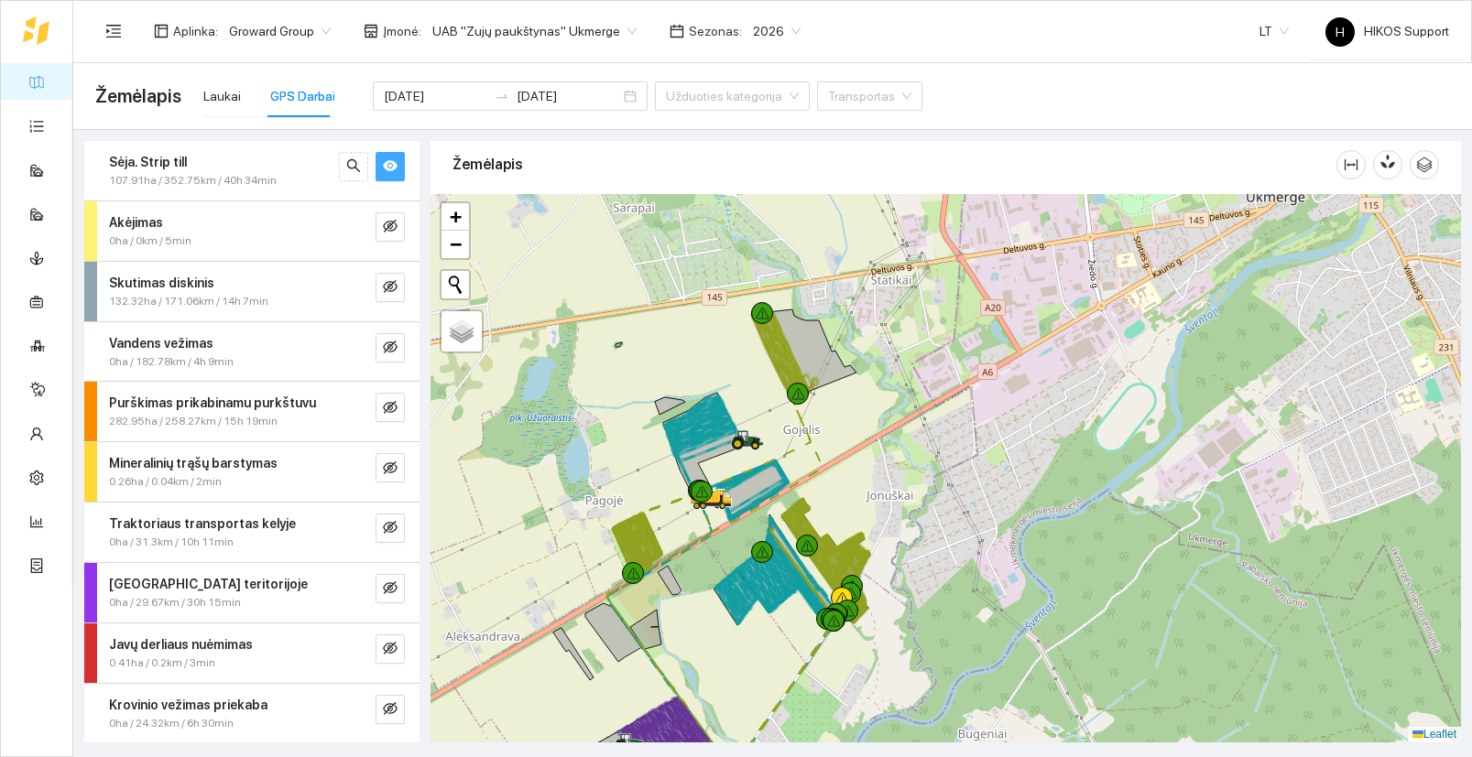
click at [392, 169] on icon "eye" at bounding box center [390, 166] width 15 height 11
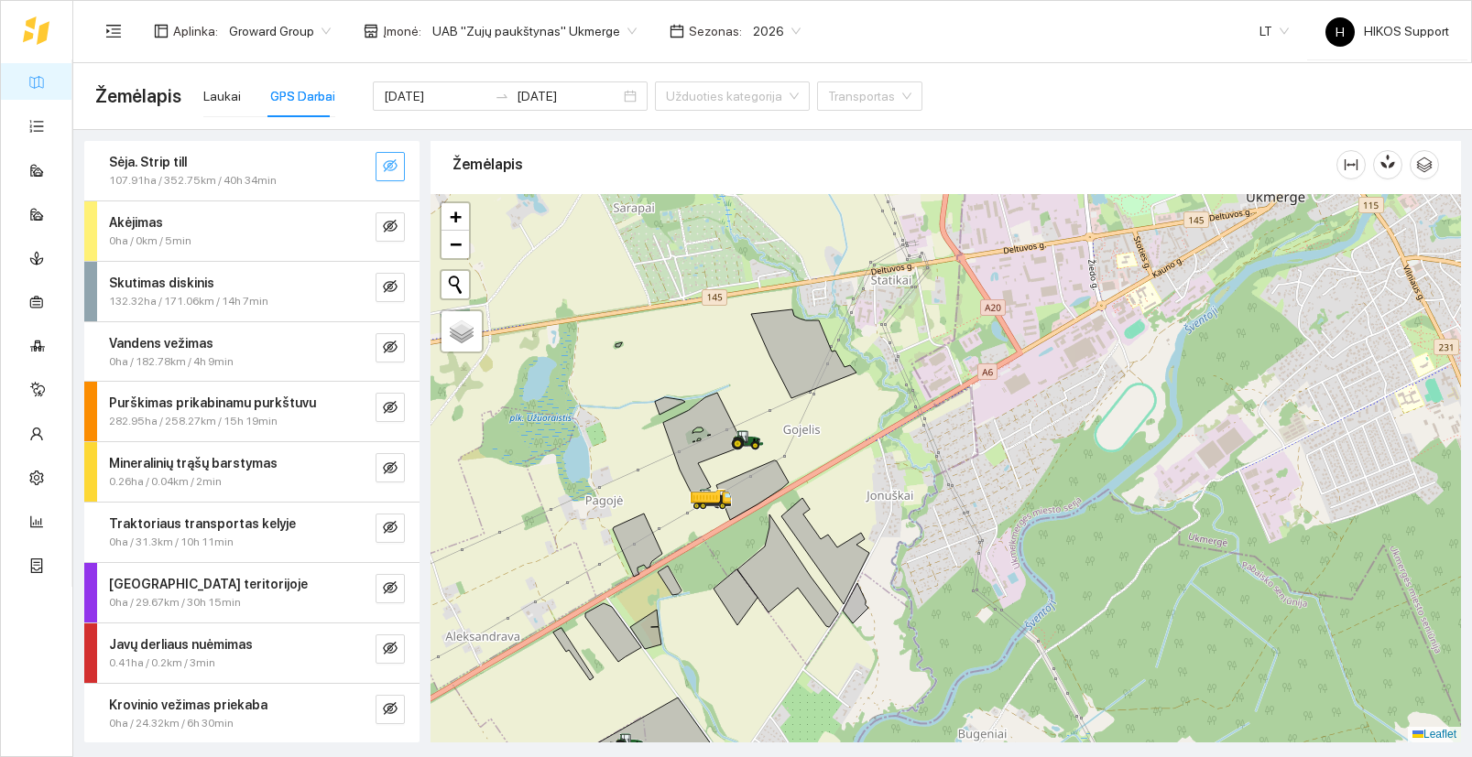
click at [257, 22] on span "Groward Group" at bounding box center [280, 30] width 102 height 27
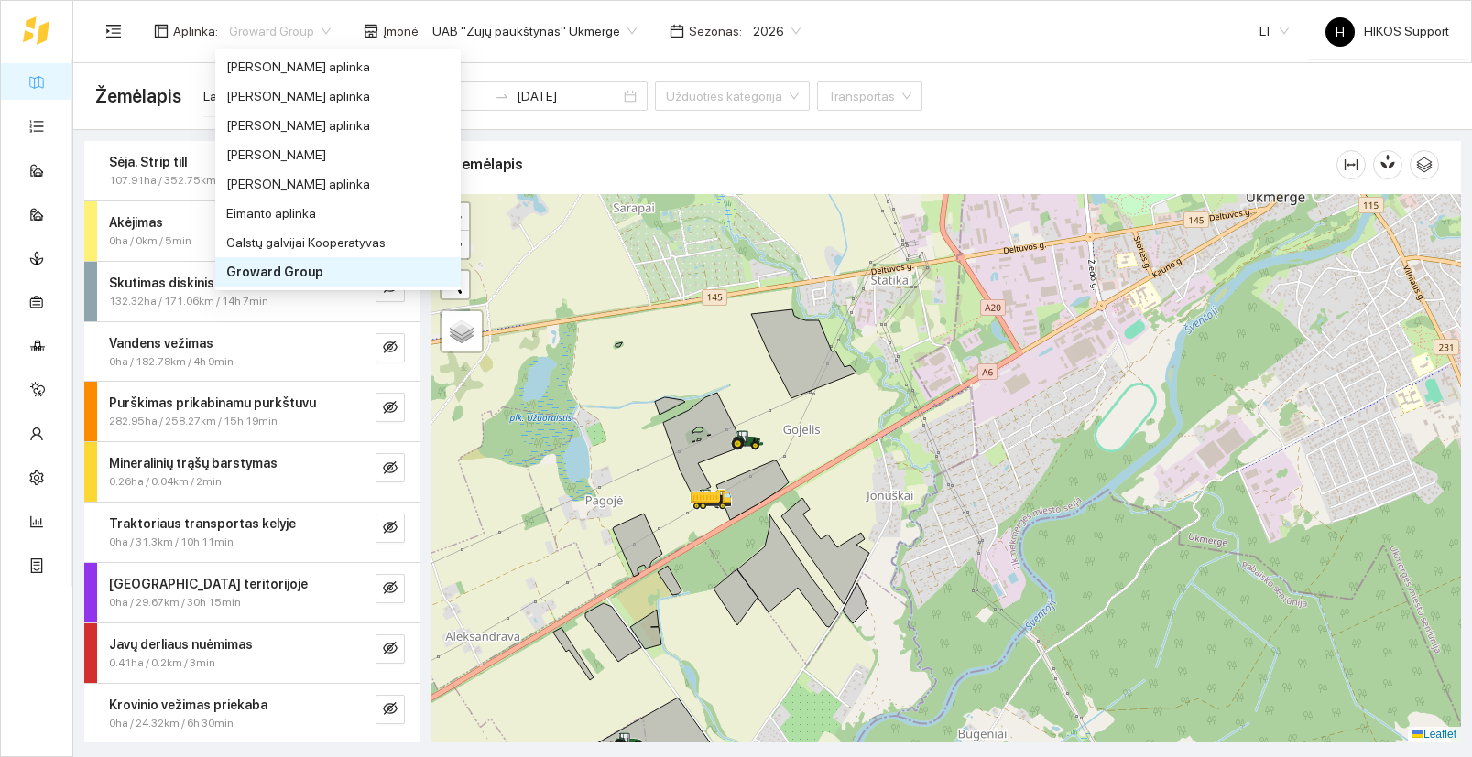
click at [485, 20] on span "UAB "Zujų paukštynas" Ukmerge" at bounding box center [534, 30] width 204 height 27
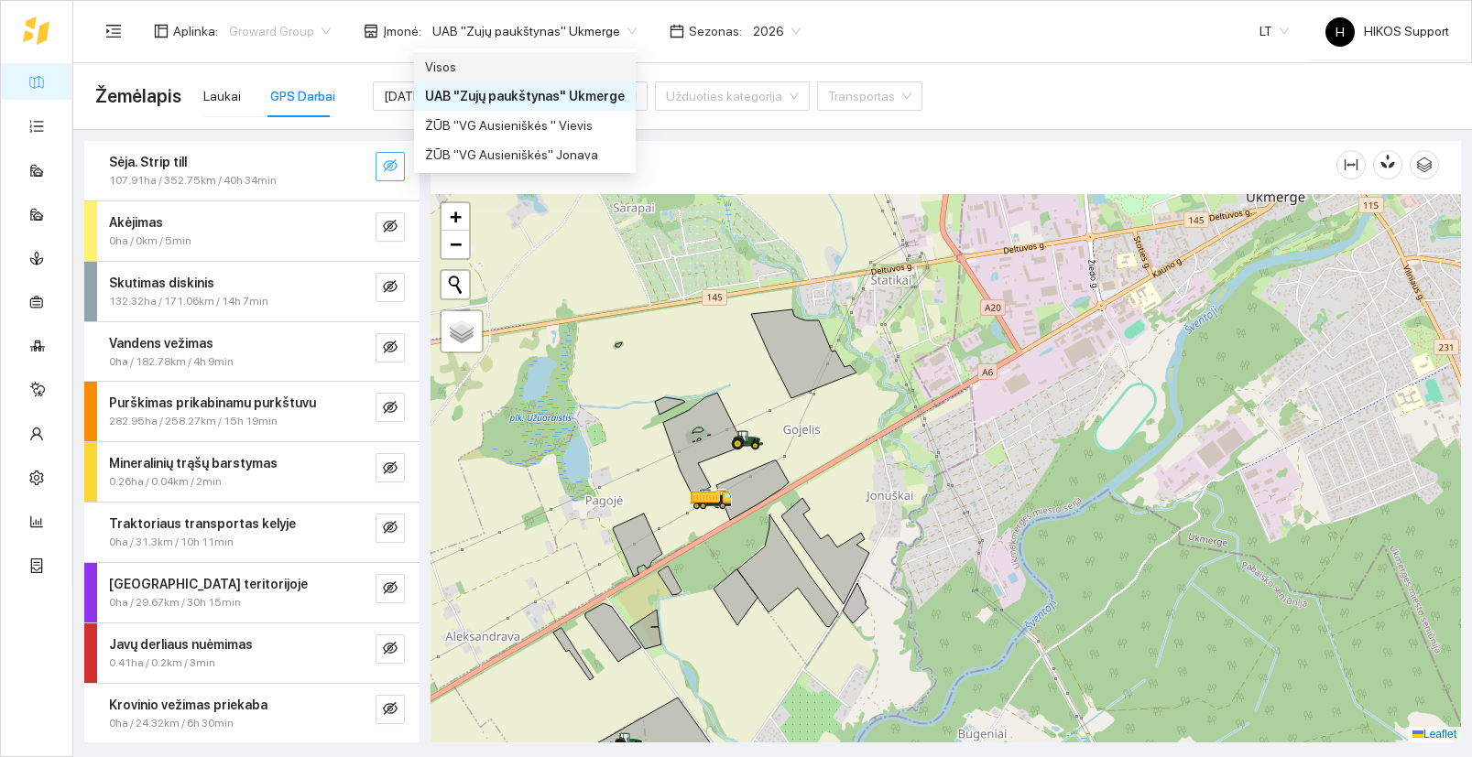
click at [292, 22] on span "Groward Group" at bounding box center [280, 30] width 102 height 27
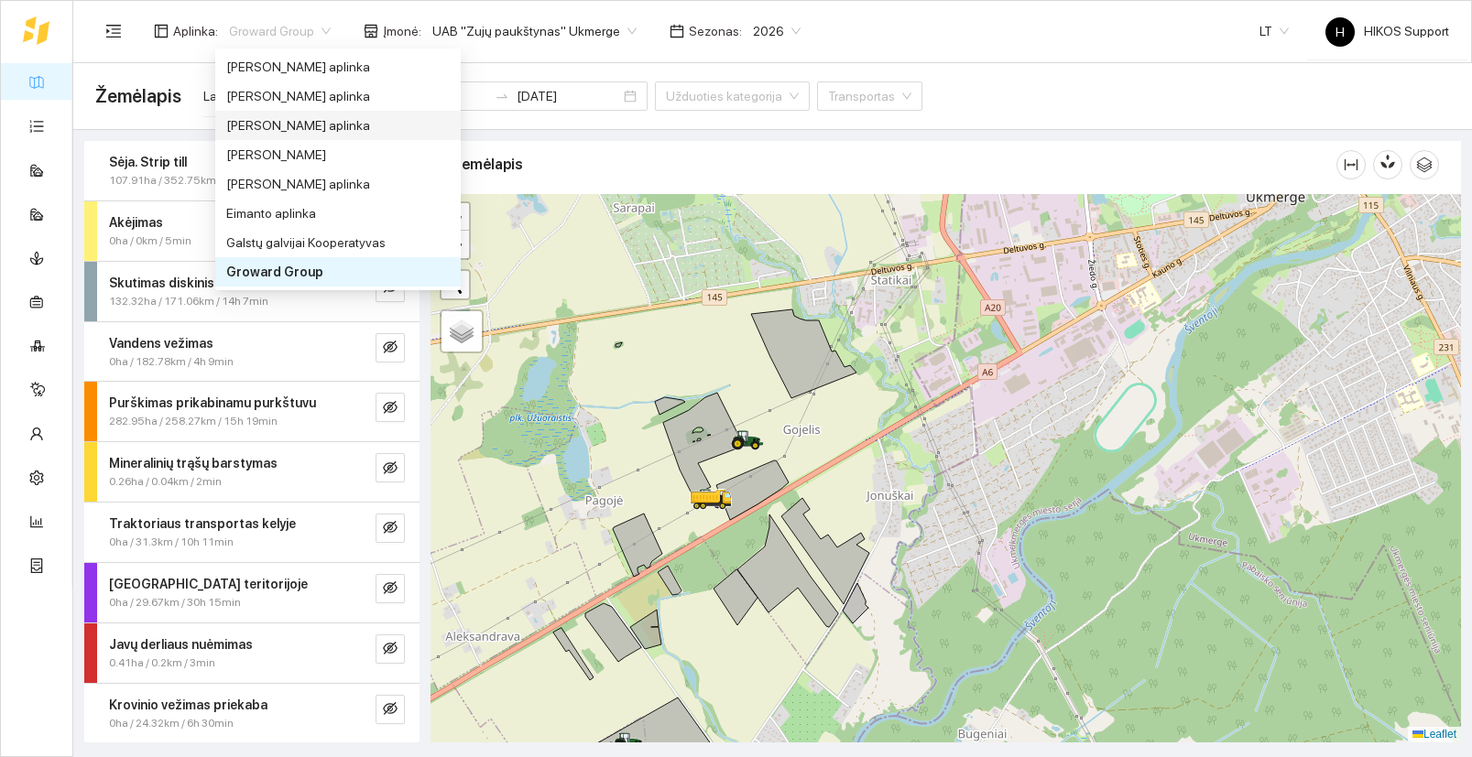
scroll to position [0, 0]
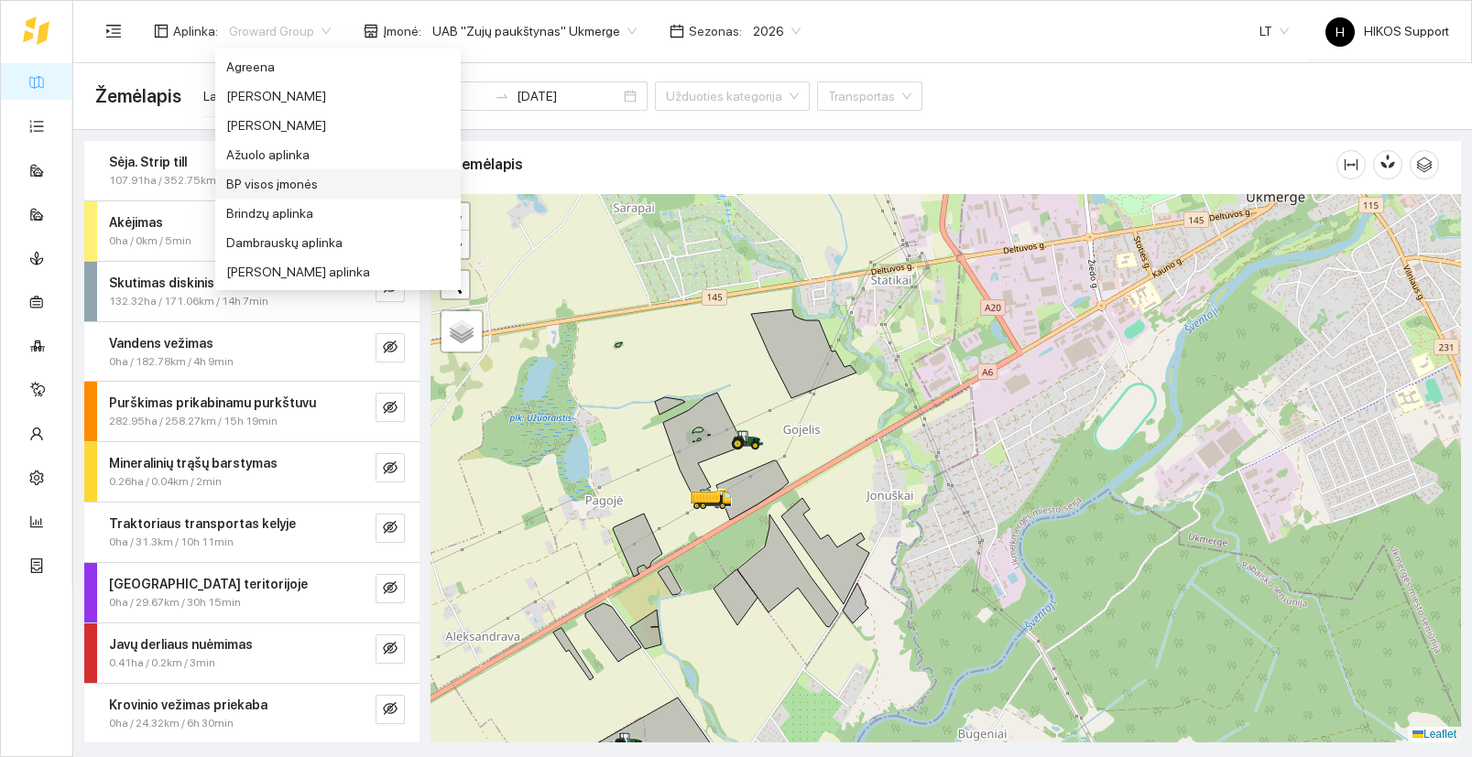
click at [267, 187] on div "BP visos įmonės" at bounding box center [337, 184] width 223 height 20
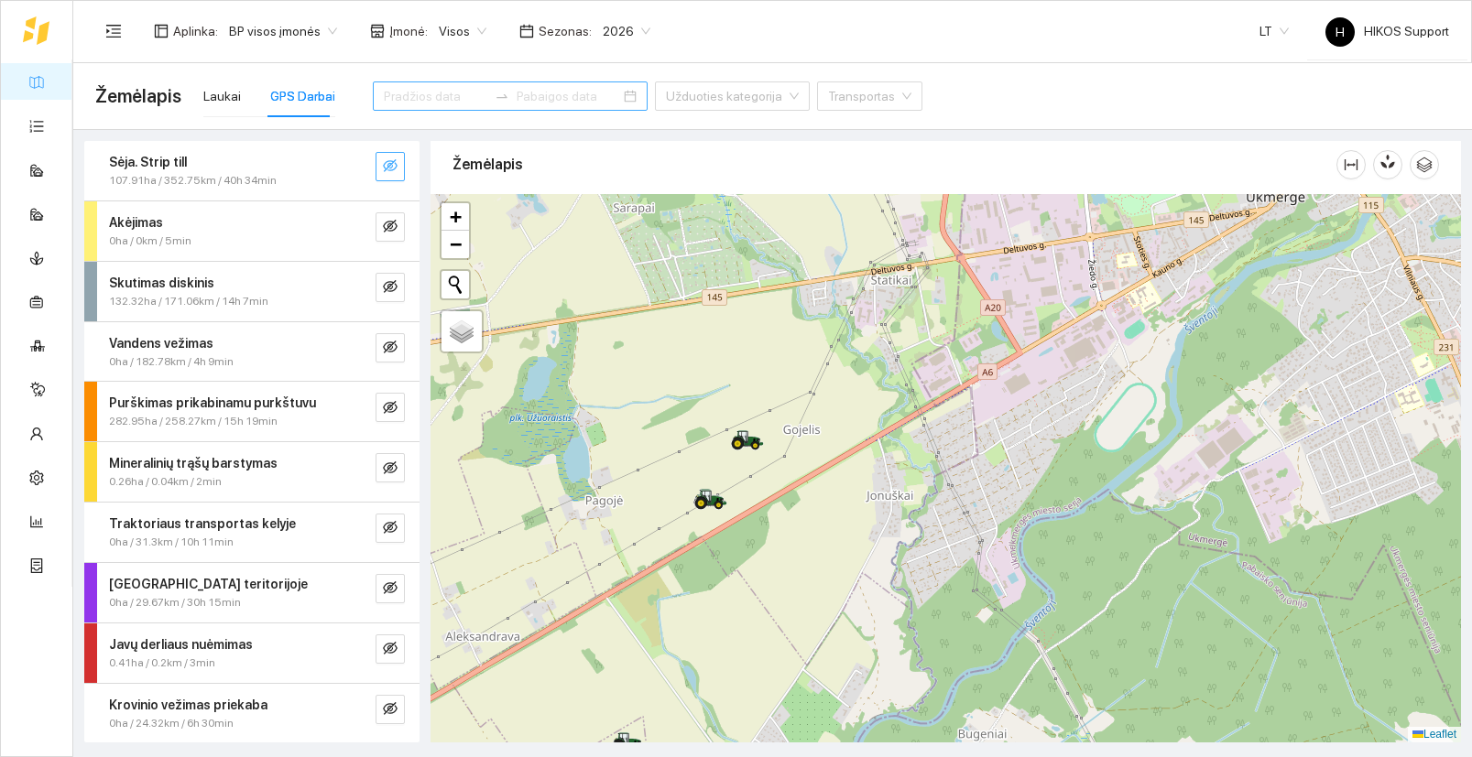
click at [402, 93] on input at bounding box center [435, 96] width 103 height 20
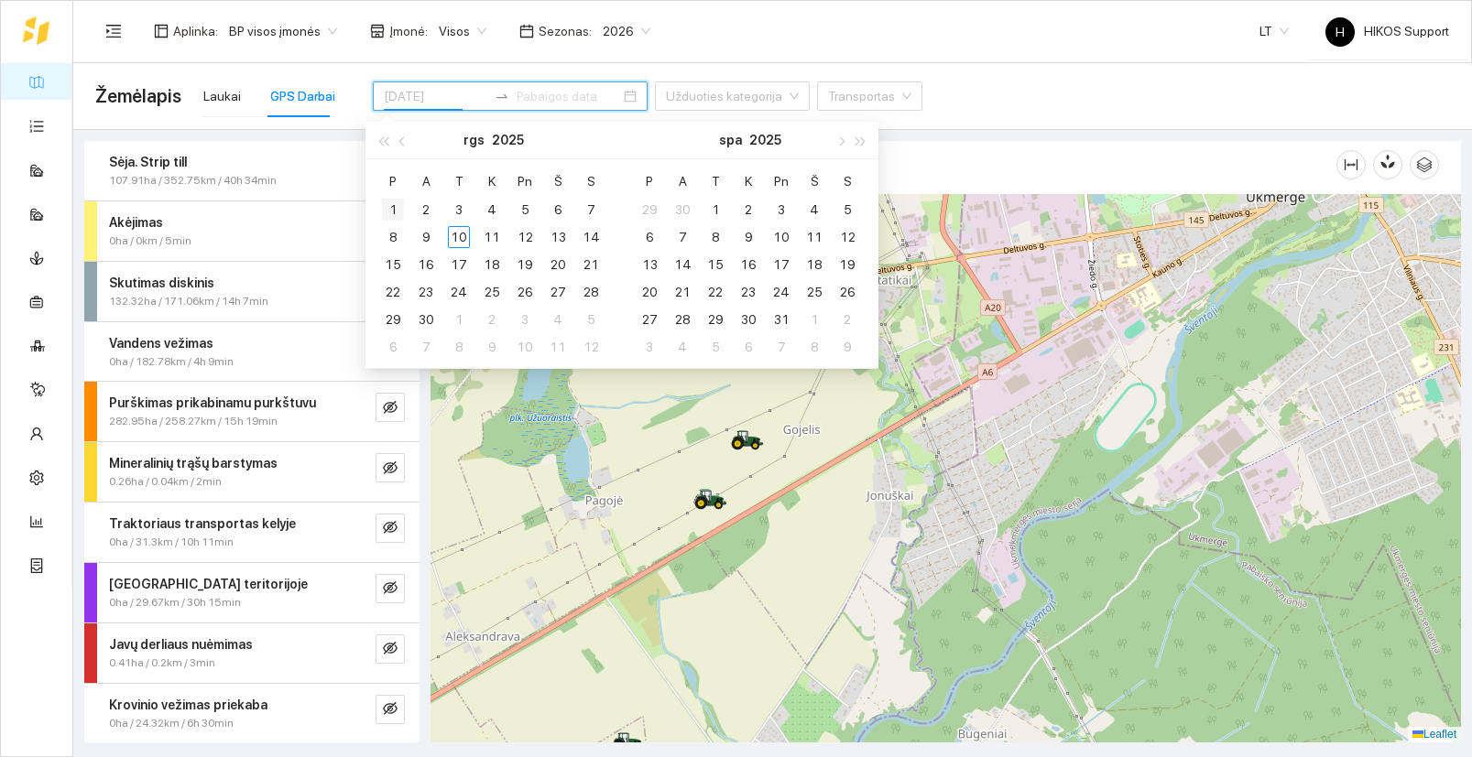
type input "2025-09-01"
click at [397, 205] on div "1" at bounding box center [393, 210] width 22 height 22
type input "2025-09-07"
click at [593, 205] on div "7" at bounding box center [591, 210] width 22 height 22
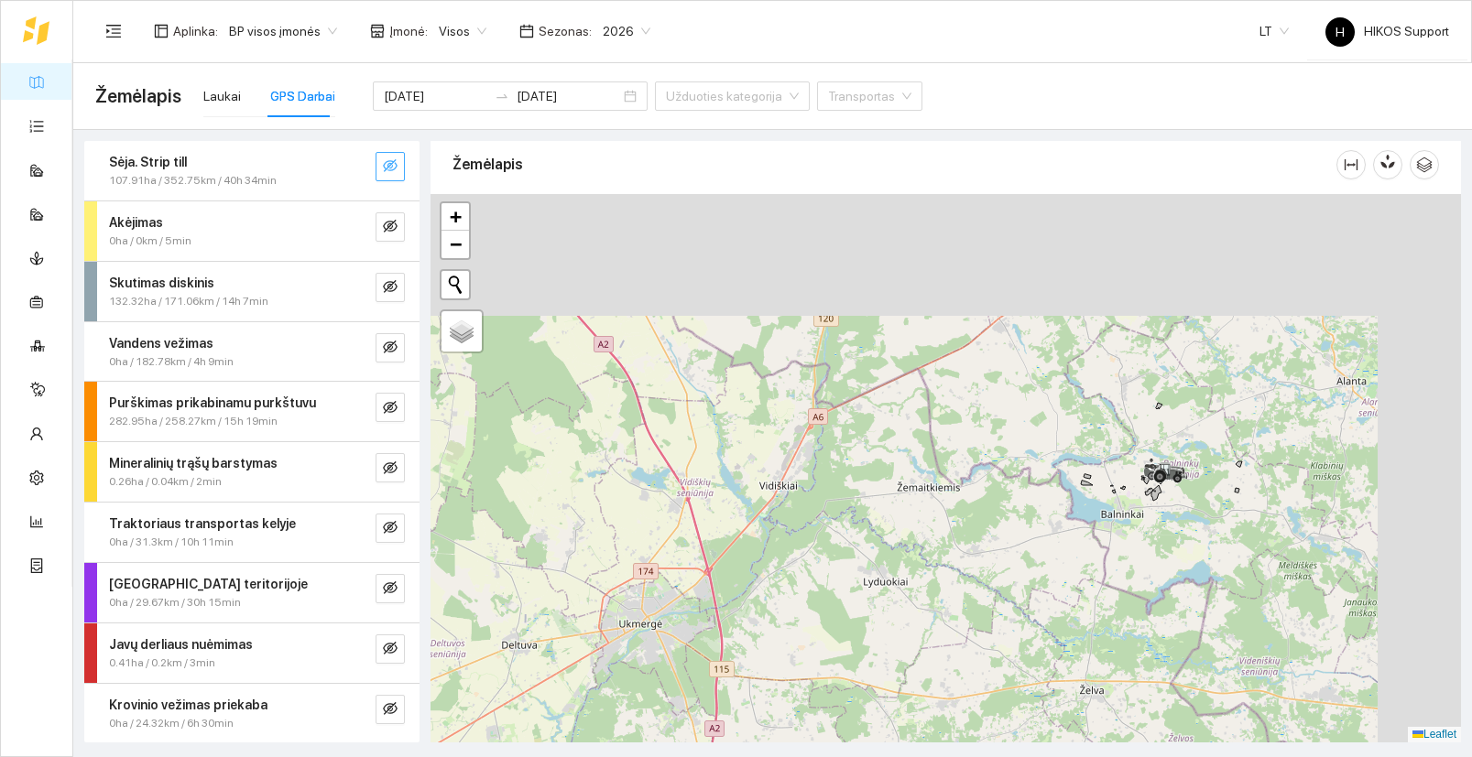
drag, startPoint x: 914, startPoint y: 335, endPoint x: 706, endPoint y: 502, distance: 266.4
click at [717, 502] on div at bounding box center [945, 468] width 1030 height 549
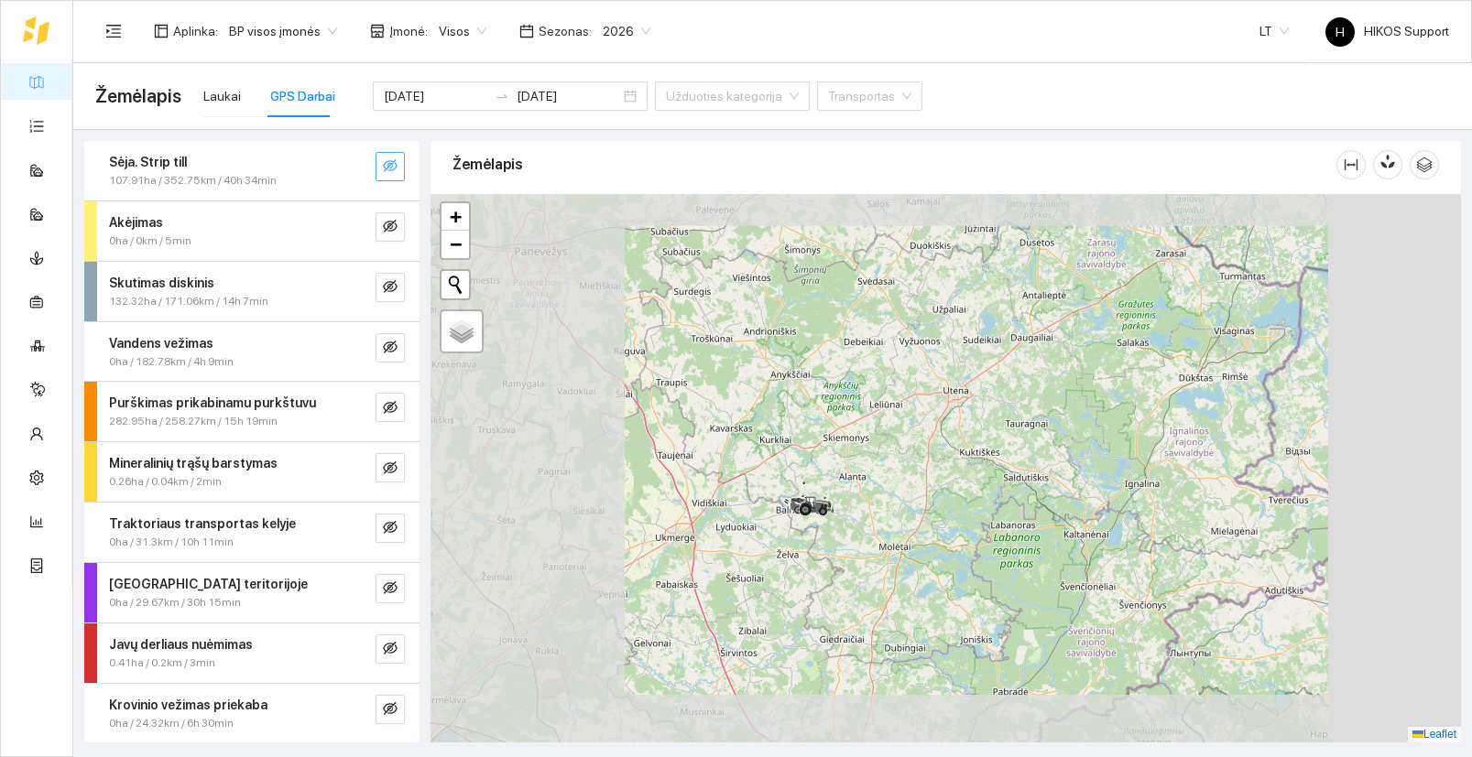
scroll to position [60, 0]
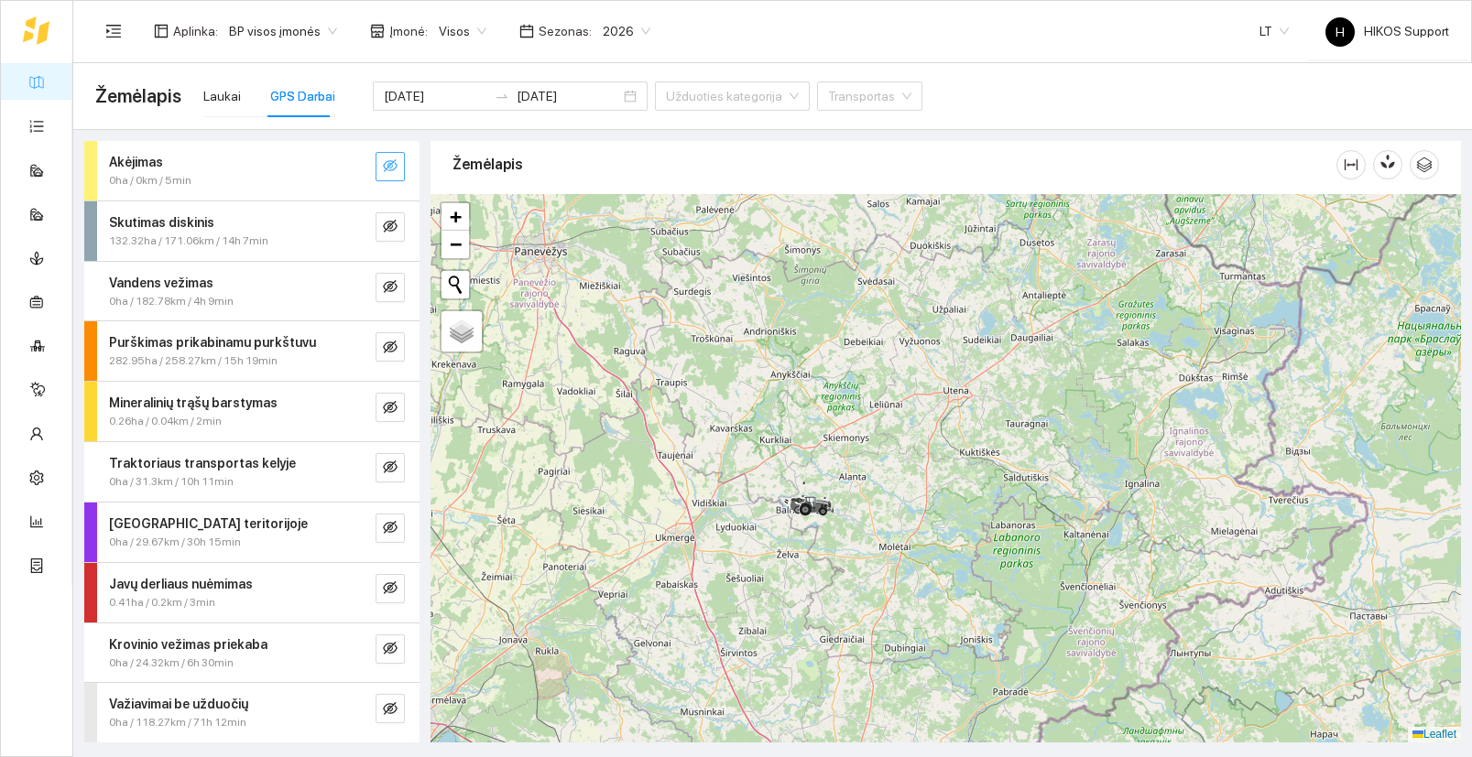
click at [389, 162] on icon "eye-invisible" at bounding box center [390, 165] width 15 height 15
click at [353, 161] on icon "search" at bounding box center [353, 165] width 15 height 15
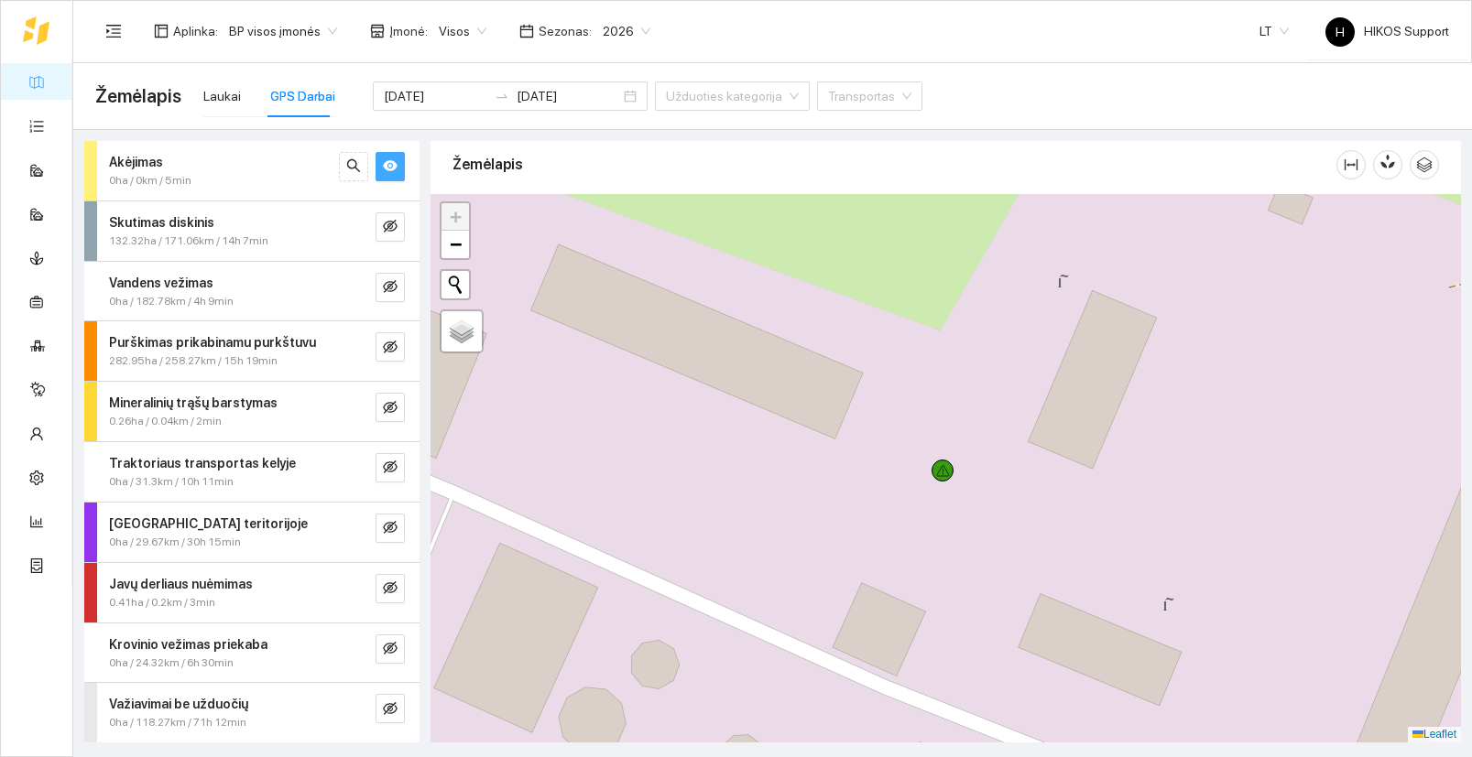
click at [396, 164] on icon "eye" at bounding box center [390, 165] width 15 height 11
click at [360, 166] on icon "search" at bounding box center [353, 165] width 15 height 15
click at [365, 176] on button "button" at bounding box center [353, 166] width 29 height 29
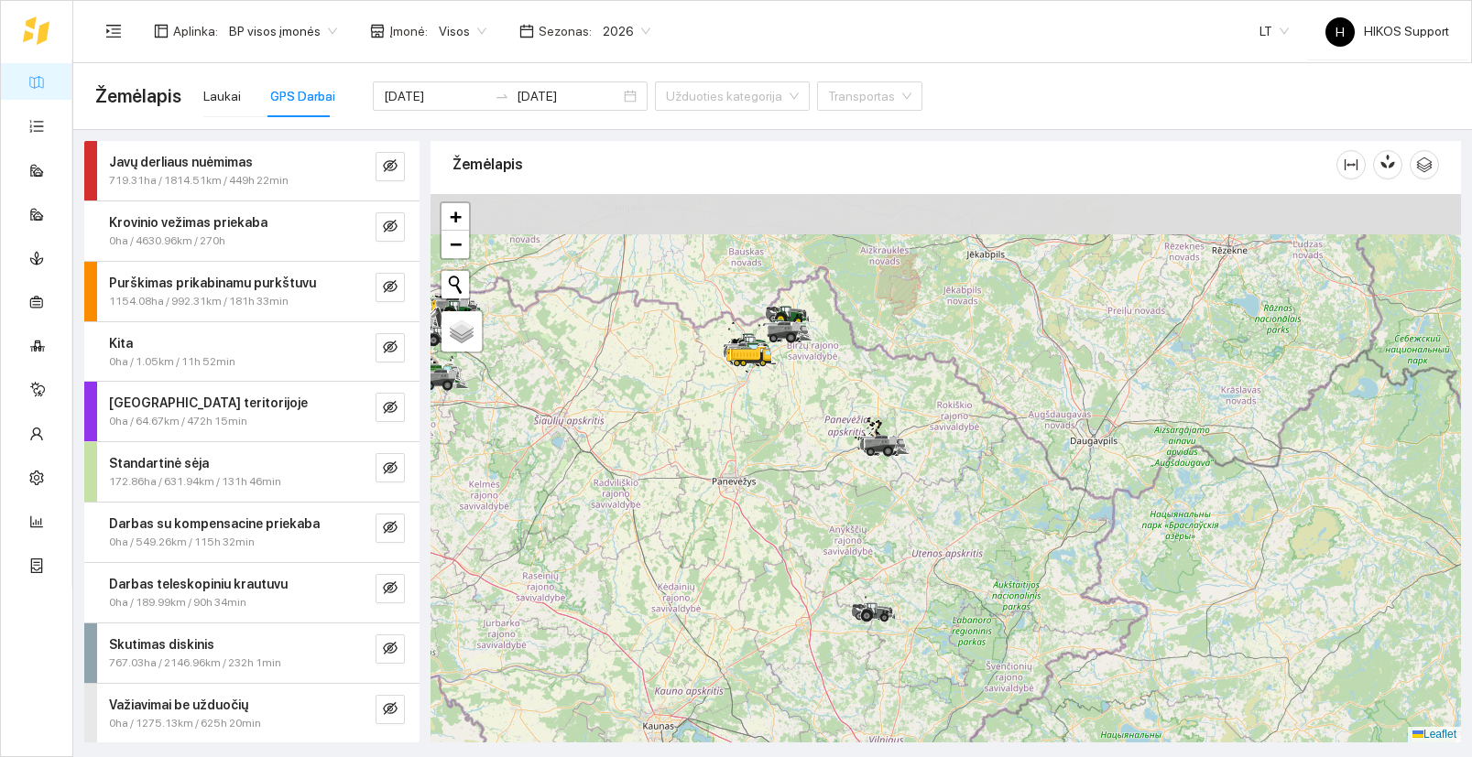
drag, startPoint x: 825, startPoint y: 385, endPoint x: 891, endPoint y: 541, distance: 169.9
click at [892, 541] on div at bounding box center [945, 468] width 1030 height 549
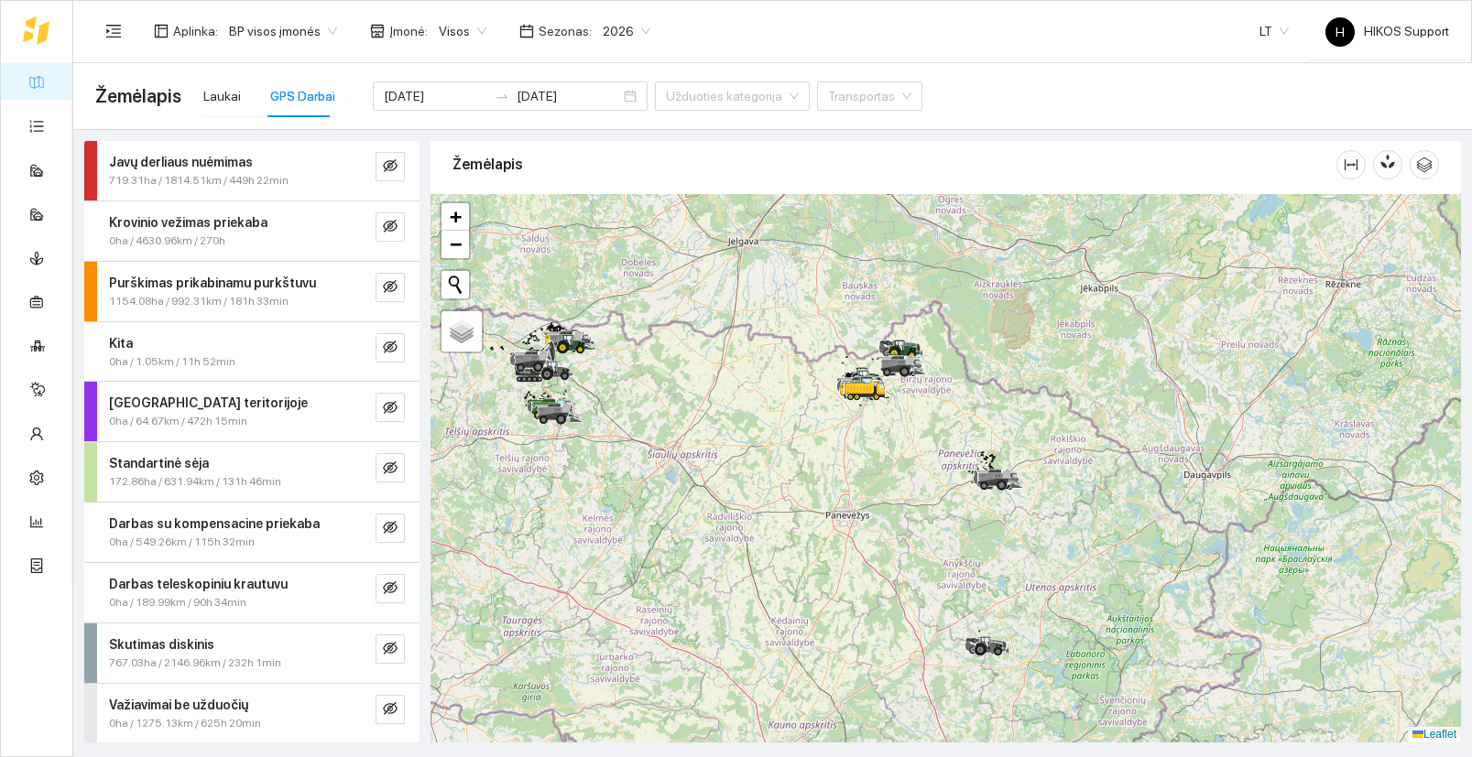
drag, startPoint x: 590, startPoint y: 371, endPoint x: 719, endPoint y: 405, distance: 133.5
click at [719, 405] on div at bounding box center [945, 468] width 1030 height 549
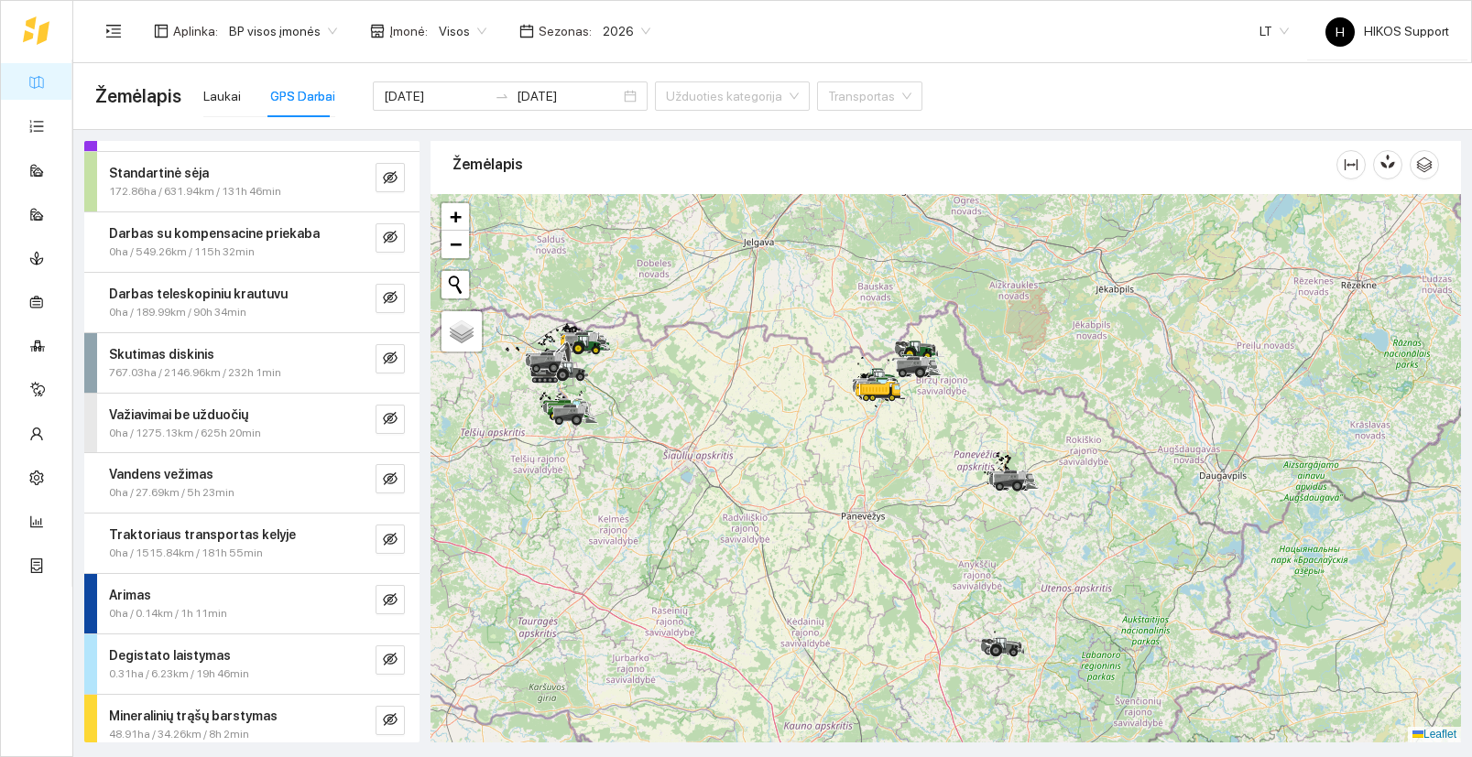
scroll to position [382, 0]
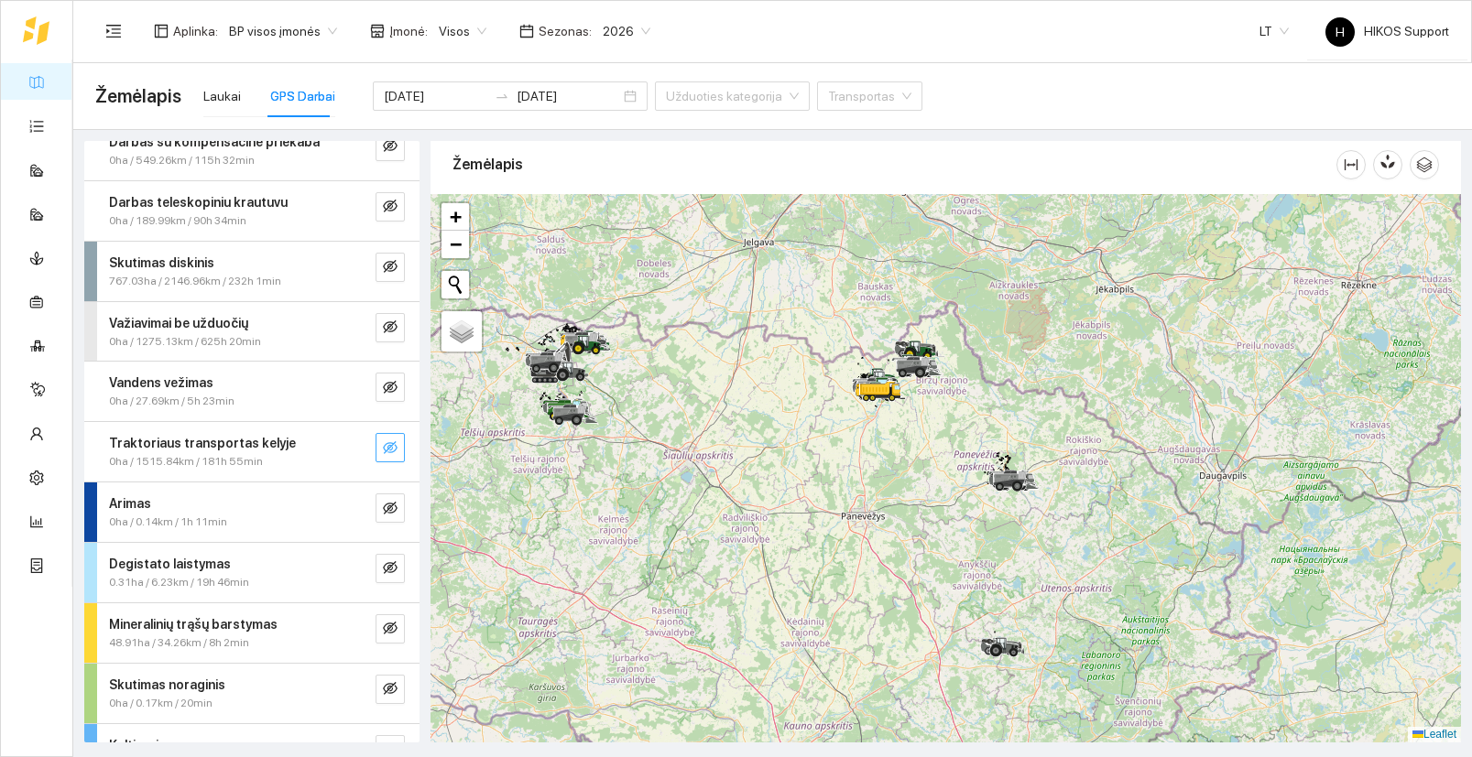
click at [385, 456] on span "eye-invisible" at bounding box center [390, 448] width 15 height 17
click icon "search"
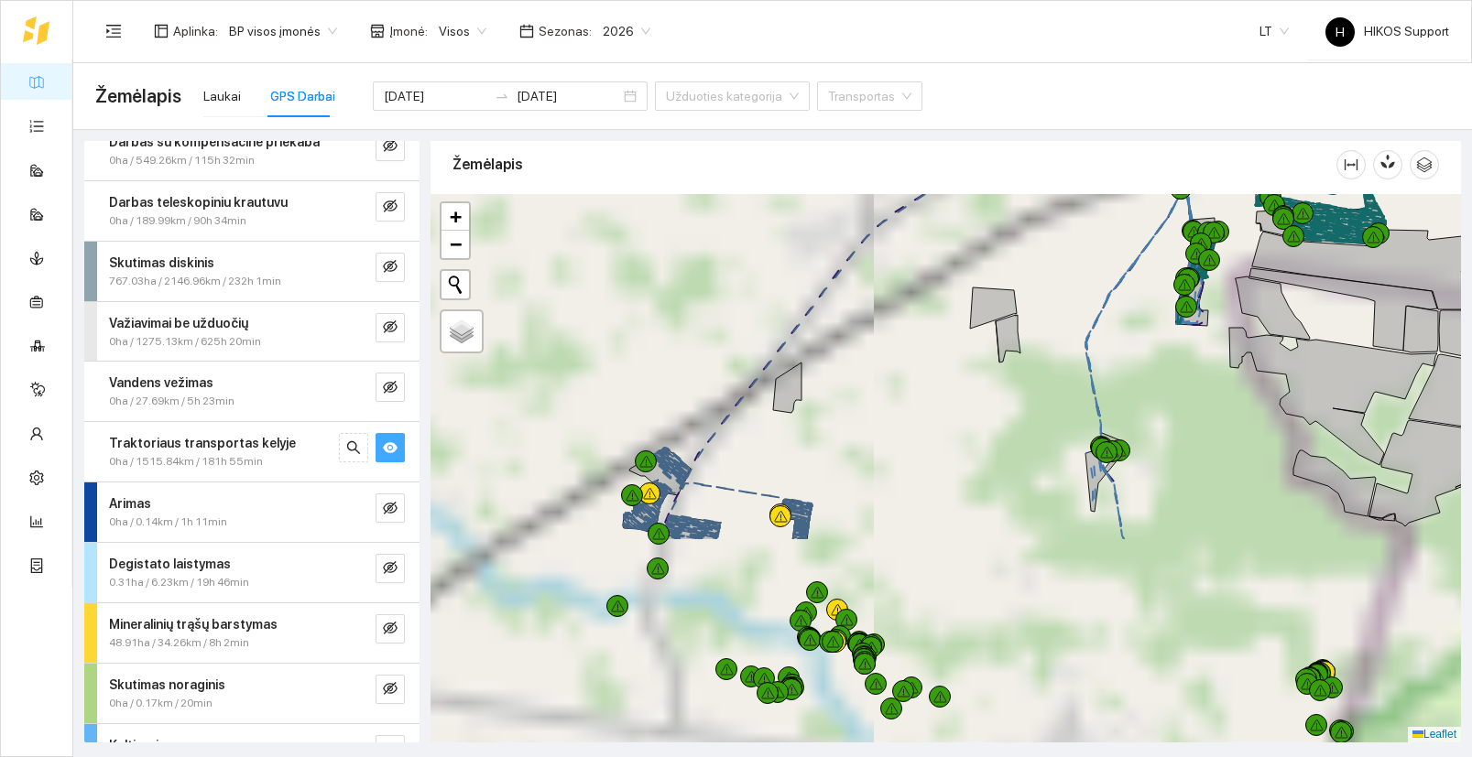
drag, startPoint x: 786, startPoint y: 657, endPoint x: 944, endPoint y: 389, distance: 311.6
click div
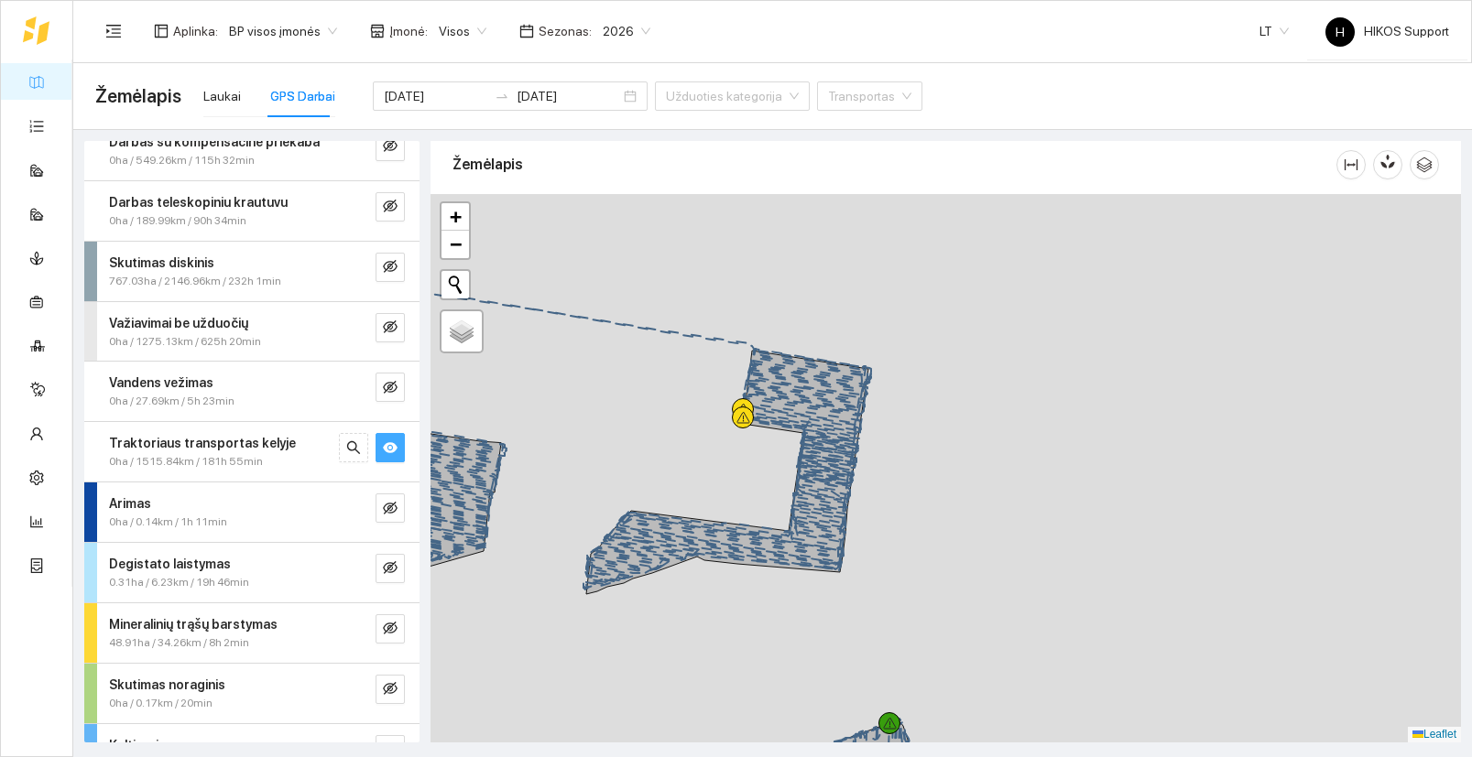
drag, startPoint x: 885, startPoint y: 618, endPoint x: 821, endPoint y: 418, distance: 210.5
click div
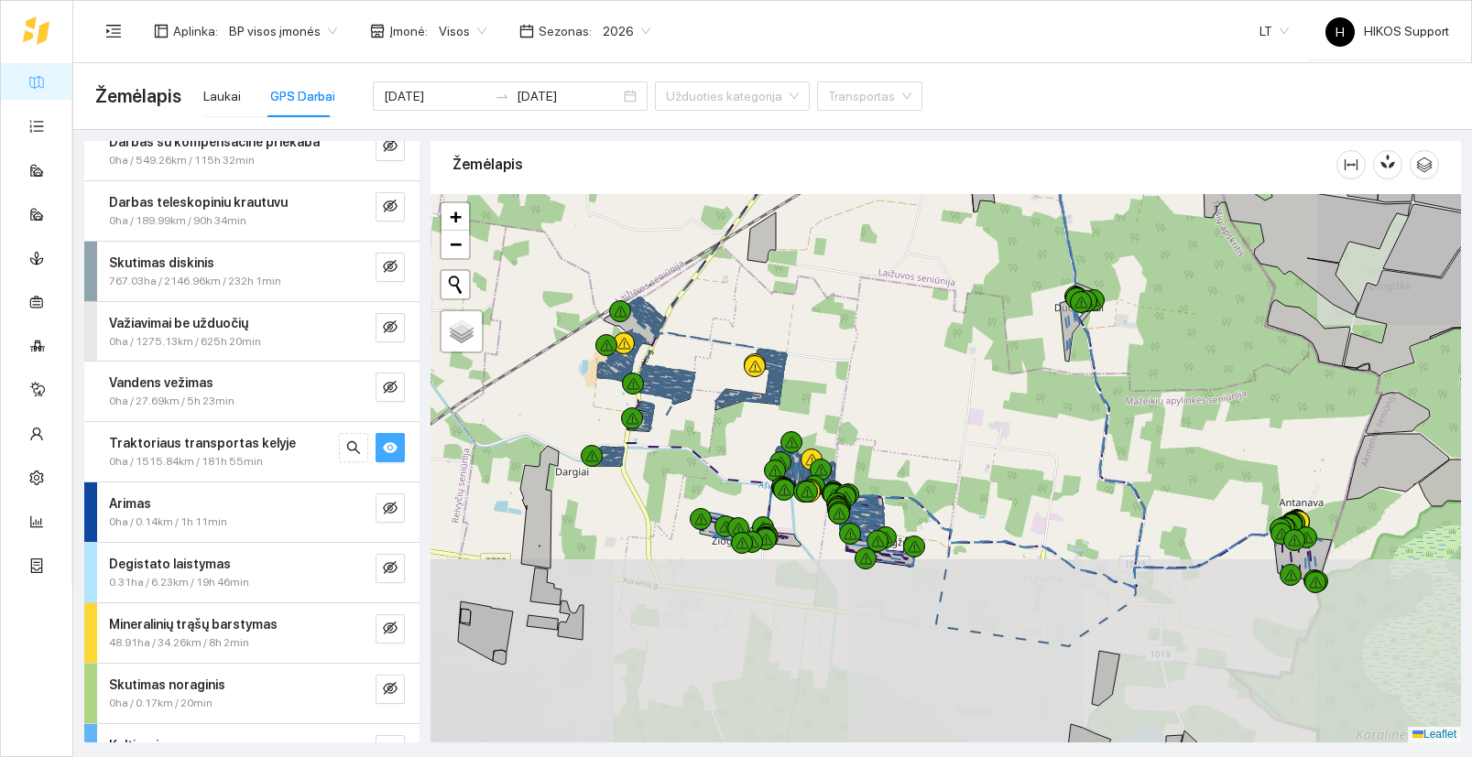
drag, startPoint x: 1176, startPoint y: 465, endPoint x: 1146, endPoint y: 468, distance: 29.4
click div
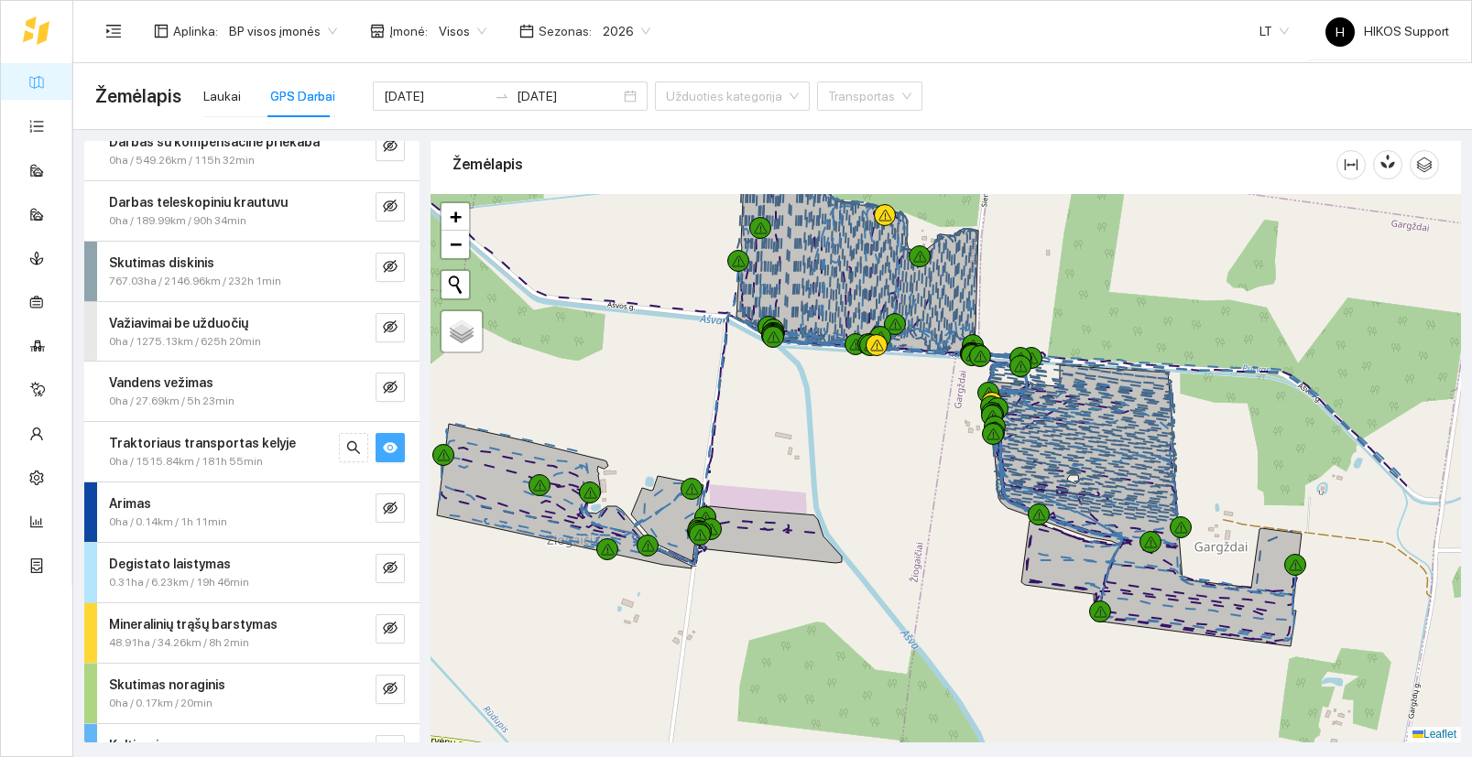
drag, startPoint x: 1048, startPoint y: 559, endPoint x: 656, endPoint y: 618, distance: 397.2
click div
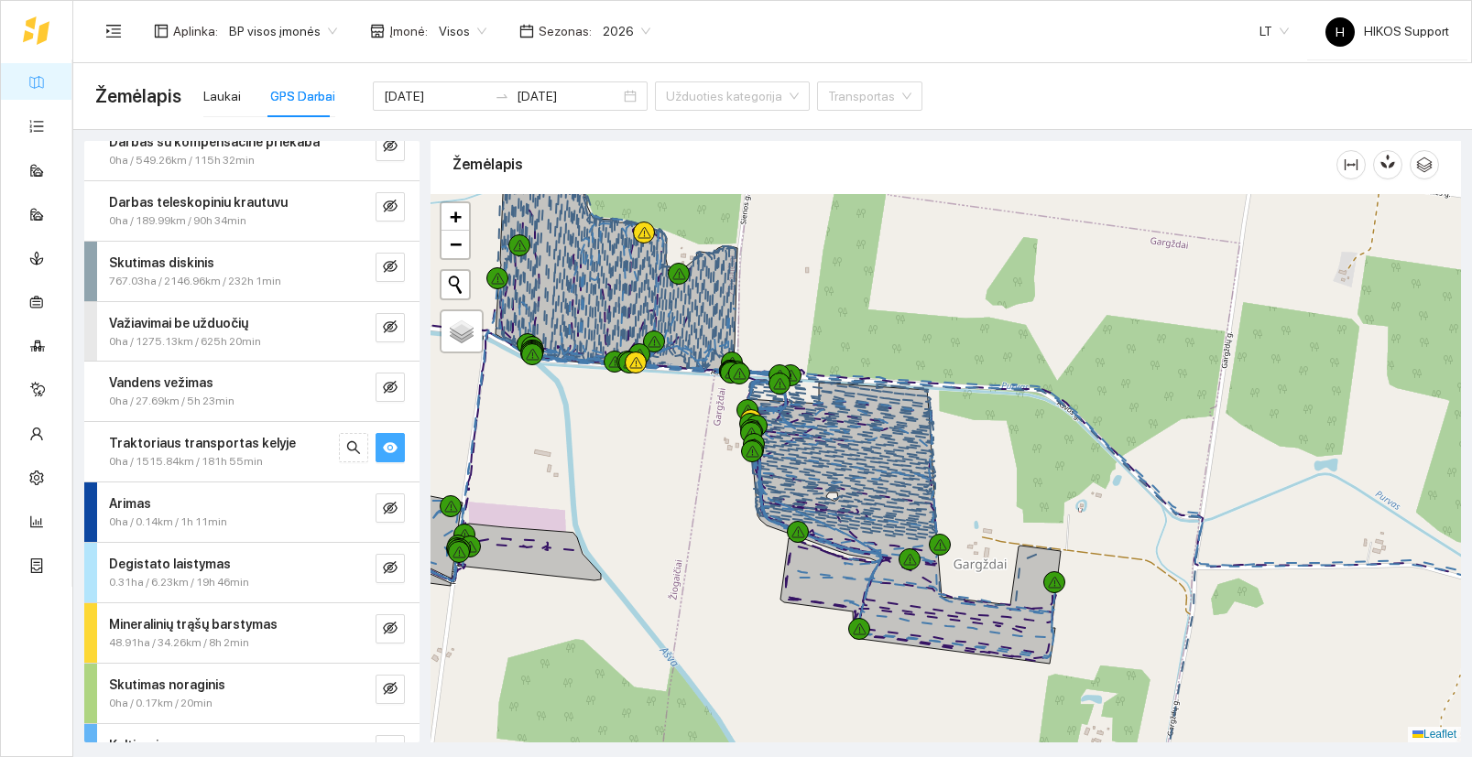
drag, startPoint x: 1067, startPoint y: 235, endPoint x: 682, endPoint y: 521, distance: 479.1
click div
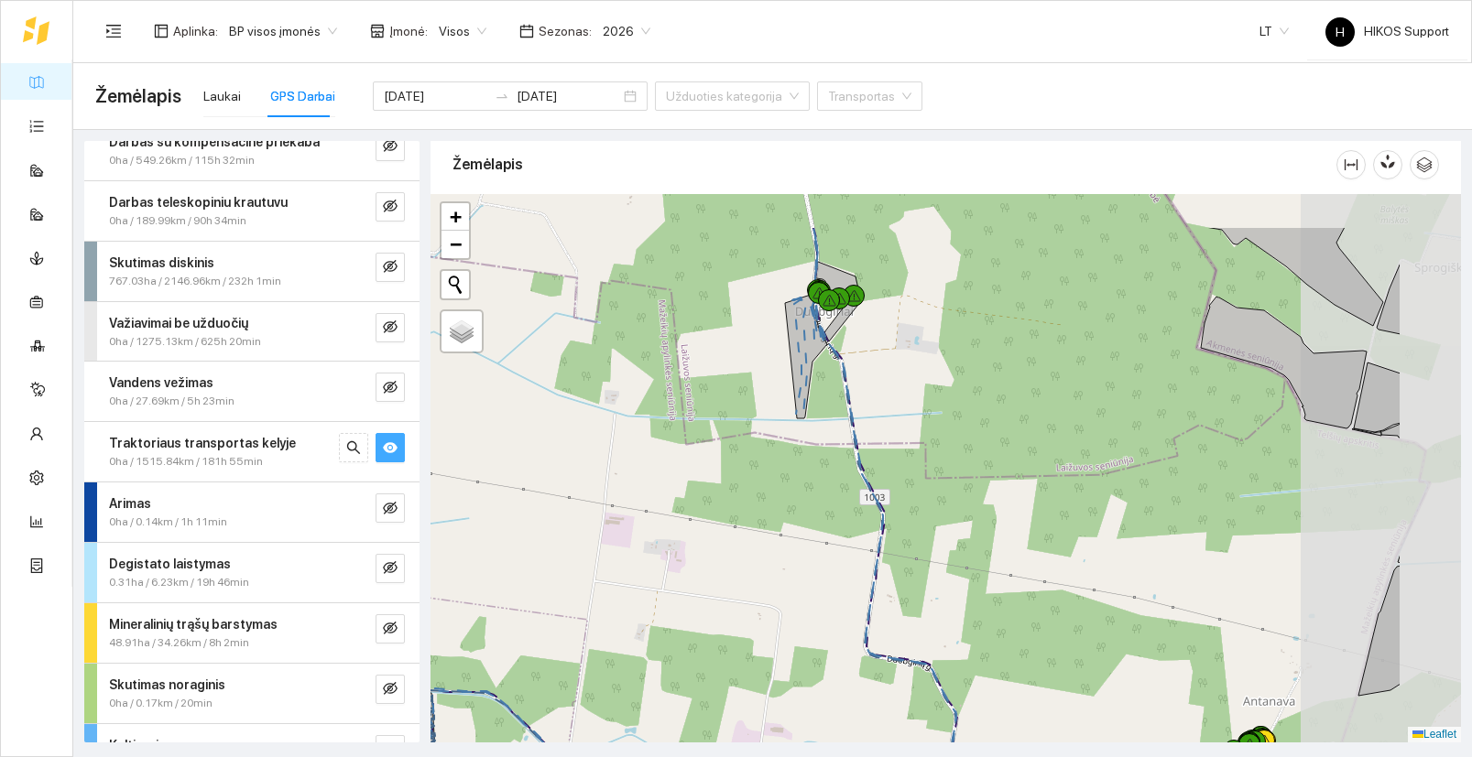
drag, startPoint x: 1272, startPoint y: 404, endPoint x: 1062, endPoint y: 516, distance: 237.6
click div
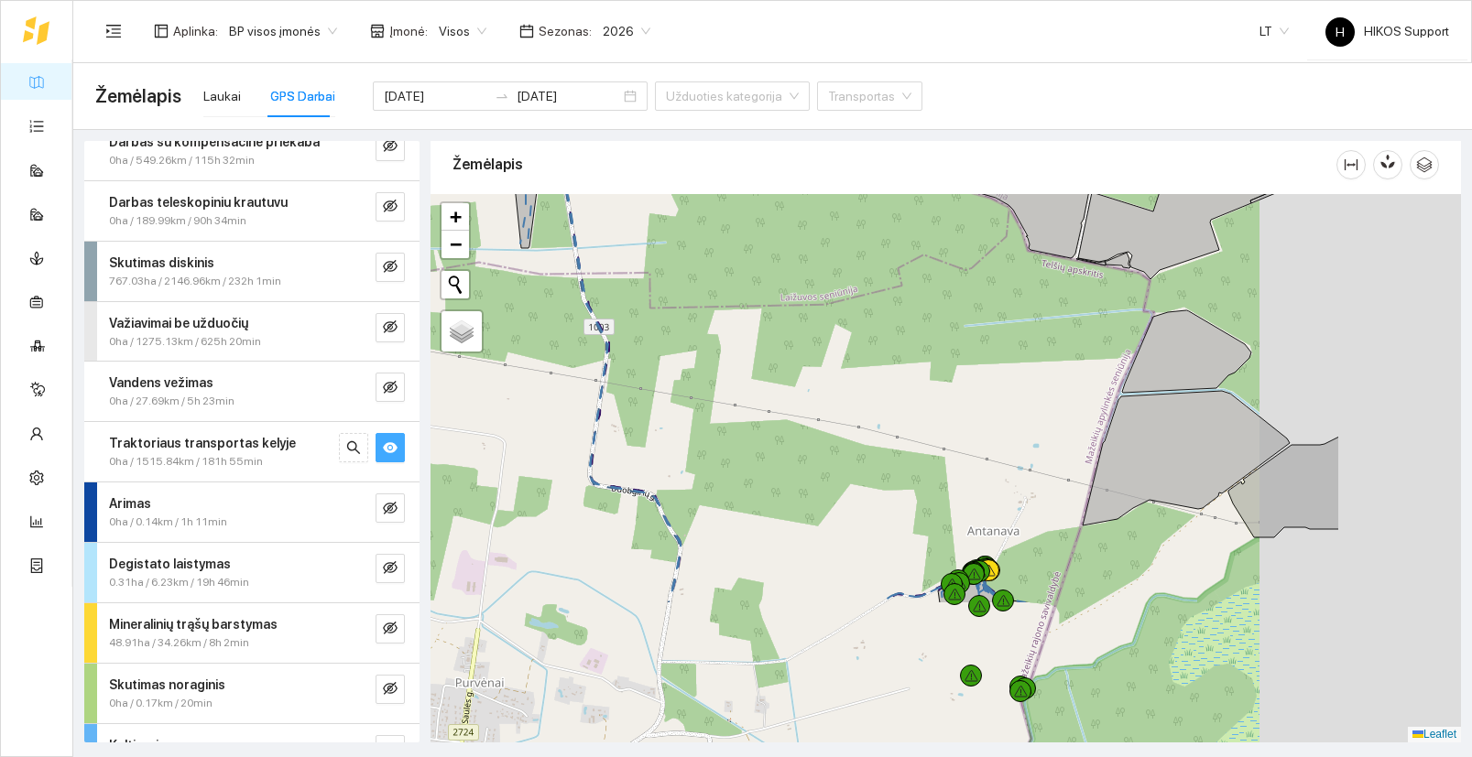
drag, startPoint x: 1106, startPoint y: 574, endPoint x: 822, endPoint y: 288, distance: 403.4
click div
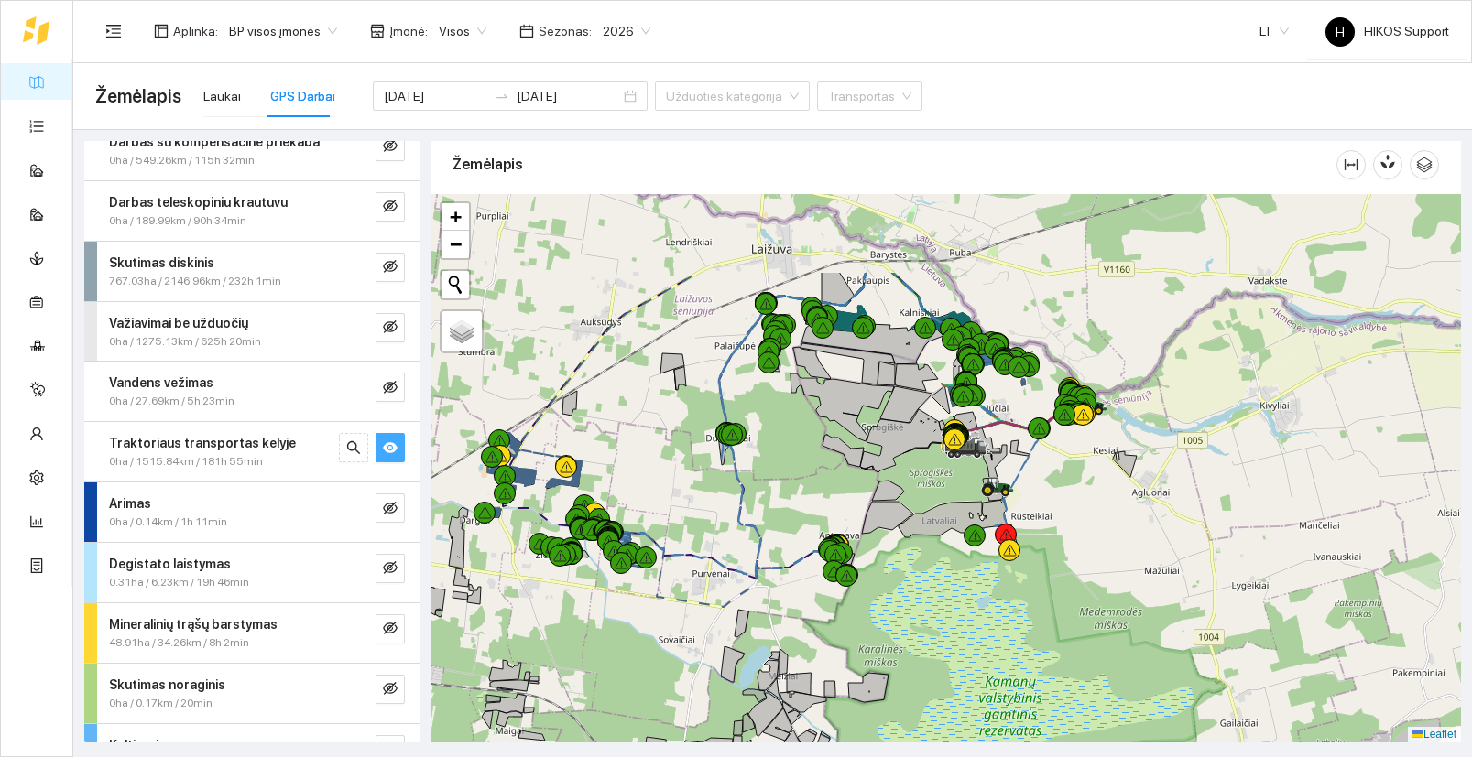
drag, startPoint x: 974, startPoint y: 339, endPoint x: 959, endPoint y: 482, distance: 143.7
click div
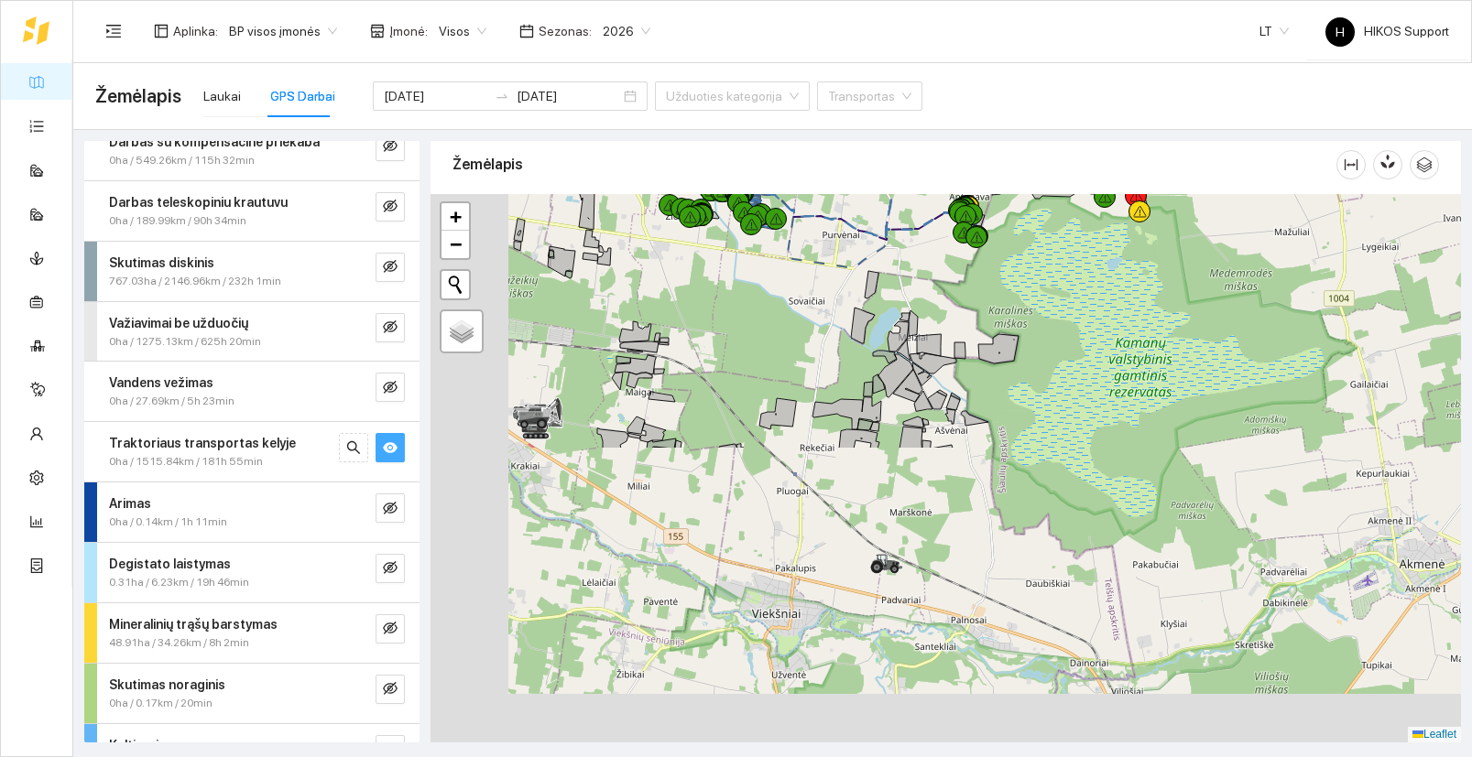
drag, startPoint x: 934, startPoint y: 572, endPoint x: 1103, endPoint y: 172, distance: 434.5
click div "Žemėlapis"
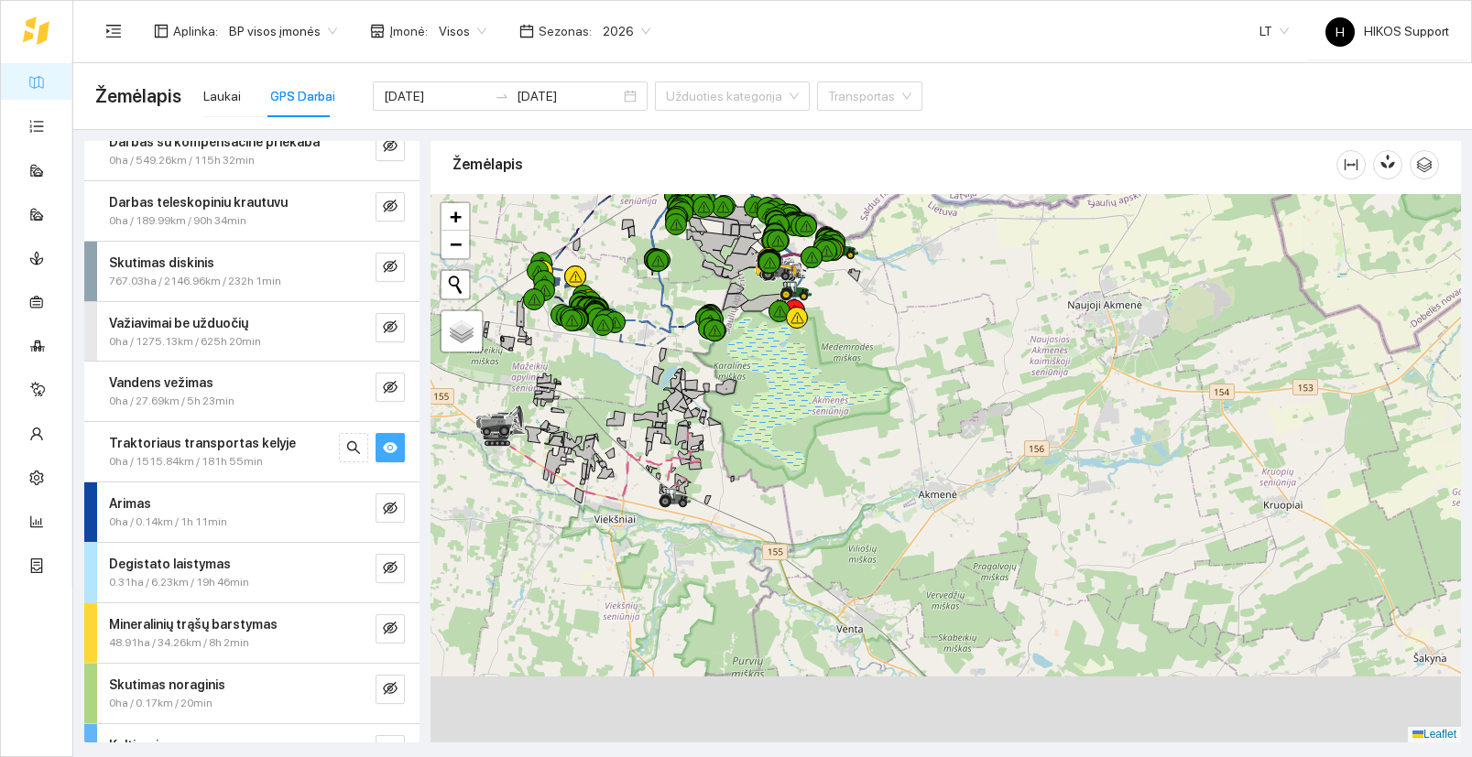
drag, startPoint x: 936, startPoint y: 587, endPoint x: 597, endPoint y: 256, distance: 473.4
click div
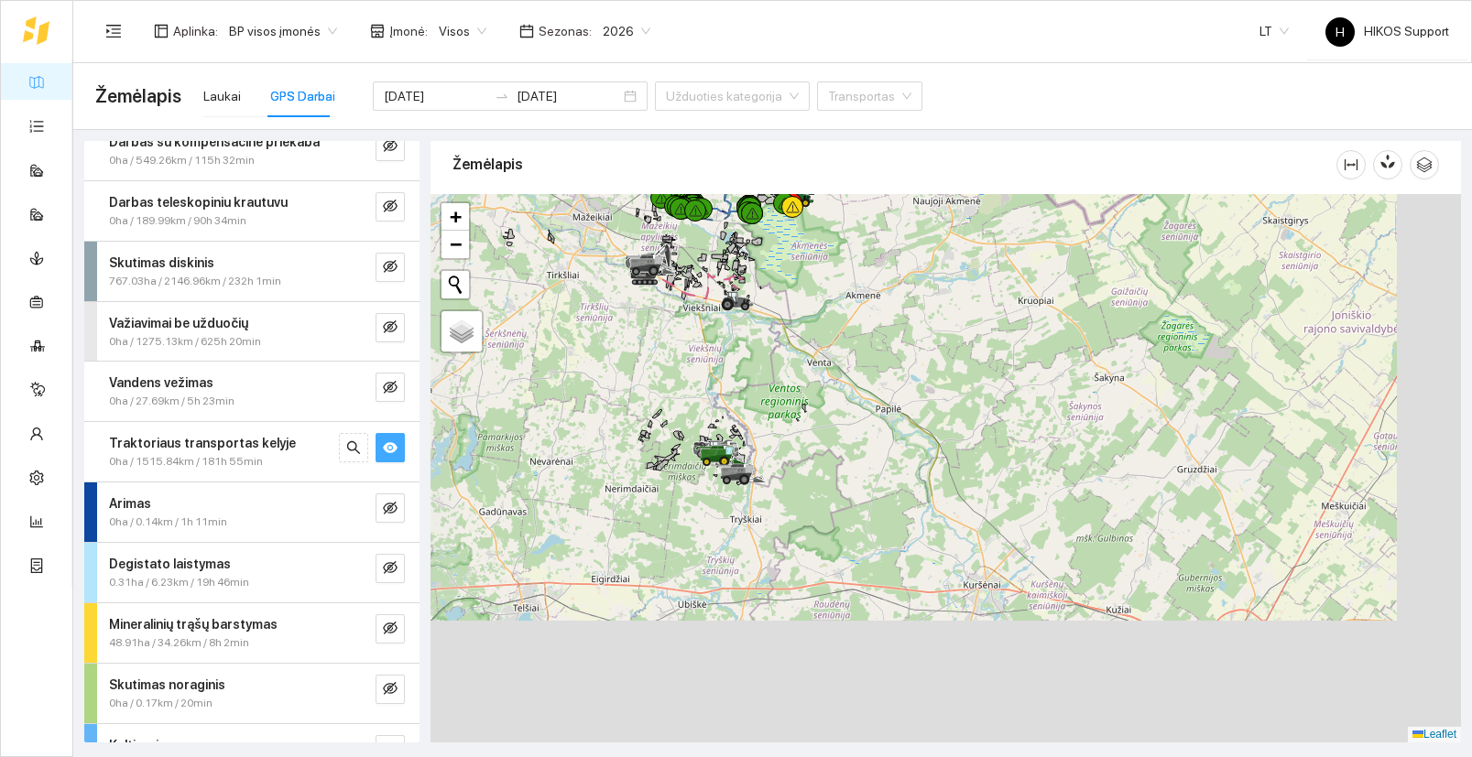
drag, startPoint x: 1367, startPoint y: 400, endPoint x: 813, endPoint y: 473, distance: 558.7
click div
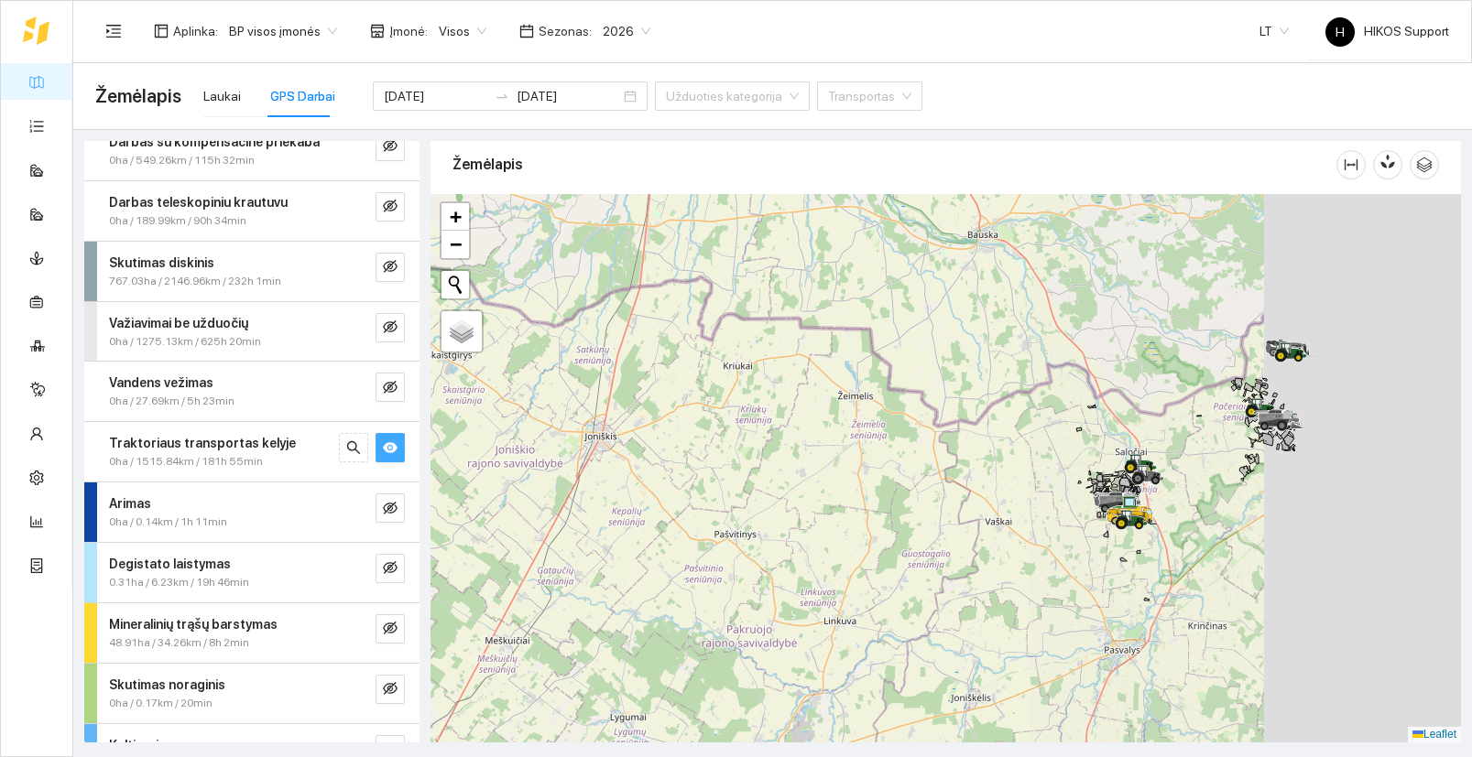
drag, startPoint x: 957, startPoint y: 521, endPoint x: 749, endPoint y: 538, distance: 208.6
click div
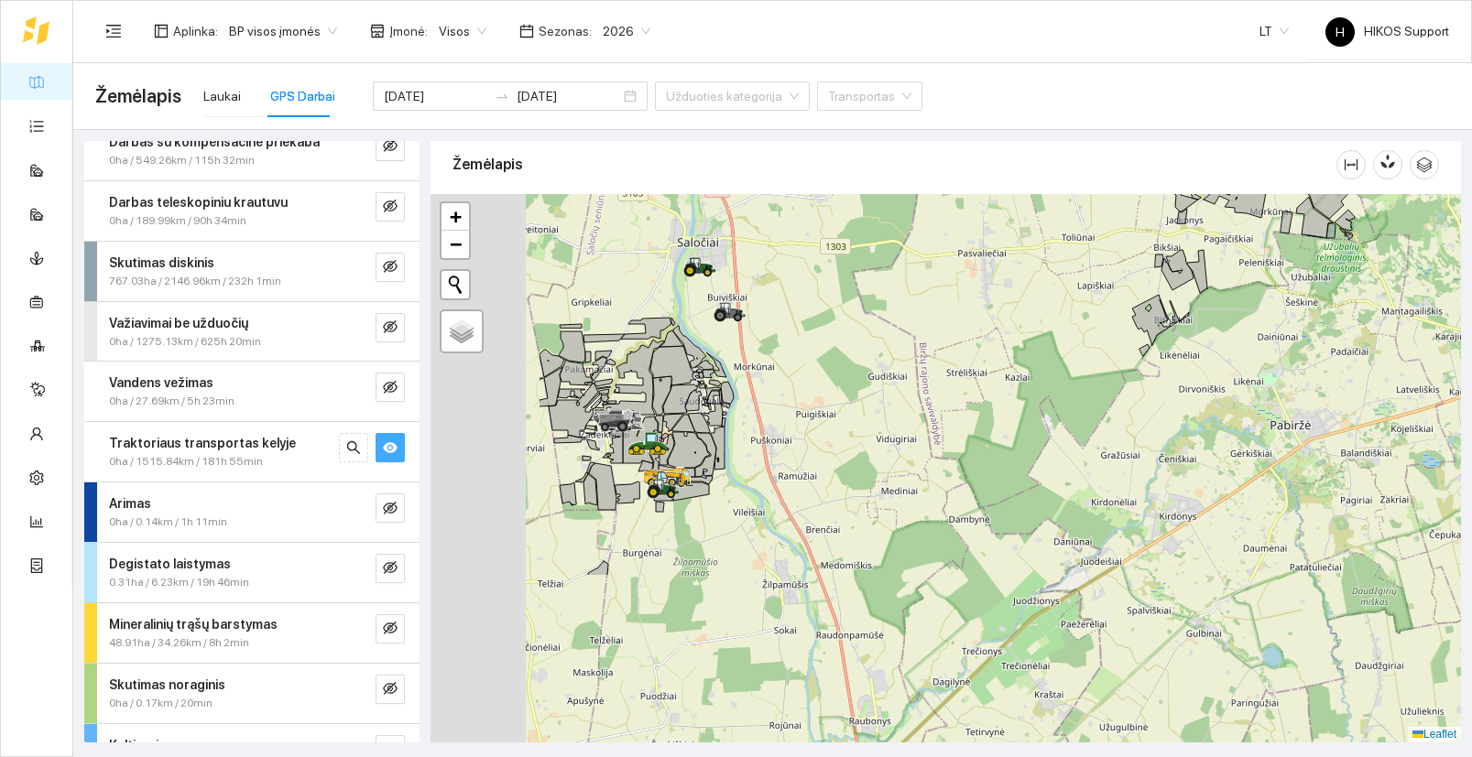
drag, startPoint x: 807, startPoint y: 521, endPoint x: 1020, endPoint y: 295, distance: 310.9
click div
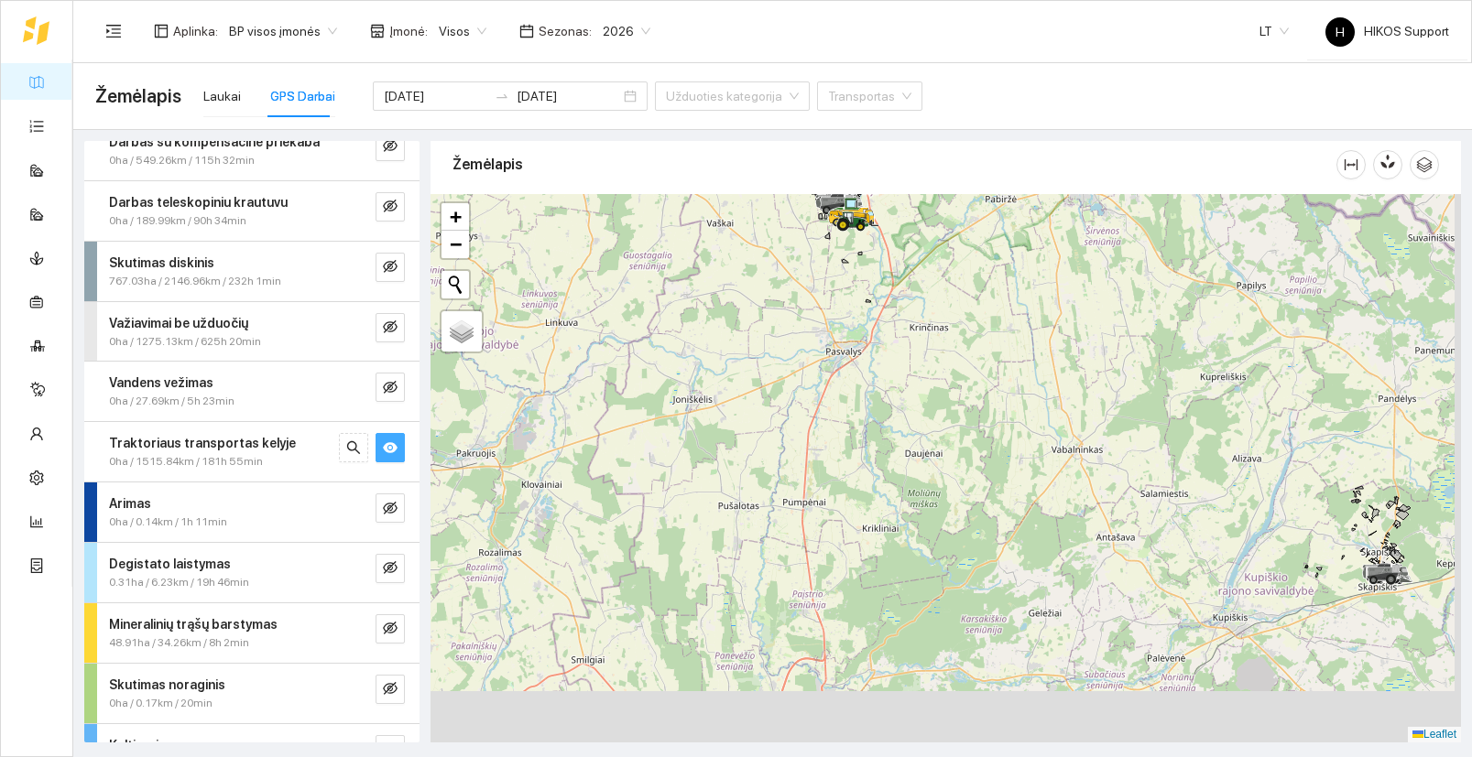
drag, startPoint x: 1018, startPoint y: 541, endPoint x: 927, endPoint y: 160, distance: 391.8
click div "Žemėlapis"
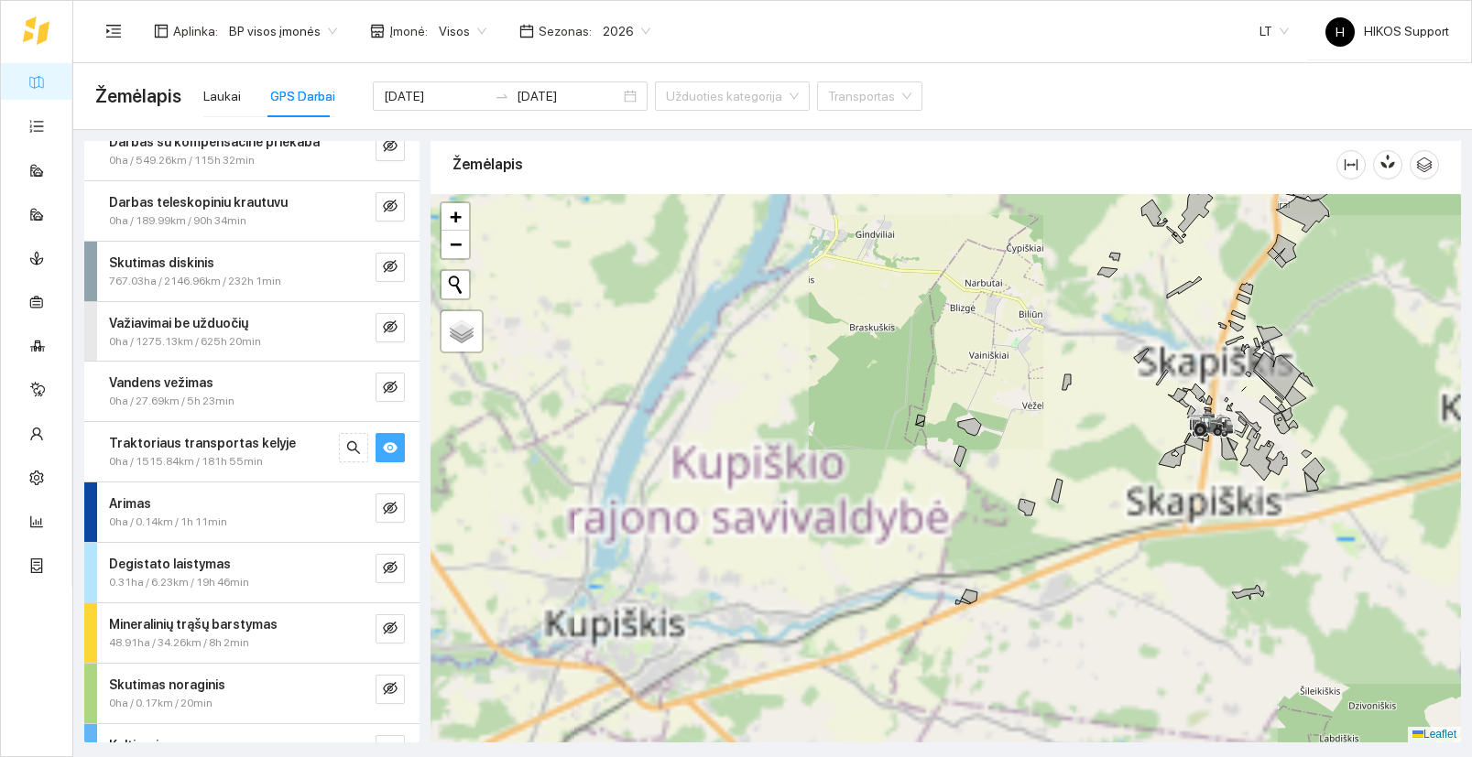
drag, startPoint x: 1423, startPoint y: 354, endPoint x: 1086, endPoint y: 384, distance: 338.3
click div
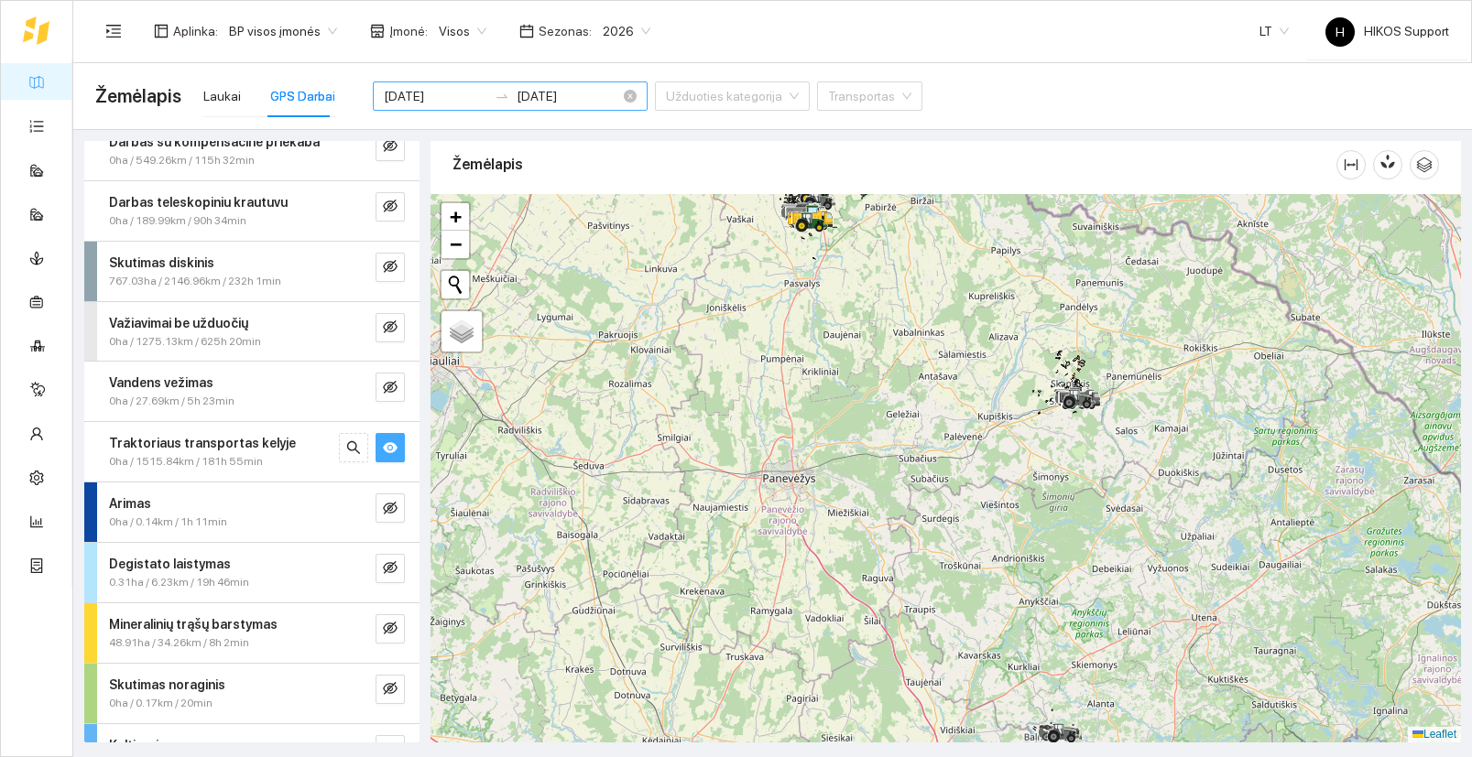
click div "2025-09-01 2025-09-07"
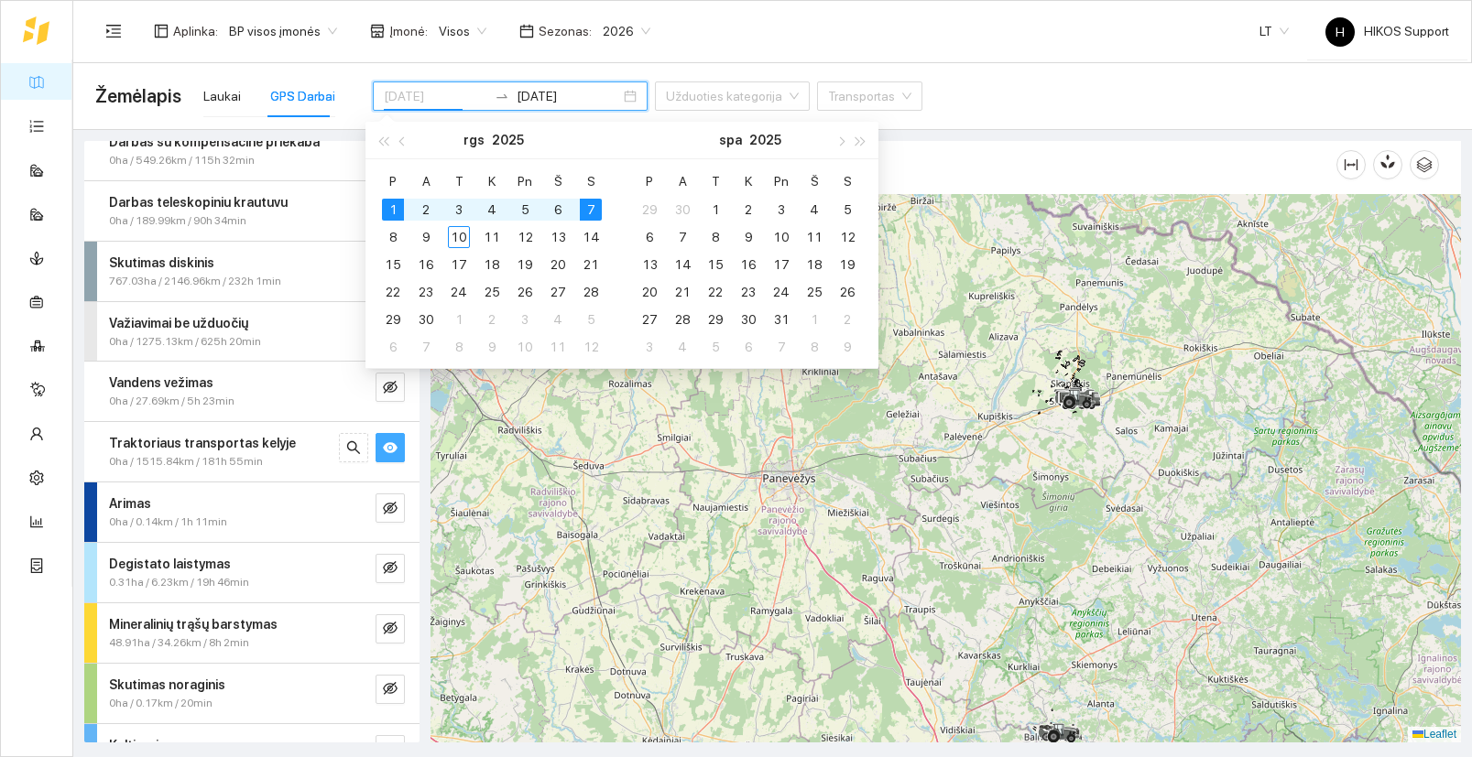
type input "2025-09-01"
click div
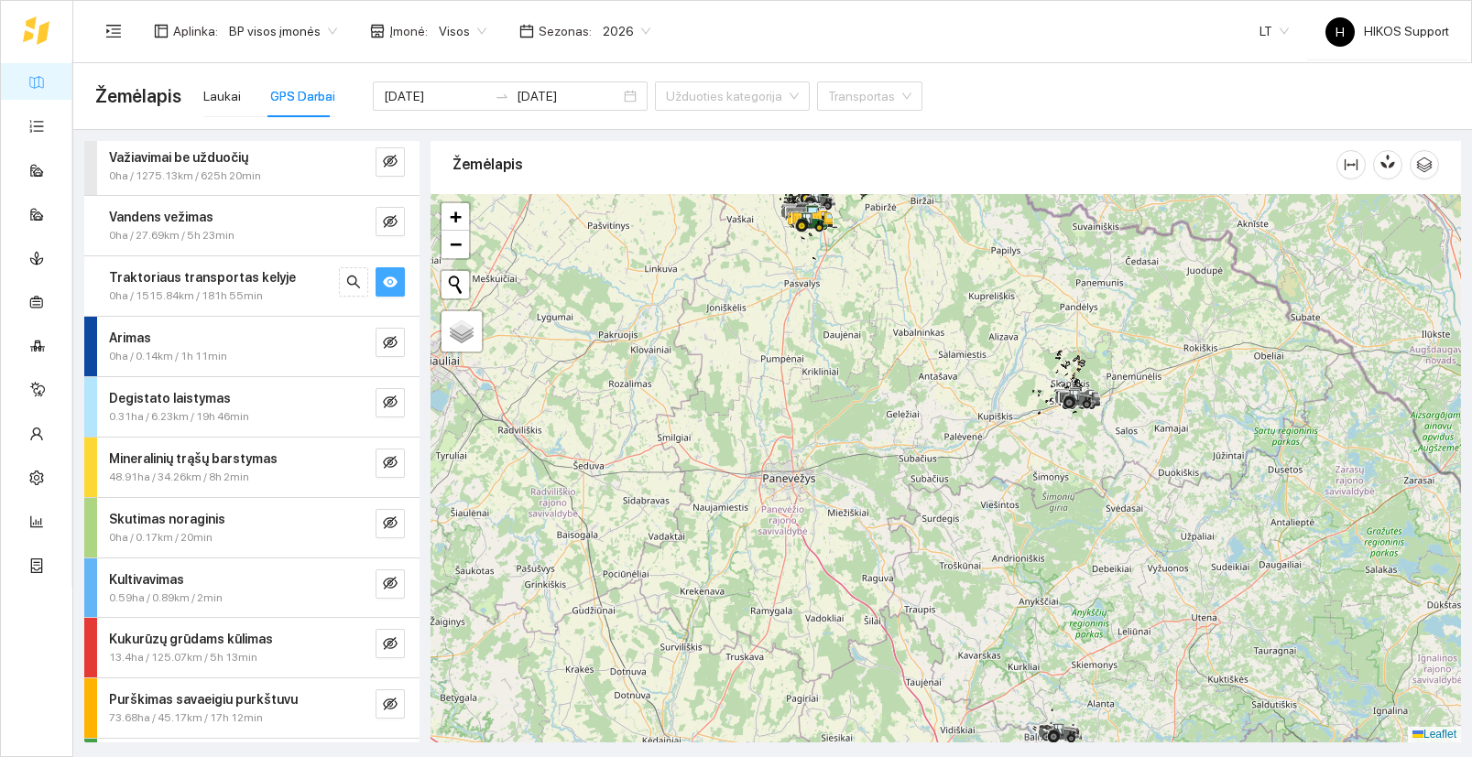
scroll to position [551, 0]
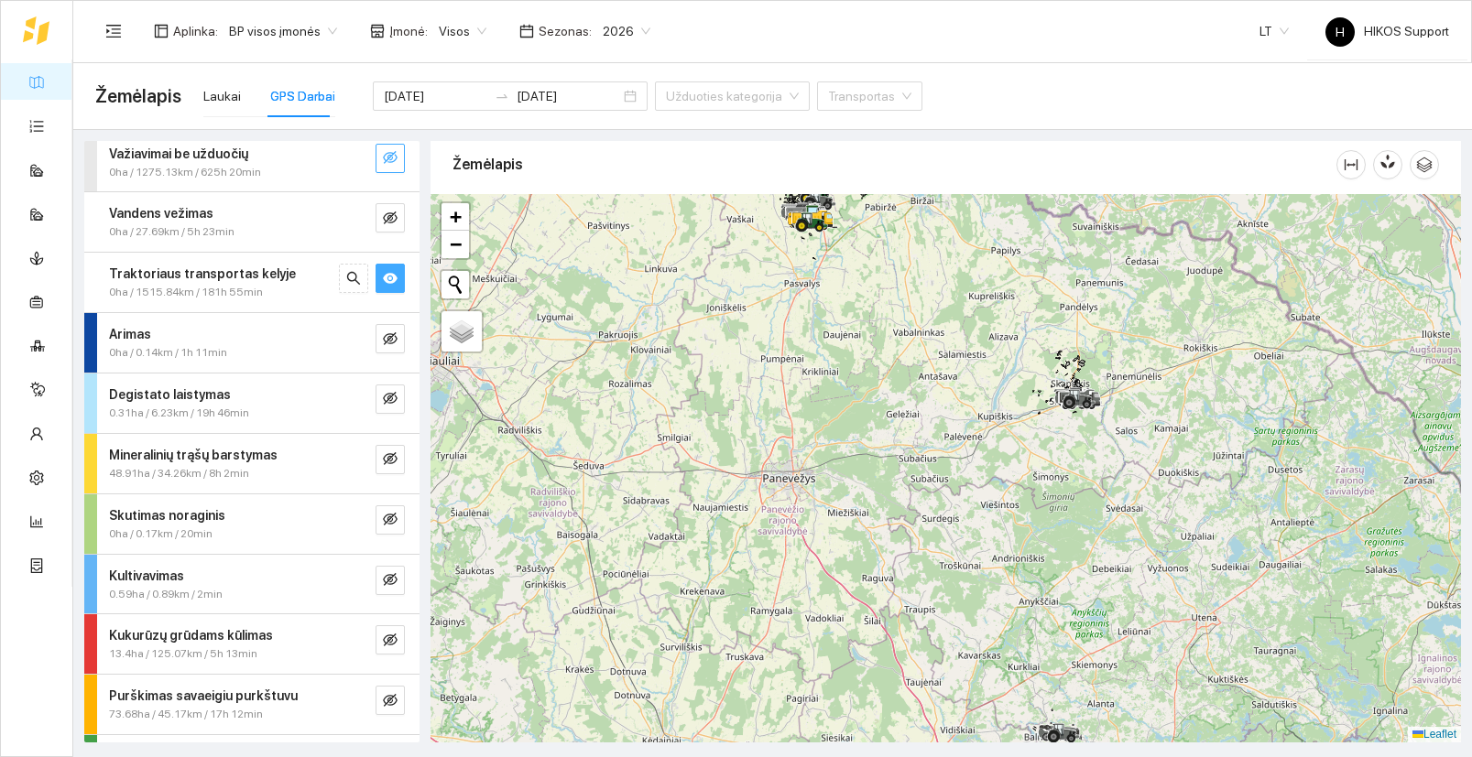
click button "button"
click icon "eye"
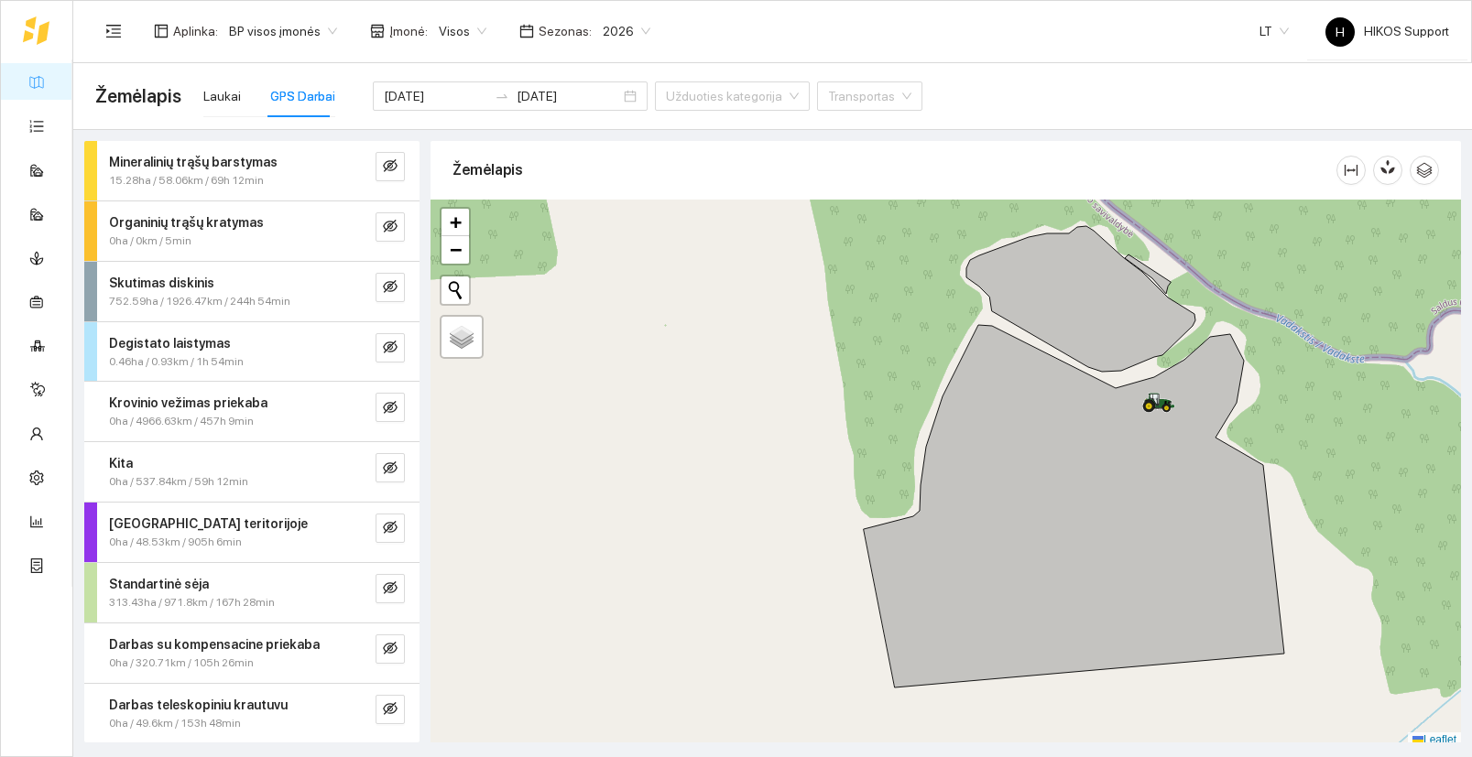
scroll to position [5, 0]
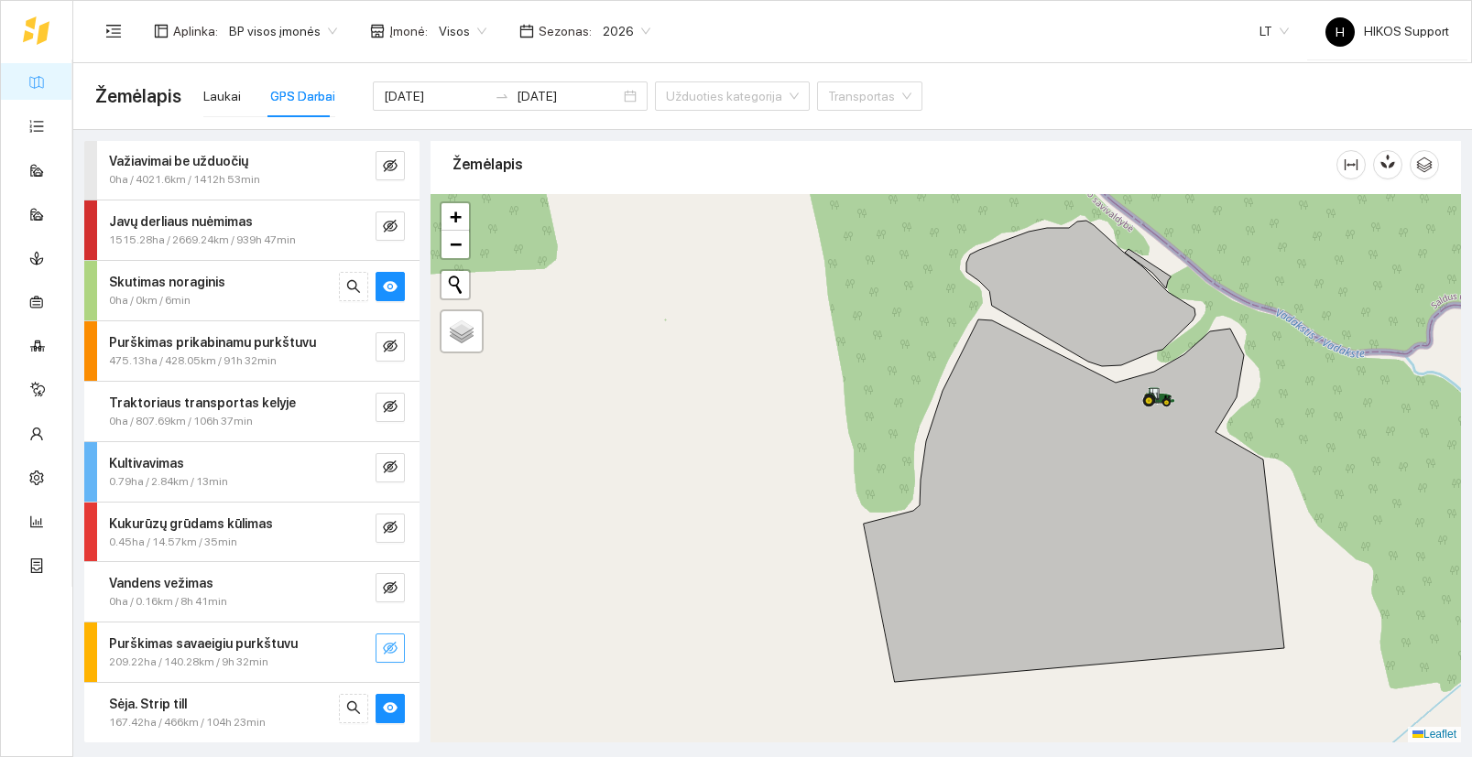
click at [391, 650] on icon "eye-invisible" at bounding box center [391, 648] width 4 height 4
click at [393, 581] on icon "eye-invisible" at bounding box center [390, 588] width 15 height 15
click at [392, 516] on button "button" at bounding box center [389, 528] width 29 height 29
click at [396, 461] on icon "eye-invisible" at bounding box center [390, 467] width 15 height 13
click at [394, 404] on icon "eye-invisible" at bounding box center [390, 406] width 15 height 15
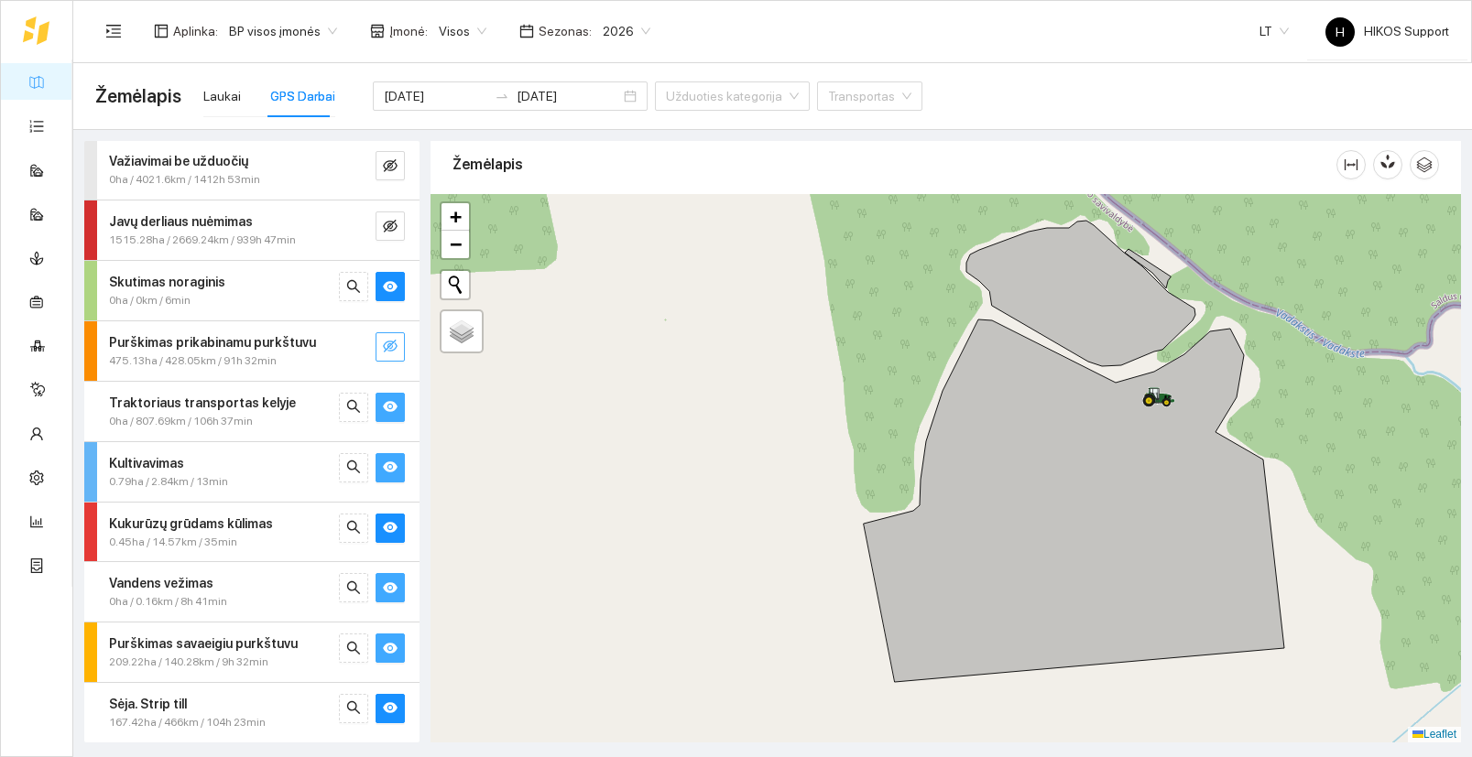
click at [391, 351] on icon "eye-invisible" at bounding box center [390, 346] width 15 height 13
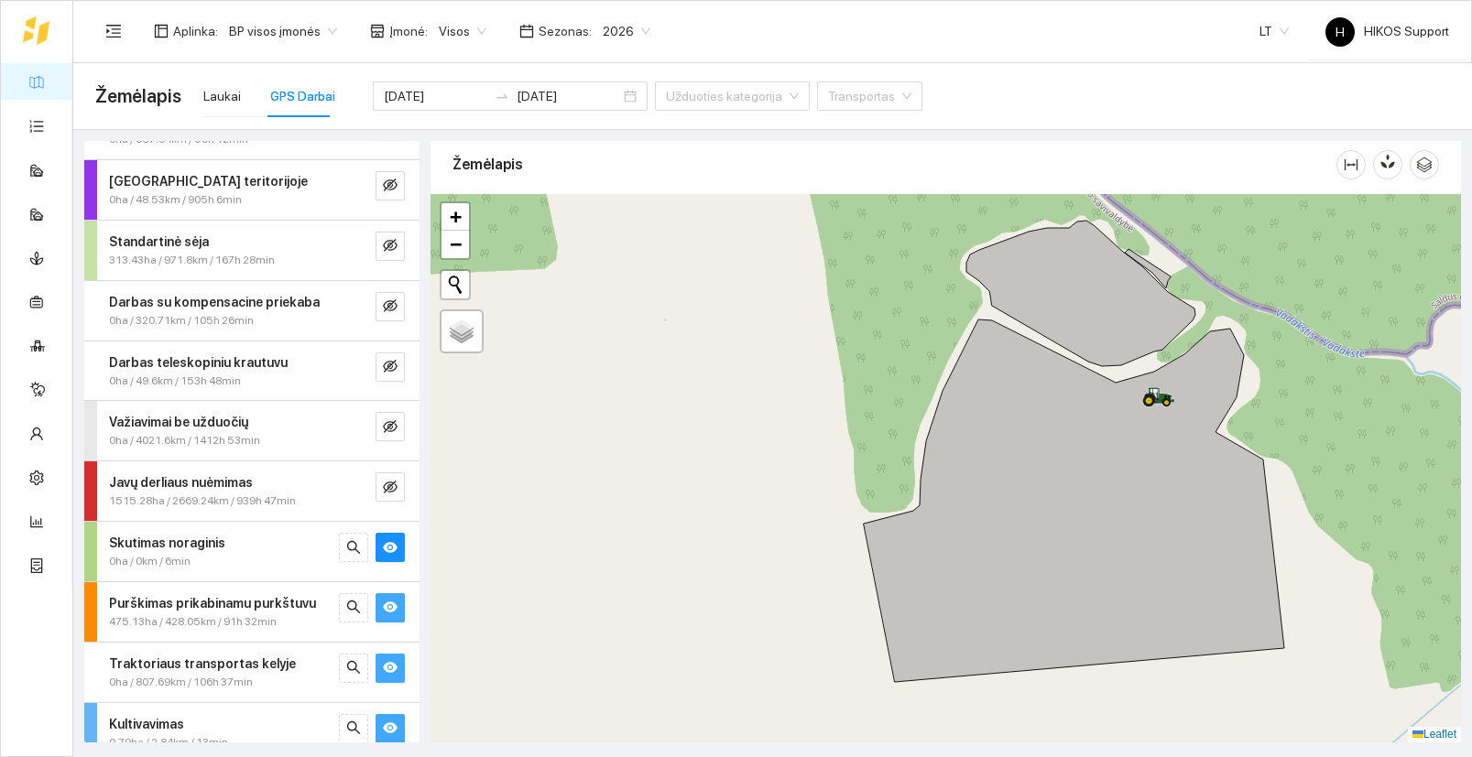
scroll to position [256, 0]
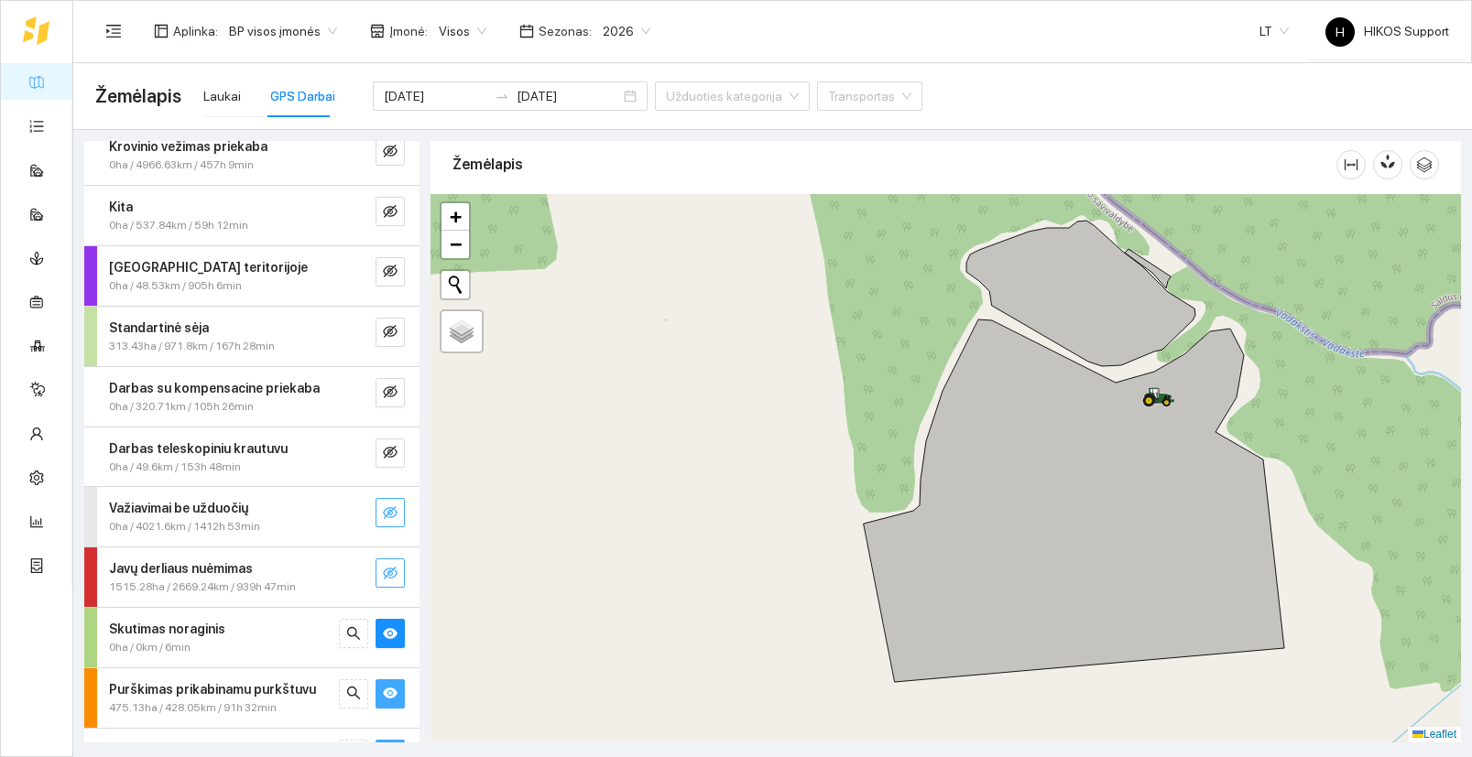
click at [385, 570] on icon "eye-invisible" at bounding box center [390, 573] width 15 height 13
click at [388, 508] on icon "eye-invisible" at bounding box center [390, 512] width 15 height 15
click at [387, 448] on icon "eye-invisible" at bounding box center [390, 452] width 15 height 13
click at [392, 388] on icon "eye-invisible" at bounding box center [390, 392] width 15 height 13
click at [391, 331] on icon "eye-invisible" at bounding box center [390, 331] width 15 height 15
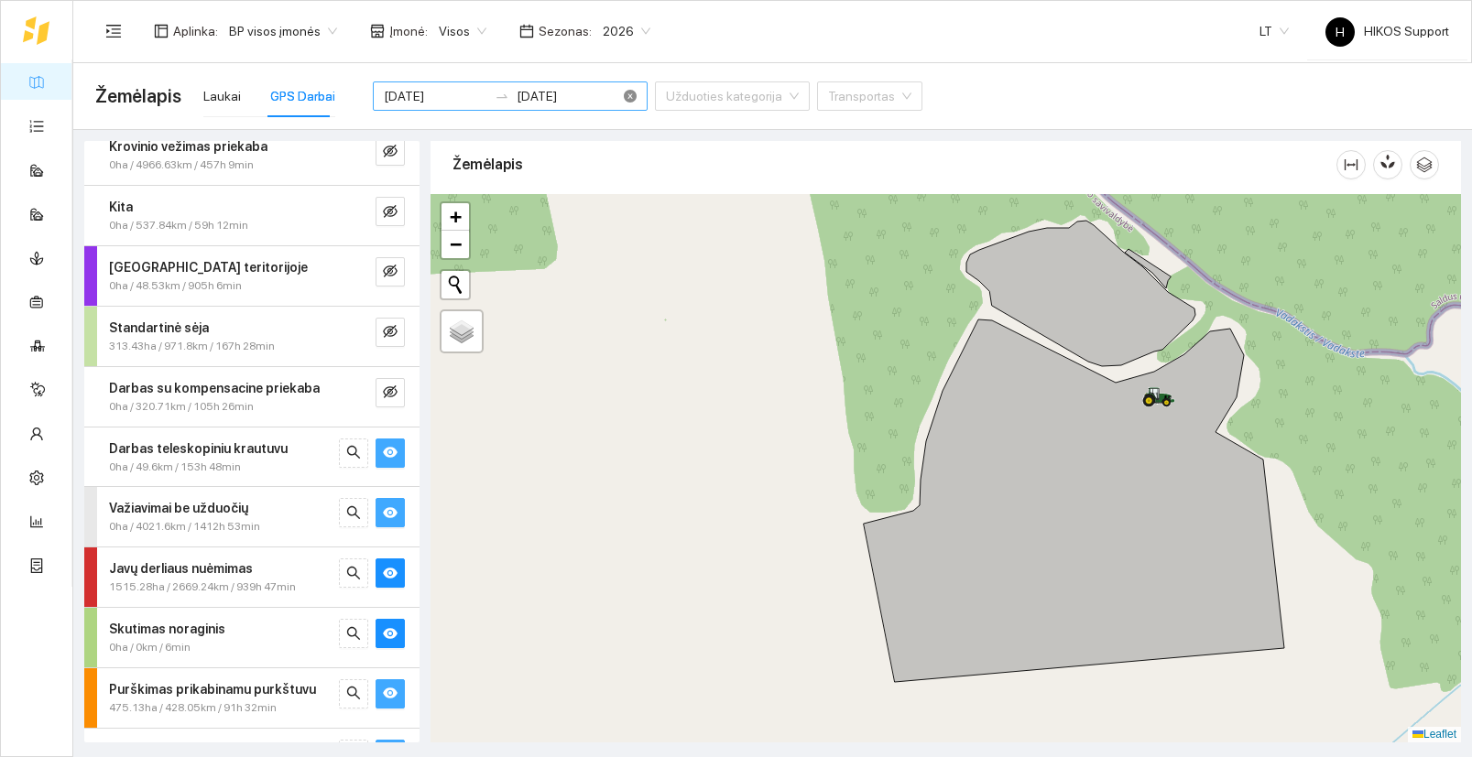
click at [580, 97] on div "2025-08-18 2025-08-24" at bounding box center [510, 95] width 275 height 29
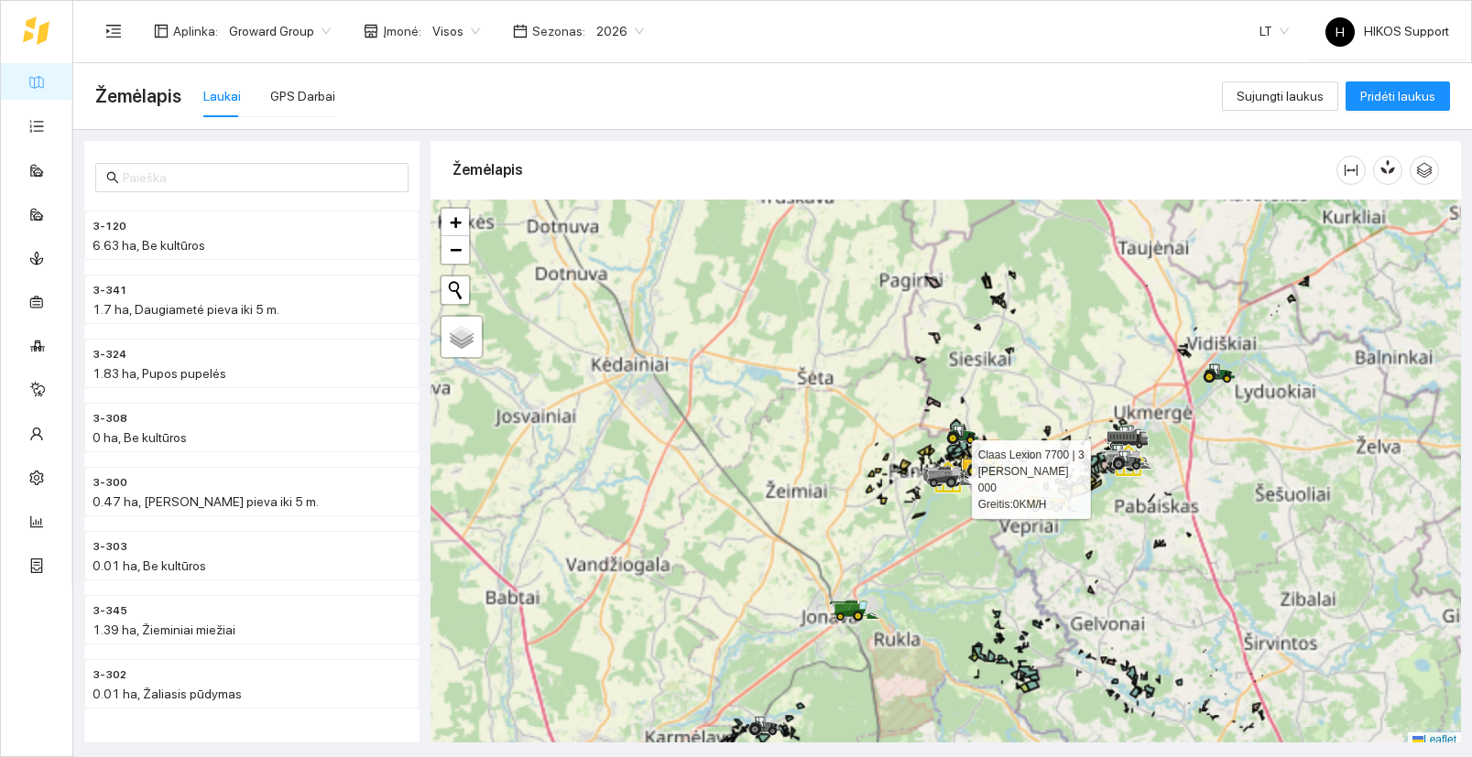
scroll to position [5, 0]
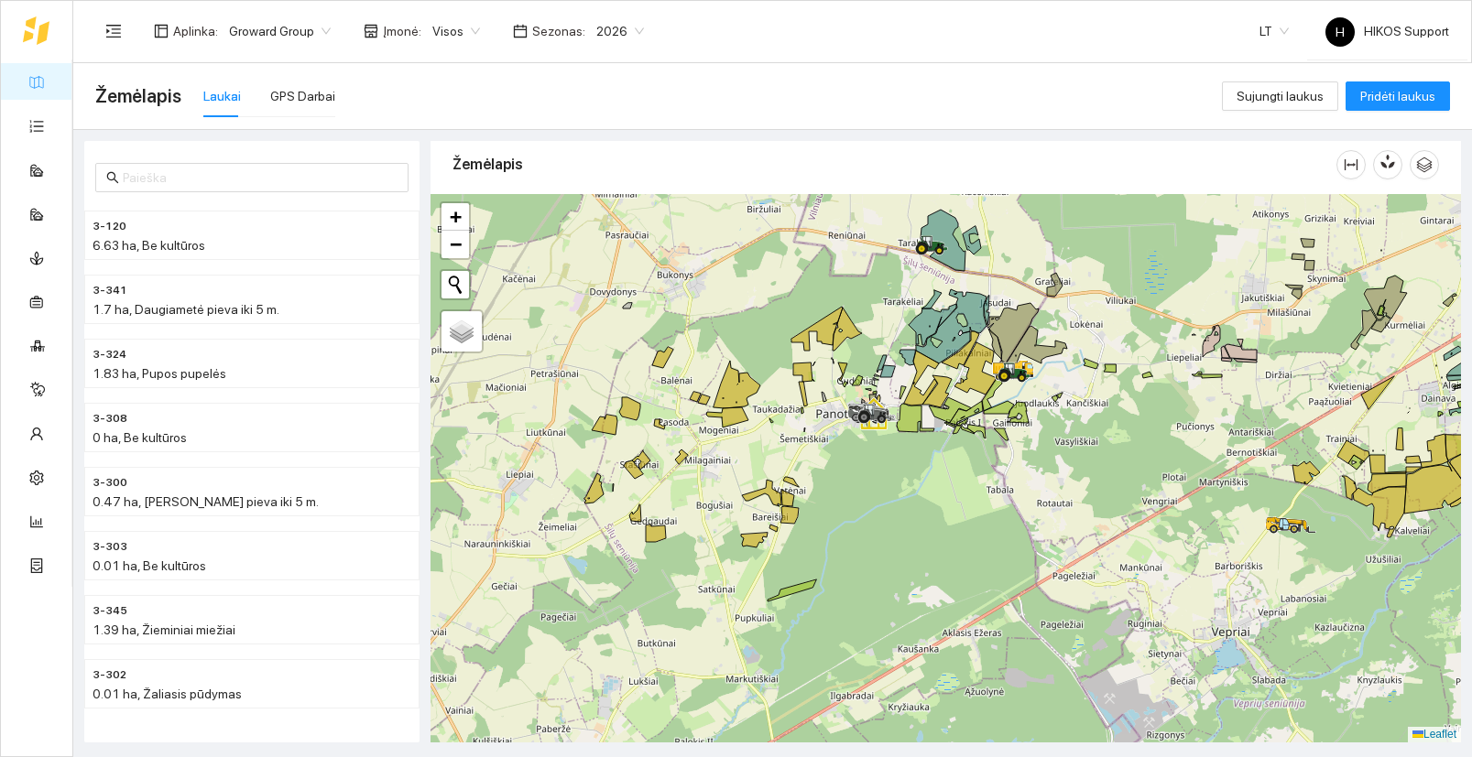
drag, startPoint x: 1113, startPoint y: 406, endPoint x: 1089, endPoint y: 572, distance: 168.4
click at [1089, 572] on div at bounding box center [945, 468] width 1030 height 549
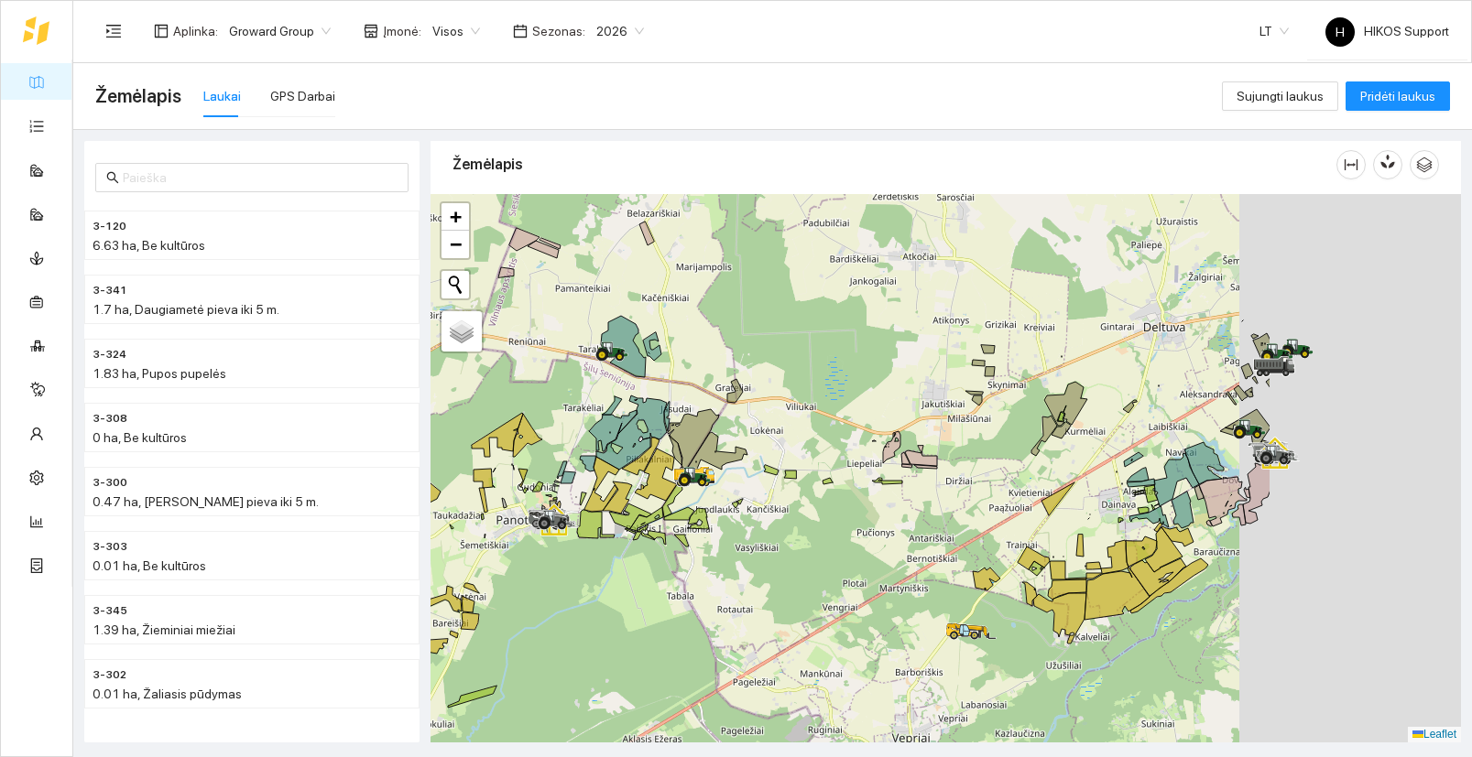
drag, startPoint x: 1221, startPoint y: 640, endPoint x: 890, endPoint y: 580, distance: 336.0
click at [890, 580] on div at bounding box center [945, 468] width 1030 height 549
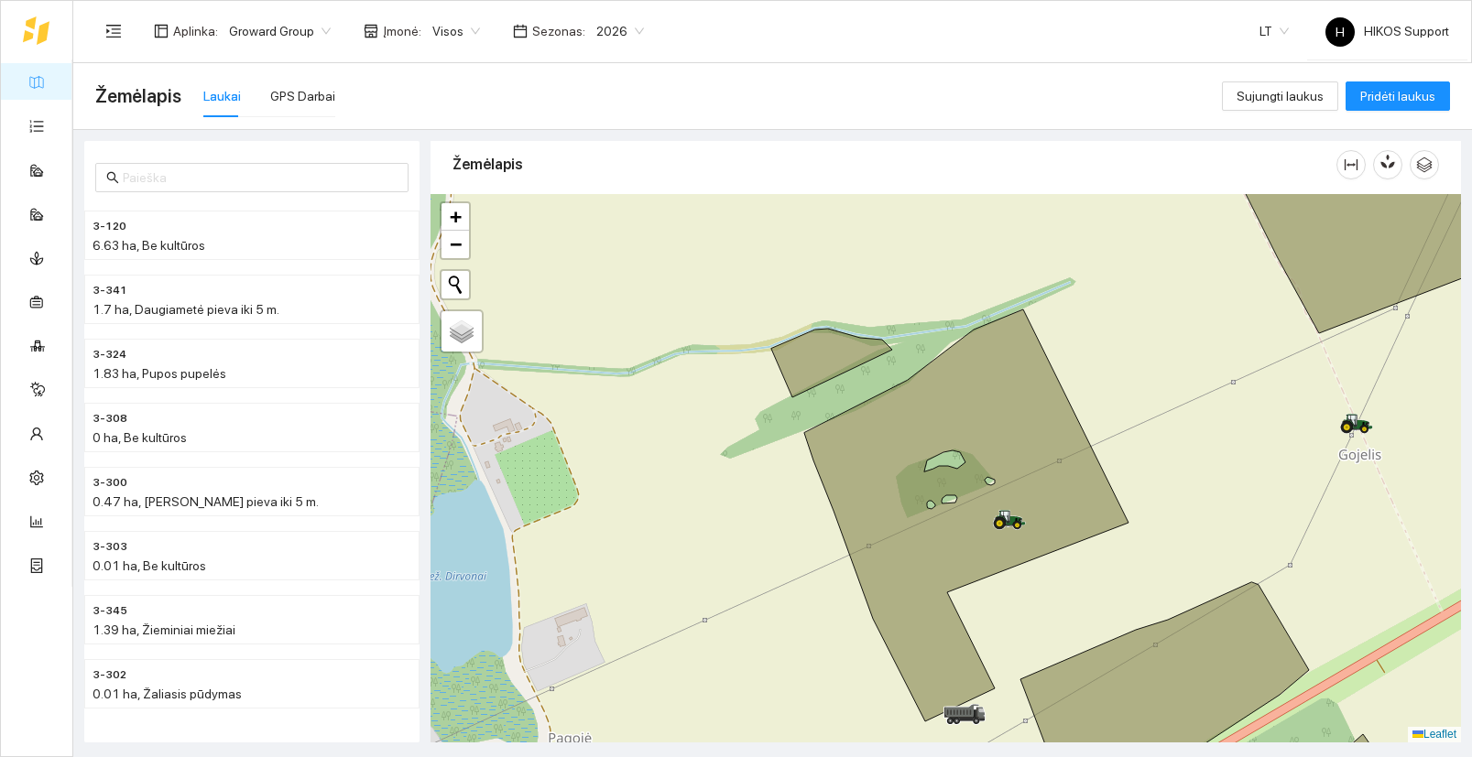
drag, startPoint x: 1422, startPoint y: 561, endPoint x: 1012, endPoint y: 451, distance: 424.9
click at [1012, 451] on div at bounding box center [945, 468] width 1030 height 549
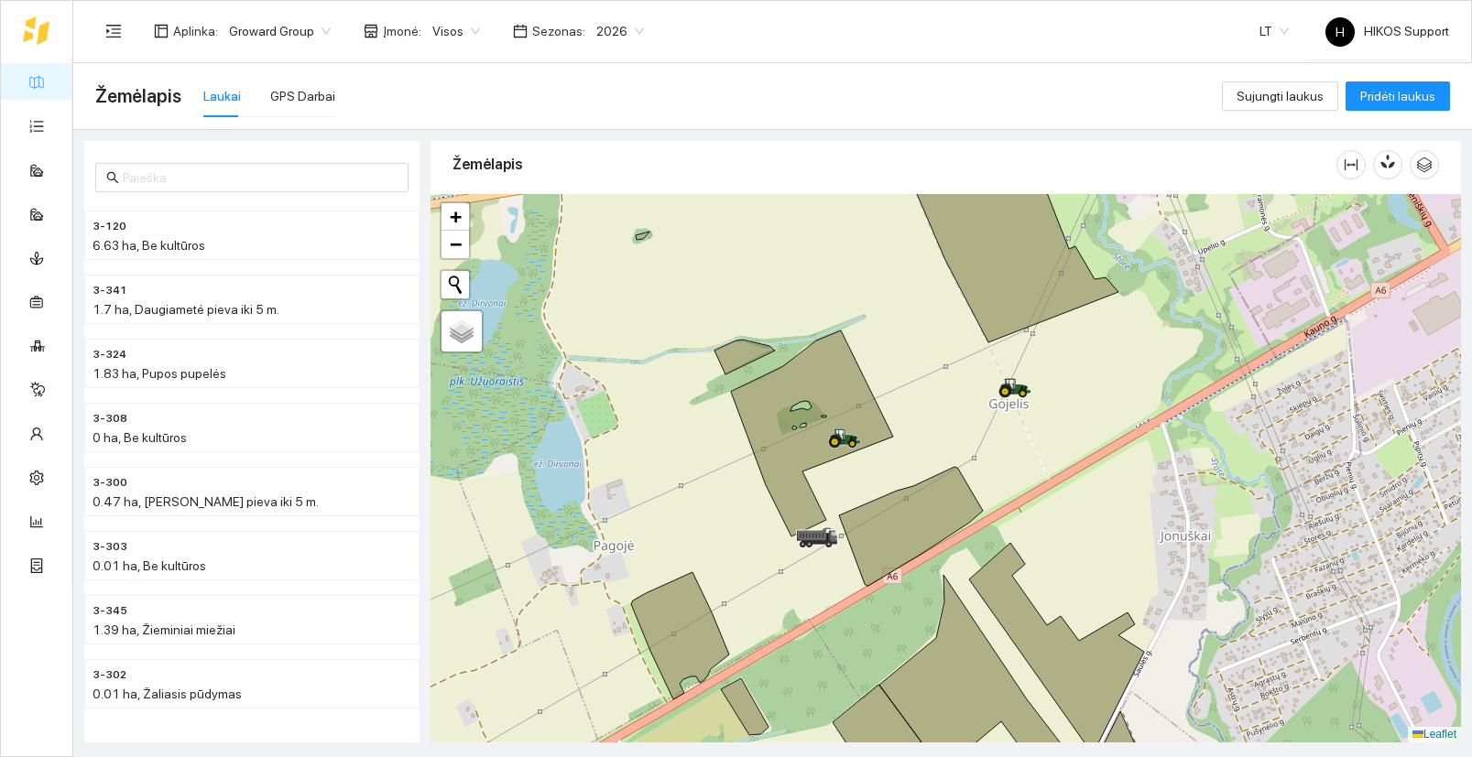
drag, startPoint x: 1112, startPoint y: 496, endPoint x: 961, endPoint y: 448, distance: 157.8
click at [961, 448] on div at bounding box center [945, 468] width 1030 height 549
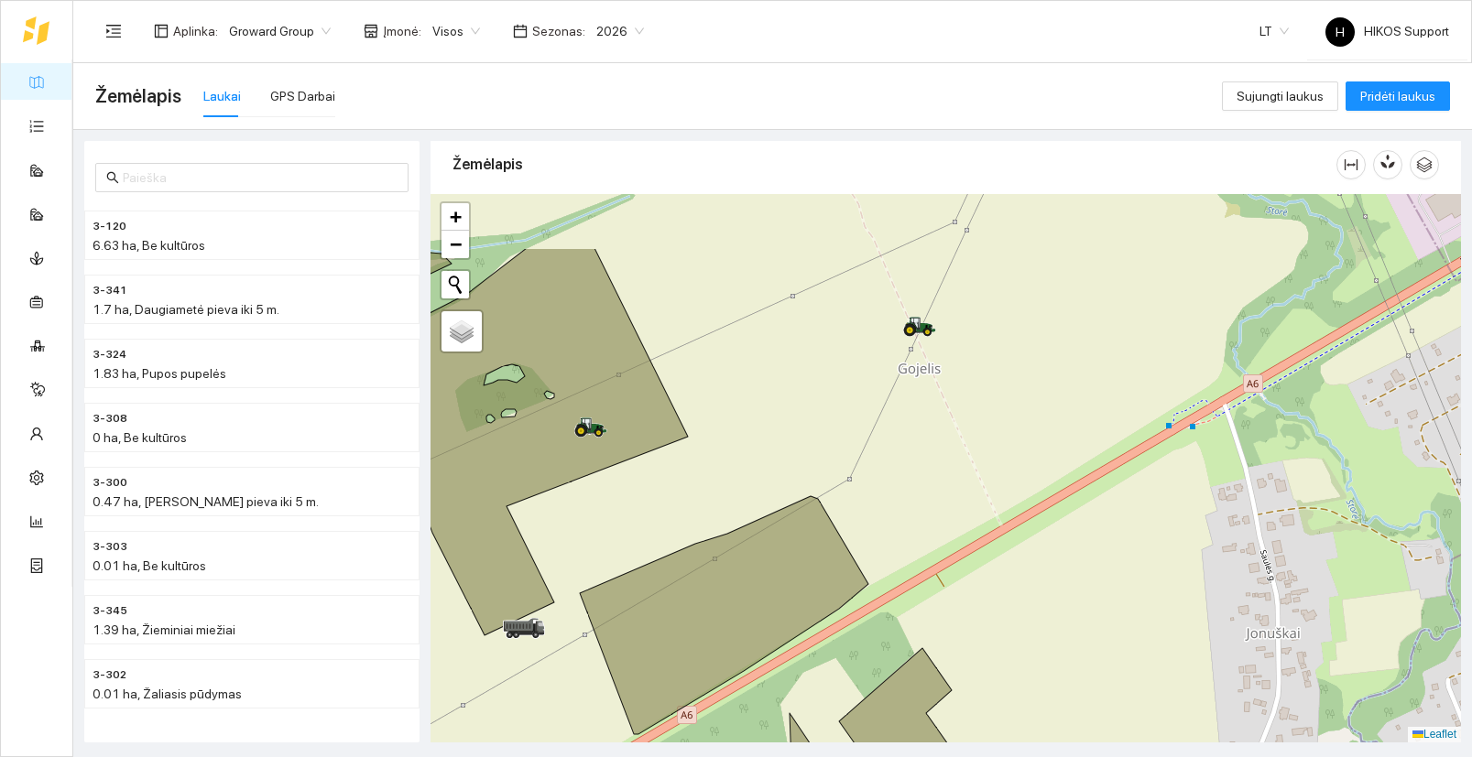
drag, startPoint x: 1103, startPoint y: 386, endPoint x: 999, endPoint y: 514, distance: 164.0
click at [999, 514] on div at bounding box center [945, 468] width 1030 height 549
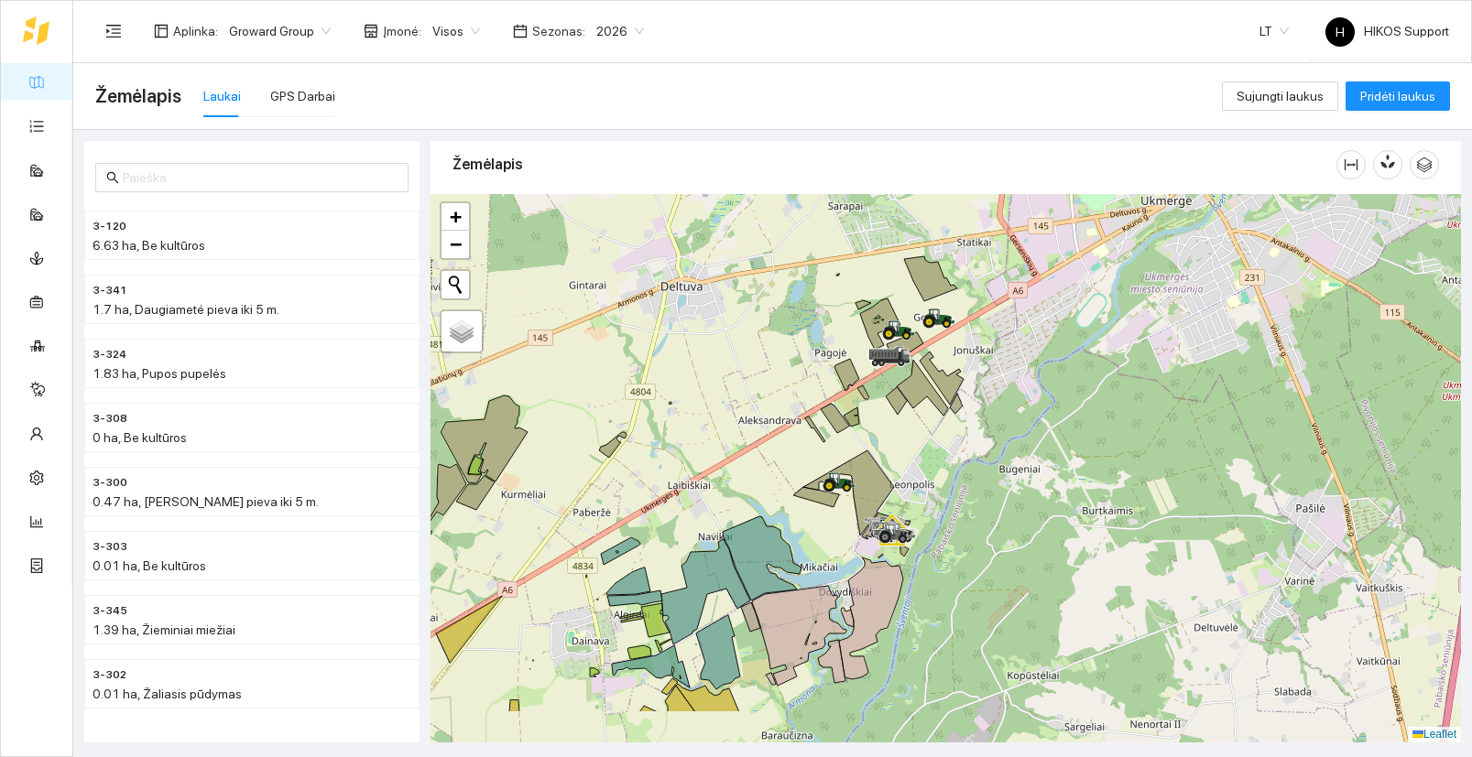
drag, startPoint x: 963, startPoint y: 478, endPoint x: 1000, endPoint y: 392, distance: 93.5
click at [1000, 392] on div at bounding box center [945, 468] width 1030 height 549
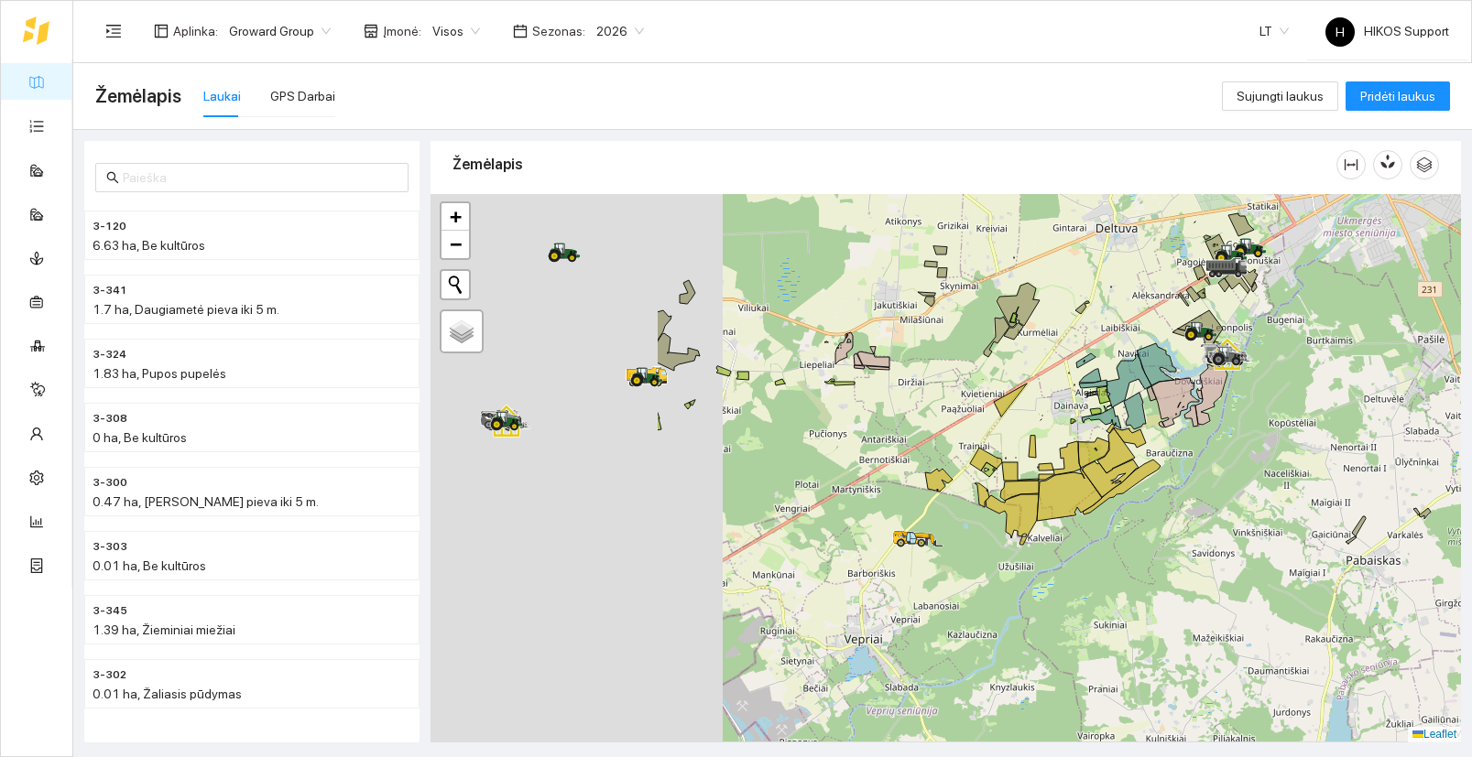
drag, startPoint x: 560, startPoint y: 588, endPoint x: 1011, endPoint y: 440, distance: 474.0
click at [1011, 440] on div at bounding box center [945, 468] width 1030 height 549
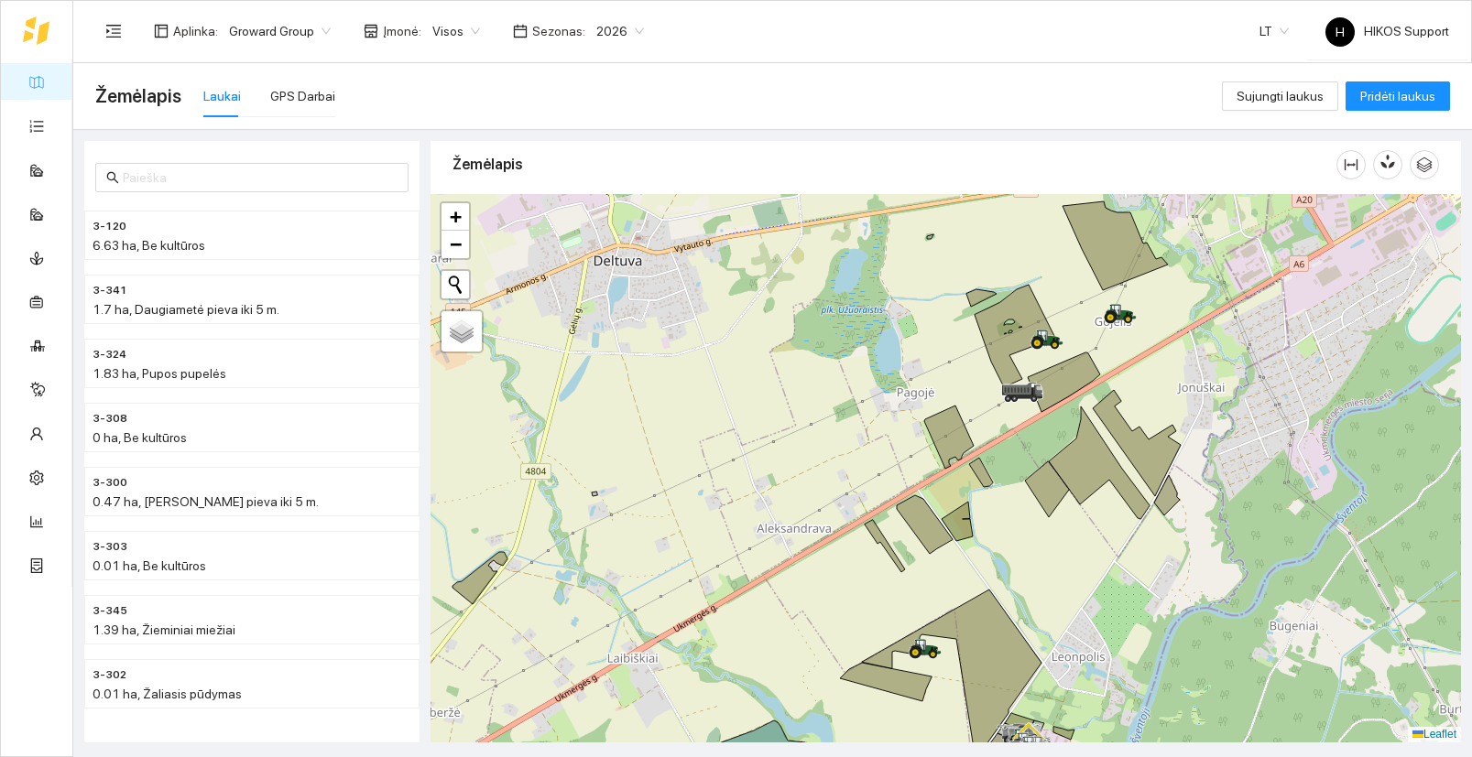
drag, startPoint x: 1251, startPoint y: 410, endPoint x: 1211, endPoint y: 432, distance: 45.9
click at [1211, 432] on div at bounding box center [945, 468] width 1030 height 549
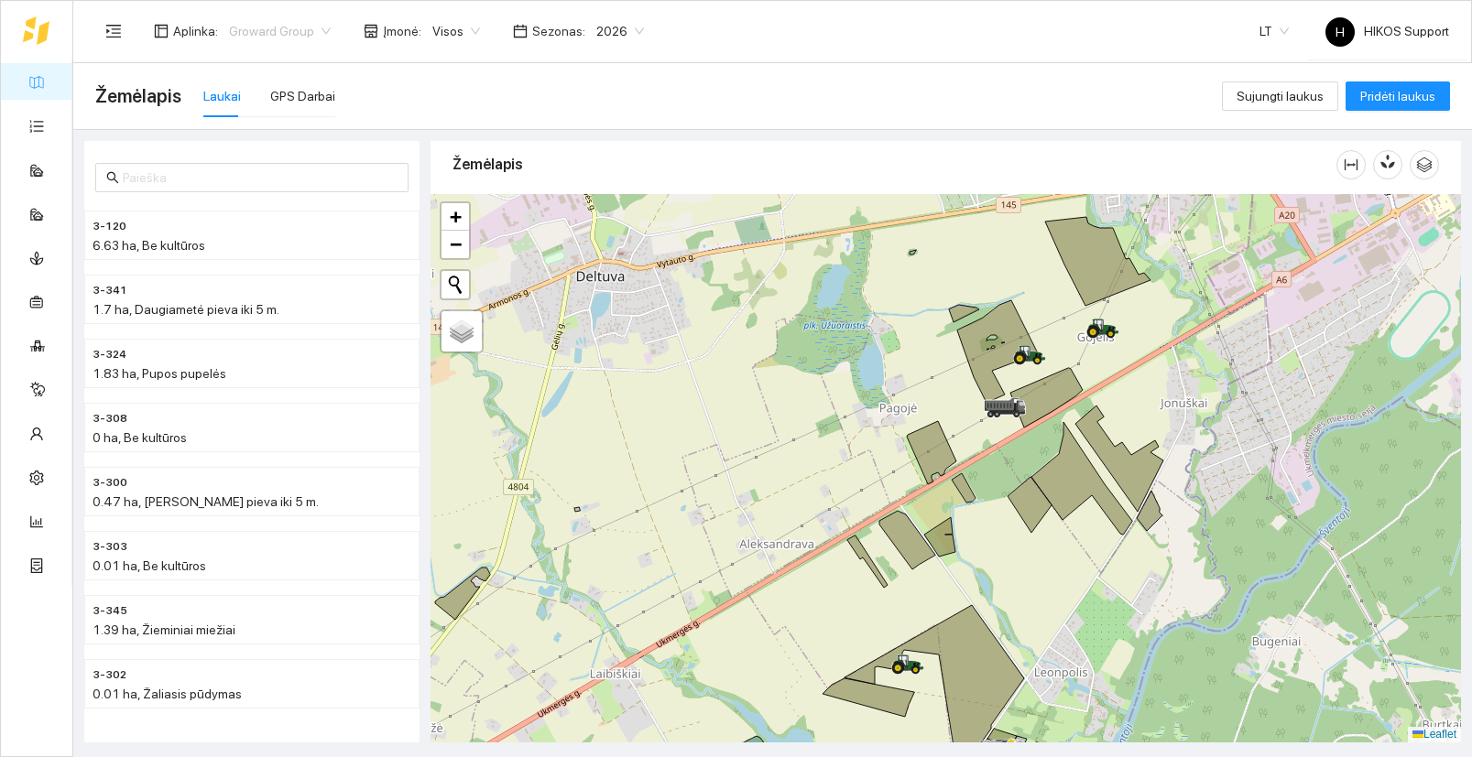
click at [289, 35] on span "Groward Group" at bounding box center [280, 30] width 102 height 27
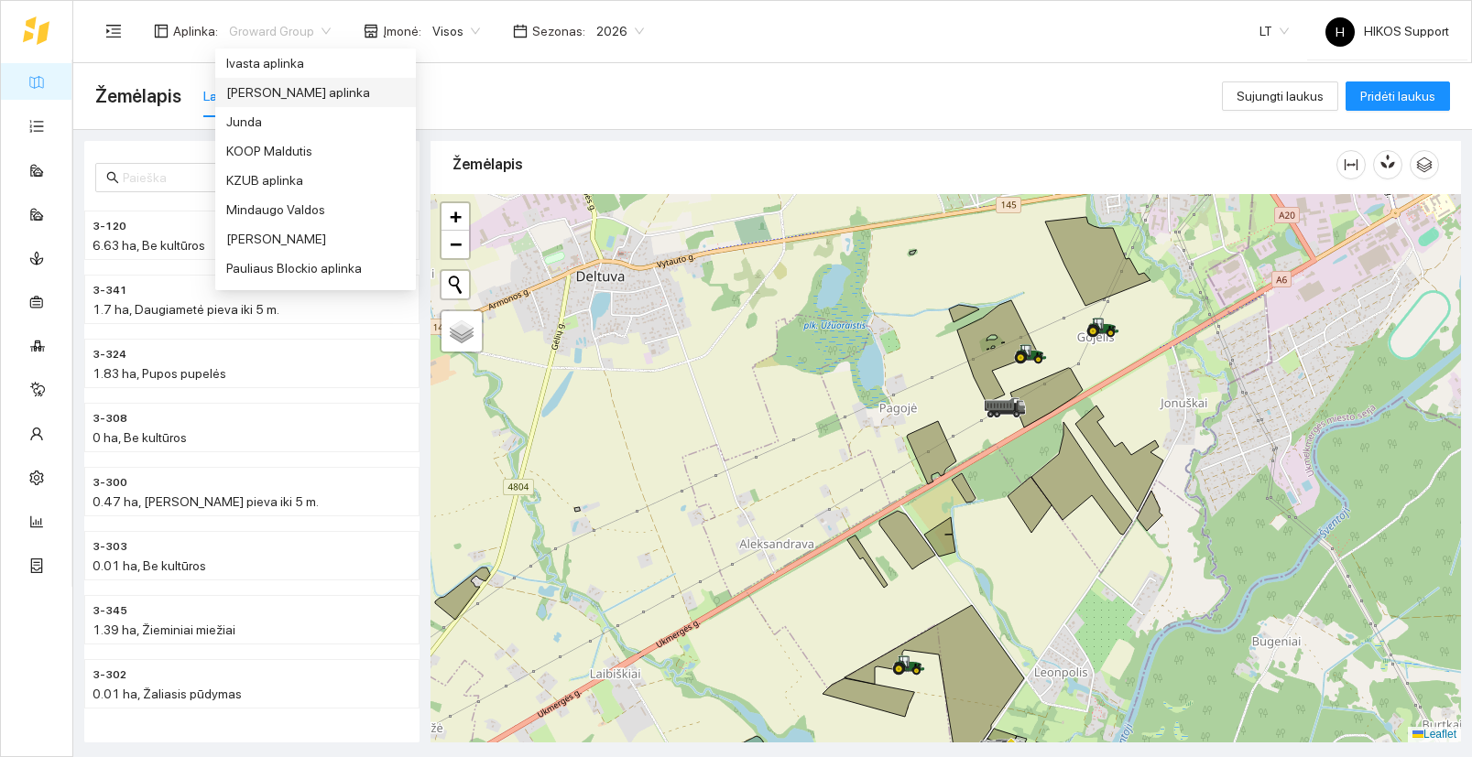
scroll to position [462, 0]
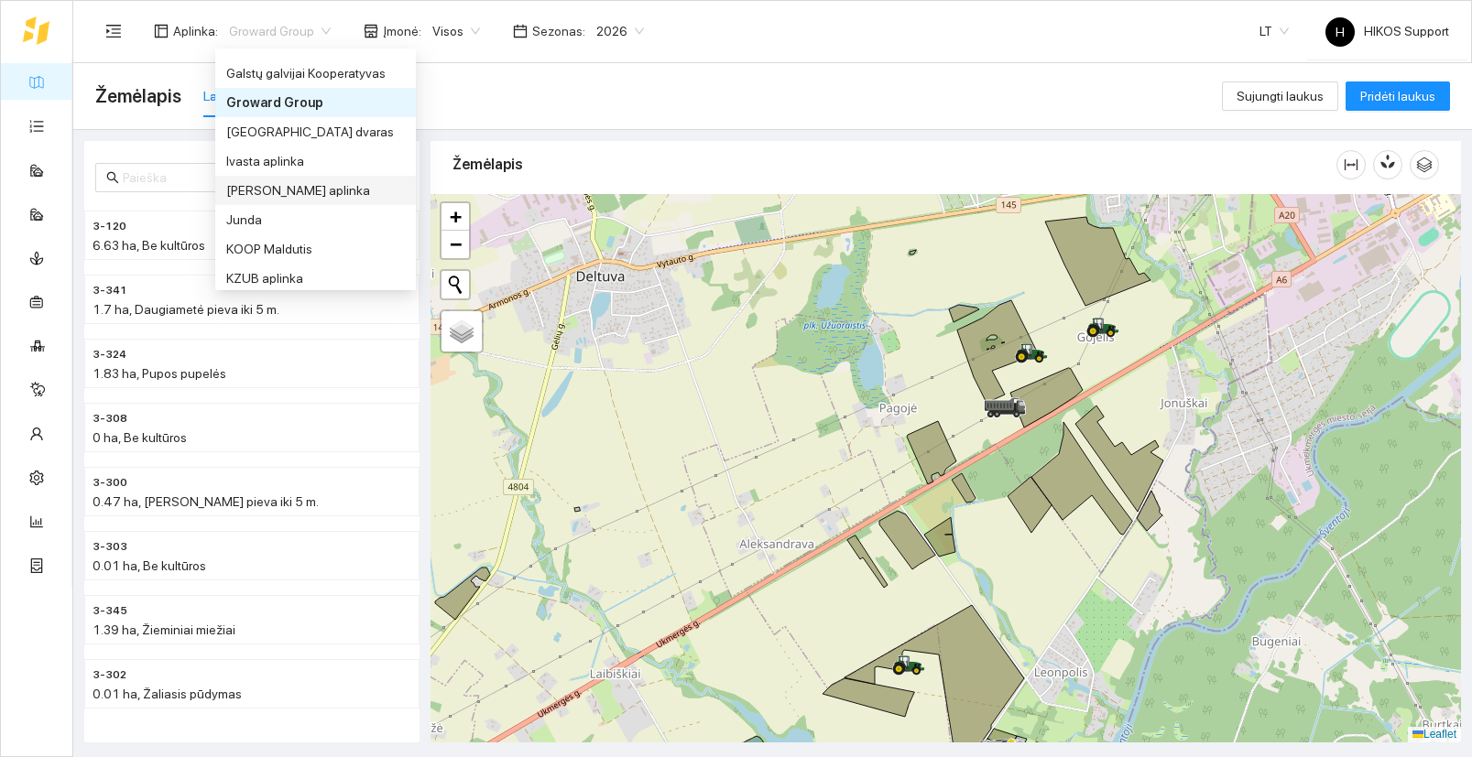
click at [321, 199] on div "[PERSON_NAME] aplinka" at bounding box center [315, 190] width 179 height 20
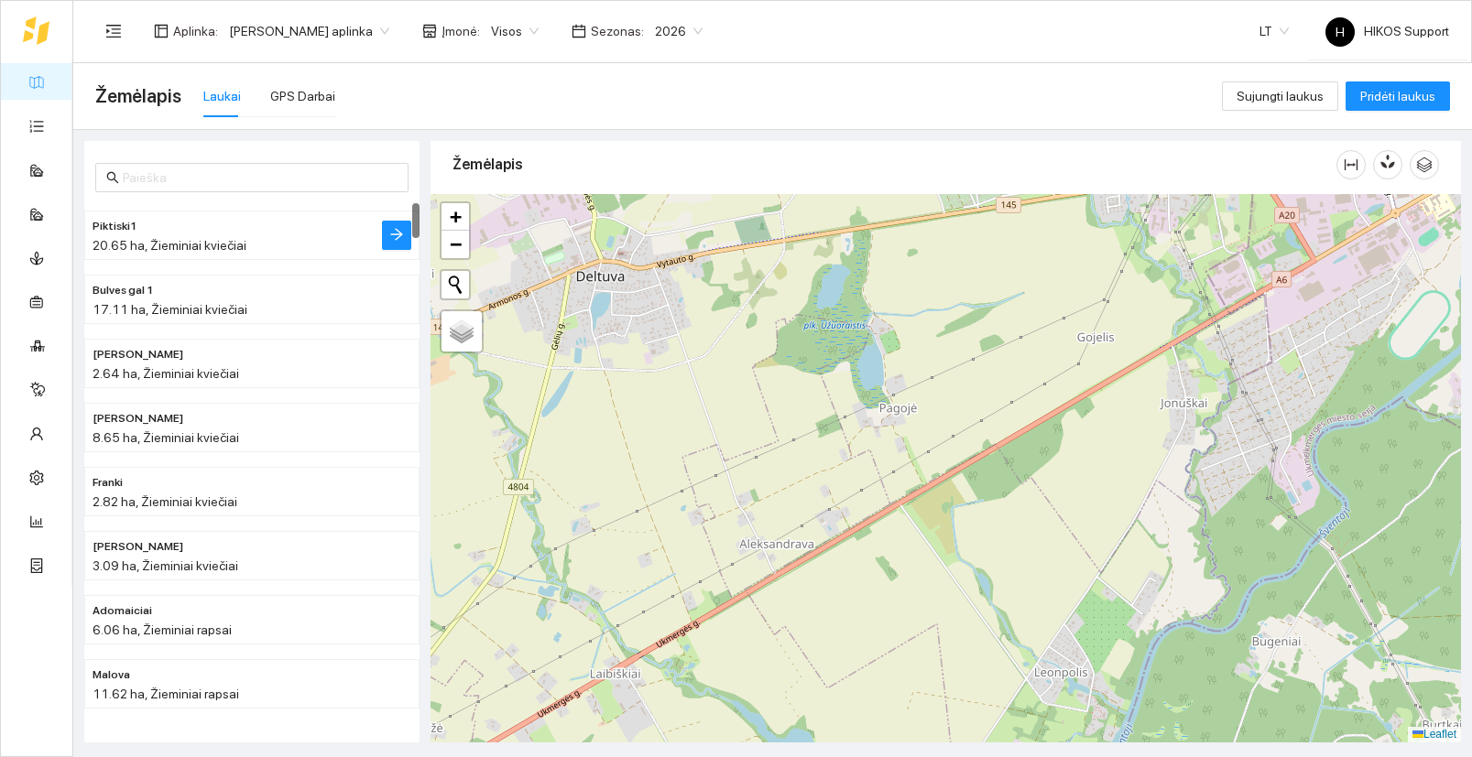
click at [201, 232] on h4 "Piktiski1" at bounding box center [214, 225] width 245 height 20
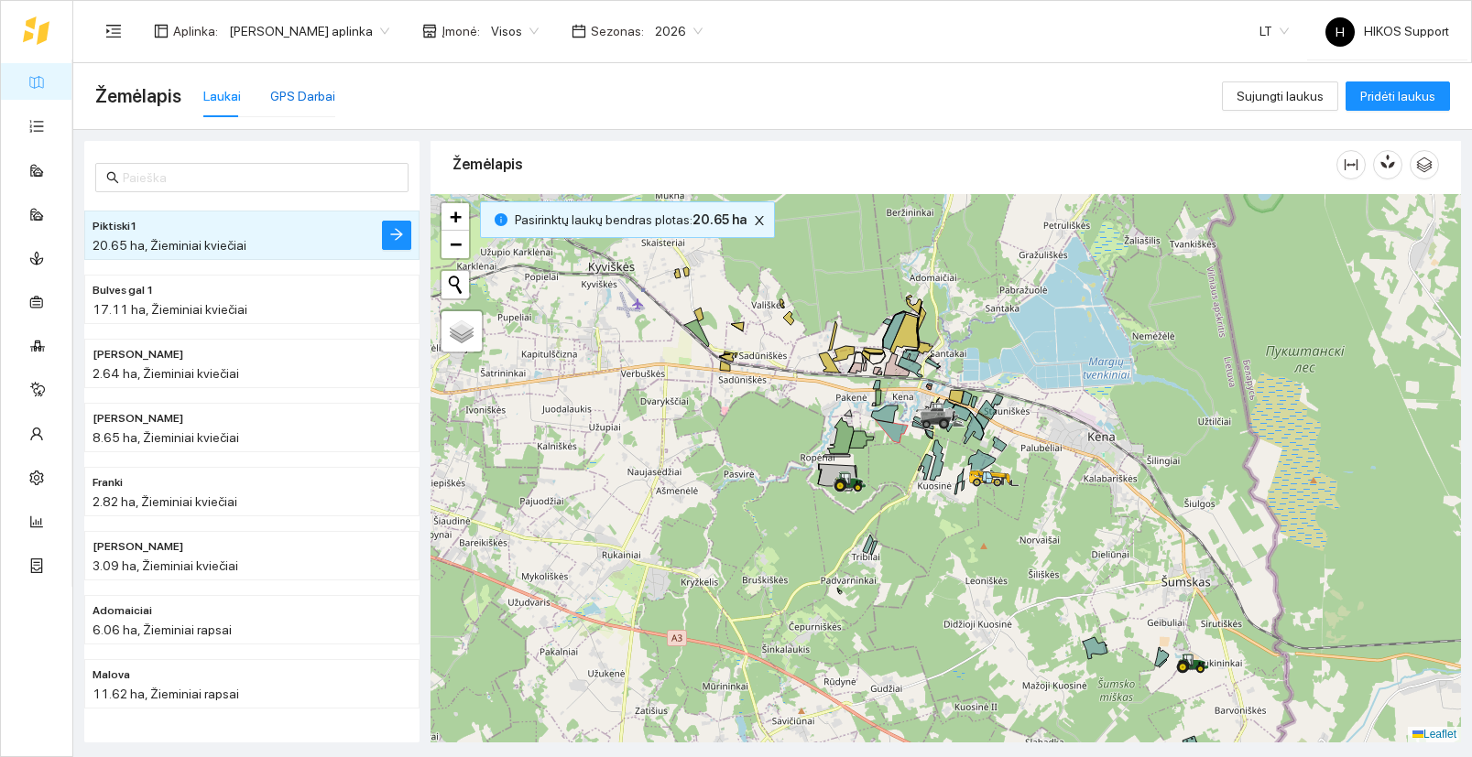
click at [298, 100] on div "GPS Darbai" at bounding box center [302, 96] width 65 height 20
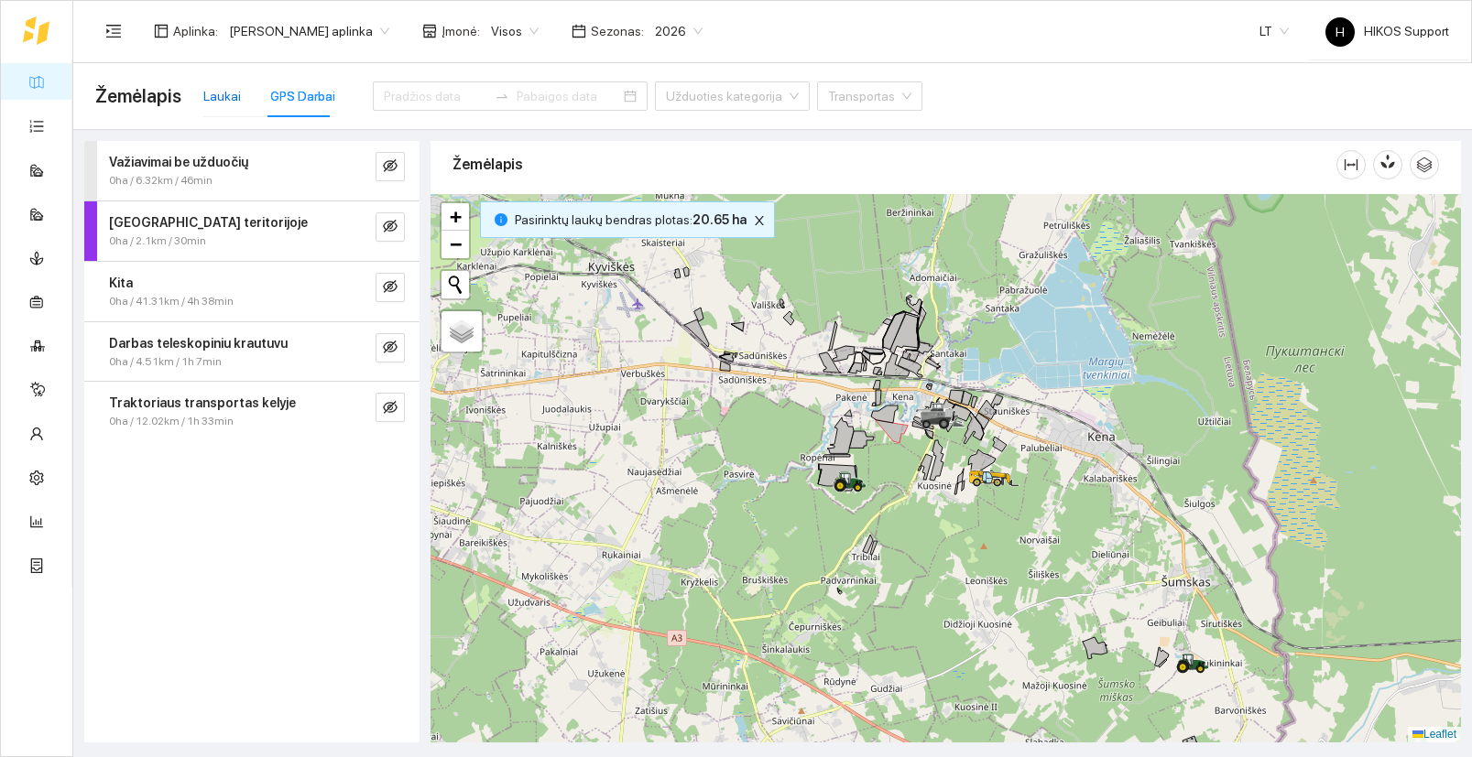
click at [215, 98] on div "Laukai" at bounding box center [222, 96] width 38 height 20
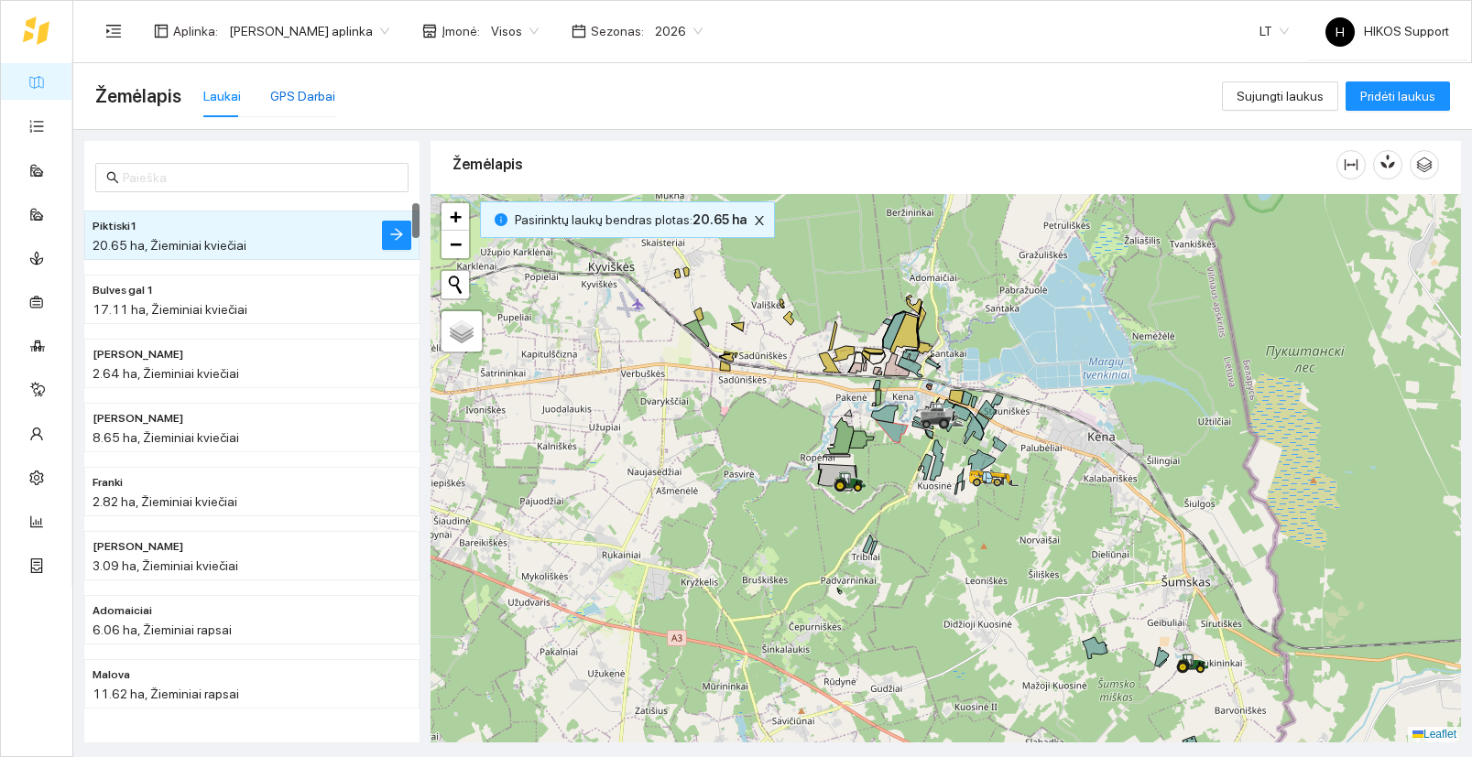
click at [300, 97] on div "GPS Darbai" at bounding box center [302, 96] width 65 height 20
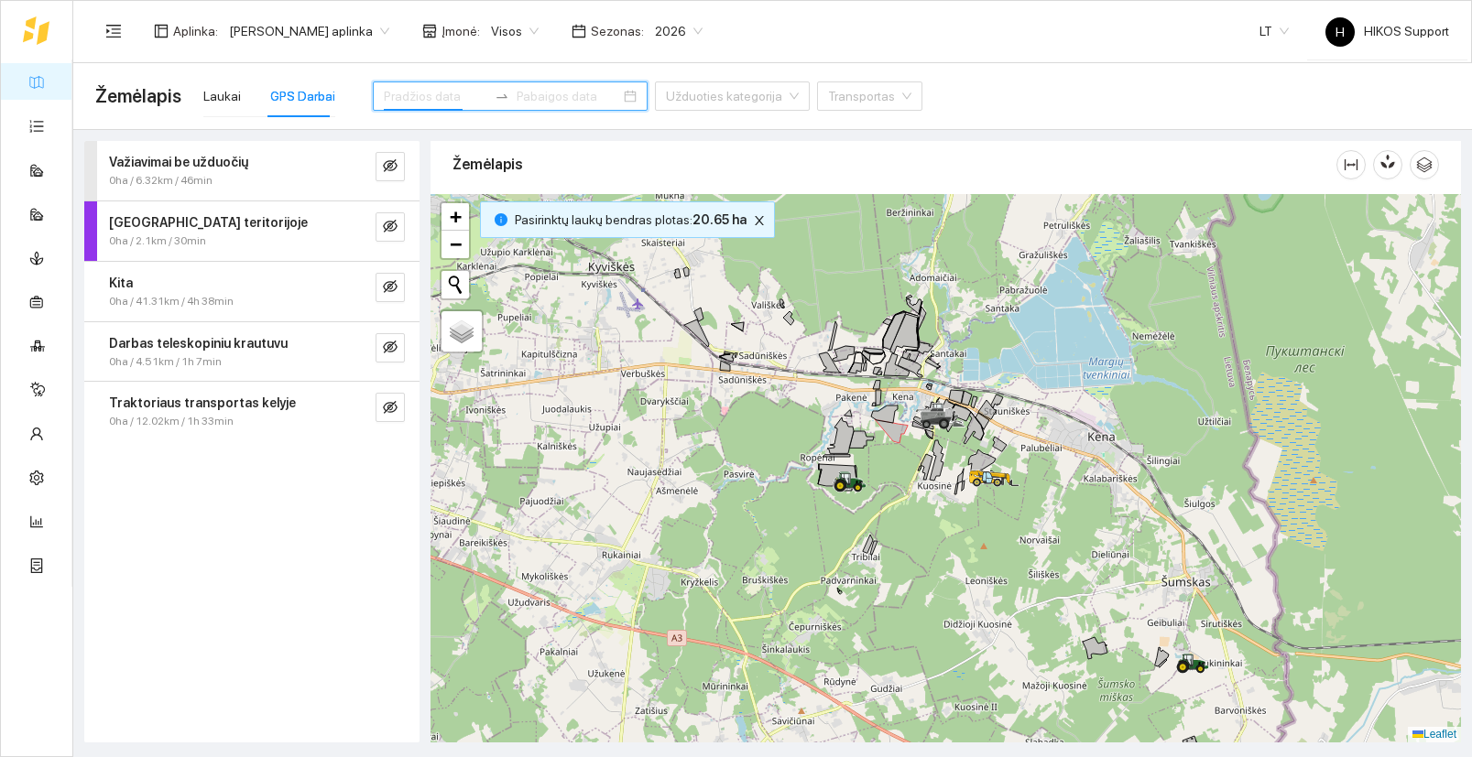
click at [411, 101] on input at bounding box center [435, 96] width 103 height 20
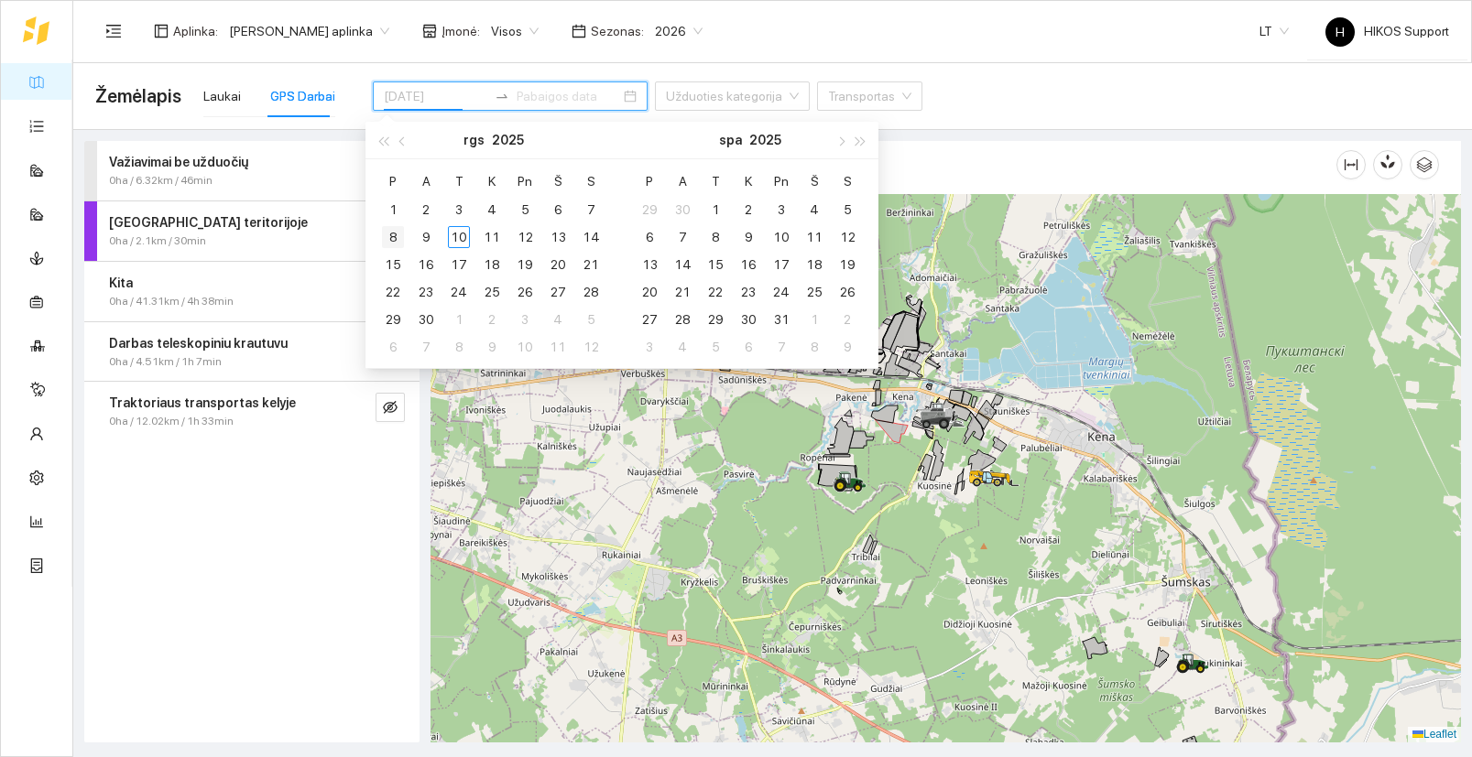
type input "[DATE]"
drag, startPoint x: 397, startPoint y: 235, endPoint x: 427, endPoint y: 235, distance: 29.3
click at [397, 235] on div "8" at bounding box center [393, 237] width 22 height 22
click at [463, 234] on div "10" at bounding box center [459, 237] width 22 height 22
type input "[DATE]"
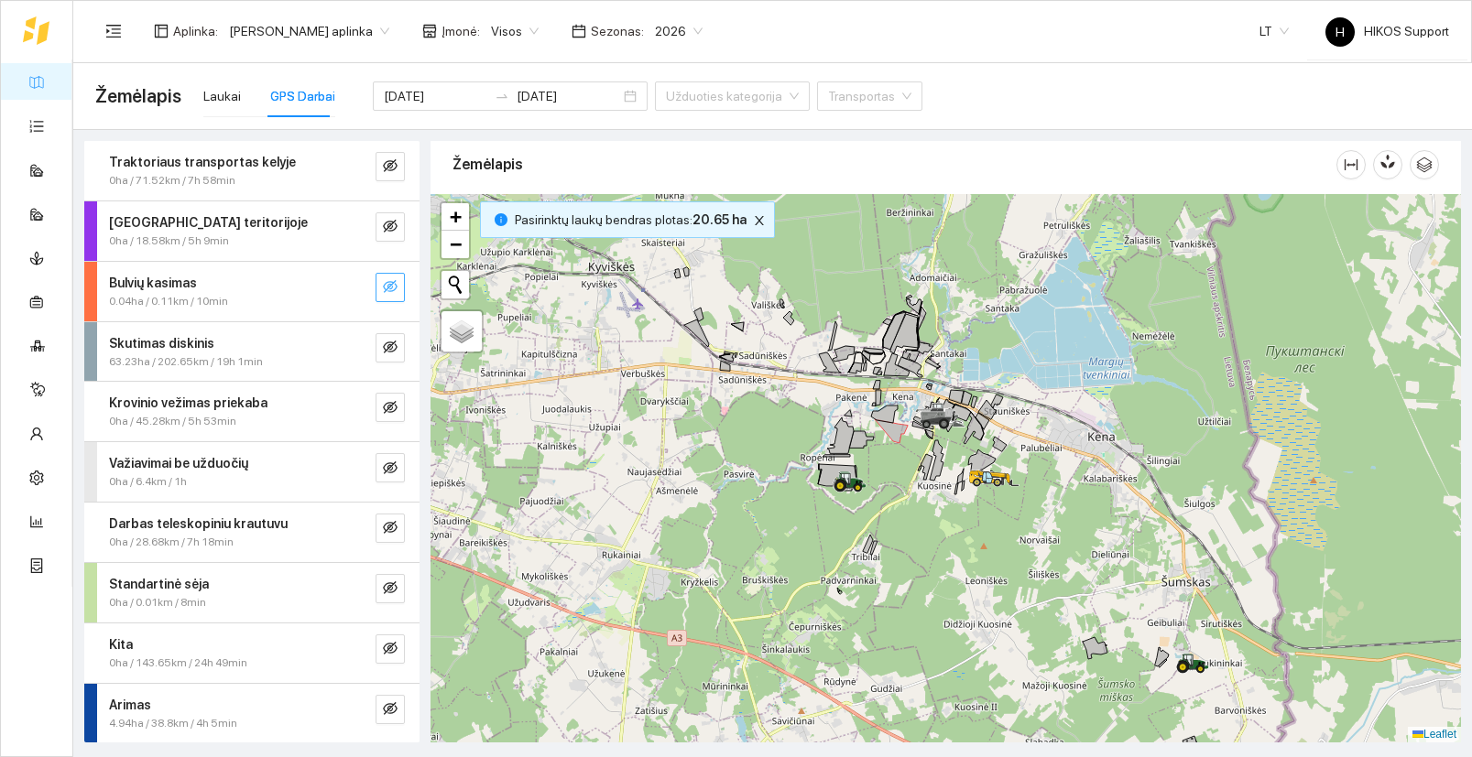
click at [393, 279] on icon "eye-invisible" at bounding box center [390, 286] width 15 height 15
click at [357, 288] on icon "search" at bounding box center [353, 286] width 15 height 15
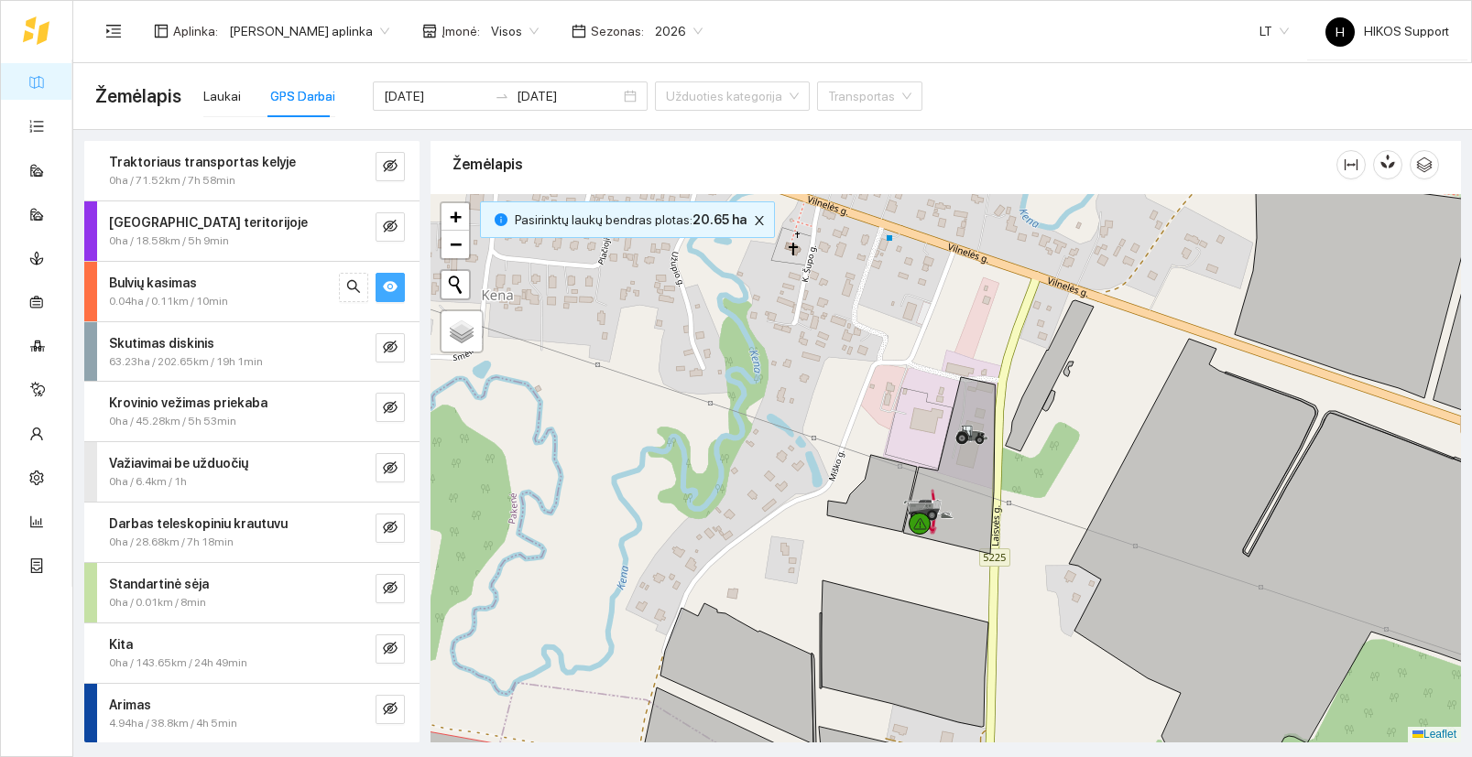
click at [395, 290] on icon "eye" at bounding box center [390, 286] width 15 height 15
click at [391, 166] on icon "eye-invisible" at bounding box center [390, 165] width 15 height 15
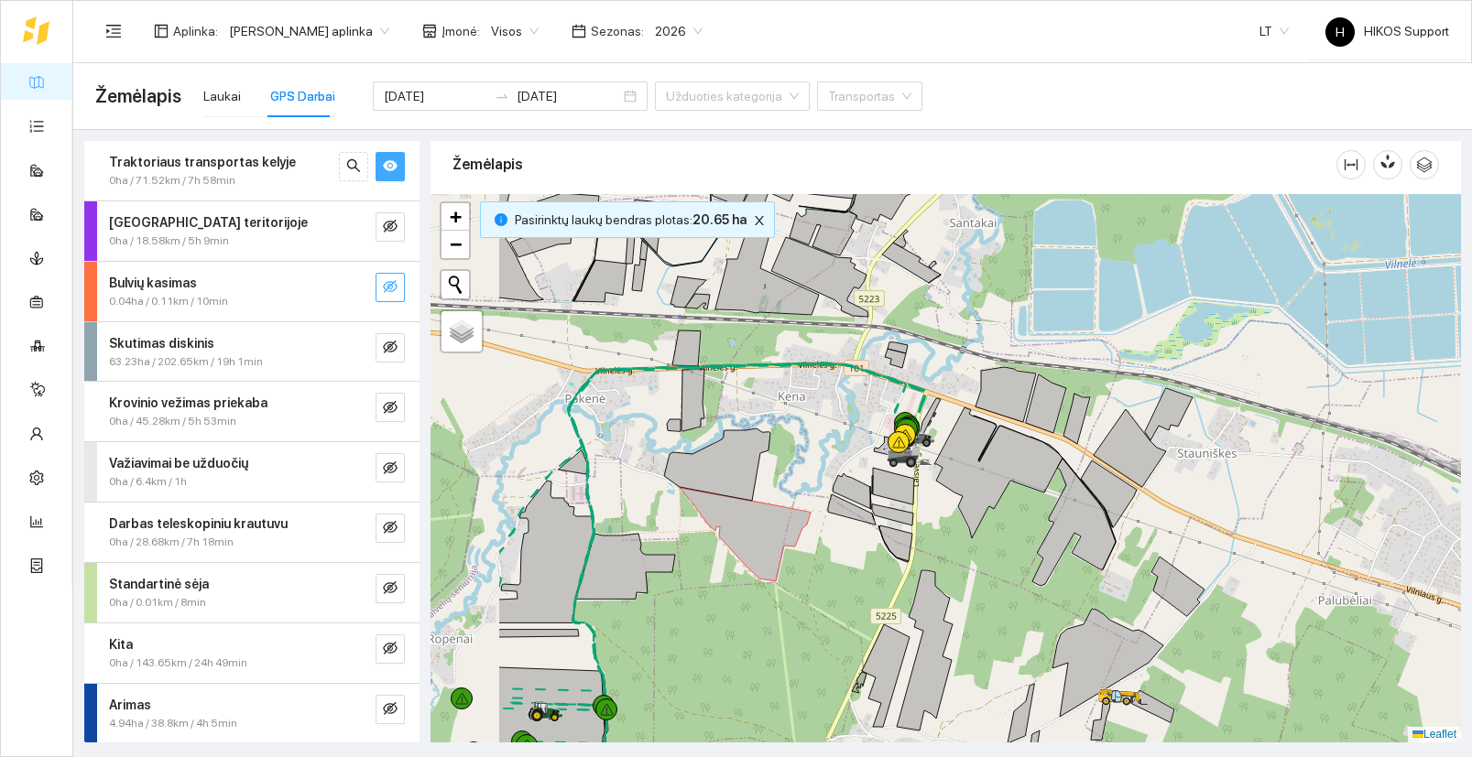
drag, startPoint x: 650, startPoint y: 494, endPoint x: 821, endPoint y: 472, distance: 172.6
click at [821, 471] on div at bounding box center [945, 468] width 1030 height 549
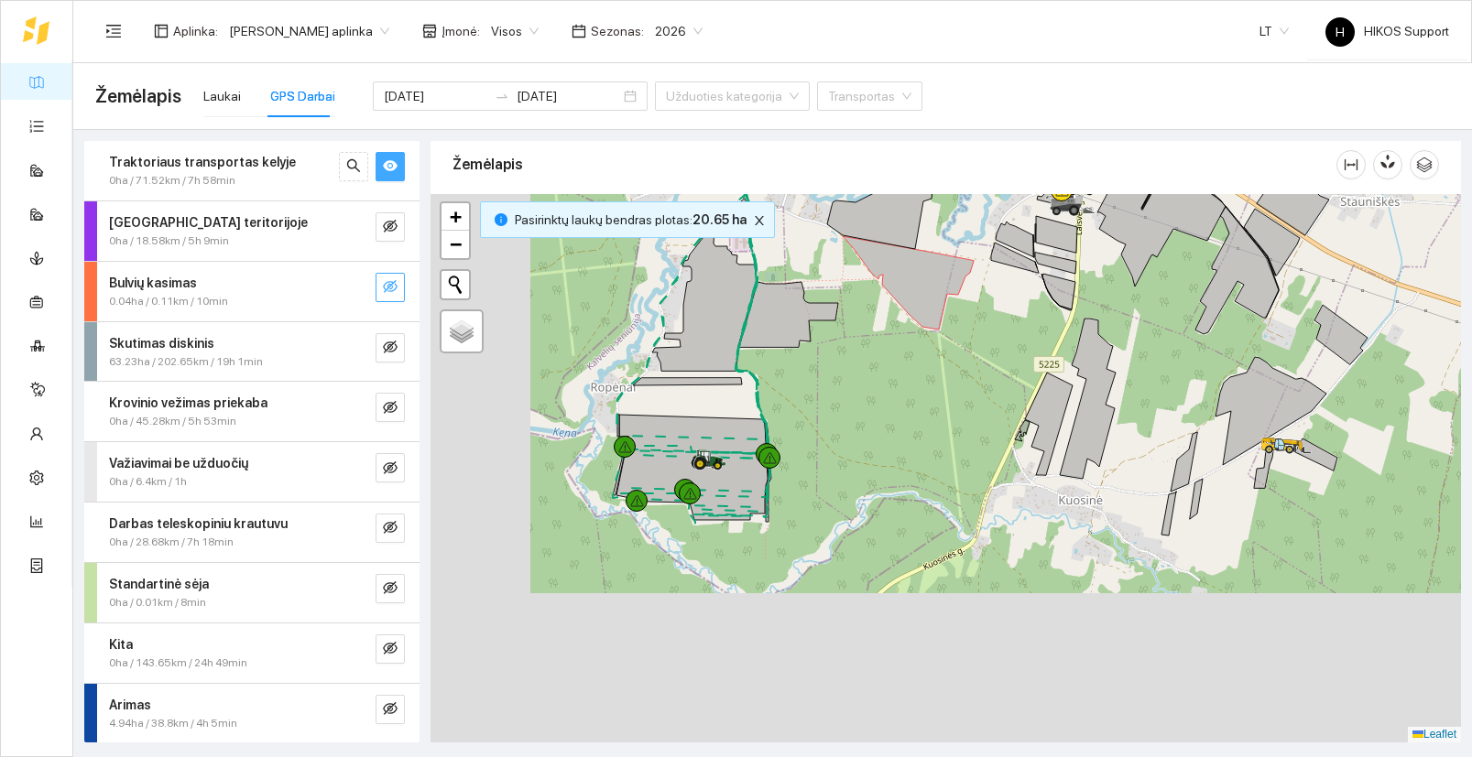
drag, startPoint x: 704, startPoint y: 605, endPoint x: 868, endPoint y: 353, distance: 301.2
click at [868, 353] on div at bounding box center [945, 468] width 1030 height 549
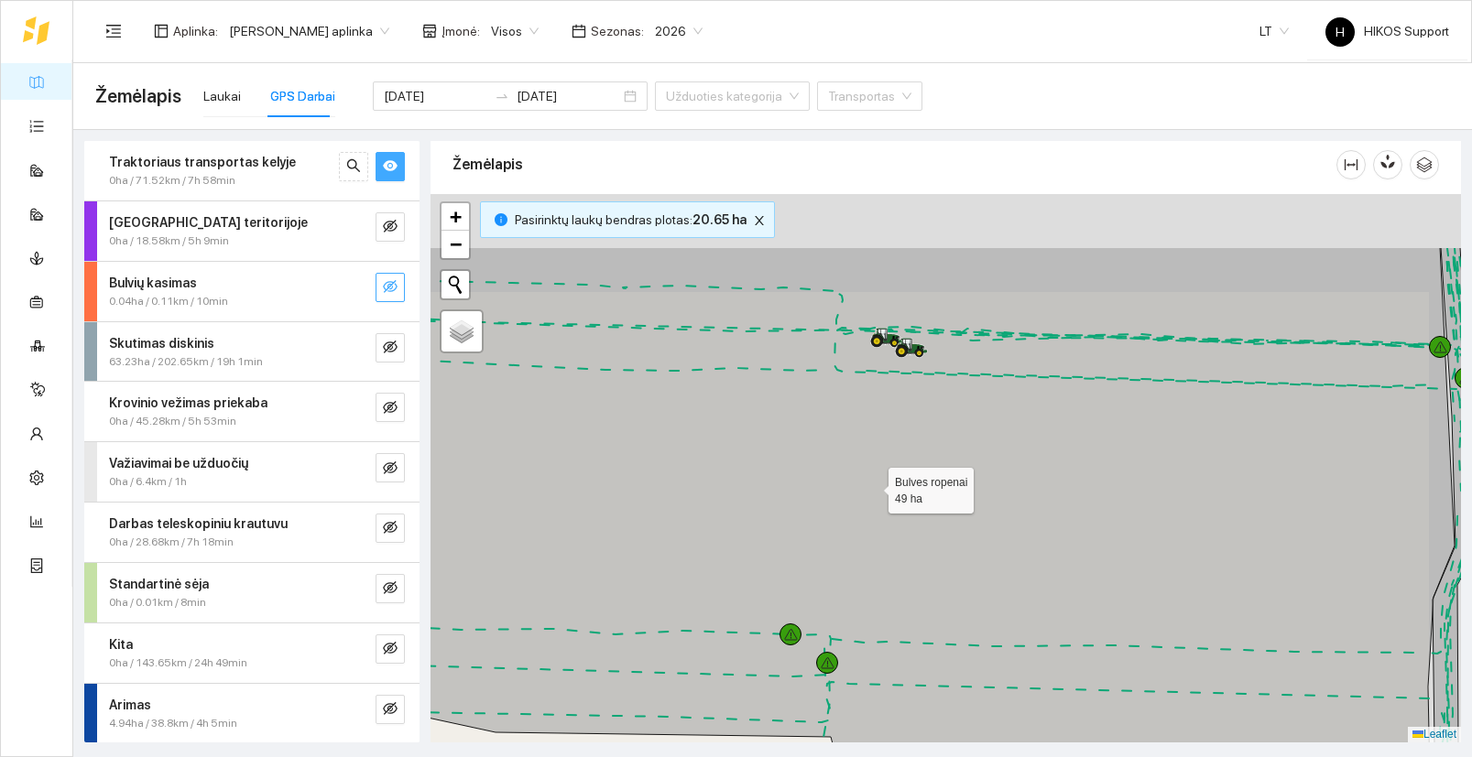
drag, startPoint x: 926, startPoint y: 369, endPoint x: 859, endPoint y: 491, distance: 138.9
click at [859, 491] on icon at bounding box center [866, 562] width 1176 height 631
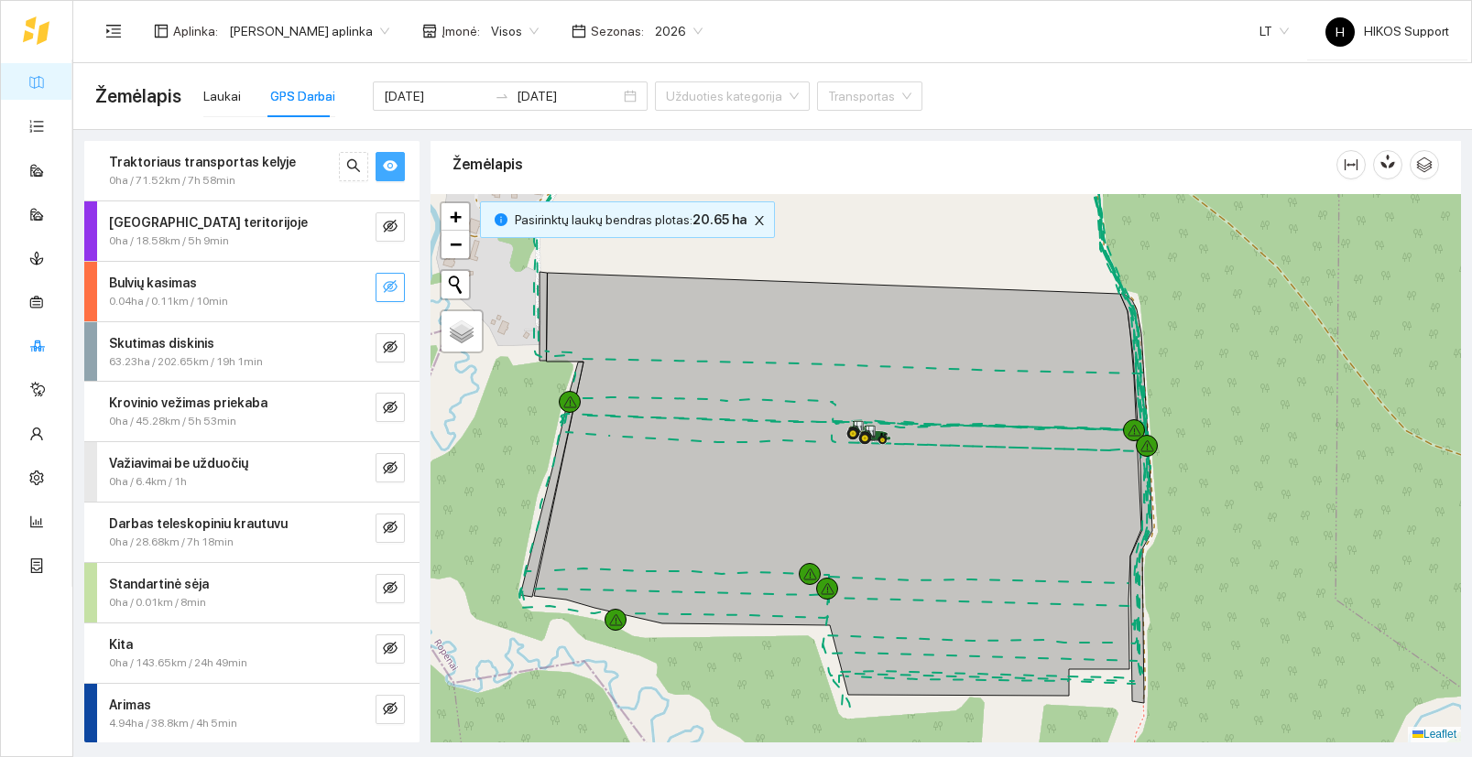
click at [55, 338] on link "Inventorius" at bounding box center [86, 345] width 62 height 15
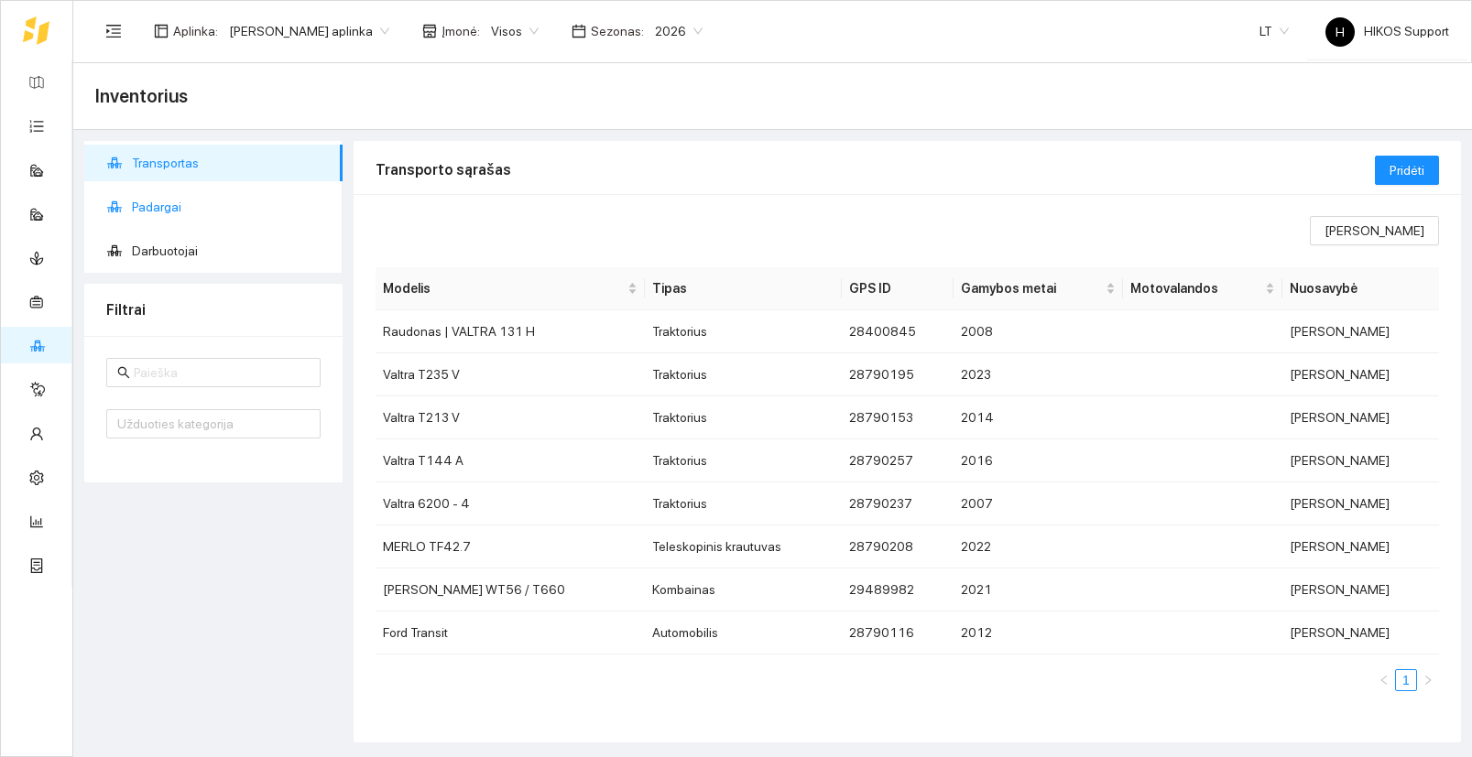
click at [147, 200] on span "Padargai" at bounding box center [230, 207] width 196 height 37
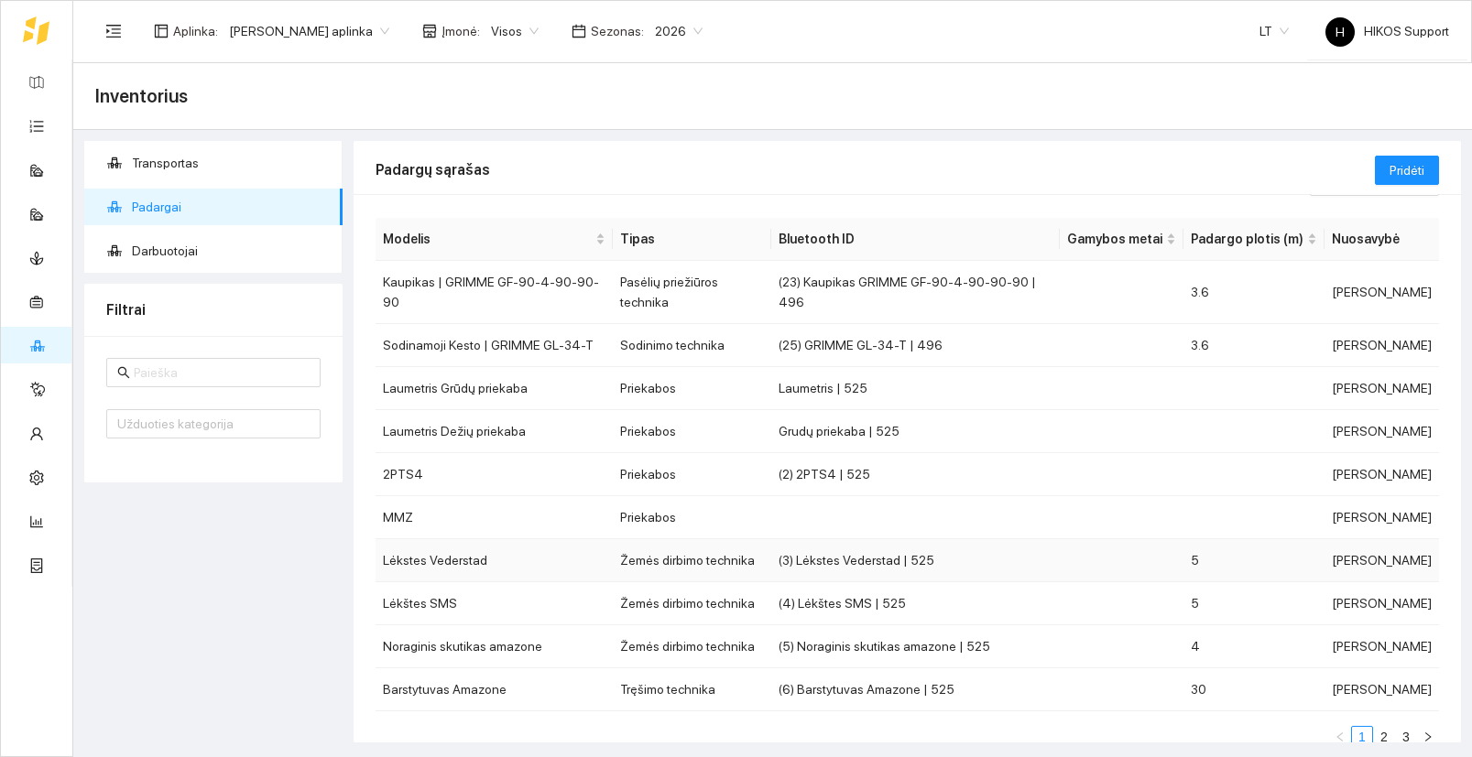
scroll to position [71, 0]
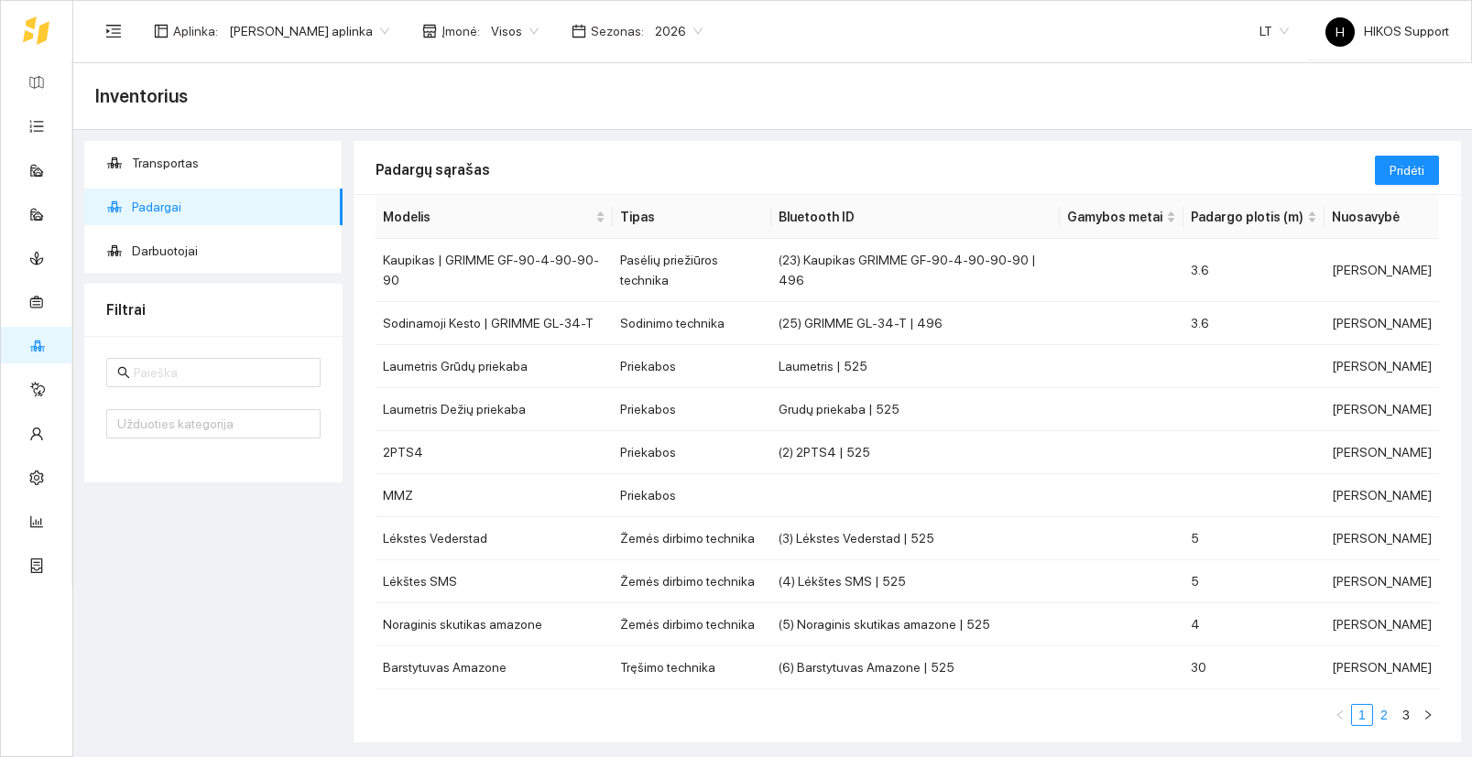
click at [1384, 705] on link "2" at bounding box center [1384, 715] width 20 height 20
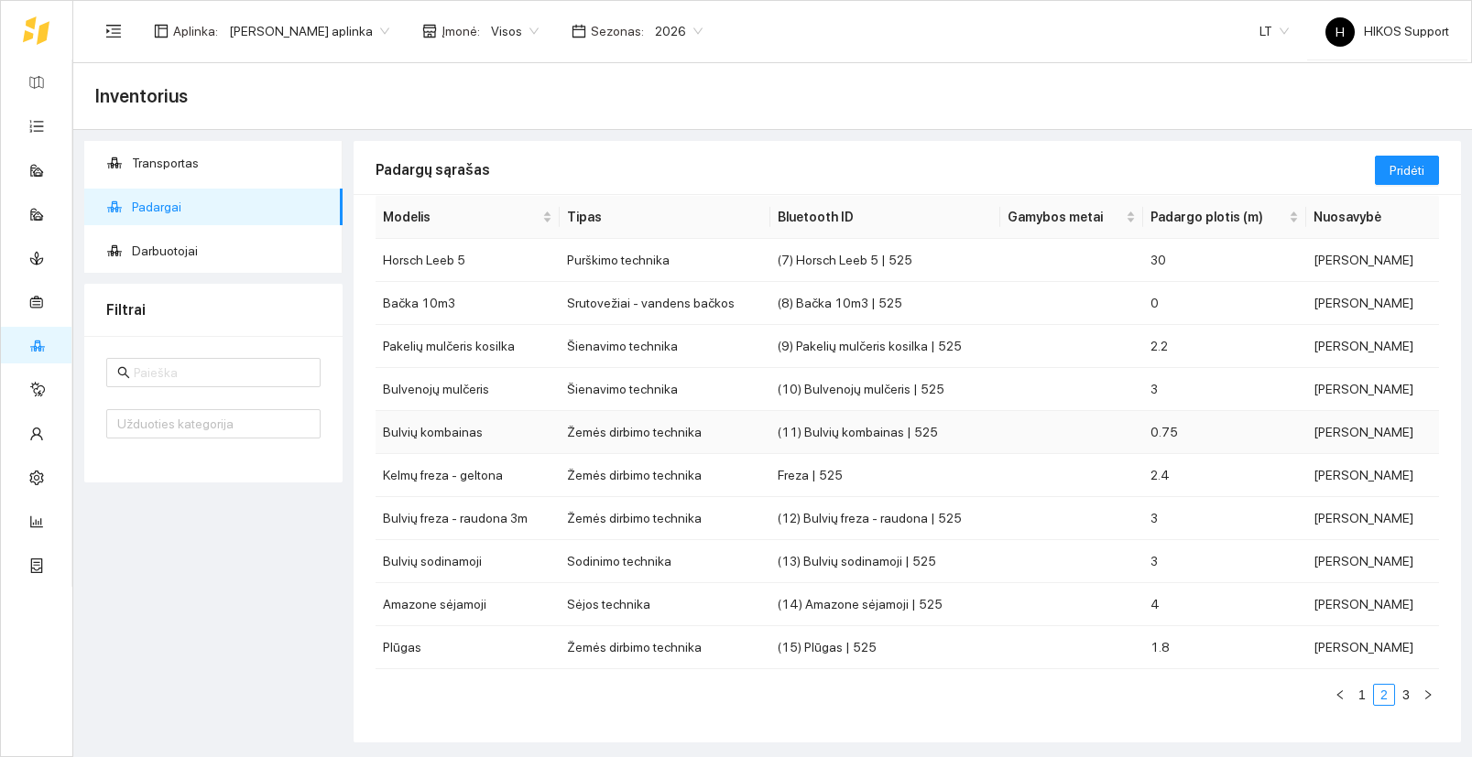
click at [430, 429] on td "Bulvių kombainas" at bounding box center [467, 432] width 184 height 43
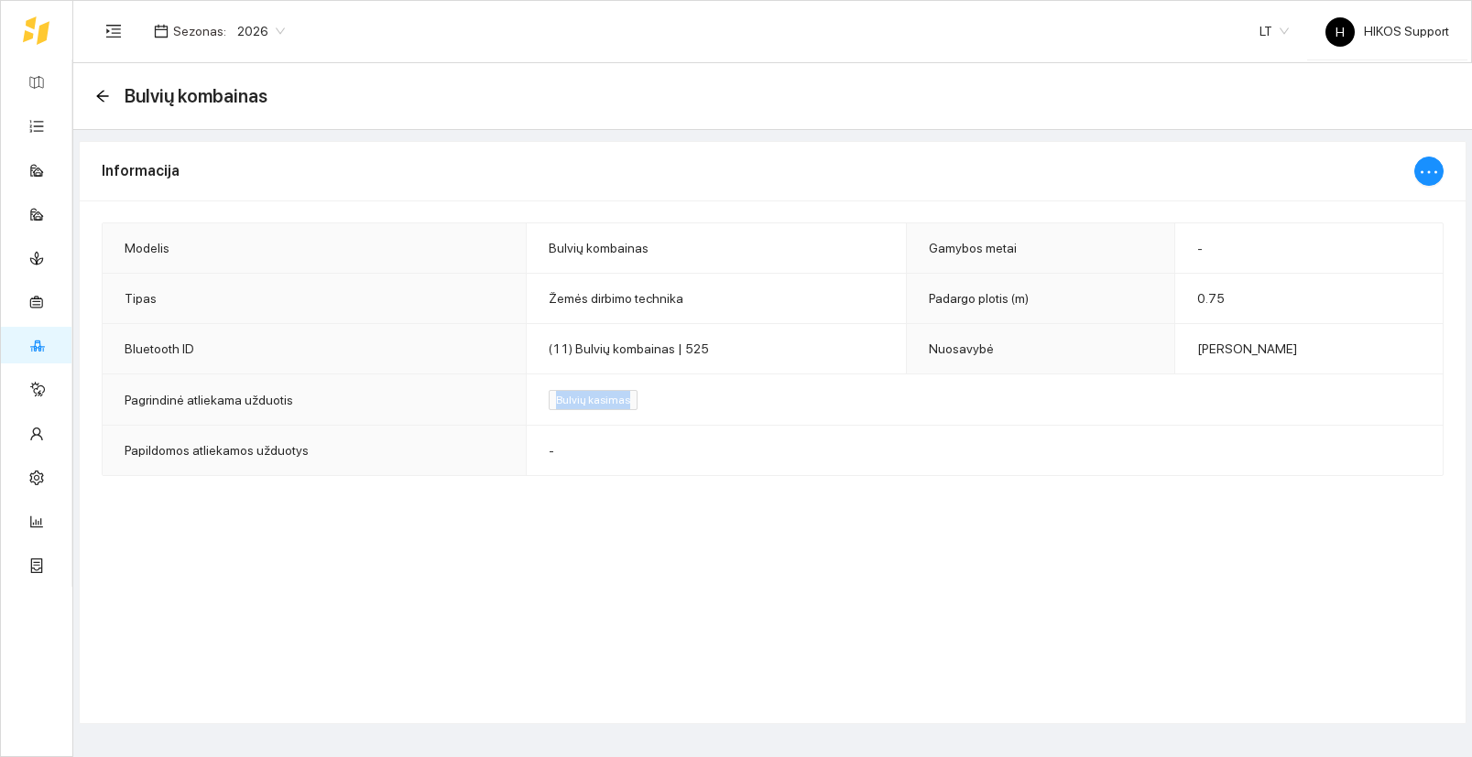
drag, startPoint x: 672, startPoint y: 397, endPoint x: 504, endPoint y: 397, distance: 168.5
click at [504, 397] on tr "Pagrindinė atliekama užduotis Bulvių kasimas" at bounding box center [773, 400] width 1340 height 51
drag, startPoint x: 550, startPoint y: 350, endPoint x: 776, endPoint y: 367, distance: 225.9
click at [776, 367] on td "(11) Bulvių kombainas | 525" at bounding box center [717, 349] width 380 height 50
click at [733, 407] on td "Bulvių kasimas" at bounding box center [985, 400] width 916 height 51
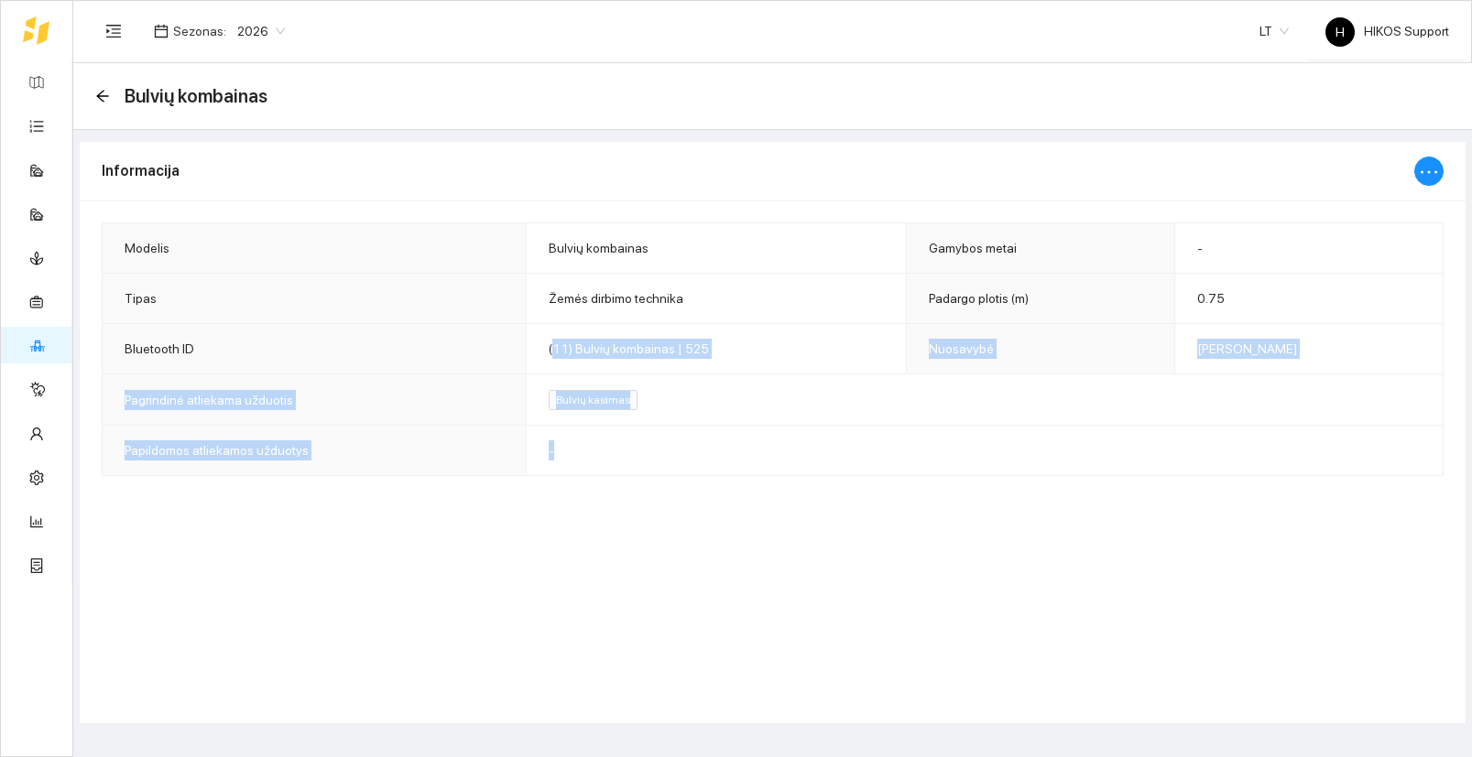
drag, startPoint x: 553, startPoint y: 353, endPoint x: 730, endPoint y: 471, distance: 212.6
click at [730, 471] on tbody "Modelis Bulvių kombainas Gamybos metai - Tipas Žemės dirbimo technika Padargo p…" at bounding box center [773, 349] width 1340 height 252
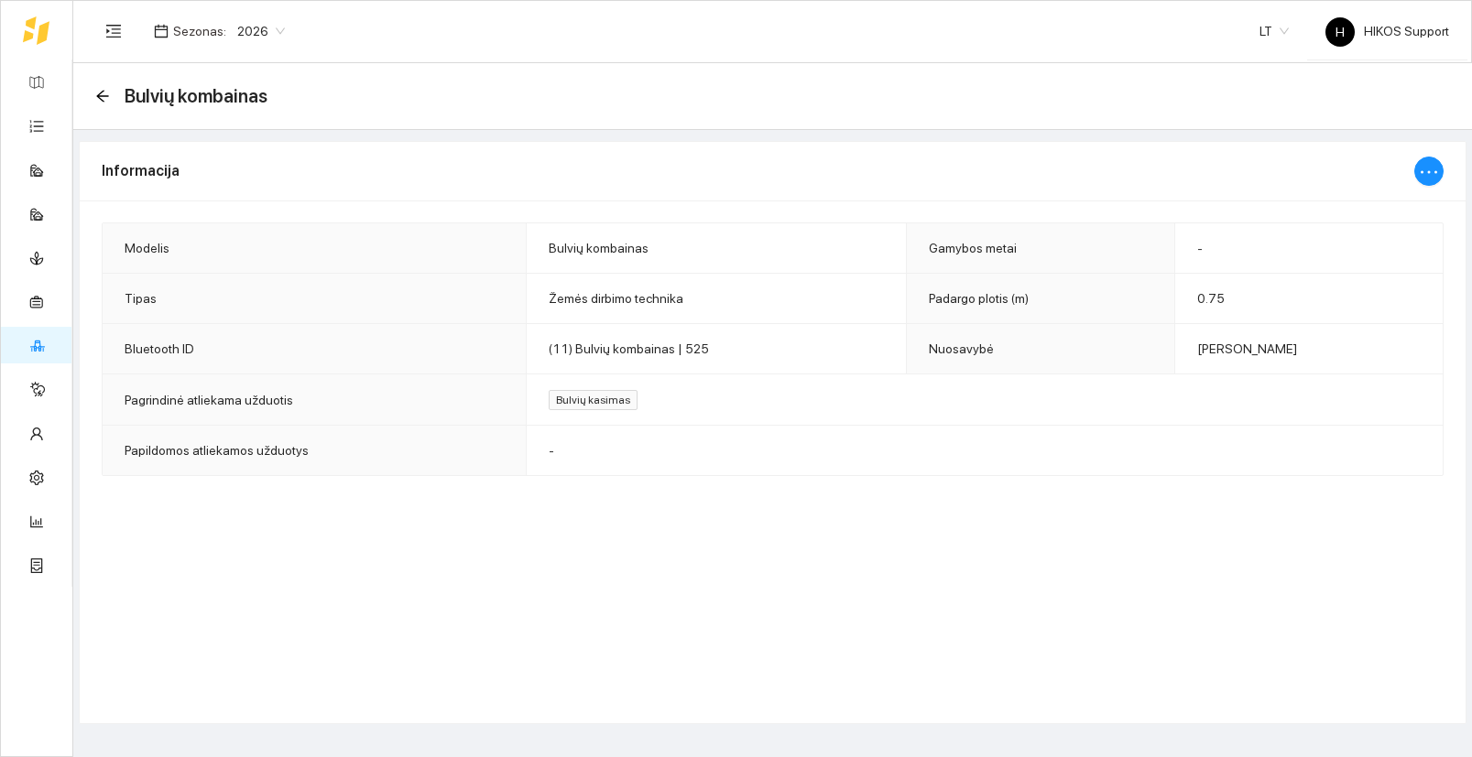
click at [717, 516] on div "Informacija Modelis Bulvių kombainas Gamybos metai - Tipas Žemės dirbimo techni…" at bounding box center [772, 432] width 1387 height 583
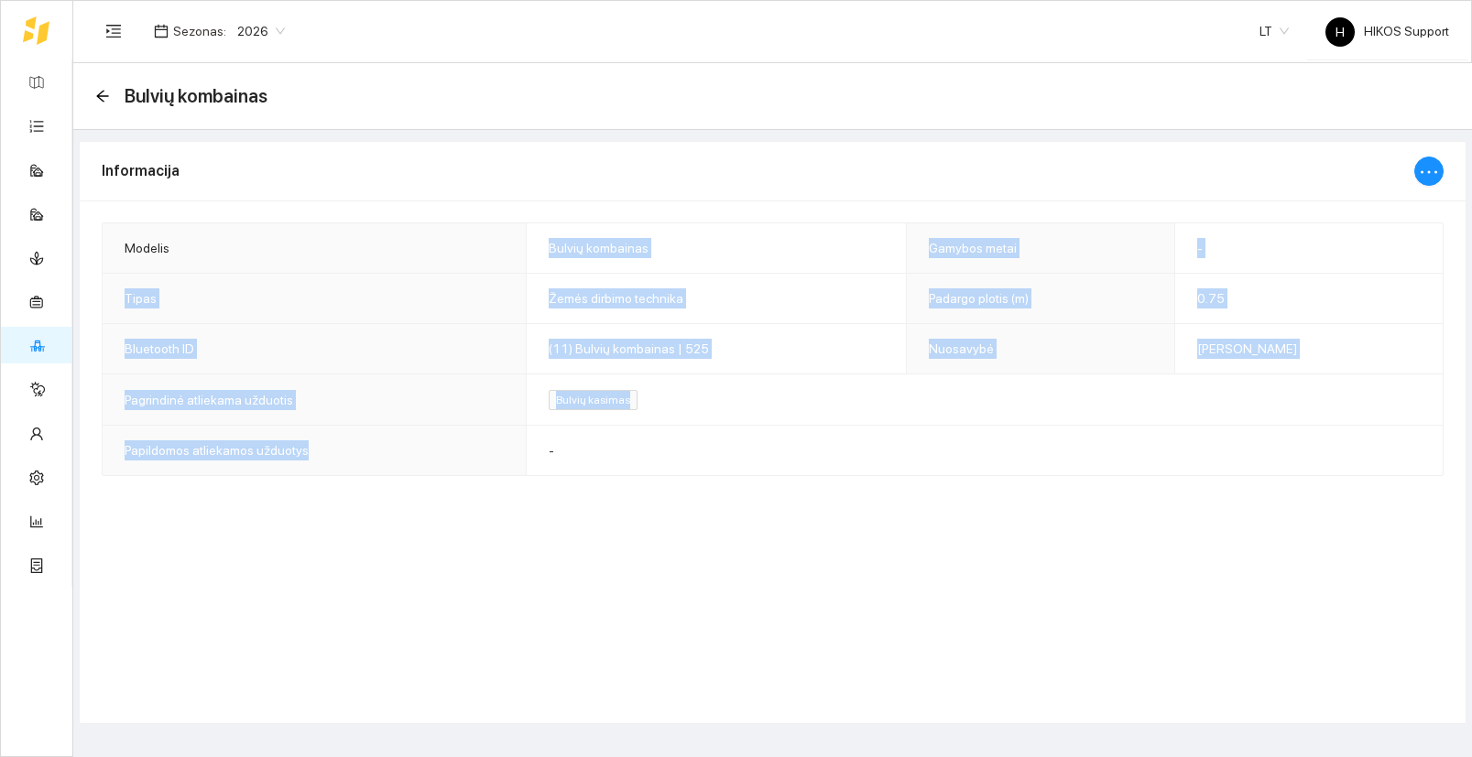
drag, startPoint x: 577, startPoint y: 236, endPoint x: 690, endPoint y: 429, distance: 223.3
click at [690, 429] on tbody "Modelis Bulvių kombainas Gamybos metai - Tipas Žemės dirbimo technika Padargo p…" at bounding box center [773, 349] width 1340 height 252
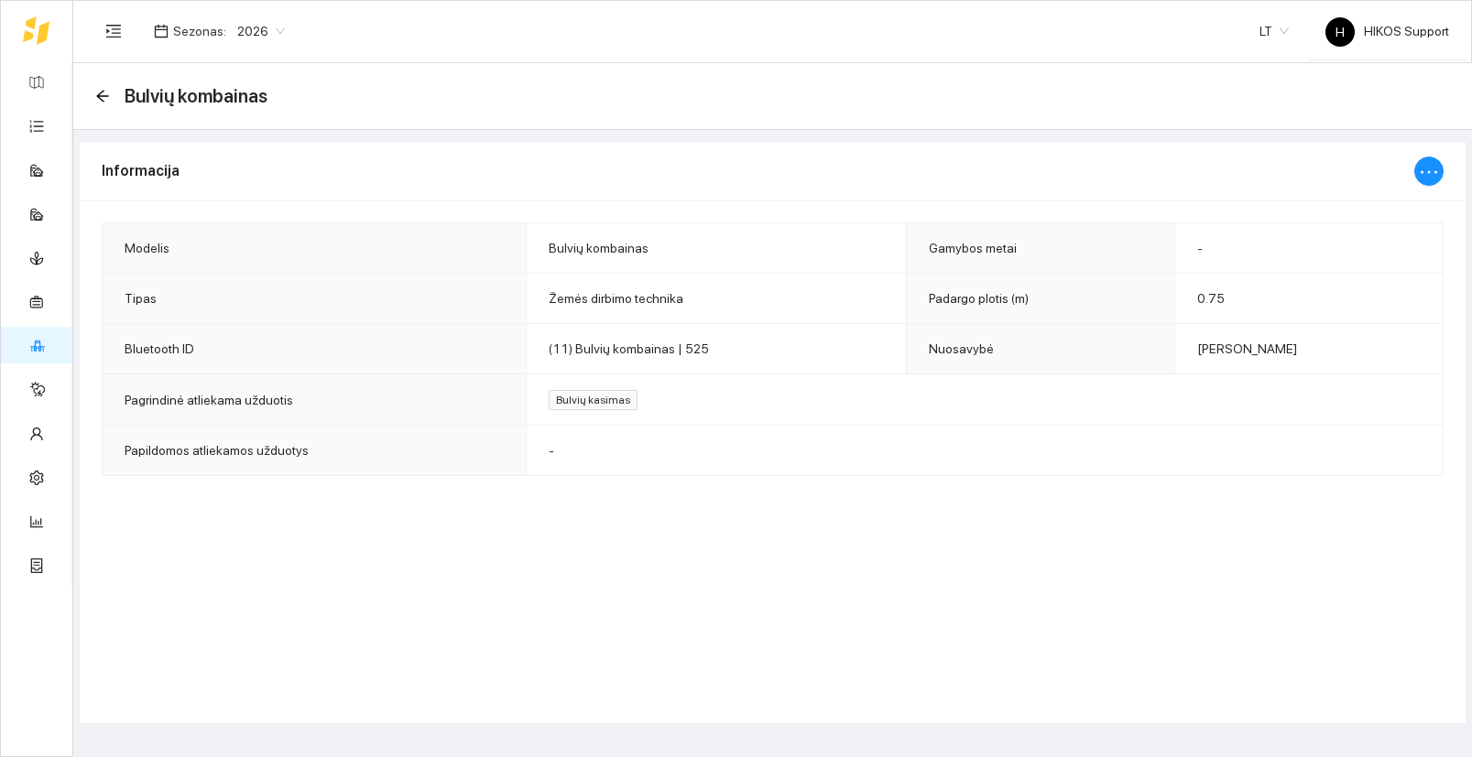
click at [110, 92] on div "Bulvių kombainas" at bounding box center [186, 95] width 183 height 29
click at [103, 95] on icon "arrow-left" at bounding box center [102, 96] width 12 height 12
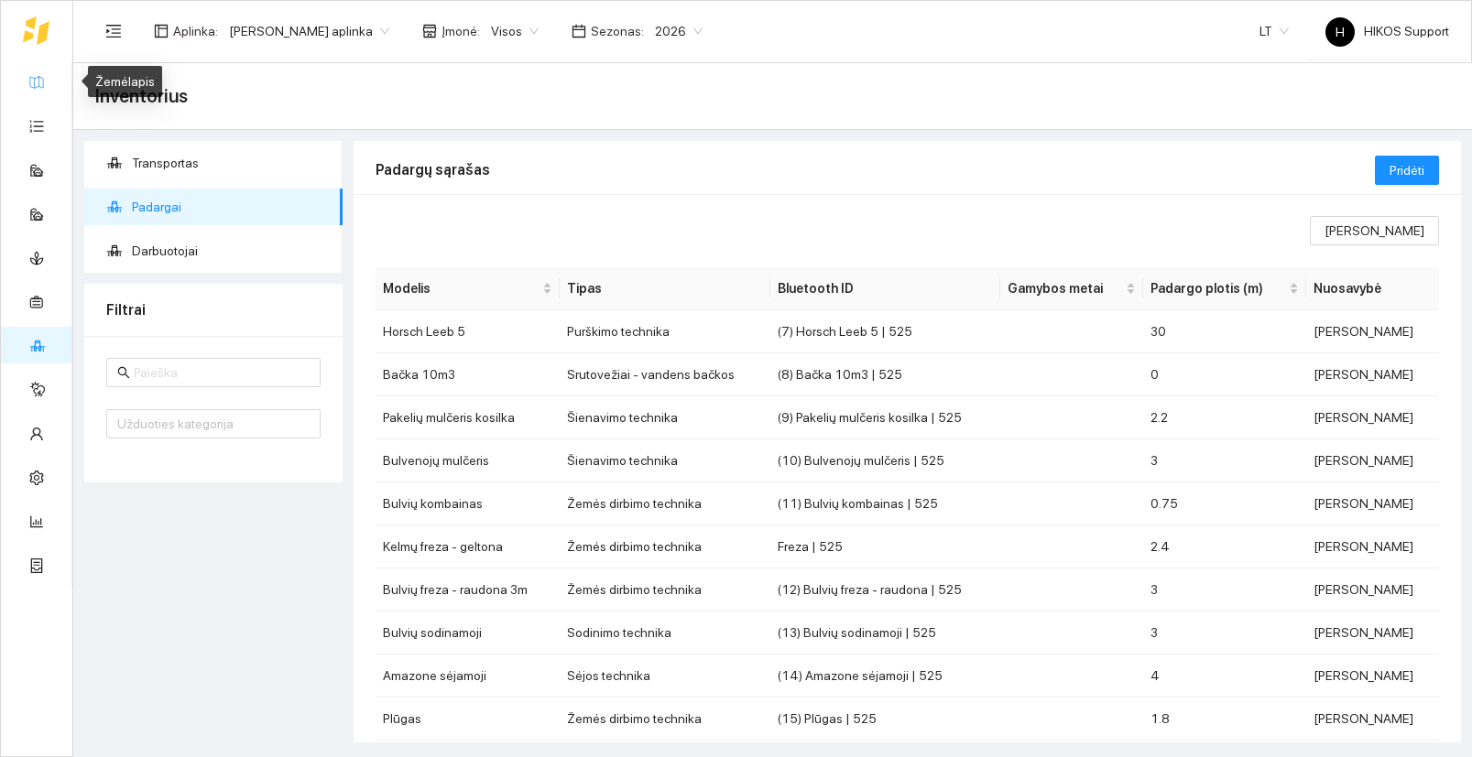
click at [53, 83] on link "Žemėlapis" at bounding box center [83, 81] width 60 height 15
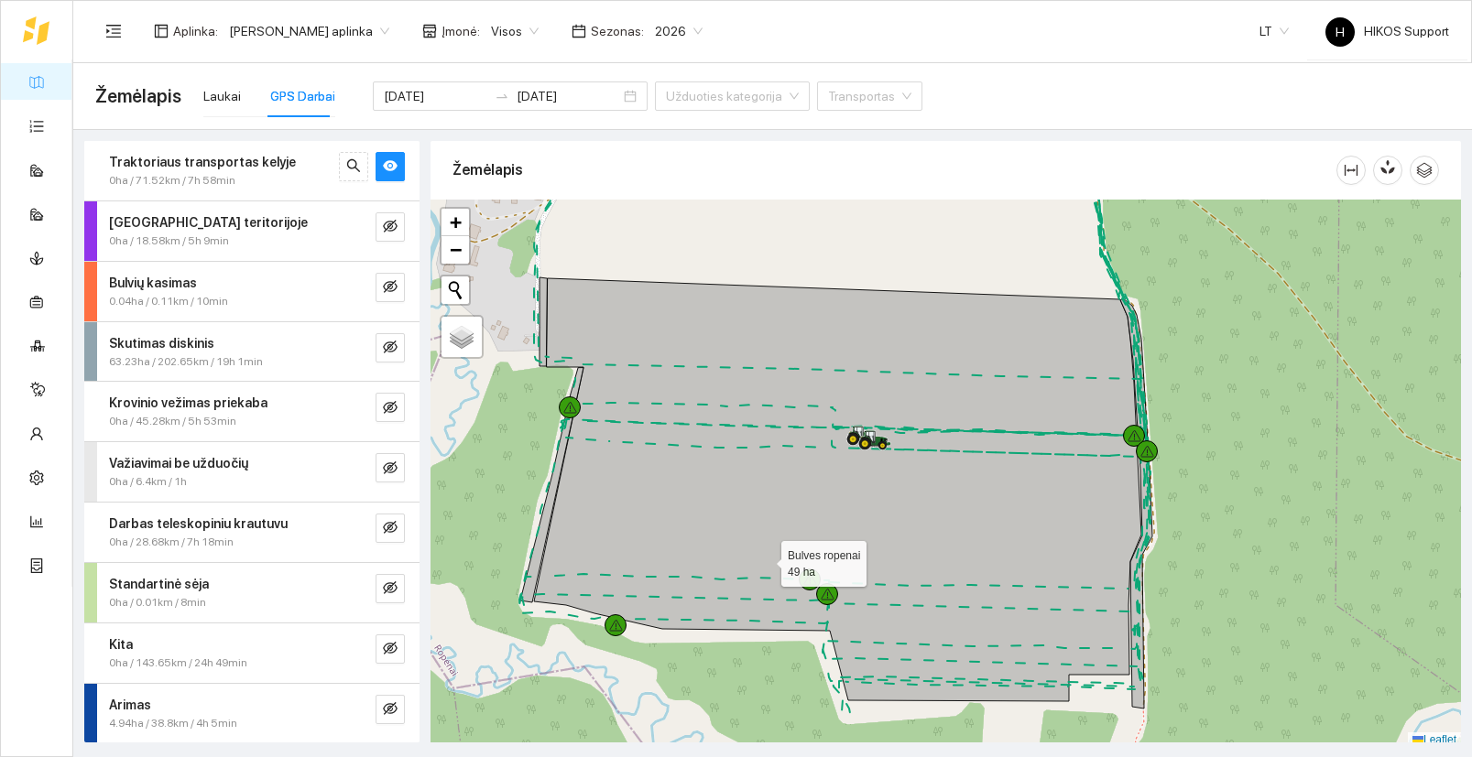
click at [1185, 559] on div at bounding box center [945, 474] width 1030 height 549
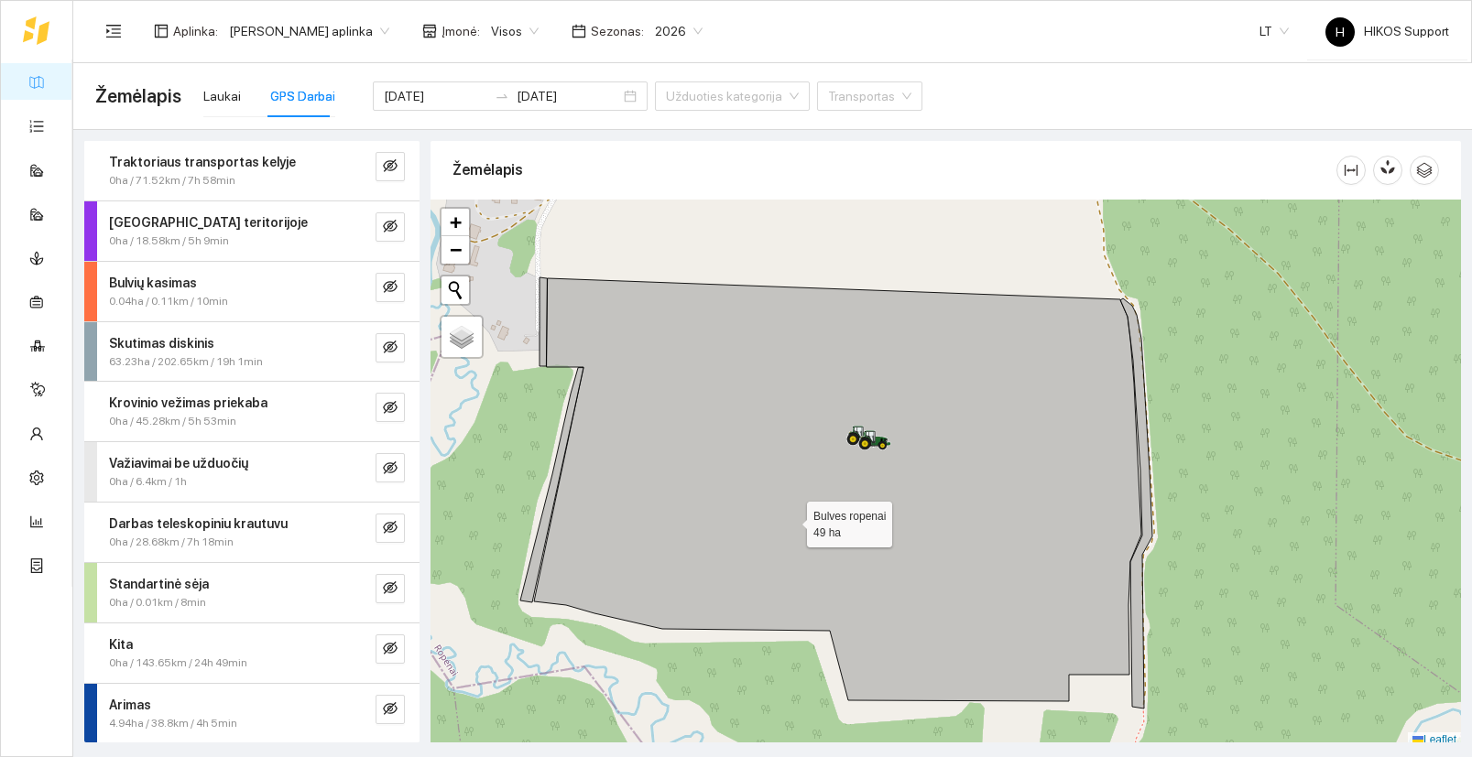
scroll to position [5, 0]
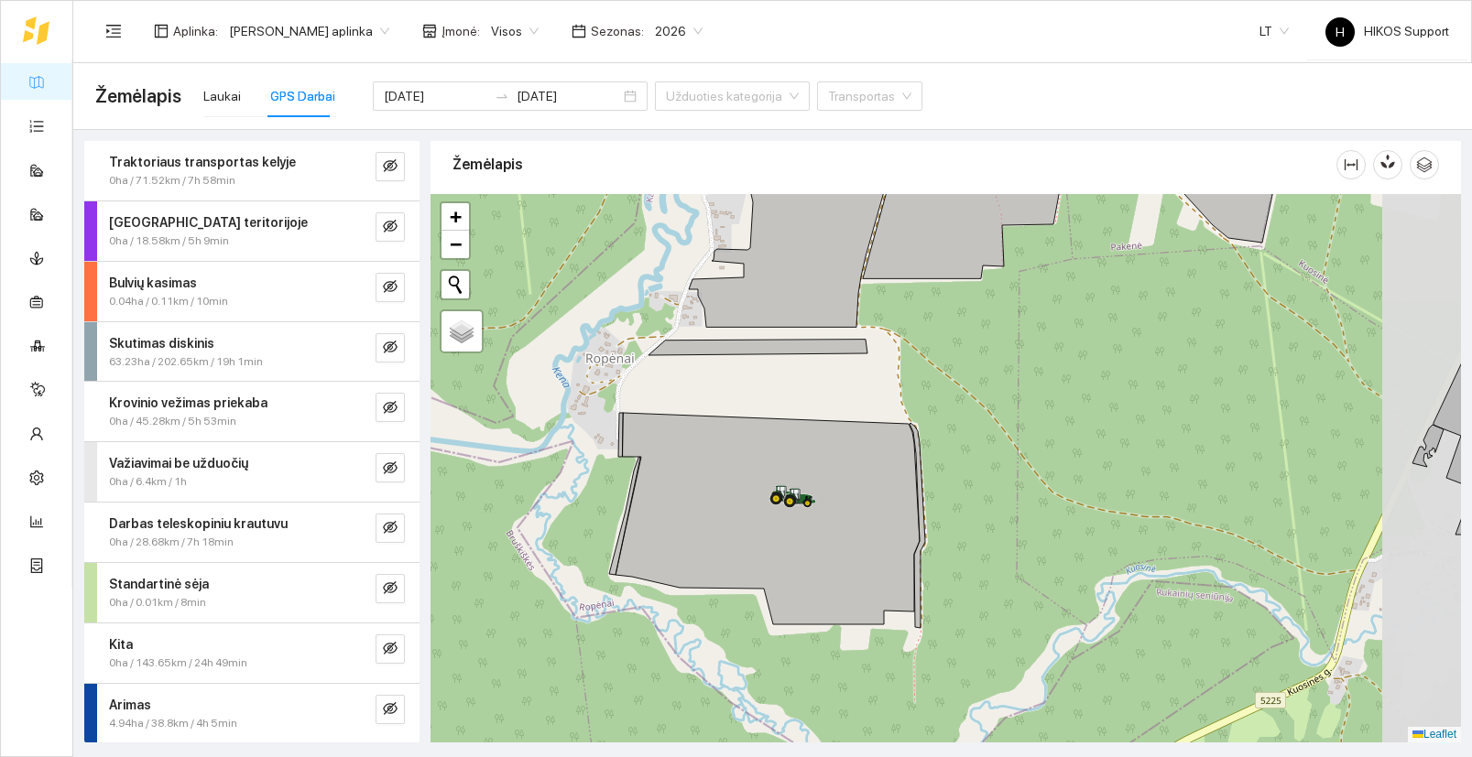
drag, startPoint x: 1184, startPoint y: 576, endPoint x: 1092, endPoint y: 581, distance: 91.7
click at [1092, 581] on div at bounding box center [945, 468] width 1030 height 549
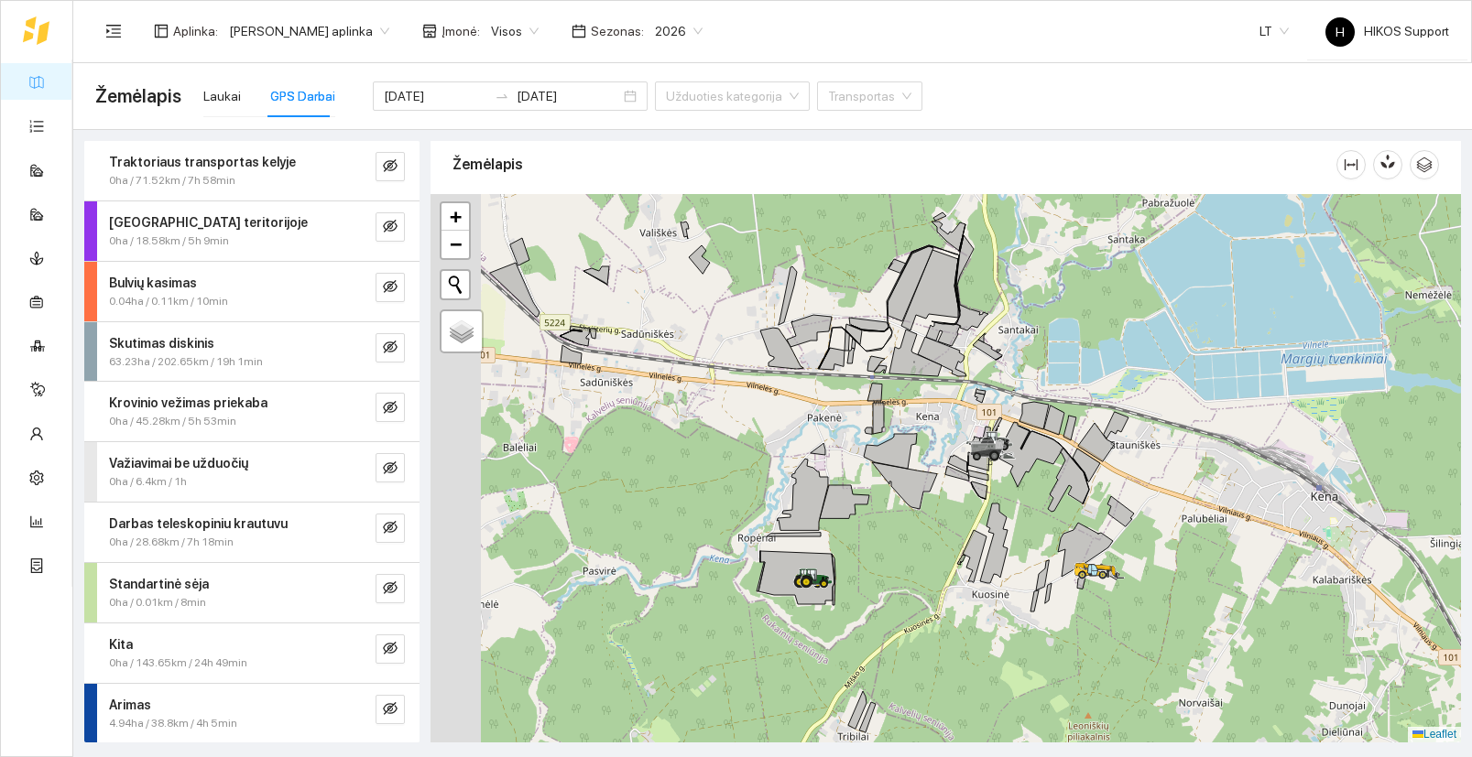
drag, startPoint x: 903, startPoint y: 572, endPoint x: 1009, endPoint y: 668, distance: 142.7
click at [1009, 668] on div at bounding box center [945, 468] width 1030 height 549
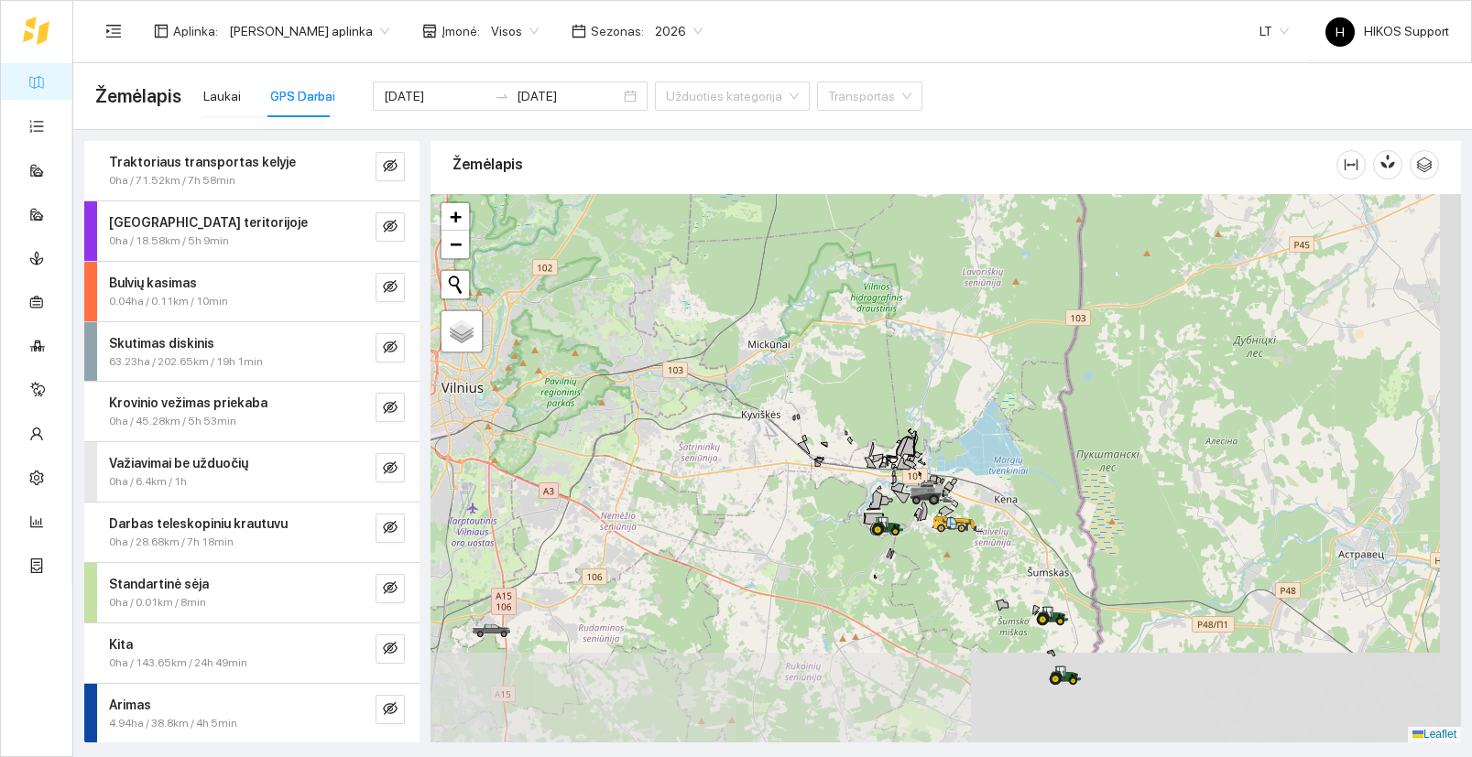
drag, startPoint x: 881, startPoint y: 665, endPoint x: 833, endPoint y: 575, distance: 101.6
click at [833, 575] on div at bounding box center [945, 468] width 1030 height 549
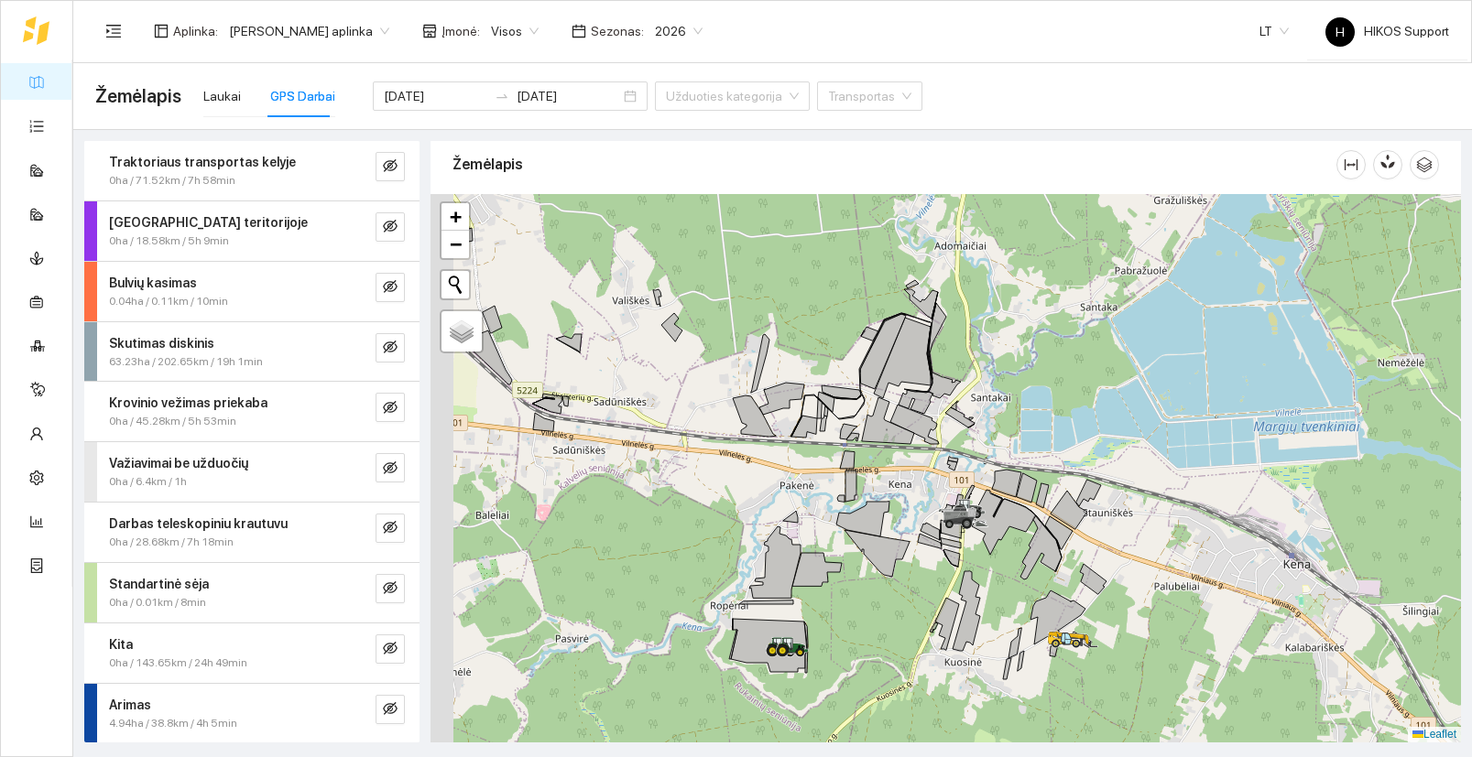
drag, startPoint x: 829, startPoint y: 661, endPoint x: 955, endPoint y: 665, distance: 126.4
click at [955, 665] on div at bounding box center [945, 468] width 1030 height 549
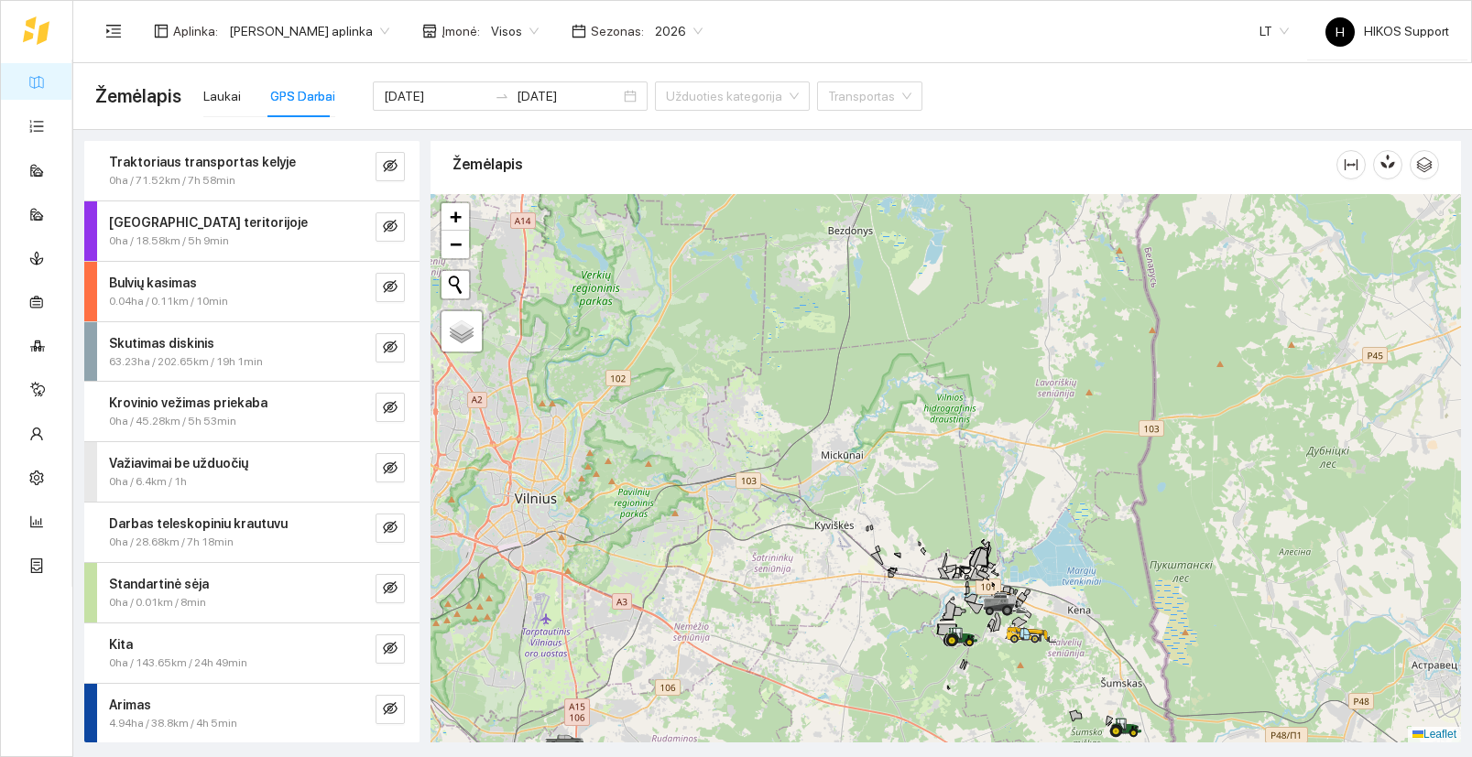
drag, startPoint x: 967, startPoint y: 695, endPoint x: 1043, endPoint y: 594, distance: 126.2
click at [1043, 594] on div at bounding box center [945, 468] width 1030 height 549
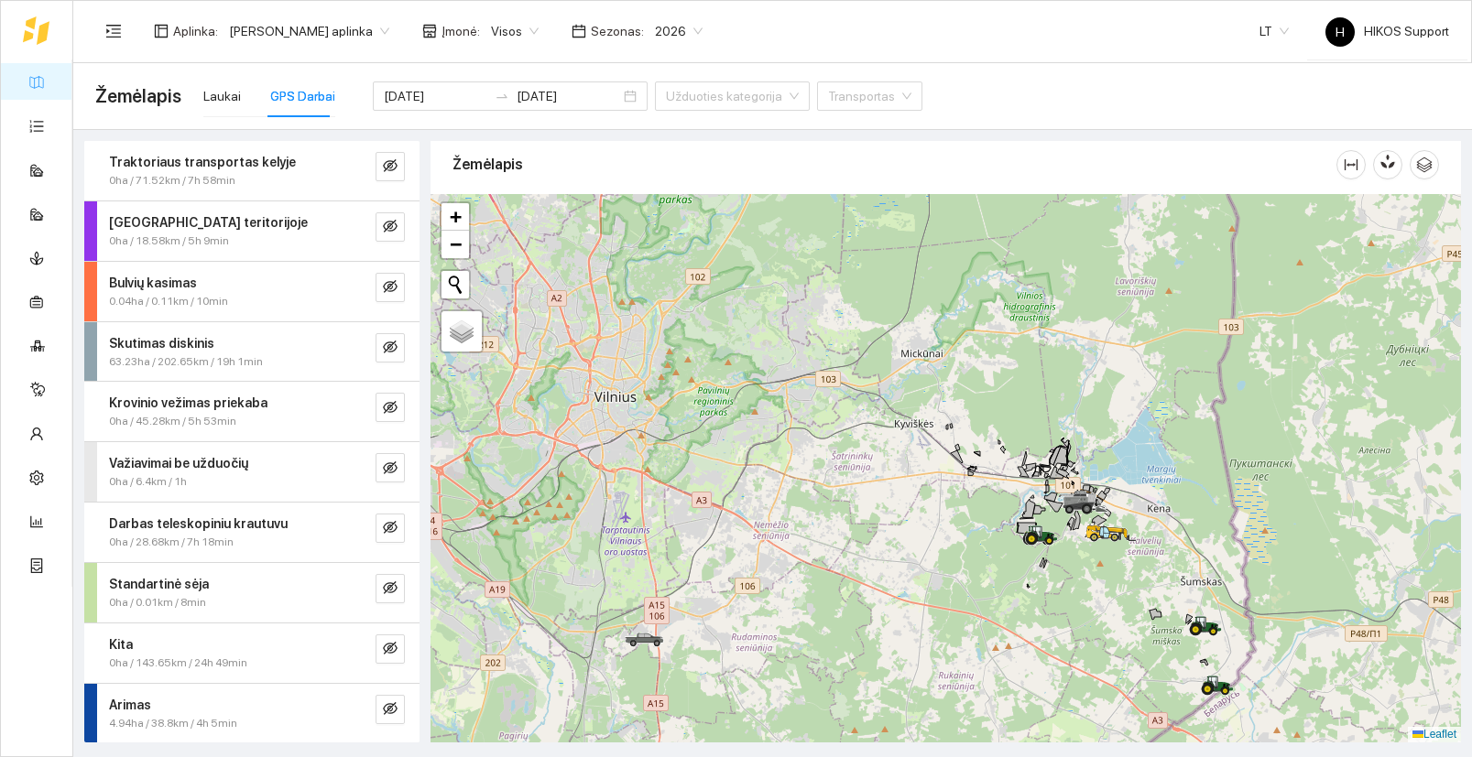
drag, startPoint x: 1009, startPoint y: 656, endPoint x: 1029, endPoint y: 621, distance: 40.2
click at [1029, 621] on div at bounding box center [945, 468] width 1030 height 549
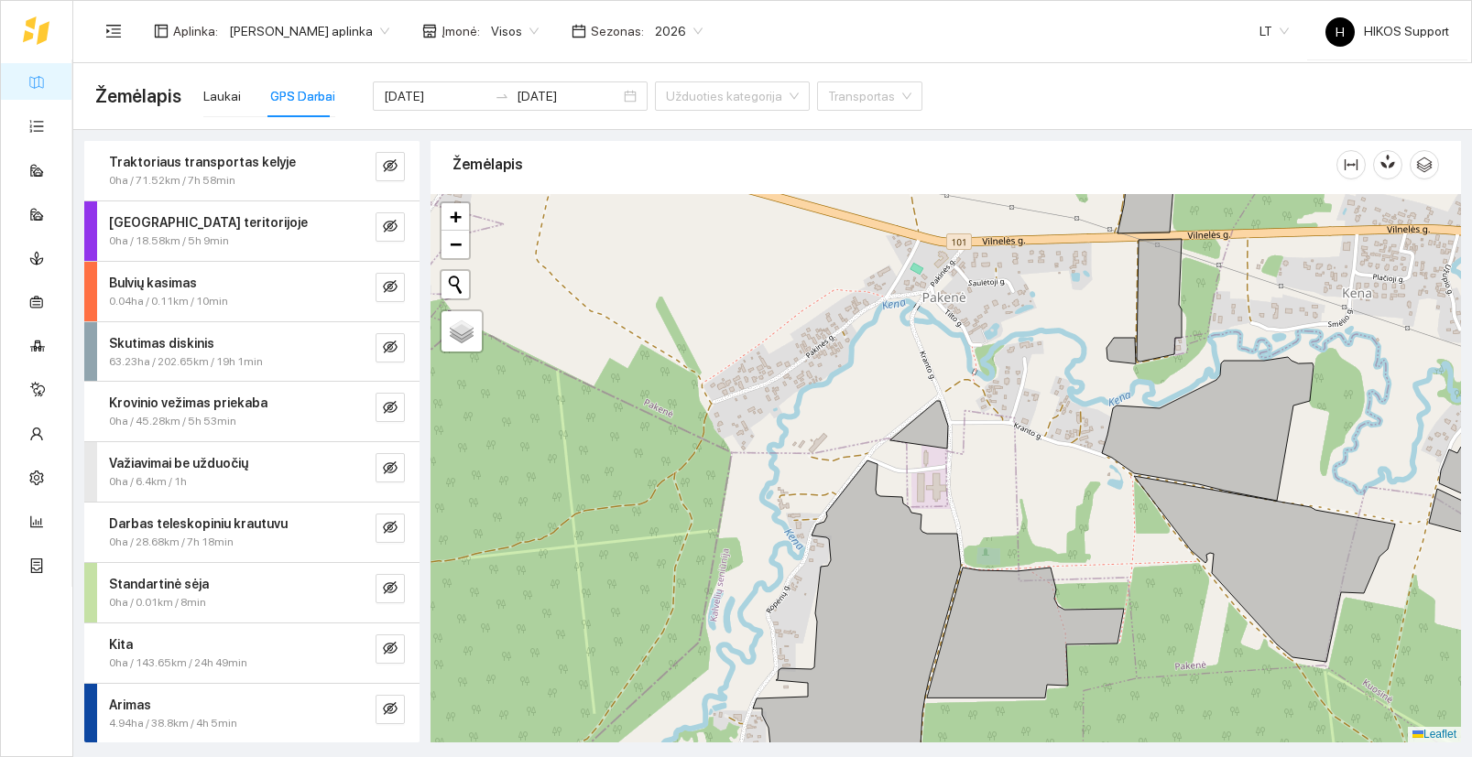
drag, startPoint x: 1072, startPoint y: 687, endPoint x: 923, endPoint y: 435, distance: 292.7
click at [923, 435] on div at bounding box center [945, 468] width 1030 height 549
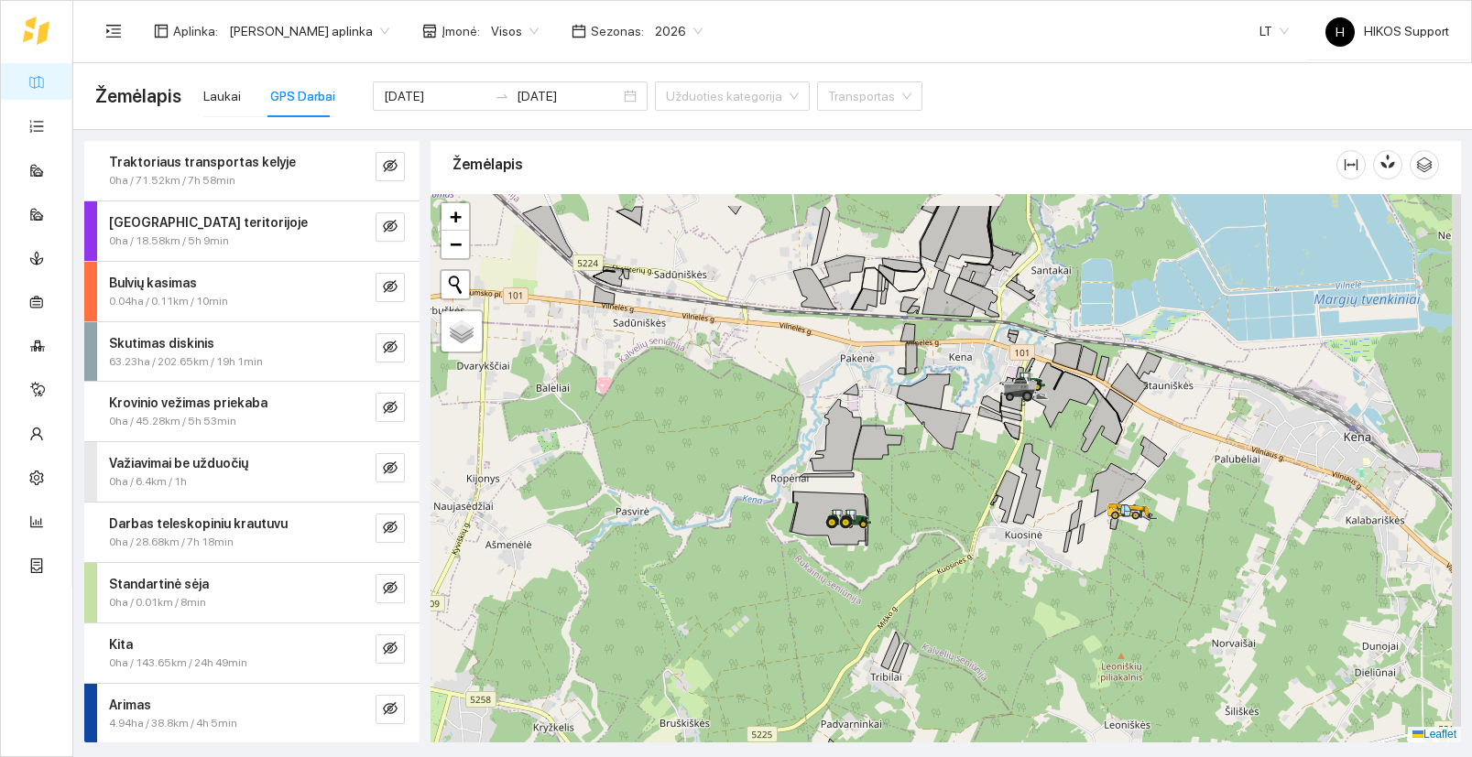
drag, startPoint x: 1071, startPoint y: 455, endPoint x: 965, endPoint y: 545, distance: 139.1
click at [965, 545] on div at bounding box center [945, 468] width 1030 height 549
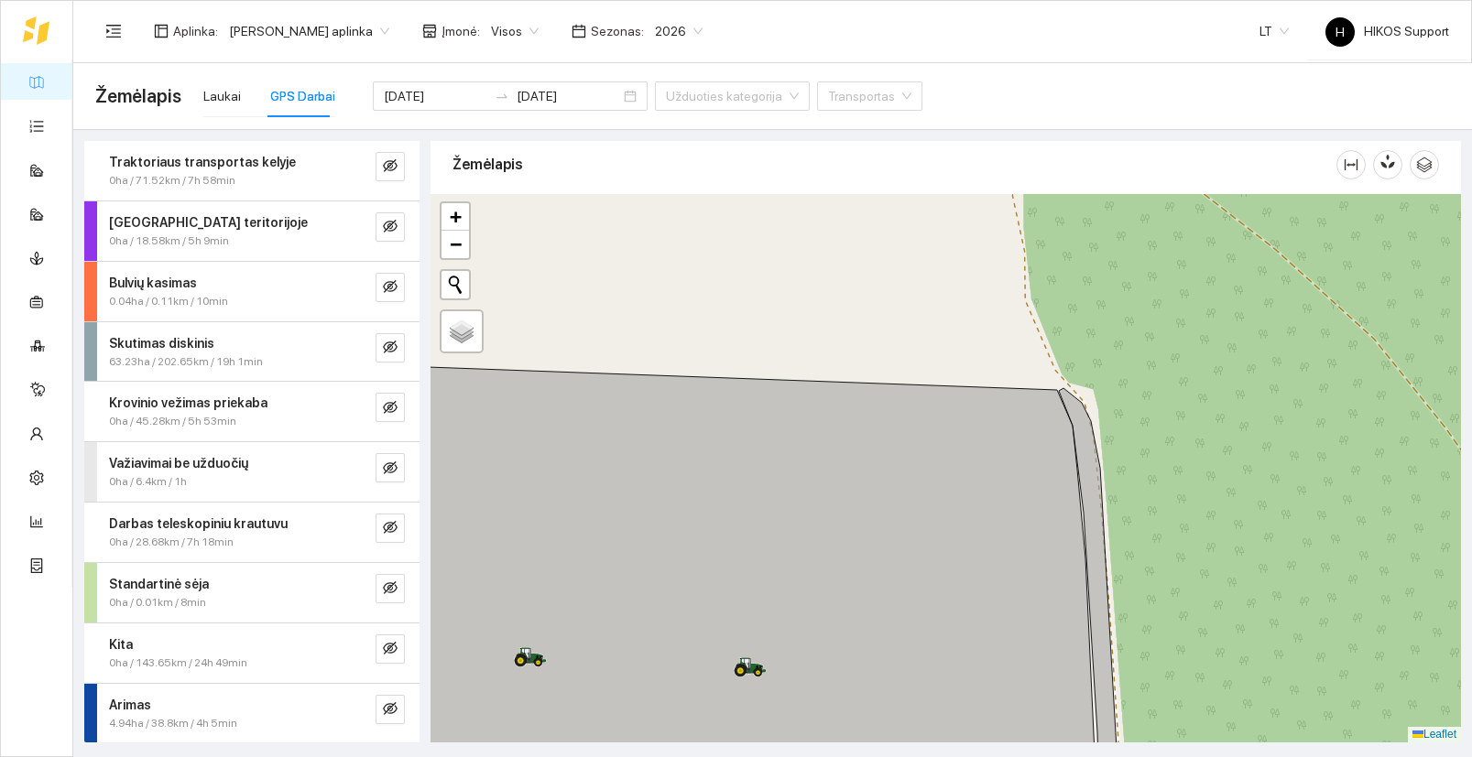
drag, startPoint x: 1200, startPoint y: 594, endPoint x: 1244, endPoint y: 281, distance: 316.4
click at [1244, 281] on div at bounding box center [945, 468] width 1030 height 549
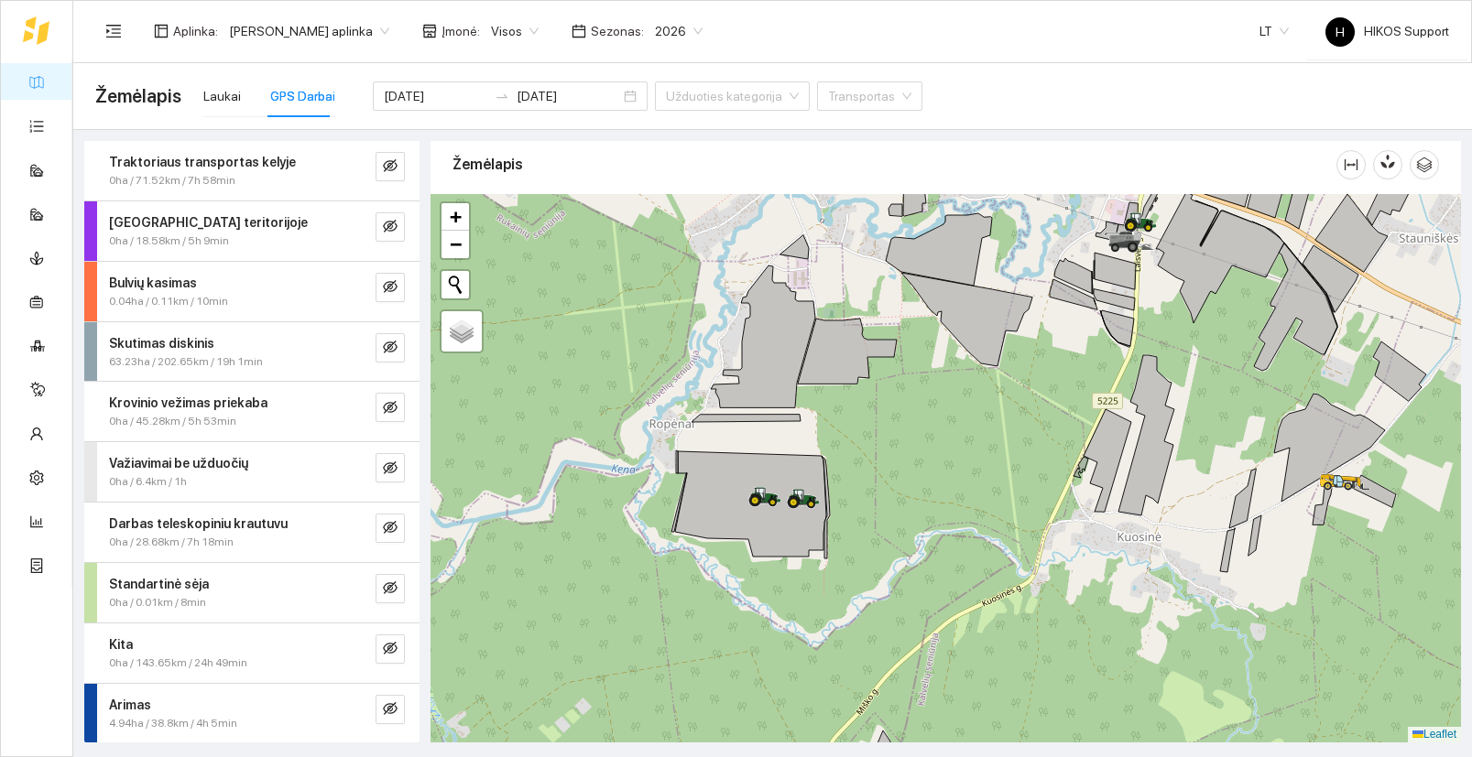
drag, startPoint x: 923, startPoint y: 459, endPoint x: 797, endPoint y: 587, distance: 180.0
click at [798, 587] on div at bounding box center [945, 468] width 1030 height 549
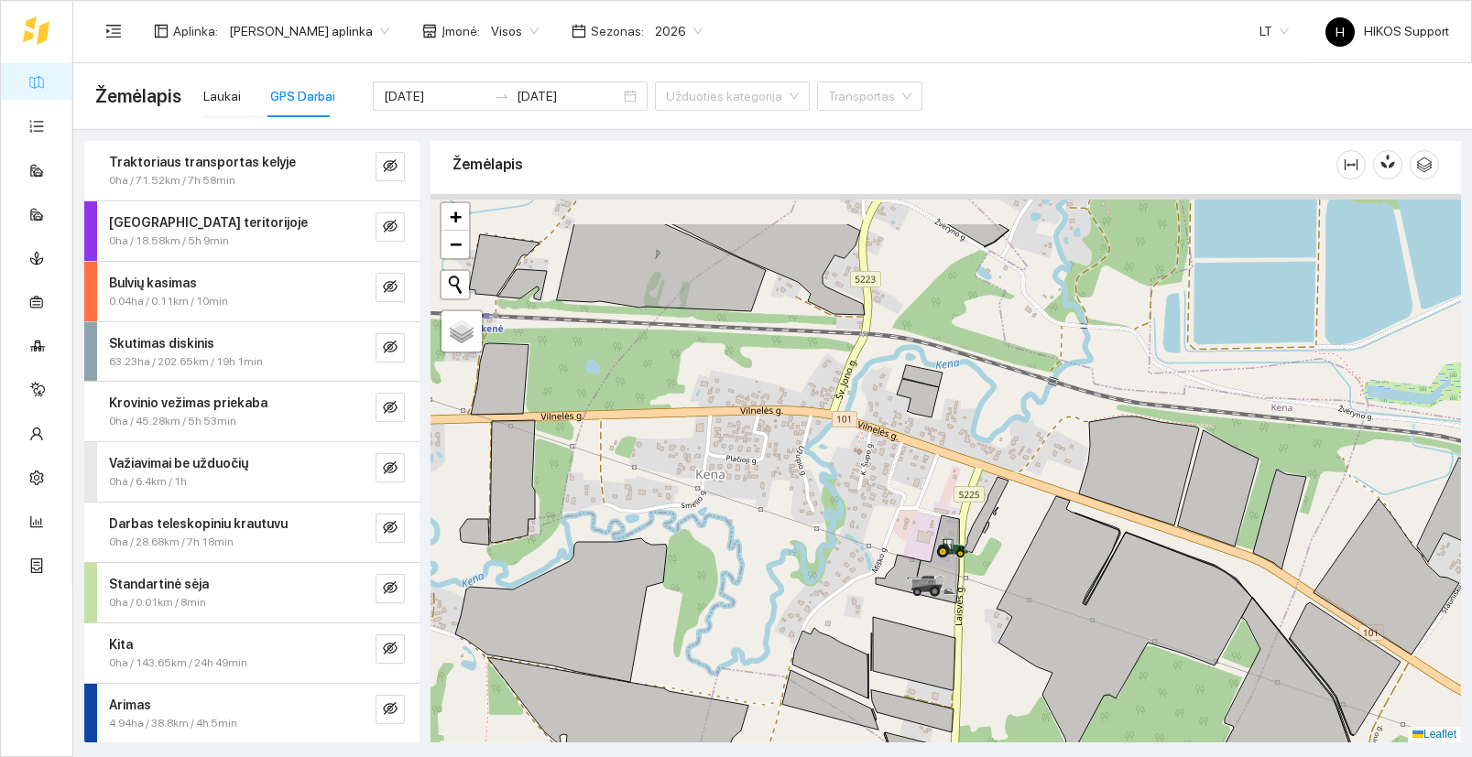
drag, startPoint x: 920, startPoint y: 441, endPoint x: 864, endPoint y: 527, distance: 102.4
click at [864, 527] on div at bounding box center [945, 468] width 1030 height 549
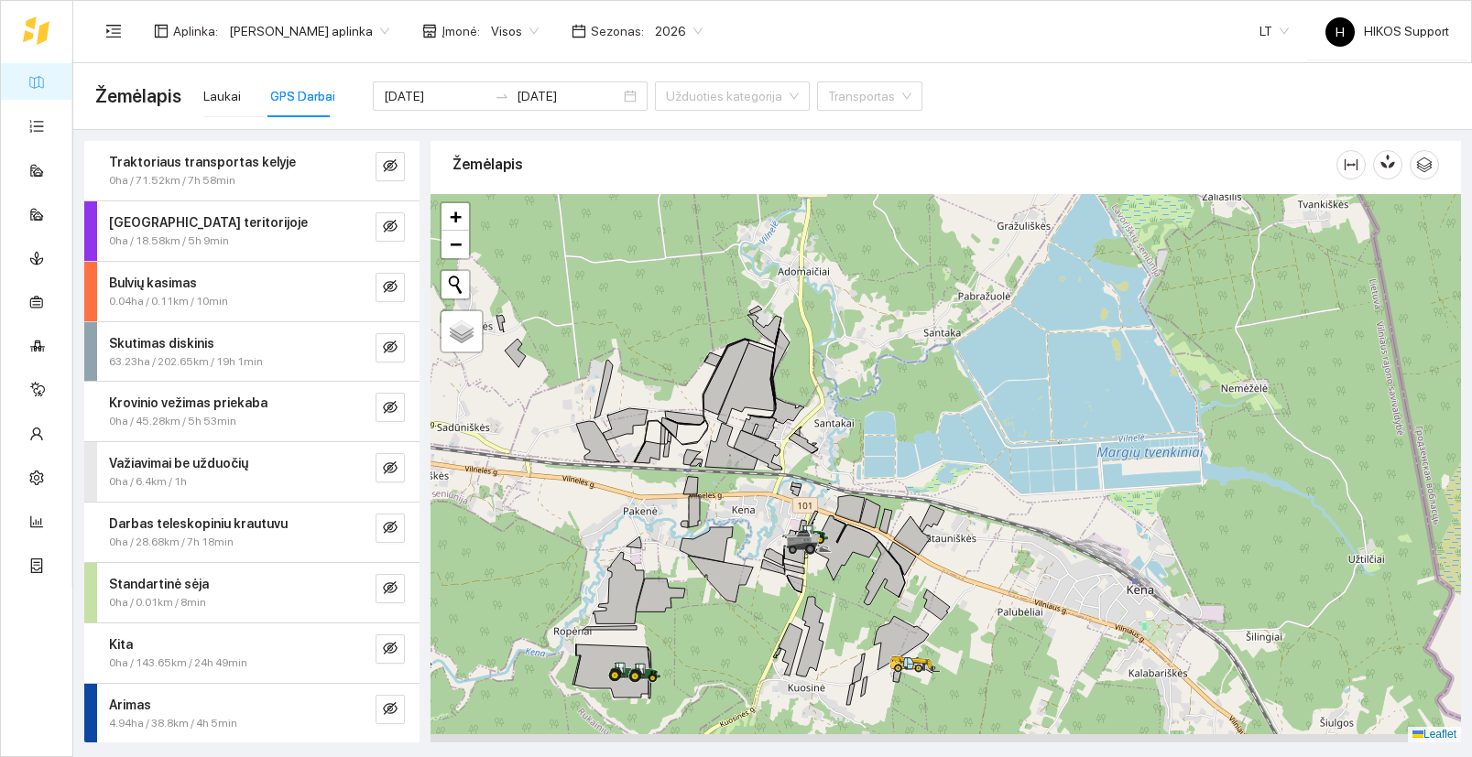
drag, startPoint x: 722, startPoint y: 667, endPoint x: 842, endPoint y: 545, distance: 171.6
click at [842, 545] on div at bounding box center [945, 468] width 1030 height 549
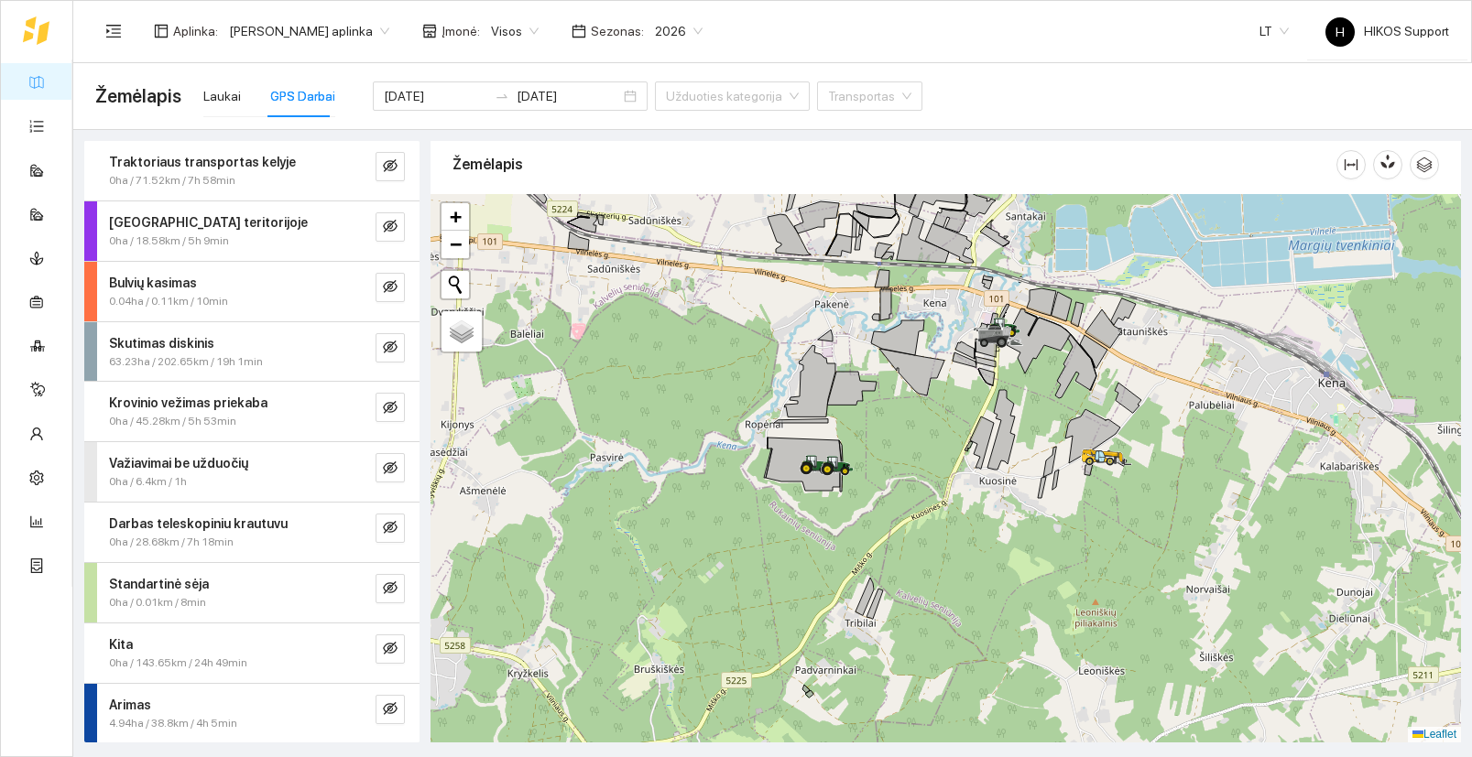
drag, startPoint x: 972, startPoint y: 527, endPoint x: 932, endPoint y: 564, distance: 54.4
click at [932, 564] on div at bounding box center [945, 468] width 1030 height 549
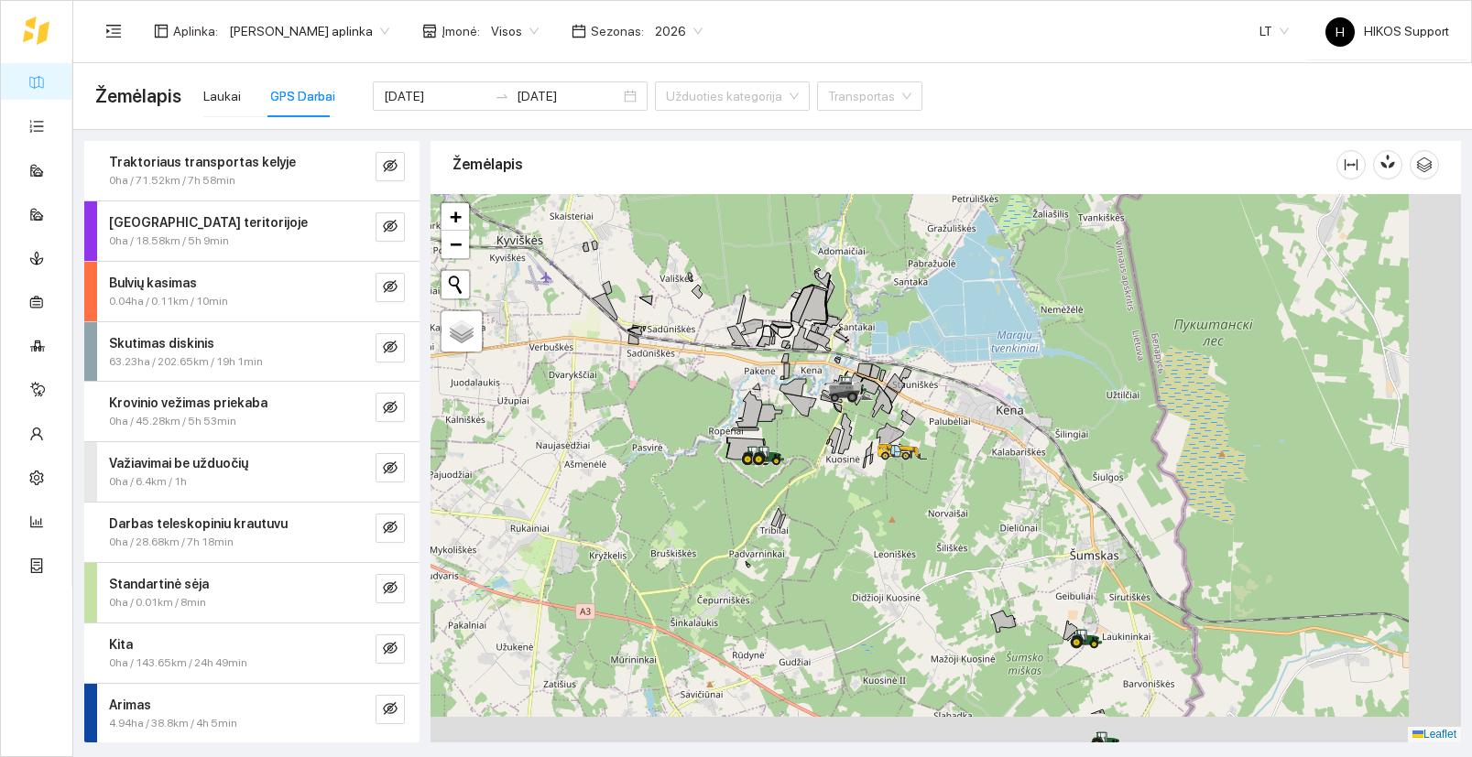
drag, startPoint x: 1077, startPoint y: 657, endPoint x: 947, endPoint y: 538, distance: 176.9
click at [947, 538] on div at bounding box center [945, 468] width 1030 height 549
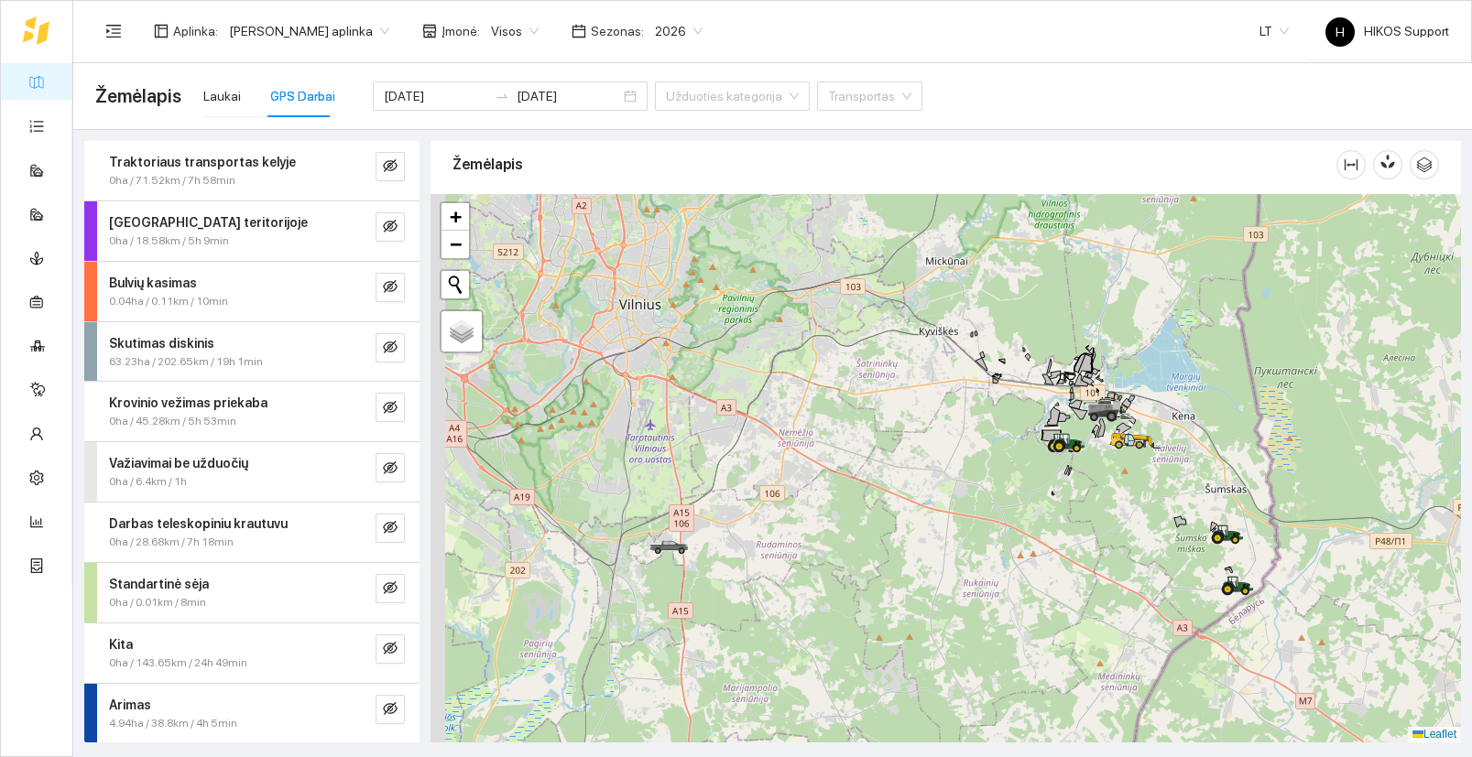
drag, startPoint x: 1012, startPoint y: 668, endPoint x: 1181, endPoint y: 592, distance: 185.7
click at [1181, 592] on div at bounding box center [945, 468] width 1030 height 549
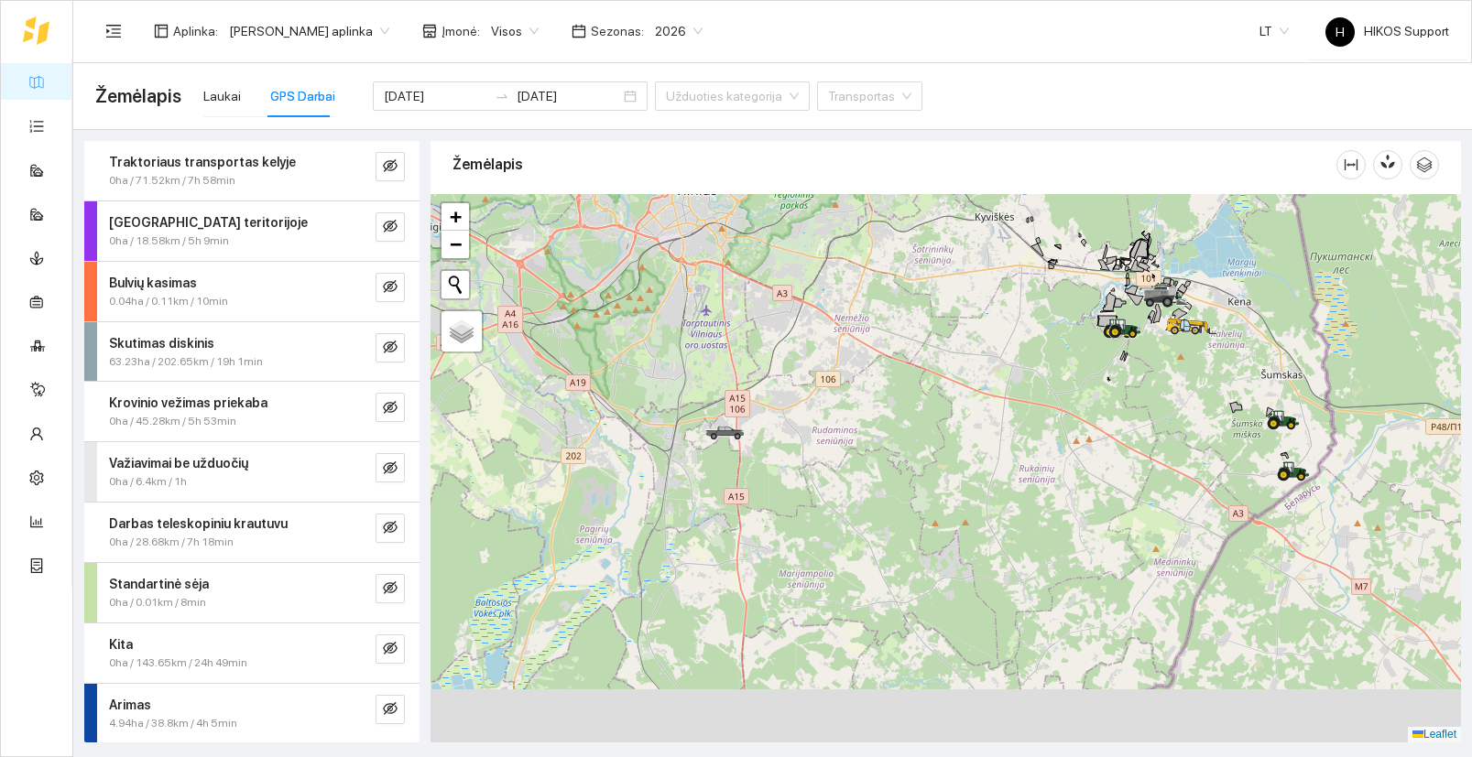
drag, startPoint x: 956, startPoint y: 662, endPoint x: 1059, endPoint y: 473, distance: 216.0
click at [1059, 475] on div at bounding box center [945, 468] width 1030 height 549
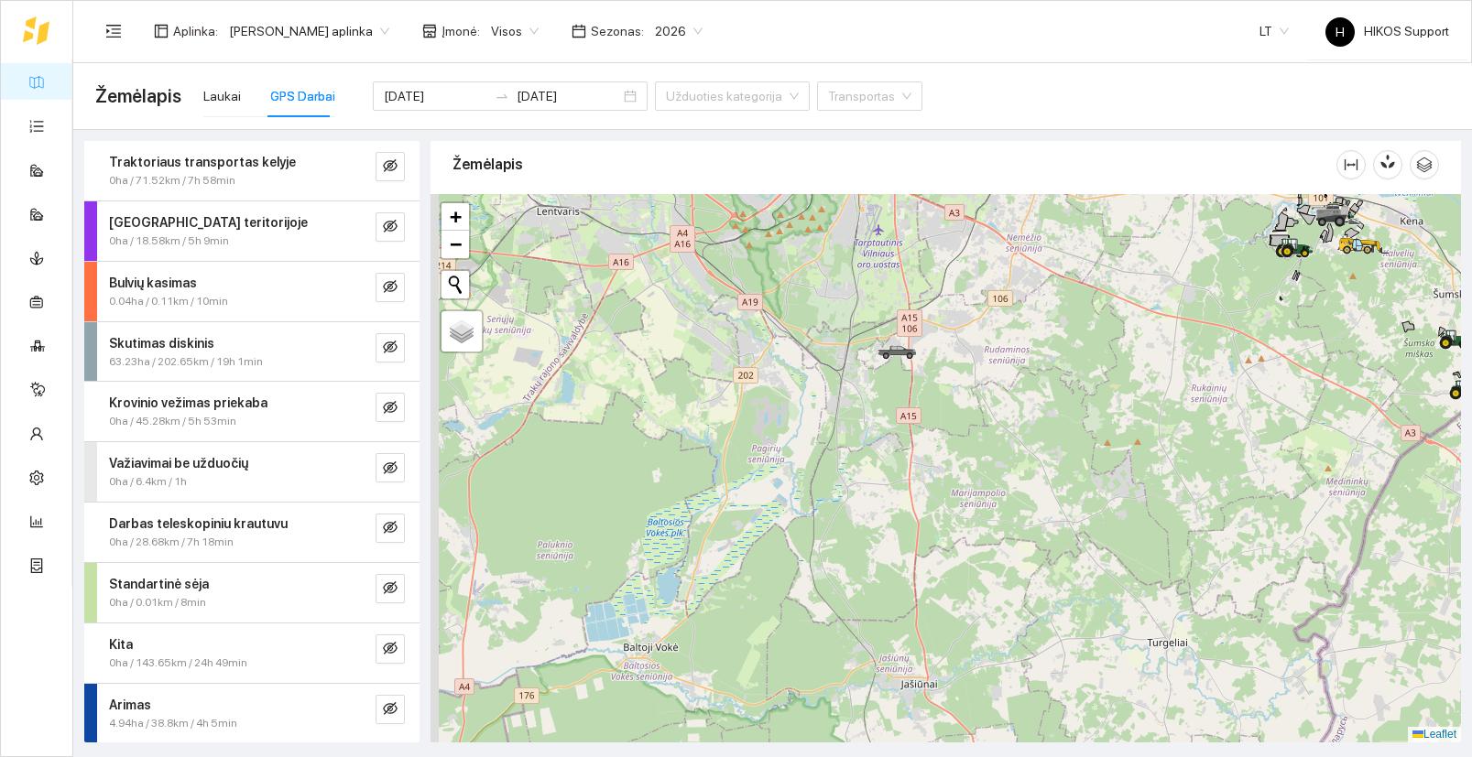
drag, startPoint x: 1050, startPoint y: 467, endPoint x: 1378, endPoint y: 599, distance: 353.3
click at [1380, 601] on div at bounding box center [945, 468] width 1030 height 549
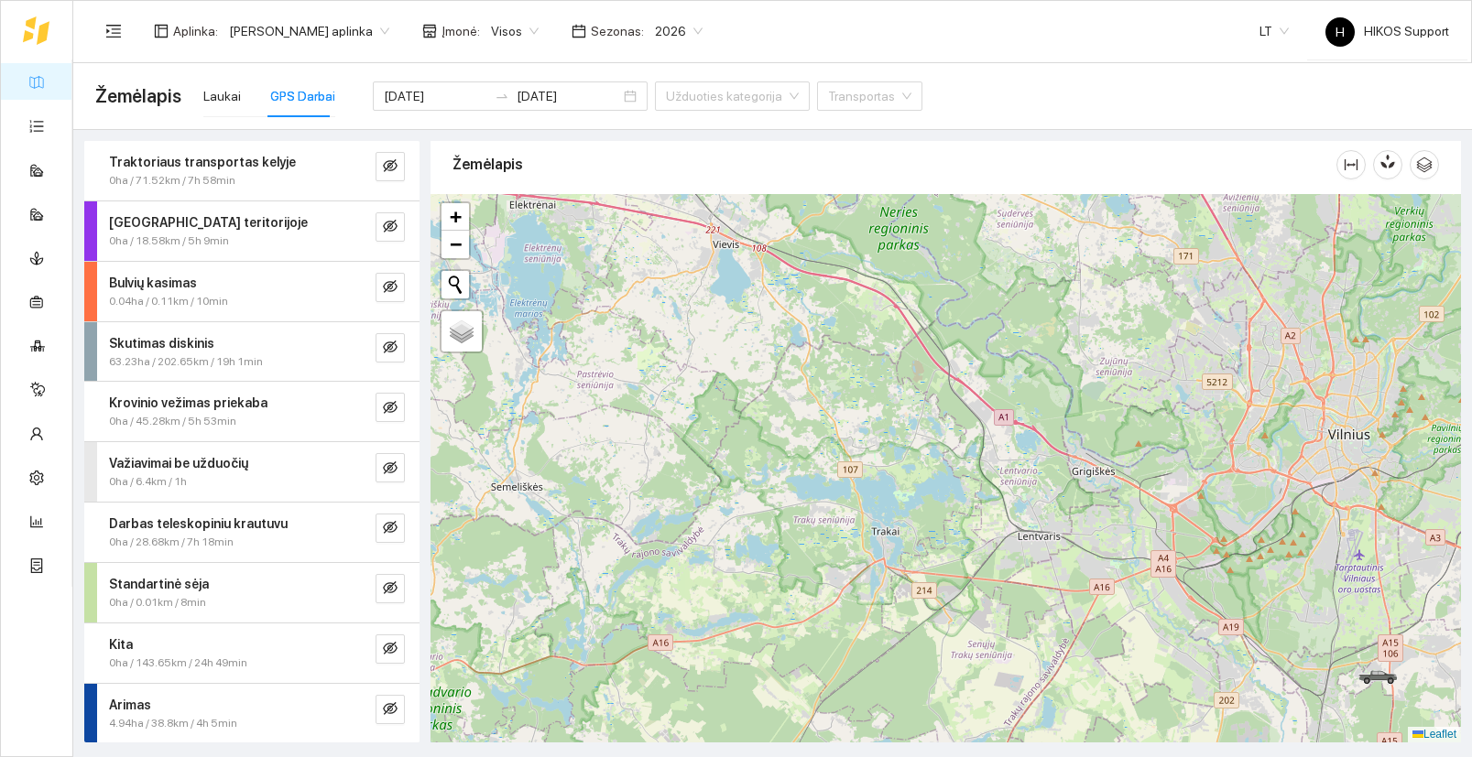
drag, startPoint x: 781, startPoint y: 434, endPoint x: 1048, endPoint y: 623, distance: 326.5
click at [1048, 623] on div at bounding box center [945, 468] width 1030 height 549
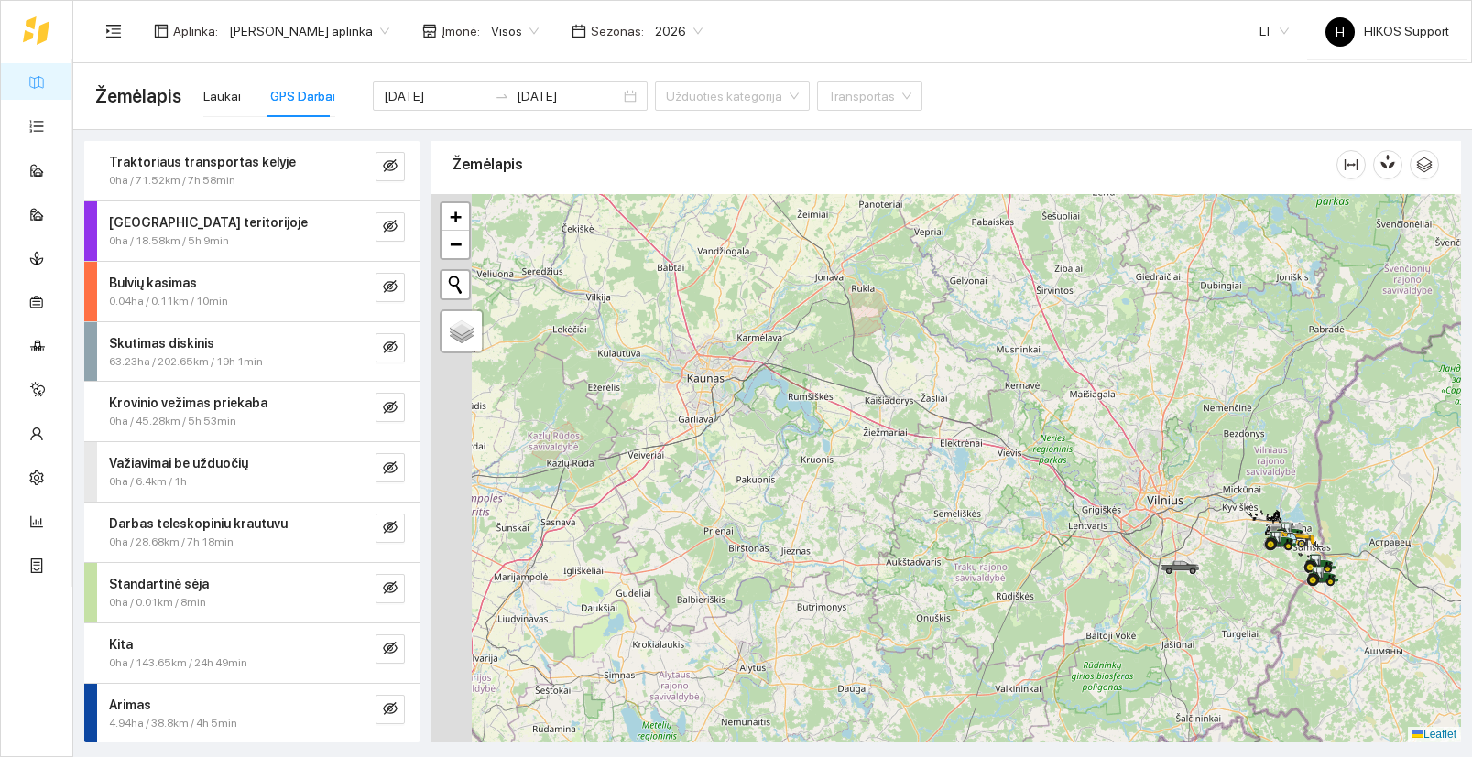
drag, startPoint x: 1051, startPoint y: 671, endPoint x: 1097, endPoint y: 596, distance: 87.9
click at [1097, 596] on div at bounding box center [945, 468] width 1030 height 549
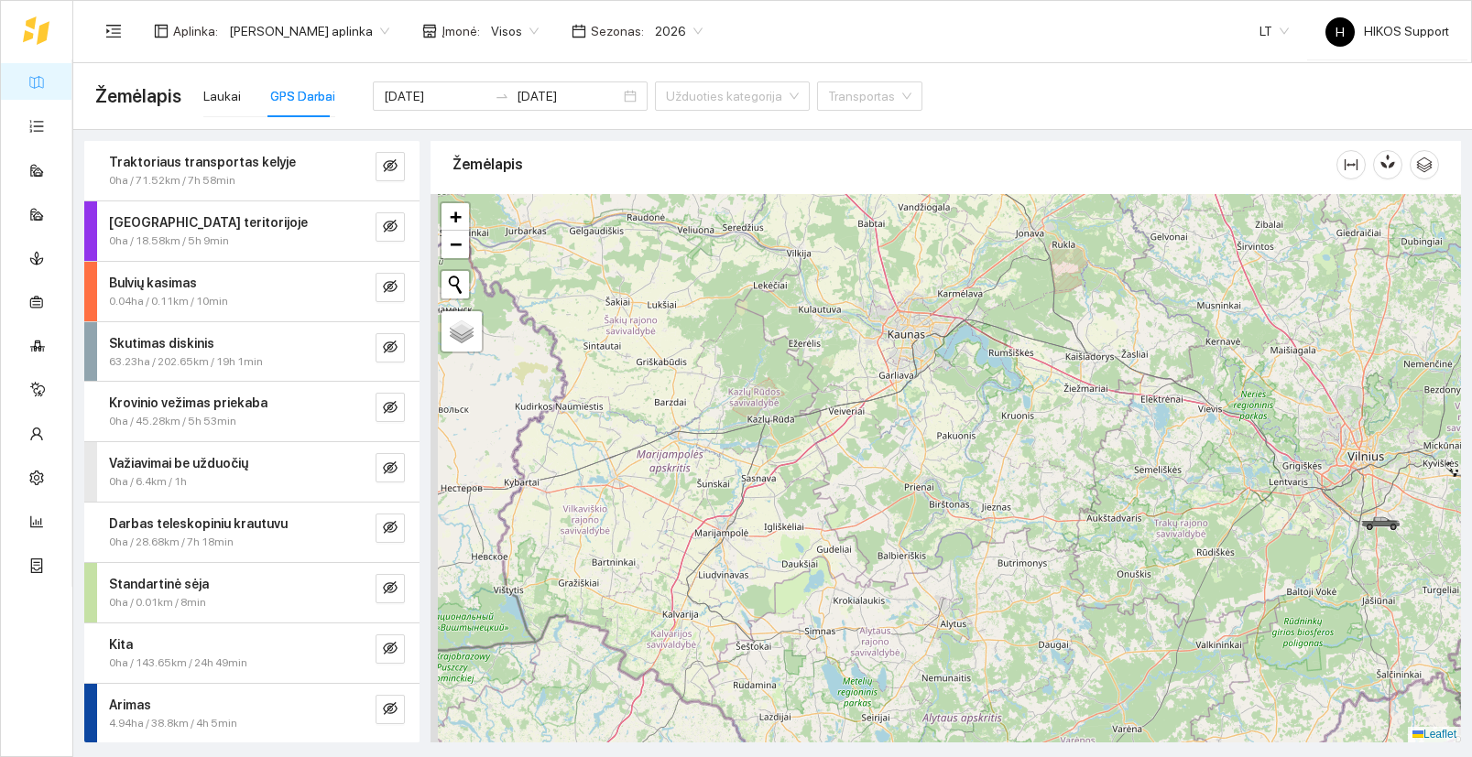
drag, startPoint x: 843, startPoint y: 598, endPoint x: 1048, endPoint y: 555, distance: 209.6
click at [1048, 555] on div at bounding box center [945, 468] width 1030 height 549
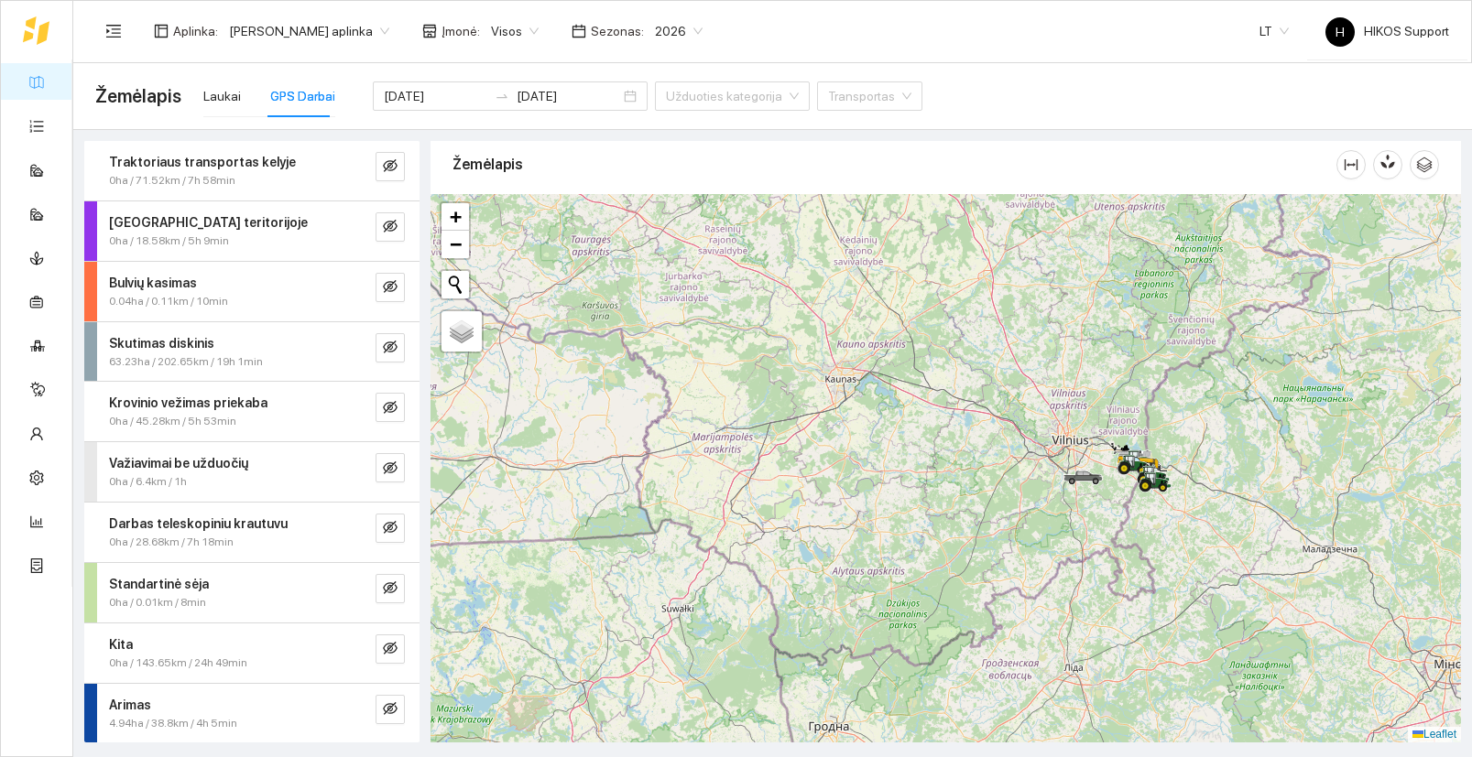
drag, startPoint x: 1135, startPoint y: 620, endPoint x: 995, endPoint y: 555, distance: 153.6
click at [995, 555] on div at bounding box center [945, 468] width 1030 height 549
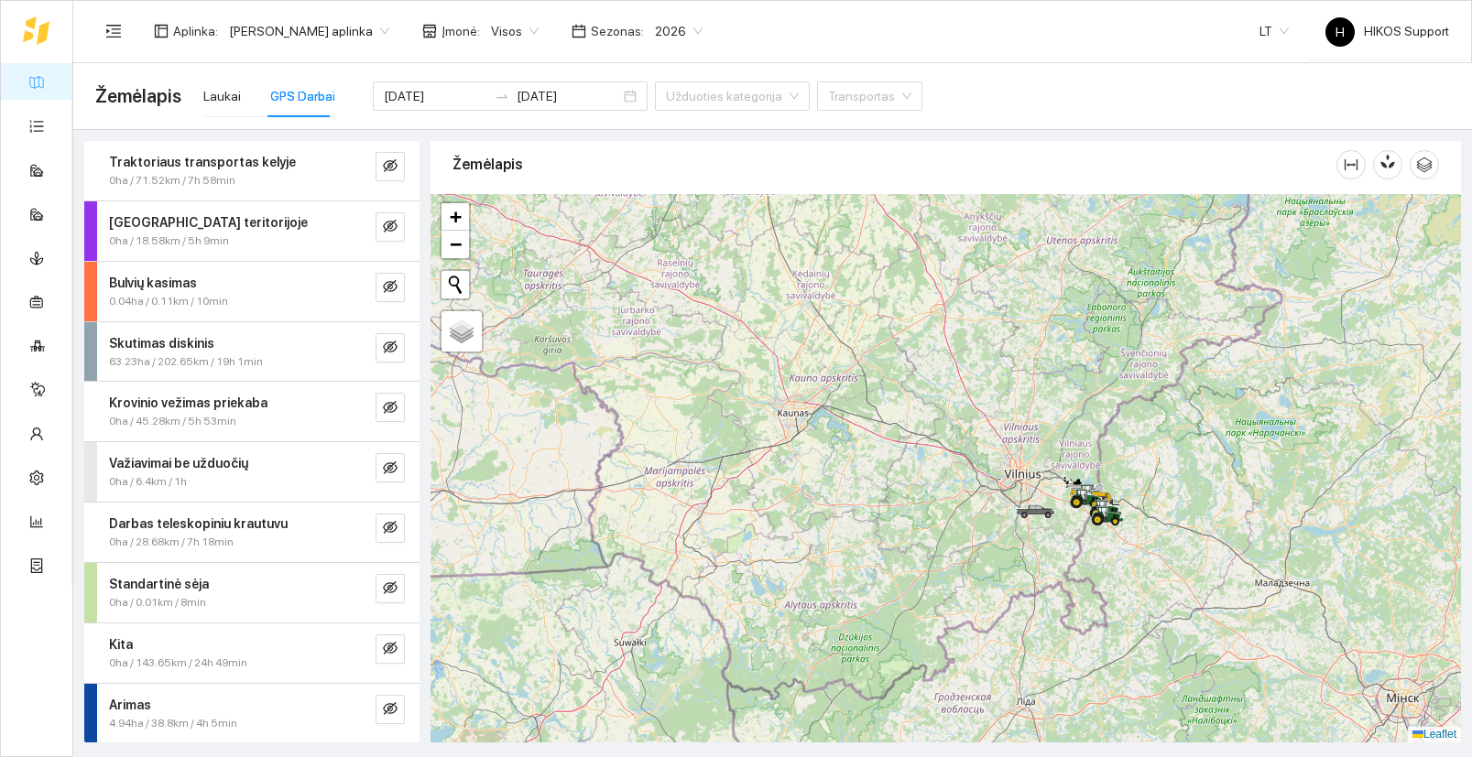
drag, startPoint x: 985, startPoint y: 462, endPoint x: 888, endPoint y: 525, distance: 115.8
click at [888, 525] on div at bounding box center [945, 468] width 1030 height 549
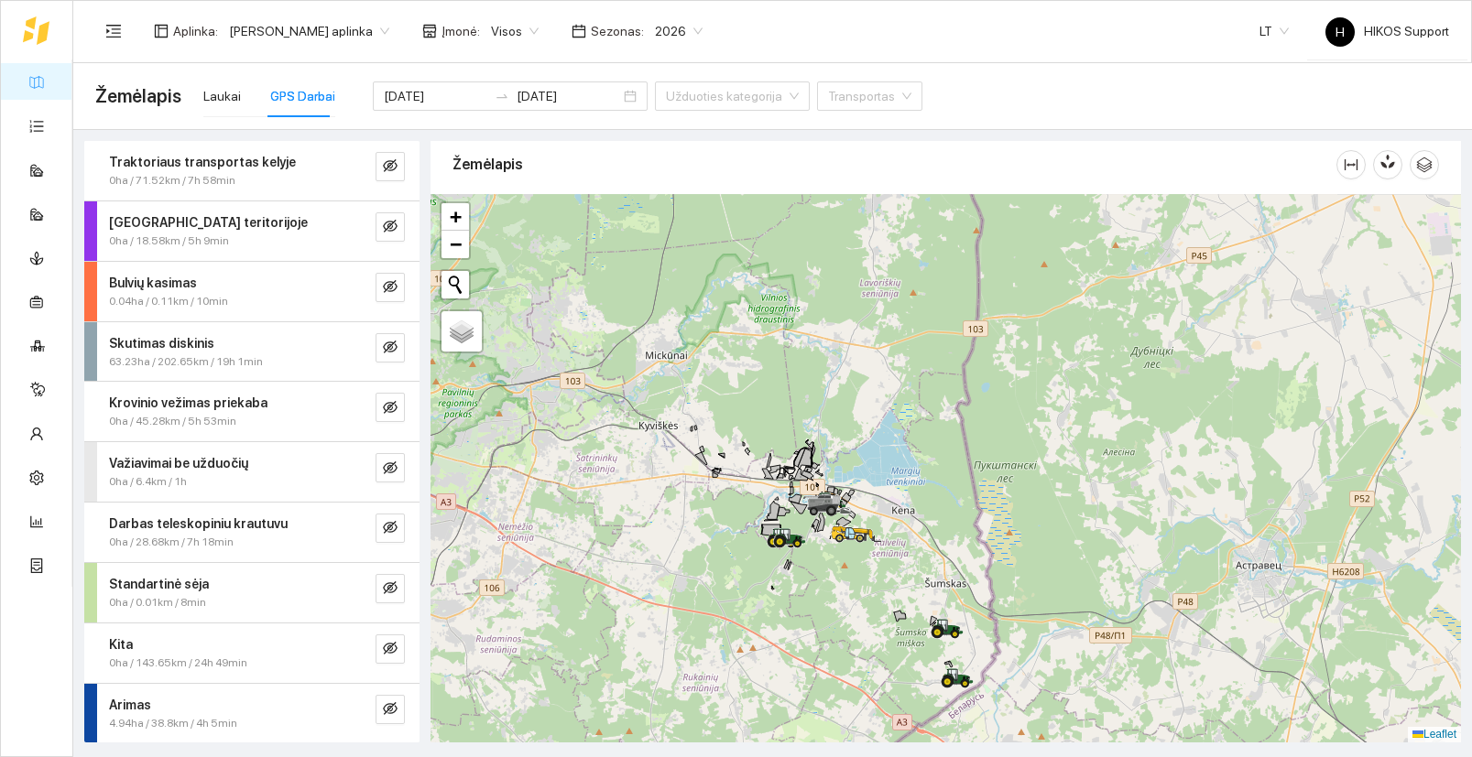
drag, startPoint x: 945, startPoint y: 469, endPoint x: 972, endPoint y: 550, distance: 85.7
click at [972, 550] on div at bounding box center [945, 468] width 1030 height 549
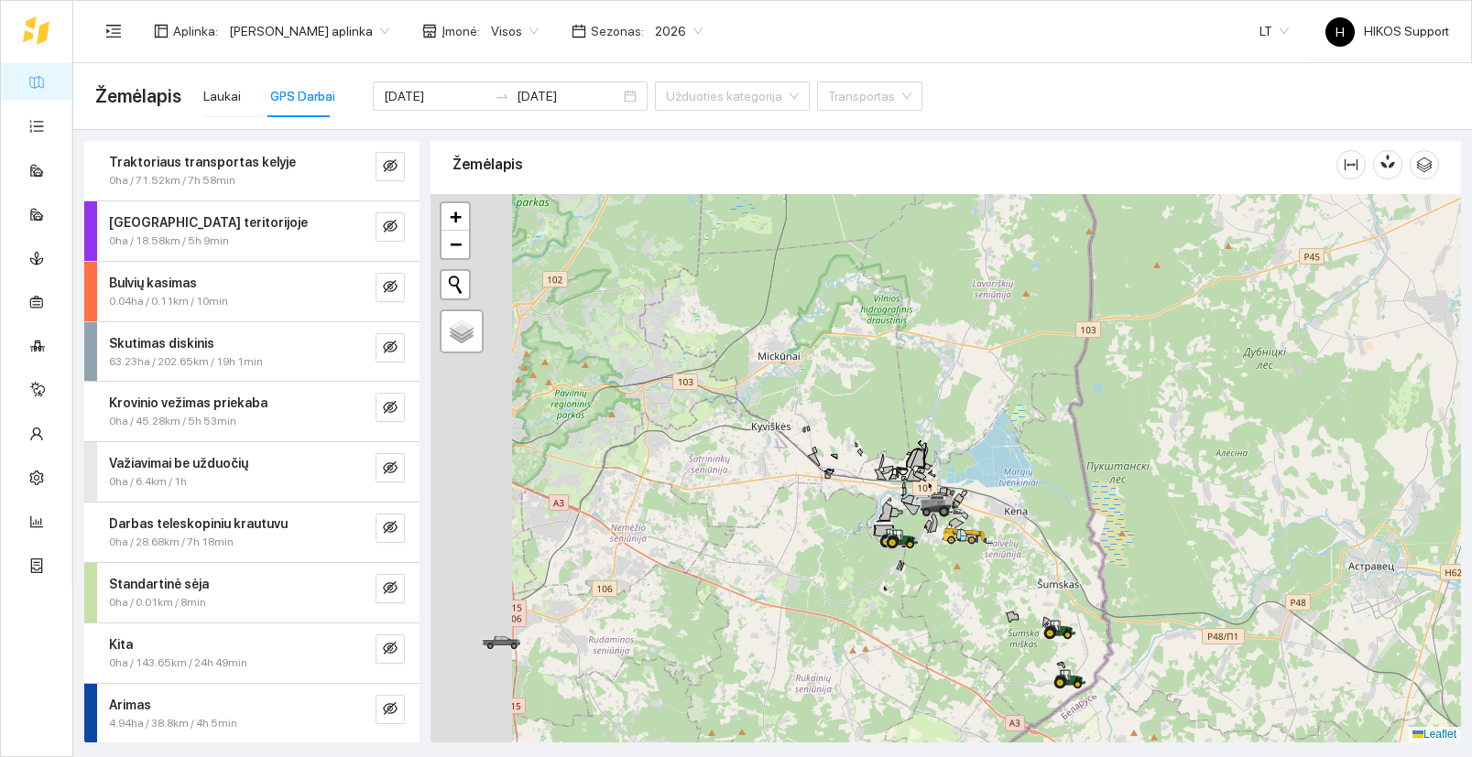
drag, startPoint x: 717, startPoint y: 611, endPoint x: 831, endPoint y: 612, distance: 113.6
click at [831, 612] on div at bounding box center [945, 468] width 1030 height 549
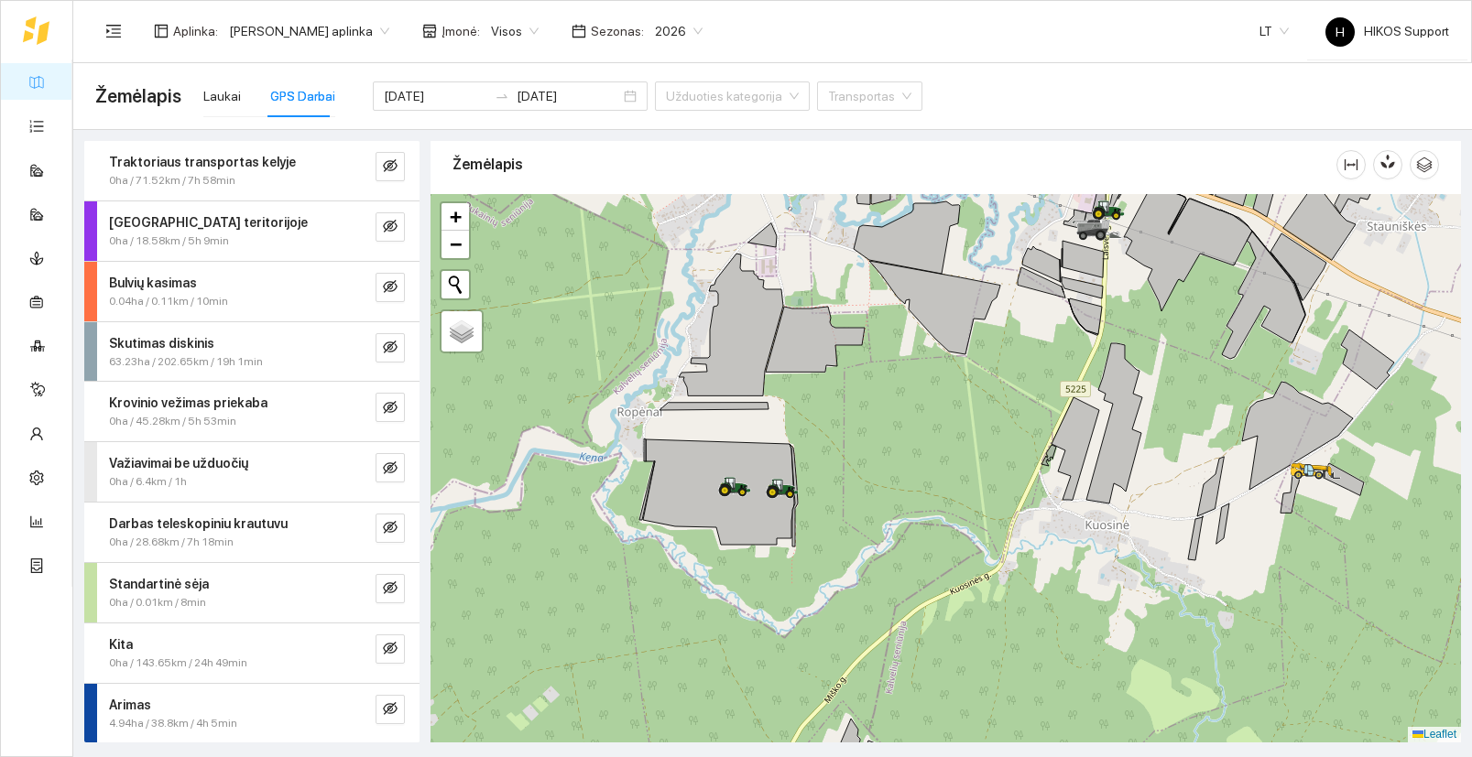
drag, startPoint x: 998, startPoint y: 460, endPoint x: 856, endPoint y: 618, distance: 212.7
click at [856, 618] on div at bounding box center [945, 468] width 1030 height 549
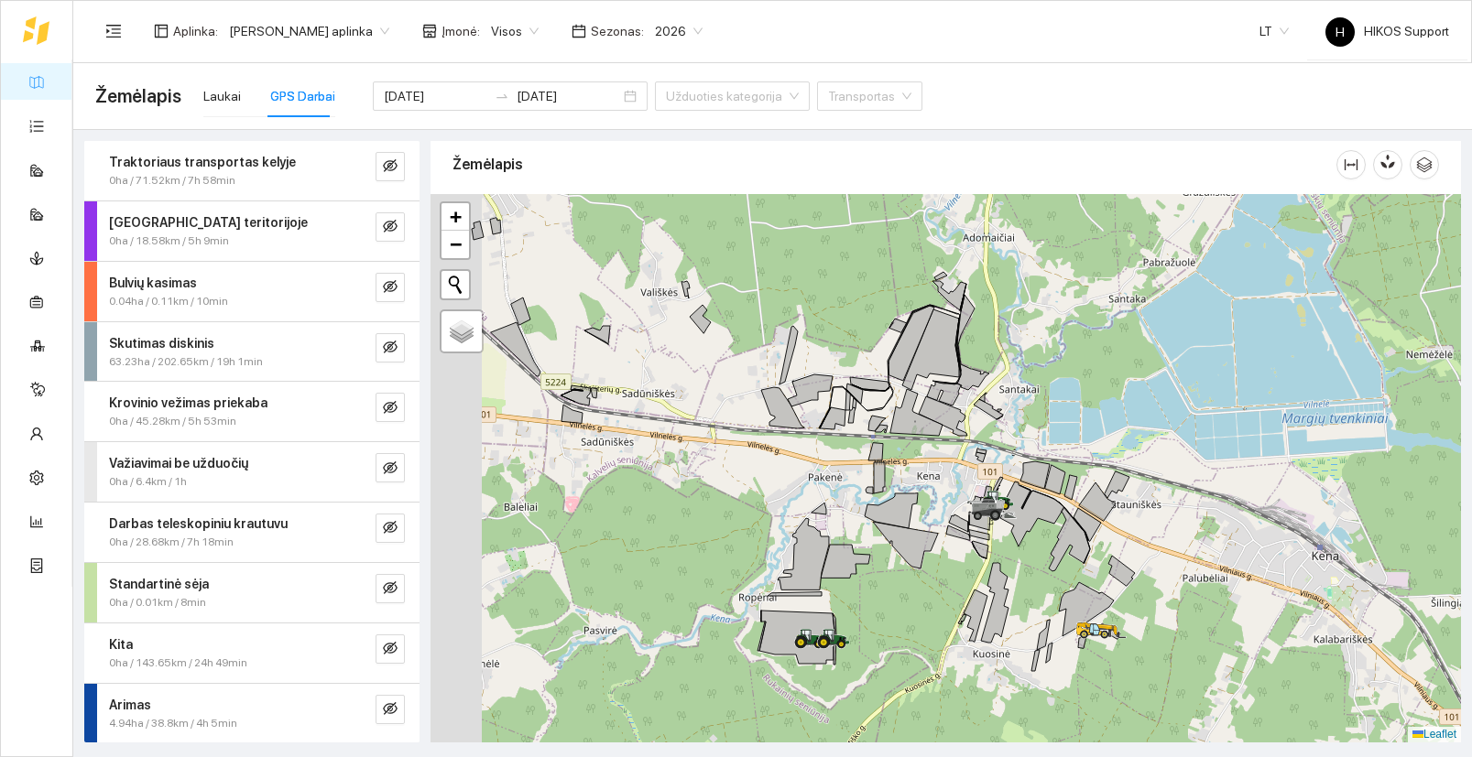
drag, startPoint x: 825, startPoint y: 641, endPoint x: 940, endPoint y: 638, distance: 114.5
click at [940, 638] on div at bounding box center [945, 468] width 1030 height 549
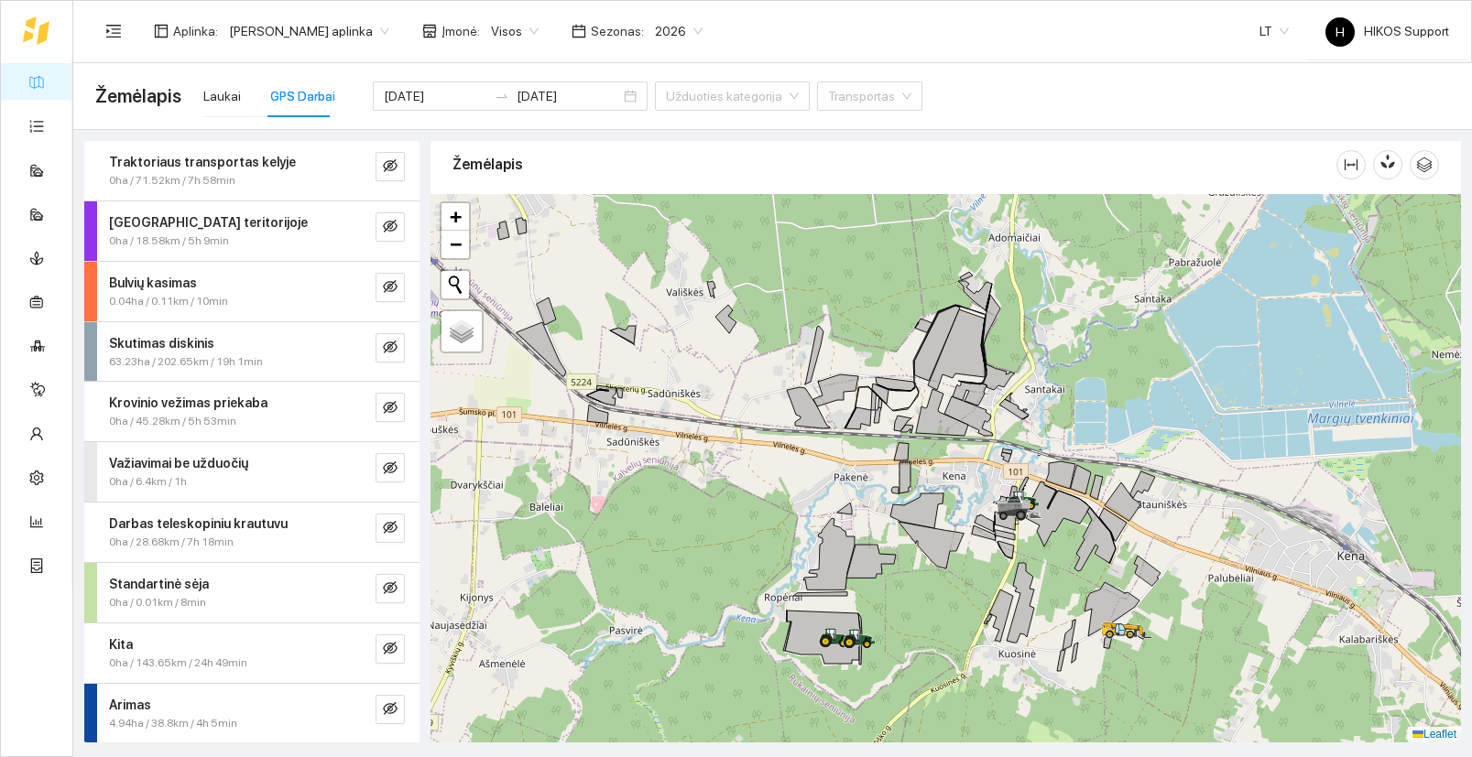
drag, startPoint x: 917, startPoint y: 621, endPoint x: 990, endPoint y: 622, distance: 73.3
click at [992, 622] on div at bounding box center [945, 468] width 1030 height 549
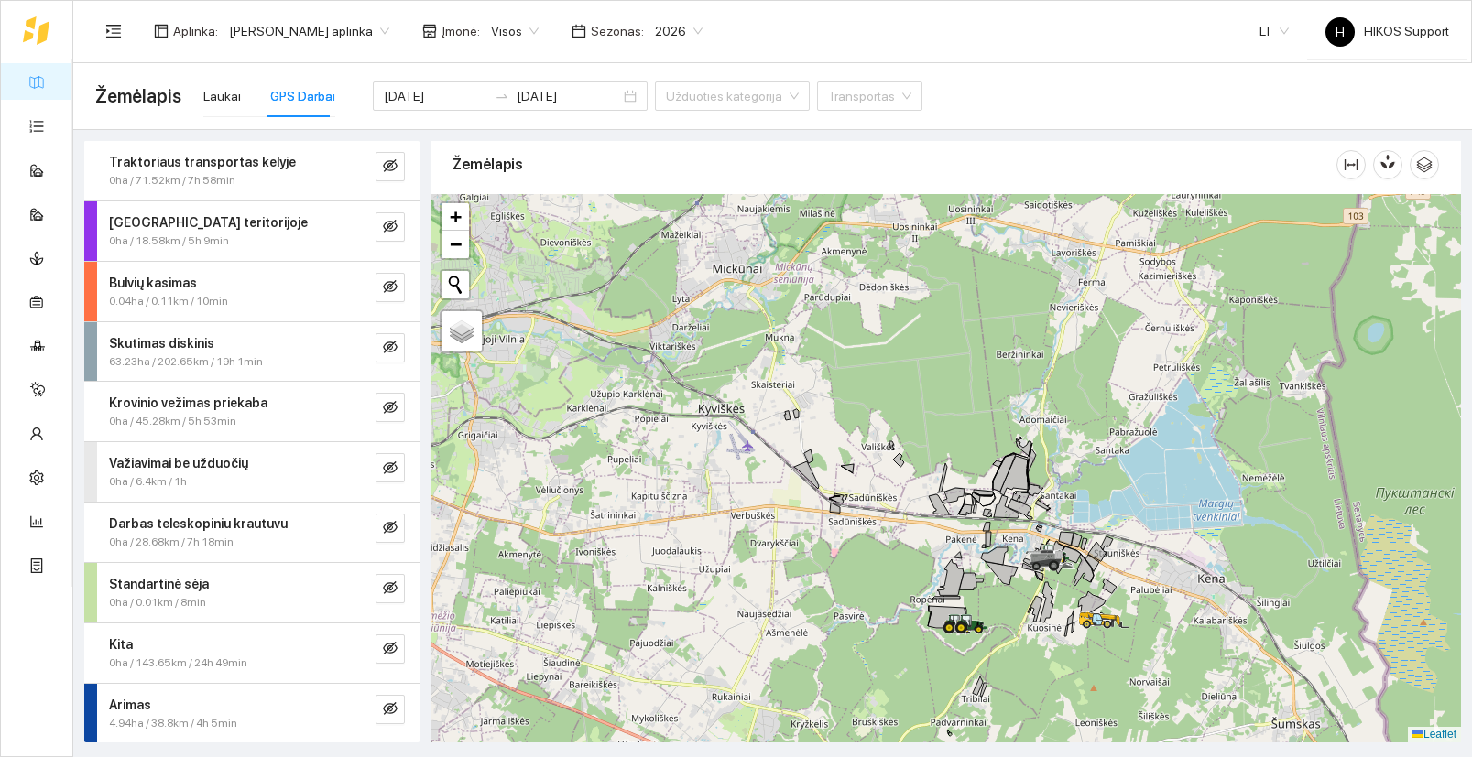
drag, startPoint x: 1026, startPoint y: 685, endPoint x: 1026, endPoint y: 657, distance: 28.4
click at [1026, 657] on div at bounding box center [945, 468] width 1030 height 549
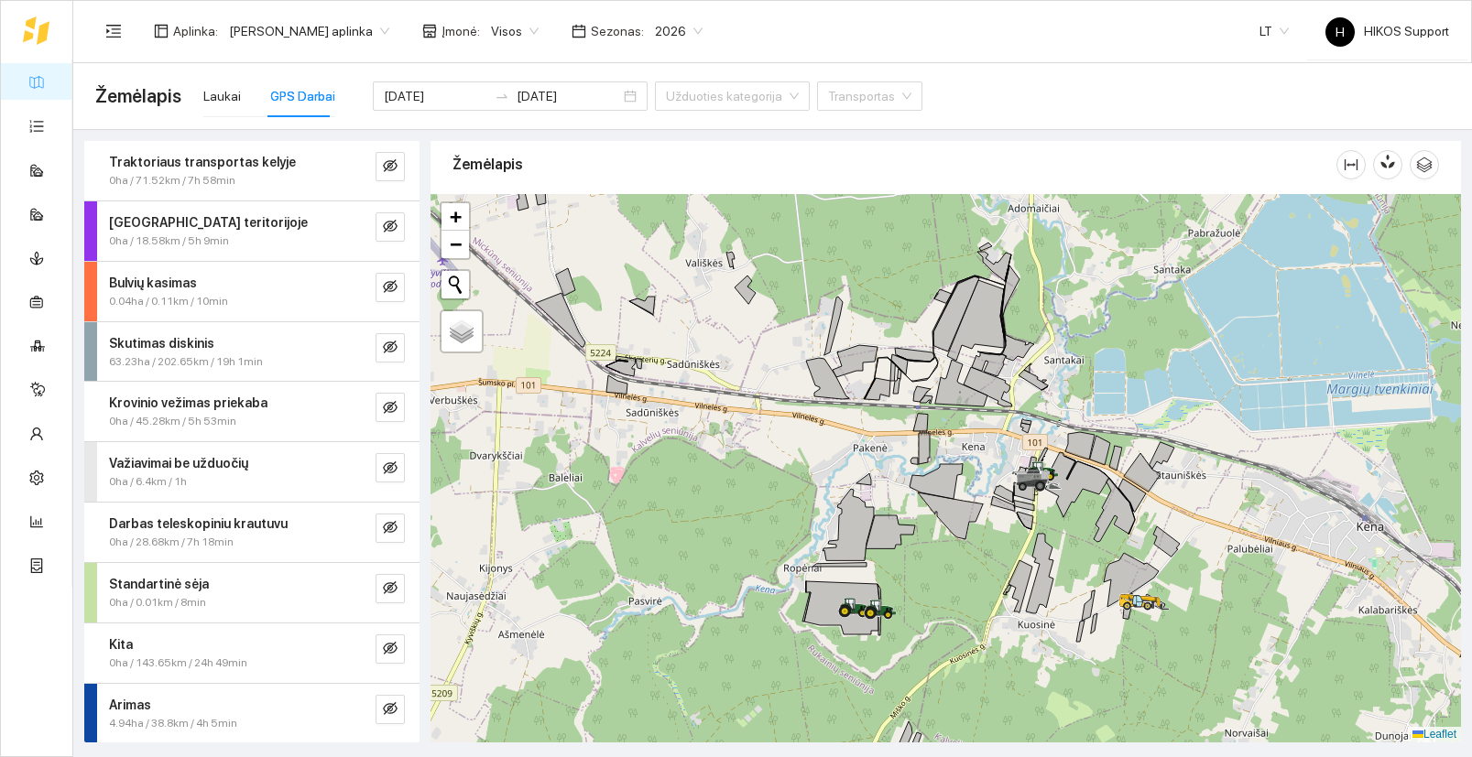
drag, startPoint x: 1046, startPoint y: 690, endPoint x: 1031, endPoint y: 673, distance: 22.1
click at [1031, 673] on div at bounding box center [945, 468] width 1030 height 549
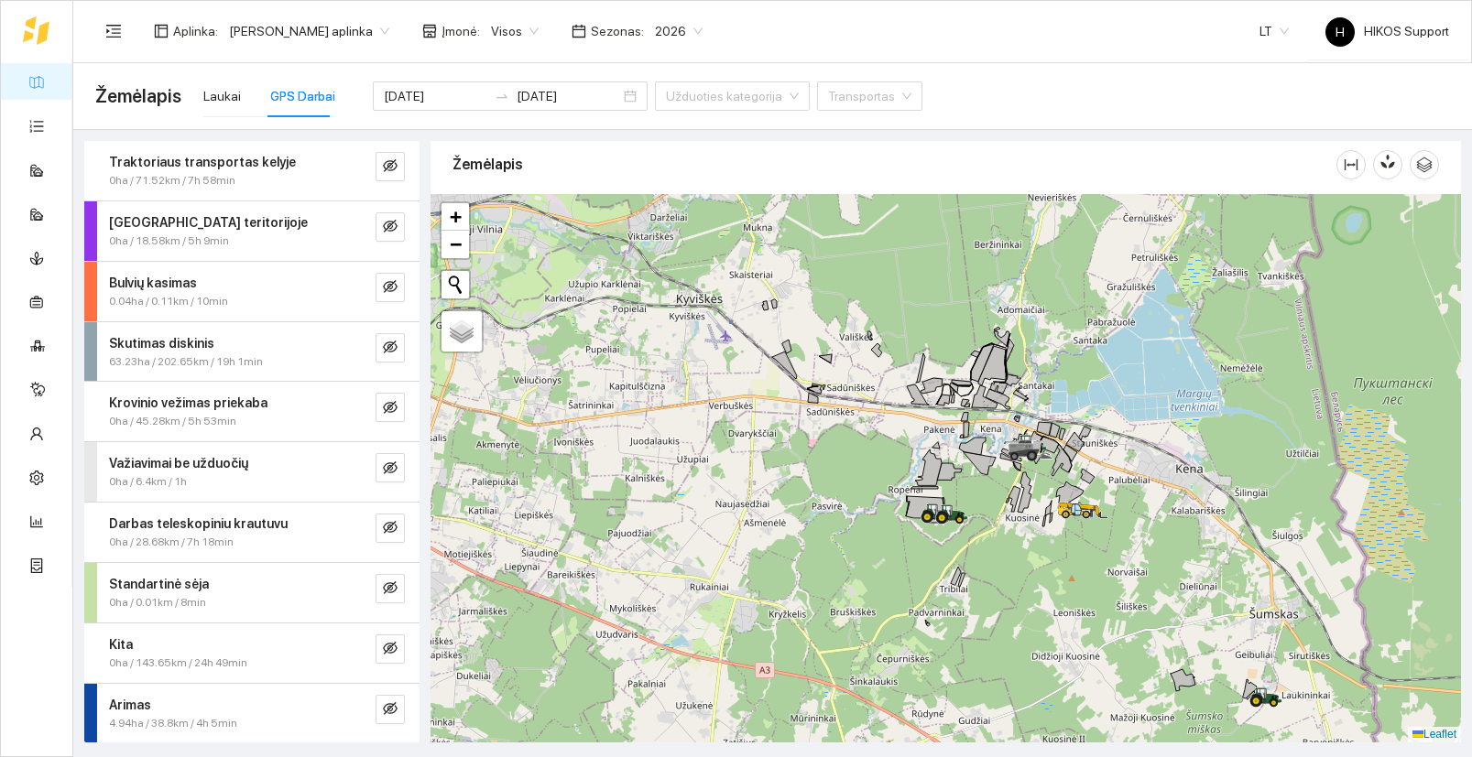
drag, startPoint x: 1199, startPoint y: 468, endPoint x: 1190, endPoint y: 484, distance: 18.4
click at [1190, 484] on div at bounding box center [945, 468] width 1030 height 549
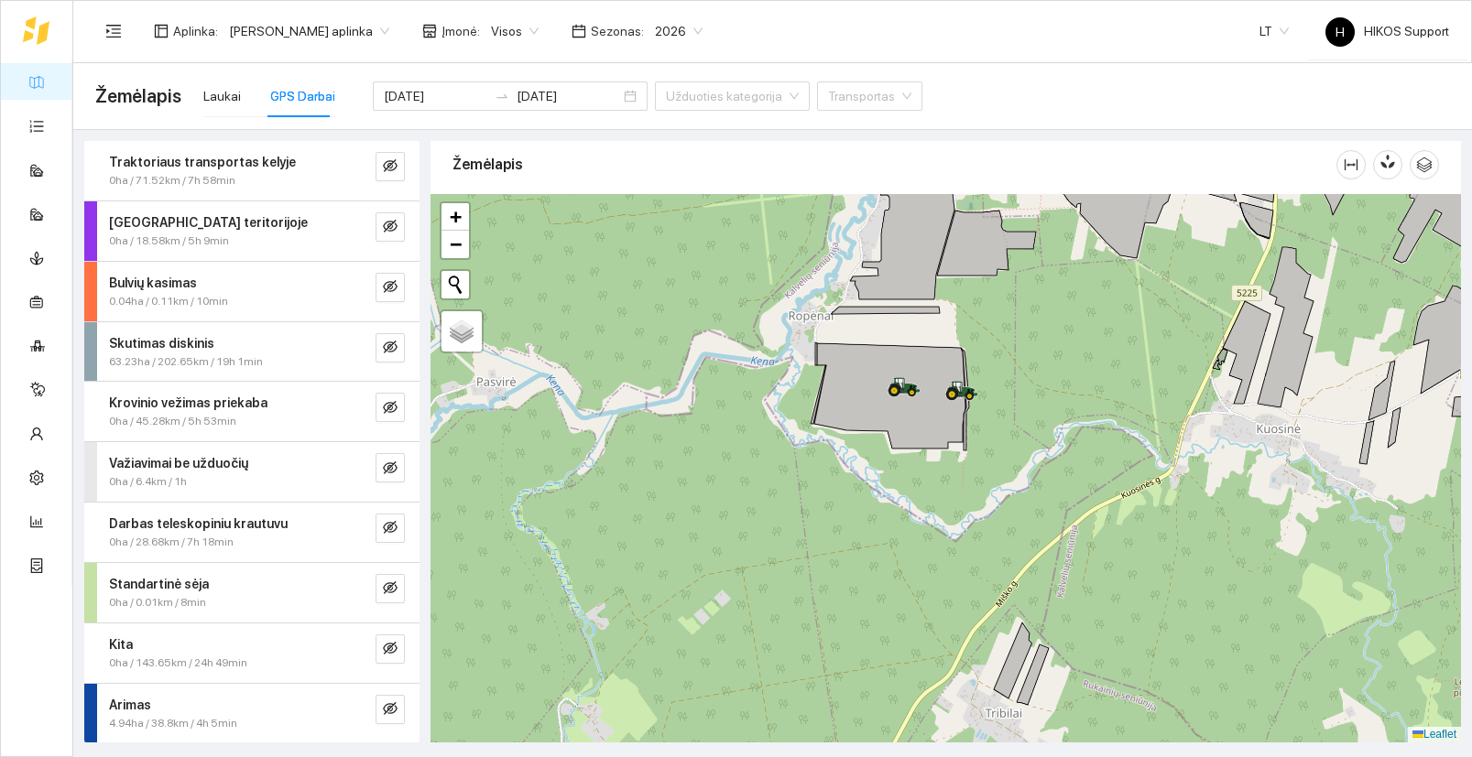
drag, startPoint x: 1109, startPoint y: 371, endPoint x: 940, endPoint y: 565, distance: 257.1
click at [940, 565] on div at bounding box center [945, 468] width 1030 height 549
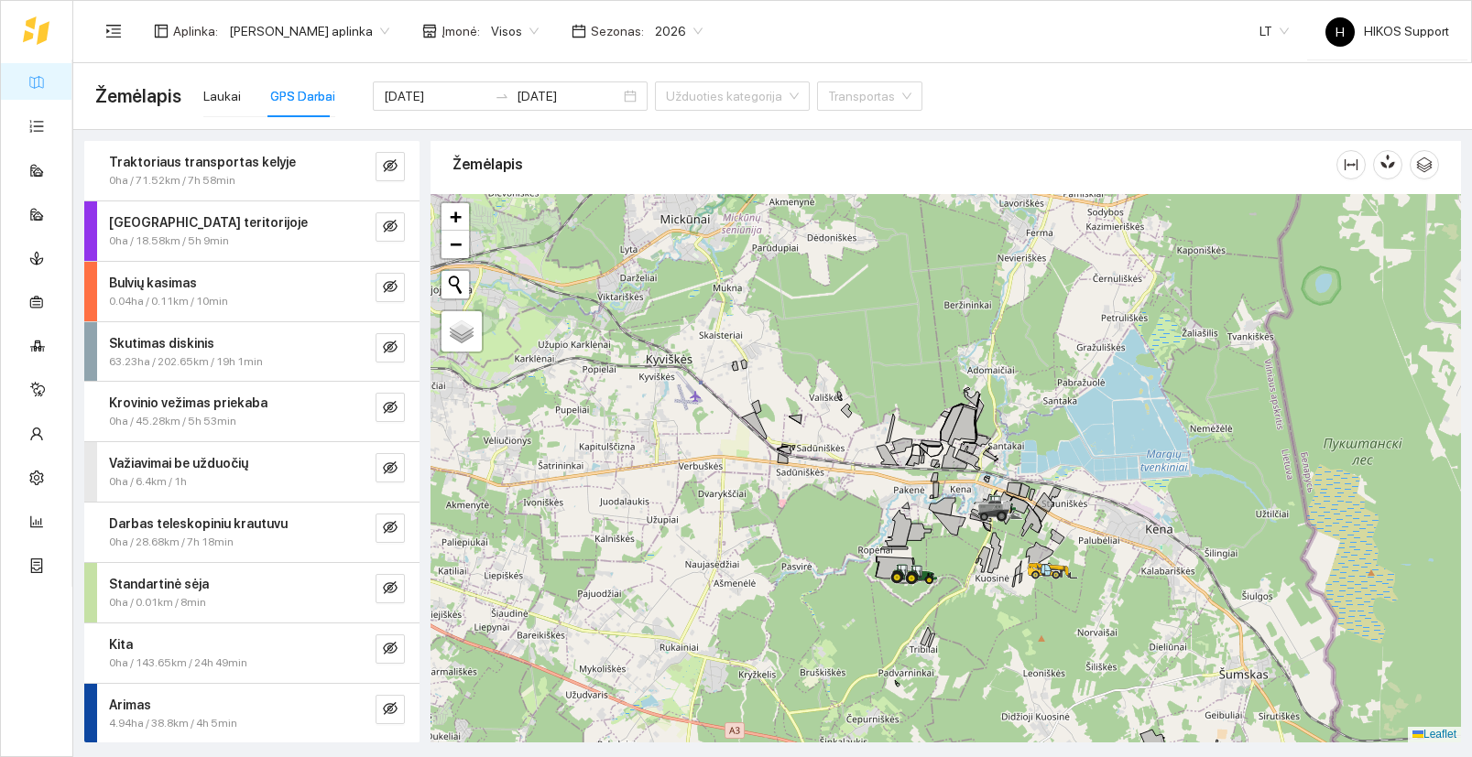
drag, startPoint x: 958, startPoint y: 649, endPoint x: 996, endPoint y: 578, distance: 81.1
click at [996, 578] on div at bounding box center [945, 468] width 1030 height 549
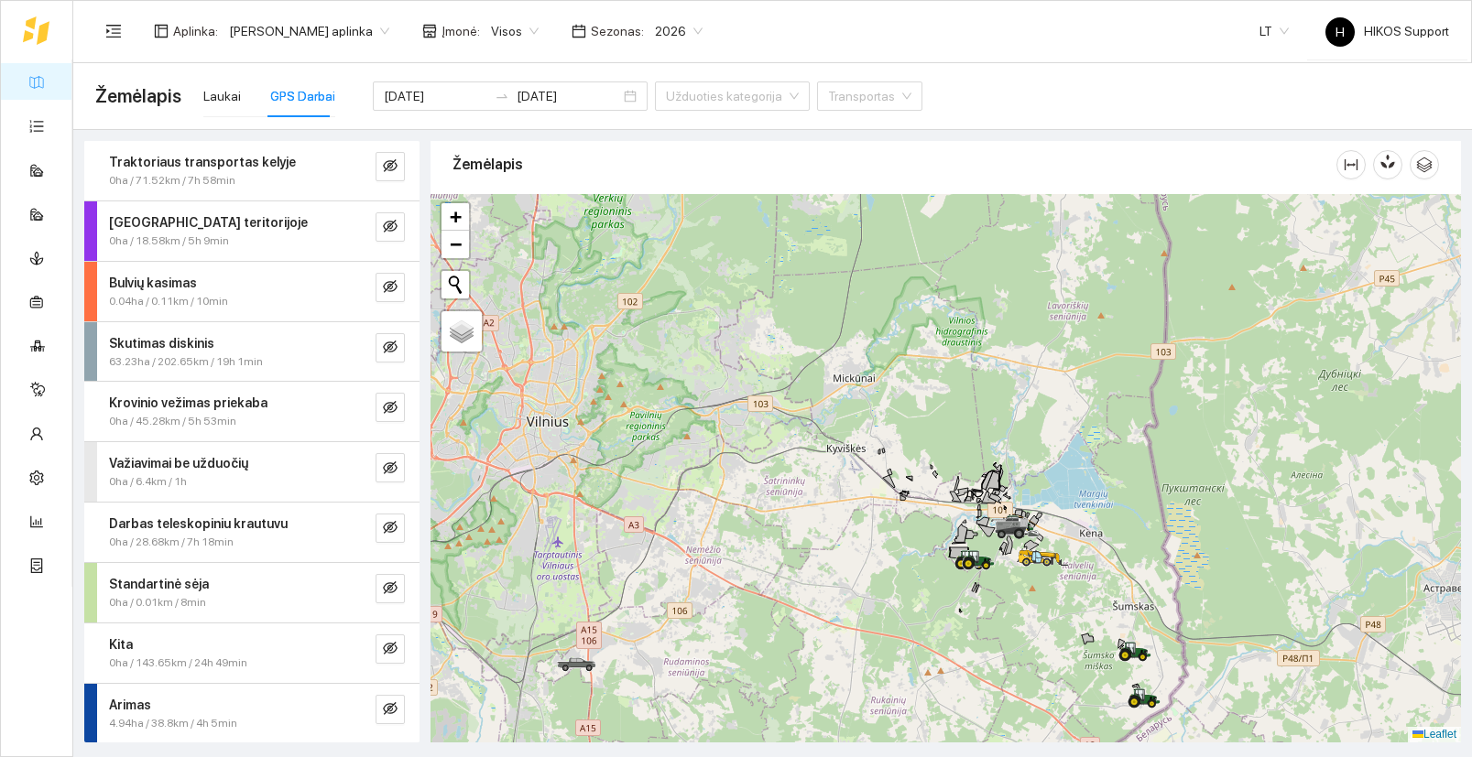
drag, startPoint x: 1025, startPoint y: 651, endPoint x: 1025, endPoint y: 540, distance: 110.8
click at [1025, 540] on div at bounding box center [945, 468] width 1030 height 549
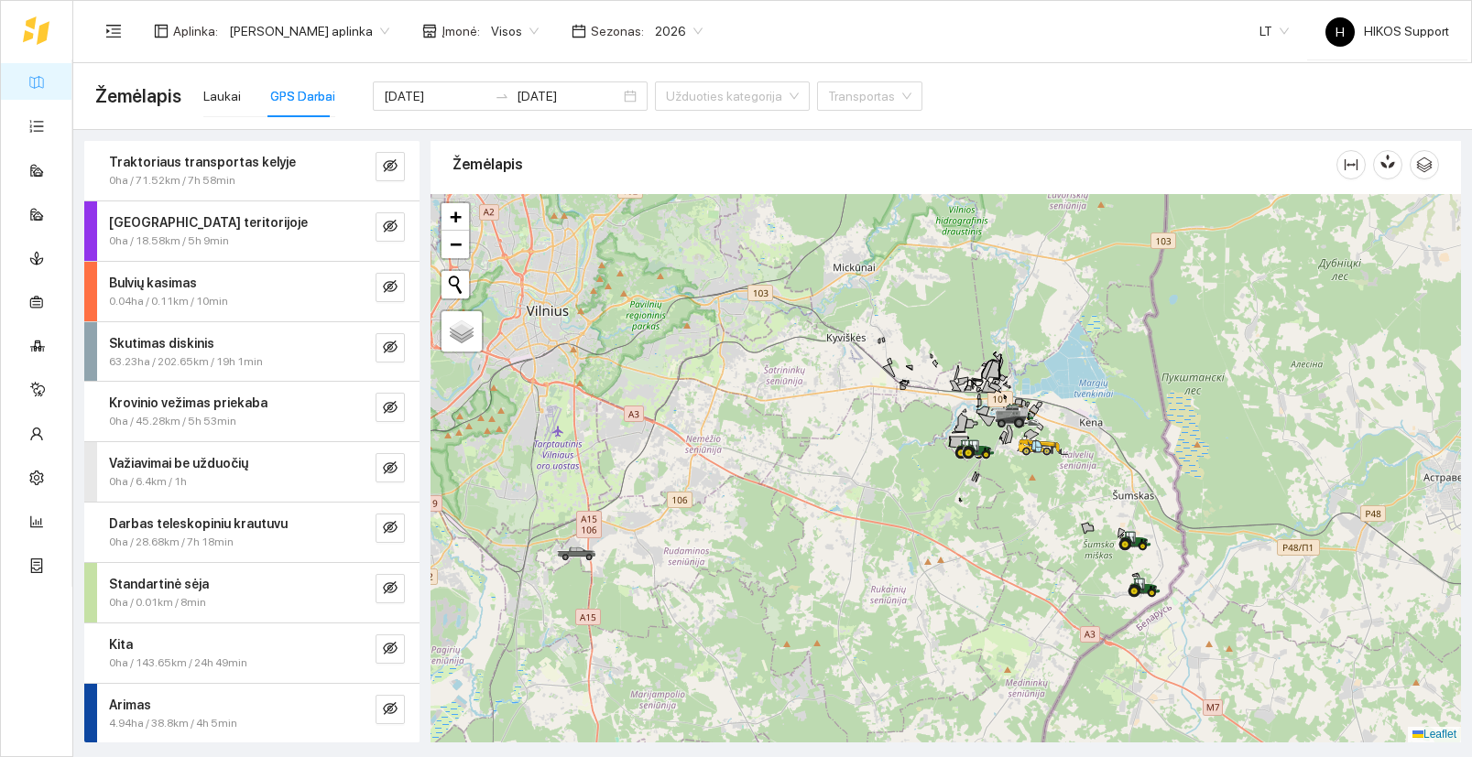
click at [376, 31] on span "[PERSON_NAME] aplinka" at bounding box center [309, 30] width 160 height 27
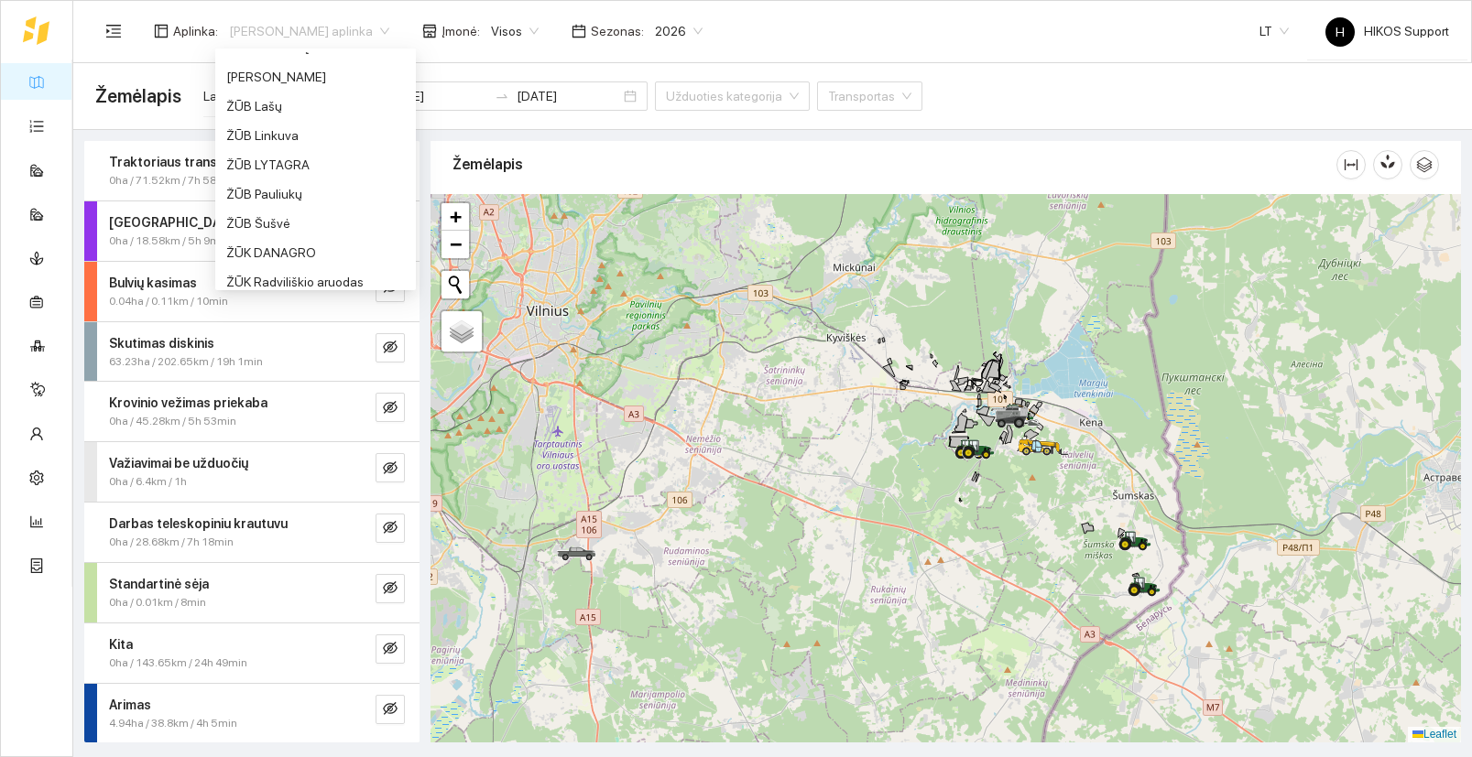
scroll to position [1471, 0]
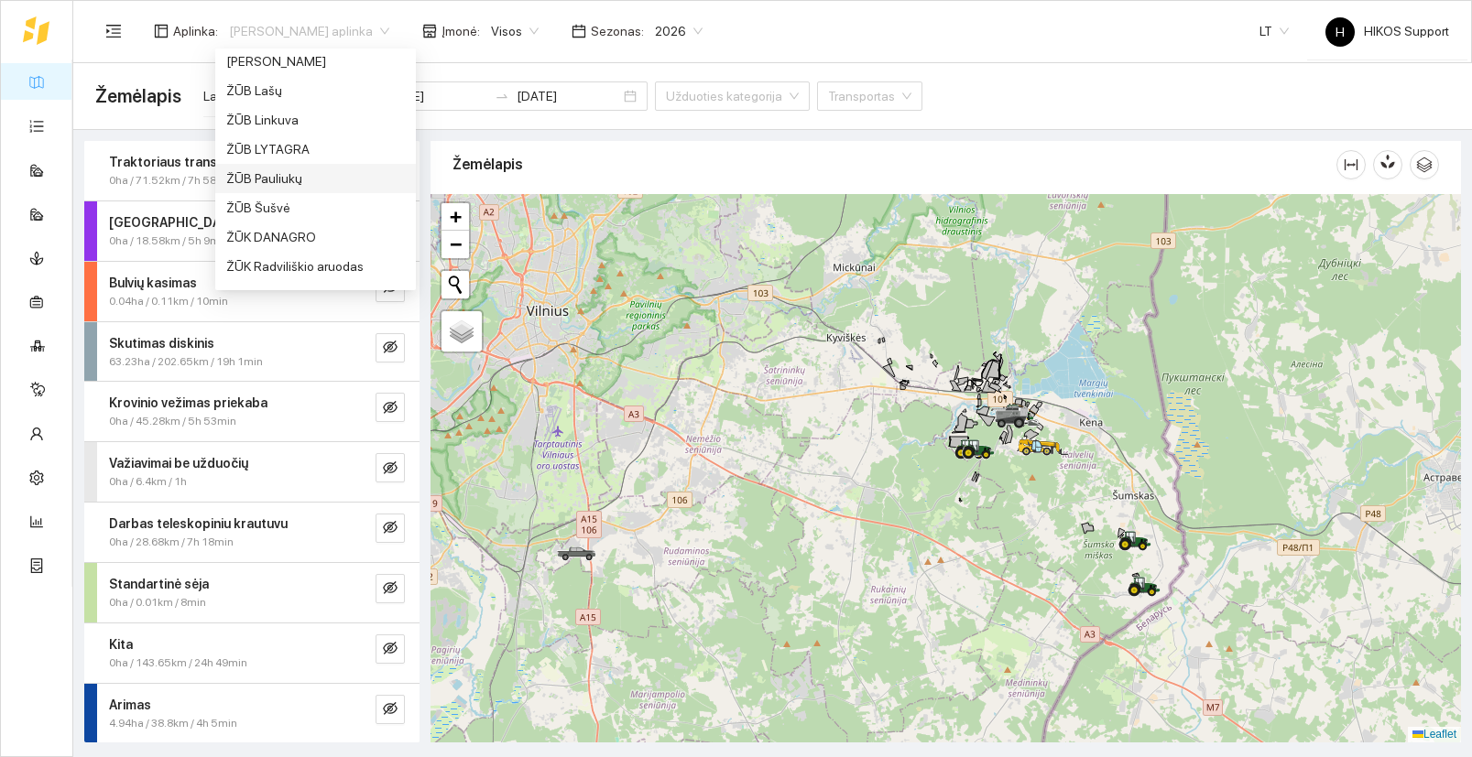
click at [294, 174] on div "ŽŪB Pauliukų" at bounding box center [315, 178] width 179 height 20
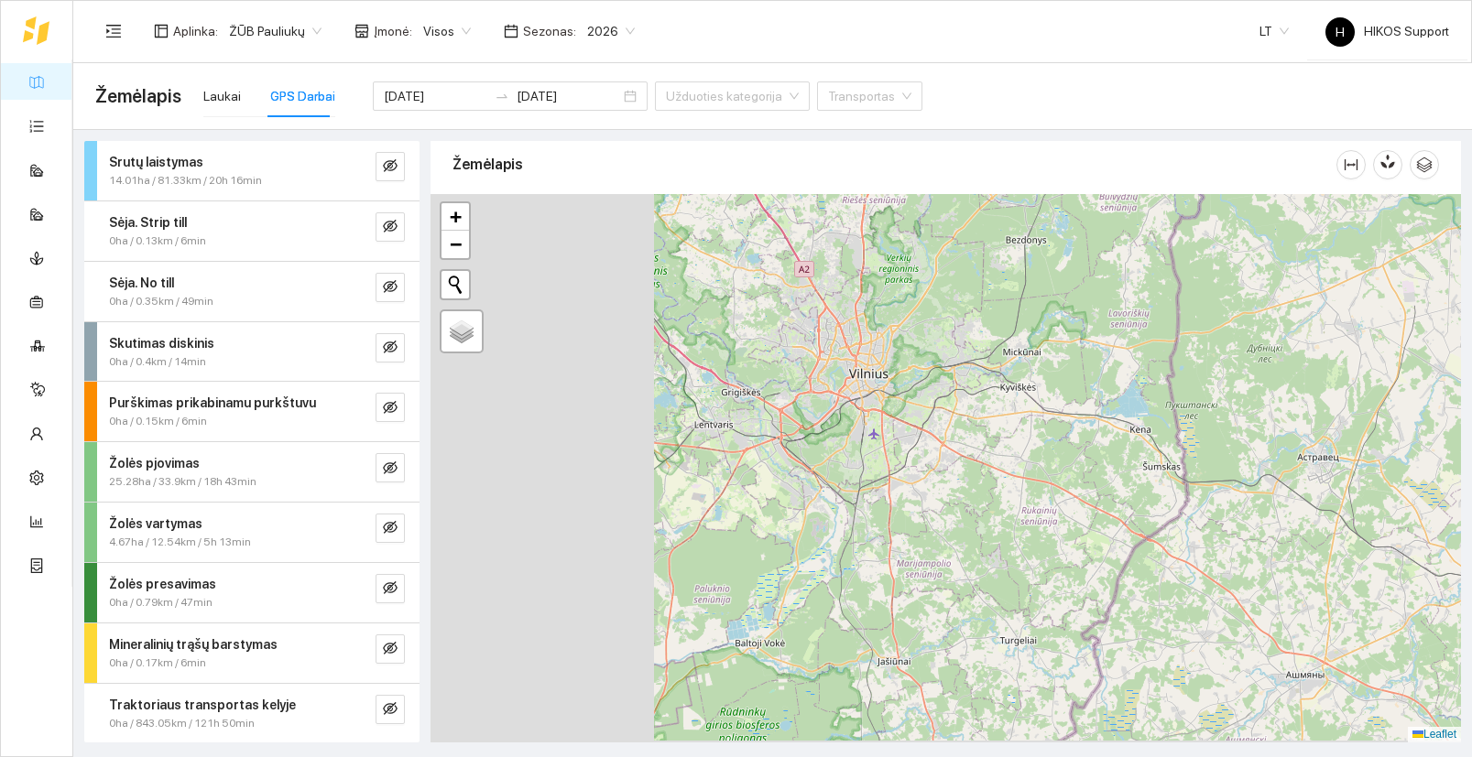
drag, startPoint x: 545, startPoint y: 440, endPoint x: 961, endPoint y: 440, distance: 416.6
click at [961, 440] on div at bounding box center [945, 468] width 1030 height 549
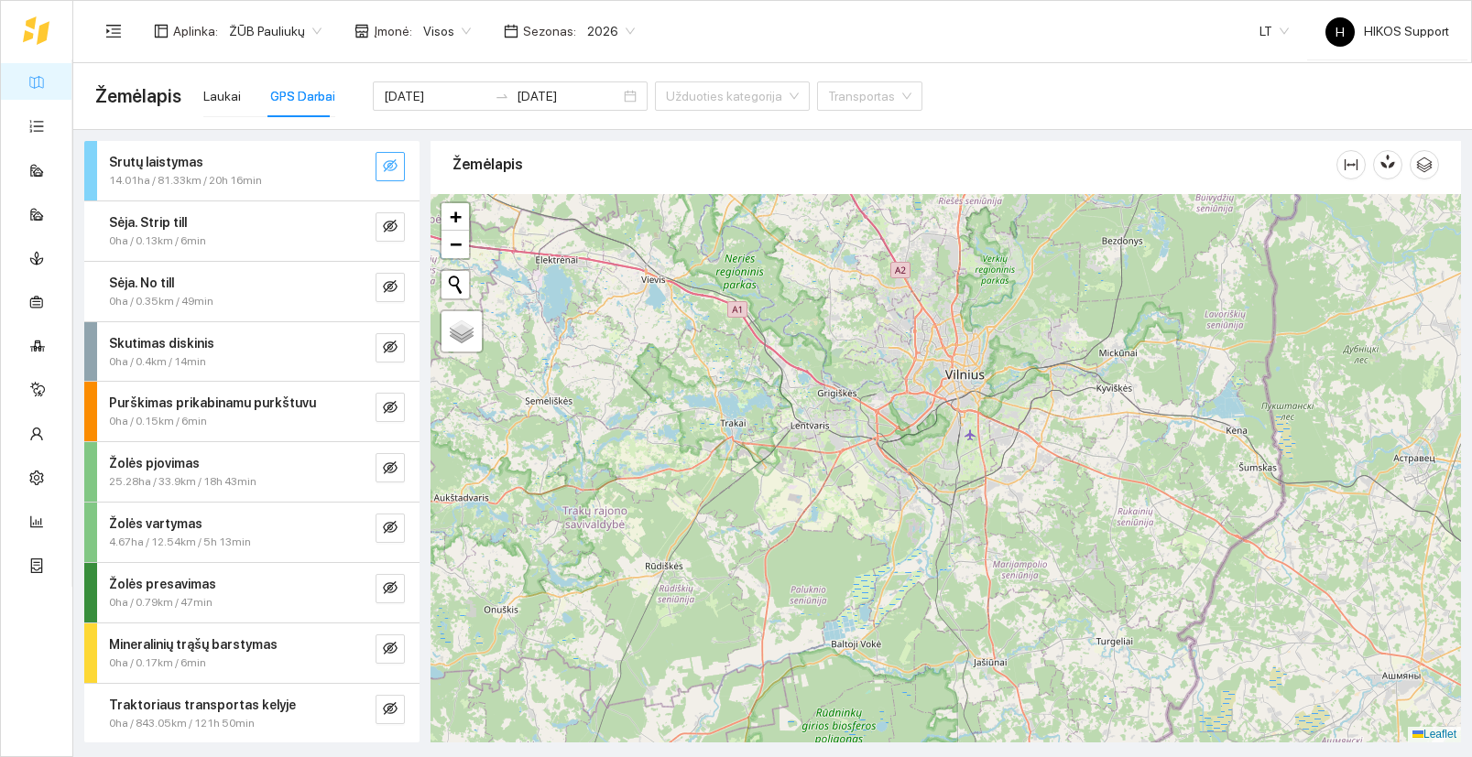
click at [390, 166] on icon "eye-invisible" at bounding box center [390, 165] width 15 height 13
click at [392, 234] on span "eye-invisible" at bounding box center [390, 227] width 15 height 17
click at [356, 231] on icon "search" at bounding box center [353, 226] width 15 height 15
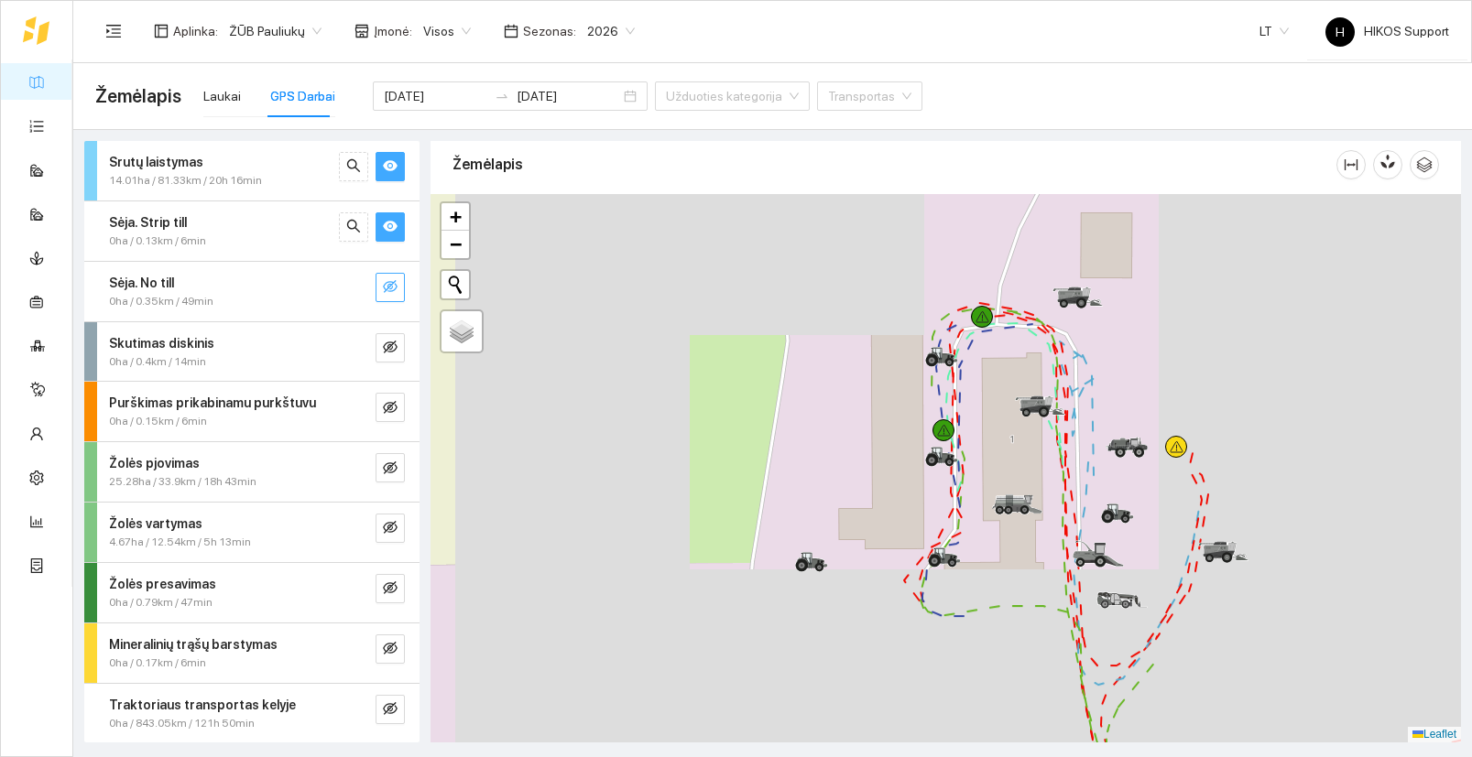
click at [397, 295] on span "eye-invisible" at bounding box center [390, 287] width 15 height 17
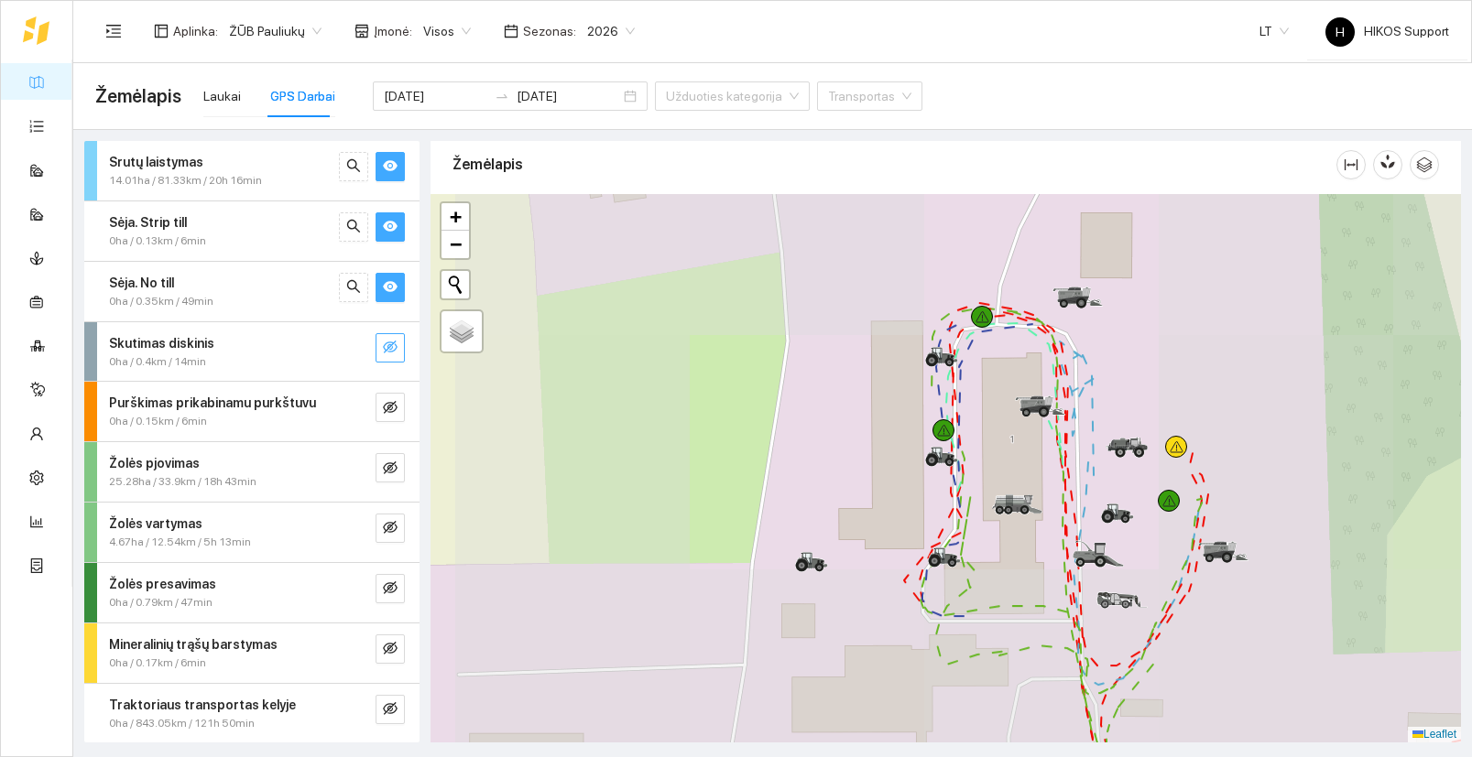
click at [400, 349] on button "button" at bounding box center [389, 347] width 29 height 29
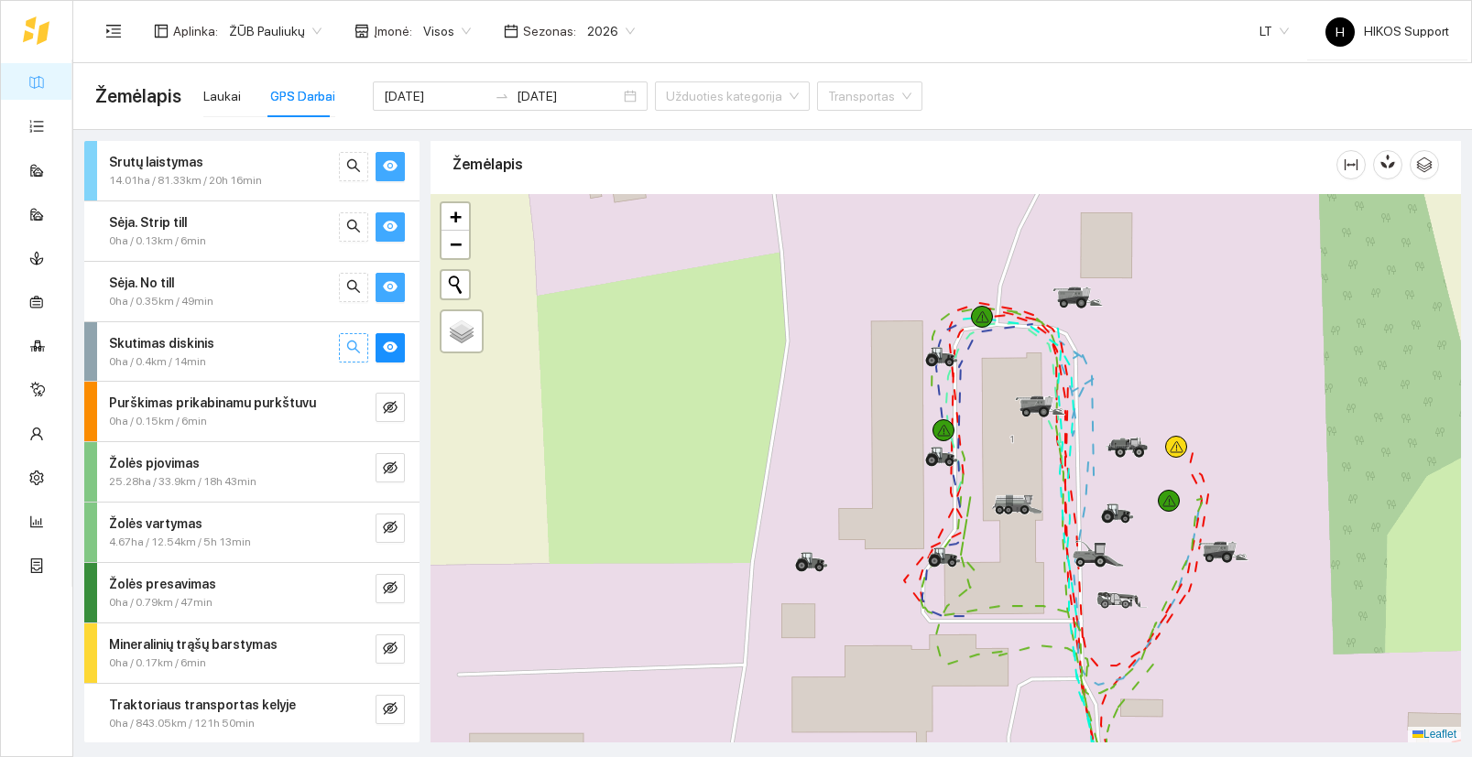
click at [350, 344] on icon "search" at bounding box center [353, 347] width 15 height 15
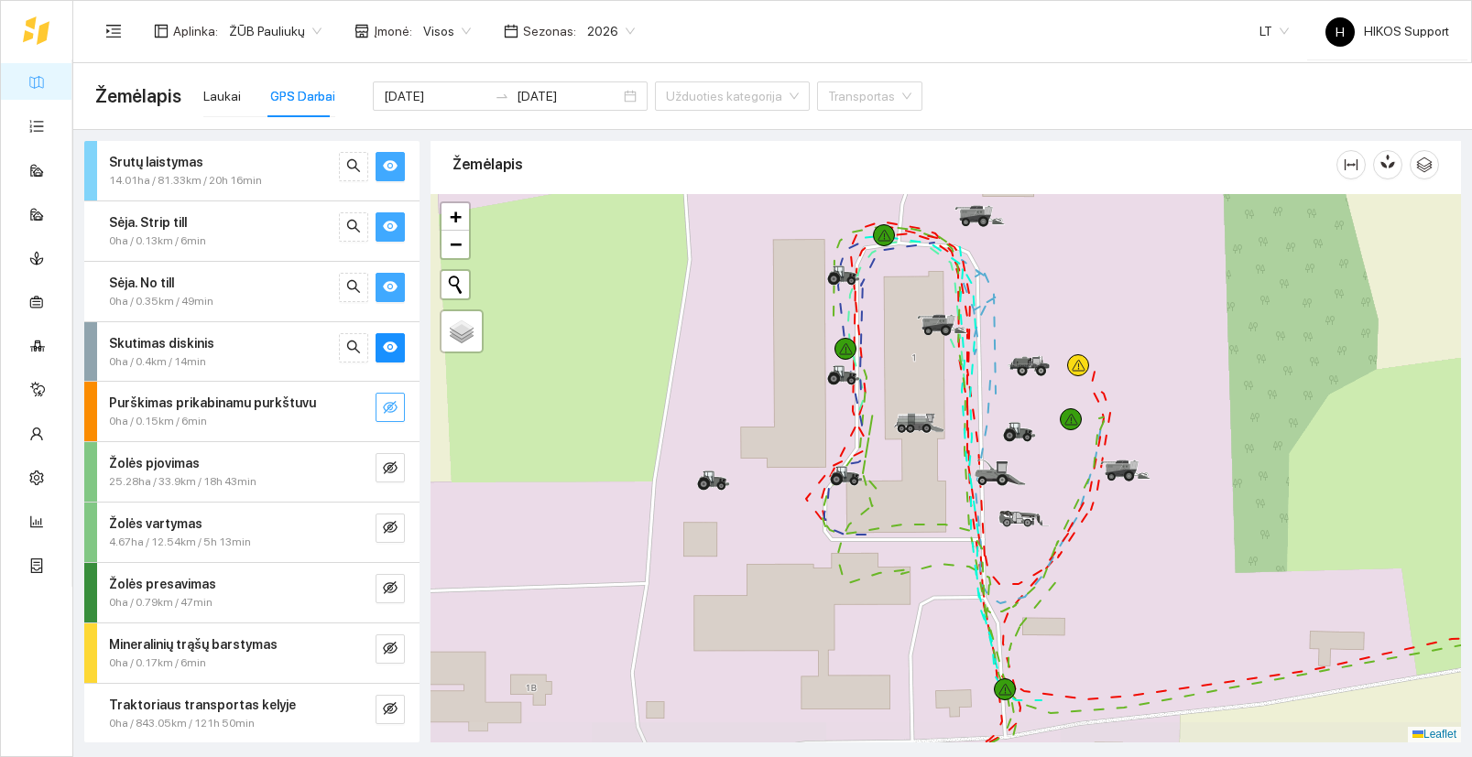
click at [383, 407] on icon "eye-invisible" at bounding box center [390, 407] width 15 height 15
click at [393, 465] on icon "eye-invisible" at bounding box center [390, 468] width 15 height 15
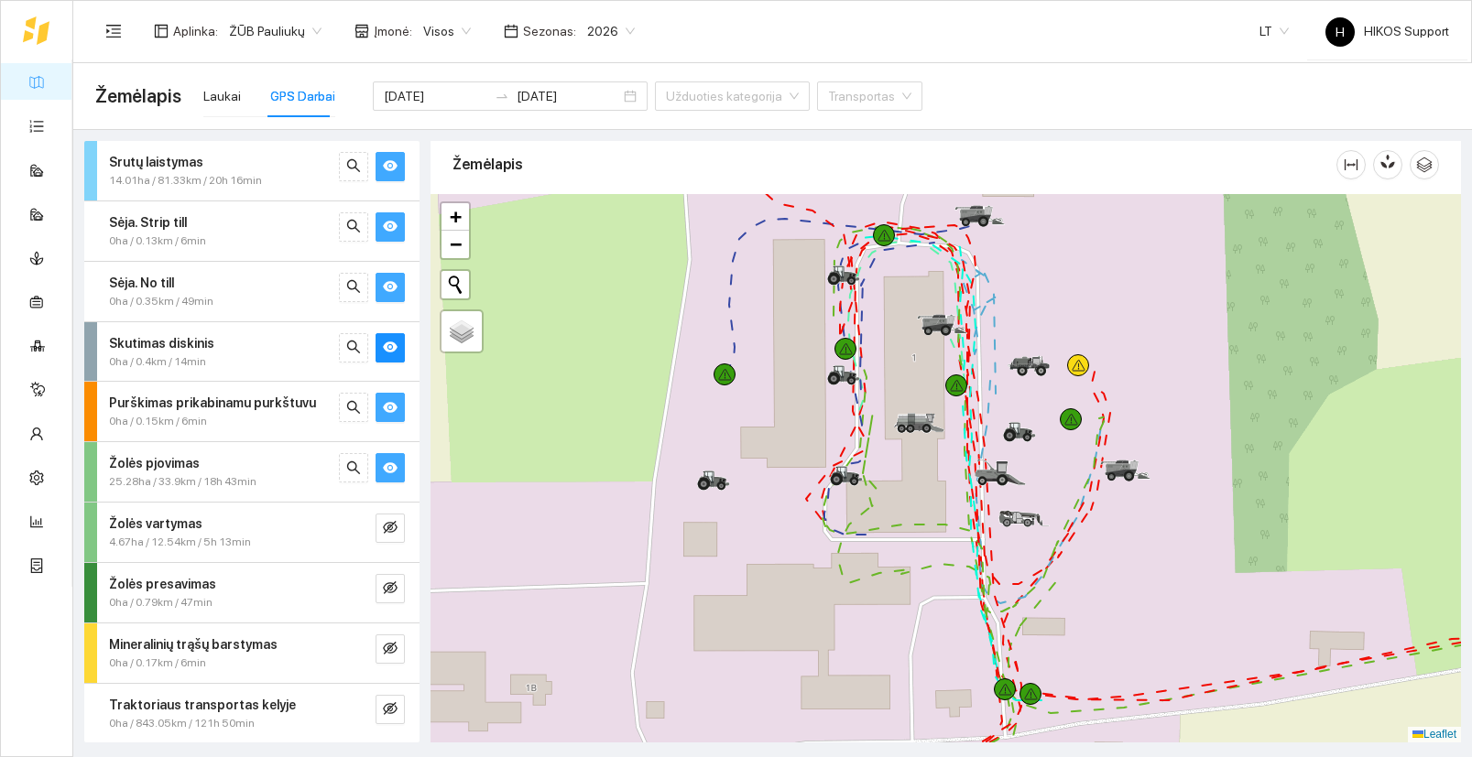
click at [390, 510] on div "Žolės vartymas 4.67ha / 12.54km / 5h 13min" at bounding box center [251, 533] width 335 height 60
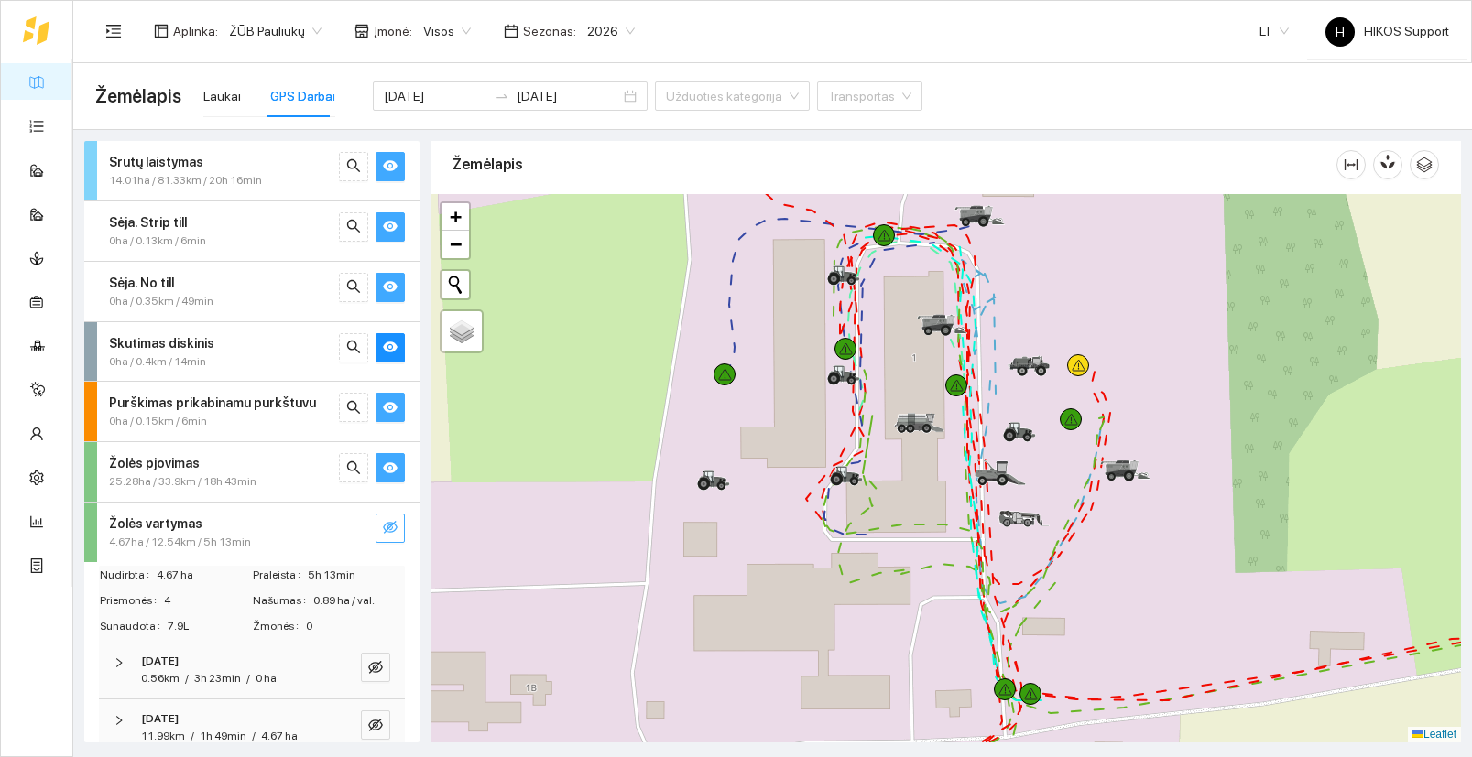
click at [392, 534] on icon "eye-invisible" at bounding box center [390, 527] width 15 height 15
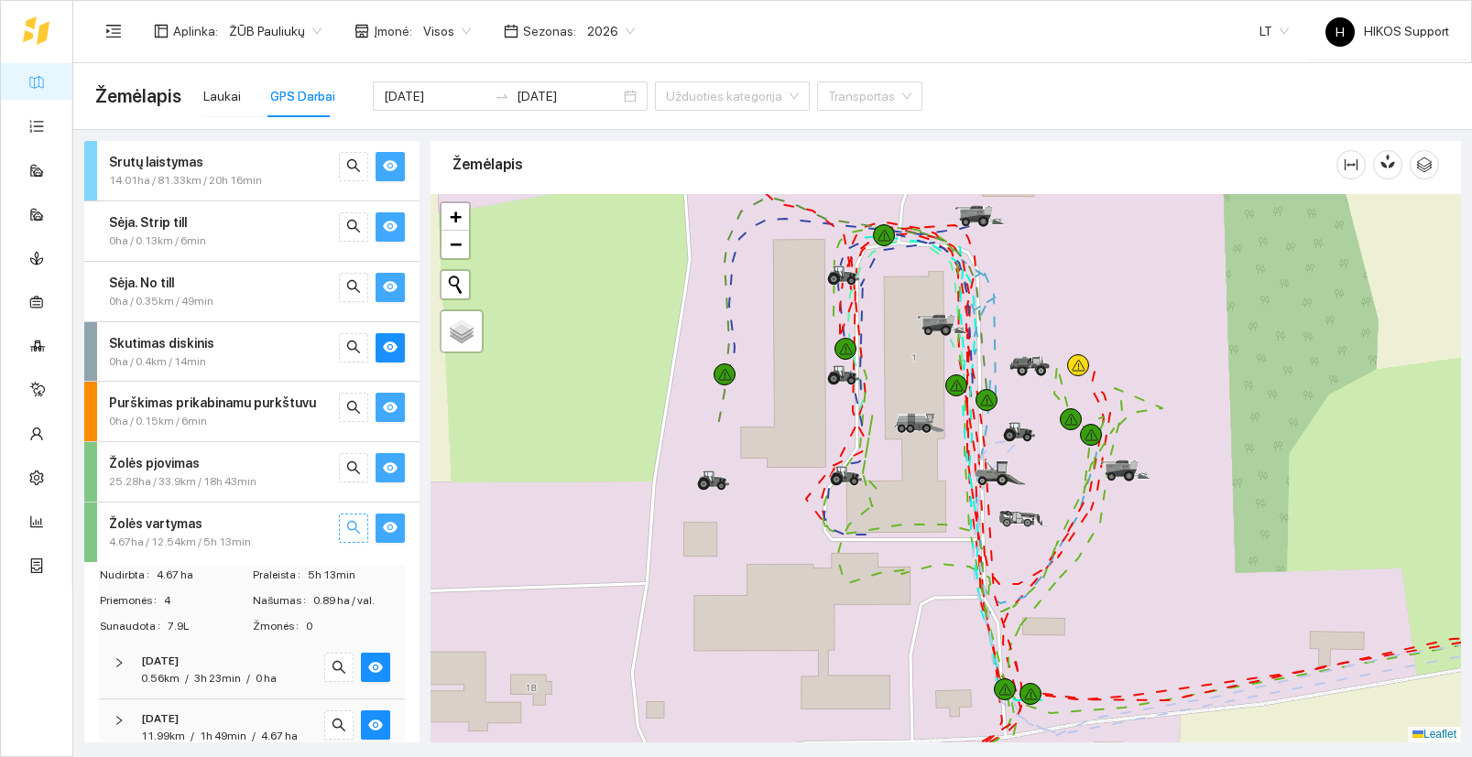
click at [351, 517] on button "button" at bounding box center [353, 528] width 29 height 29
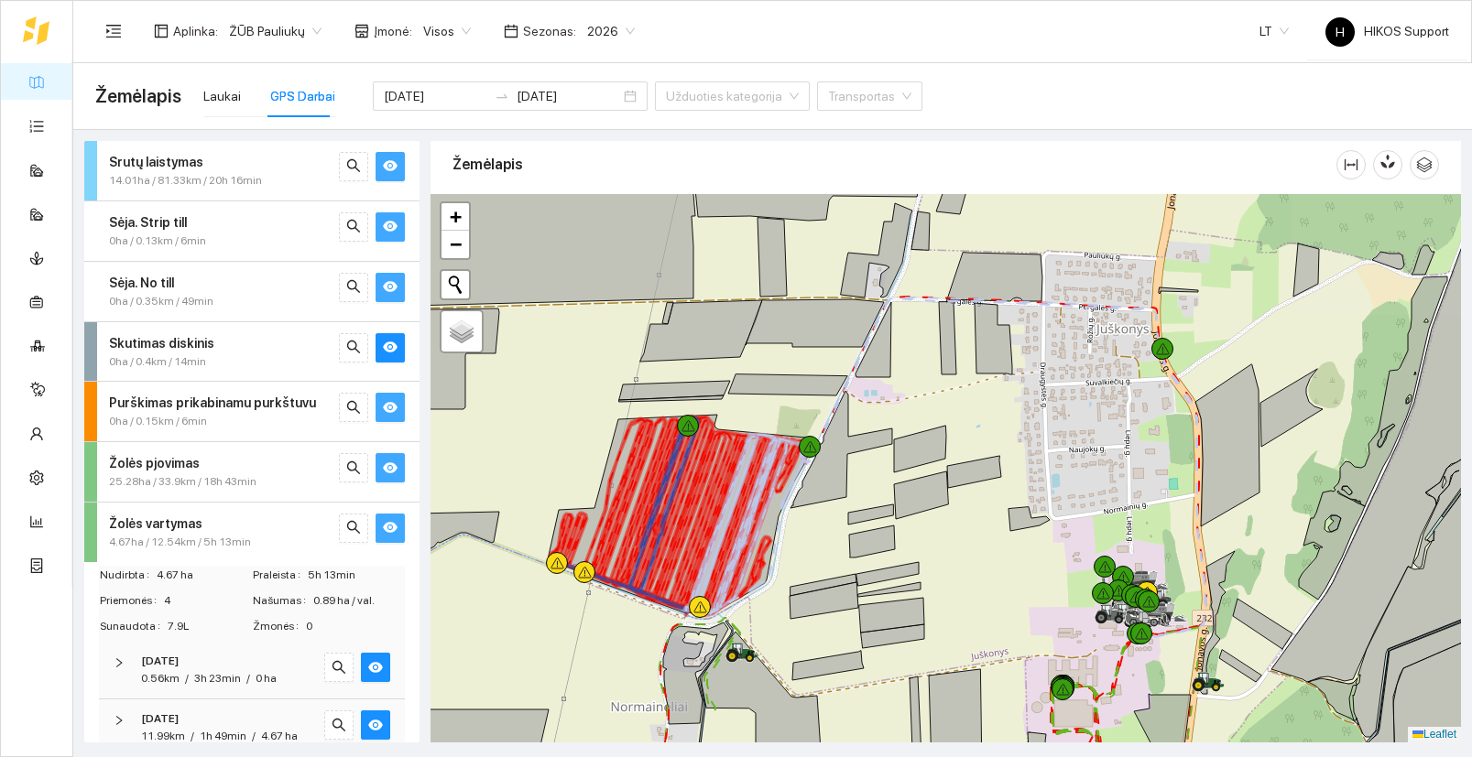
click at [264, 511] on div "Žolės vartymas 4.67ha / 12.54km / 5h 13min" at bounding box center [251, 533] width 335 height 60
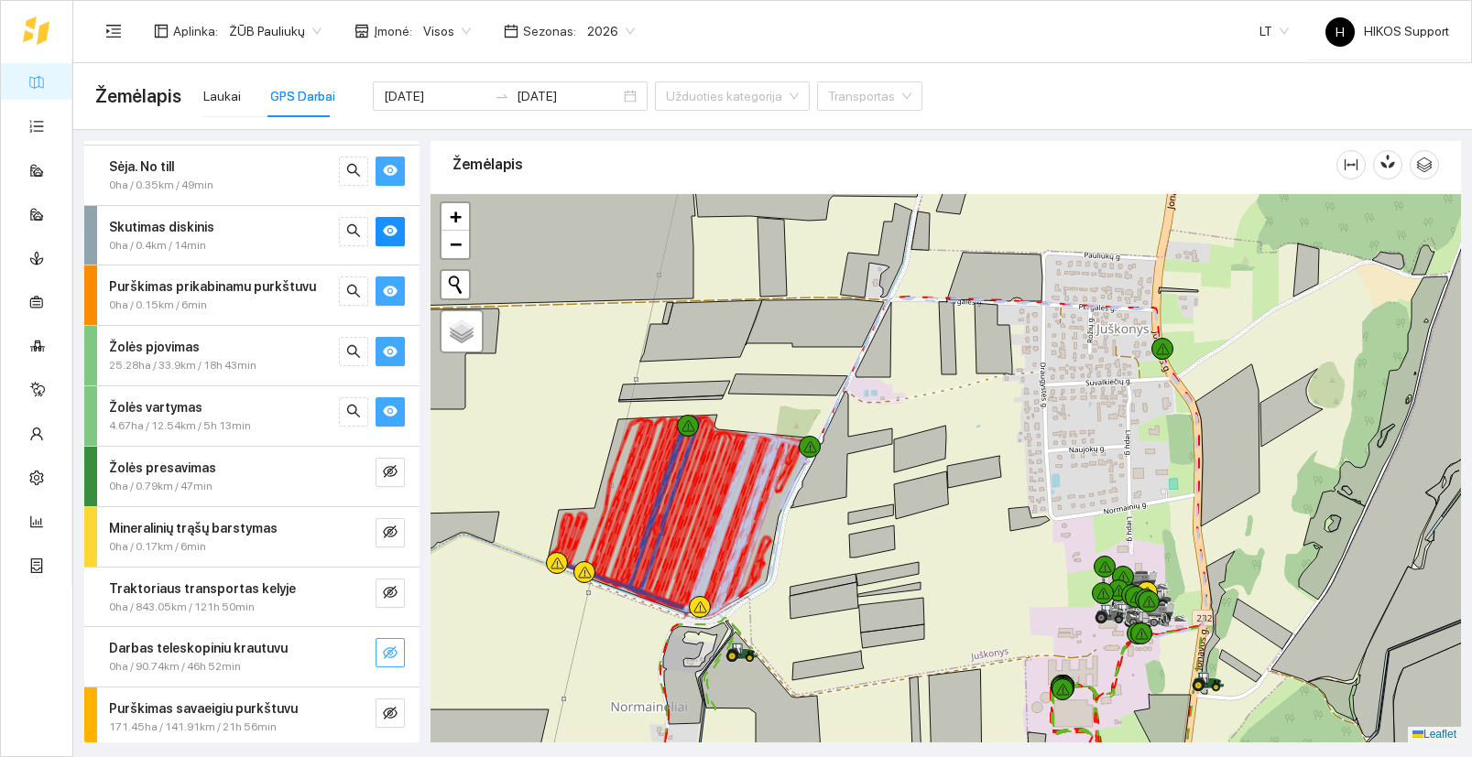
scroll to position [158, 0]
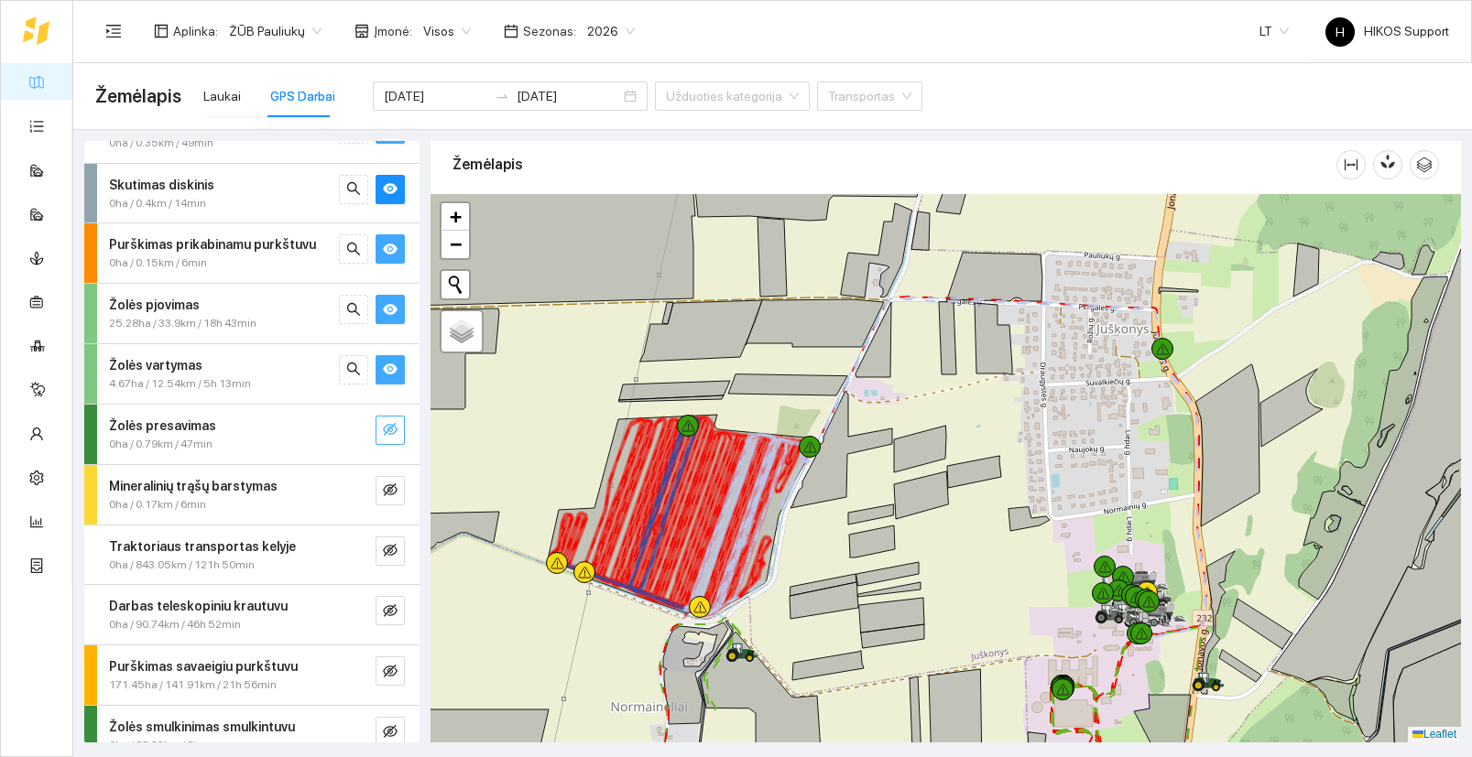
click at [388, 429] on icon "eye-invisible" at bounding box center [390, 429] width 15 height 13
click at [390, 501] on button "button" at bounding box center [389, 490] width 29 height 29
click at [387, 545] on icon "eye-invisible" at bounding box center [390, 550] width 15 height 15
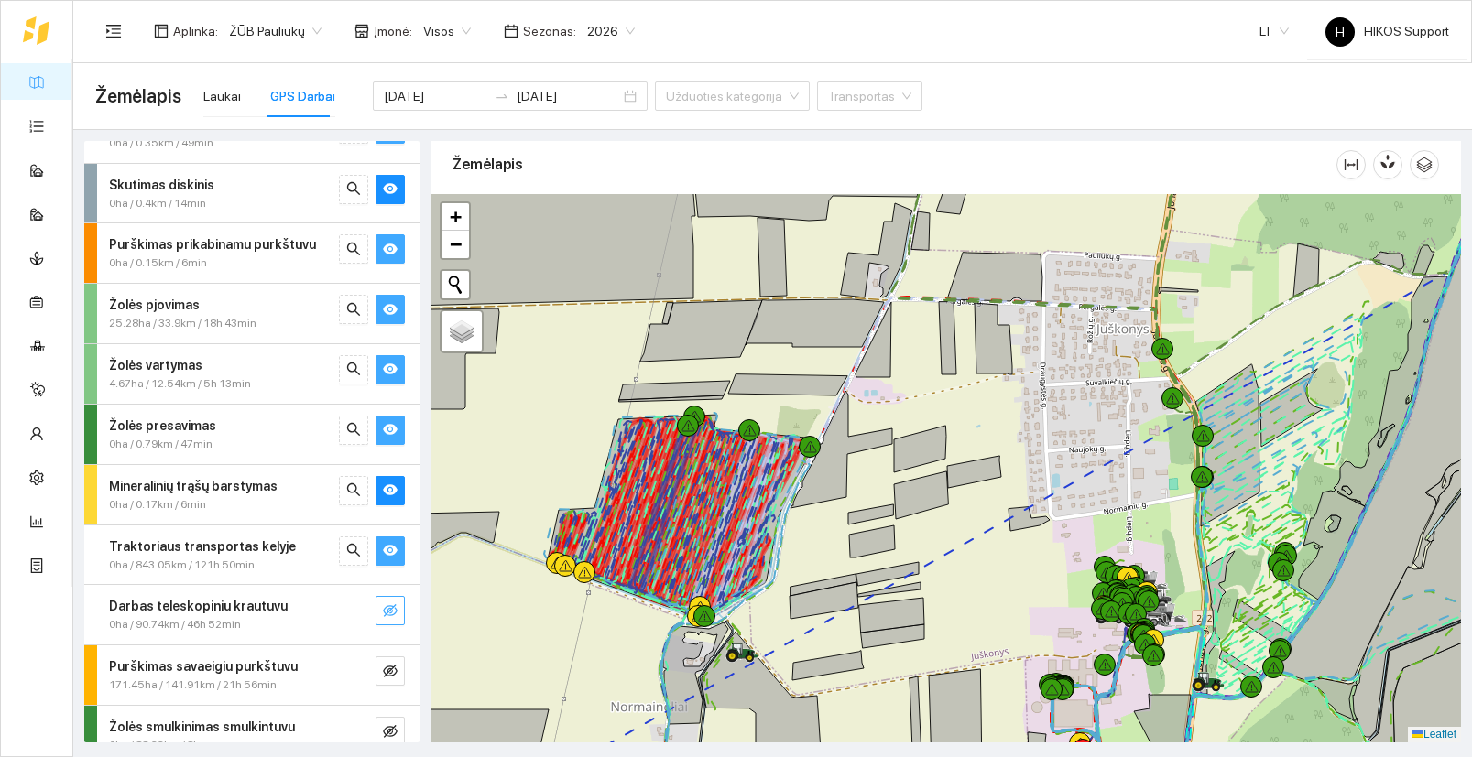
click at [388, 602] on button "button" at bounding box center [389, 610] width 29 height 29
click at [394, 675] on icon "eye-invisible" at bounding box center [390, 671] width 15 height 15
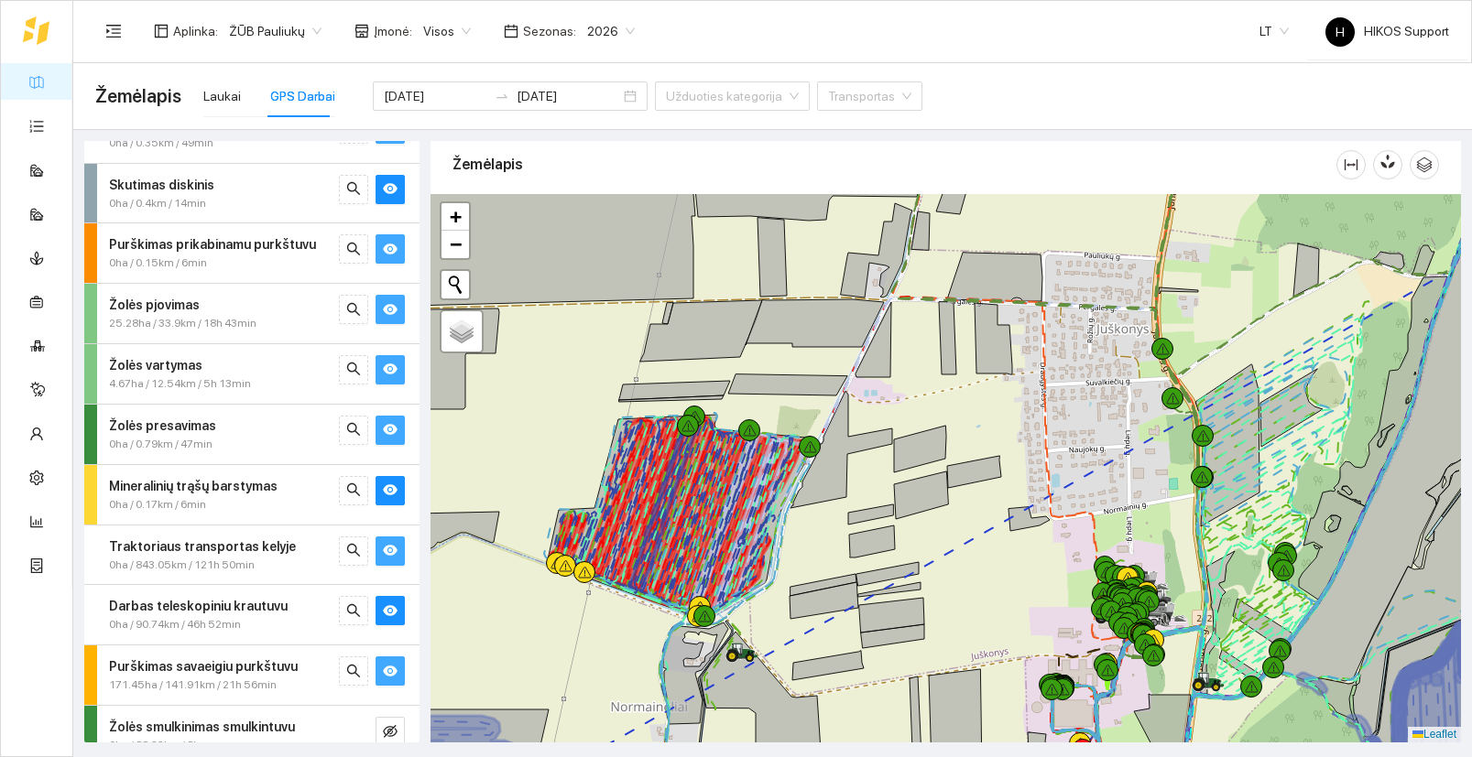
scroll to position [181, 0]
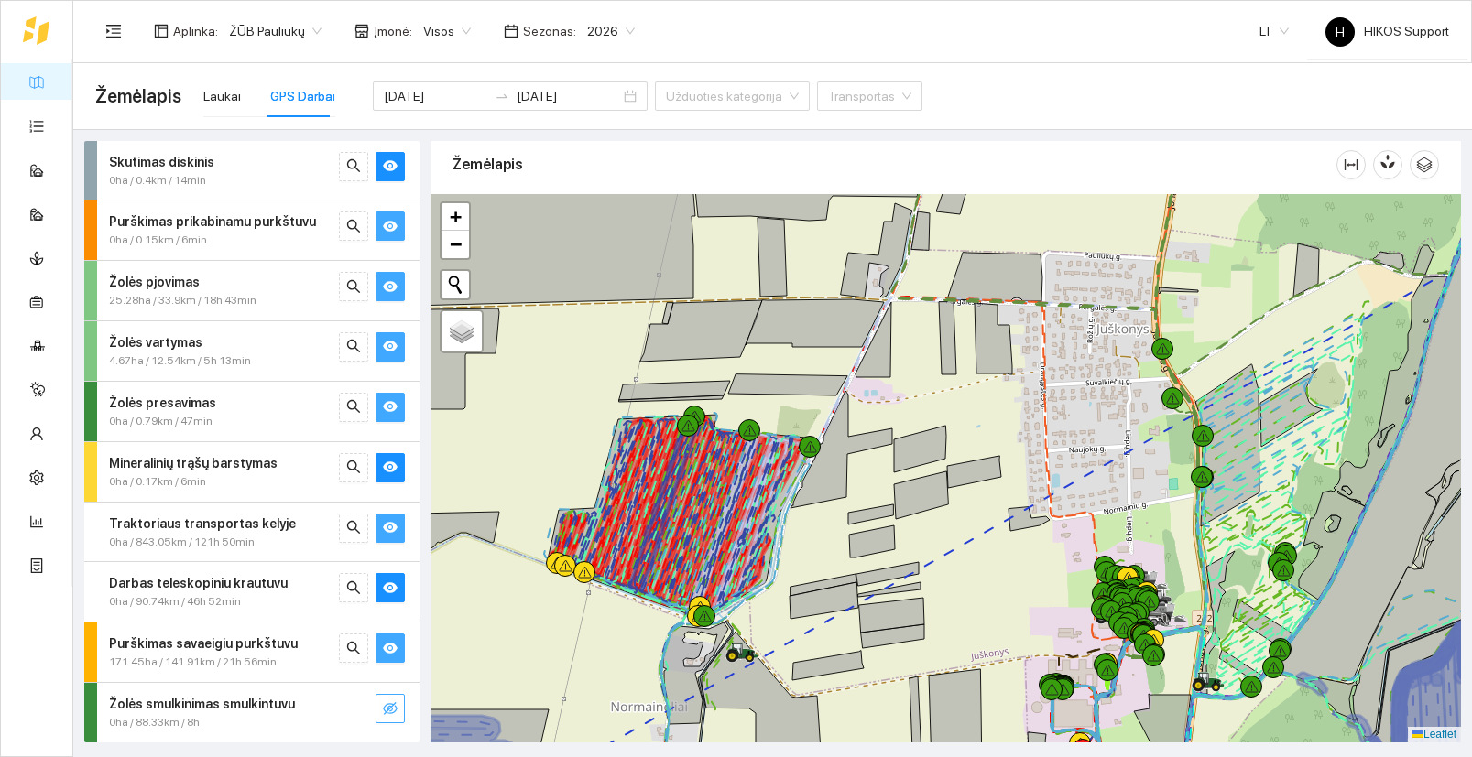
click at [390, 709] on icon "eye-invisible" at bounding box center [390, 708] width 15 height 15
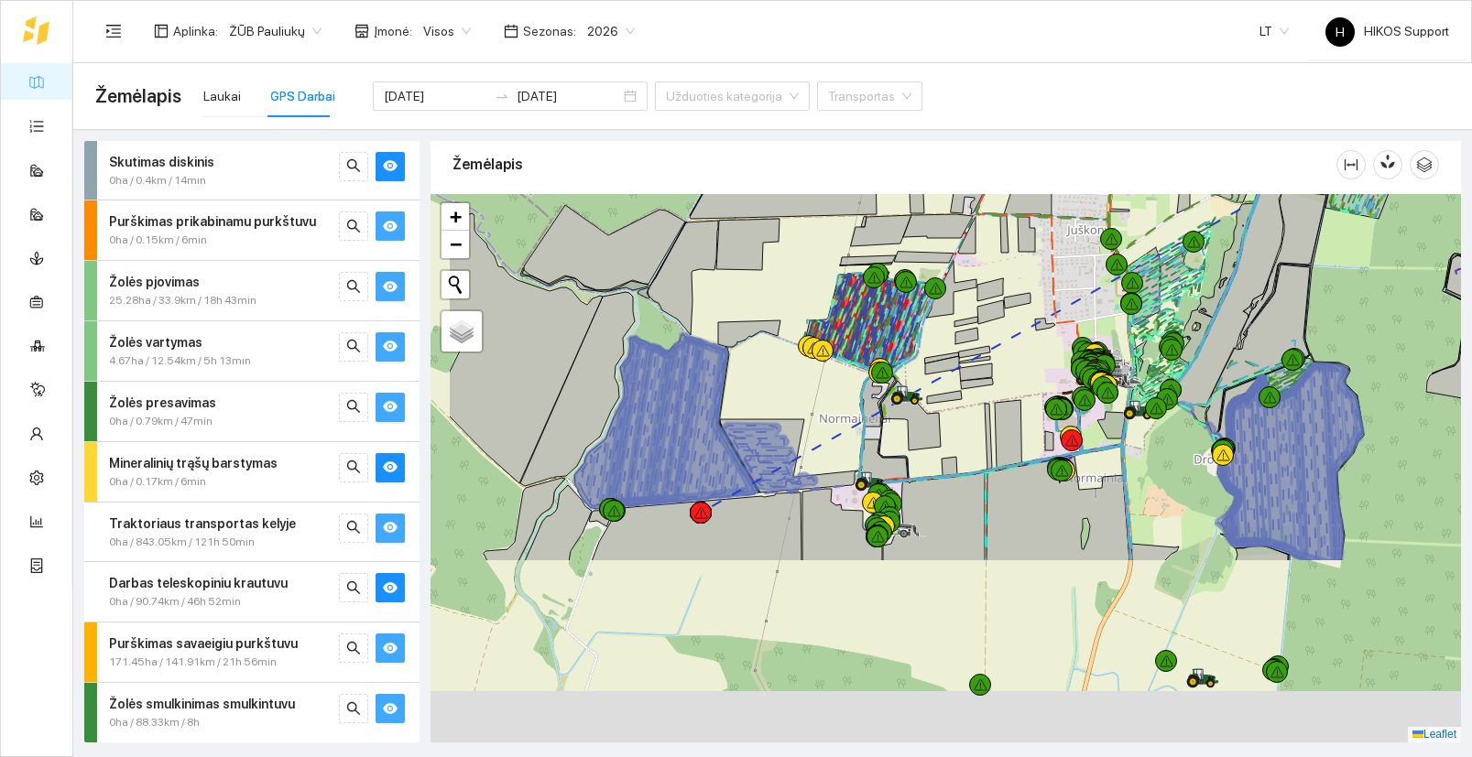
drag, startPoint x: 839, startPoint y: 644, endPoint x: 964, endPoint y: 403, distance: 271.5
click at [964, 403] on div at bounding box center [945, 468] width 1030 height 549
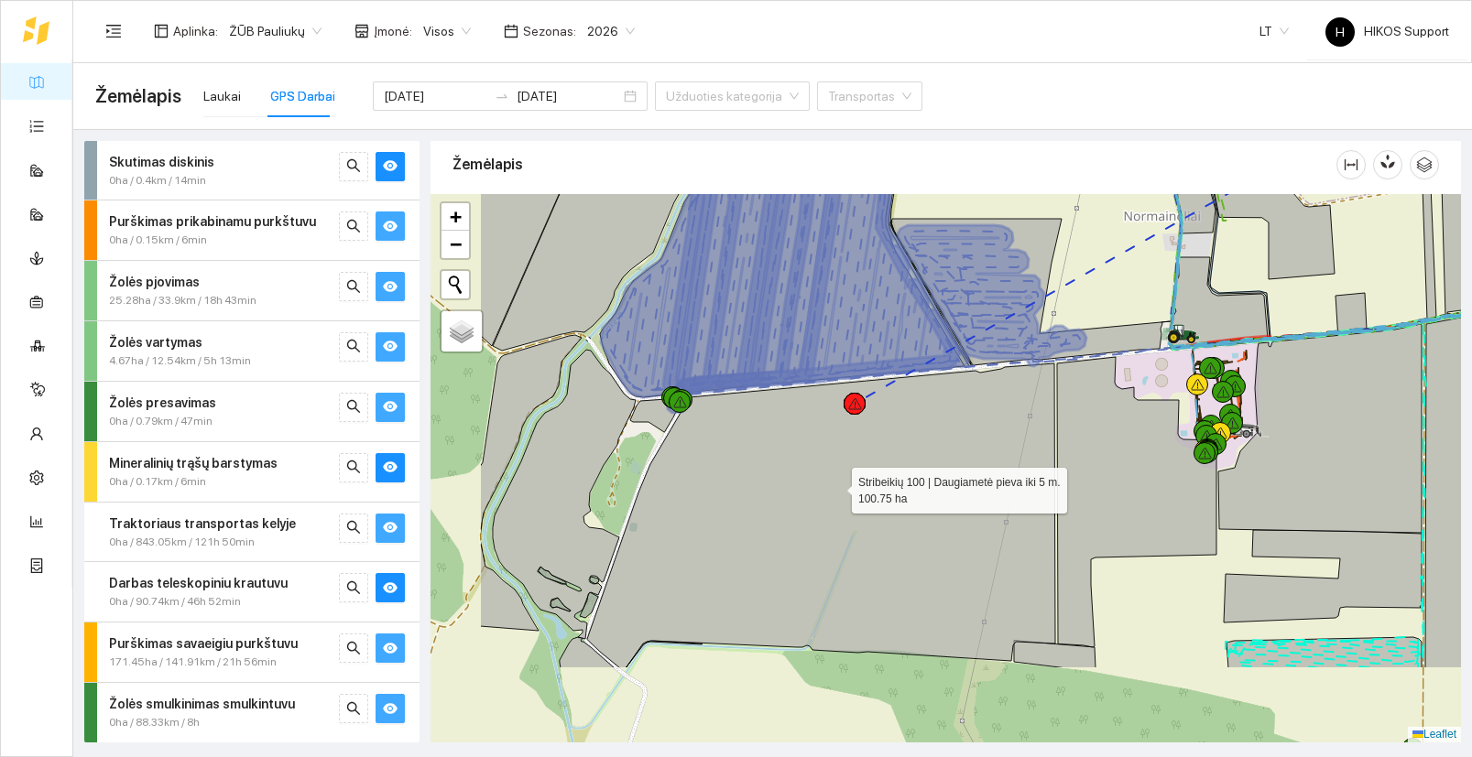
drag, startPoint x: 670, startPoint y: 625, endPoint x: 875, endPoint y: 475, distance: 253.7
click at [875, 475] on icon at bounding box center [821, 516] width 468 height 305
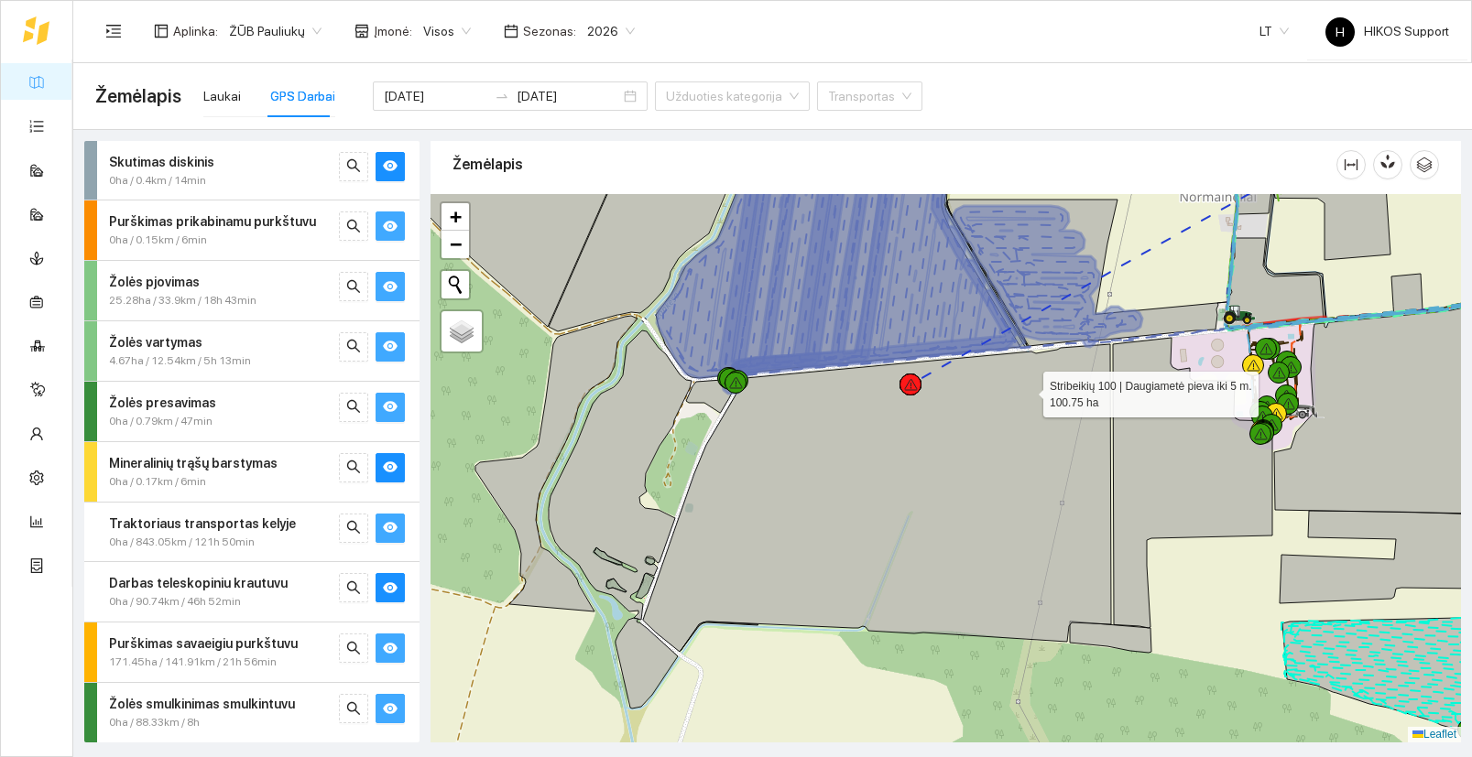
drag, startPoint x: 1028, startPoint y: 390, endPoint x: 696, endPoint y: 635, distance: 412.6
click at [696, 635] on icon at bounding box center [877, 498] width 468 height 308
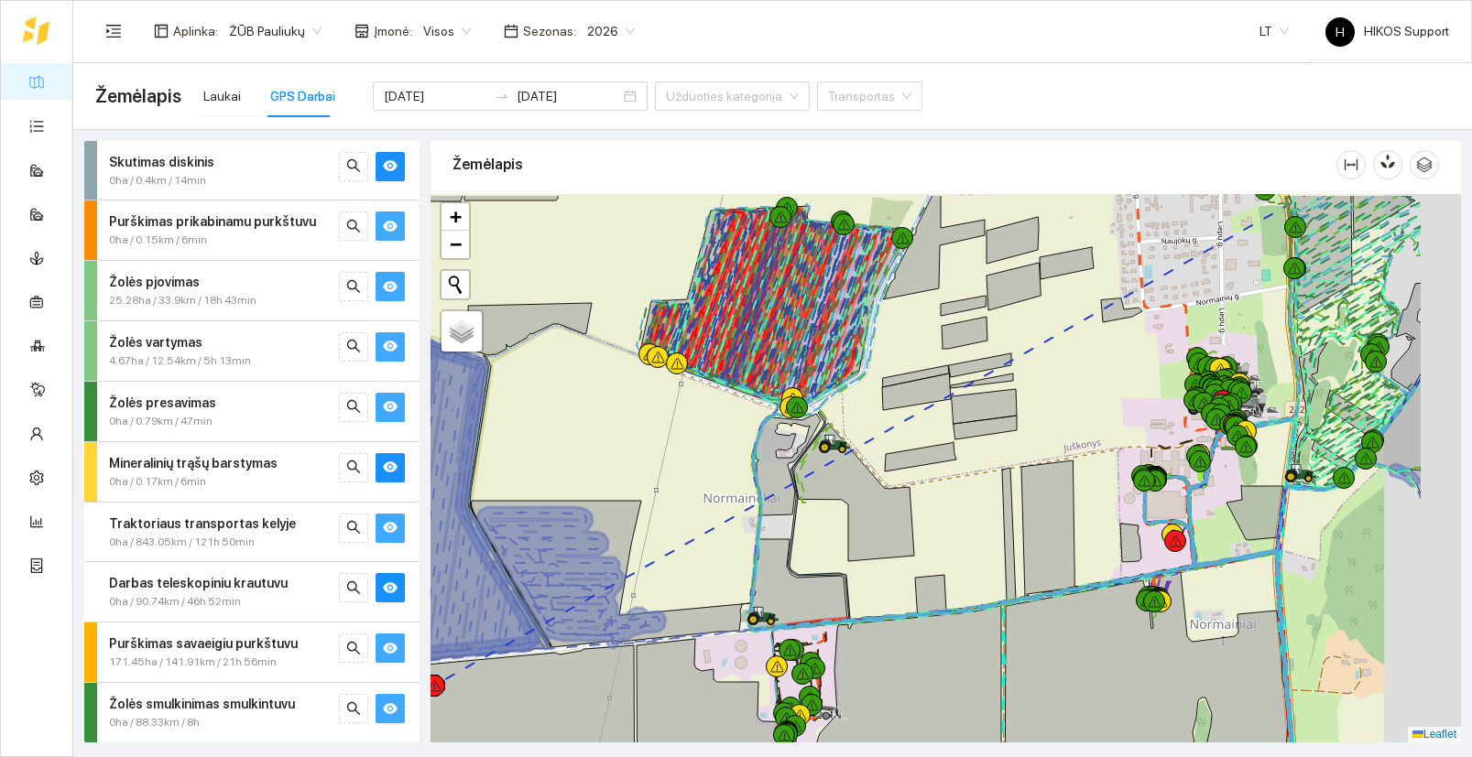
drag, startPoint x: 1221, startPoint y: 463, endPoint x: 774, endPoint y: 596, distance: 466.2
click at [774, 597] on div at bounding box center [945, 468] width 1030 height 549
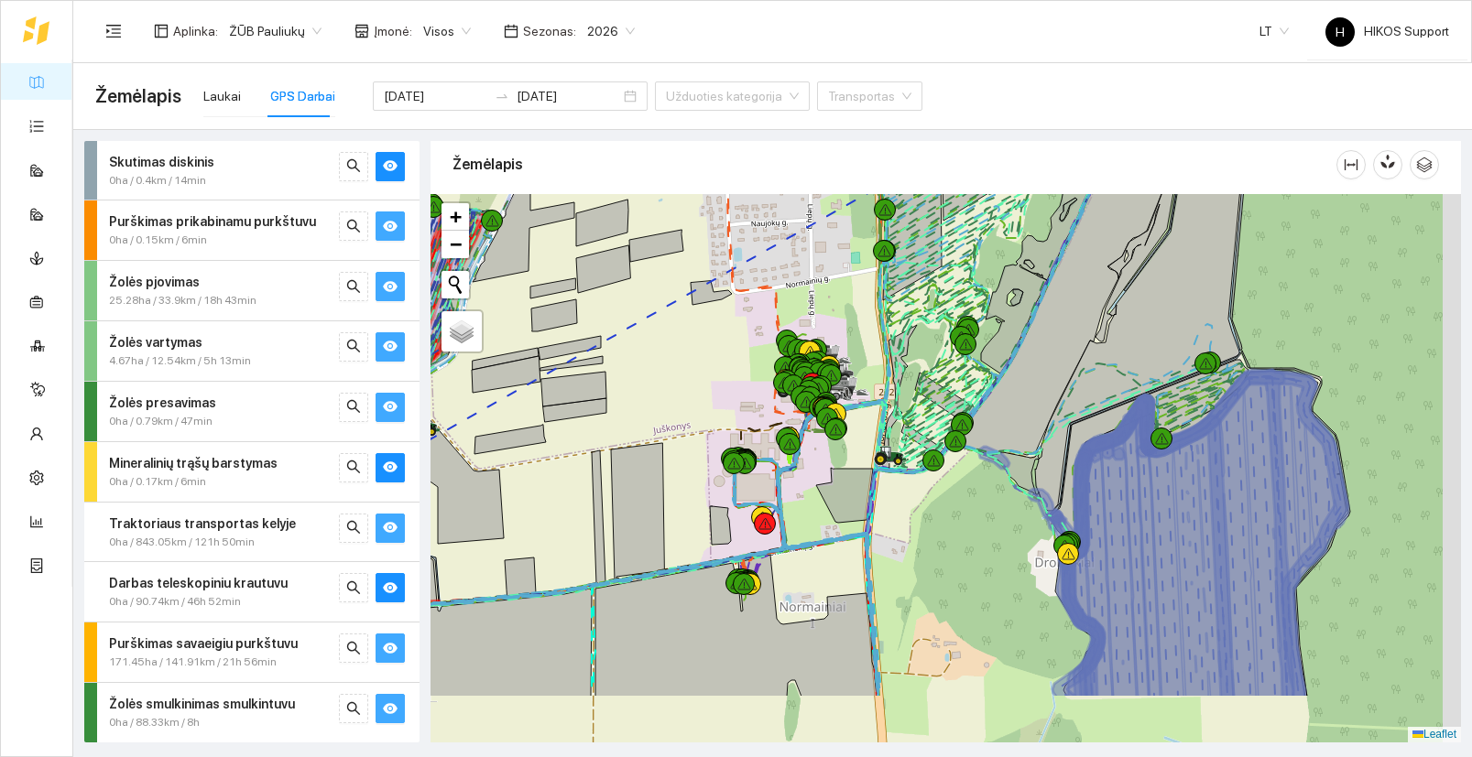
drag, startPoint x: 1155, startPoint y: 567, endPoint x: 904, endPoint y: 324, distance: 349.1
click at [904, 324] on div at bounding box center [945, 468] width 1030 height 549
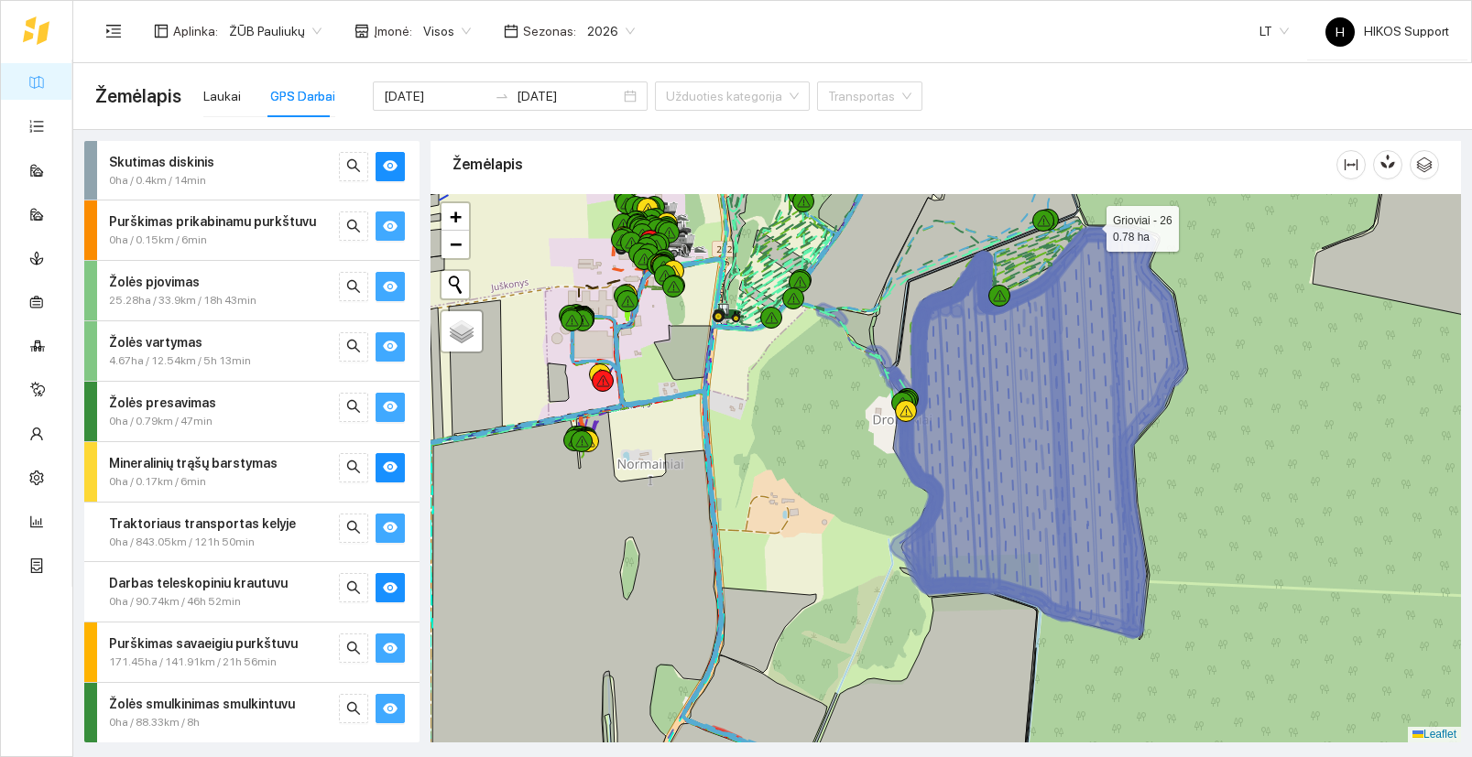
drag, startPoint x: 1090, startPoint y: 224, endPoint x: 1145, endPoint y: 465, distance: 247.0
click at [1148, 465] on div at bounding box center [945, 468] width 1030 height 549
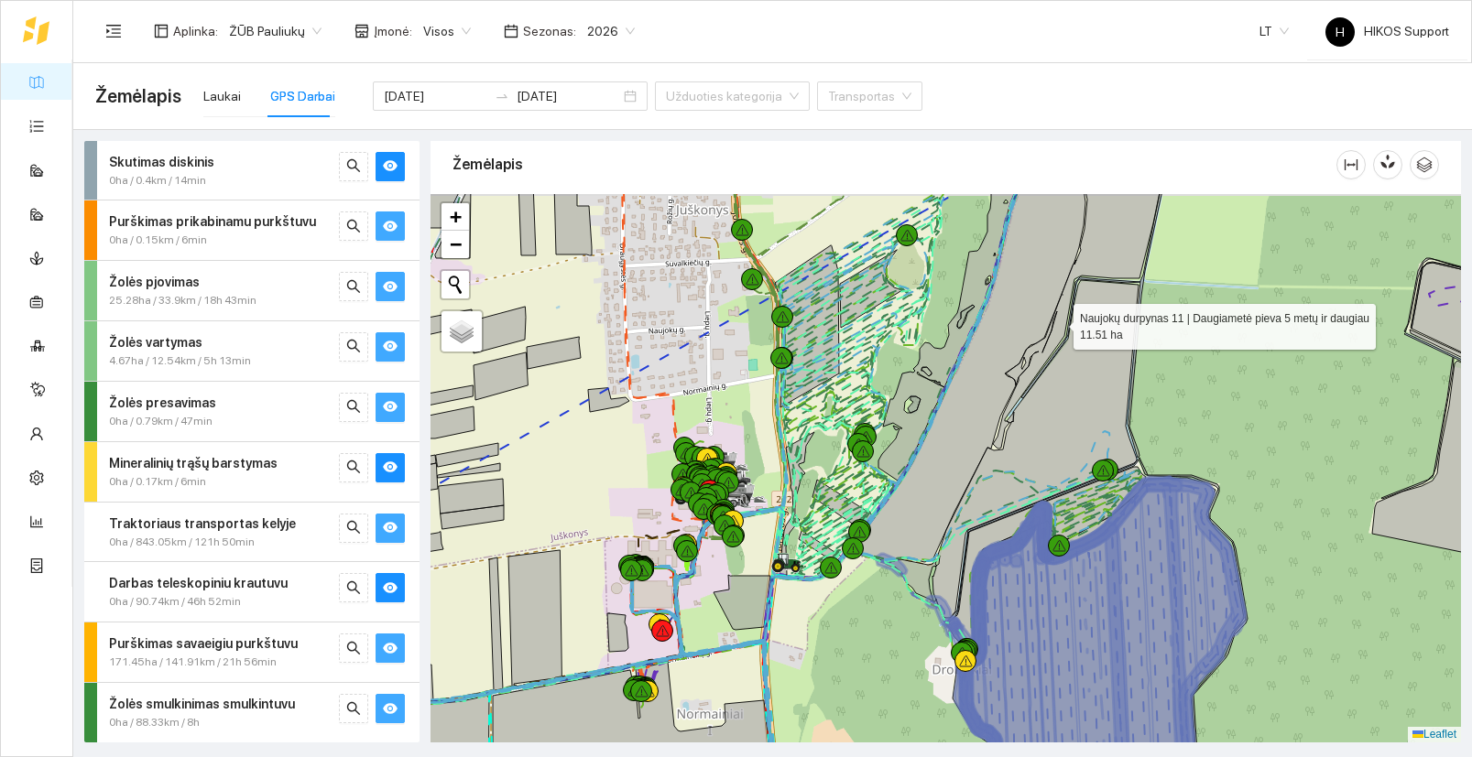
drag, startPoint x: 1055, startPoint y: 311, endPoint x: 1137, endPoint y: 505, distance: 210.1
click at [1137, 449] on icon at bounding box center [1081, 296] width 177 height 305
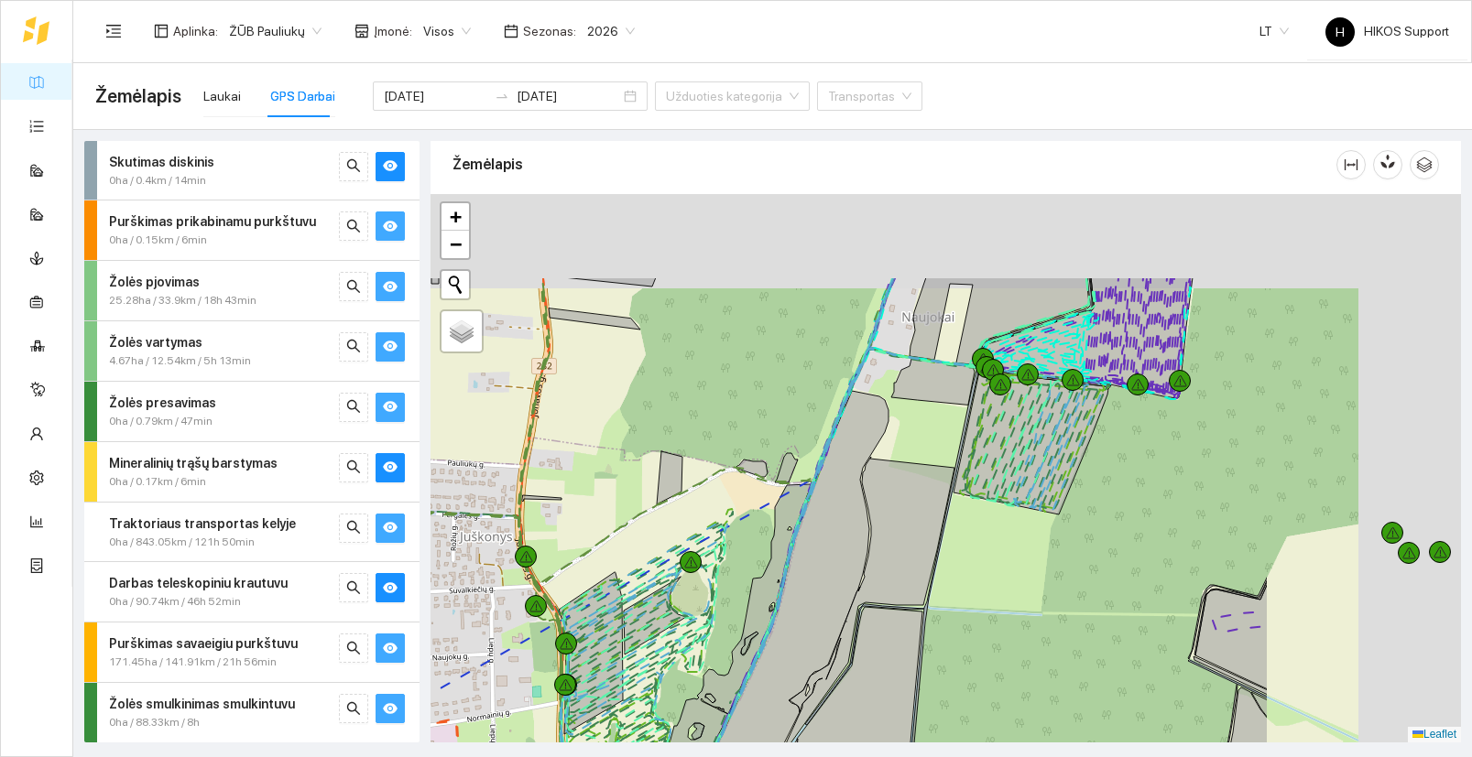
drag, startPoint x: 1316, startPoint y: 280, endPoint x: 983, endPoint y: 440, distance: 368.6
click at [983, 440] on icon at bounding box center [1030, 441] width 155 height 147
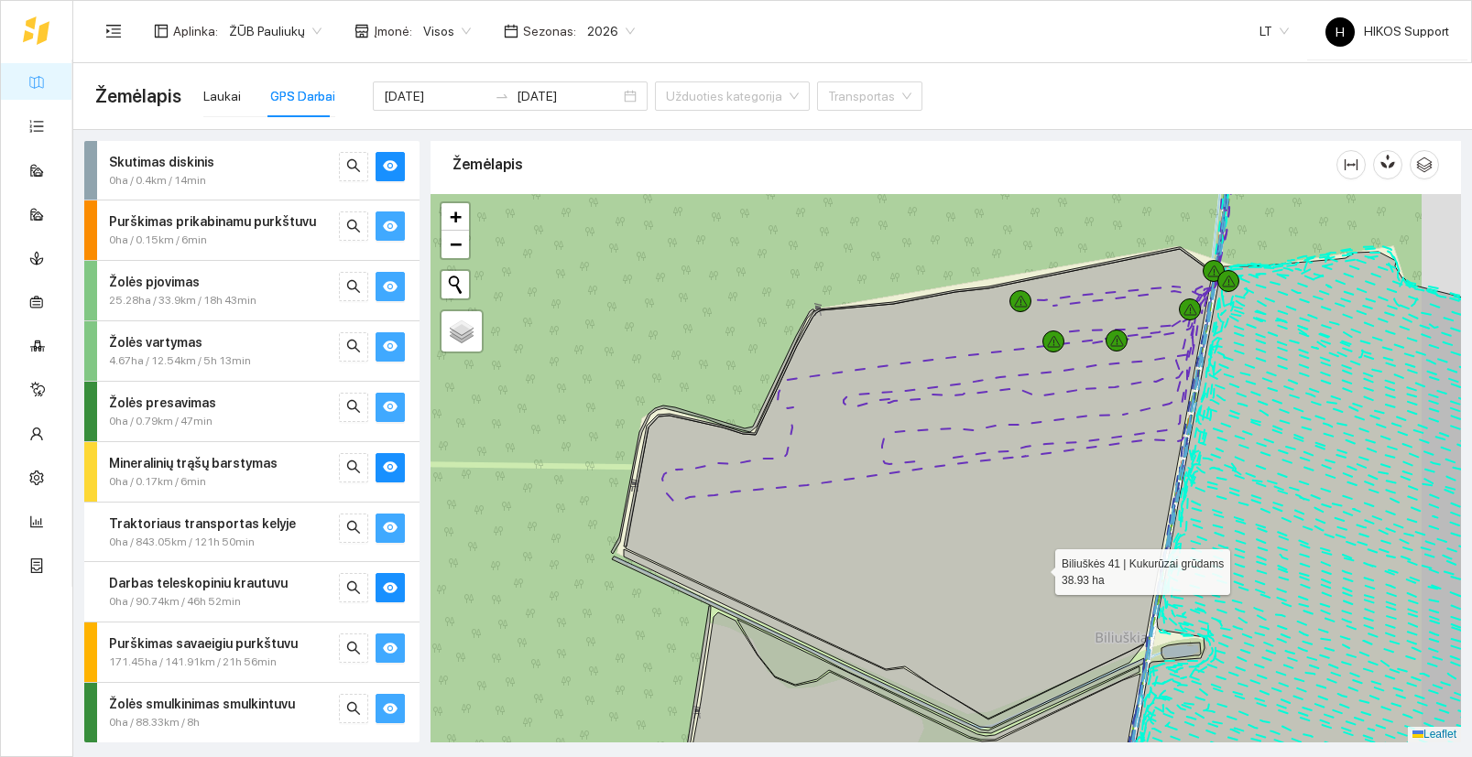
drag, startPoint x: 1103, startPoint y: 566, endPoint x: 982, endPoint y: 592, distance: 123.6
click at [983, 592] on icon at bounding box center [917, 484] width 585 height 470
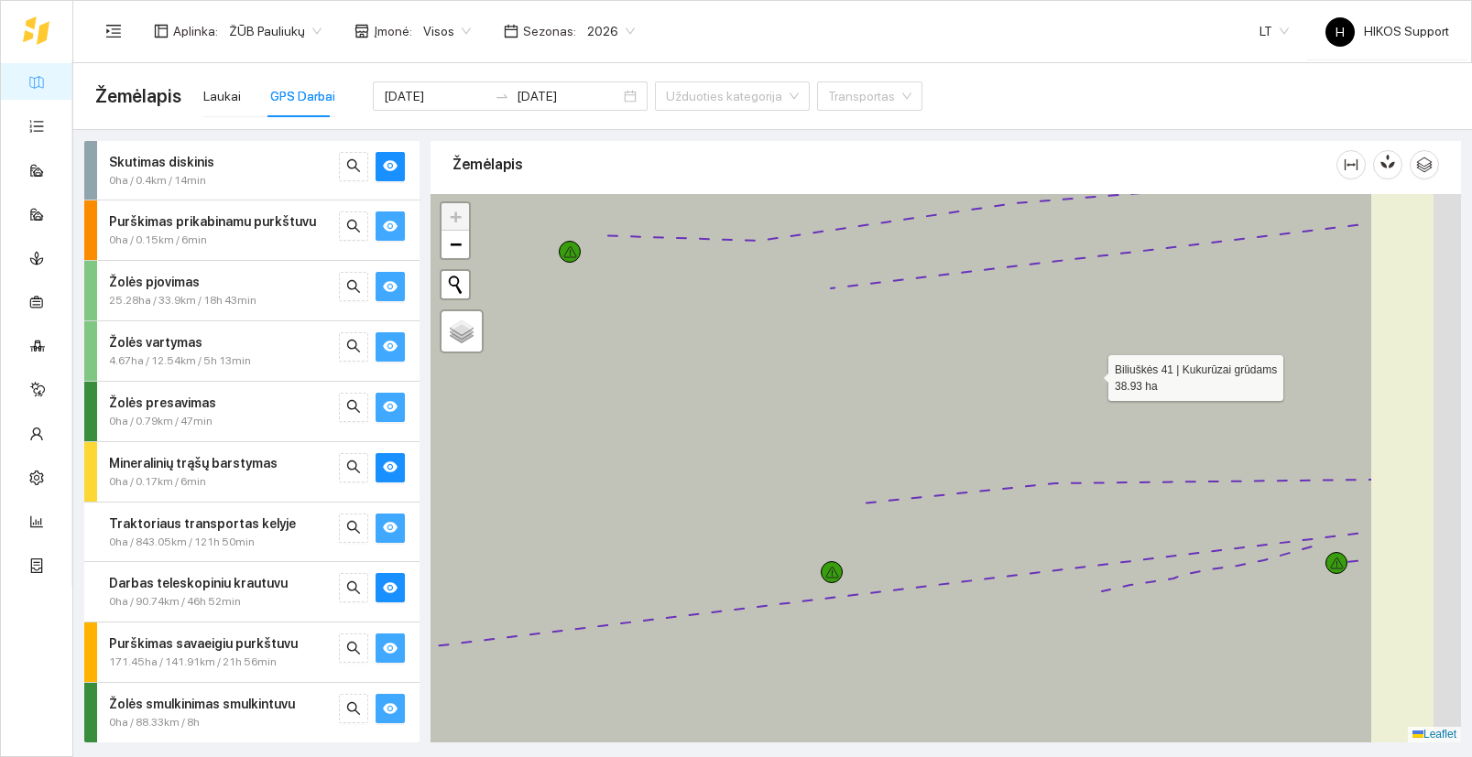
drag, startPoint x: 1295, startPoint y: 391, endPoint x: 853, endPoint y: 329, distance: 445.7
click at [853, 329] on icon at bounding box center [753, 455] width 1238 height 660
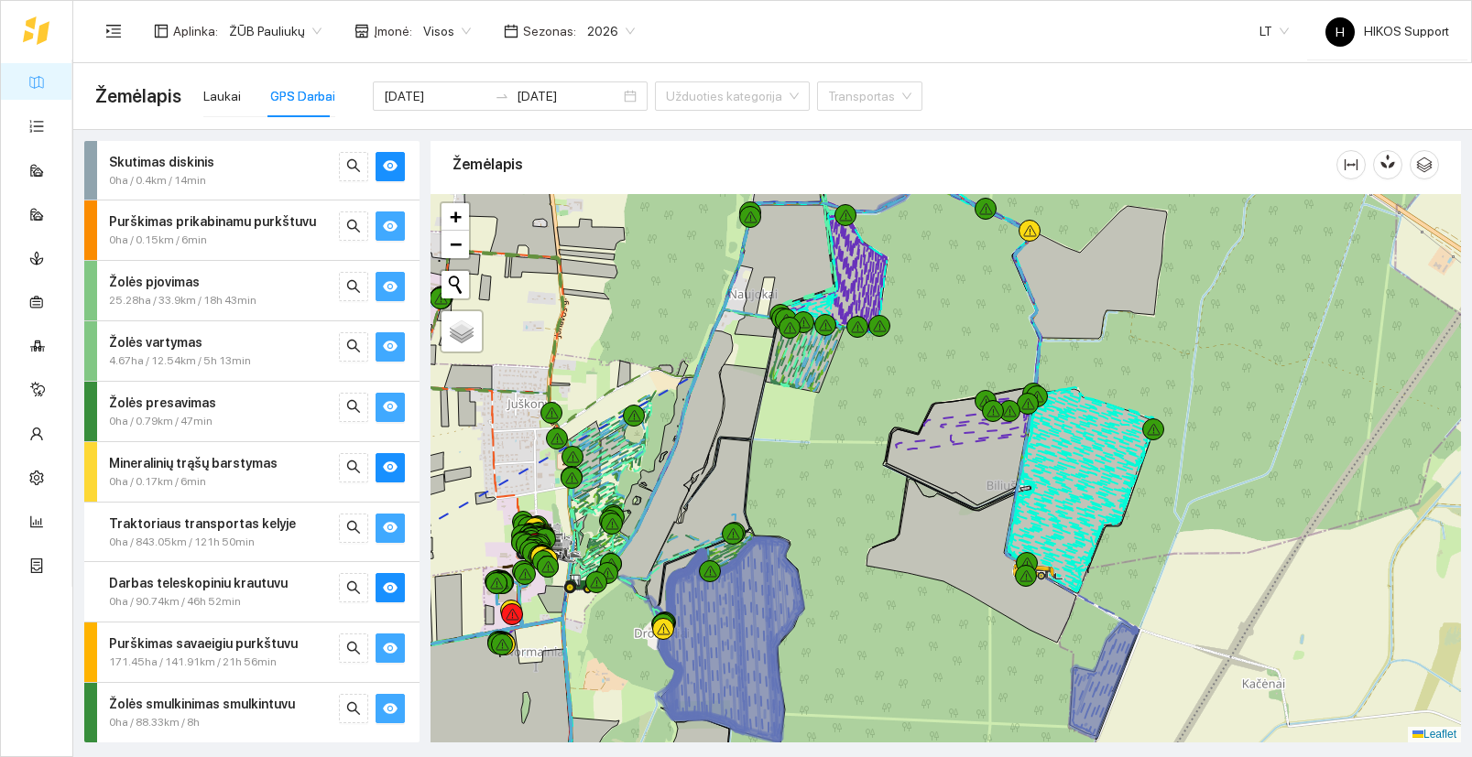
drag, startPoint x: 1176, startPoint y: 307, endPoint x: 1226, endPoint y: 494, distance: 194.4
click at [1226, 491] on div at bounding box center [945, 468] width 1030 height 549
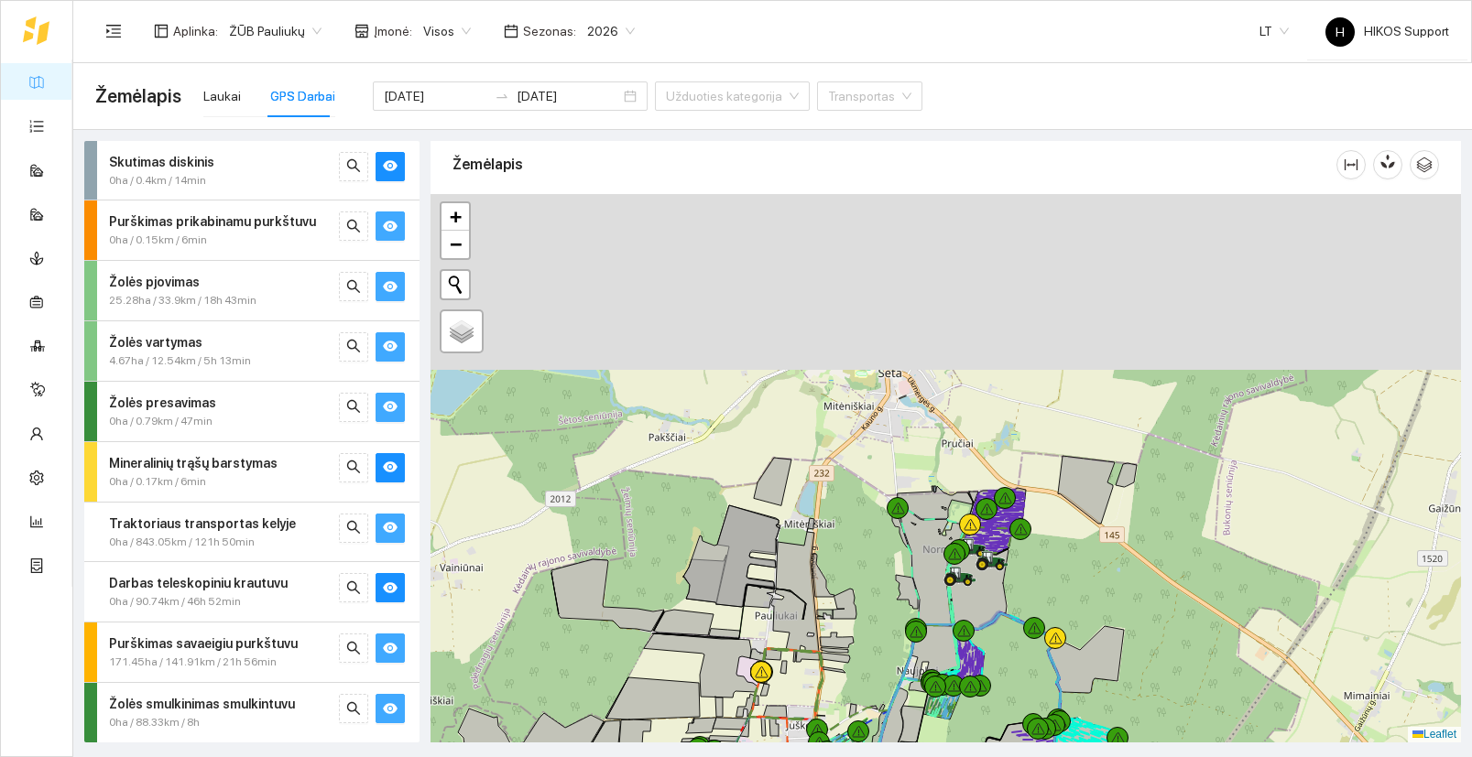
drag, startPoint x: 1211, startPoint y: 379, endPoint x: 1106, endPoint y: 620, distance: 262.8
click at [1106, 620] on div at bounding box center [945, 468] width 1030 height 549
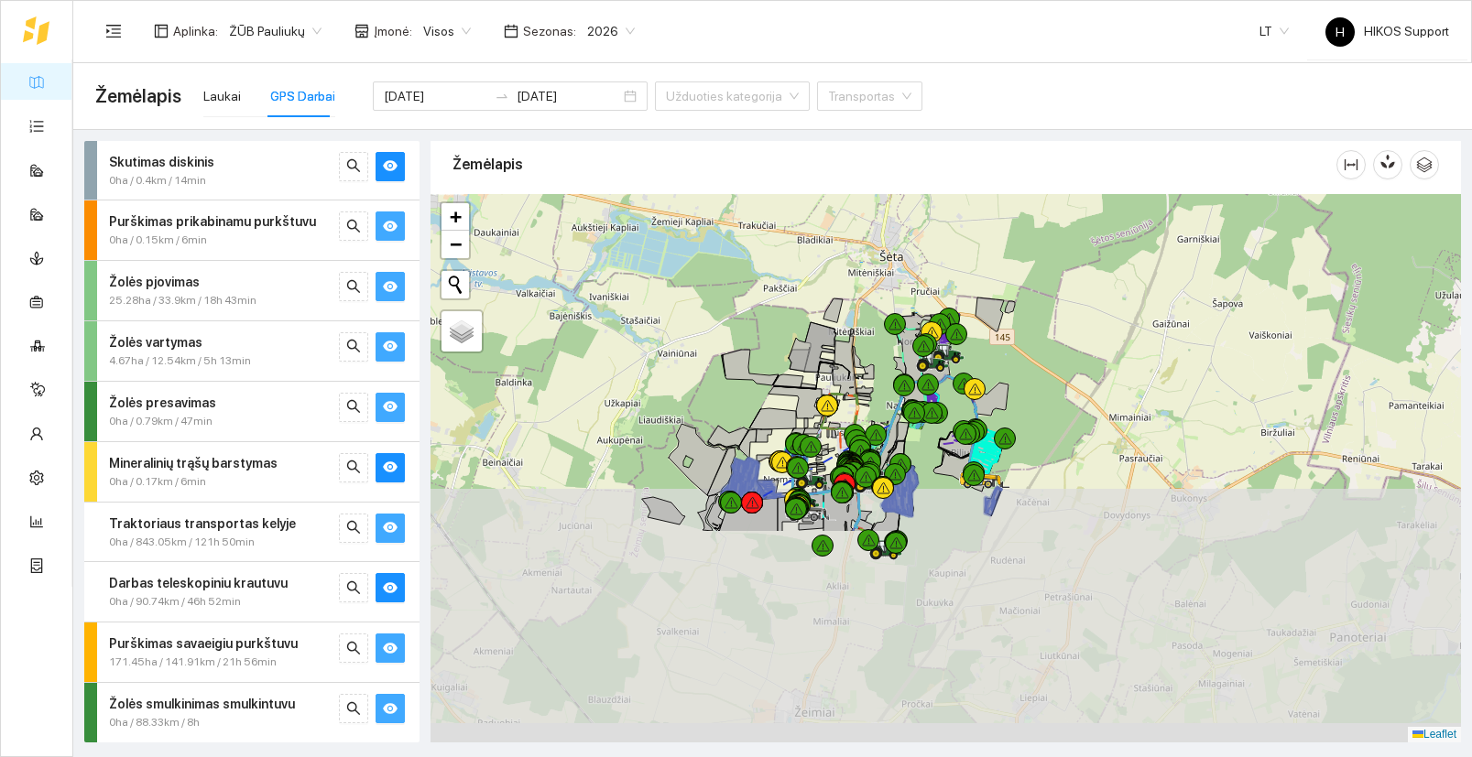
drag, startPoint x: 1166, startPoint y: 663, endPoint x: 1078, endPoint y: 352, distance: 323.5
click at [1078, 352] on div at bounding box center [945, 468] width 1030 height 549
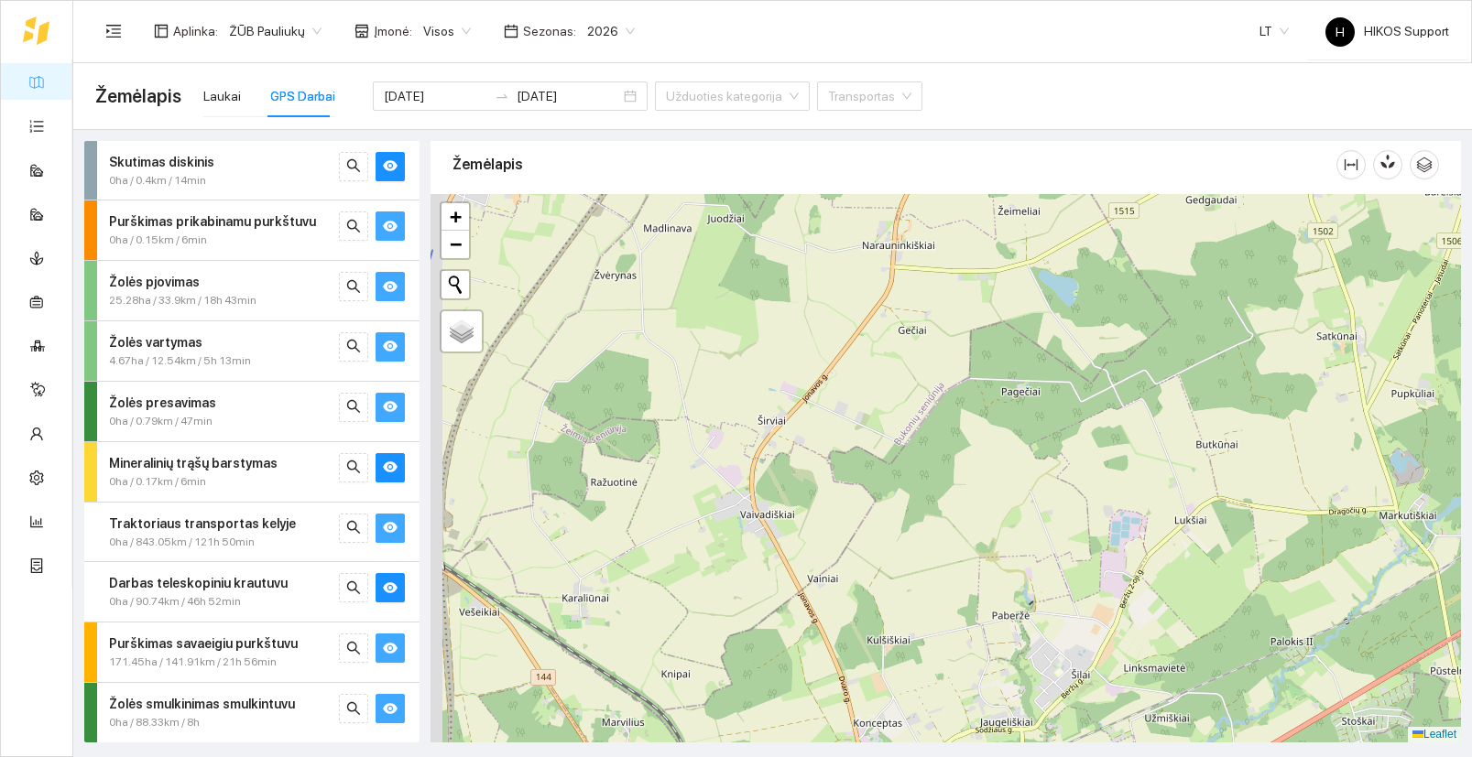
drag, startPoint x: 930, startPoint y: 396, endPoint x: 1116, endPoint y: 671, distance: 332.5
click at [1116, 671] on div at bounding box center [945, 468] width 1030 height 549
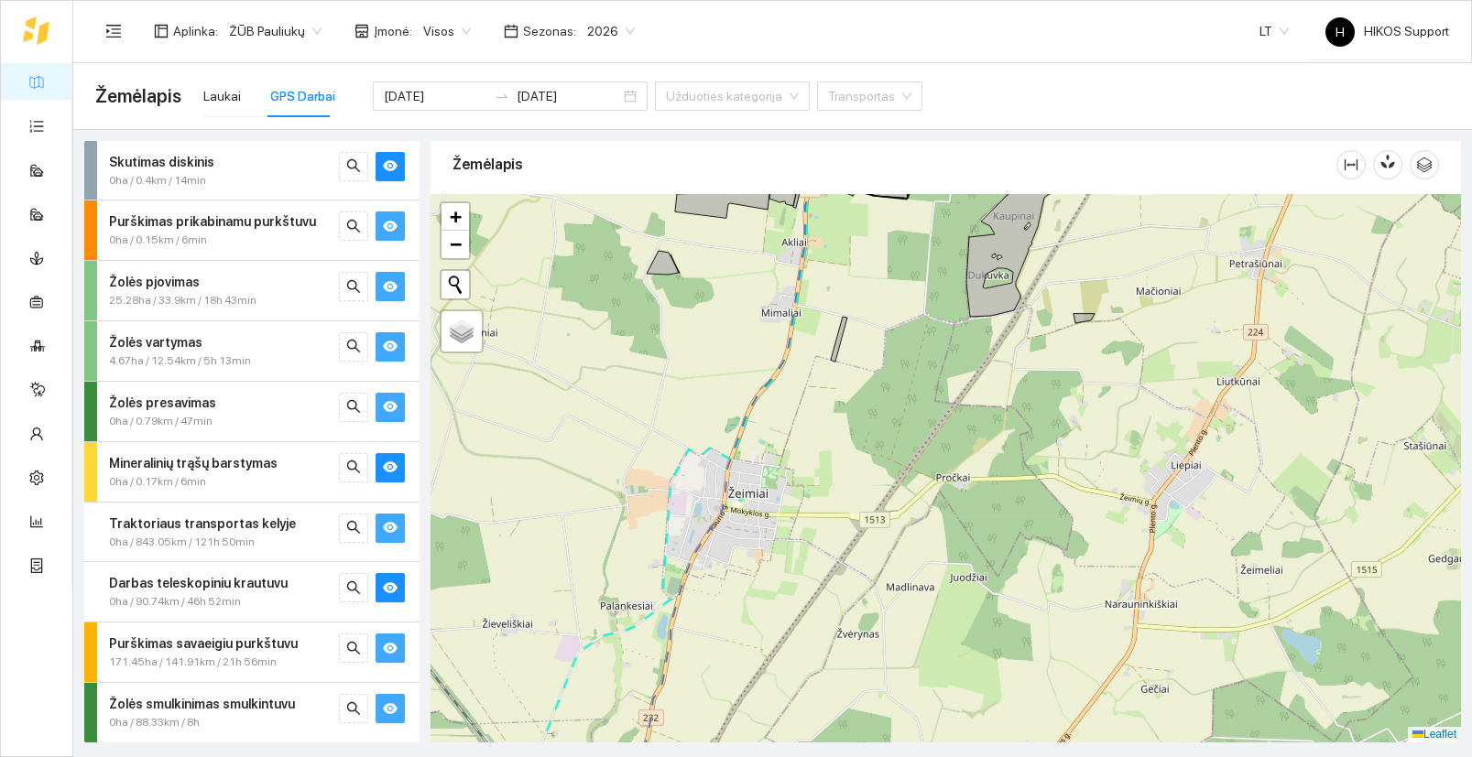
drag, startPoint x: 990, startPoint y: 353, endPoint x: 1065, endPoint y: 550, distance: 210.7
click at [1065, 550] on div at bounding box center [945, 468] width 1030 height 549
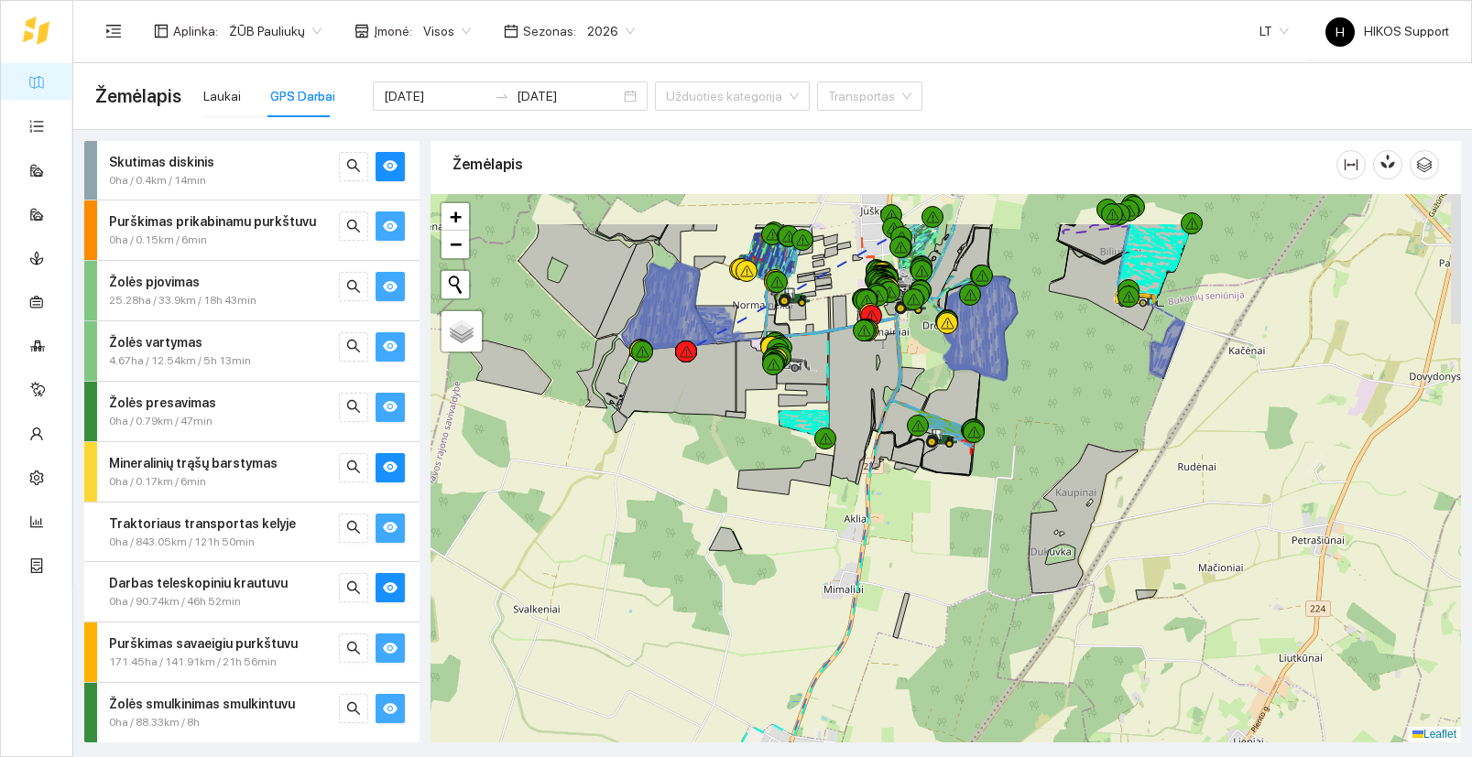
drag, startPoint x: 1072, startPoint y: 369, endPoint x: 1043, endPoint y: 562, distance: 195.4
click at [1043, 562] on div at bounding box center [945, 468] width 1030 height 549
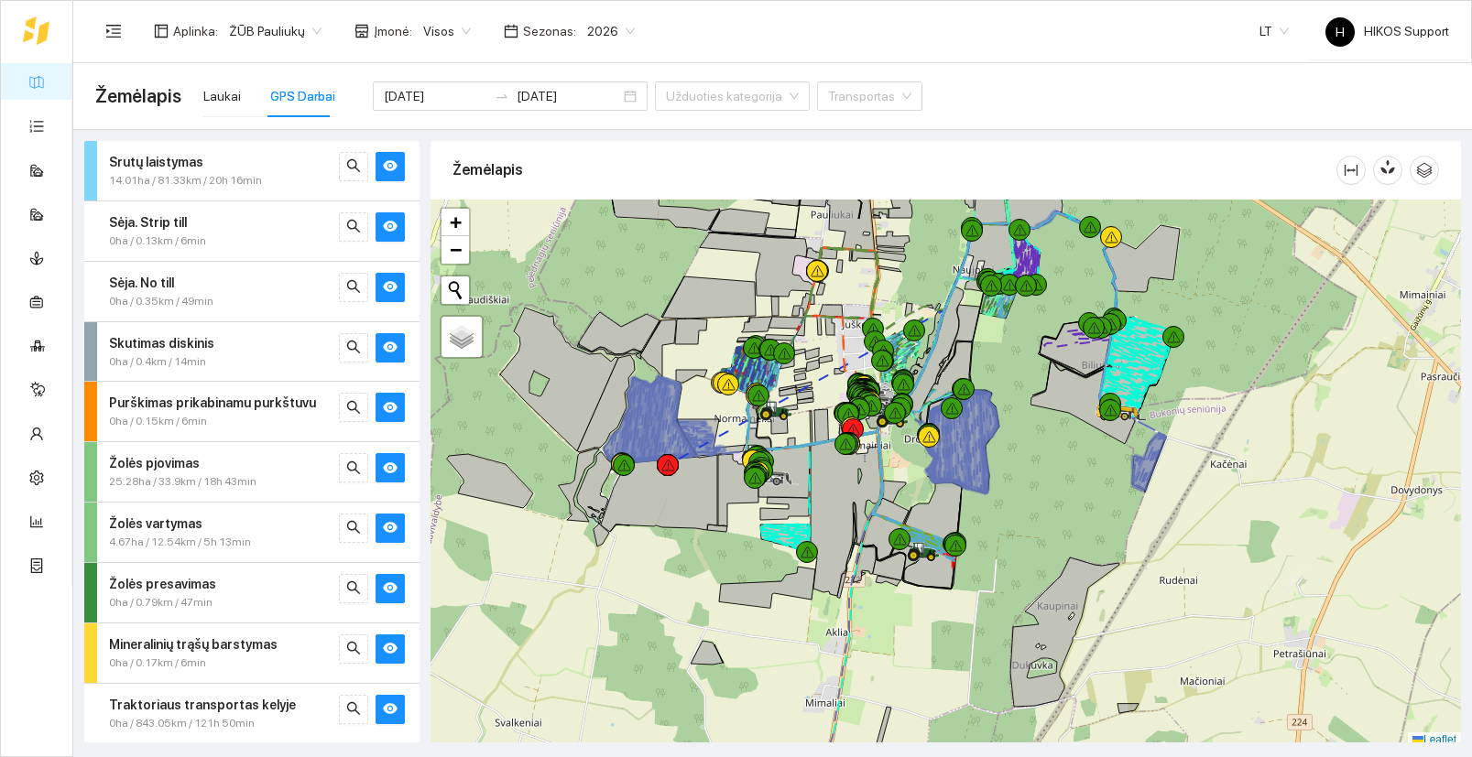
scroll to position [5, 0]
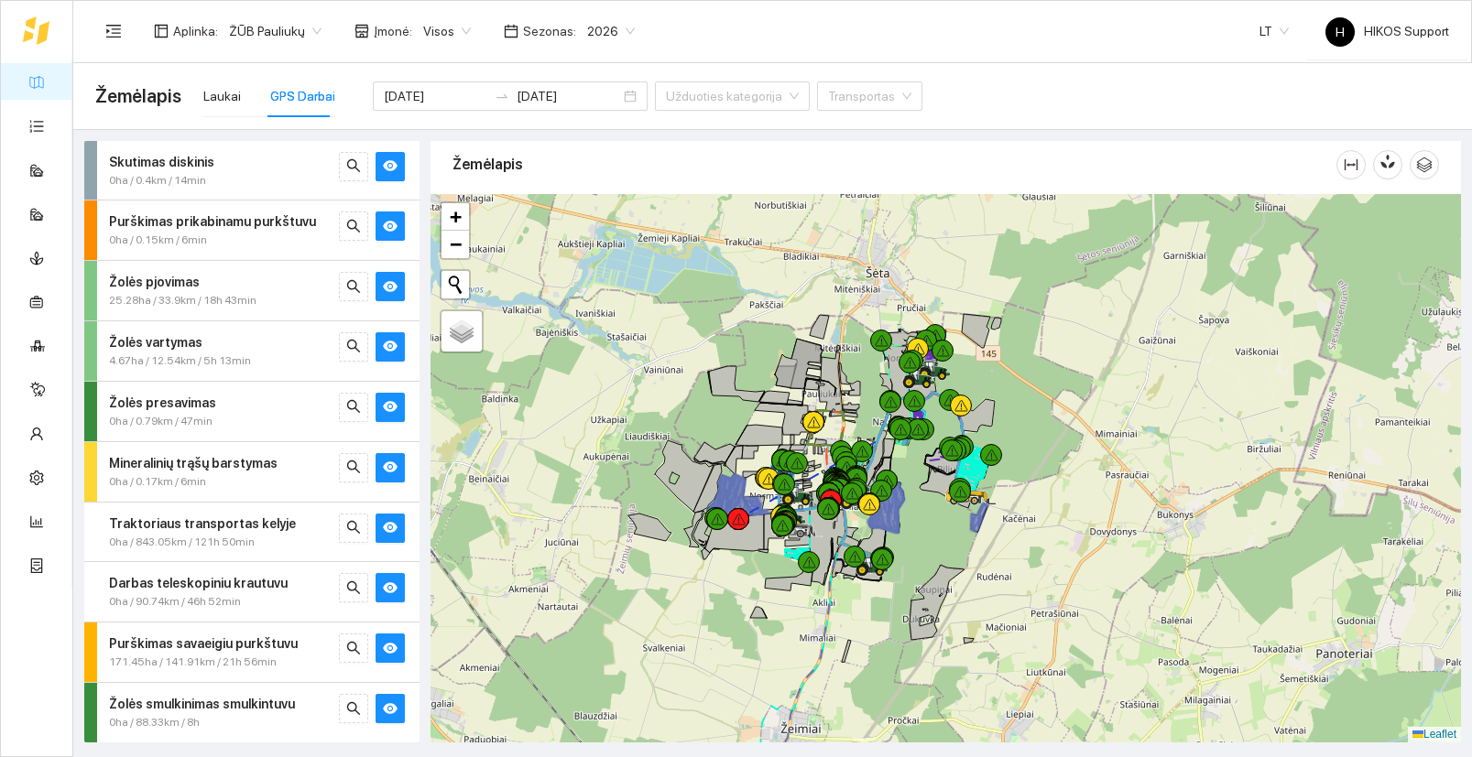
drag, startPoint x: 1083, startPoint y: 499, endPoint x: 985, endPoint y: 559, distance: 114.6
click at [985, 559] on div at bounding box center [945, 468] width 1030 height 549
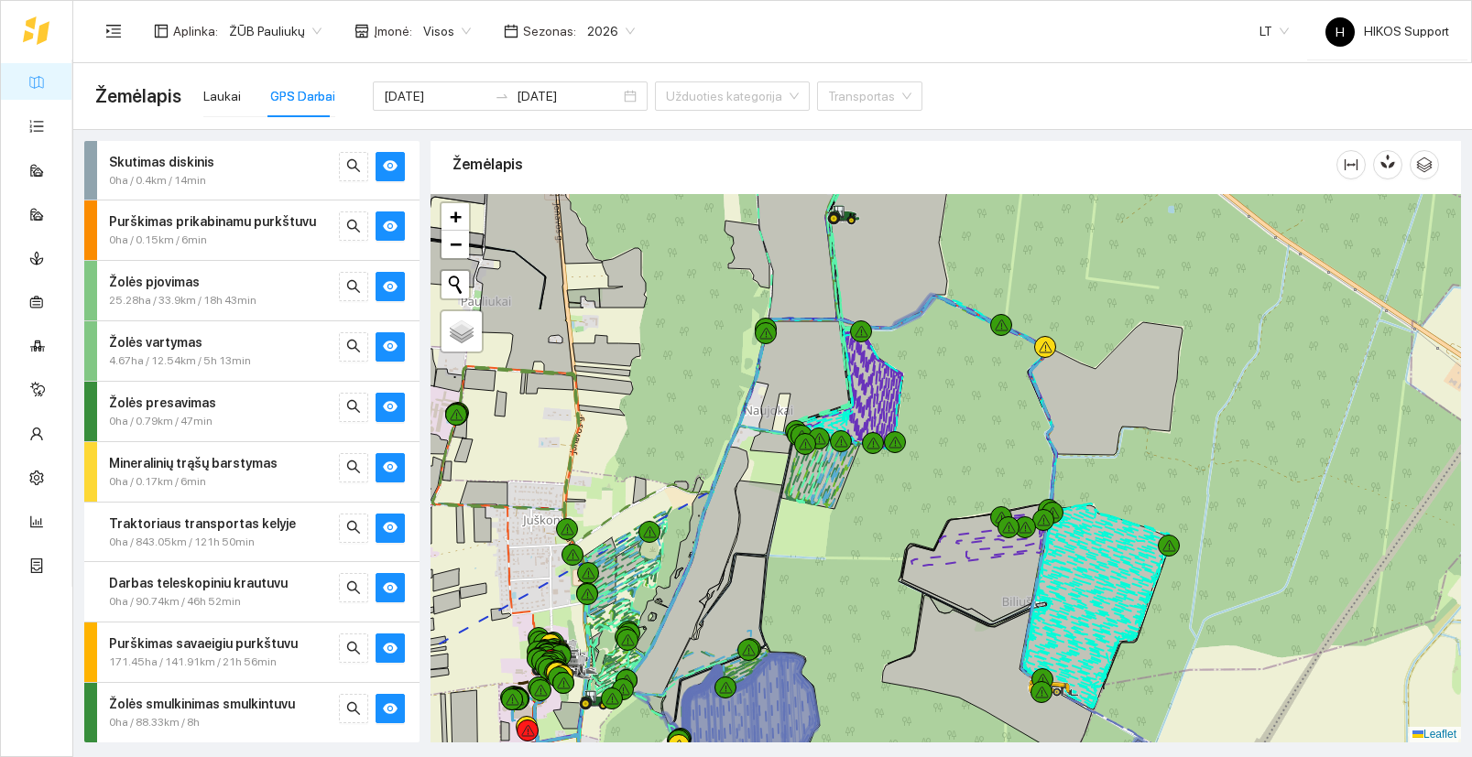
drag, startPoint x: 992, startPoint y: 394, endPoint x: 904, endPoint y: 513, distance: 148.0
click at [904, 513] on div at bounding box center [945, 468] width 1030 height 549
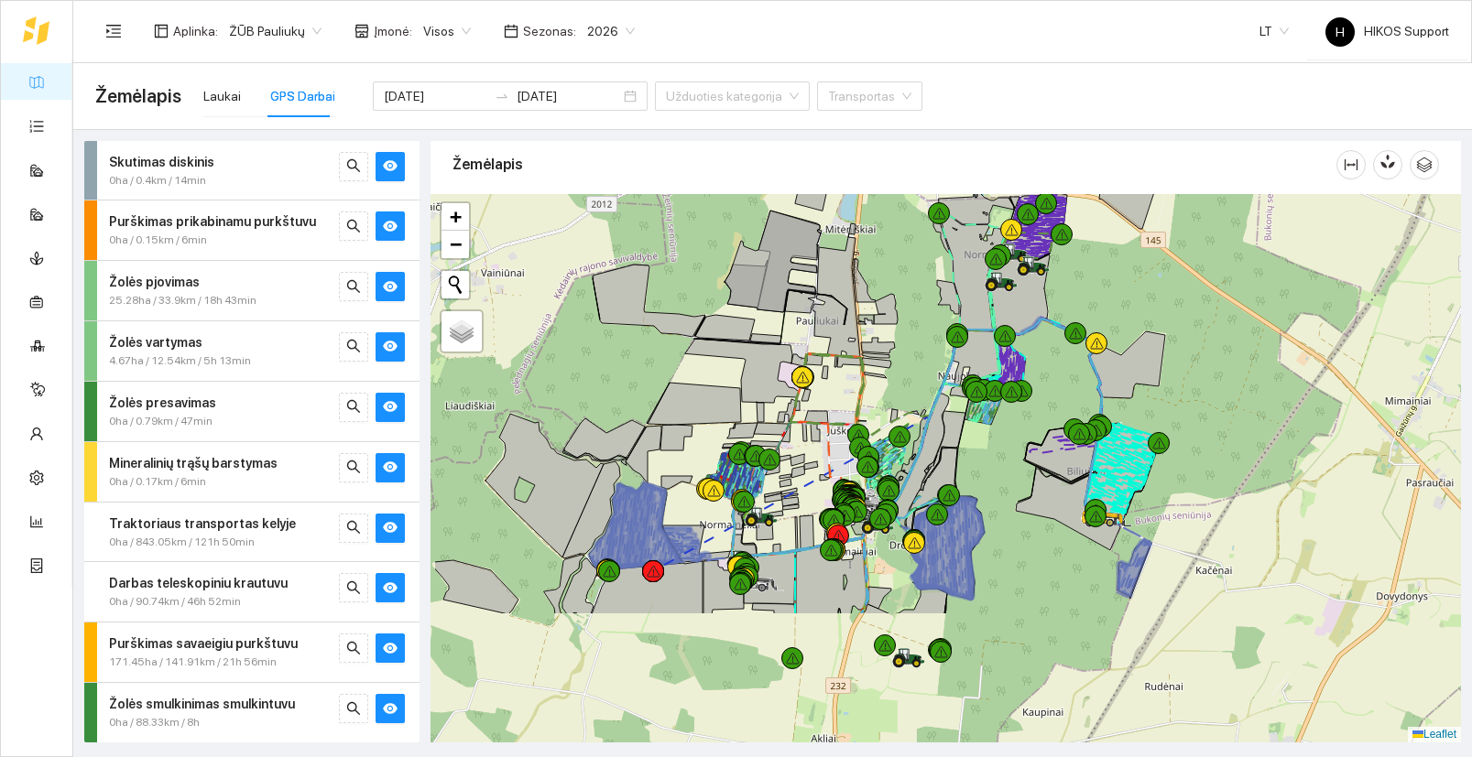
drag, startPoint x: 900, startPoint y: 666, endPoint x: 1007, endPoint y: 482, distance: 213.0
click at [1007, 482] on div at bounding box center [945, 468] width 1030 height 549
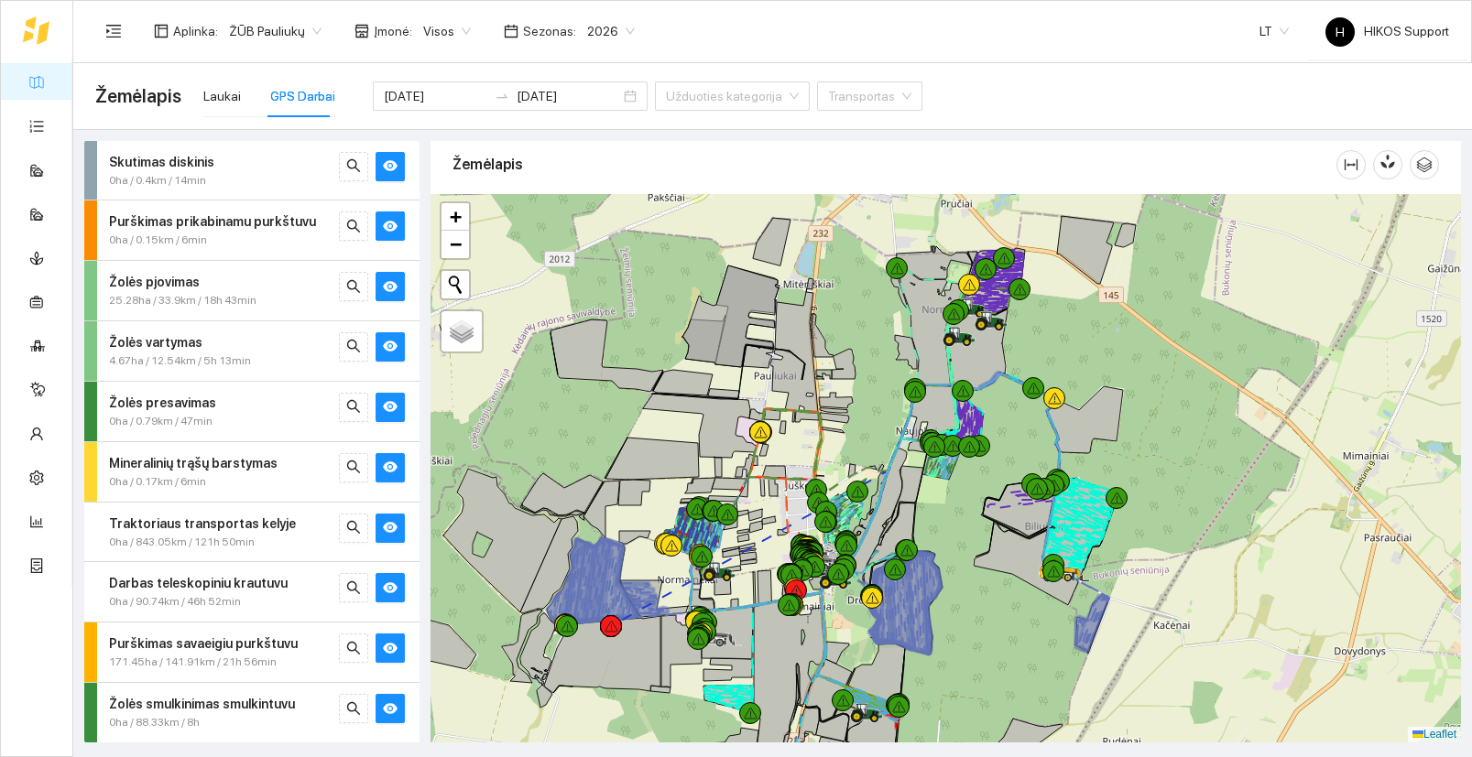
drag, startPoint x: 1025, startPoint y: 443, endPoint x: 989, endPoint y: 488, distance: 57.3
click at [989, 488] on div at bounding box center [945, 468] width 1030 height 549
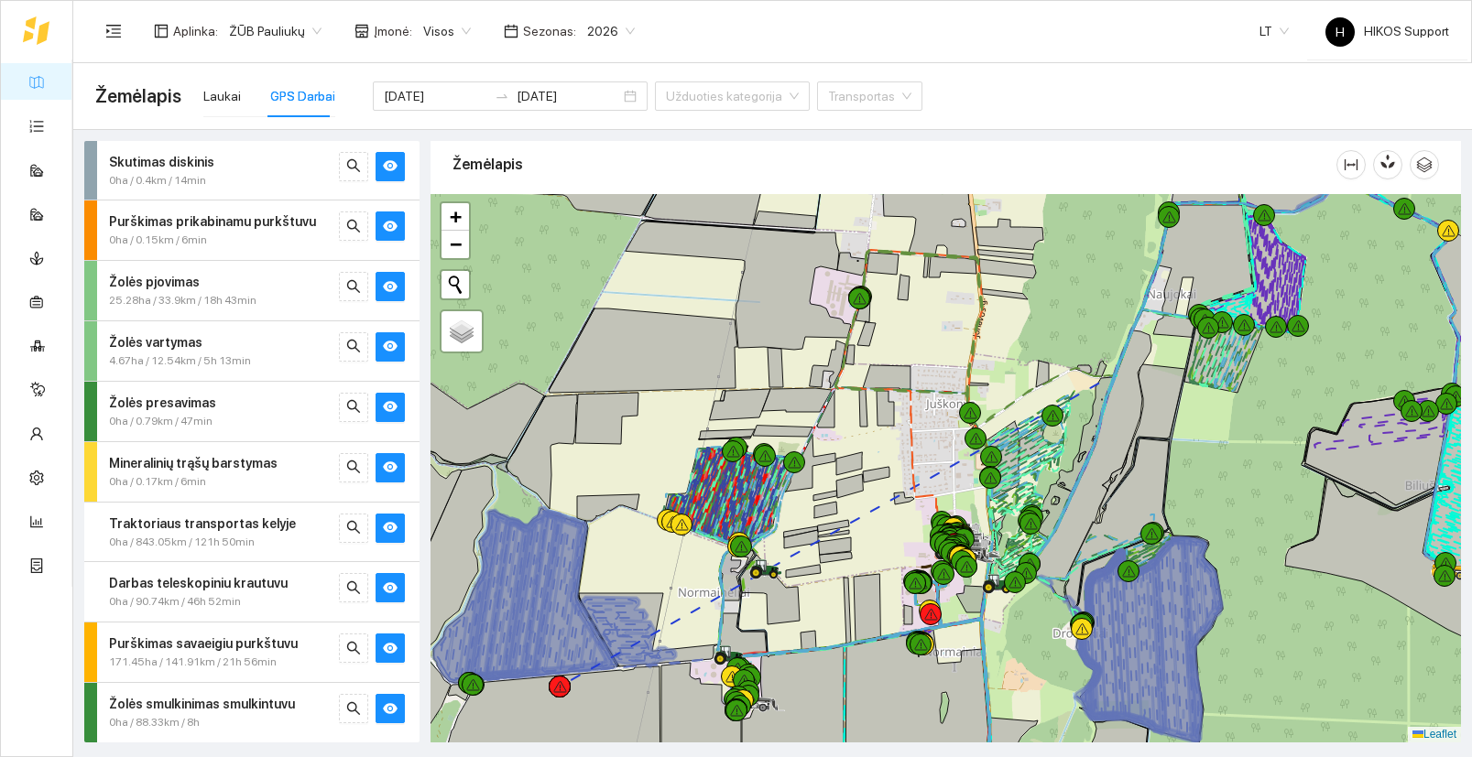
click at [693, 642] on div at bounding box center [945, 468] width 1030 height 549
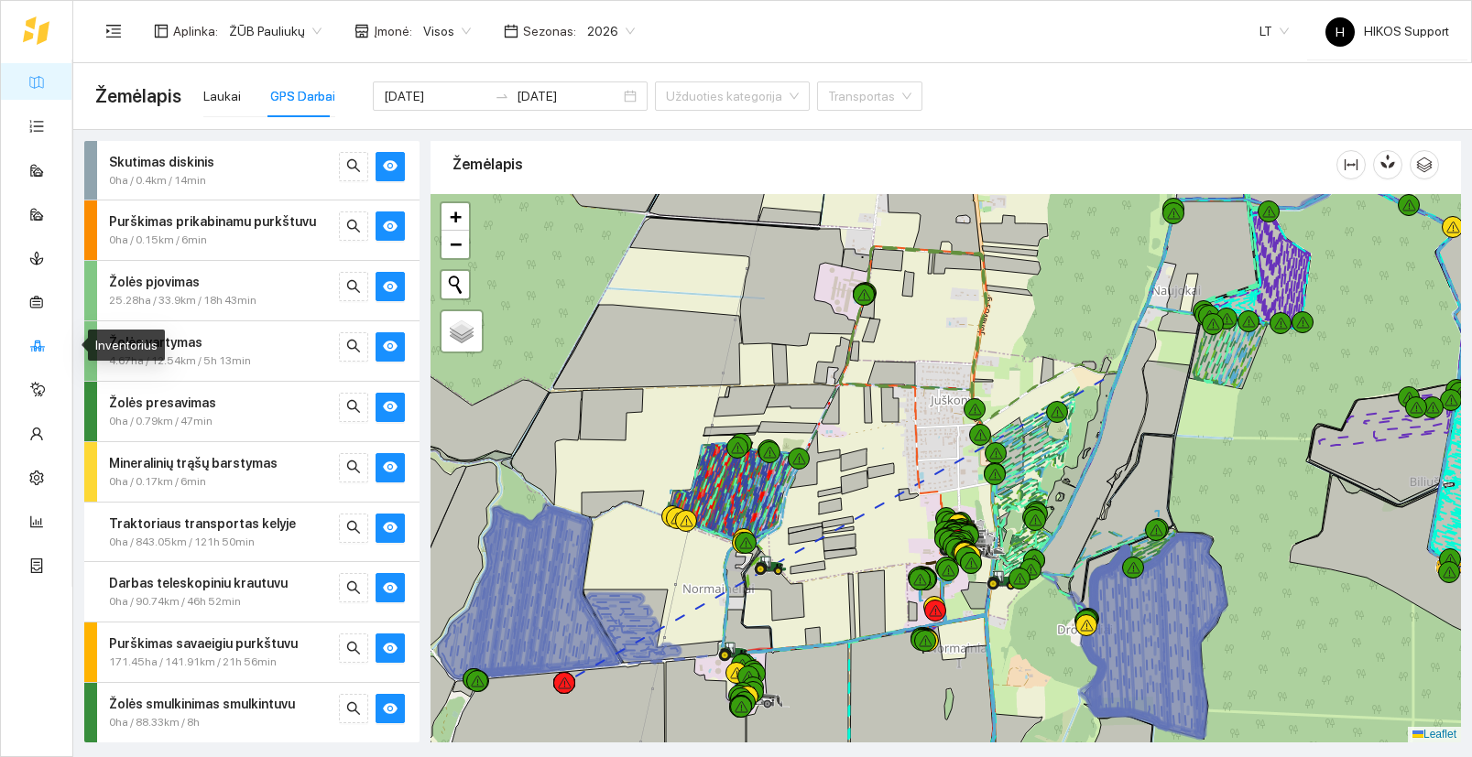
click at [55, 340] on link "Inventorius" at bounding box center [86, 345] width 62 height 15
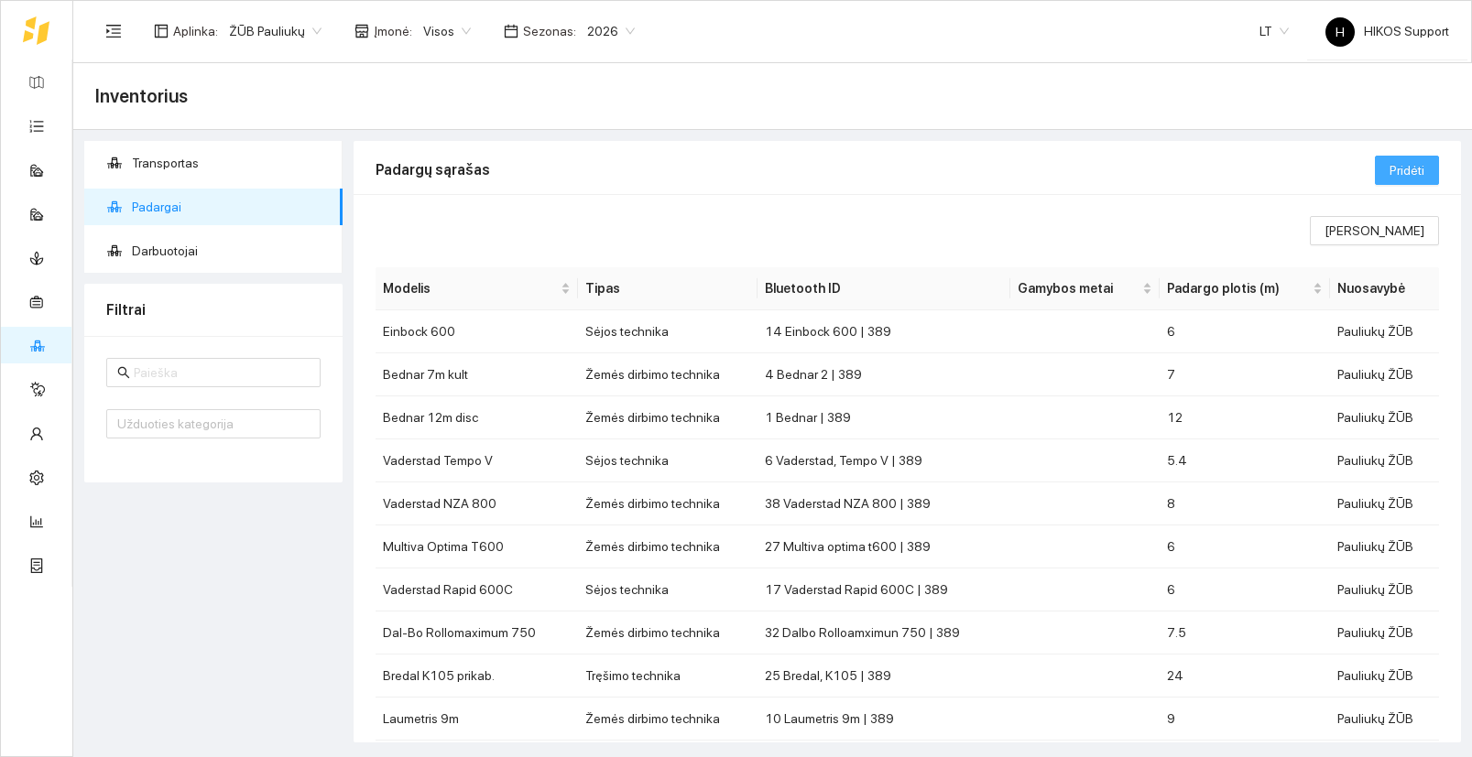
click at [1415, 160] on span "Pridėti" at bounding box center [1406, 170] width 35 height 20
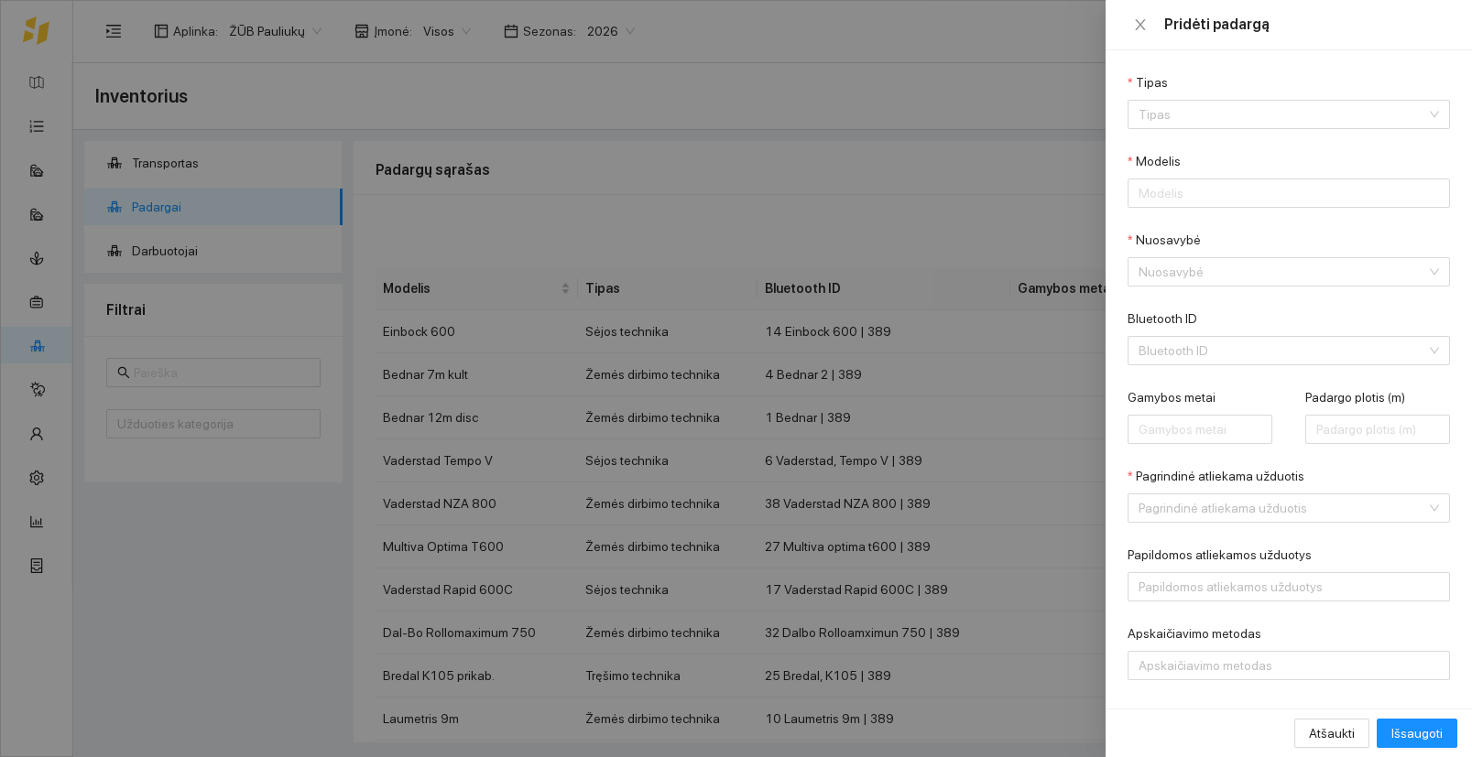
click at [471, 249] on div at bounding box center [736, 378] width 1472 height 757
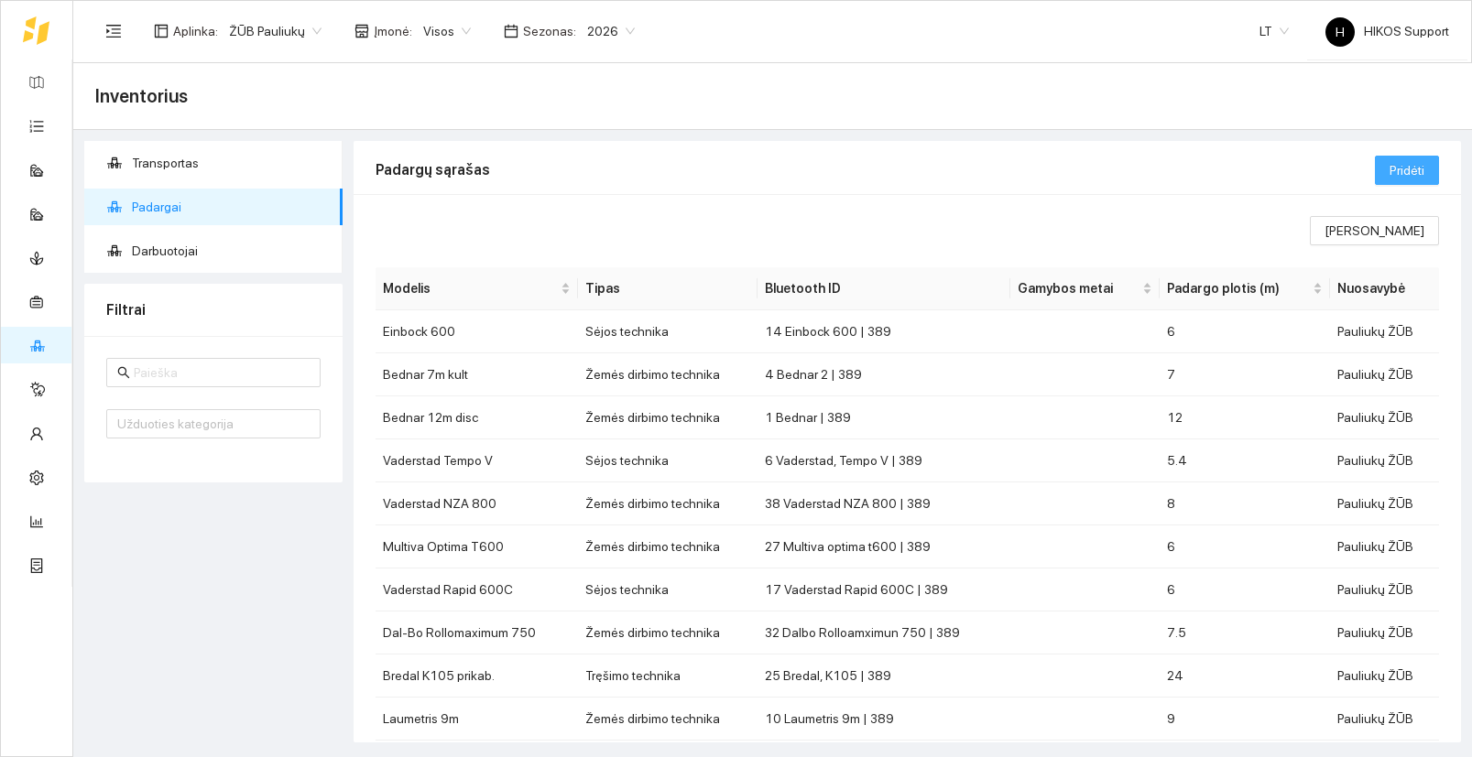
click at [1409, 178] on span "Pridėti" at bounding box center [1406, 170] width 35 height 20
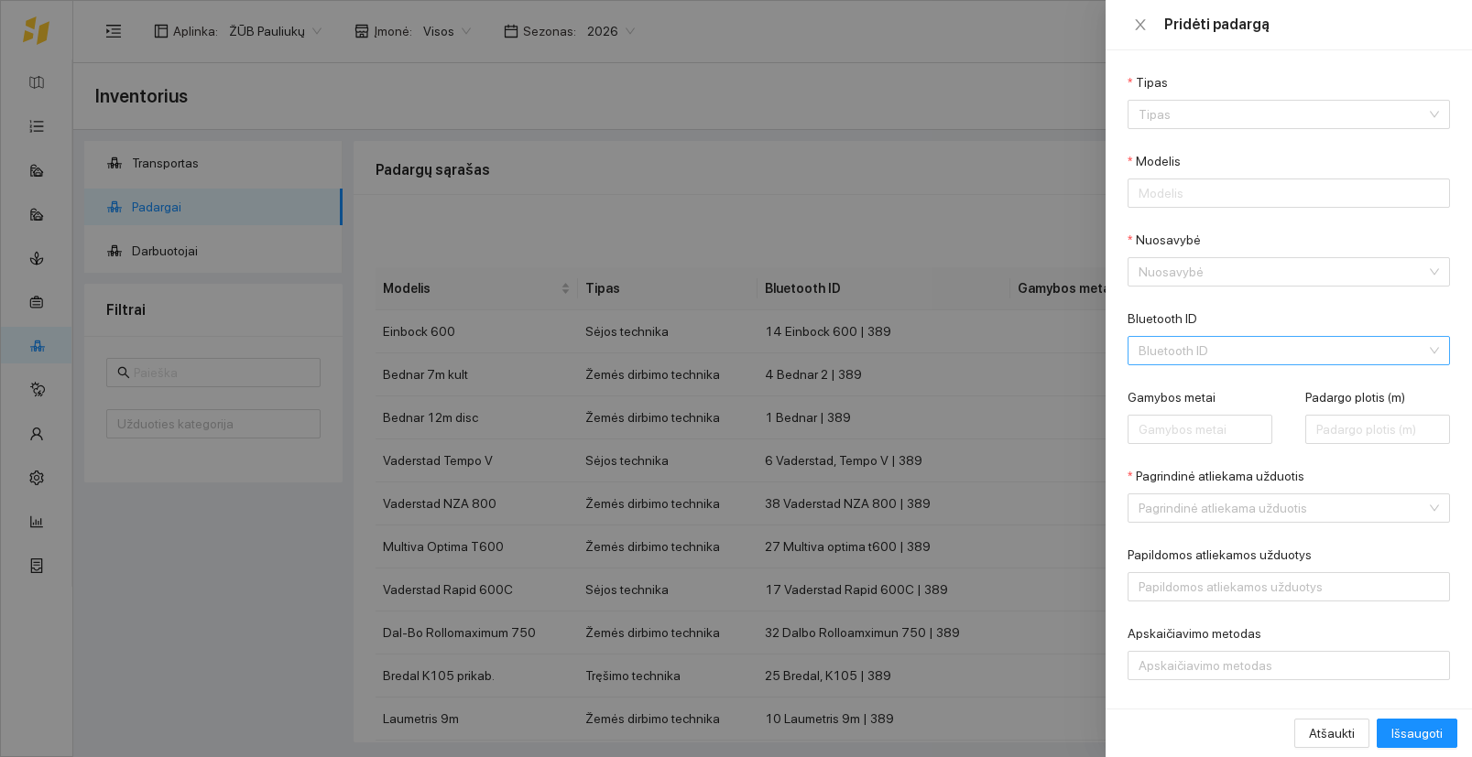
click at [1192, 353] on input "Bluetooth ID" at bounding box center [1282, 350] width 288 height 27
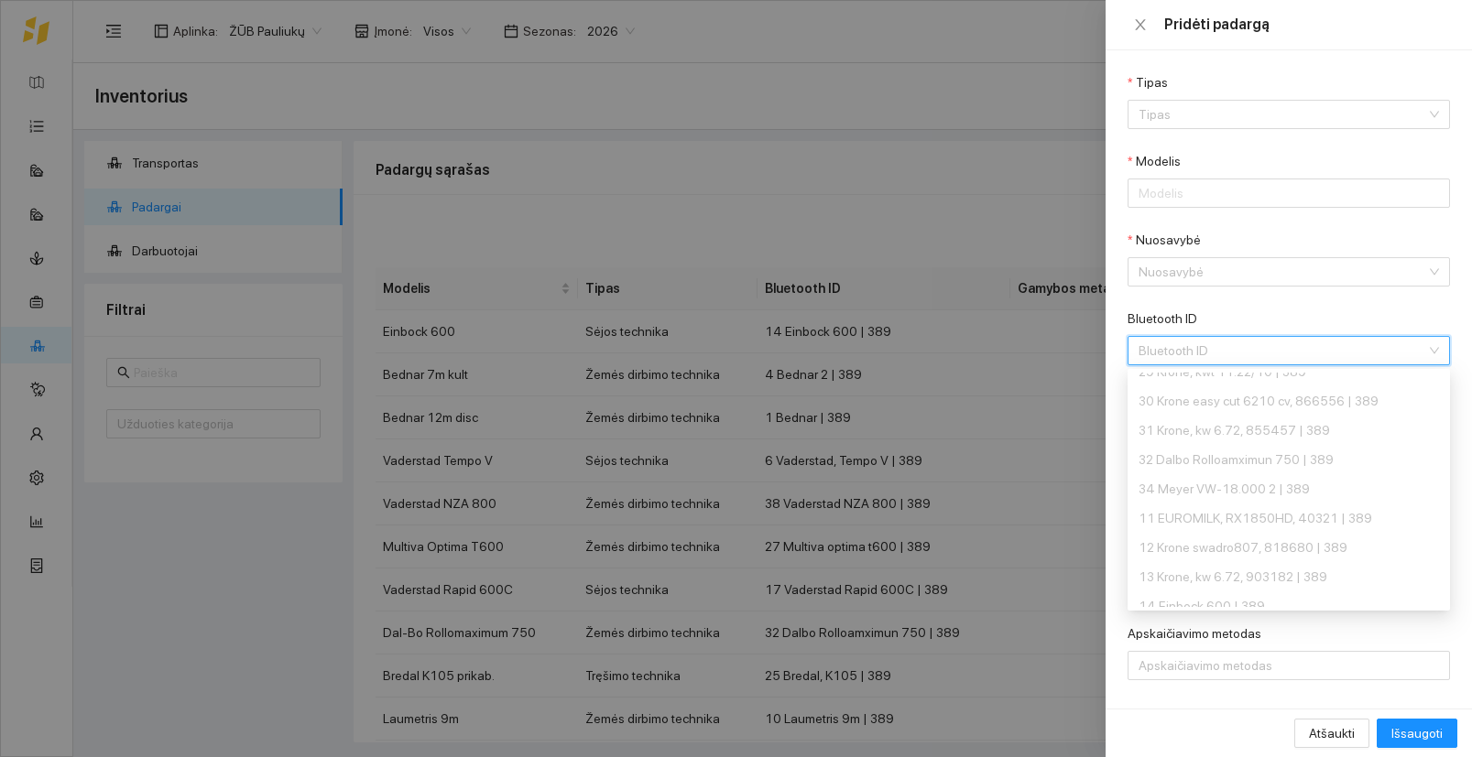
scroll to position [219, 0]
click at [918, 202] on div at bounding box center [736, 378] width 1472 height 757
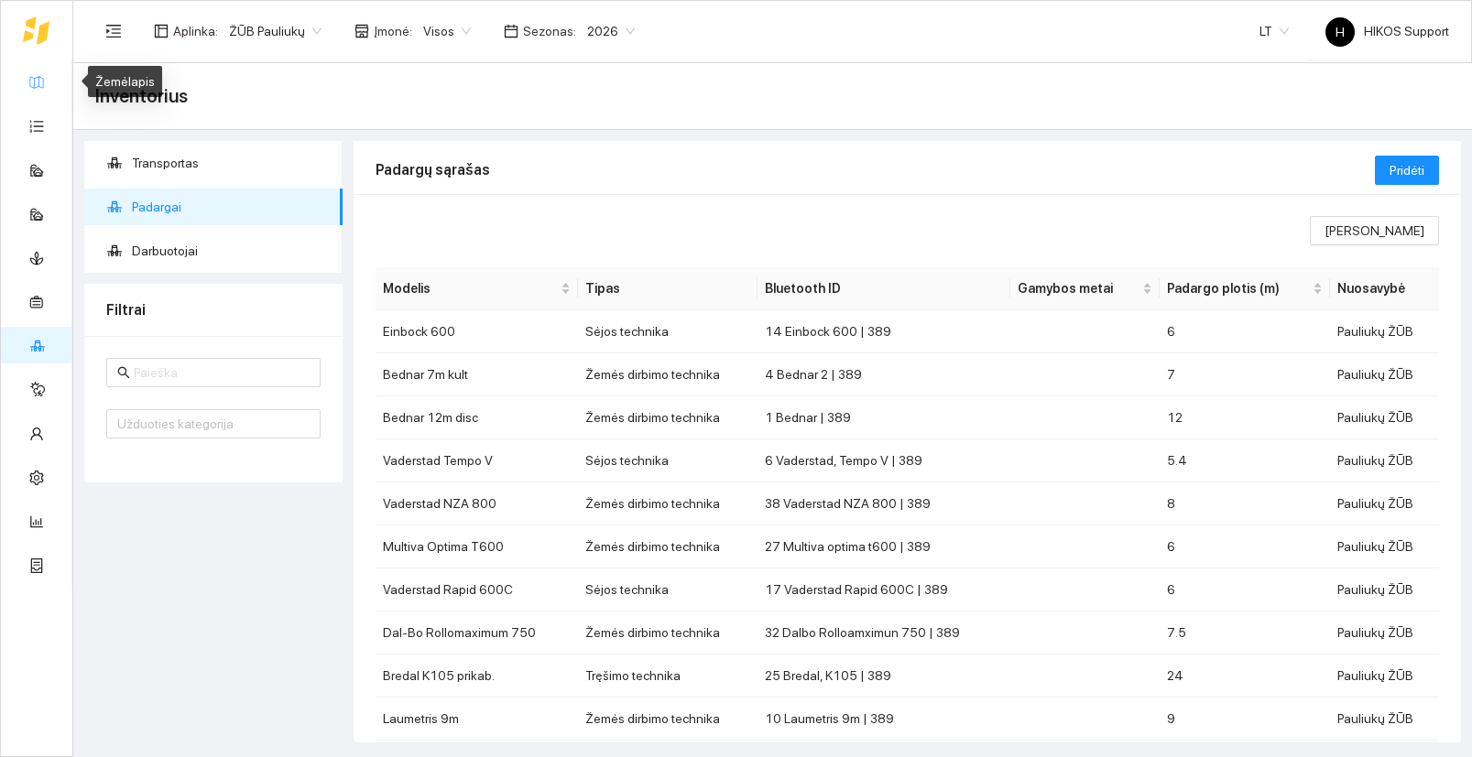
click at [53, 82] on link "Žemėlapis" at bounding box center [83, 81] width 60 height 15
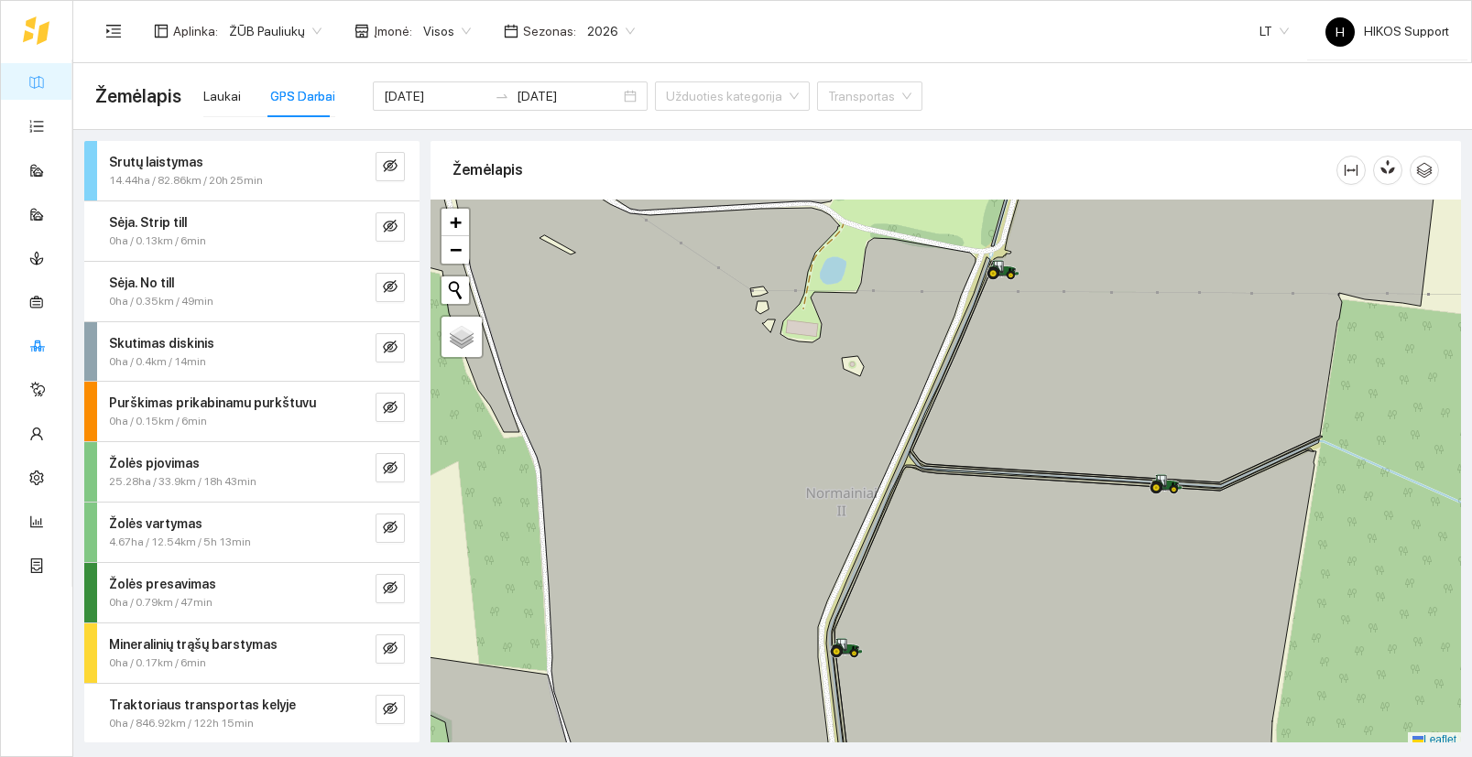
click at [55, 338] on link "Inventorius" at bounding box center [86, 345] width 62 height 15
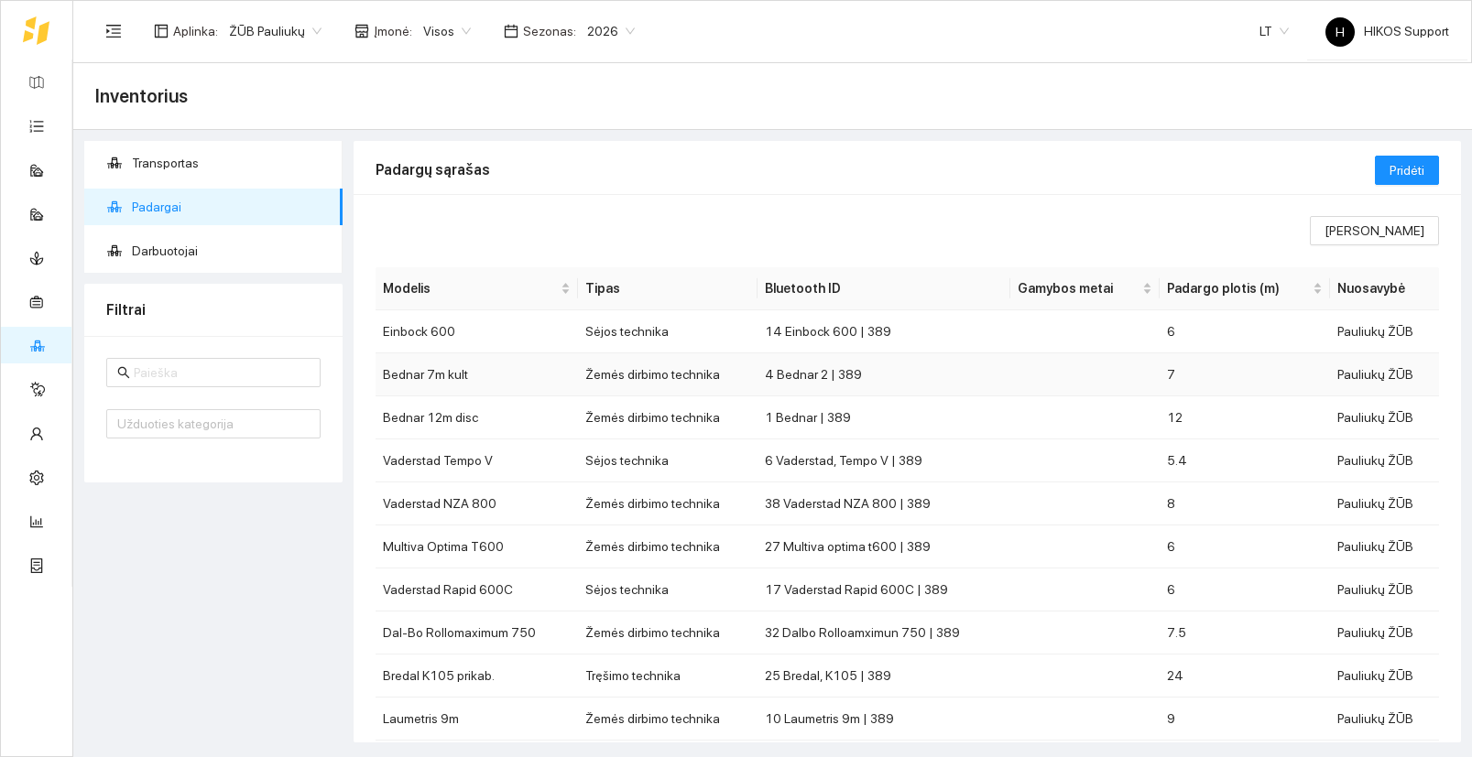
click at [677, 375] on td "Žemės dirbimo technika" at bounding box center [668, 374] width 180 height 43
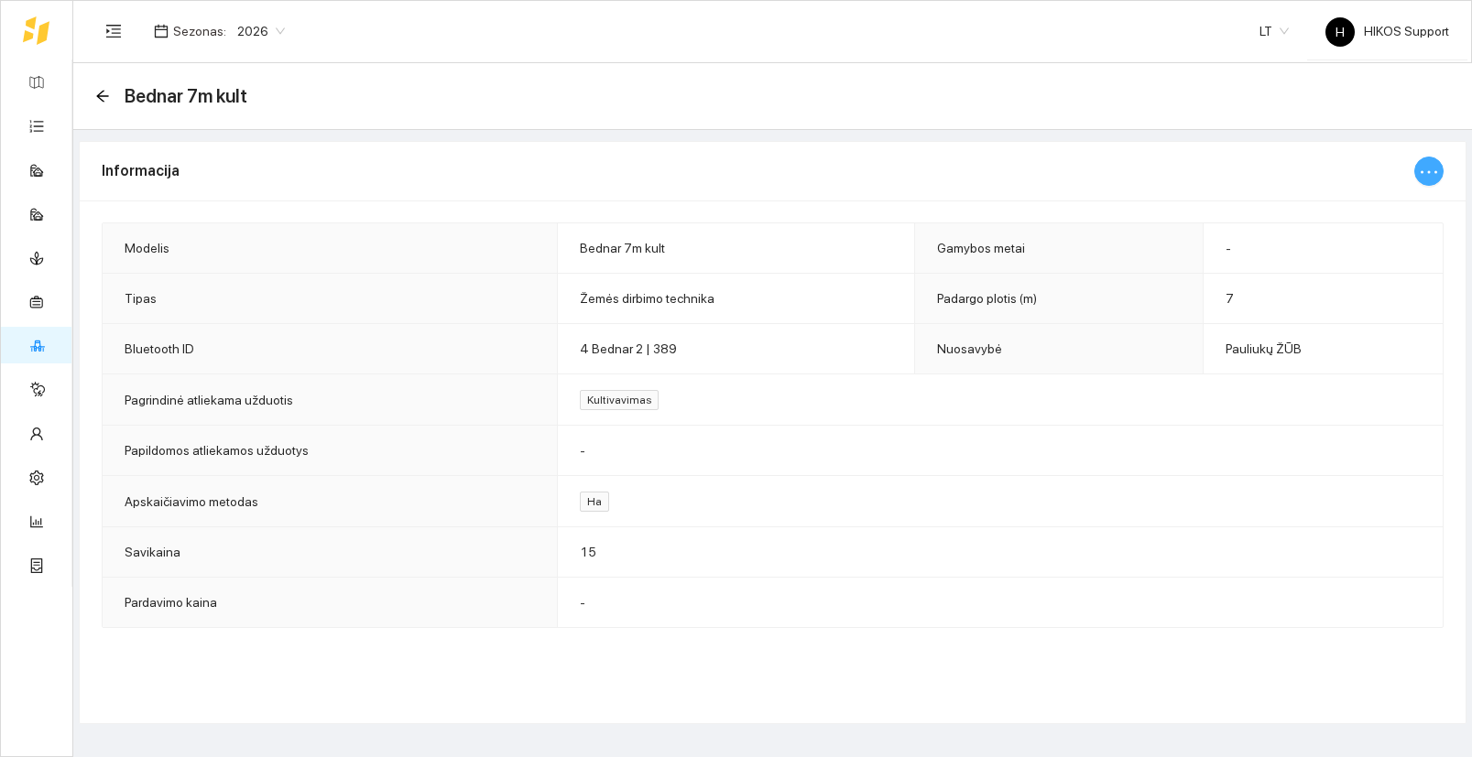
click at [1437, 175] on icon "ellipsis" at bounding box center [1429, 172] width 22 height 22
click at [1396, 208] on span "Keisti informaciją" at bounding box center [1389, 208] width 94 height 20
type input "Bednar 7m kult"
type input "7"
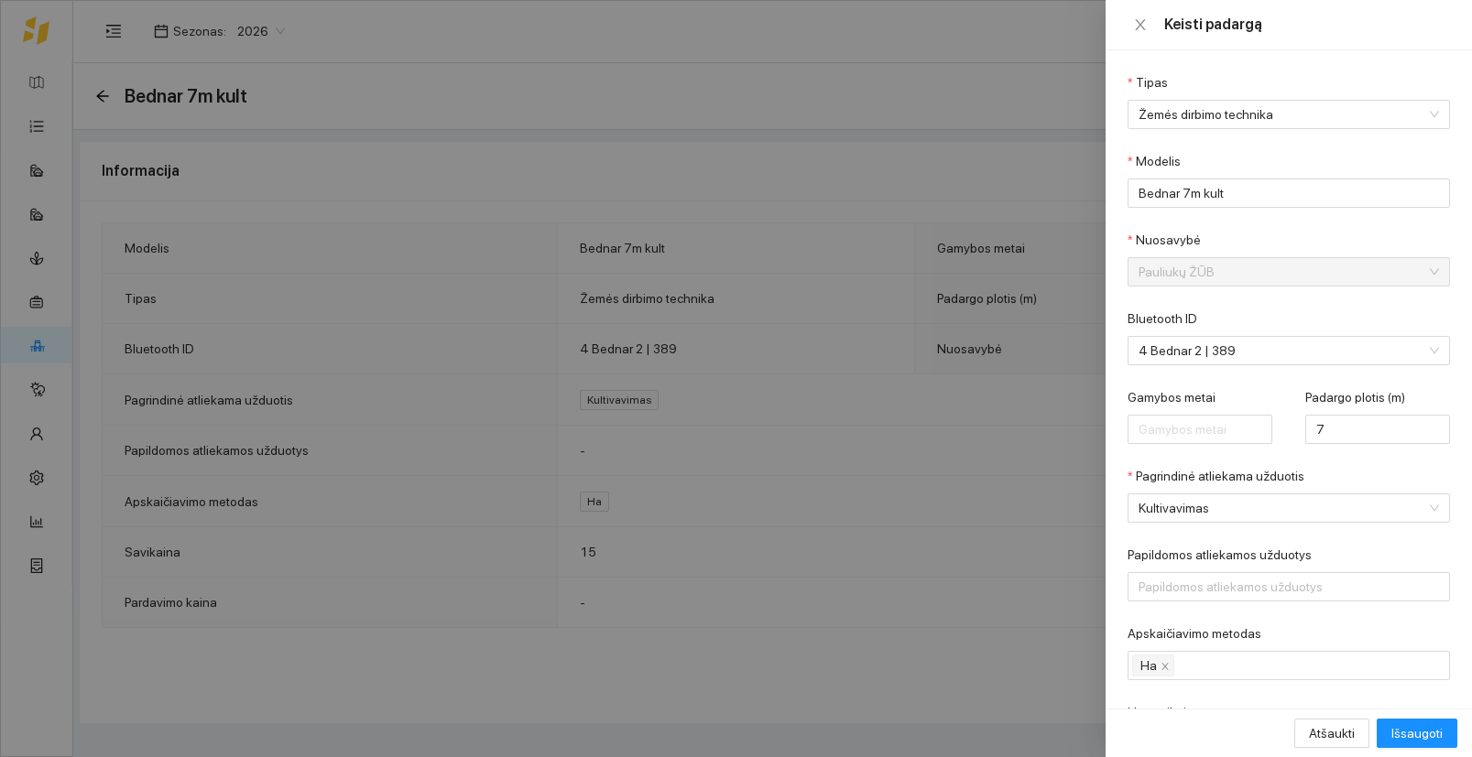
click at [1045, 189] on div at bounding box center [736, 378] width 1472 height 757
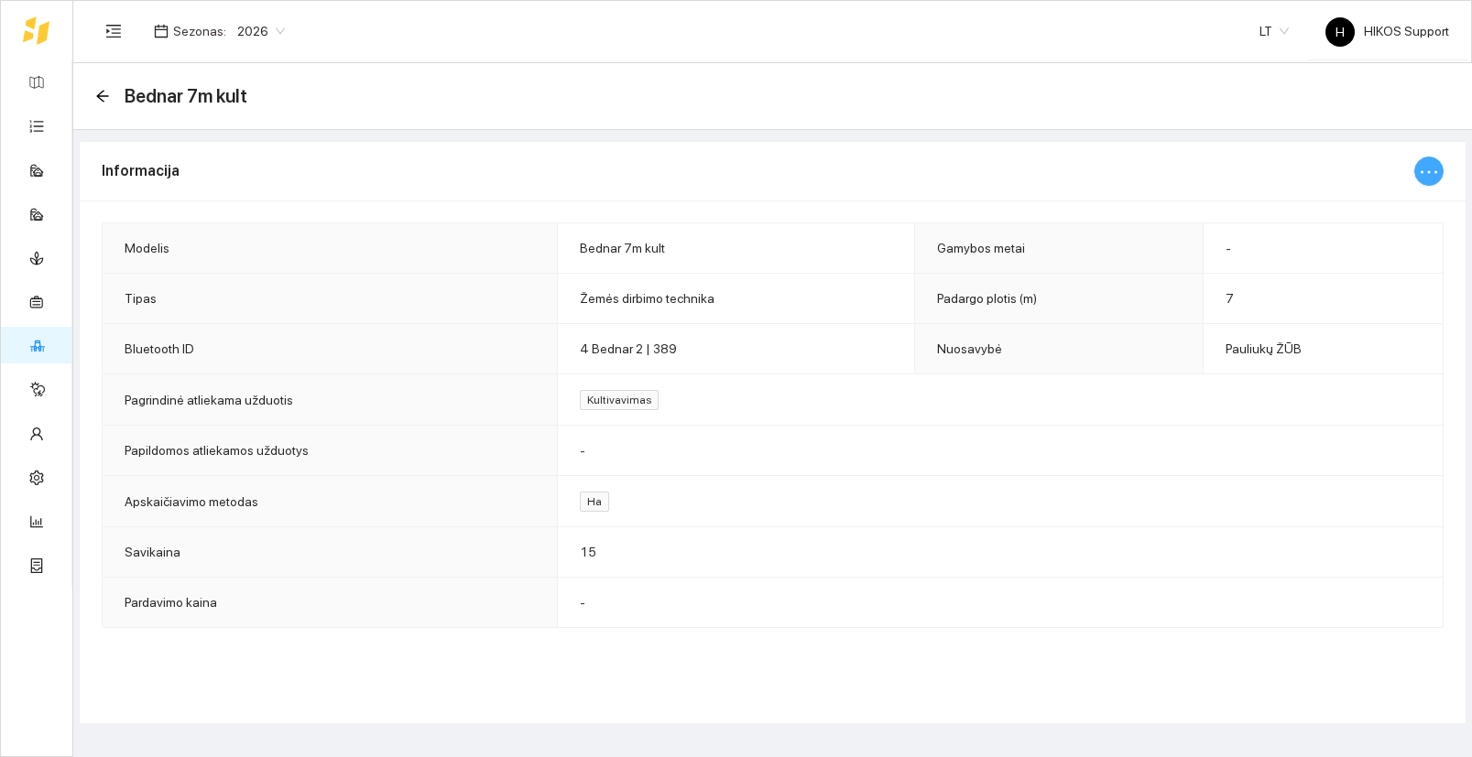
click at [1432, 165] on icon "ellipsis" at bounding box center [1429, 172] width 22 height 22
click at [1428, 161] on icon "ellipsis" at bounding box center [1429, 172] width 22 height 22
click at [1335, 178] on div "Informacija" at bounding box center [758, 171] width 1312 height 52
click at [1418, 165] on icon "ellipsis" at bounding box center [1429, 172] width 22 height 22
click at [1403, 209] on span "Keisti informaciją" at bounding box center [1389, 208] width 94 height 20
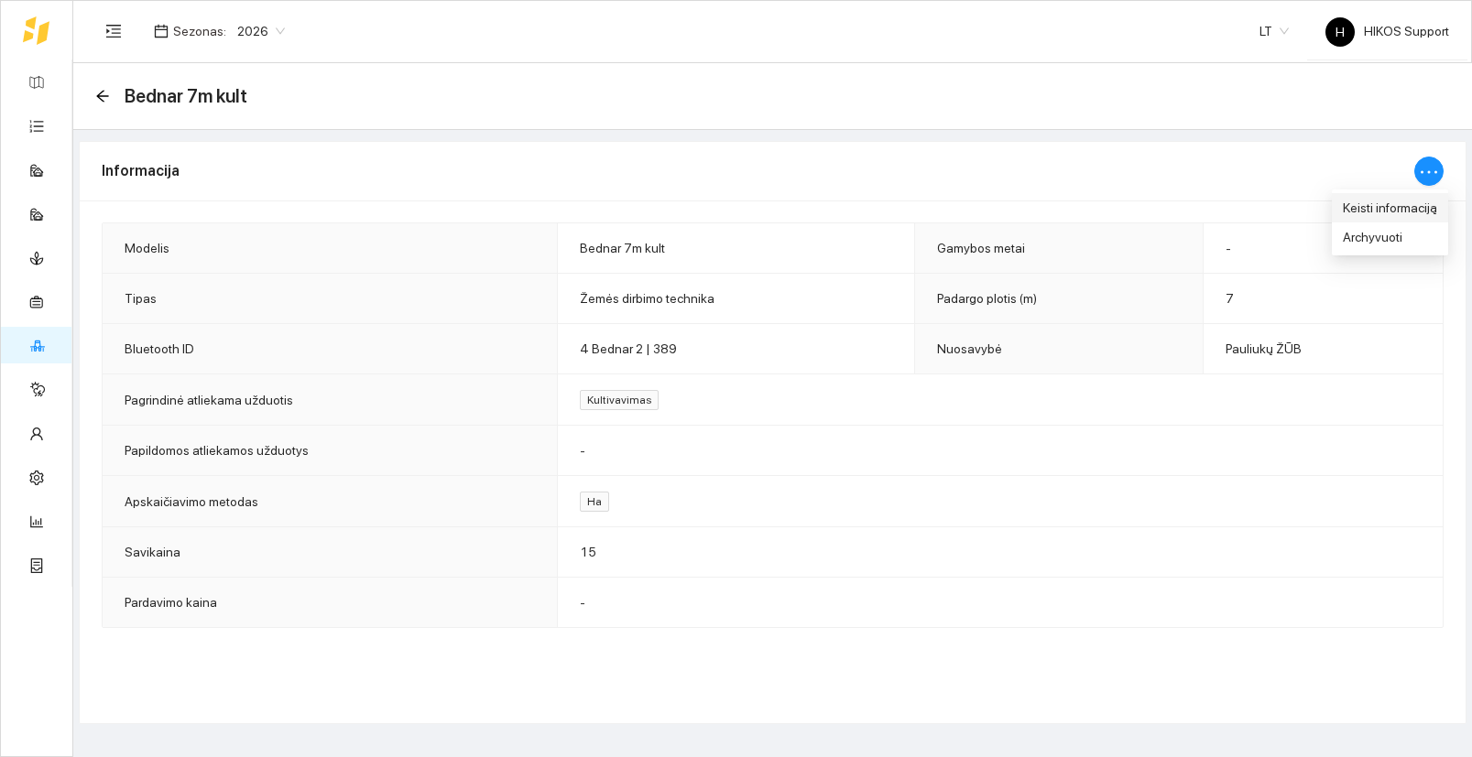
type input "Bednar 7m kult"
type input "7"
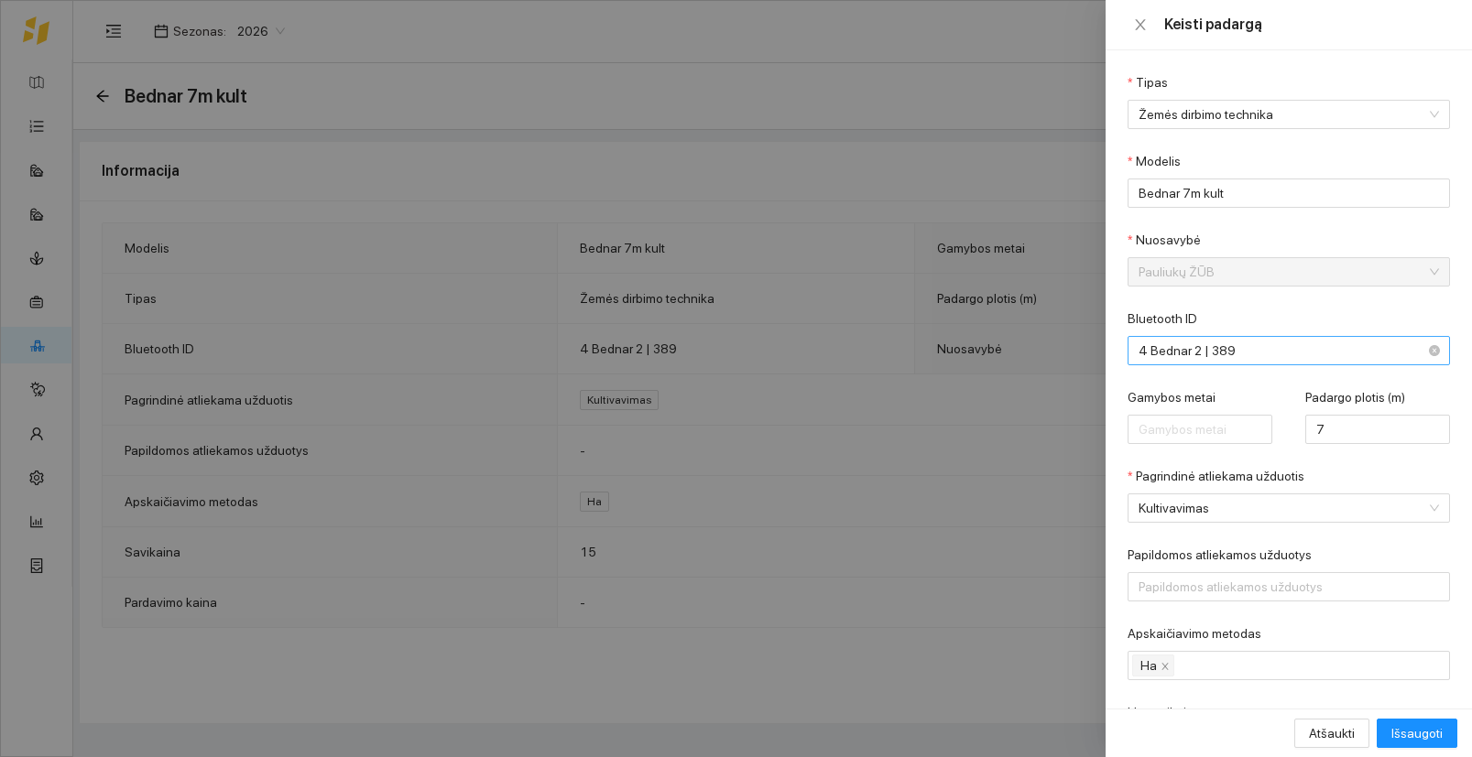
click at [1264, 354] on span "4 Bednar 2 | 389" at bounding box center [1275, 350] width 275 height 27
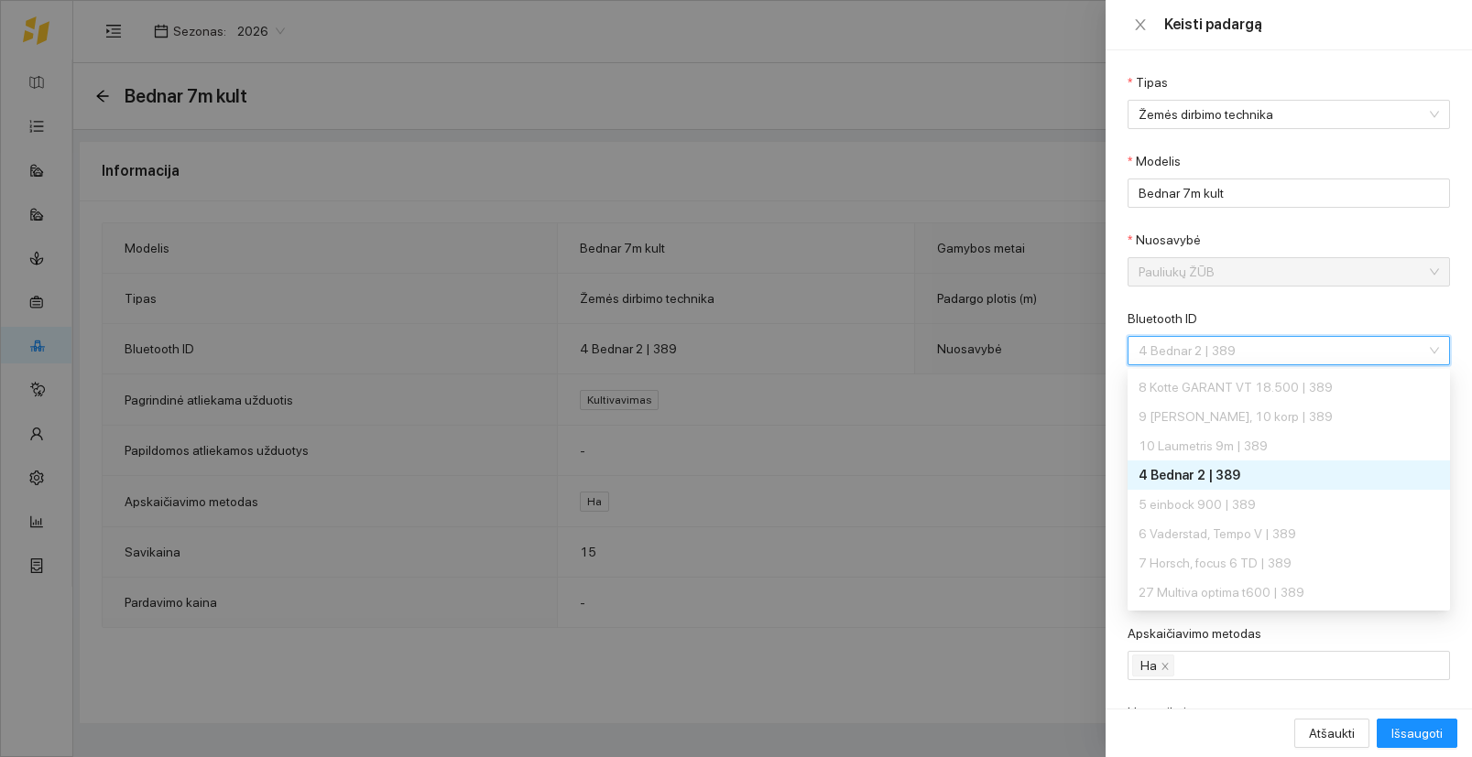
click at [1018, 171] on div at bounding box center [736, 378] width 1472 height 757
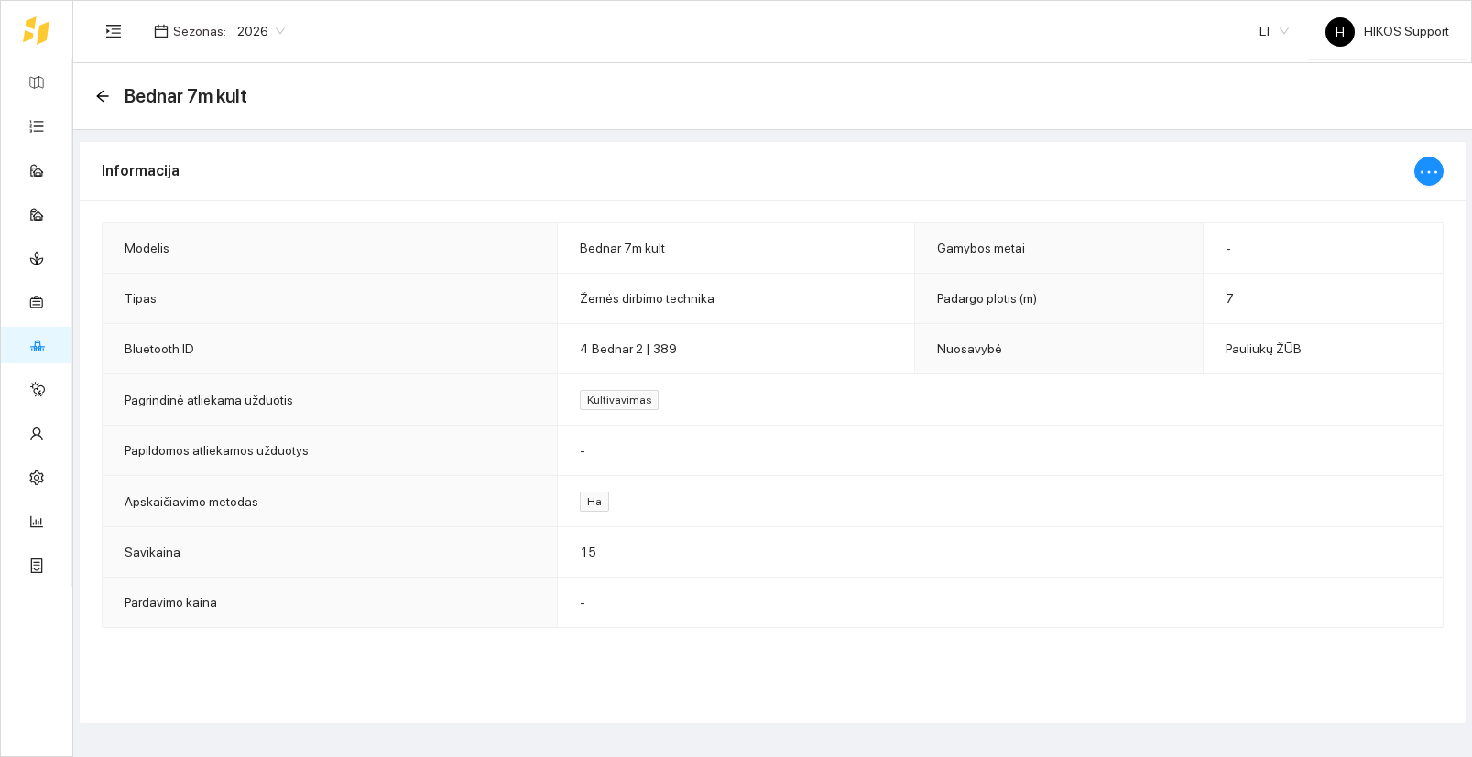
click at [110, 97] on div "Bednar 7m kult" at bounding box center [176, 95] width 163 height 29
click at [103, 98] on icon "arrow-left" at bounding box center [102, 96] width 15 height 15
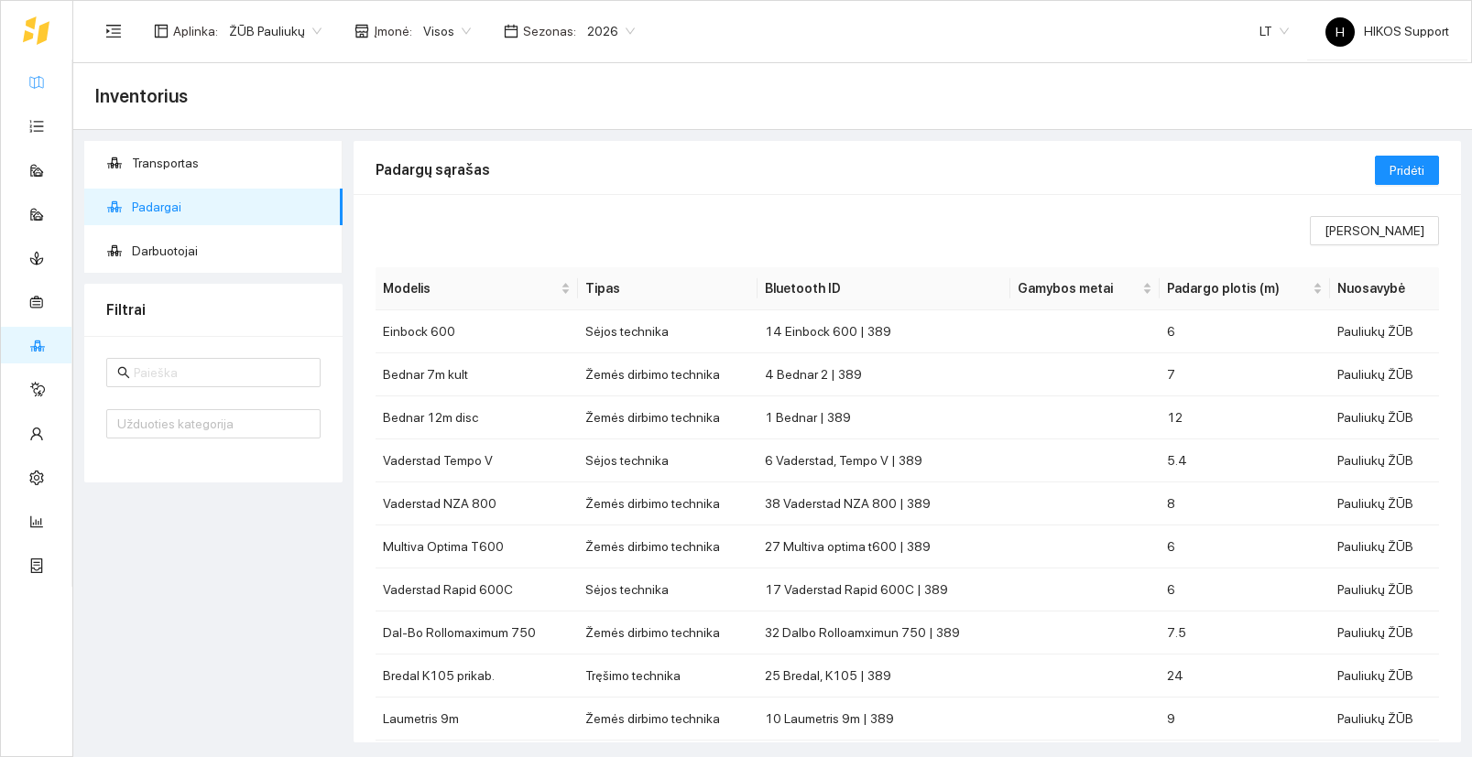
click at [53, 78] on link "Žemėlapis" at bounding box center [83, 81] width 60 height 15
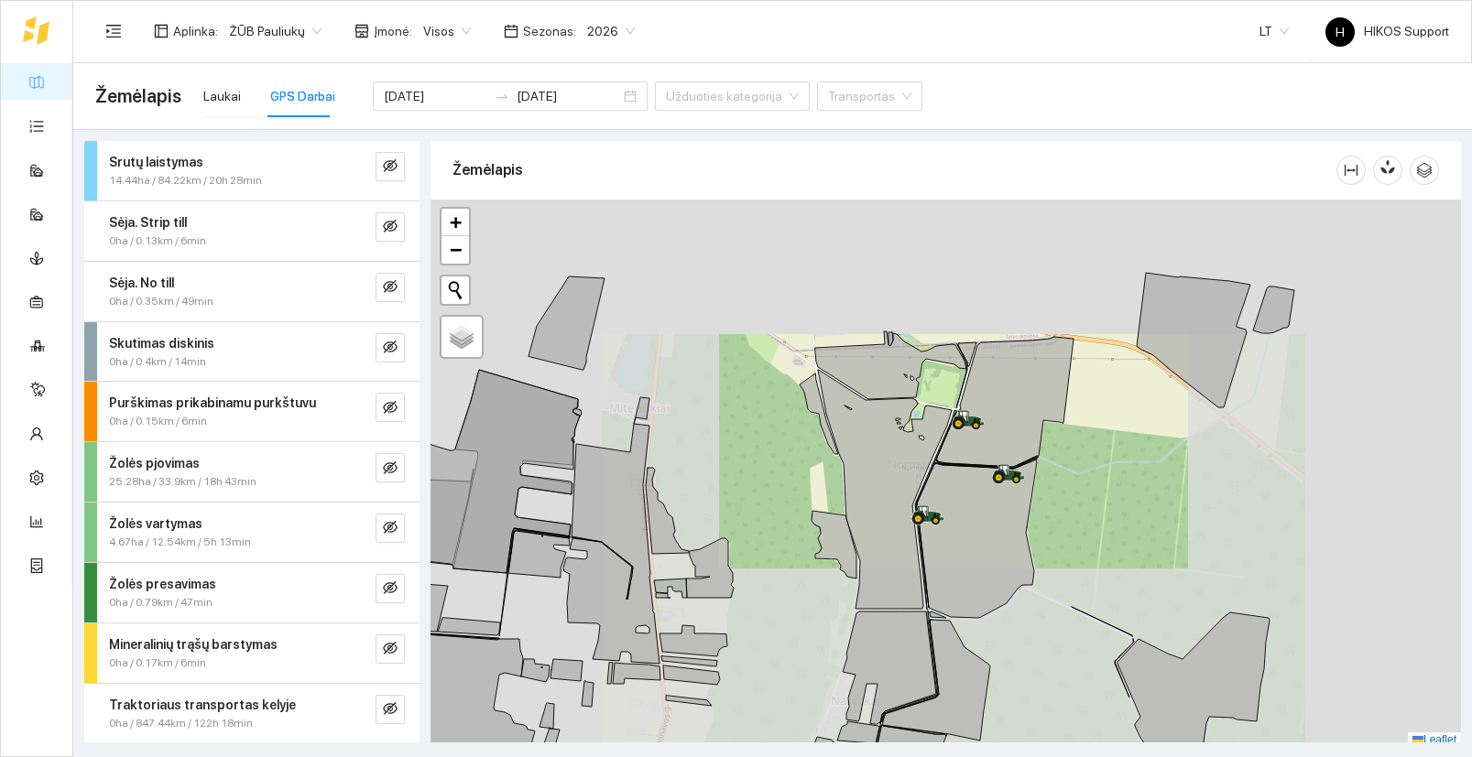
scroll to position [5, 0]
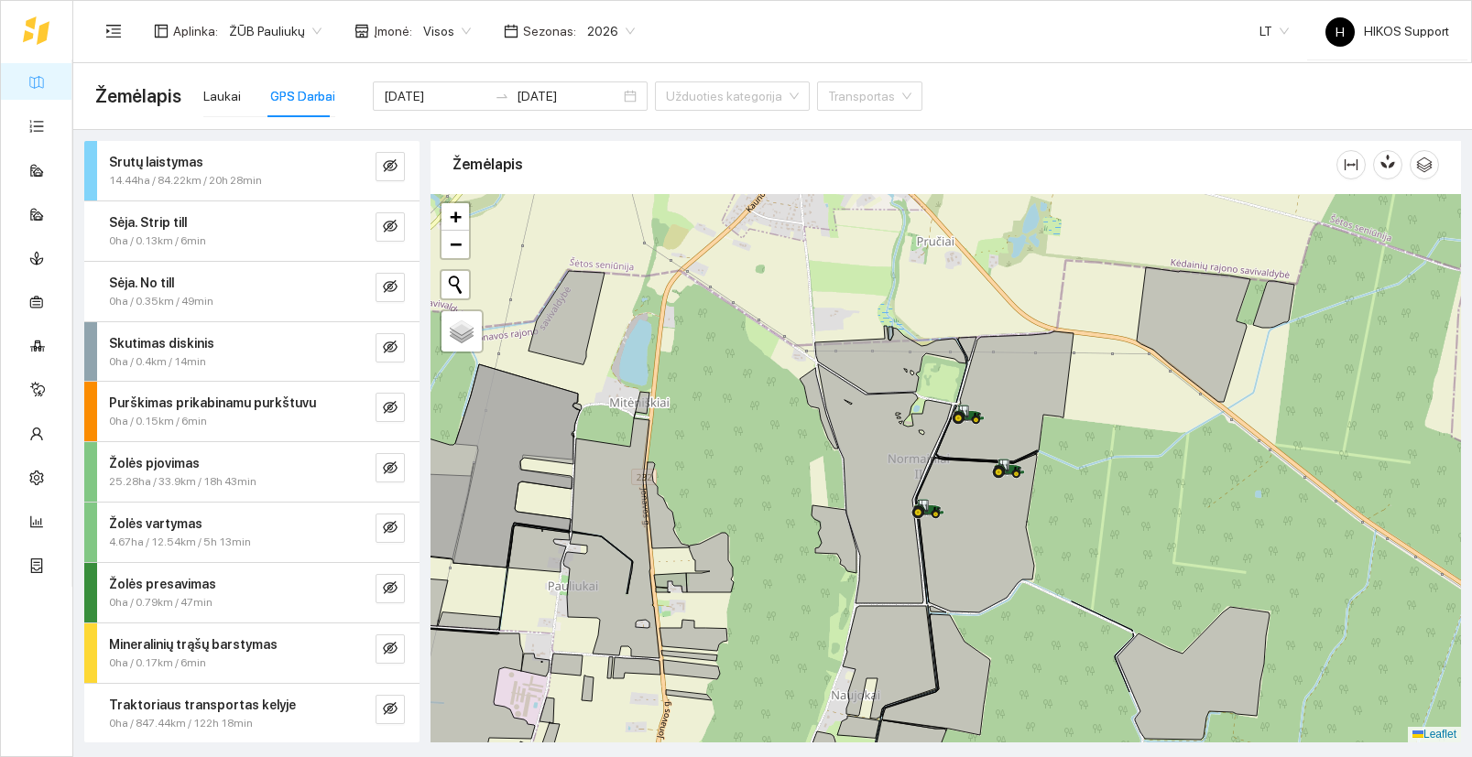
drag, startPoint x: 1213, startPoint y: 527, endPoint x: 1169, endPoint y: 528, distance: 44.0
click at [1169, 528] on div at bounding box center [945, 468] width 1030 height 549
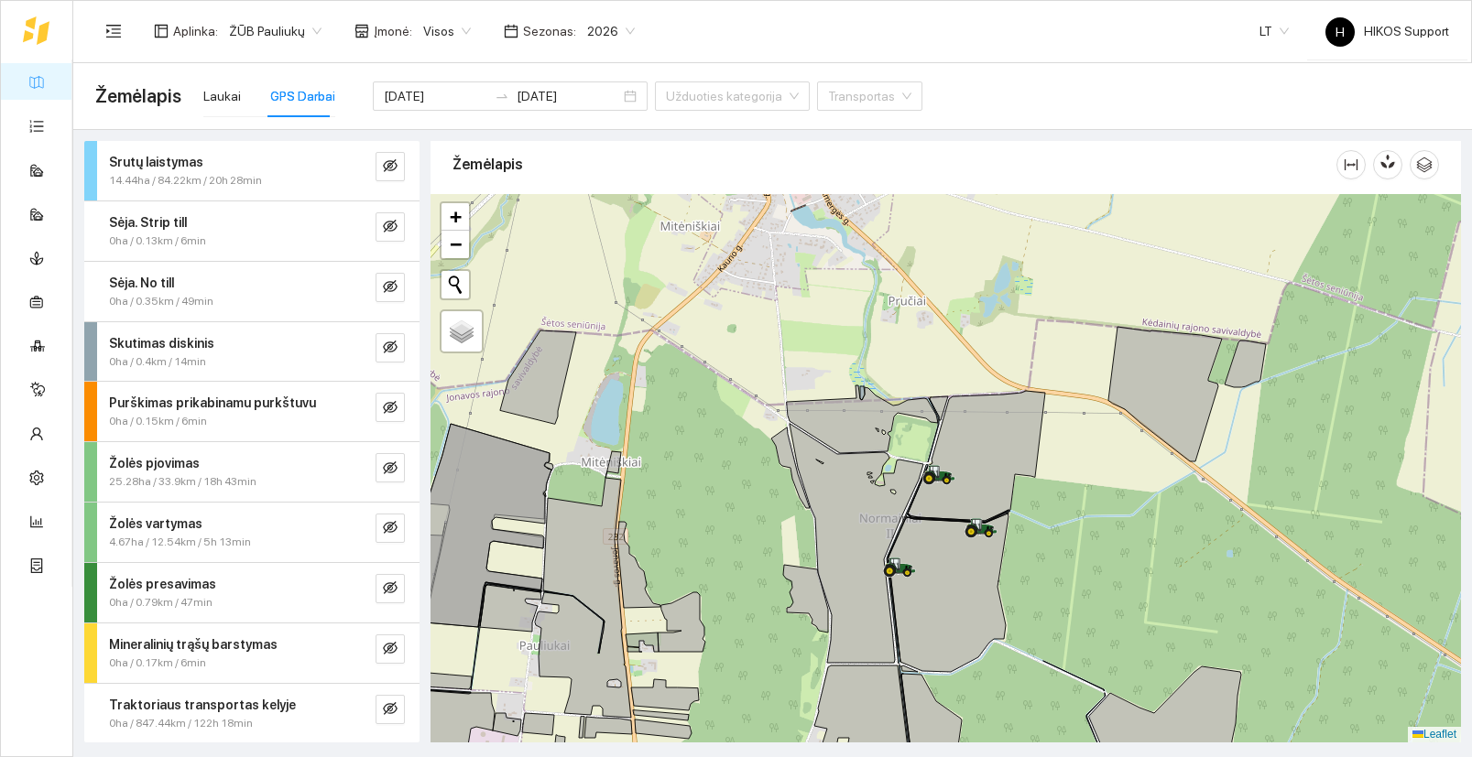
drag, startPoint x: 1181, startPoint y: 493, endPoint x: 1145, endPoint y: 570, distance: 85.2
click at [1145, 570] on div at bounding box center [945, 468] width 1030 height 549
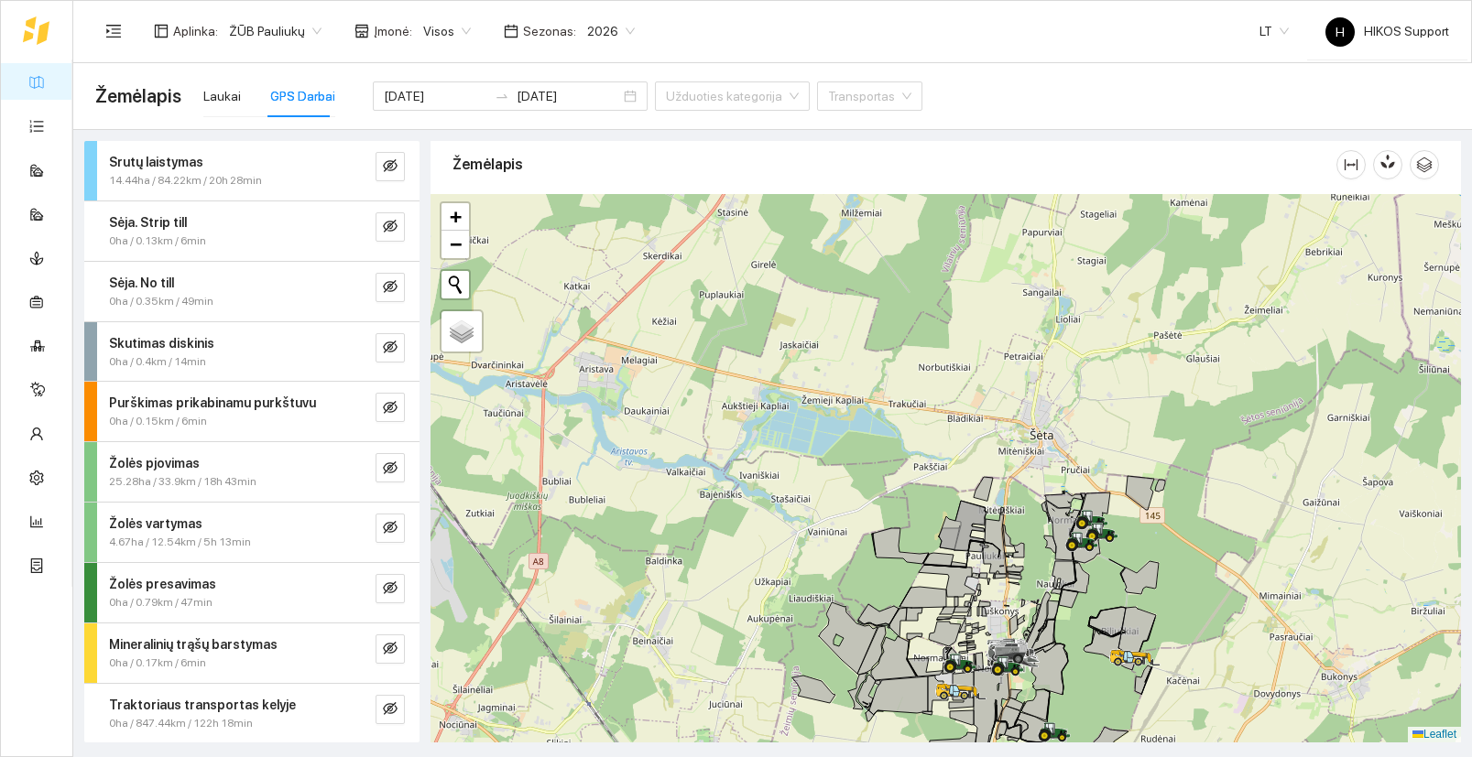
drag, startPoint x: 1192, startPoint y: 677, endPoint x: 1185, endPoint y: 635, distance: 41.9
click at [1185, 636] on div at bounding box center [945, 468] width 1030 height 549
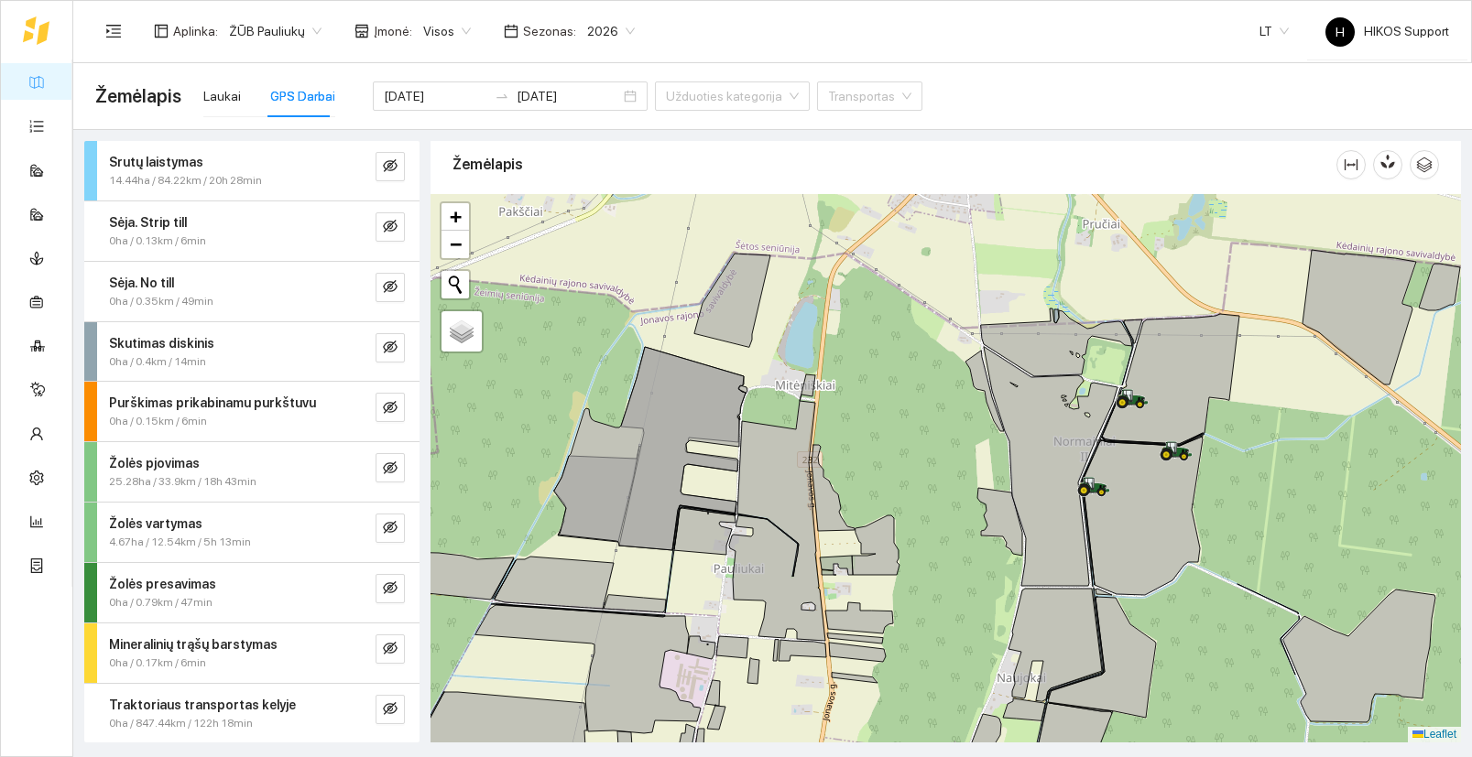
drag, startPoint x: 966, startPoint y: 643, endPoint x: 954, endPoint y: 450, distance: 193.6
click at [954, 450] on div at bounding box center [945, 468] width 1030 height 549
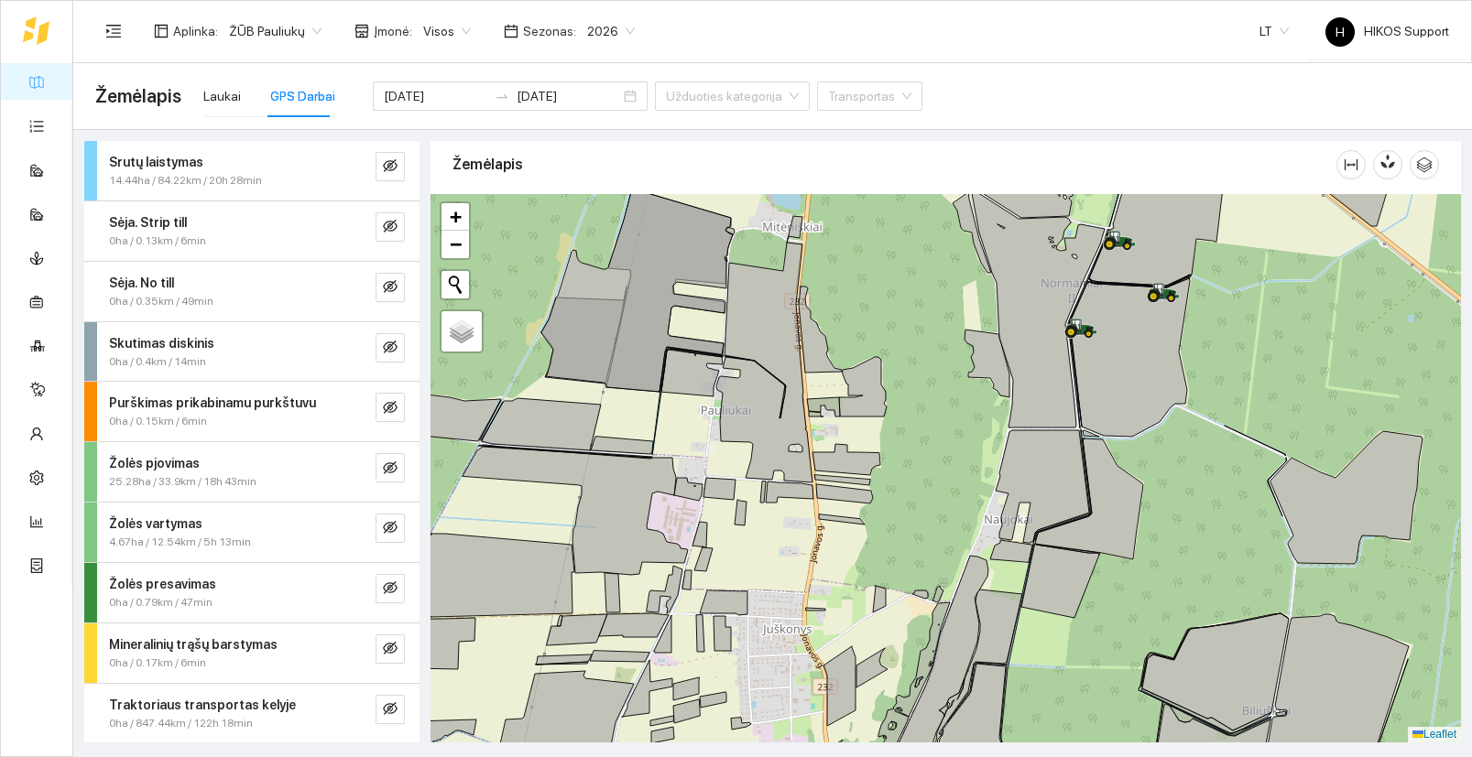
drag, startPoint x: 950, startPoint y: 552, endPoint x: 941, endPoint y: 425, distance: 127.5
click at [941, 425] on div at bounding box center [945, 468] width 1030 height 549
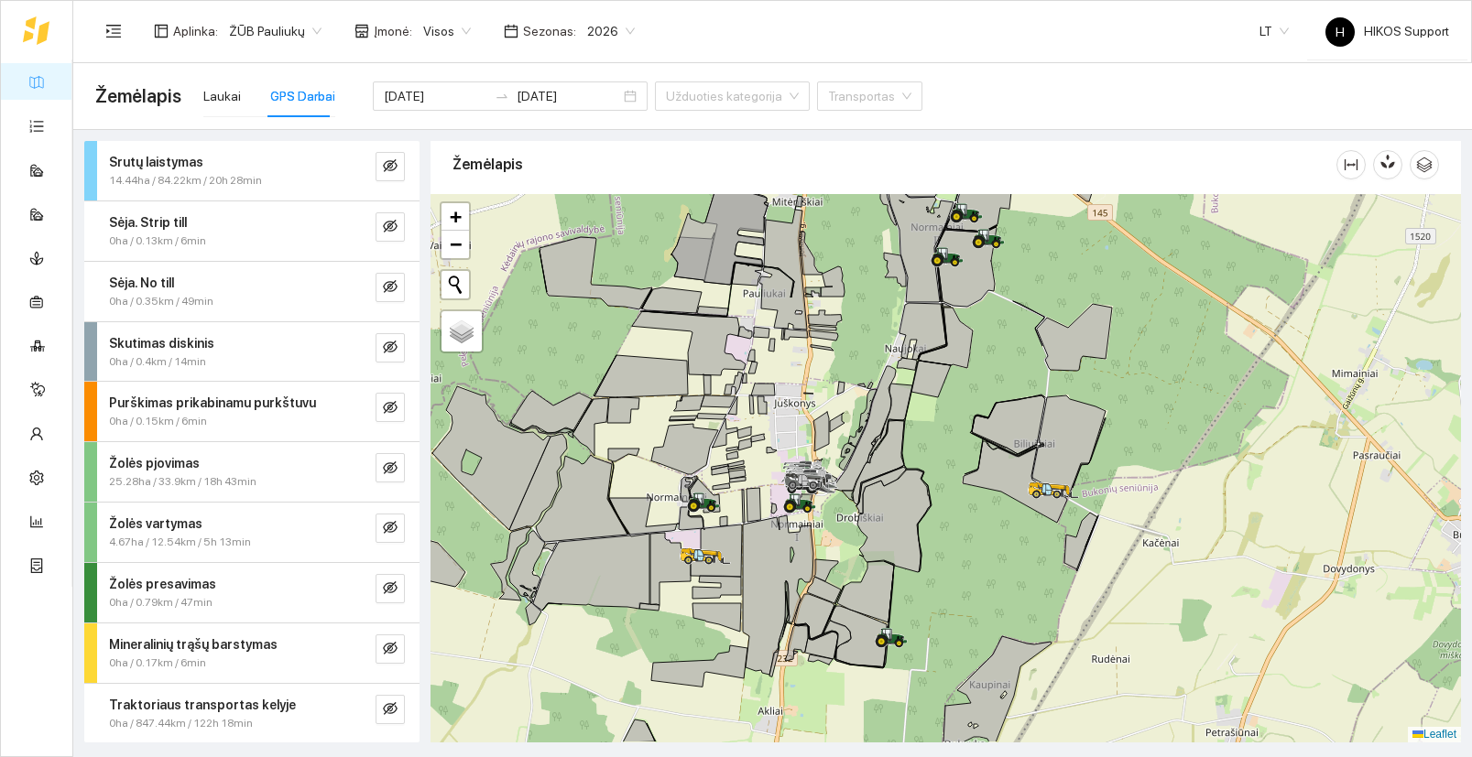
drag, startPoint x: 1075, startPoint y: 633, endPoint x: 912, endPoint y: 399, distance: 284.8
click at [912, 399] on div at bounding box center [945, 468] width 1030 height 549
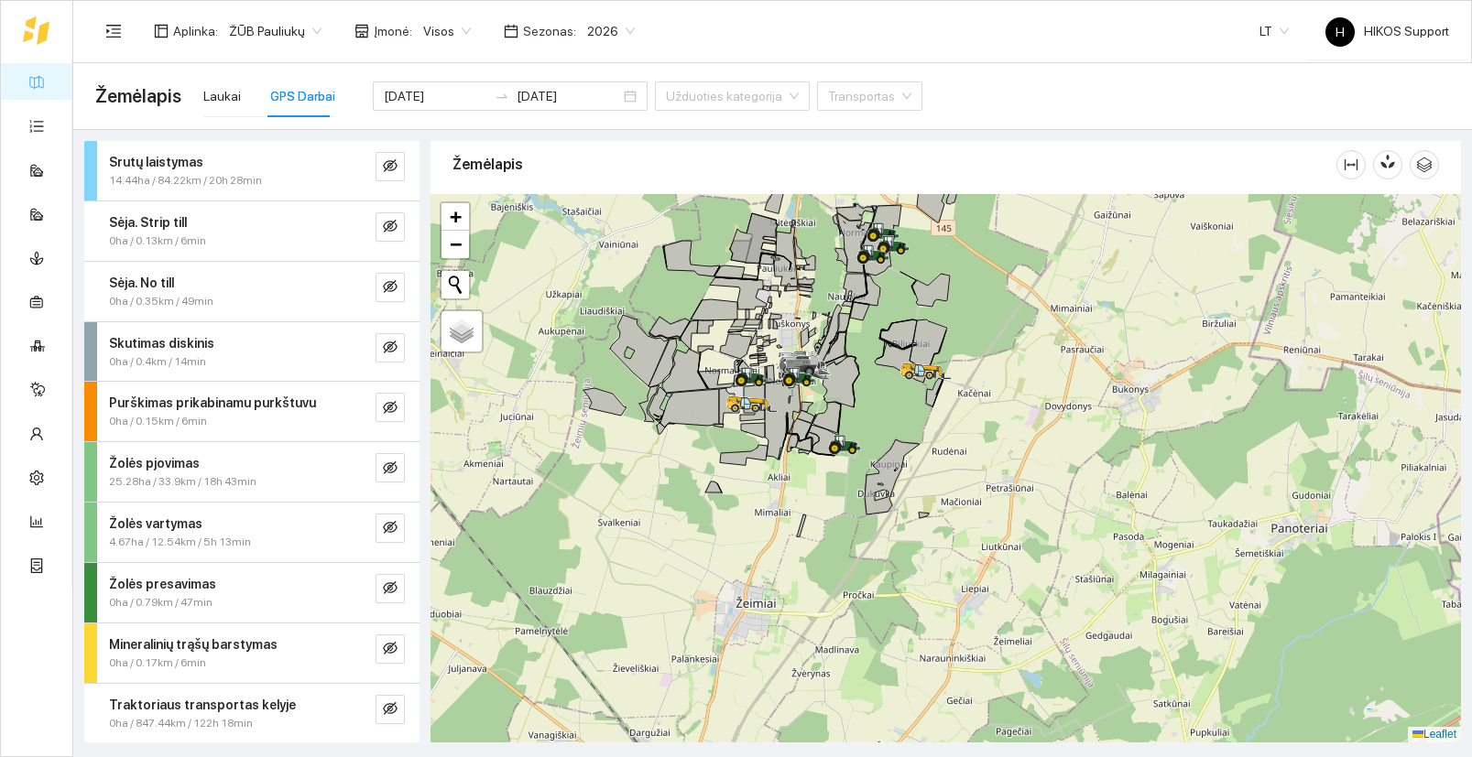
drag, startPoint x: 878, startPoint y: 365, endPoint x: 871, endPoint y: 469, distance: 103.7
click at [871, 469] on div at bounding box center [945, 468] width 1030 height 549
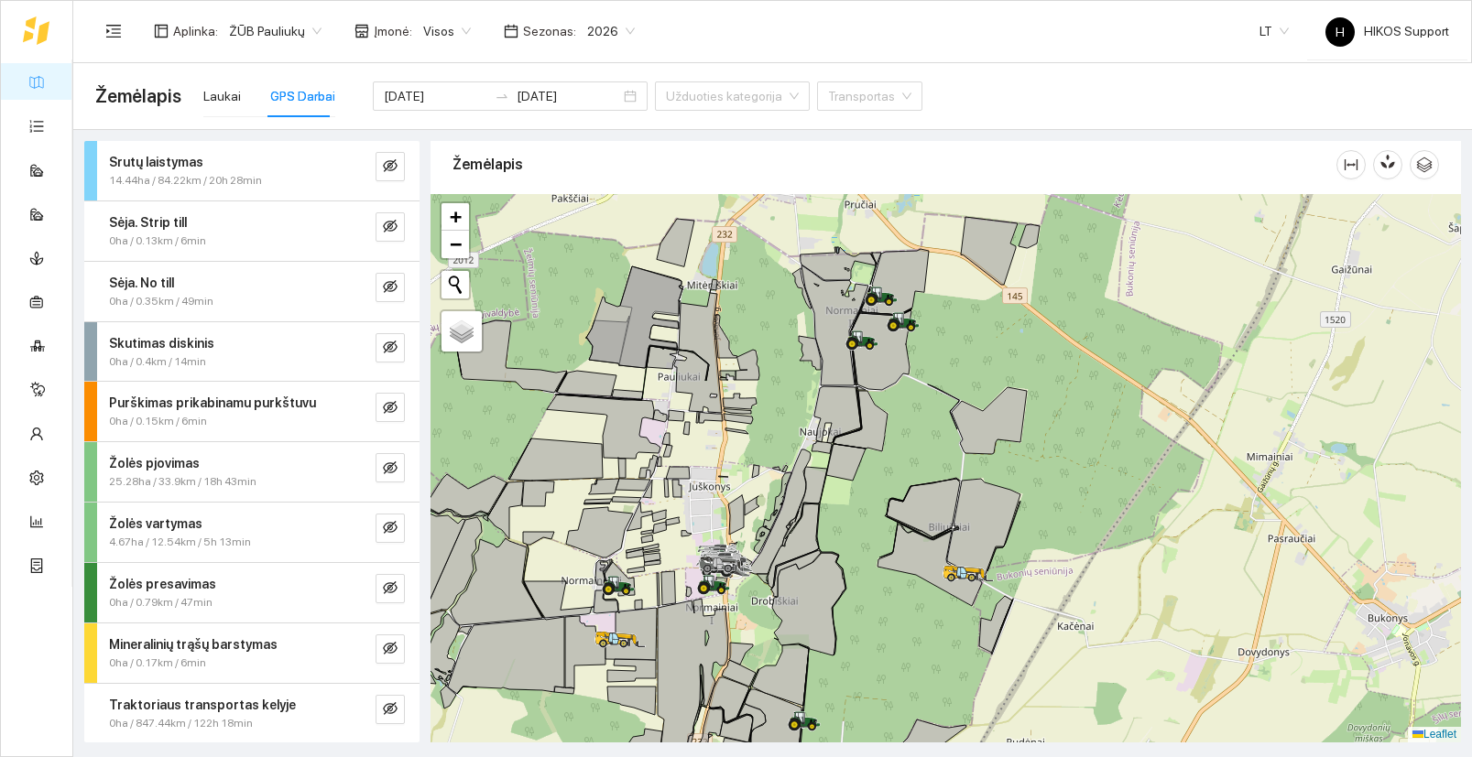
drag, startPoint x: 955, startPoint y: 320, endPoint x: 954, endPoint y: 425, distance: 105.3
click at [954, 425] on div at bounding box center [945, 468] width 1030 height 549
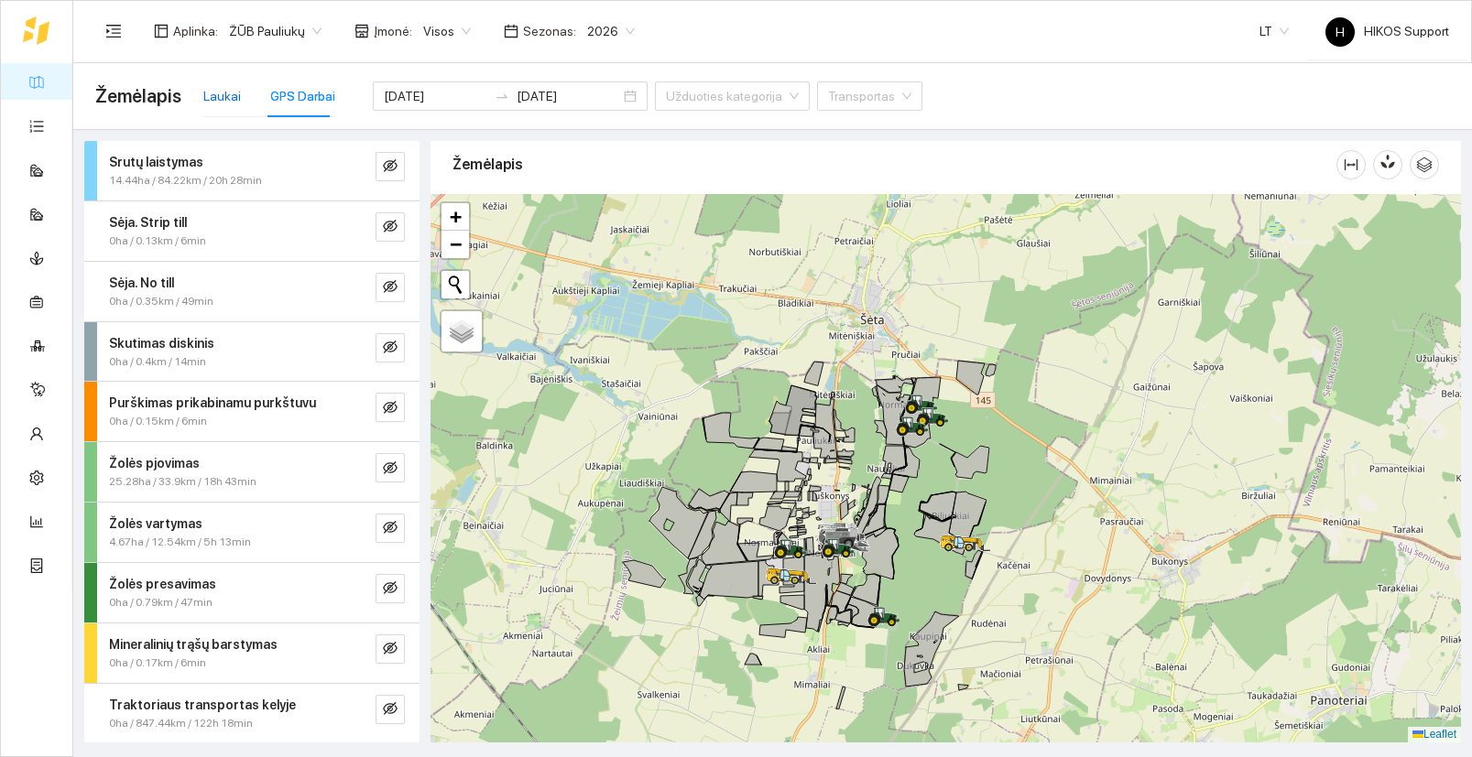
click at [222, 96] on div "Laukai" at bounding box center [222, 96] width 38 height 20
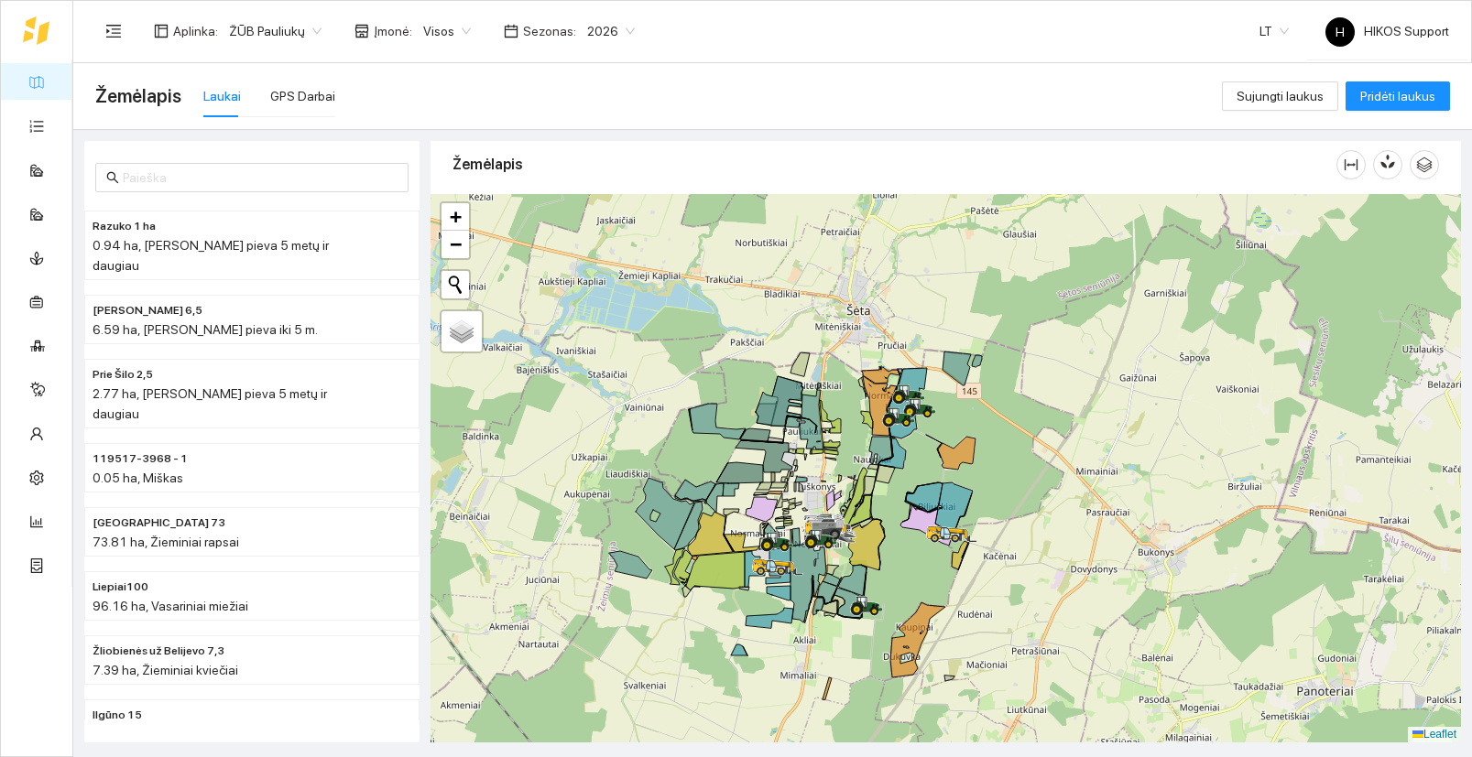
drag, startPoint x: 992, startPoint y: 640, endPoint x: 862, endPoint y: 565, distance: 150.2
click at [862, 565] on div at bounding box center [945, 468] width 1030 height 549
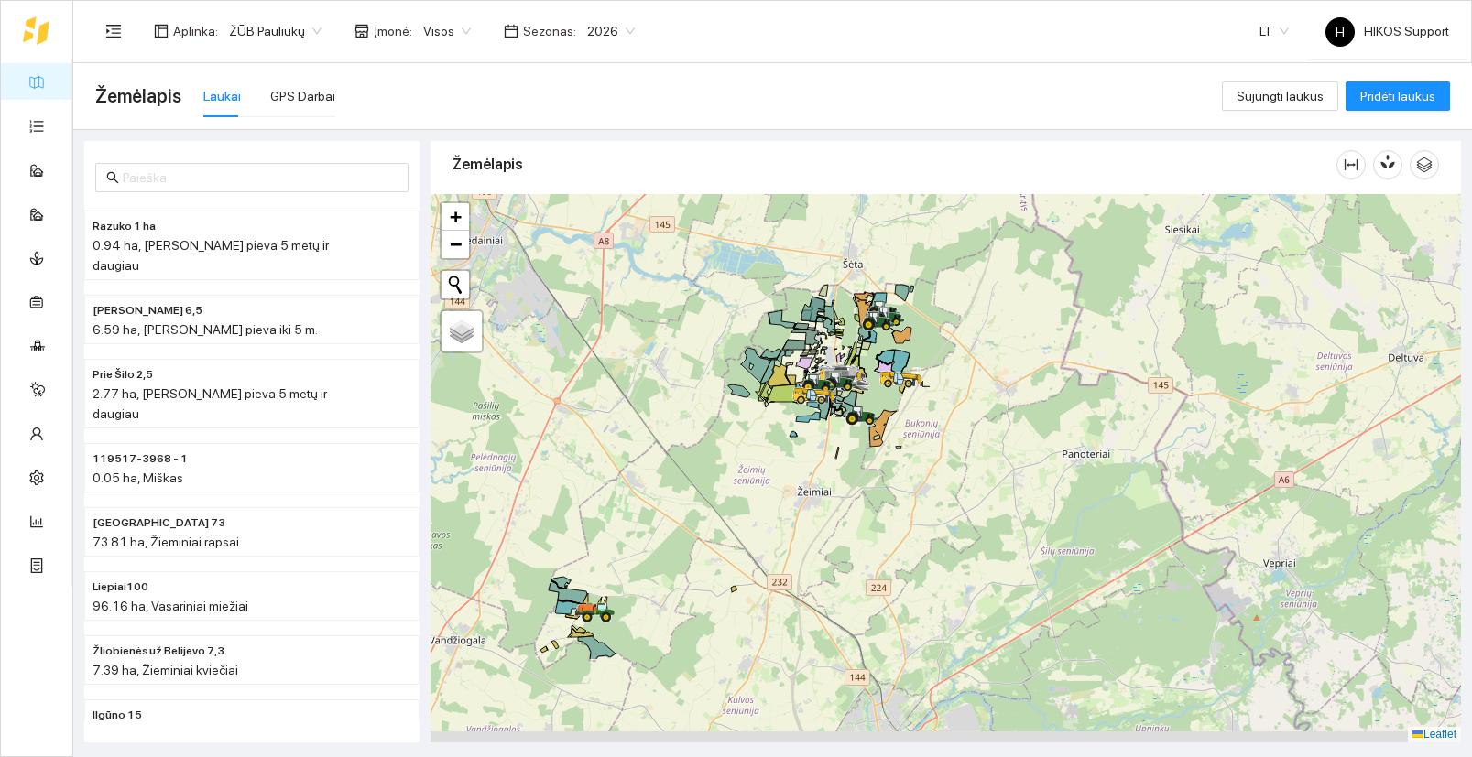
drag, startPoint x: 950, startPoint y: 650, endPoint x: 1016, endPoint y: 483, distance: 179.6
click at [1016, 483] on div at bounding box center [945, 468] width 1030 height 549
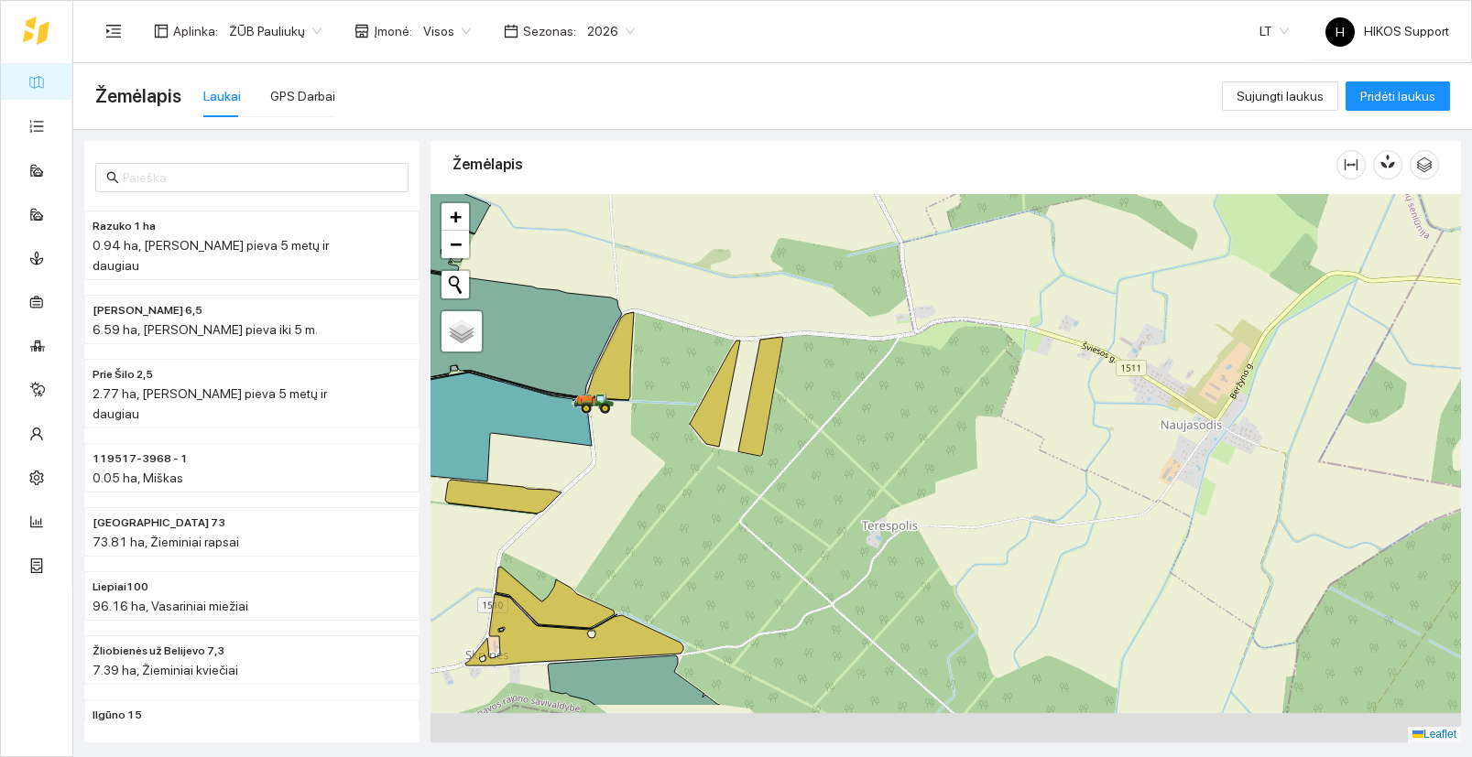
drag, startPoint x: 863, startPoint y: 658, endPoint x: 744, endPoint y: 536, distance: 170.3
click at [744, 536] on div at bounding box center [945, 468] width 1030 height 549
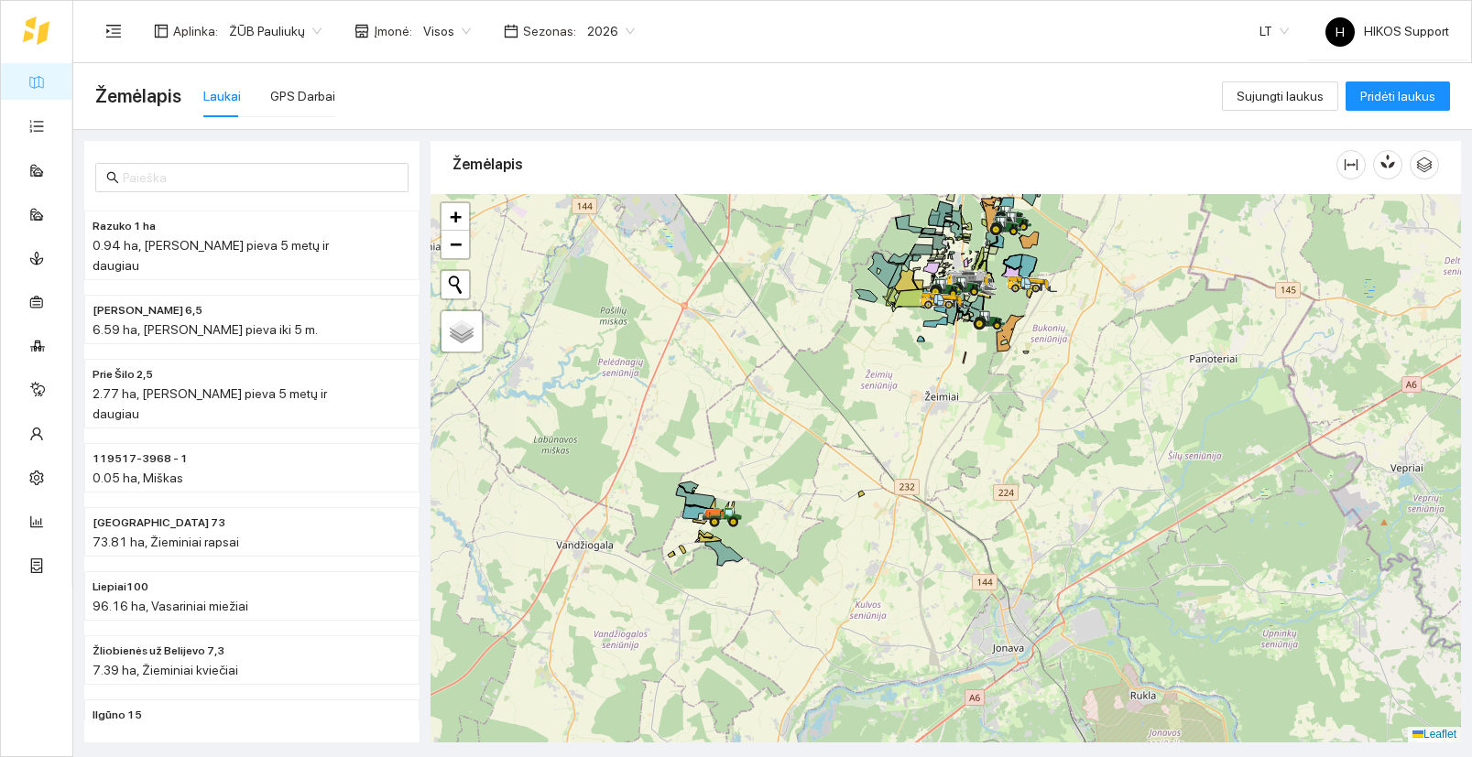
drag, startPoint x: 975, startPoint y: 564, endPoint x: 701, endPoint y: 518, distance: 278.5
click at [701, 518] on div at bounding box center [945, 468] width 1030 height 549
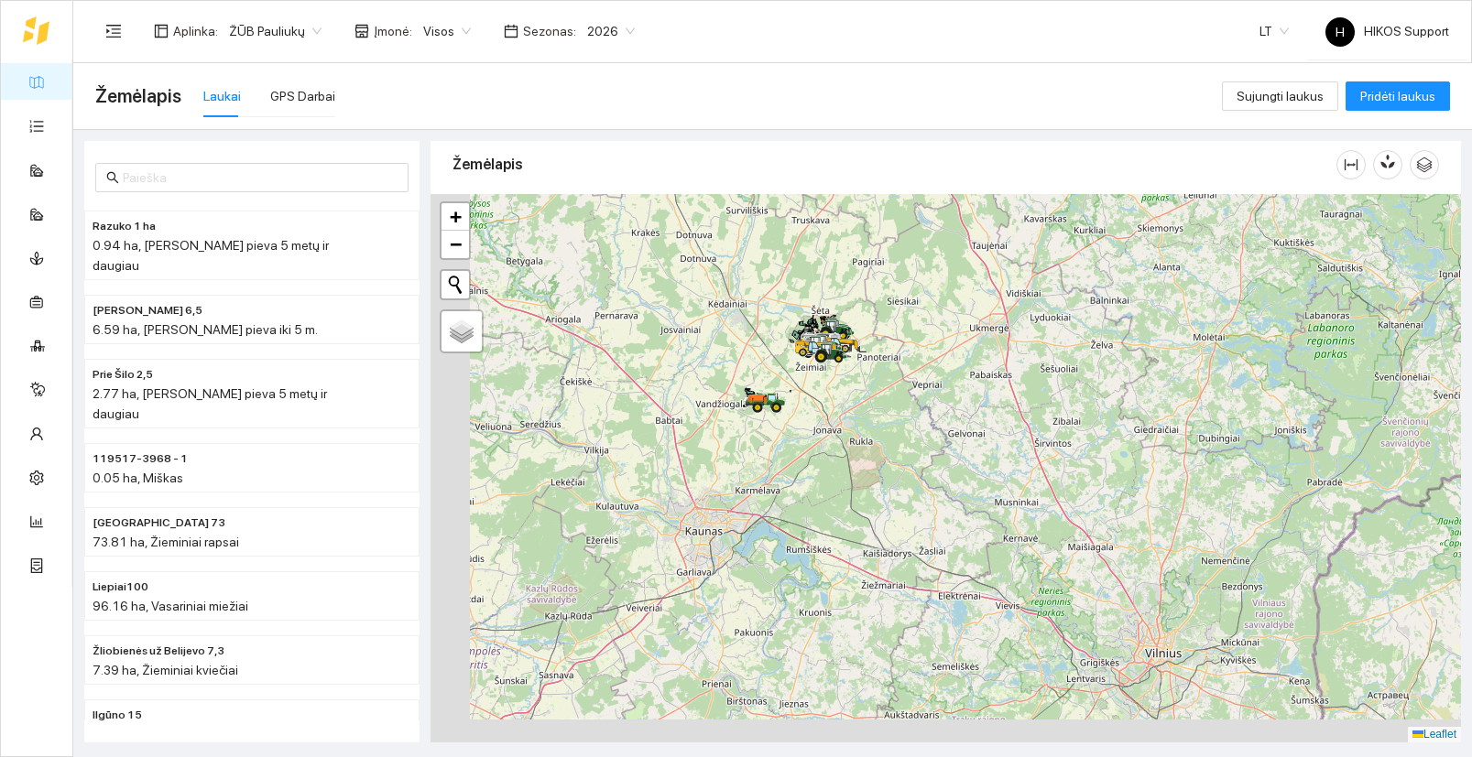
drag, startPoint x: 736, startPoint y: 614, endPoint x: 915, endPoint y: 521, distance: 201.1
click at [915, 520] on div at bounding box center [945, 468] width 1030 height 549
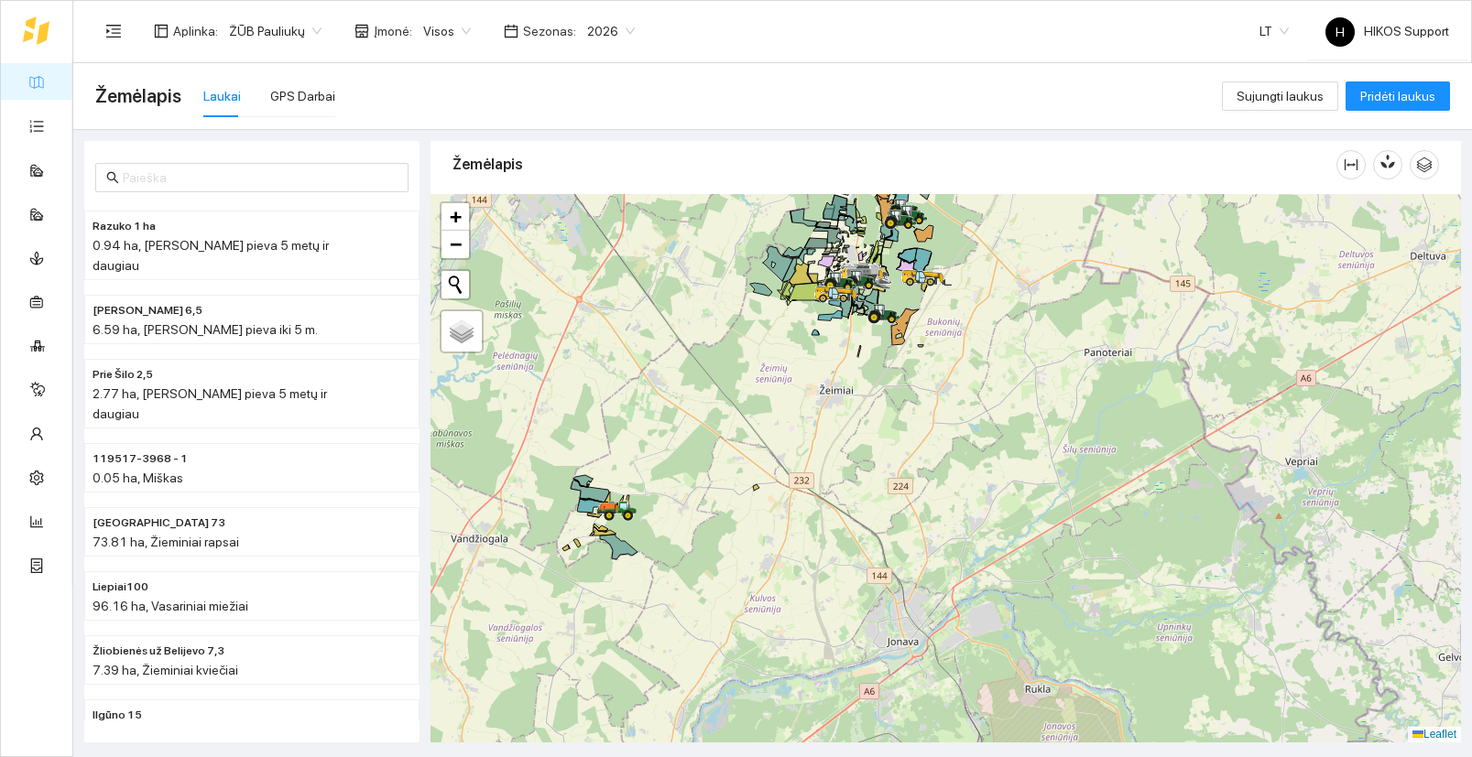
drag, startPoint x: 844, startPoint y: 385, endPoint x: 836, endPoint y: 543, distance: 158.6
click at [838, 541] on div at bounding box center [945, 468] width 1030 height 549
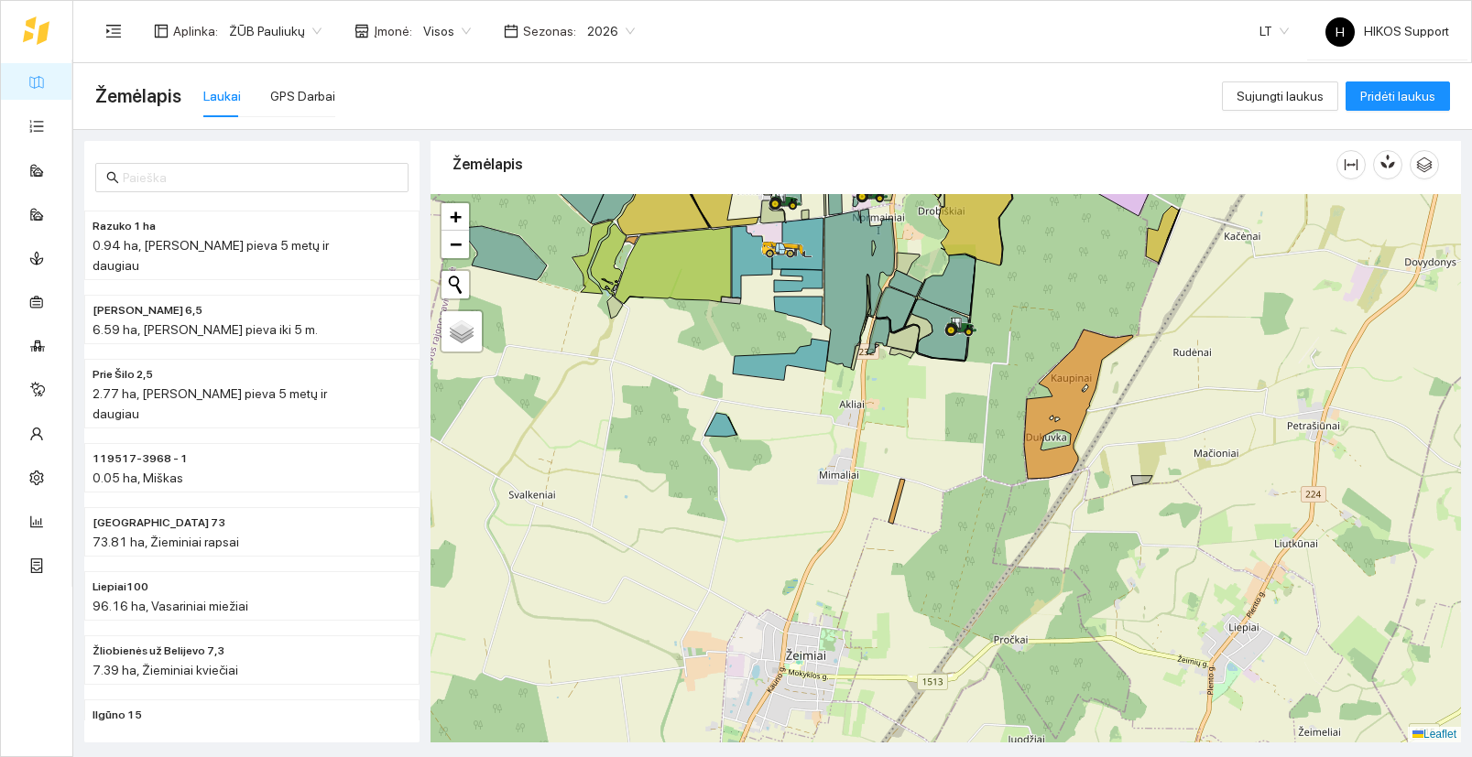
drag, startPoint x: 897, startPoint y: 455, endPoint x: 882, endPoint y: 671, distance: 216.7
click at [882, 671] on div at bounding box center [945, 468] width 1030 height 549
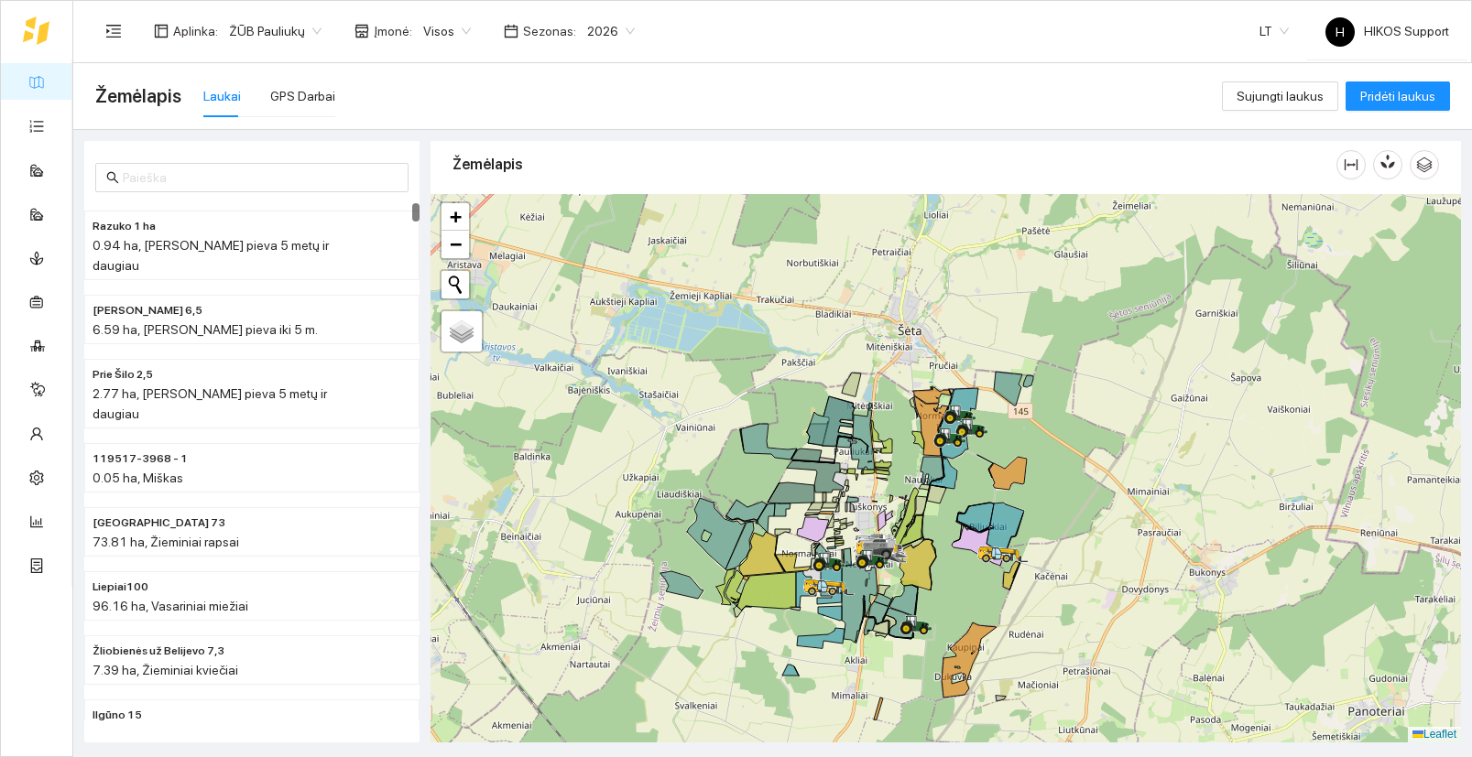
click at [53, 86] on link "Žemėlapis" at bounding box center [83, 81] width 60 height 15
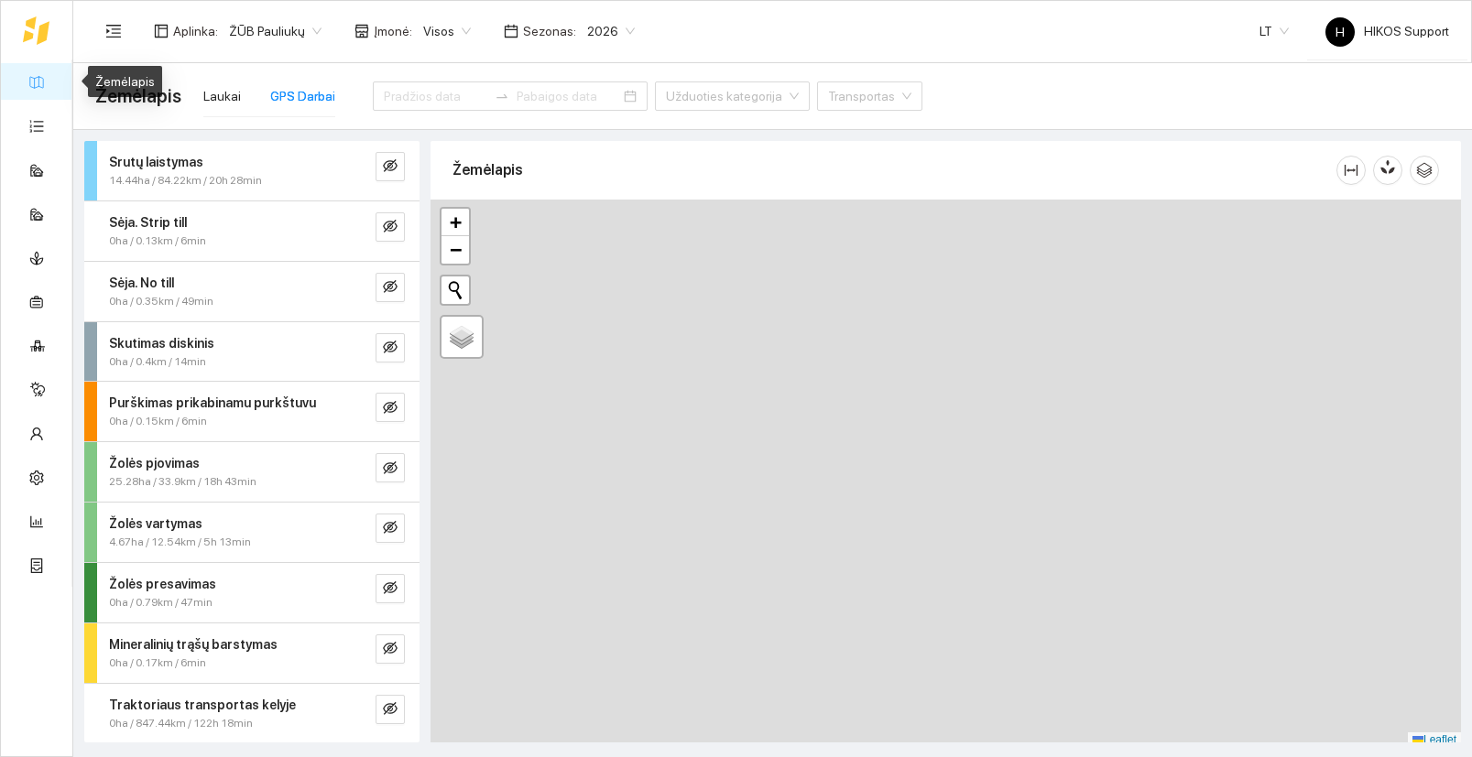
type input "[DATE]"
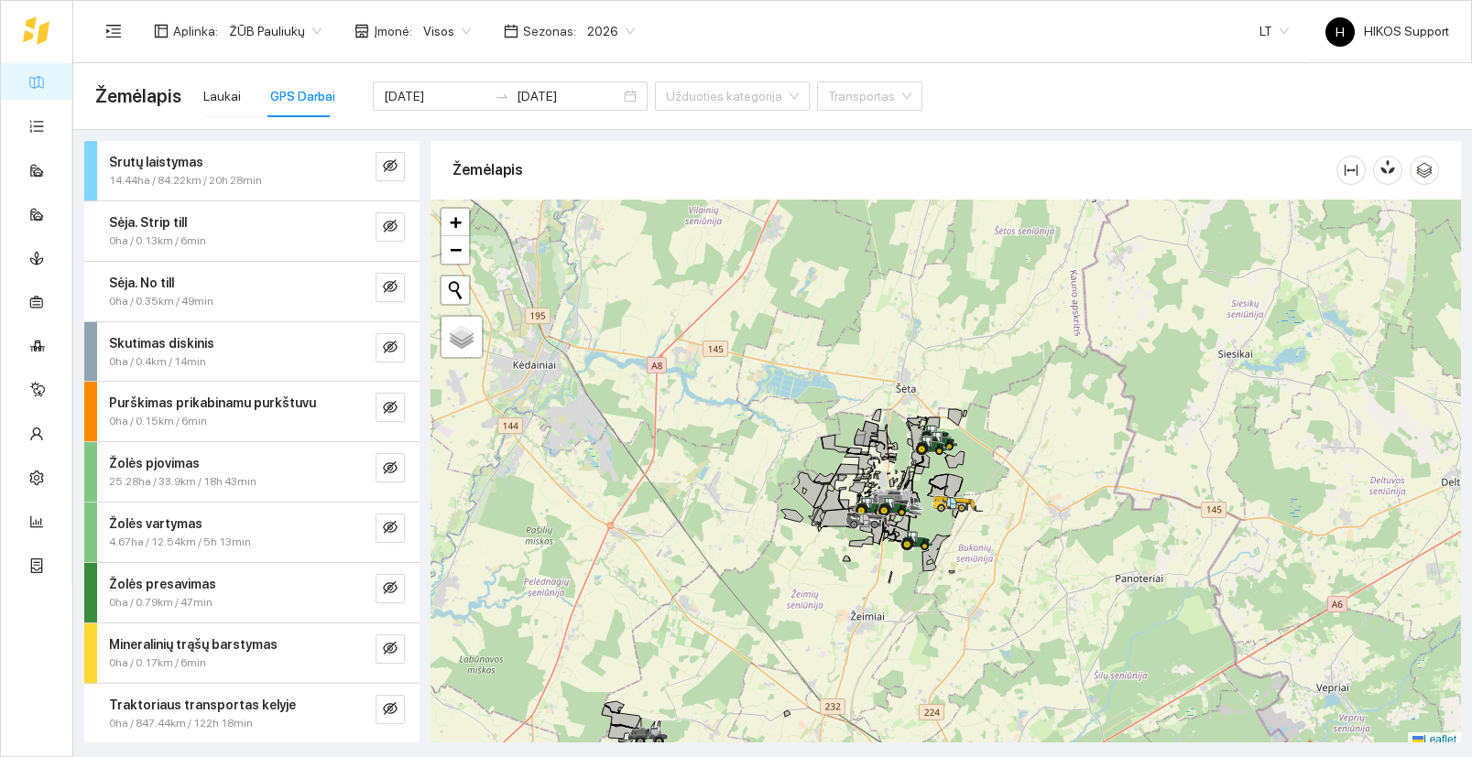
scroll to position [5, 0]
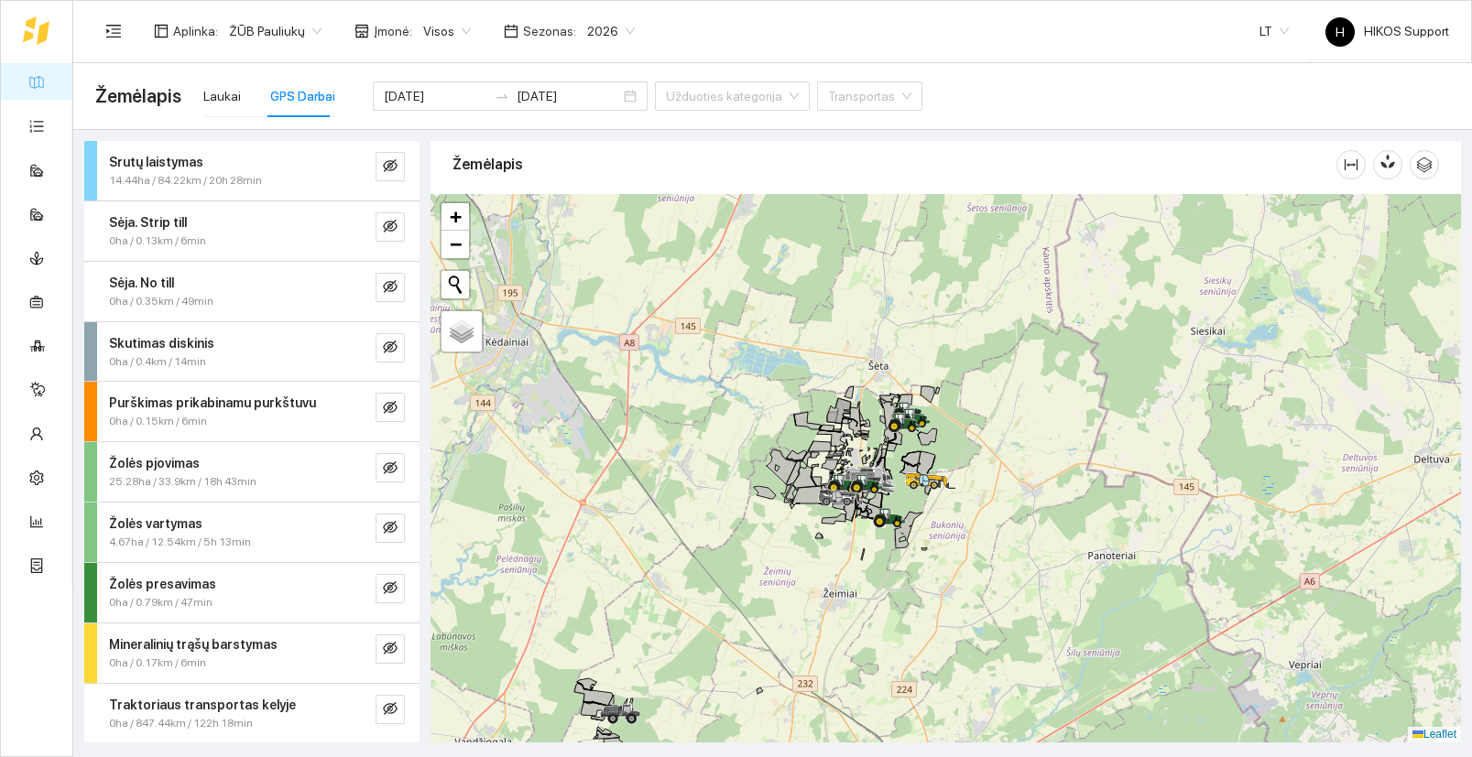
drag, startPoint x: 1035, startPoint y: 559, endPoint x: 1007, endPoint y: 541, distance: 32.5
click at [1007, 541] on div at bounding box center [945, 468] width 1030 height 549
click at [212, 97] on div "Laukai" at bounding box center [222, 96] width 38 height 20
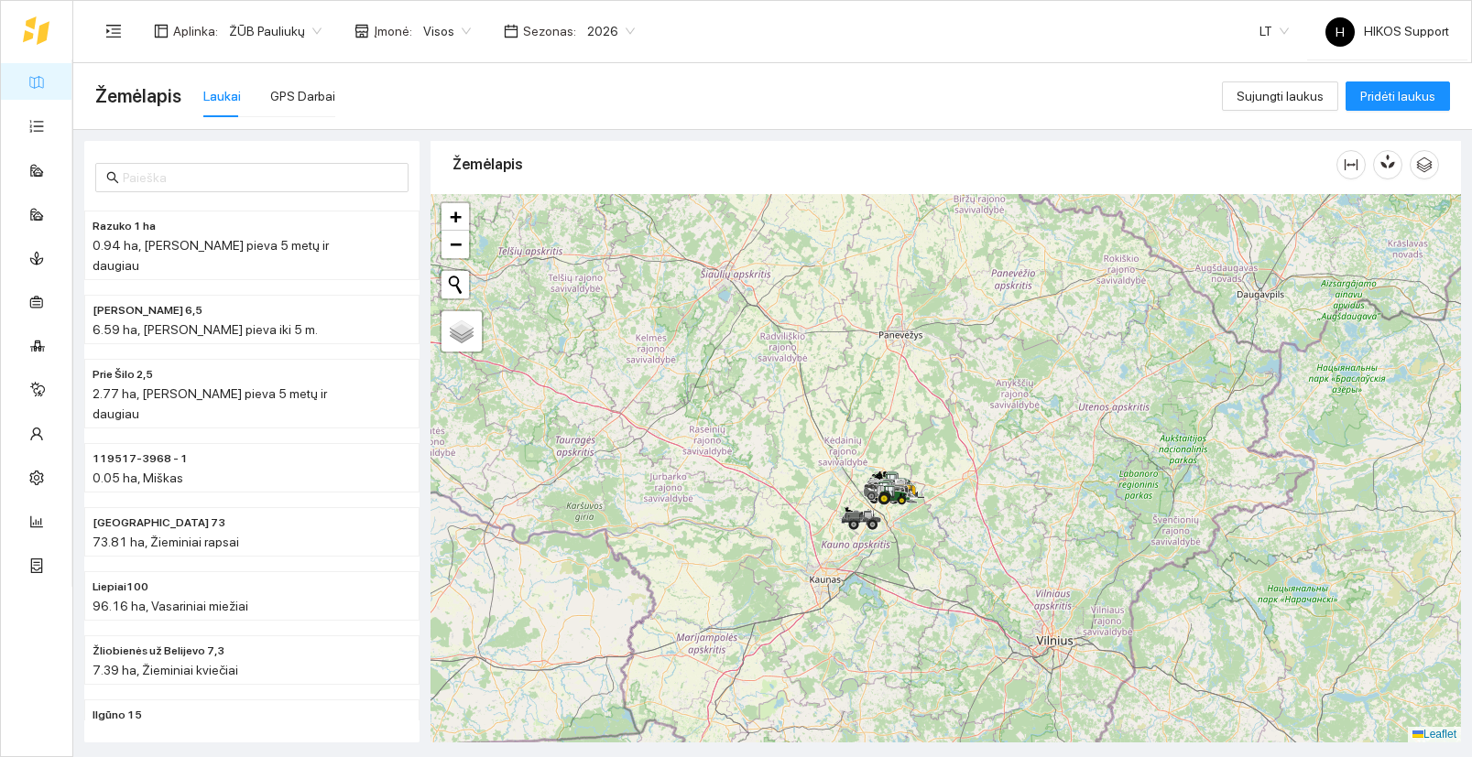
drag, startPoint x: 1059, startPoint y: 642, endPoint x: 912, endPoint y: 492, distance: 209.8
click at [912, 492] on div at bounding box center [945, 468] width 1030 height 549
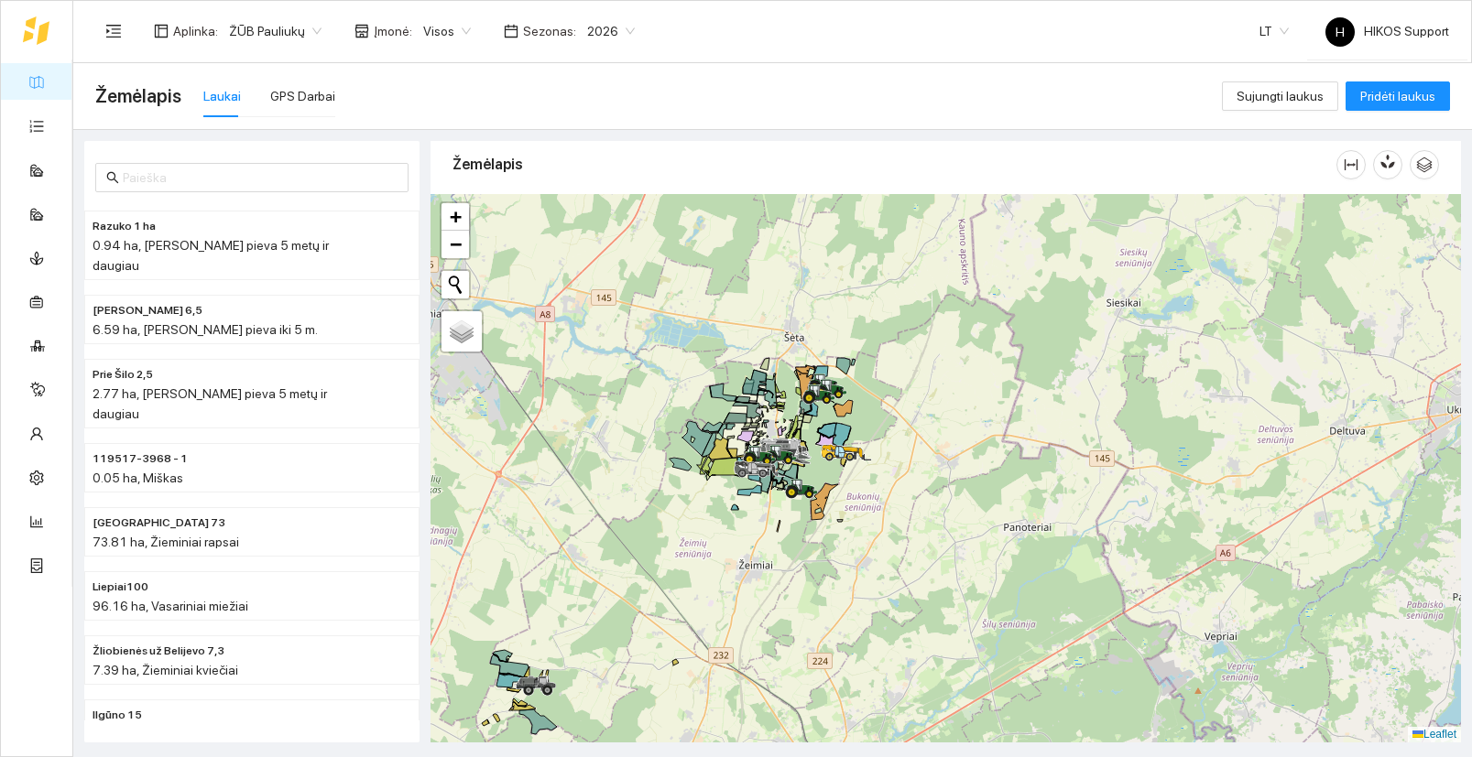
click at [284, 28] on span "ŽŪB Pauliukų" at bounding box center [275, 30] width 92 height 27
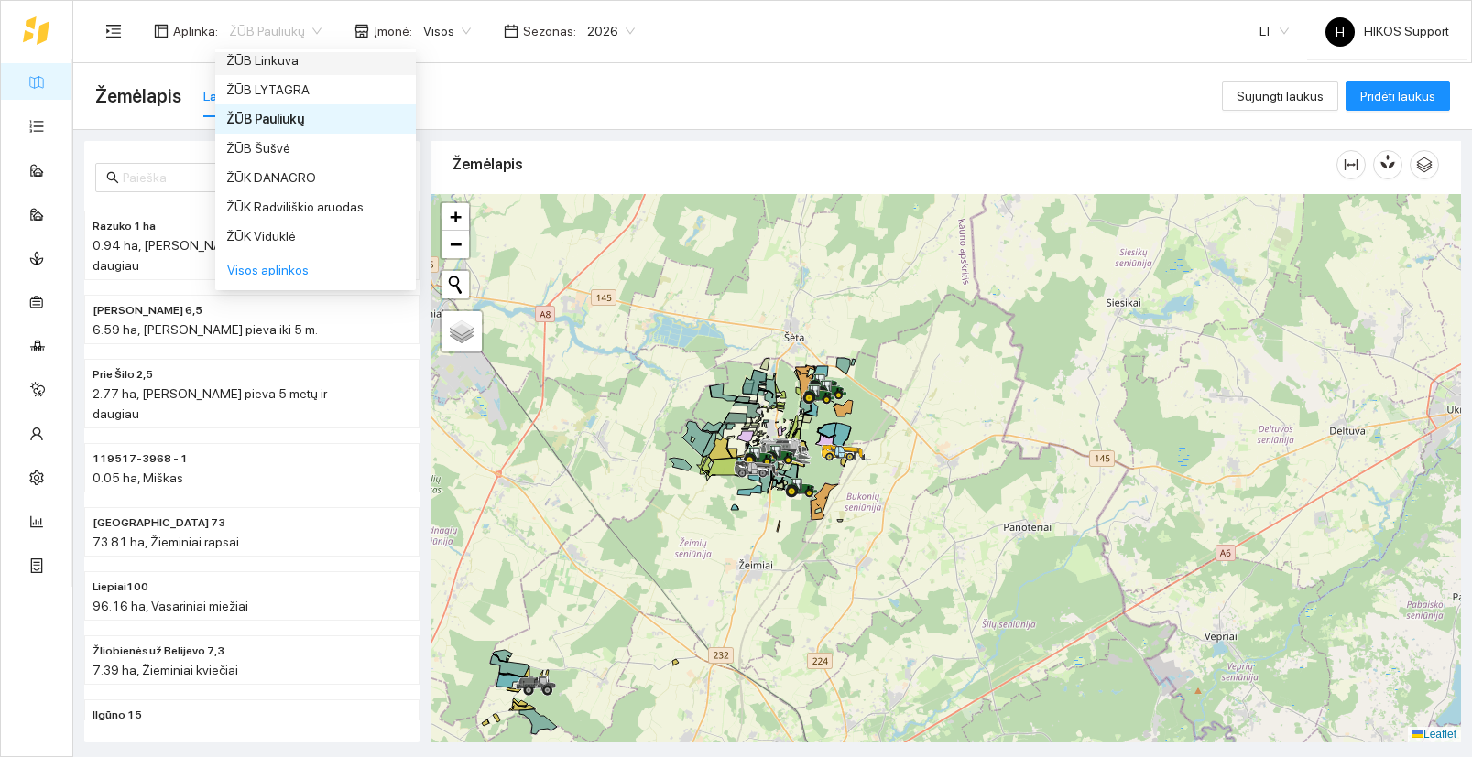
scroll to position [1533, 0]
click at [278, 58] on div "ŽŪB Linkuva" at bounding box center [315, 58] width 179 height 20
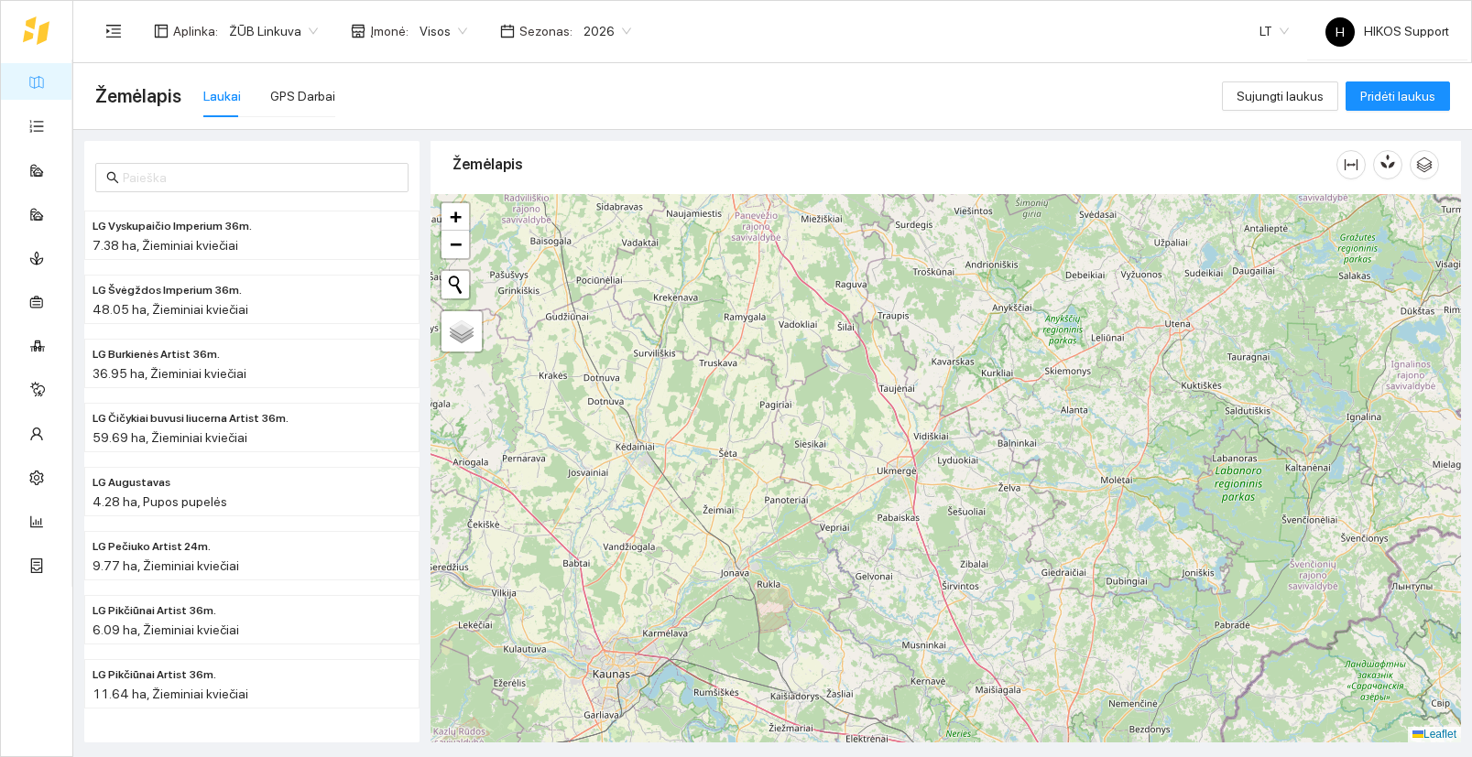
drag, startPoint x: 771, startPoint y: 603, endPoint x: 997, endPoint y: 415, distance: 294.5
click at [997, 415] on div at bounding box center [945, 468] width 1030 height 549
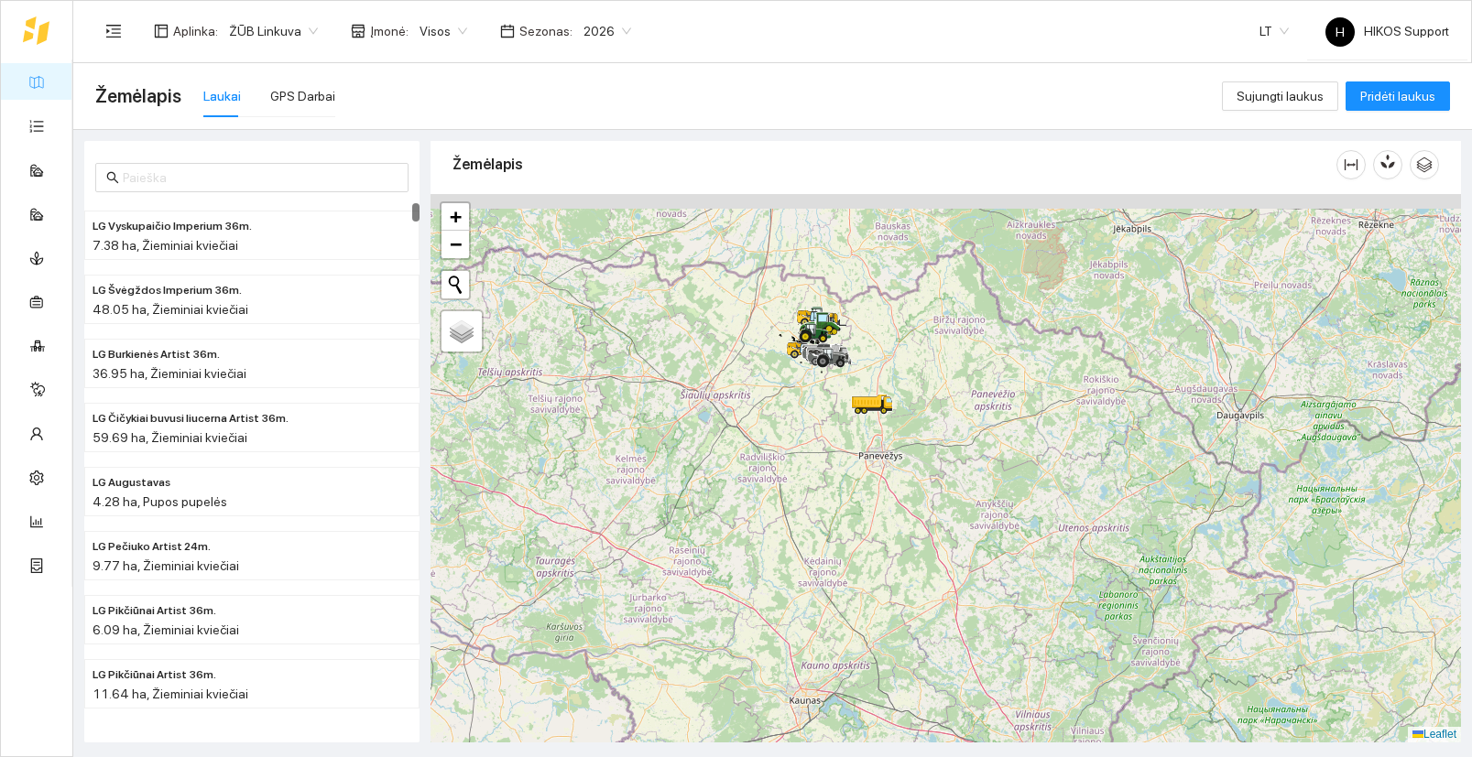
drag, startPoint x: 850, startPoint y: 314, endPoint x: 837, endPoint y: 588, distance: 274.1
click at [837, 588] on div at bounding box center [945, 468] width 1030 height 549
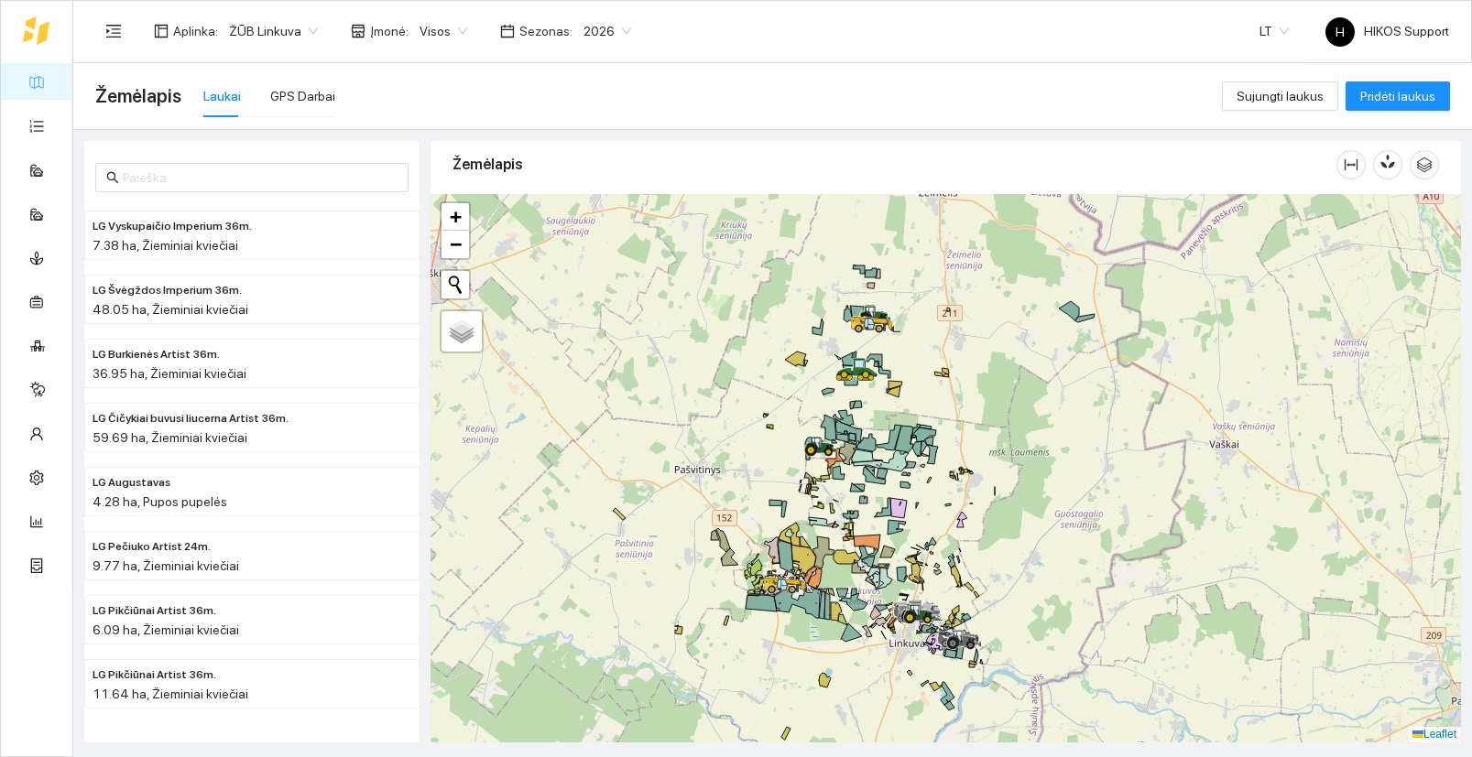
drag, startPoint x: 1075, startPoint y: 521, endPoint x: 1046, endPoint y: 526, distance: 29.7
click at [1046, 526] on div at bounding box center [945, 468] width 1030 height 549
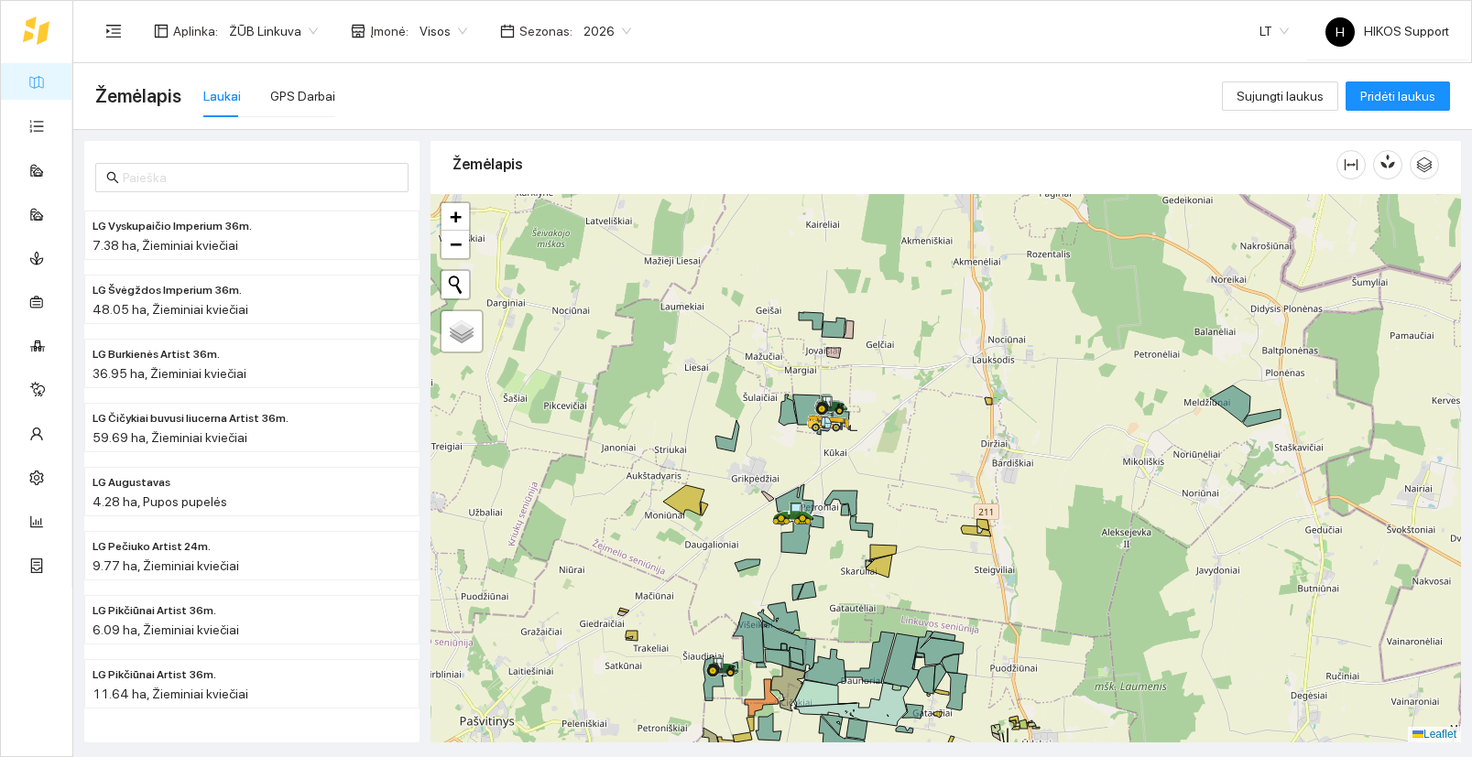
drag, startPoint x: 853, startPoint y: 601, endPoint x: 850, endPoint y: 543, distance: 57.8
click at [850, 543] on div at bounding box center [945, 468] width 1030 height 549
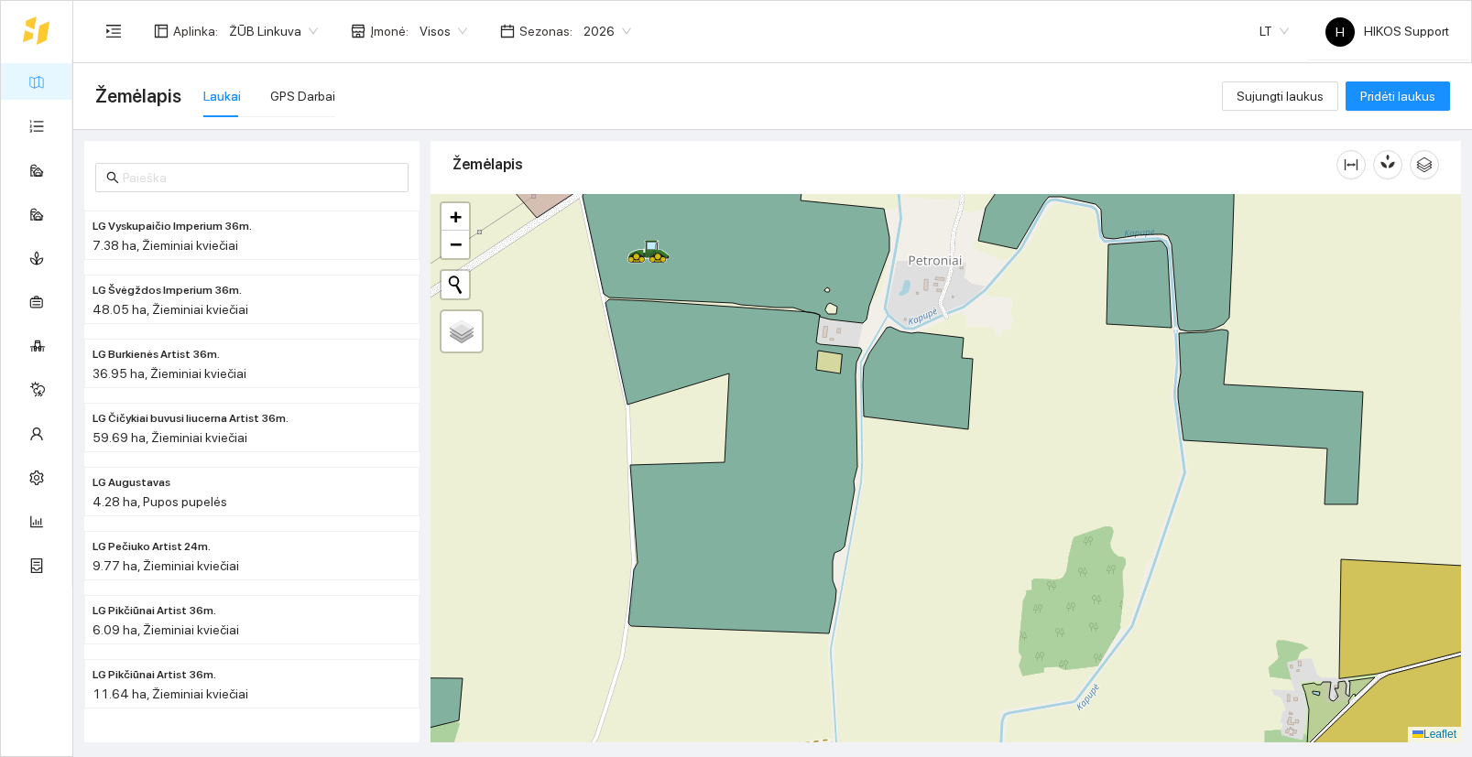
drag, startPoint x: 624, startPoint y: 434, endPoint x: 773, endPoint y: 581, distance: 209.8
click at [773, 581] on div at bounding box center [945, 468] width 1030 height 549
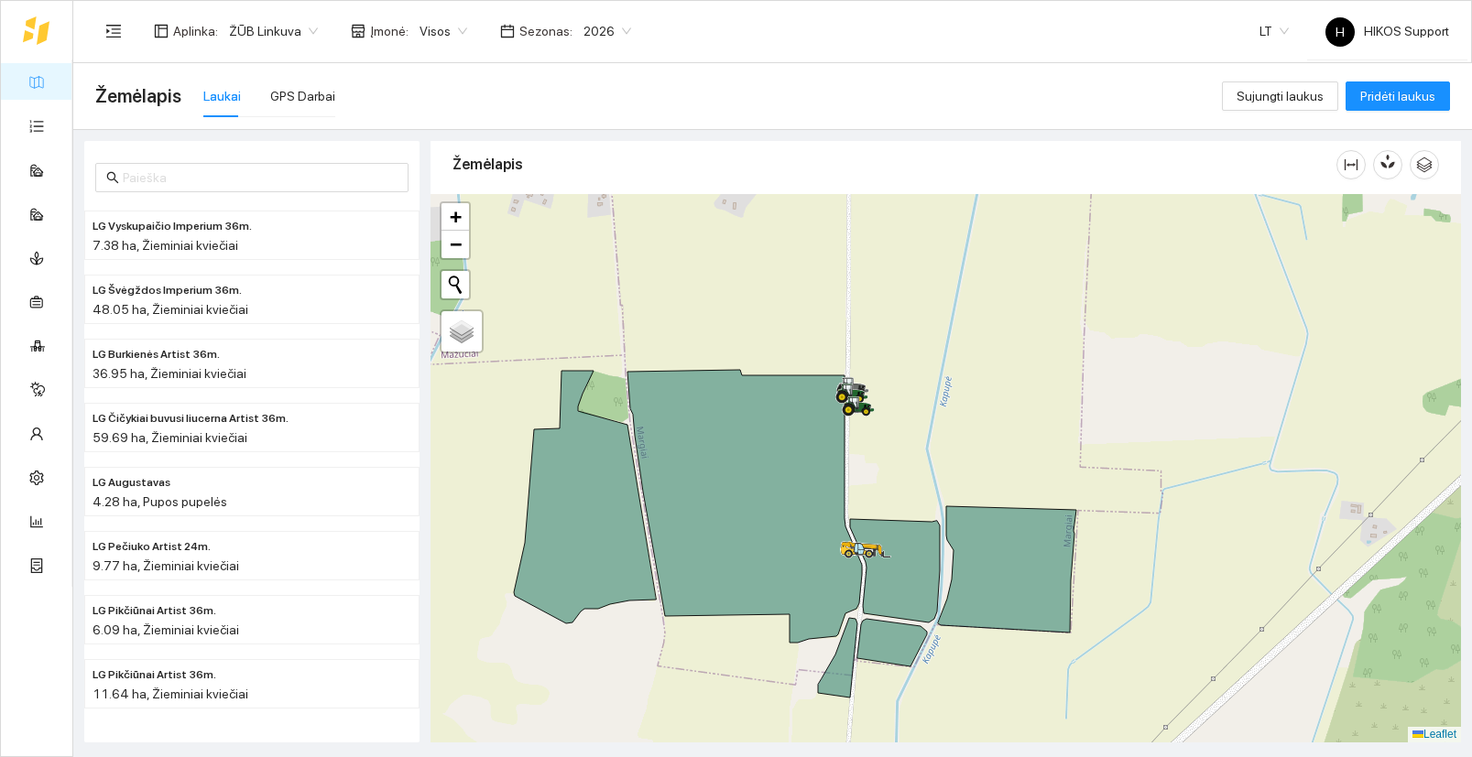
drag, startPoint x: 905, startPoint y: 511, endPoint x: 901, endPoint y: 383, distance: 128.3
click at [901, 383] on div at bounding box center [945, 468] width 1030 height 549
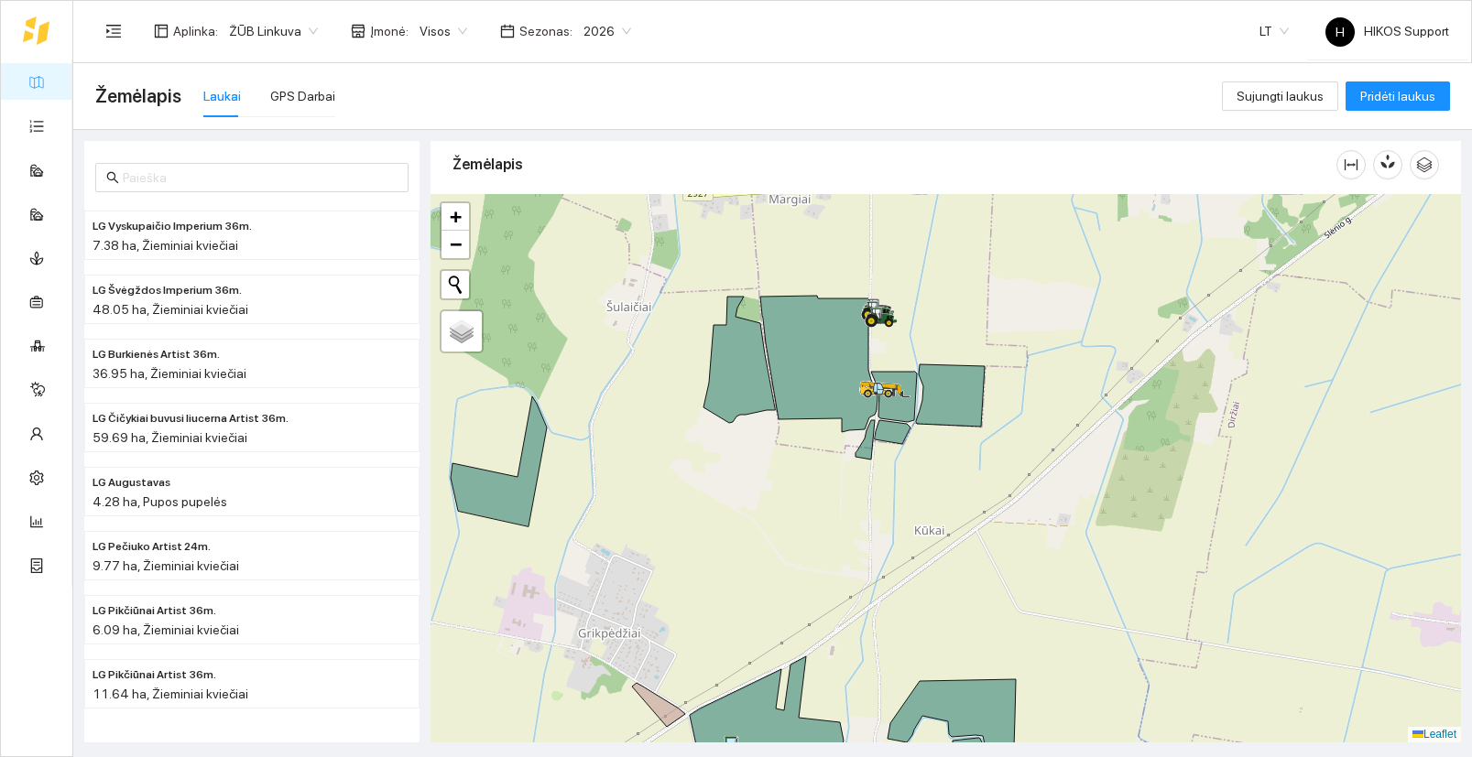
drag, startPoint x: 941, startPoint y: 581, endPoint x: 941, endPoint y: 419, distance: 162.1
click at [941, 419] on div at bounding box center [945, 468] width 1030 height 549
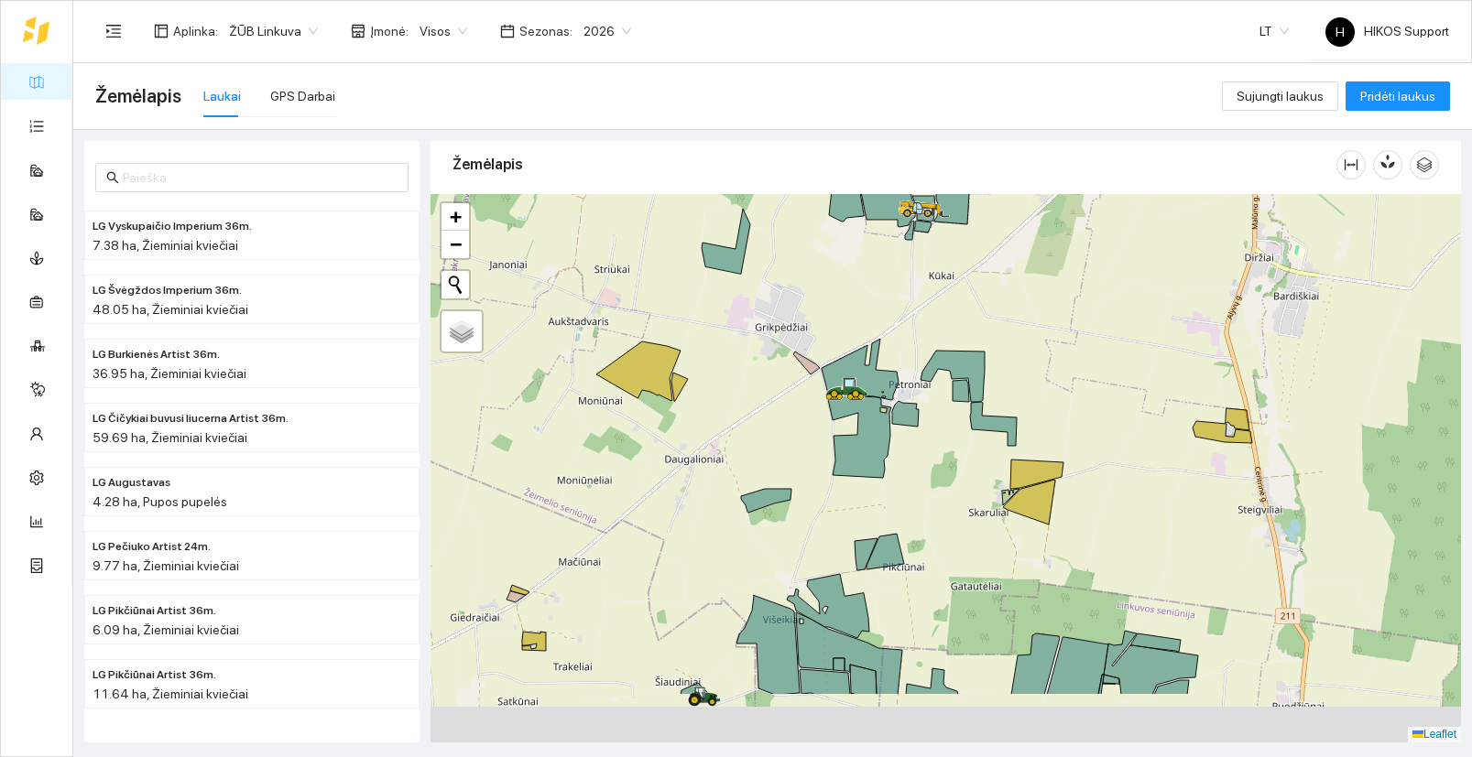
drag, startPoint x: 912, startPoint y: 638, endPoint x: 923, endPoint y: 483, distance: 155.1
click at [923, 483] on div at bounding box center [945, 468] width 1030 height 549
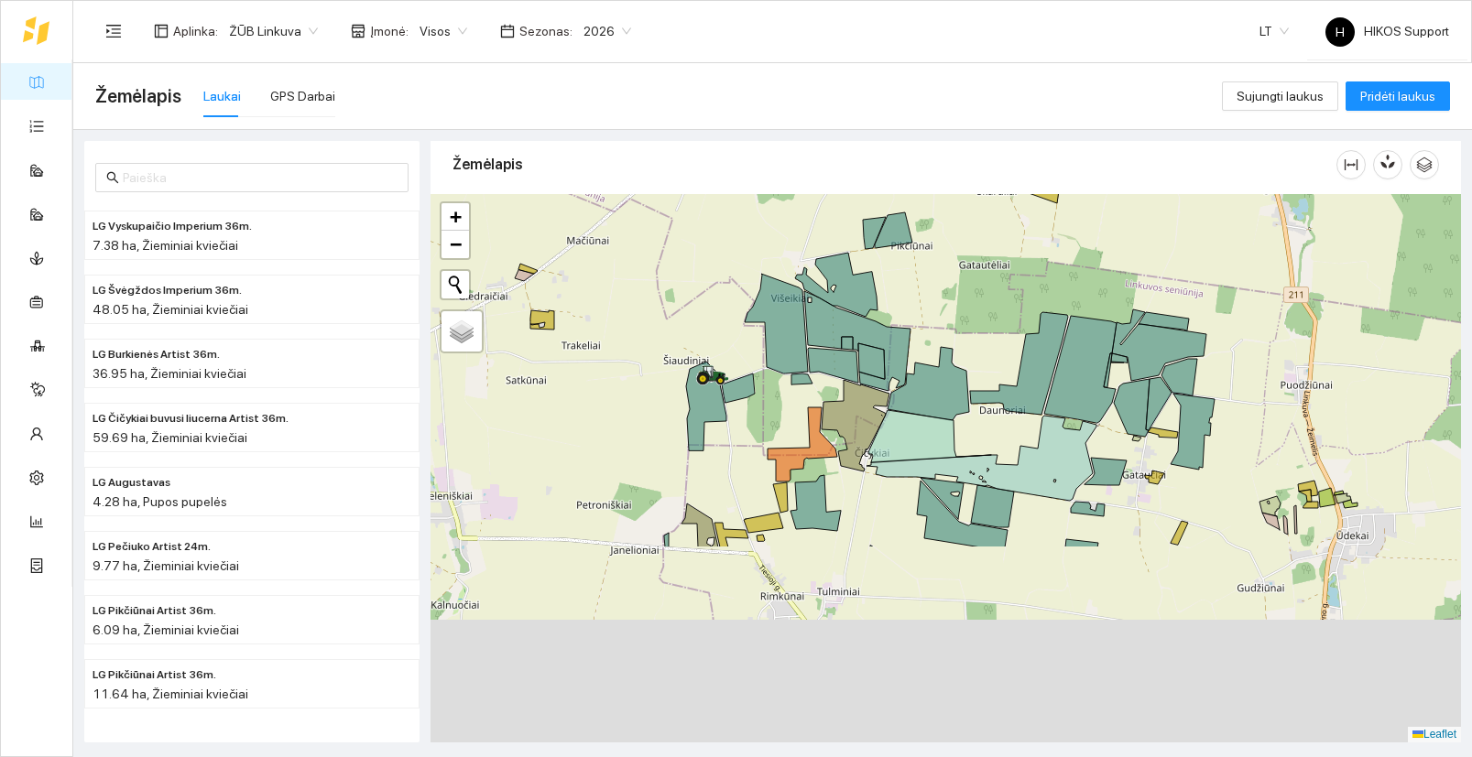
drag, startPoint x: 946, startPoint y: 614, endPoint x: 945, endPoint y: 349, distance: 265.6
click at [945, 349] on icon at bounding box center [927, 383] width 81 height 73
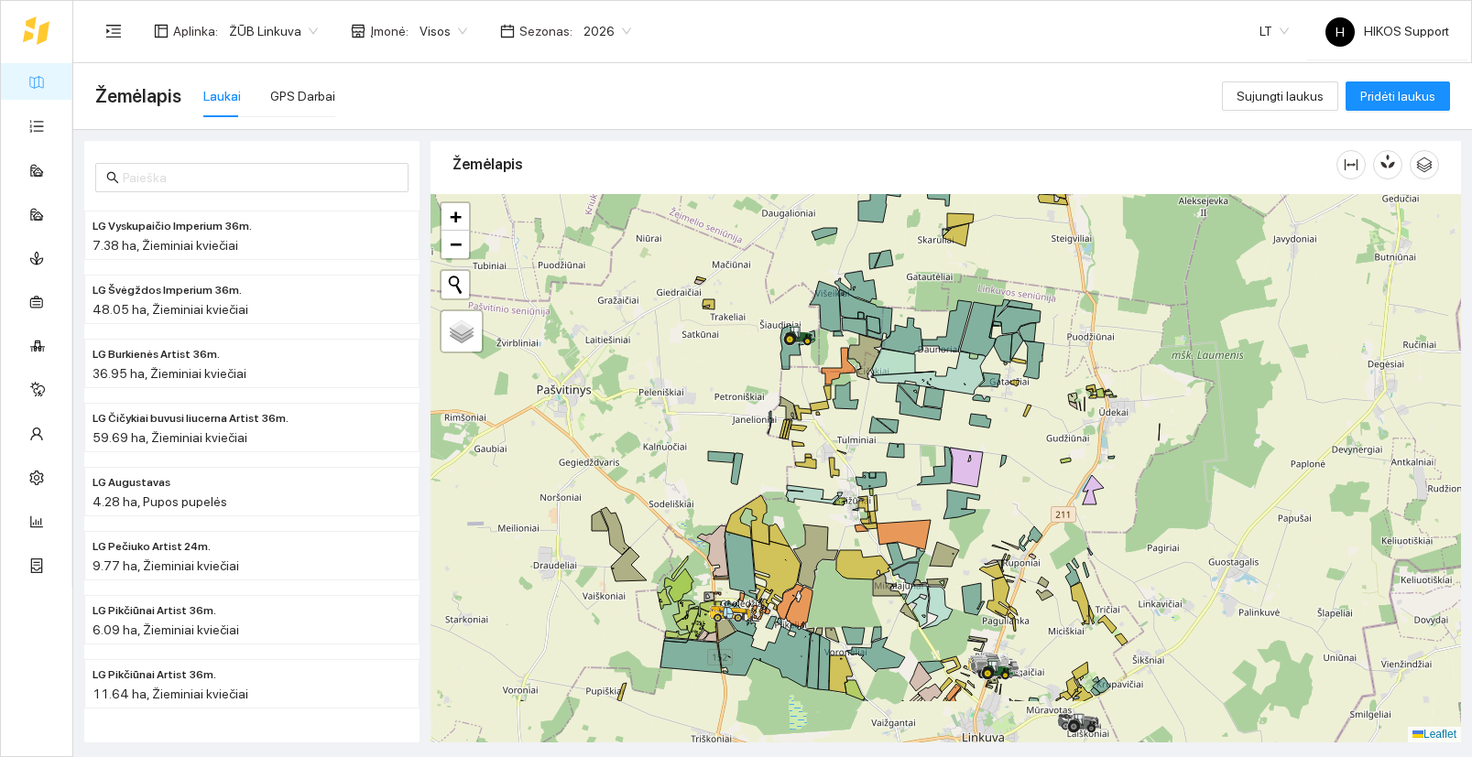
drag, startPoint x: 829, startPoint y: 713, endPoint x: 889, endPoint y: 510, distance: 212.1
click at [889, 510] on div at bounding box center [945, 468] width 1030 height 549
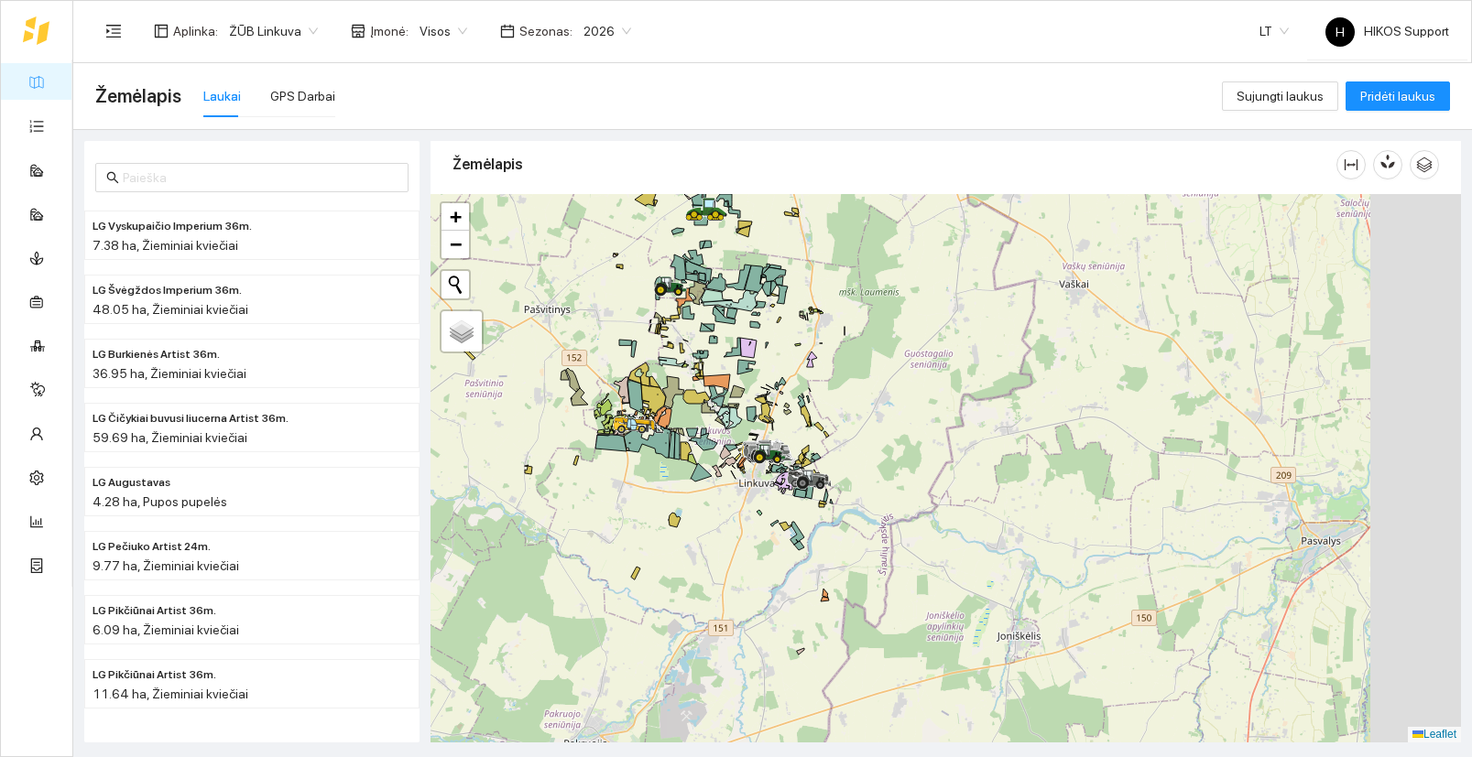
drag, startPoint x: 1266, startPoint y: 649, endPoint x: 954, endPoint y: 533, distance: 332.4
click at [954, 533] on div at bounding box center [945, 468] width 1030 height 549
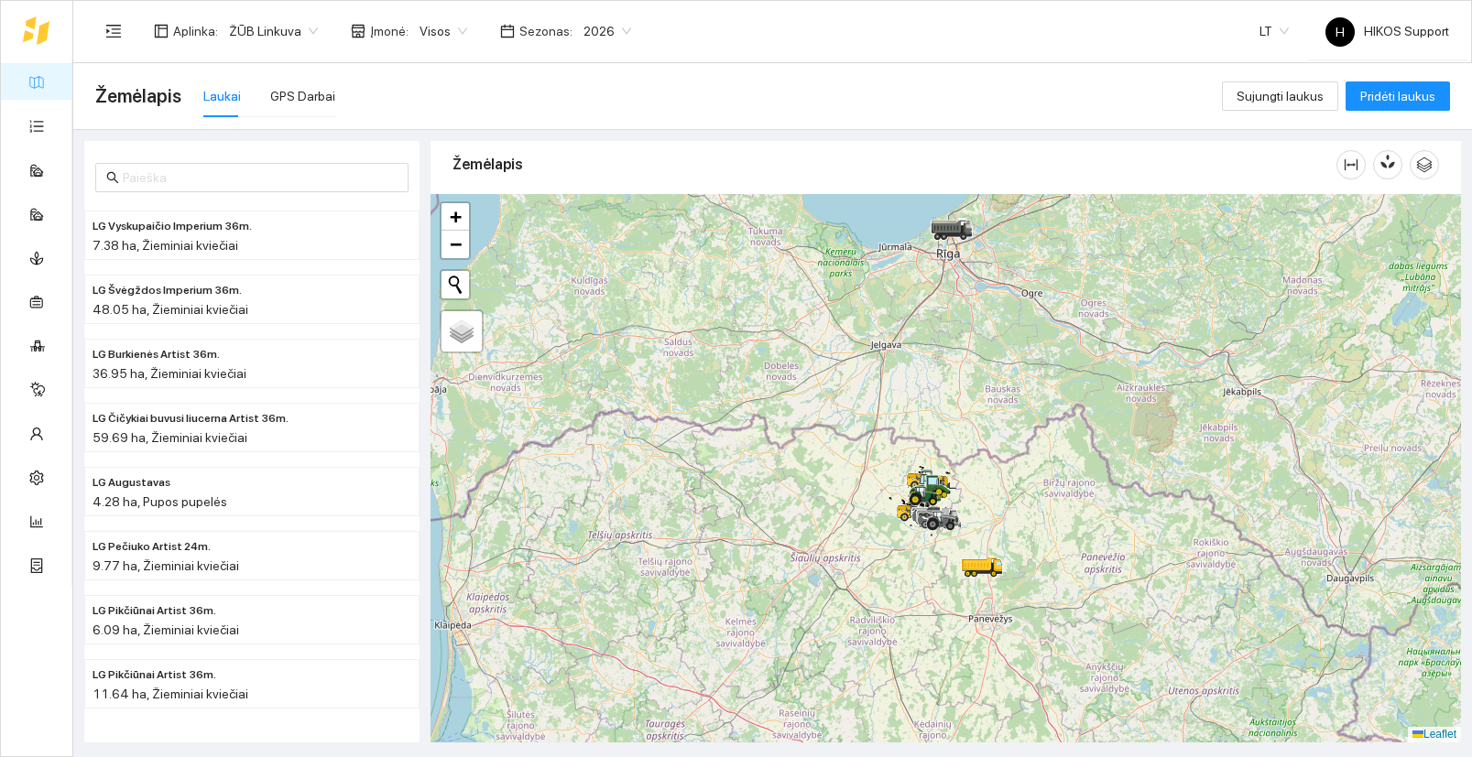
drag, startPoint x: 932, startPoint y: 609, endPoint x: 932, endPoint y: 353, distance: 255.5
click at [932, 353] on div at bounding box center [945, 468] width 1030 height 549
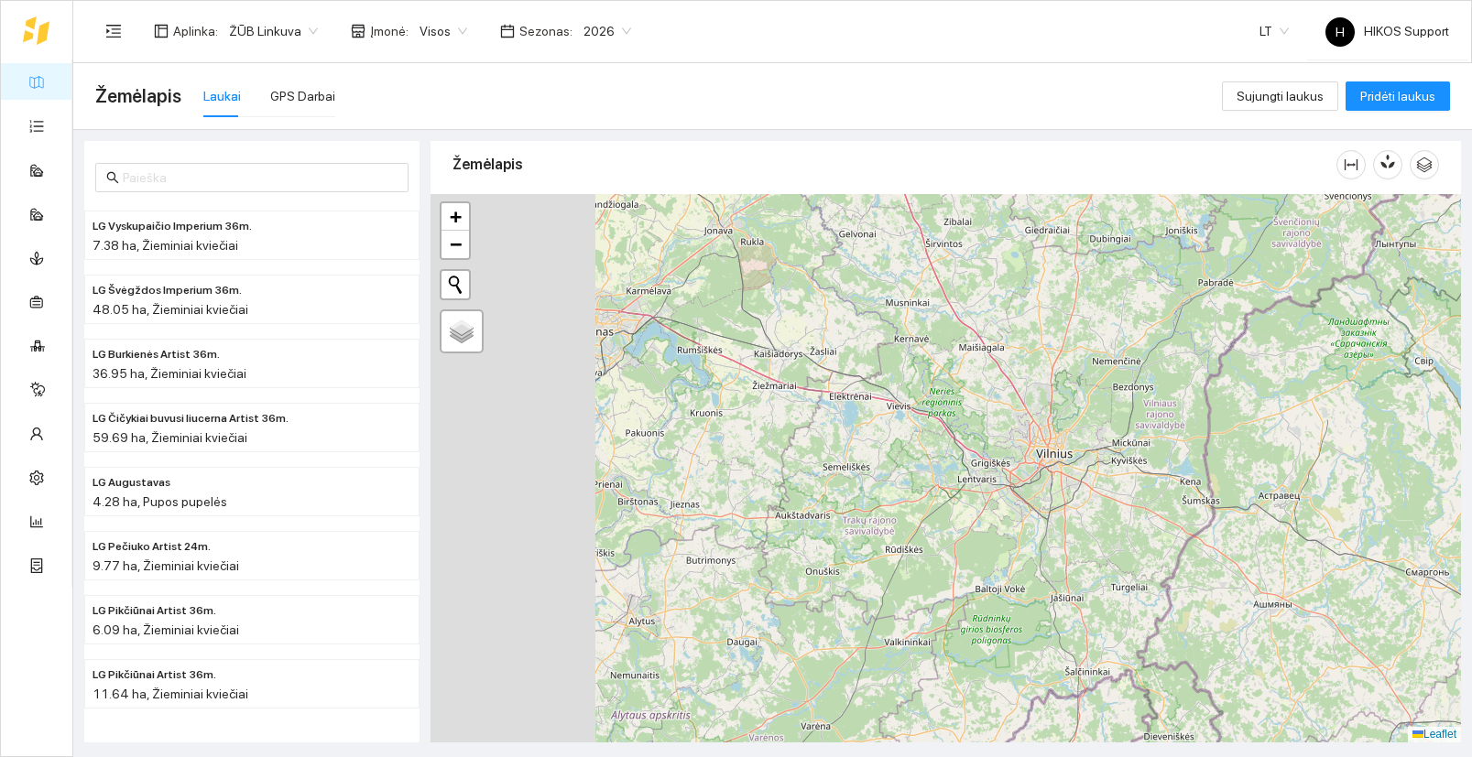
drag, startPoint x: 919, startPoint y: 397, endPoint x: 1079, endPoint y: 494, distance: 187.0
click at [1079, 494] on div at bounding box center [945, 468] width 1030 height 549
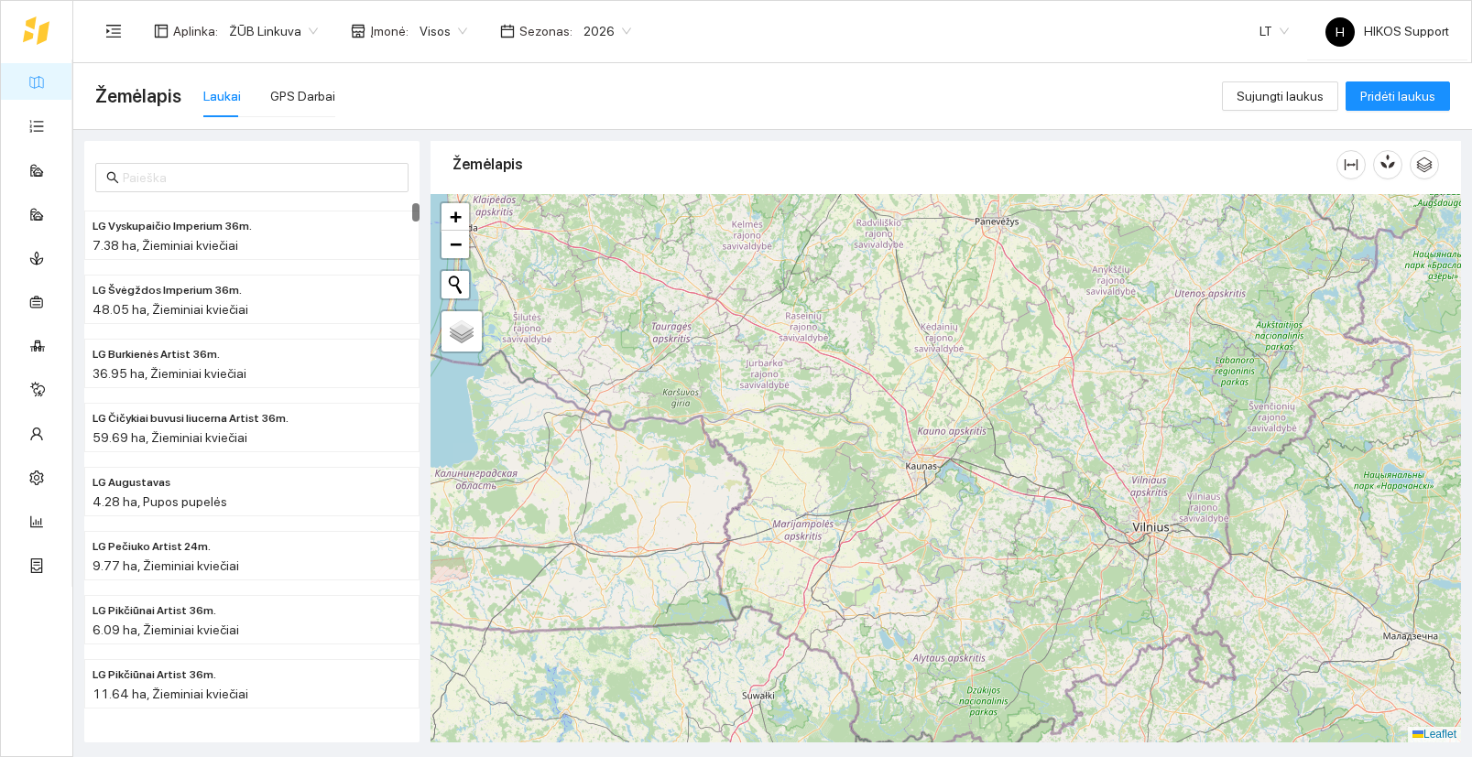
click at [53, 82] on link "Žemėlapis" at bounding box center [83, 81] width 60 height 15
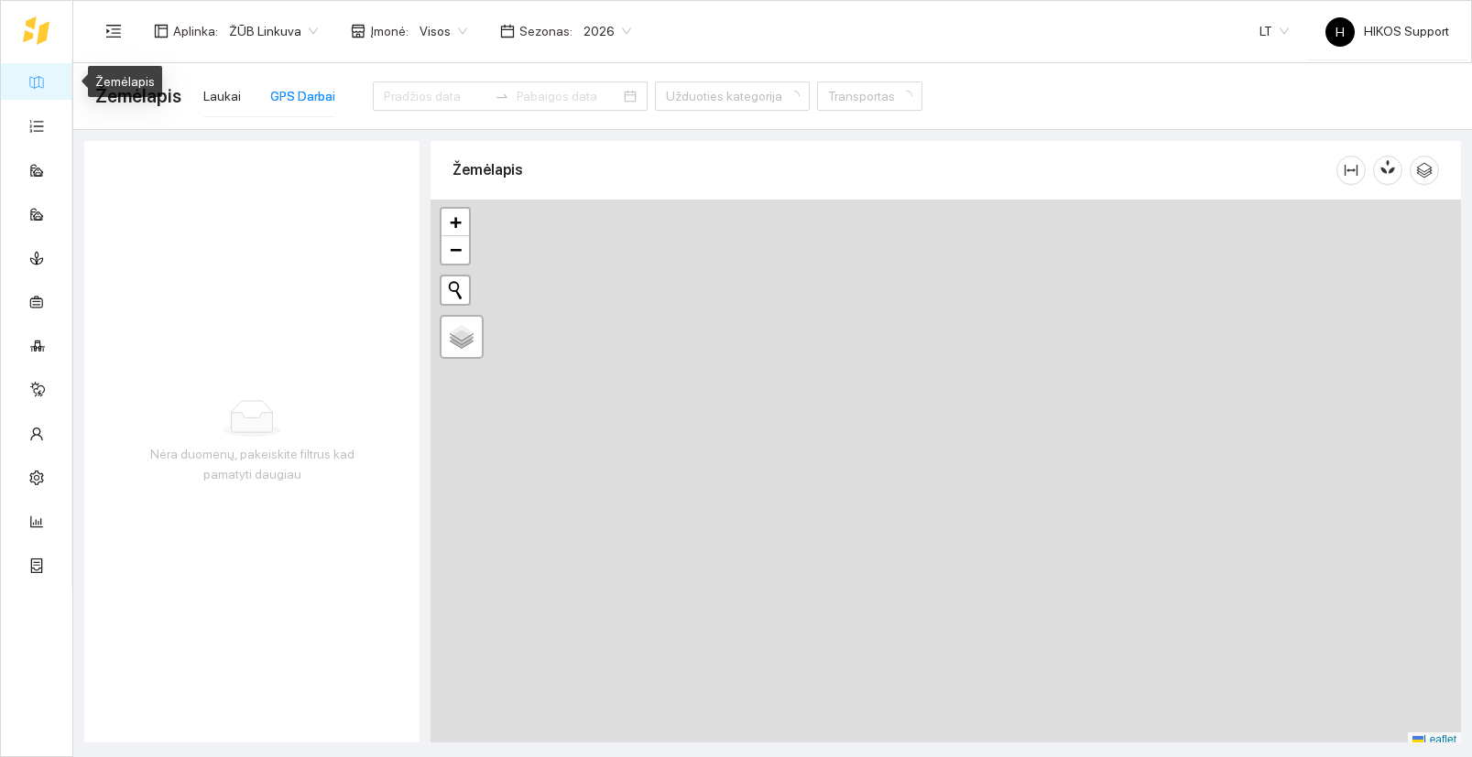
type input "[DATE]"
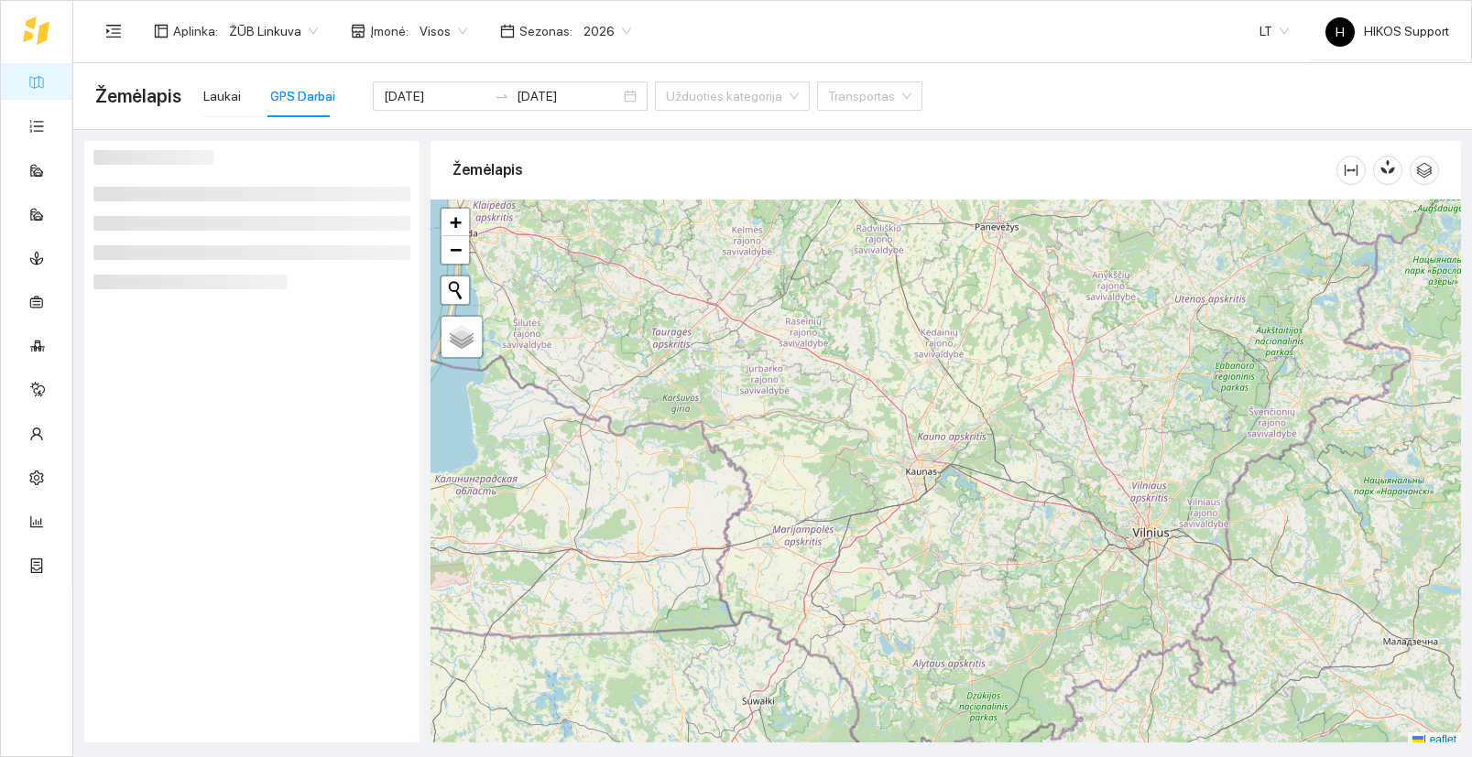
scroll to position [5, 0]
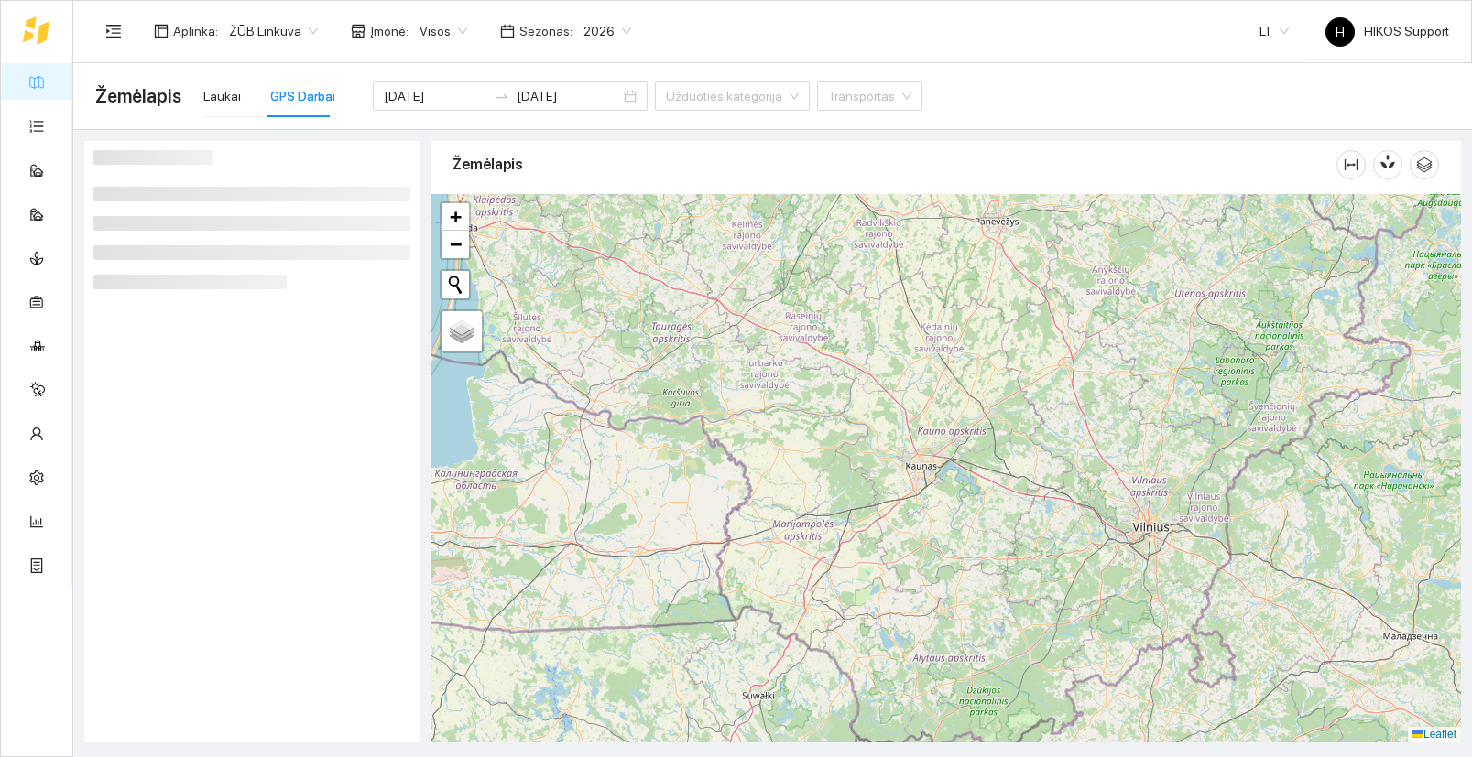
drag, startPoint x: 1060, startPoint y: 390, endPoint x: 1033, endPoint y: 486, distance: 100.0
click at [1037, 486] on div at bounding box center [945, 468] width 1030 height 549
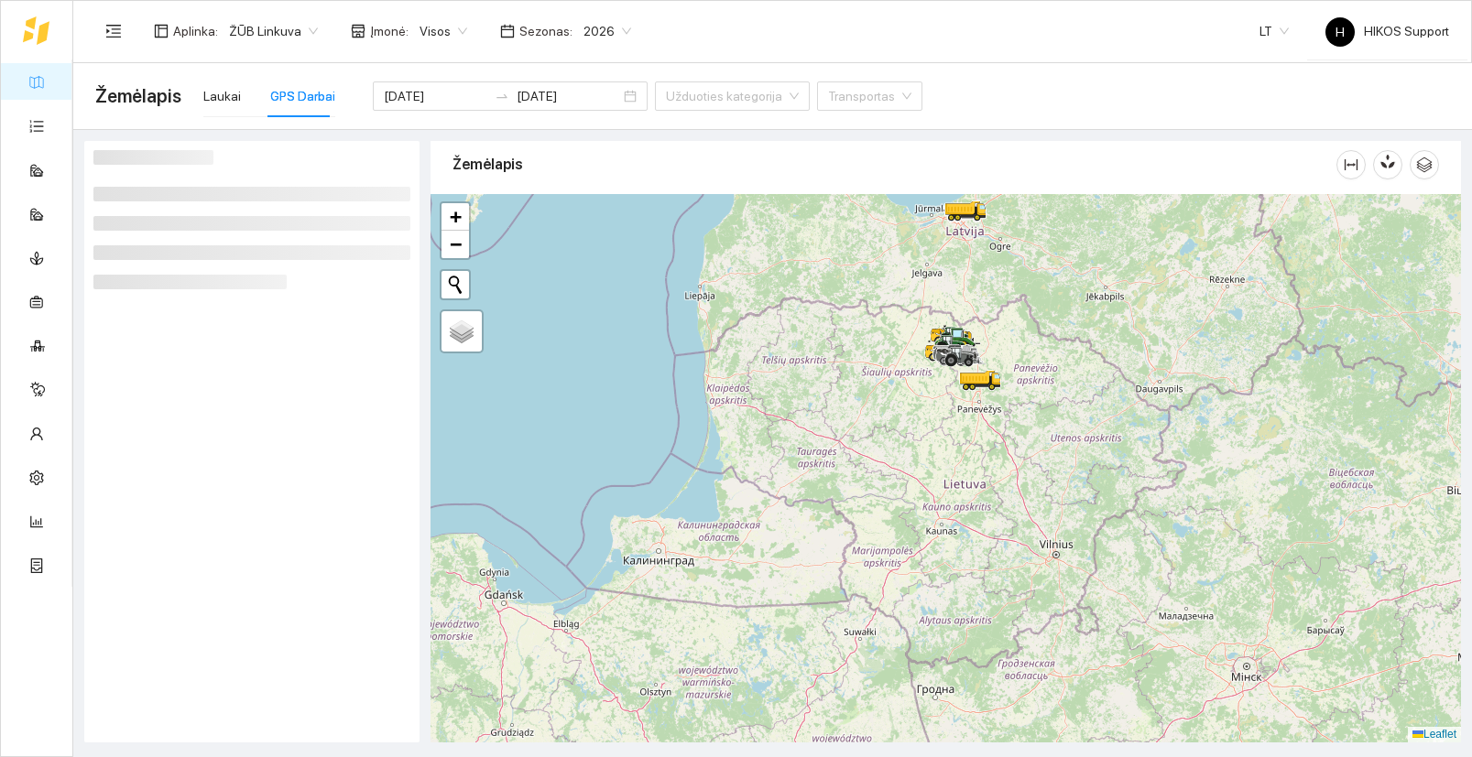
click at [291, 37] on span "ŽŪB Linkuva" at bounding box center [273, 30] width 89 height 27
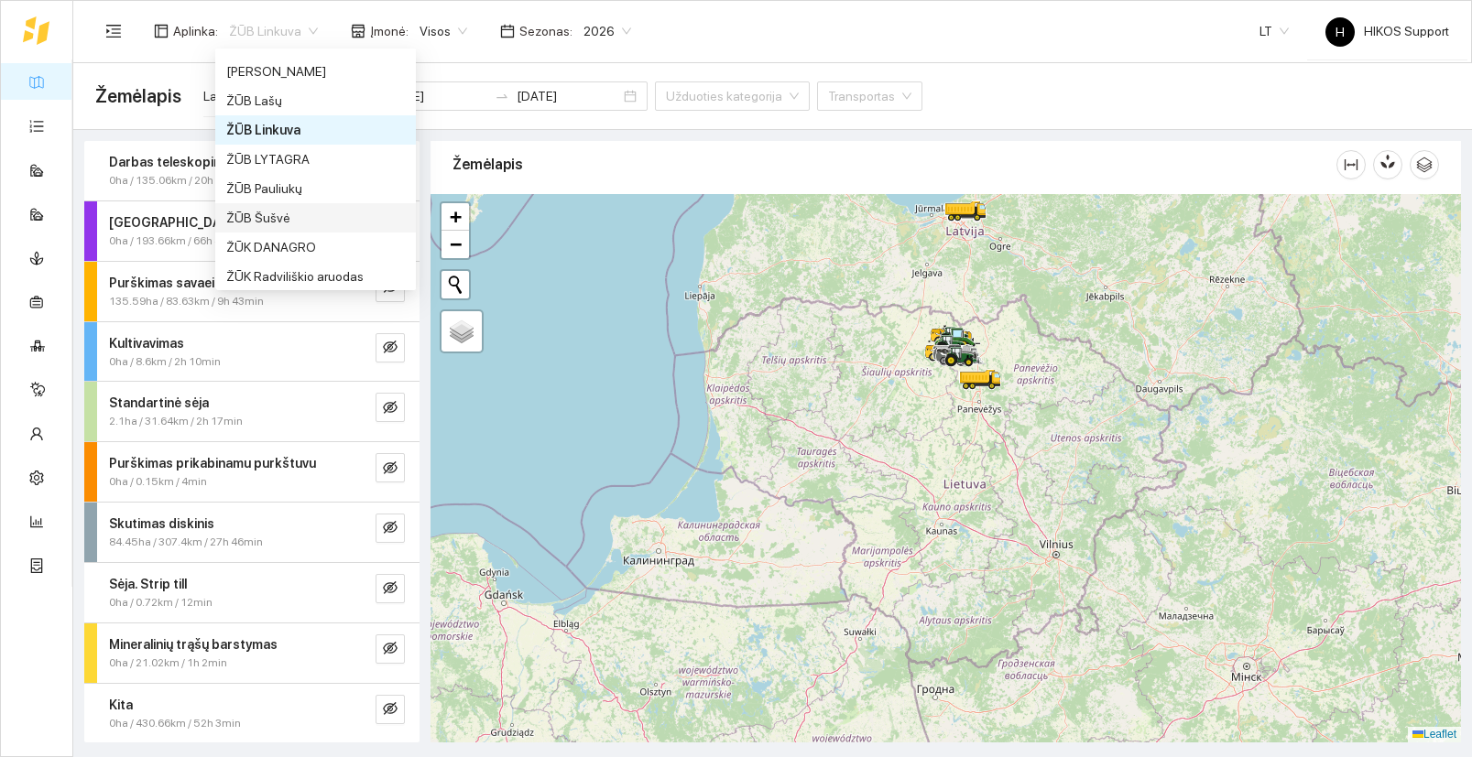
scroll to position [1443, 0]
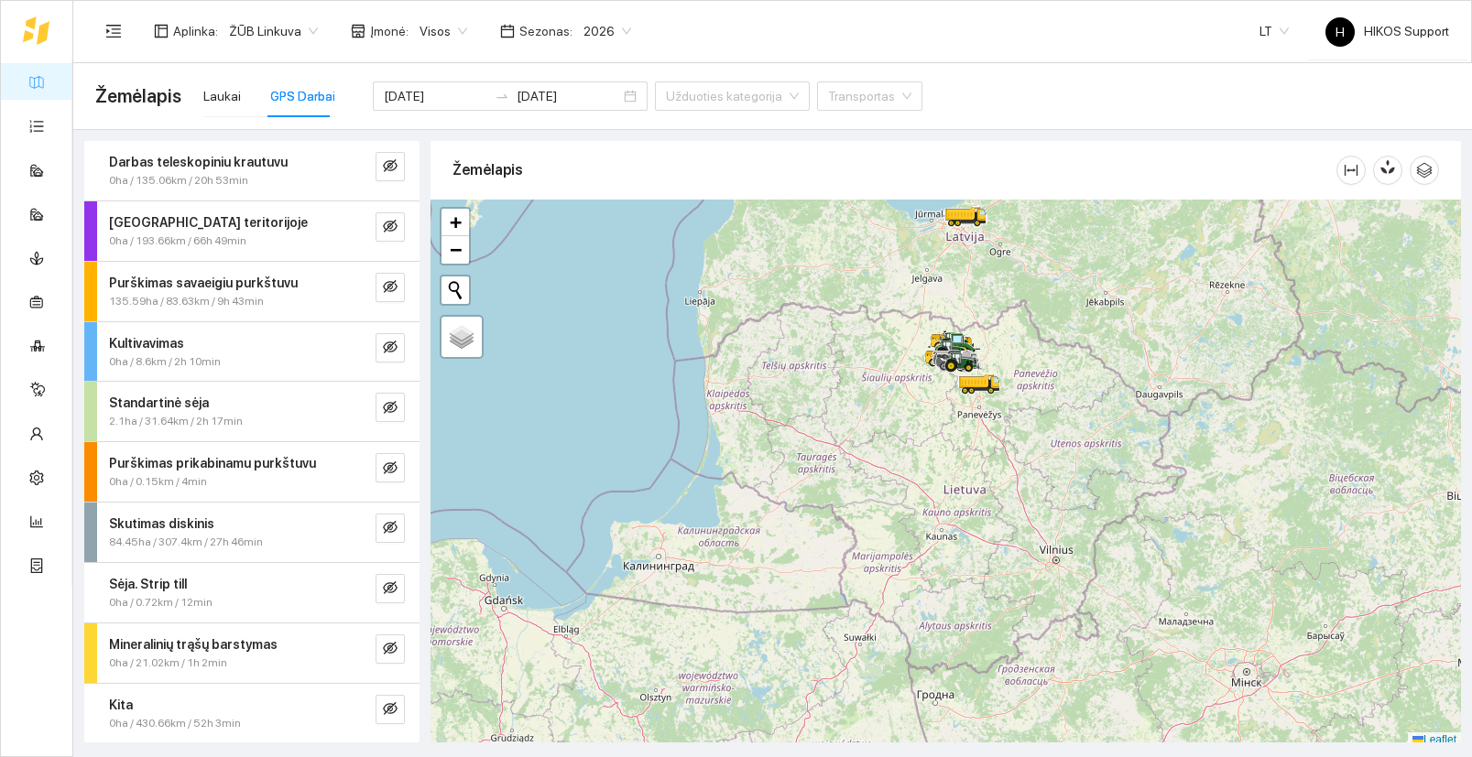
scroll to position [5, 0]
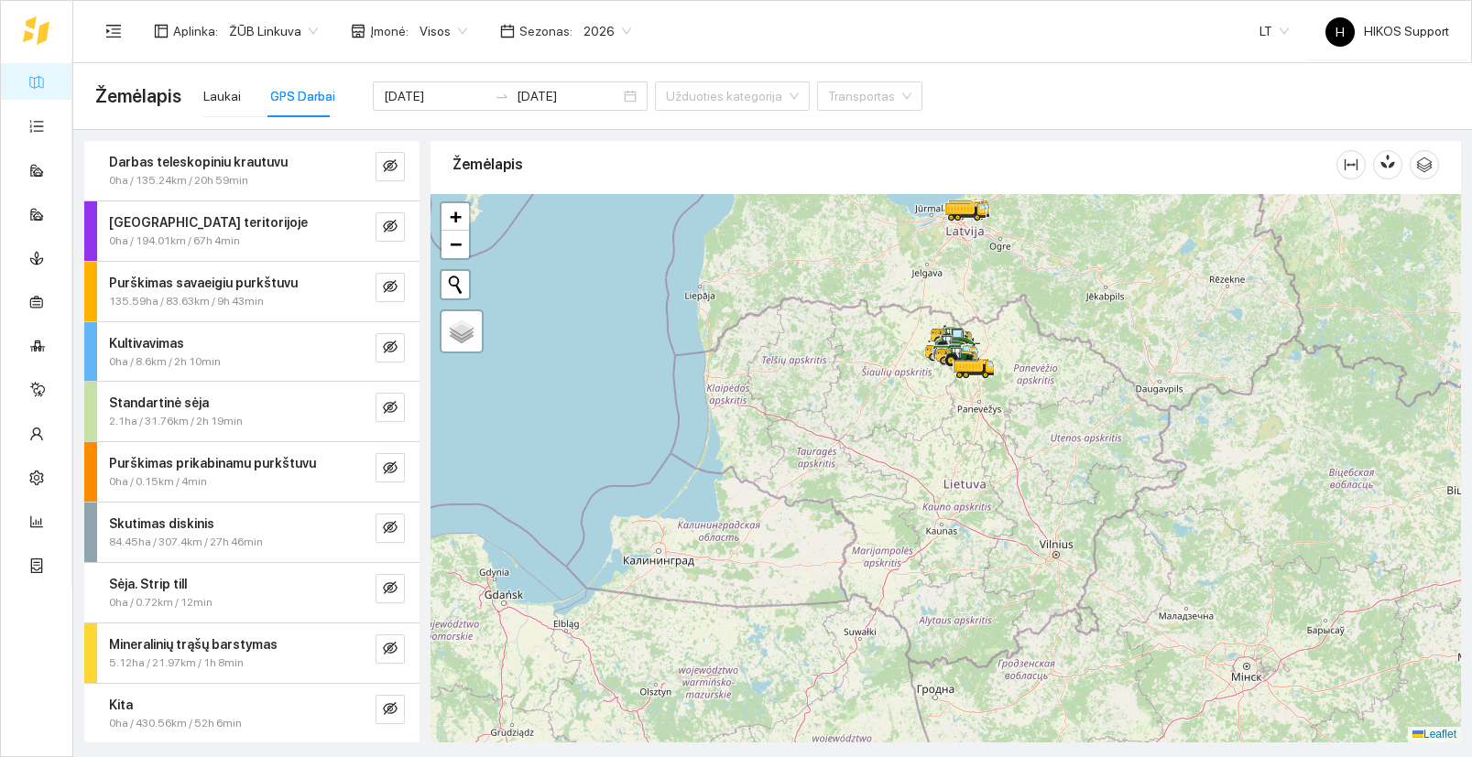
click at [287, 28] on span "ŽŪB Linkuva" at bounding box center [273, 30] width 89 height 27
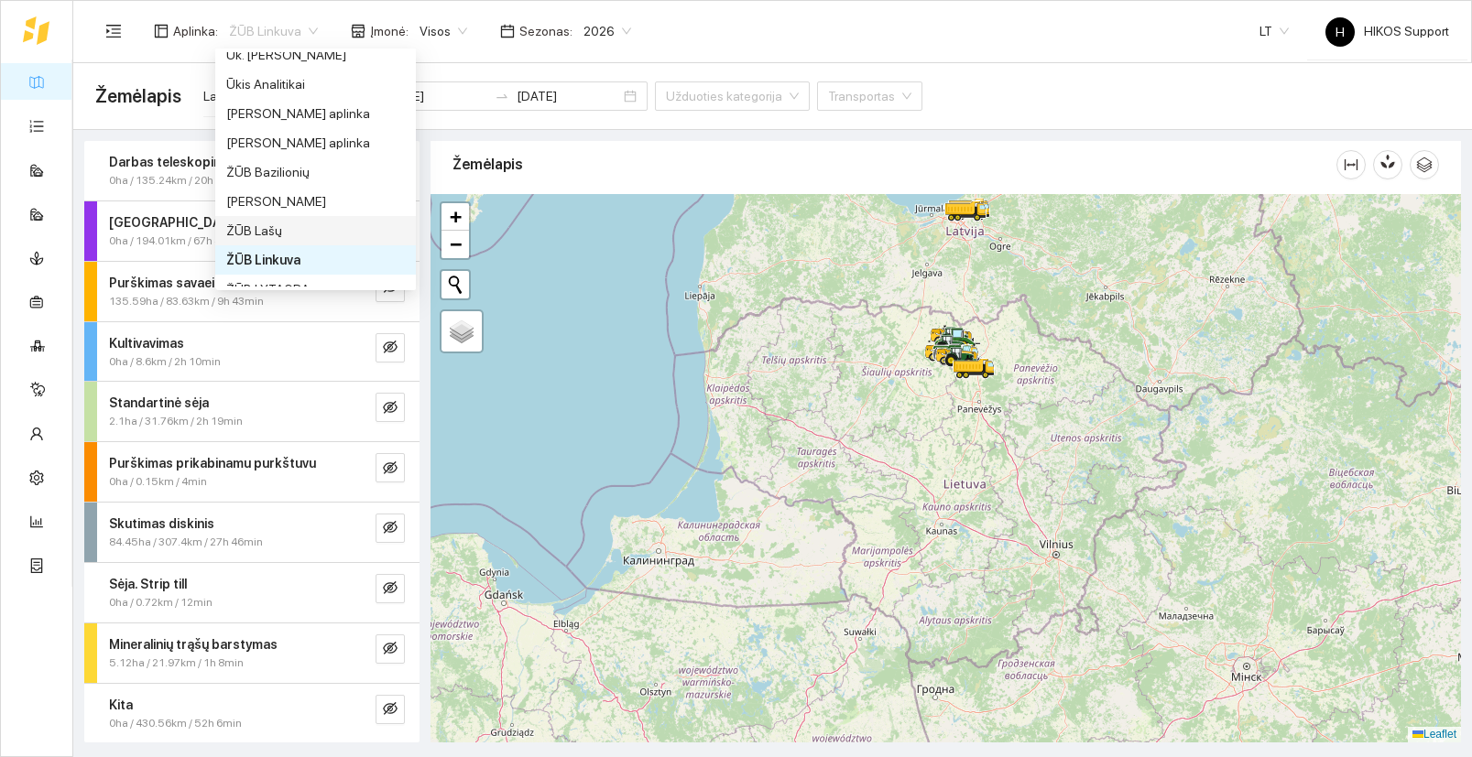
scroll to position [1533, 0]
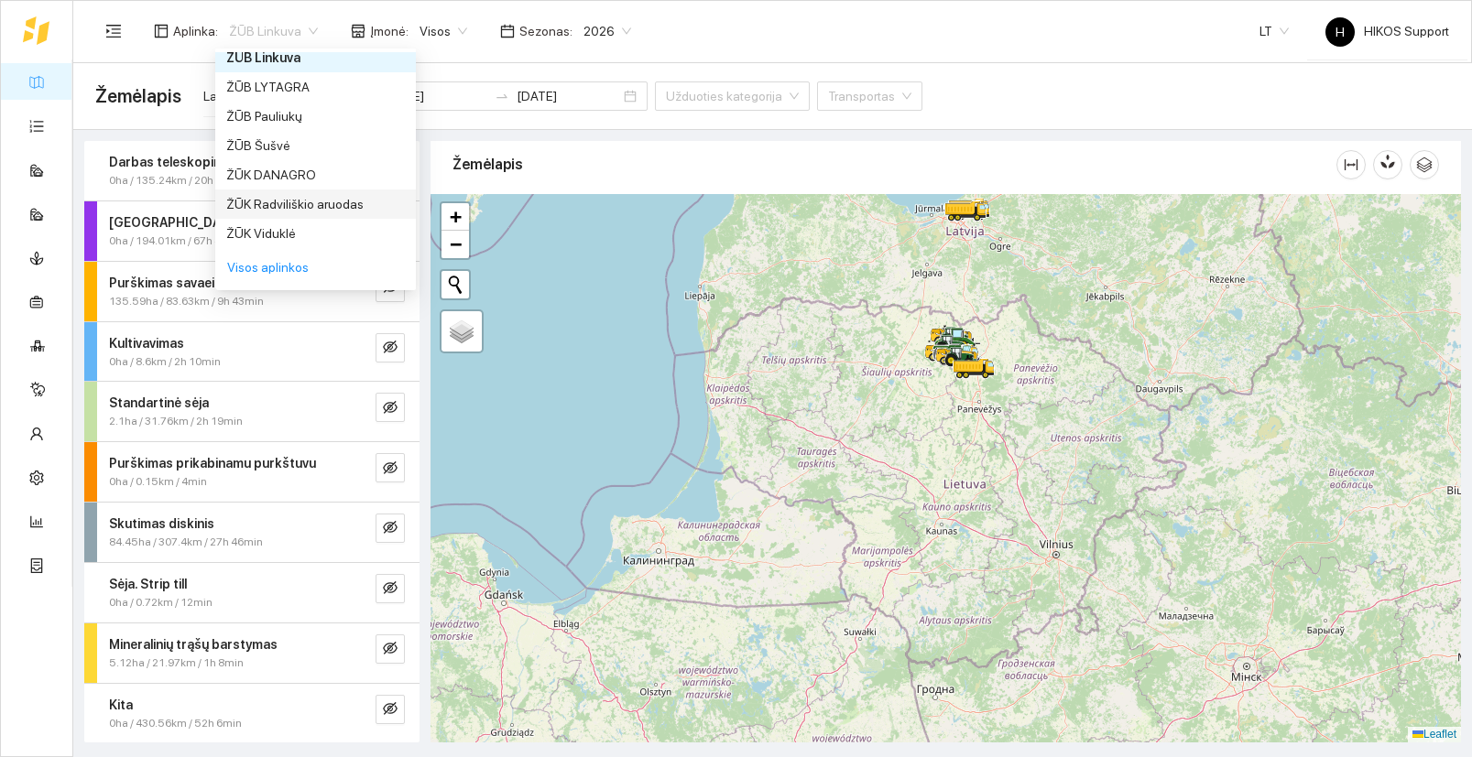
click at [328, 206] on div "ŽŪK Radviliškio aruodas" at bounding box center [315, 204] width 179 height 20
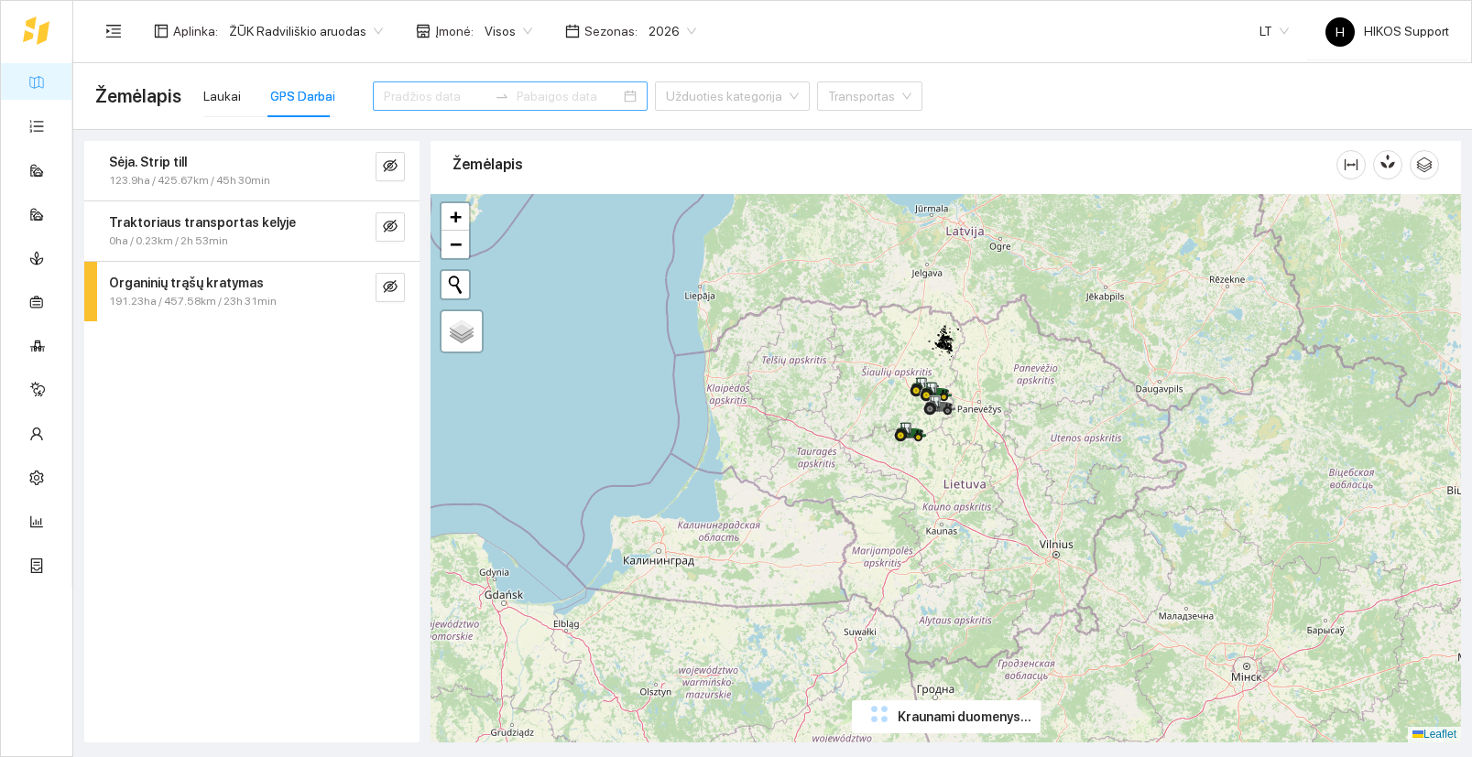
click at [414, 94] on input at bounding box center [435, 96] width 103 height 20
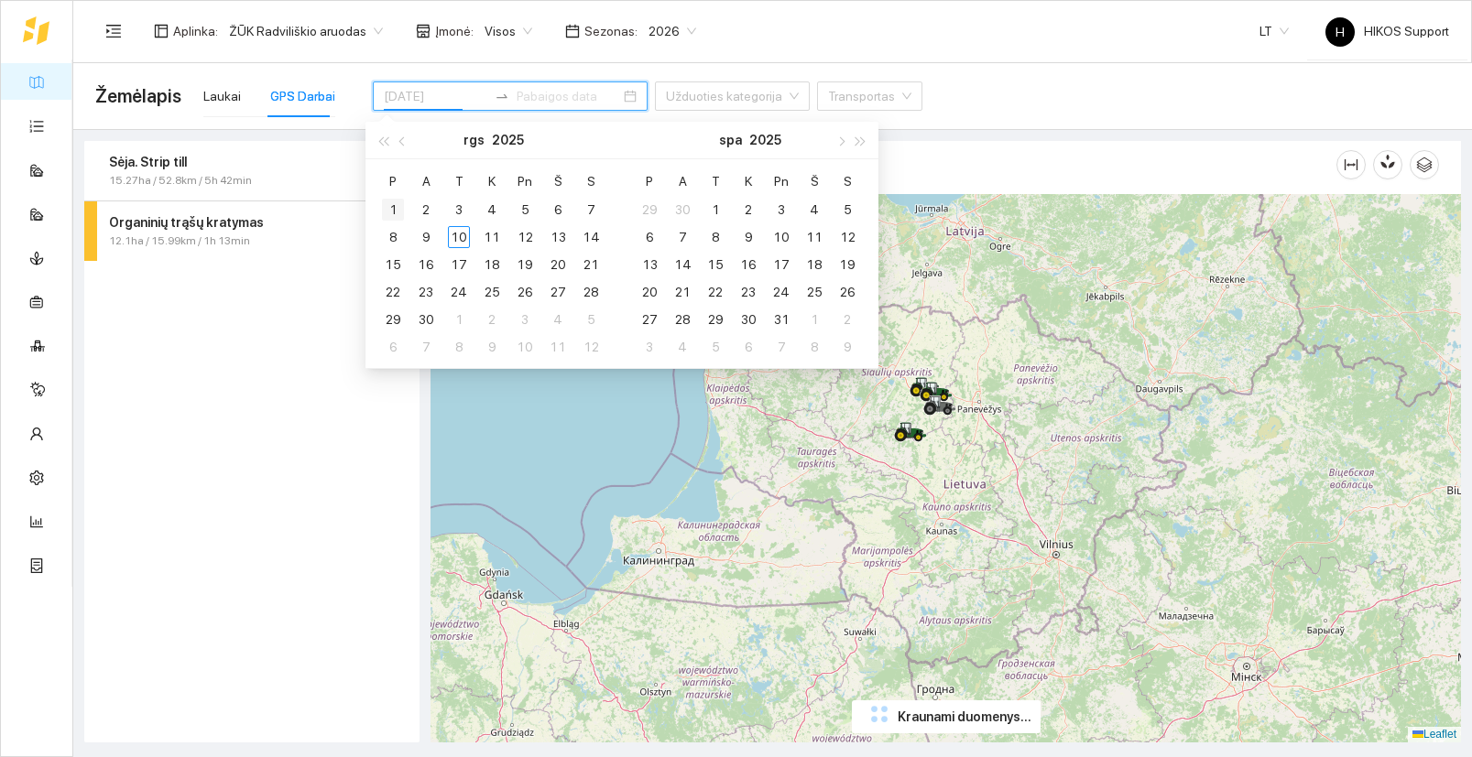
type input "[DATE]"
click at [391, 203] on div "1" at bounding box center [393, 210] width 22 height 22
type input "[DATE]"
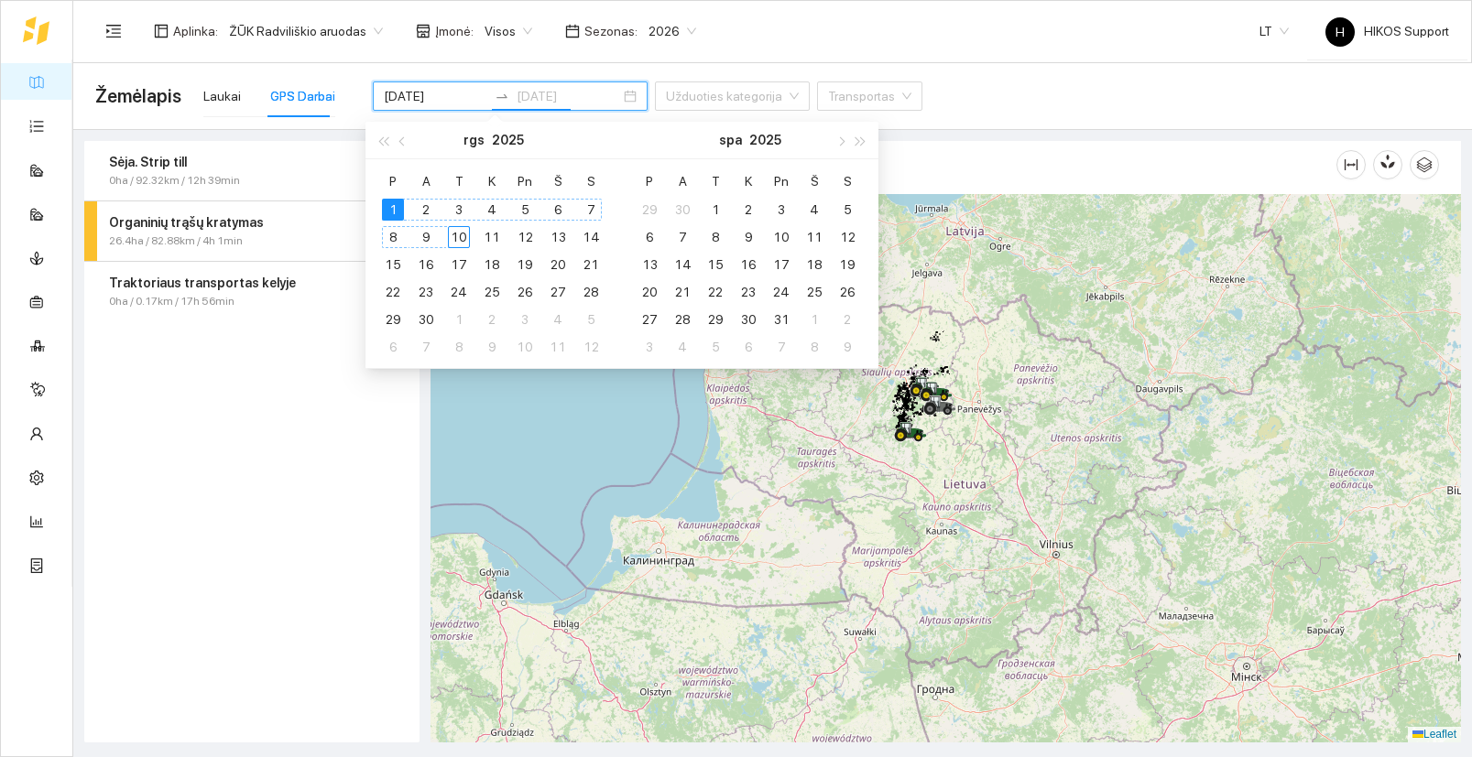
click at [458, 235] on div "10" at bounding box center [459, 237] width 22 height 22
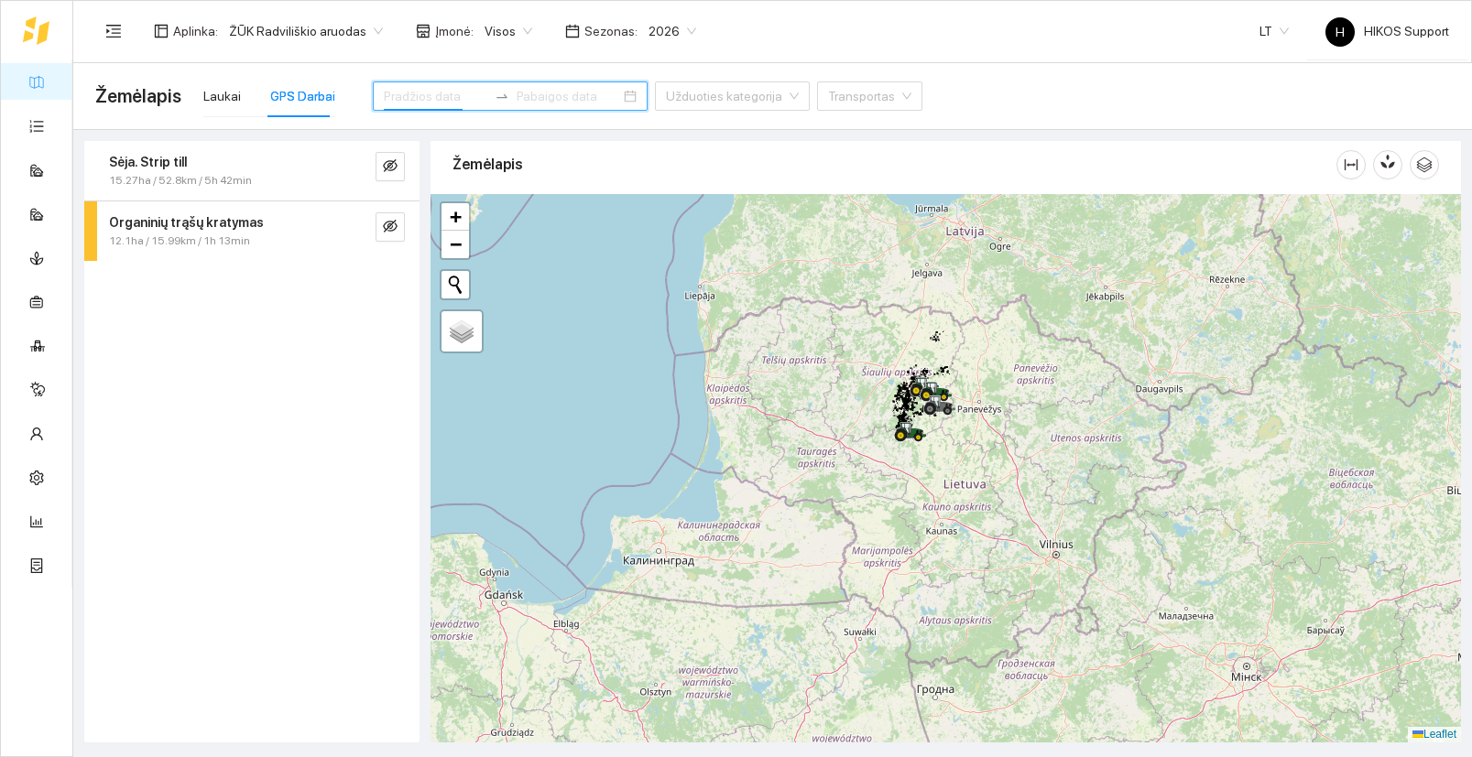
click at [384, 100] on input at bounding box center [435, 96] width 103 height 20
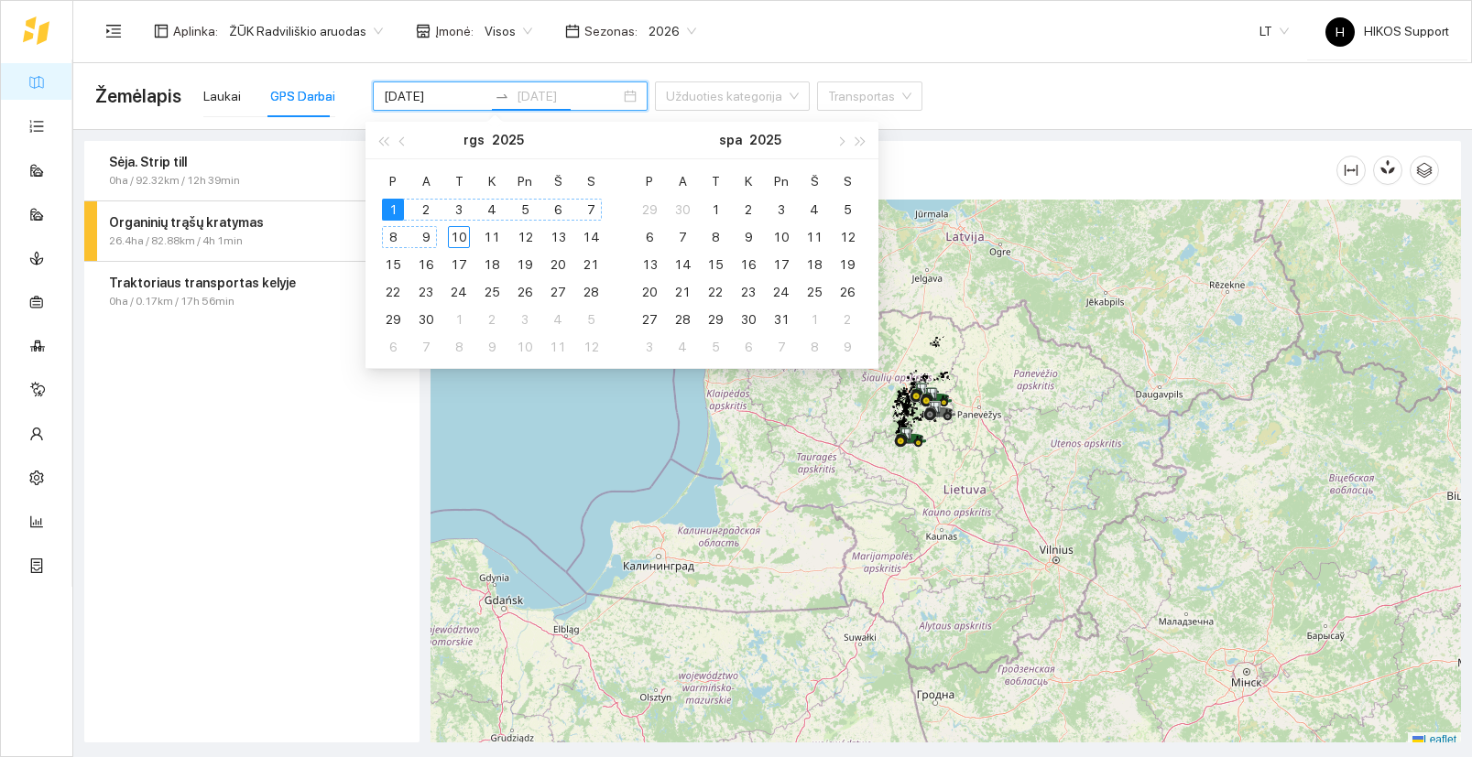
click at [424, 239] on div "9" at bounding box center [426, 237] width 22 height 22
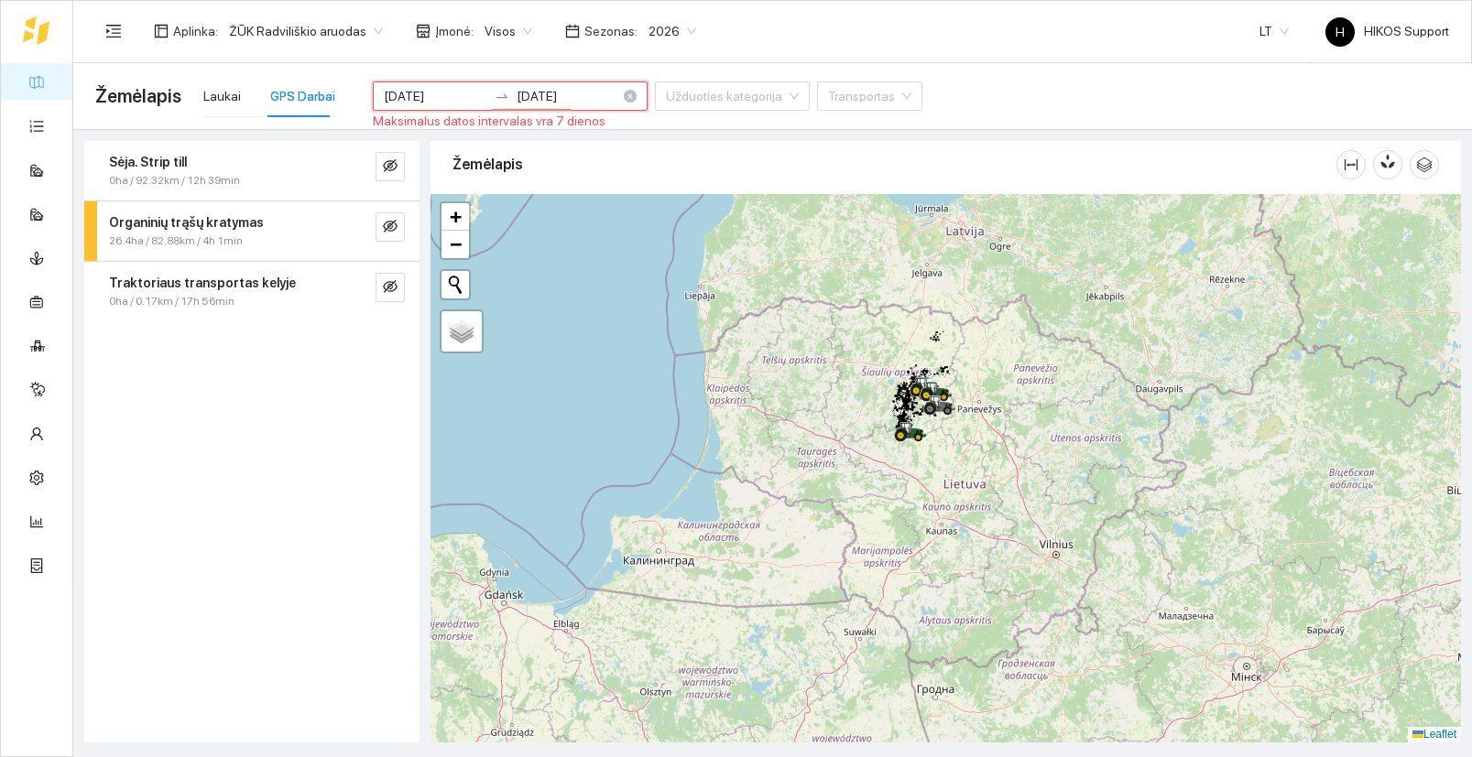
click at [385, 88] on input "[DATE]" at bounding box center [435, 96] width 103 height 20
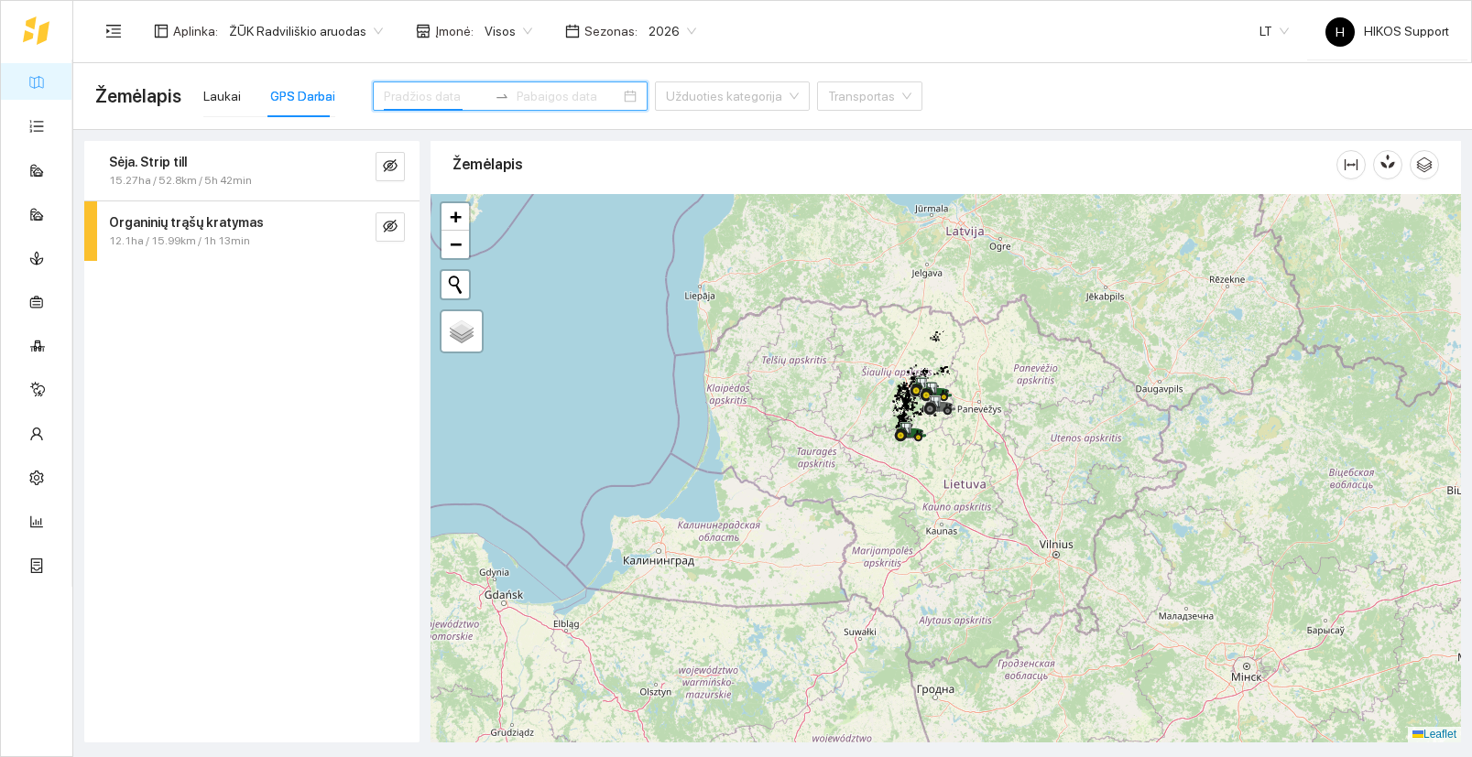
click at [405, 91] on input at bounding box center [435, 96] width 103 height 20
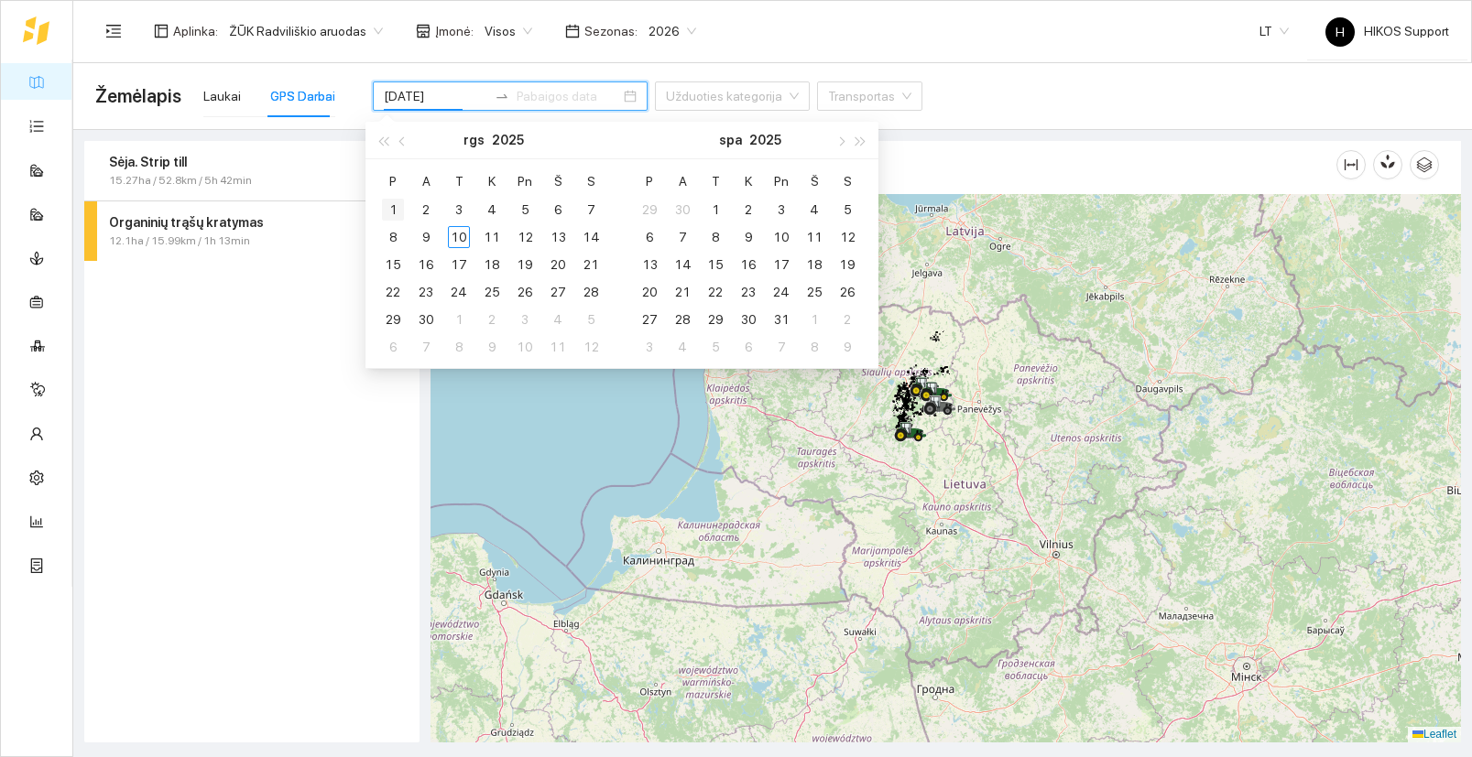
type input "2025-09-01"
click at [394, 207] on div "1" at bounding box center [393, 210] width 22 height 22
type input "2025-09-07"
click at [589, 207] on div "7" at bounding box center [591, 210] width 22 height 22
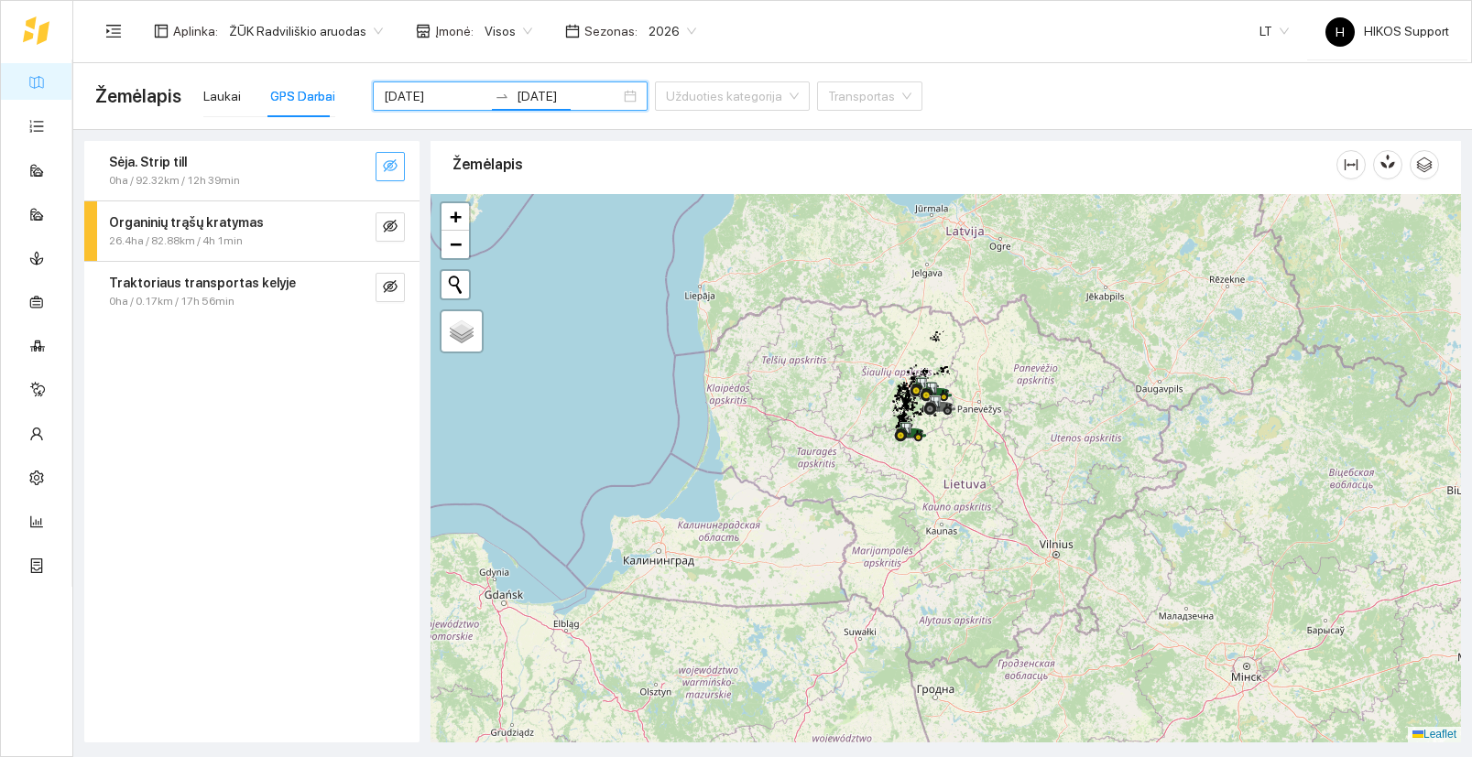
click at [387, 162] on icon "eye-invisible" at bounding box center [390, 165] width 15 height 13
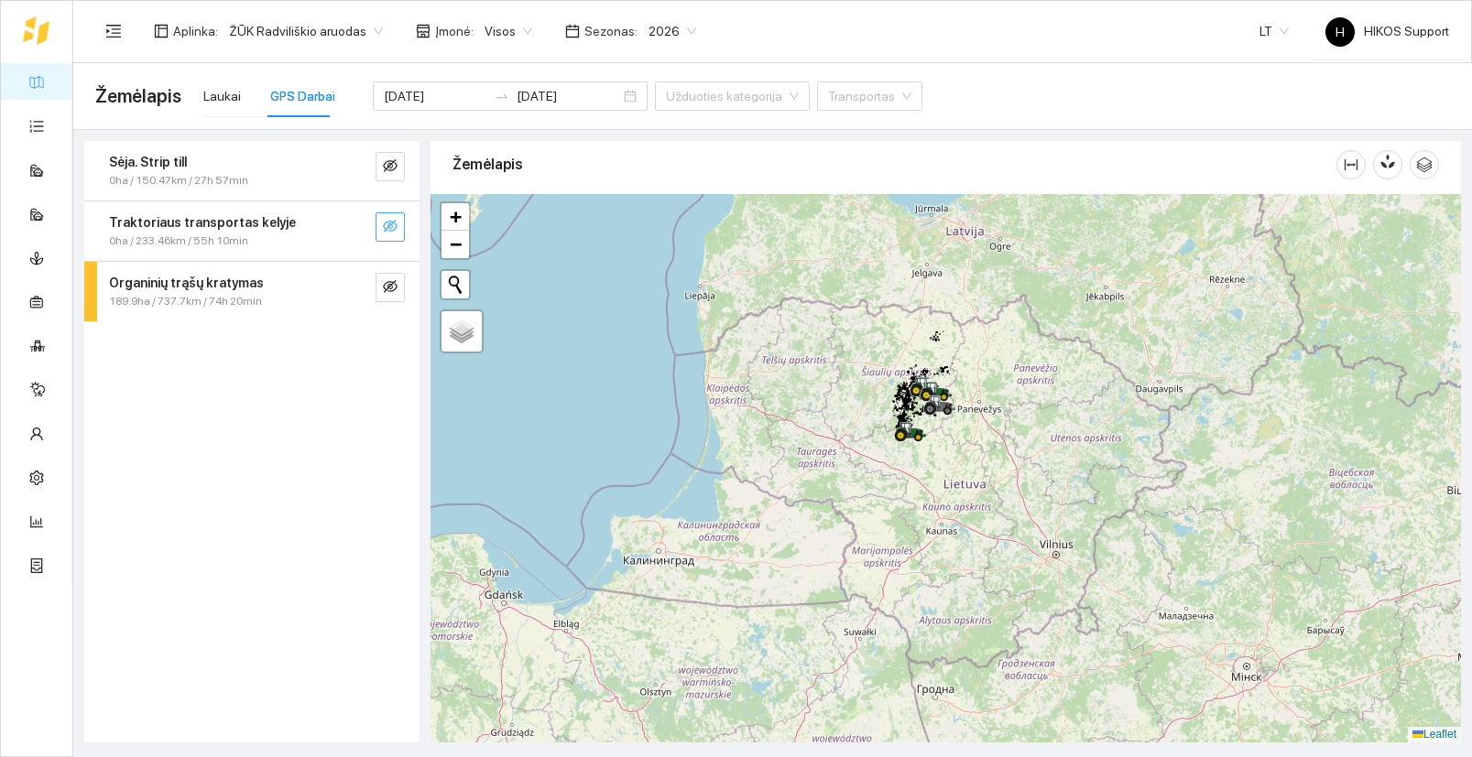
click at [392, 223] on icon "eye-invisible" at bounding box center [390, 226] width 15 height 15
click at [392, 291] on icon "eye-invisible" at bounding box center [390, 286] width 15 height 15
click at [893, 338] on div "+" at bounding box center [945, 468] width 1030 height 549
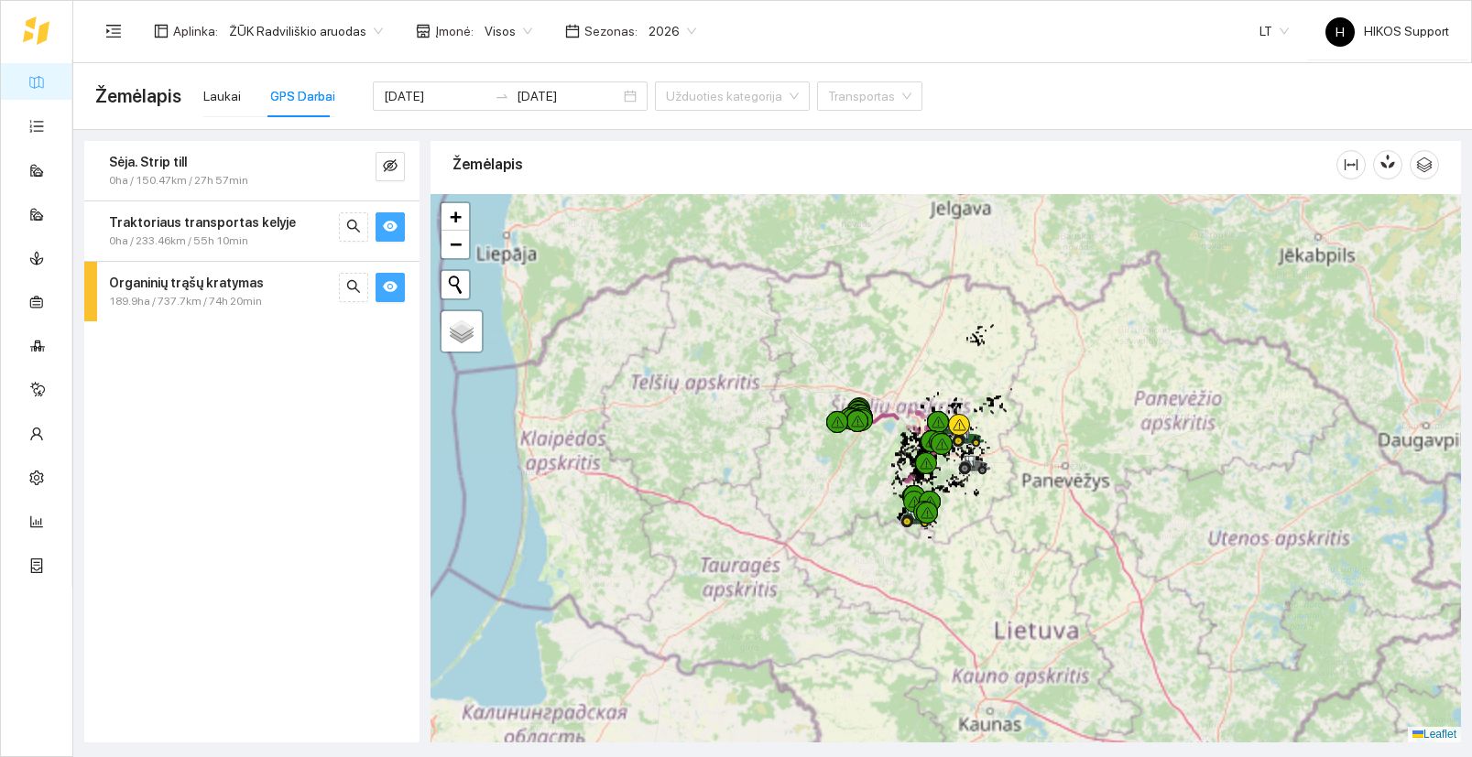
click at [892, 383] on div "+" at bounding box center [945, 468] width 1030 height 549
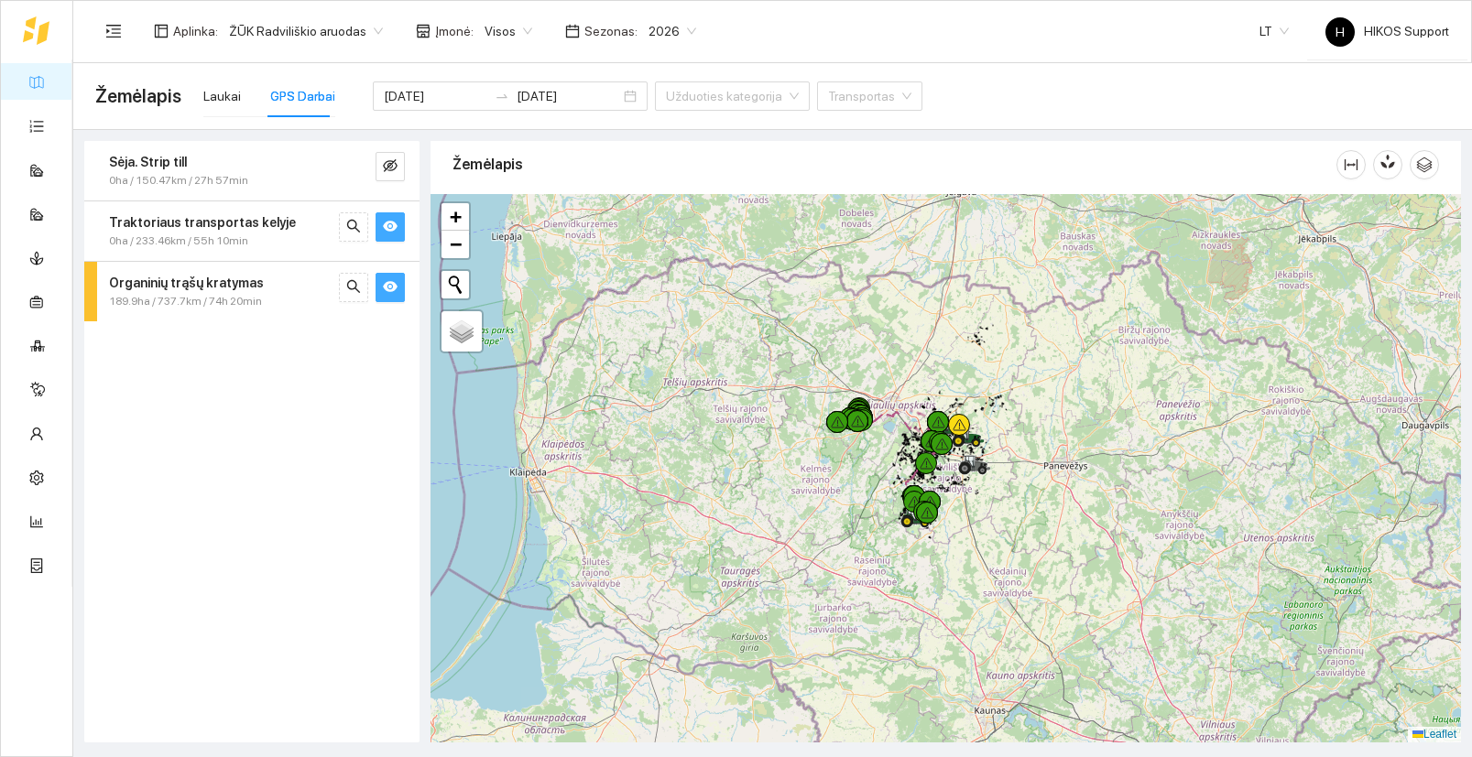
click at [892, 383] on div "+" at bounding box center [945, 468] width 1030 height 549
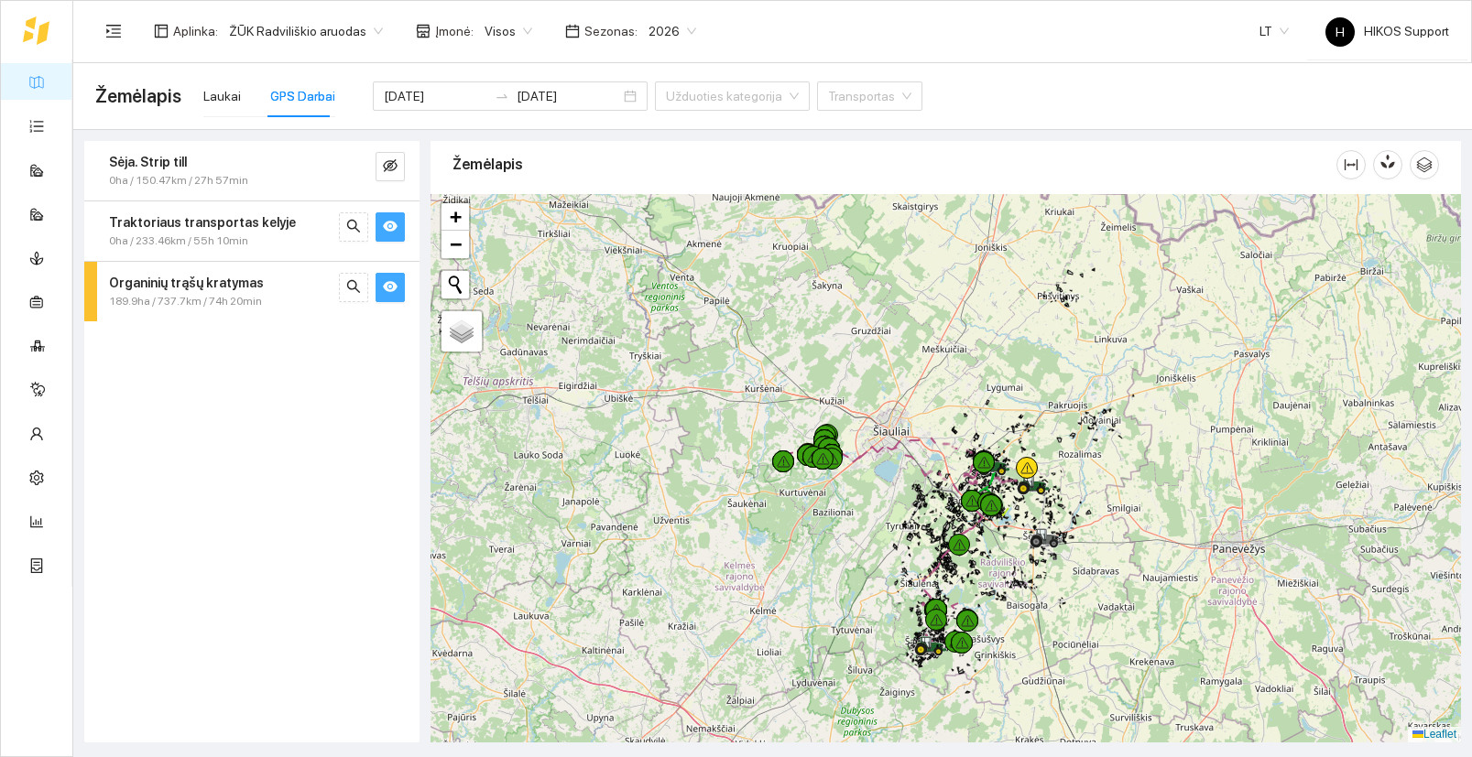
click at [881, 495] on div "+" at bounding box center [945, 468] width 1030 height 549
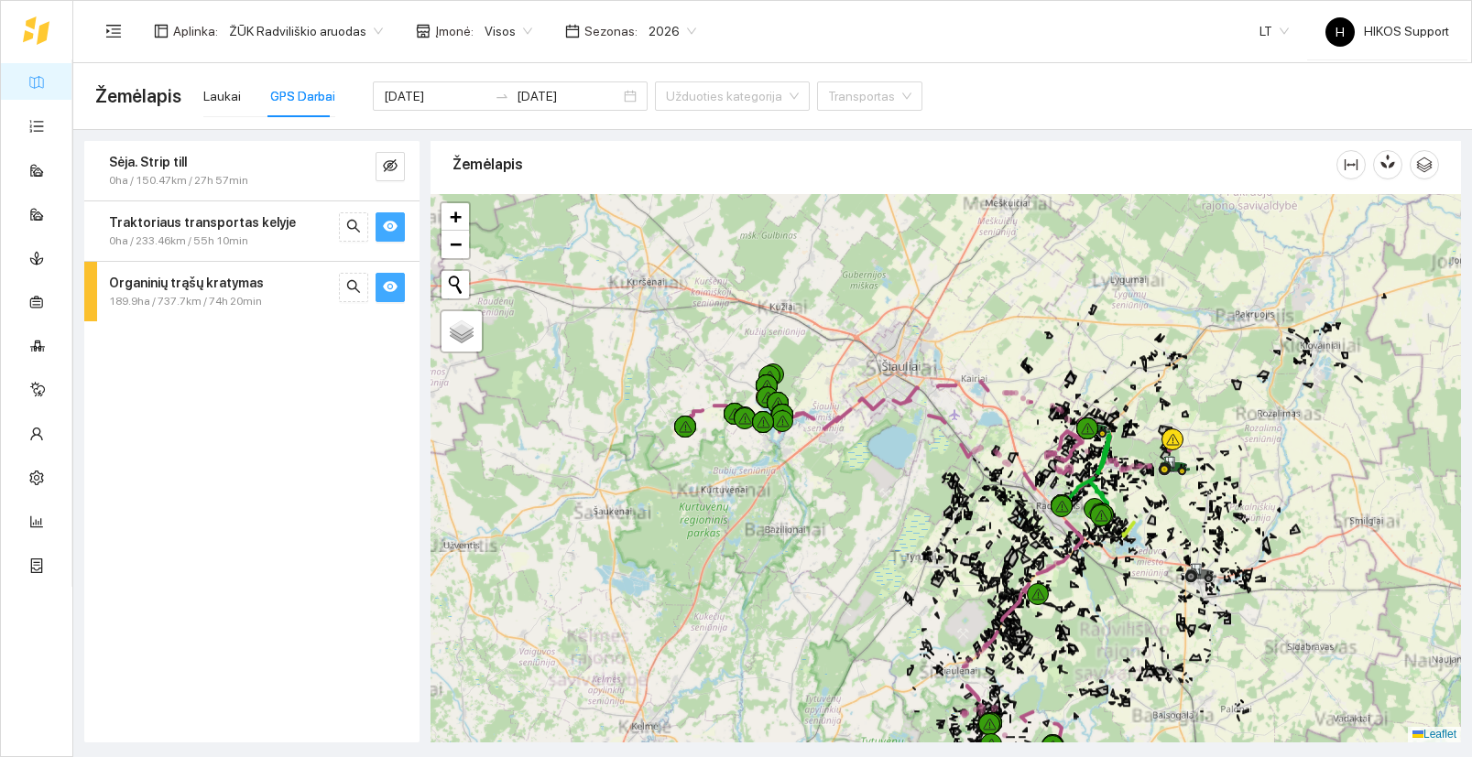
click at [781, 483] on div "+" at bounding box center [945, 468] width 1030 height 549
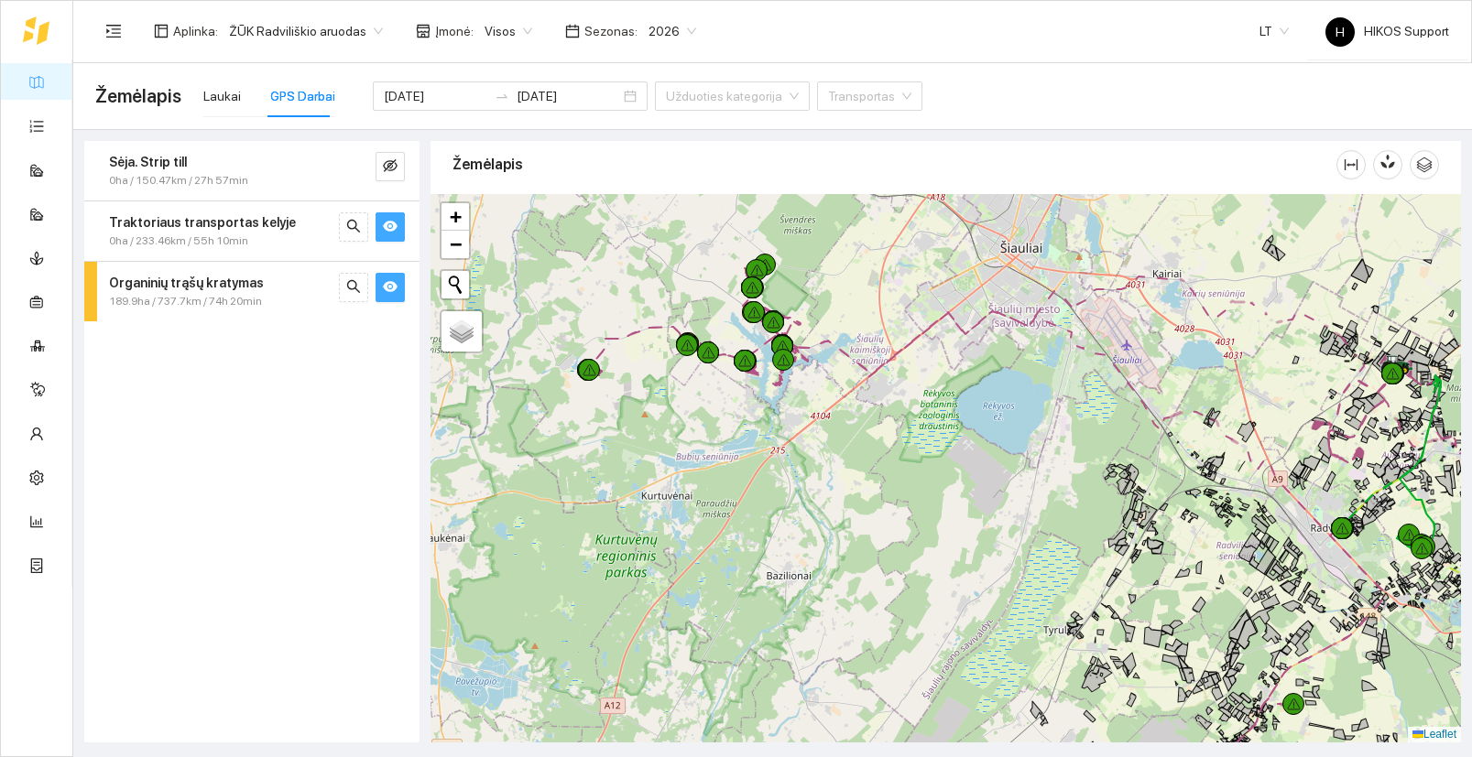
click at [653, 275] on div "6min" at bounding box center [945, 468] width 1030 height 549
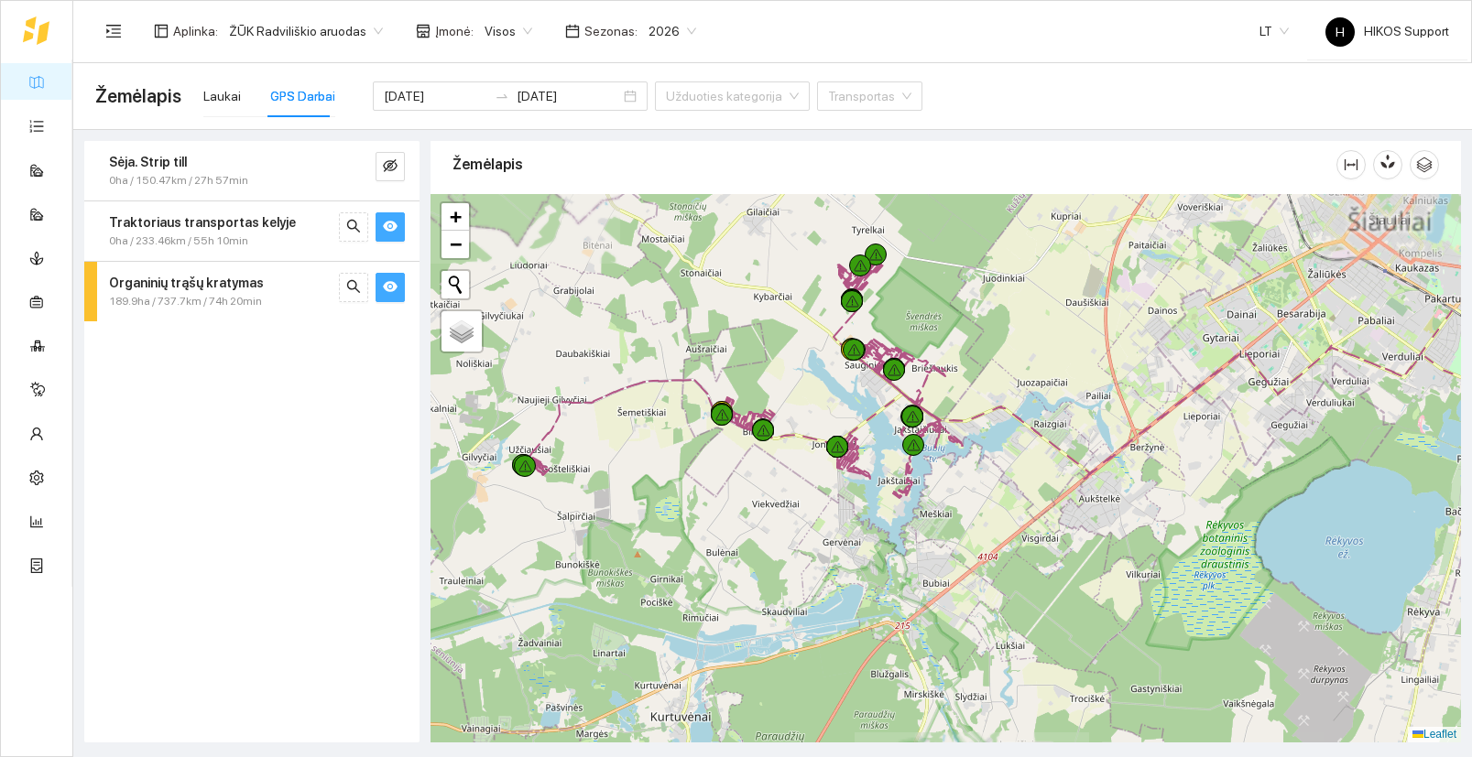
click at [658, 354] on div "+" at bounding box center [945, 468] width 1030 height 549
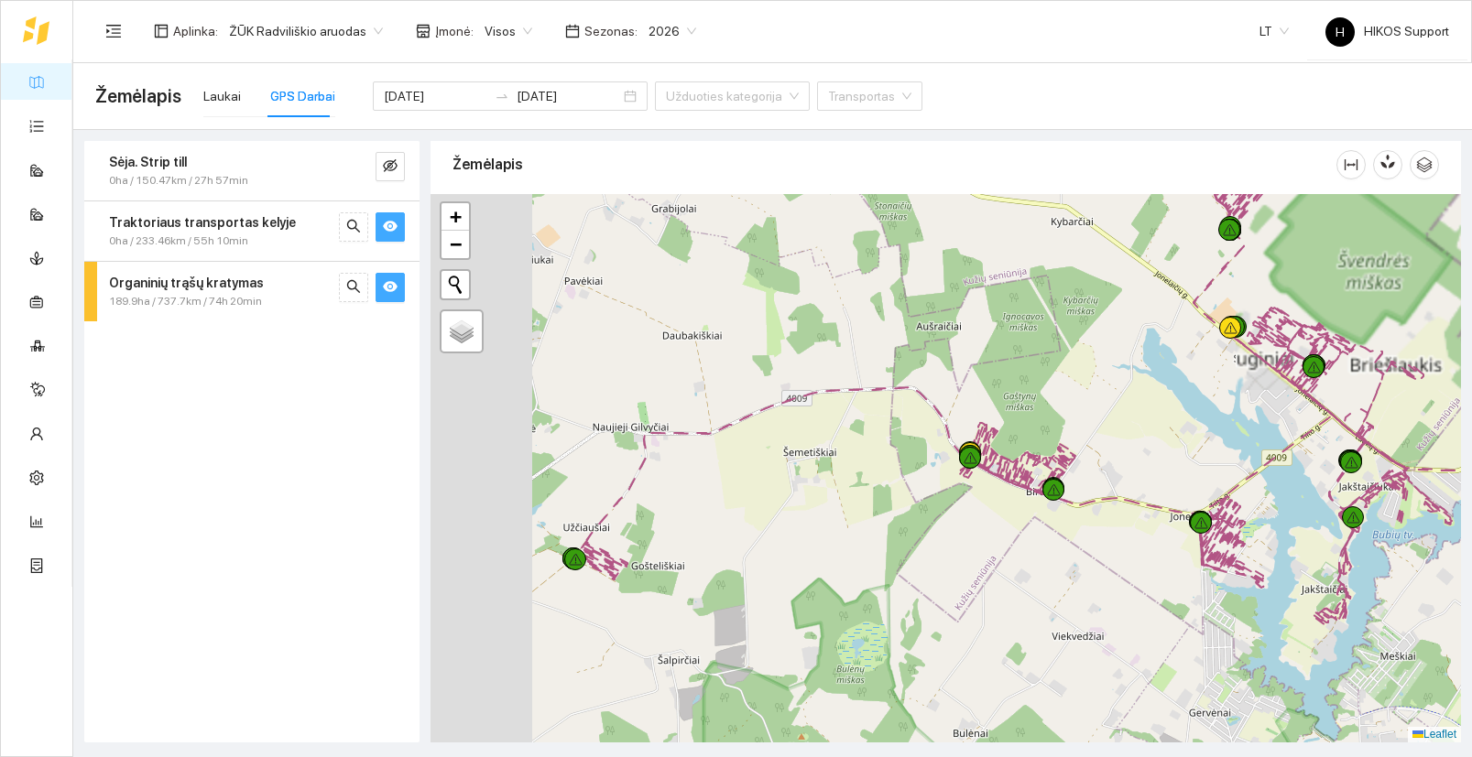
drag, startPoint x: 727, startPoint y: 472, endPoint x: 819, endPoint y: 471, distance: 91.6
click at [819, 471] on div "+" at bounding box center [945, 468] width 1030 height 549
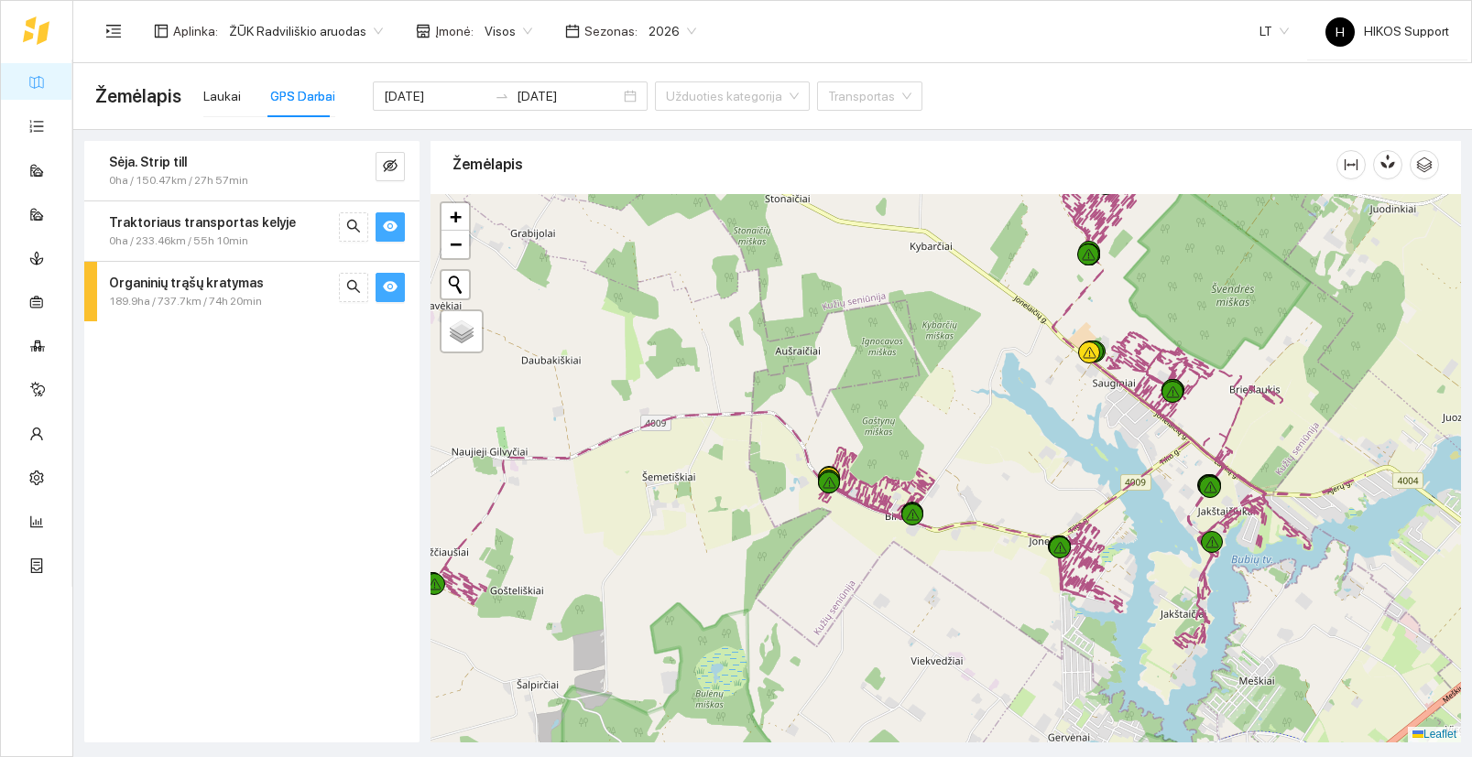
drag, startPoint x: 1009, startPoint y: 564, endPoint x: 779, endPoint y: 593, distance: 231.7
click at [781, 593] on div "+" at bounding box center [945, 468] width 1030 height 549
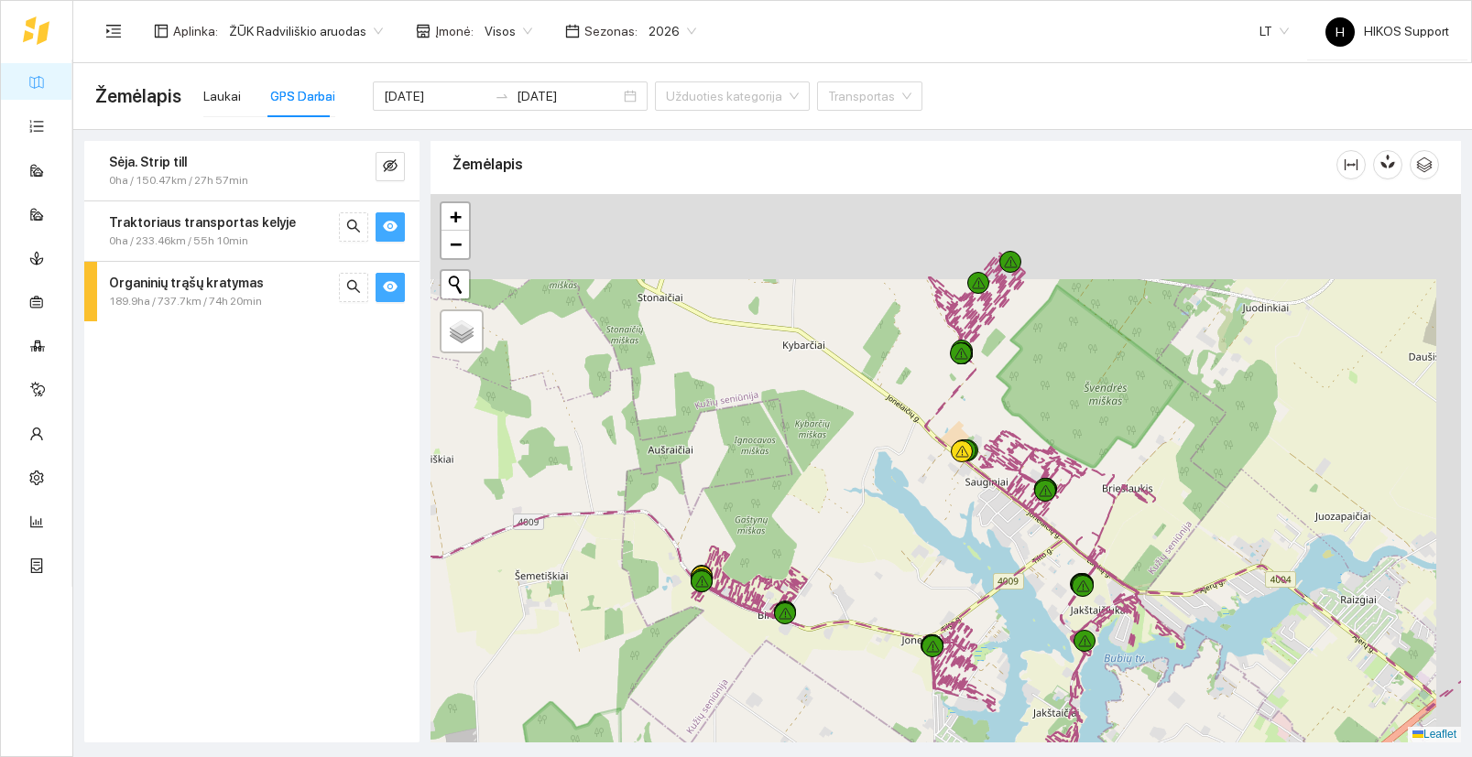
drag, startPoint x: 1220, startPoint y: 397, endPoint x: 1001, endPoint y: 605, distance: 302.5
click at [1001, 605] on div "+" at bounding box center [945, 468] width 1030 height 549
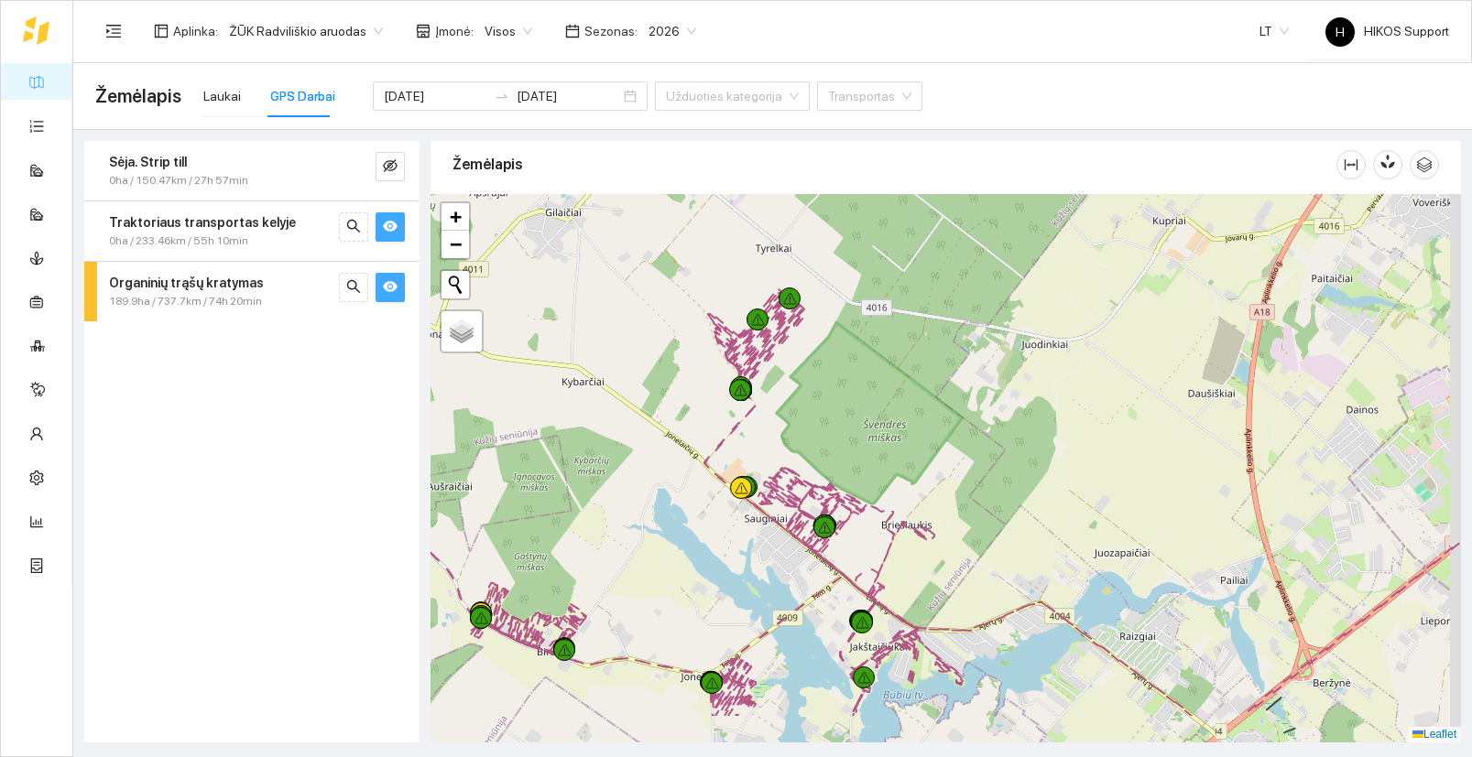
drag, startPoint x: 1090, startPoint y: 605, endPoint x: 998, endPoint y: 385, distance: 238.9
click at [998, 387] on div "+" at bounding box center [945, 468] width 1030 height 549
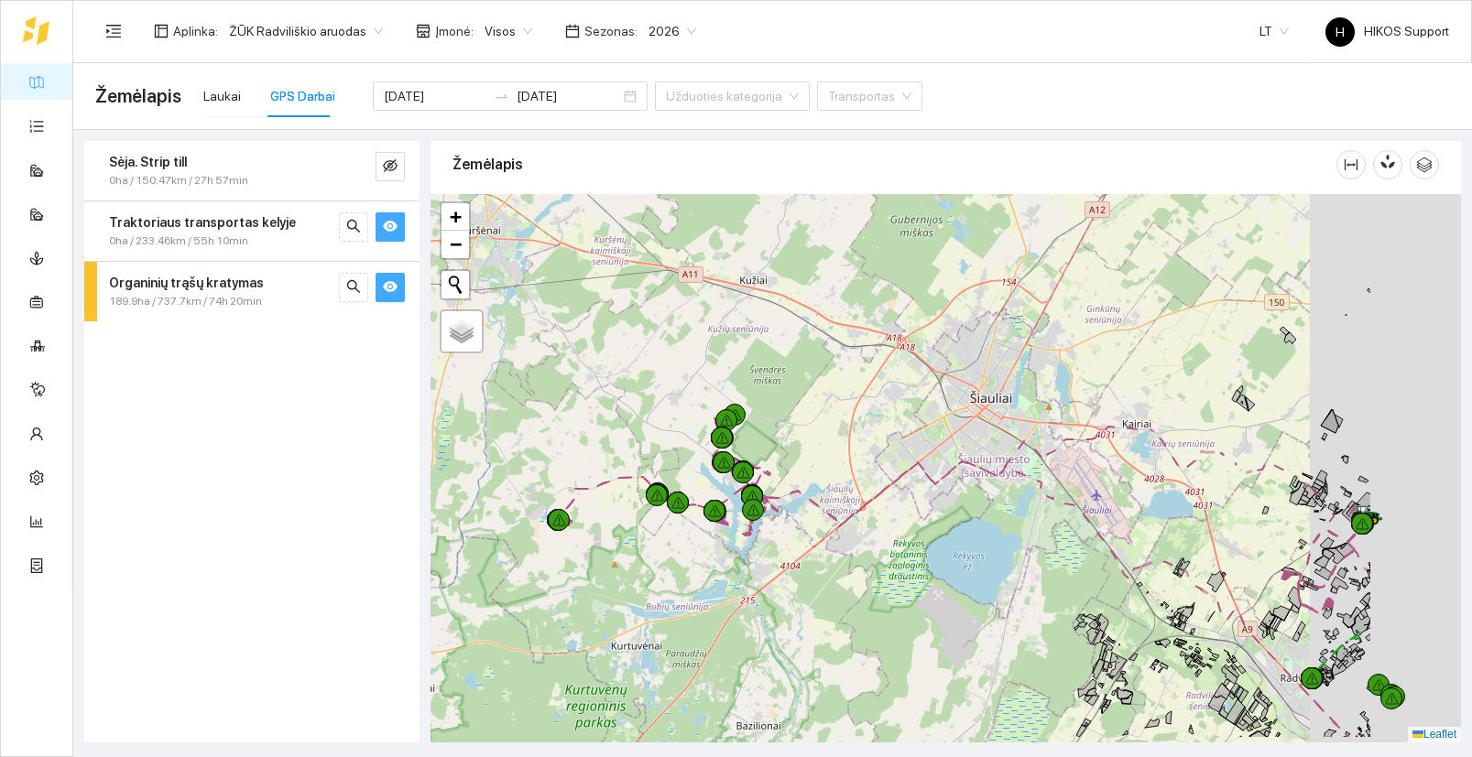
drag, startPoint x: 1135, startPoint y: 632, endPoint x: 763, endPoint y: 473, distance: 405.0
click at [763, 473] on div "+" at bounding box center [945, 468] width 1030 height 549
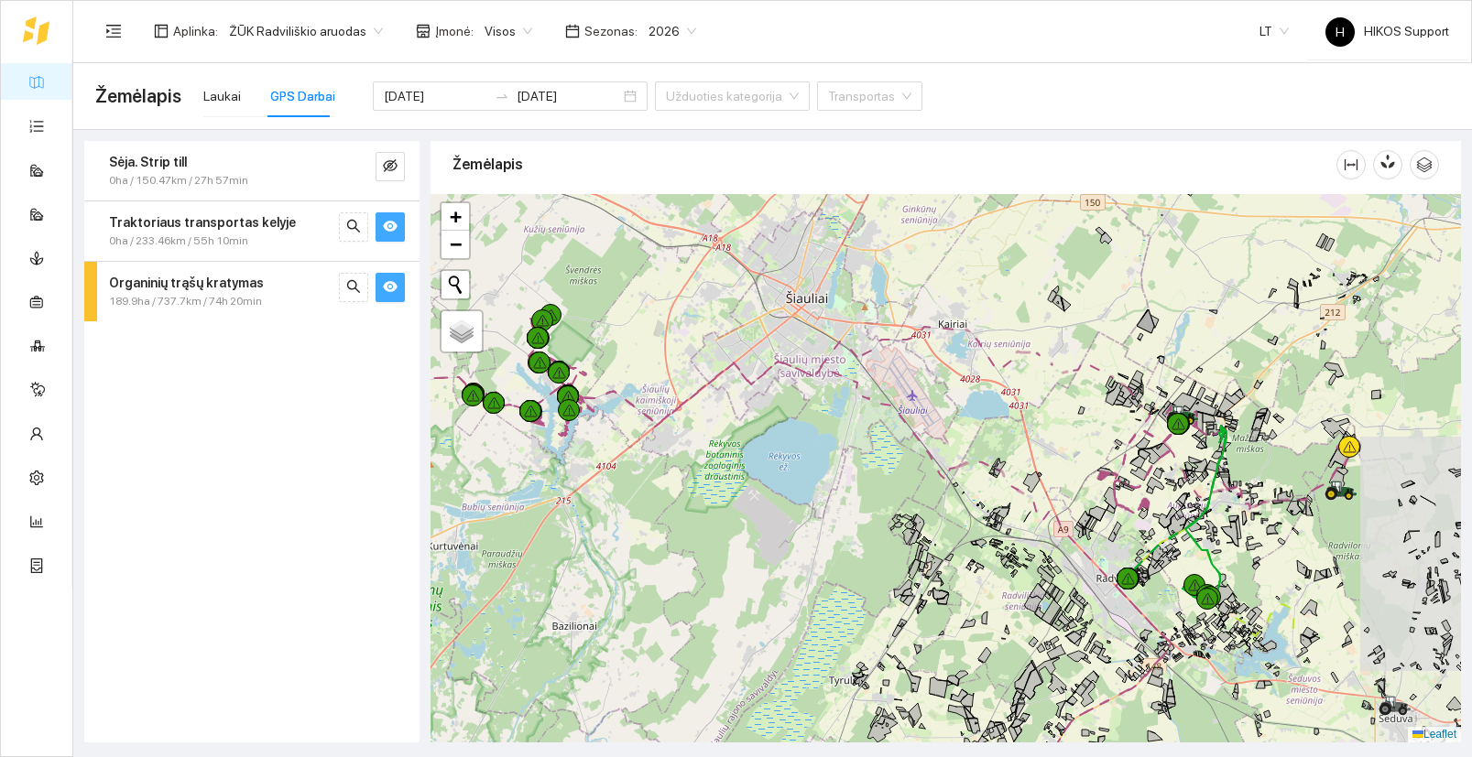
click at [1003, 614] on div "+" at bounding box center [945, 468] width 1030 height 549
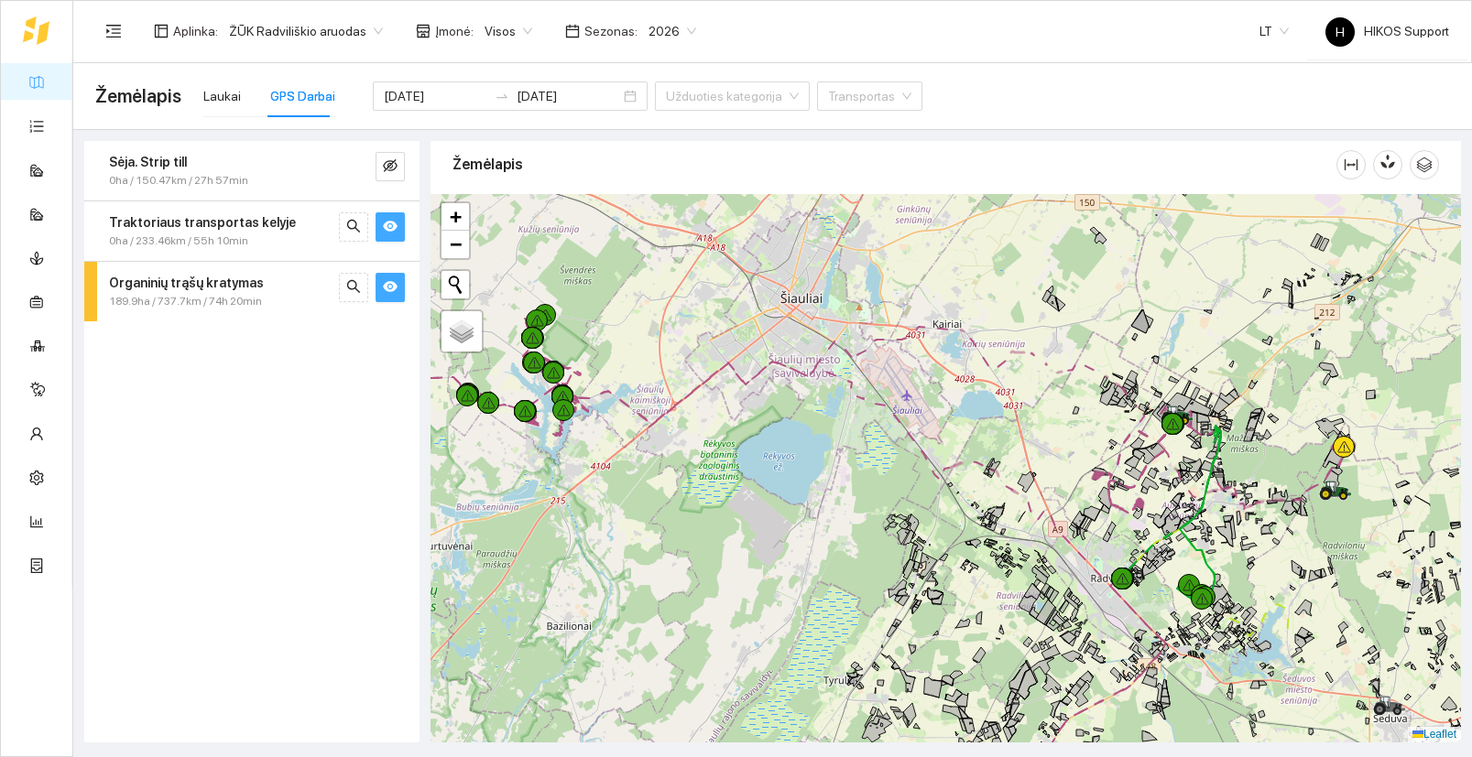
click at [387, 288] on icon "eye" at bounding box center [390, 286] width 15 height 11
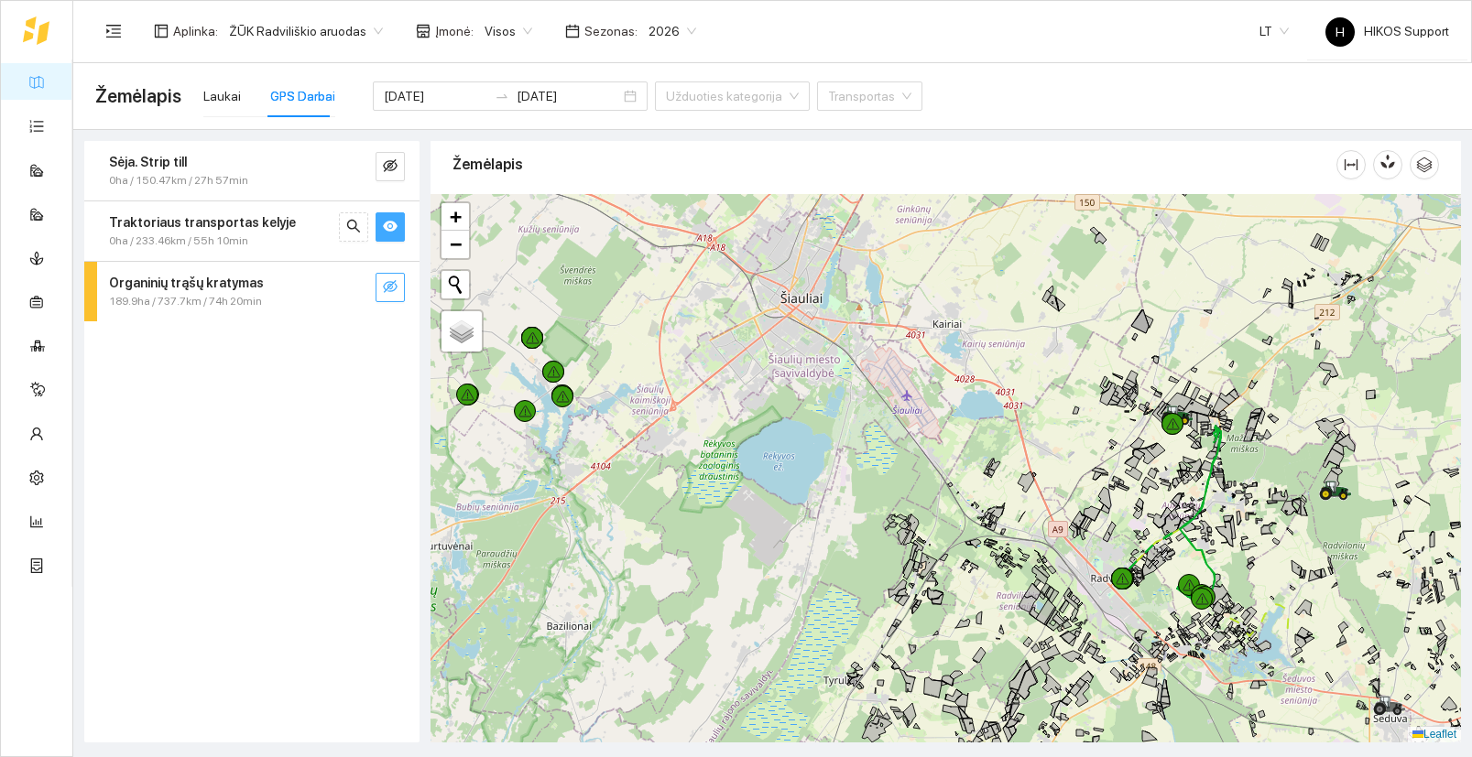
click at [387, 288] on icon "eye-invisible" at bounding box center [390, 286] width 15 height 13
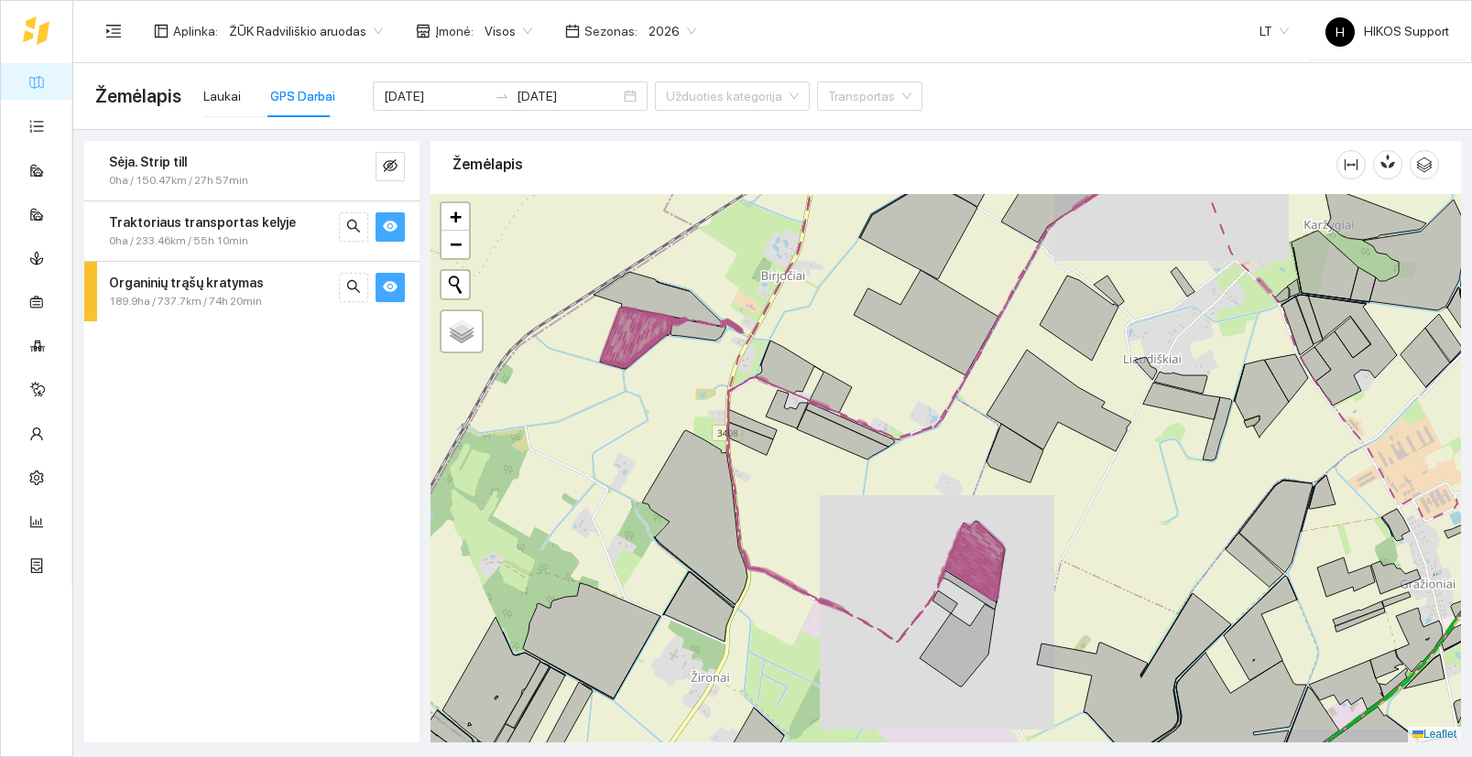
drag, startPoint x: 1078, startPoint y: 519, endPoint x: 904, endPoint y: 670, distance: 230.4
click at [904, 670] on div "+" at bounding box center [945, 468] width 1030 height 549
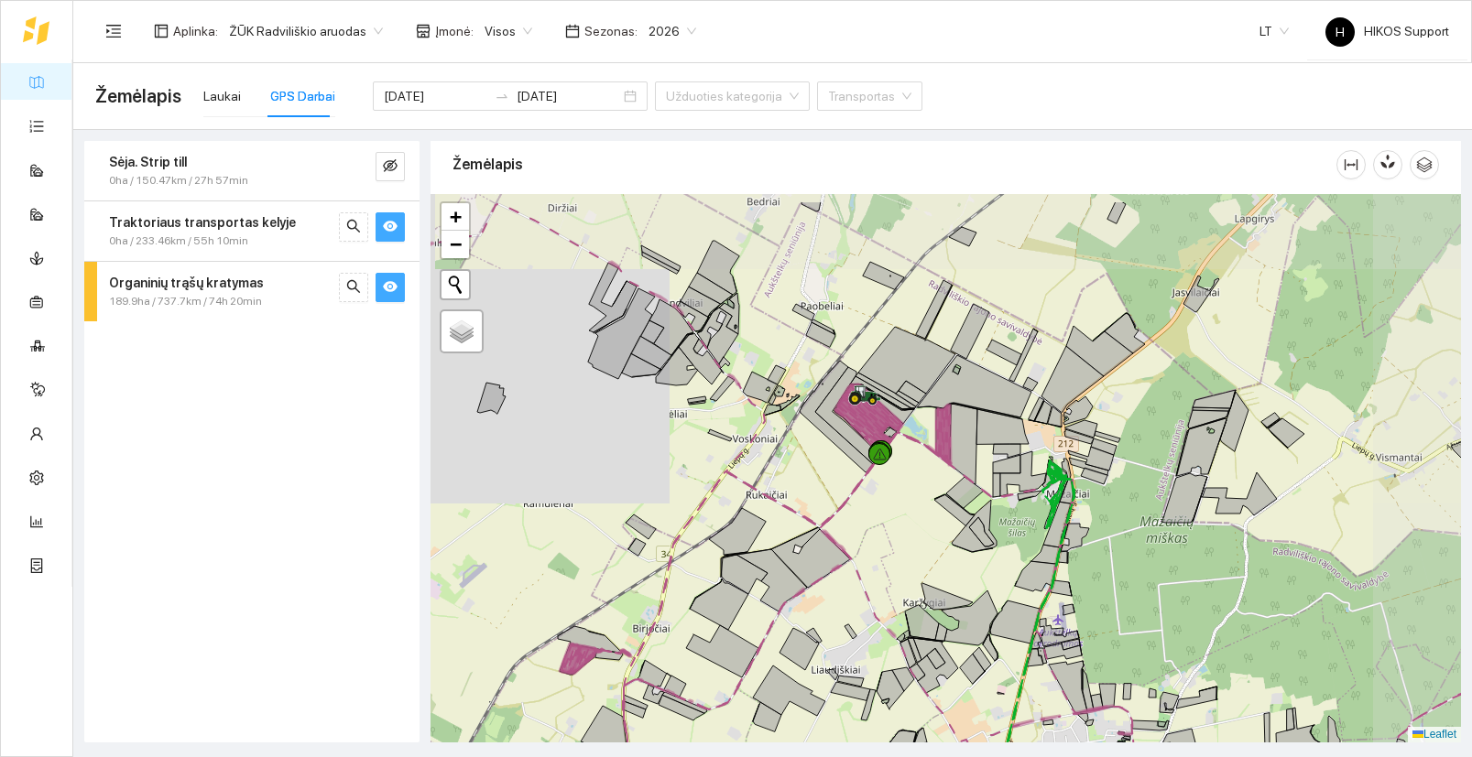
drag, startPoint x: 1035, startPoint y: 478, endPoint x: 881, endPoint y: 603, distance: 197.9
click at [951, 552] on icon at bounding box center [973, 526] width 45 height 52
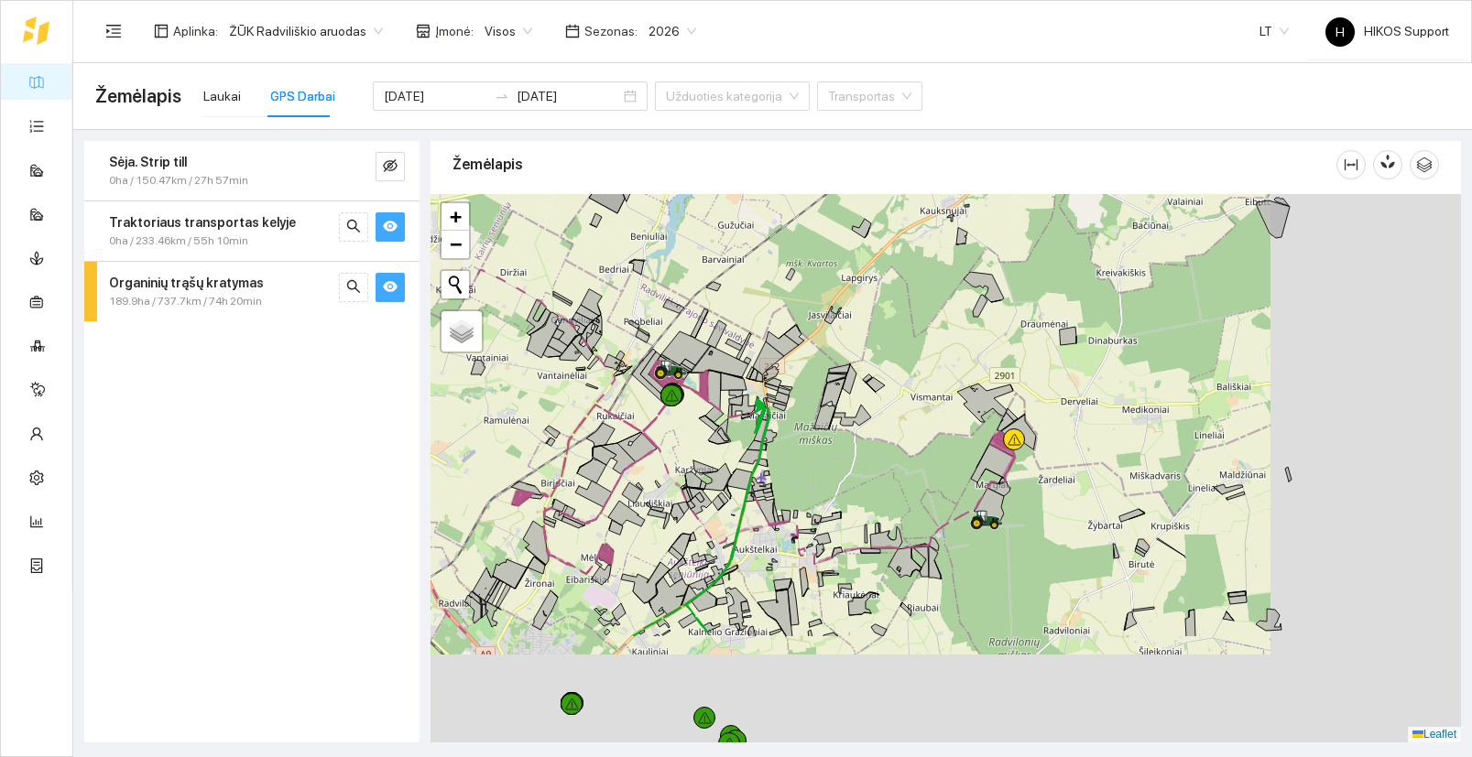
drag, startPoint x: 1104, startPoint y: 651, endPoint x: 874, endPoint y: 488, distance: 281.8
click at [874, 488] on div "+" at bounding box center [945, 468] width 1030 height 549
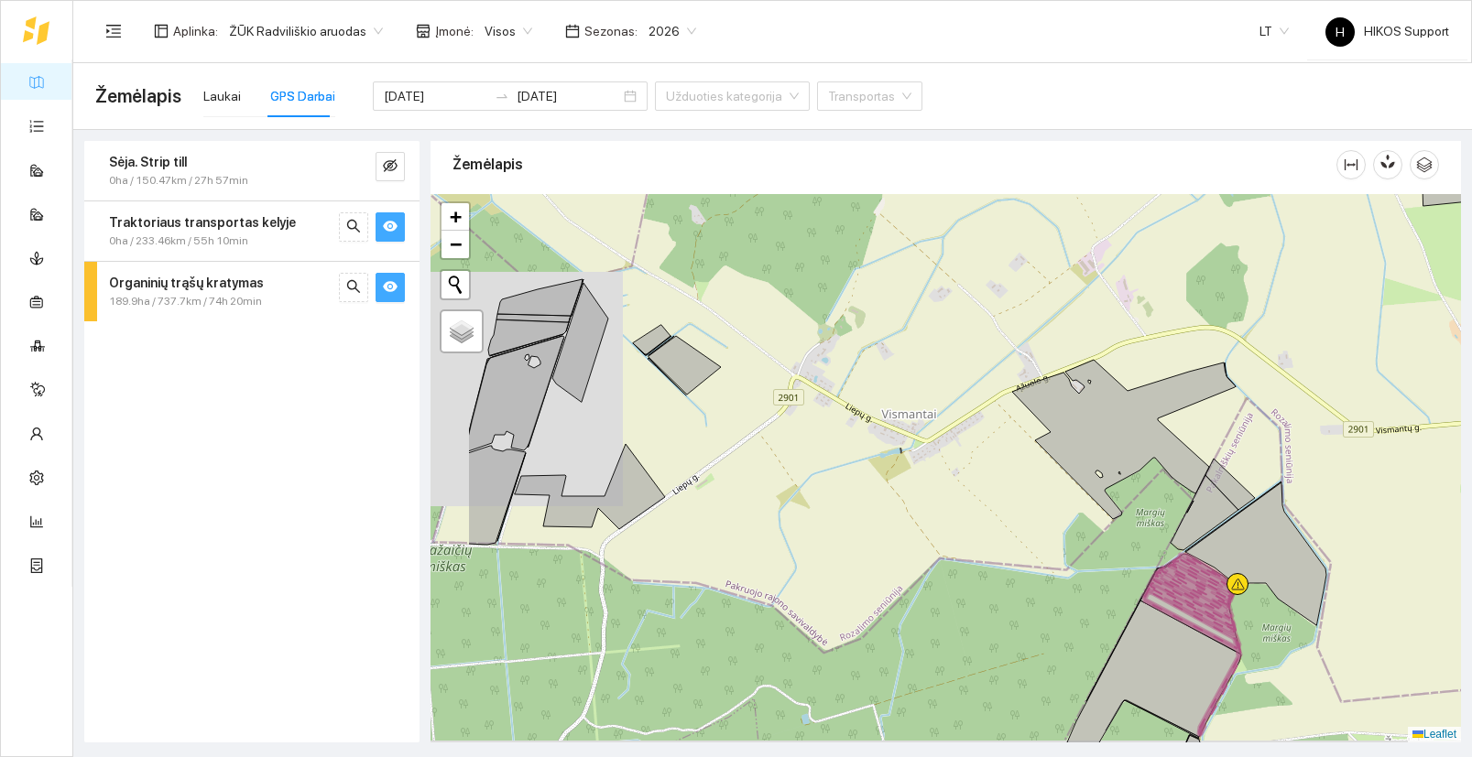
drag, startPoint x: 809, startPoint y: 688, endPoint x: 1170, endPoint y: 587, distance: 375.5
click at [1170, 587] on div "+" at bounding box center [945, 468] width 1030 height 549
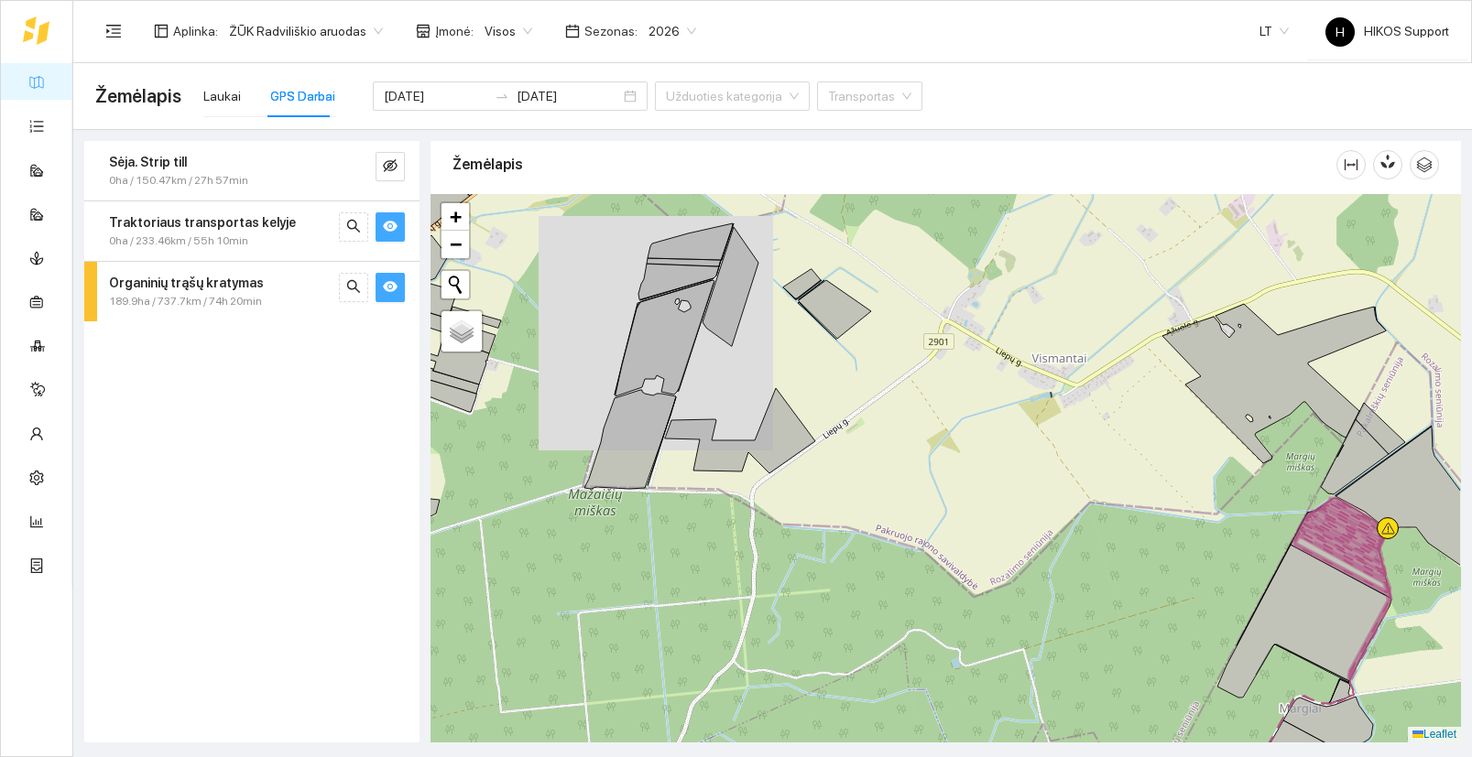
drag, startPoint x: 1131, startPoint y: 577, endPoint x: 676, endPoint y: 531, distance: 457.4
click at [676, 531] on div "+" at bounding box center [945, 468] width 1030 height 549
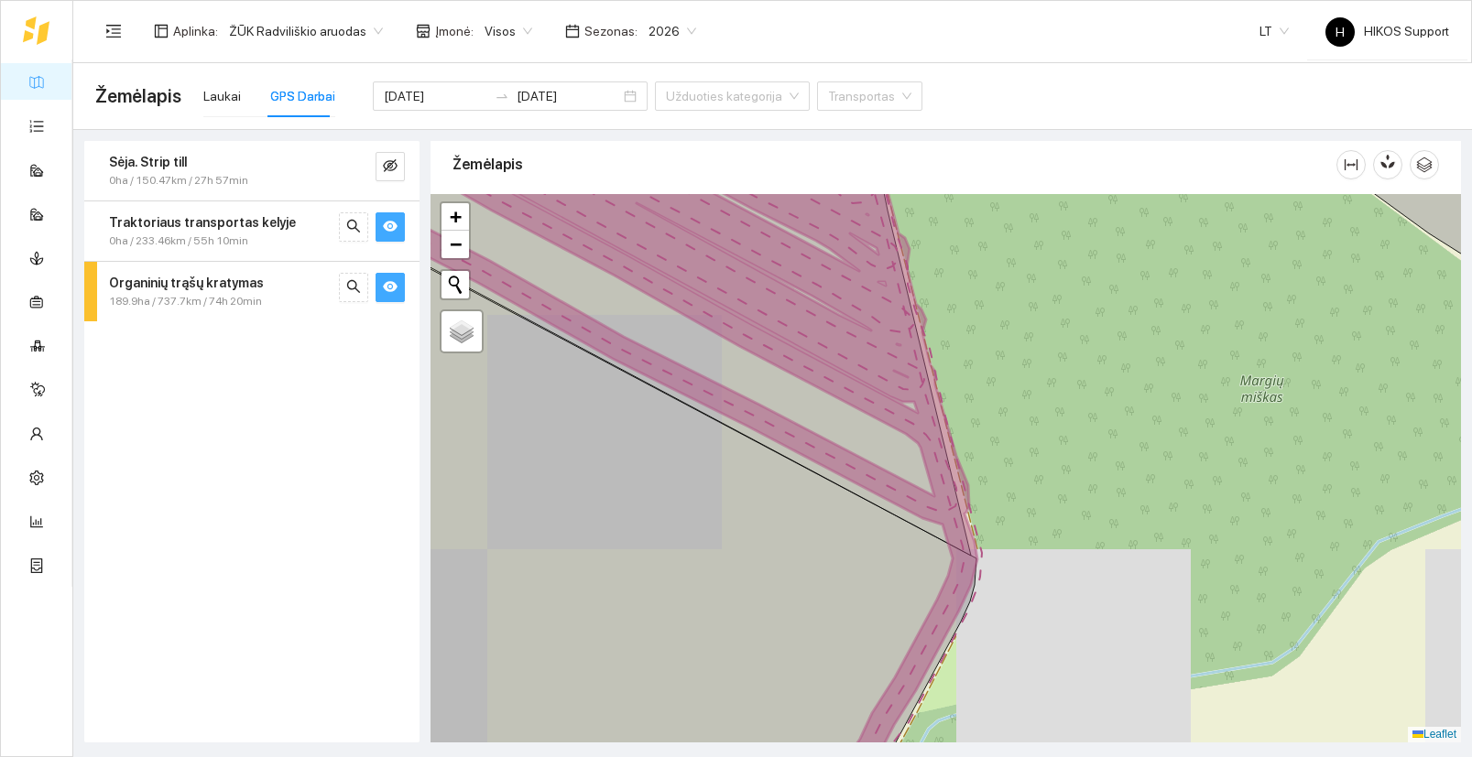
drag, startPoint x: 977, startPoint y: 295, endPoint x: 1219, endPoint y: 542, distance: 345.8
click at [1219, 542] on div "+" at bounding box center [945, 468] width 1030 height 549
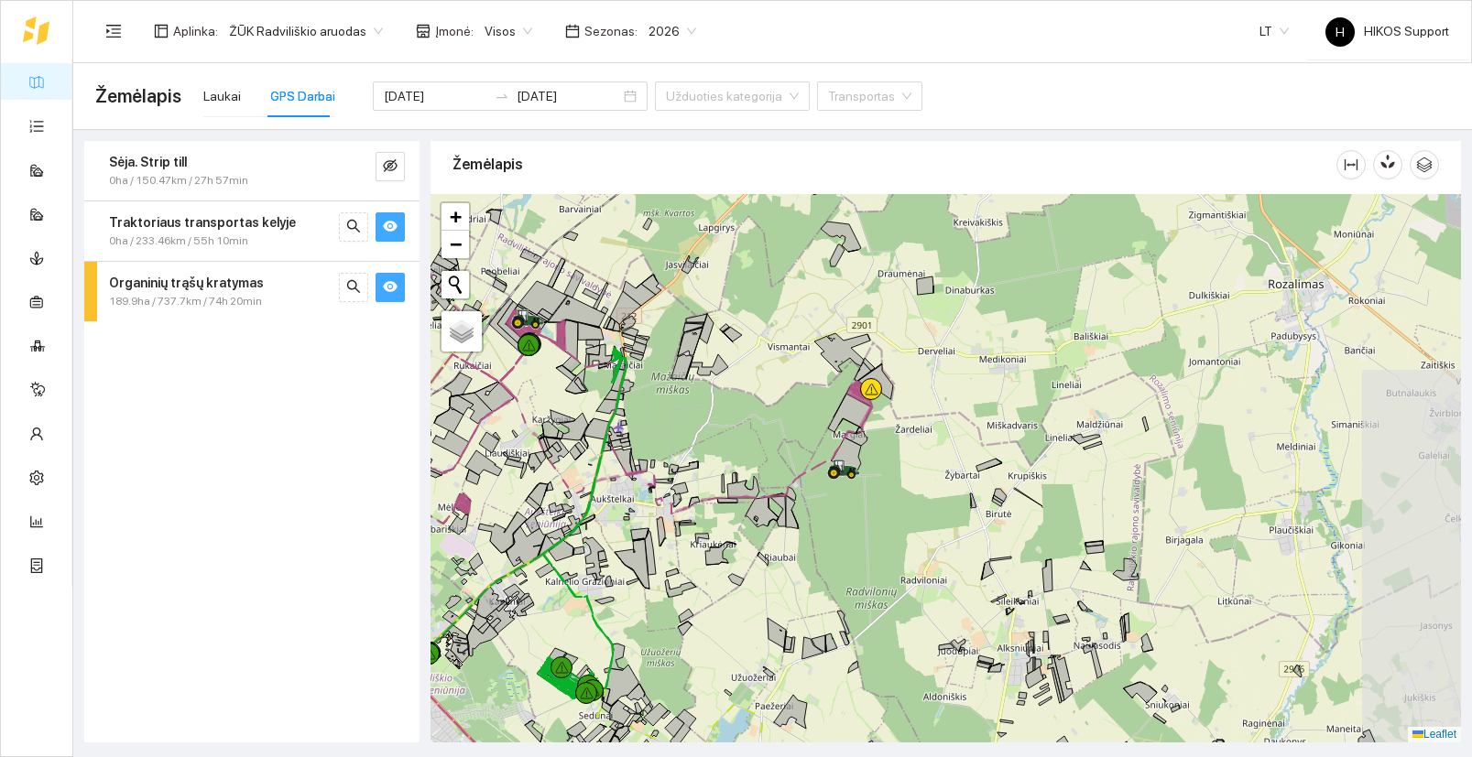
drag, startPoint x: 705, startPoint y: 536, endPoint x: 776, endPoint y: 457, distance: 105.7
click at [776, 457] on div "+" at bounding box center [945, 468] width 1030 height 549
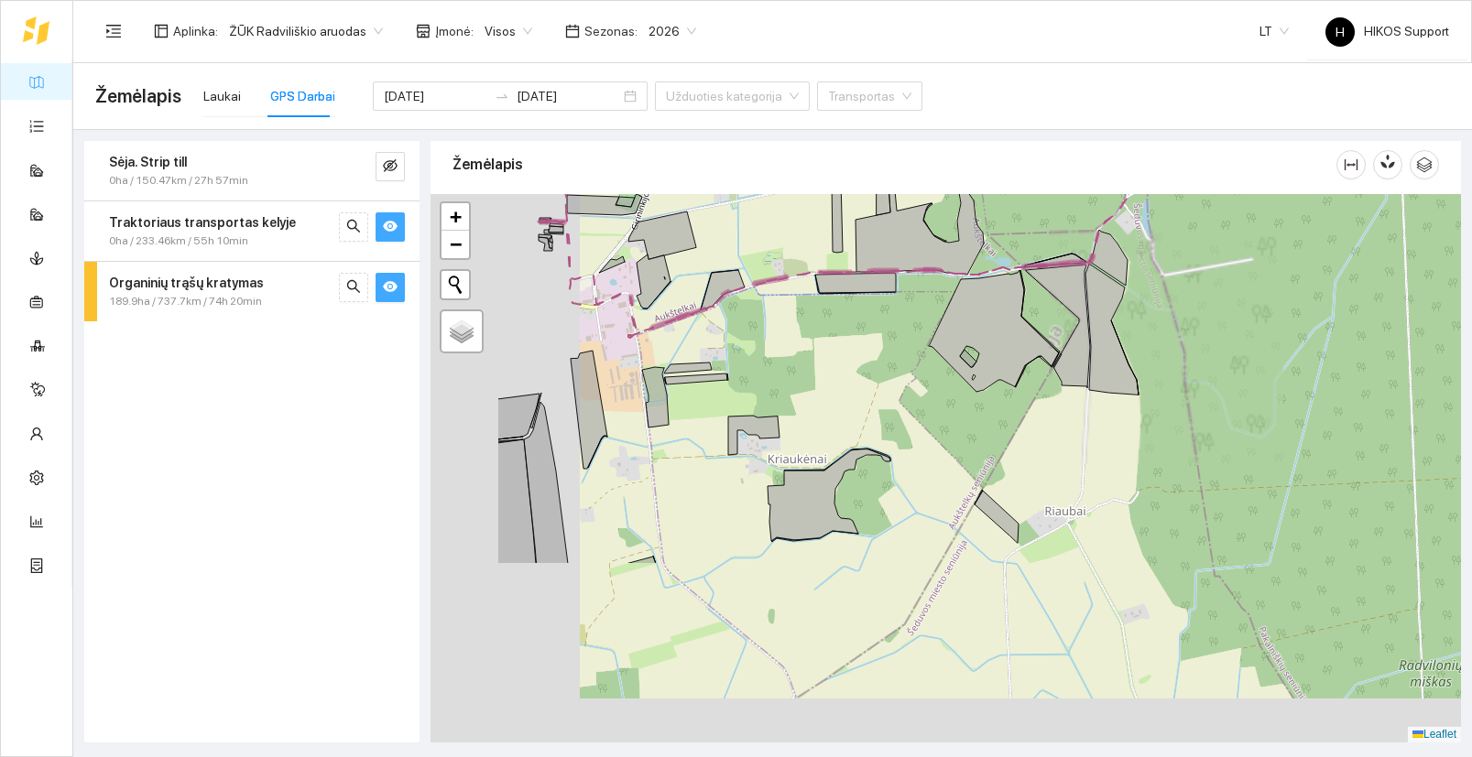
drag, startPoint x: 729, startPoint y: 637, endPoint x: 929, endPoint y: 343, distance: 355.8
click at [929, 343] on div "+" at bounding box center [945, 468] width 1030 height 549
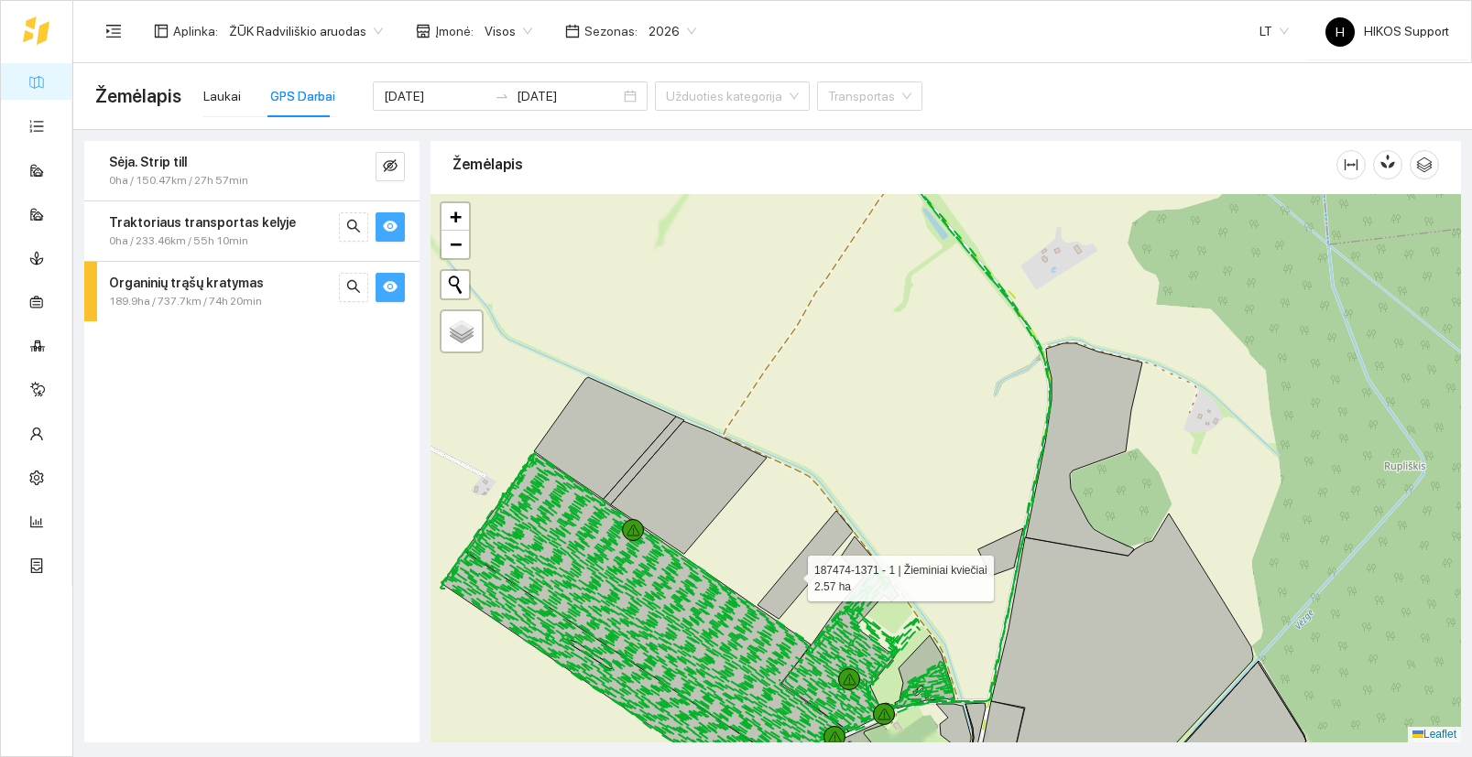
drag, startPoint x: 784, startPoint y: 630, endPoint x: 790, endPoint y: 410, distance: 219.9
click at [790, 511] on icon at bounding box center [804, 565] width 95 height 108
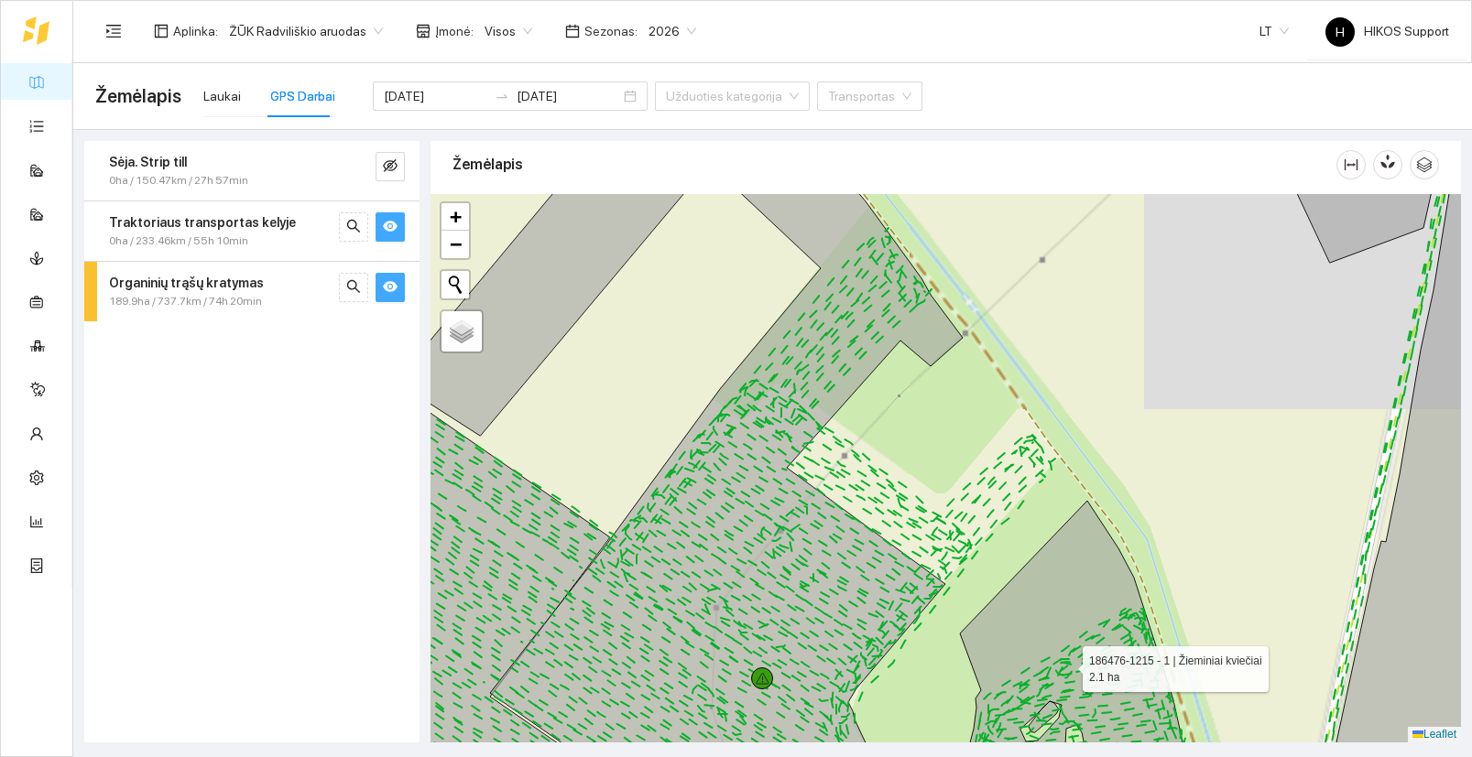
drag, startPoint x: 994, startPoint y: 609, endPoint x: 957, endPoint y: 452, distance: 161.0
click at [958, 501] on icon at bounding box center [1065, 647] width 240 height 292
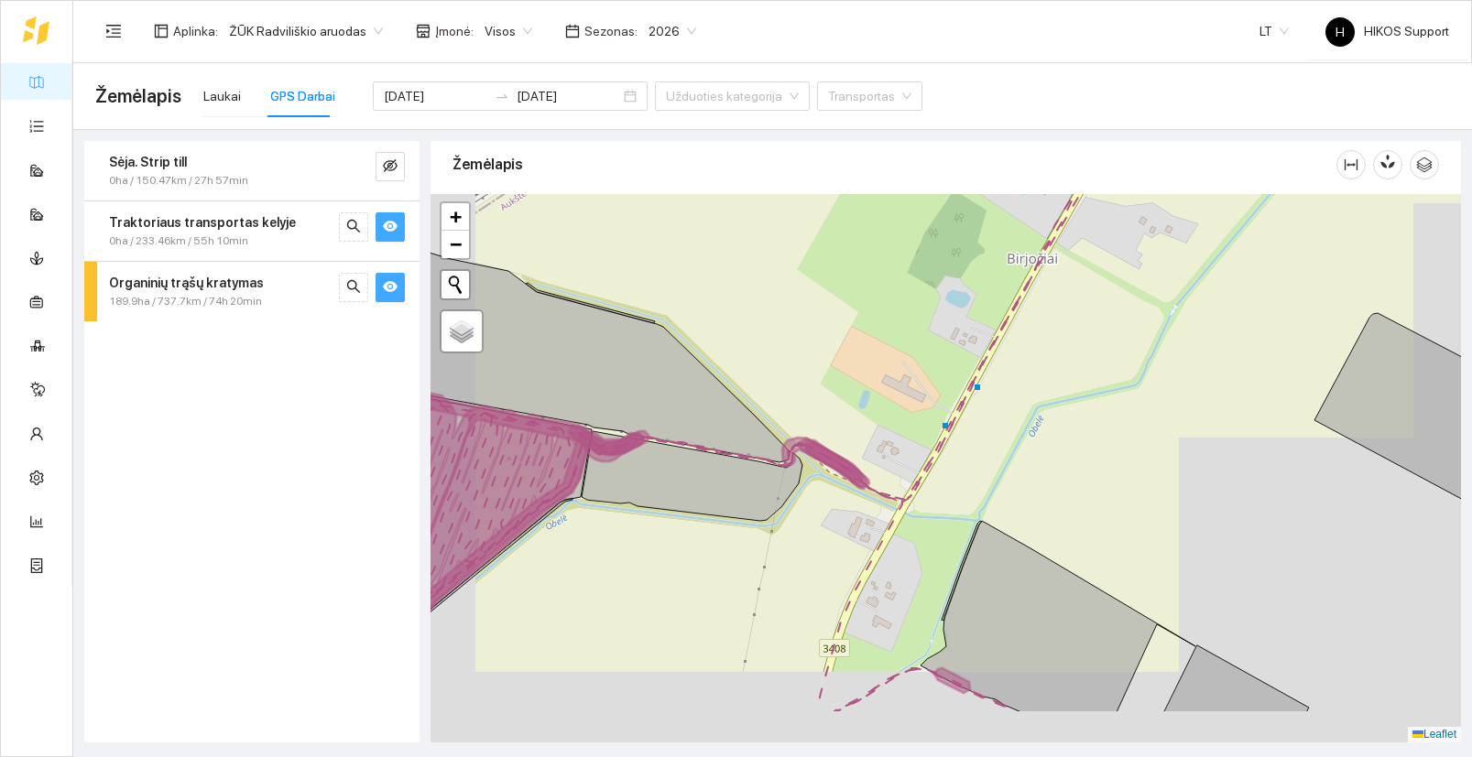
drag, startPoint x: 734, startPoint y: 630, endPoint x: 822, endPoint y: 532, distance: 131.6
click at [822, 532] on div "+" at bounding box center [945, 468] width 1030 height 549
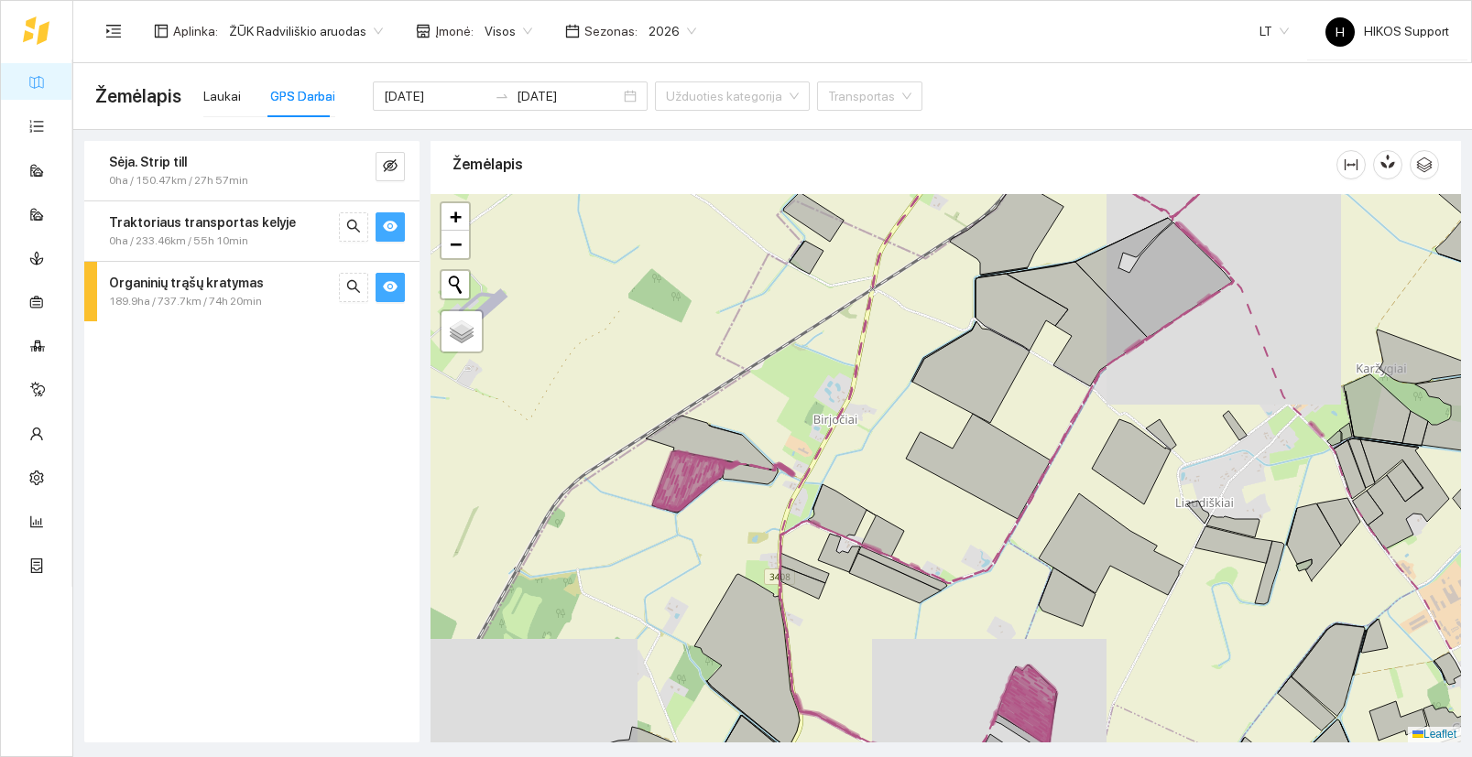
drag, startPoint x: 1096, startPoint y: 668, endPoint x: 949, endPoint y: 491, distance: 230.1
click at [953, 493] on div "+" at bounding box center [945, 468] width 1030 height 549
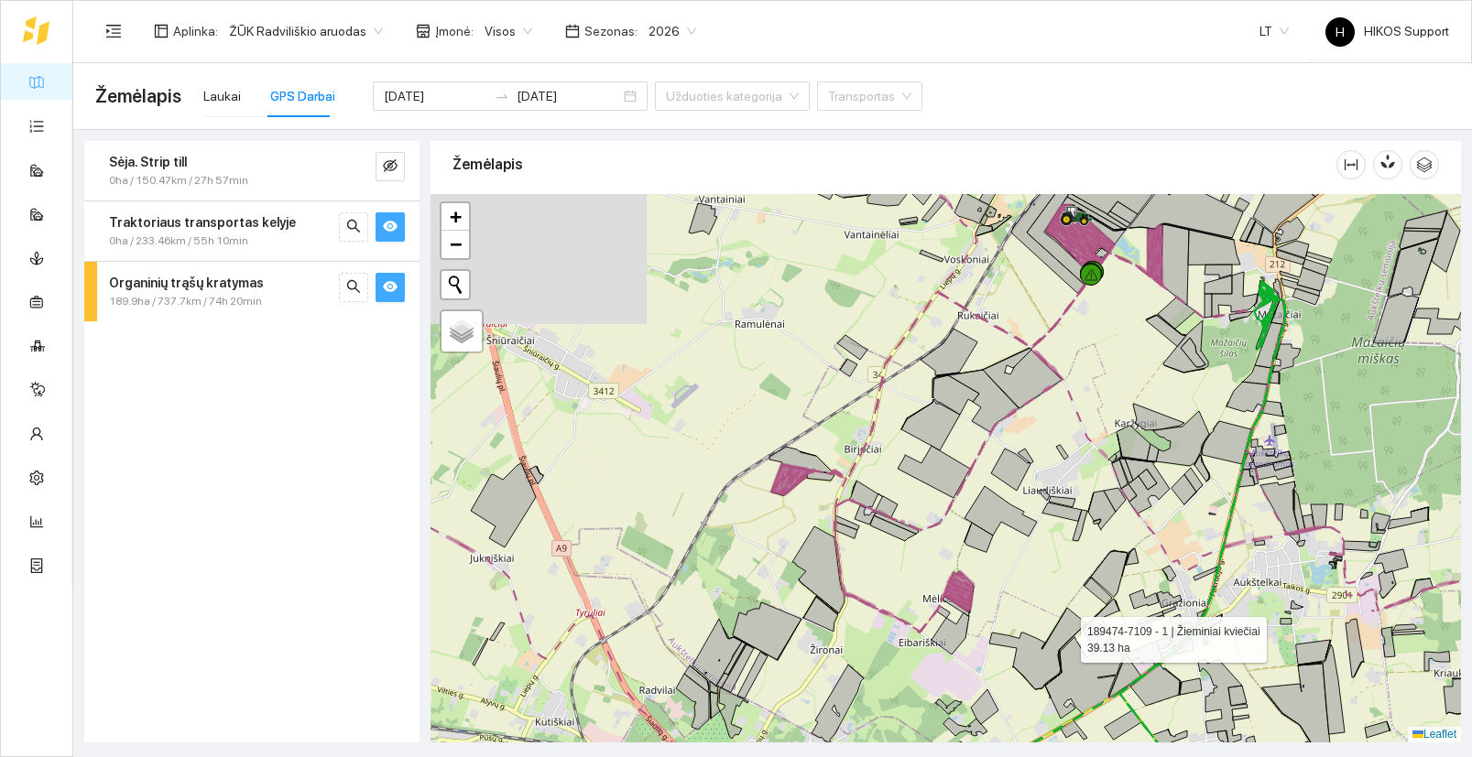
drag, startPoint x: 1064, startPoint y: 635, endPoint x: 926, endPoint y: 602, distance: 142.4
click at [989, 608] on icon at bounding box center [1037, 648] width 97 height 81
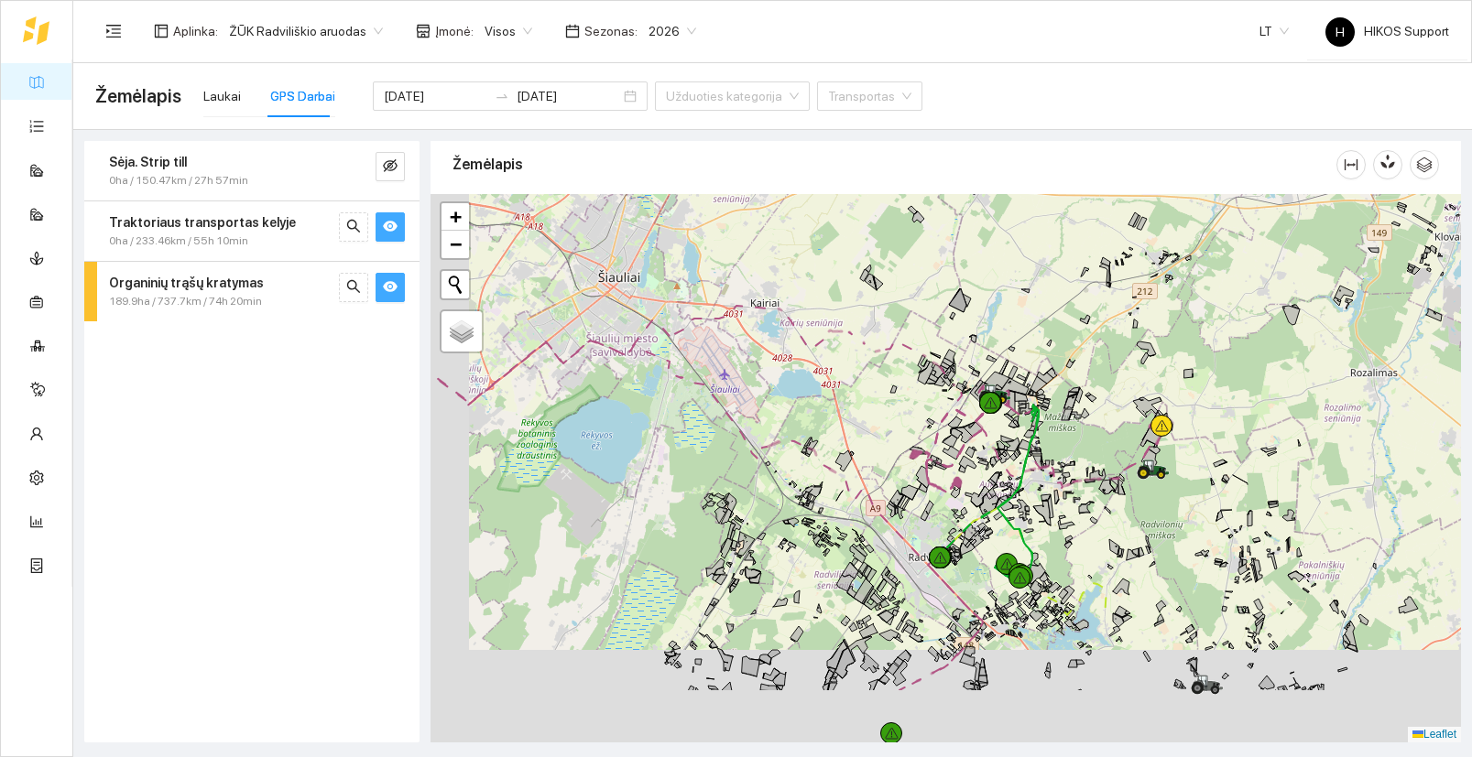
drag, startPoint x: 812, startPoint y: 655, endPoint x: 945, endPoint y: 428, distance: 263.1
click at [945, 428] on div "+" at bounding box center [945, 468] width 1030 height 549
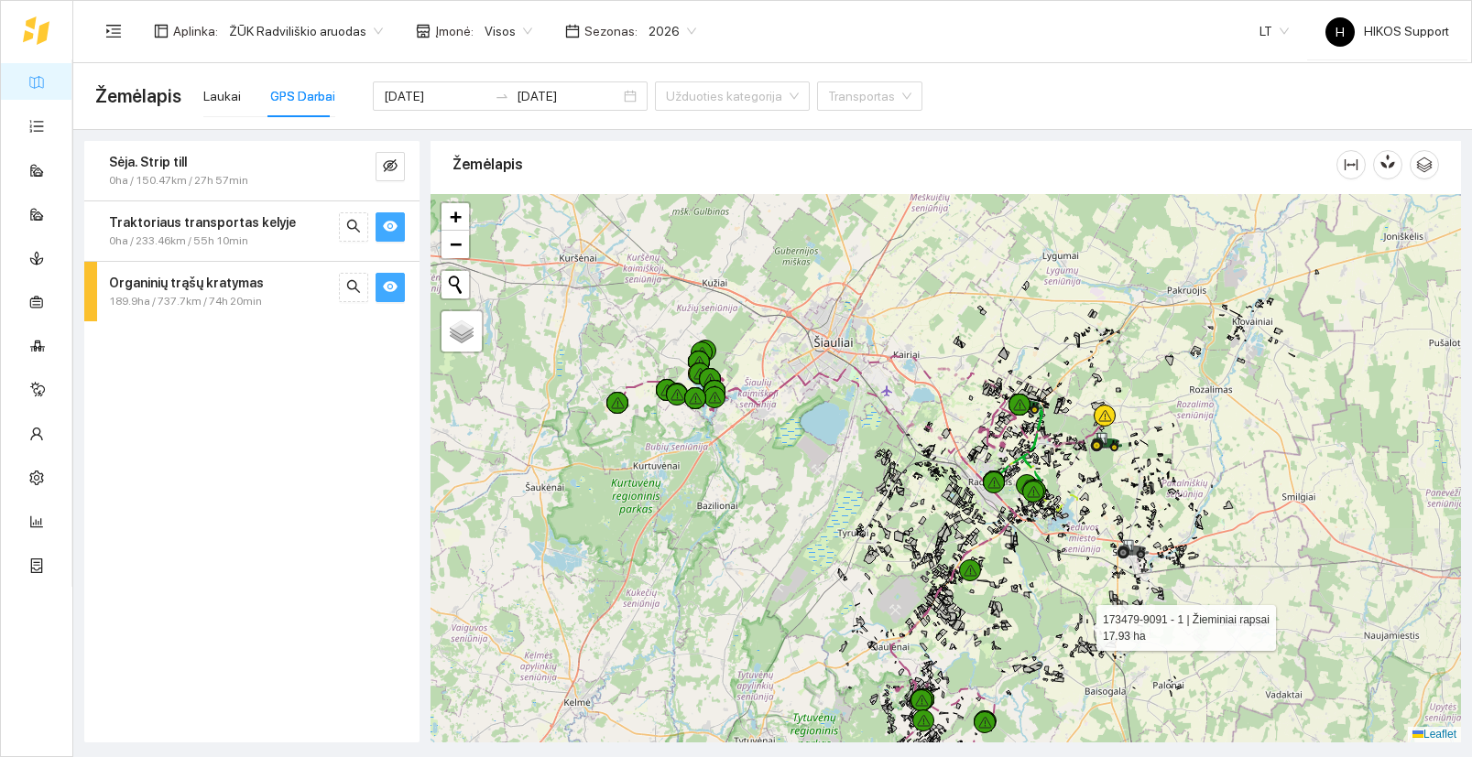
drag, startPoint x: 1080, startPoint y: 624, endPoint x: 964, endPoint y: 559, distance: 132.4
click at [964, 559] on div "172480-0629 - 2 | Žieminiai rapsai 9.56 ha 173479-9091 - 1 | Žieminiai rapsai 1…" at bounding box center [945, 468] width 1030 height 549
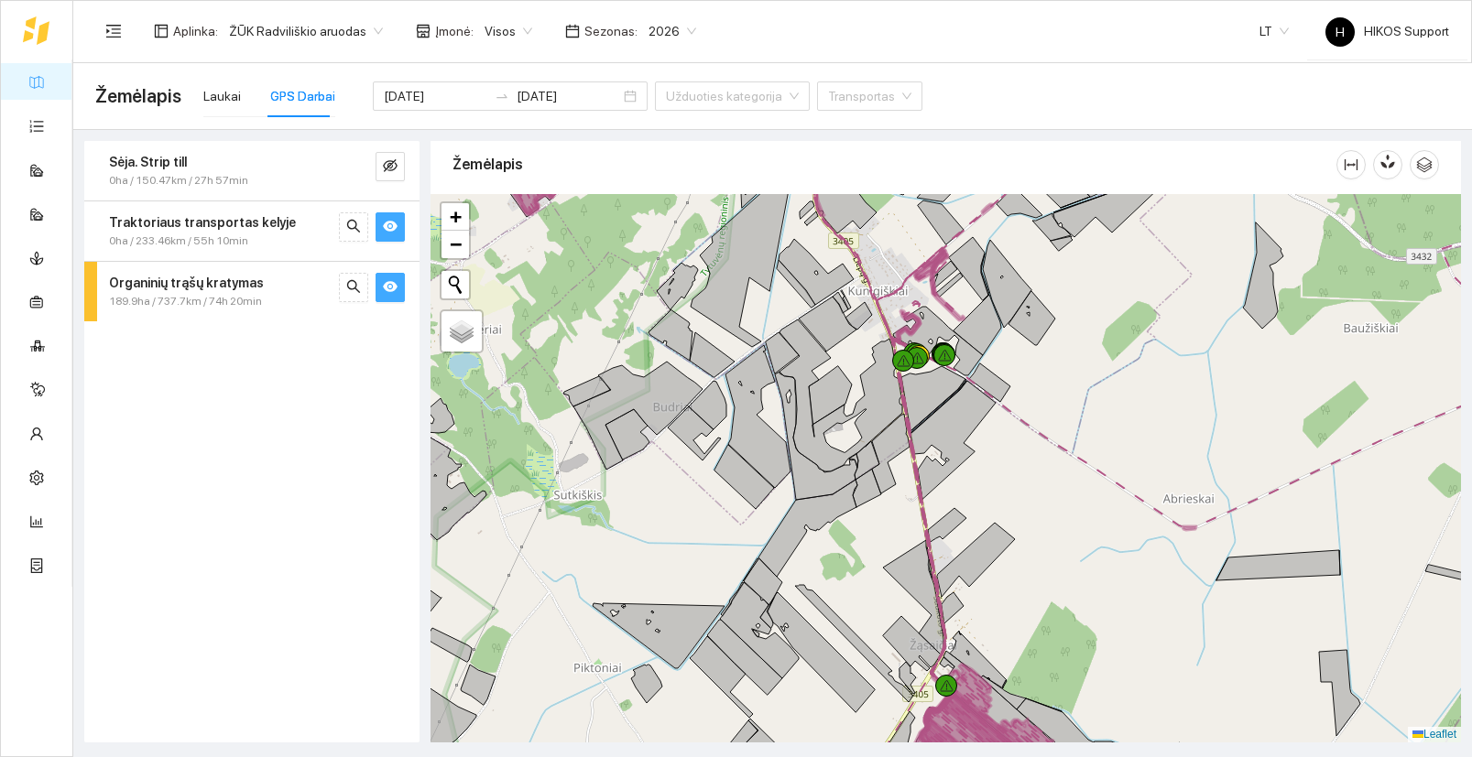
drag, startPoint x: 874, startPoint y: 317, endPoint x: 865, endPoint y: 507, distance: 190.6
click at [865, 507] on div "+" at bounding box center [945, 468] width 1030 height 549
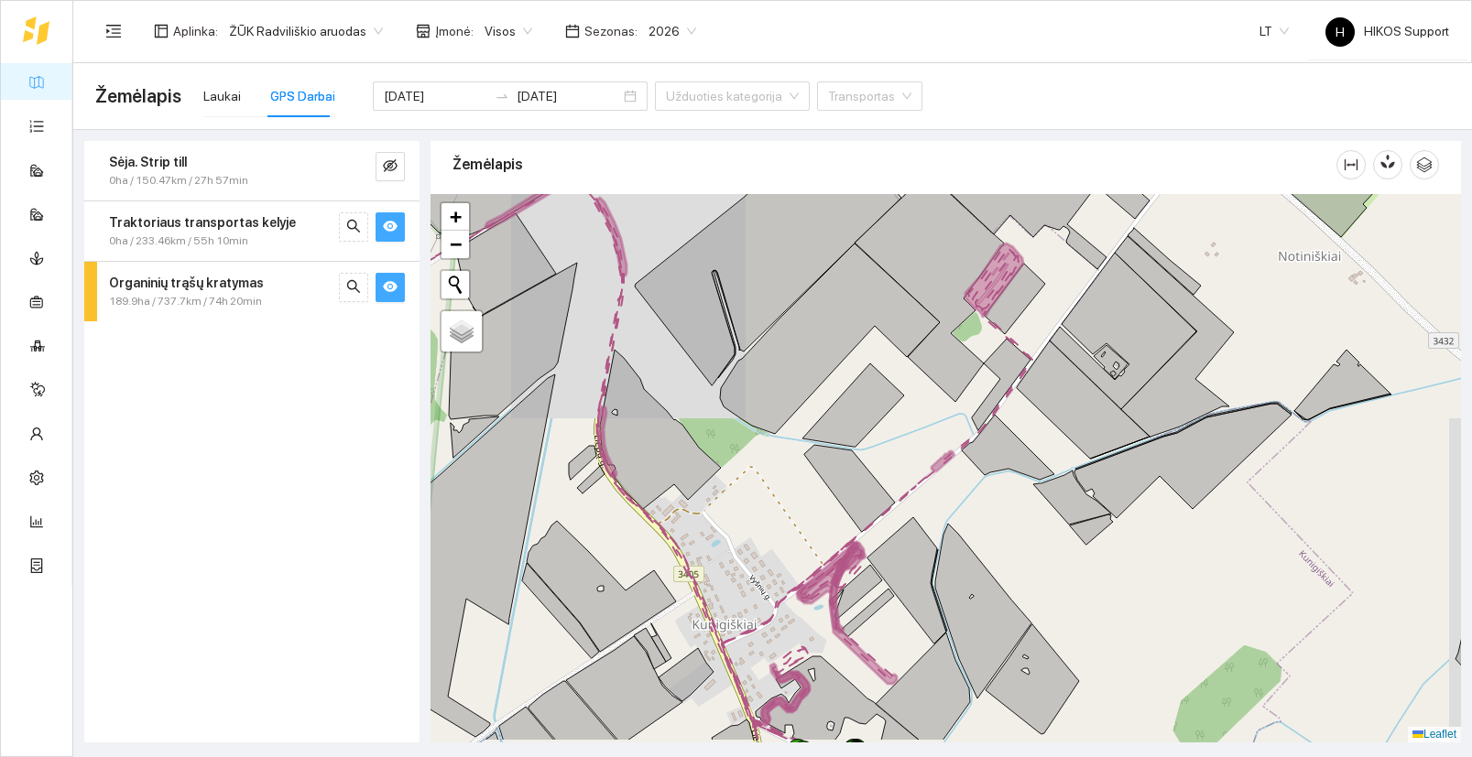
drag, startPoint x: 993, startPoint y: 584, endPoint x: 924, endPoint y: 359, distance: 235.5
click at [924, 359] on div "+" at bounding box center [945, 468] width 1030 height 549
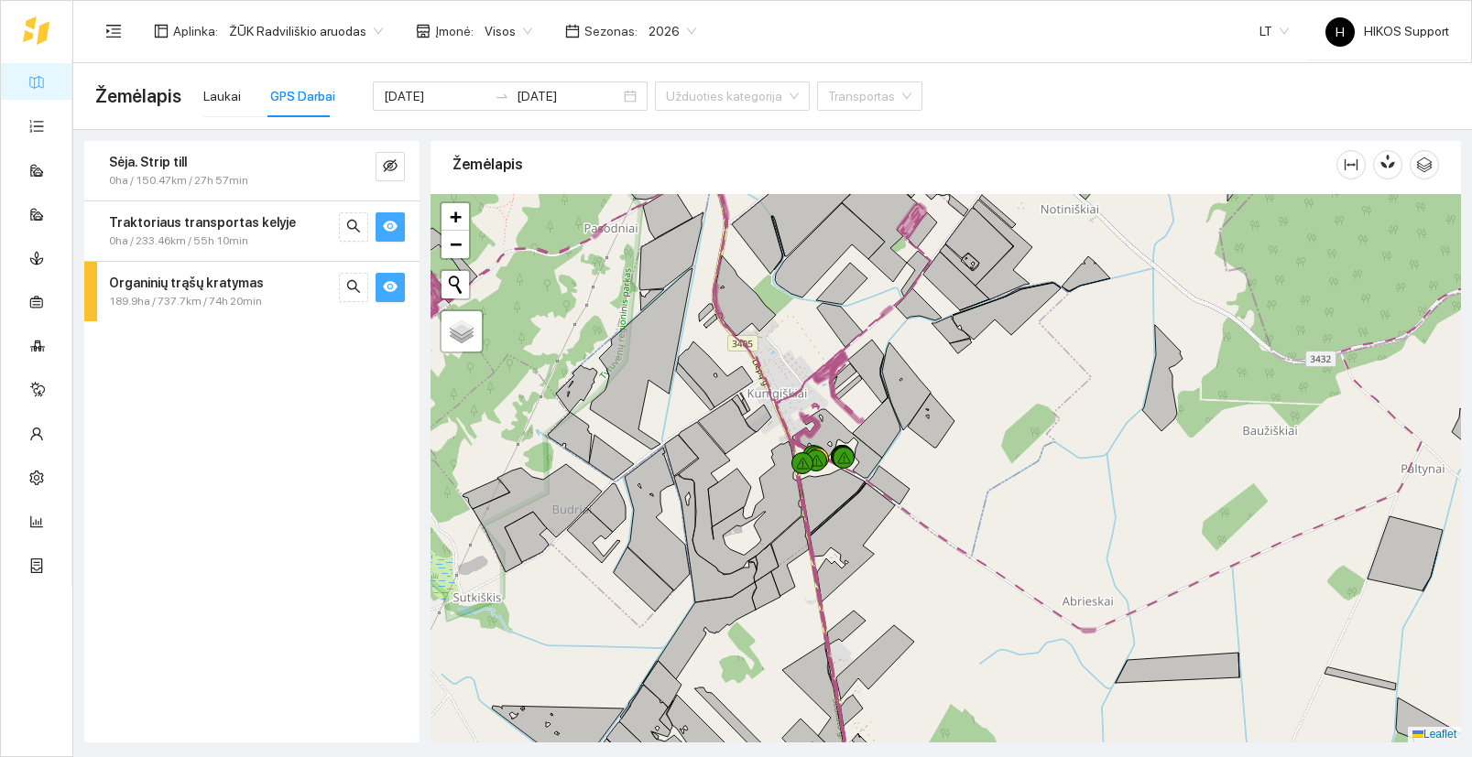
drag, startPoint x: 998, startPoint y: 505, endPoint x: 982, endPoint y: 461, distance: 47.8
click at [982, 462] on div "+" at bounding box center [945, 468] width 1030 height 549
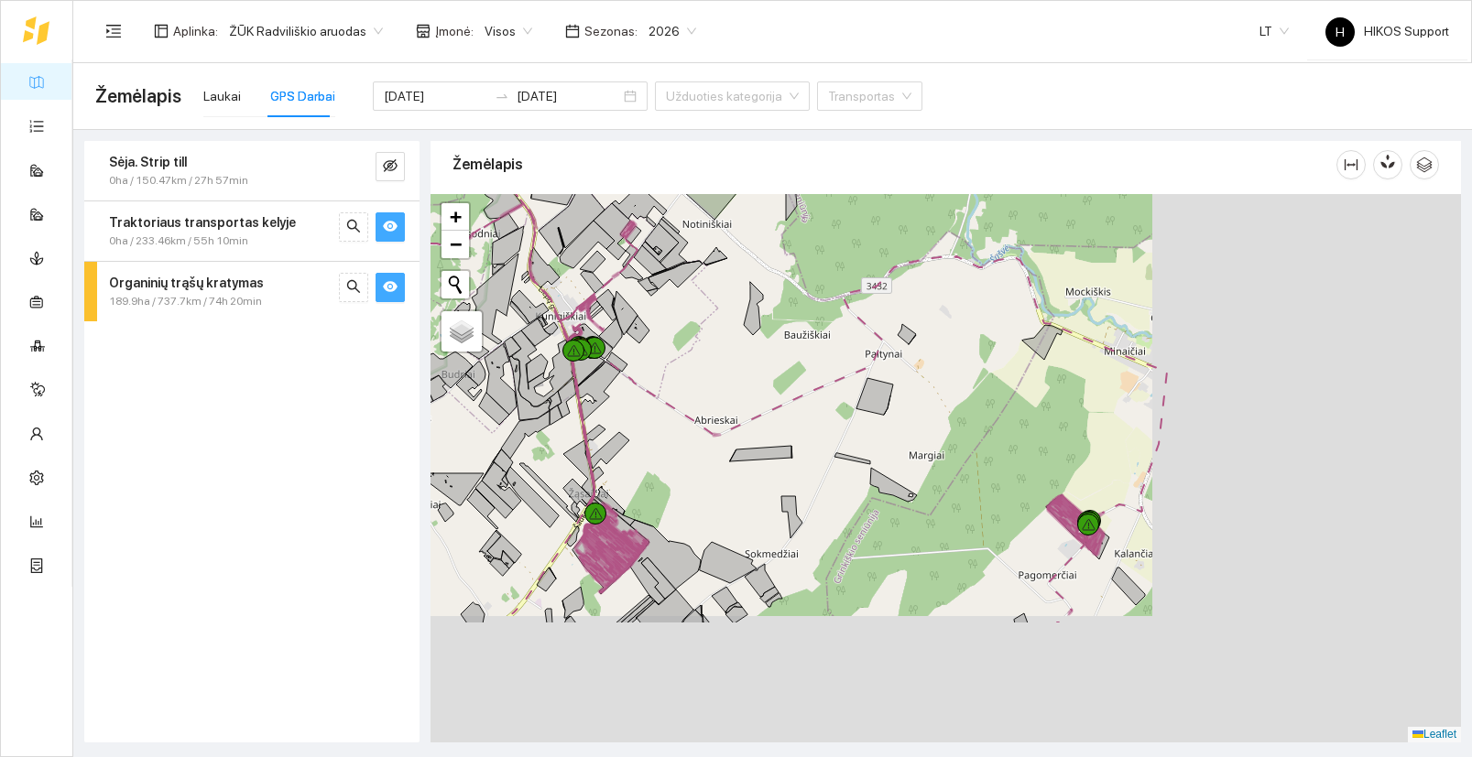
drag, startPoint x: 1209, startPoint y: 687, endPoint x: 777, endPoint y: 465, distance: 485.7
click at [777, 465] on div "+" at bounding box center [945, 468] width 1030 height 549
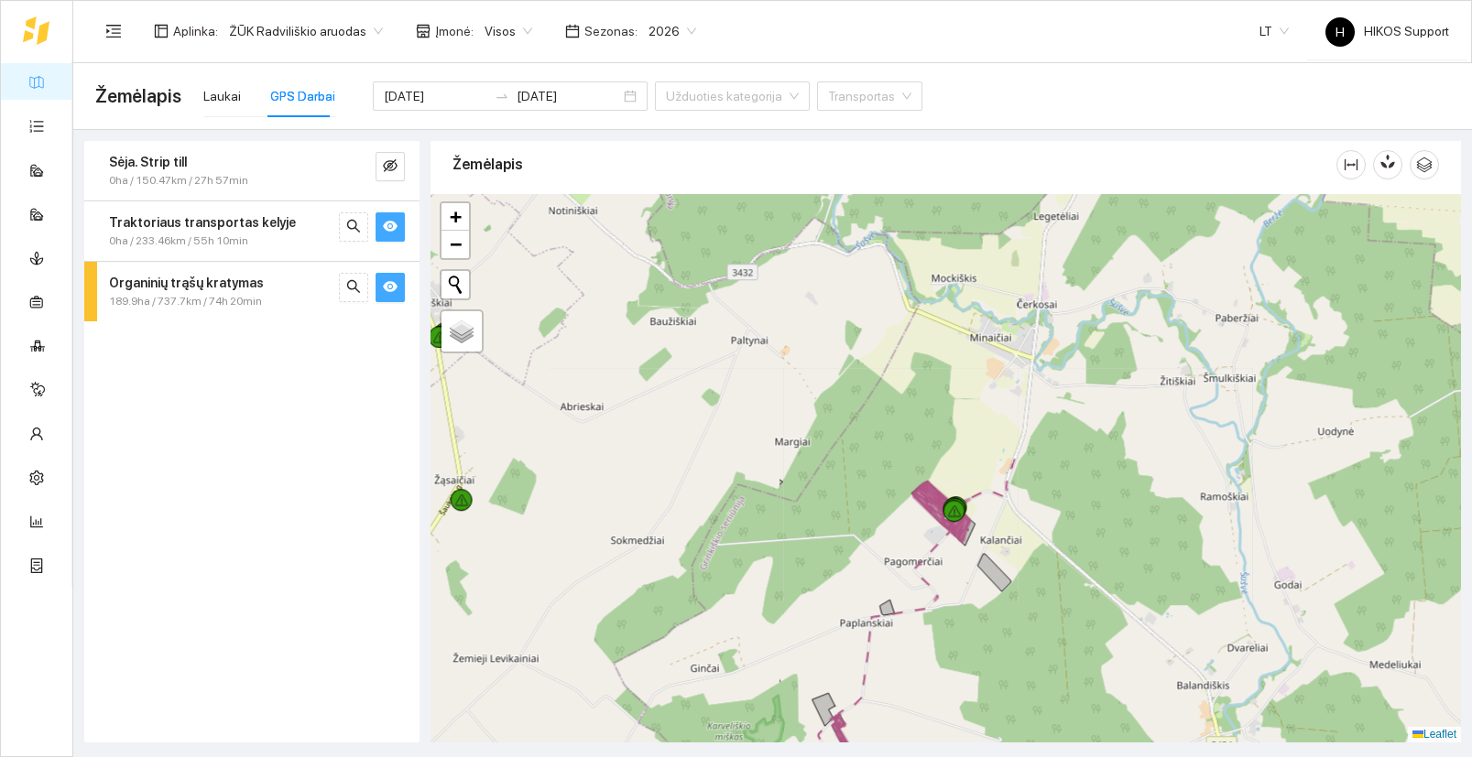
drag, startPoint x: 817, startPoint y: 376, endPoint x: 1276, endPoint y: 693, distance: 558.3
click at [1276, 697] on div "+" at bounding box center [945, 468] width 1030 height 549
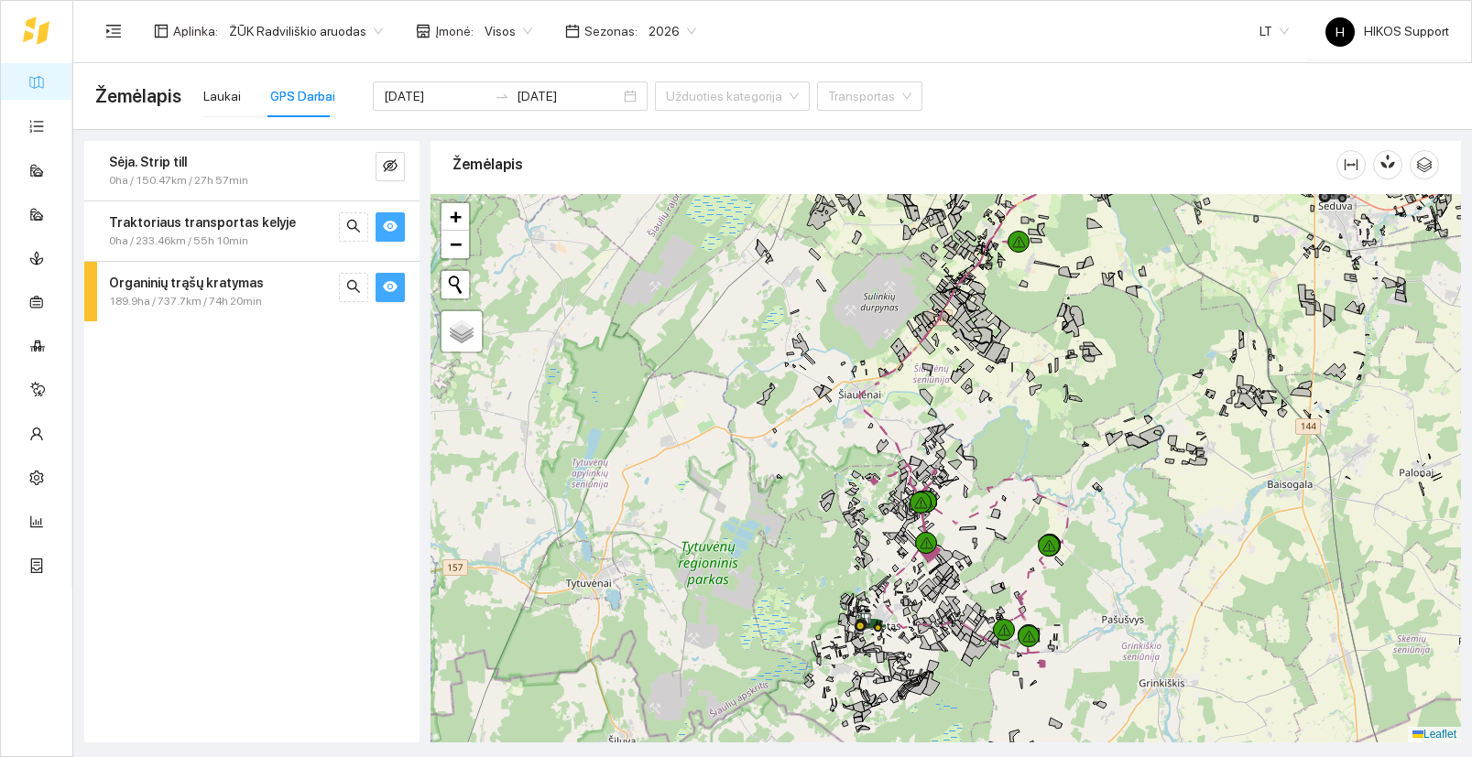
drag, startPoint x: 1005, startPoint y: 690, endPoint x: 1091, endPoint y: 550, distance: 164.0
click at [1036, 631] on icon at bounding box center [1029, 637] width 14 height 12
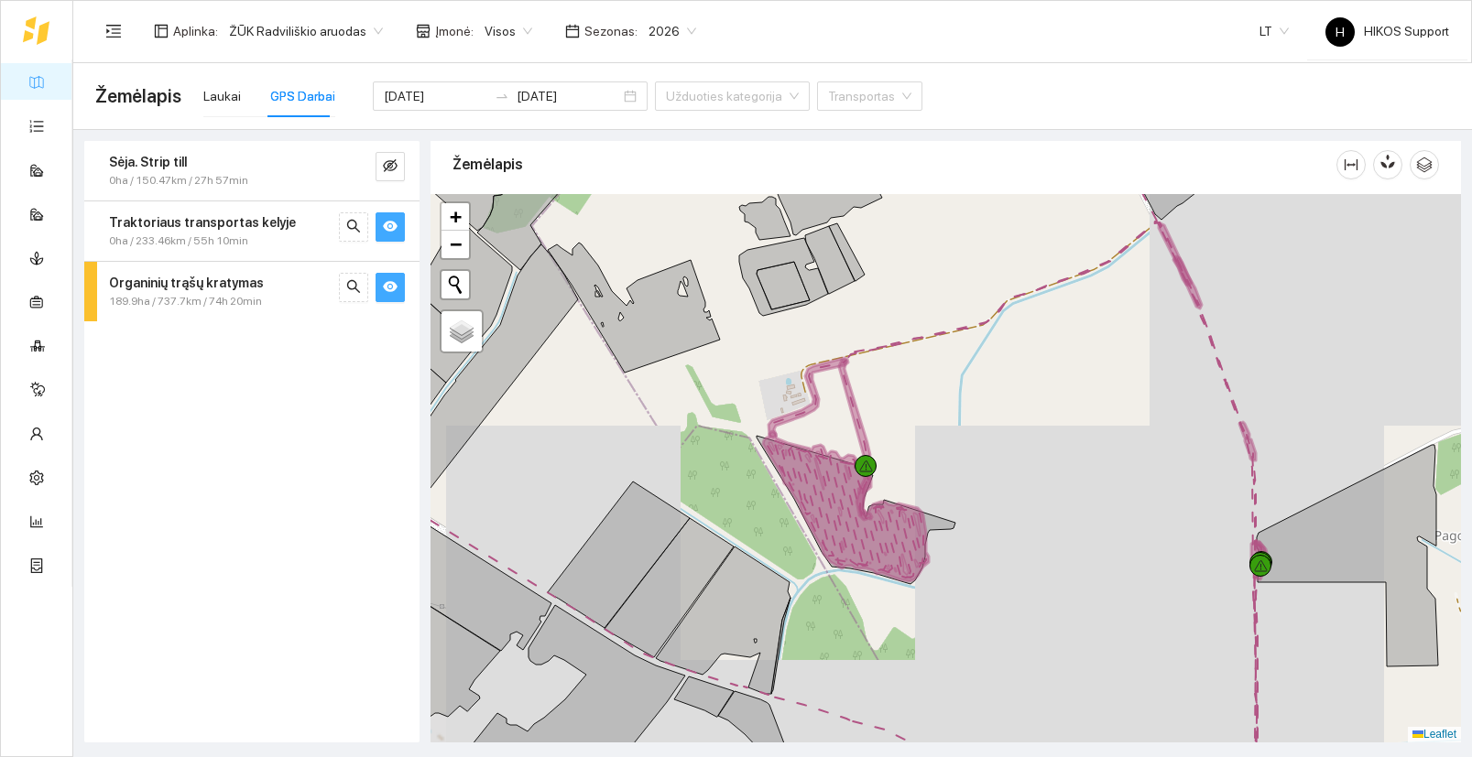
drag, startPoint x: 1077, startPoint y: 358, endPoint x: 994, endPoint y: 619, distance: 274.0
click at [994, 619] on div "+" at bounding box center [945, 468] width 1030 height 549
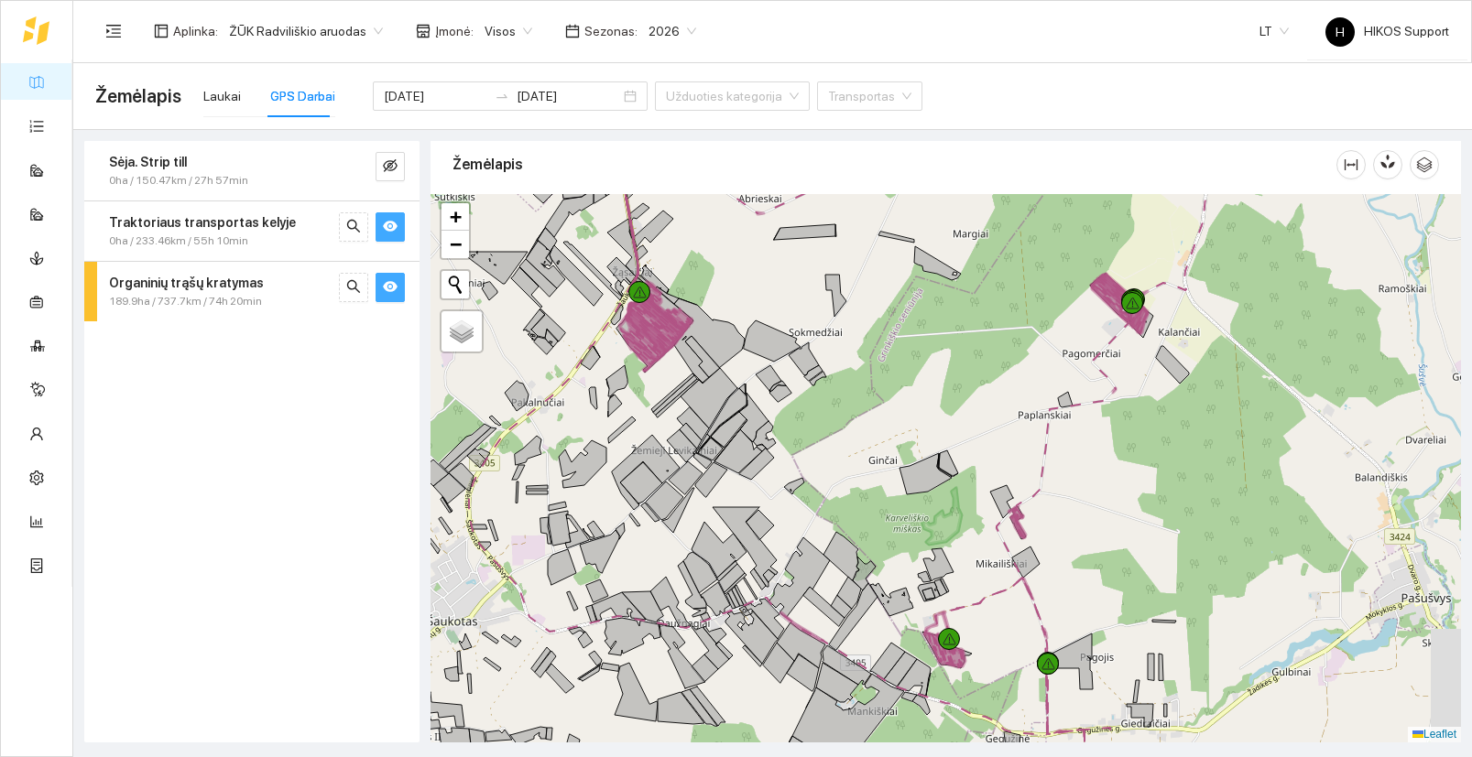
drag, startPoint x: 995, startPoint y: 643, endPoint x: 1135, endPoint y: 483, distance: 212.3
click at [1134, 484] on div "+" at bounding box center [945, 468] width 1030 height 549
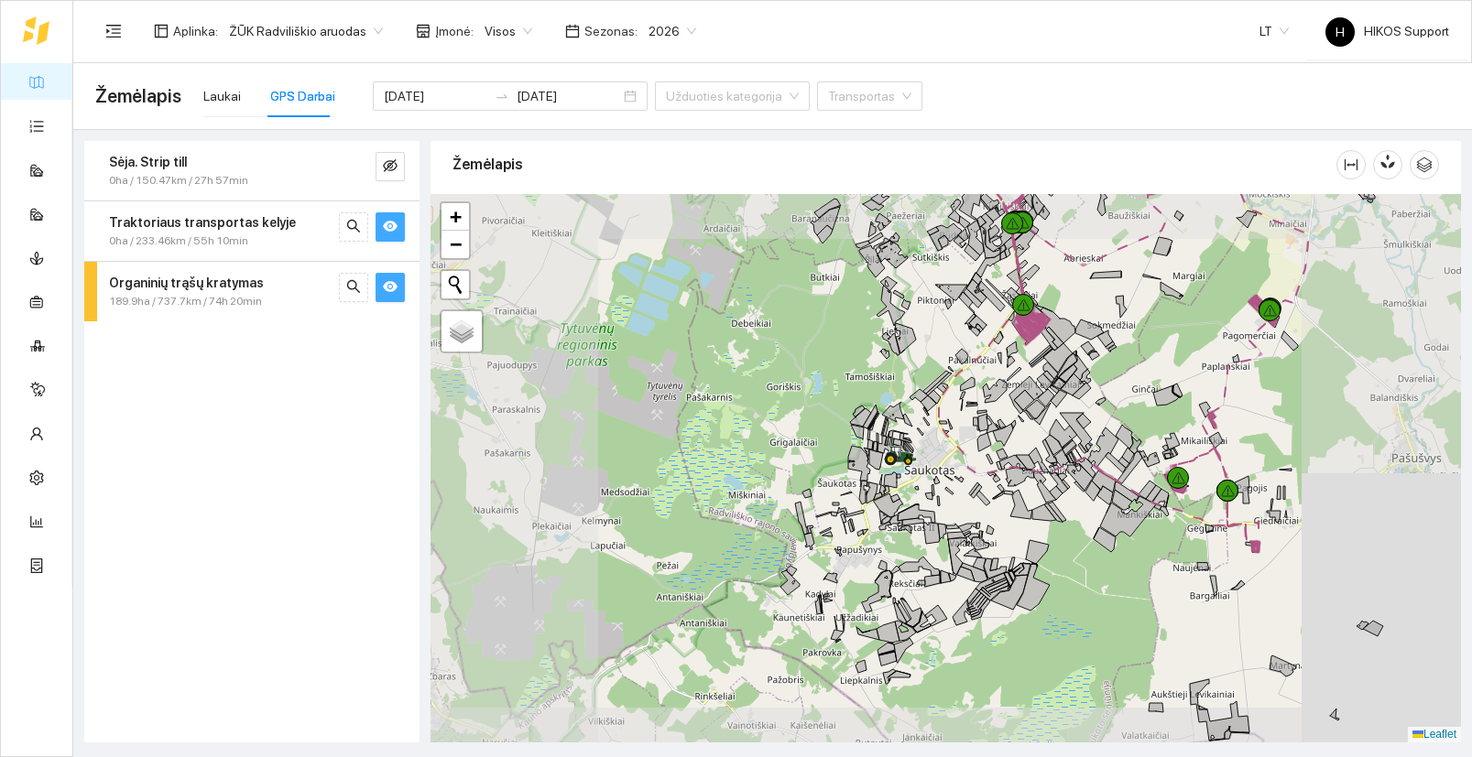
drag, startPoint x: 827, startPoint y: 538, endPoint x: 1010, endPoint y: 413, distance: 221.5
click at [937, 533] on div "+" at bounding box center [945, 468] width 1030 height 549
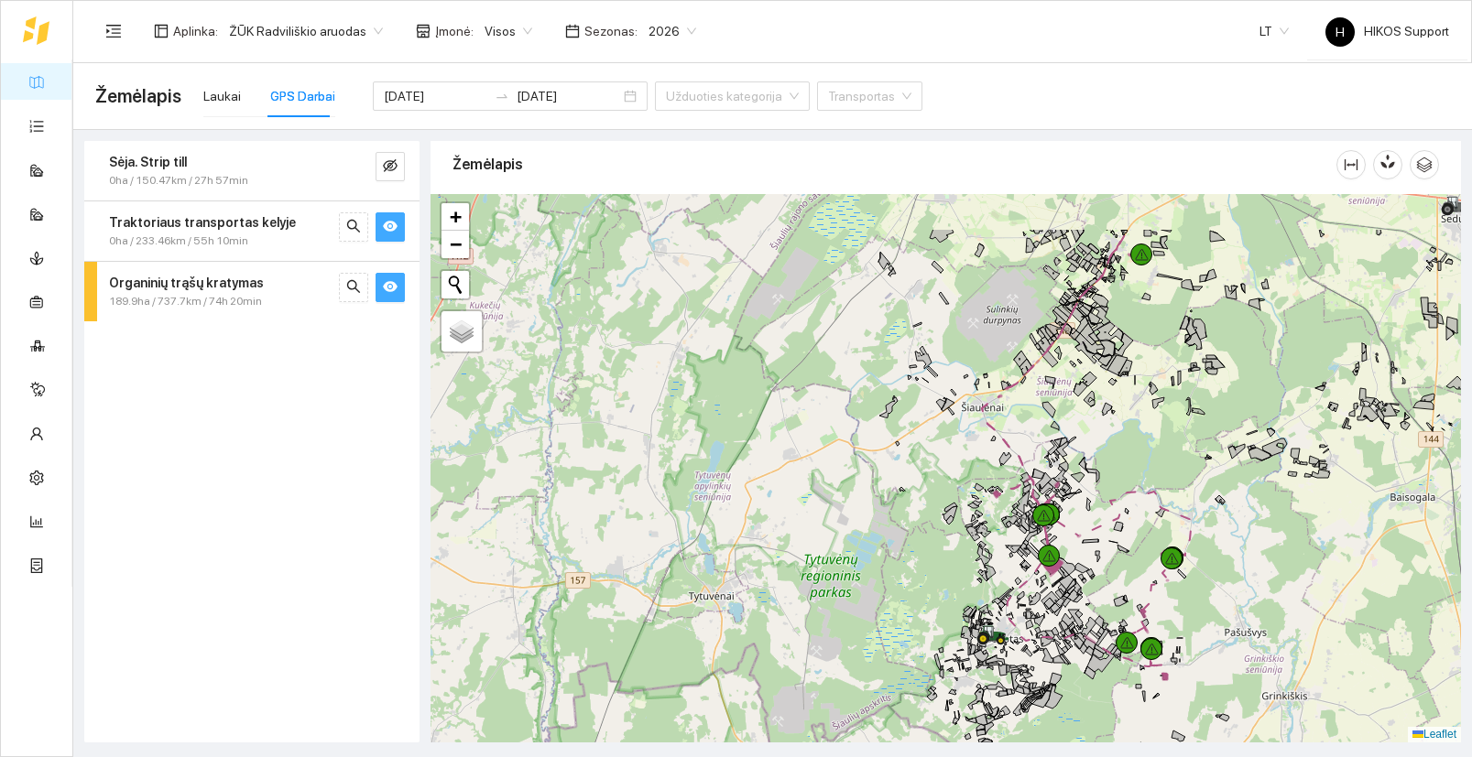
drag, startPoint x: 1114, startPoint y: 451, endPoint x: 1098, endPoint y: 583, distance: 132.9
click at [1109, 543] on icon at bounding box center [1113, 542] width 8 height 2
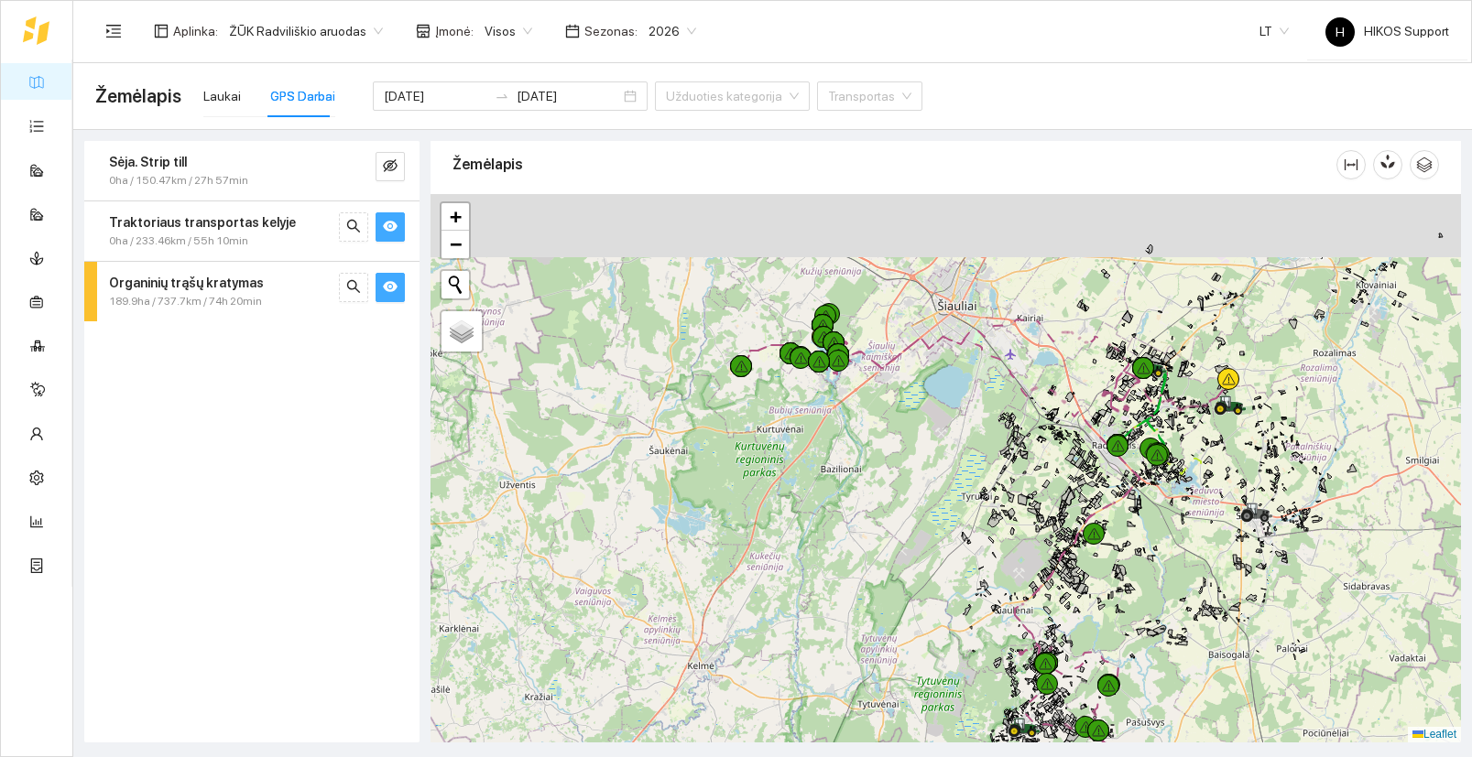
drag, startPoint x: 1020, startPoint y: 371, endPoint x: 954, endPoint y: 580, distance: 218.9
click at [1005, 460] on icon at bounding box center [1007, 456] width 5 height 5
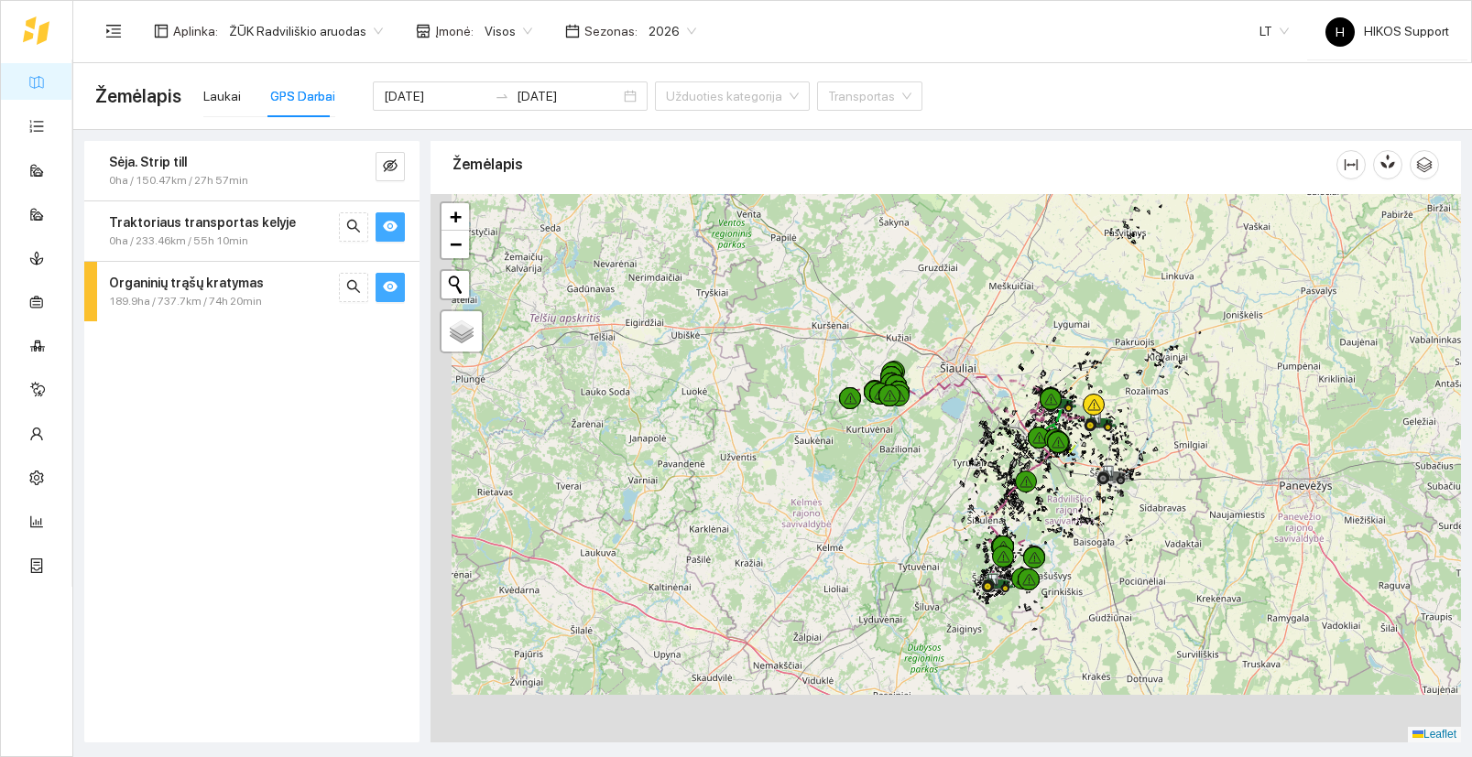
drag, startPoint x: 932, startPoint y: 637, endPoint x: 1003, endPoint y: 426, distance: 223.0
click at [1003, 426] on div "+" at bounding box center [945, 468] width 1030 height 549
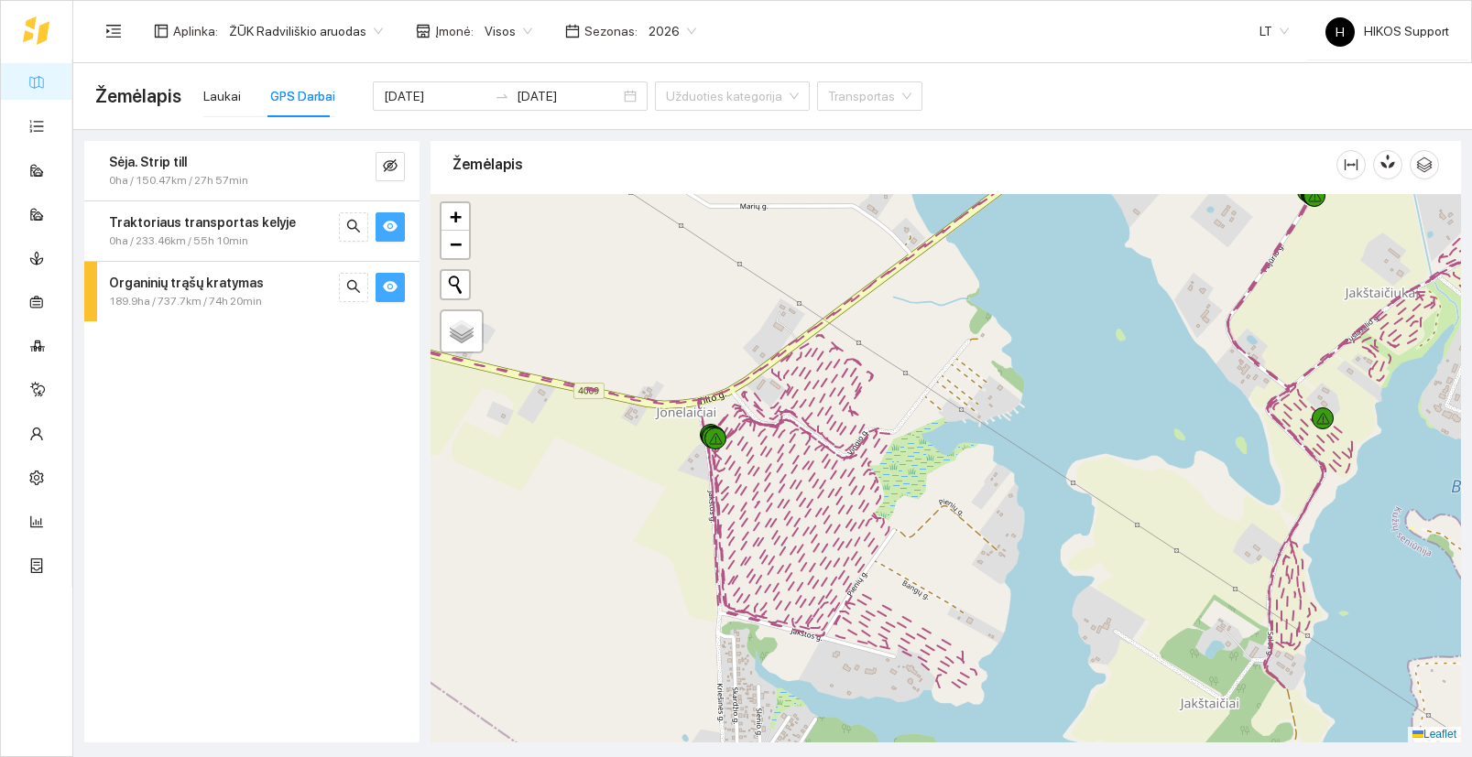
drag, startPoint x: 920, startPoint y: 671, endPoint x: 918, endPoint y: 475, distance: 196.0
click at [918, 475] on div "+" at bounding box center [945, 468] width 1030 height 549
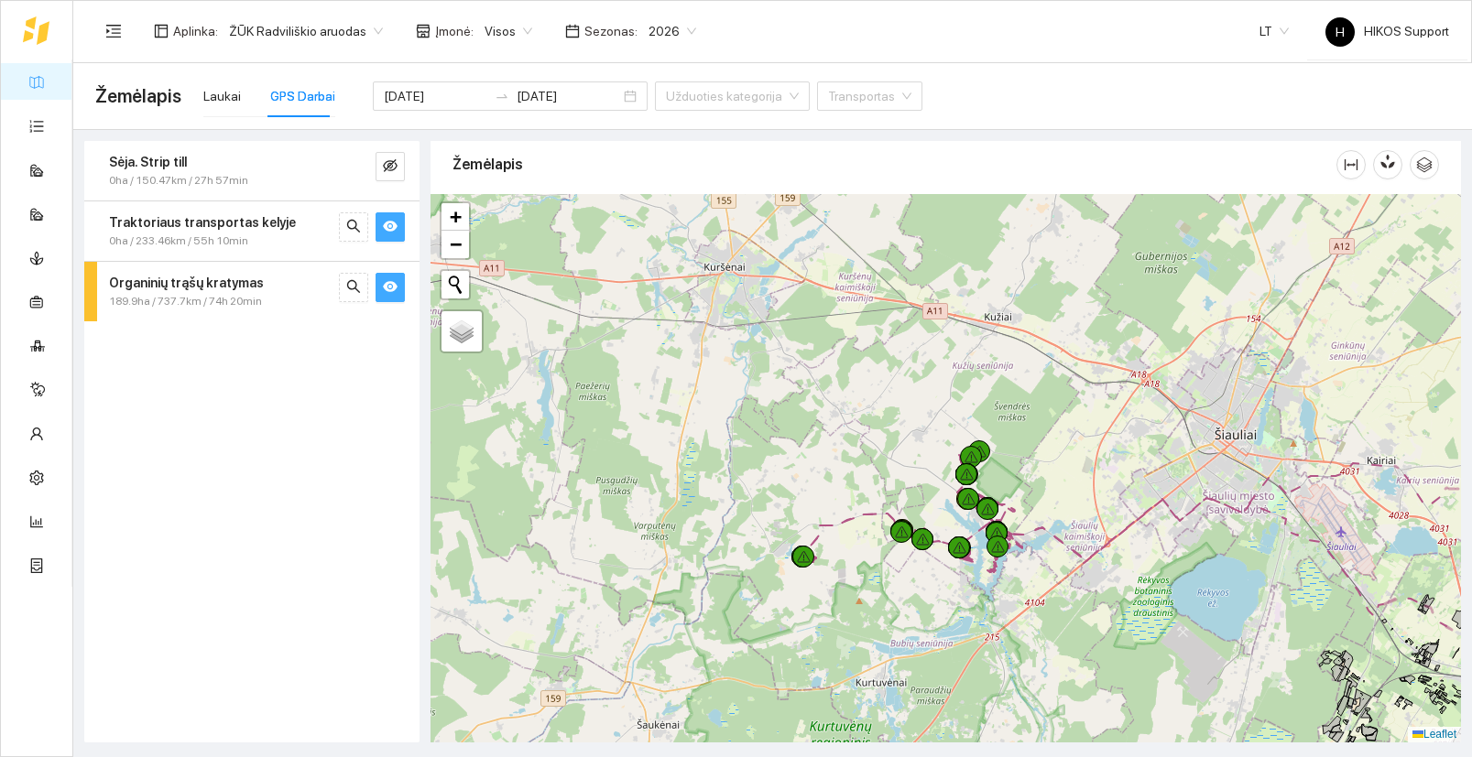
drag, startPoint x: 1040, startPoint y: 619, endPoint x: 690, endPoint y: 521, distance: 363.3
click at [690, 521] on div "+" at bounding box center [945, 468] width 1030 height 549
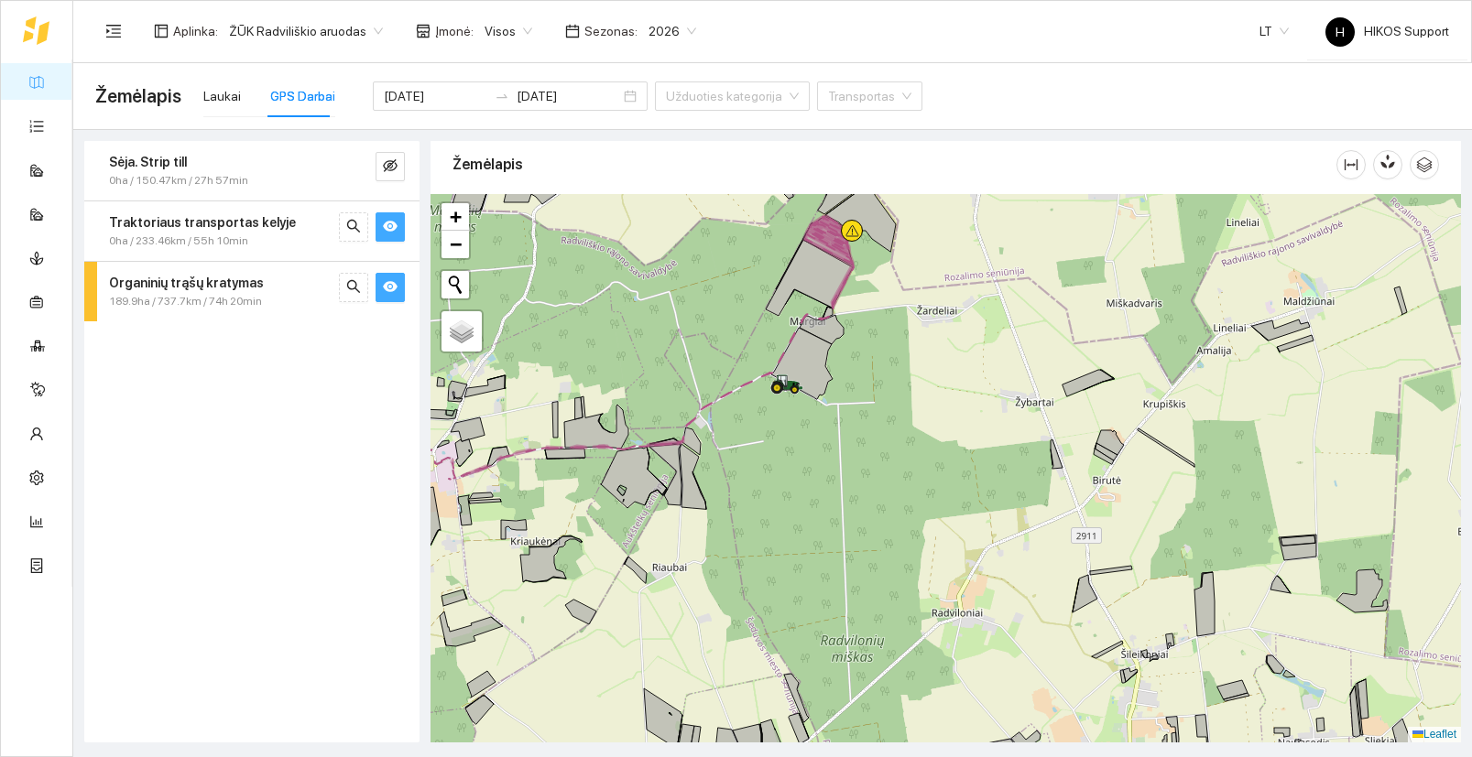
drag, startPoint x: 777, startPoint y: 244, endPoint x: 1044, endPoint y: 482, distance: 357.4
click at [1044, 482] on div "192482-6111 - 3 | Žieminiai kviečiai 44.18 ha +" at bounding box center [945, 468] width 1030 height 549
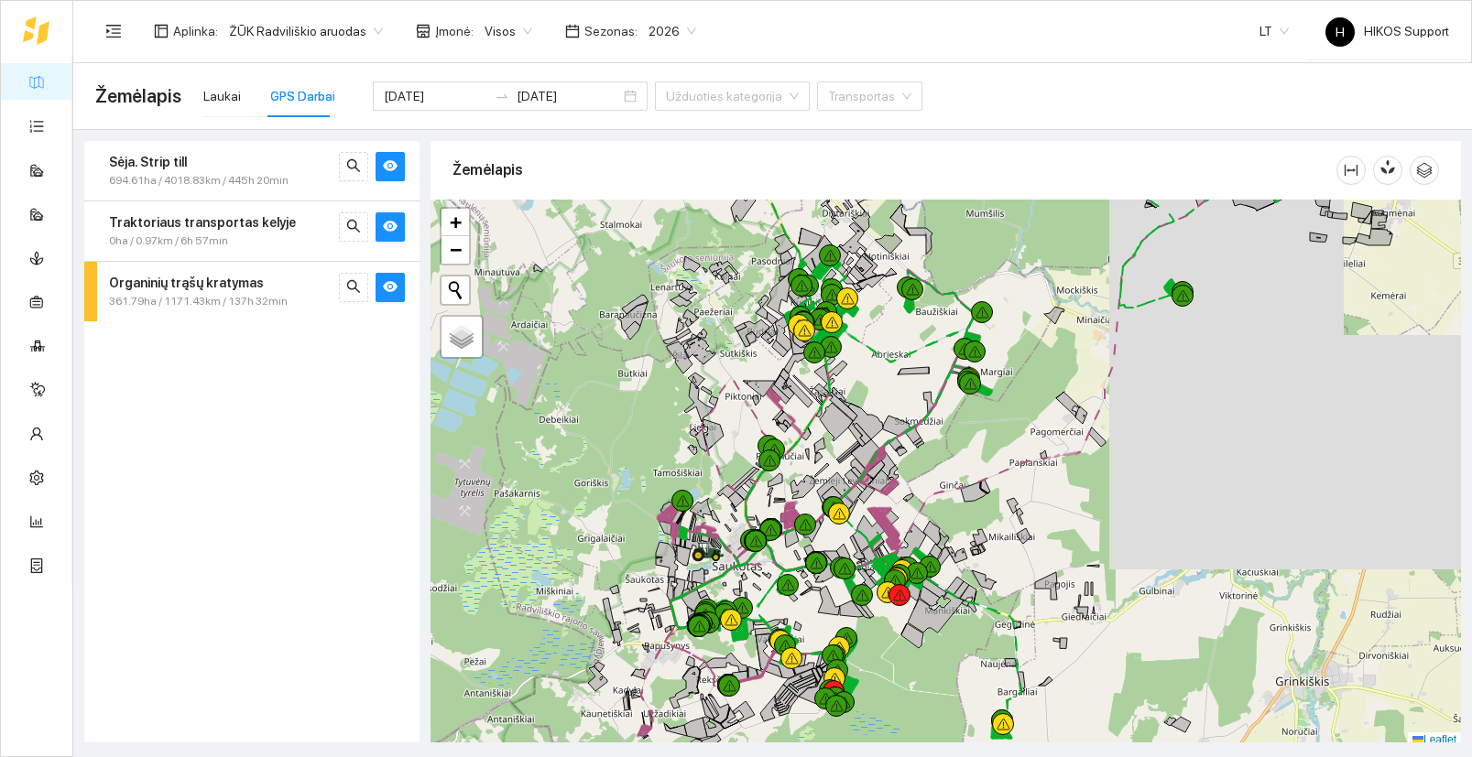
scroll to position [5, 0]
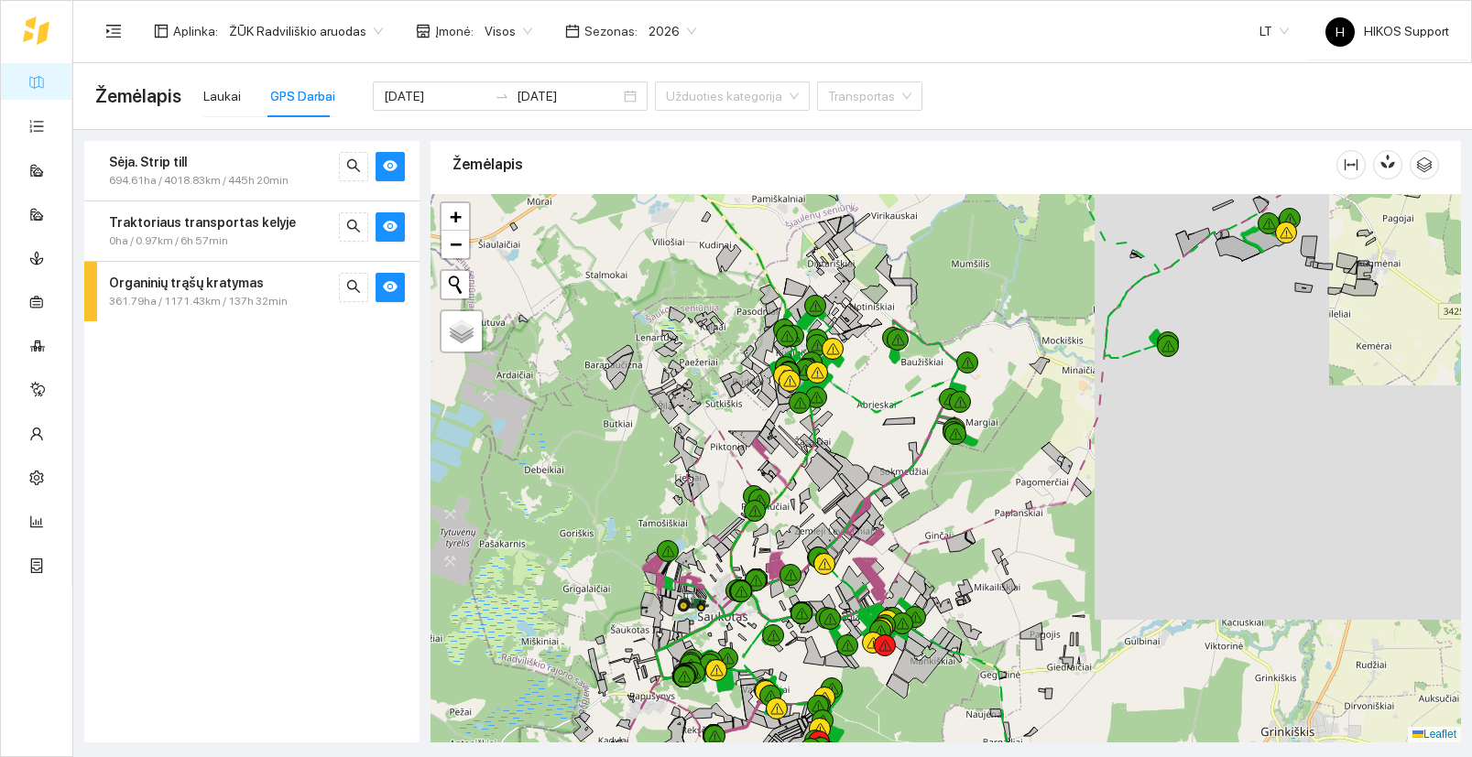
drag, startPoint x: 1005, startPoint y: 439, endPoint x: 985, endPoint y: 507, distance: 71.3
click at [985, 507] on div "+" at bounding box center [945, 468] width 1030 height 549
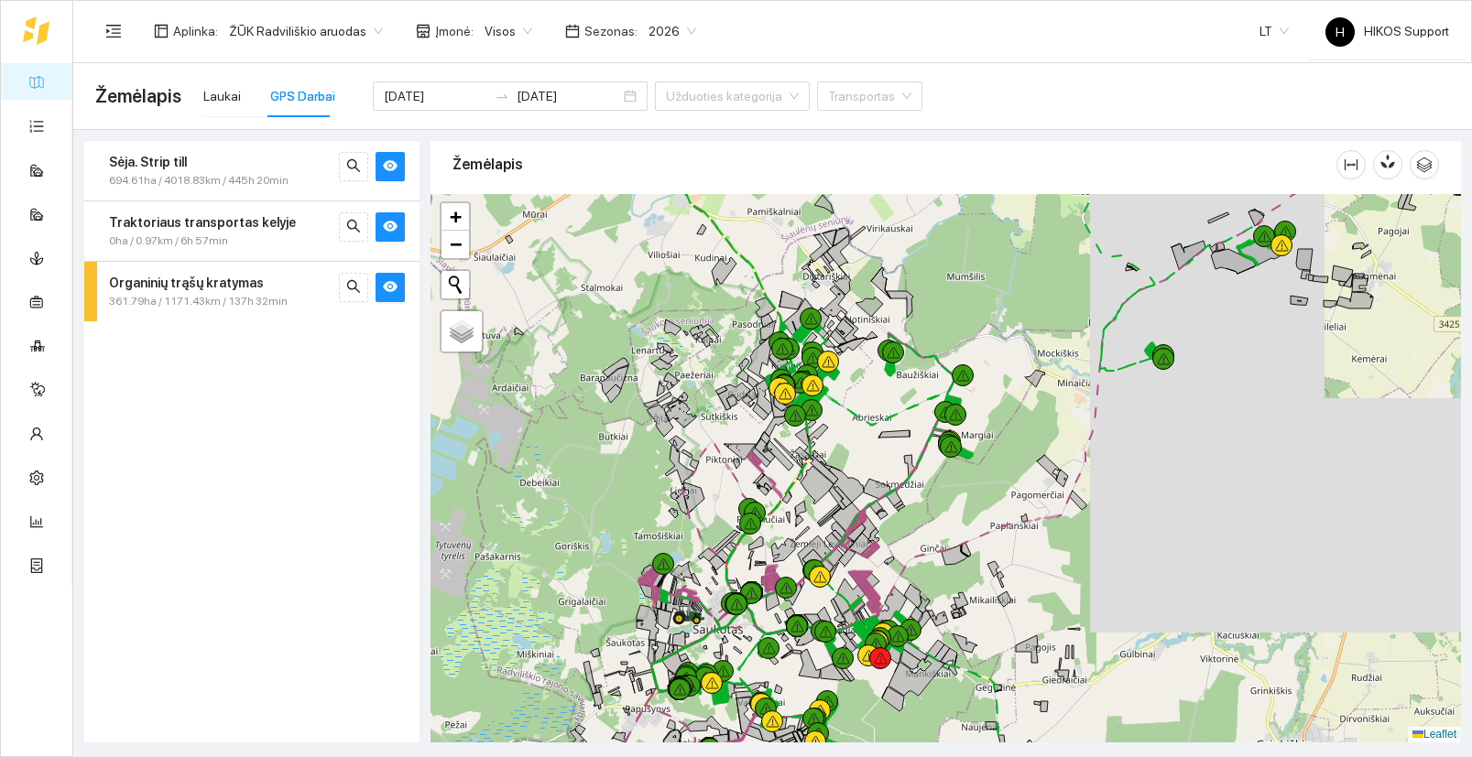
drag, startPoint x: 1005, startPoint y: 429, endPoint x: 994, endPoint y: 494, distance: 67.0
click at [994, 494] on div "+" at bounding box center [945, 468] width 1030 height 549
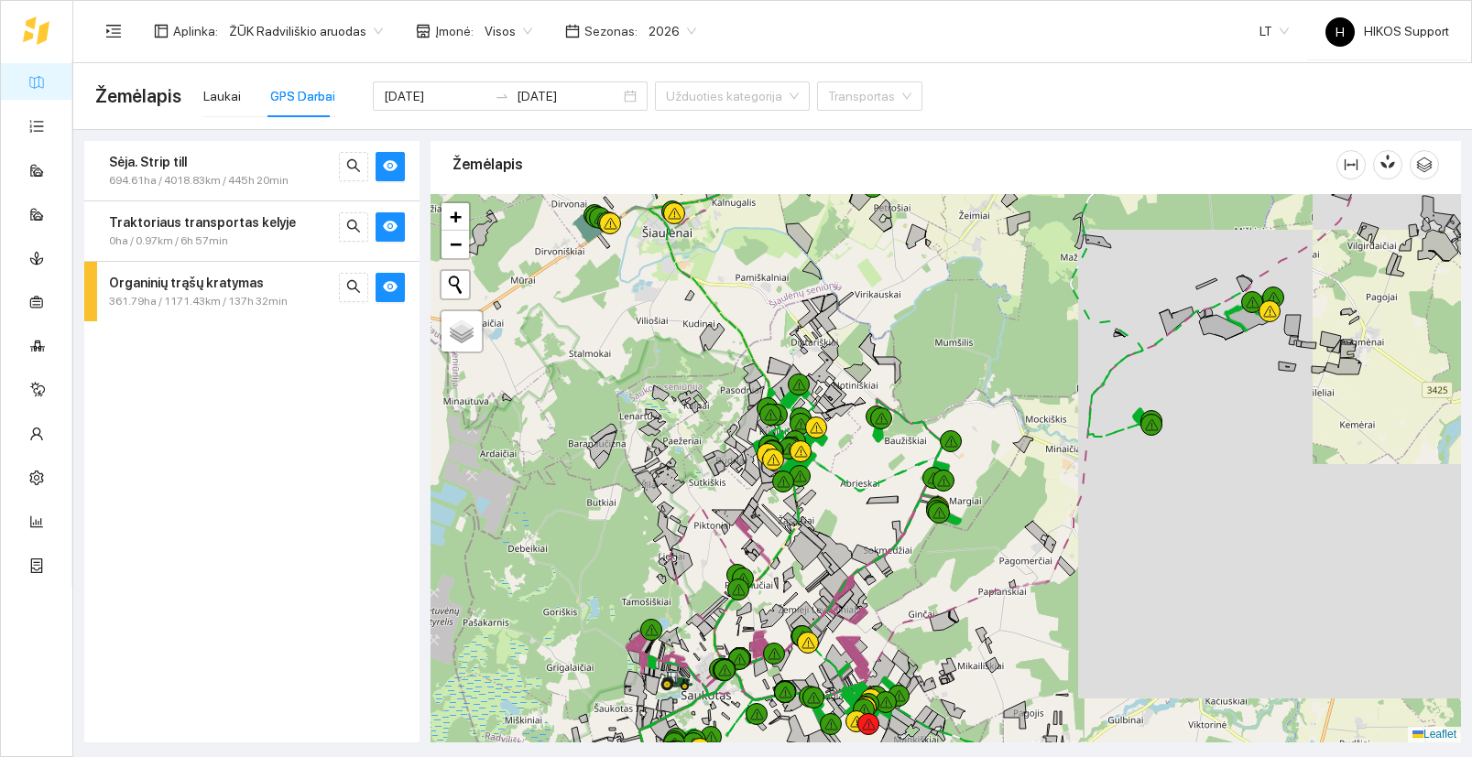
drag, startPoint x: 972, startPoint y: 398, endPoint x: 920, endPoint y: 482, distance: 98.3
click at [920, 482] on div "7min" at bounding box center [945, 468] width 1030 height 549
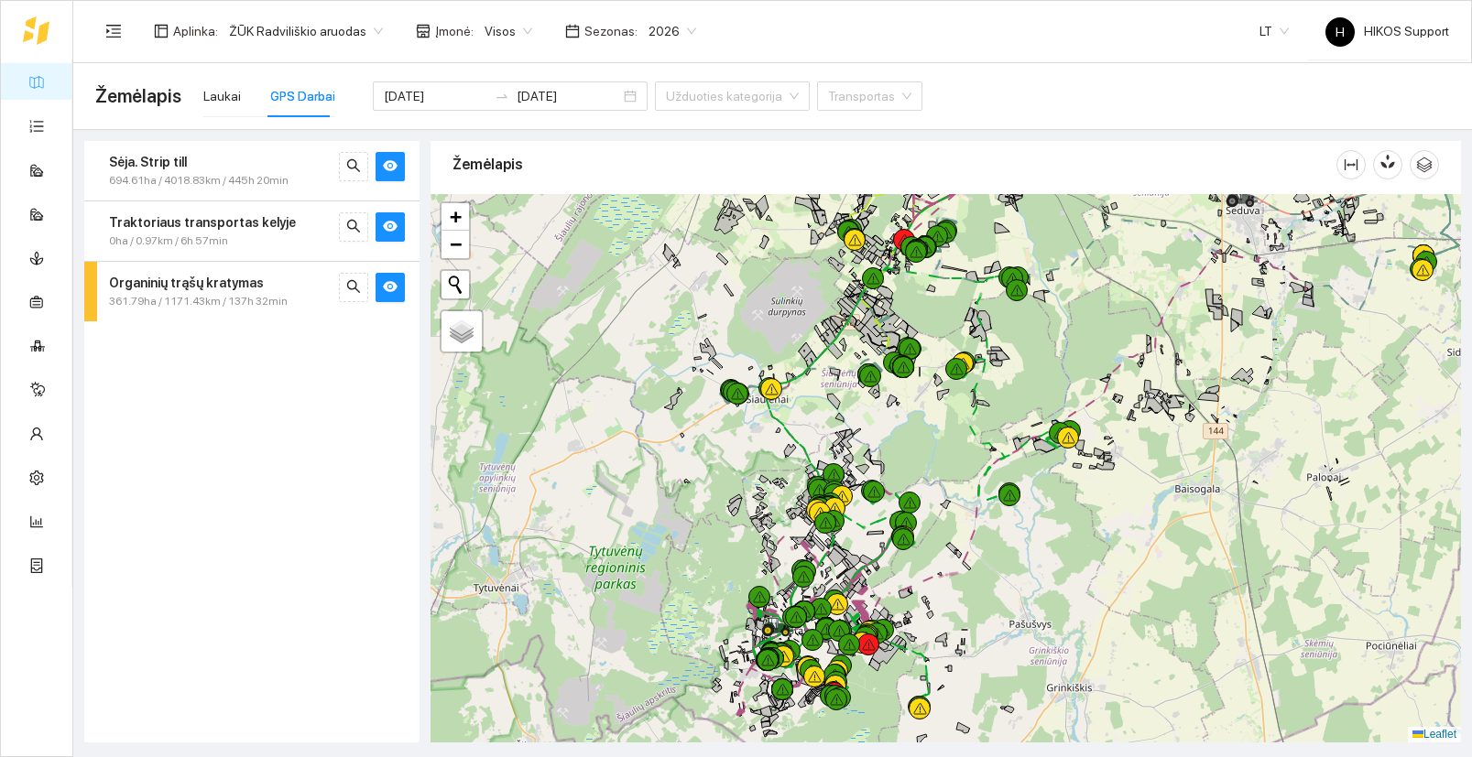
drag, startPoint x: 1038, startPoint y: 324, endPoint x: 1070, endPoint y: 436, distance: 116.2
click at [1018, 399] on div "+" at bounding box center [945, 468] width 1030 height 549
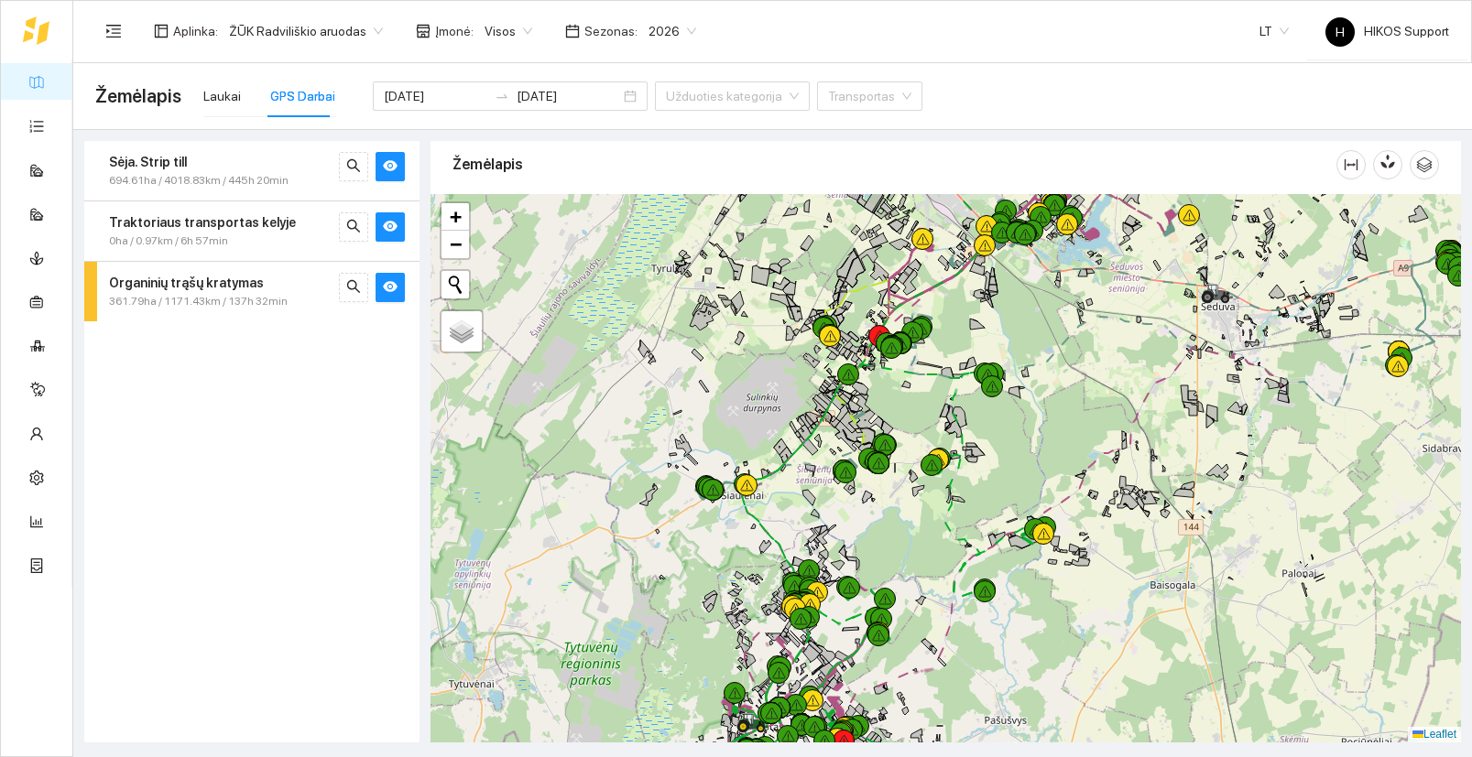
drag, startPoint x: 1047, startPoint y: 277, endPoint x: 1007, endPoint y: 395, distance: 123.6
click at [977, 430] on div "+" at bounding box center [945, 468] width 1030 height 549
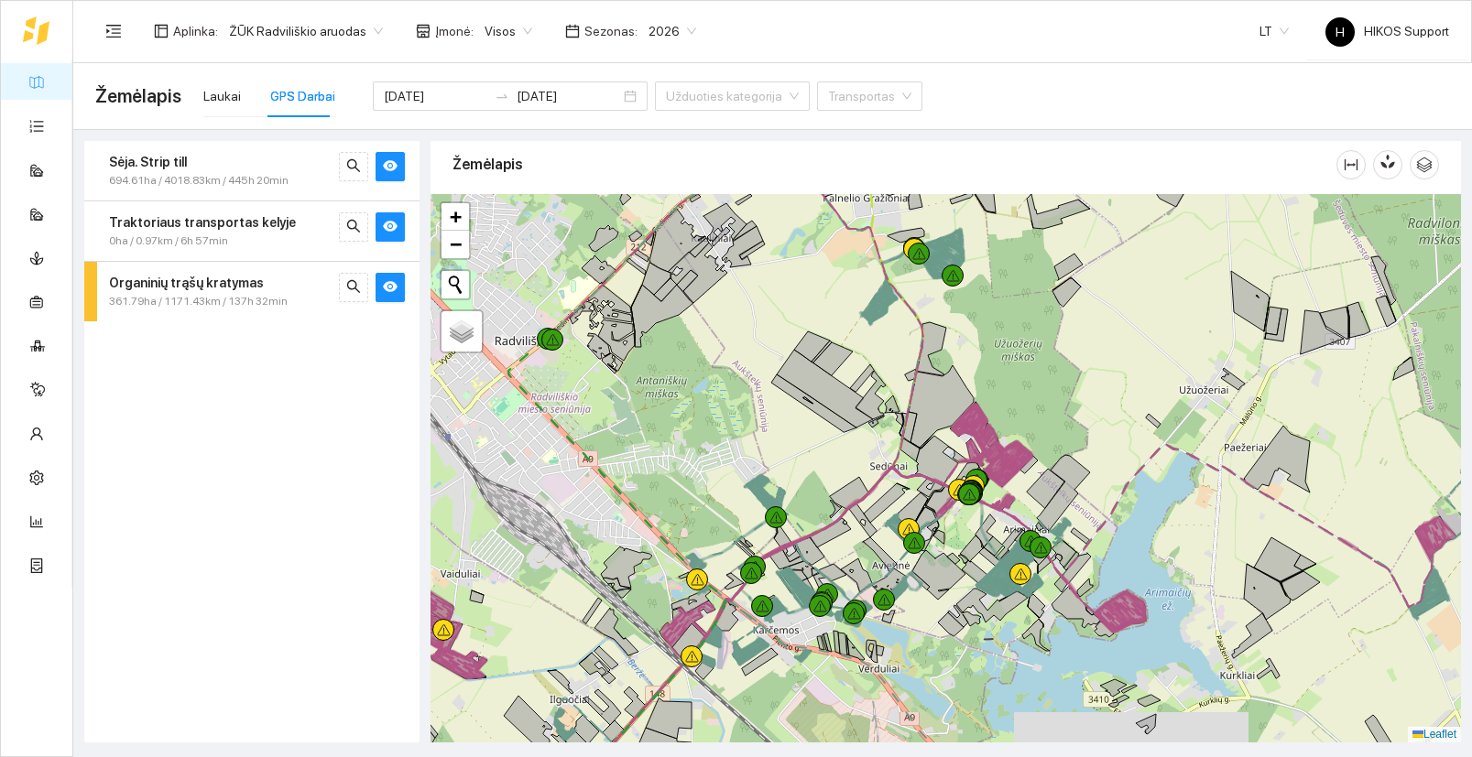
drag, startPoint x: 927, startPoint y: 679, endPoint x: 995, endPoint y: 571, distance: 127.3
click at [995, 571] on div "+" at bounding box center [945, 468] width 1030 height 549
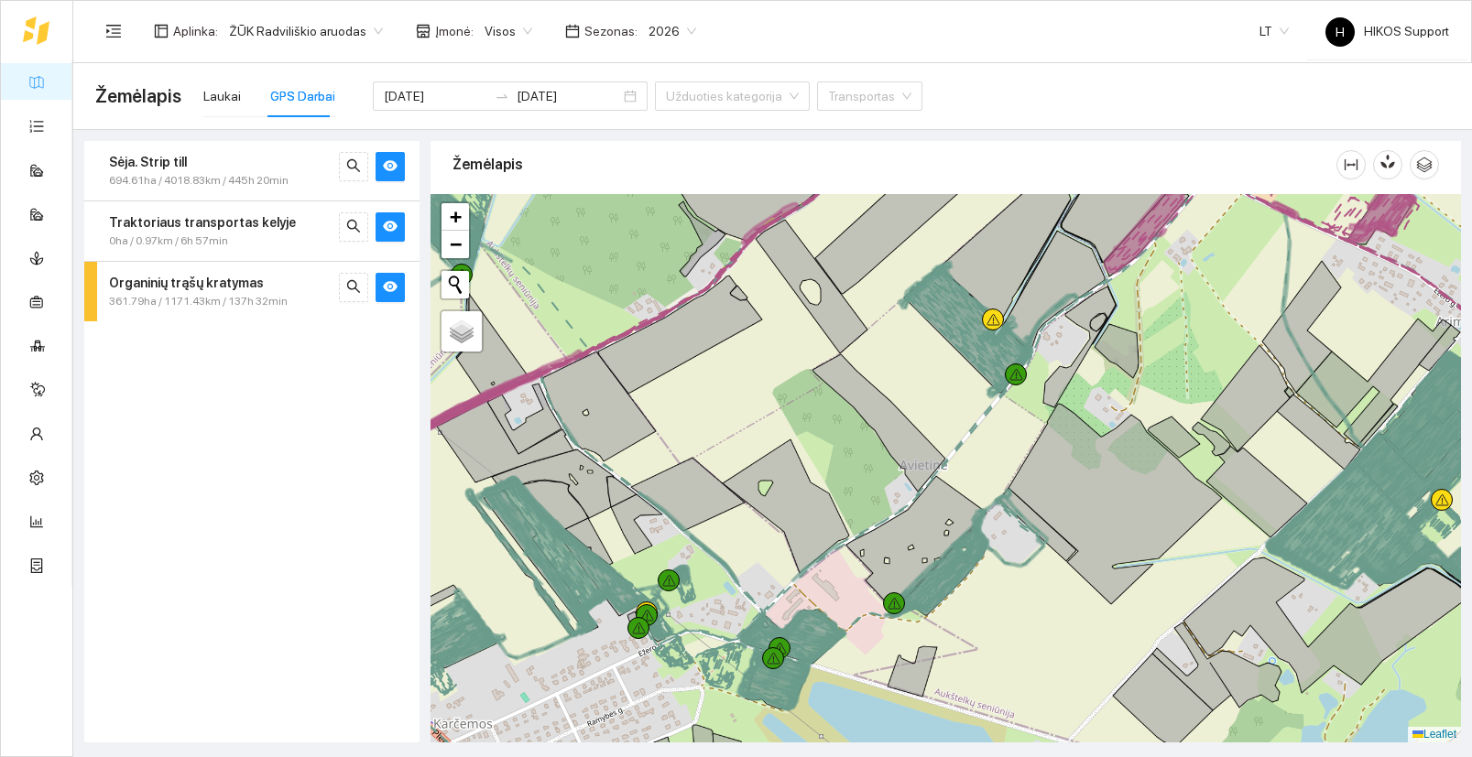
drag, startPoint x: 996, startPoint y: 618, endPoint x: 938, endPoint y: 582, distance: 68.6
click at [984, 559] on div "+" at bounding box center [945, 468] width 1030 height 549
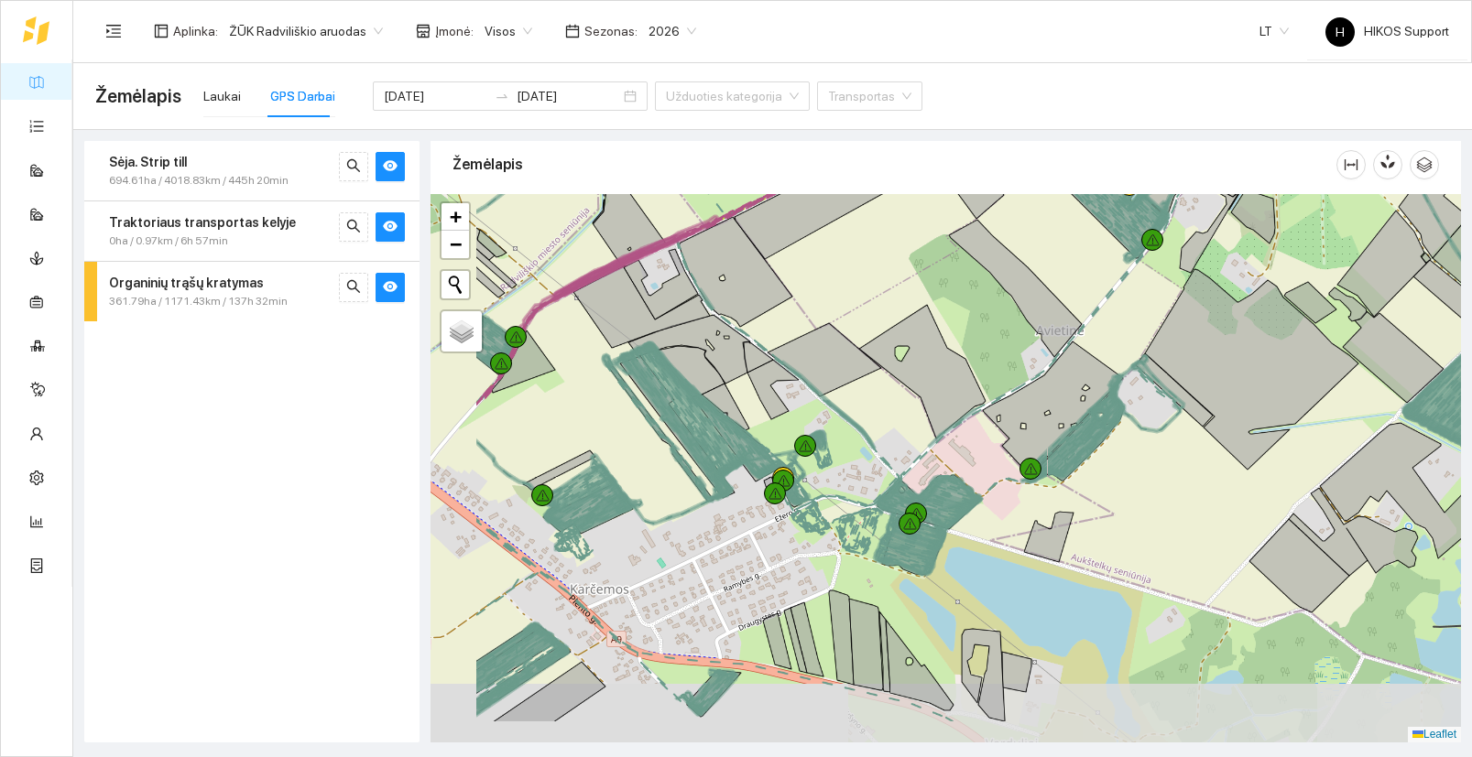
drag, startPoint x: 669, startPoint y: 640, endPoint x: 862, endPoint y: 549, distance: 212.6
click at [862, 549] on div "+" at bounding box center [945, 468] width 1030 height 549
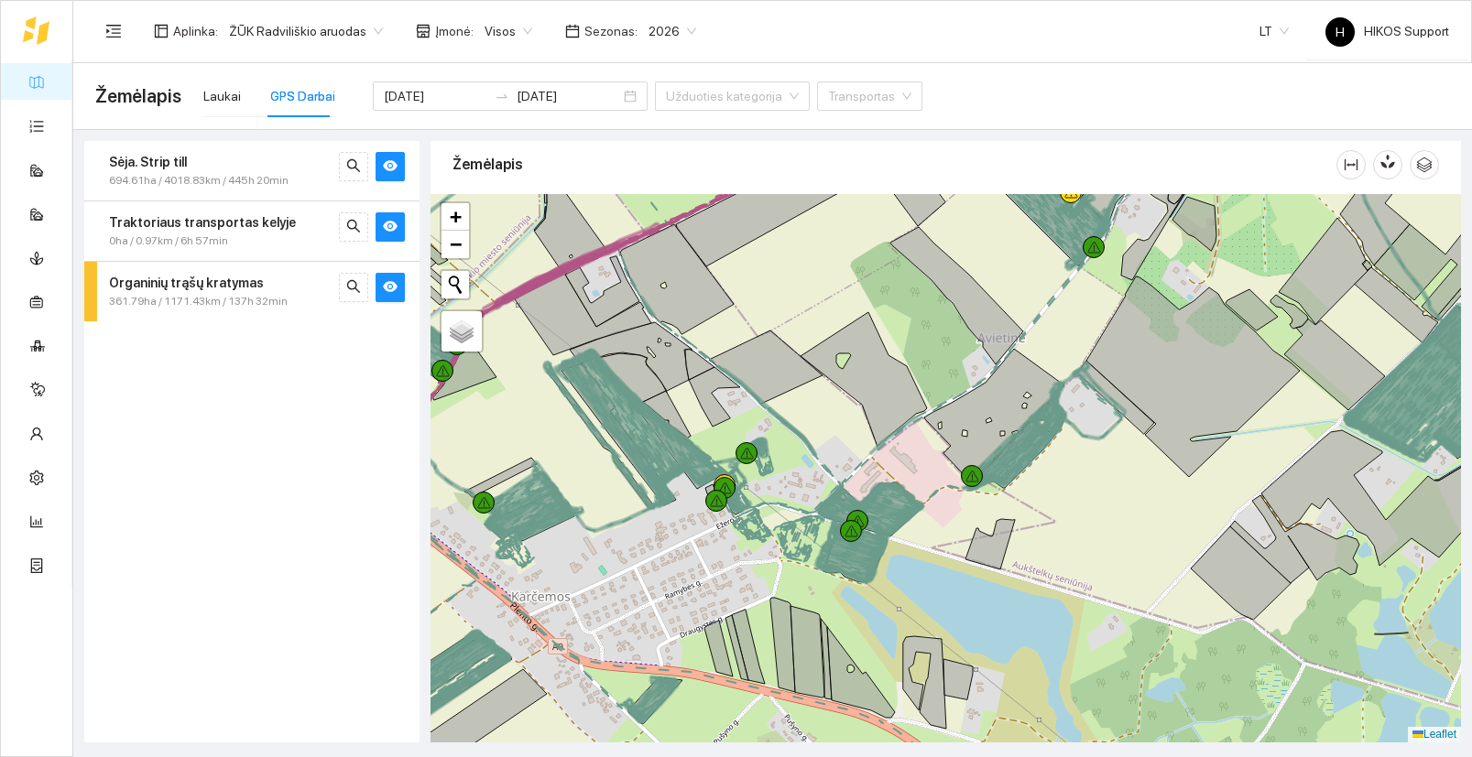
drag, startPoint x: 1153, startPoint y: 623, endPoint x: 981, endPoint y: 628, distance: 172.2
click at [981, 628] on div "+" at bounding box center [945, 468] width 1030 height 549
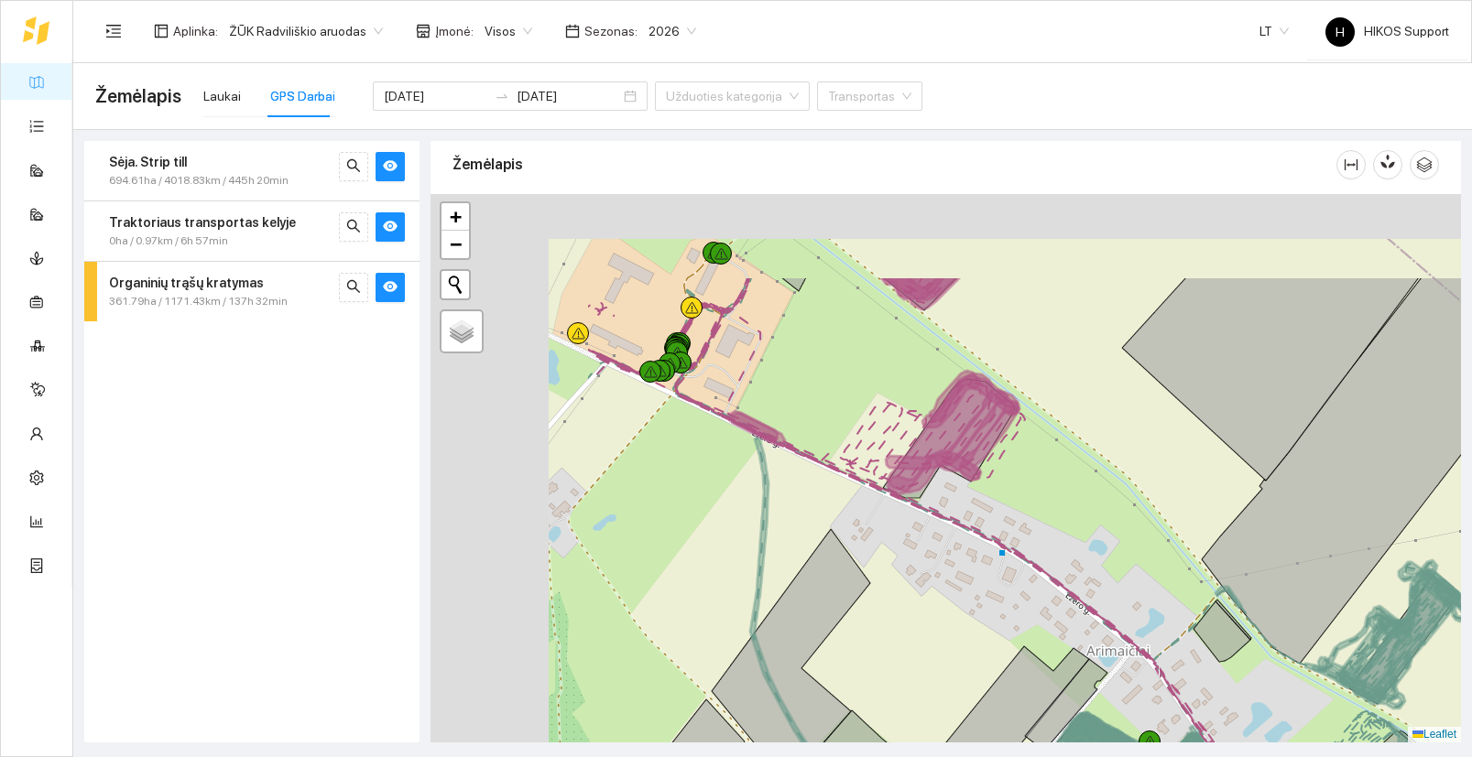
drag, startPoint x: 1052, startPoint y: 342, endPoint x: 1321, endPoint y: 490, distance: 306.9
click at [1321, 490] on icon at bounding box center [1377, 470] width 353 height 386
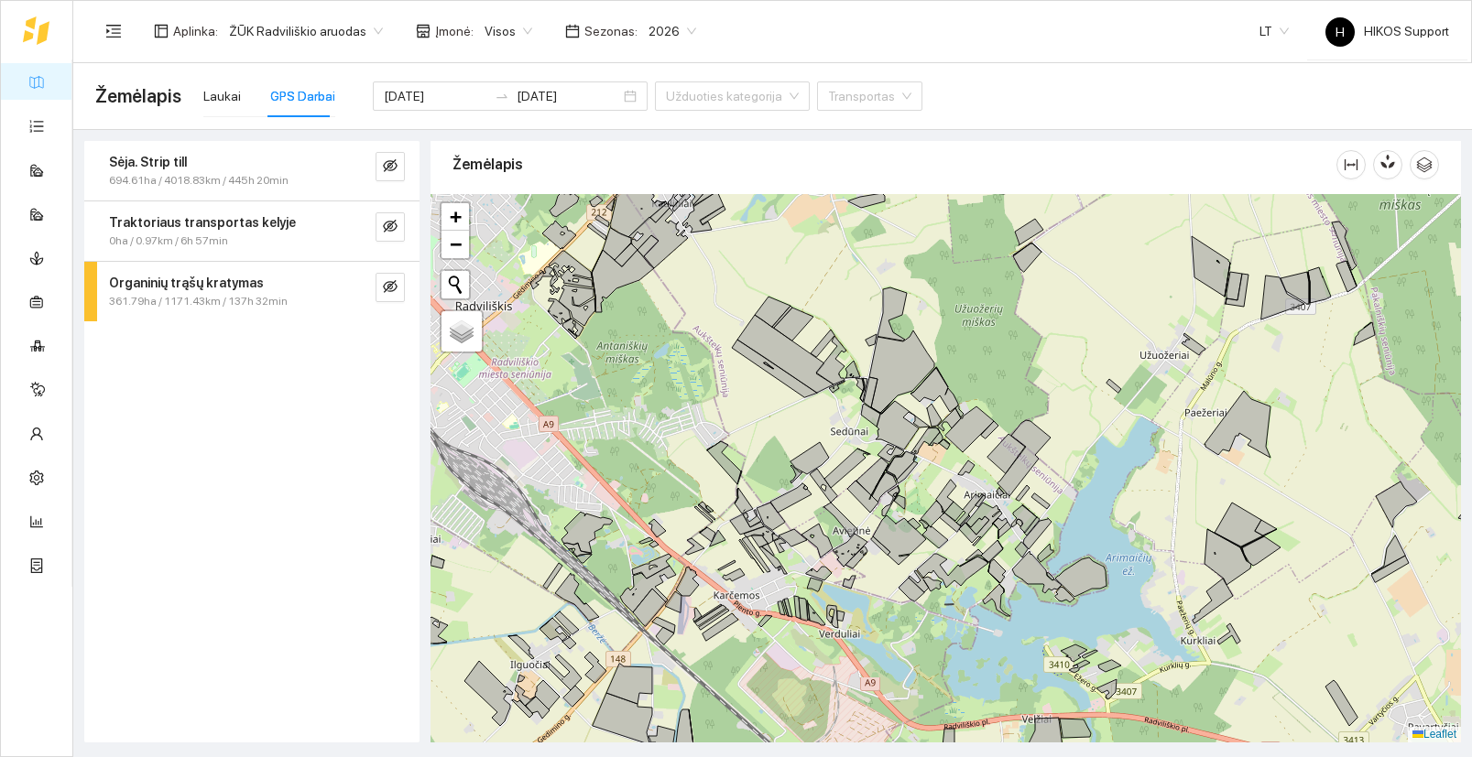
click at [1105, 96] on div "Žemėlapis Laukai GPS Darbai [DATE] [DATE] Užduoties kategorija Transportas" at bounding box center [772, 96] width 1354 height 59
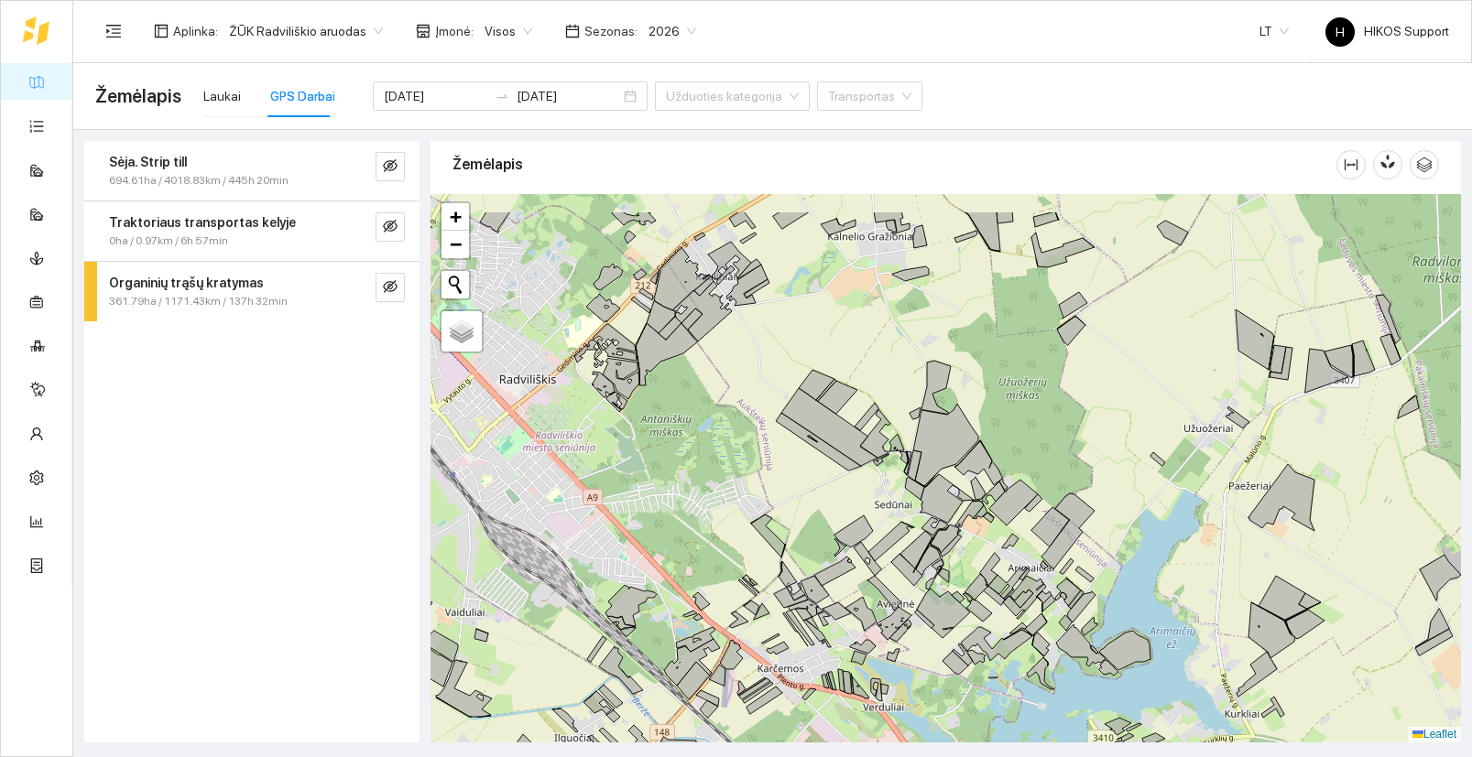
drag, startPoint x: 703, startPoint y: 407, endPoint x: 747, endPoint y: 481, distance: 85.4
click at [747, 481] on div "+ − Nieko nerasta. Bandykite dar kartą. Žemėlapis Palydovas Leaflet" at bounding box center [945, 468] width 1030 height 549
drag, startPoint x: 1019, startPoint y: 386, endPoint x: 1009, endPoint y: 499, distance: 114.0
click at [1009, 499] on div "+ − Nieko nerasta. Bandykite dar kartą. Žemėlapis Palydovas Leaflet" at bounding box center [945, 468] width 1030 height 549
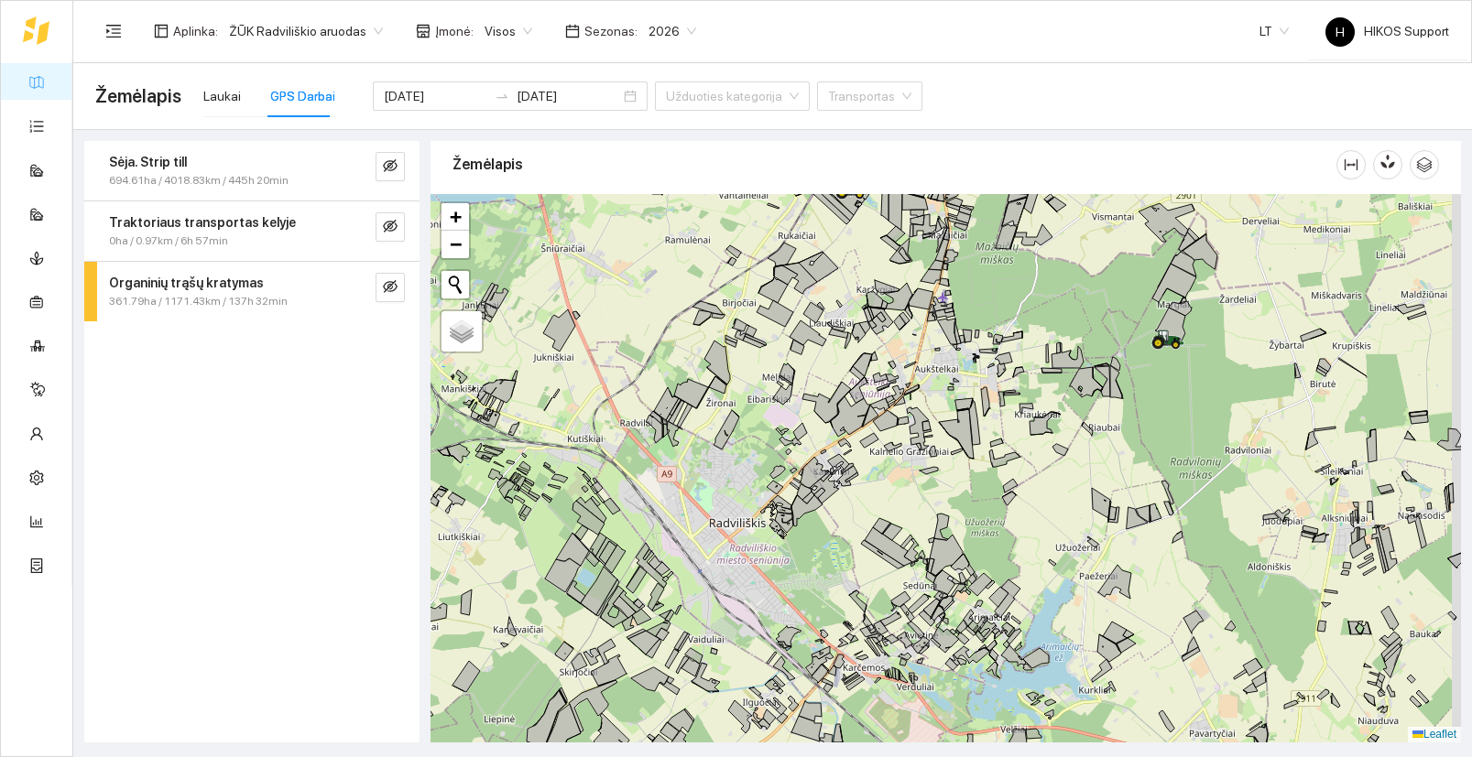
drag, startPoint x: 1158, startPoint y: 411, endPoint x: 1081, endPoint y: 486, distance: 107.5
click at [1081, 486] on div "+ − Nieko nerasta. Bandykite dar kartą. Žemėlapis Palydovas Leaflet" at bounding box center [945, 468] width 1030 height 549
